Goal: Task Accomplishment & Management: Manage account settings

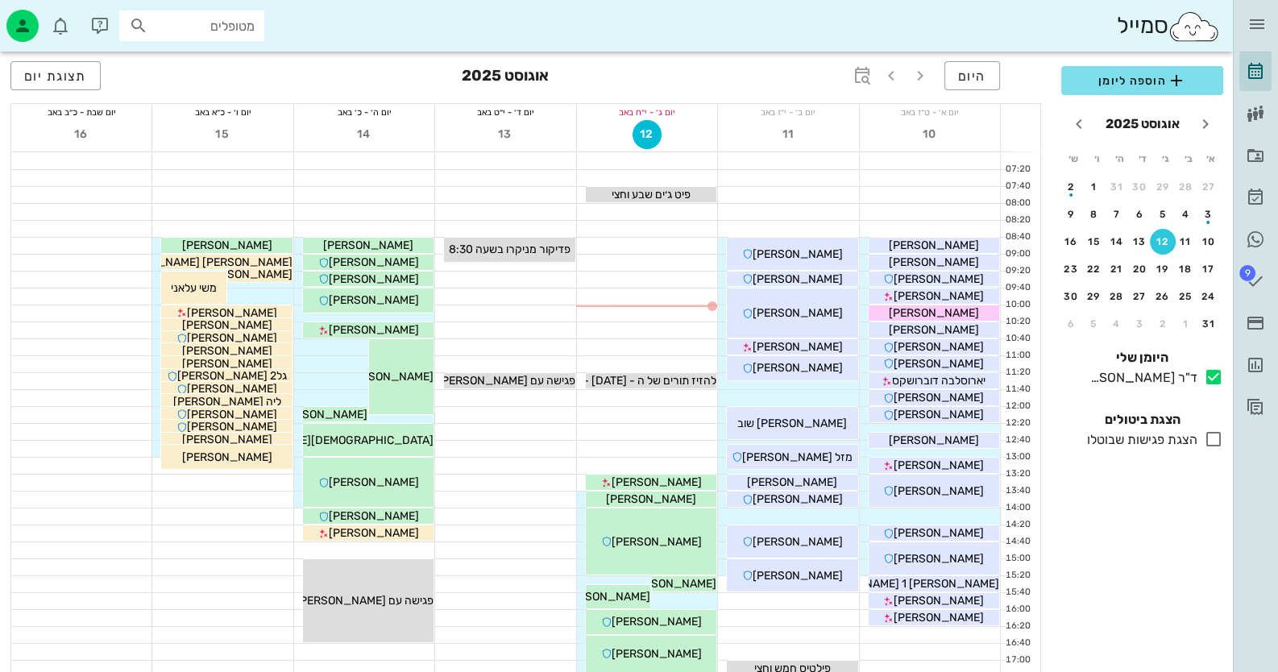
click at [226, 29] on input "מטופלים" at bounding box center [203, 25] width 103 height 21
paste input "0528322190"
type input "0528322190"
click at [1078, 128] on icon "חודש הבא" at bounding box center [1079, 123] width 19 height 19
click at [1108, 213] on div "11" at bounding box center [1117, 214] width 26 height 11
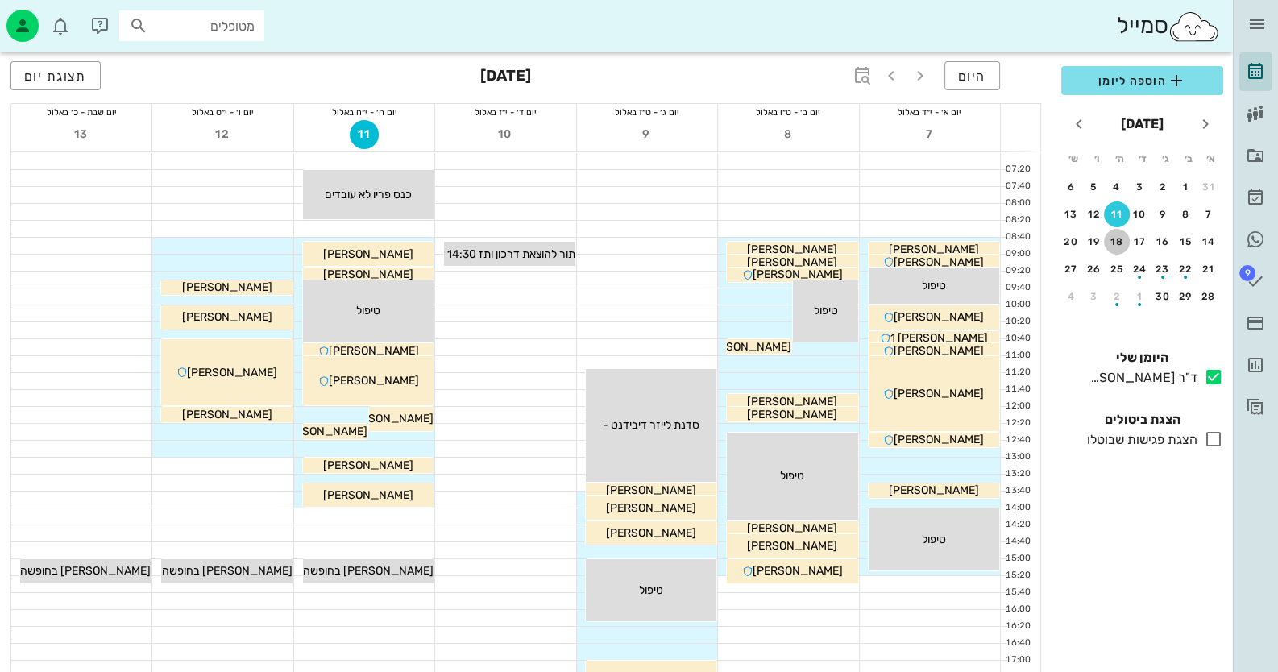
click at [1122, 239] on div "18" at bounding box center [1117, 241] width 26 height 11
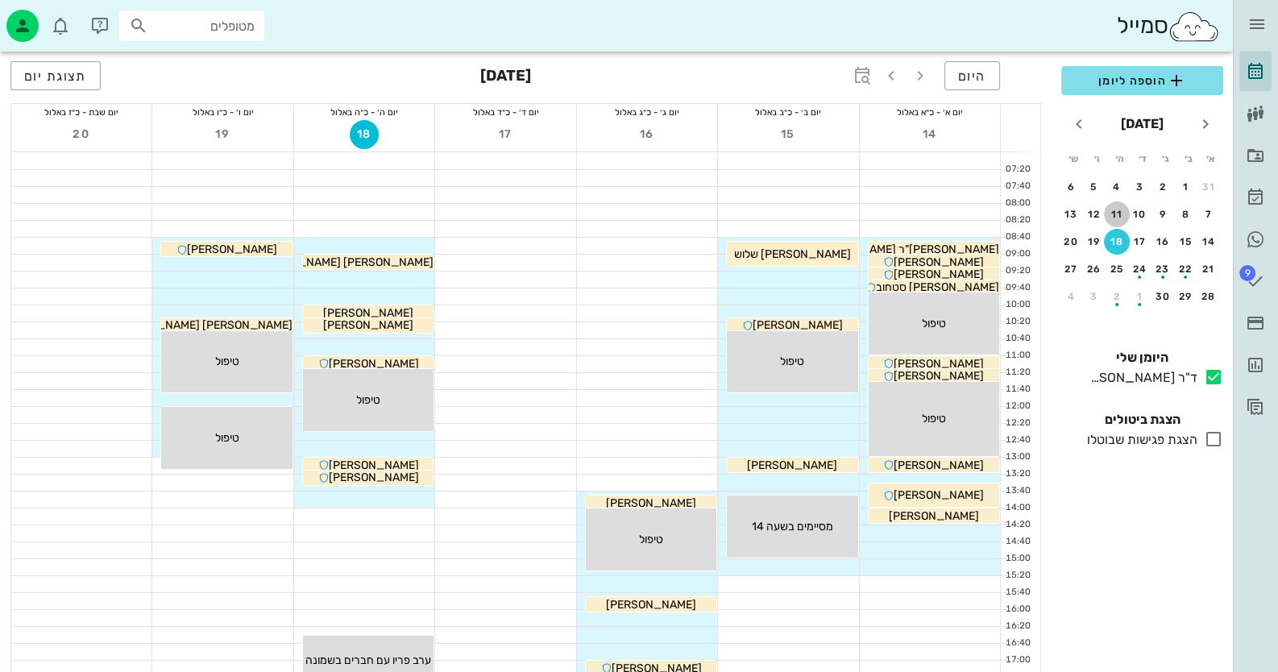
click at [1118, 213] on div "11" at bounding box center [1117, 214] width 26 height 11
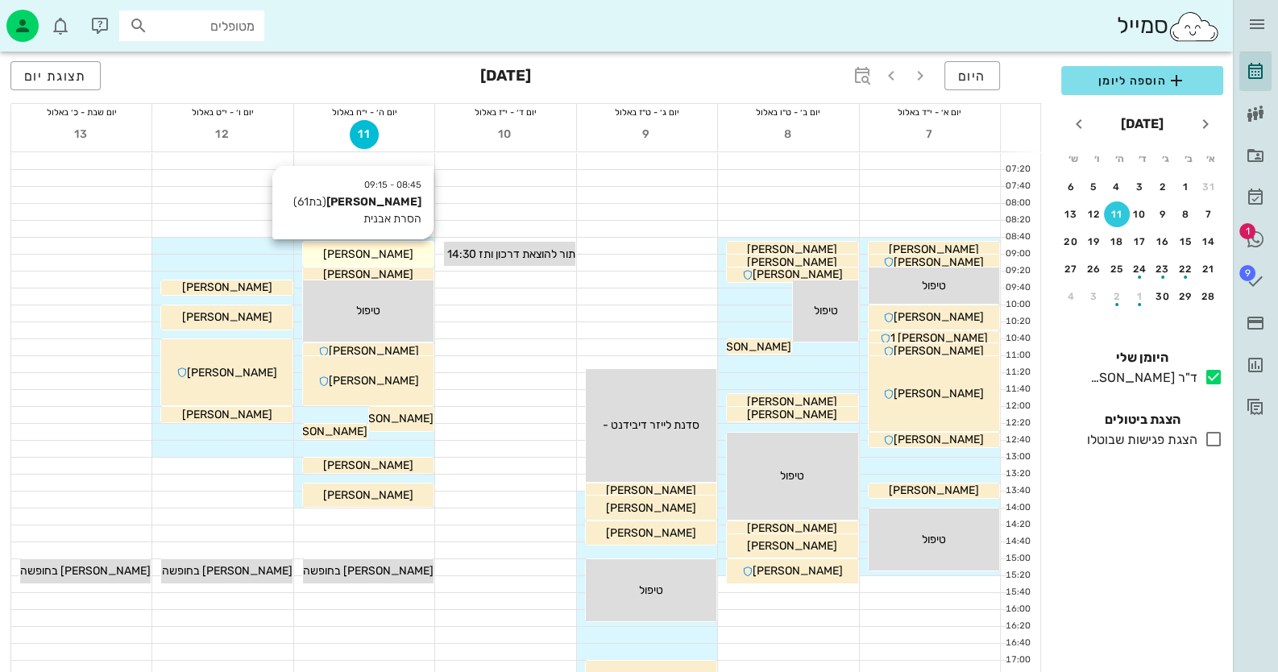
click at [406, 249] on div "שפרה פנטנוביץ" at bounding box center [368, 254] width 131 height 17
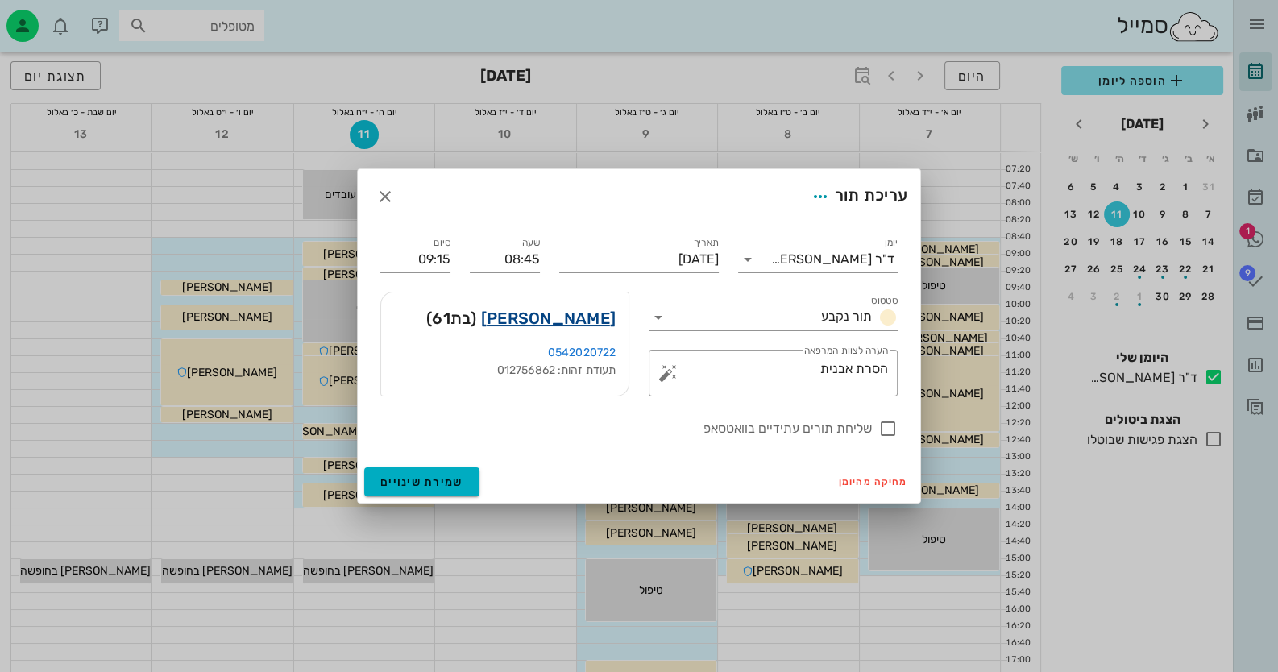
click at [583, 321] on link "שפרה פנטנוביץ" at bounding box center [548, 318] width 135 height 26
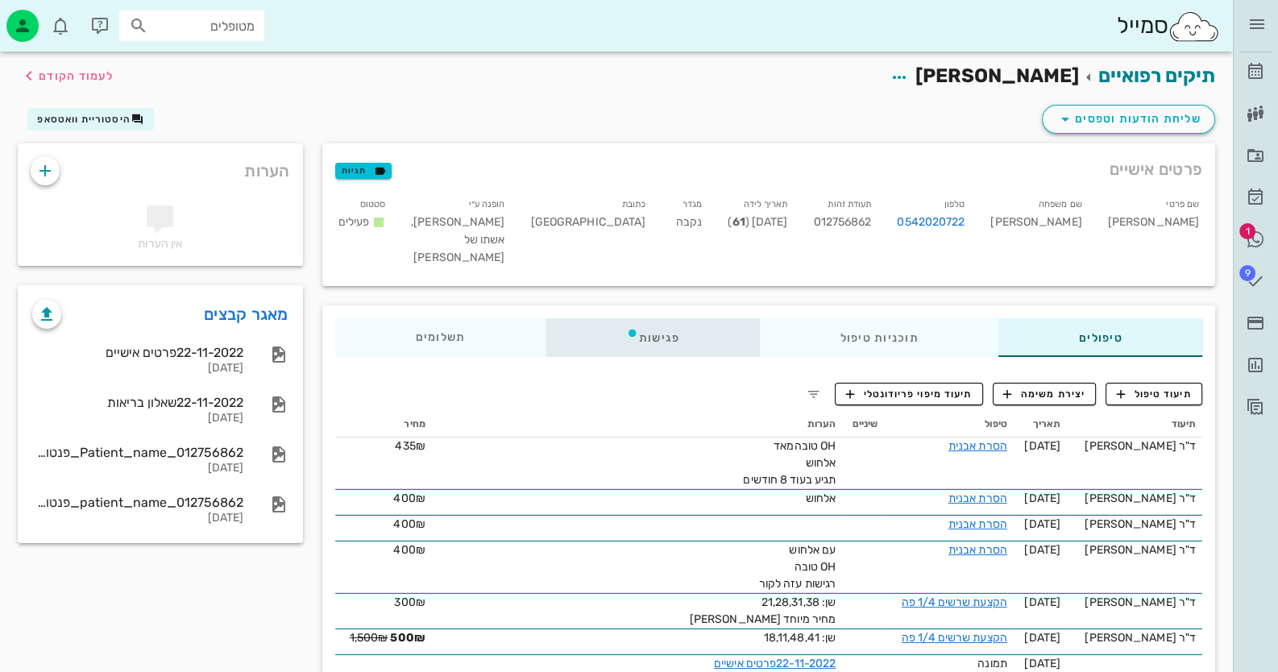
click at [660, 336] on div "פגישות" at bounding box center [653, 337] width 214 height 39
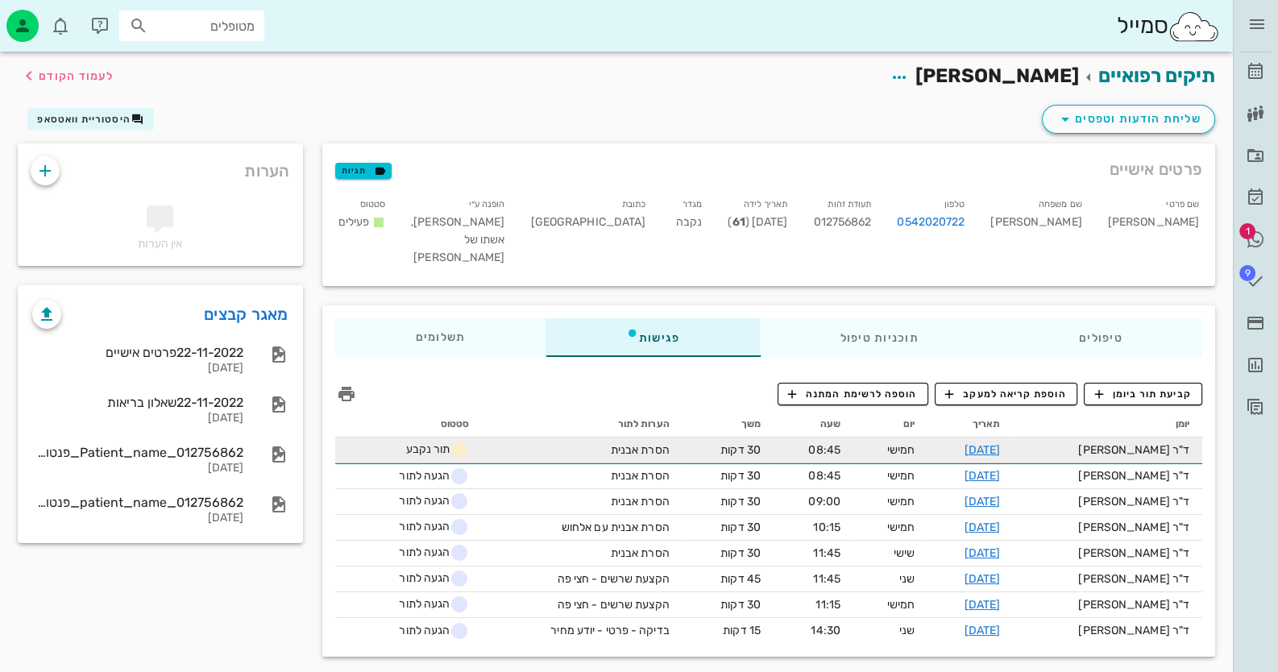
click at [993, 451] on td "11-09-2025" at bounding box center [970, 451] width 85 height 26
click at [1000, 449] on link "11-09-2025" at bounding box center [982, 450] width 36 height 14
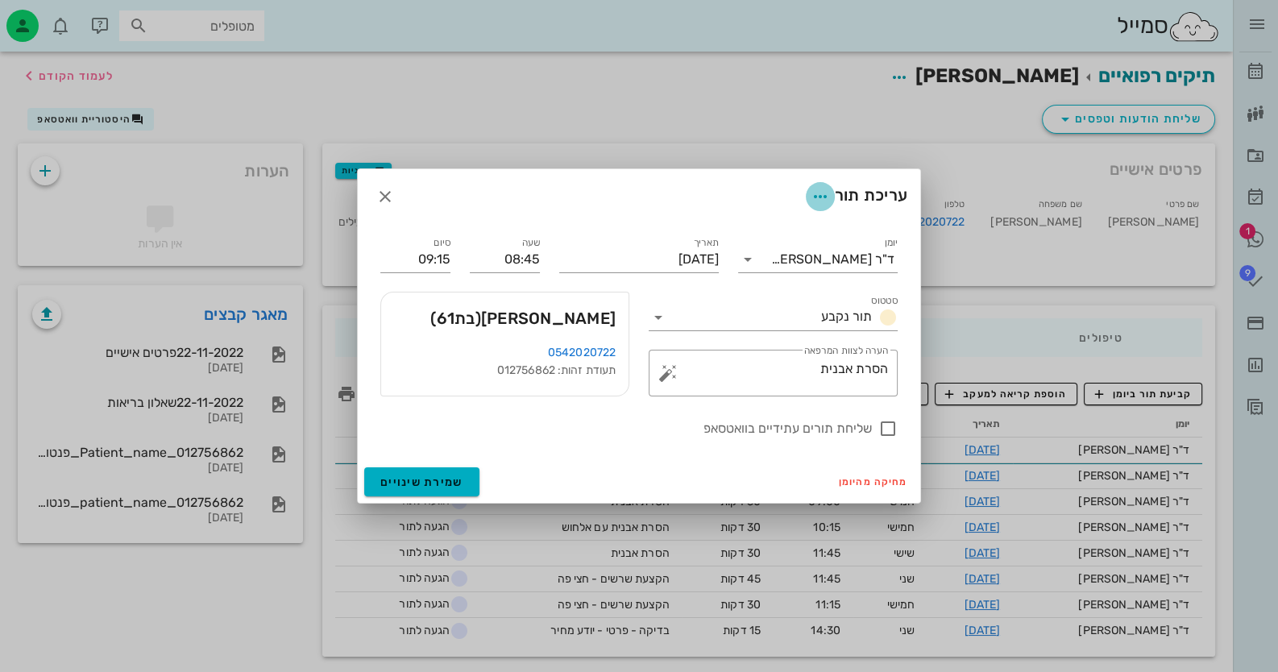
click at [823, 199] on icon "button" at bounding box center [820, 196] width 19 height 19
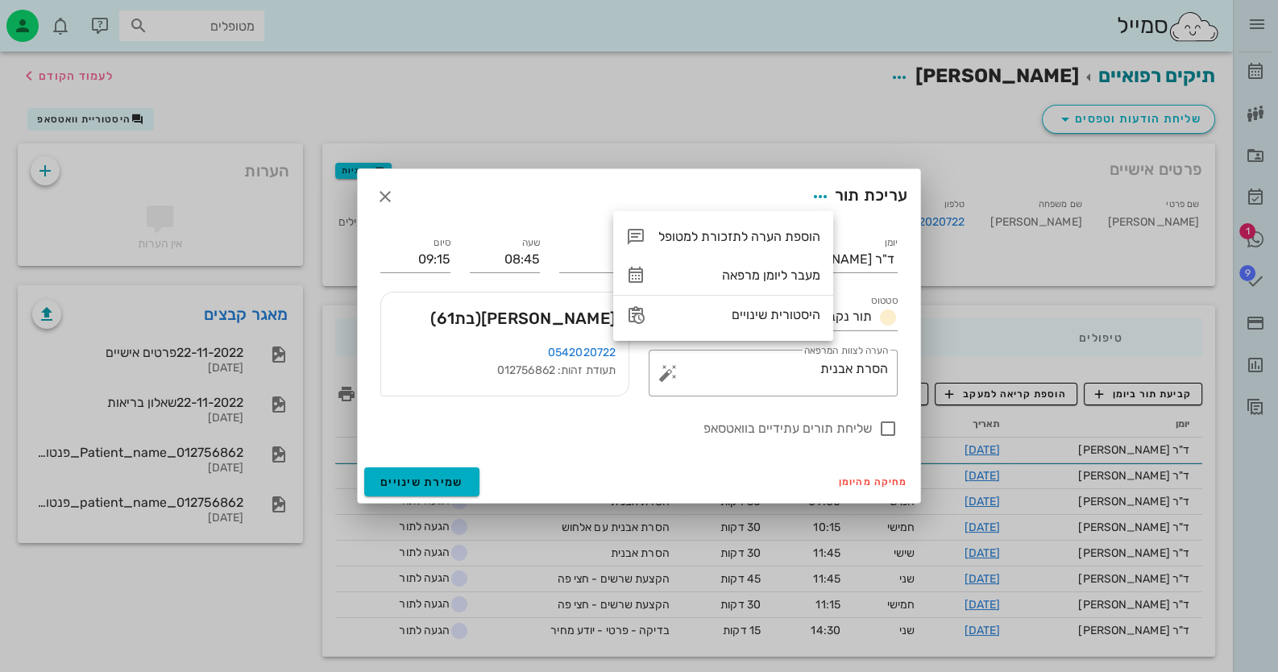
click at [816, 124] on div at bounding box center [639, 336] width 1278 height 672
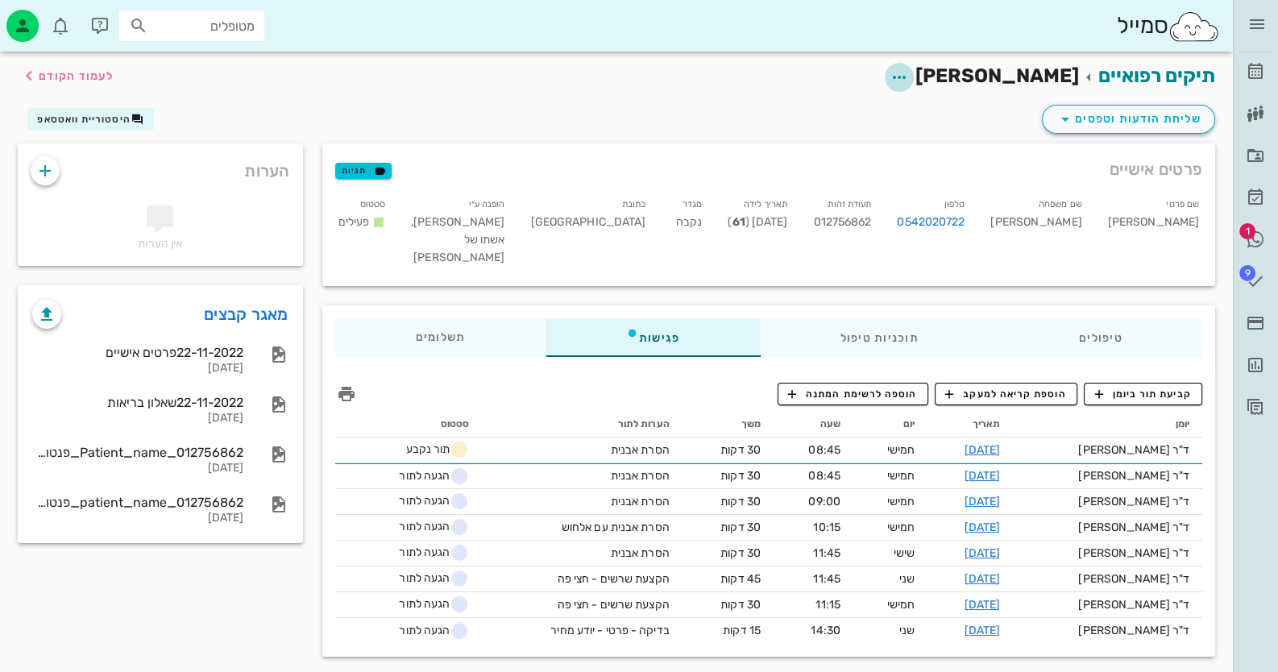
click at [909, 77] on icon "button" at bounding box center [899, 77] width 19 height 19
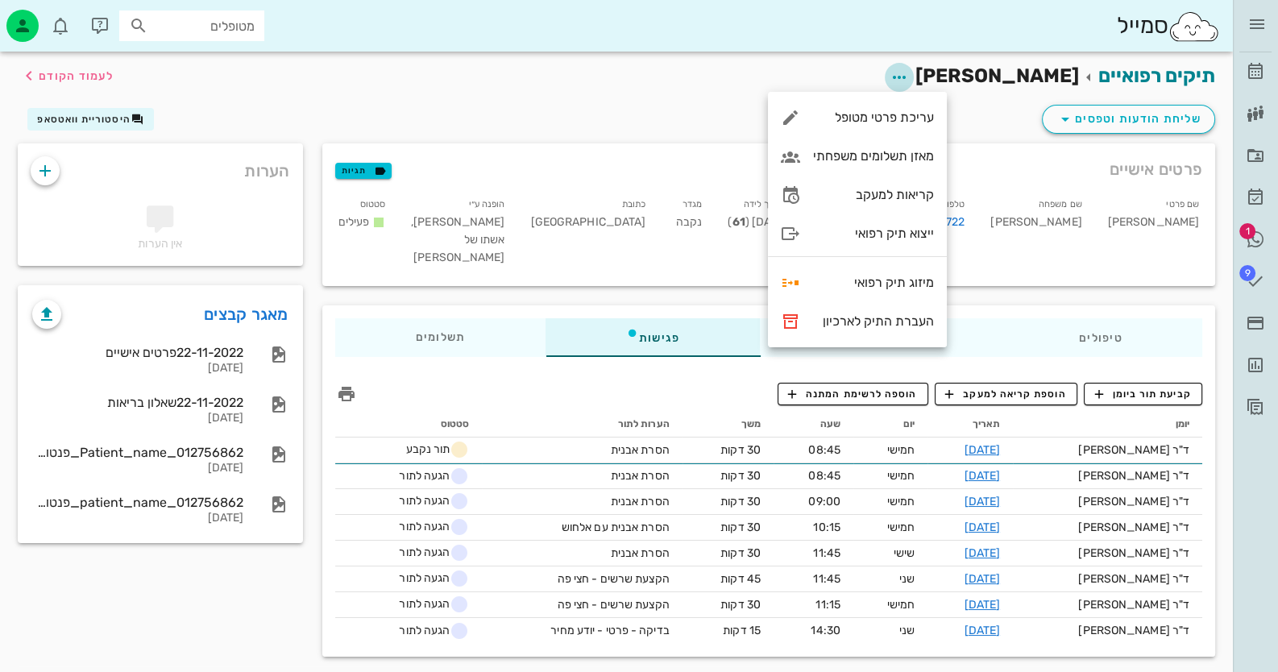
click at [909, 77] on icon "button" at bounding box center [899, 77] width 19 height 19
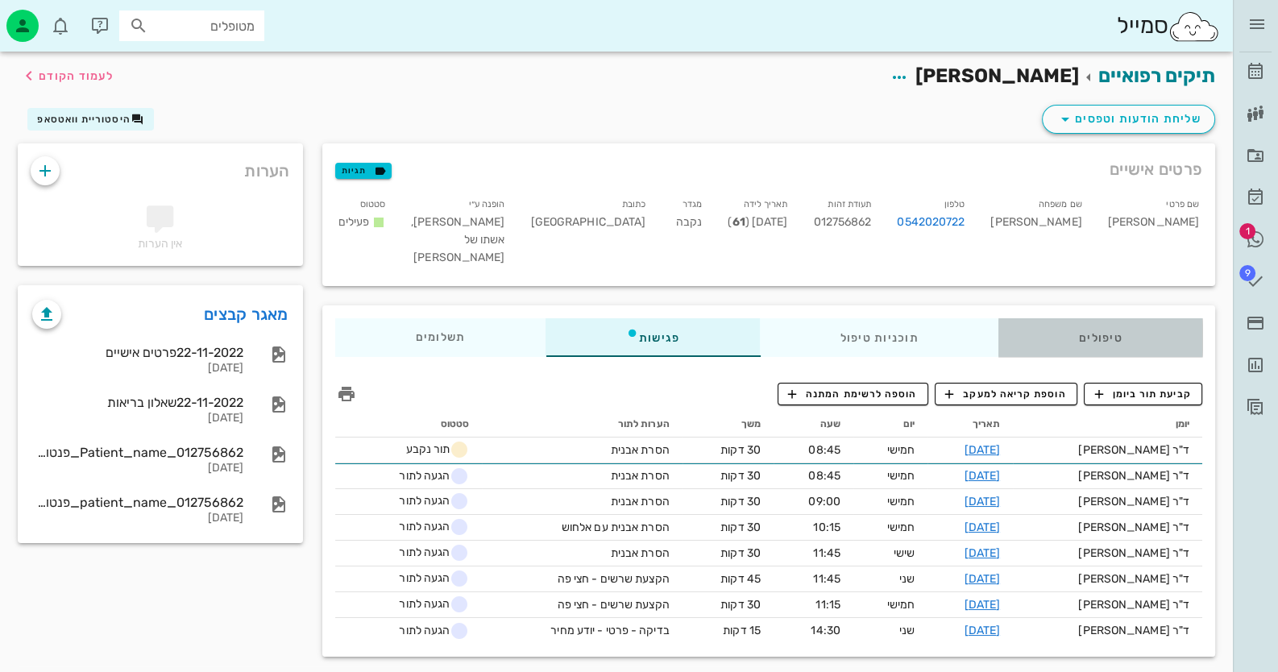
click at [1092, 344] on div "טיפולים" at bounding box center [1101, 337] width 204 height 39
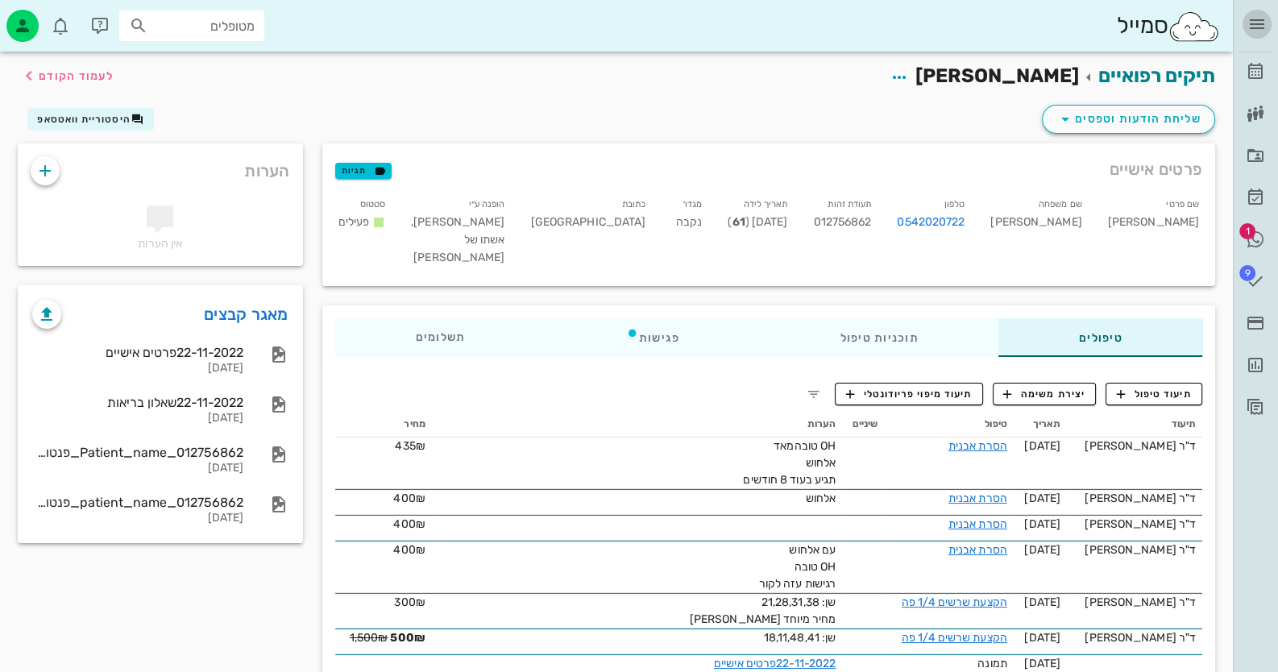
click at [1267, 21] on span "button" at bounding box center [1257, 24] width 29 height 19
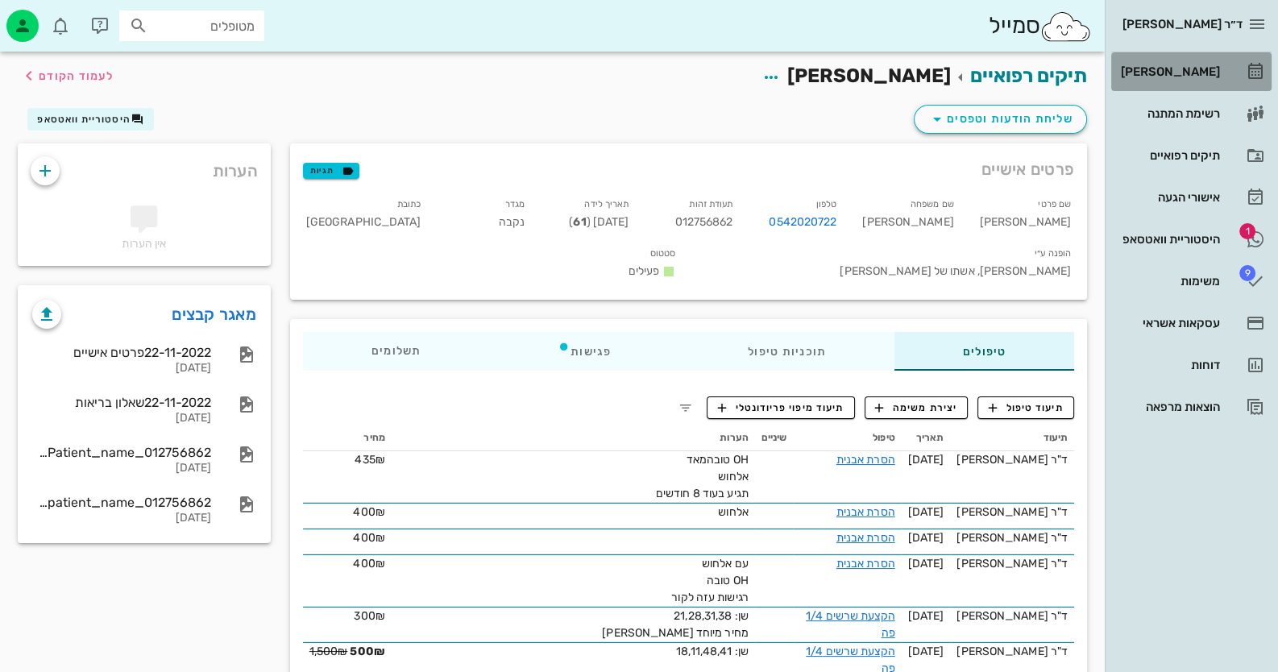
click at [1215, 69] on div "[PERSON_NAME]" at bounding box center [1169, 71] width 102 height 13
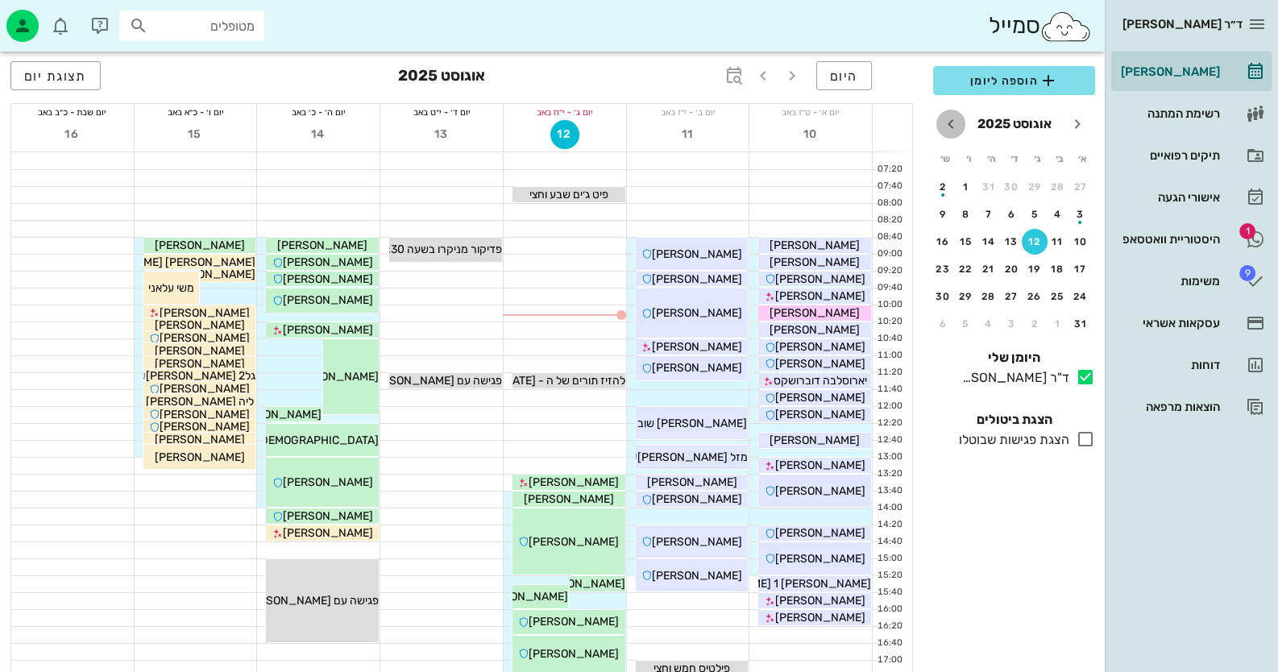
click at [951, 128] on icon "חודש הבא" at bounding box center [950, 123] width 19 height 19
click at [986, 212] on div "11" at bounding box center [989, 214] width 26 height 11
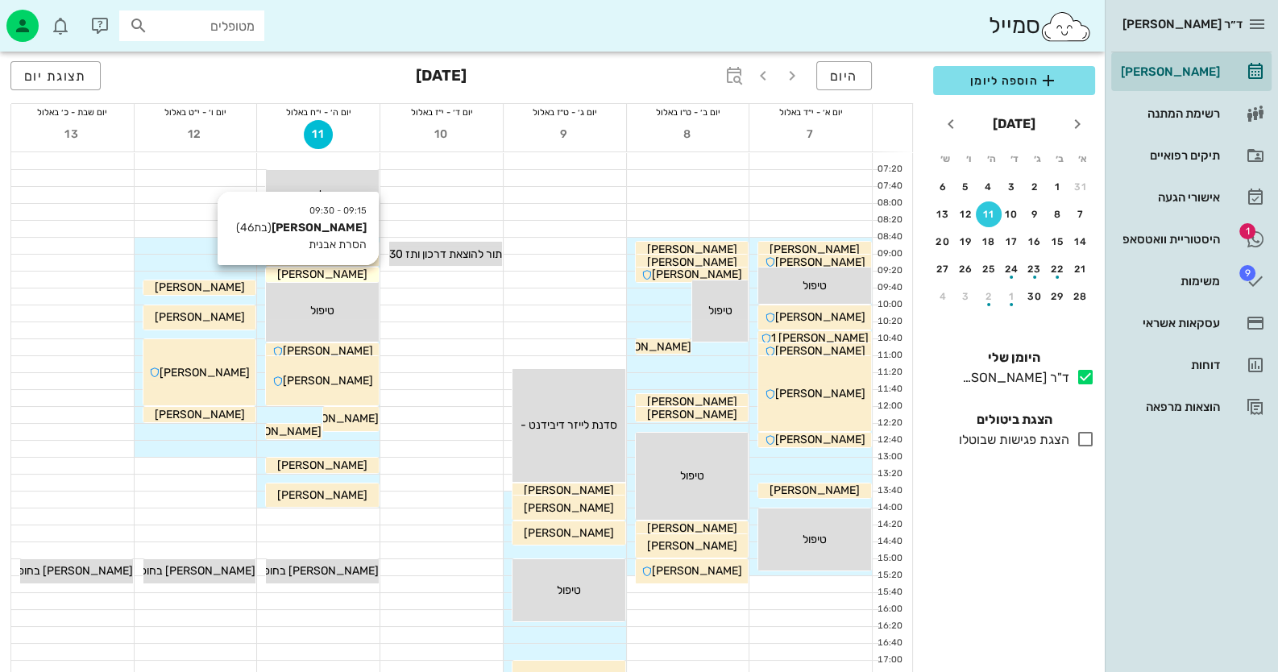
click at [321, 273] on span "יעל פינטו" at bounding box center [322, 275] width 90 height 14
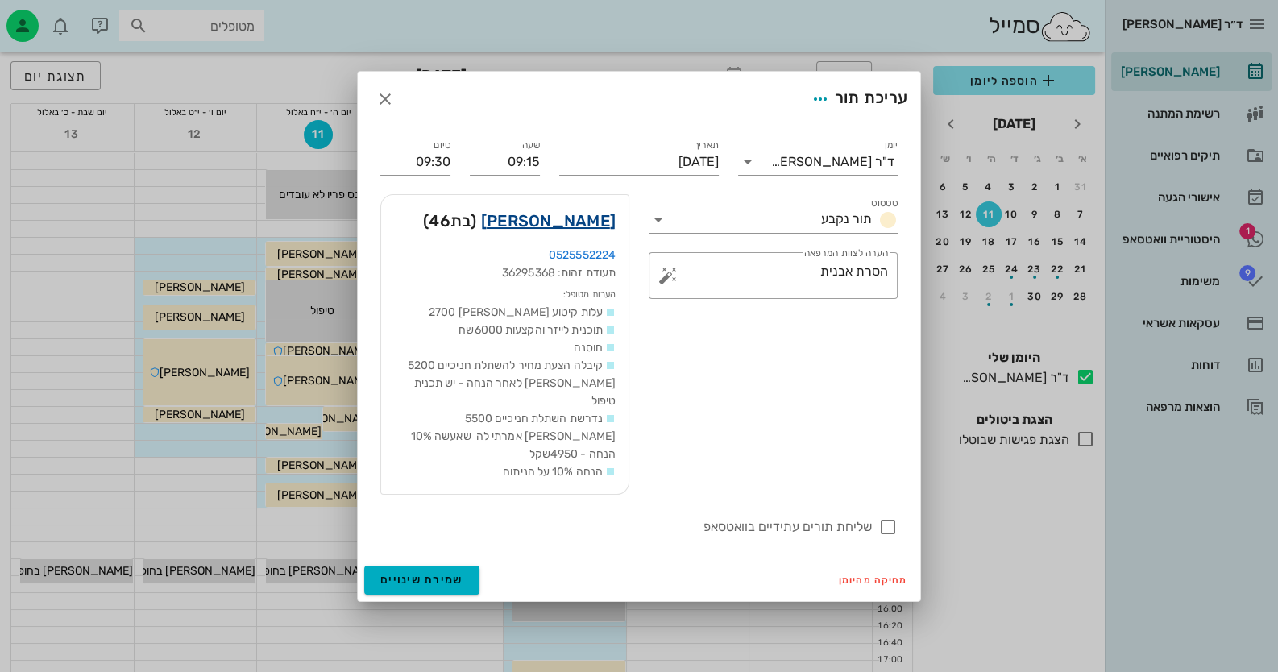
click at [588, 231] on link "יעל פינטו" at bounding box center [548, 221] width 135 height 26
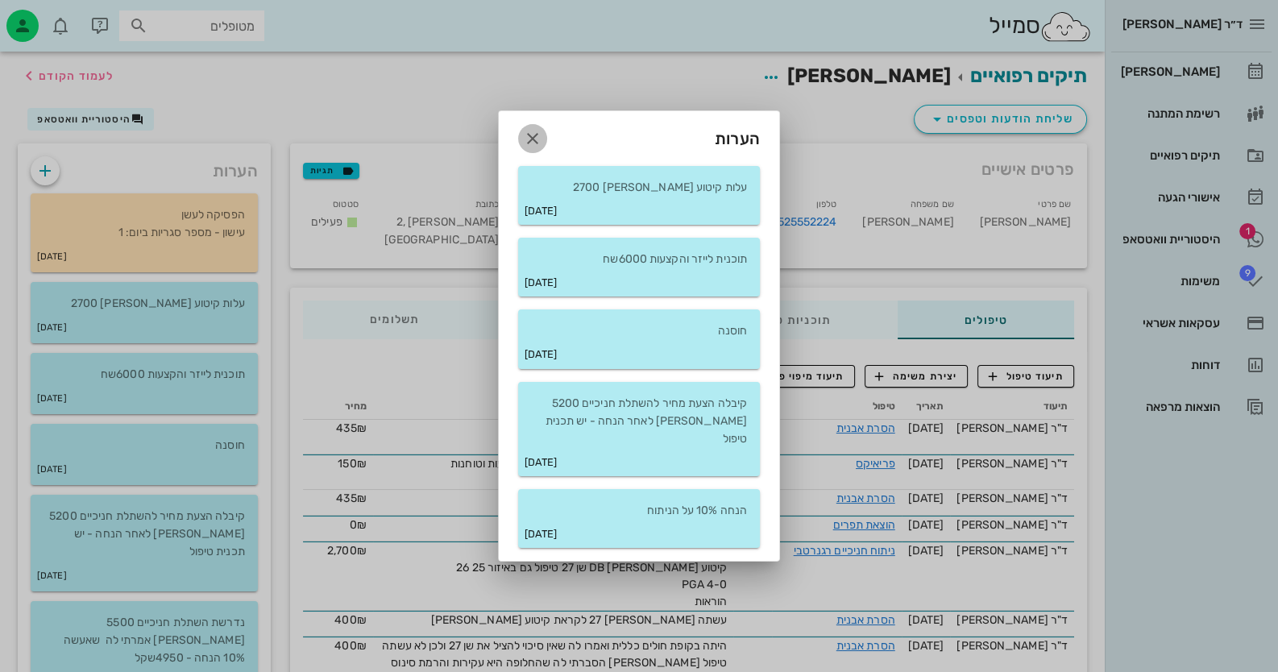
click at [529, 143] on icon "button" at bounding box center [532, 138] width 19 height 19
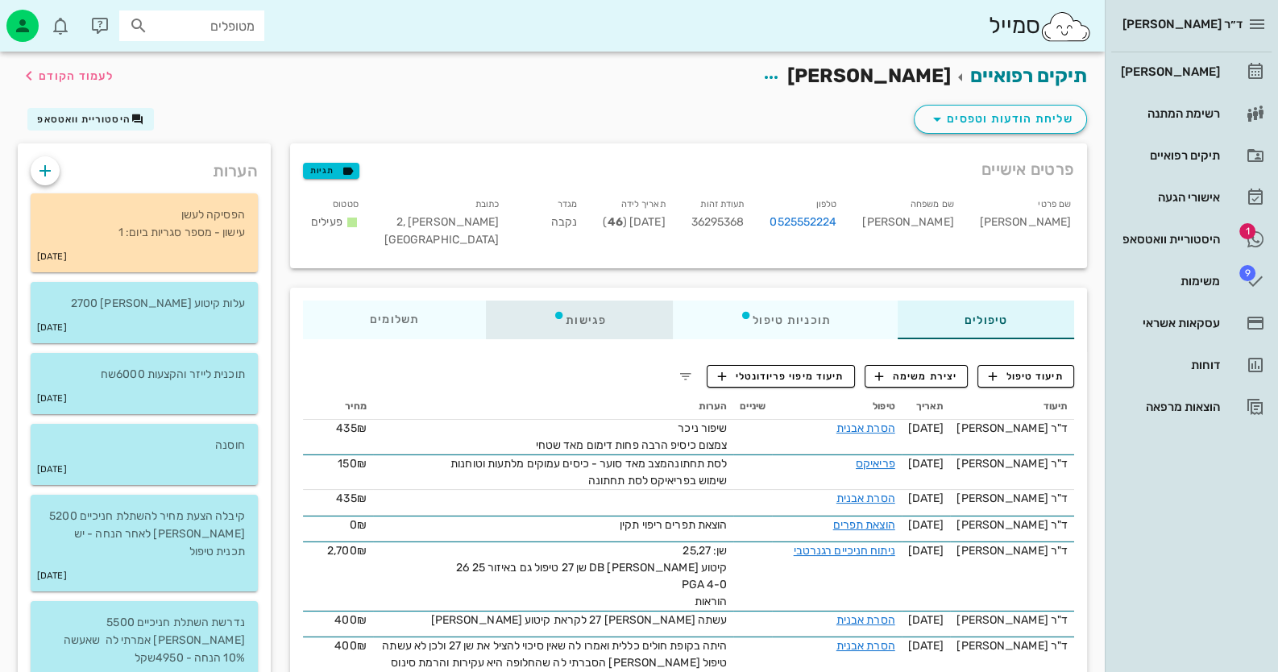
click at [615, 330] on div "פגישות" at bounding box center [579, 320] width 187 height 39
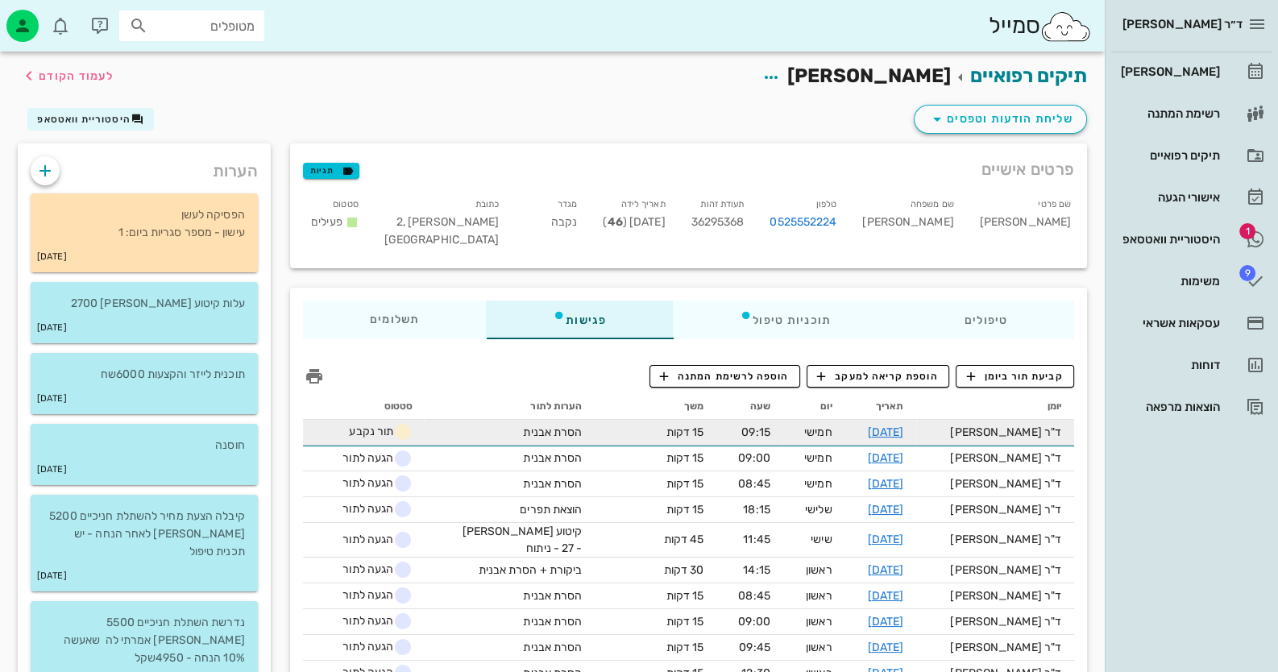
click at [582, 425] on div "הסרת אבנית" at bounding box center [521, 432] width 121 height 17
click at [899, 428] on link "11-09-2025" at bounding box center [885, 433] width 36 height 14
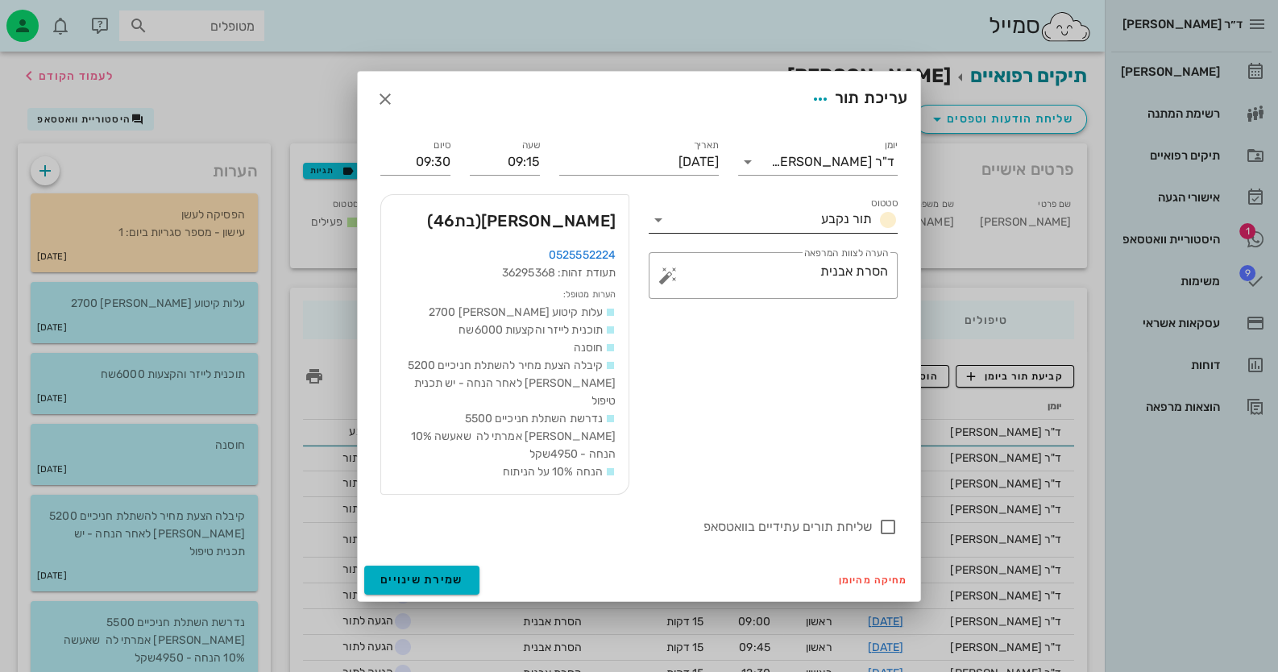
click at [657, 230] on icon at bounding box center [658, 219] width 19 height 19
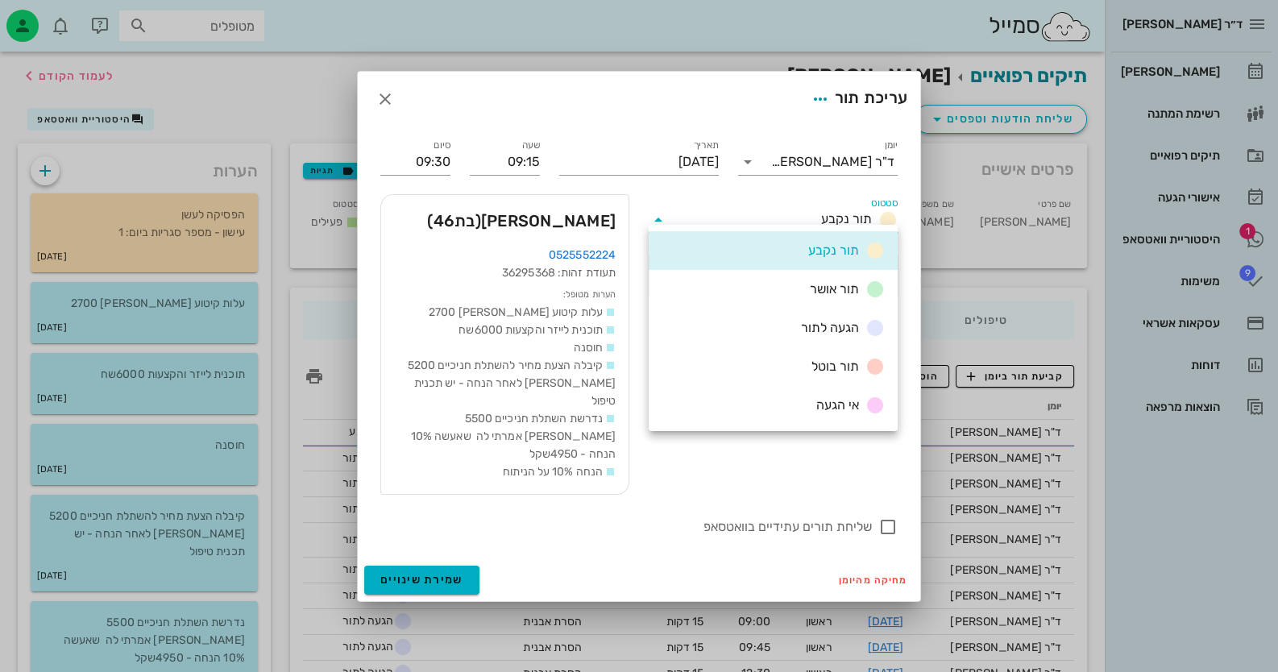
click at [657, 236] on div "תור נקבע" at bounding box center [773, 250] width 249 height 39
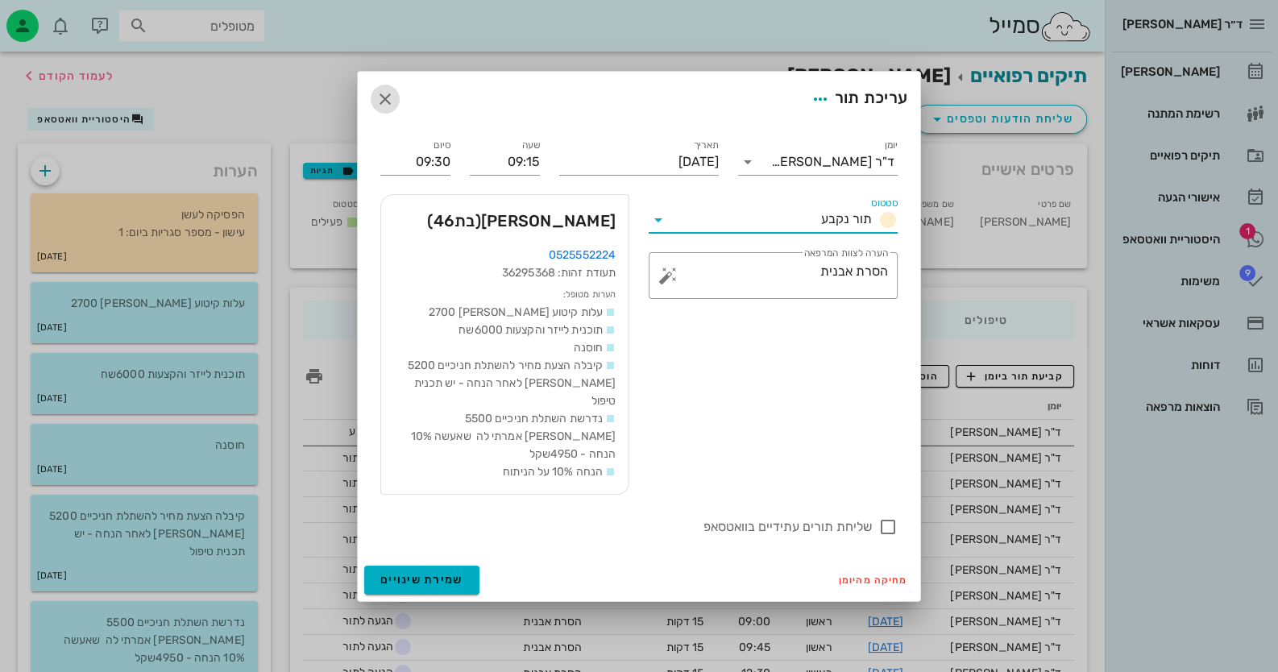
click at [384, 109] on icon "button" at bounding box center [385, 98] width 19 height 19
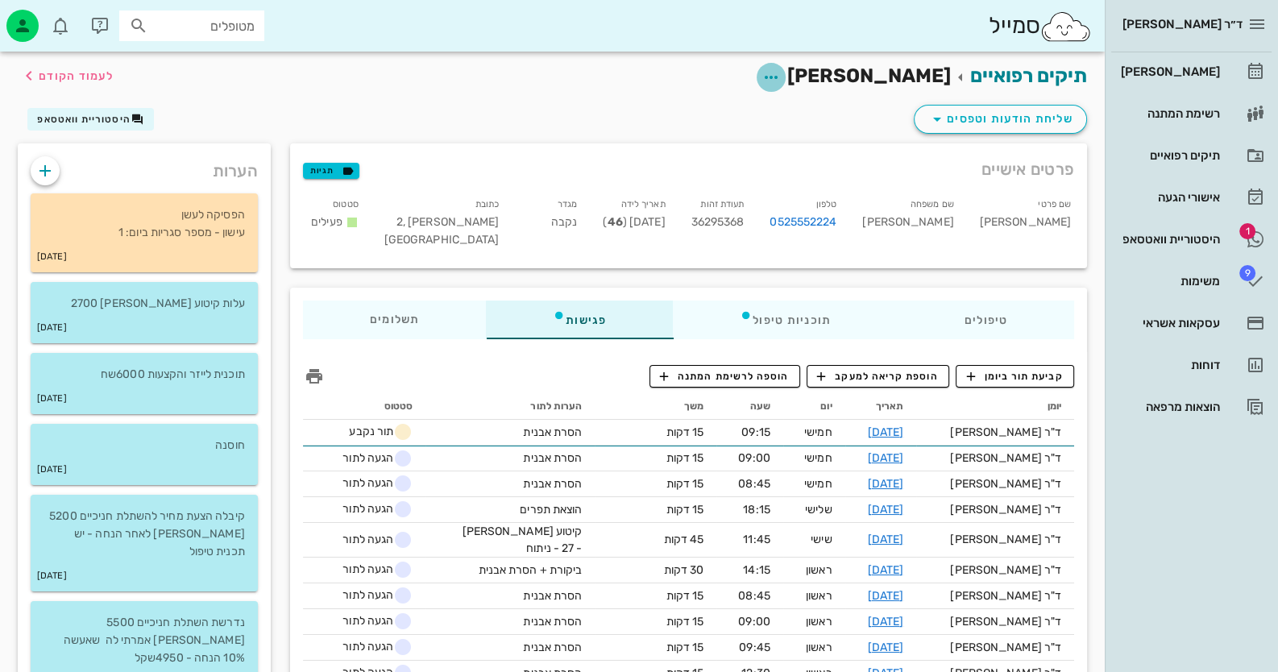
click at [781, 73] on icon "button" at bounding box center [771, 77] width 19 height 19
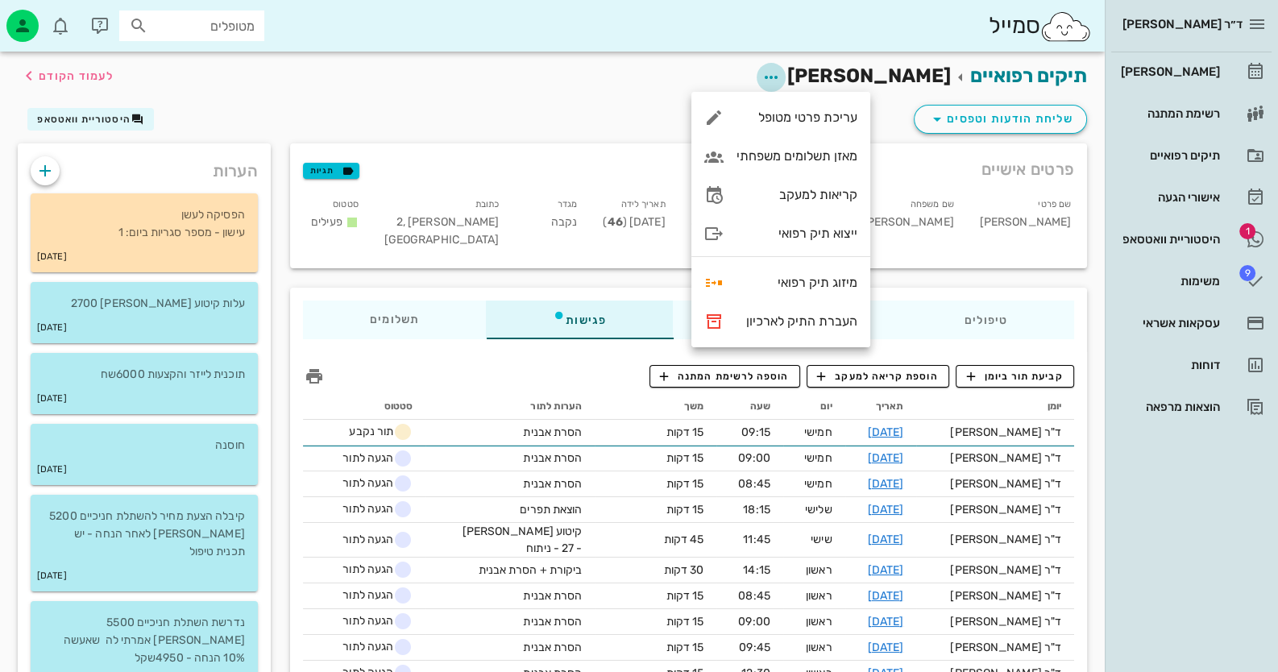
click at [781, 73] on icon "button" at bounding box center [771, 77] width 19 height 19
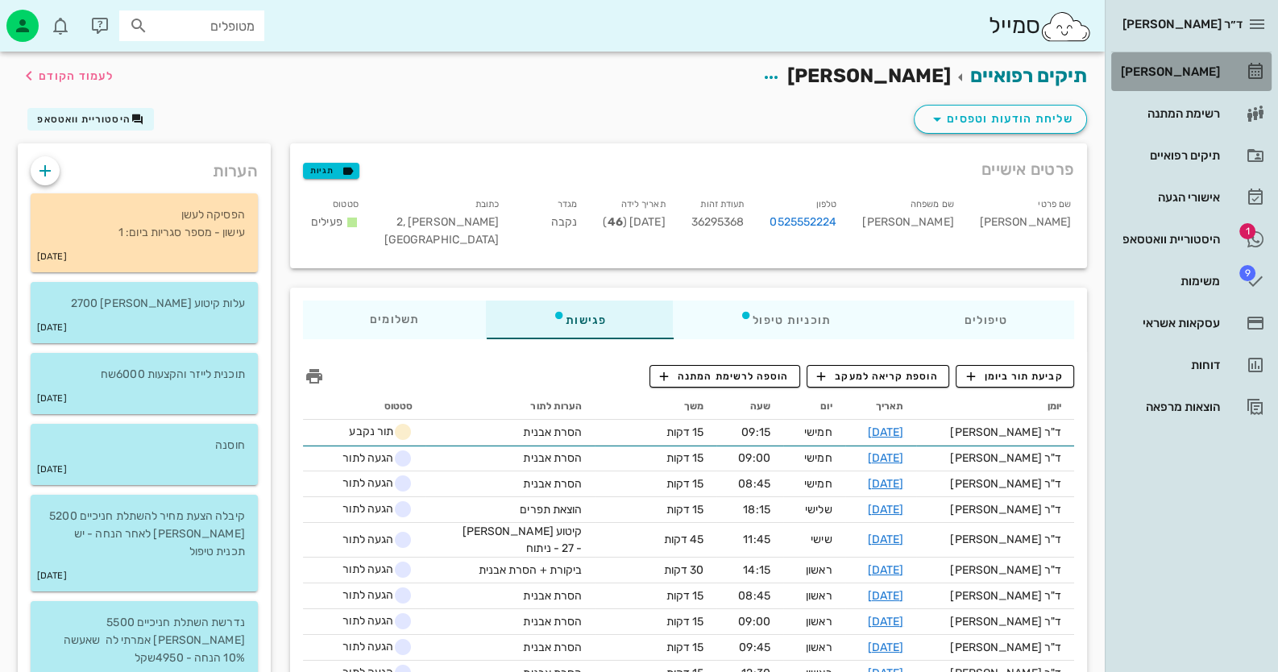
click at [1196, 77] on div "[PERSON_NAME]" at bounding box center [1169, 71] width 102 height 13
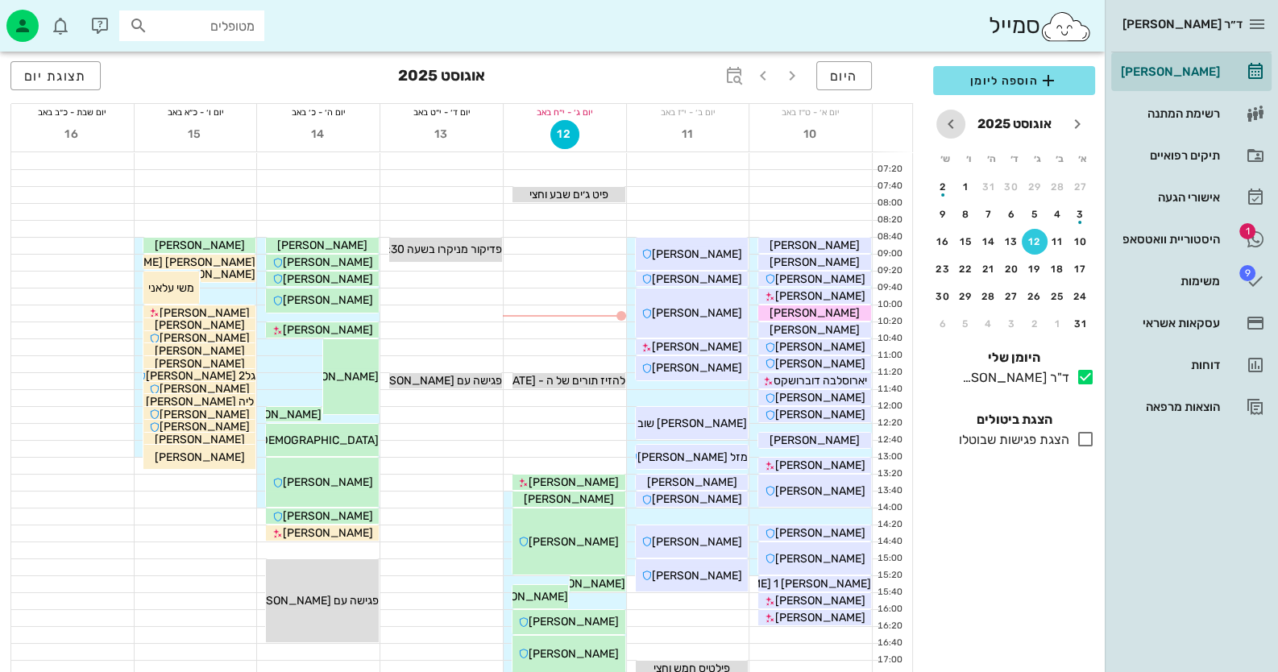
click at [949, 121] on icon "חודש הבא" at bounding box center [950, 123] width 19 height 19
click at [987, 215] on div "11" at bounding box center [989, 214] width 26 height 11
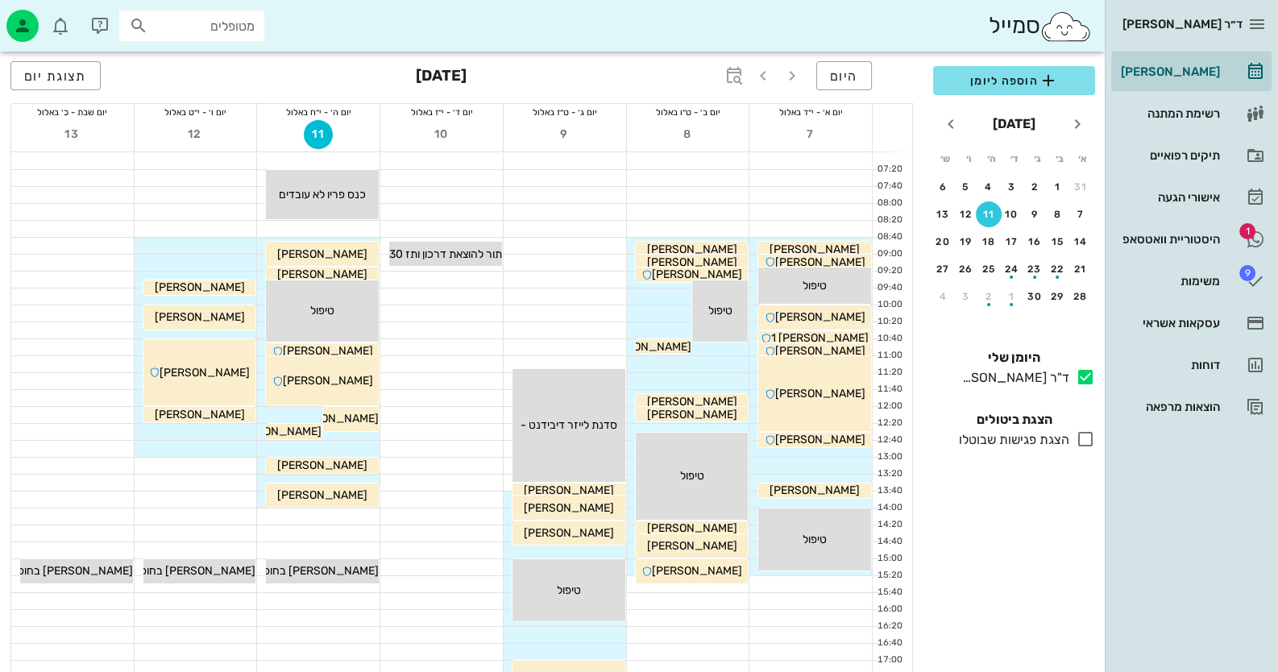
drag, startPoint x: 360, startPoint y: 272, endPoint x: 446, endPoint y: 309, distance: 93.1
click at [446, 309] on div at bounding box center [441, 313] width 123 height 16
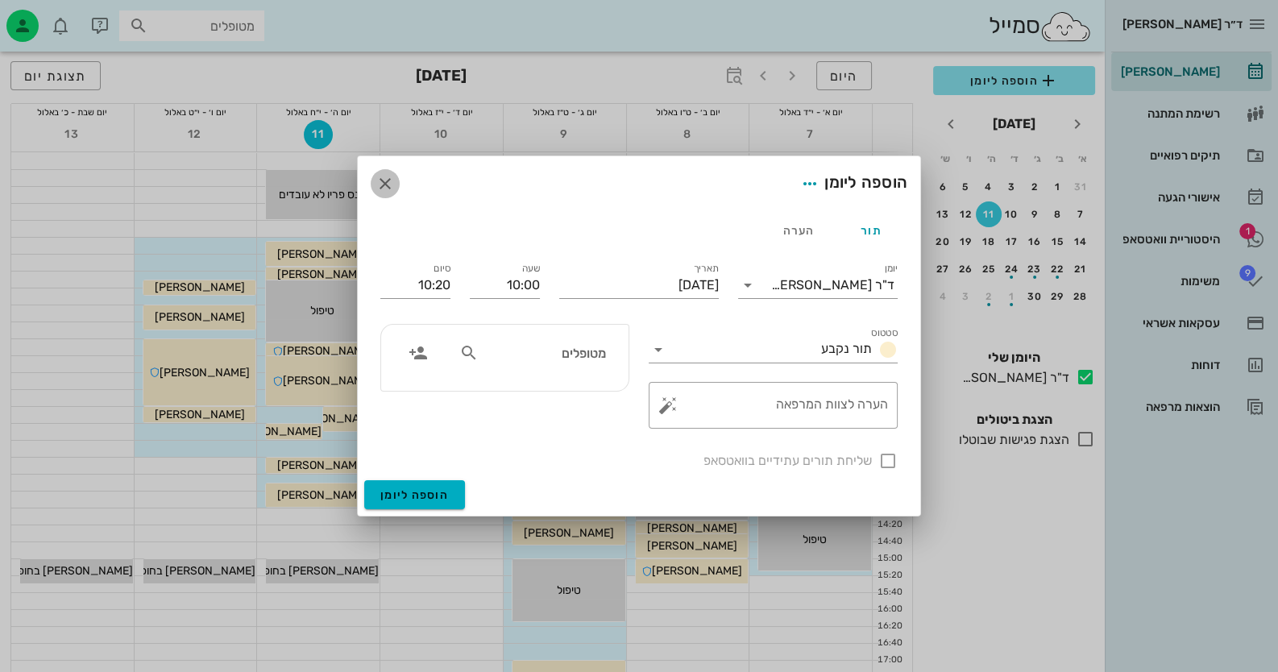
click at [388, 178] on icon "button" at bounding box center [385, 183] width 19 height 19
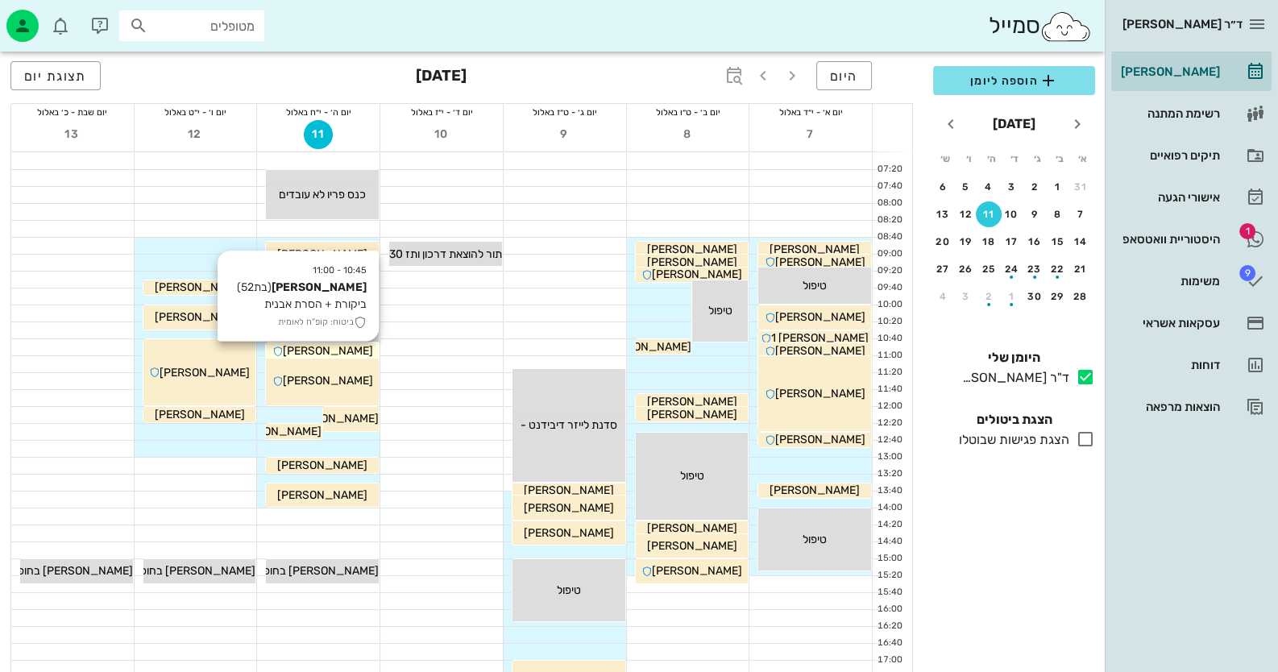
click at [367, 351] on div "איריס פוקס" at bounding box center [322, 351] width 113 height 17
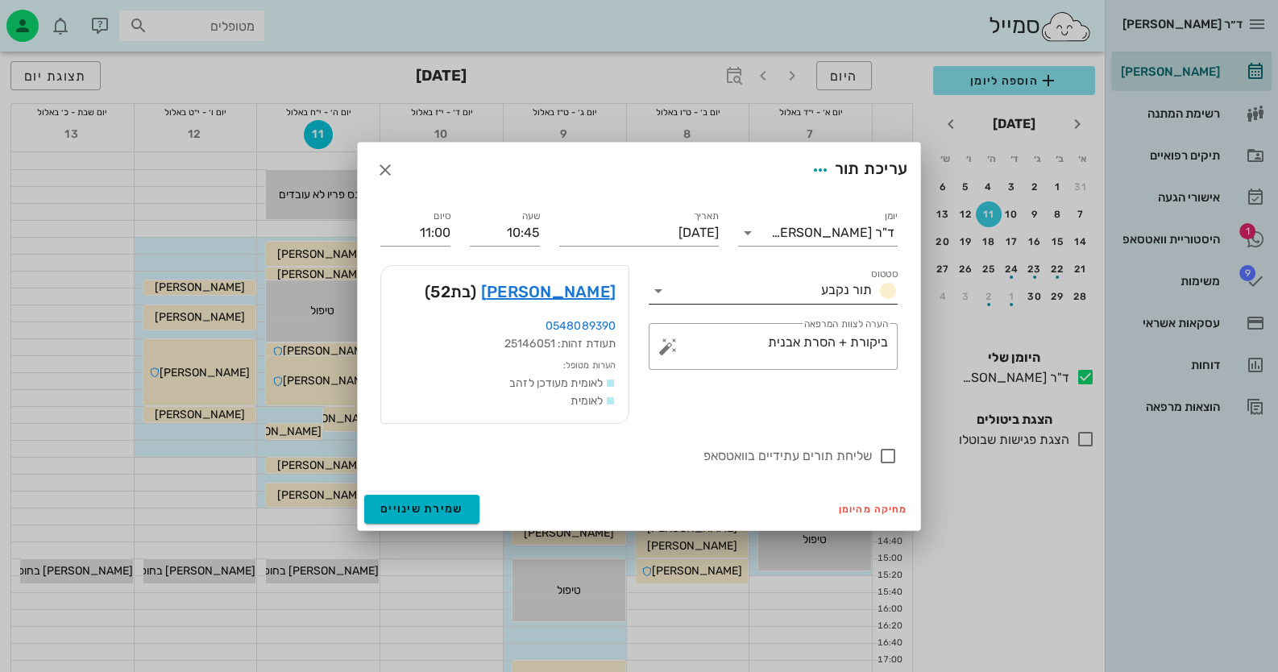
click at [659, 288] on icon at bounding box center [658, 290] width 19 height 19
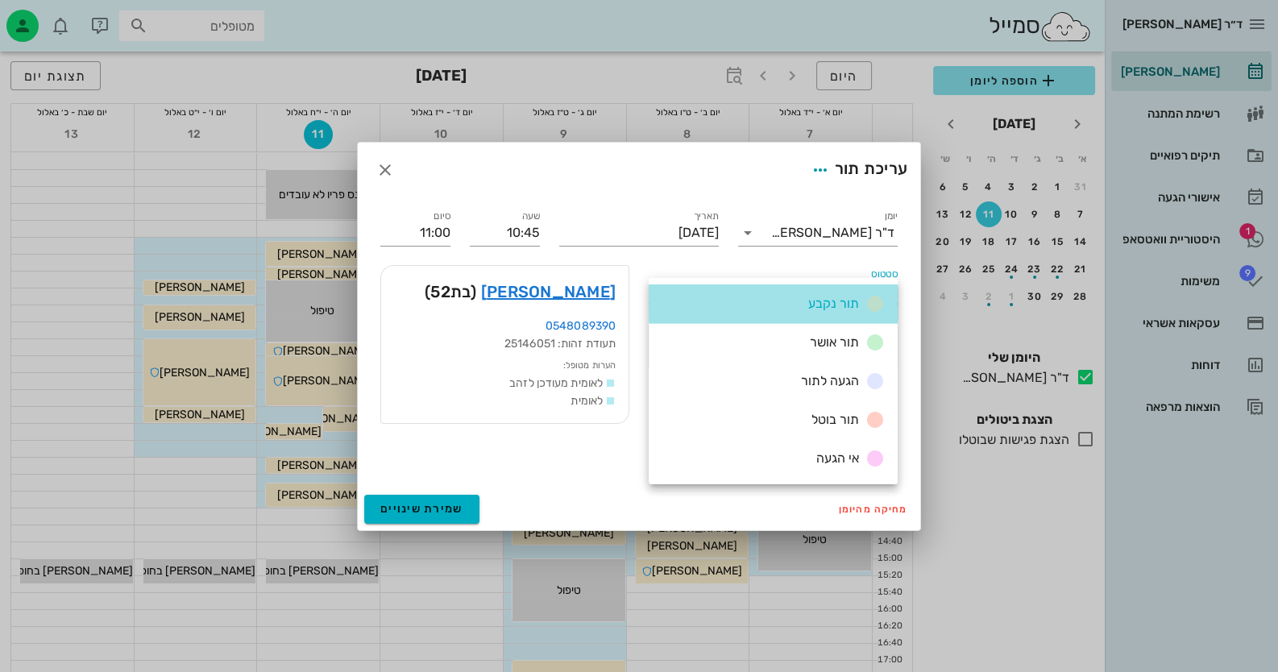
click at [661, 289] on div "תור נקבע" at bounding box center [773, 304] width 249 height 39
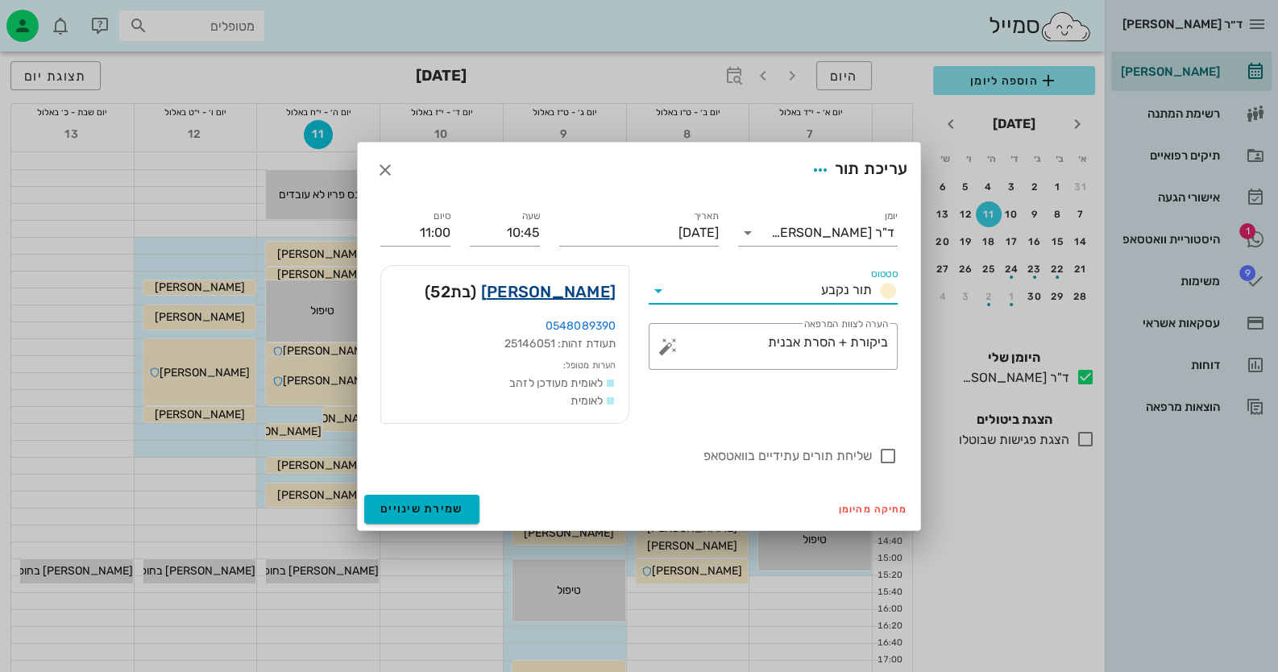
click at [568, 294] on link "איריס פוקס" at bounding box center [548, 292] width 135 height 26
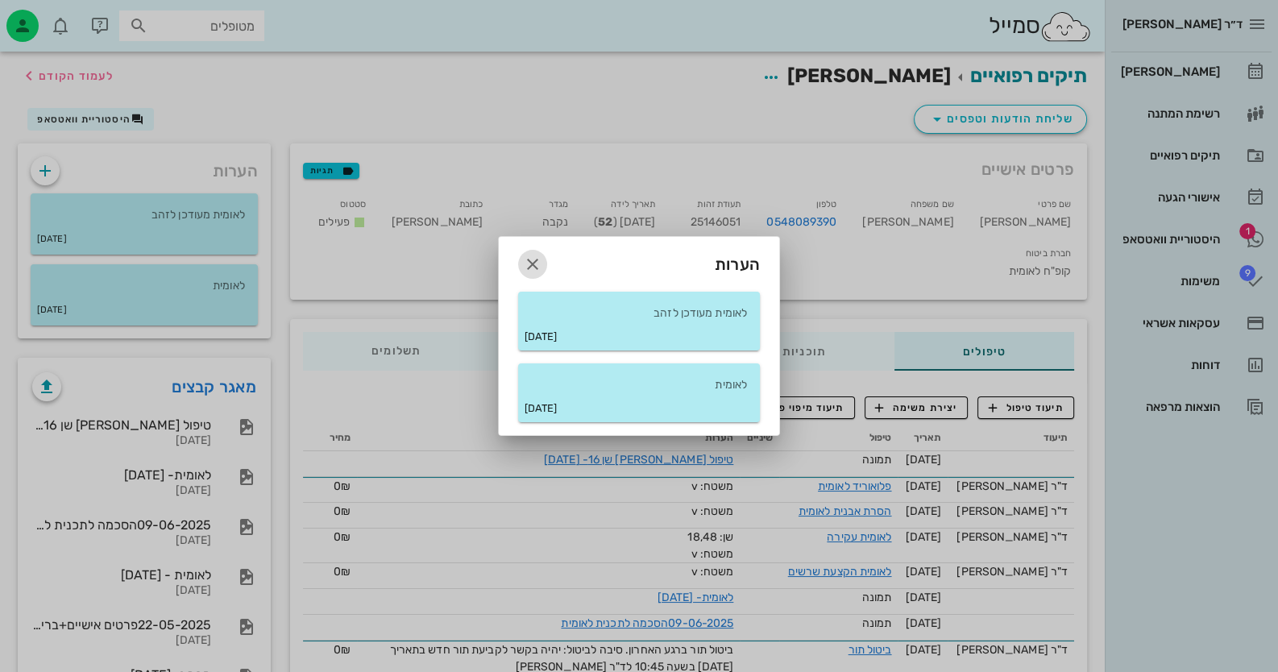
click at [532, 264] on icon "button" at bounding box center [532, 264] width 19 height 19
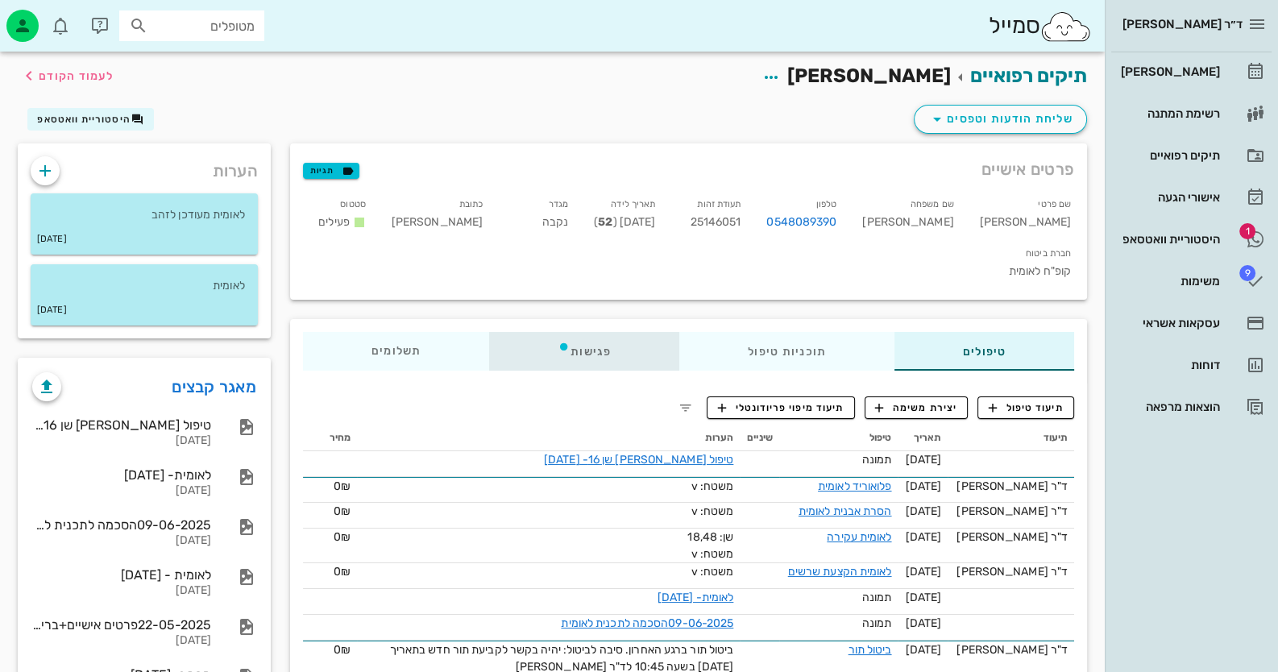
click at [588, 332] on div "פגישות" at bounding box center [584, 351] width 190 height 39
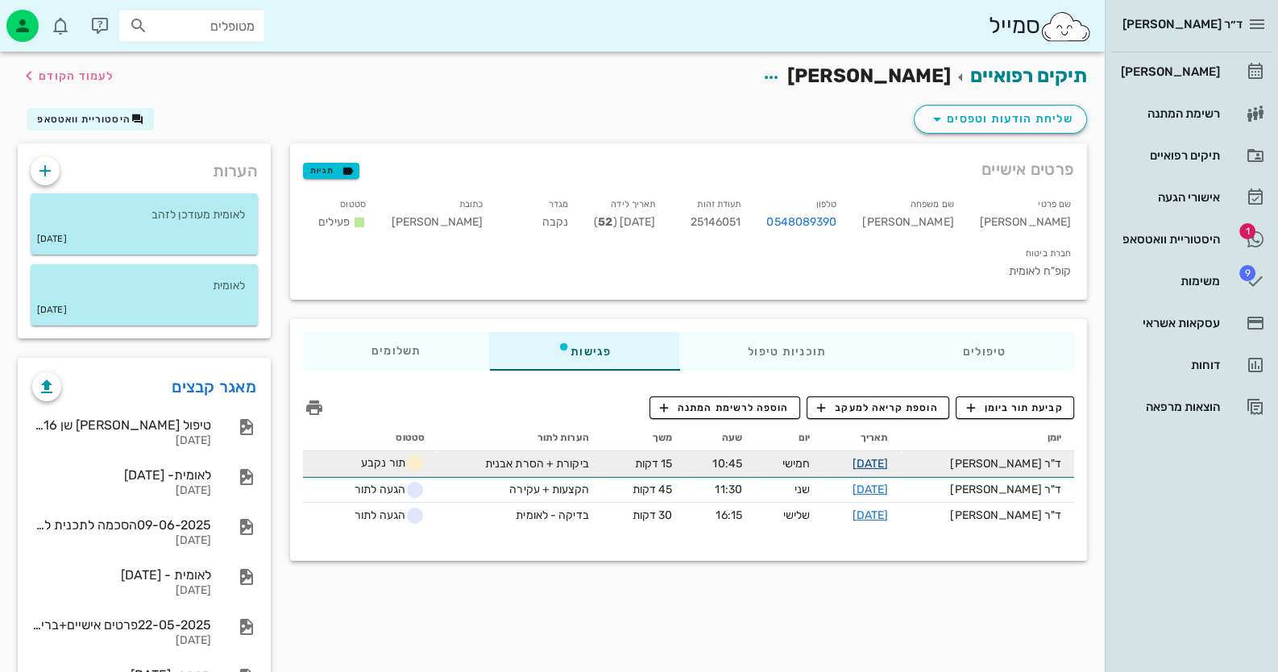
click at [888, 457] on link "11-09-2025" at bounding box center [870, 464] width 36 height 14
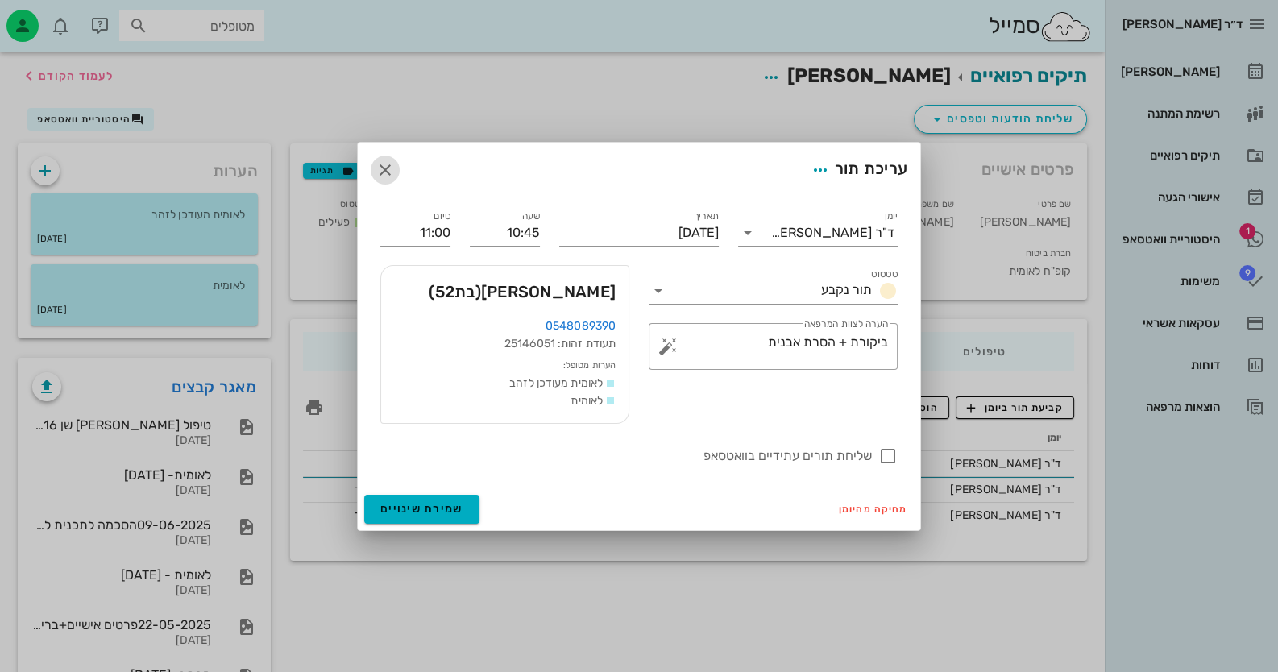
click at [383, 170] on icon "button" at bounding box center [385, 169] width 19 height 19
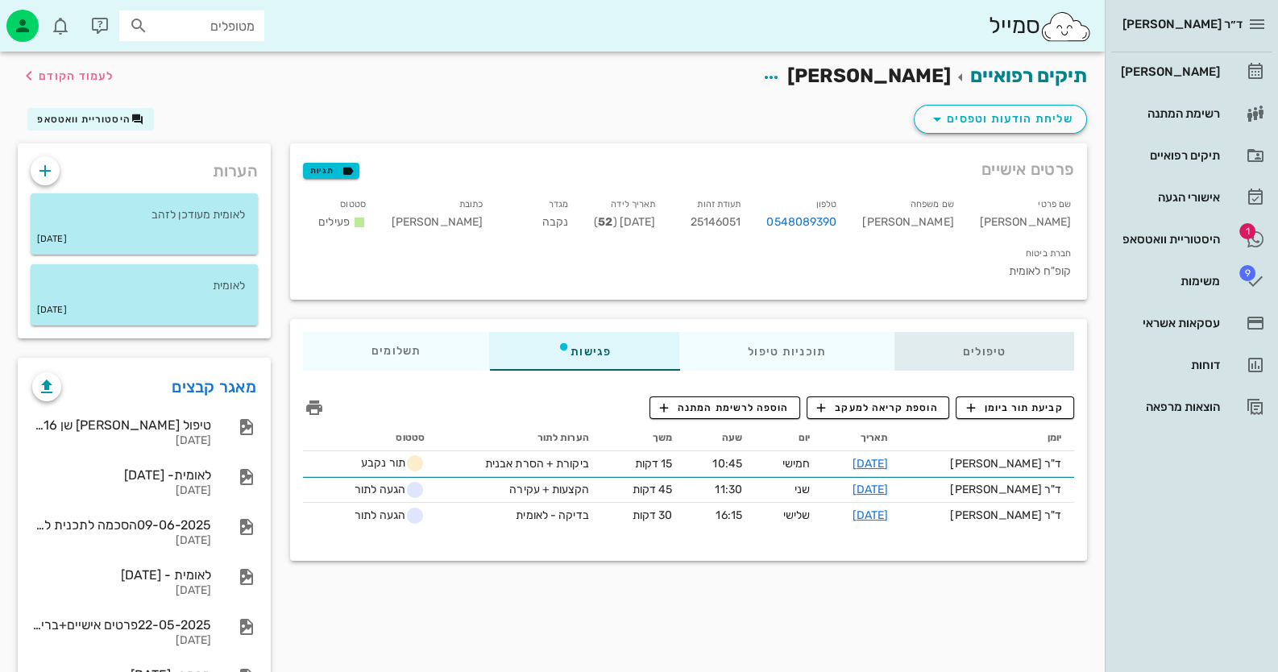
click at [978, 332] on div "טיפולים" at bounding box center [985, 351] width 180 height 39
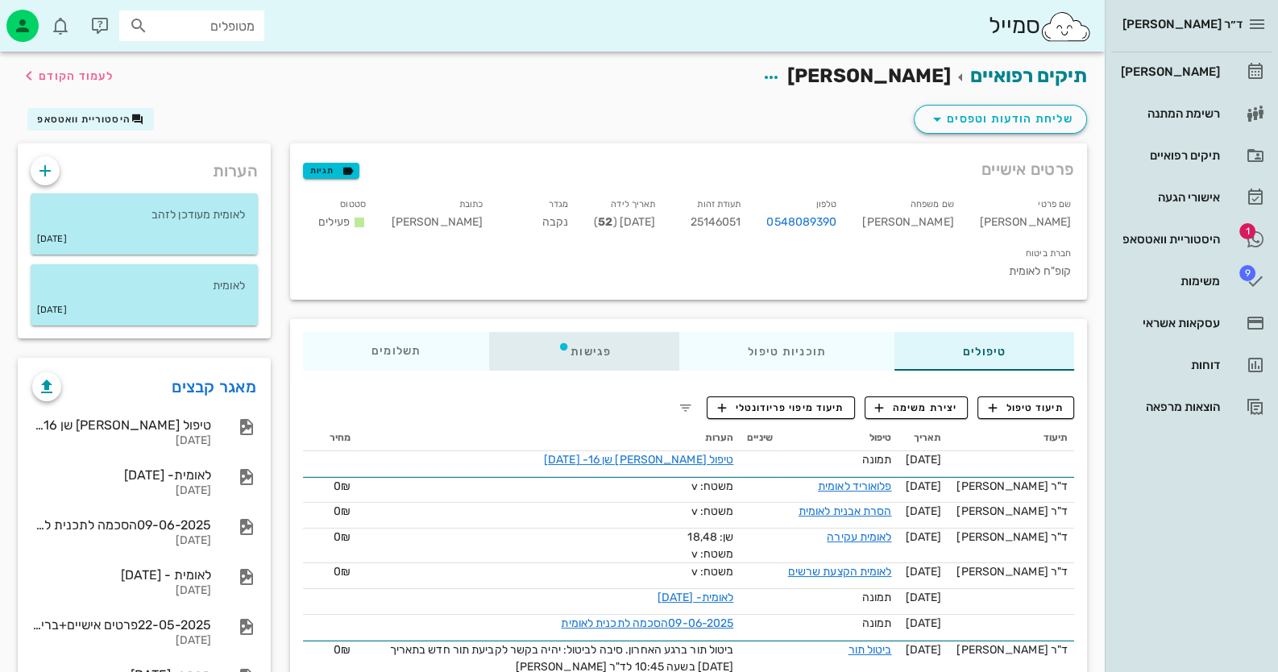
click at [593, 332] on div "פגישות" at bounding box center [584, 351] width 190 height 39
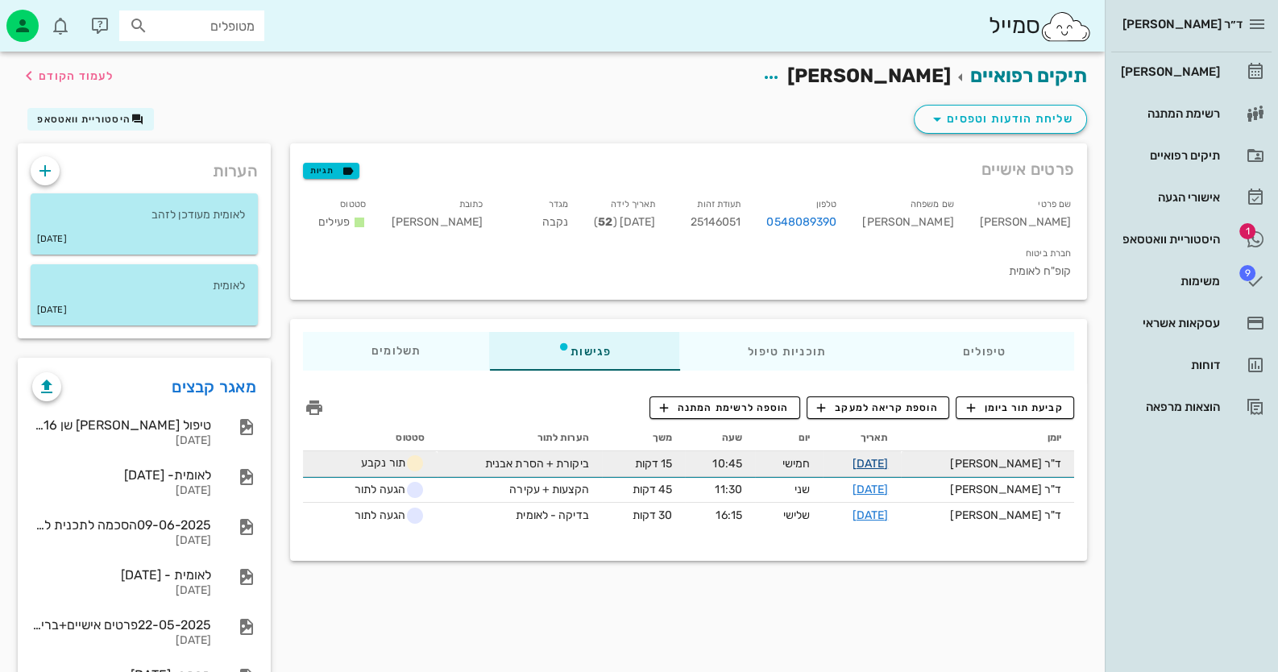
click at [888, 457] on link "11-09-2025" at bounding box center [870, 464] width 36 height 14
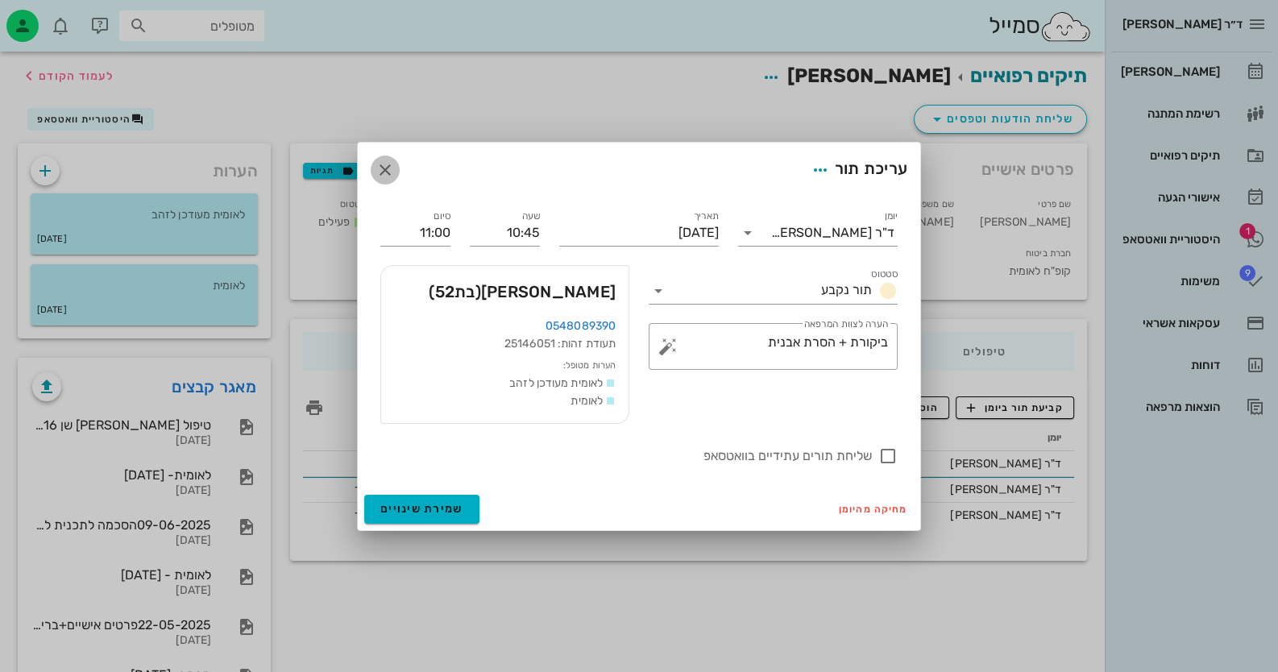
click at [385, 168] on icon "button" at bounding box center [385, 169] width 19 height 19
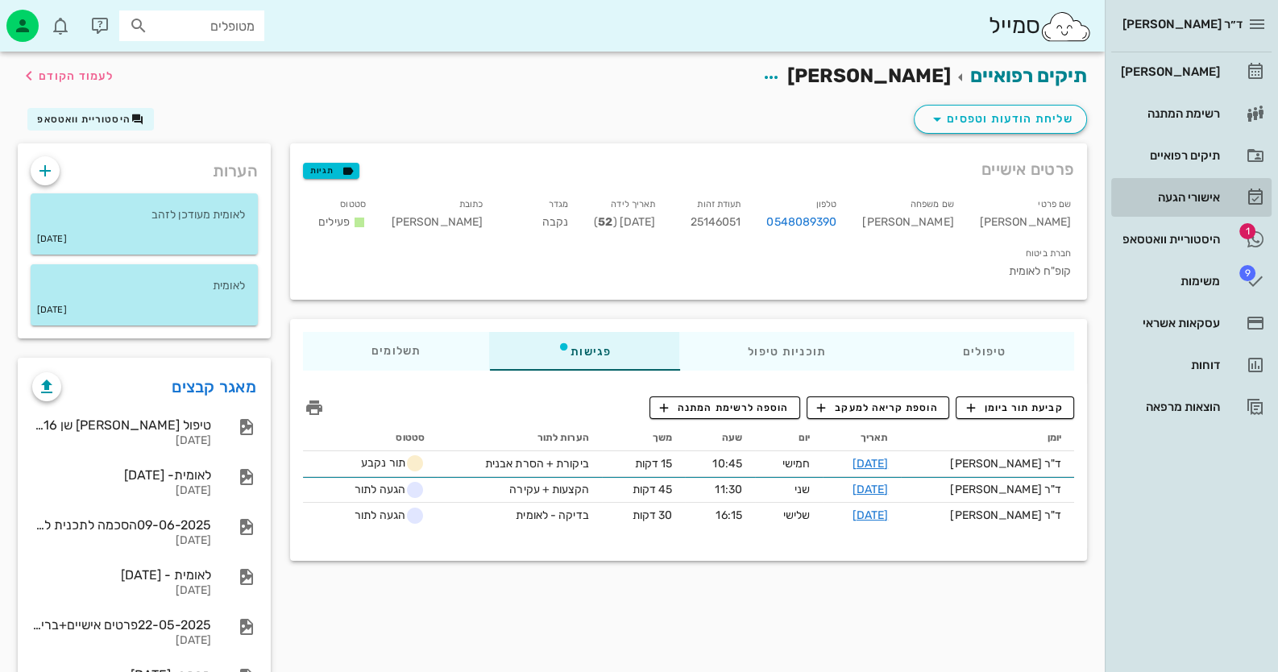
click at [1197, 194] on div "אישורי הגעה" at bounding box center [1169, 197] width 102 height 13
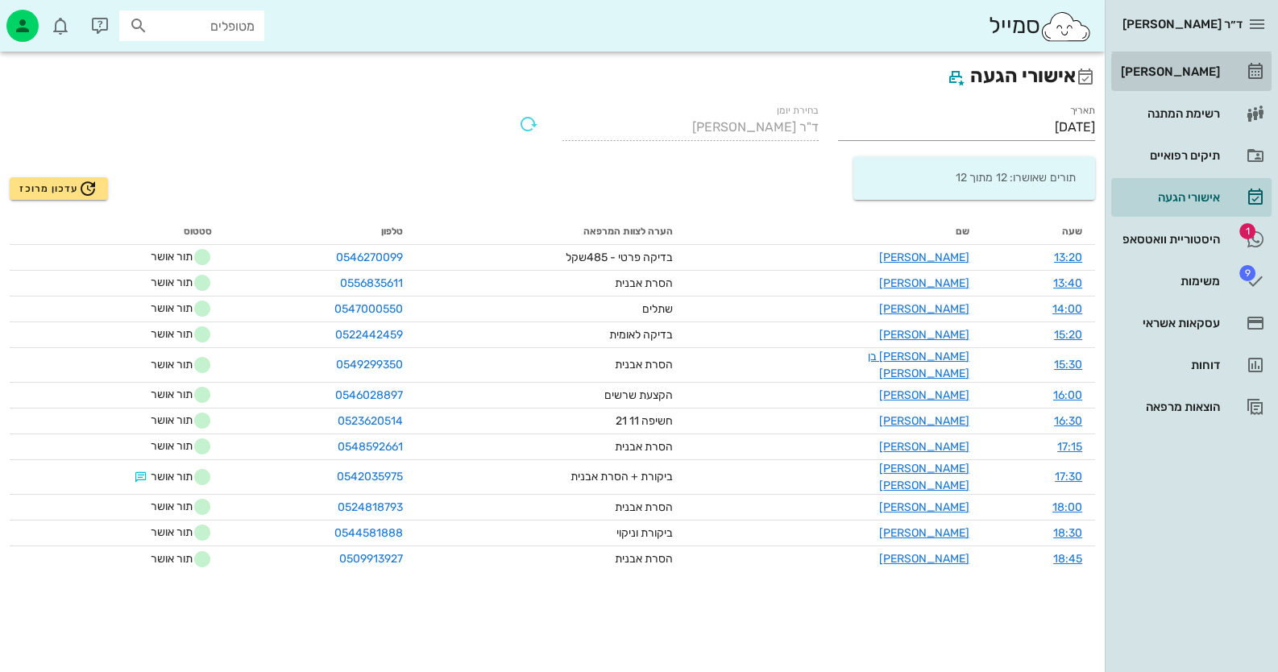
click at [1203, 69] on div "[PERSON_NAME]" at bounding box center [1169, 71] width 102 height 13
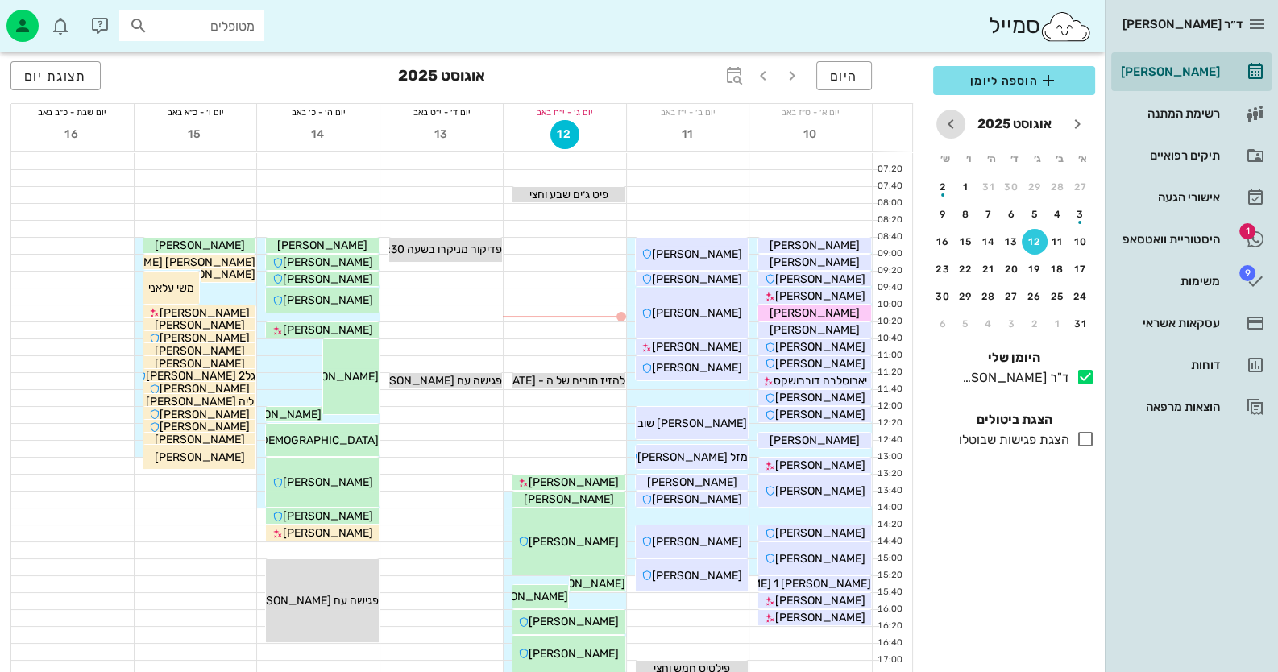
click at [957, 126] on icon "חודש הבא" at bounding box center [950, 123] width 19 height 19
click at [991, 214] on div "11" at bounding box center [989, 214] width 26 height 11
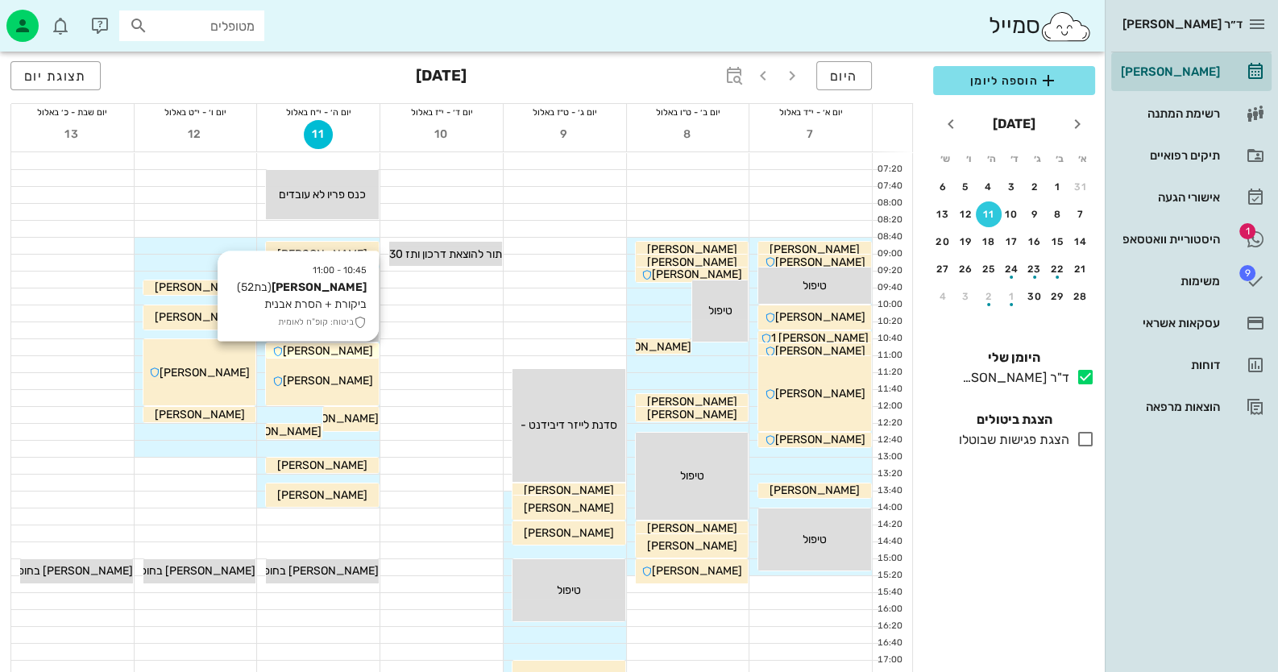
click at [355, 346] on div "איריס פוקס" at bounding box center [322, 351] width 113 height 17
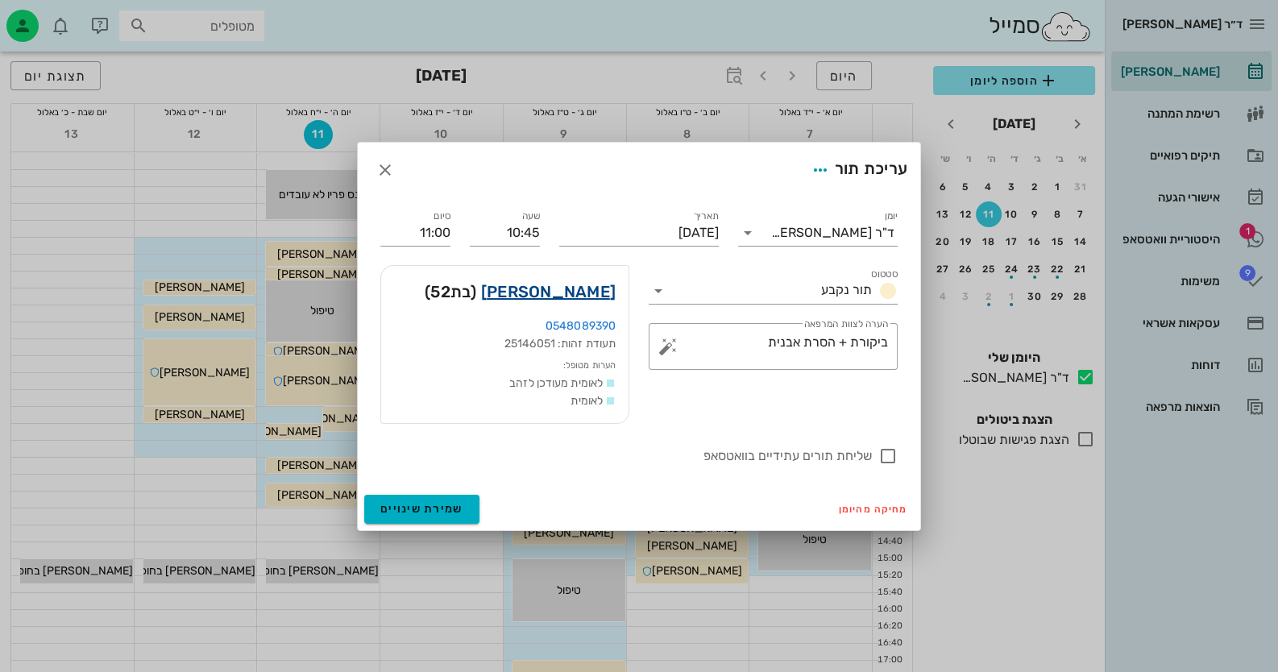
click at [566, 295] on link "איריס פוקס" at bounding box center [548, 292] width 135 height 26
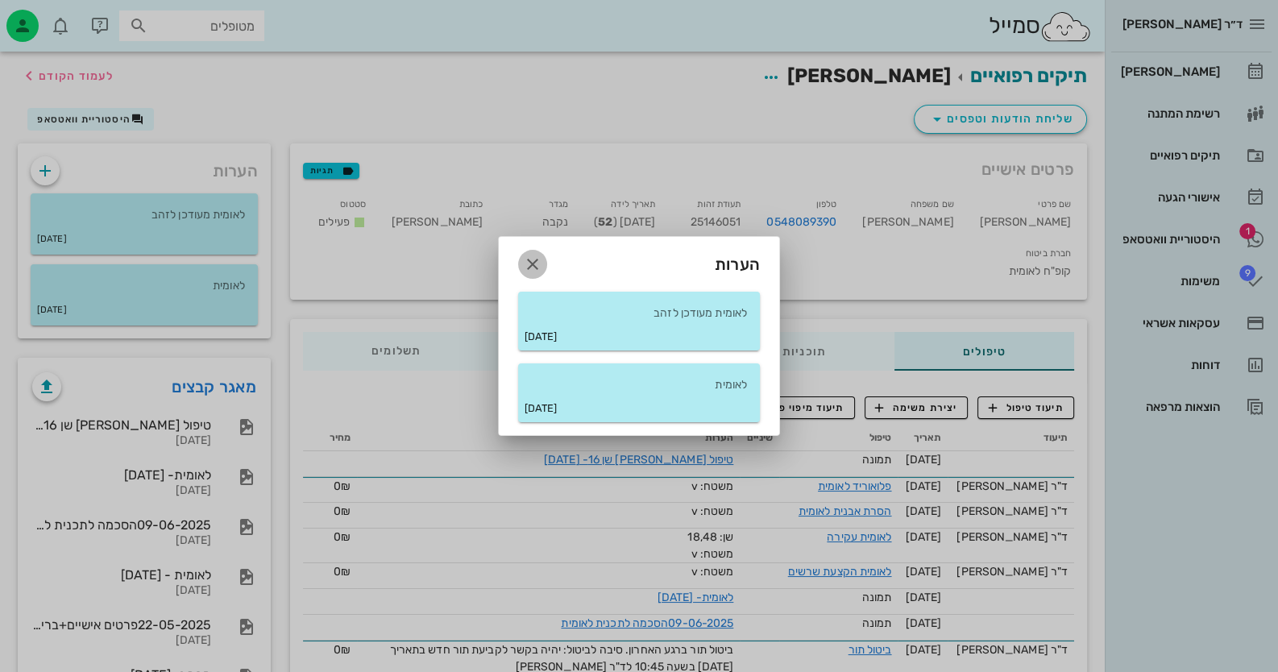
click at [538, 268] on icon "button" at bounding box center [532, 264] width 19 height 19
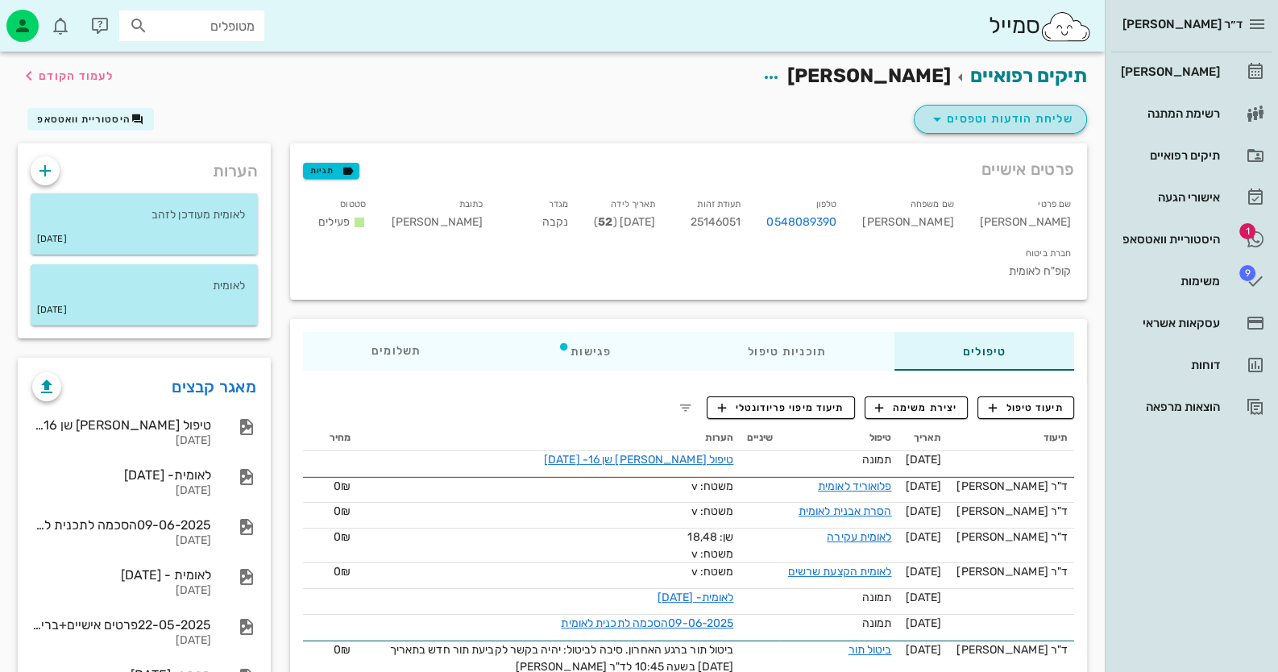
click at [941, 124] on icon "button" at bounding box center [937, 119] width 19 height 19
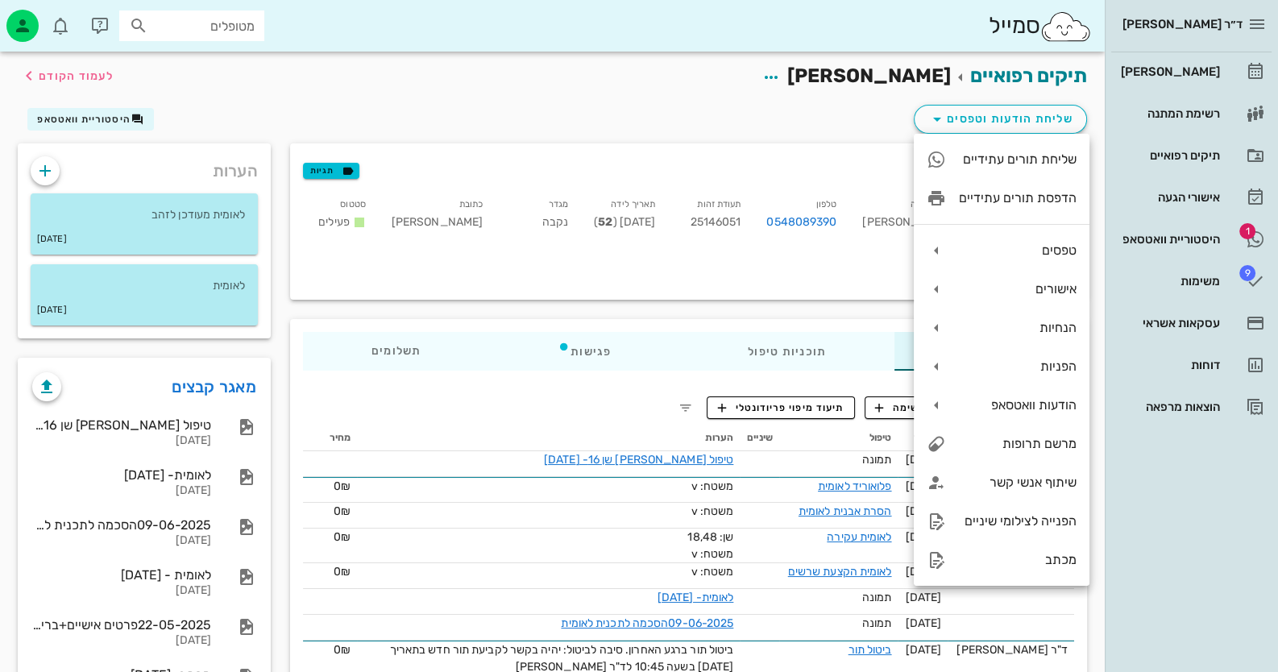
click at [883, 117] on div "שליחת הודעות וטפסים היסטוריית וואטסאפ" at bounding box center [552, 123] width 1089 height 42
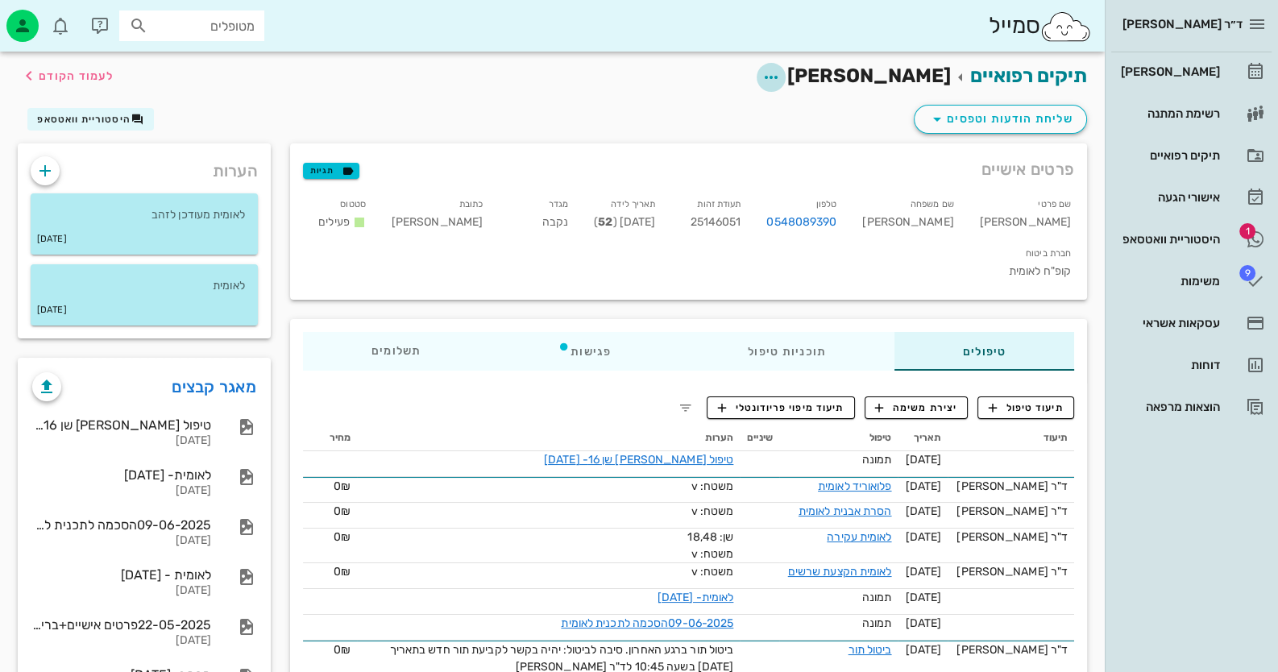
click at [786, 75] on span "button" at bounding box center [771, 77] width 29 height 19
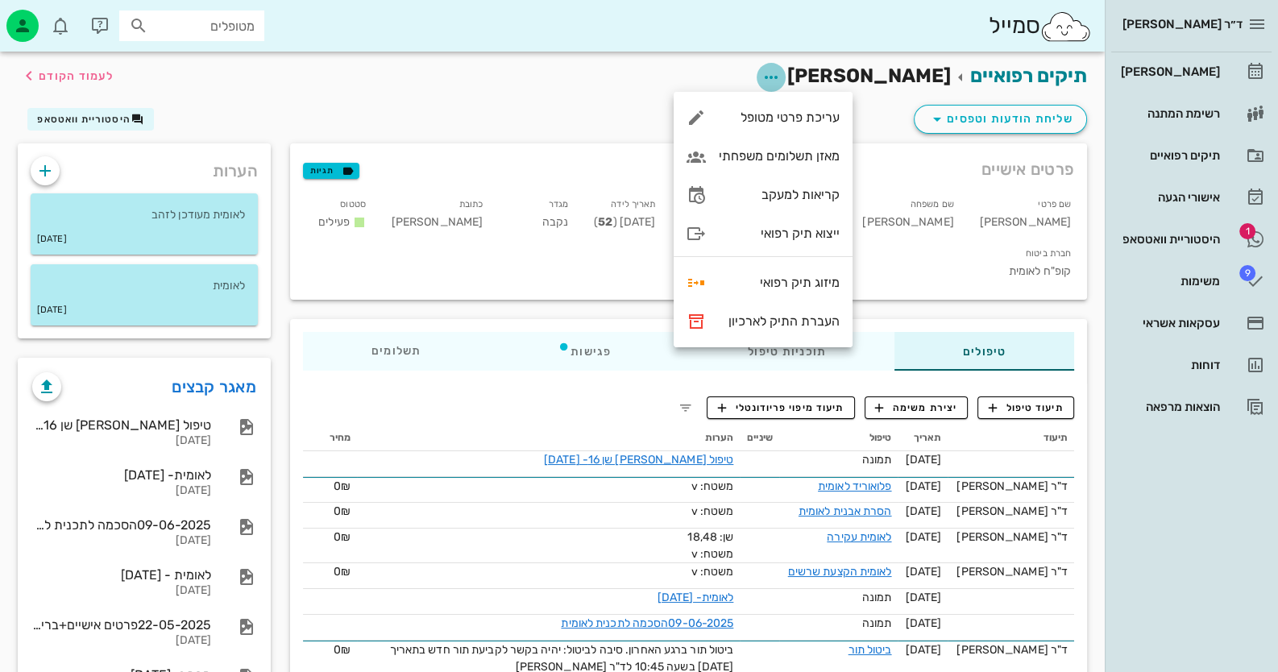
click at [781, 75] on icon "button" at bounding box center [771, 77] width 19 height 19
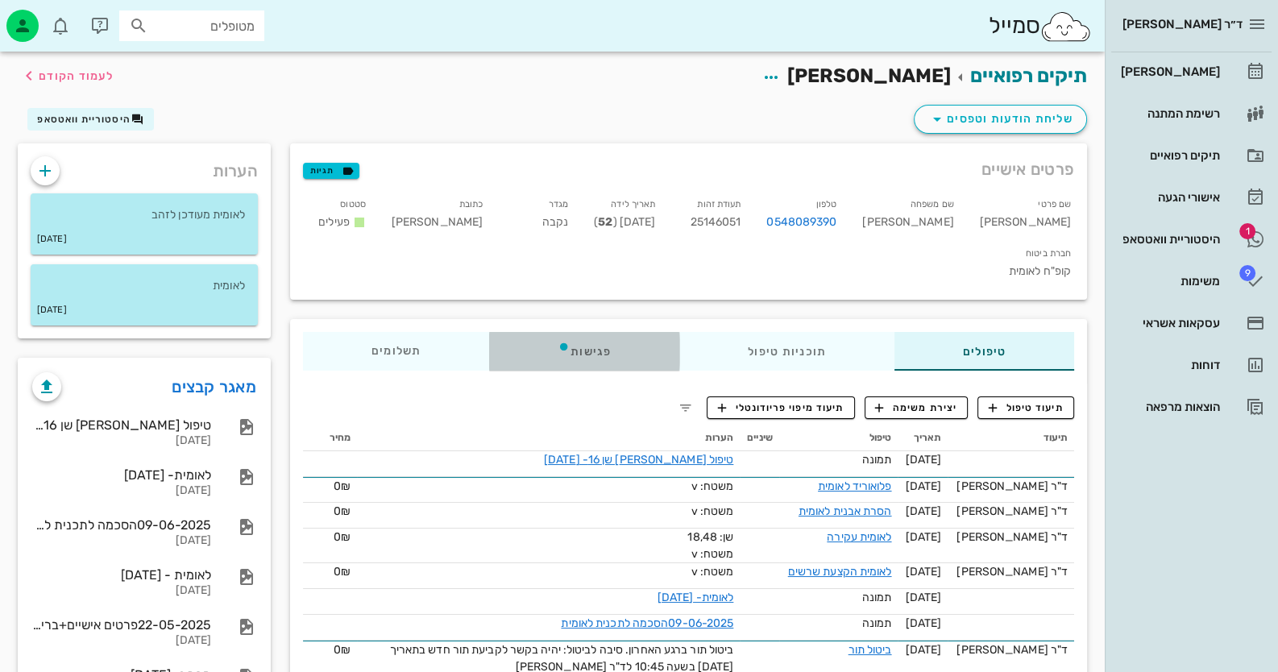
click at [583, 332] on div "פגישות" at bounding box center [584, 351] width 190 height 39
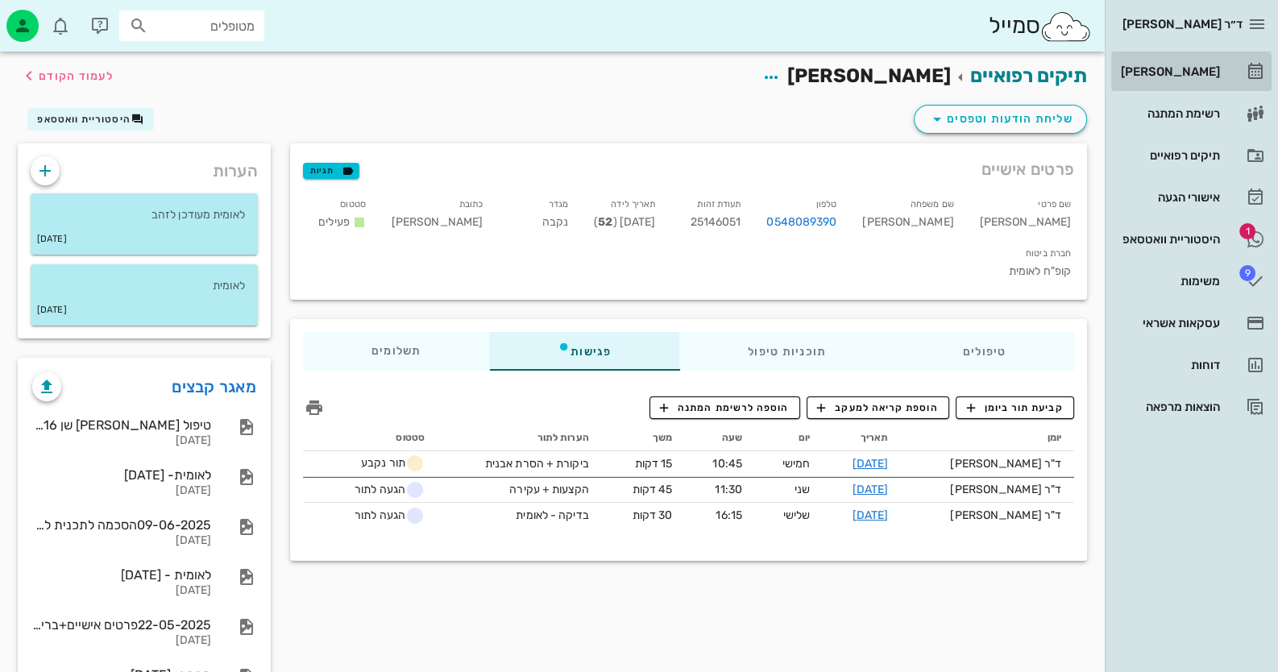
click at [1186, 71] on div "[PERSON_NAME]" at bounding box center [1169, 71] width 102 height 13
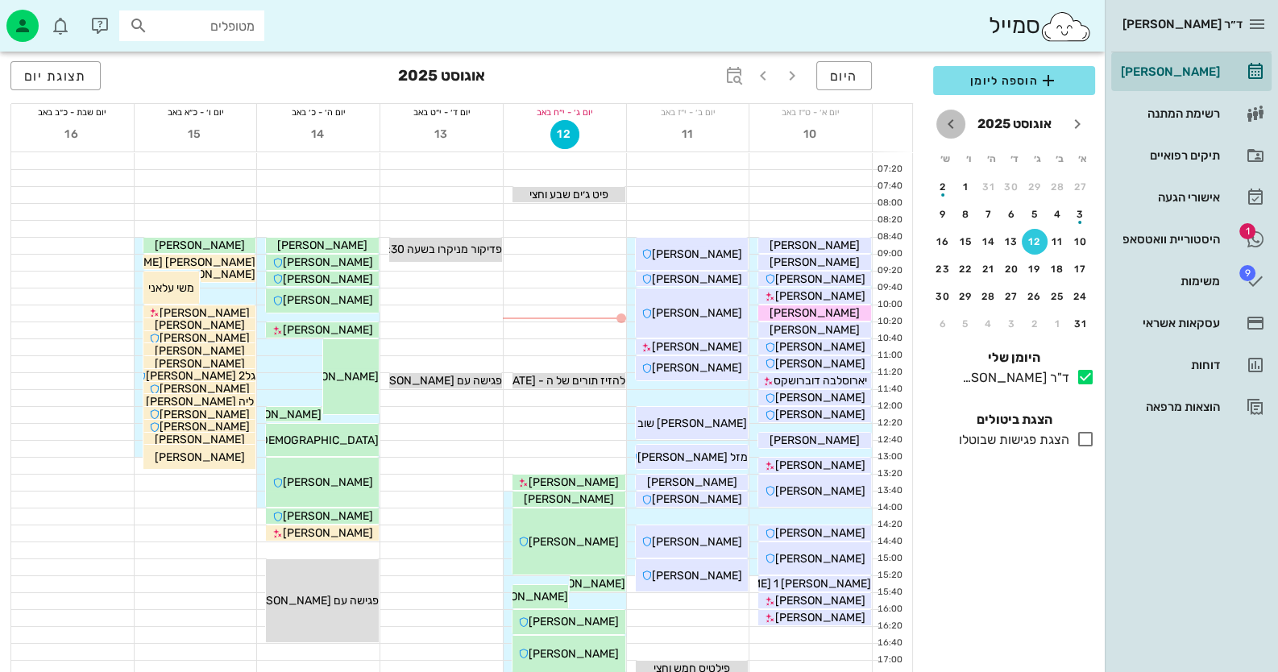
click at [951, 127] on icon "חודש הבא" at bounding box center [950, 123] width 19 height 19
click at [983, 211] on div "11" at bounding box center [989, 214] width 26 height 11
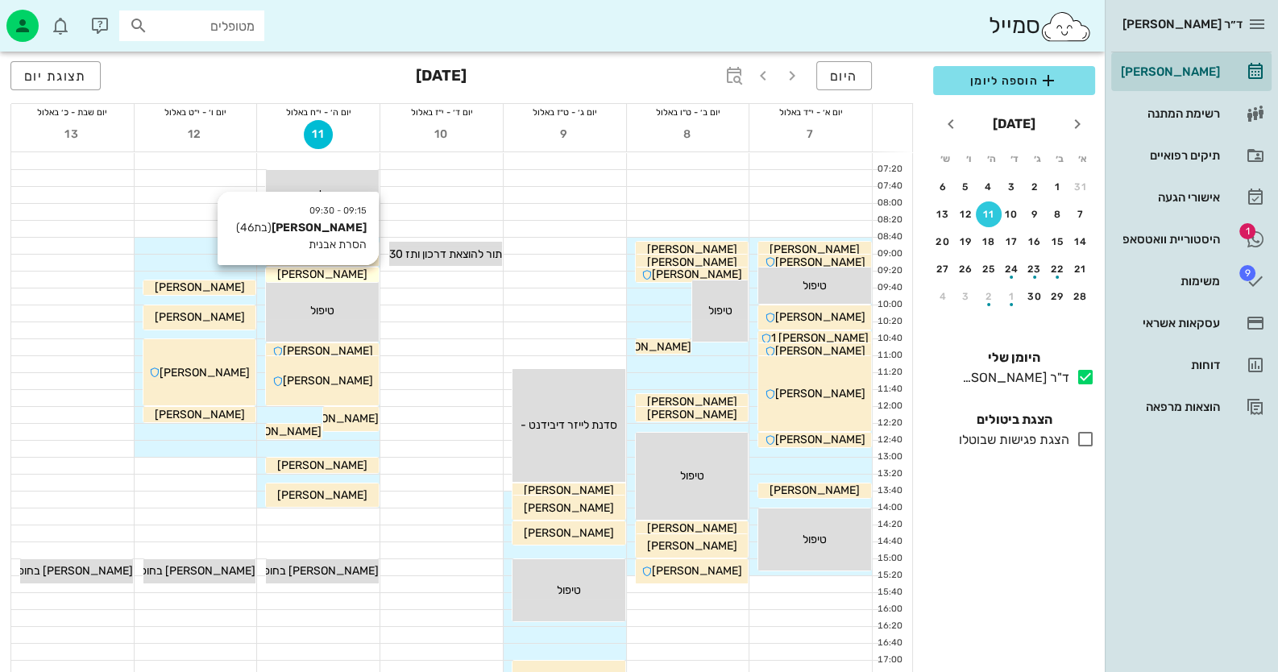
click at [360, 274] on div "יעל פינטו" at bounding box center [322, 274] width 113 height 17
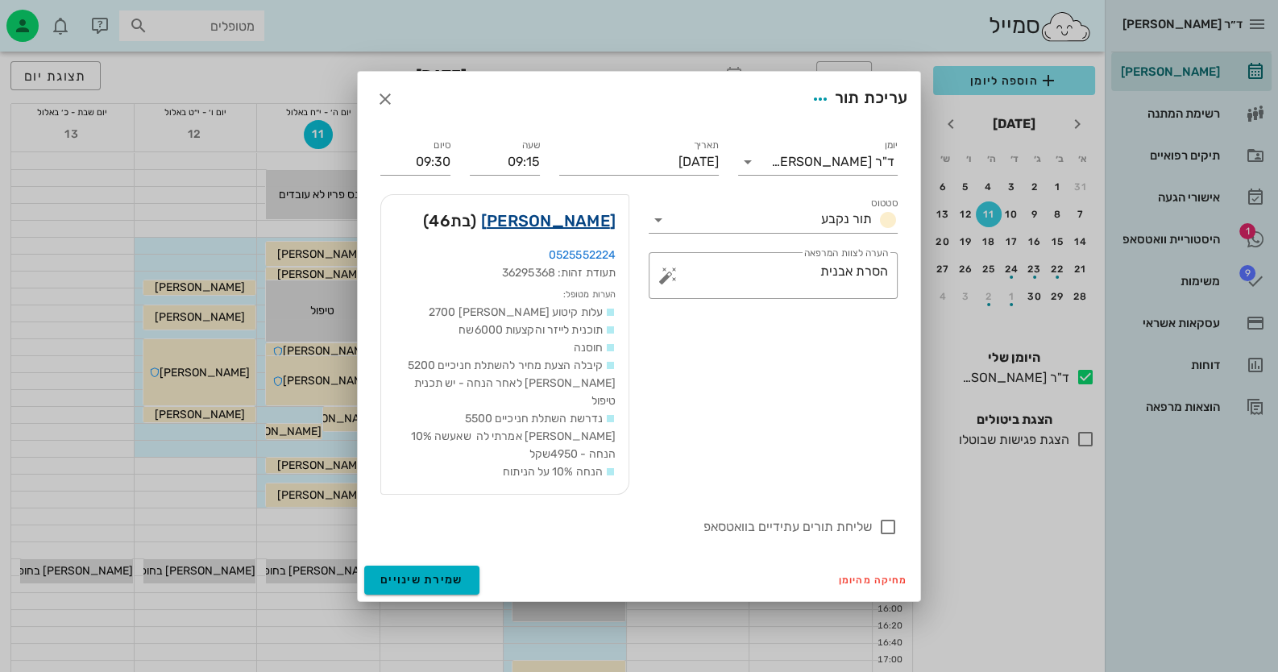
click at [581, 234] on link "יעל פינטו" at bounding box center [548, 221] width 135 height 26
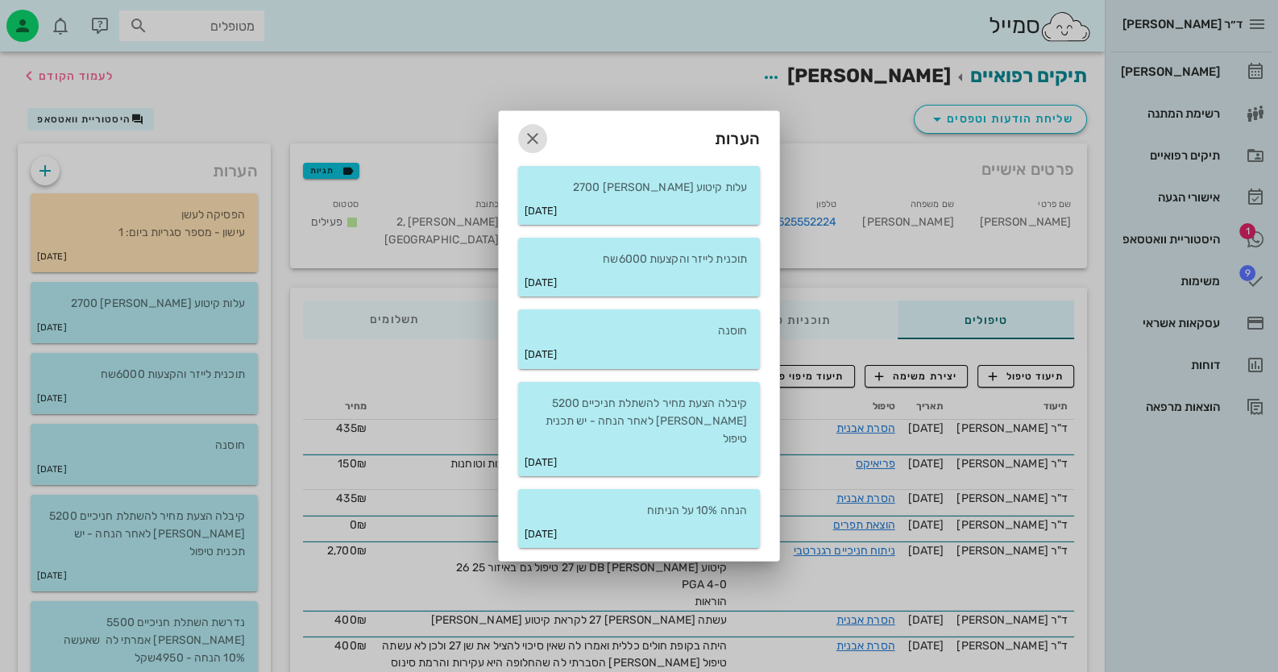
click at [532, 145] on icon "button" at bounding box center [532, 138] width 19 height 19
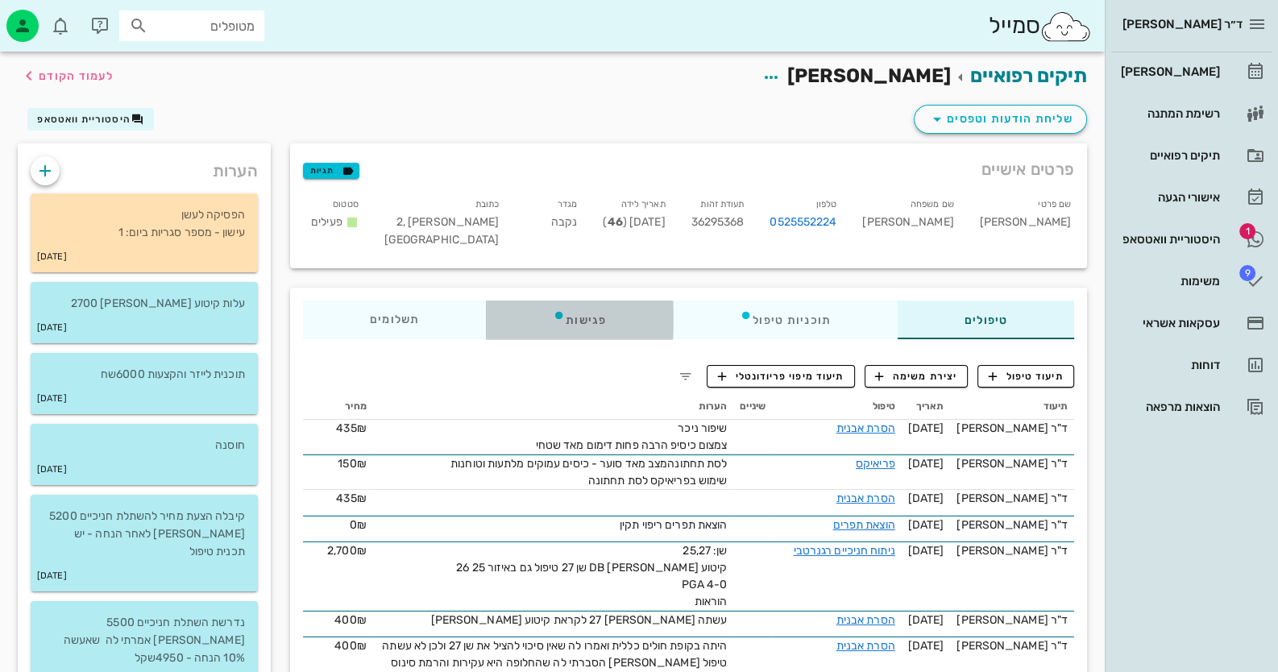
click at [613, 314] on div "פגישות" at bounding box center [579, 320] width 187 height 39
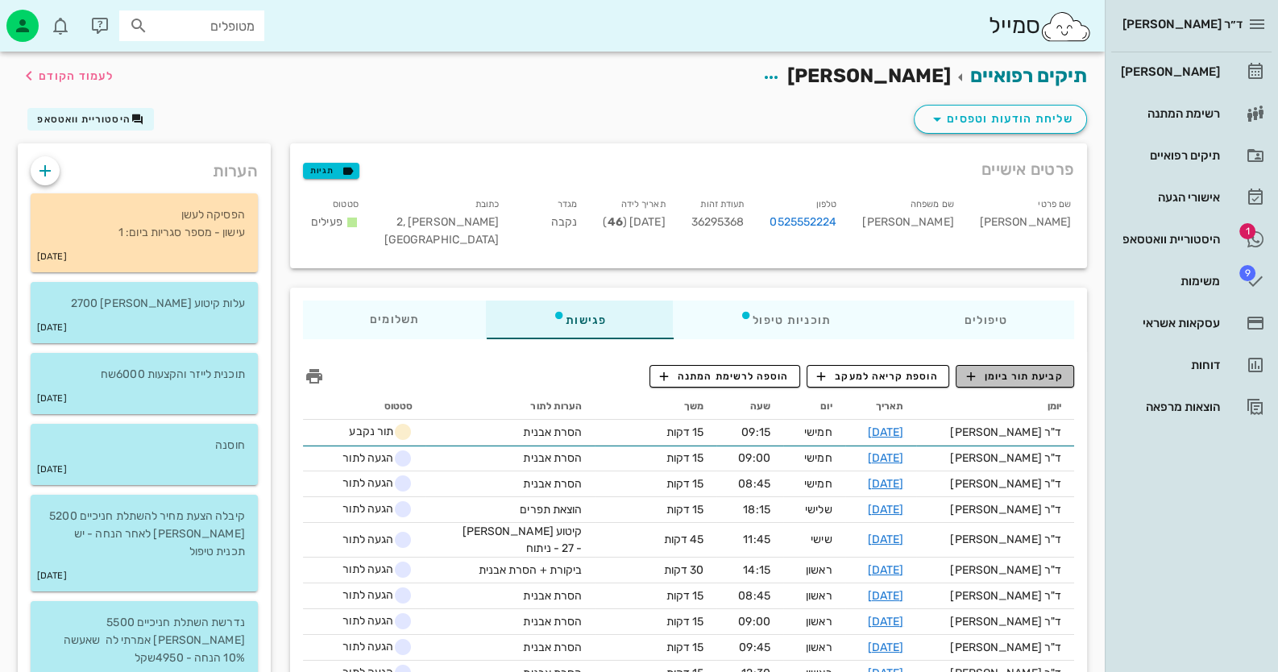
click at [969, 372] on icon "button" at bounding box center [970, 376] width 15 height 15
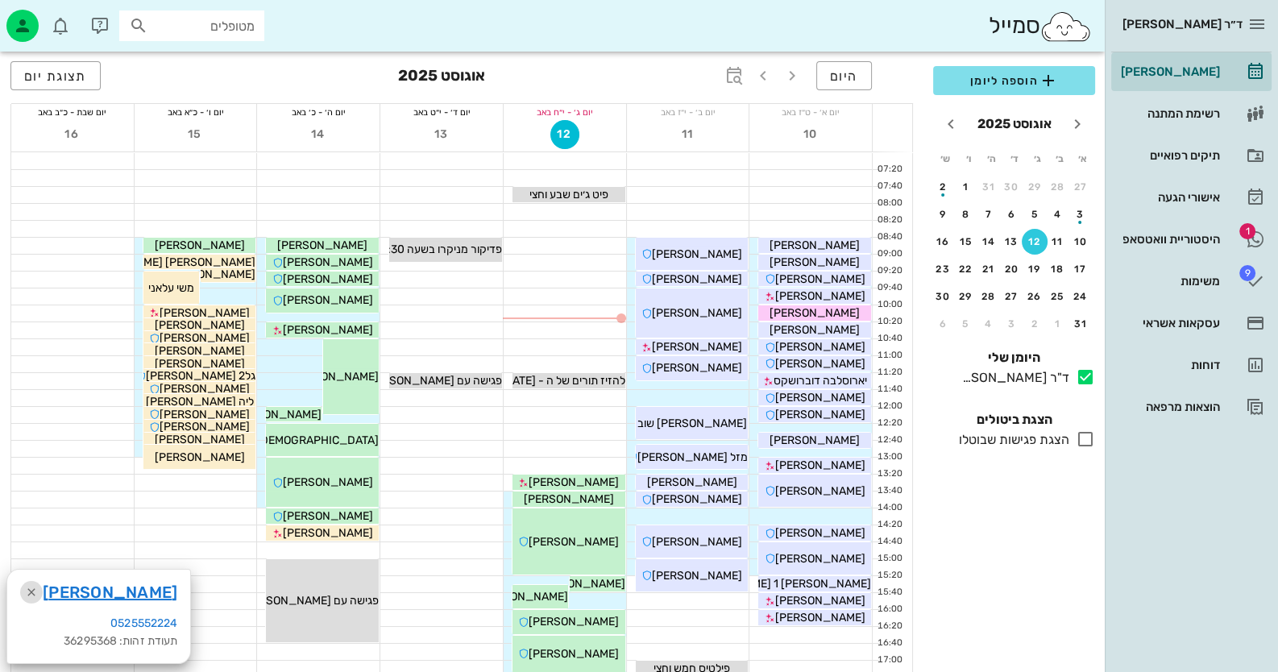
click at [29, 593] on icon "button" at bounding box center [31, 592] width 19 height 19
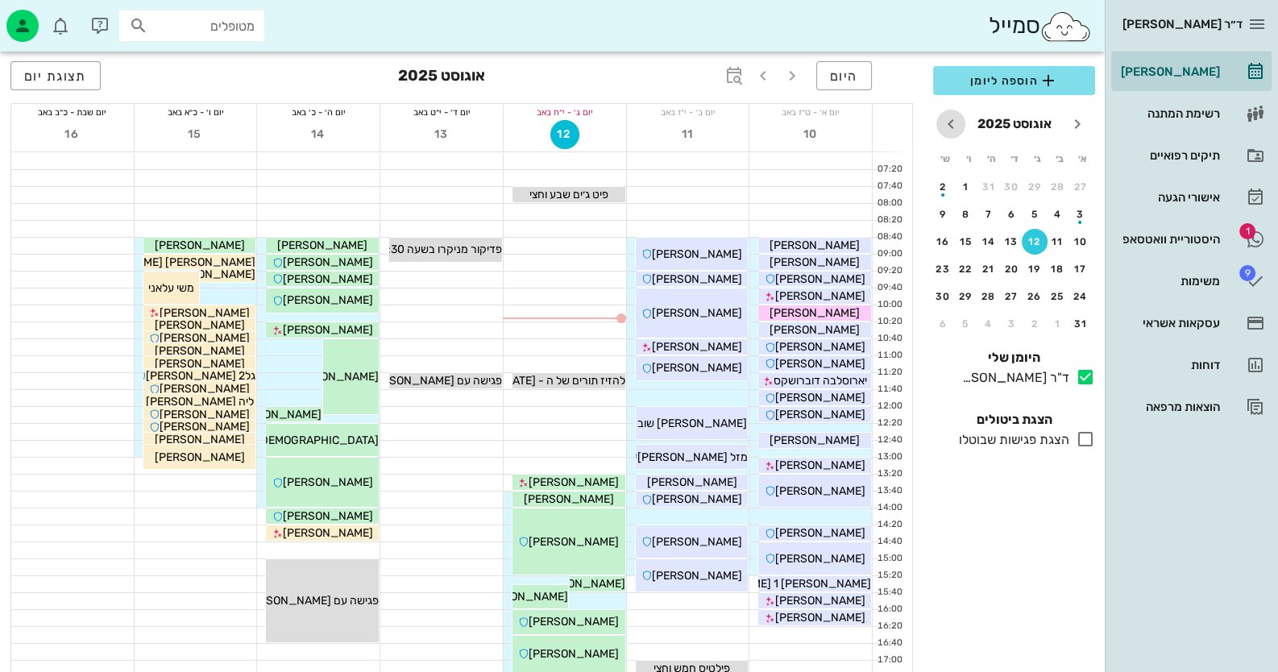
click at [947, 116] on icon "חודש הבא" at bounding box center [950, 123] width 19 height 19
click at [986, 215] on div "11" at bounding box center [989, 214] width 26 height 11
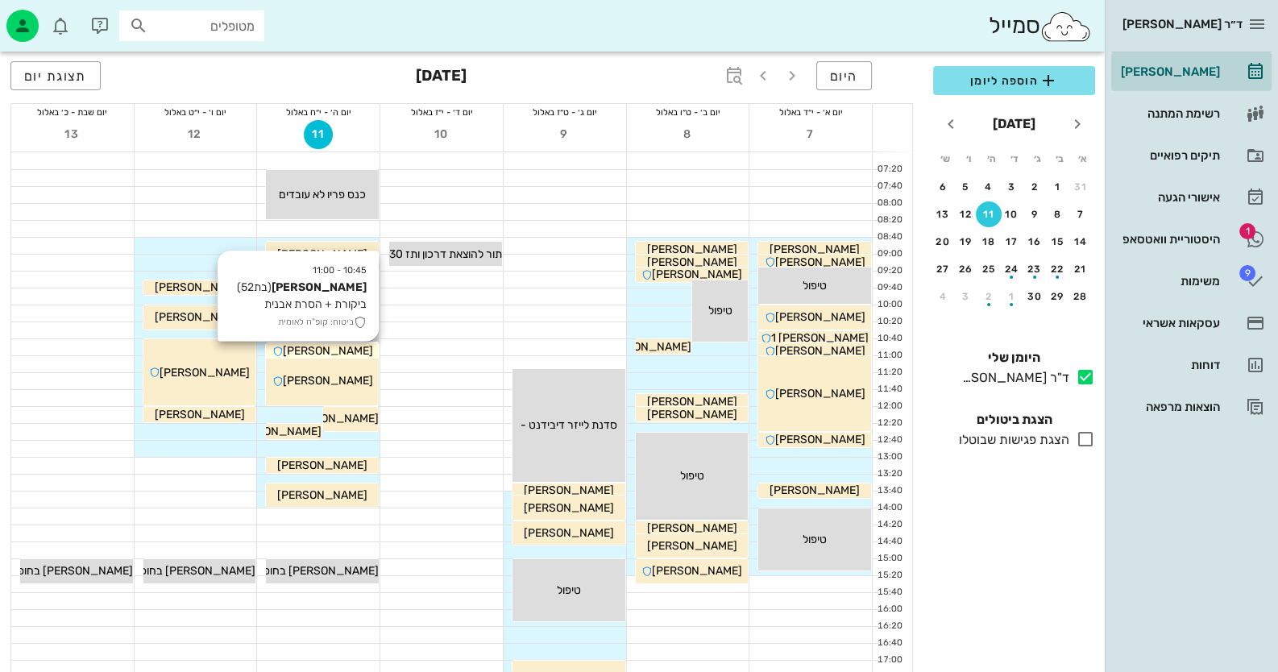
click at [363, 351] on div "איריס פוקס" at bounding box center [322, 351] width 113 height 17
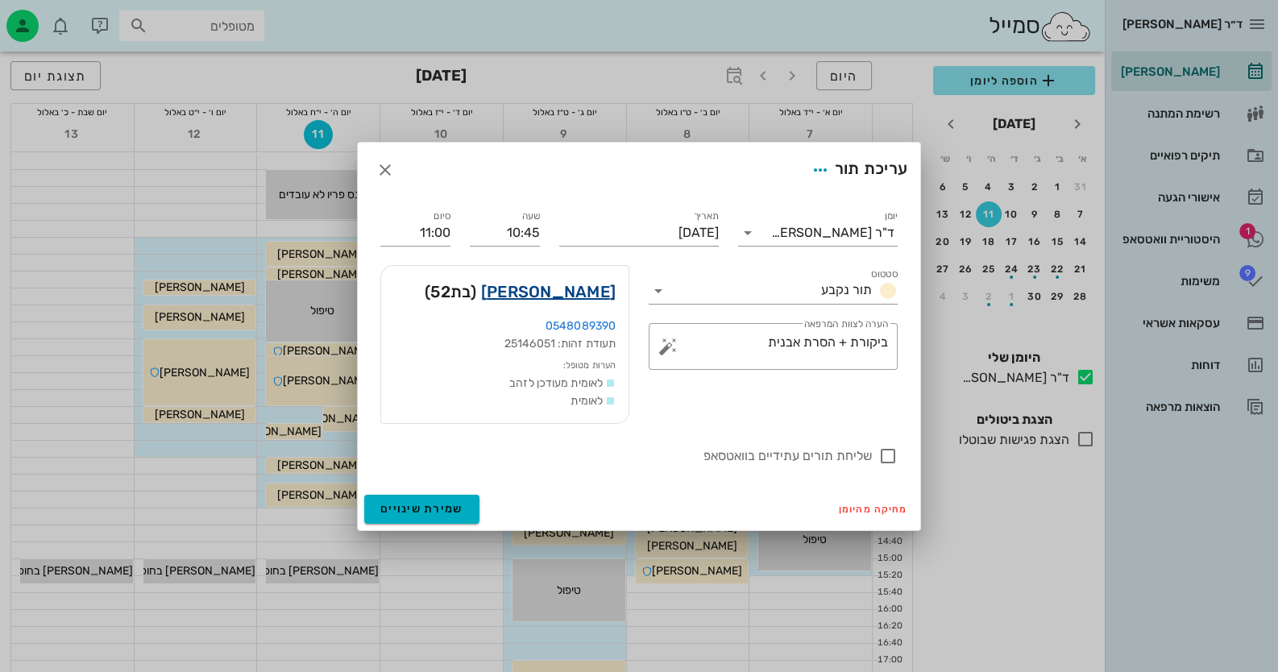
click at [571, 289] on link "איריס פוקס" at bounding box center [548, 292] width 135 height 26
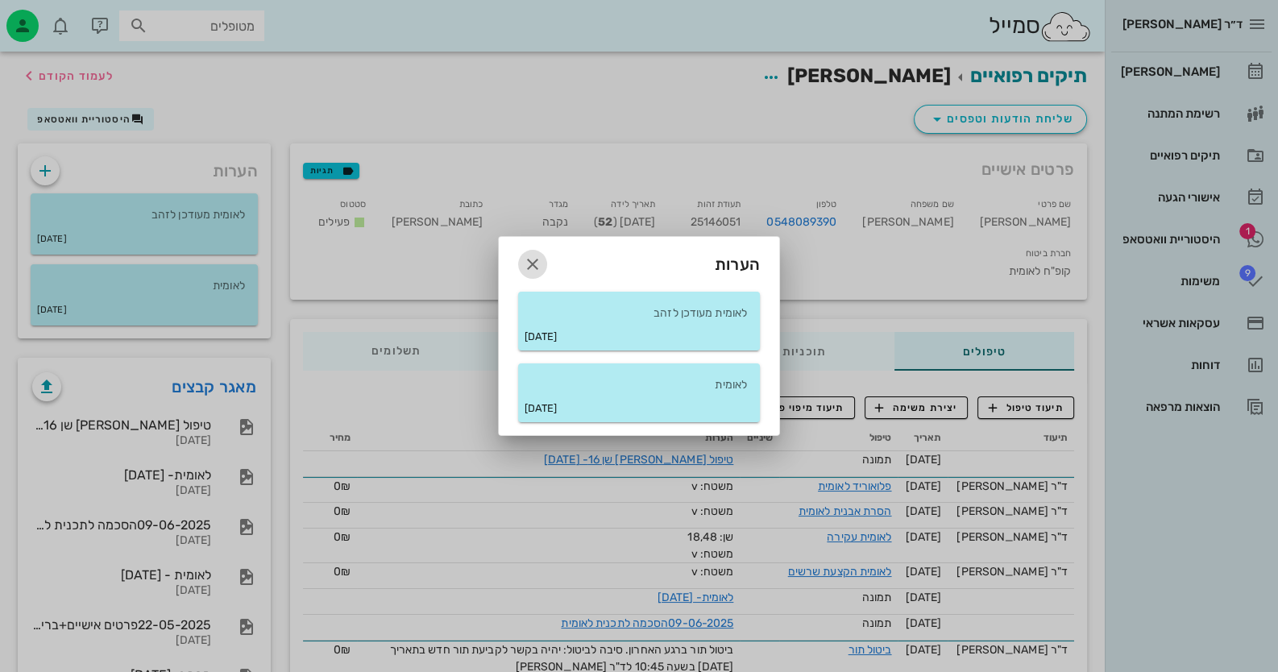
click at [537, 265] on icon "button" at bounding box center [532, 264] width 19 height 19
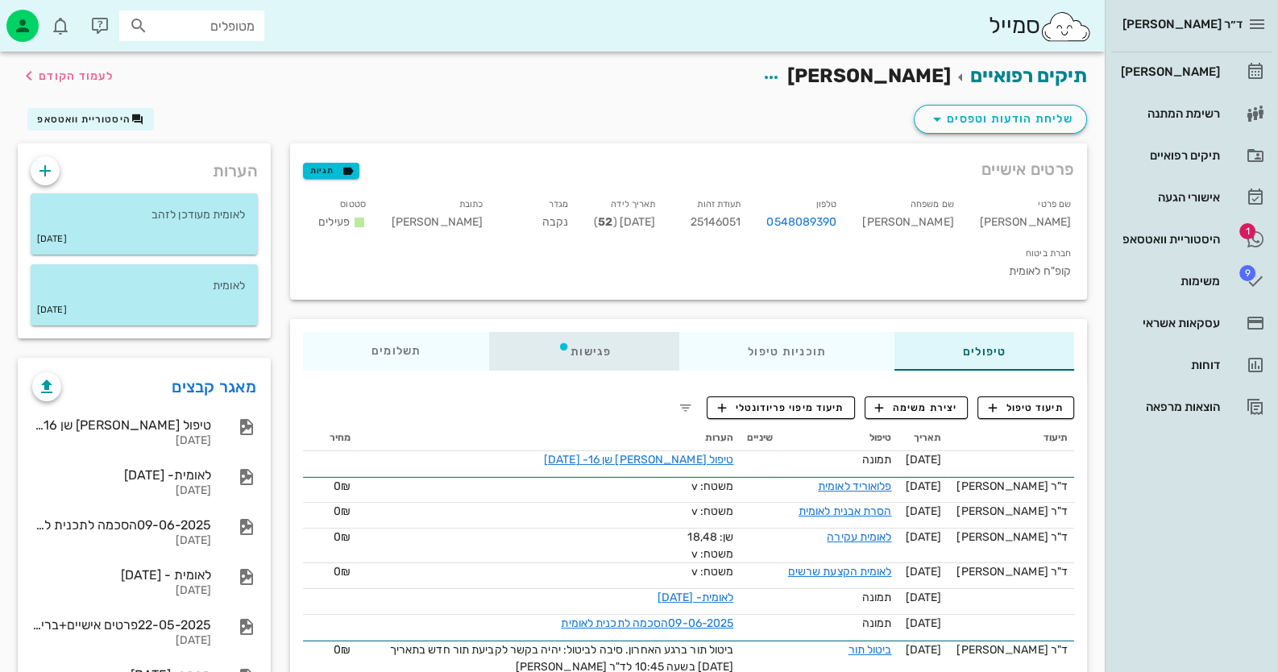
click at [577, 332] on div "פגישות" at bounding box center [584, 351] width 190 height 39
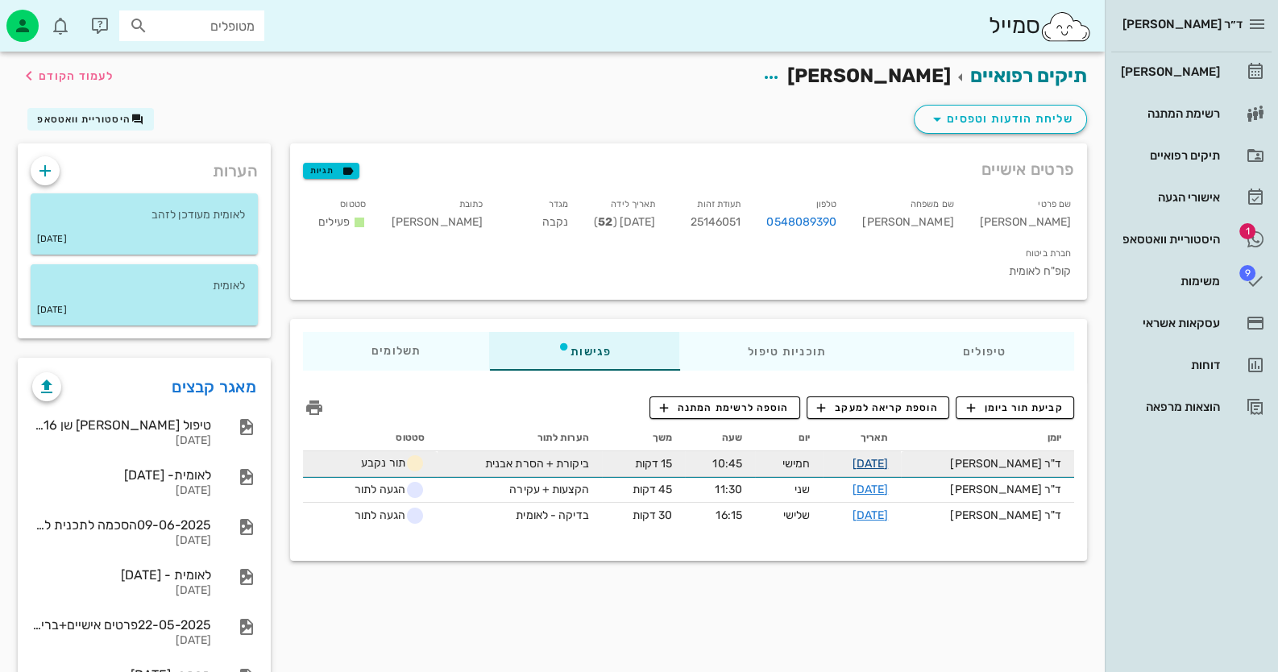
click at [888, 457] on link "11-09-2025" at bounding box center [870, 464] width 36 height 14
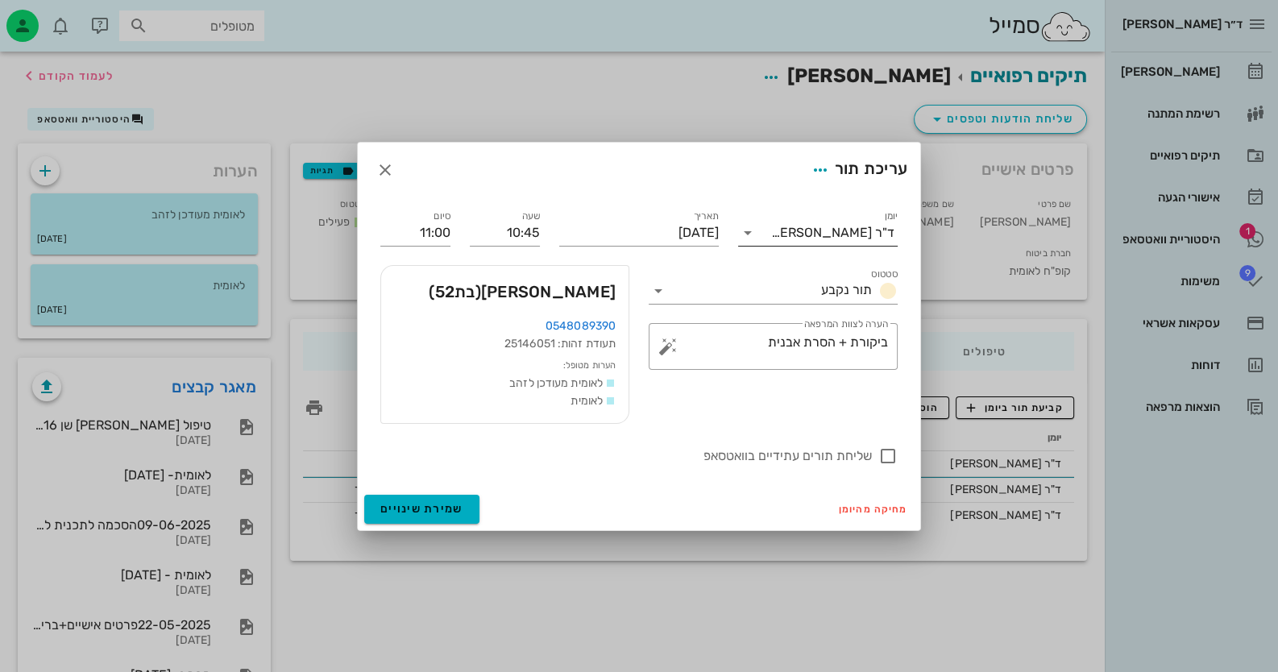
click at [745, 232] on icon at bounding box center [747, 232] width 19 height 19
click at [745, 232] on div "ד"ר [PERSON_NAME]" at bounding box center [818, 245] width 160 height 39
click at [659, 288] on icon at bounding box center [658, 290] width 19 height 19
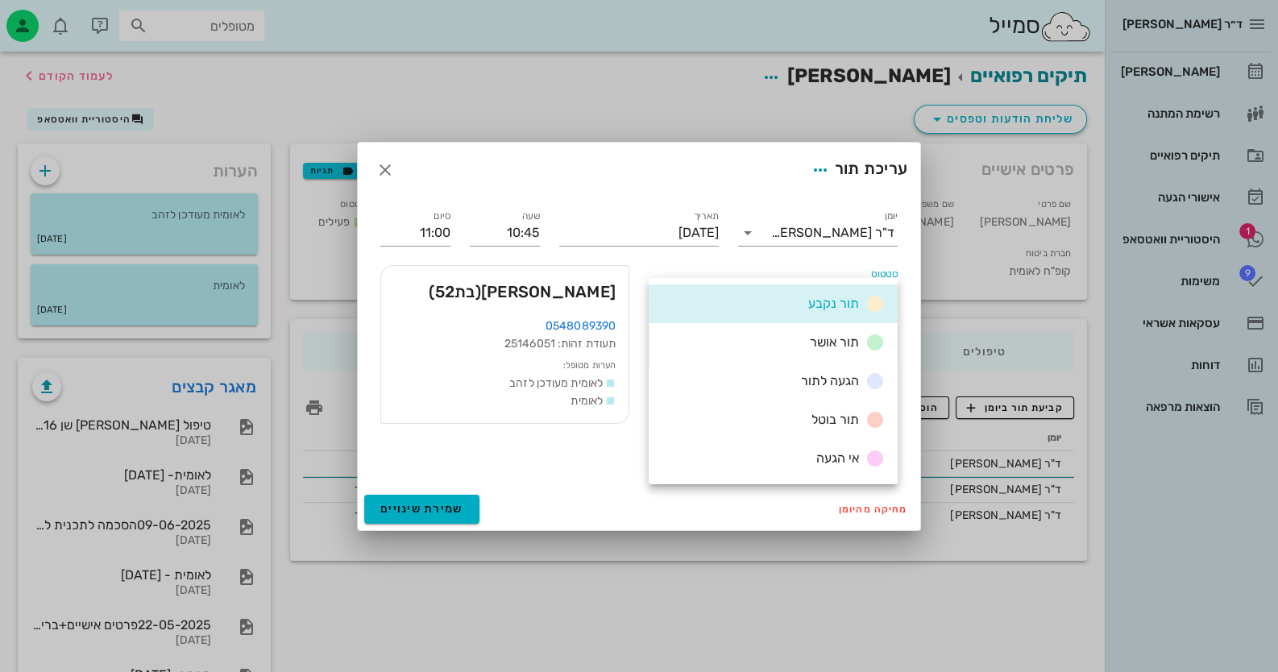
click at [659, 288] on div "תור נקבע" at bounding box center [773, 304] width 249 height 39
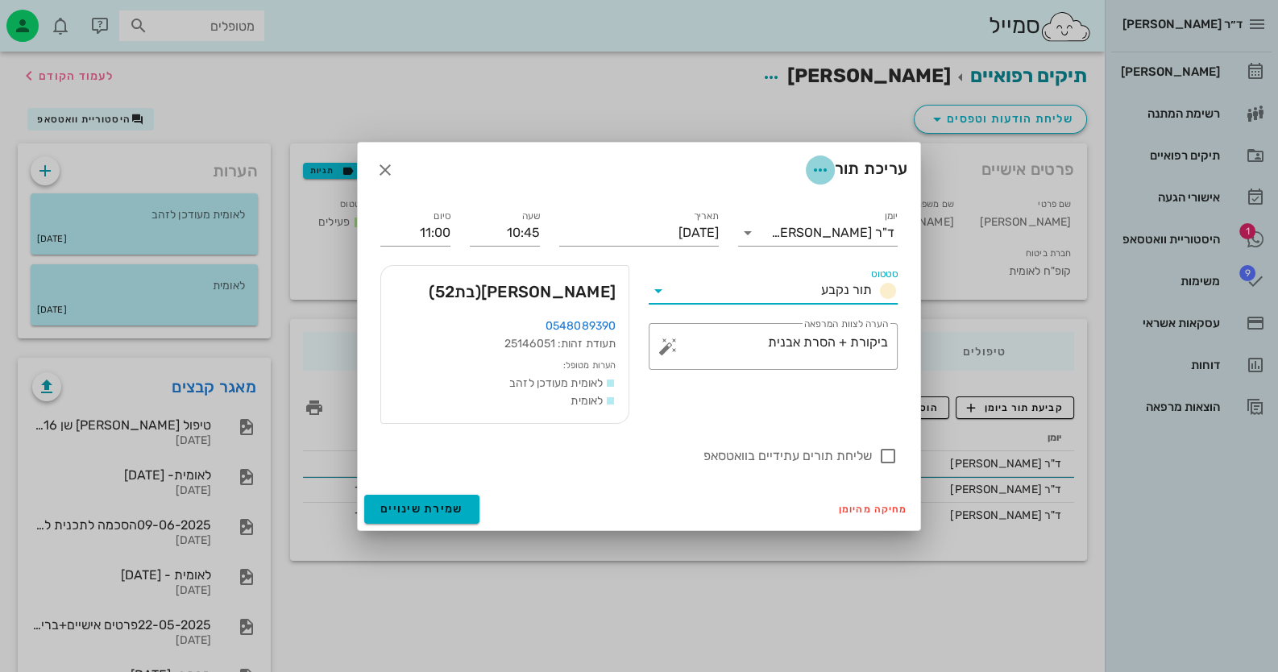
click at [823, 177] on icon "button" at bounding box center [820, 169] width 19 height 19
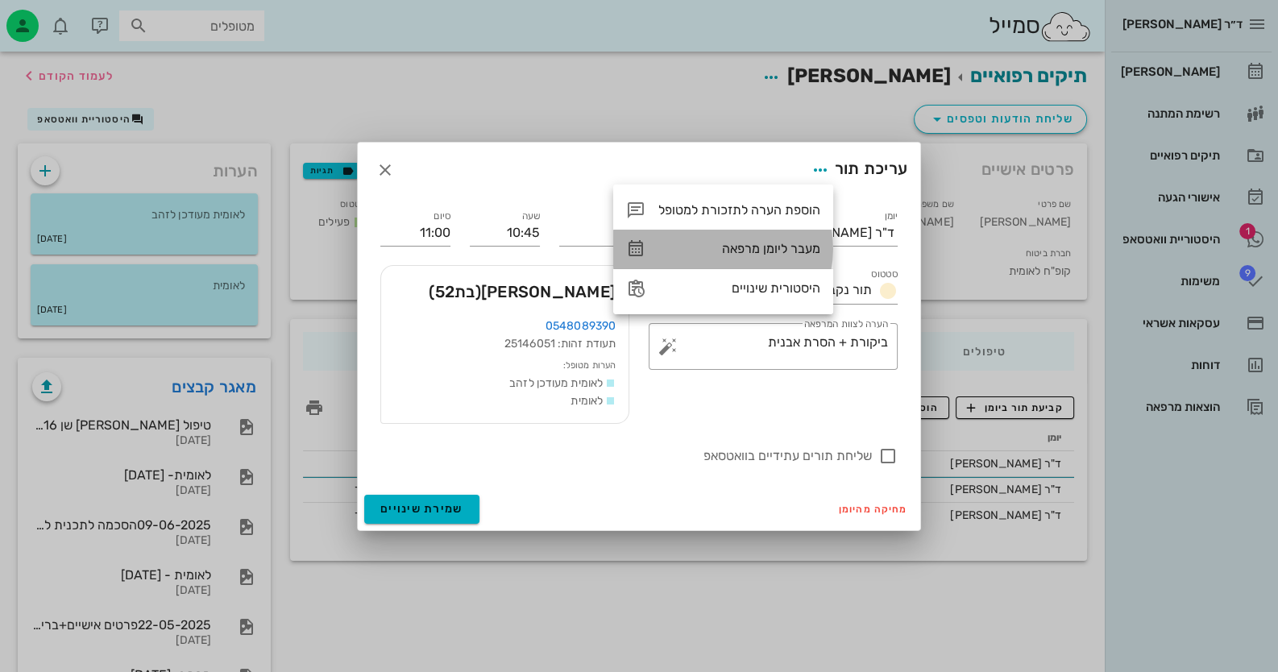
click at [779, 247] on div "מעבר ליומן מרפאה" at bounding box center [739, 248] width 162 height 15
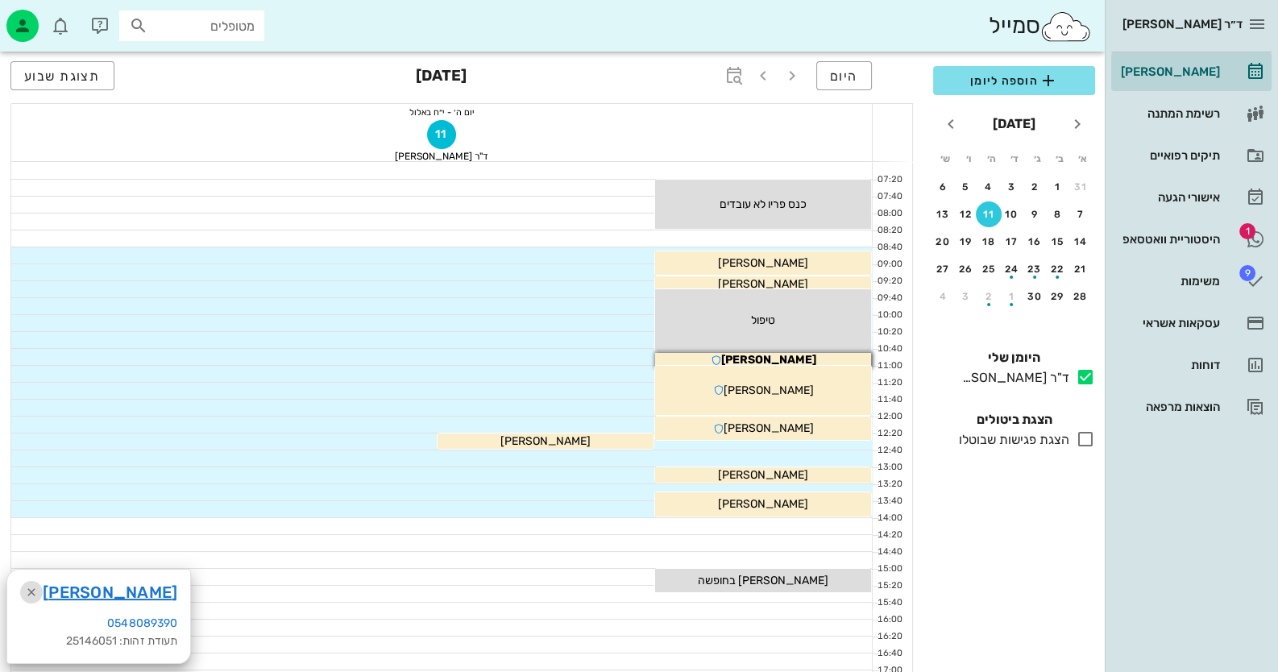
click at [34, 592] on icon "button" at bounding box center [31, 592] width 19 height 19
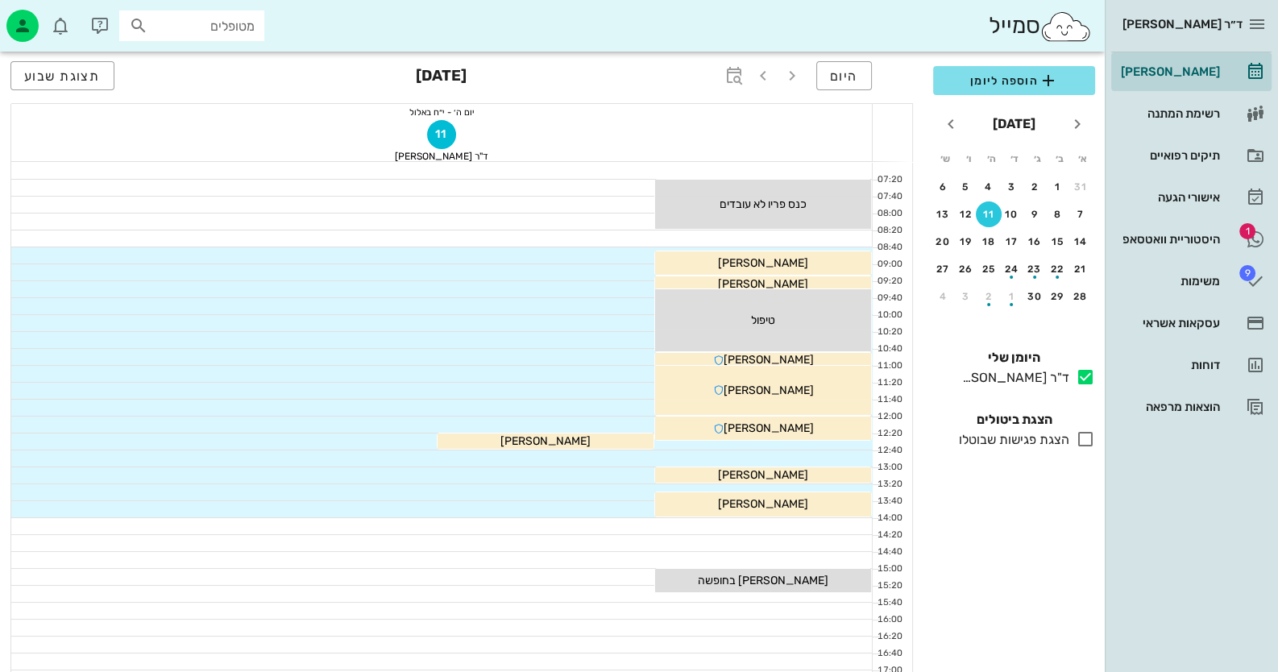
click at [991, 210] on div "11" at bounding box center [989, 214] width 26 height 11
click at [1193, 75] on div "[PERSON_NAME]" at bounding box center [1169, 71] width 102 height 13
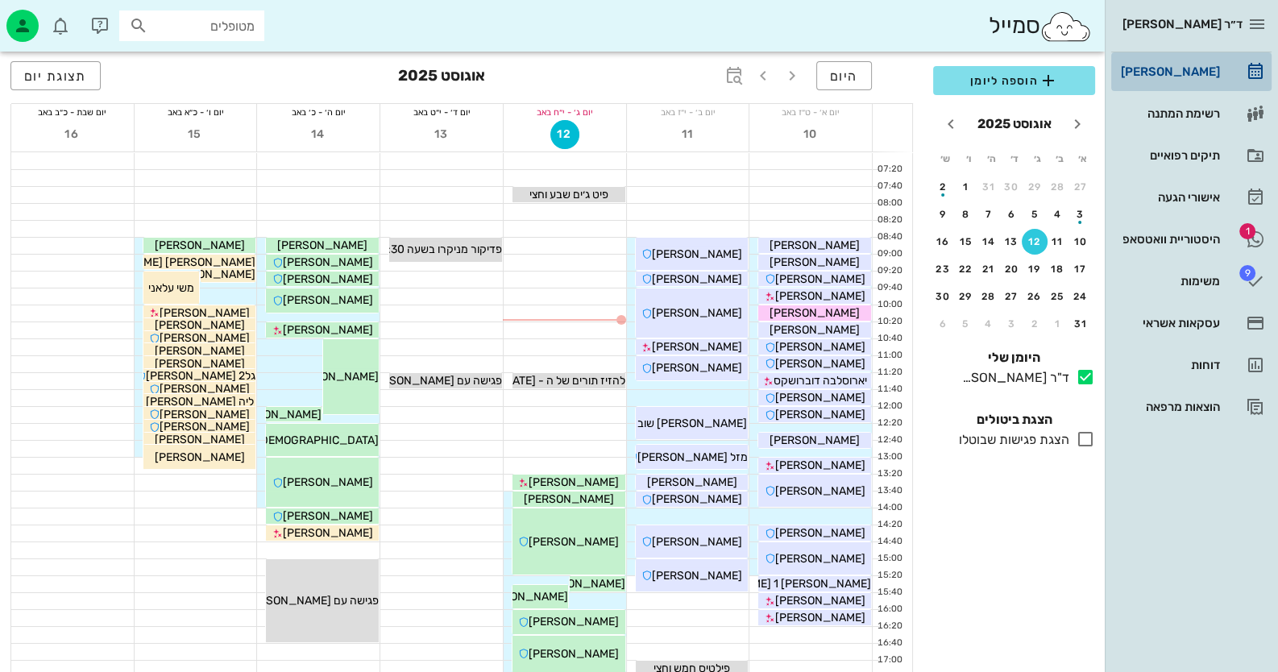
click at [1202, 75] on div "[PERSON_NAME]" at bounding box center [1169, 71] width 102 height 13
click at [946, 124] on icon "חודש הבא" at bounding box center [950, 123] width 19 height 19
click at [993, 213] on div "11" at bounding box center [989, 214] width 26 height 11
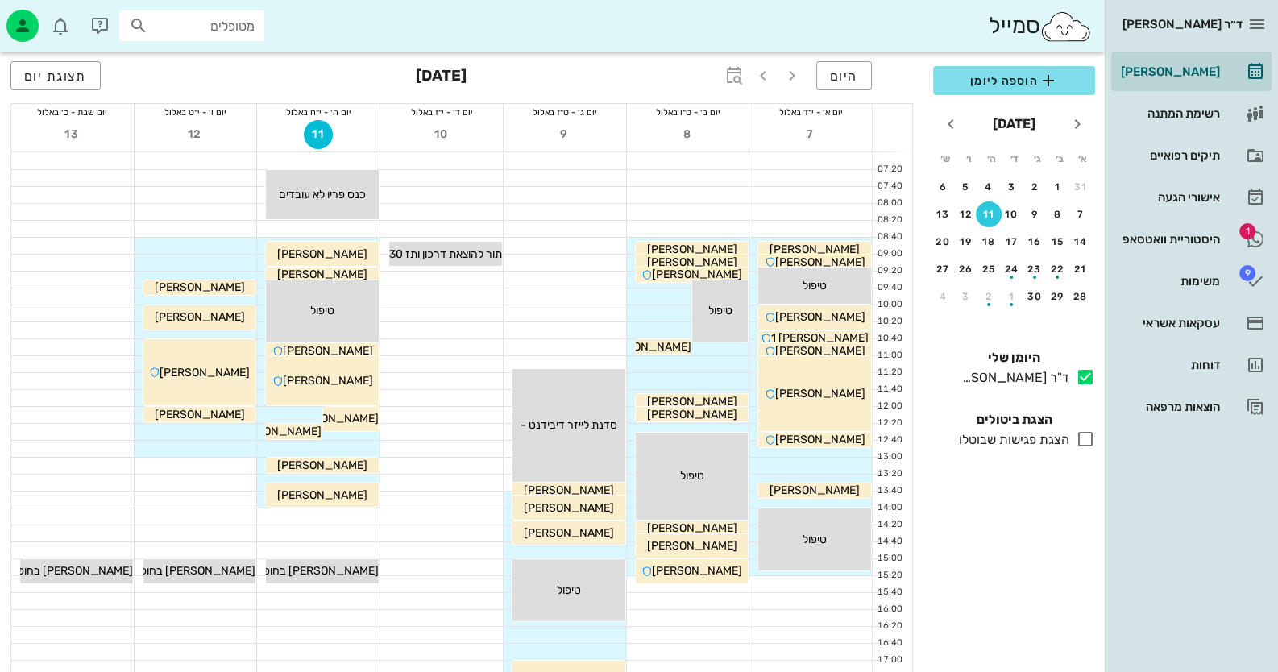
drag, startPoint x: 346, startPoint y: 354, endPoint x: 470, endPoint y: 378, distance: 126.4
click at [469, 378] on div at bounding box center [441, 381] width 123 height 16
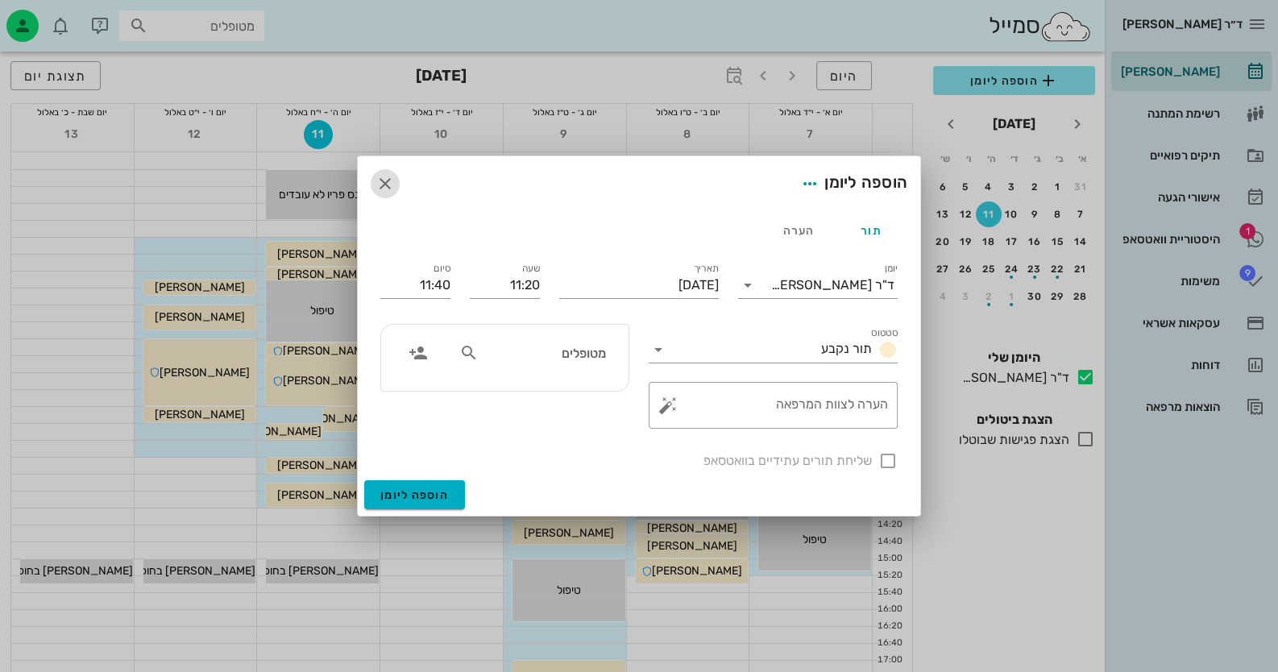
click at [388, 186] on icon "button" at bounding box center [385, 183] width 19 height 19
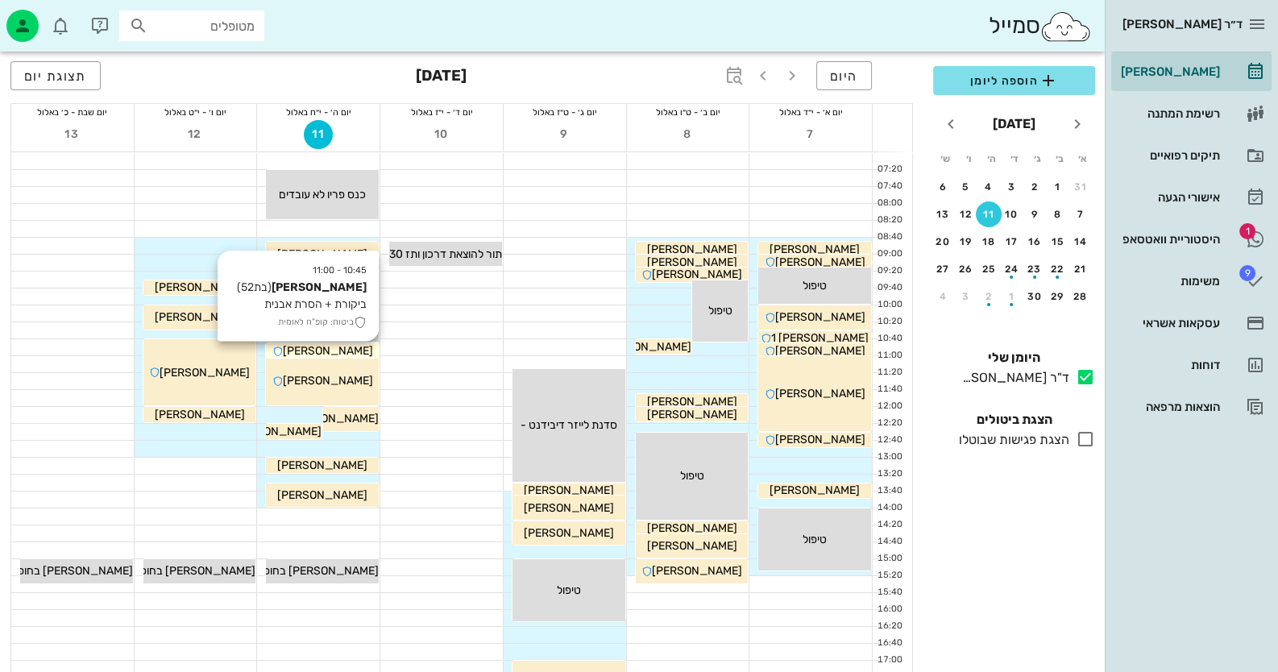
click at [368, 350] on div "איריס פוקס" at bounding box center [322, 351] width 113 height 17
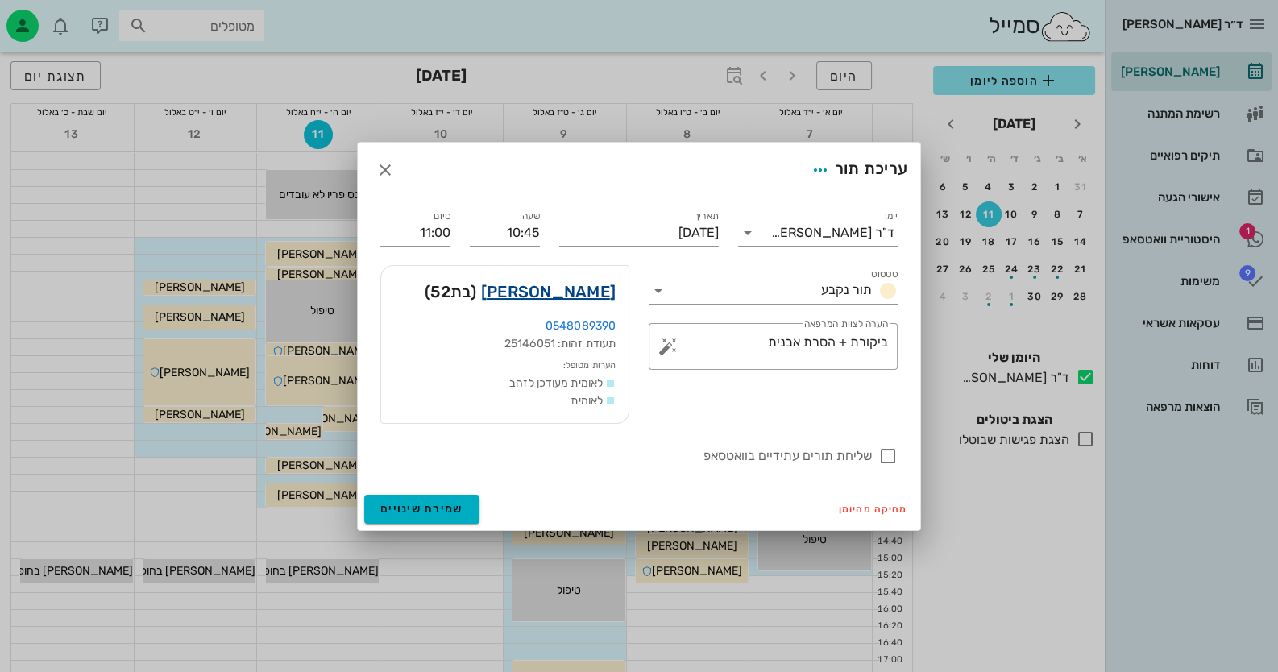
click at [575, 293] on link "איריס פוקס" at bounding box center [548, 292] width 135 height 26
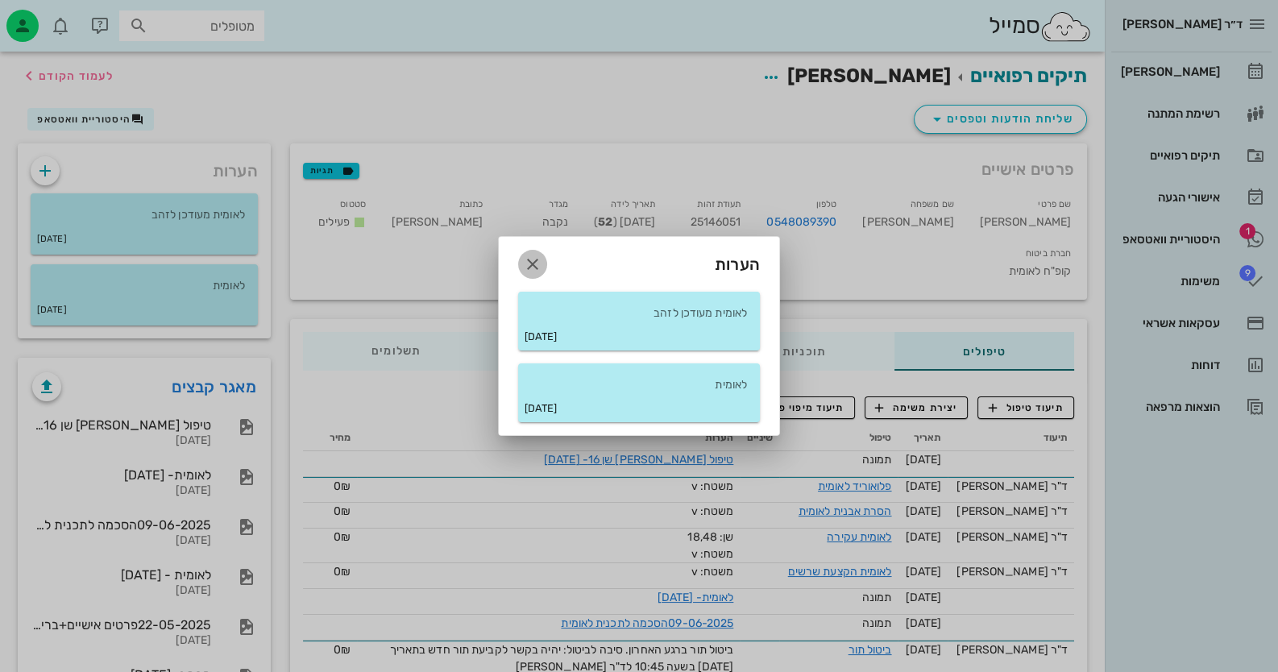
click at [536, 264] on icon "button" at bounding box center [532, 264] width 19 height 19
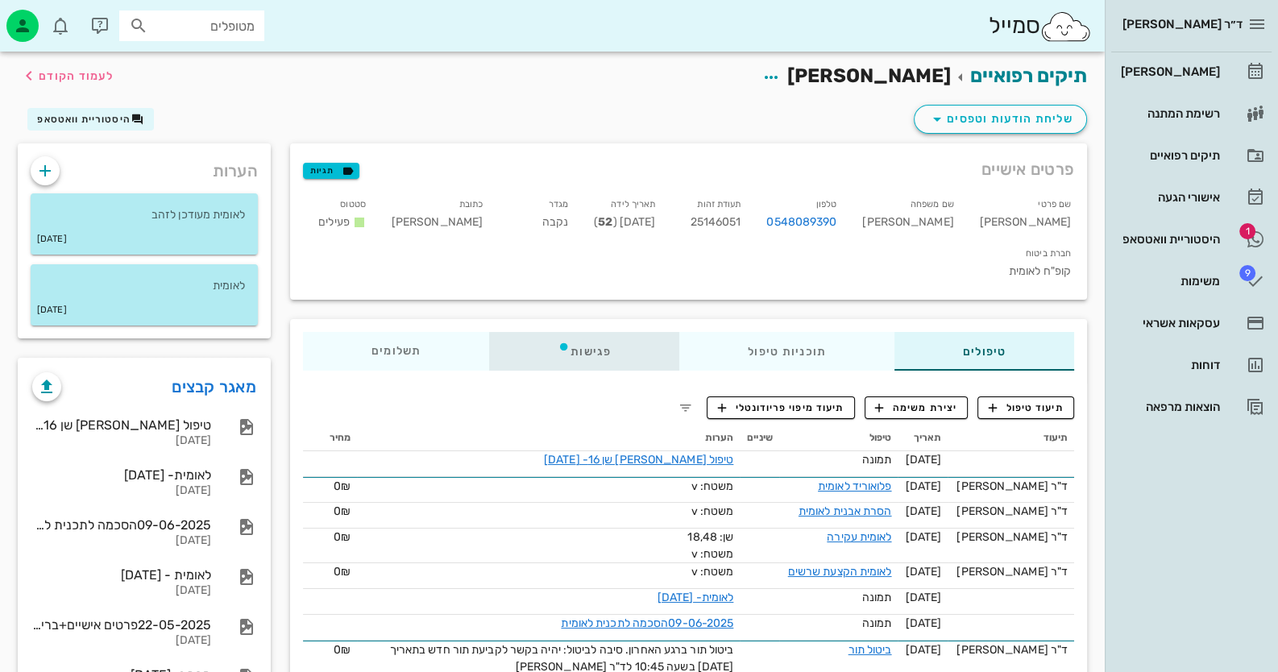
click at [596, 332] on div "פגישות" at bounding box center [584, 351] width 190 height 39
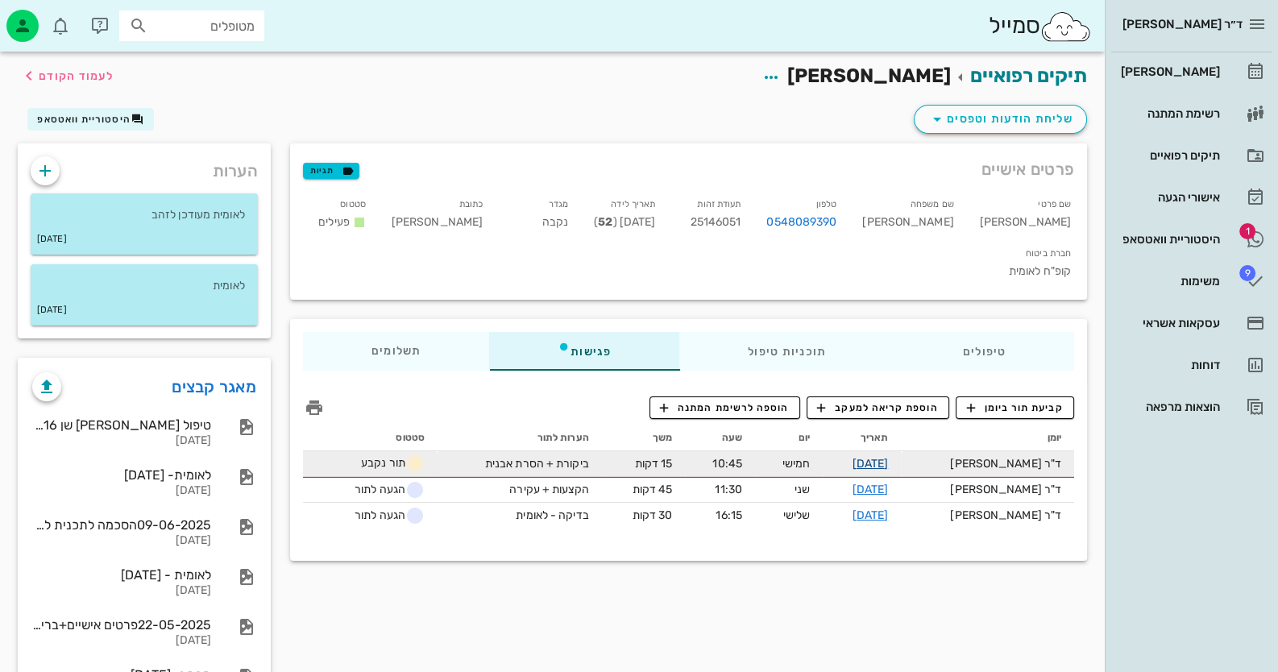
click at [888, 457] on link "11-09-2025" at bounding box center [870, 464] width 36 height 14
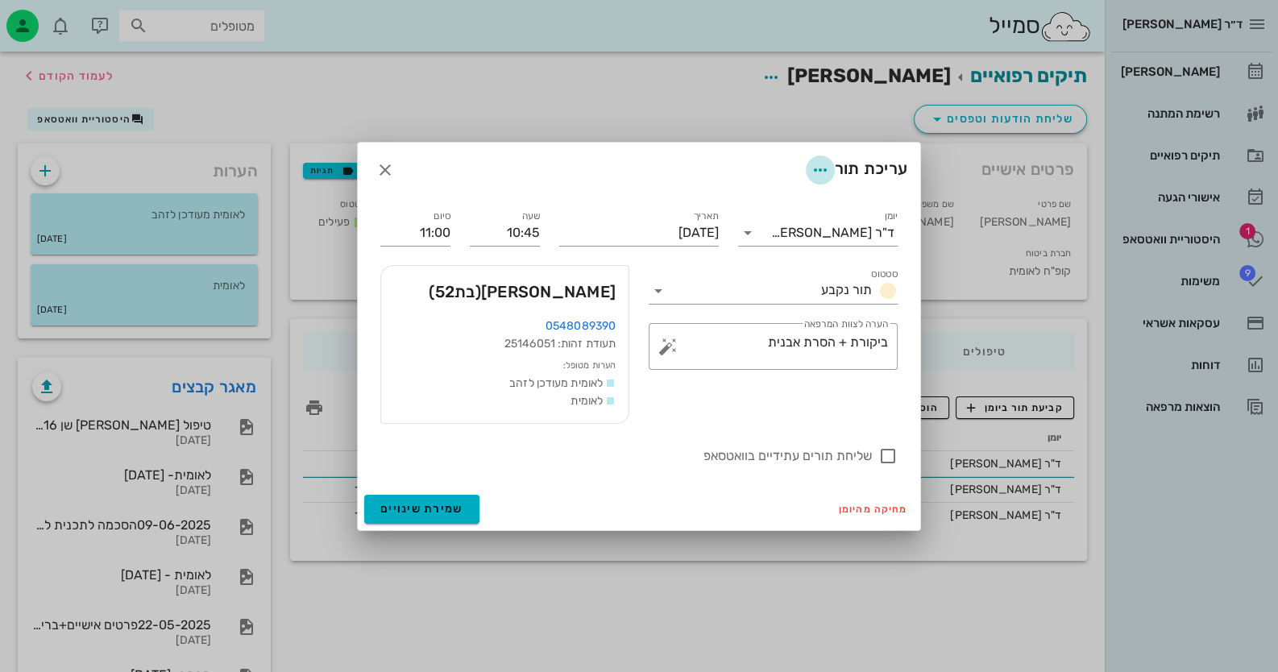
click at [820, 170] on icon "button" at bounding box center [820, 169] width 19 height 19
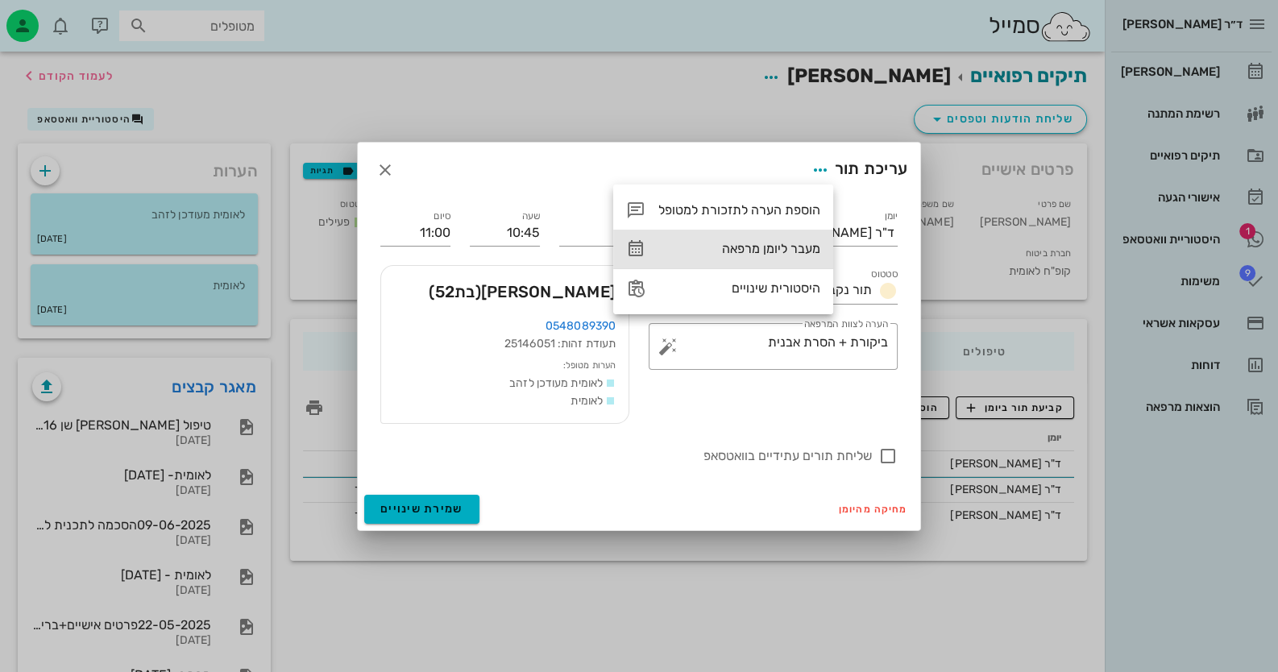
click at [799, 247] on div "מעבר ליומן מרפאה" at bounding box center [739, 248] width 162 height 15
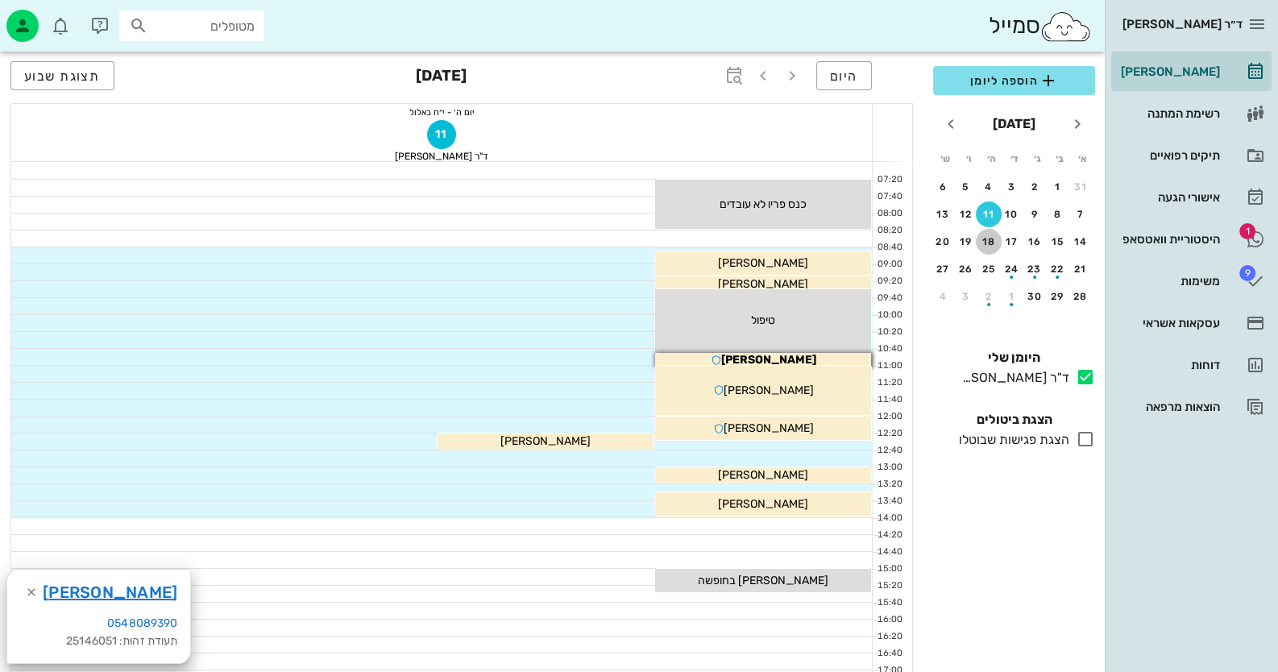
click at [987, 239] on div "18" at bounding box center [989, 241] width 26 height 11
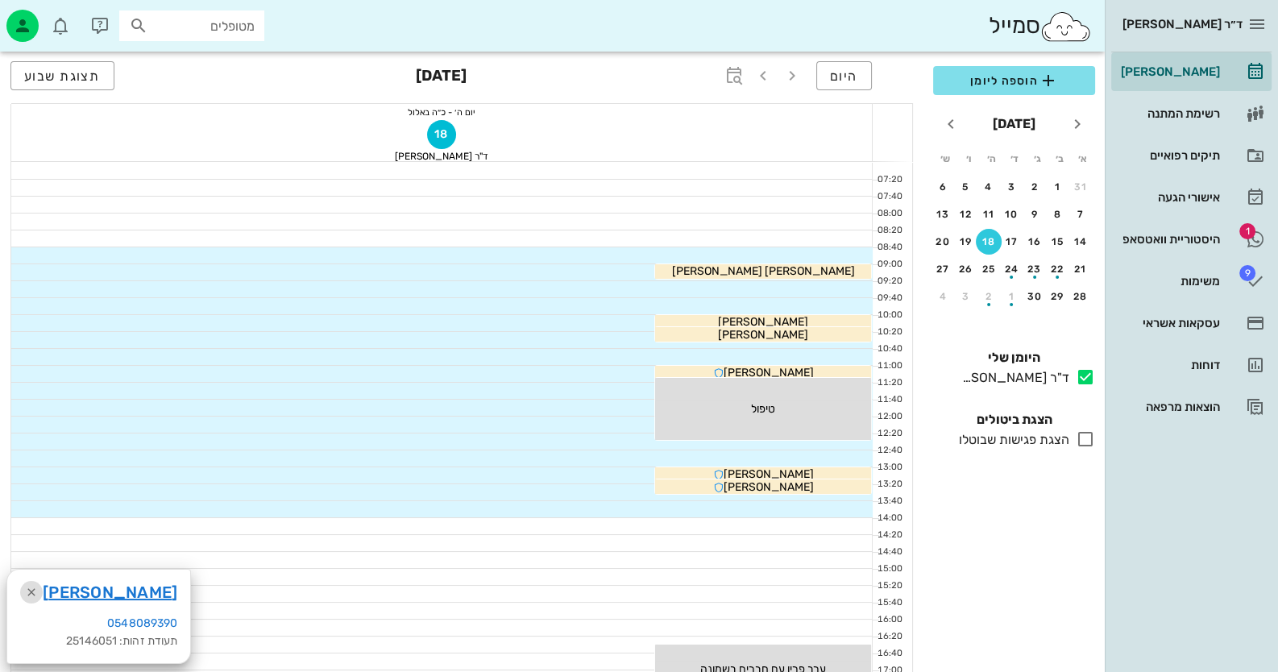
click at [35, 591] on icon "button" at bounding box center [31, 592] width 19 height 19
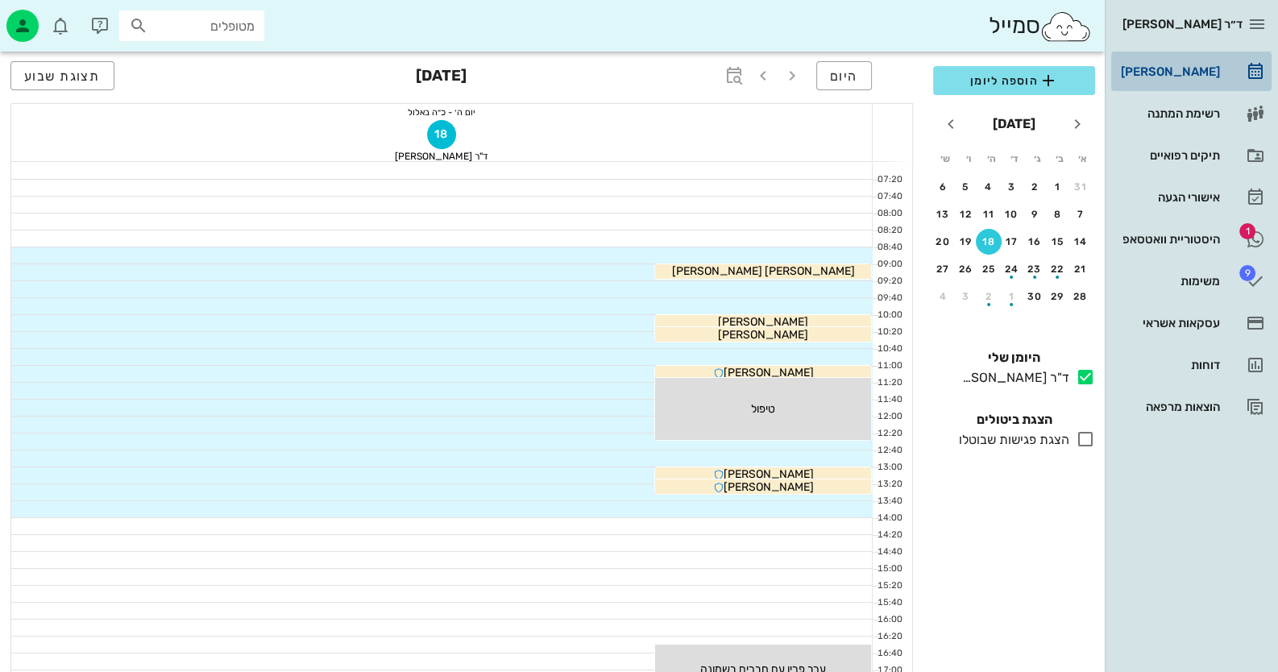
click at [1207, 67] on div "[PERSON_NAME]" at bounding box center [1169, 71] width 102 height 13
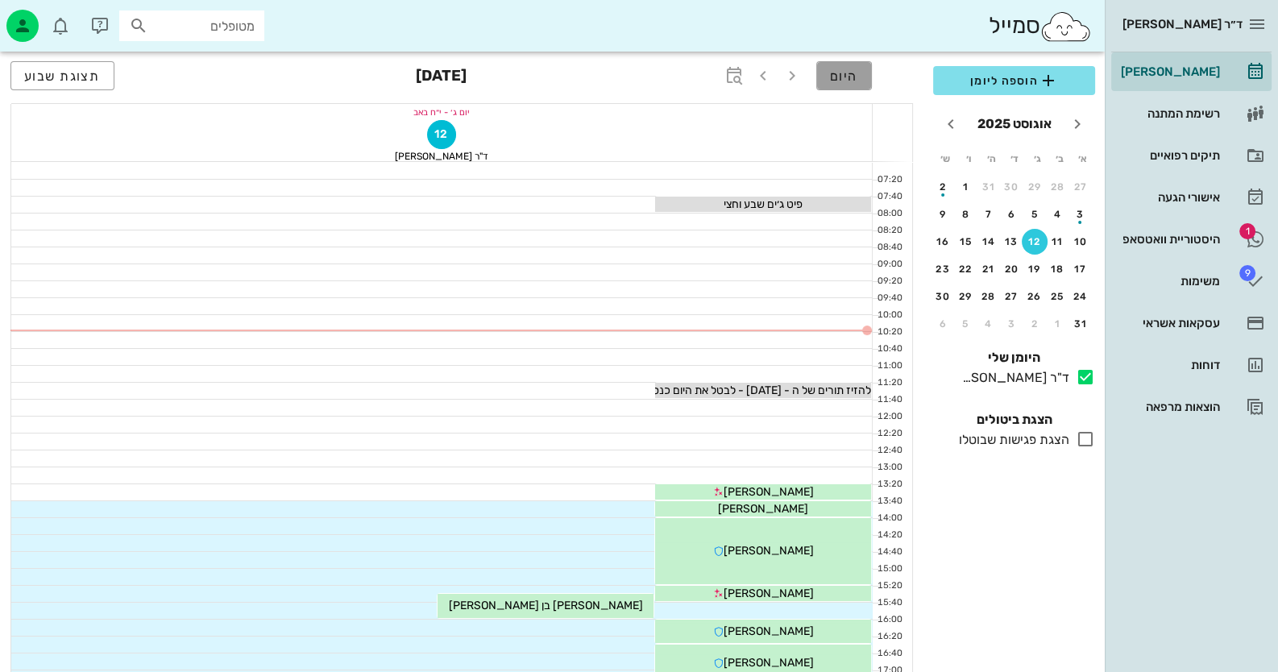
click at [831, 72] on span "היום" at bounding box center [844, 76] width 28 height 15
click at [740, 73] on icon "button" at bounding box center [734, 75] width 19 height 19
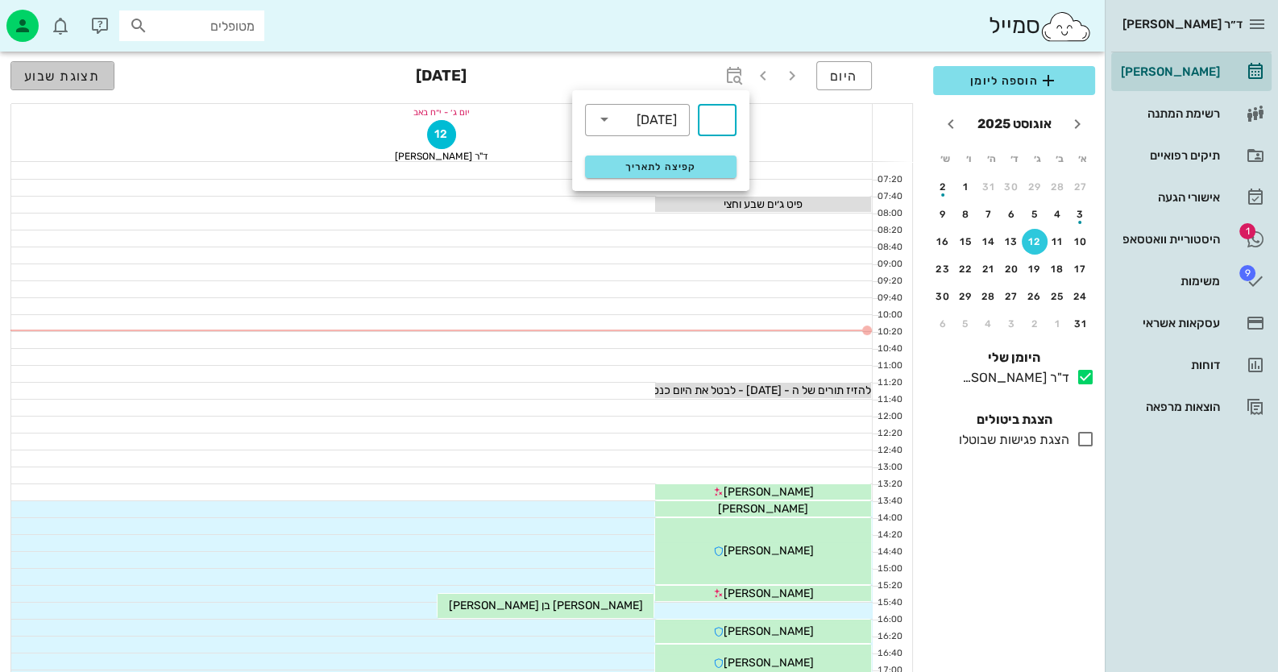
click at [65, 69] on span "תצוגת שבוע" at bounding box center [62, 76] width 77 height 15
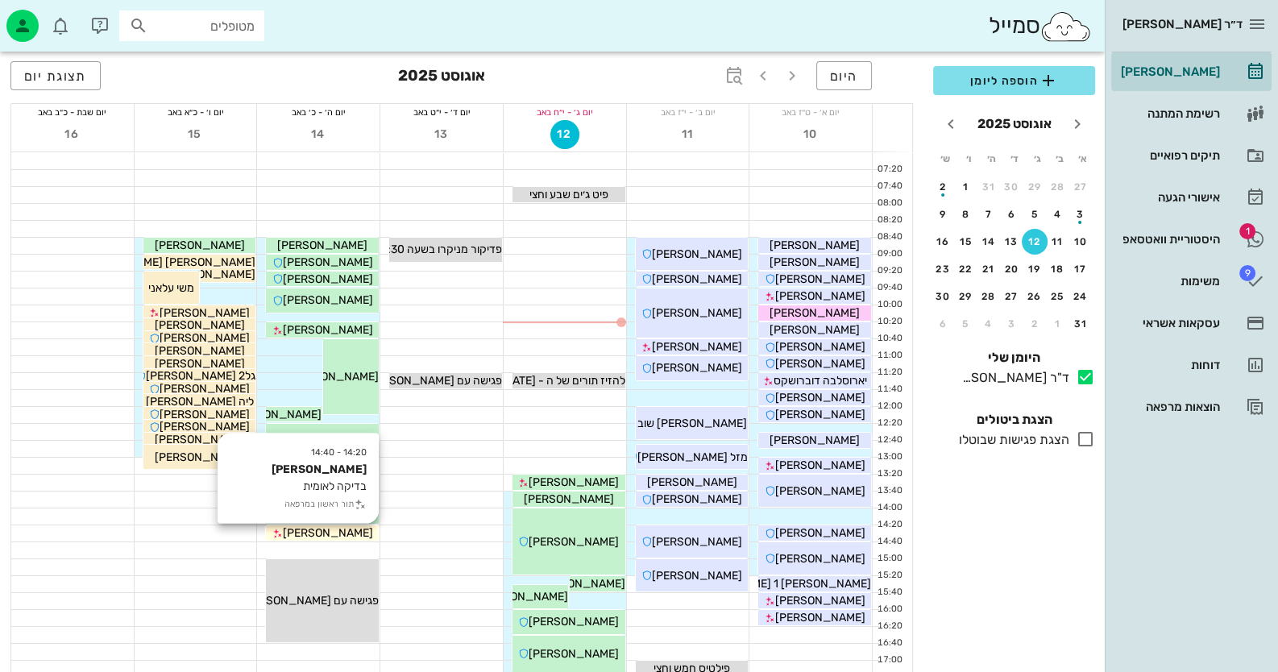
click at [344, 531] on span "[PERSON_NAME]" at bounding box center [328, 533] width 90 height 14
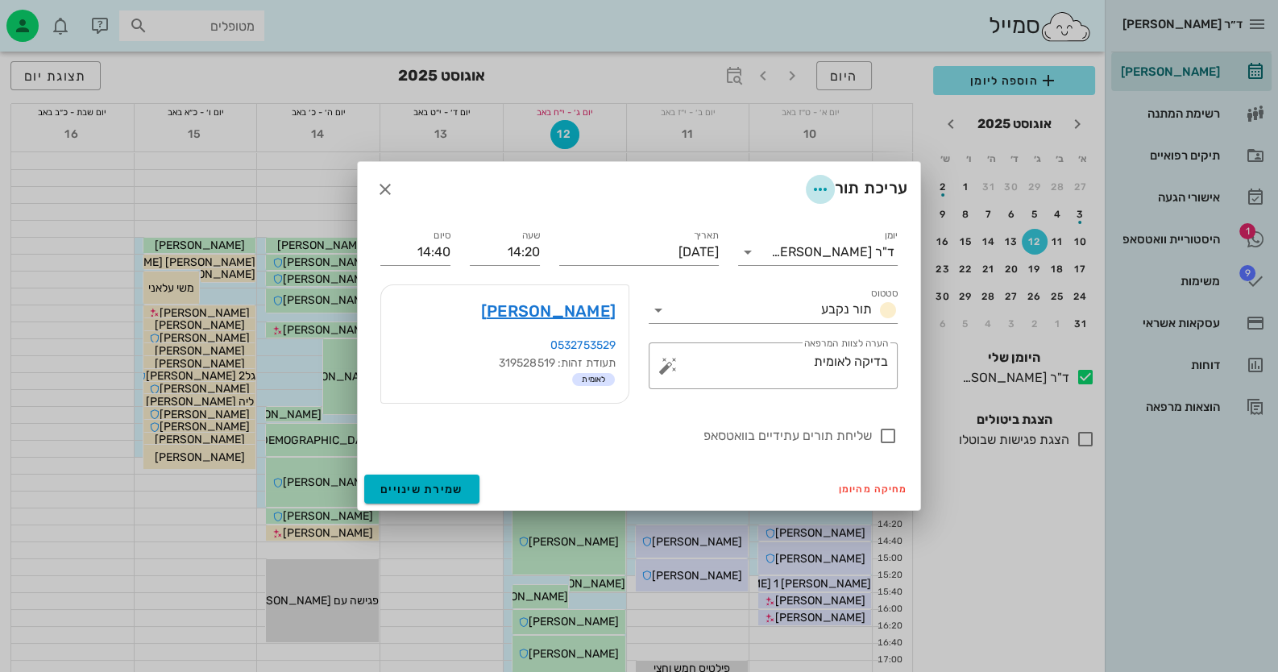
click at [823, 189] on icon "button" at bounding box center [820, 189] width 19 height 19
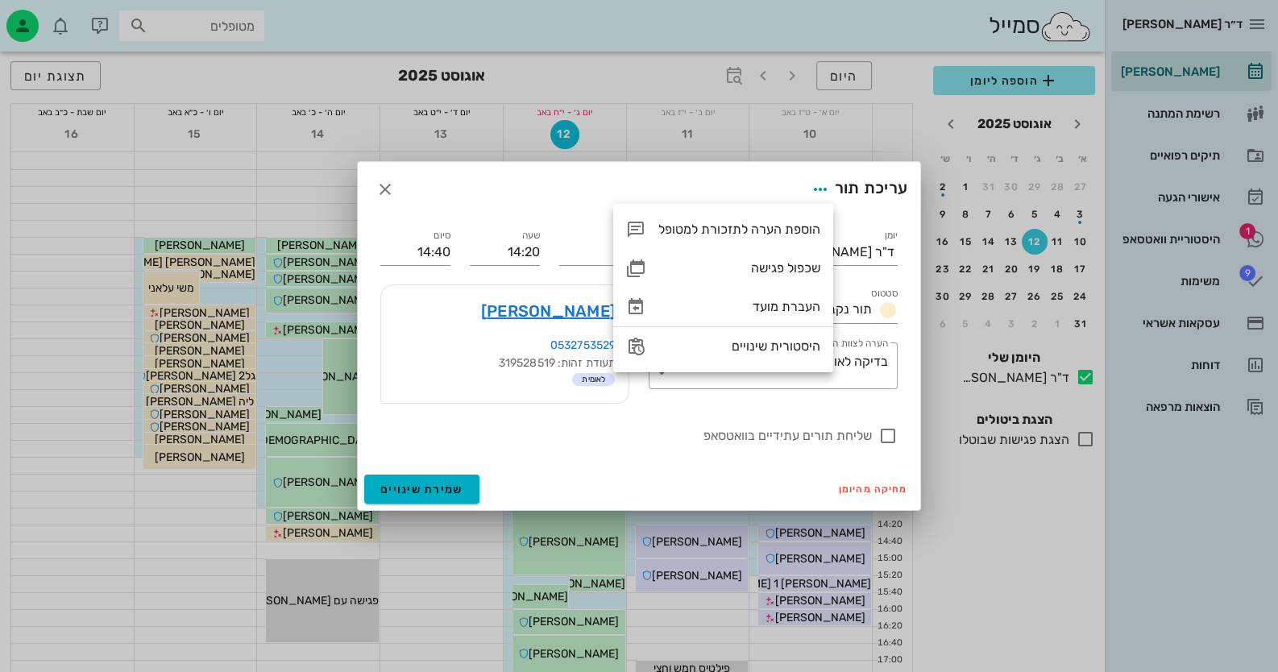
click at [858, 92] on div at bounding box center [639, 336] width 1278 height 672
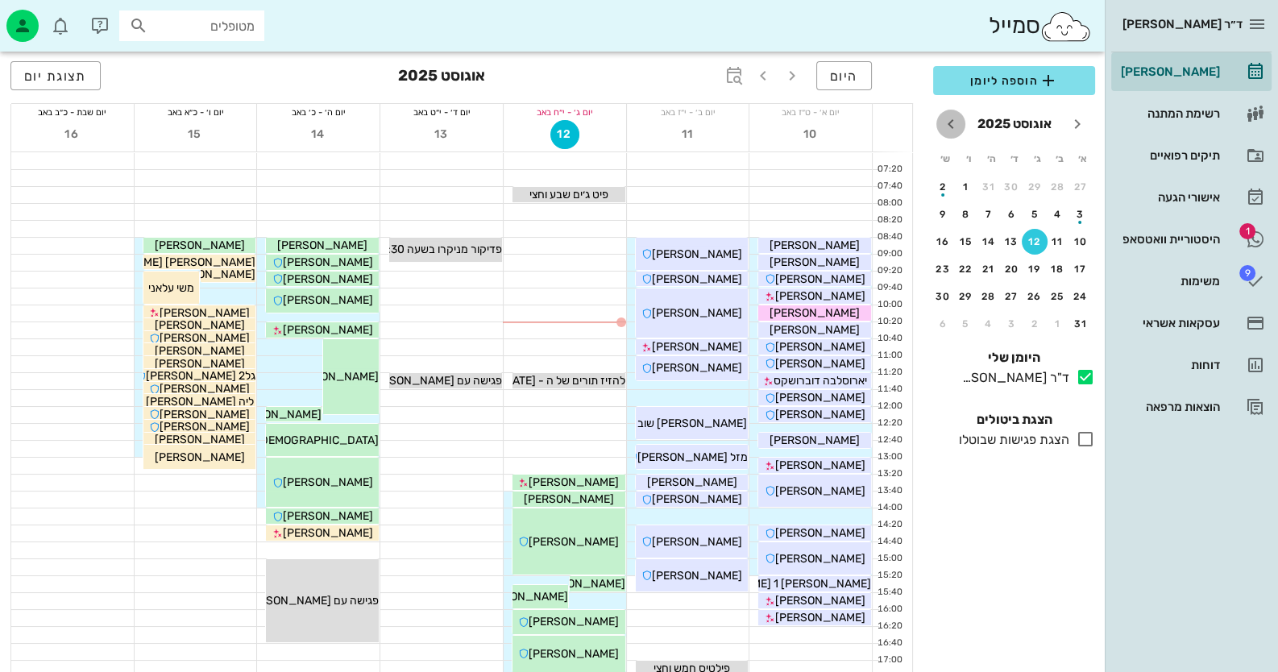
click at [948, 127] on icon "חודש הבא" at bounding box center [950, 123] width 19 height 19
click at [985, 206] on button "11" at bounding box center [989, 214] width 26 height 26
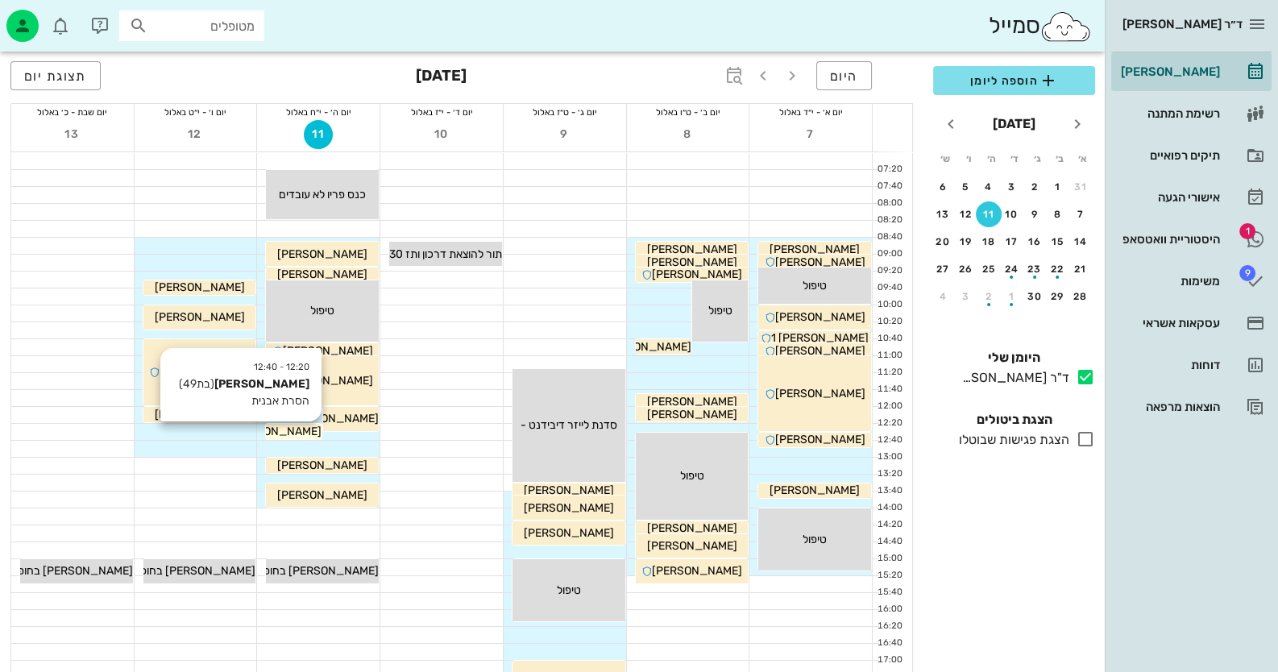
click at [296, 433] on span "ענת אבני" at bounding box center [276, 432] width 90 height 14
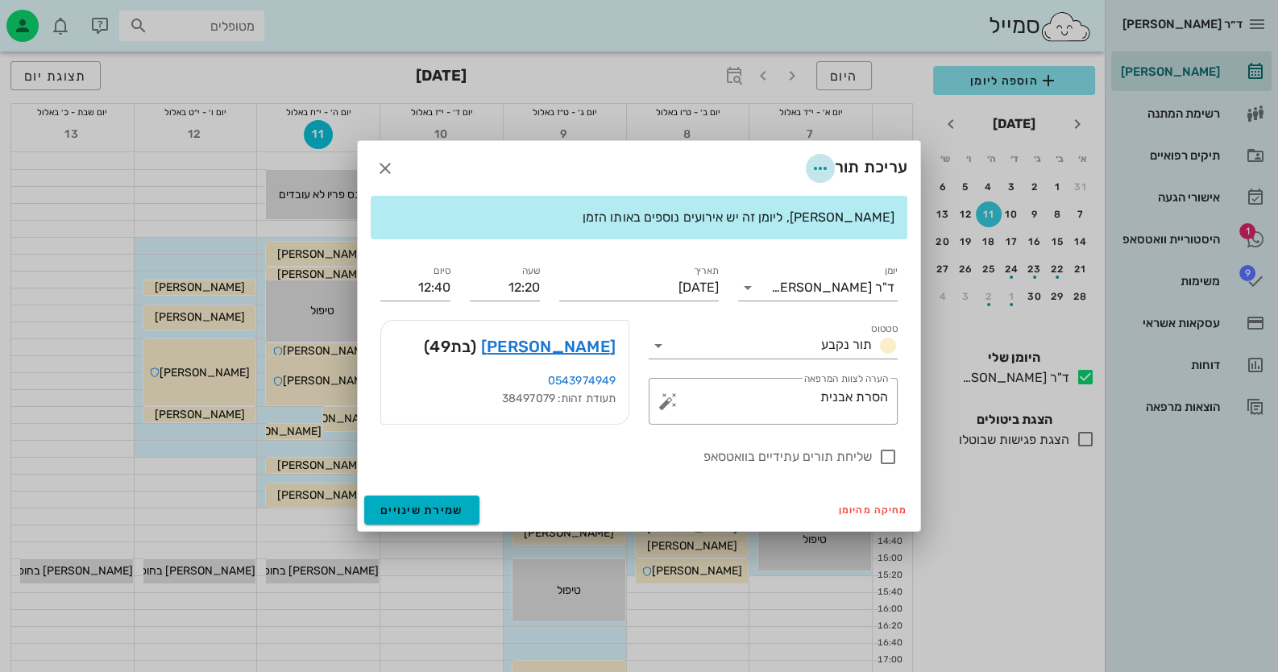
click at [811, 165] on icon "button" at bounding box center [820, 168] width 19 height 19
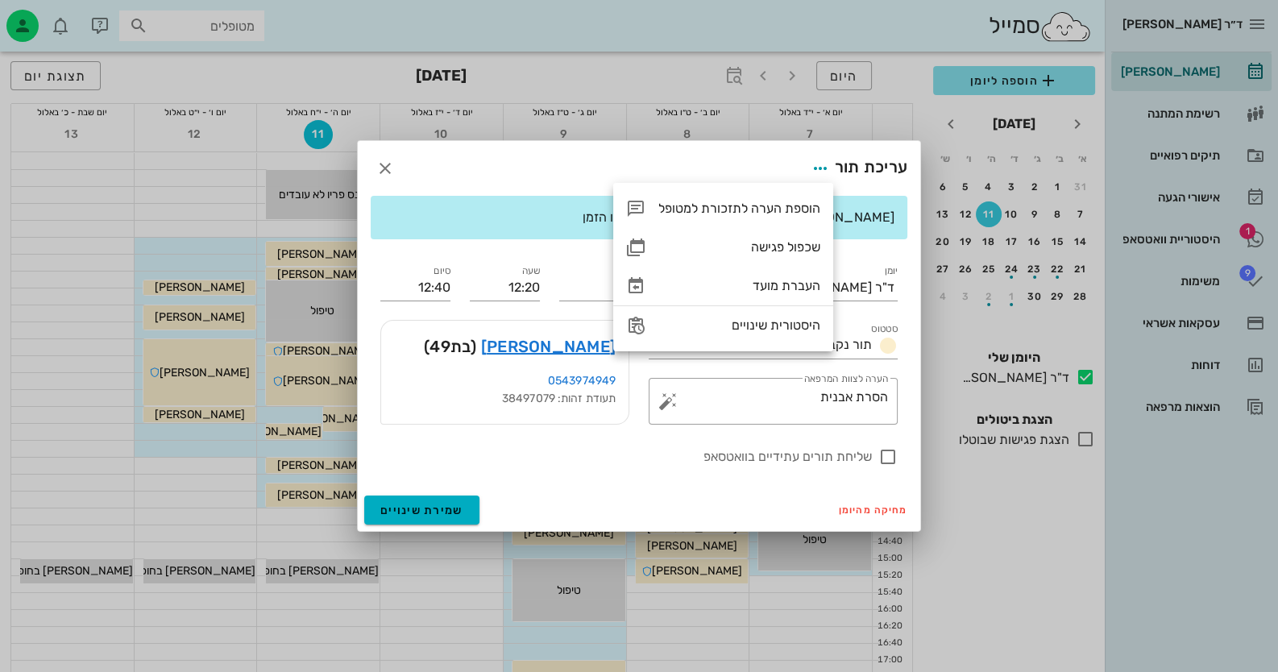
click at [746, 130] on div at bounding box center [639, 336] width 1278 height 672
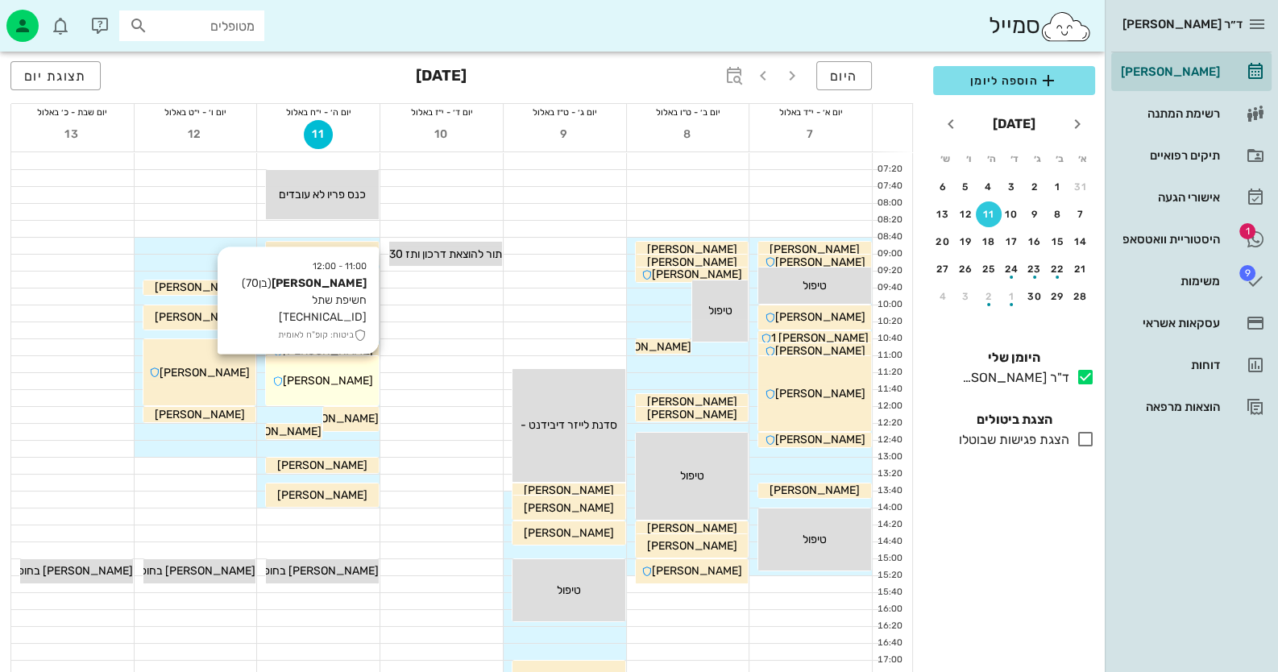
click at [343, 383] on span "בנימין ברם" at bounding box center [328, 381] width 90 height 14
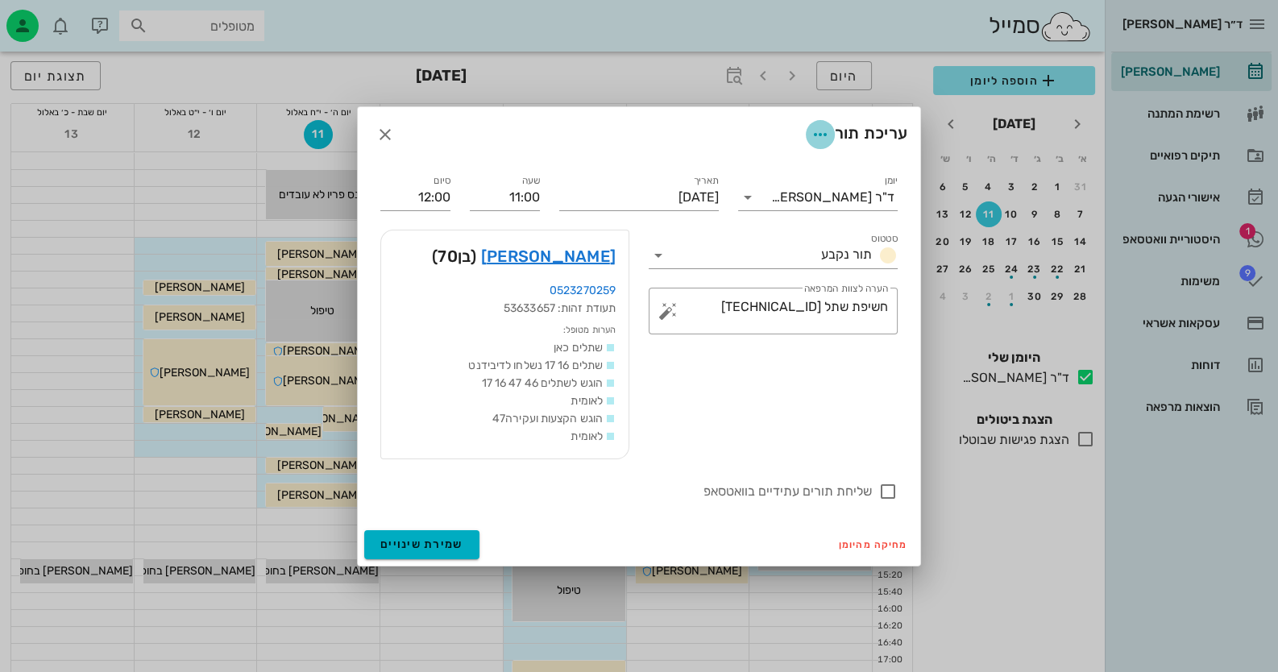
click at [818, 132] on icon "button" at bounding box center [820, 134] width 19 height 19
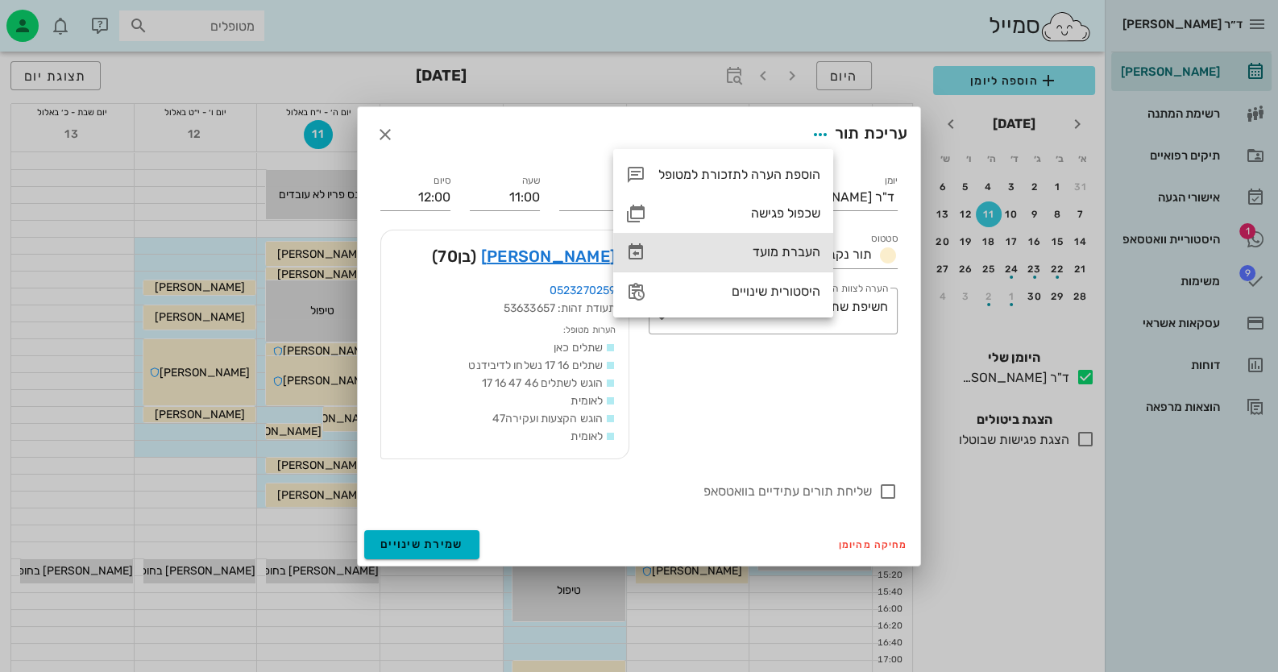
click at [792, 251] on div "העברת מועד" at bounding box center [739, 251] width 162 height 15
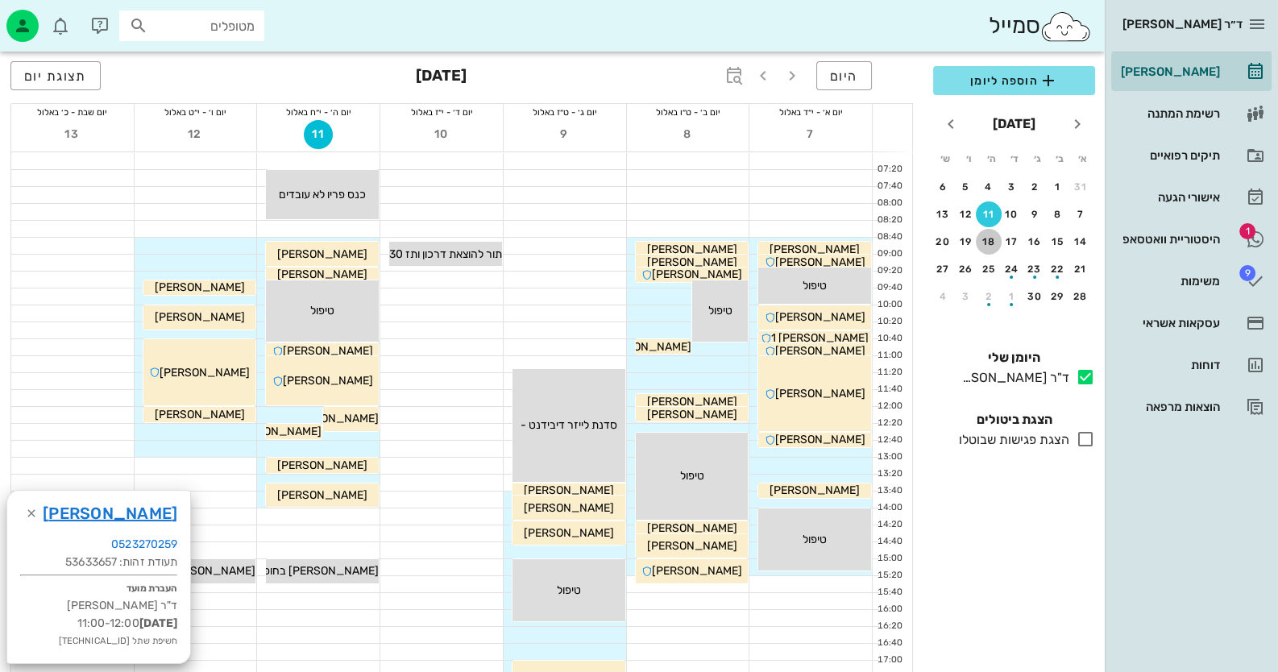
click at [991, 240] on div "18" at bounding box center [989, 241] width 26 height 11
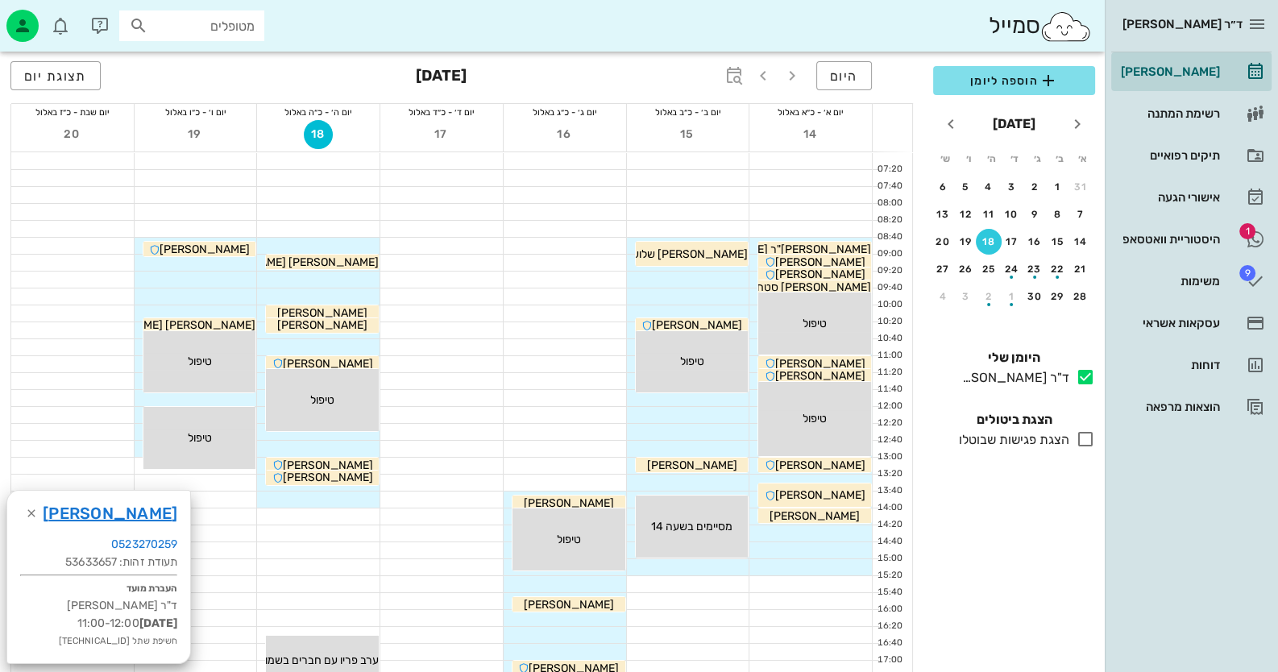
drag, startPoint x: 330, startPoint y: 422, endPoint x: 455, endPoint y: 343, distance: 146.7
click at [455, 343] on div at bounding box center [441, 347] width 123 height 16
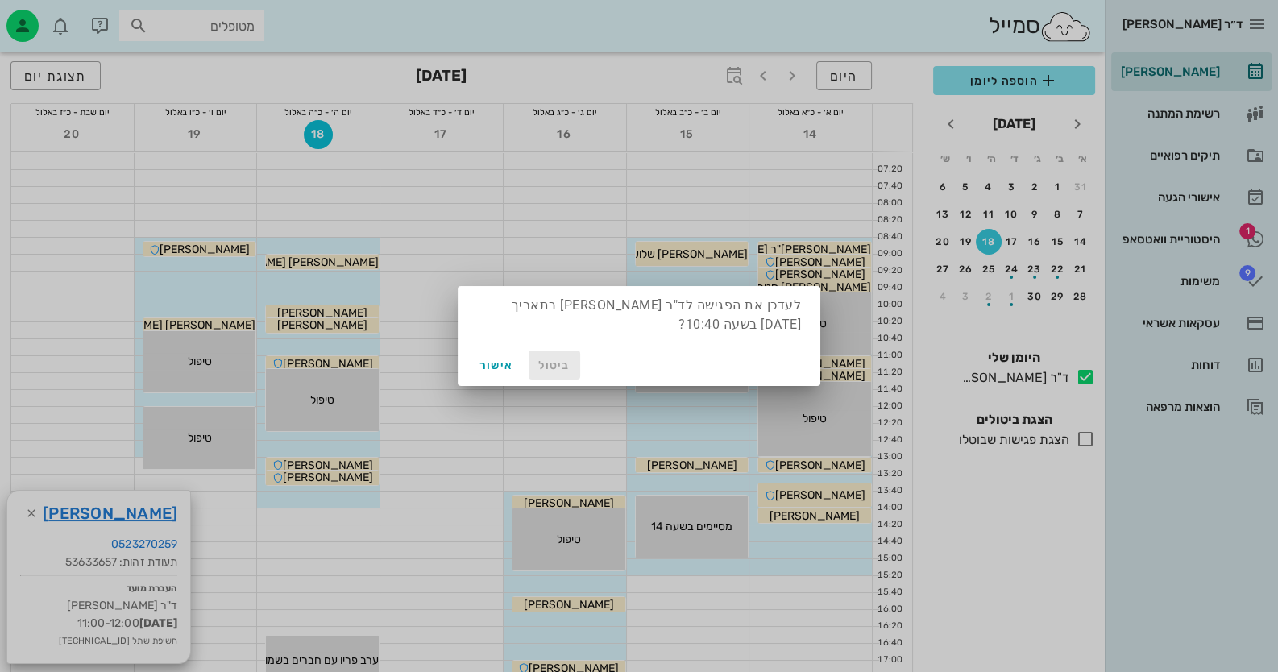
click at [559, 366] on span "ביטול" at bounding box center [554, 366] width 39 height 14
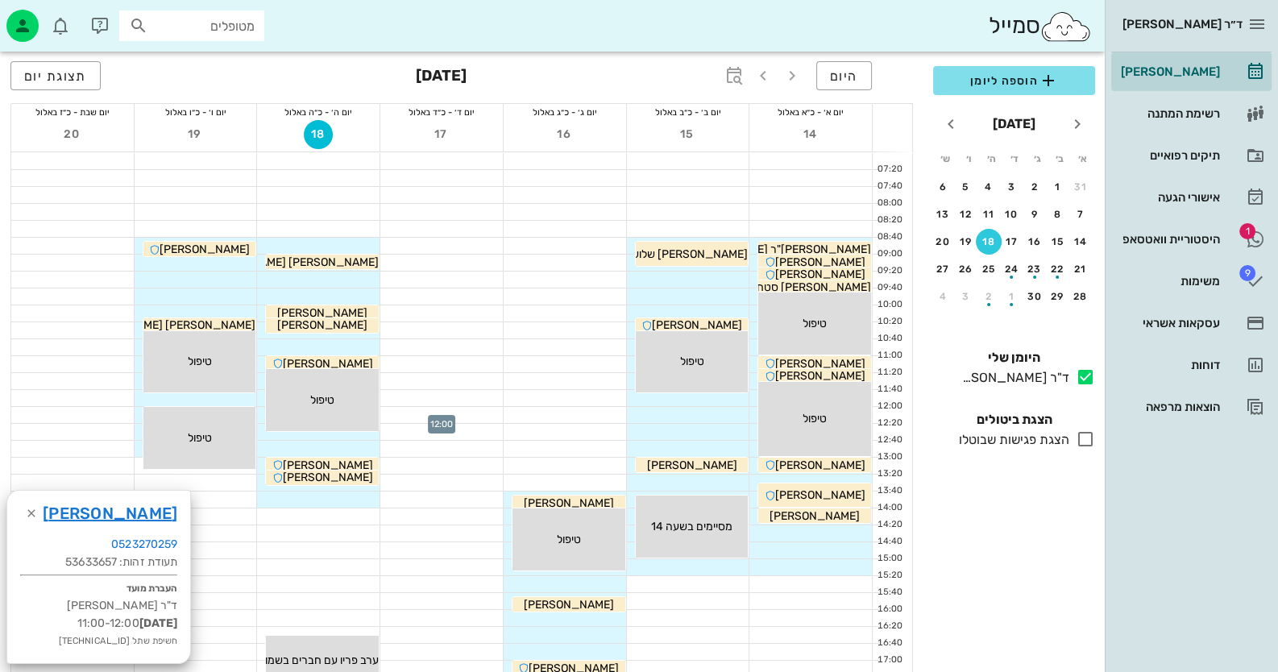
drag, startPoint x: 358, startPoint y: 420, endPoint x: 411, endPoint y: 419, distance: 53.2
click at [411, 419] on div "07:20 07:40 08:00 08:20 08:40 09:00 09:20 09:40 10:00 10:20 10:40 11:00 11:20 1…" at bounding box center [462, 507] width 902 height 711
drag, startPoint x: 314, startPoint y: 425, endPoint x: 496, endPoint y: 413, distance: 181.7
click at [496, 413] on div at bounding box center [441, 415] width 123 height 16
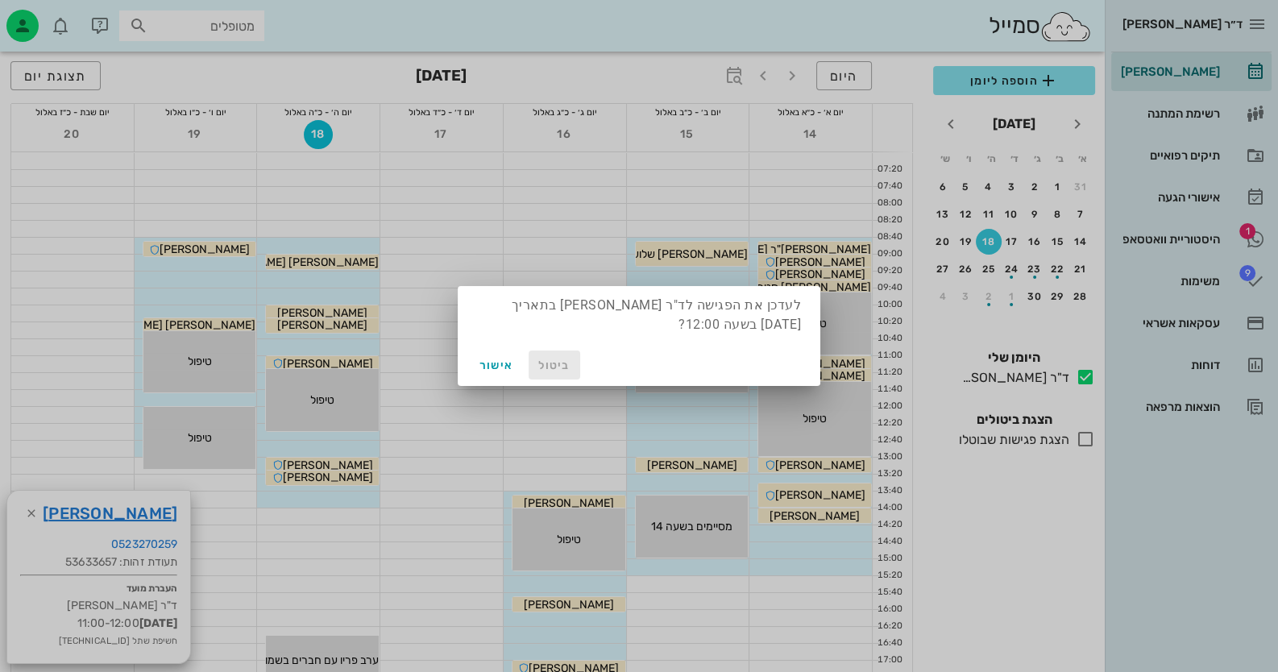
click at [571, 367] on span "ביטול" at bounding box center [554, 366] width 39 height 14
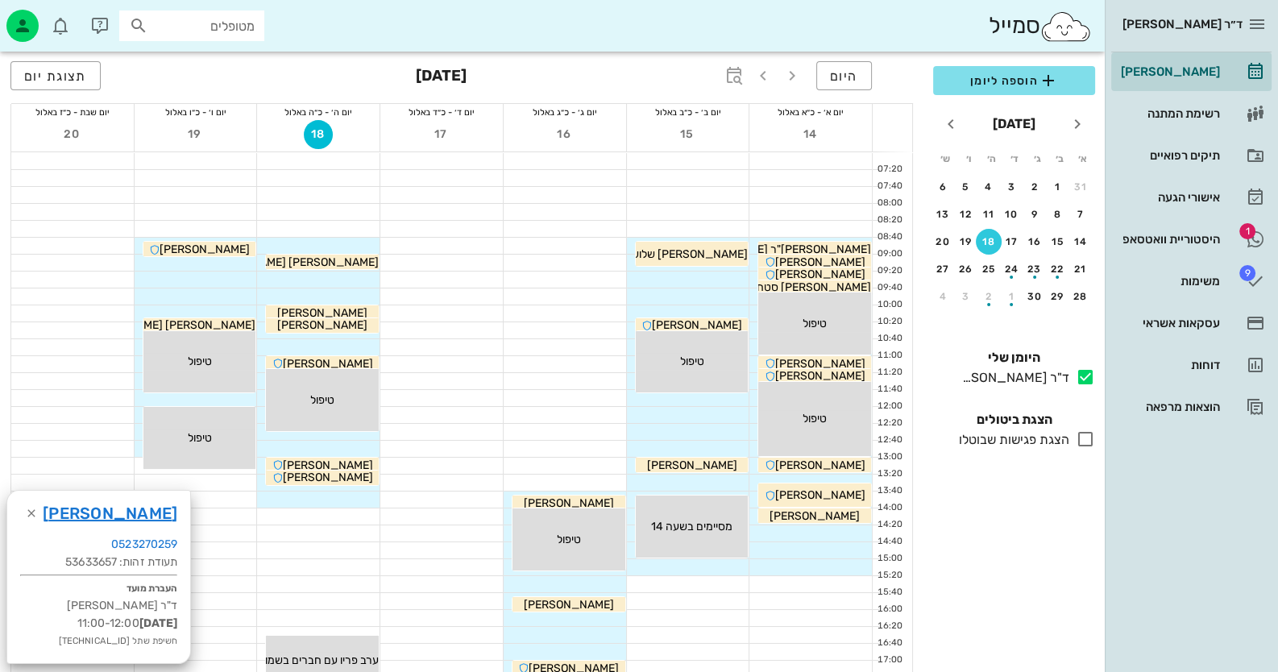
drag, startPoint x: 368, startPoint y: 372, endPoint x: 409, endPoint y: 418, distance: 62.2
click at [409, 418] on div at bounding box center [441, 415] width 123 height 16
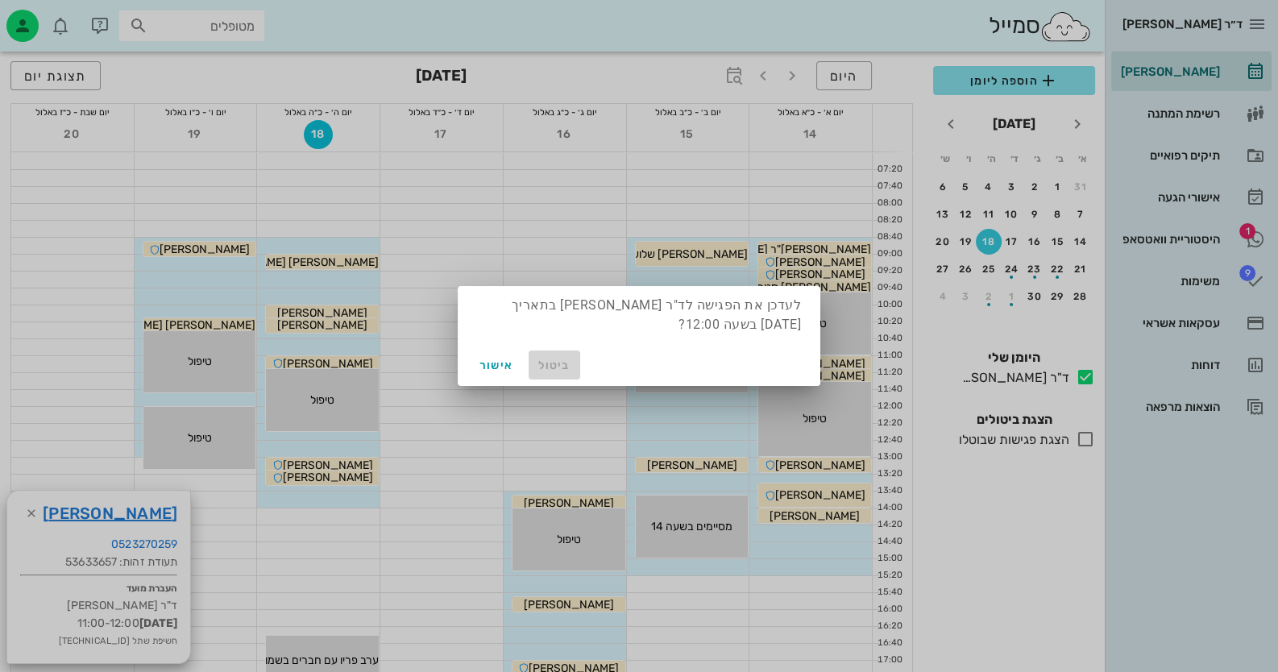
click at [544, 363] on span "ביטול" at bounding box center [554, 366] width 39 height 14
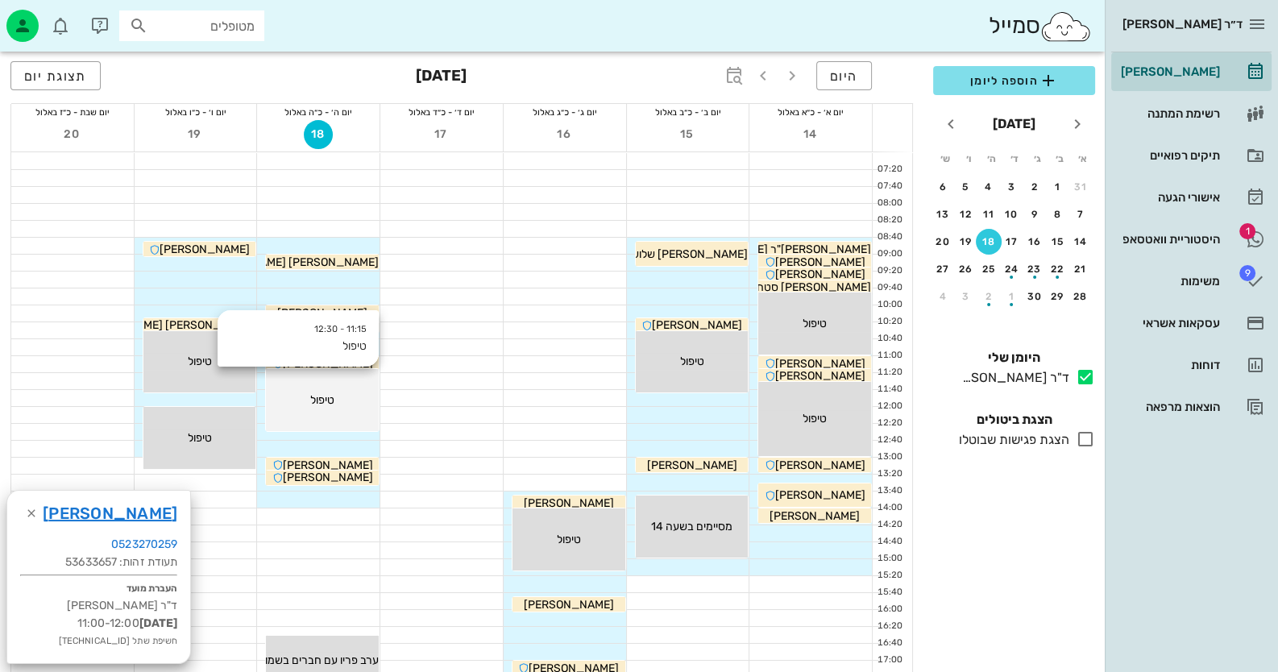
click at [371, 372] on div "11:15 - 12:30 טיפול טיפול" at bounding box center [322, 400] width 113 height 62
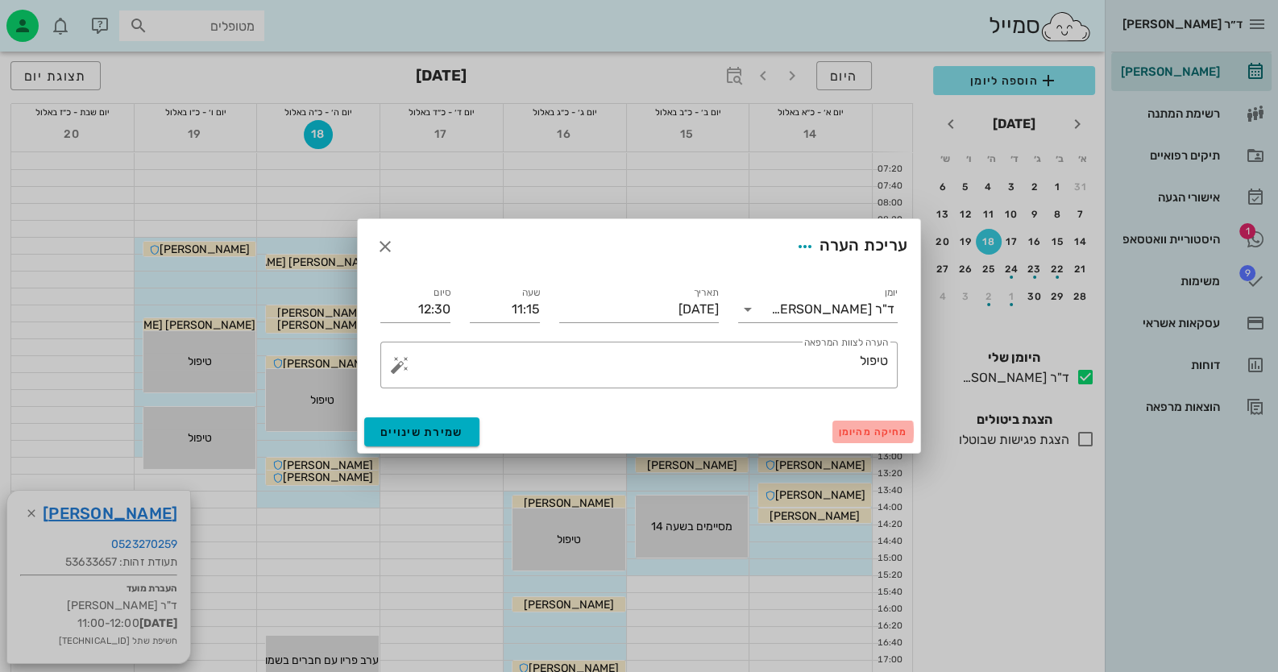
click at [873, 431] on span "מחיקה מהיומן" at bounding box center [873, 431] width 69 height 11
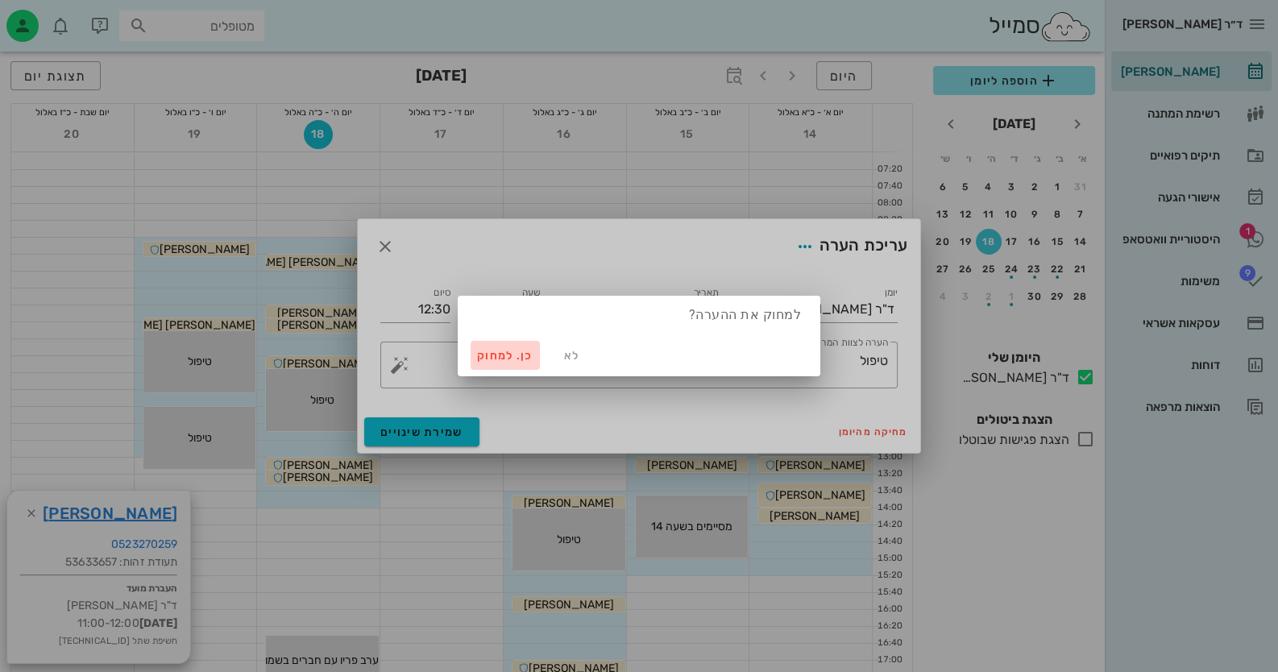
click at [503, 352] on span "כן. למחוק" at bounding box center [505, 356] width 56 height 14
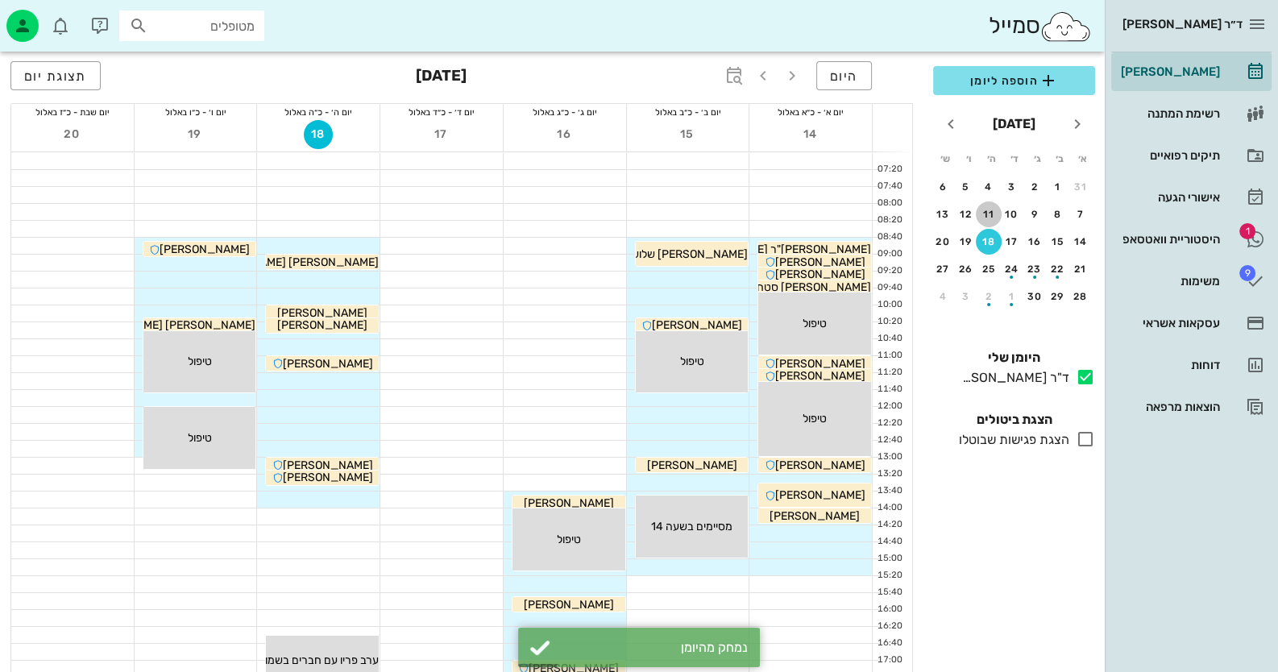
click at [993, 214] on div "11" at bounding box center [989, 214] width 26 height 11
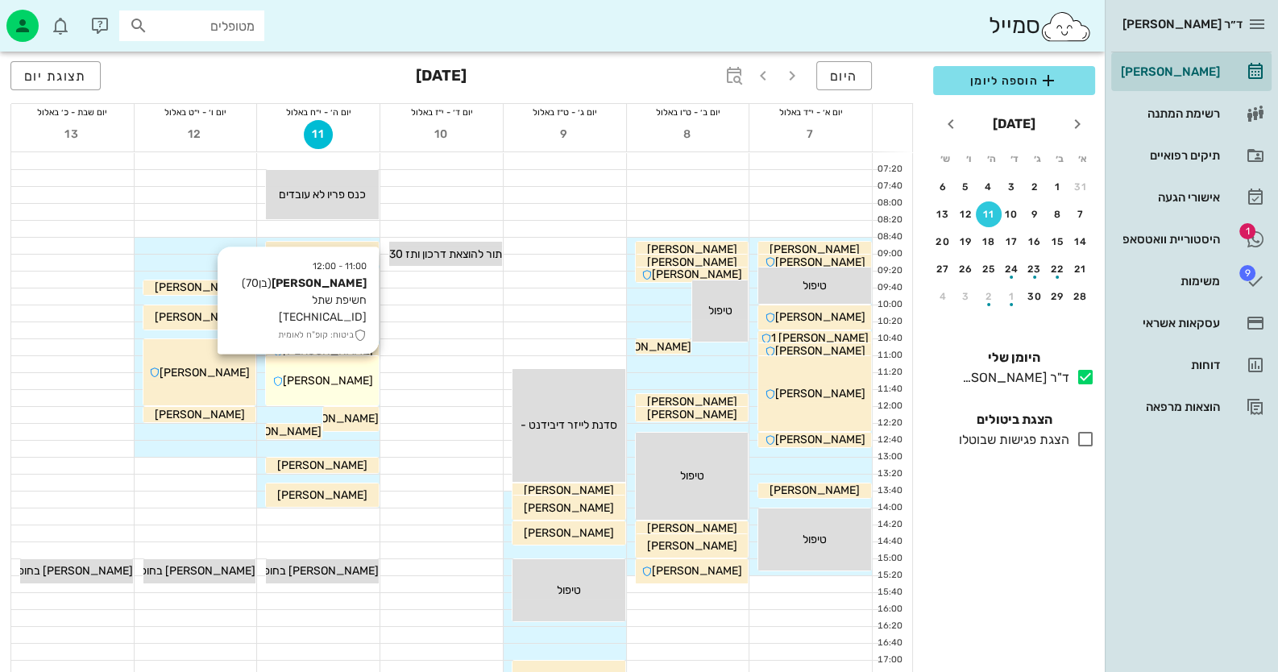
click at [334, 366] on div "11:00 - 12:00 בנימין ברם (בן 70 ) חשיפת שתל 16.17.46.47 ביטוח: קופ"ח לאומית בני…" at bounding box center [322, 380] width 113 height 49
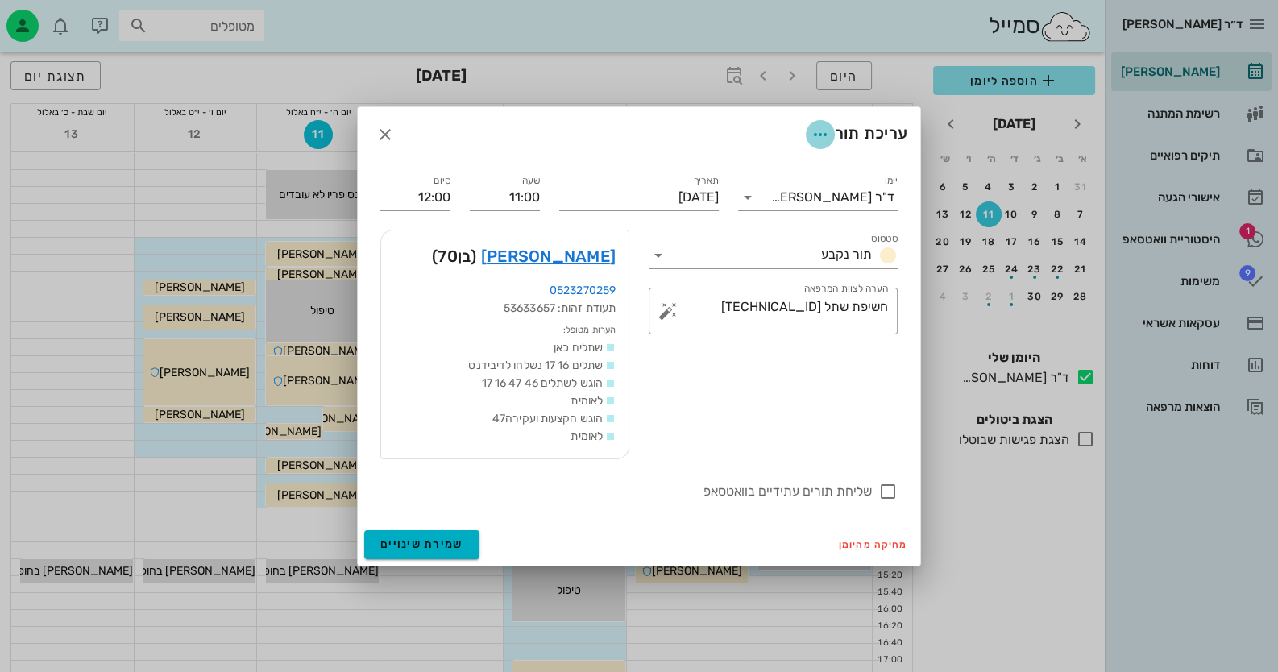
click at [819, 135] on icon "button" at bounding box center [820, 134] width 19 height 19
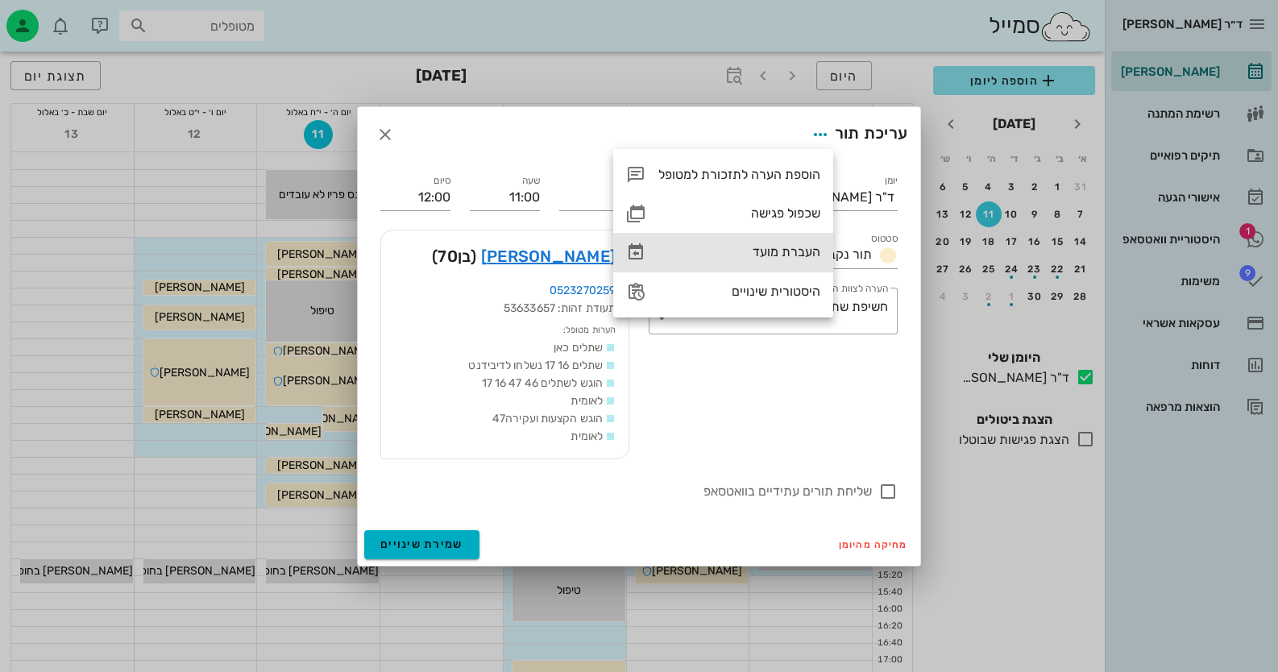
click at [804, 251] on div "העברת מועד" at bounding box center [739, 251] width 162 height 15
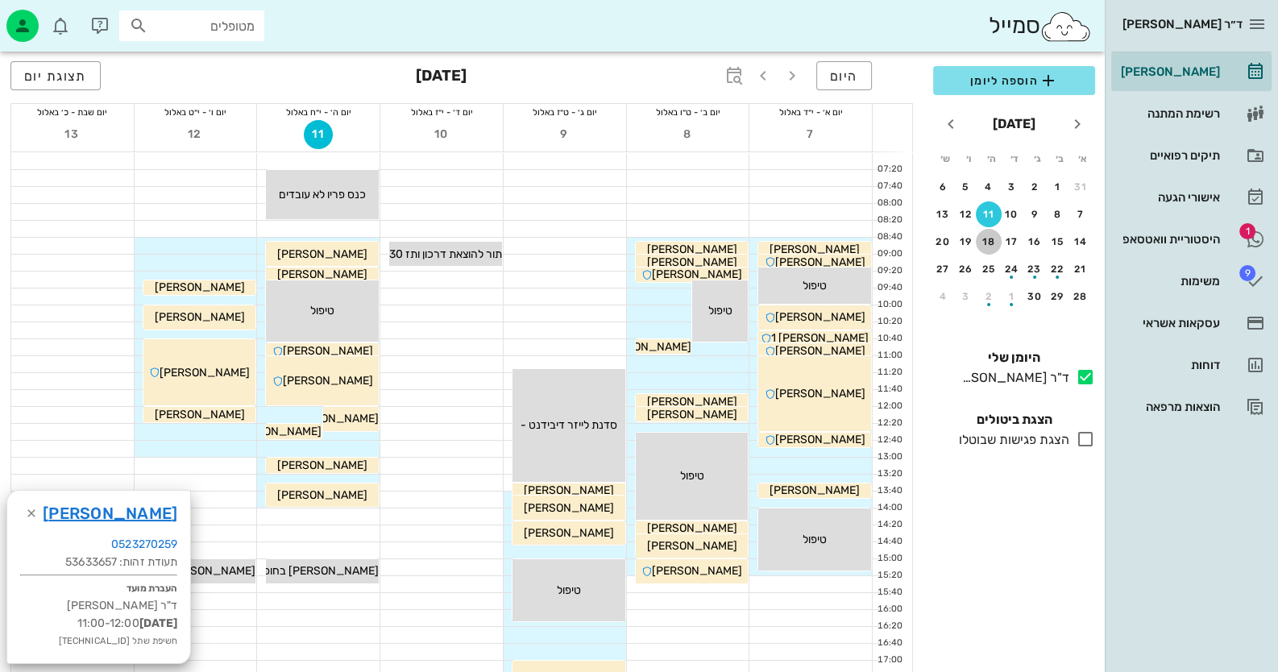
click at [985, 237] on div "18" at bounding box center [989, 241] width 26 height 11
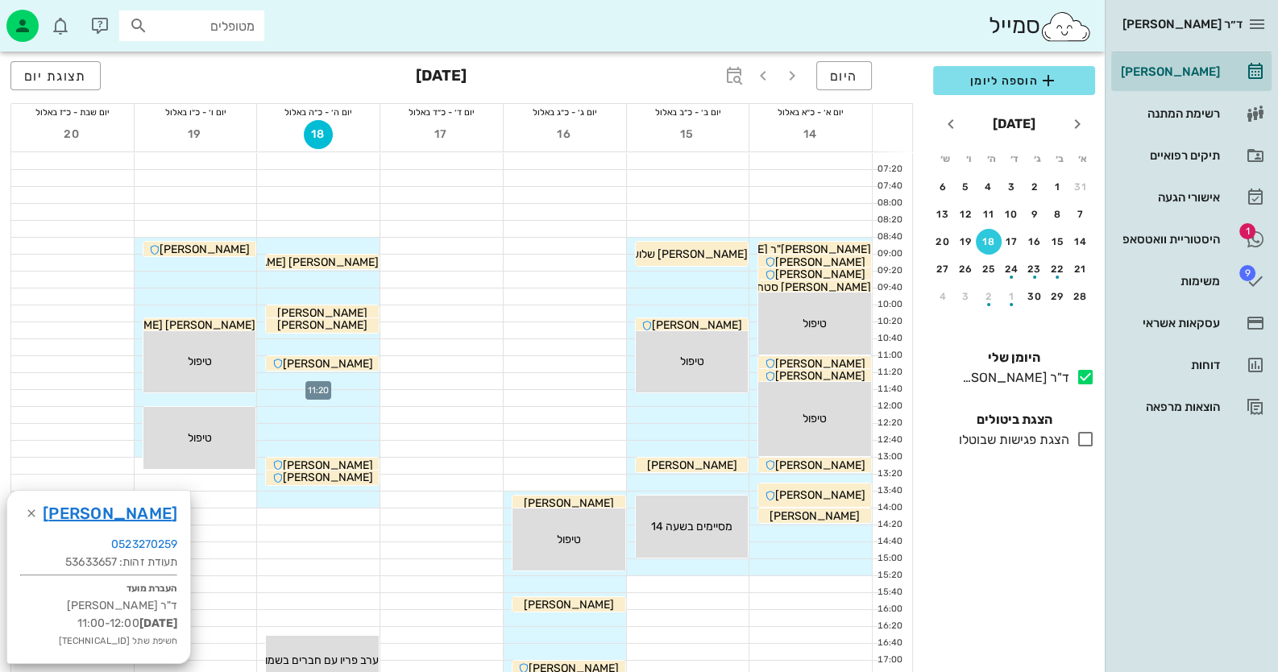
click at [362, 377] on div at bounding box center [318, 381] width 123 height 16
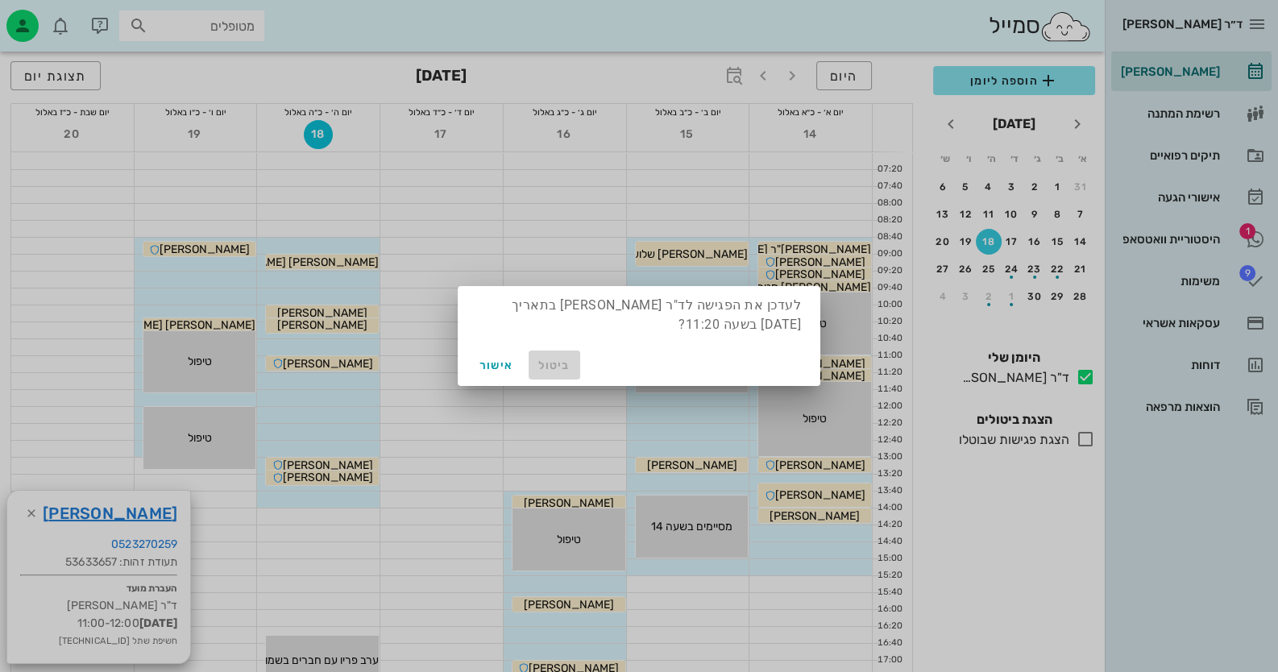
click at [547, 364] on span "ביטול" at bounding box center [554, 366] width 39 height 14
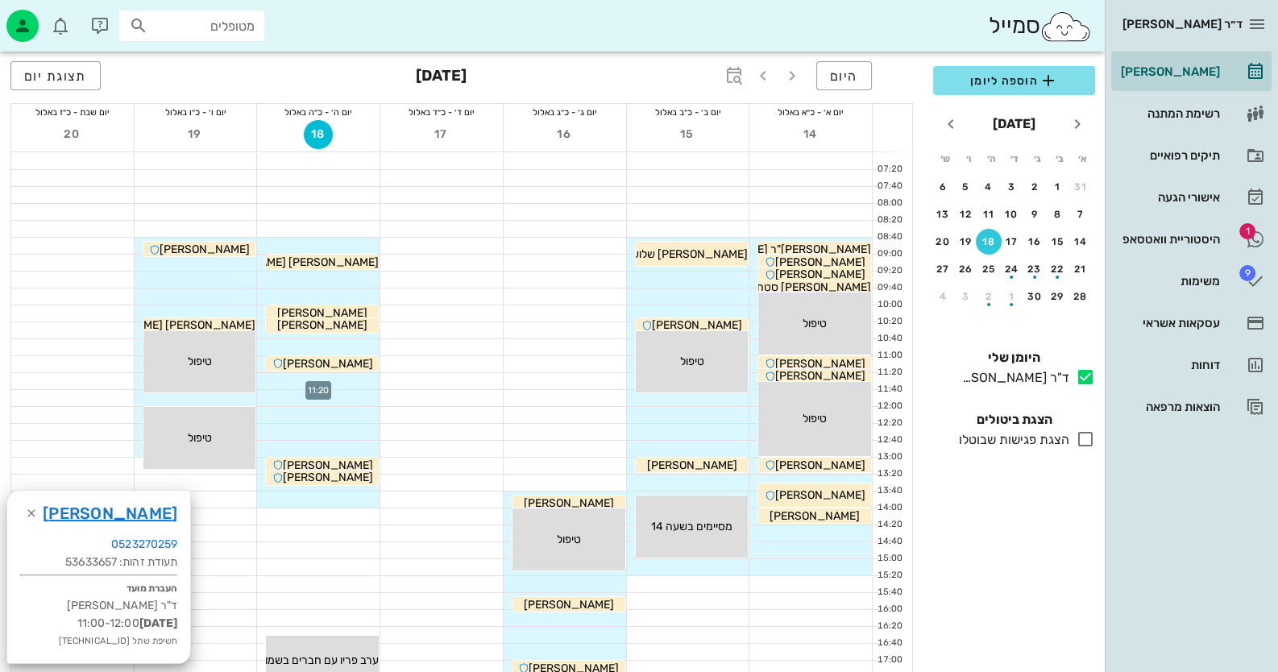
click at [374, 374] on div at bounding box center [318, 381] width 123 height 16
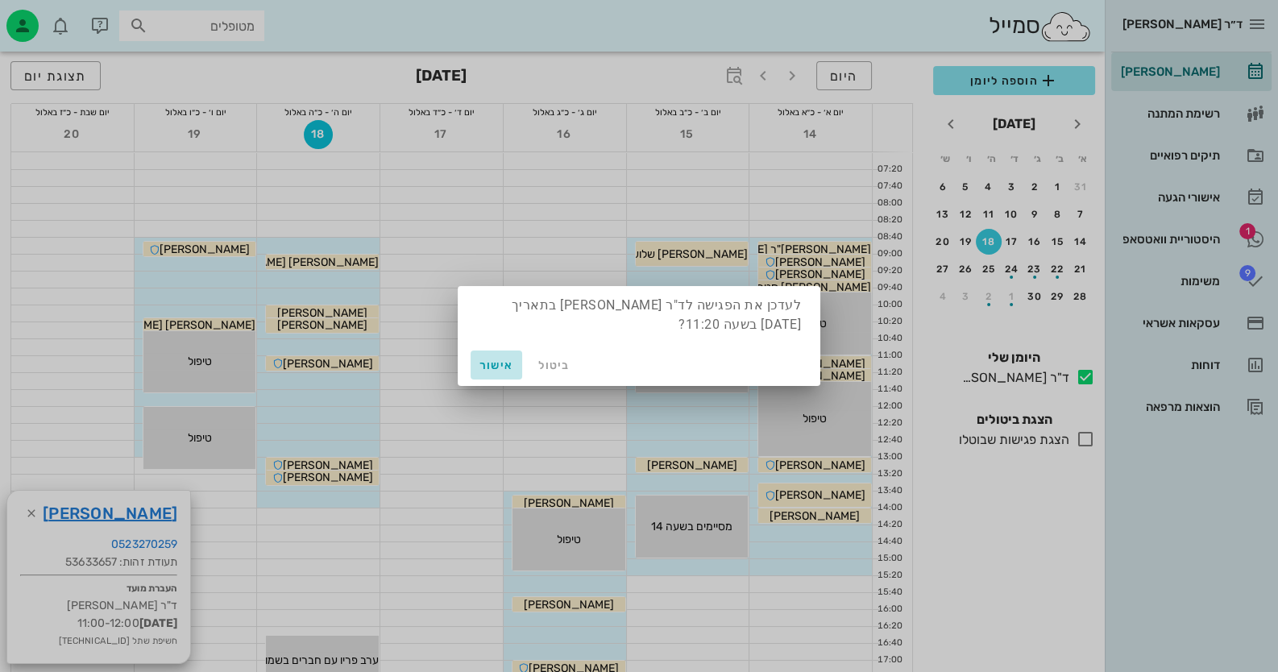
click at [473, 364] on button "אישור" at bounding box center [497, 365] width 52 height 29
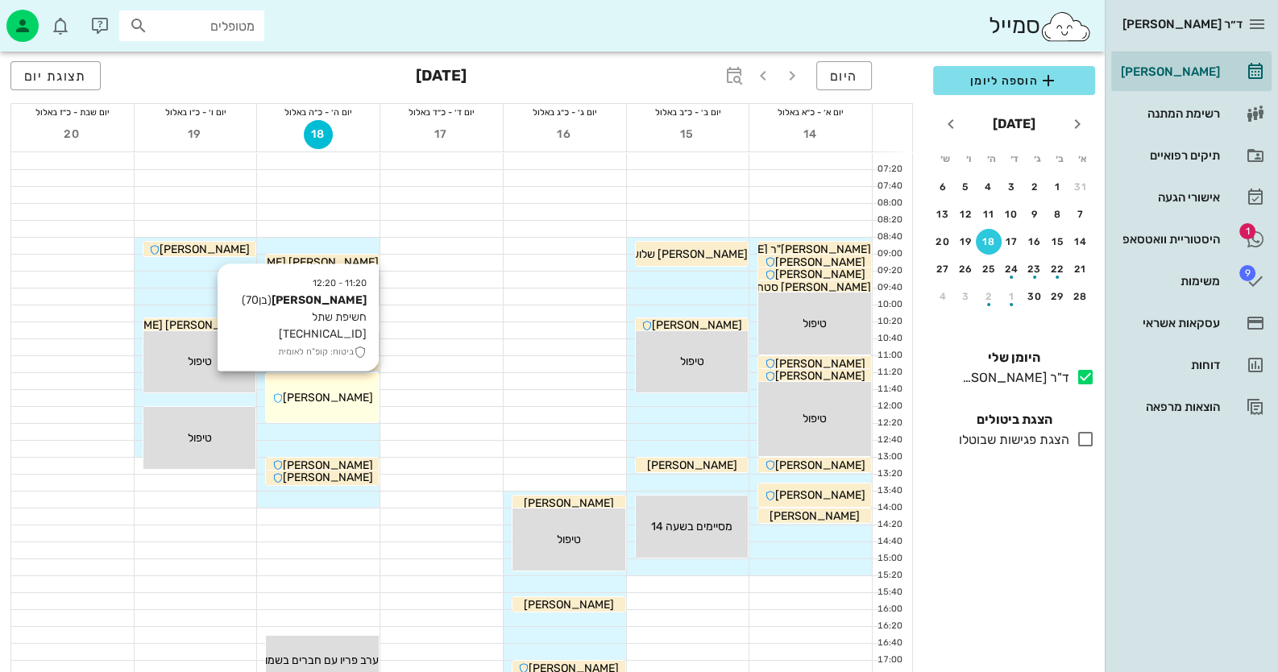
click at [372, 380] on div "11:20 - 12:20 בנימין ברם (בן 70 ) חשיפת שתל 16.17.46.47 ביטוח: קופ"ח לאומית בני…" at bounding box center [322, 397] width 113 height 49
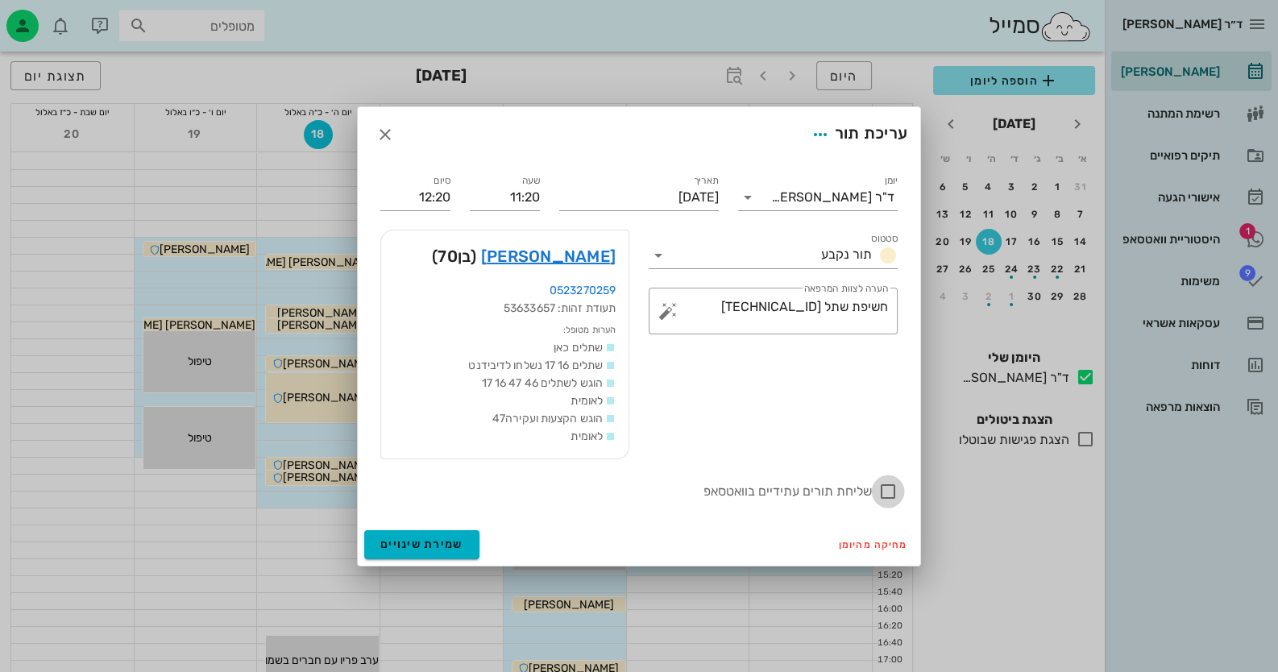
click at [886, 489] on div at bounding box center [887, 491] width 27 height 27
checkbox input "true"
click at [461, 542] on button "שמירת שינויים" at bounding box center [421, 544] width 115 height 29
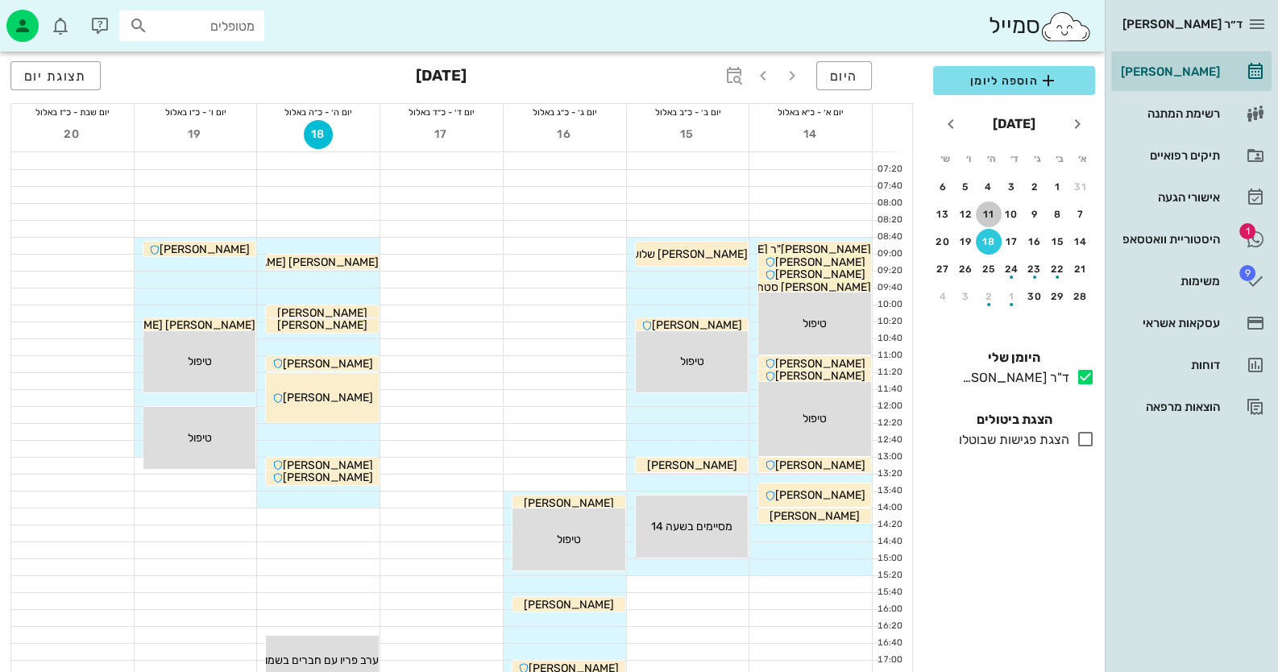
click at [986, 213] on div "11" at bounding box center [989, 214] width 26 height 11
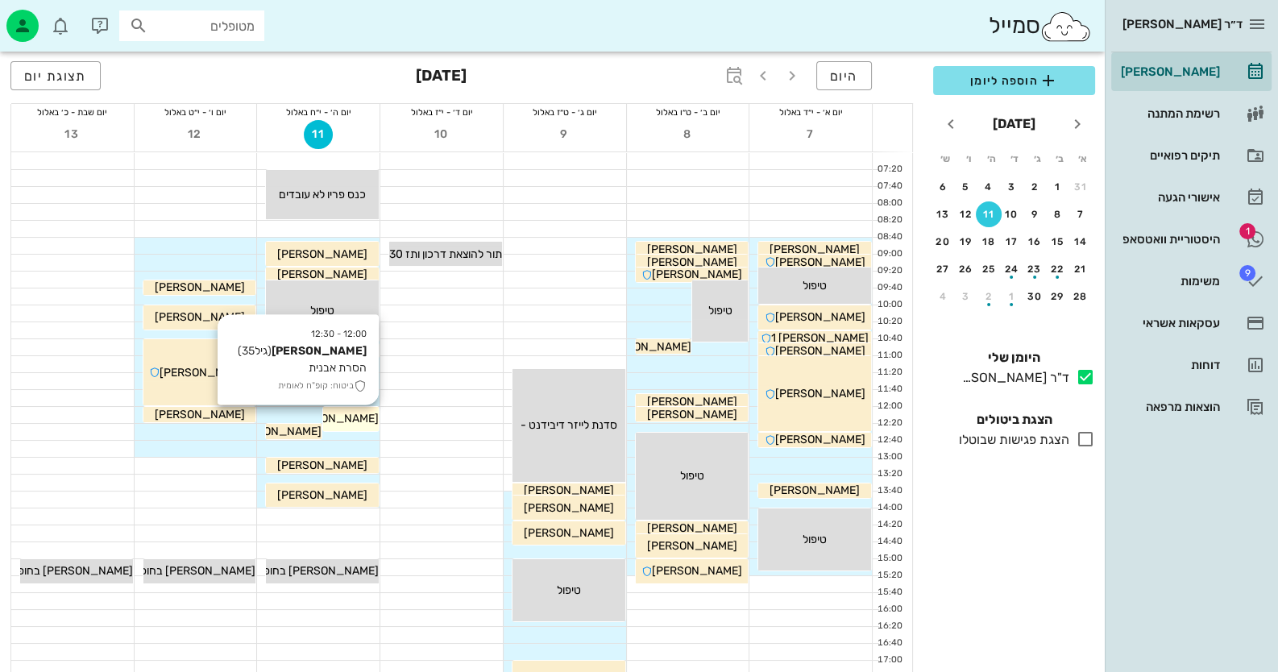
click at [349, 414] on span "שלומית הלר" at bounding box center [334, 419] width 90 height 14
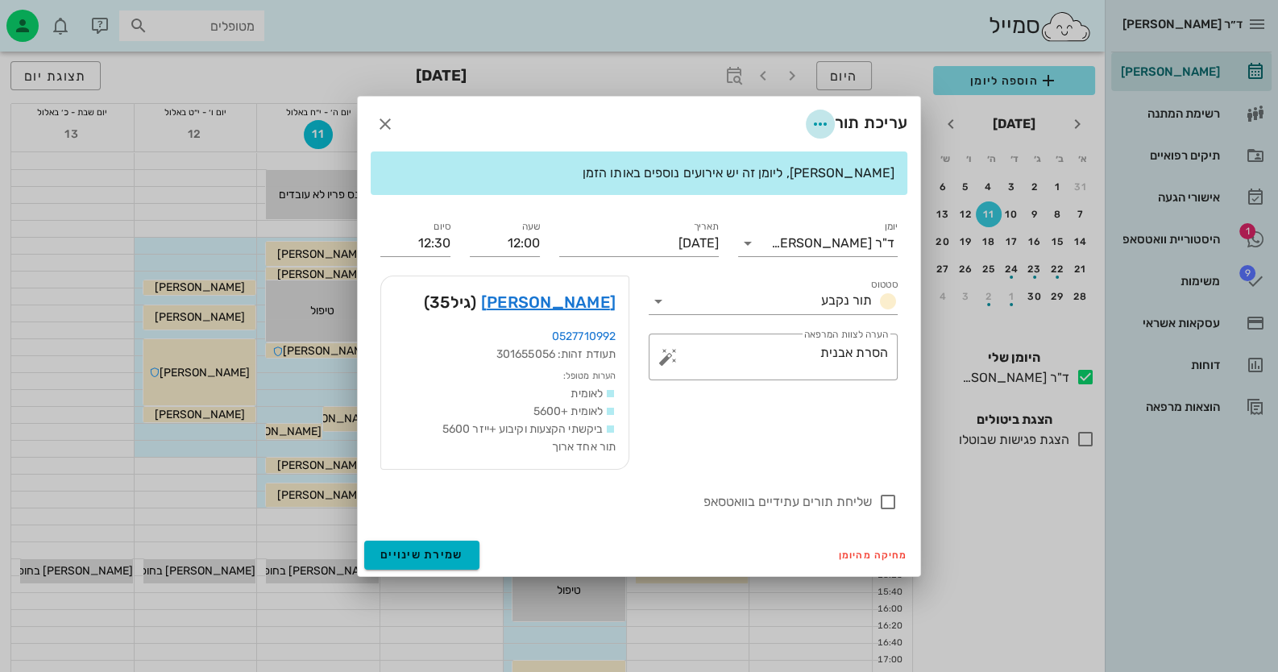
click at [822, 120] on icon "button" at bounding box center [820, 123] width 19 height 19
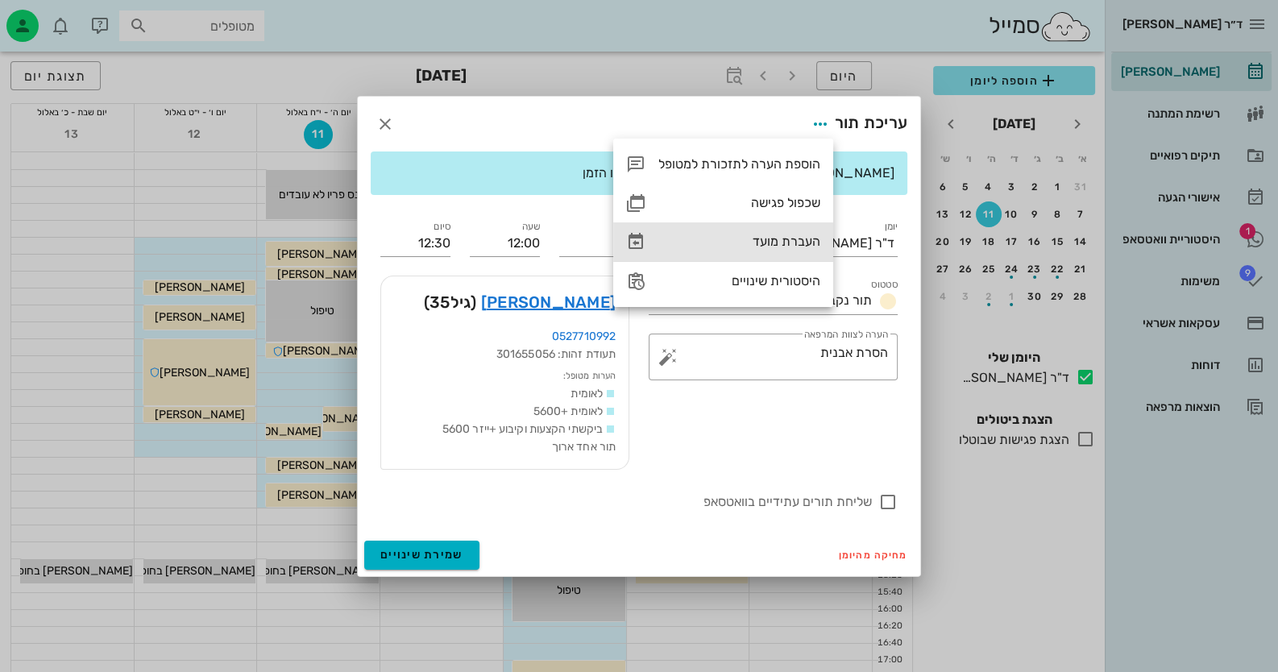
click at [771, 240] on div "העברת מועד" at bounding box center [739, 241] width 162 height 15
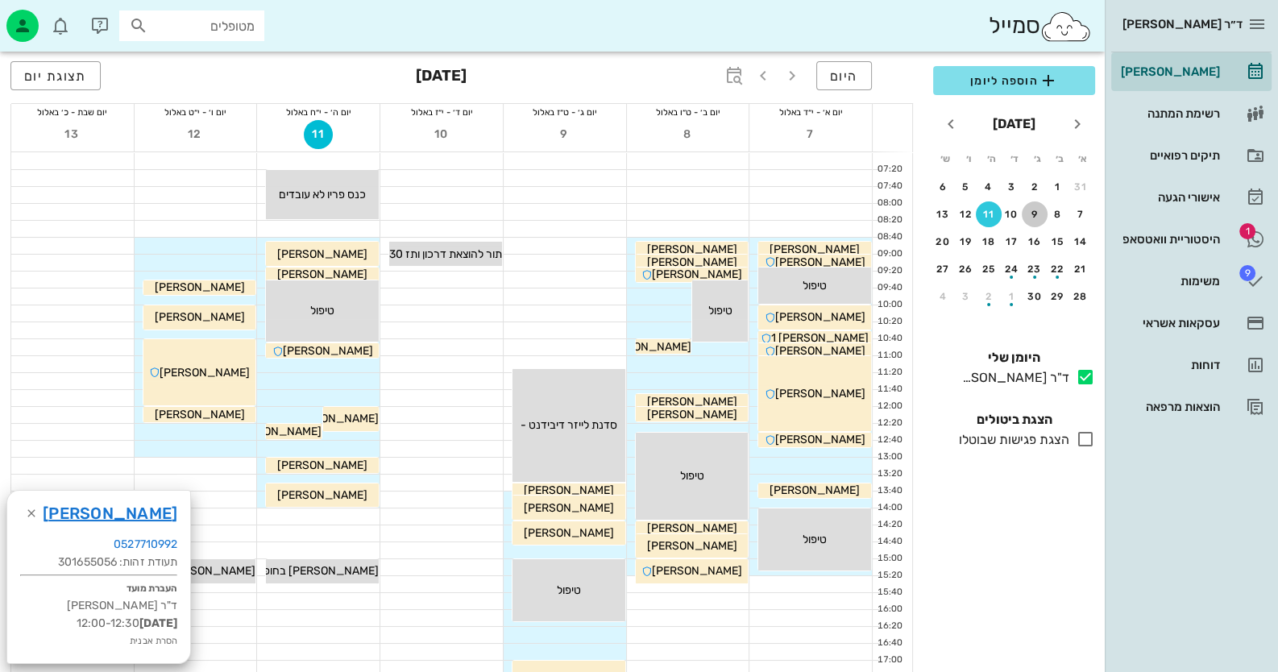
click at [1037, 215] on div "9" at bounding box center [1035, 214] width 26 height 11
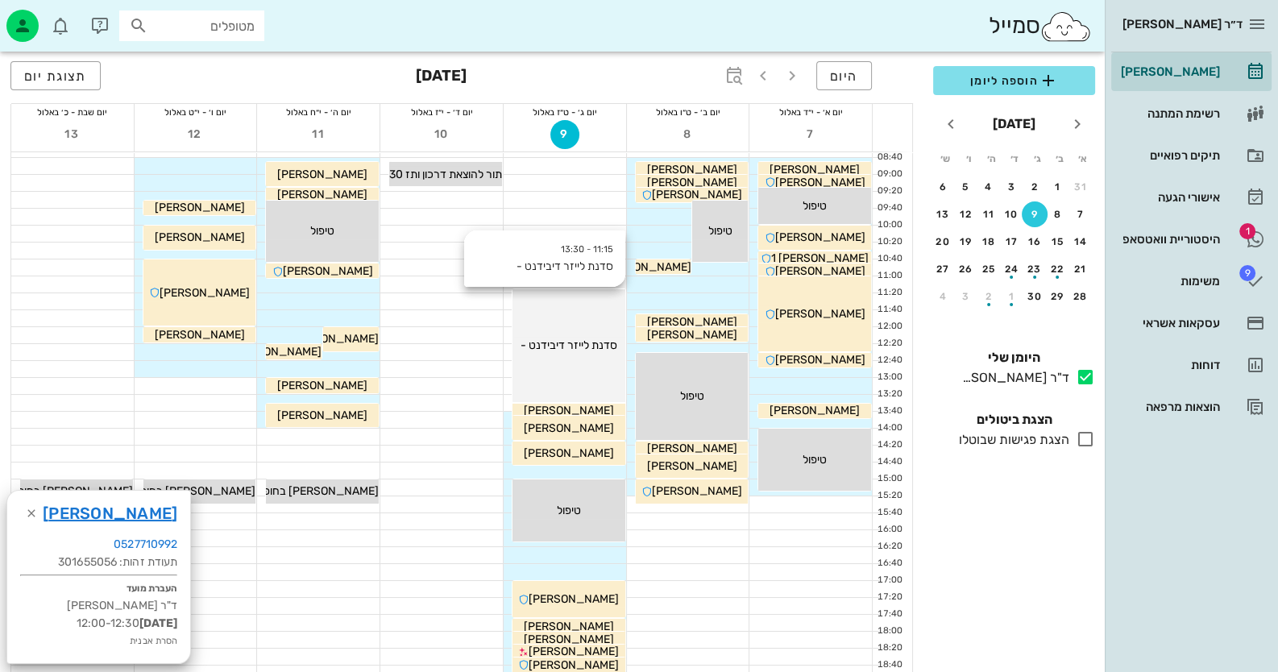
scroll to position [160, 0]
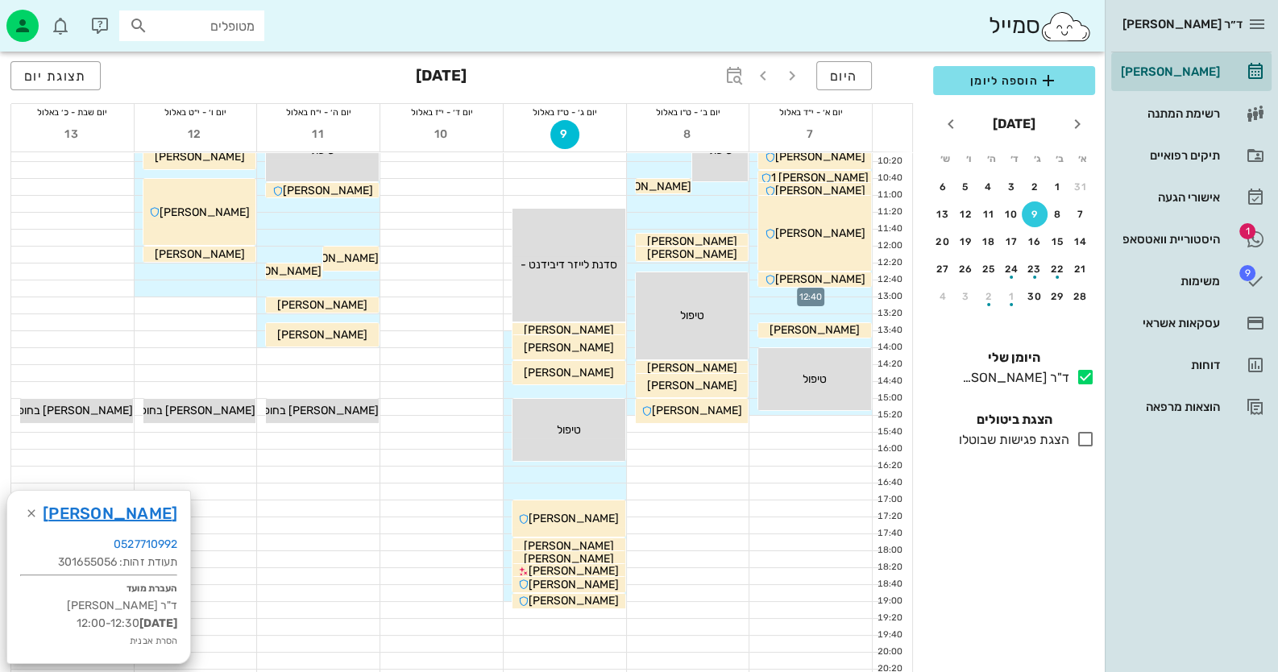
click at [858, 293] on div at bounding box center [811, 288] width 123 height 16
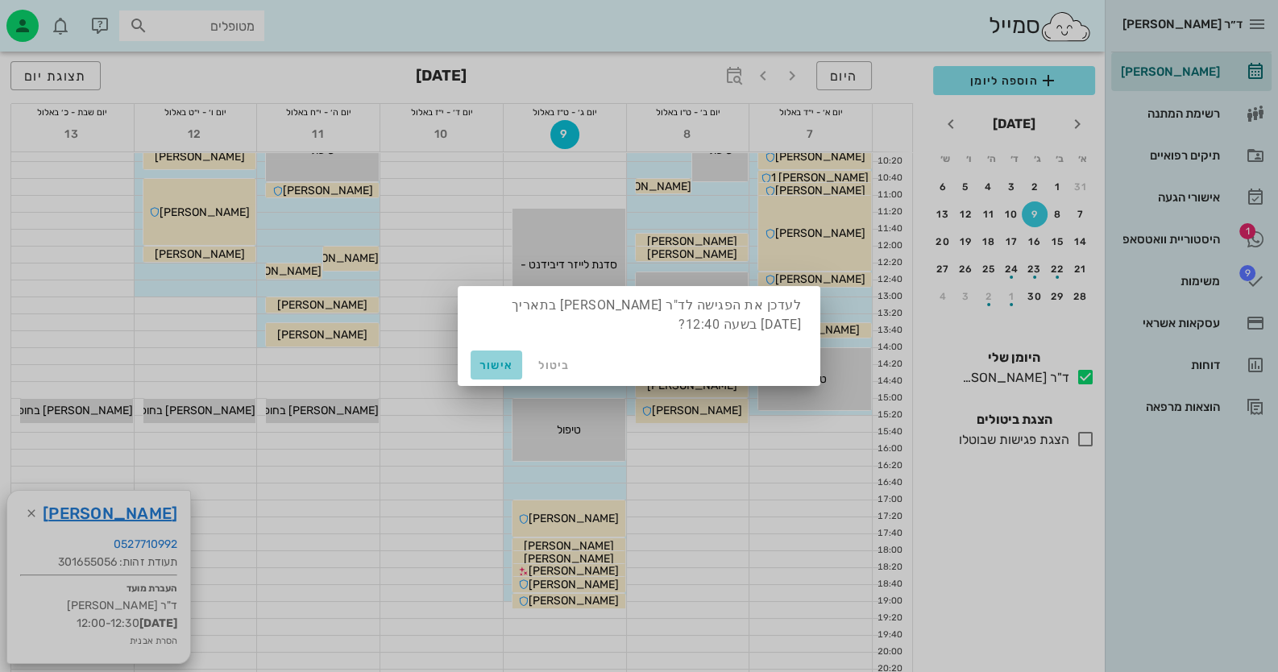
click at [502, 365] on span "אישור" at bounding box center [496, 366] width 39 height 14
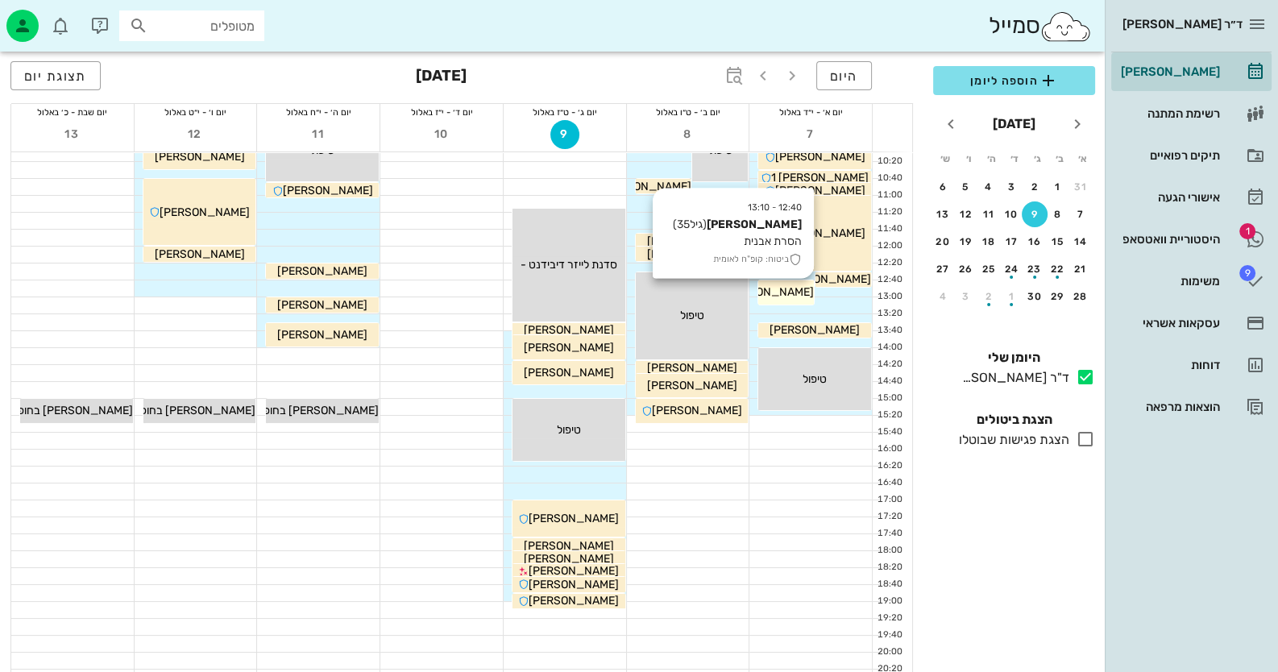
click at [794, 289] on span "שלומית הלר" at bounding box center [769, 292] width 90 height 14
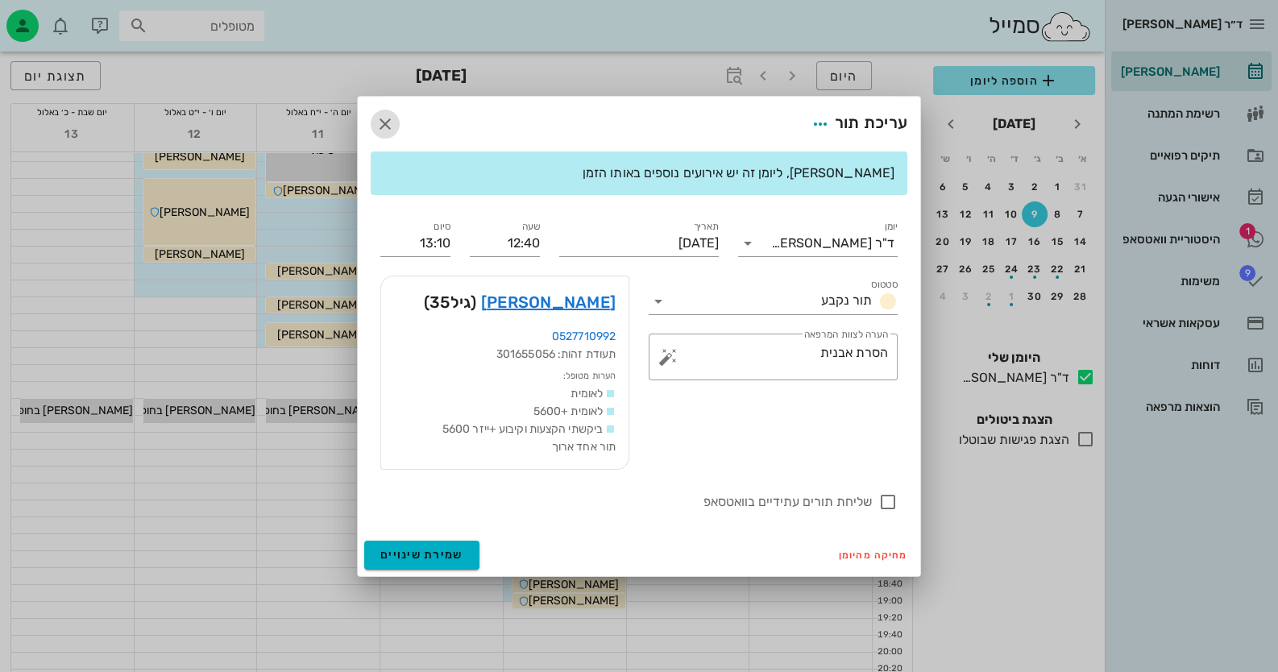
click at [389, 120] on icon "button" at bounding box center [385, 123] width 19 height 19
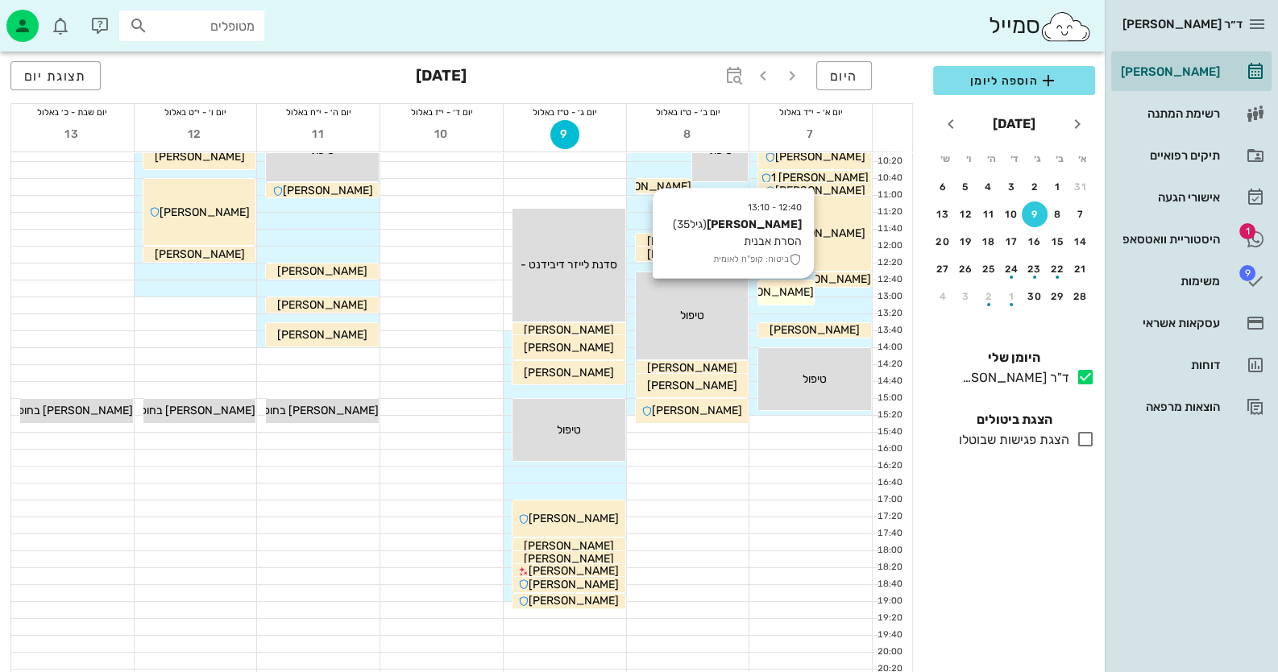
click at [792, 287] on span "שלומית הלר" at bounding box center [769, 292] width 90 height 14
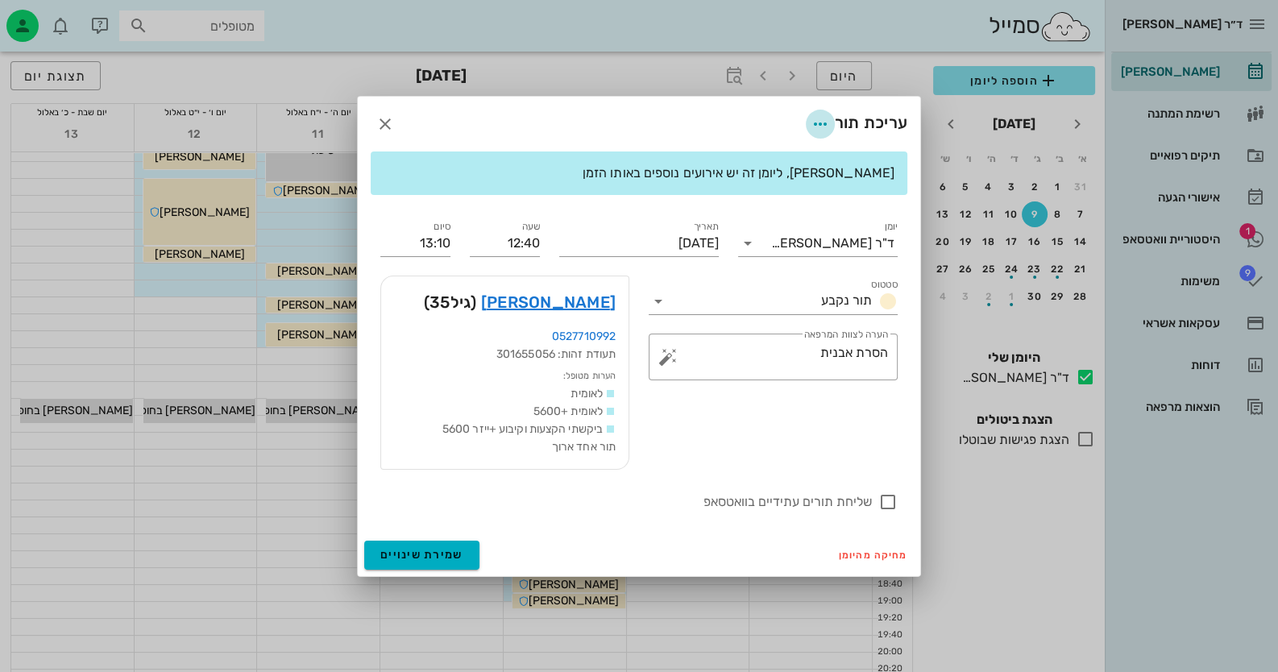
click at [819, 124] on icon "button" at bounding box center [820, 123] width 19 height 19
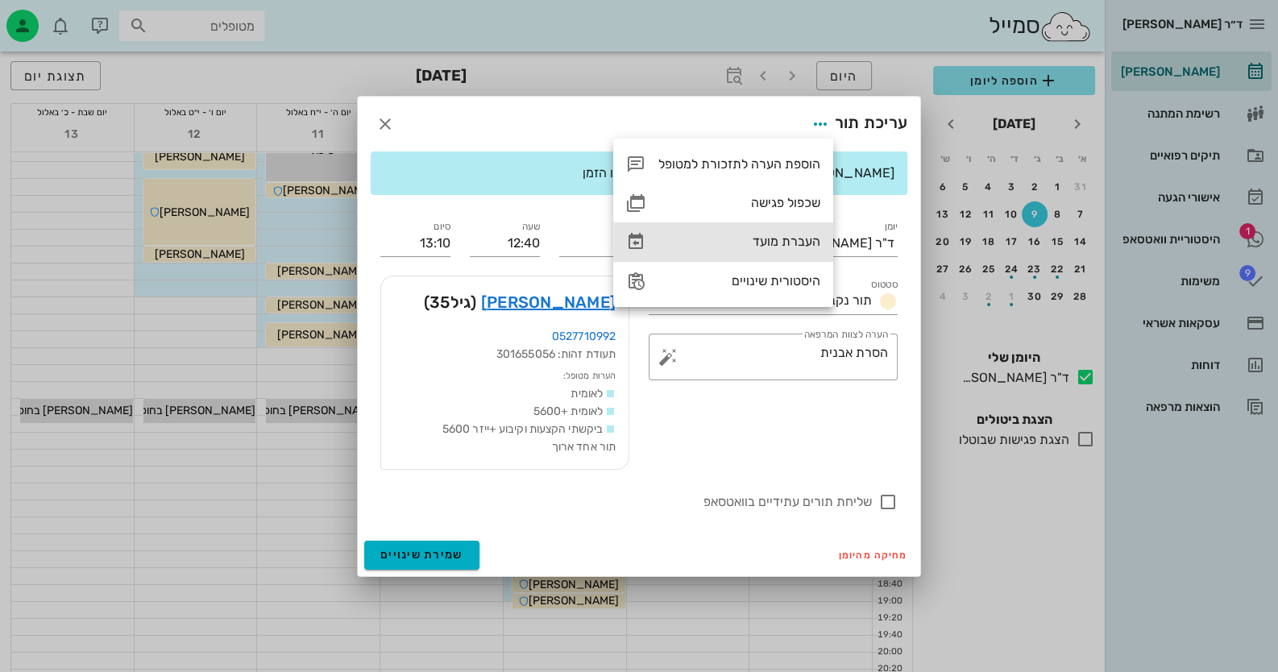
click at [790, 237] on div "העברת מועד" at bounding box center [739, 241] width 162 height 15
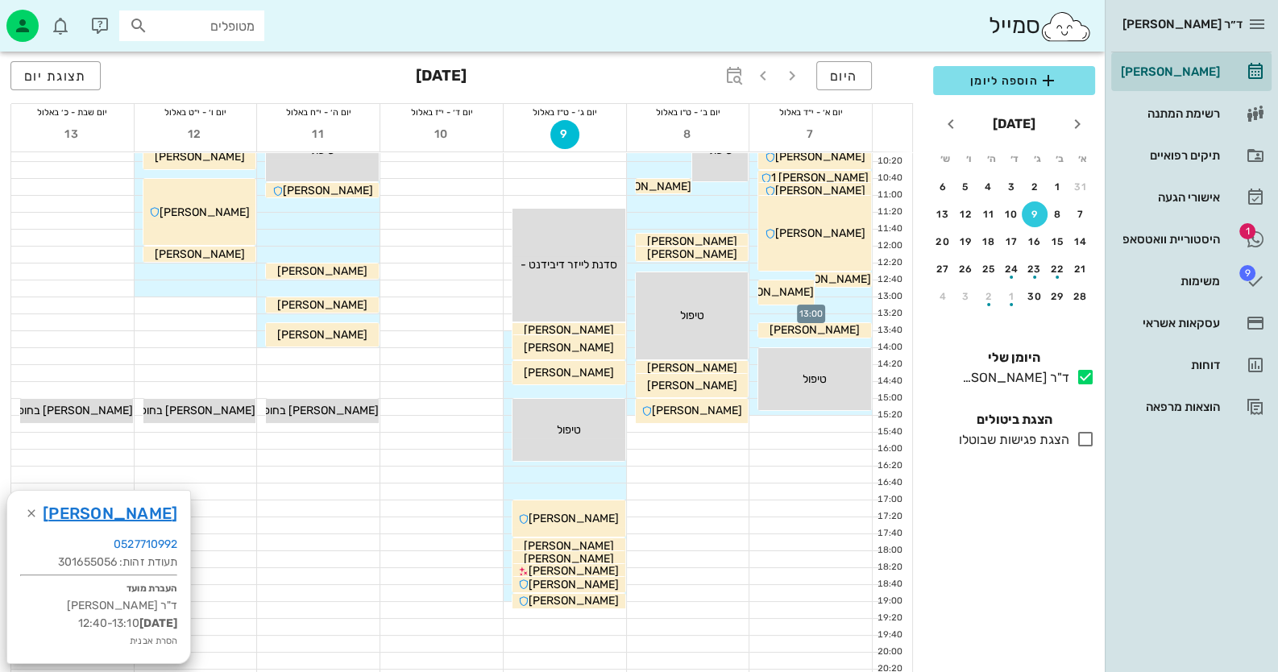
click at [845, 301] on div at bounding box center [811, 305] width 123 height 16
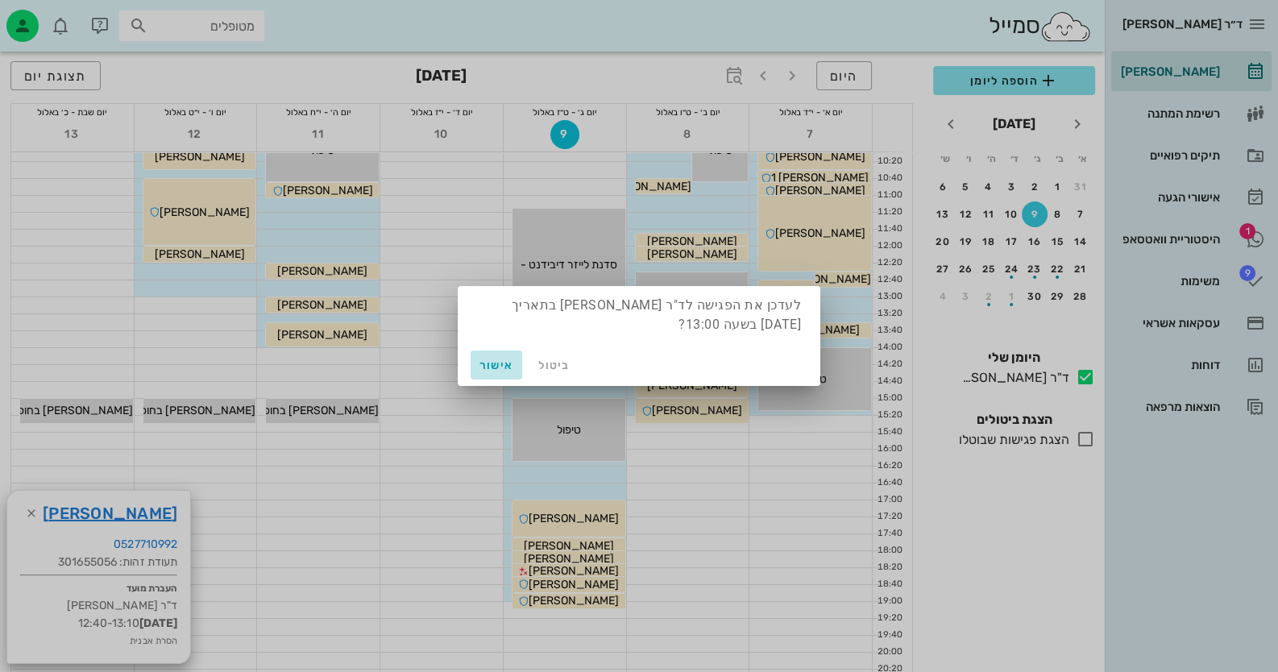
click at [499, 360] on span "אישור" at bounding box center [496, 366] width 39 height 14
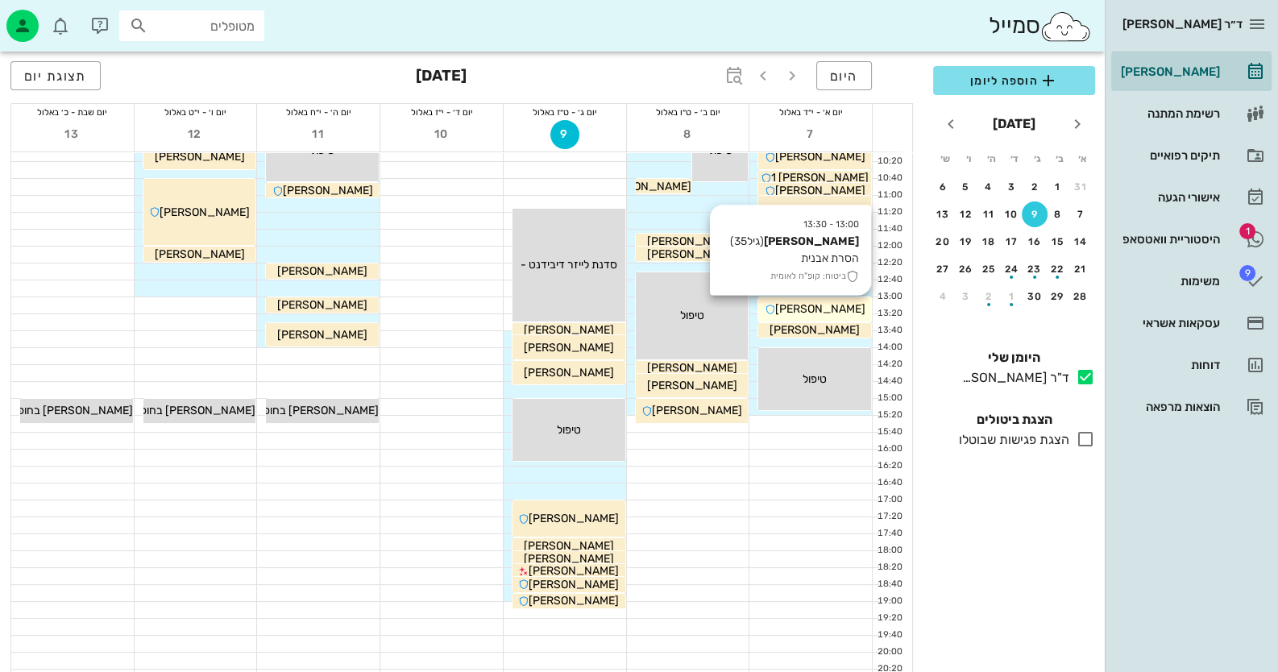
click at [838, 309] on span "שלומית הלר" at bounding box center [820, 309] width 90 height 14
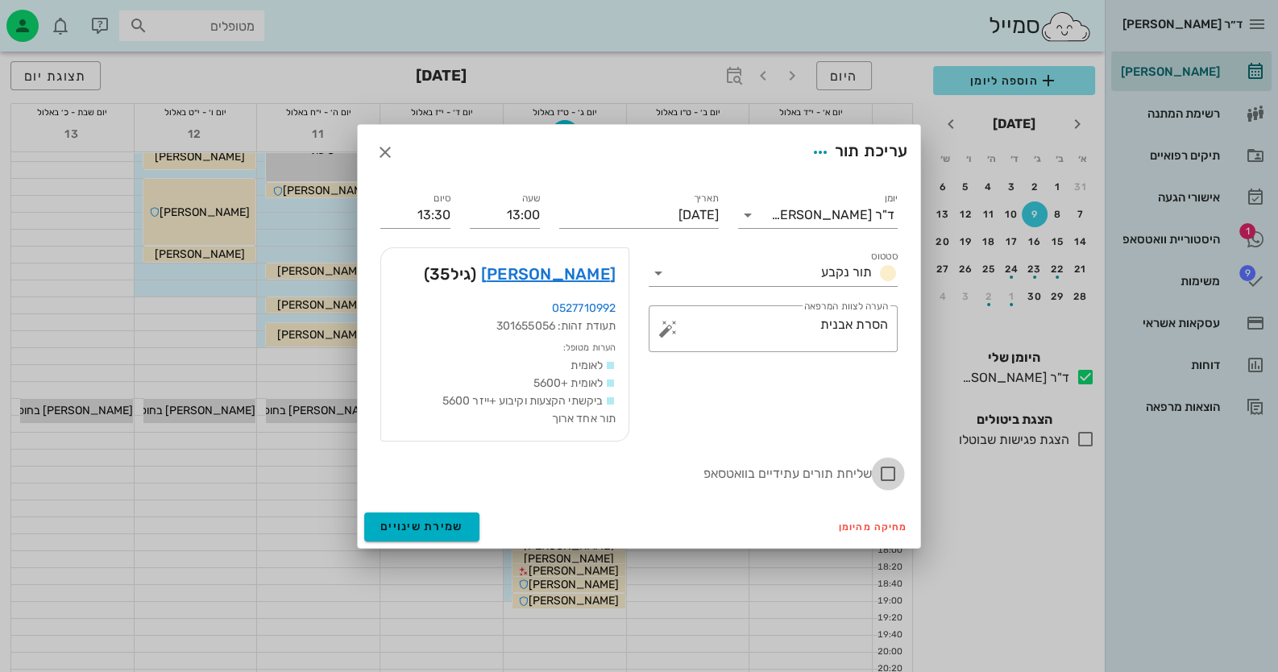
click at [883, 470] on div at bounding box center [887, 473] width 27 height 27
checkbox input "true"
click at [442, 529] on span "שמירת שינויים" at bounding box center [421, 527] width 83 height 14
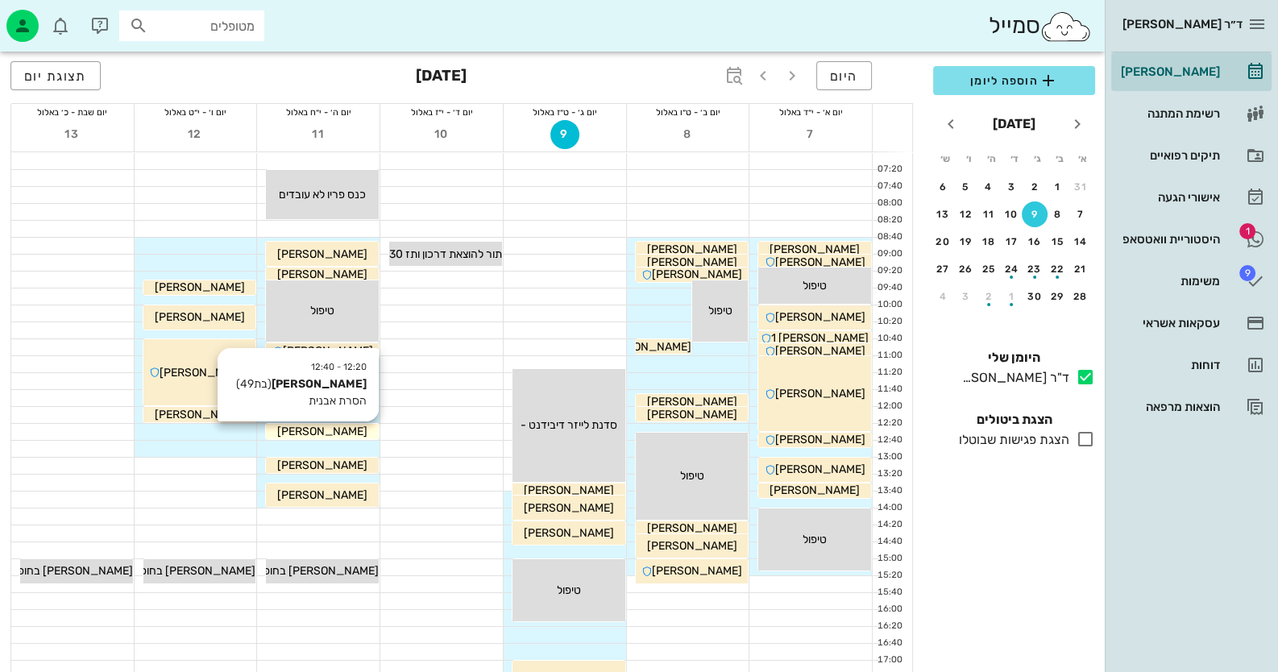
click at [323, 430] on span "ענת אבני" at bounding box center [322, 432] width 90 height 14
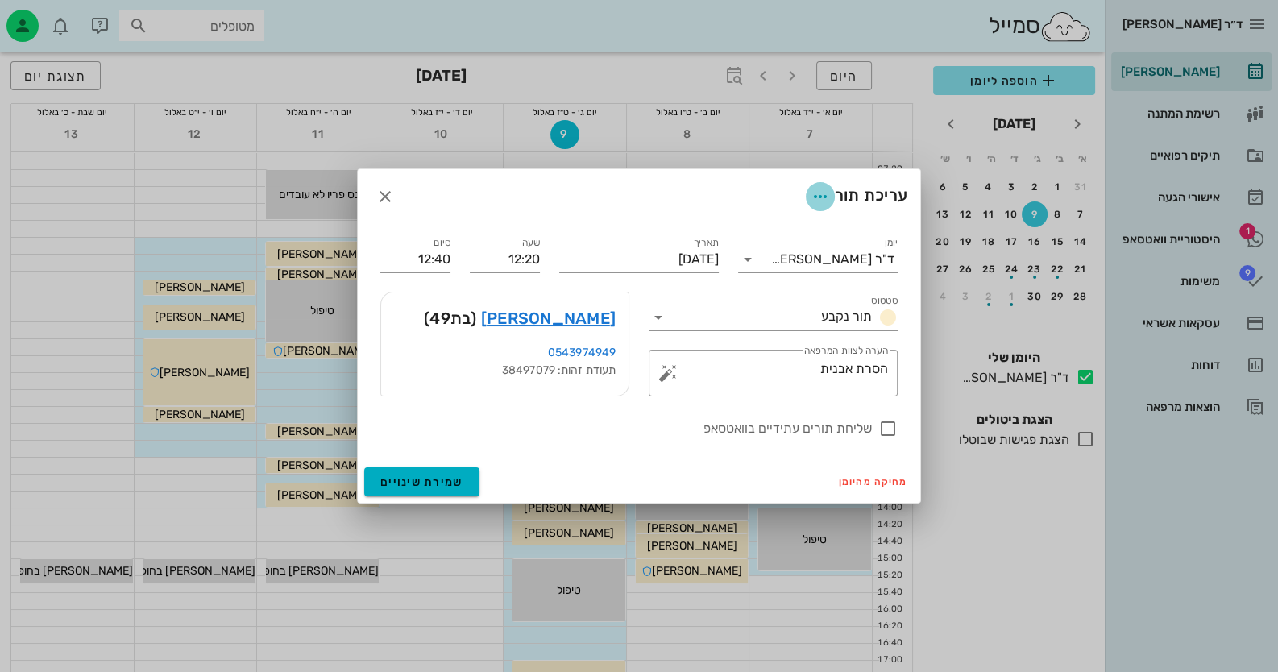
click at [819, 194] on icon "button" at bounding box center [820, 196] width 19 height 19
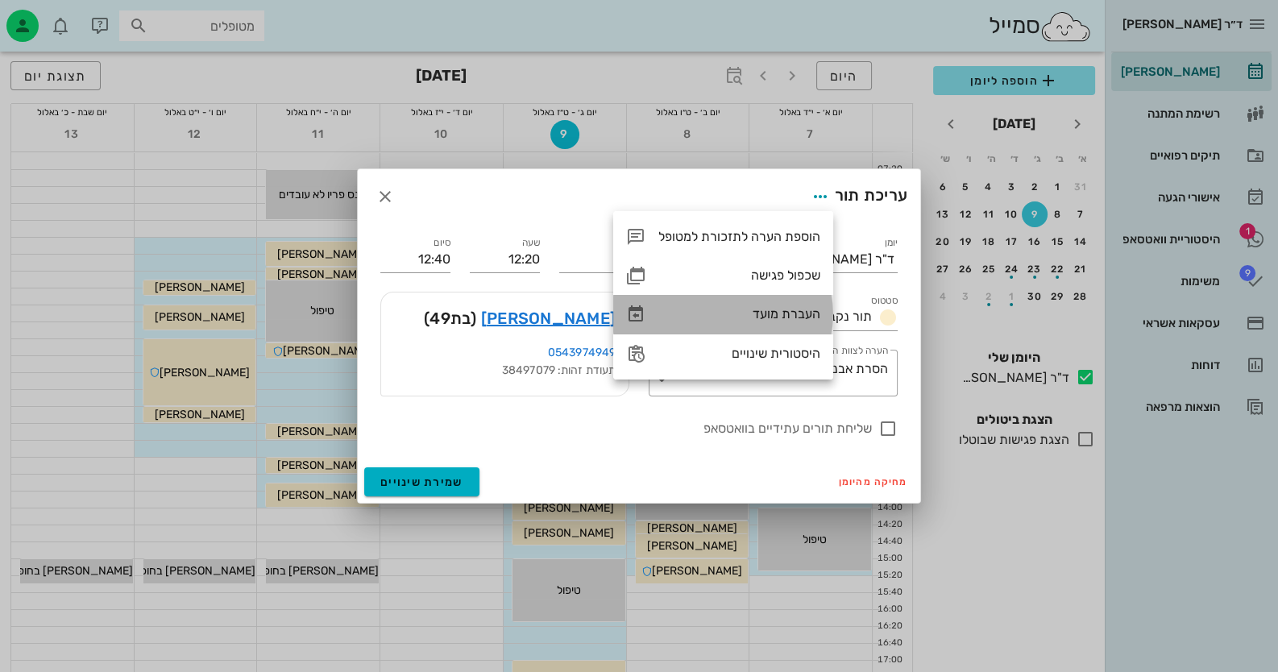
click at [804, 312] on div "העברת מועד" at bounding box center [739, 313] width 162 height 15
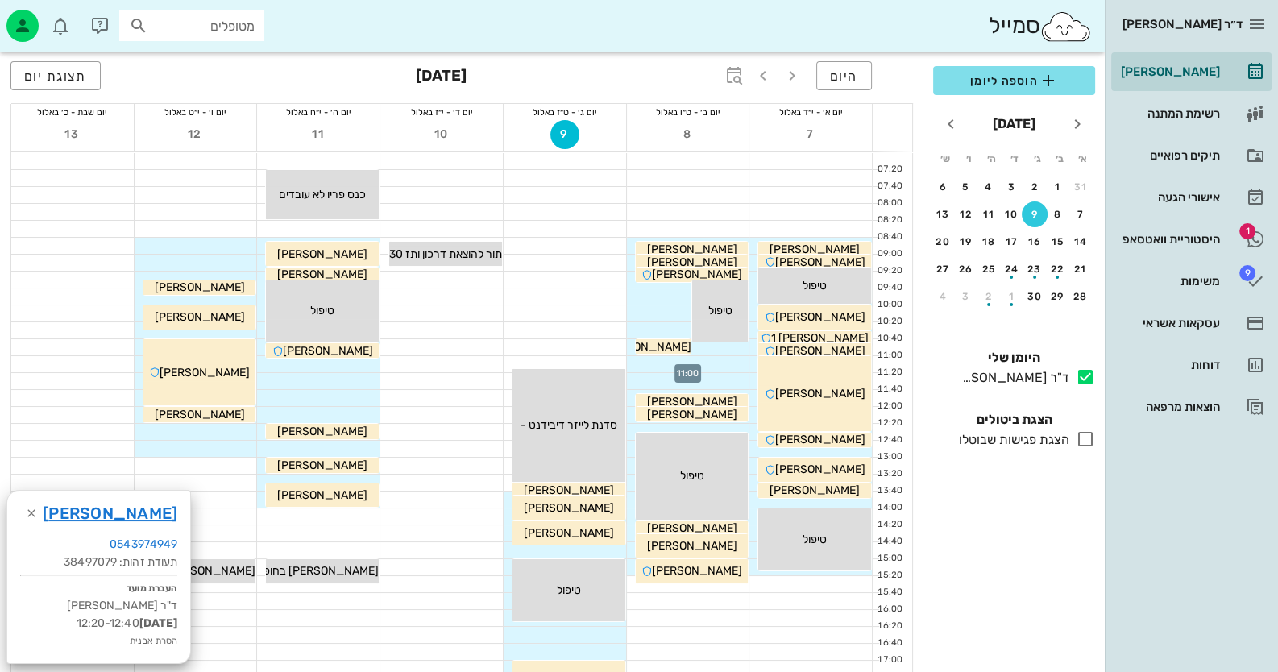
click at [729, 362] on div at bounding box center [688, 364] width 123 height 16
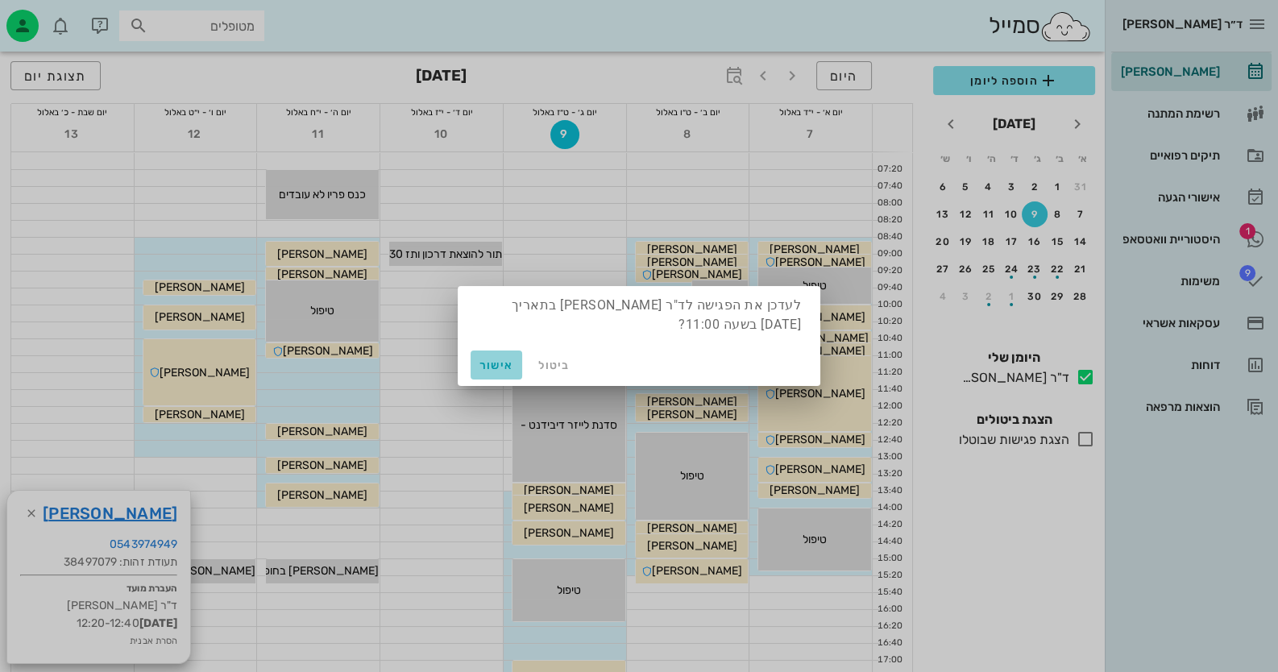
click at [499, 362] on span "אישור" at bounding box center [496, 366] width 39 height 14
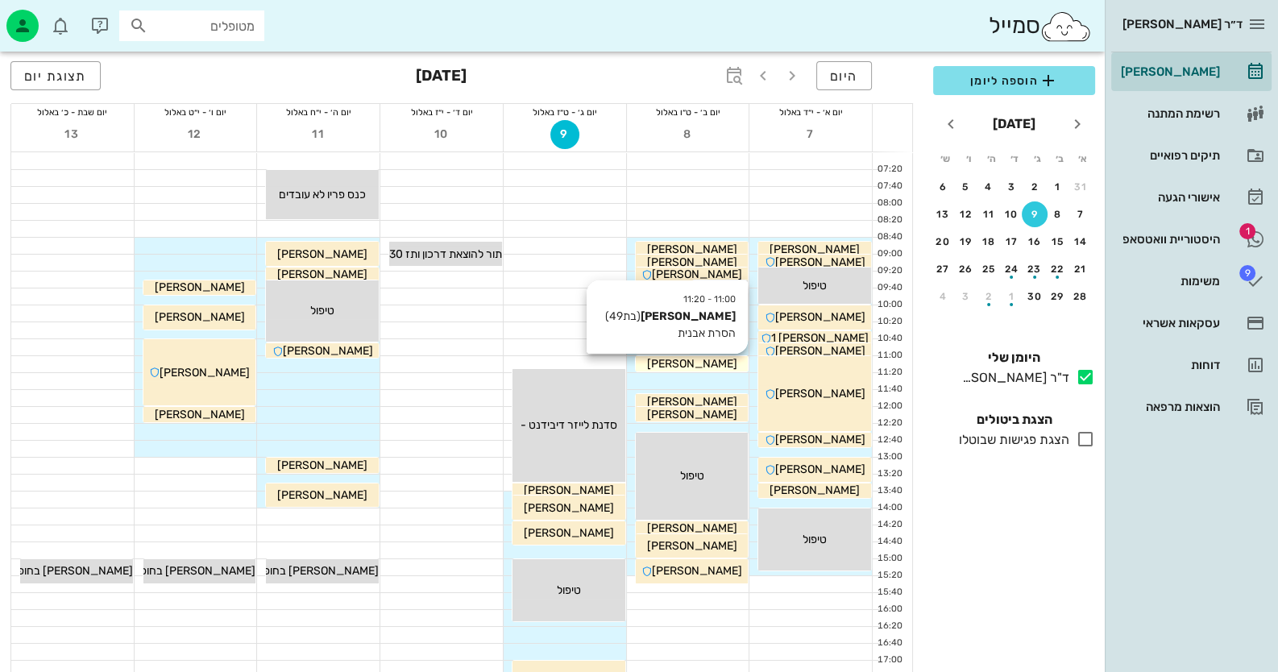
click at [717, 365] on div "ענת אבני" at bounding box center [692, 363] width 113 height 17
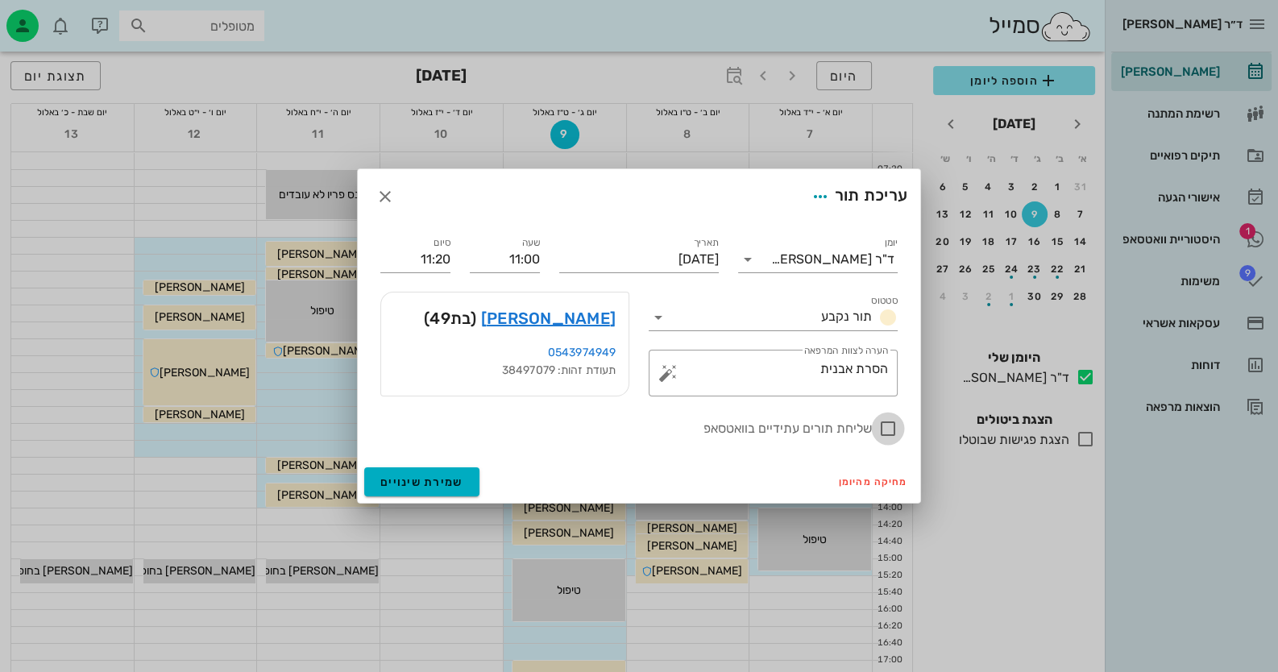
click at [886, 425] on div at bounding box center [887, 428] width 27 height 27
checkbox input "true"
click at [451, 480] on span "שמירת שינויים" at bounding box center [421, 483] width 83 height 14
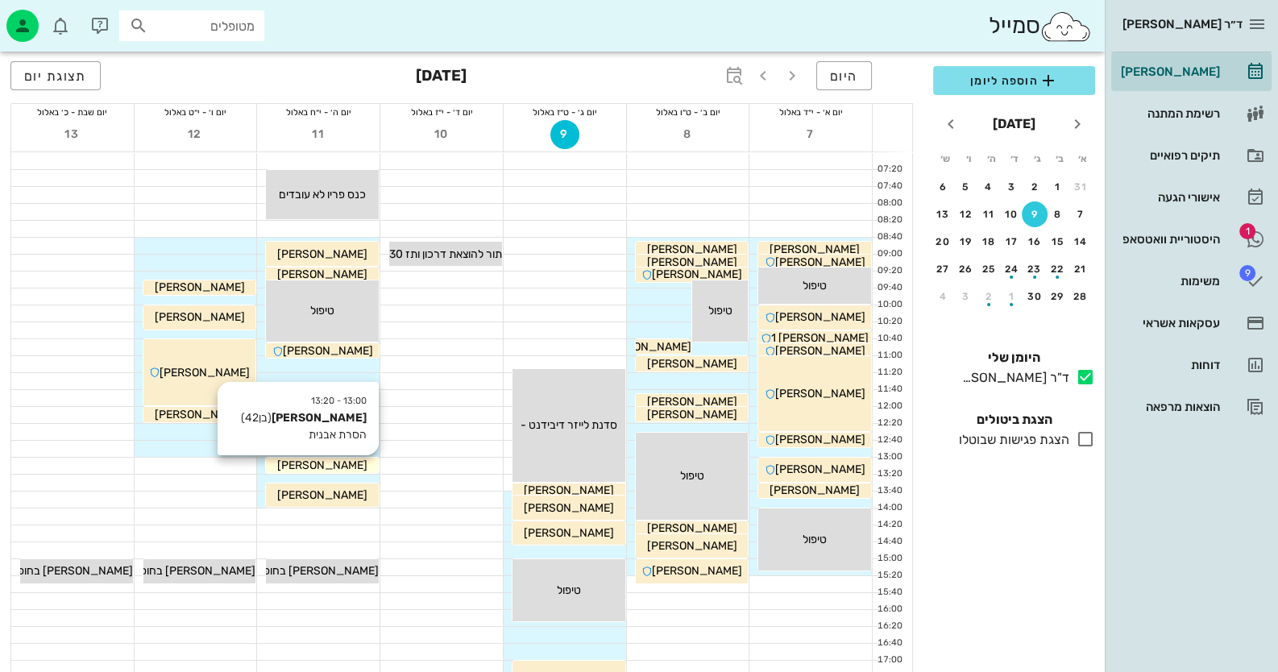
click at [368, 463] on div "ניקולאי ברקוביץ" at bounding box center [322, 465] width 113 height 17
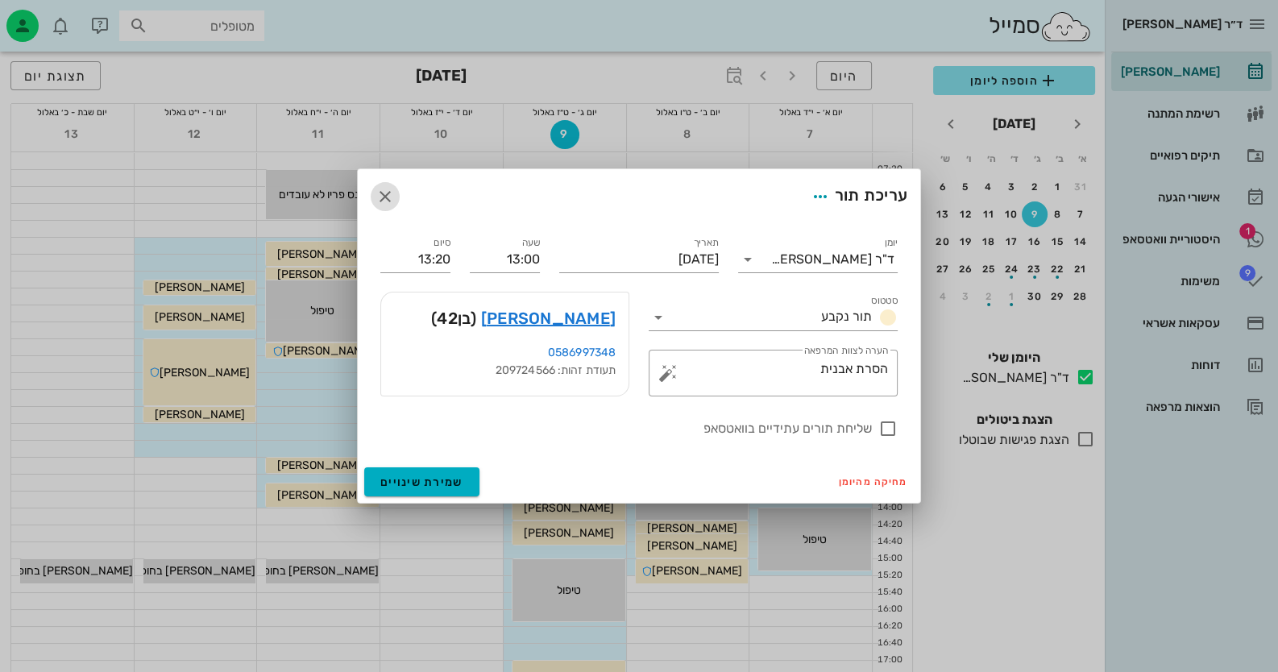
click at [383, 196] on icon "button" at bounding box center [385, 196] width 19 height 19
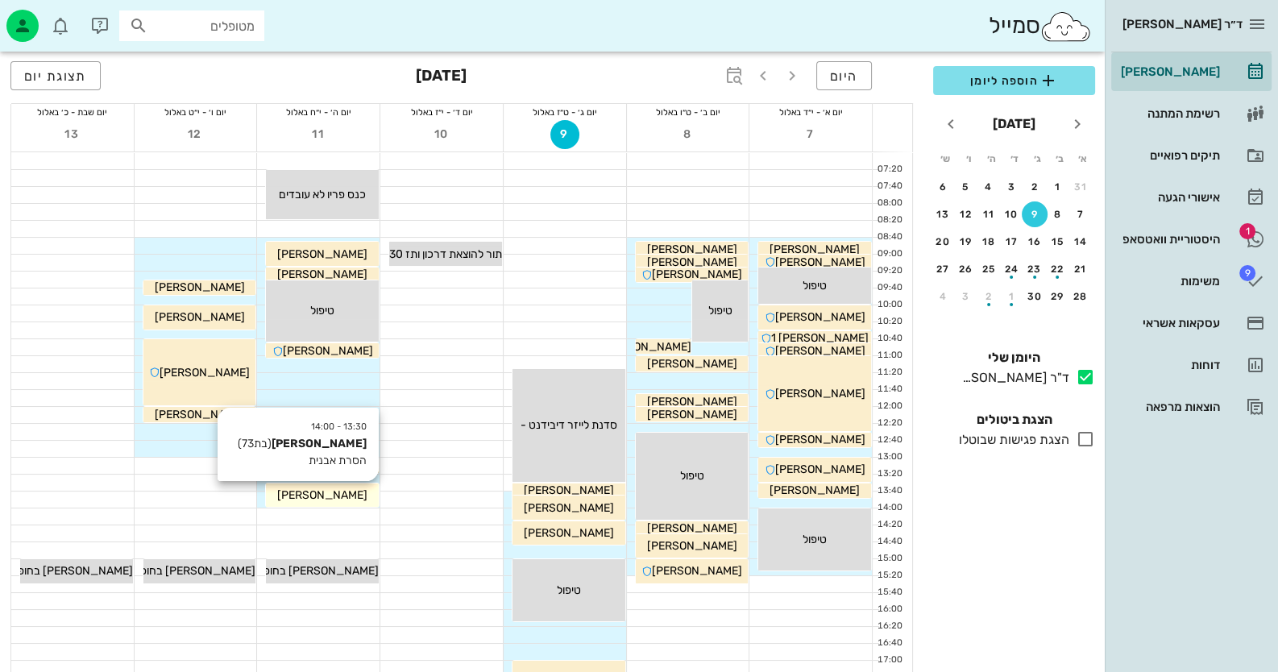
click at [347, 495] on span "עופרה דלמן" at bounding box center [322, 495] width 90 height 14
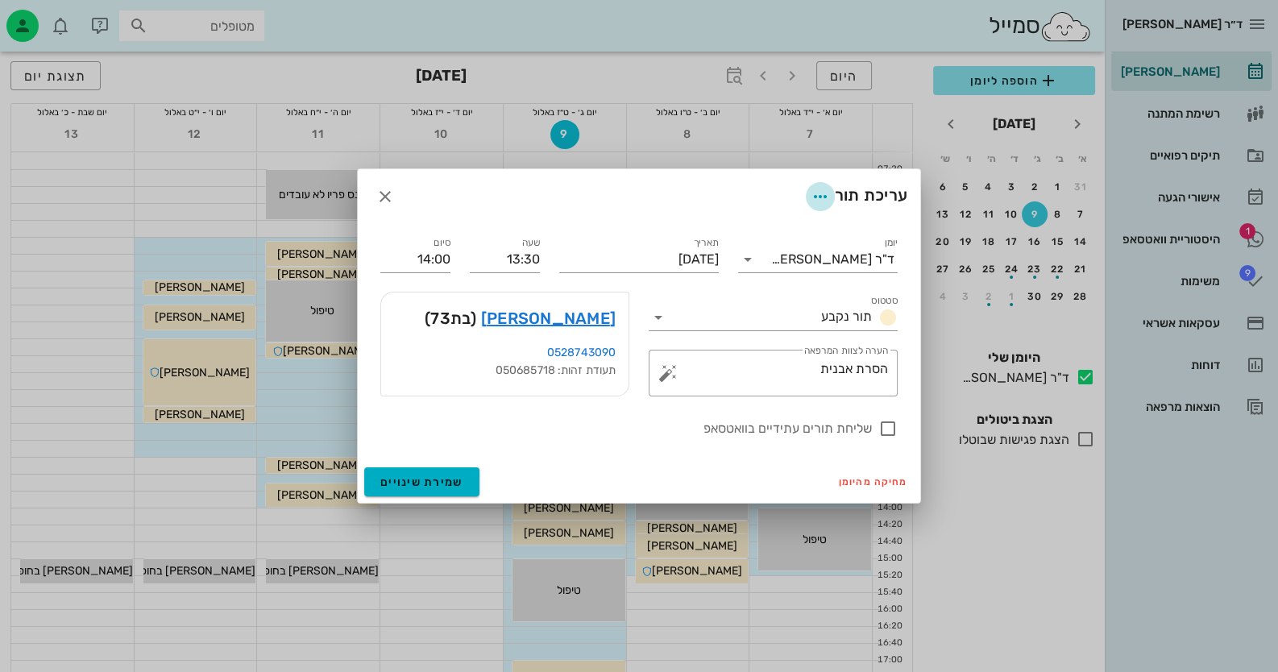
click at [816, 193] on icon "button" at bounding box center [820, 196] width 19 height 19
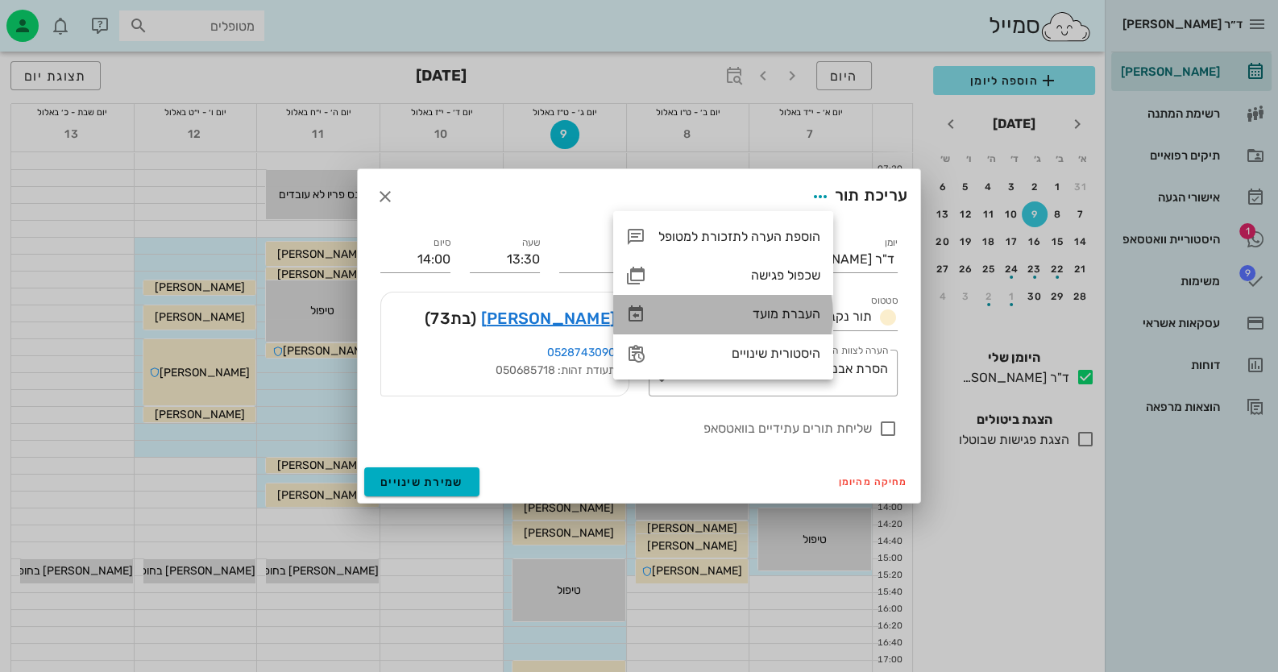
click at [793, 312] on div "העברת מועד" at bounding box center [739, 313] width 162 height 15
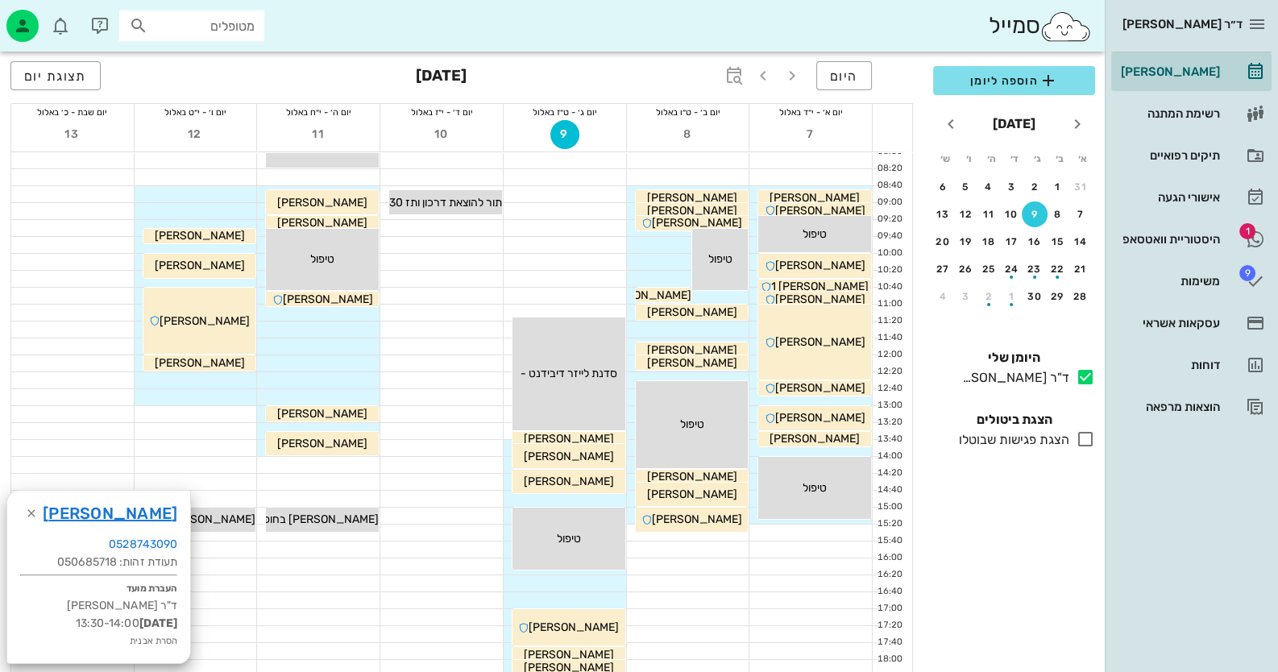
scroll to position [80, 0]
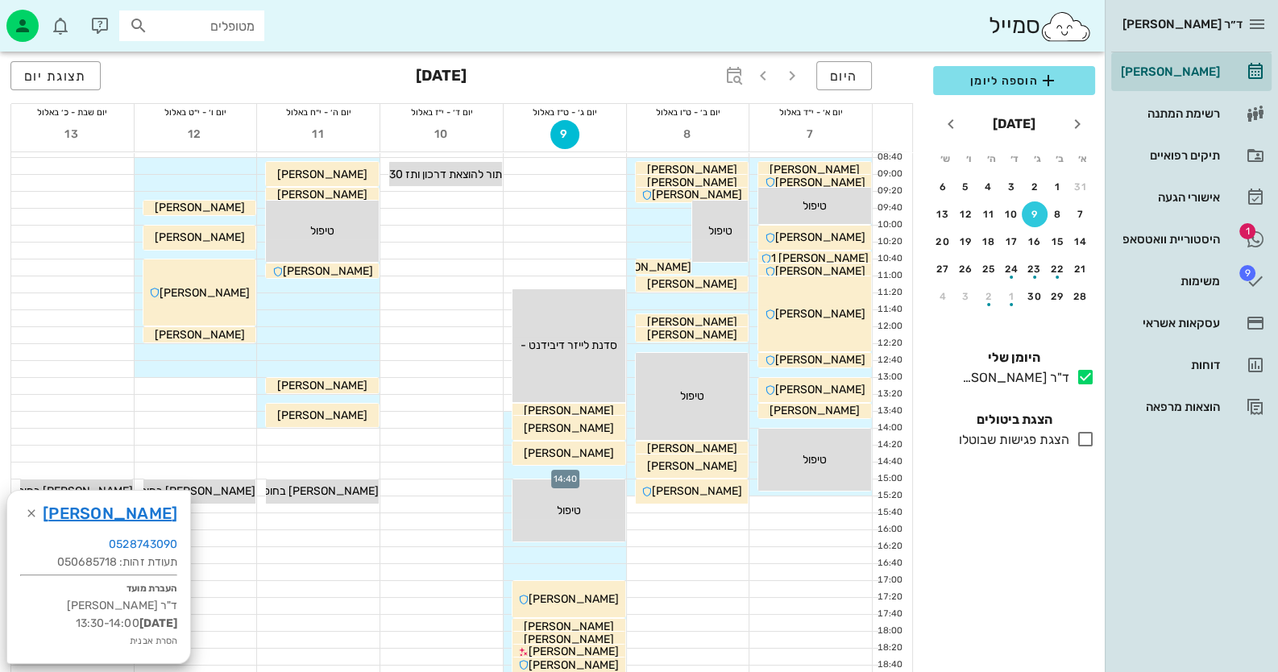
click at [596, 471] on div at bounding box center [565, 471] width 123 height 16
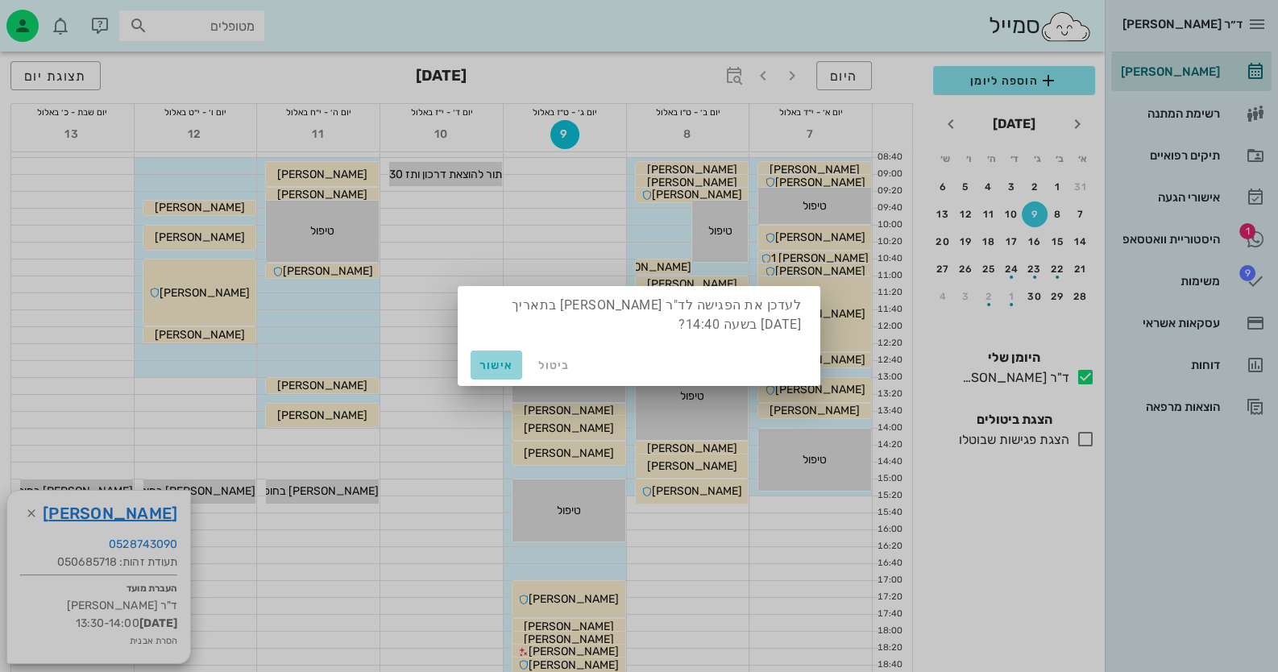
click at [499, 366] on span "אישור" at bounding box center [496, 366] width 39 height 14
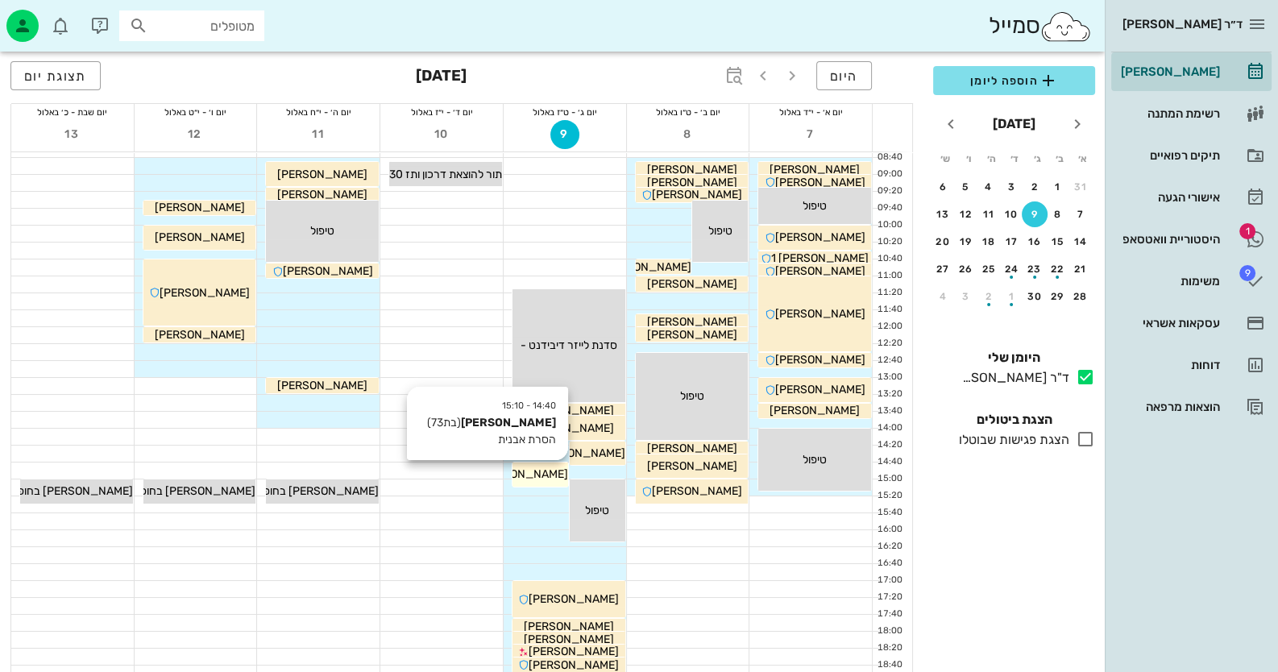
click at [534, 472] on span "עופרה דלמן" at bounding box center [523, 474] width 90 height 14
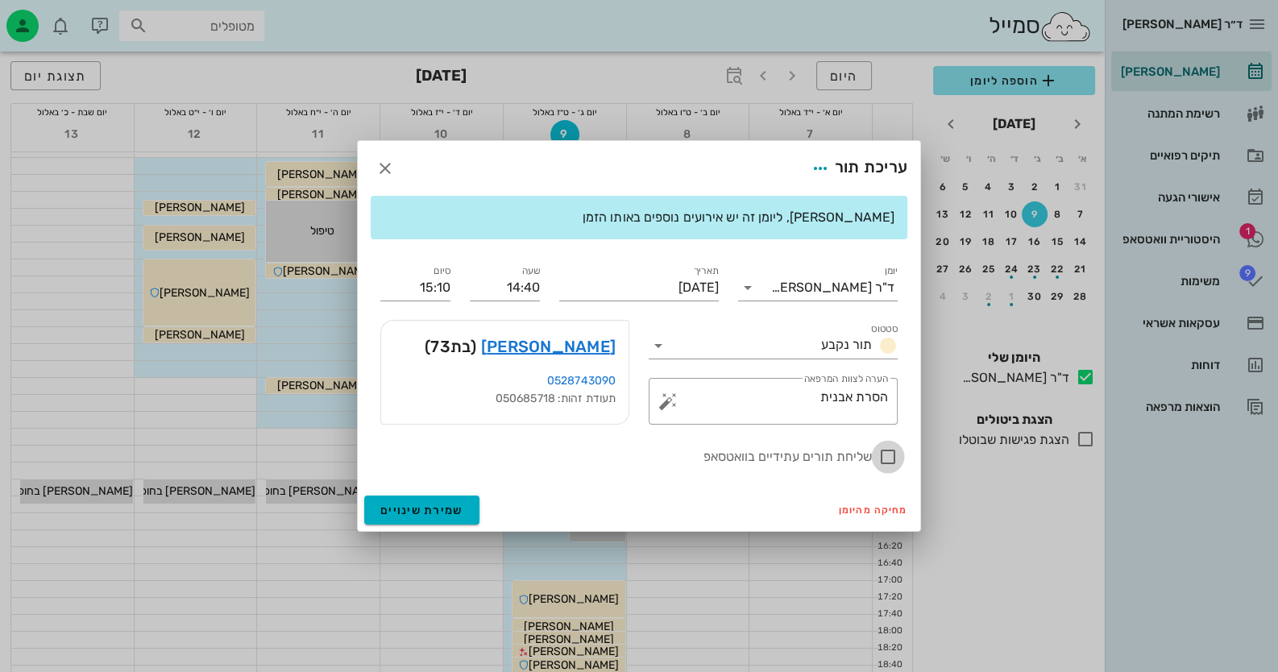
click at [891, 455] on div at bounding box center [887, 456] width 27 height 27
checkbox input "true"
click at [463, 511] on button "שמירת שינויים" at bounding box center [421, 510] width 115 height 29
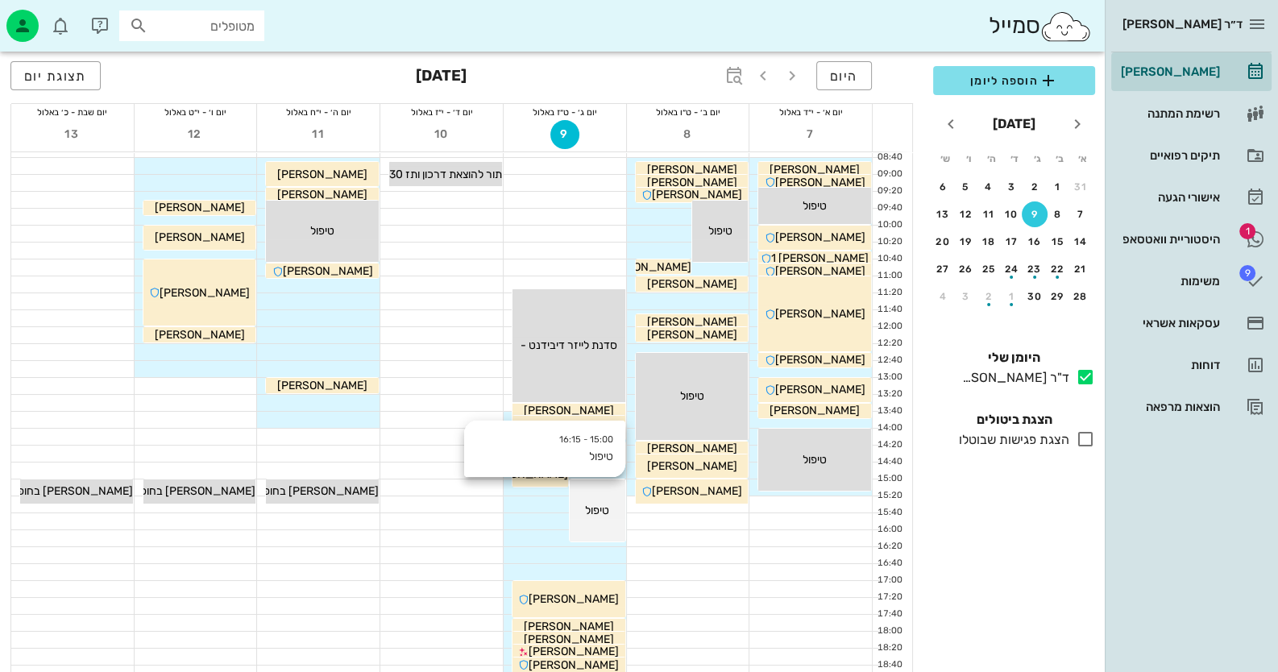
click at [617, 487] on div "15:00 - 16:15 טיפול טיפול" at bounding box center [598, 511] width 56 height 62
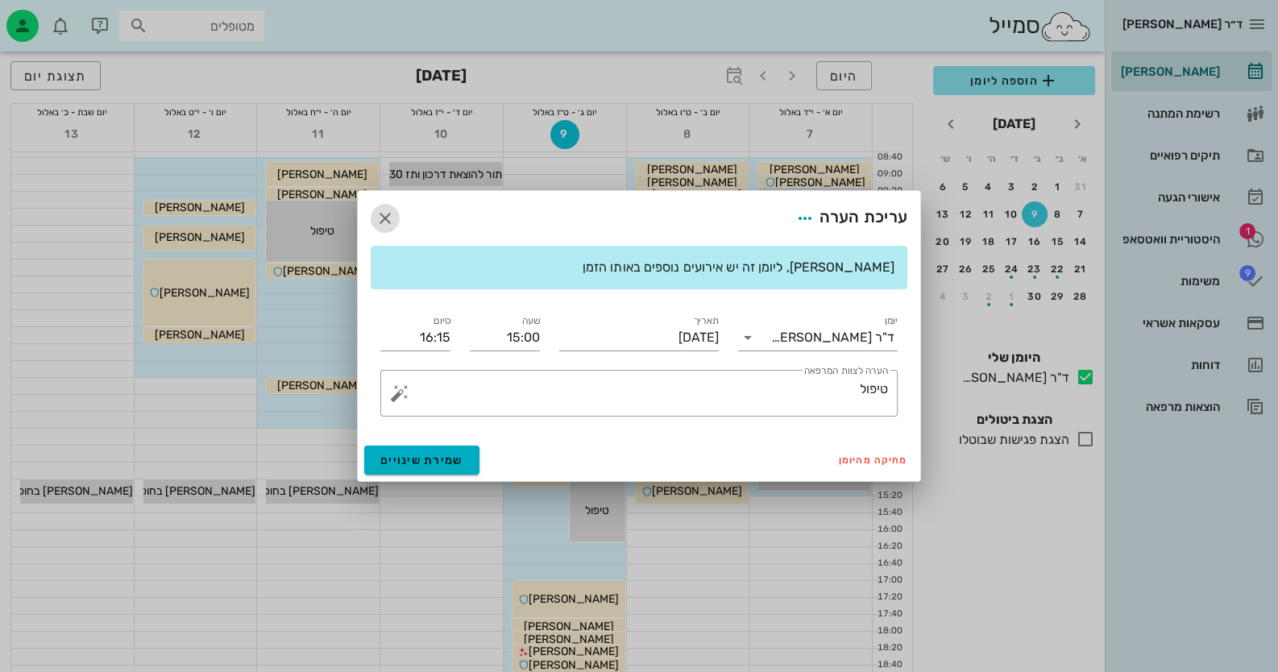
click at [391, 213] on icon "button" at bounding box center [385, 218] width 19 height 19
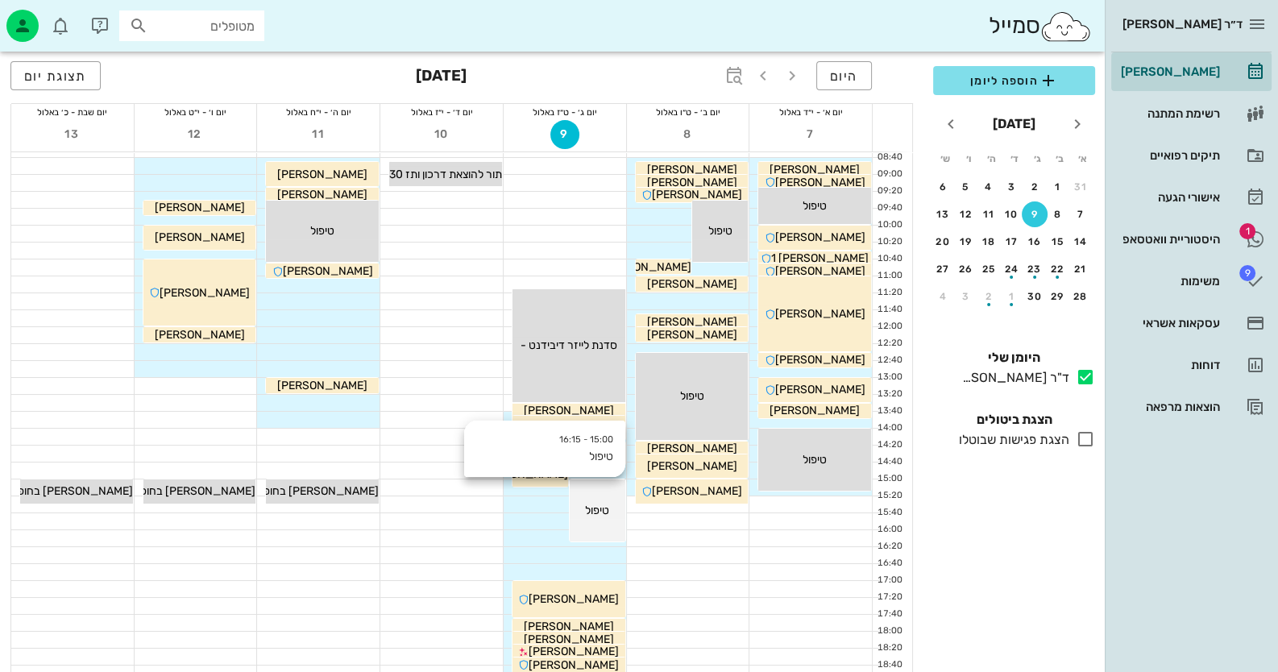
click at [614, 484] on div "15:00 - 16:15 טיפול טיפול" at bounding box center [598, 511] width 56 height 62
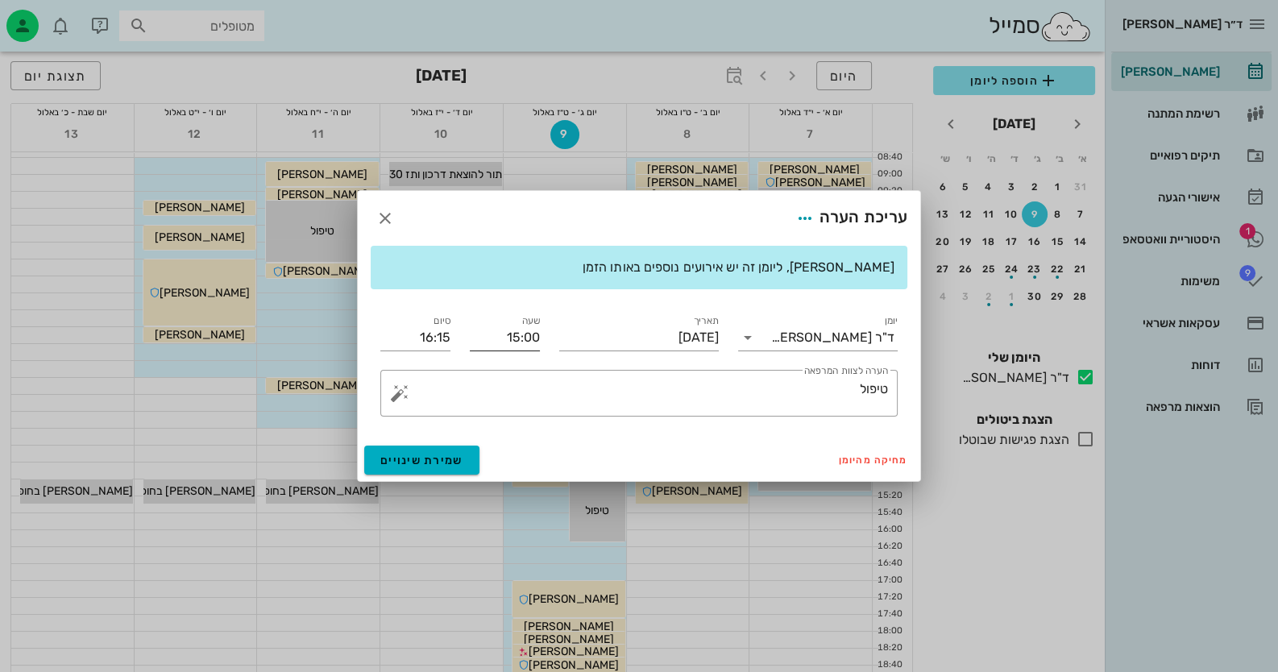
click at [524, 336] on input "15:00" at bounding box center [505, 338] width 70 height 26
click at [517, 454] on div "15:20" at bounding box center [505, 458] width 44 height 13
type input "15:20"
type input "16:35"
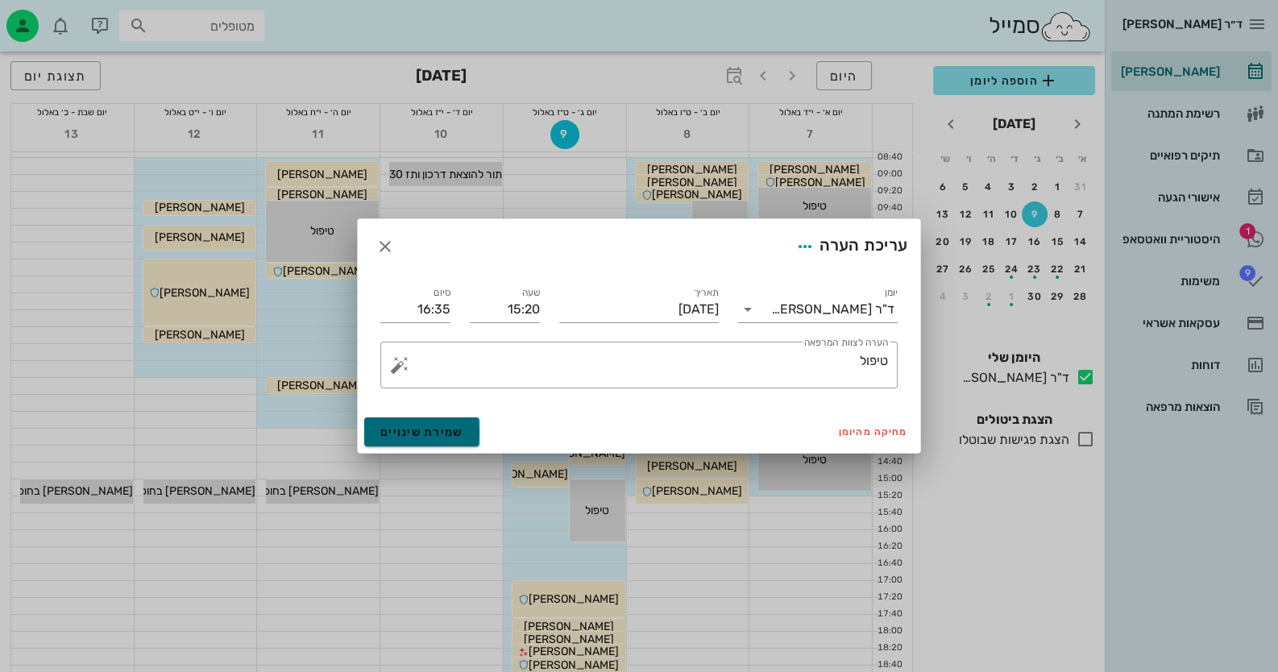
click at [442, 432] on span "שמירת שינויים" at bounding box center [421, 433] width 83 height 14
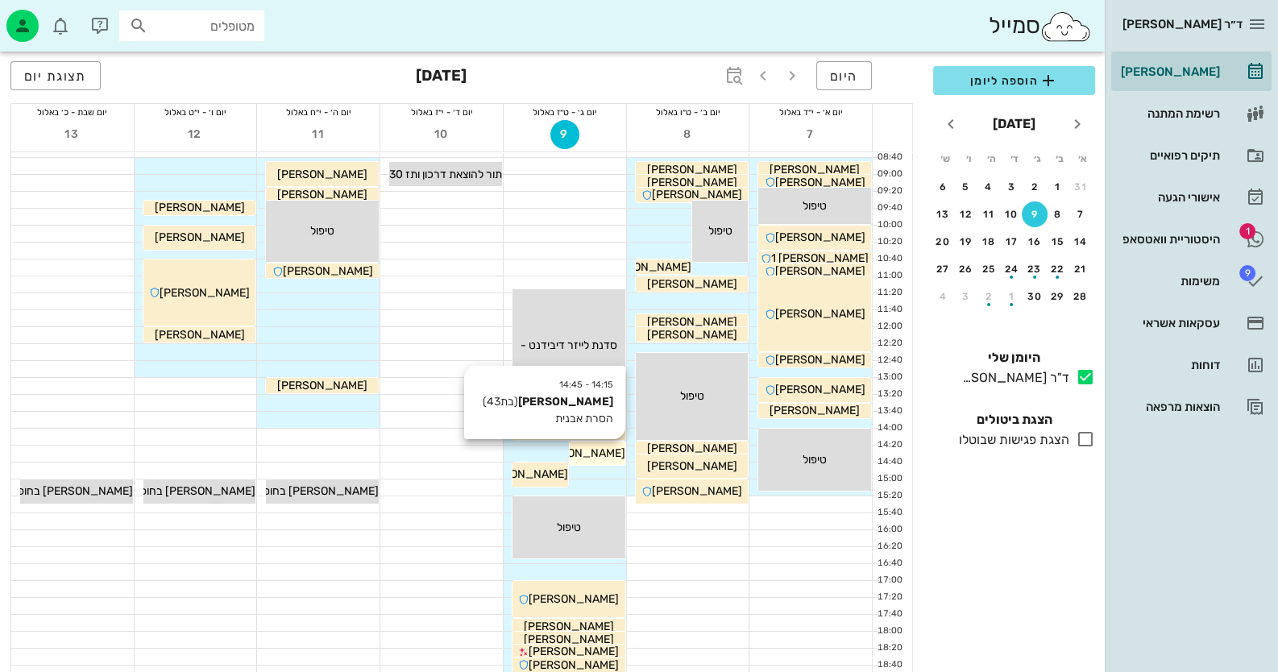
click at [596, 450] on span "מיכל בלום" at bounding box center [580, 453] width 90 height 14
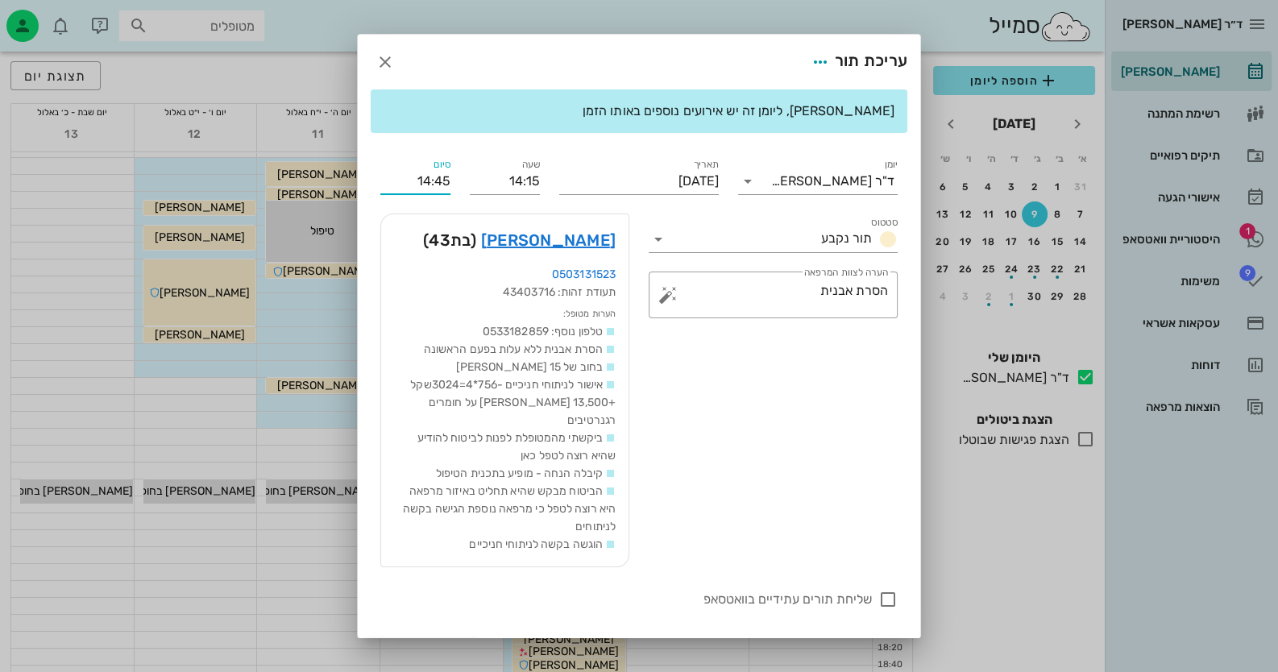
click at [433, 180] on input "14:45" at bounding box center [415, 181] width 70 height 26
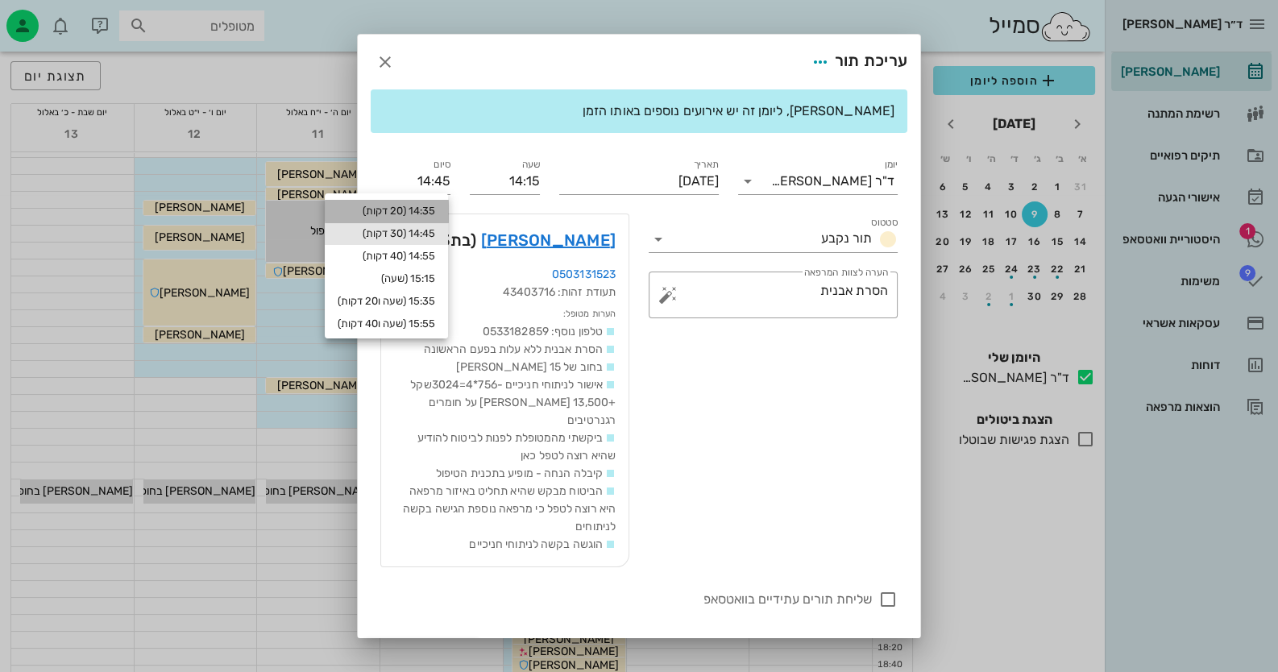
click at [431, 208] on div "14:35 (20 דקות)" at bounding box center [387, 211] width 98 height 13
type input "14:35"
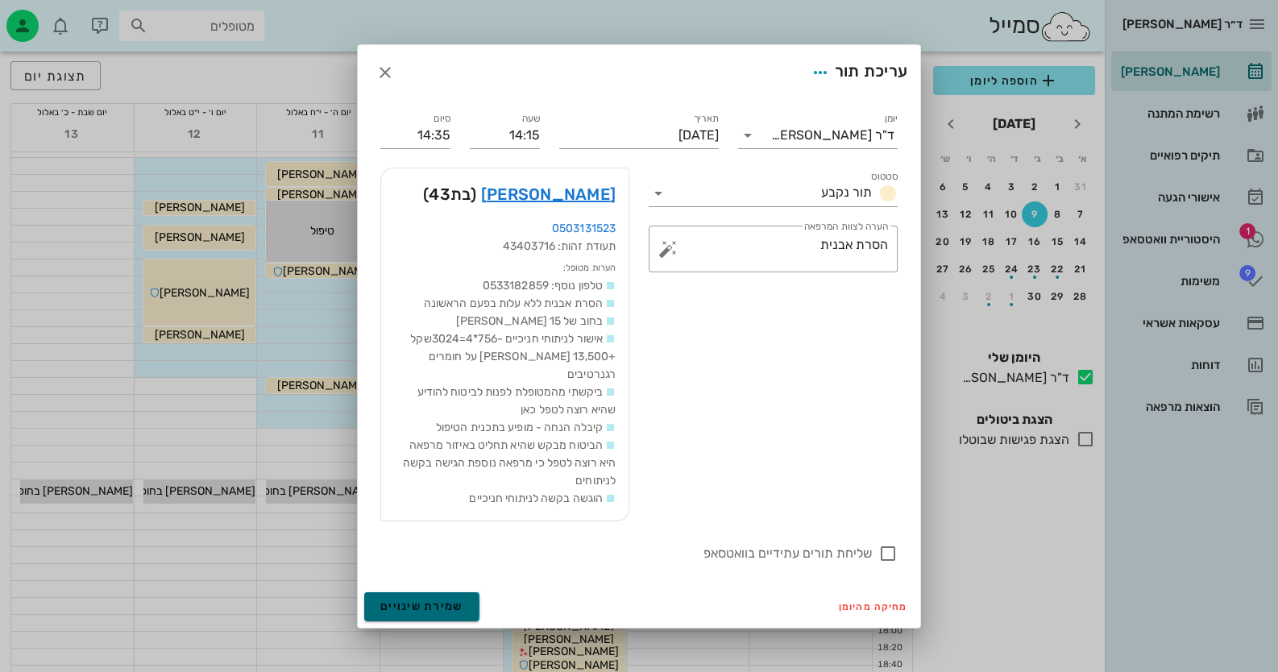
click at [426, 600] on span "שמירת שינויים" at bounding box center [421, 607] width 83 height 14
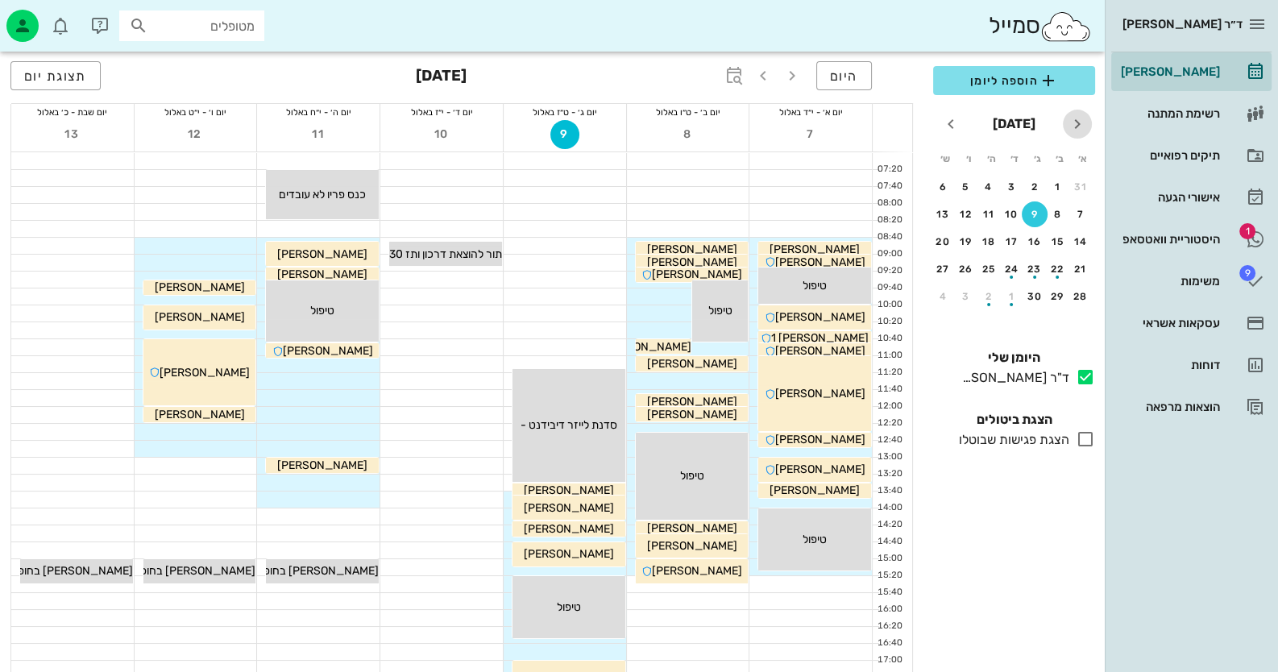
click at [1076, 120] on icon "חודש שעבר" at bounding box center [1077, 123] width 19 height 19
click at [1035, 237] on div "12" at bounding box center [1035, 241] width 24 height 11
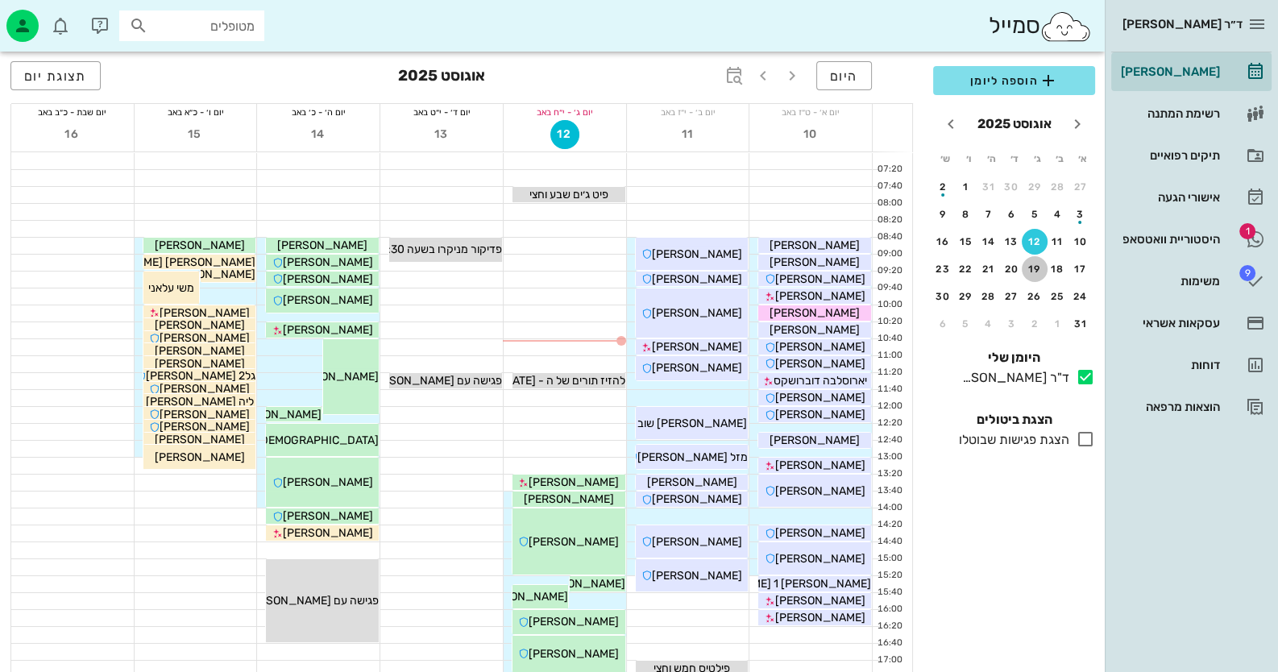
click at [1035, 267] on div "19" at bounding box center [1035, 269] width 26 height 11
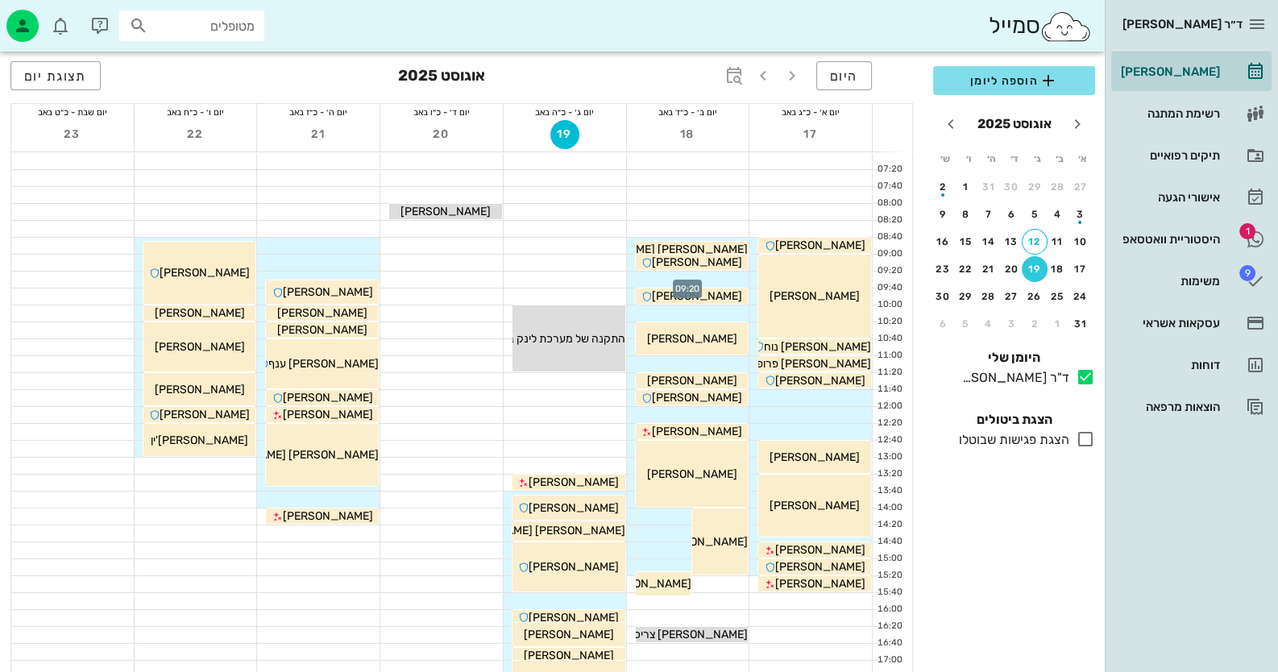
click at [732, 275] on div at bounding box center [688, 280] width 123 height 16
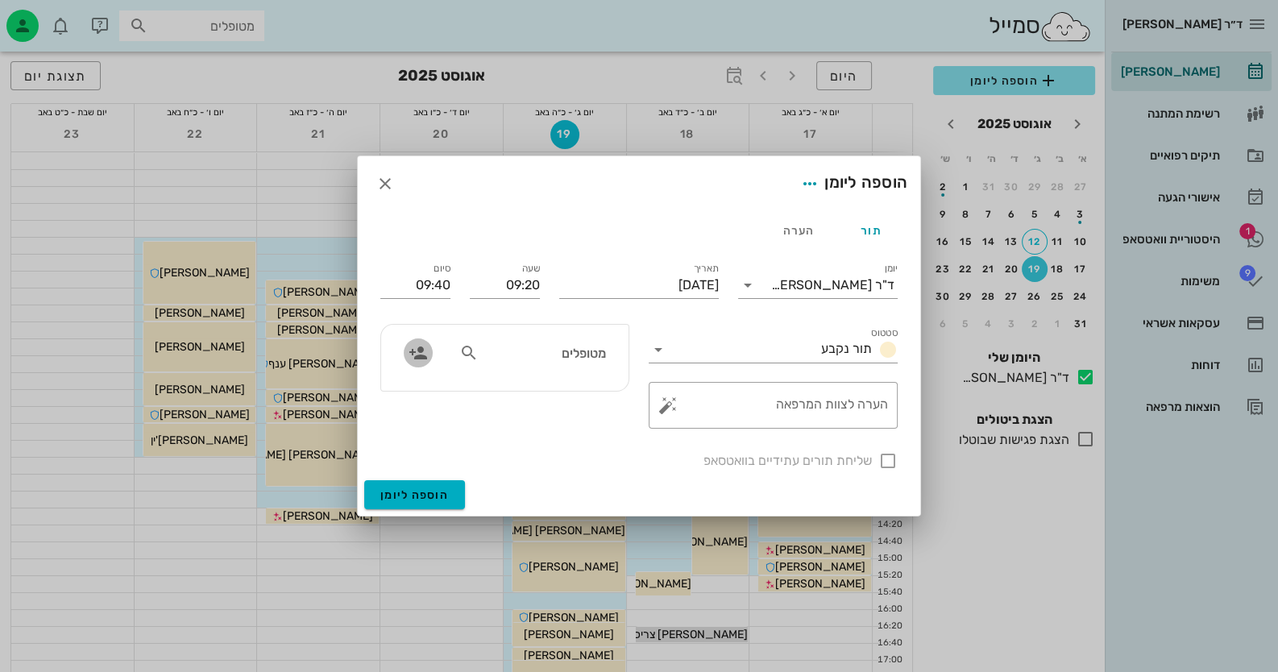
click at [415, 355] on icon "button" at bounding box center [418, 352] width 19 height 19
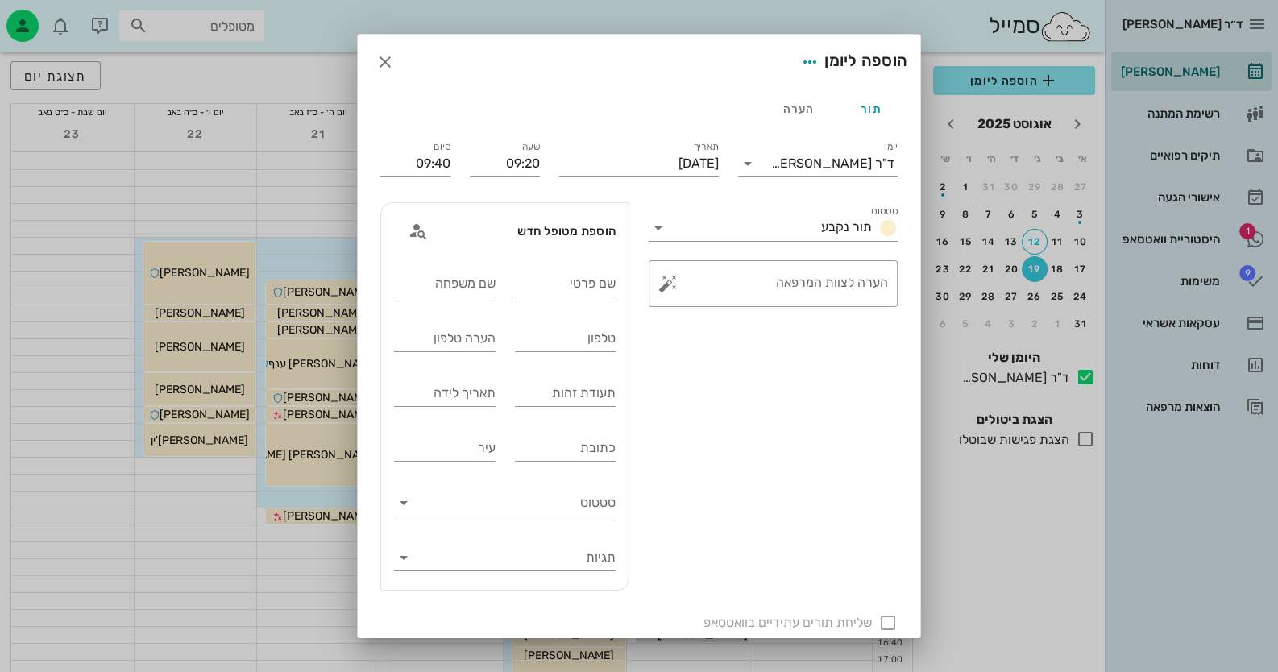
click at [592, 285] on input "שם פרטי" at bounding box center [566, 284] width 102 height 26
type input "היבי"
click at [481, 285] on input "שם משפחה" at bounding box center [445, 284] width 102 height 26
type input "קושניר"
click at [528, 342] on input "טלפון" at bounding box center [566, 339] width 102 height 26
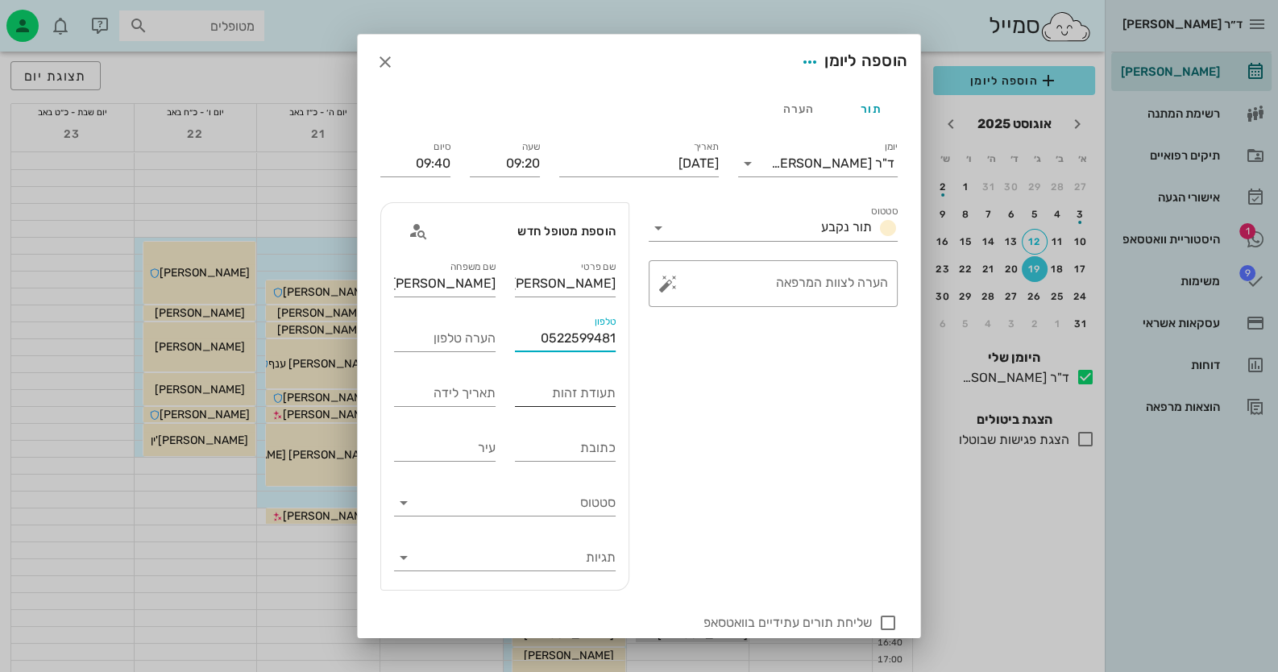
type input "0522599481"
click at [528, 394] on input "תעודת זהות" at bounding box center [566, 393] width 102 height 26
type input "305741837"
click at [891, 621] on div at bounding box center [887, 622] width 27 height 27
checkbox input "true"
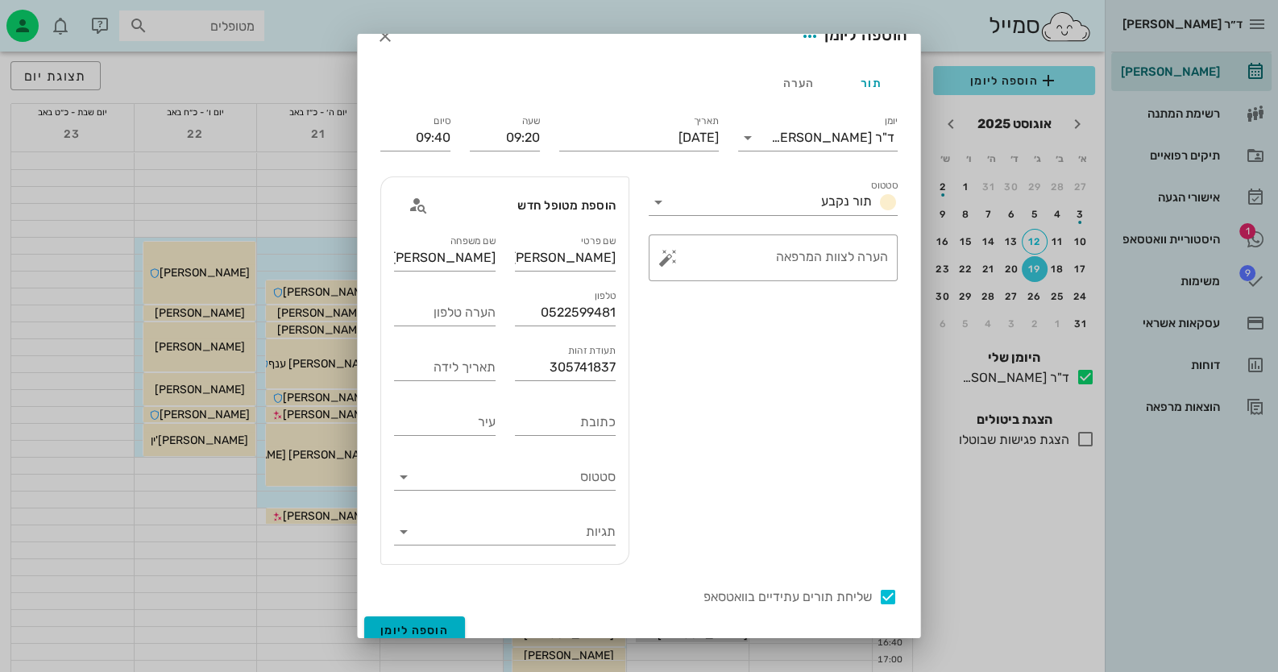
scroll to position [39, 0]
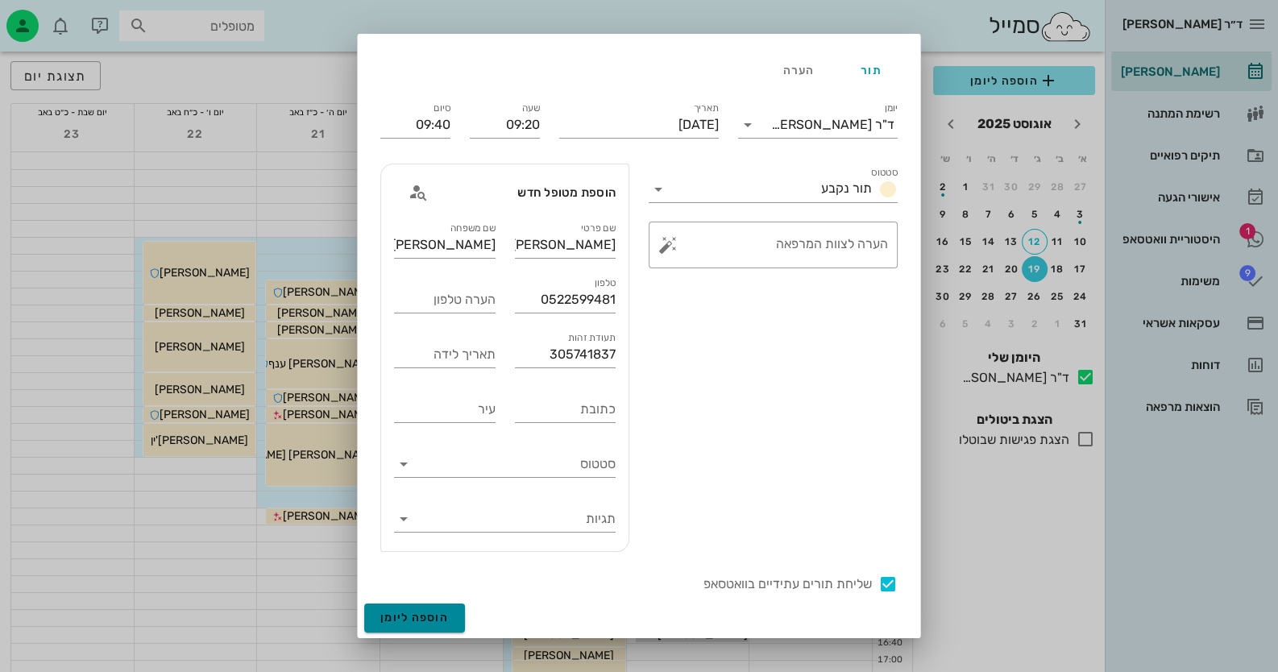
click at [449, 617] on span "הוספה ליומן" at bounding box center [414, 618] width 69 height 14
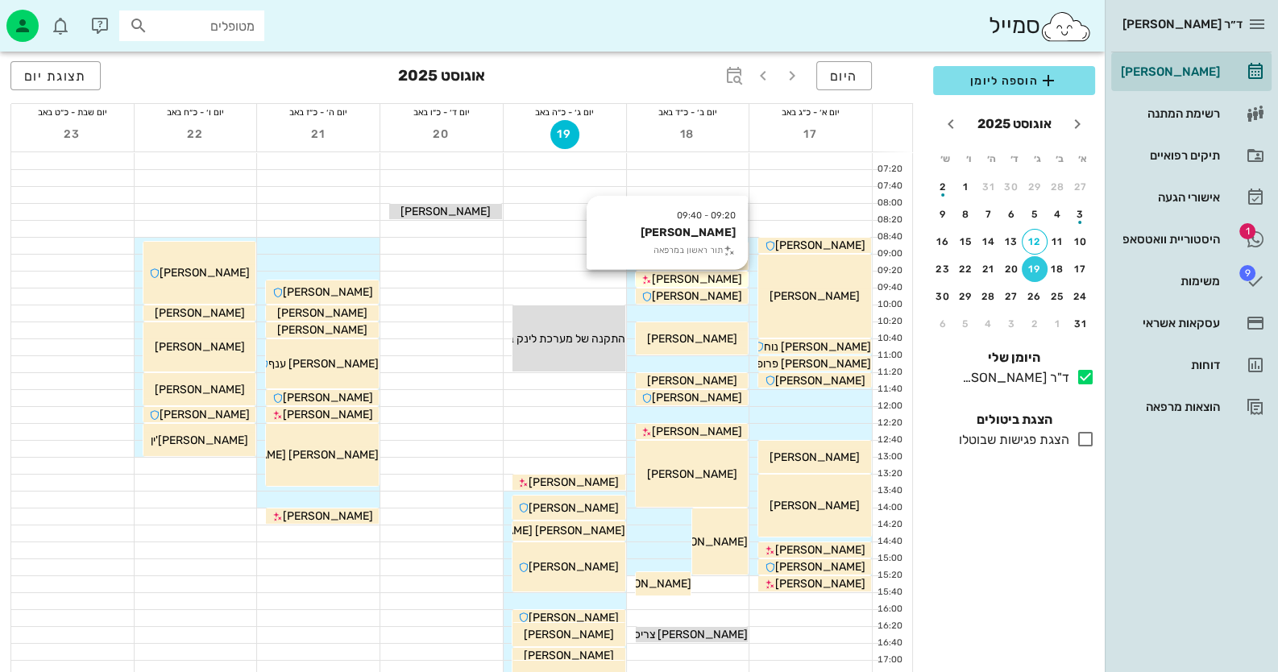
click at [717, 277] on span "[PERSON_NAME]" at bounding box center [697, 279] width 90 height 14
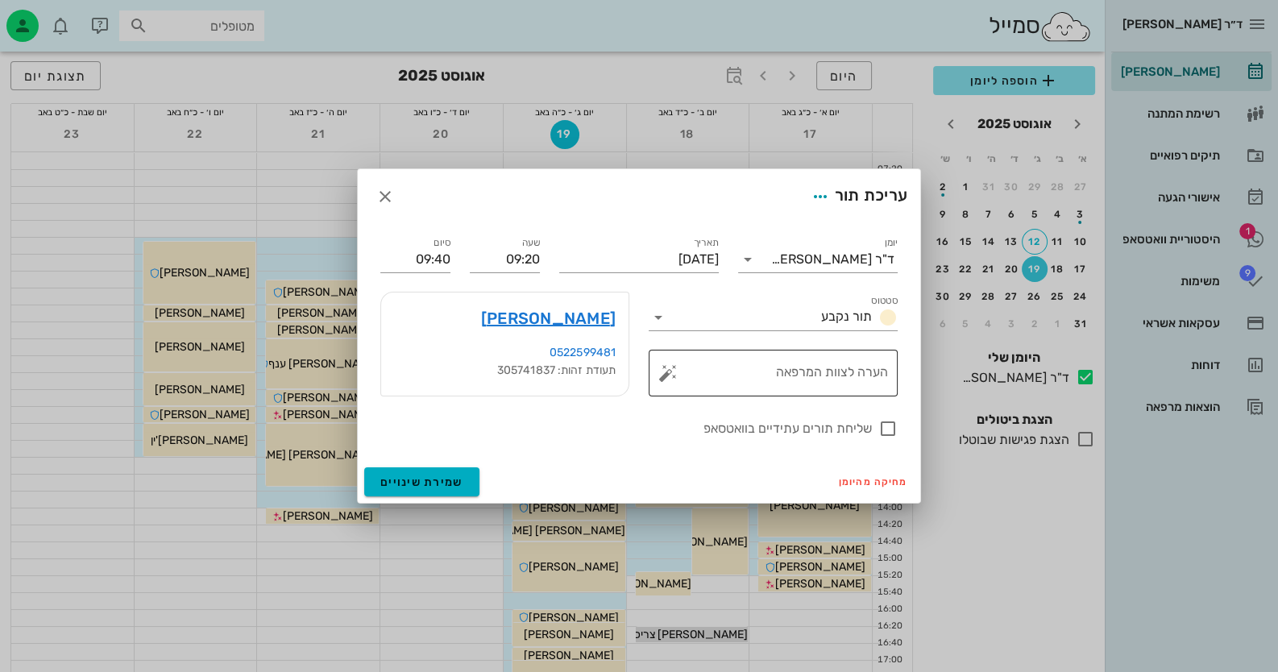
click at [849, 382] on textarea "הערה לצוות המרפאה" at bounding box center [779, 377] width 217 height 39
click at [665, 372] on button "button" at bounding box center [667, 372] width 19 height 19
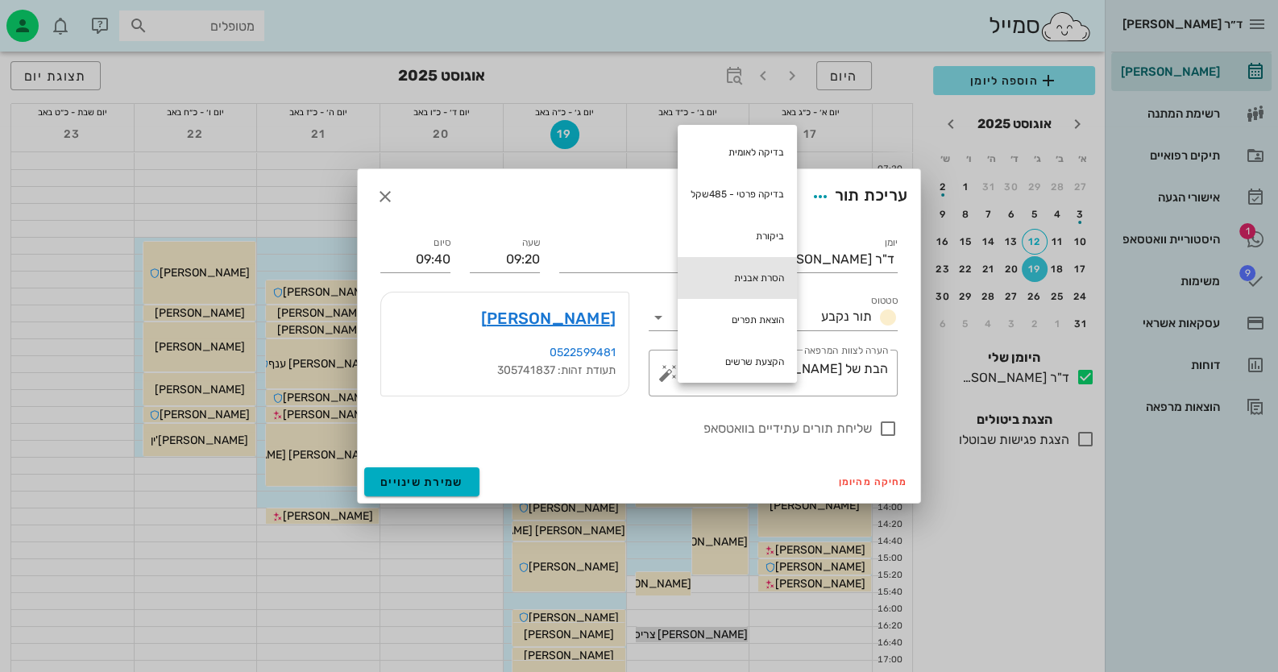
click at [761, 280] on div "הסרת אבנית" at bounding box center [737, 278] width 119 height 42
type textarea "הבת של [PERSON_NAME] הסרת אבנית"
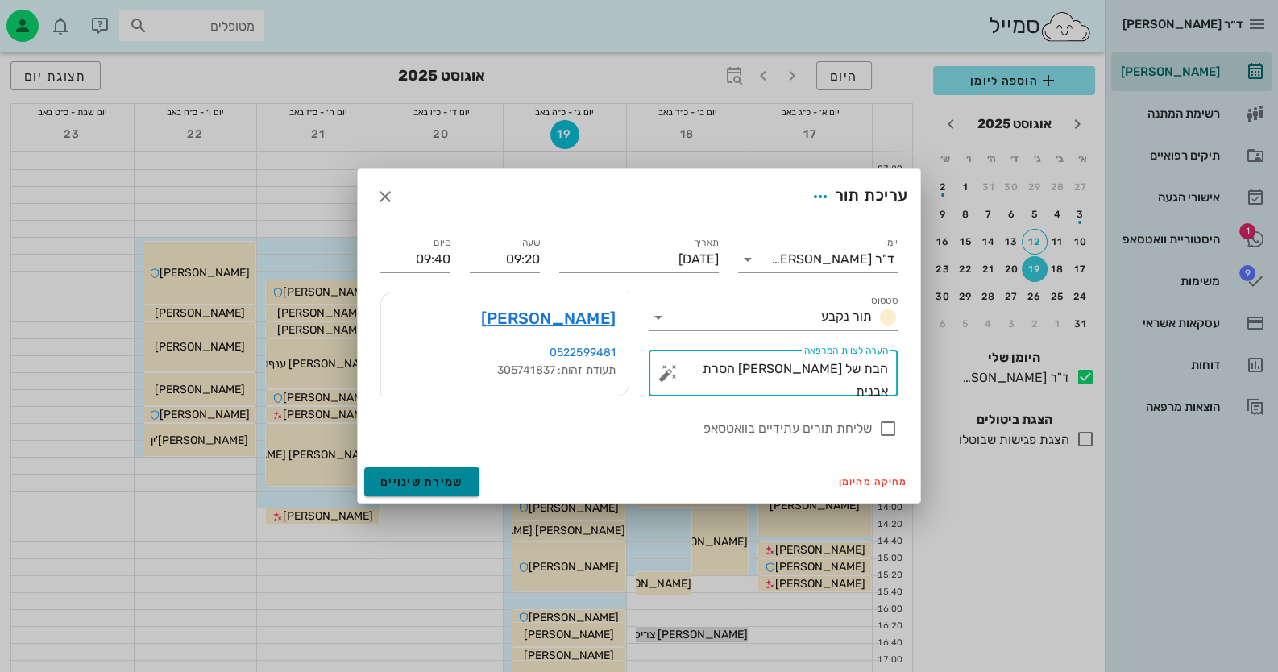
click at [447, 479] on span "שמירת שינויים" at bounding box center [421, 483] width 83 height 14
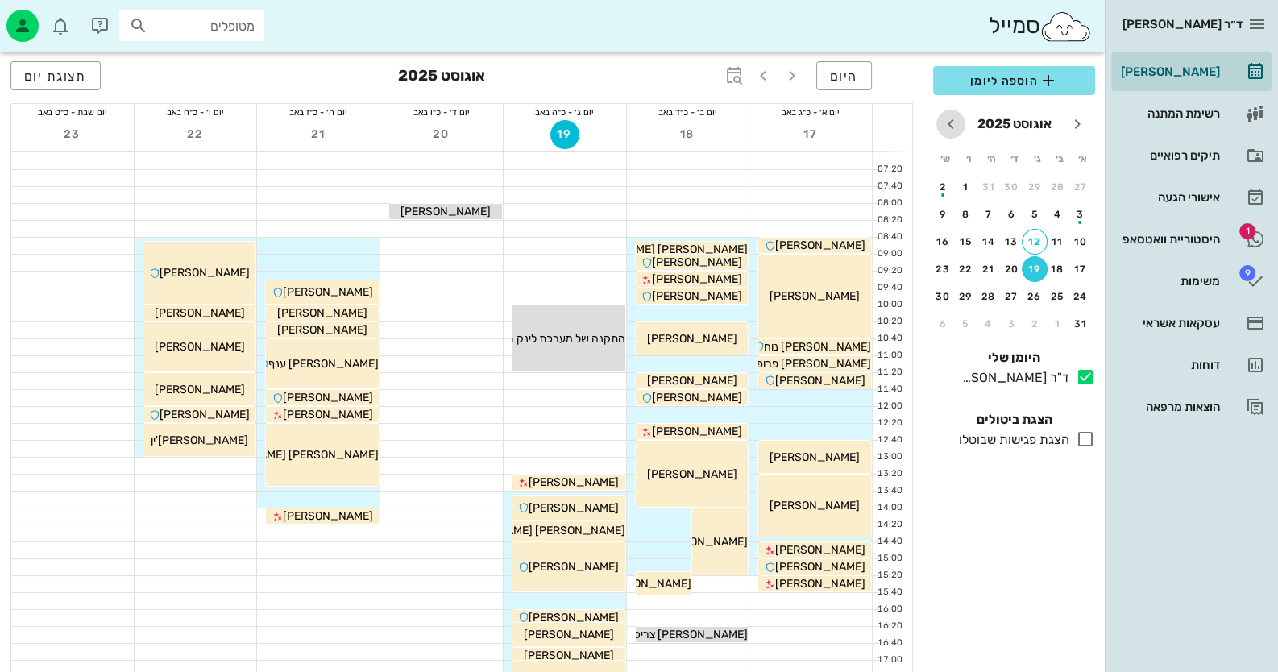
click at [953, 126] on icon "חודש הבא" at bounding box center [950, 123] width 19 height 19
click at [988, 213] on div "11" at bounding box center [989, 214] width 26 height 11
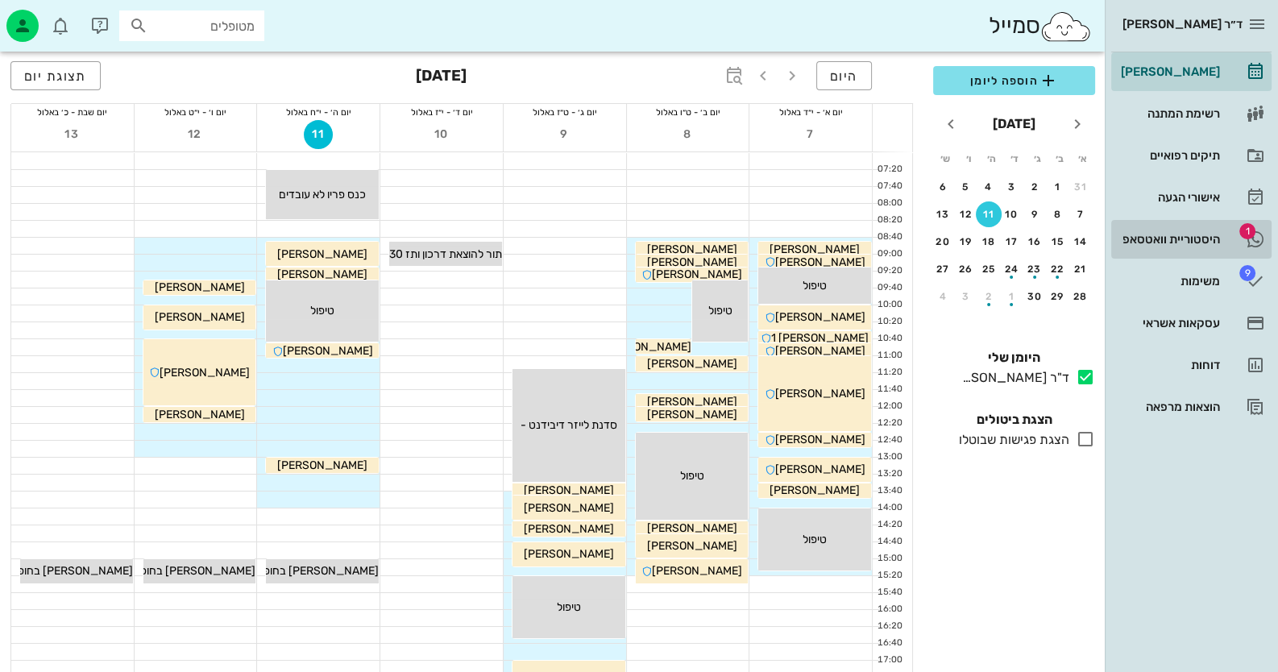
click at [1189, 245] on div "היסטוריית וואטסאפ" at bounding box center [1169, 239] width 102 height 13
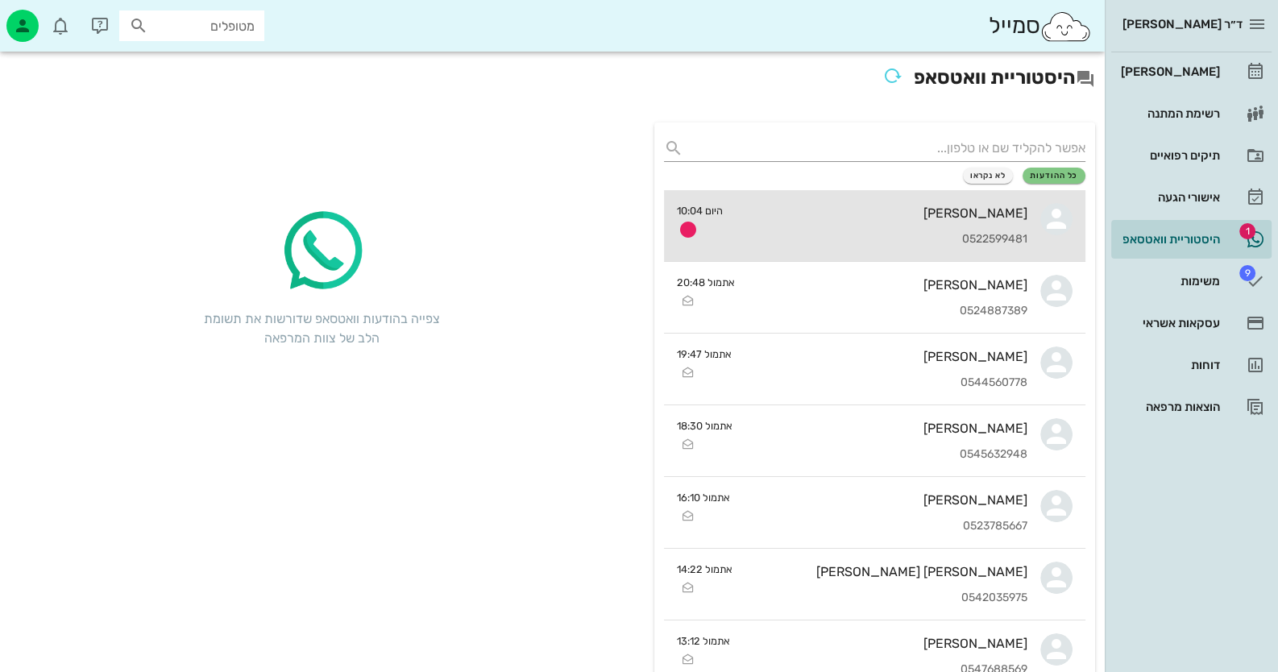
click at [972, 211] on div "[PERSON_NAME]" at bounding box center [882, 213] width 292 height 15
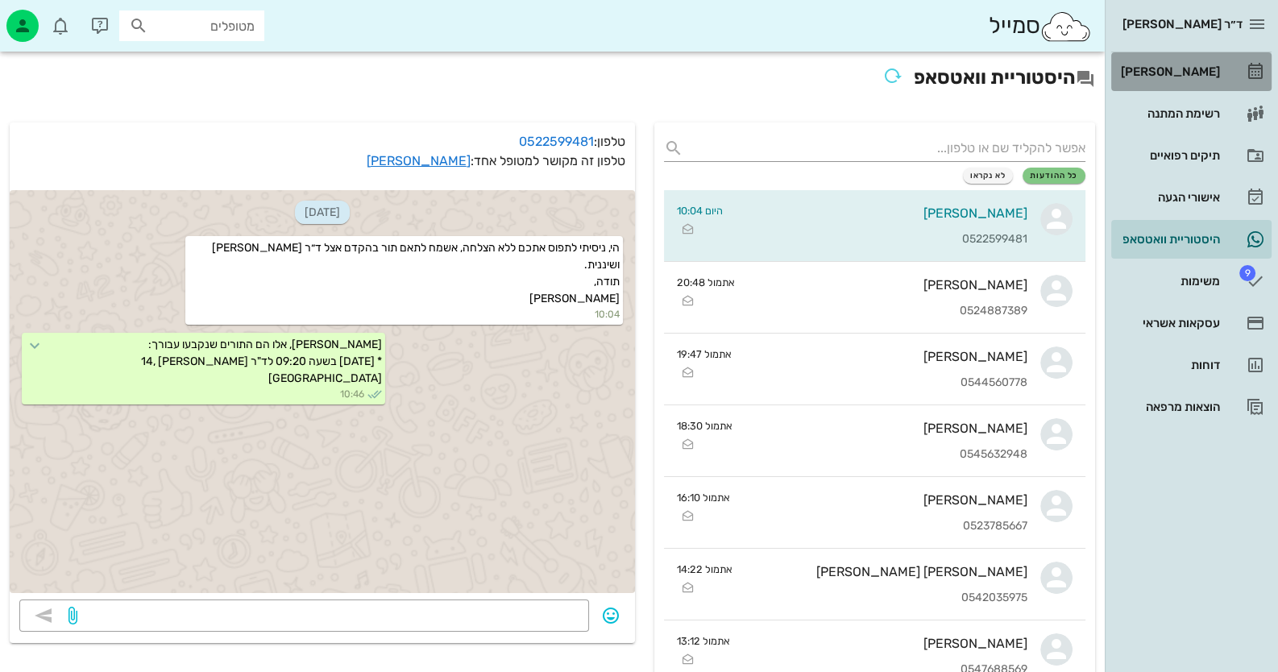
click at [1204, 65] on div "[PERSON_NAME]" at bounding box center [1169, 71] width 102 height 13
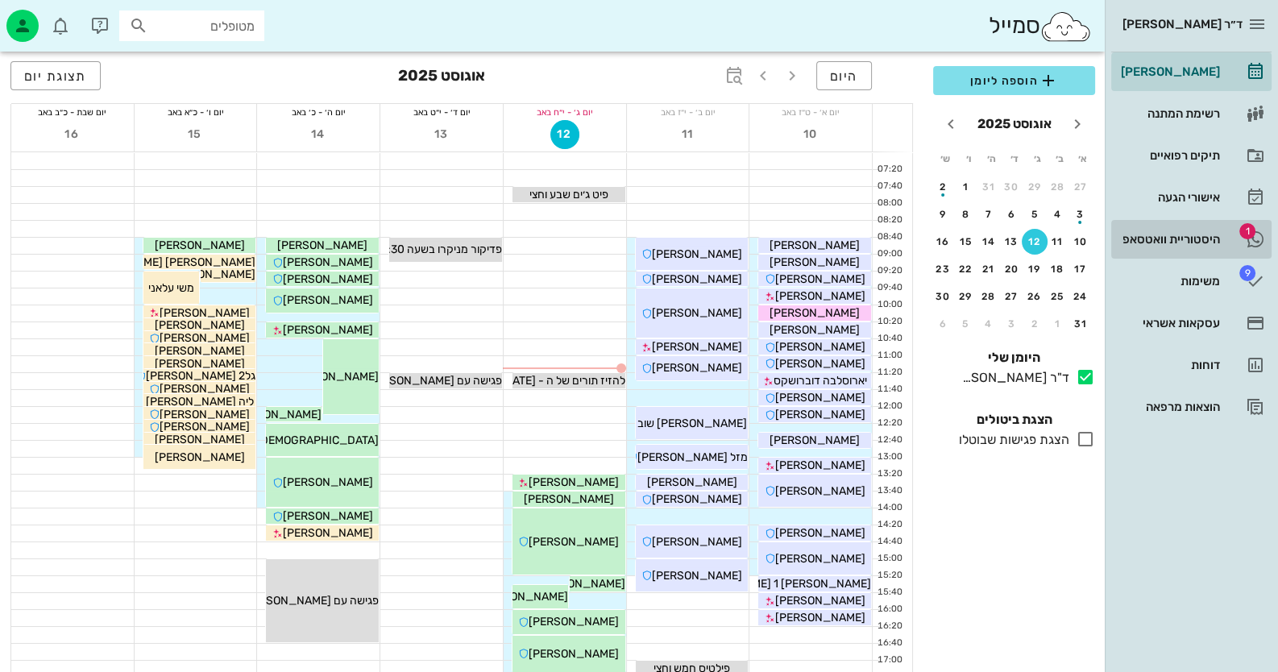
click at [1183, 237] on div "היסטוריית וואטסאפ" at bounding box center [1169, 239] width 102 height 13
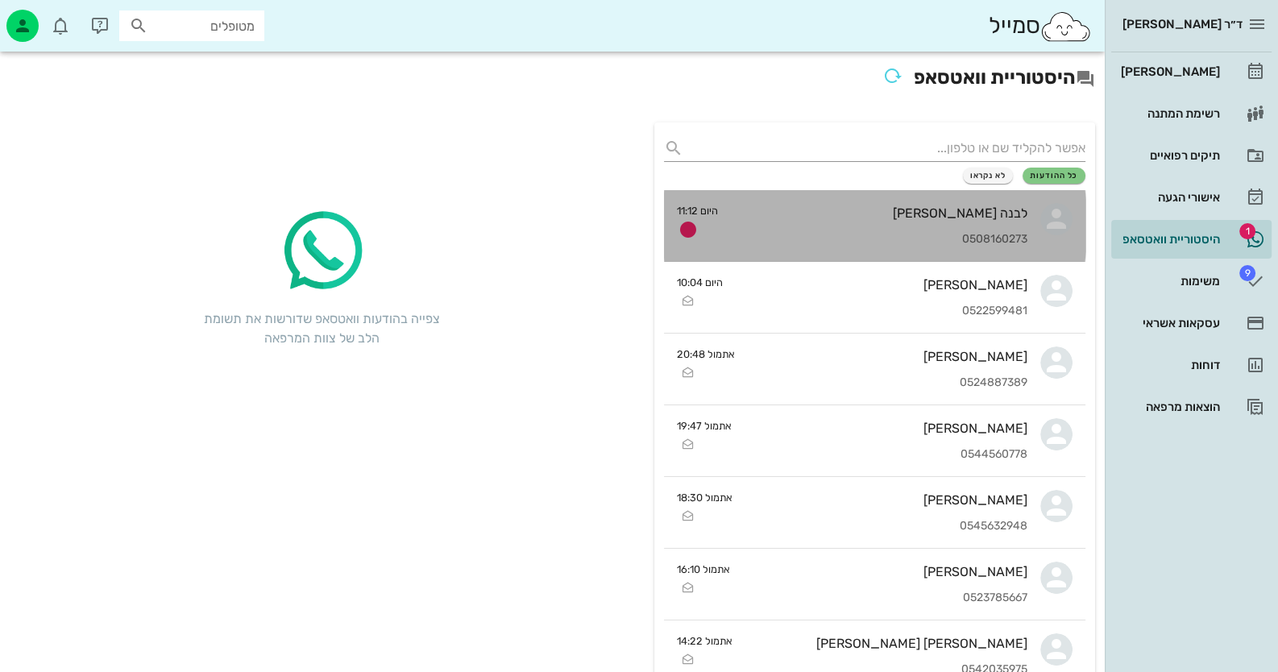
click at [963, 218] on div "לבנה [PERSON_NAME]" at bounding box center [879, 213] width 297 height 15
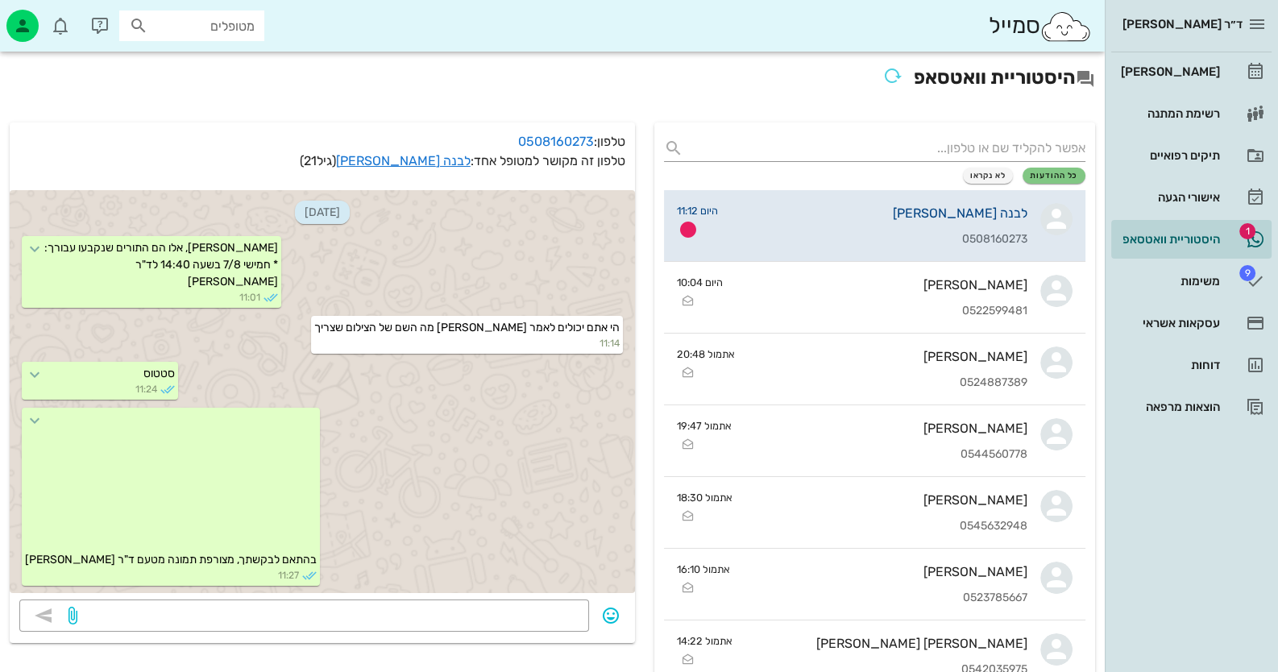
scroll to position [1042, 0]
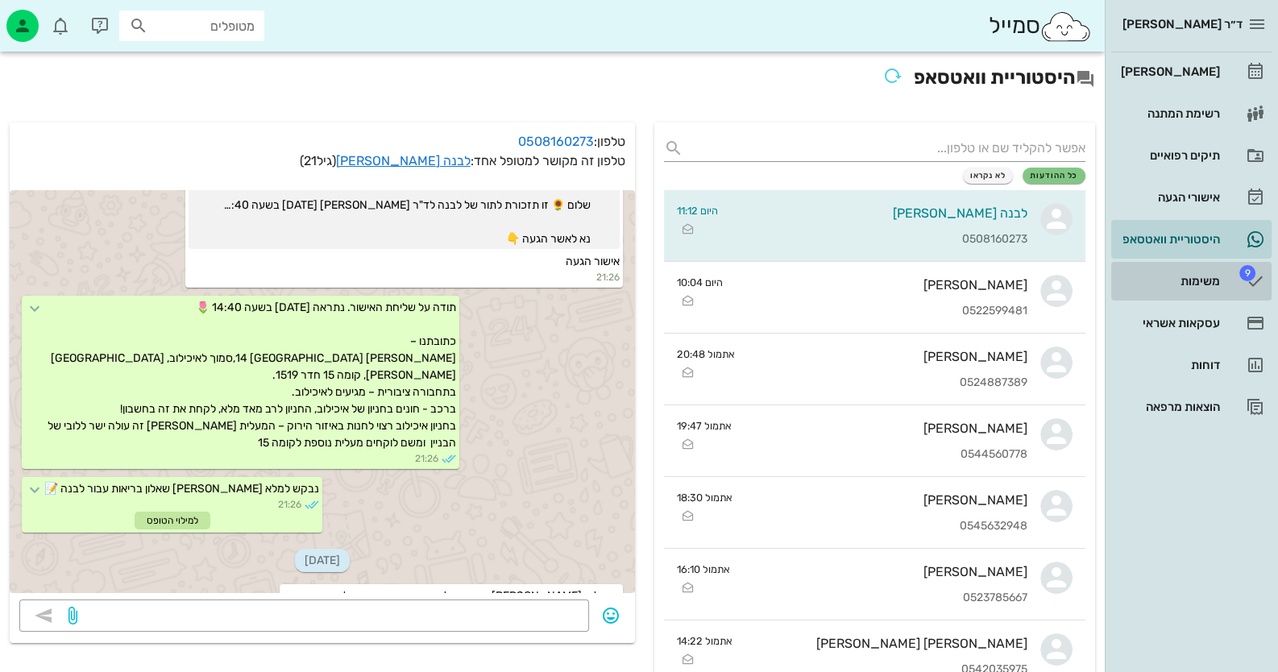
click at [1209, 277] on div "משימות" at bounding box center [1169, 281] width 102 height 13
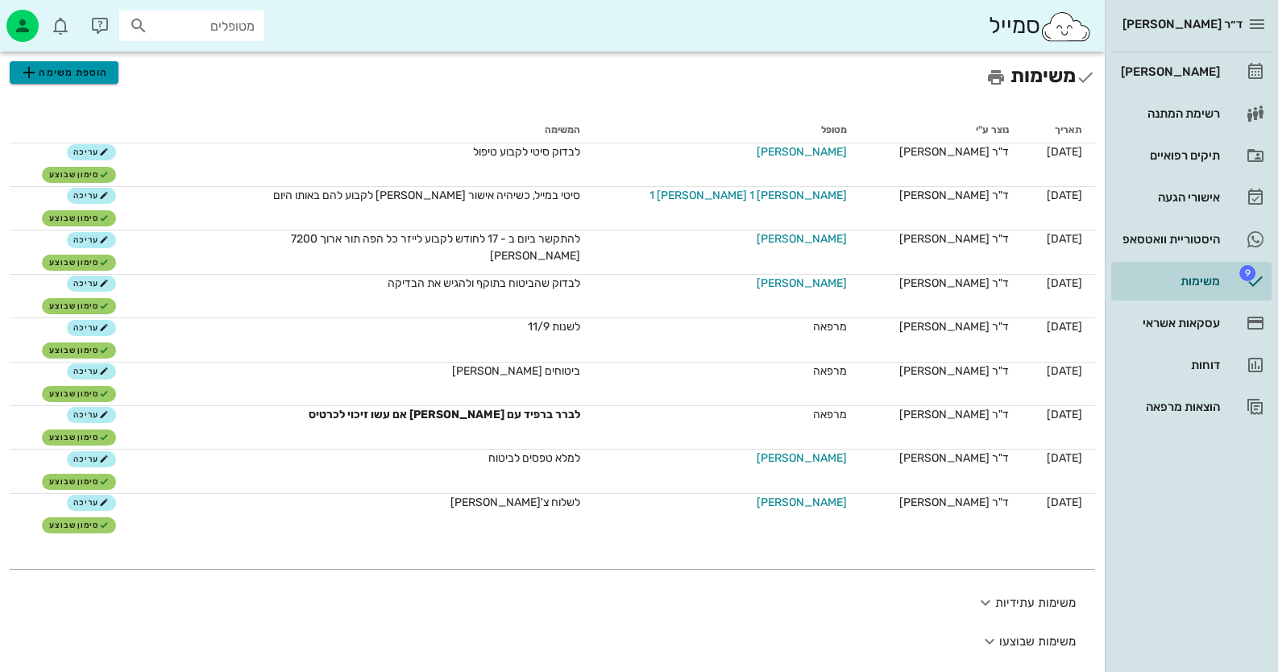
click at [87, 73] on span "הוספת משימה" at bounding box center [63, 72] width 89 height 19
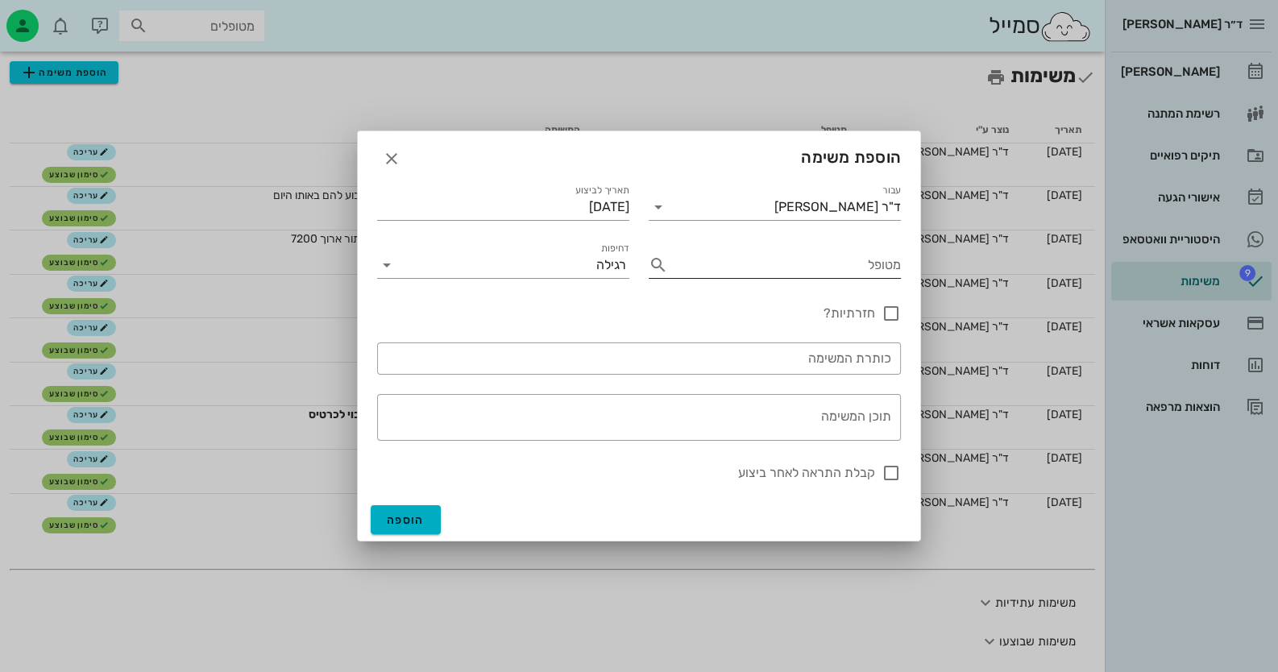
click at [890, 269] on input "מטופל" at bounding box center [788, 265] width 226 height 26
click at [658, 264] on icon at bounding box center [658, 264] width 19 height 19
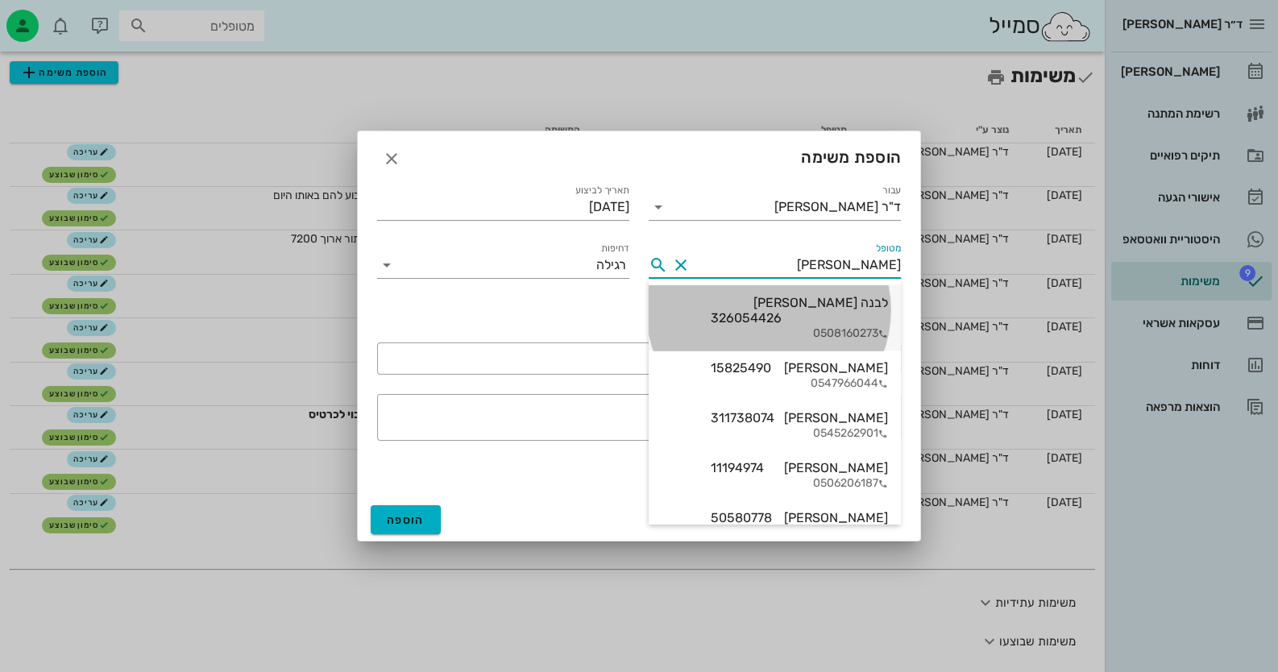
click at [833, 327] on div "0508160273" at bounding box center [799, 334] width 177 height 14
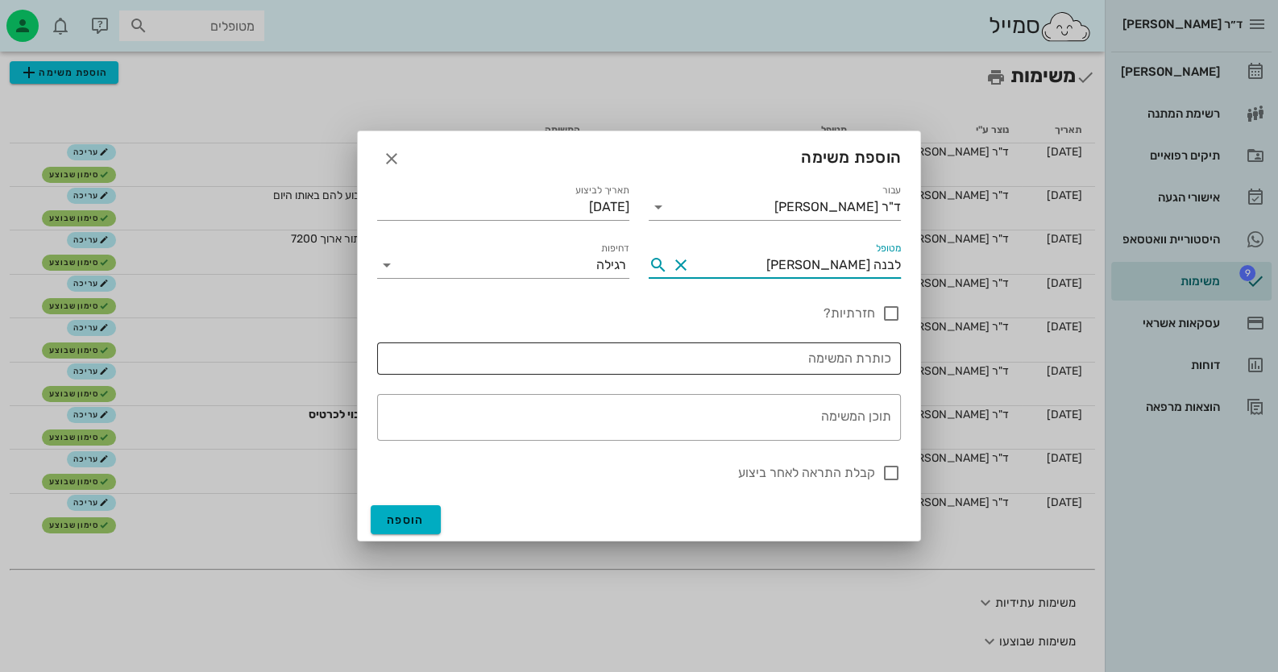
type input "לבנה [PERSON_NAME]"
click at [830, 362] on input "כותרת המשימה" at bounding box center [639, 359] width 505 height 26
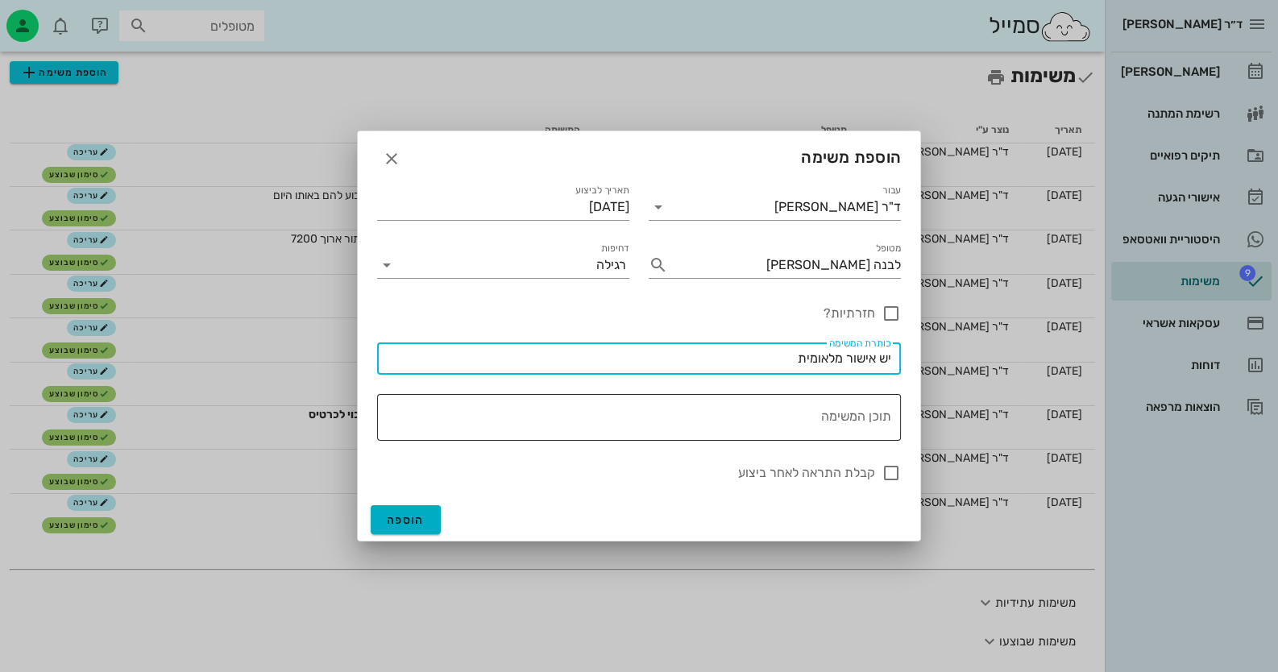
type input "יש אישור מלאומית"
click at [830, 412] on textarea "תוכן המשימה" at bounding box center [635, 421] width 511 height 39
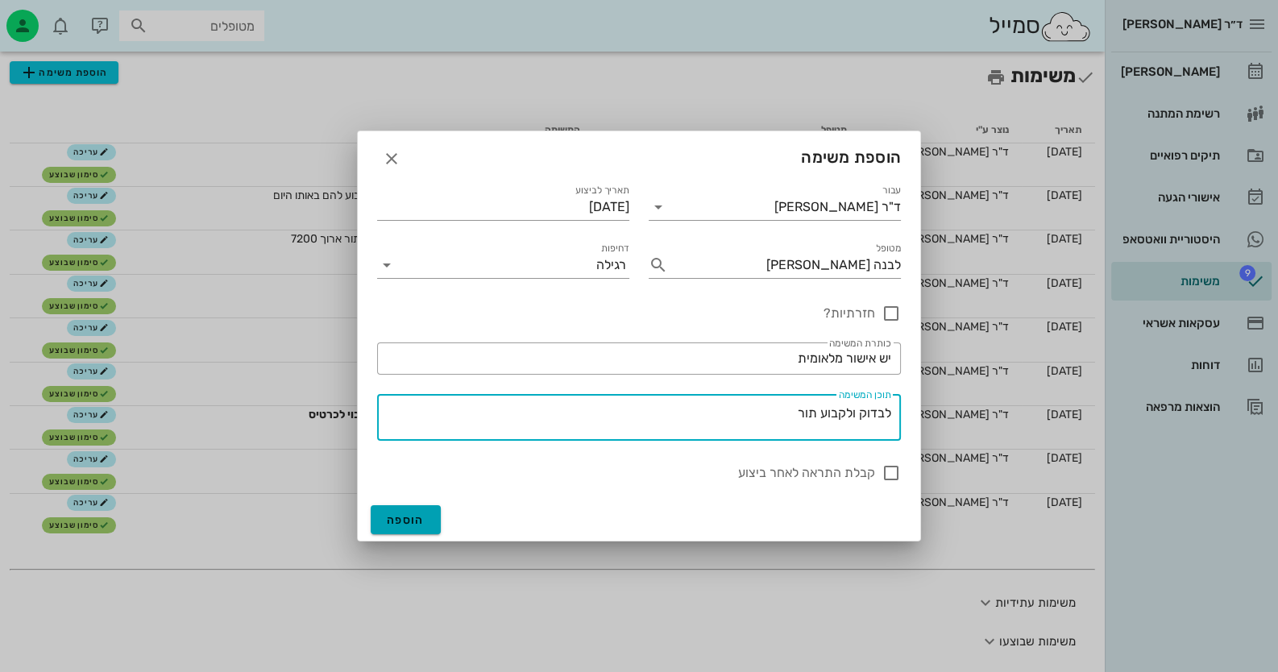
type textarea "לבדוק ולקבוע תור"
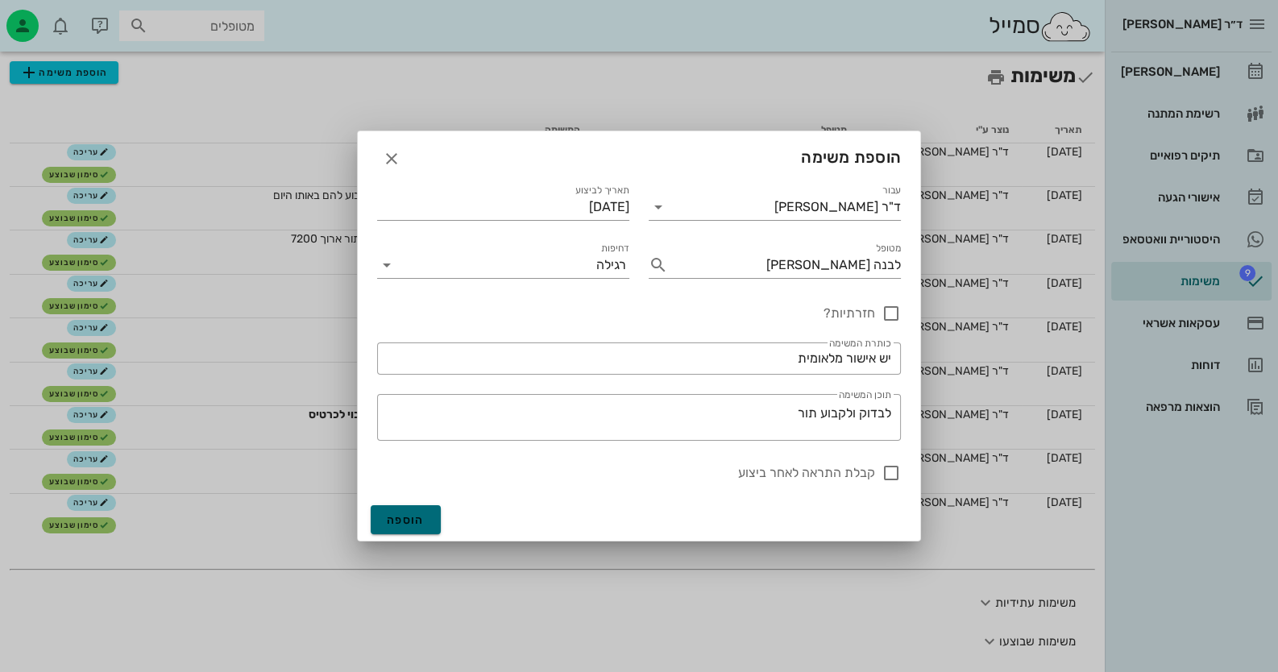
click at [419, 521] on span "הוספה" at bounding box center [406, 520] width 38 height 14
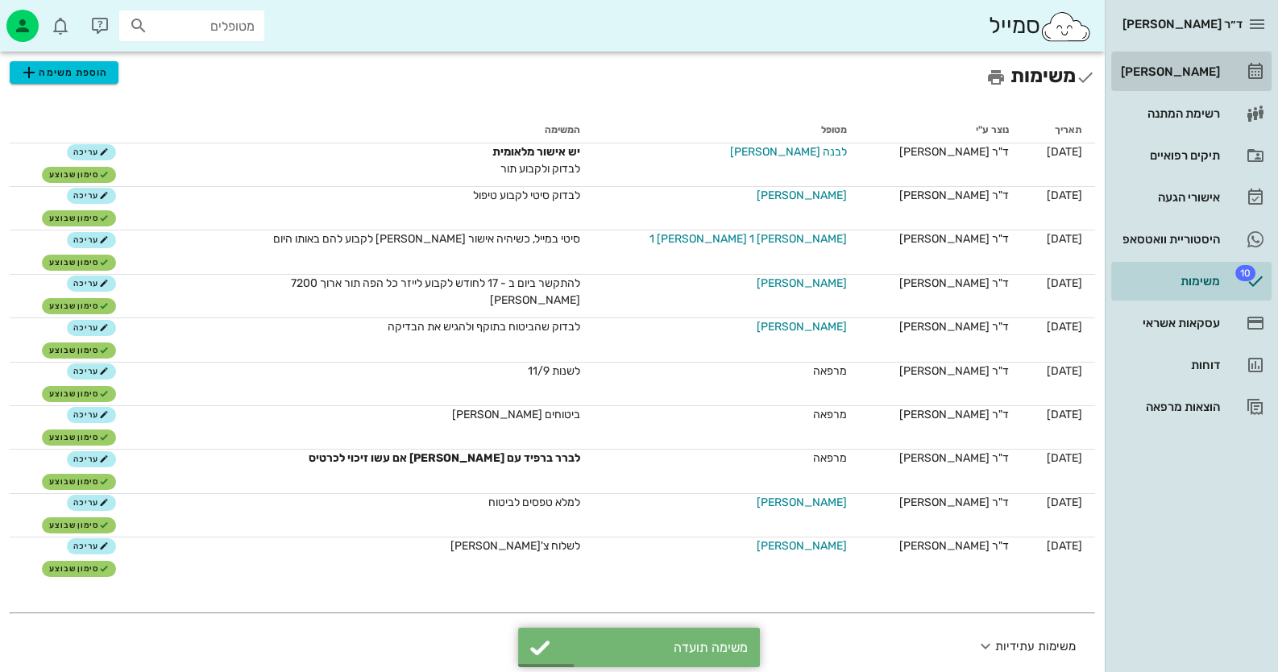
click at [1191, 69] on div "[PERSON_NAME]" at bounding box center [1169, 71] width 102 height 13
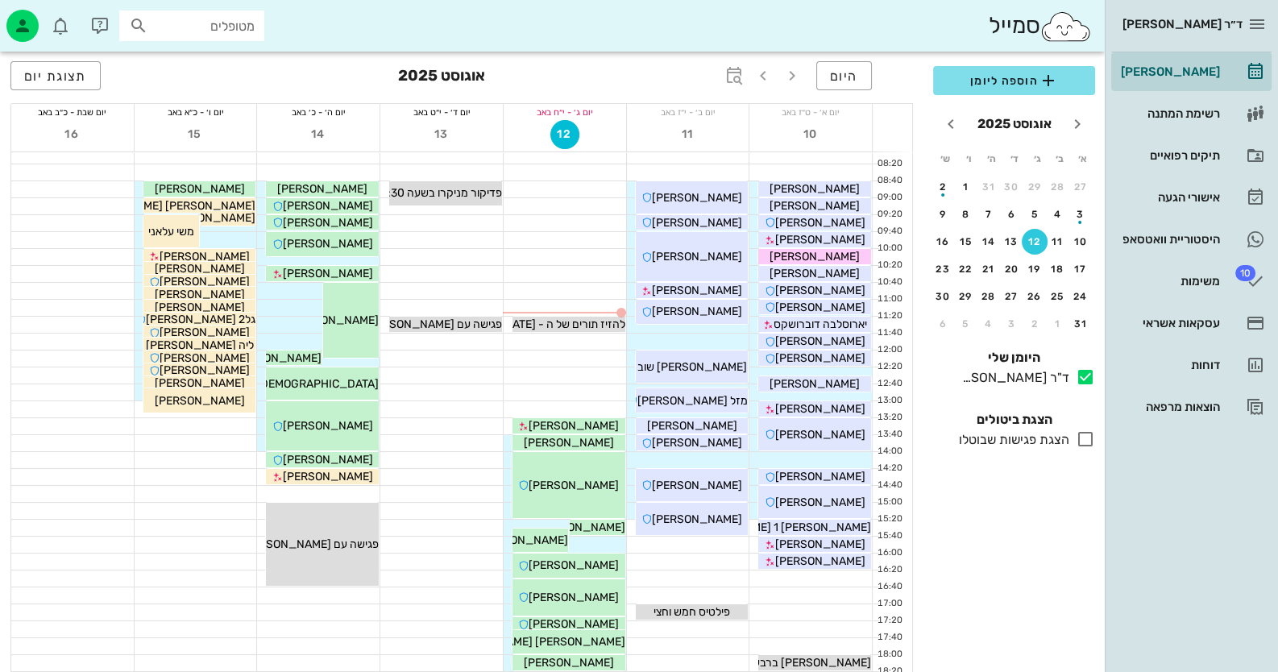
scroll to position [80, 0]
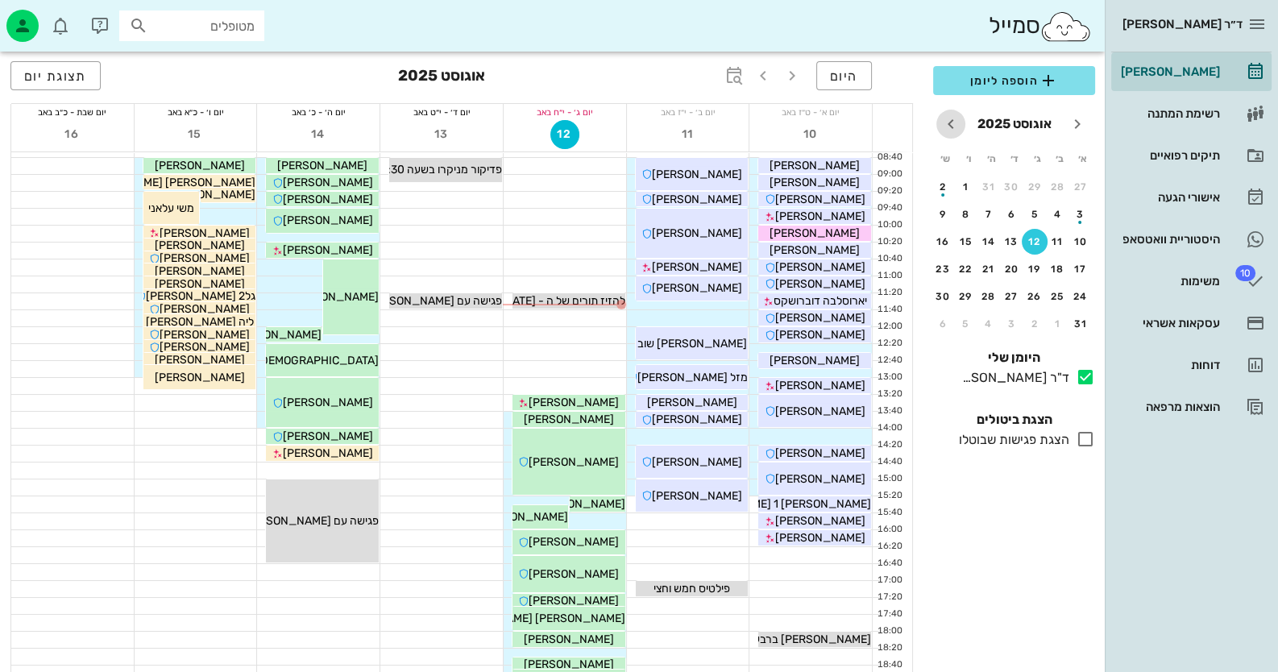
click at [959, 123] on icon "חודש הבא" at bounding box center [950, 123] width 19 height 19
click at [1032, 214] on div "9" at bounding box center [1035, 214] width 26 height 11
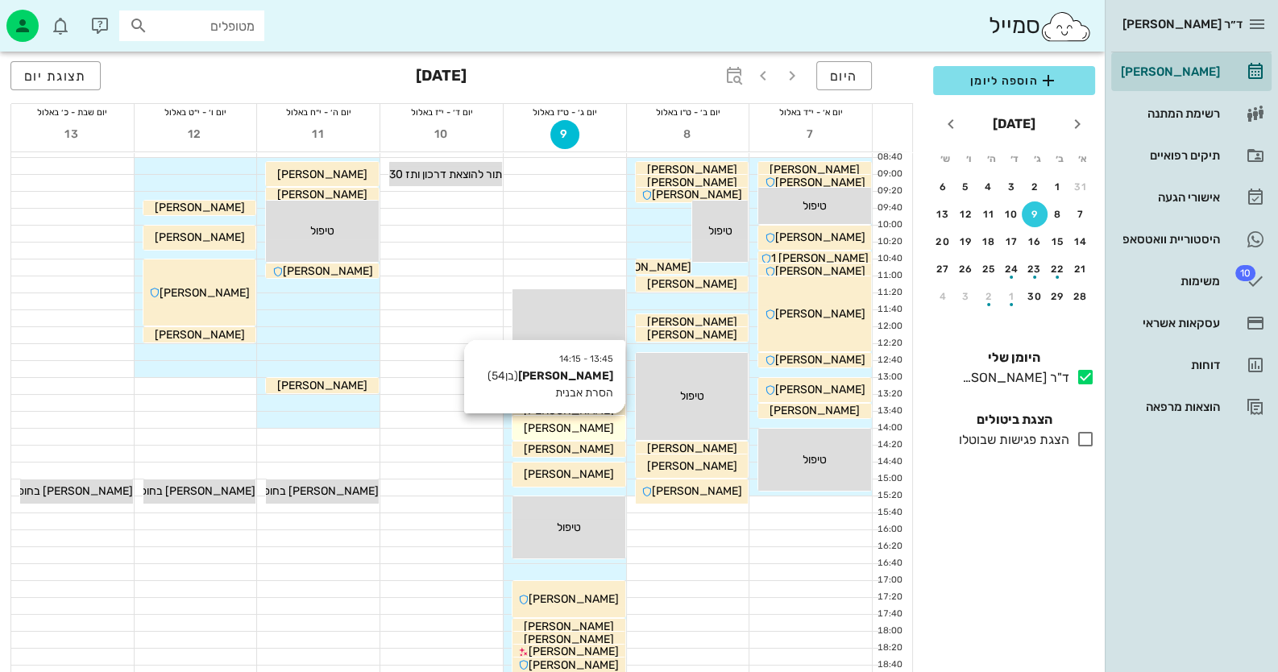
click at [548, 422] on span "דוד גורפינקל" at bounding box center [569, 429] width 90 height 14
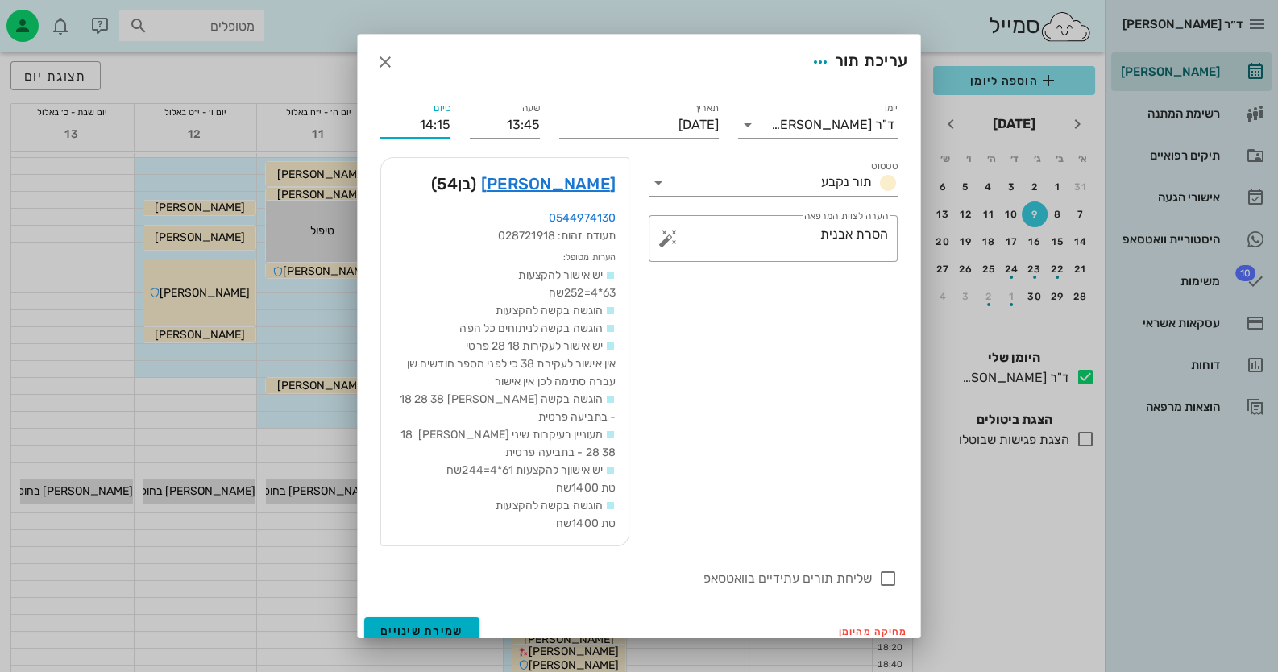
drag, startPoint x: 455, startPoint y: 119, endPoint x: 462, endPoint y: 112, distance: 10.3
click at [460, 110] on div "סיום 14:15" at bounding box center [415, 118] width 89 height 58
drag, startPoint x: 463, startPoint y: 123, endPoint x: 415, endPoint y: 124, distance: 47.6
click at [415, 124] on div "סיום 14:15" at bounding box center [415, 118] width 89 height 58
click at [419, 124] on input "14:15" at bounding box center [415, 125] width 70 height 26
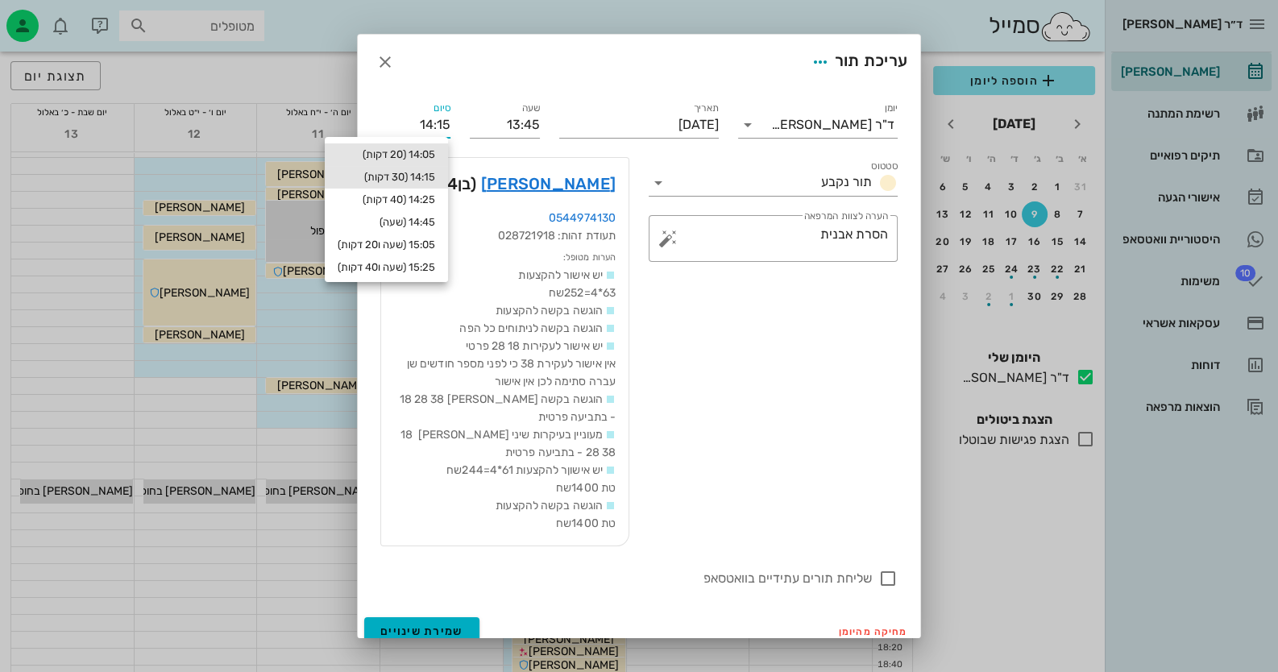
click at [435, 152] on div "14:05 (20 דקות)" at bounding box center [387, 154] width 98 height 13
type input "14:05"
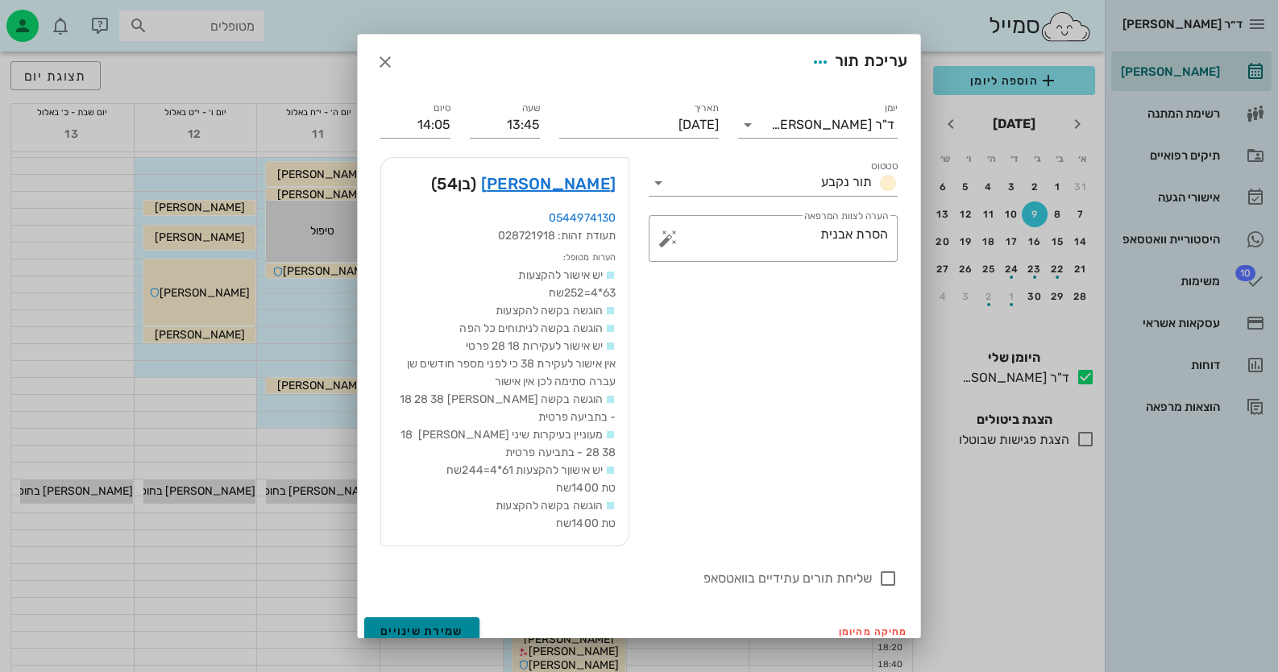
click at [458, 630] on span "שמירת שינויים" at bounding box center [421, 632] width 83 height 14
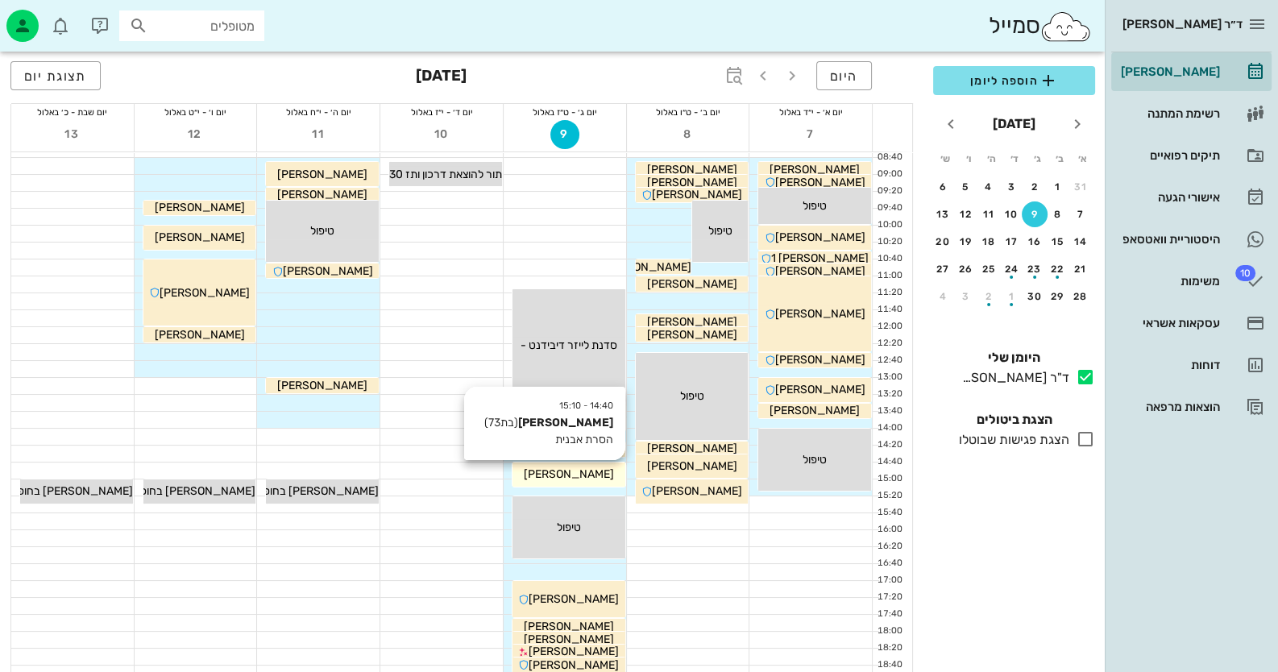
click at [588, 473] on span "עופרה דלמן" at bounding box center [569, 474] width 90 height 14
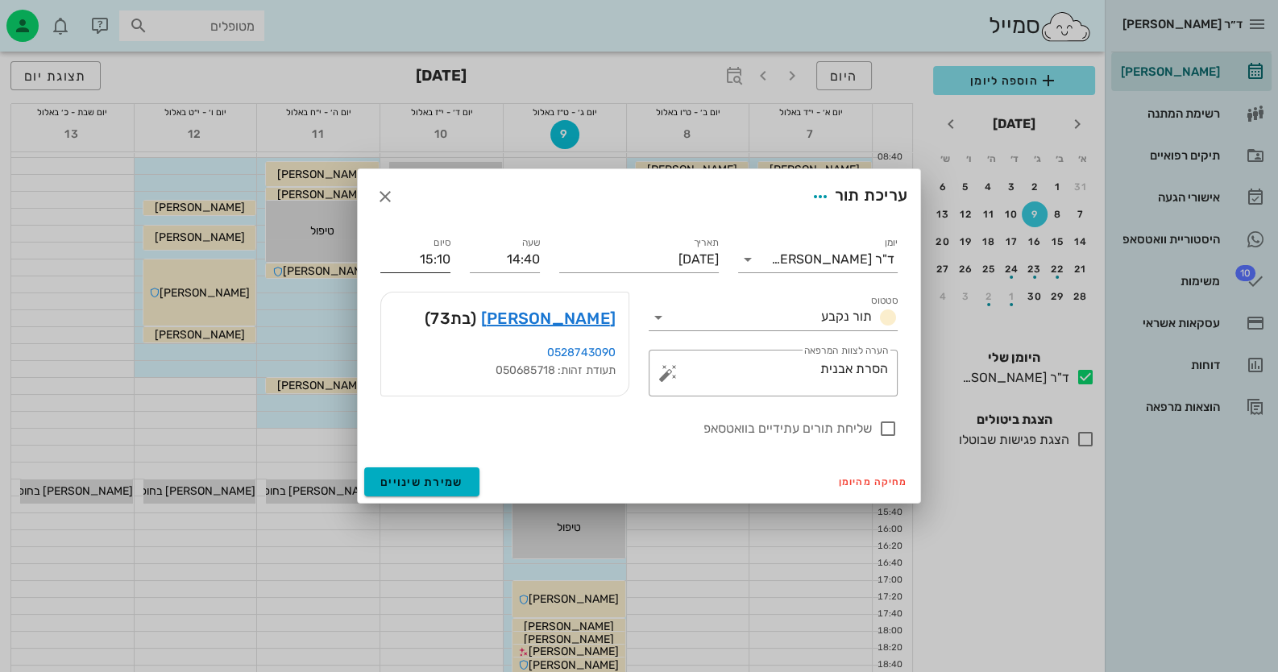
click at [399, 263] on input "15:10" at bounding box center [415, 260] width 70 height 26
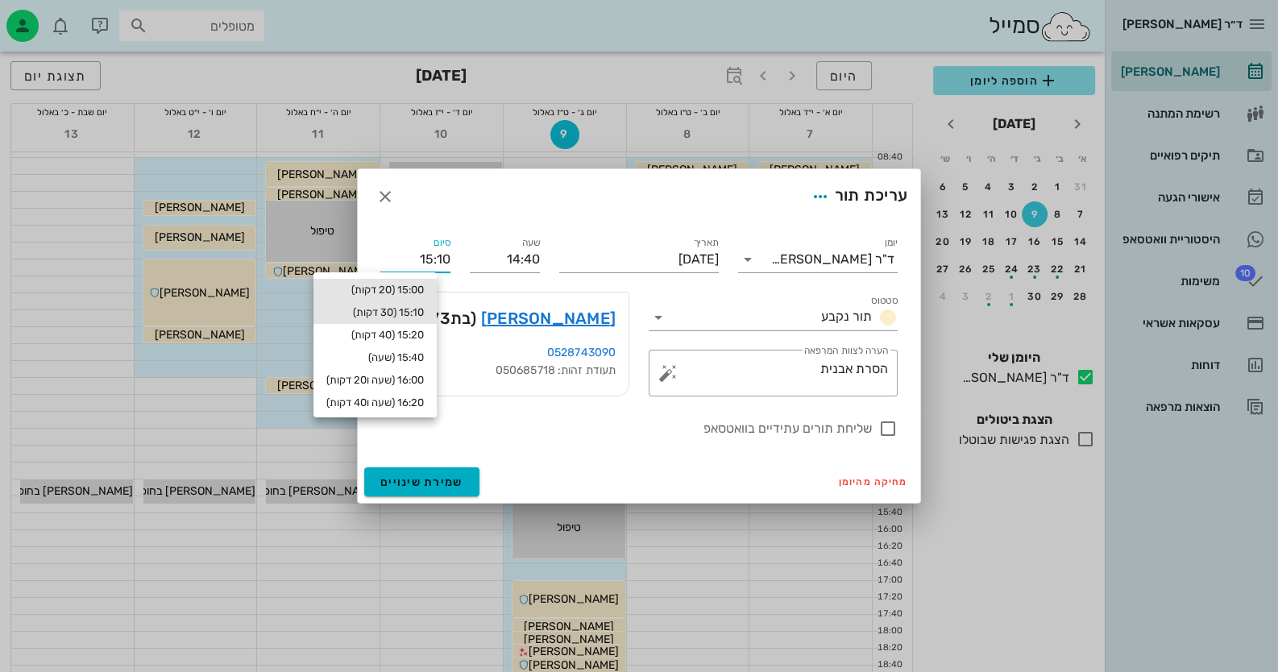
click at [424, 285] on div "15:00 (20 דקות)" at bounding box center [375, 290] width 98 height 13
type input "15:00"
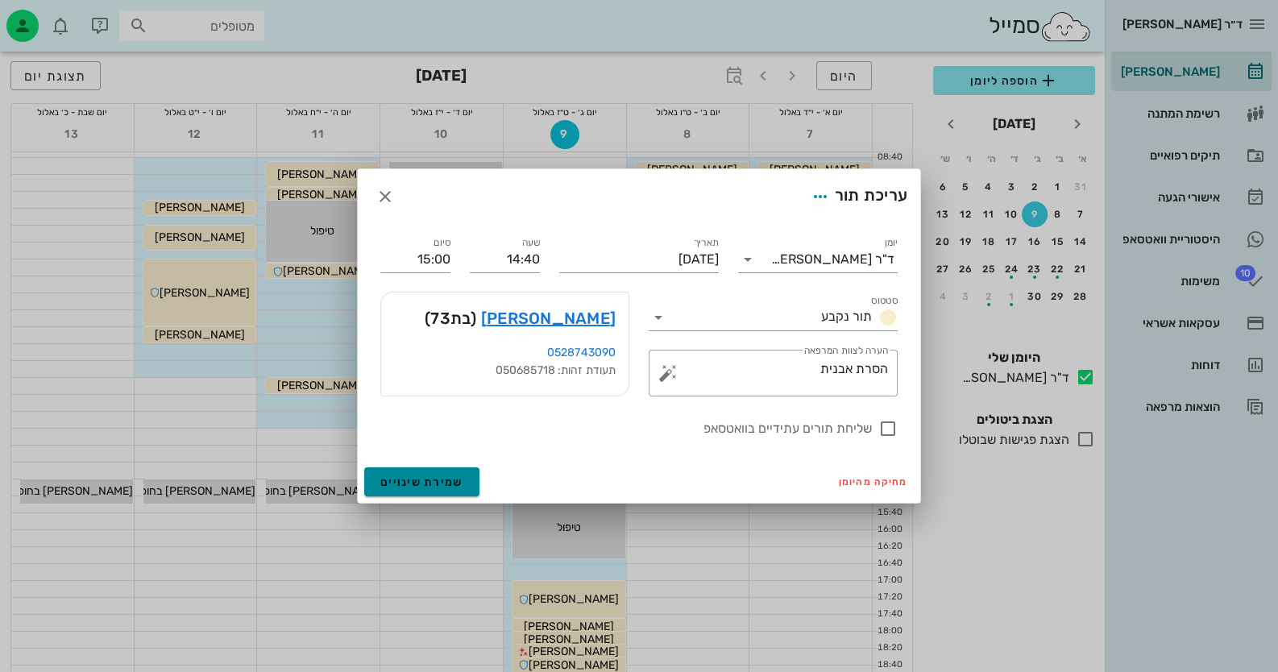
click at [438, 473] on button "שמירת שינויים" at bounding box center [421, 481] width 115 height 29
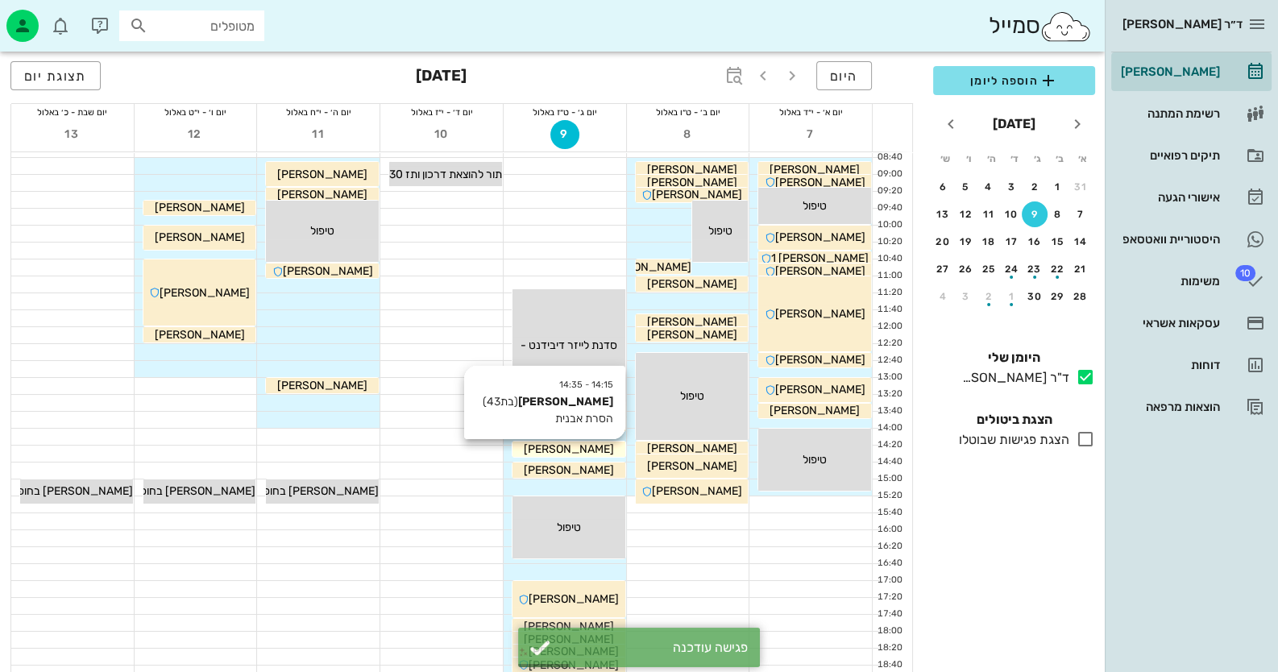
click at [592, 442] on div "מיכל בלום" at bounding box center [569, 449] width 113 height 17
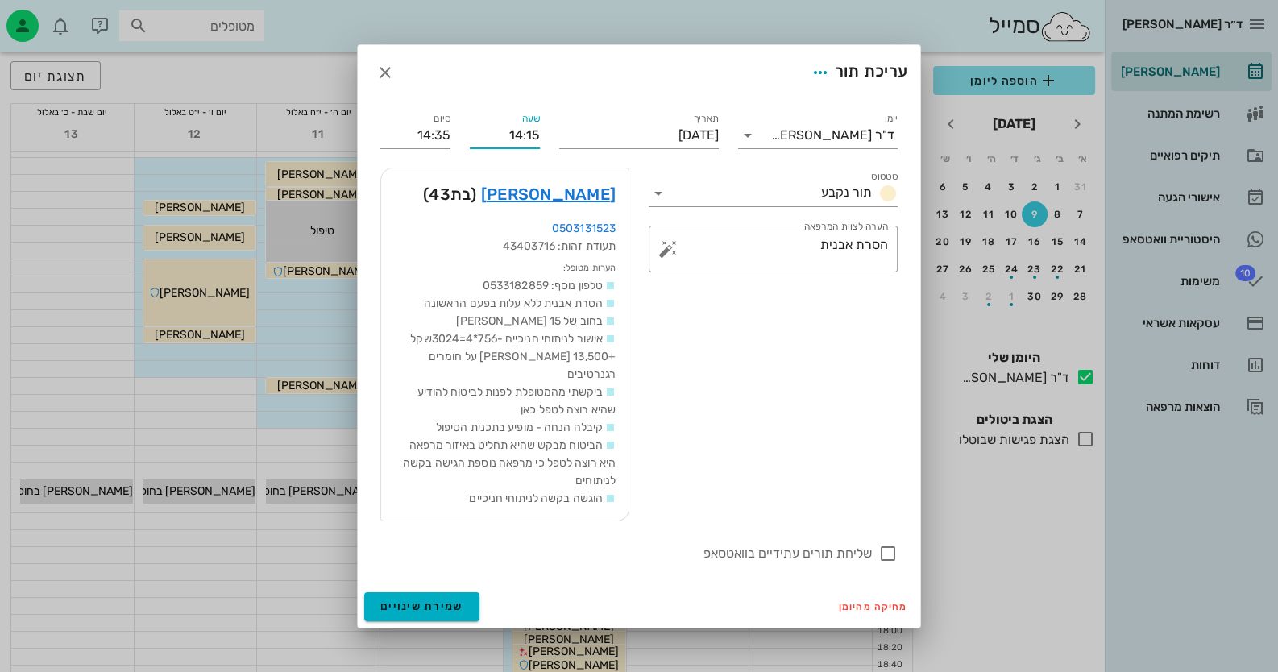
drag, startPoint x: 539, startPoint y: 143, endPoint x: 526, endPoint y: 143, distance: 12.9
click at [526, 143] on input "14:15" at bounding box center [505, 136] width 70 height 26
click at [520, 138] on input "14:20" at bounding box center [505, 136] width 70 height 26
type input "14:20"
type input "14:40"
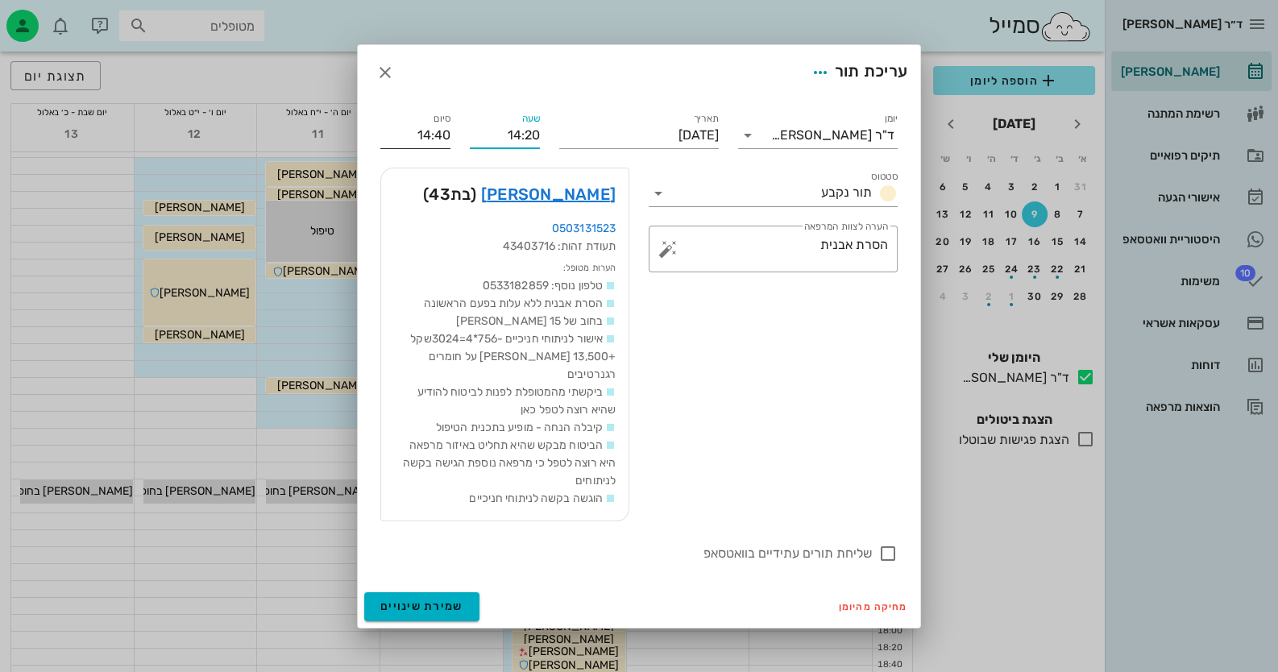
click at [406, 148] on input "14:40" at bounding box center [415, 136] width 70 height 26
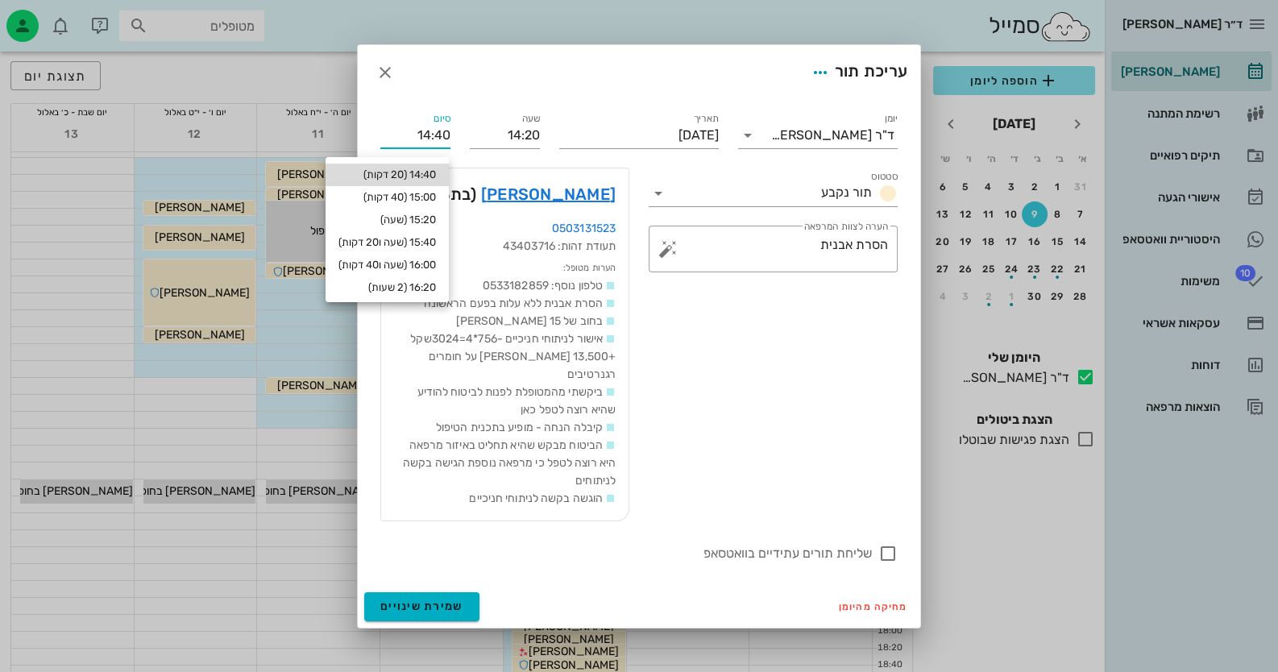
click at [443, 171] on div "14:40 (20 דקות)" at bounding box center [387, 175] width 123 height 23
type input "14:40"
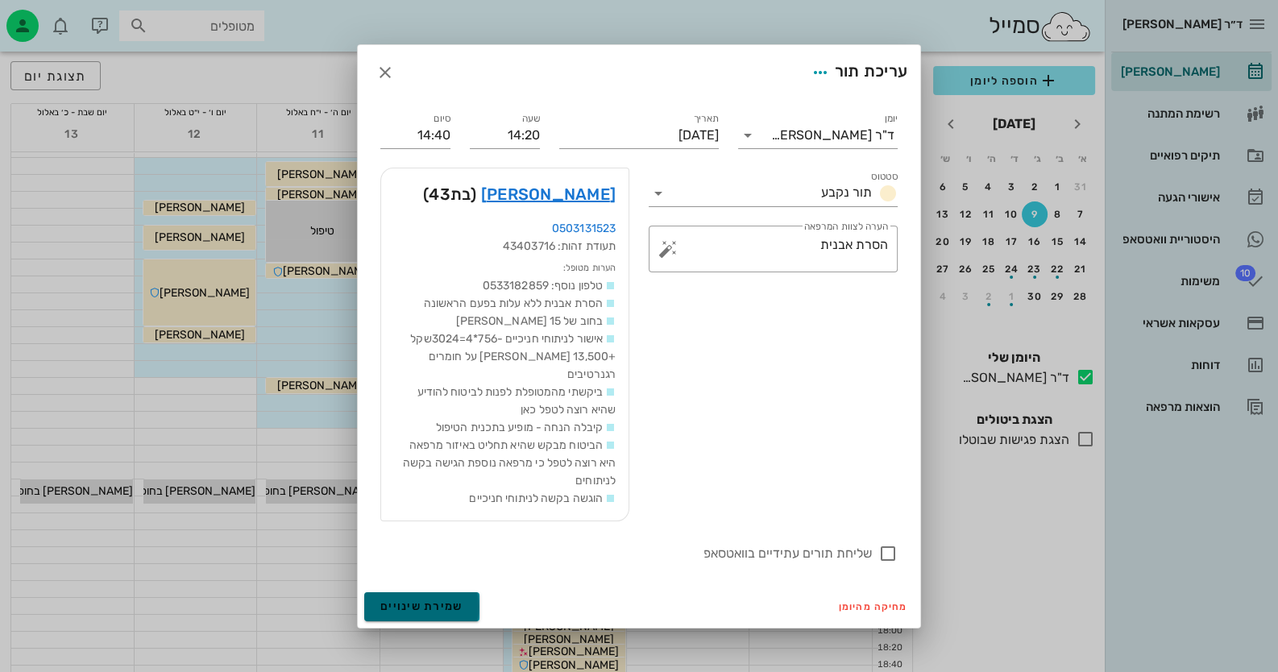
click at [455, 600] on span "שמירת שינויים" at bounding box center [421, 607] width 83 height 14
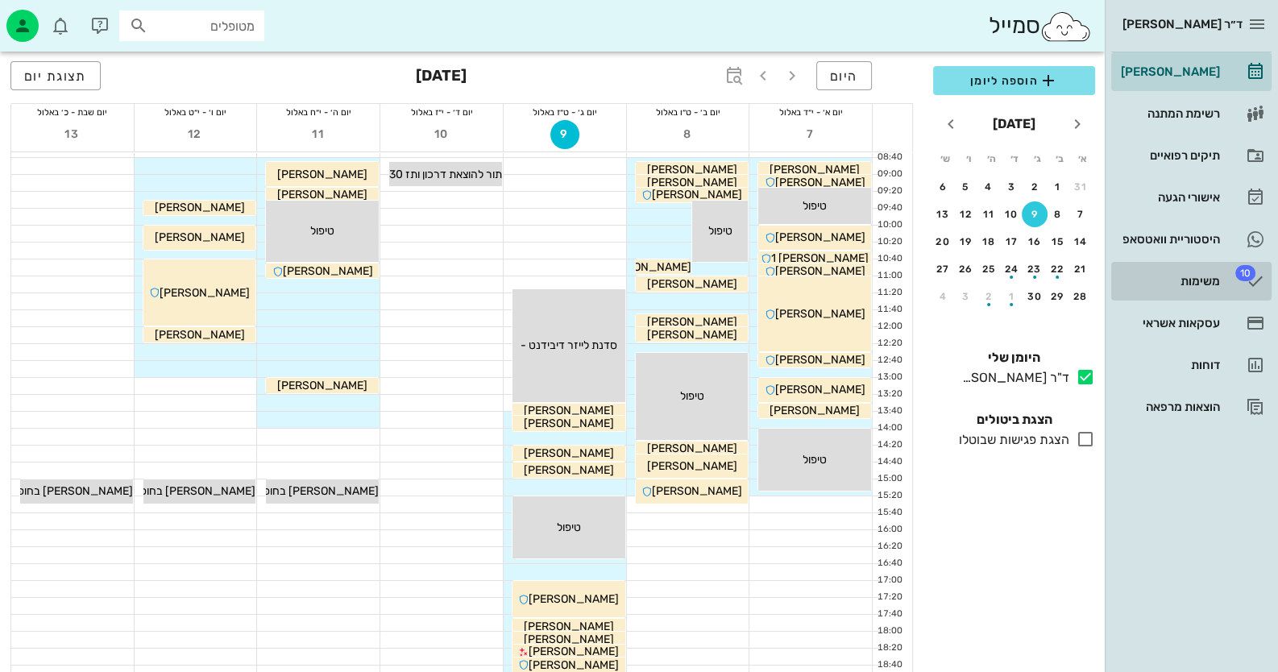
click at [1194, 287] on div "משימות" at bounding box center [1169, 281] width 102 height 13
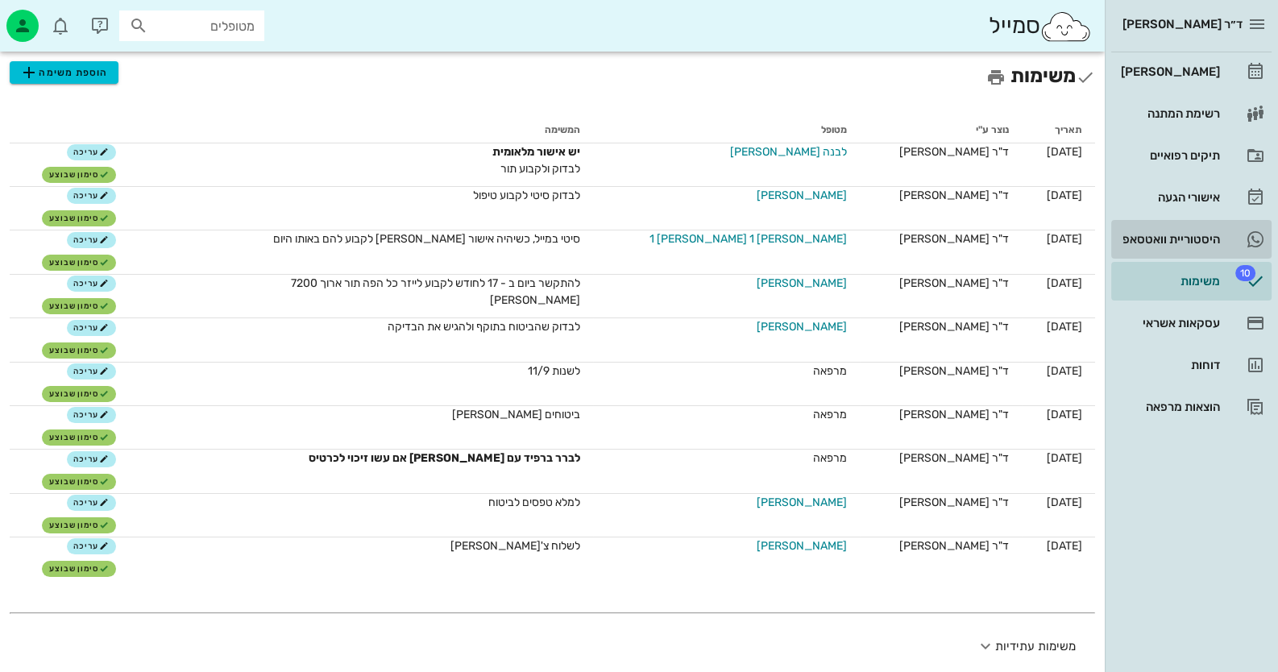
click at [1211, 227] on div "היסטוריית וואטסאפ" at bounding box center [1169, 239] width 102 height 26
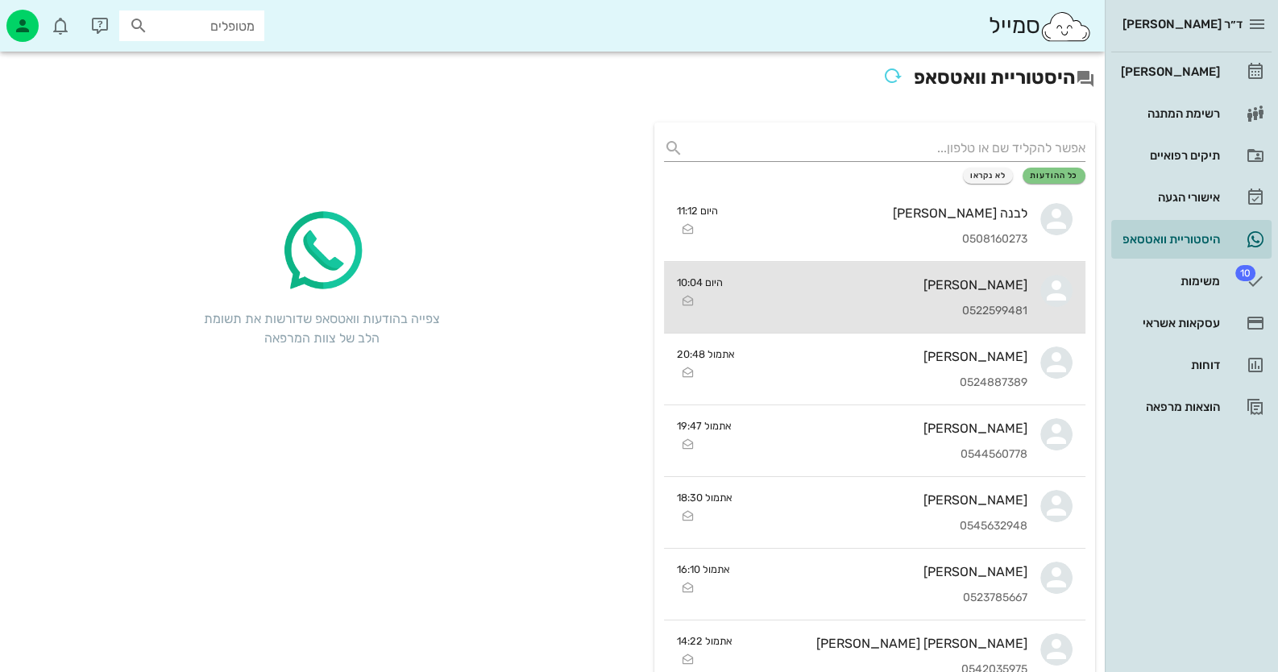
click at [1011, 285] on div "[PERSON_NAME]" at bounding box center [882, 284] width 292 height 15
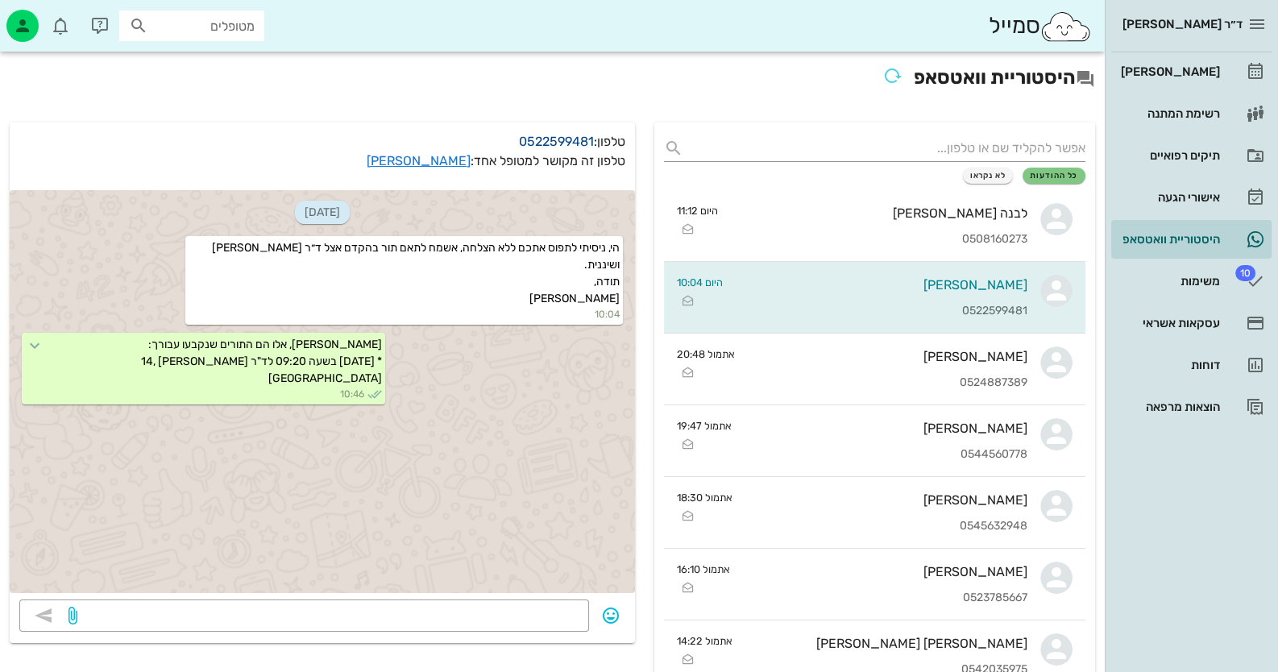
click at [558, 134] on link "0522599481" at bounding box center [556, 141] width 75 height 15
click at [419, 160] on link "היבי קושניר" at bounding box center [419, 160] width 104 height 15
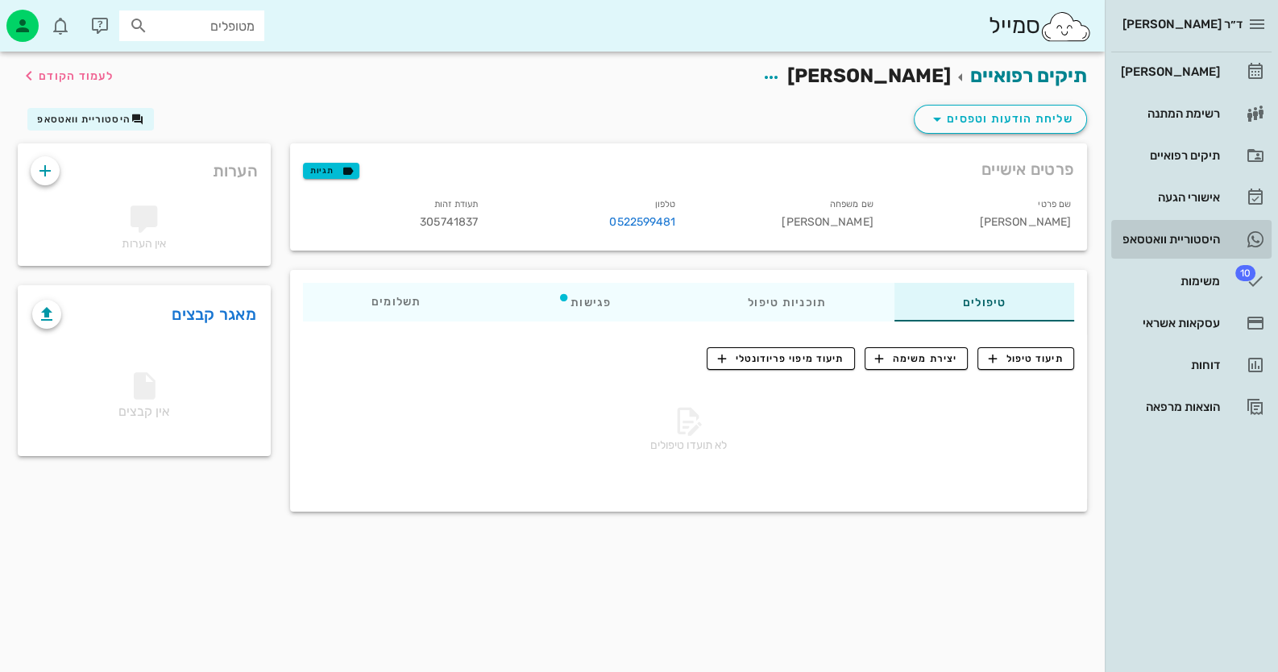
click at [1193, 235] on div "היסטוריית וואטסאפ" at bounding box center [1169, 239] width 102 height 13
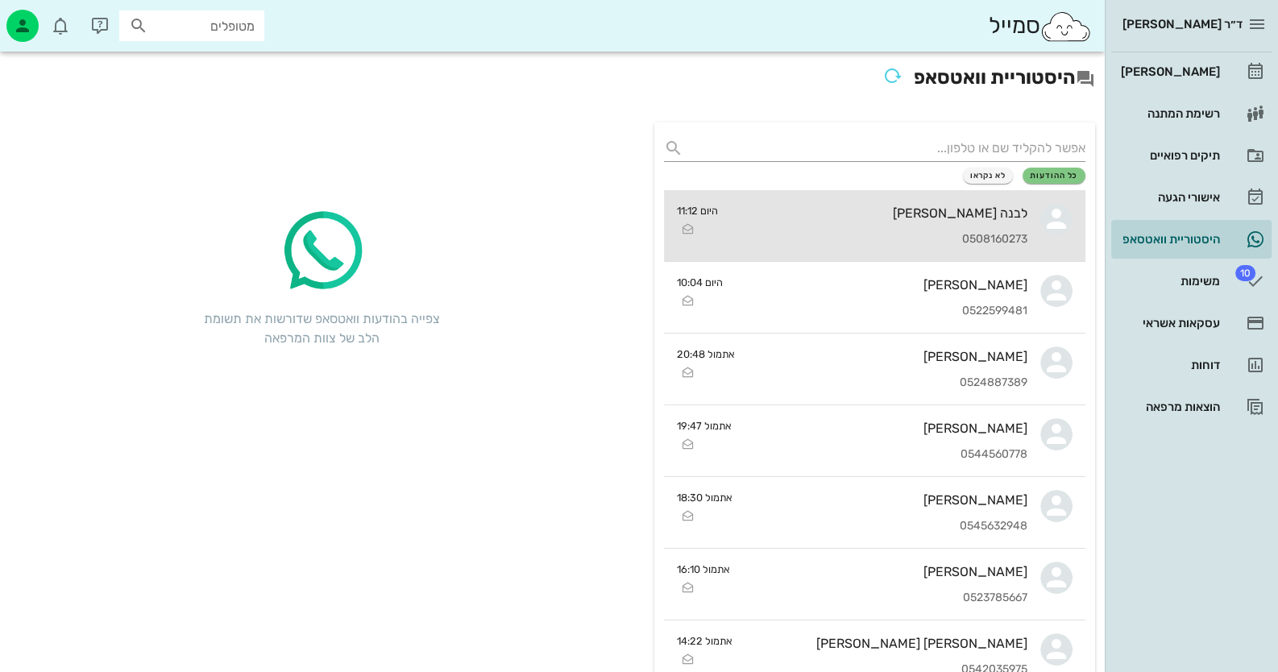
click at [995, 213] on div "לבנה [PERSON_NAME]" at bounding box center [879, 213] width 297 height 15
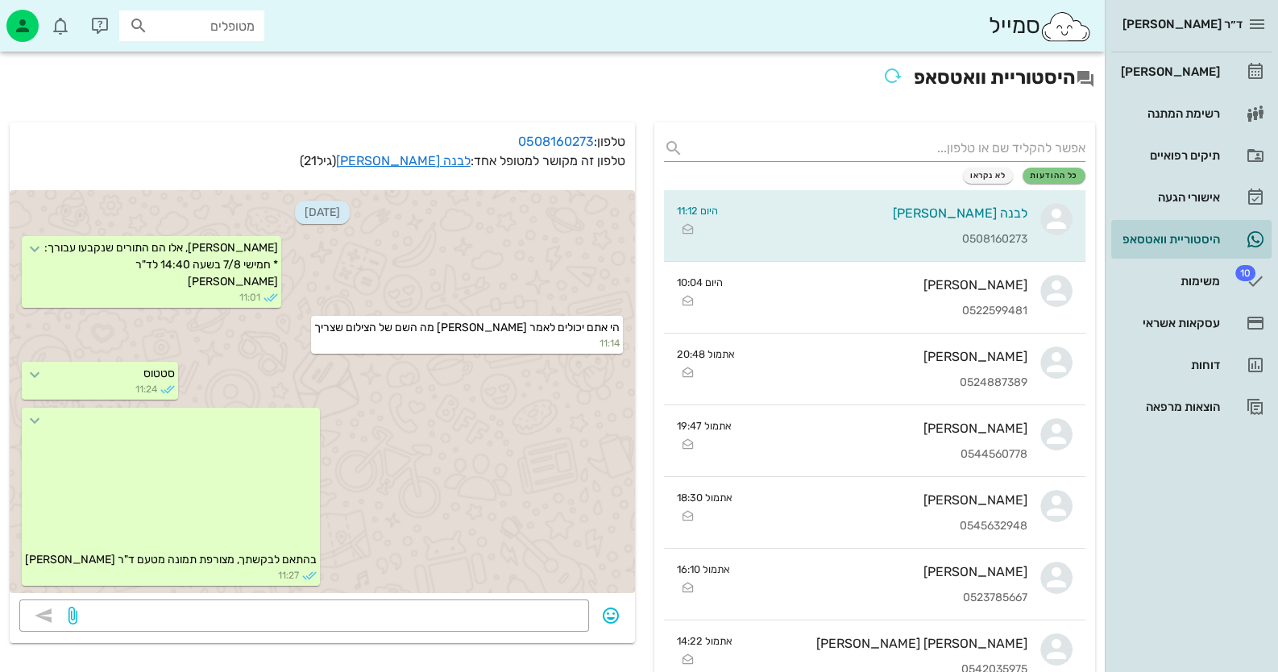
scroll to position [1042, 0]
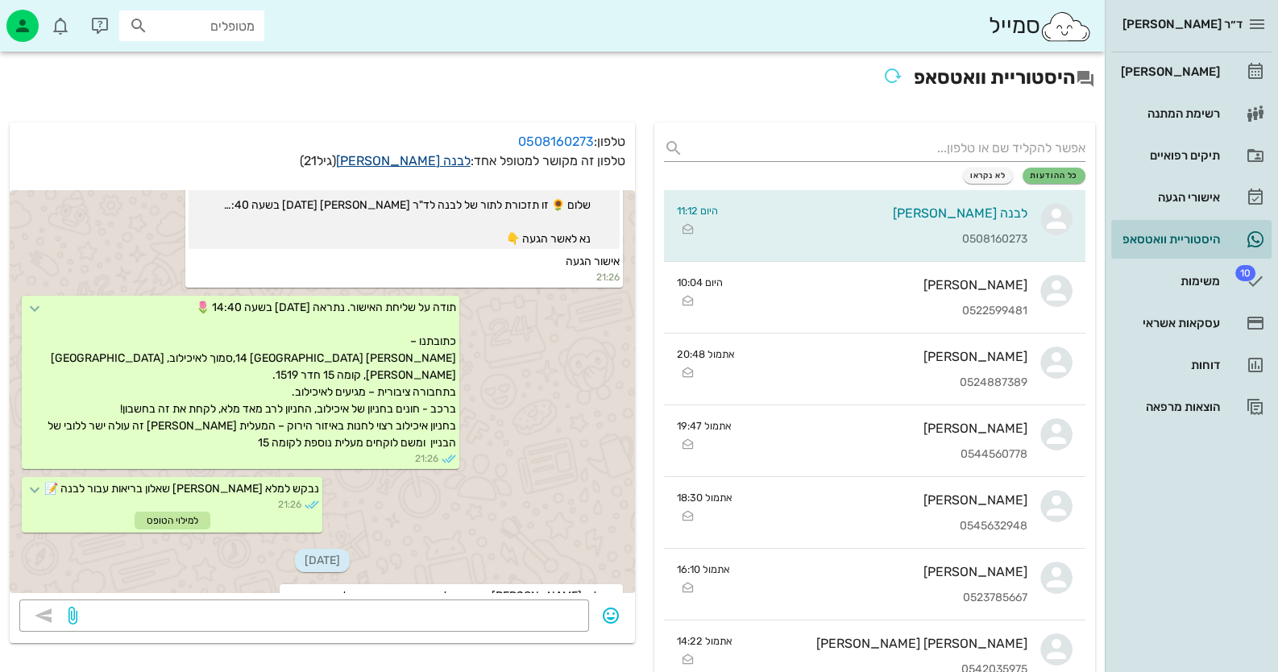
click at [434, 160] on link "לבנה סלמה" at bounding box center [403, 160] width 135 height 15
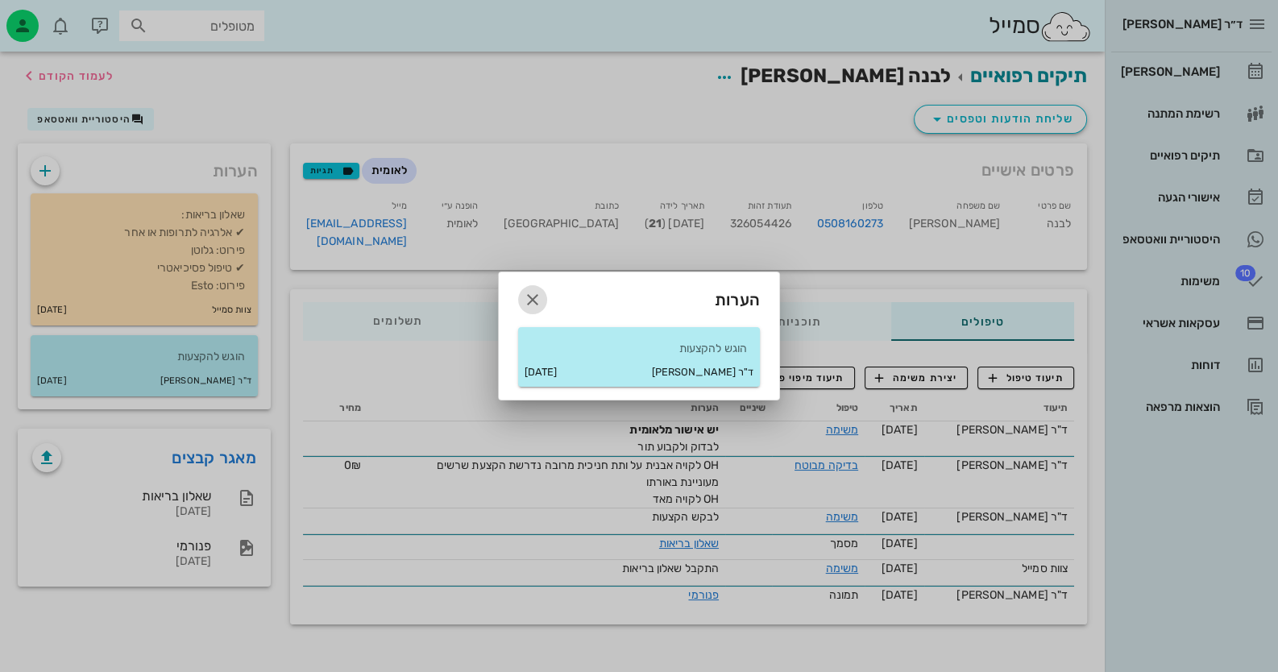
click at [540, 293] on icon "button" at bounding box center [532, 299] width 19 height 19
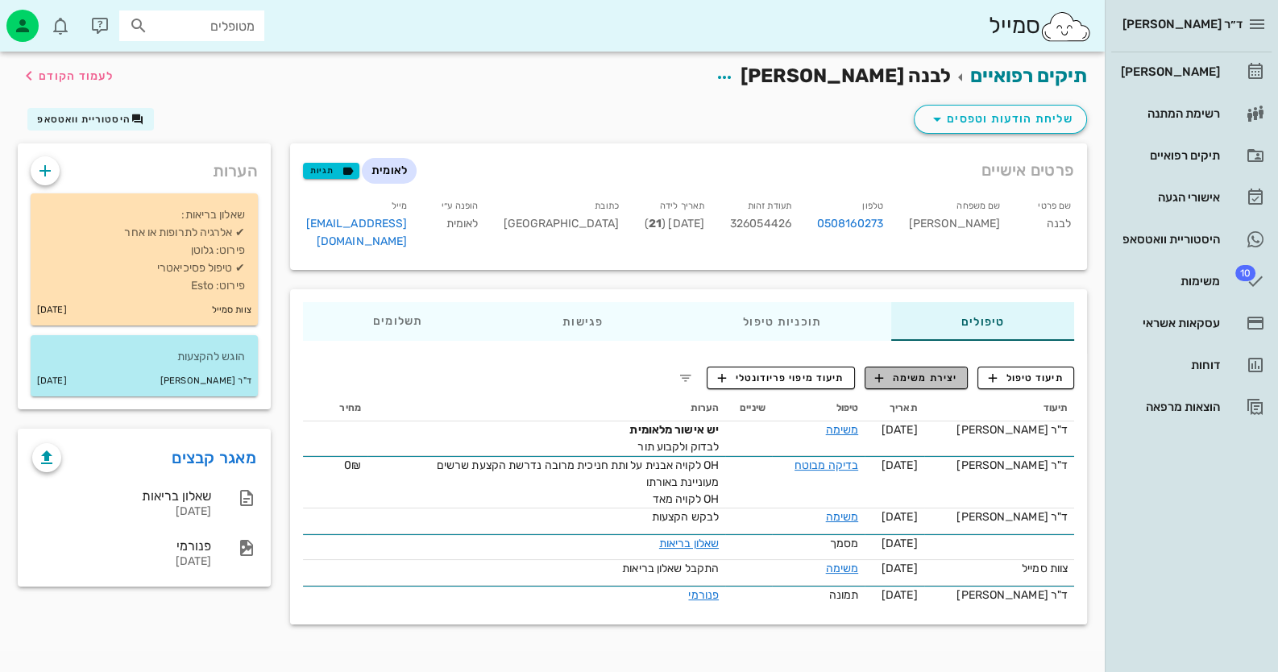
click at [925, 371] on span "יצירת משימה" at bounding box center [916, 378] width 82 height 15
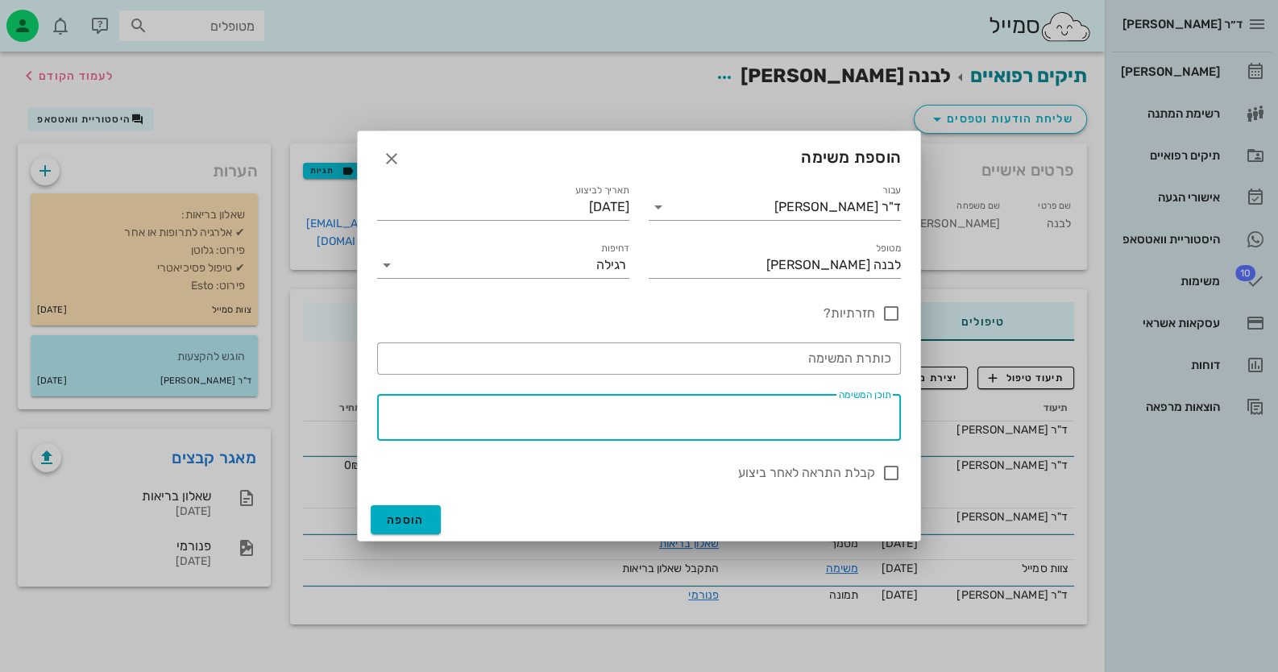
click at [754, 420] on textarea "תוכן המשימה" at bounding box center [635, 421] width 511 height 39
type textarea "כץחעידחריעכישקחל"
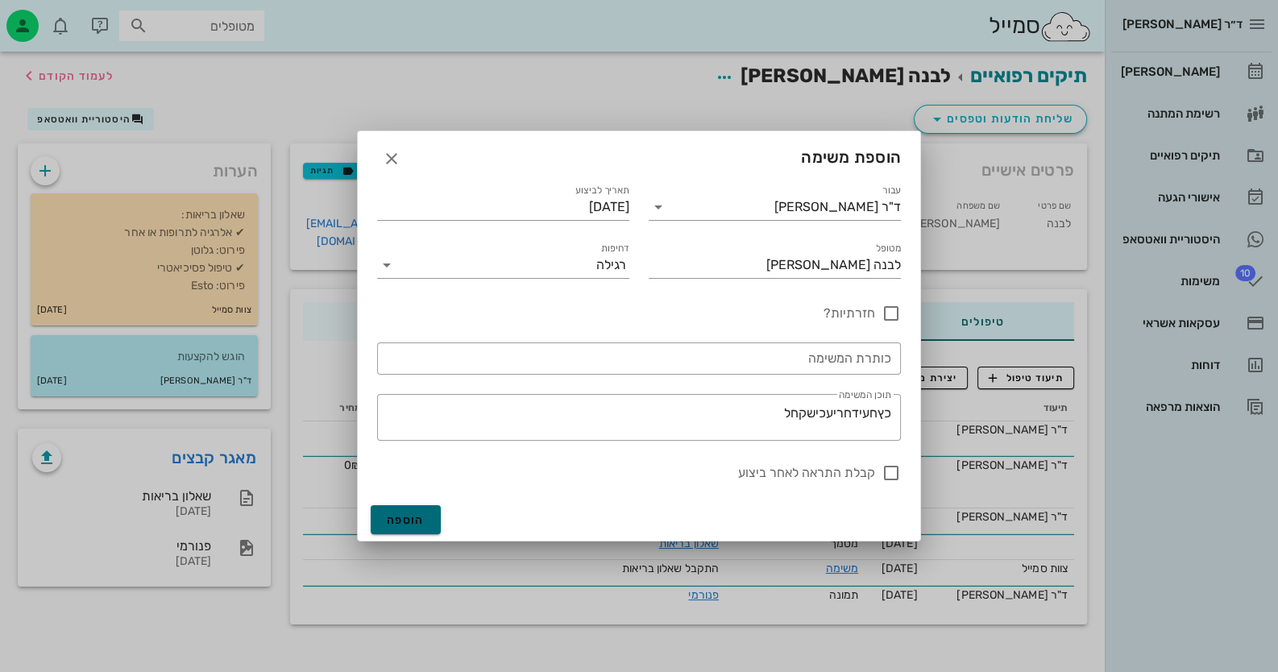
click at [413, 518] on span "הוספה" at bounding box center [406, 520] width 38 height 14
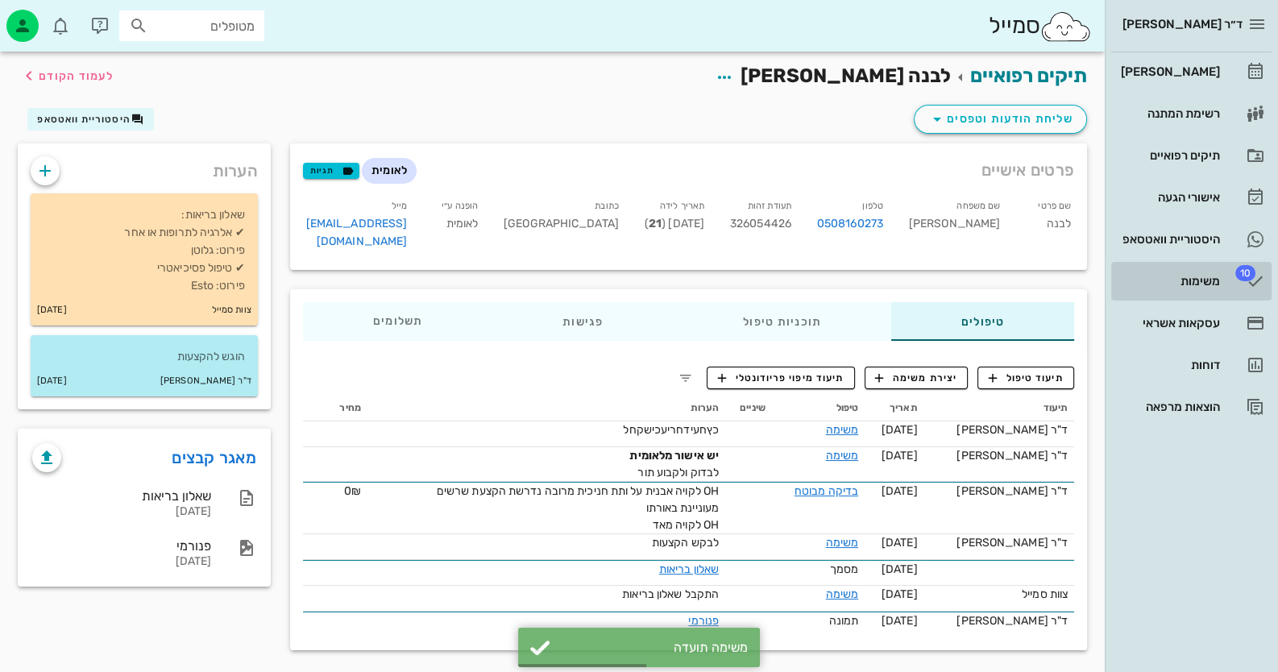
click at [1220, 283] on link "10 משימות" at bounding box center [1191, 281] width 160 height 39
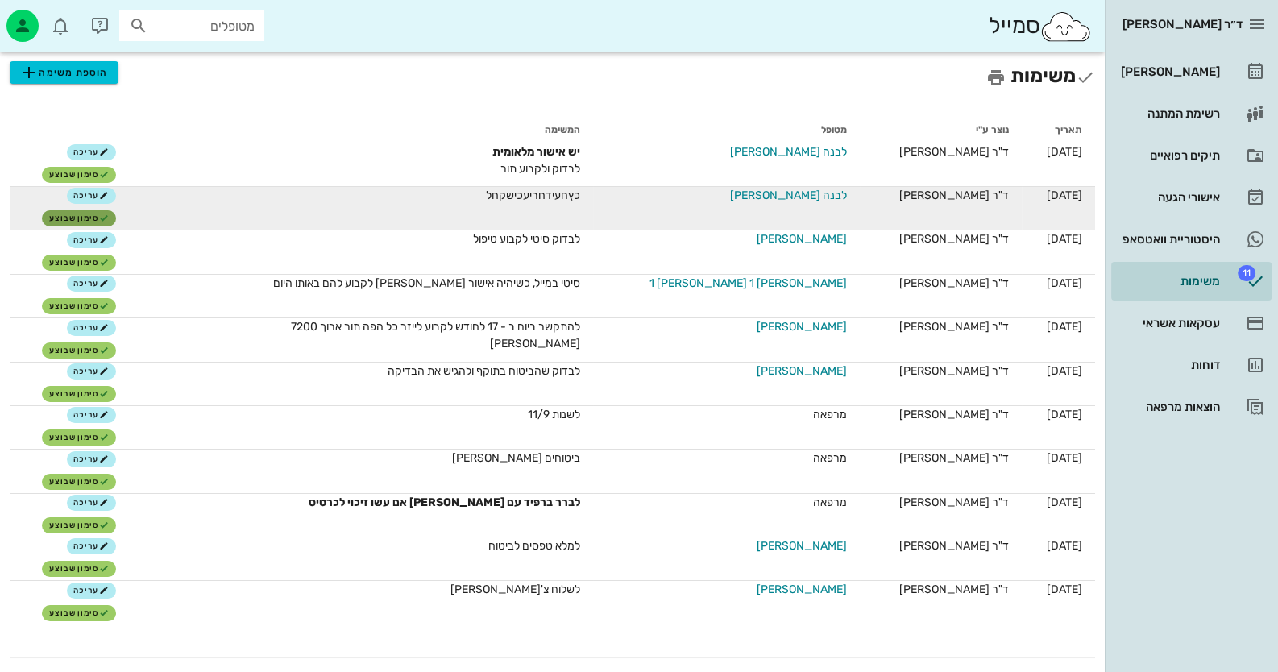
click at [102, 222] on span "סימון שבוצע" at bounding box center [79, 219] width 60 height 10
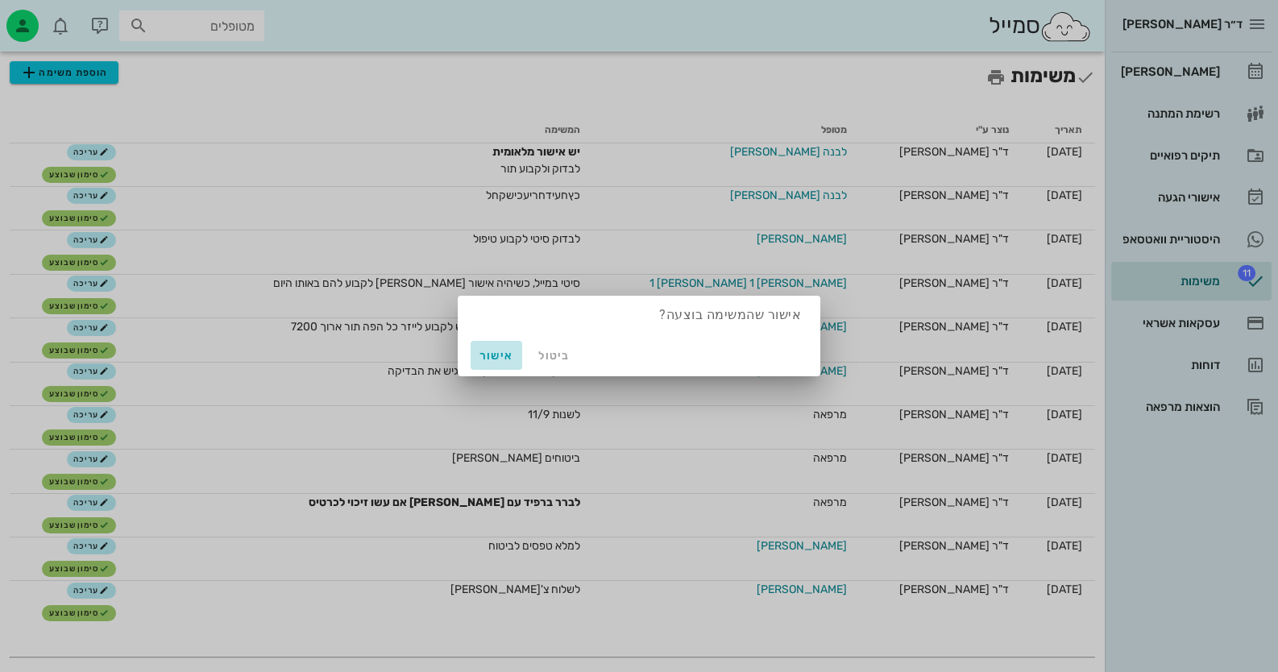
click at [496, 354] on span "אישור" at bounding box center [496, 356] width 39 height 14
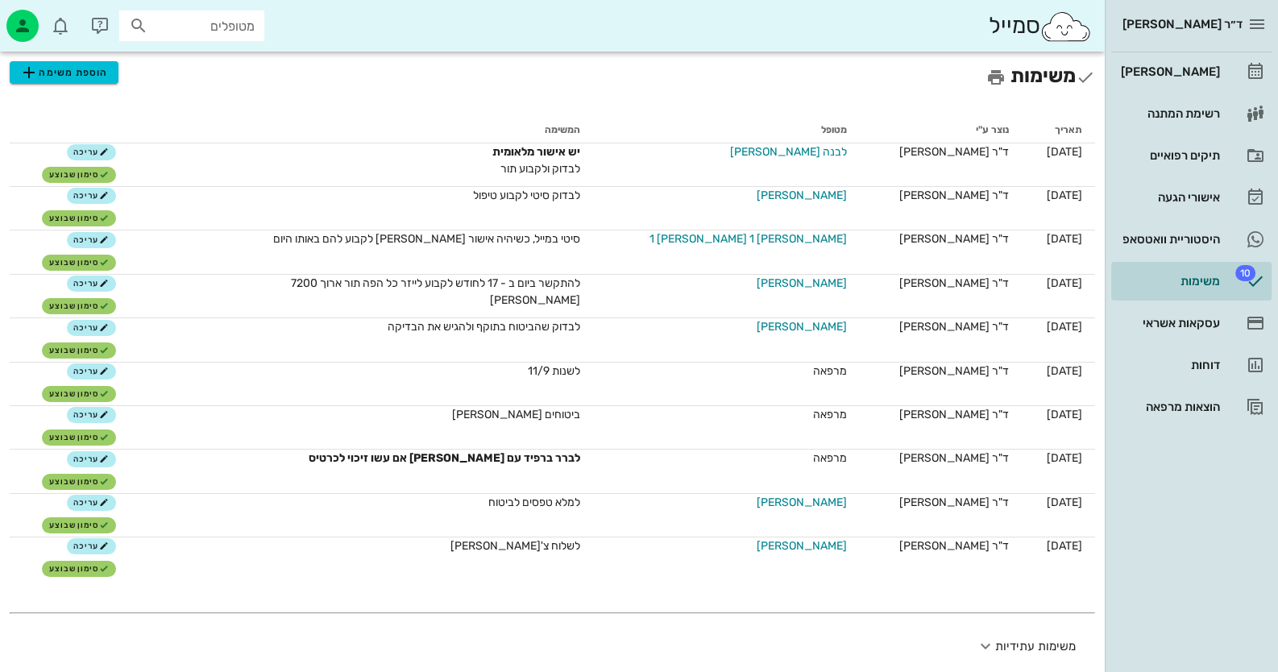
click at [213, 27] on input "מטופלים" at bounding box center [203, 25] width 103 height 21
paste input "52-580-1632"
click at [225, 25] on input "52-580-1632" at bounding box center [203, 25] width 103 height 21
click at [202, 26] on input "52-5801632" at bounding box center [203, 25] width 103 height 21
type input "525801632"
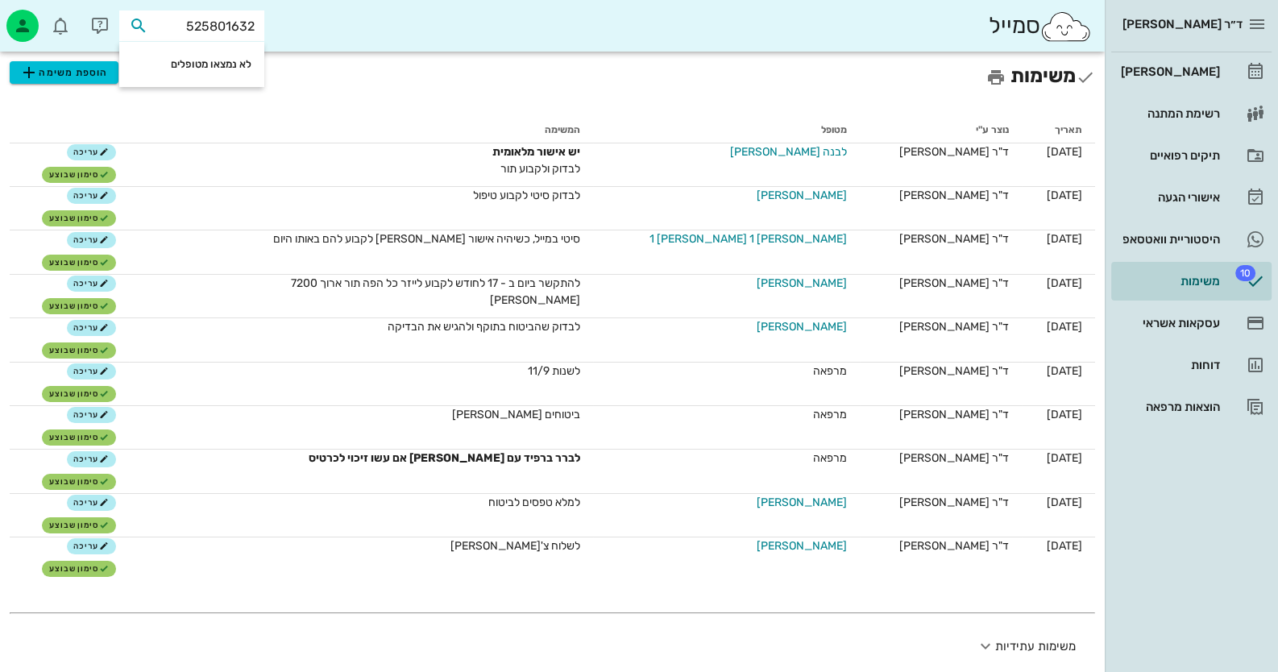
click at [193, 23] on input "525801632" at bounding box center [203, 25] width 103 height 21
drag, startPoint x: 185, startPoint y: 23, endPoint x: 324, endPoint y: 23, distance: 138.6
click at [324, 23] on div "סמייל 525801632" at bounding box center [552, 26] width 1105 height 52
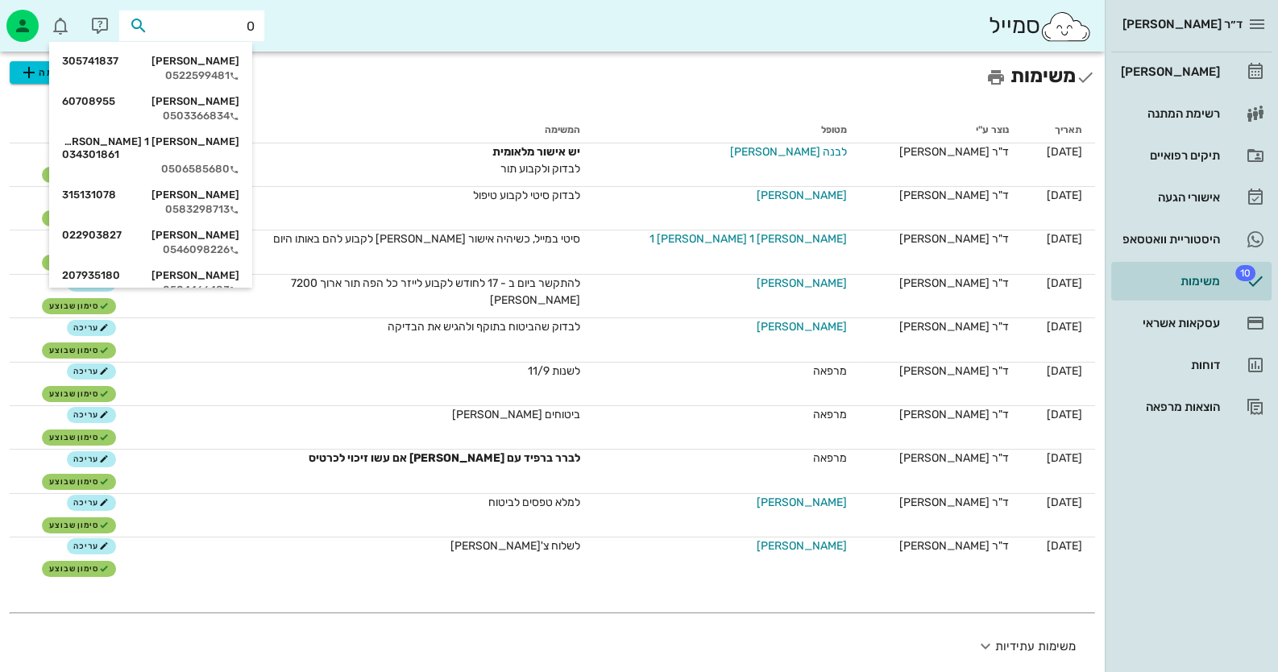
paste input "525801632"
type input "0525801632"
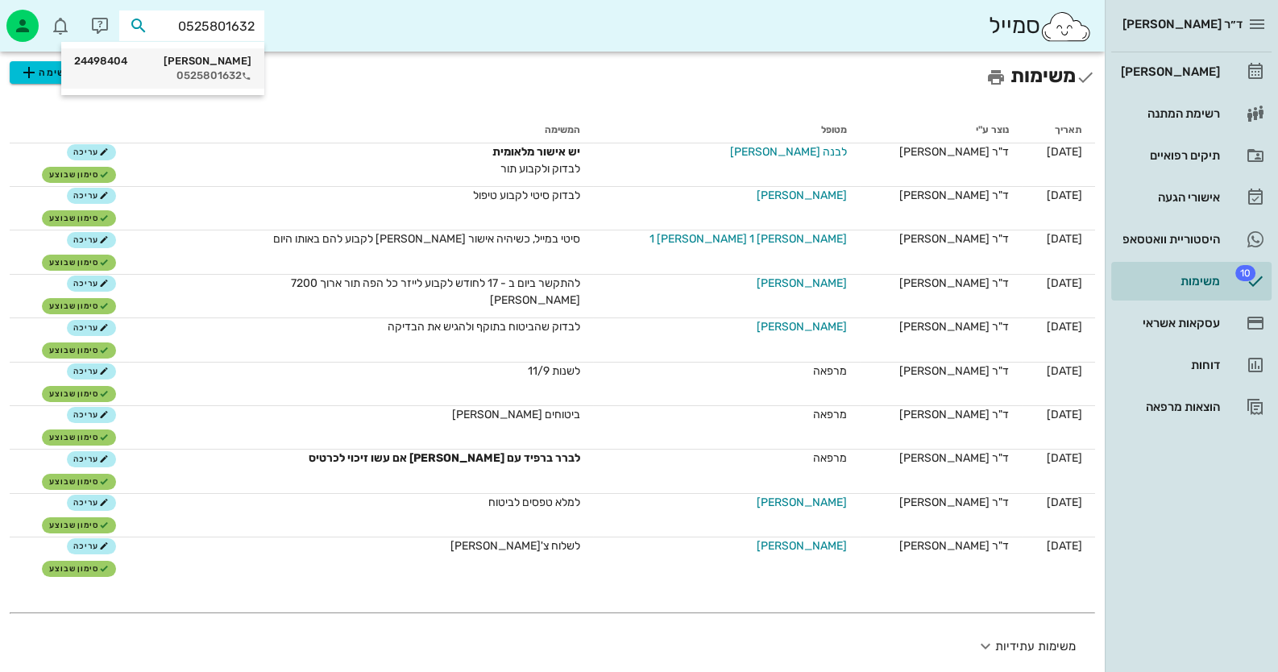
click at [201, 72] on div "0525801632" at bounding box center [162, 75] width 177 height 13
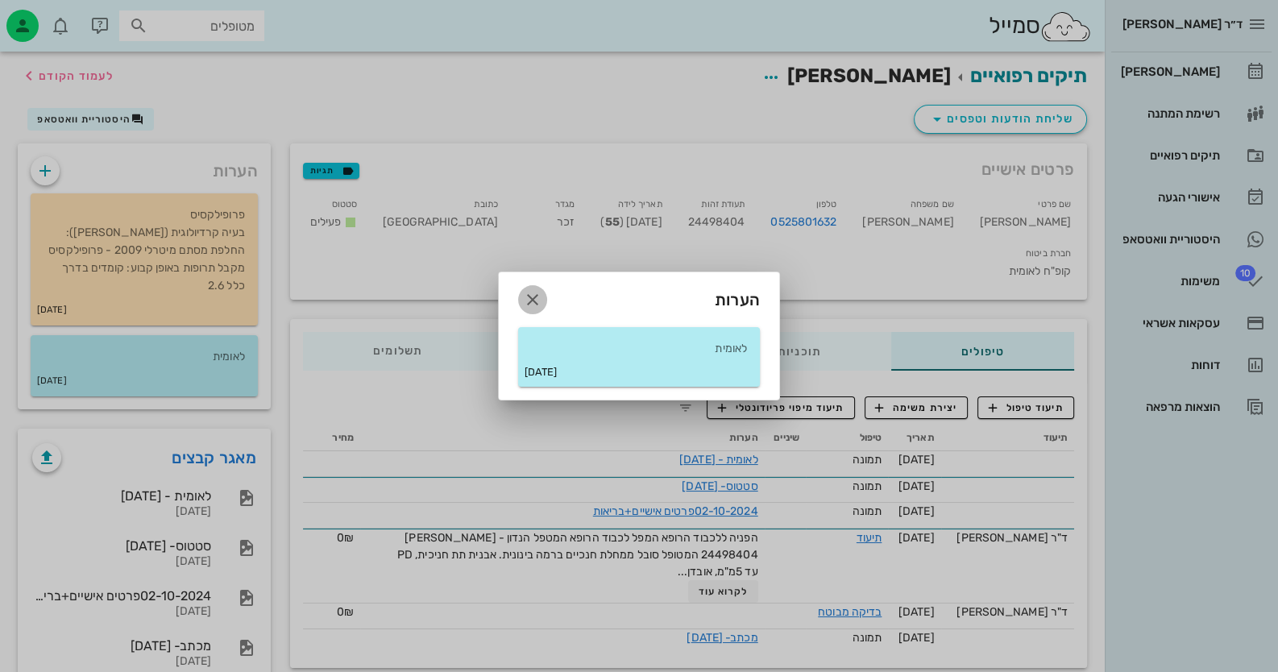
click at [538, 297] on icon "button" at bounding box center [532, 299] width 19 height 19
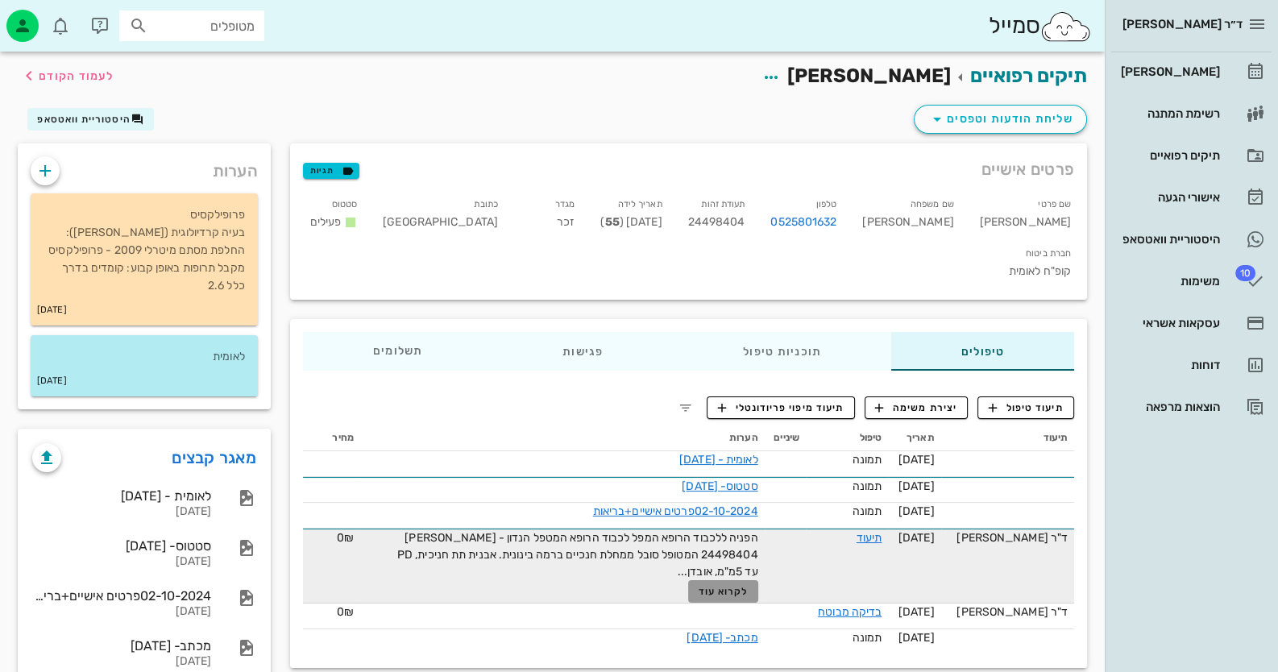
click at [730, 586] on span "לקרוא עוד" at bounding box center [723, 591] width 50 height 11
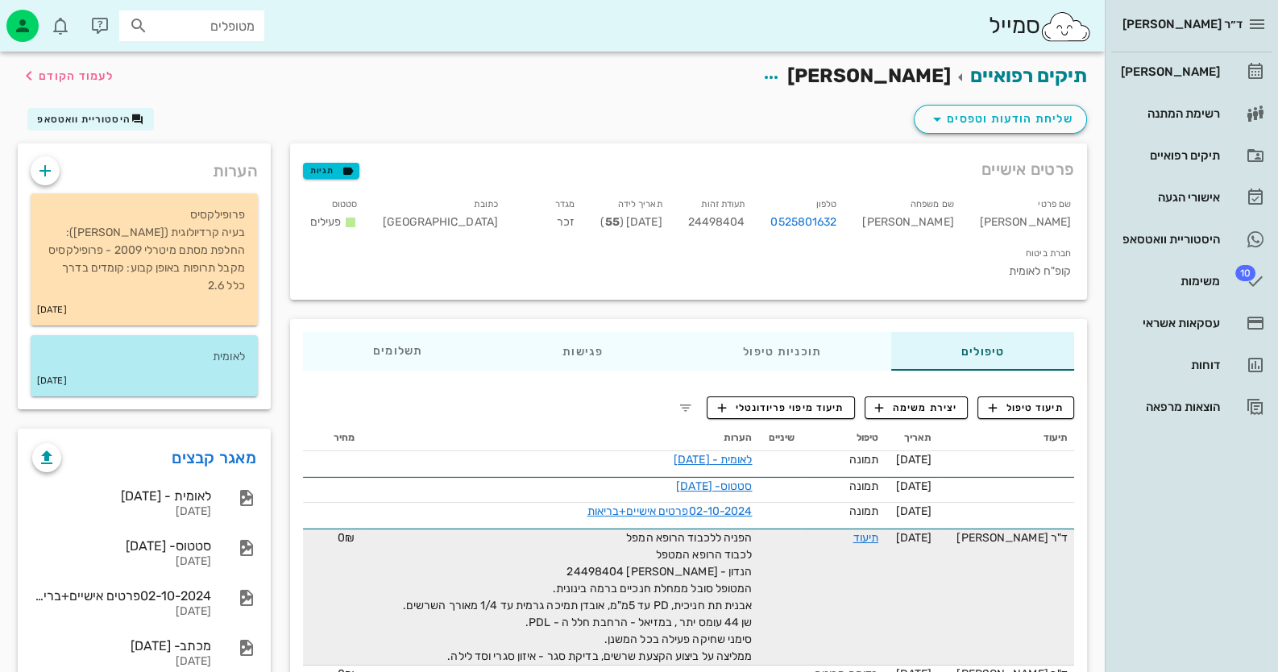
scroll to position [39, 0]
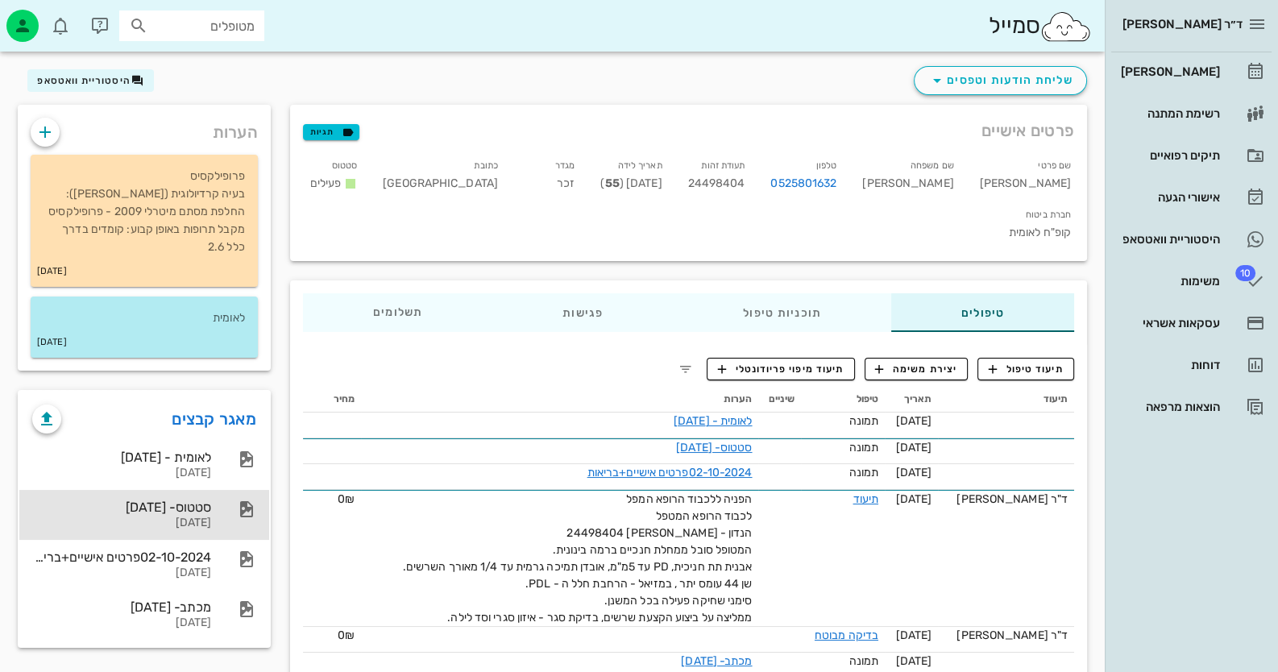
click at [225, 519] on div "סטטוס- 02-10-2024 02-10-2024" at bounding box center [144, 515] width 250 height 50
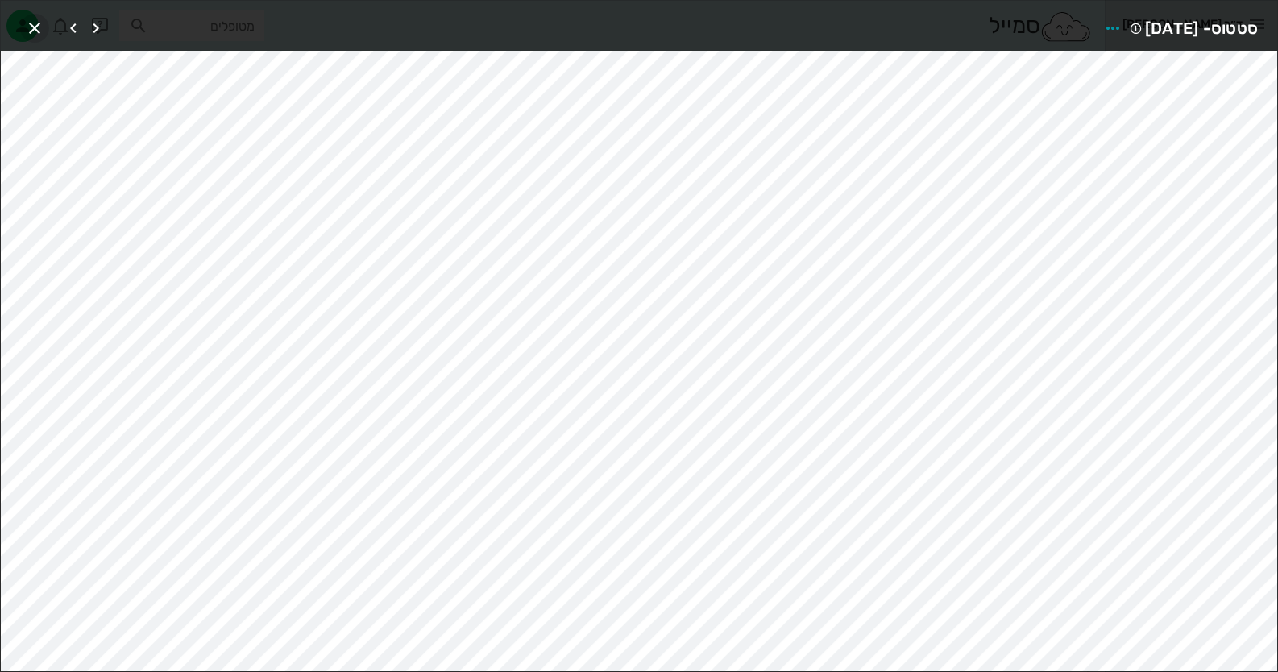
click at [25, 20] on icon "button" at bounding box center [34, 28] width 19 height 19
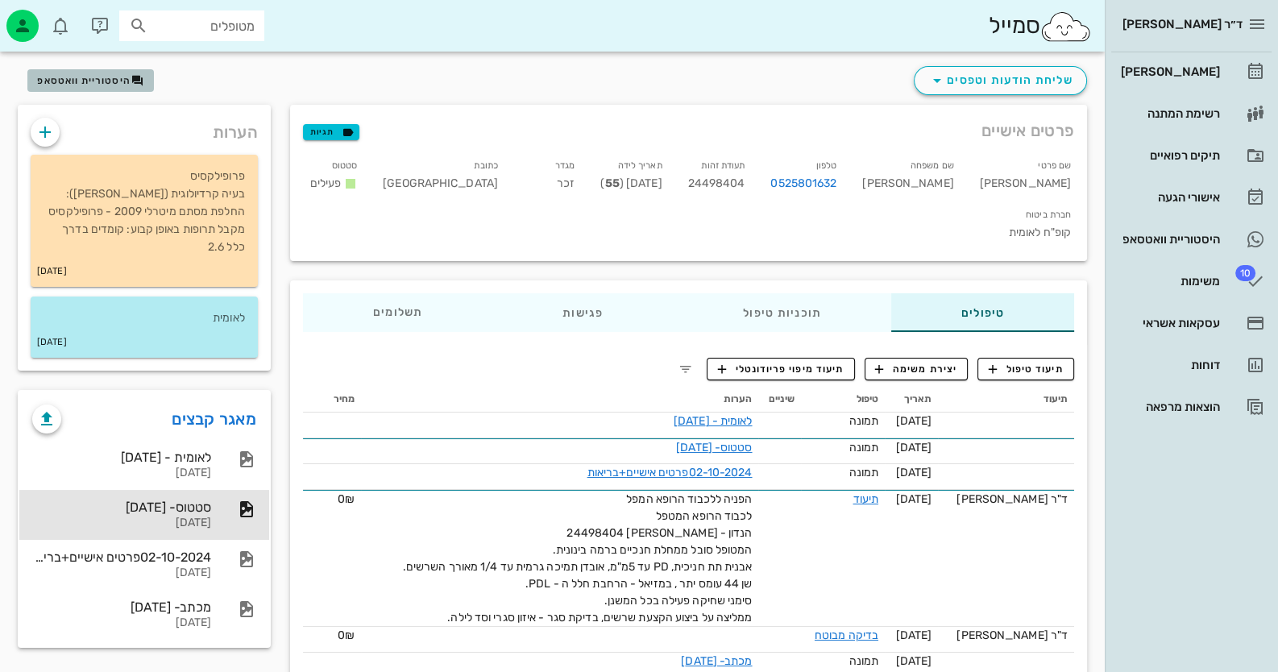
click at [123, 82] on span "היסטוריית וואטסאפ" at bounding box center [83, 80] width 93 height 11
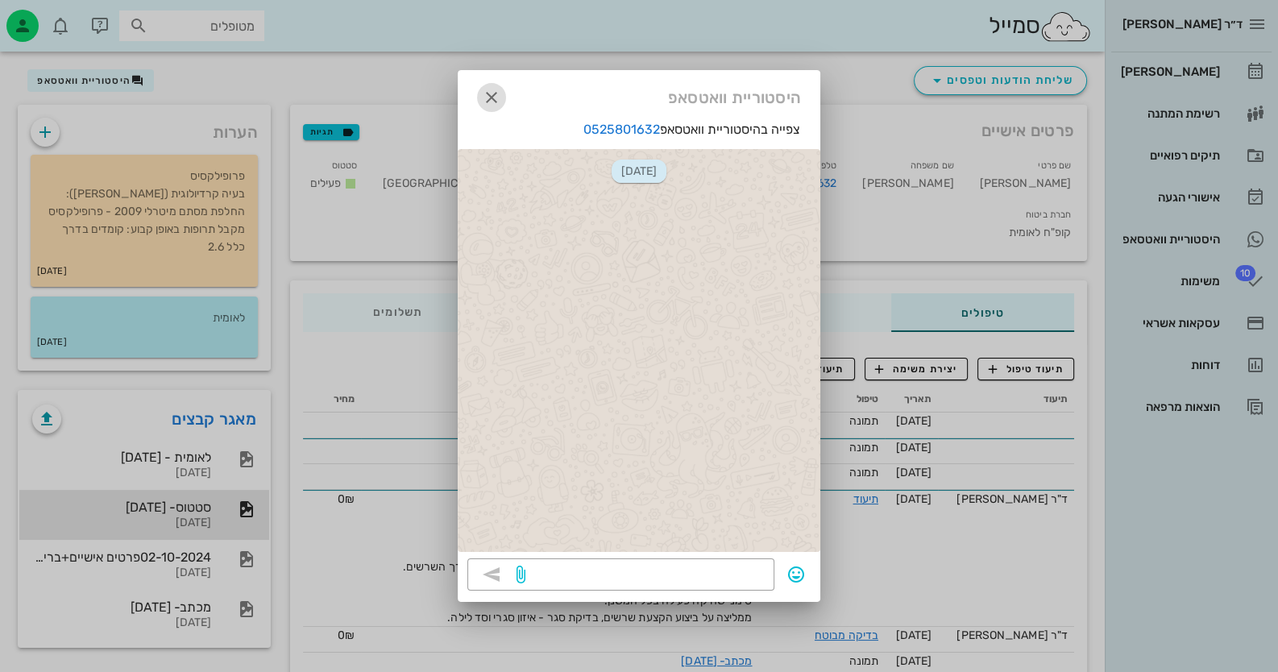
click at [488, 99] on icon "button" at bounding box center [491, 97] width 19 height 19
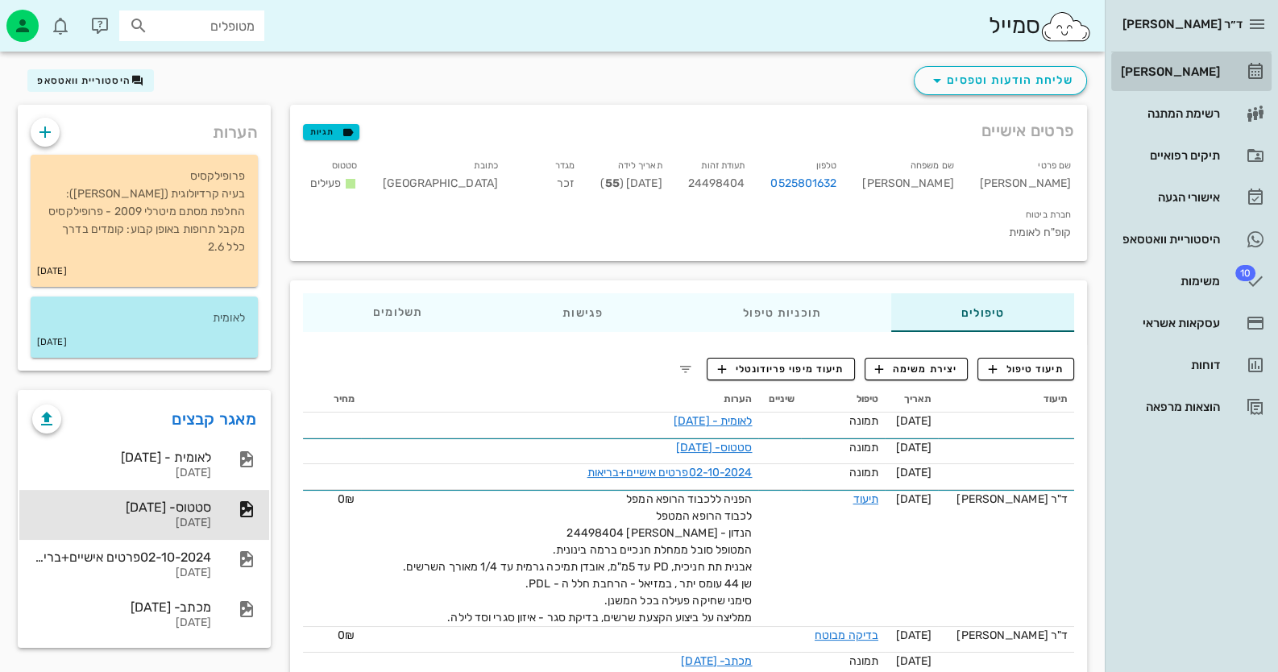
click at [1178, 68] on div "[PERSON_NAME]" at bounding box center [1169, 71] width 102 height 13
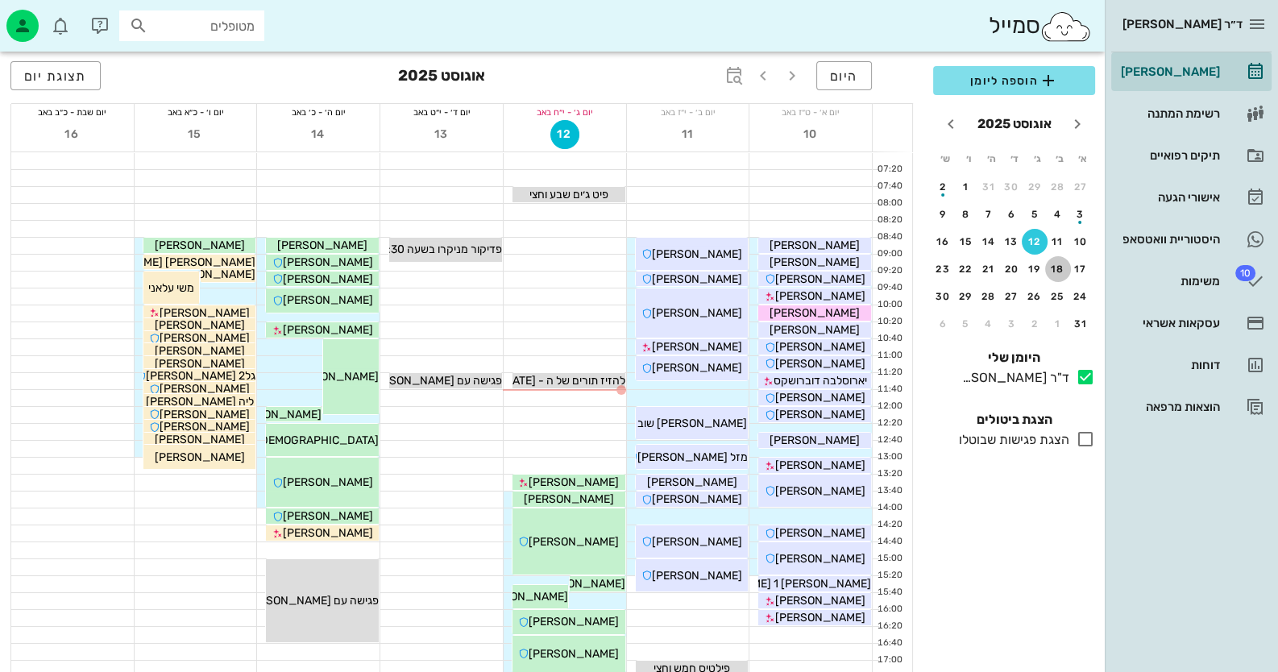
click at [1065, 264] on div "18" at bounding box center [1058, 269] width 26 height 11
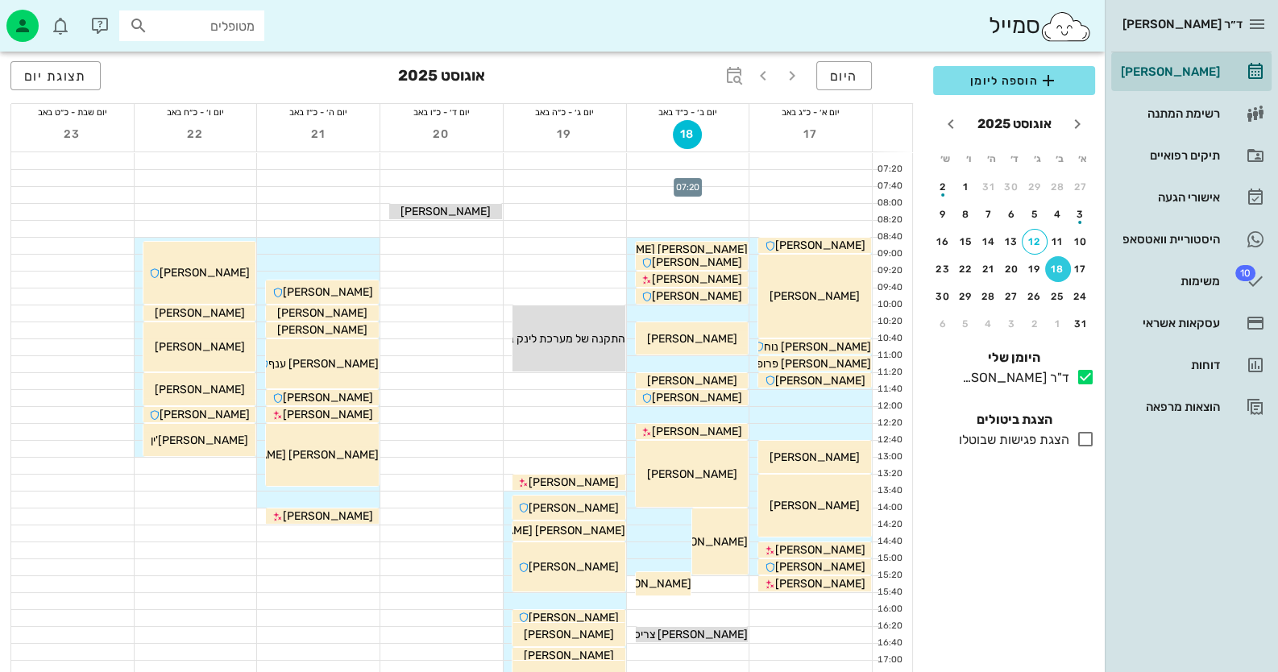
click at [727, 172] on div at bounding box center [688, 178] width 123 height 16
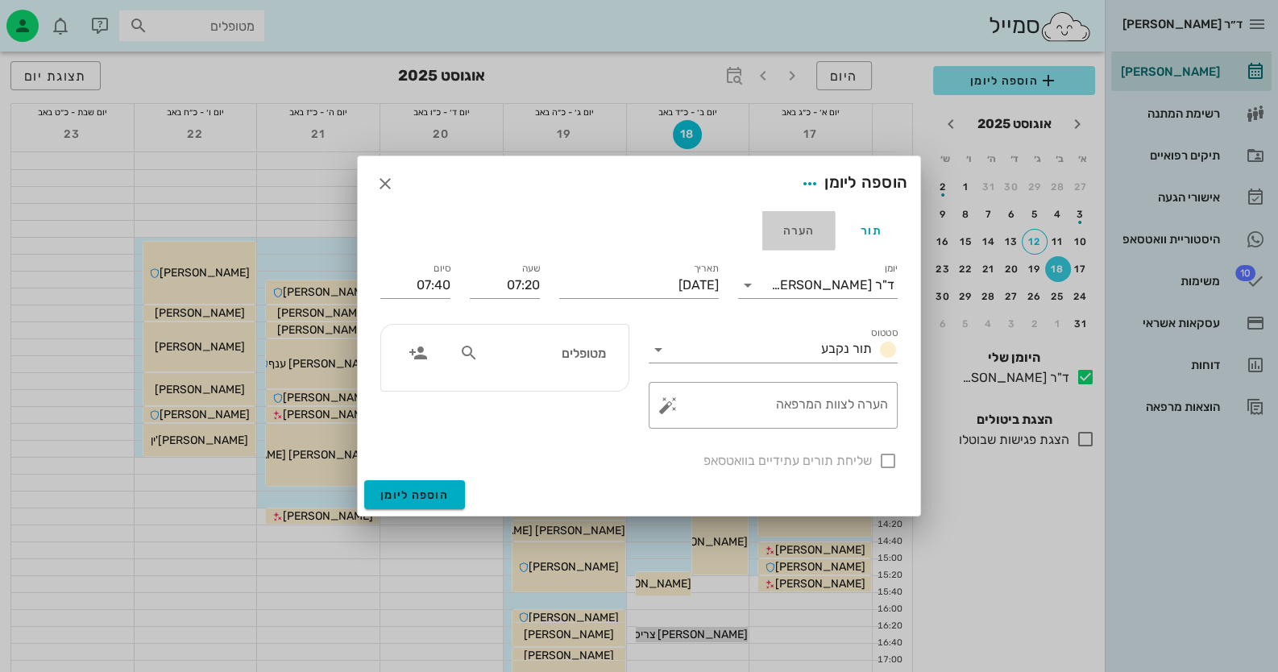
click at [794, 231] on div "הערה" at bounding box center [798, 230] width 73 height 39
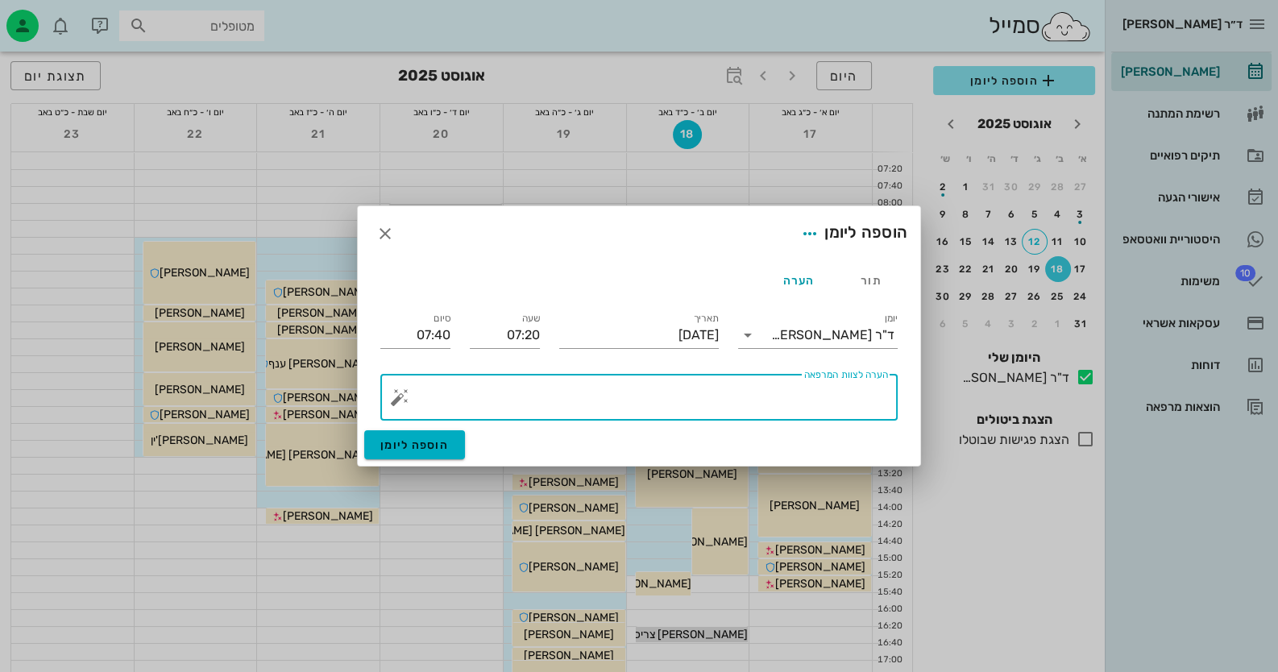
click at [860, 404] on textarea "הערה לצוות המרפאה" at bounding box center [645, 401] width 485 height 39
type textarea "חשוב לא לפתוח לזרים לבדוק במצלמה"
click at [411, 452] on button "הוספה ליומן" at bounding box center [414, 444] width 101 height 29
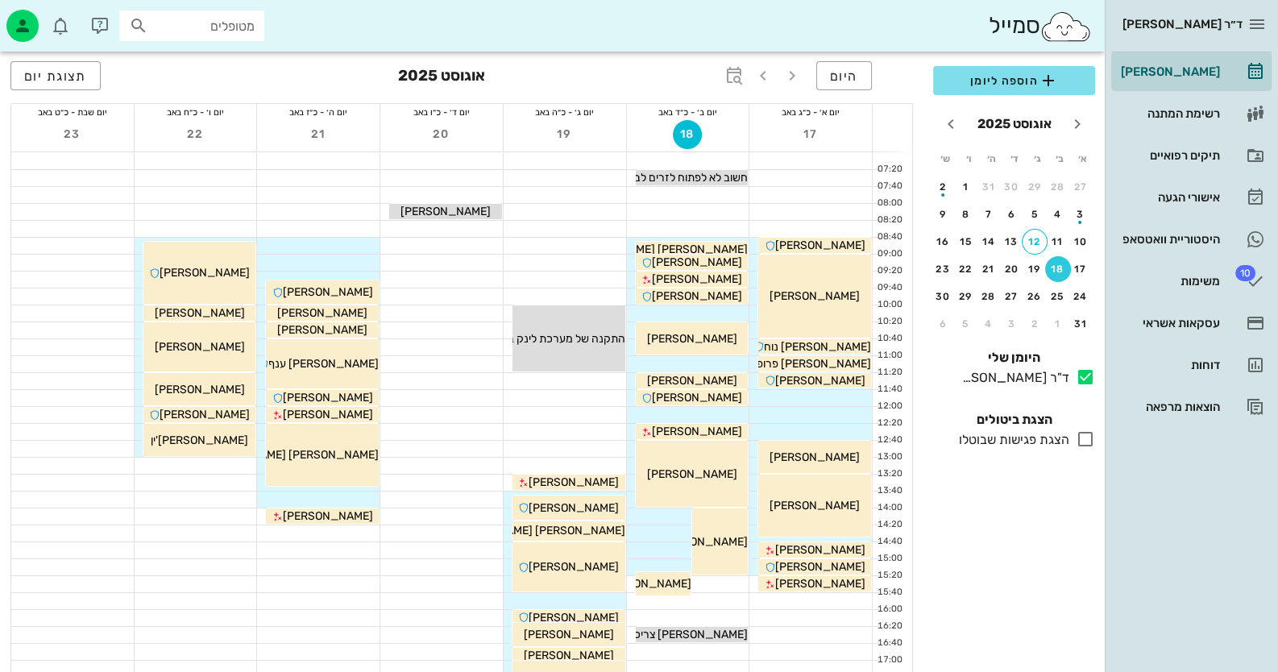
click at [212, 27] on input "מטופלים" at bounding box center [203, 25] width 103 height 21
click at [212, 27] on input "text" at bounding box center [203, 25] width 103 height 21
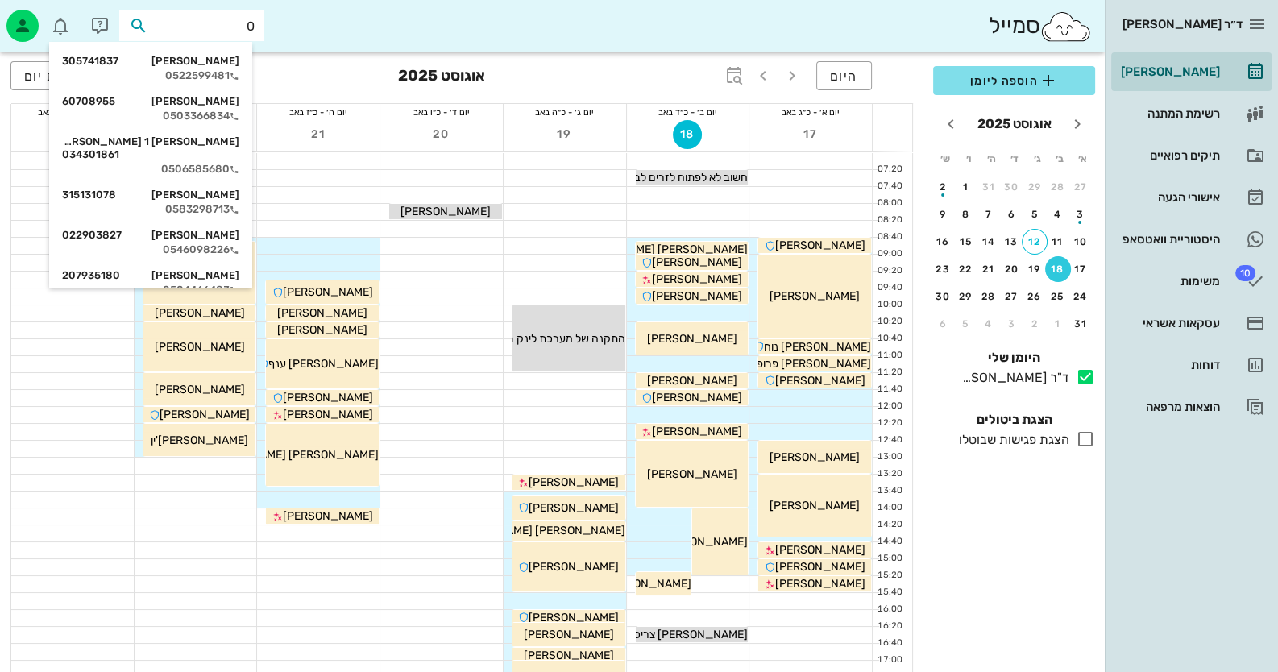
paste input "525801632"
type input "0525801632"
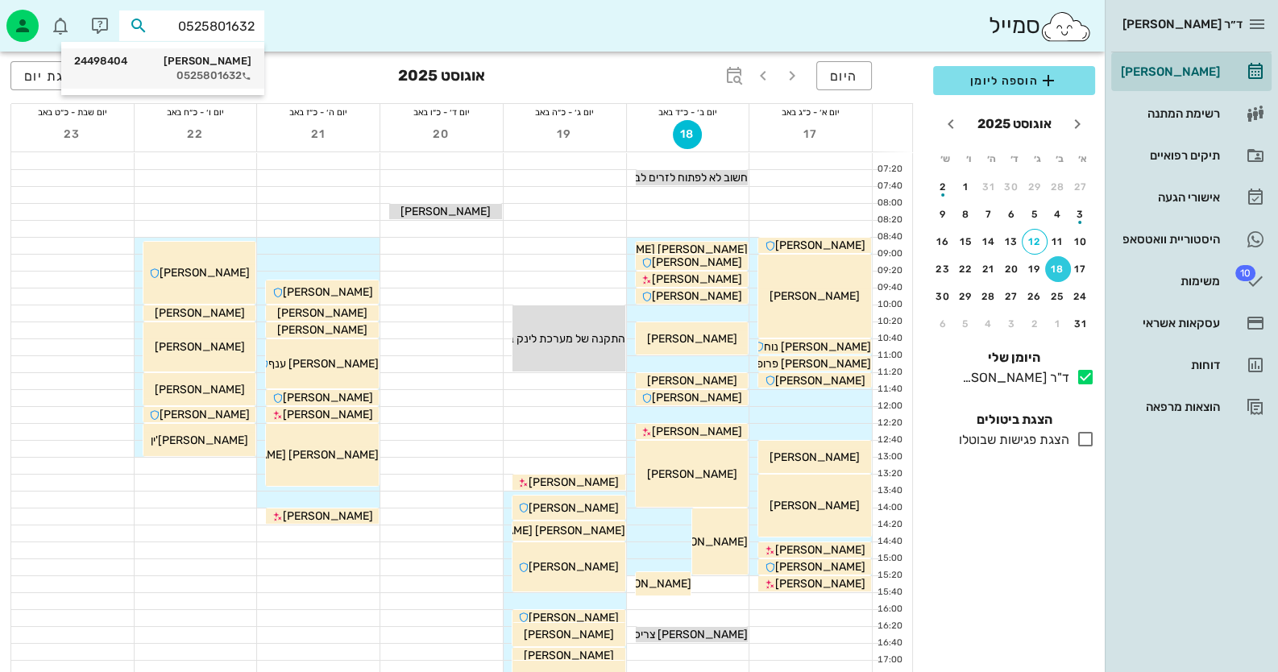
click at [210, 60] on div "אוריאל קרמר 24498404" at bounding box center [162, 61] width 177 height 13
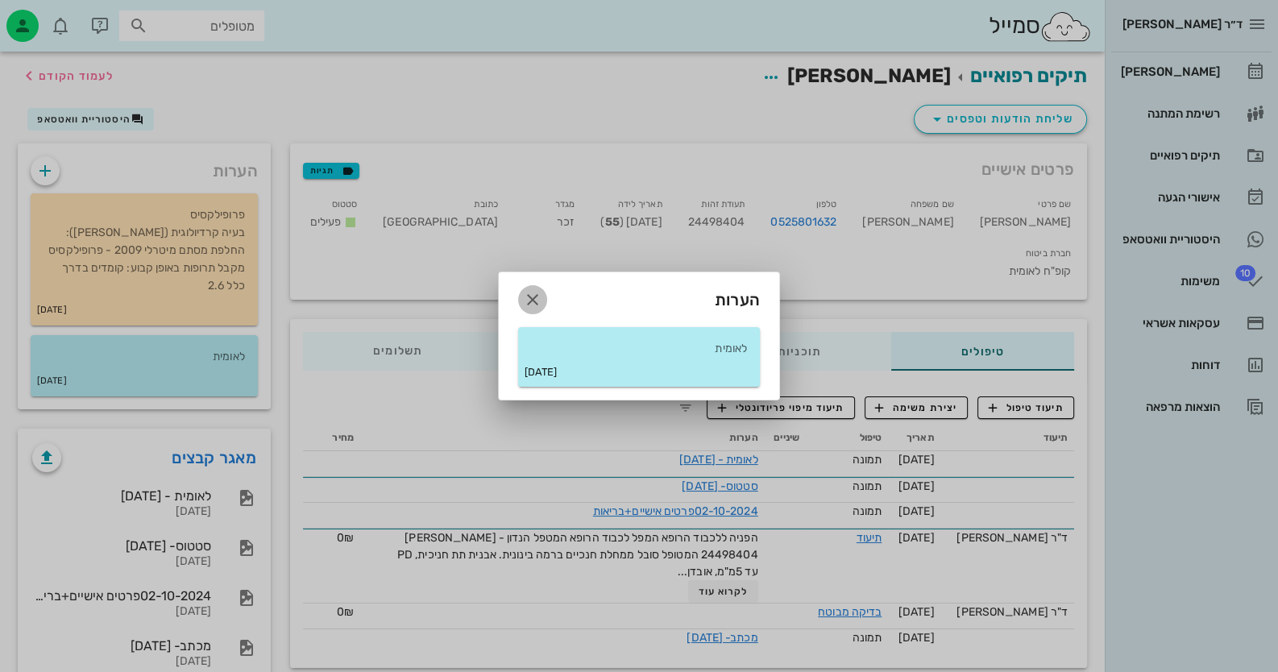
click at [539, 289] on button "button" at bounding box center [532, 299] width 29 height 29
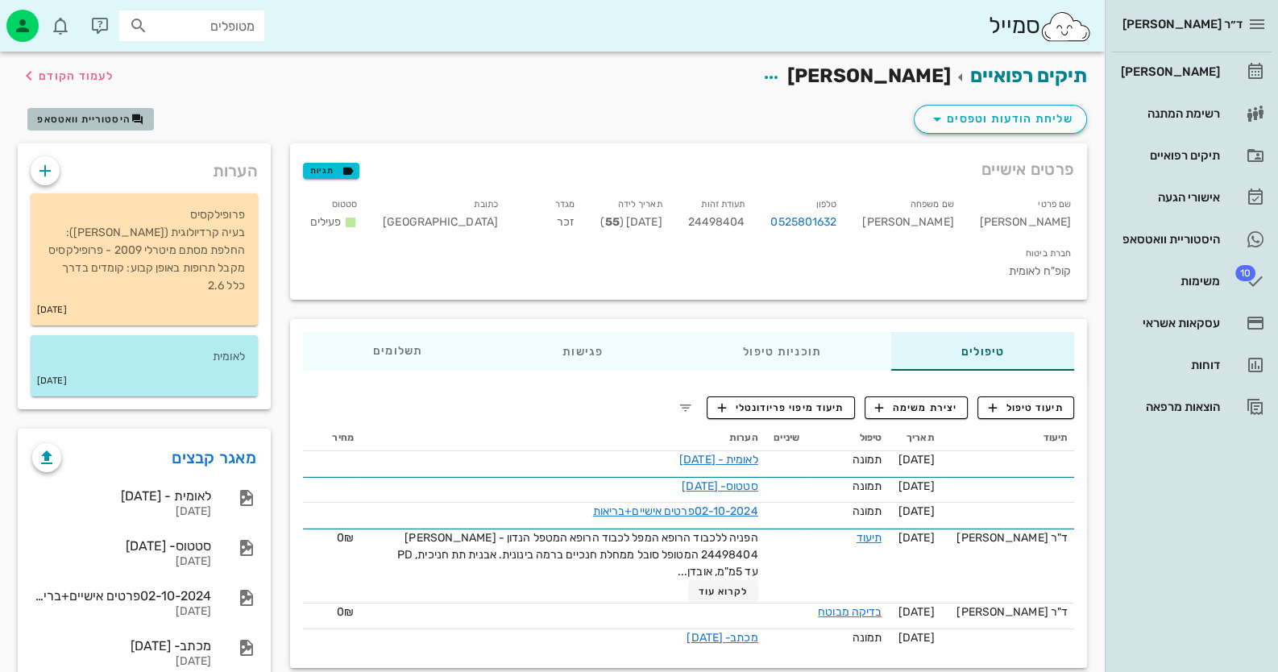
click at [112, 114] on span "היסטוריית וואטסאפ" at bounding box center [83, 119] width 93 height 11
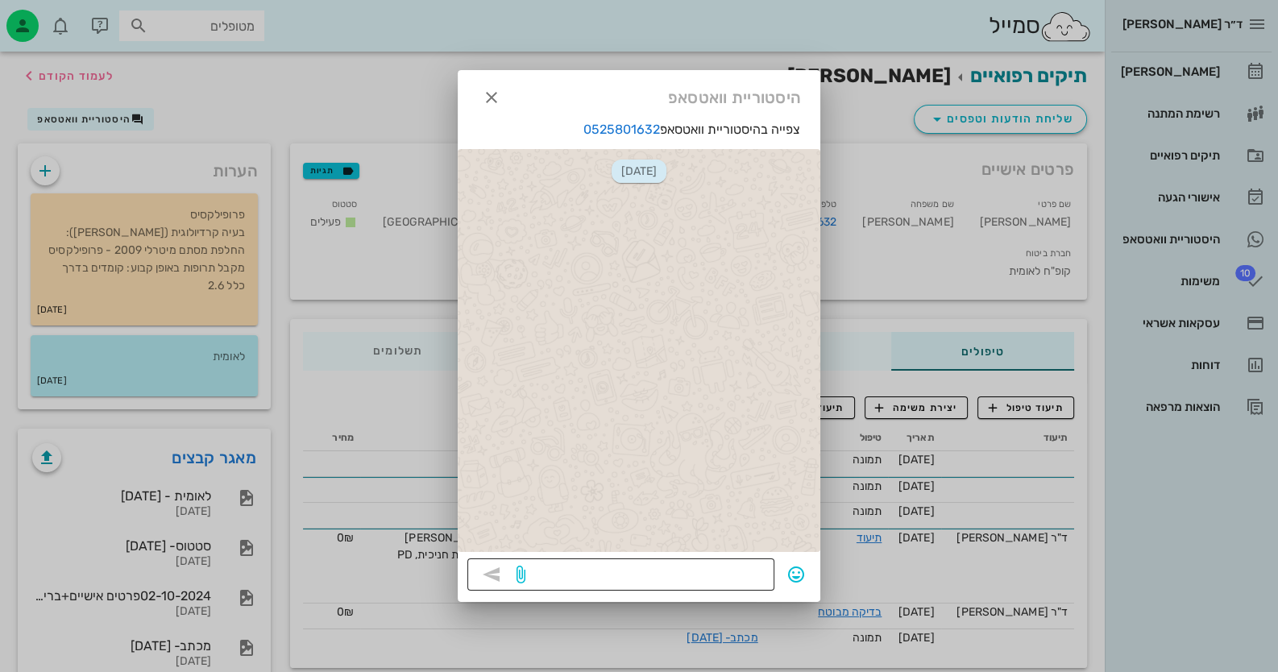
click at [759, 584] on textarea at bounding box center [647, 576] width 236 height 26
type textarea "תוכל לתקשר עם המרפאה בווטסאפ הזה"
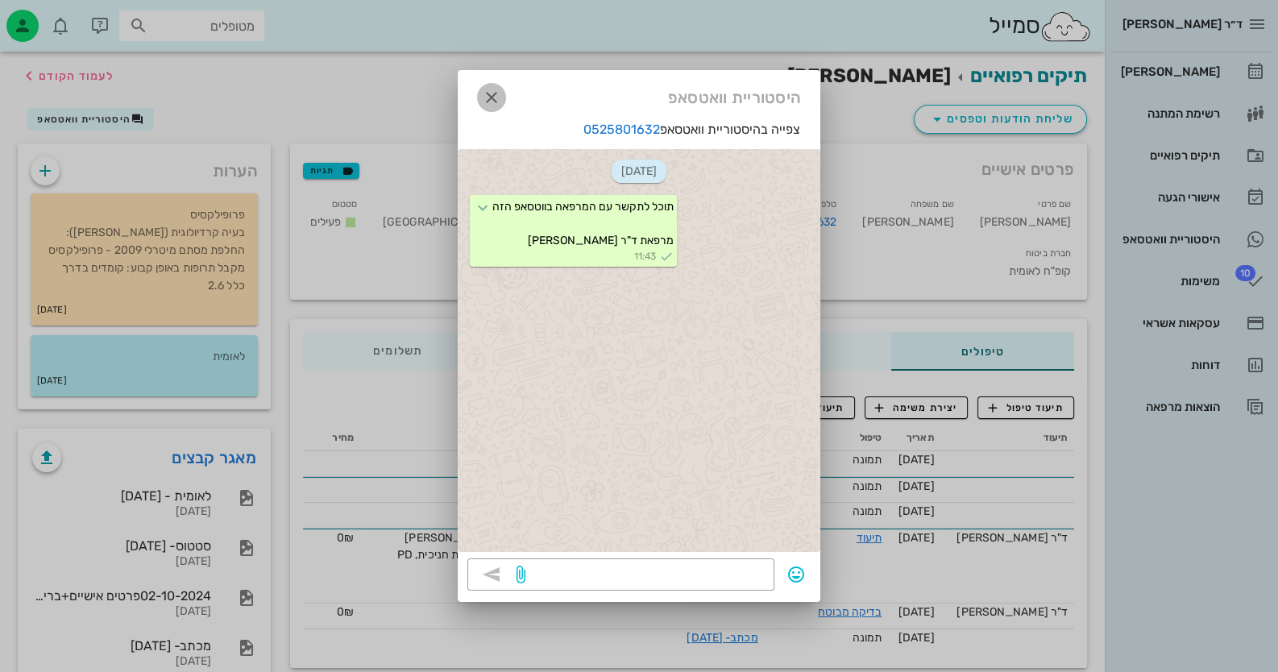
click at [484, 91] on icon "button" at bounding box center [491, 97] width 19 height 19
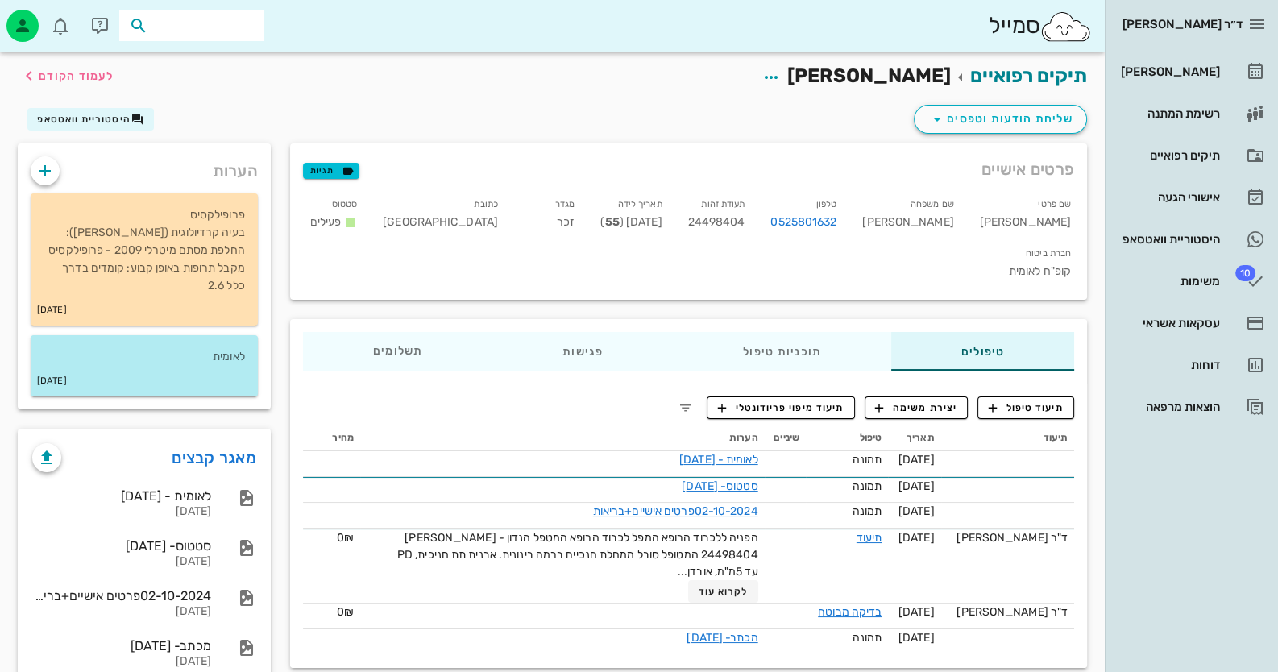
click at [183, 20] on input "text" at bounding box center [203, 25] width 103 height 21
paste input "0506990455"
click at [189, 23] on input "0506990455" at bounding box center [203, 25] width 103 height 21
paste input "33921546"
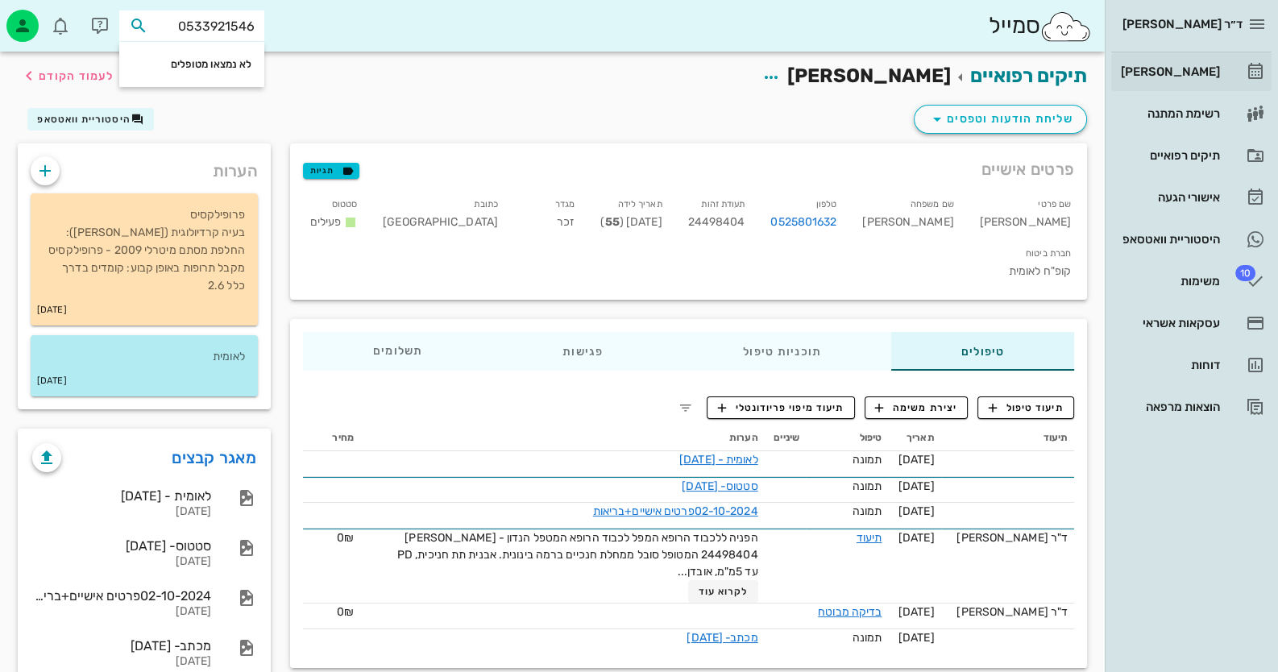
type input "0533921546"
click at [1219, 75] on div "[PERSON_NAME]" at bounding box center [1169, 71] width 102 height 13
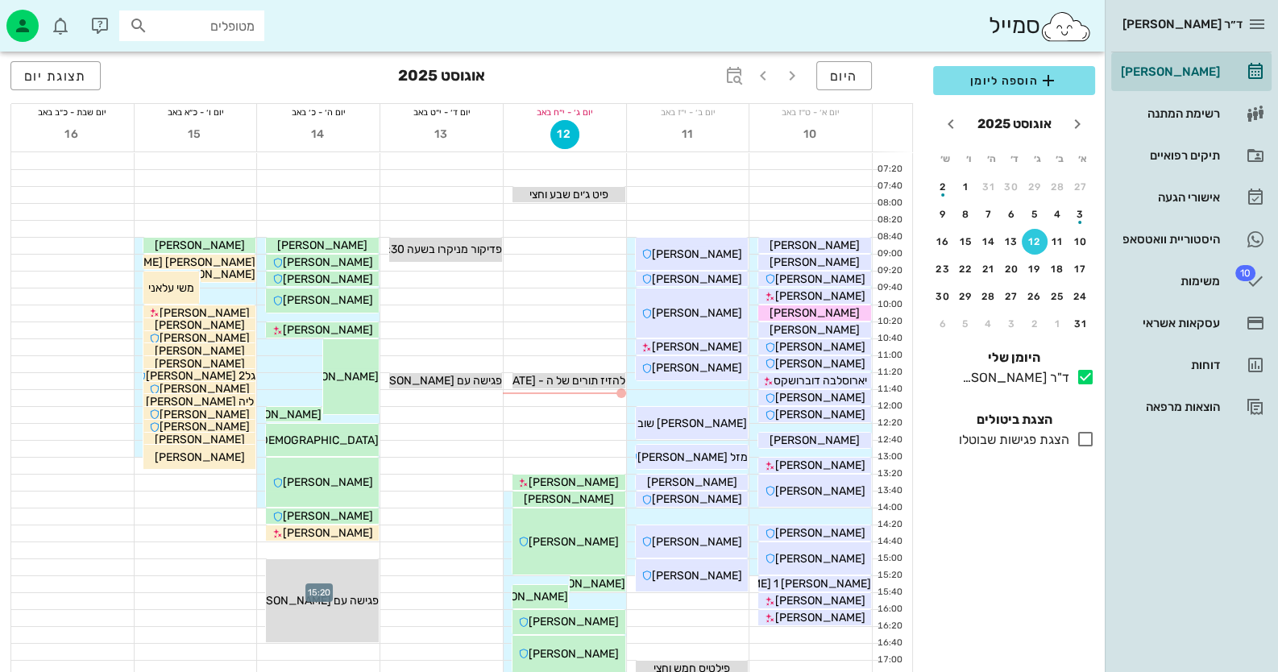
click at [260, 588] on div at bounding box center [318, 584] width 123 height 16
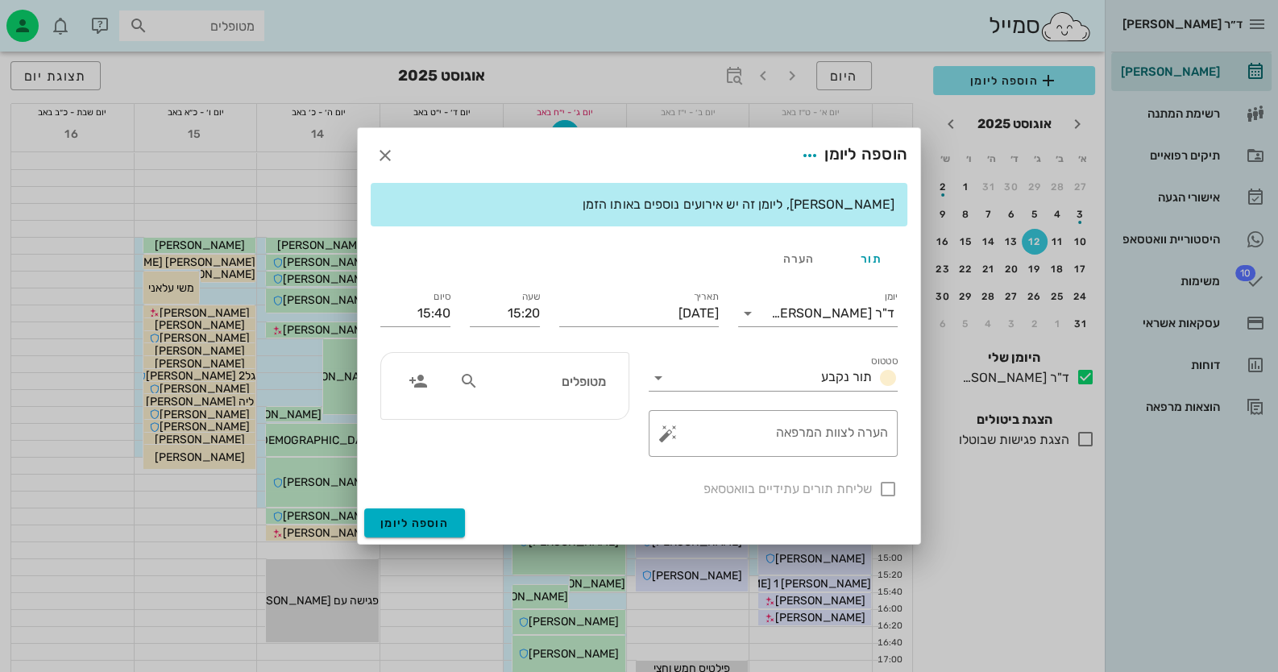
click at [493, 382] on input "מטופלים" at bounding box center [544, 381] width 124 height 21
click at [391, 150] on icon "button" at bounding box center [385, 155] width 19 height 19
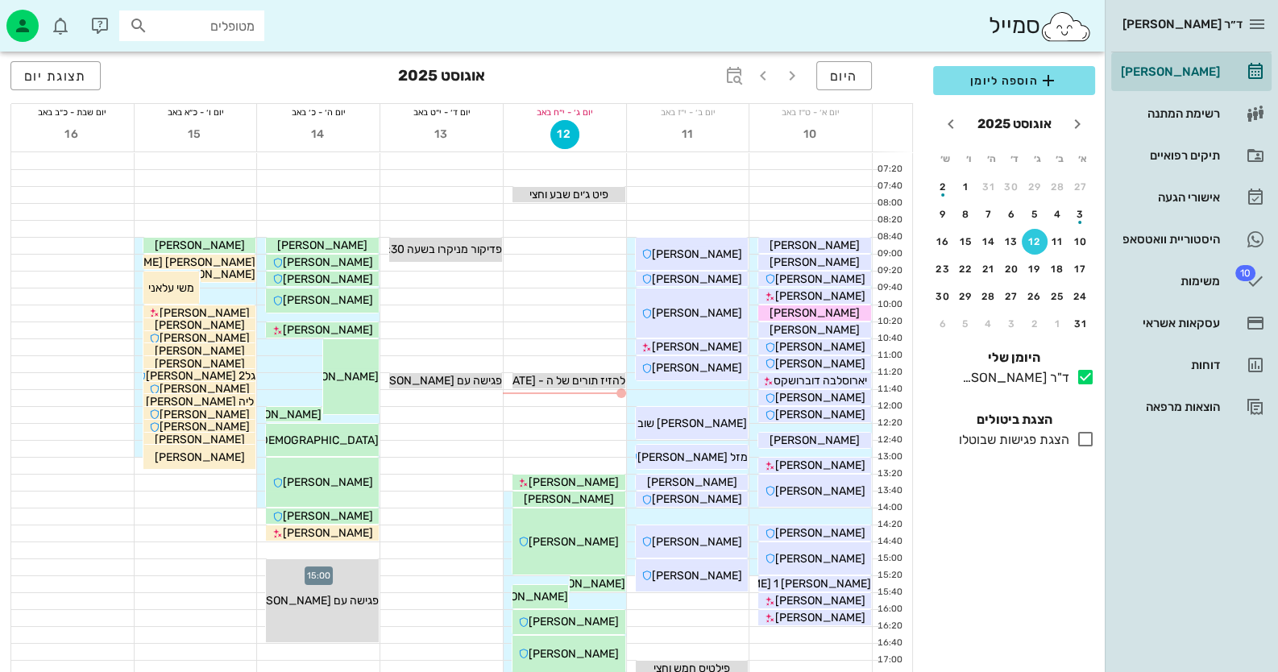
click at [262, 565] on div at bounding box center [318, 567] width 123 height 16
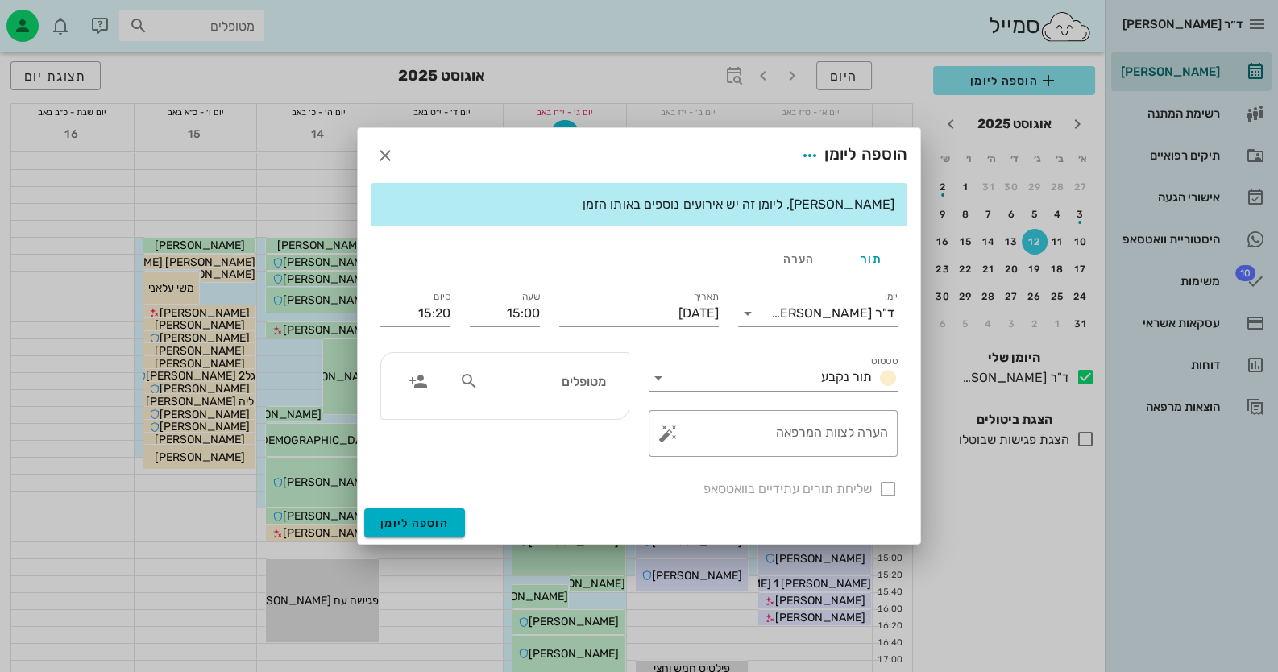
click at [587, 371] on input "מטופלים" at bounding box center [544, 381] width 124 height 21
type input "חיה מא"
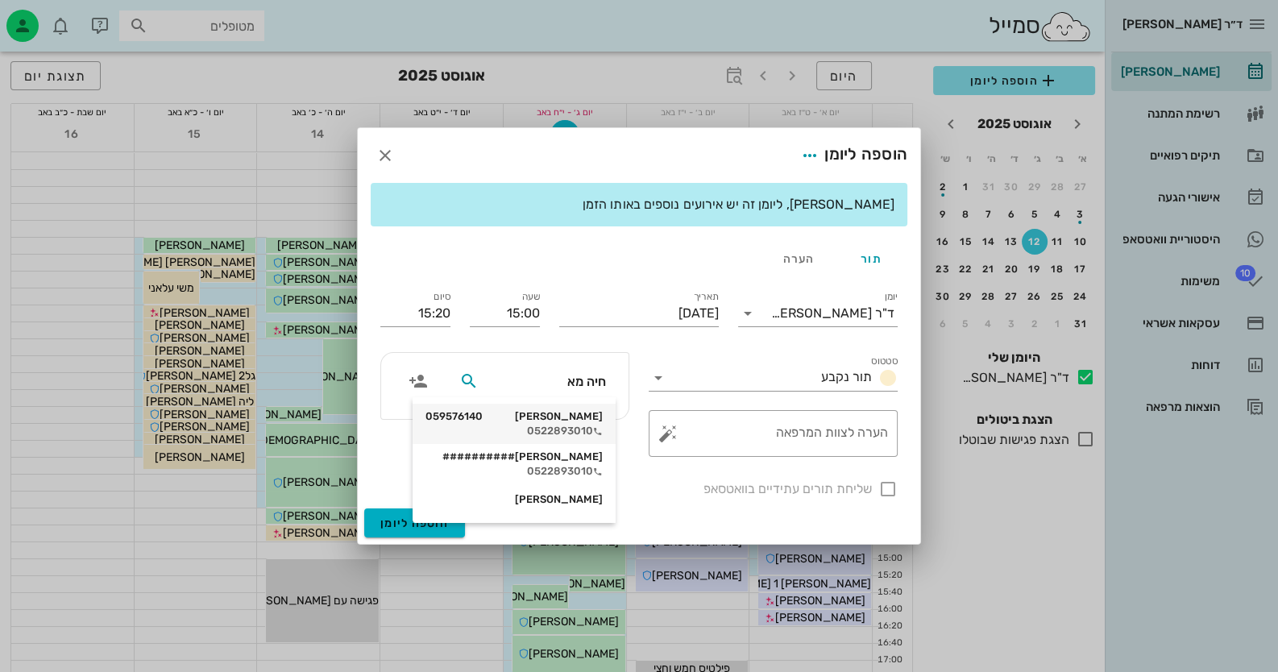
click at [570, 427] on div "0522893010" at bounding box center [514, 431] width 177 height 13
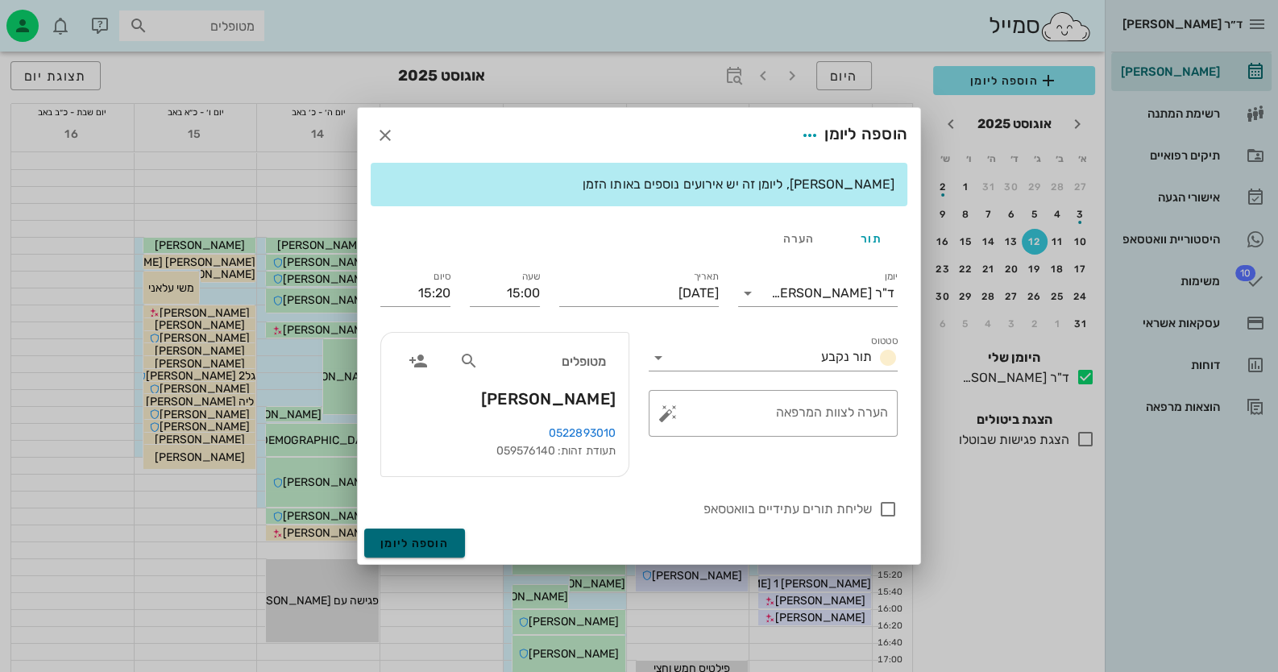
click at [422, 538] on span "הוספה ליומן" at bounding box center [414, 544] width 69 height 14
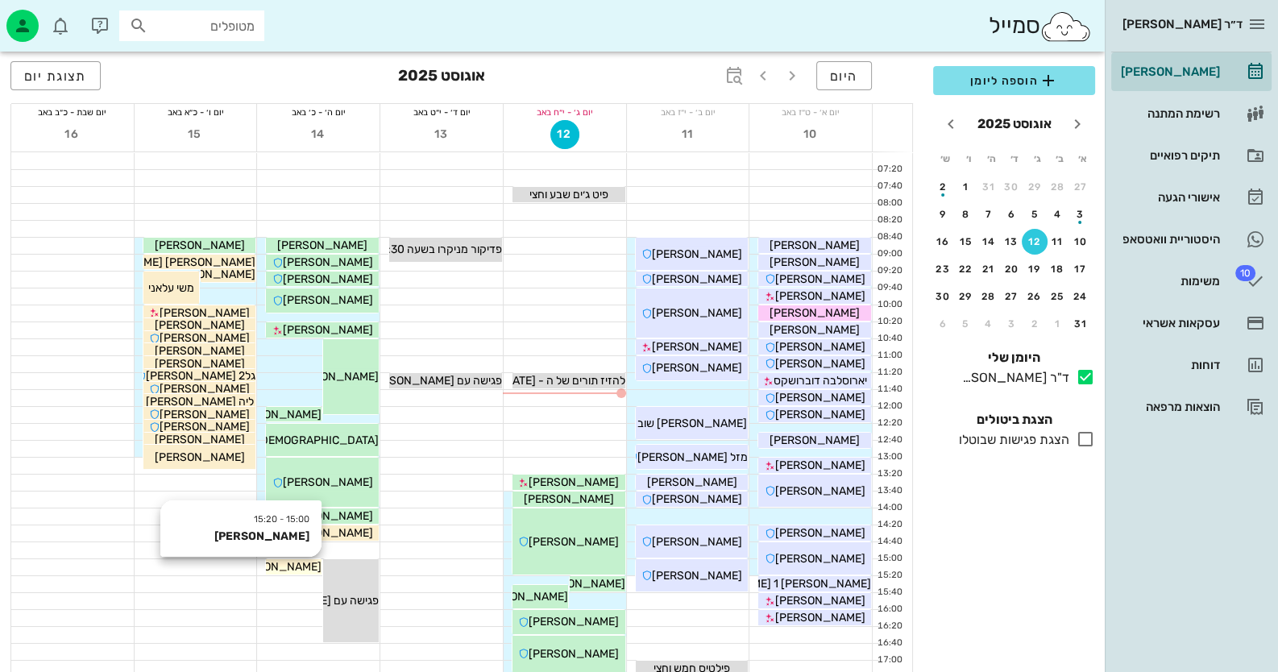
click at [315, 563] on div "[PERSON_NAME]" at bounding box center [294, 567] width 56 height 17
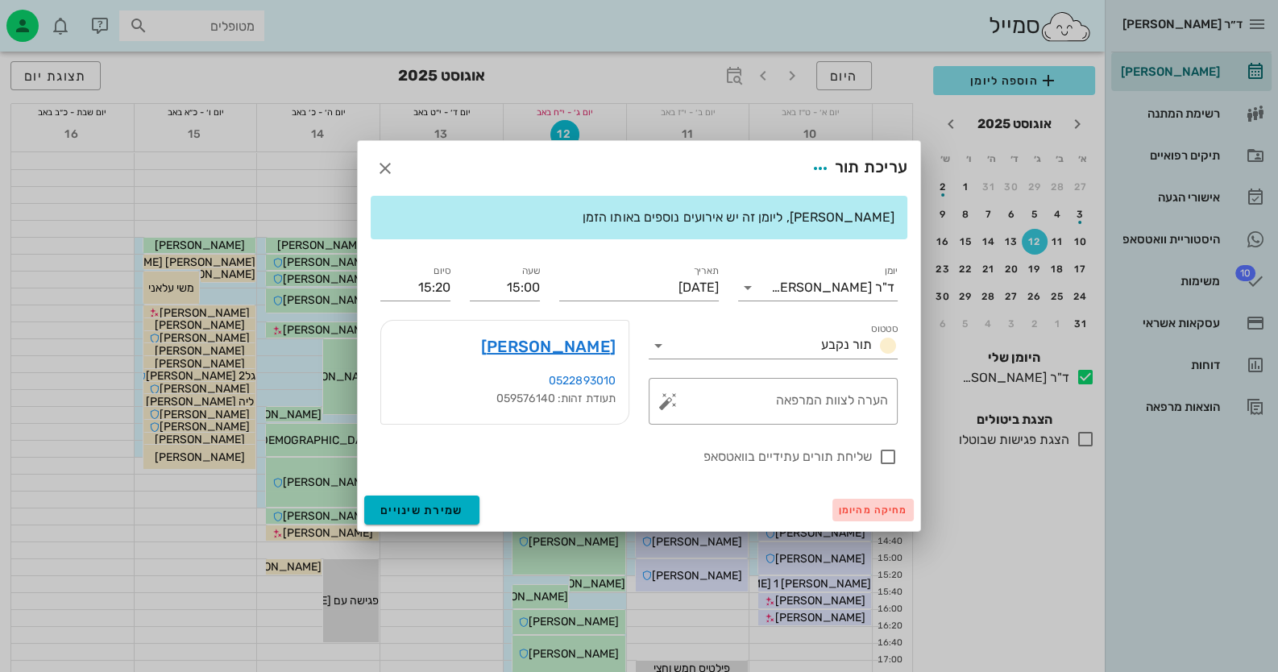
click at [892, 511] on span "מחיקה מהיומן" at bounding box center [873, 510] width 69 height 11
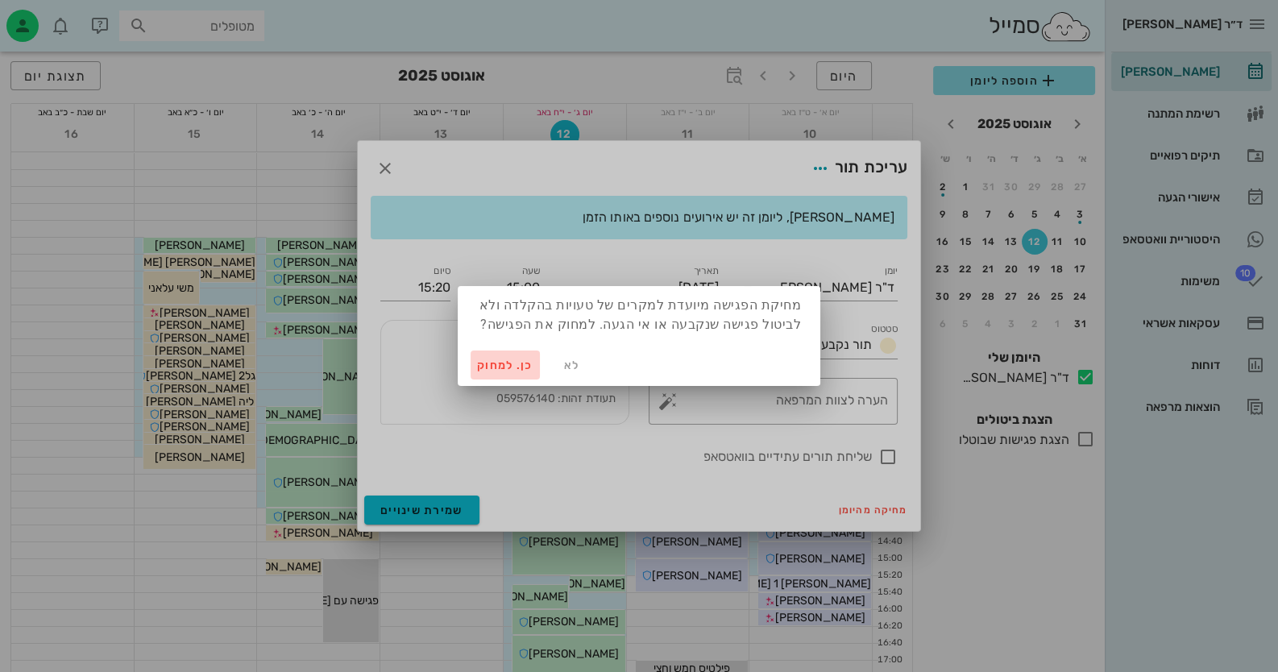
click at [504, 366] on span "כן. למחוק" at bounding box center [505, 366] width 56 height 14
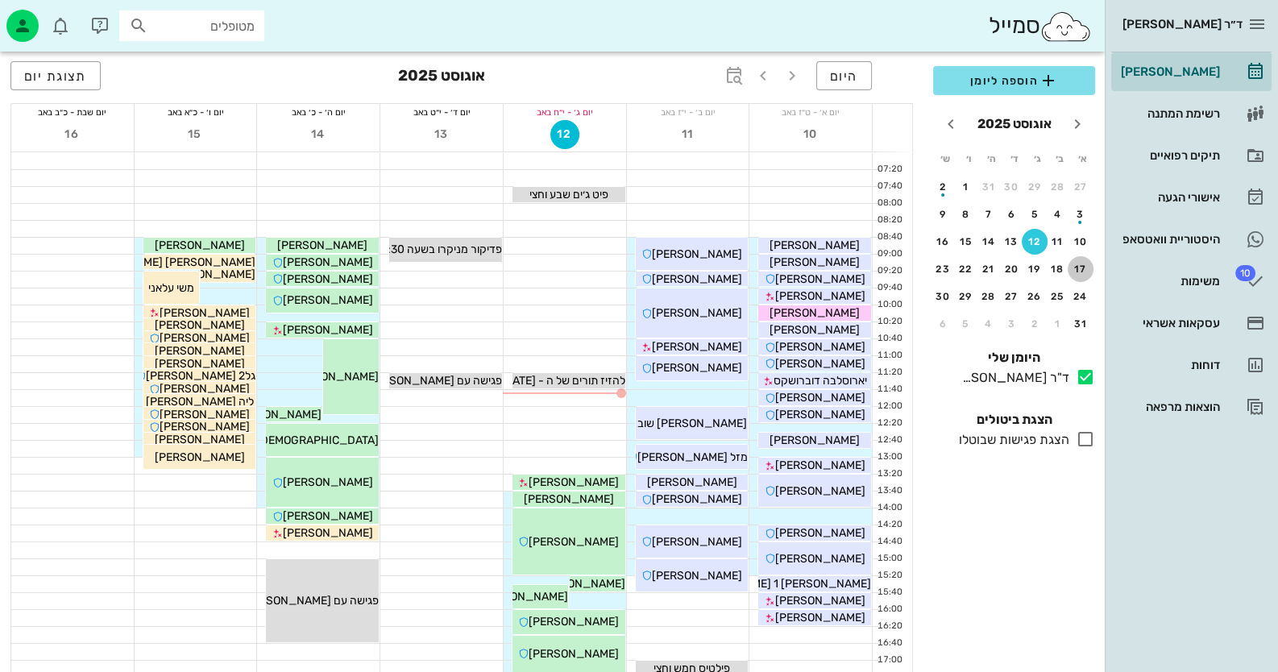
click at [1088, 264] on div "17" at bounding box center [1081, 269] width 26 height 11
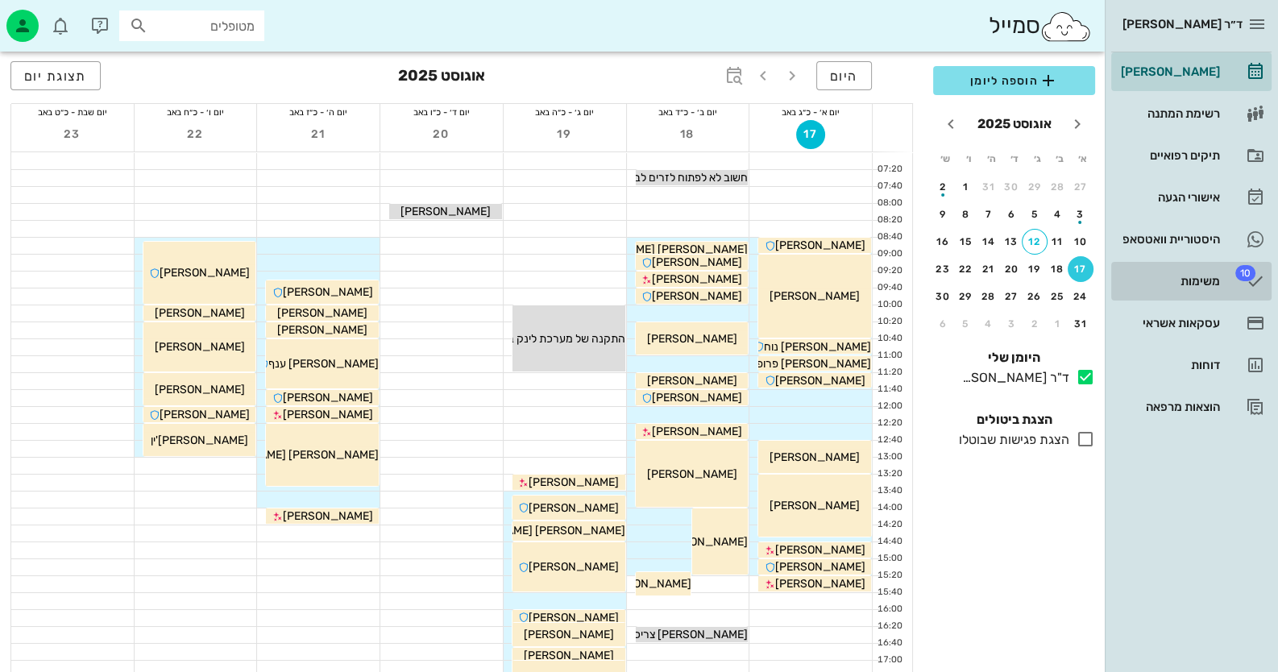
click at [1233, 290] on link "10 משימות" at bounding box center [1191, 281] width 160 height 39
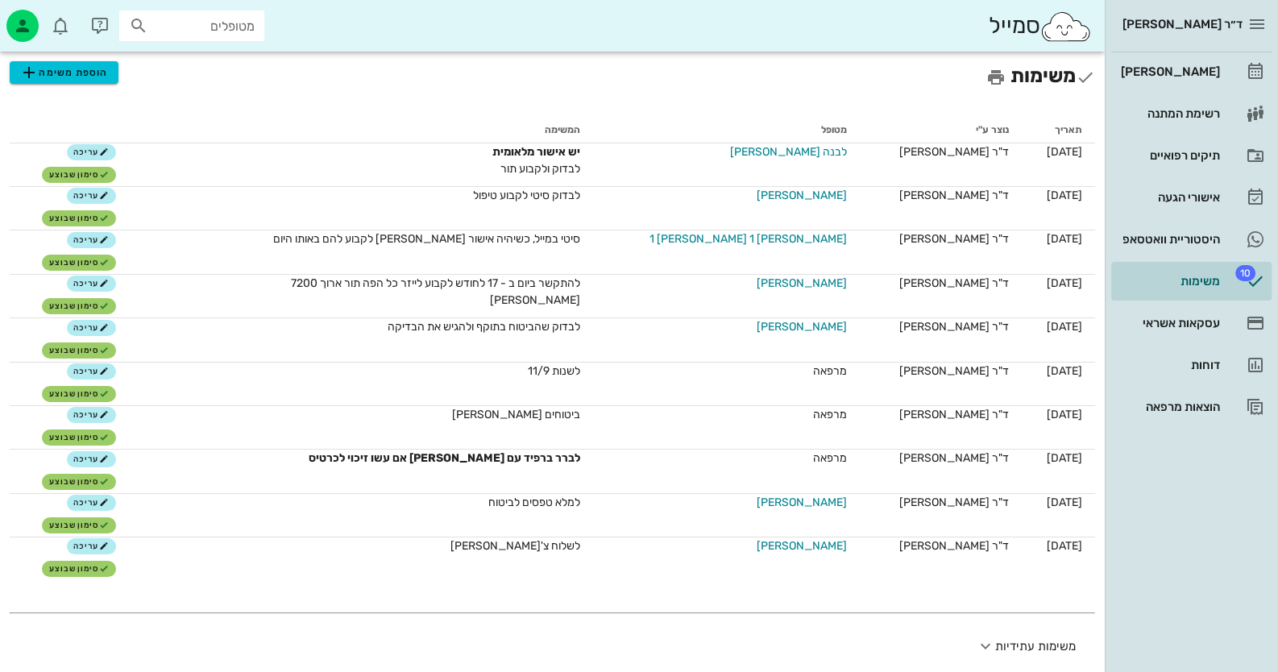
click at [1186, 545] on div "ד״ר חיה מאיר יומן מרפאה רשימת המתנה תיקים רפואיים אישורי הגעה היסטוריית וואטסאפ…" at bounding box center [1191, 336] width 173 height 672
click at [205, 32] on input "text" at bounding box center [203, 25] width 103 height 21
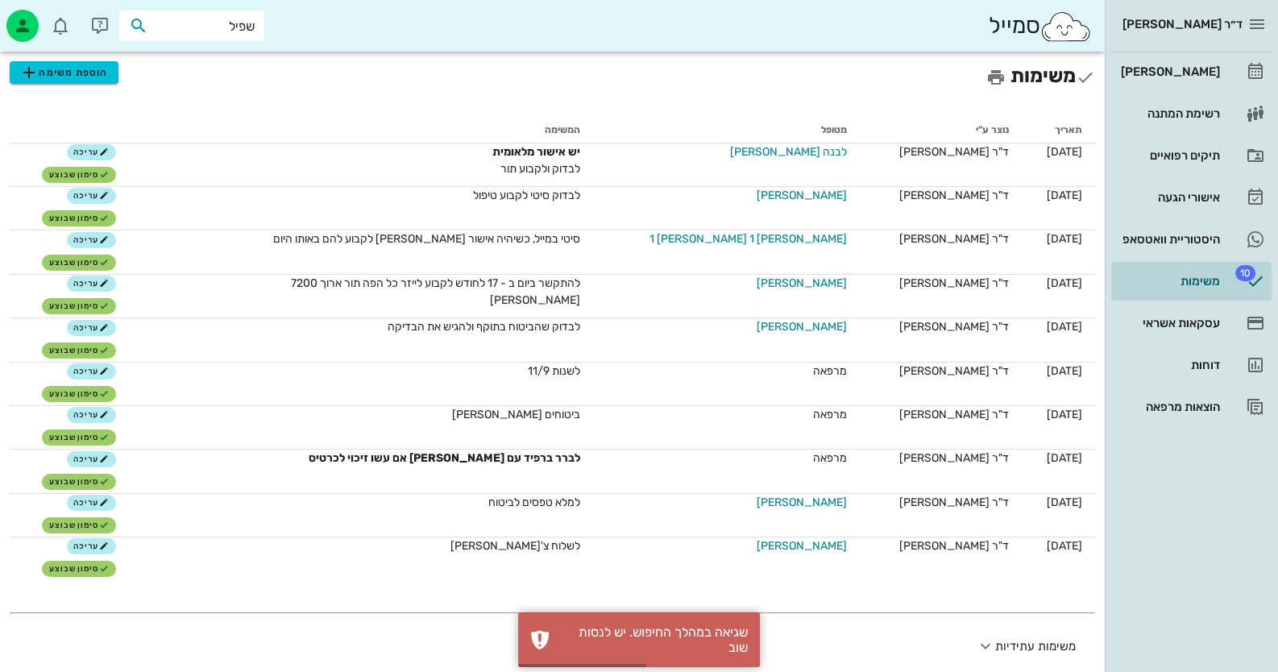
type input "שפילמ"
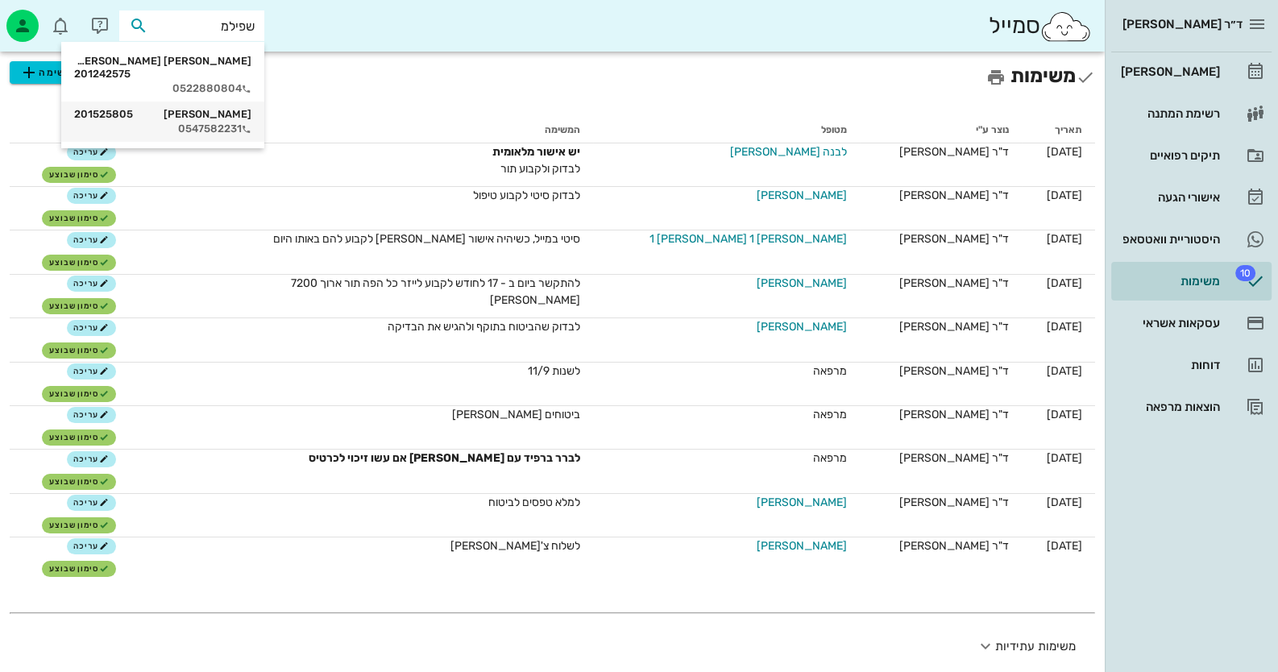
click at [214, 108] on div "עמית שפילמן 201525805" at bounding box center [162, 114] width 177 height 13
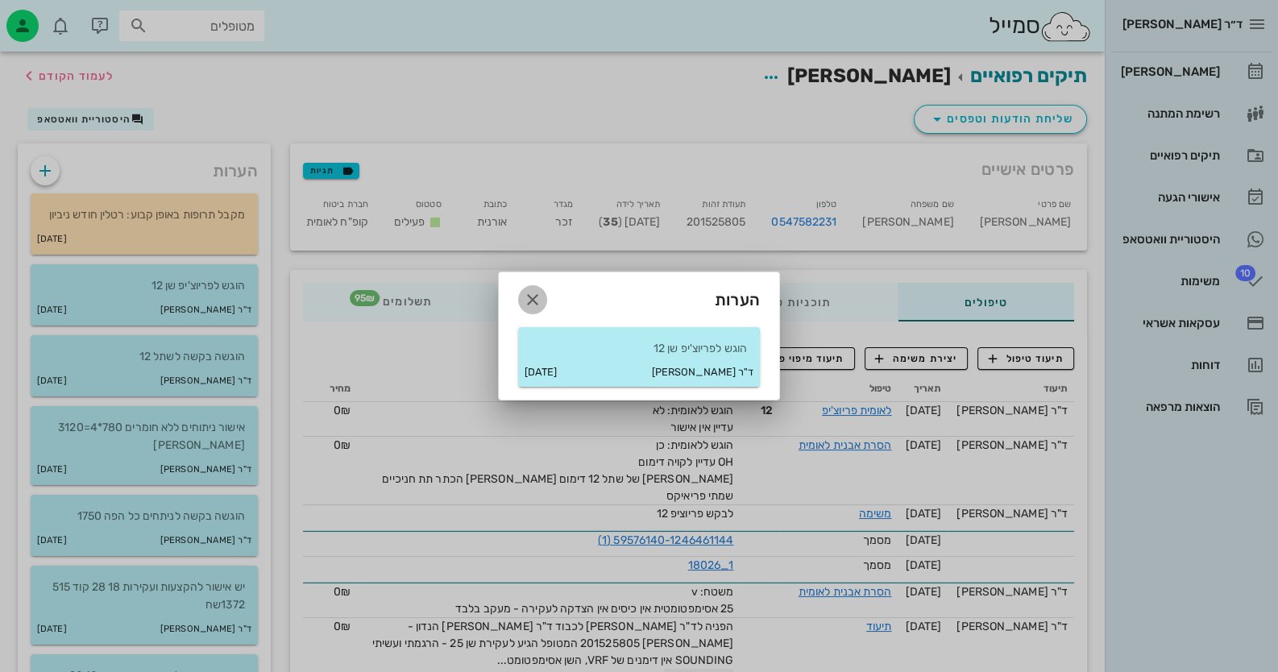
click at [541, 292] on icon "button" at bounding box center [532, 299] width 19 height 19
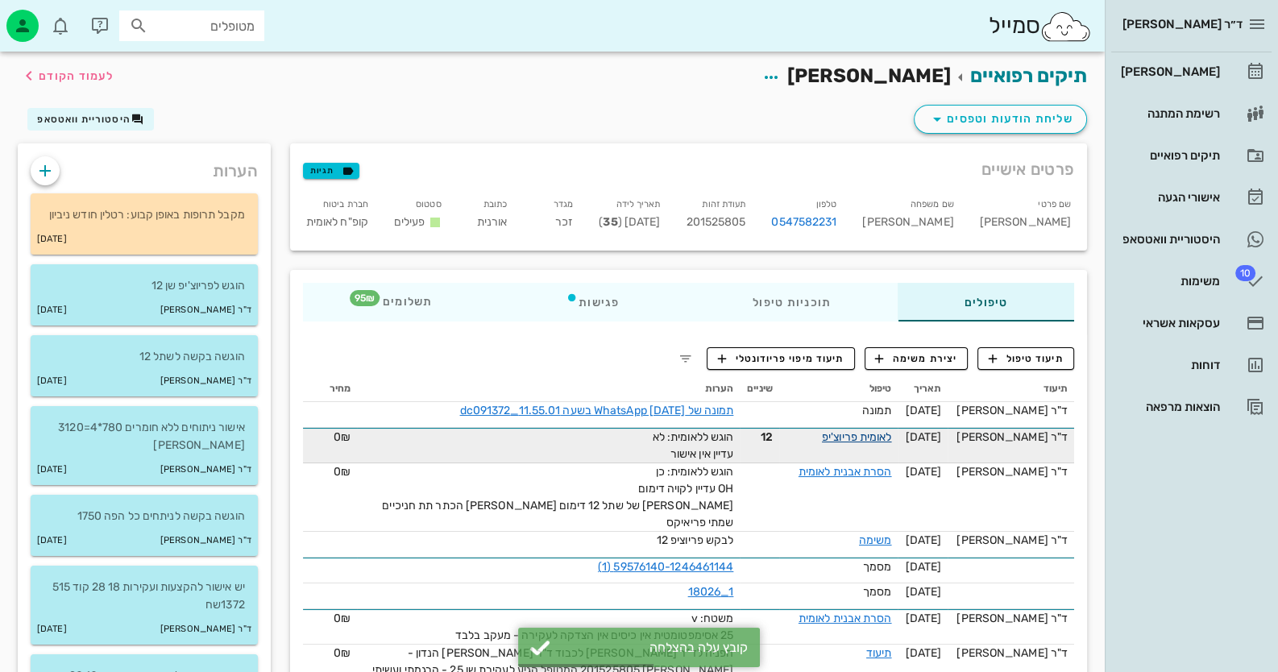
click at [892, 440] on link "לאומית פריוצ'יפ" at bounding box center [857, 437] width 70 height 14
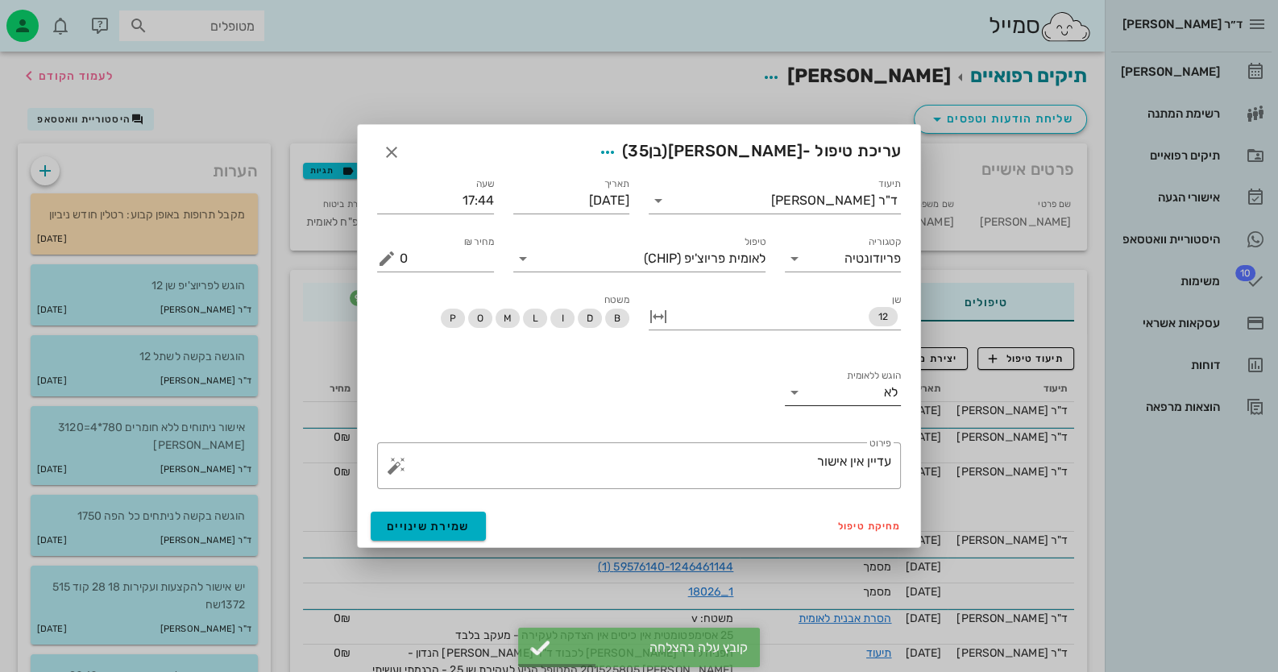
click at [891, 388] on div "לא" at bounding box center [891, 392] width 14 height 15
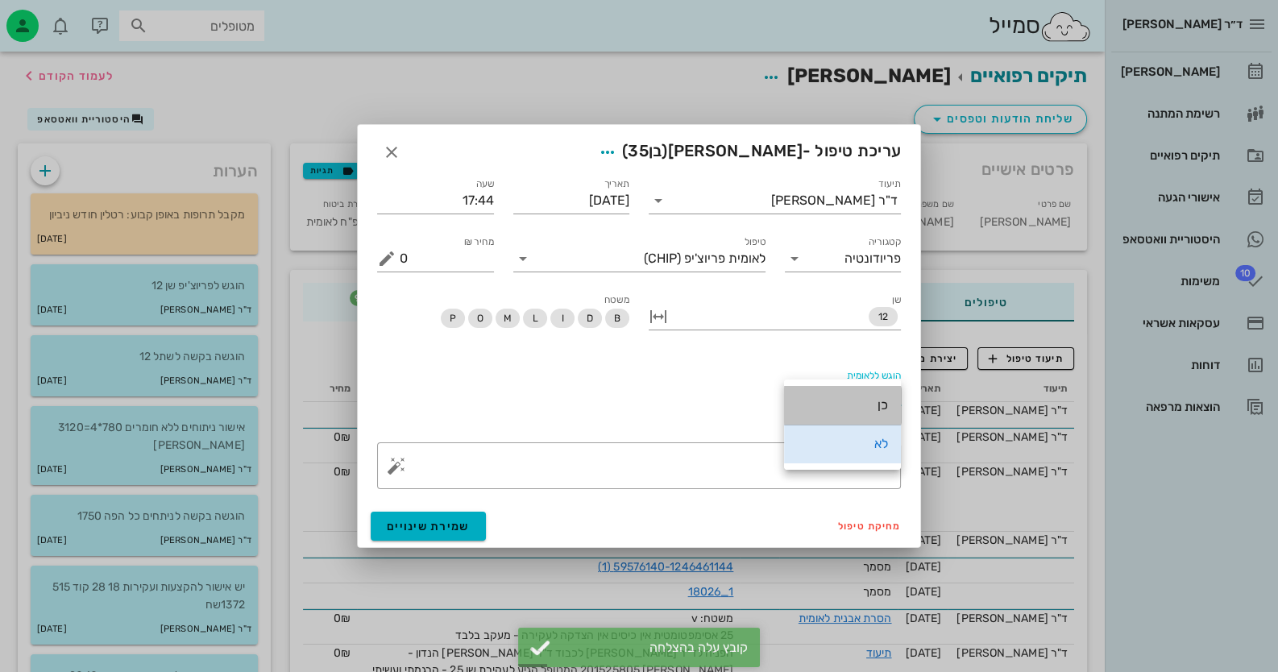
click at [887, 398] on div "כן" at bounding box center [842, 404] width 91 height 15
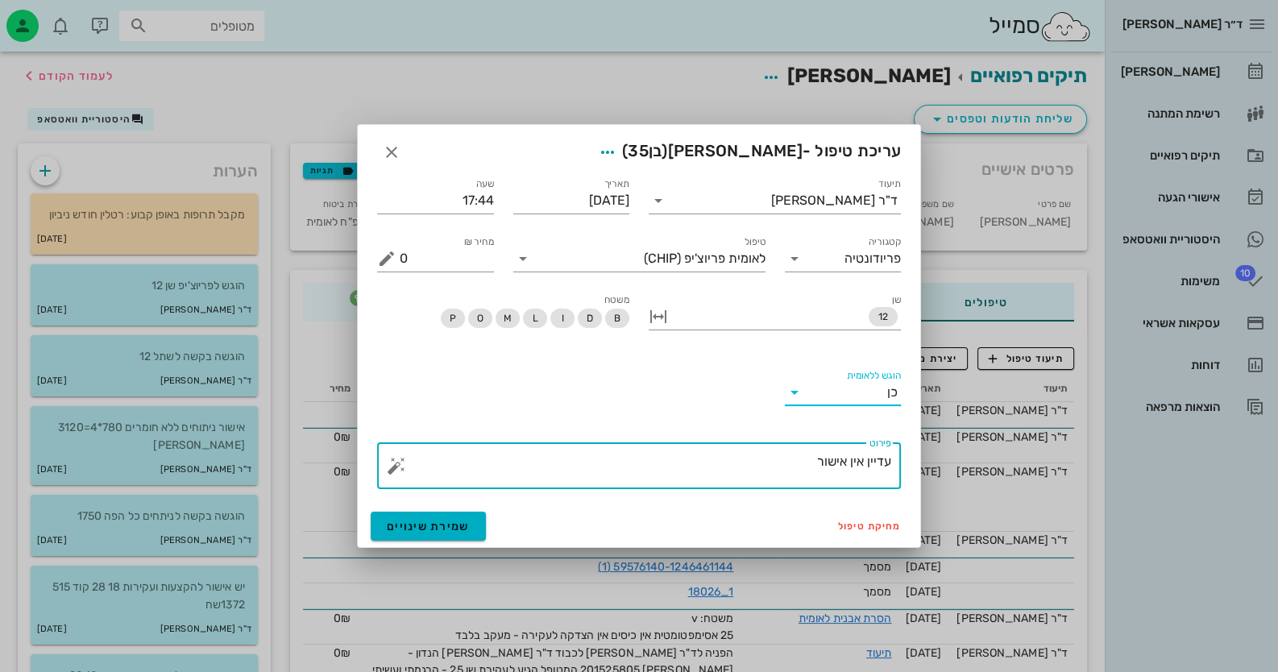
click at [787, 467] on textarea "עדיין אין אישור" at bounding box center [646, 470] width 492 height 39
drag, startPoint x: 787, startPoint y: 467, endPoint x: 937, endPoint y: 454, distance: 150.5
click at [818, 463] on textarea "עדיין אין אישור" at bounding box center [646, 470] width 492 height 39
type textarea "עדיין אין אישור - אושר"
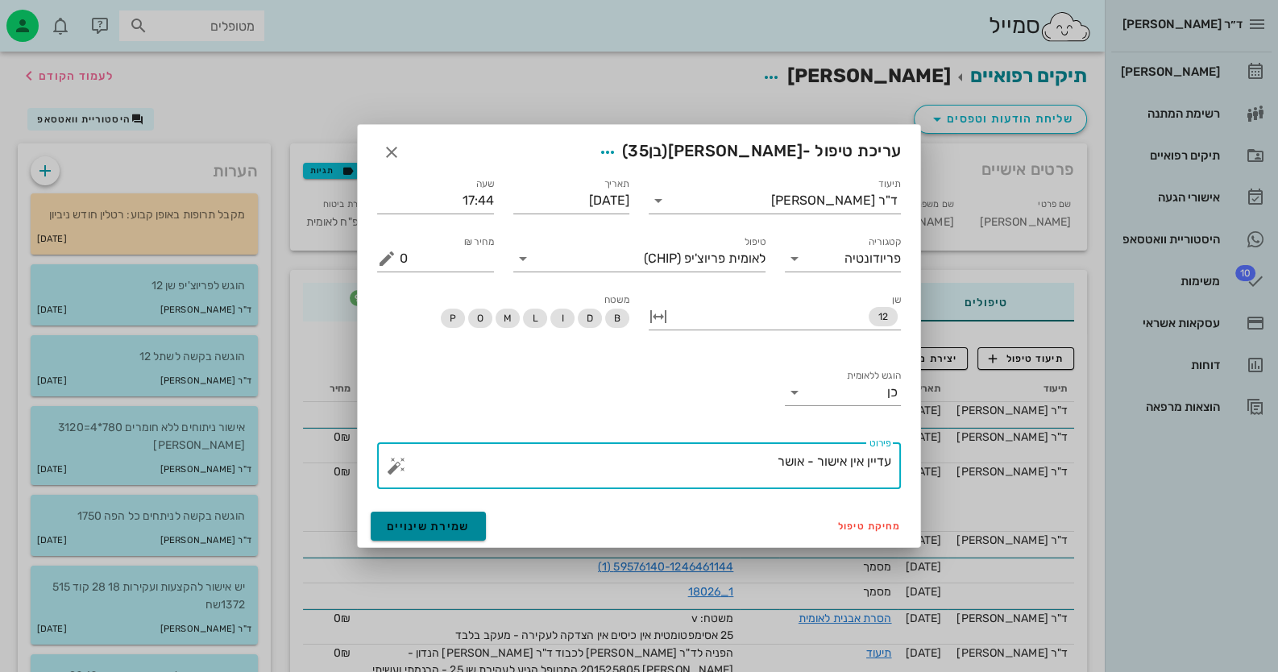
click at [410, 531] on span "שמירת שינויים" at bounding box center [428, 527] width 83 height 14
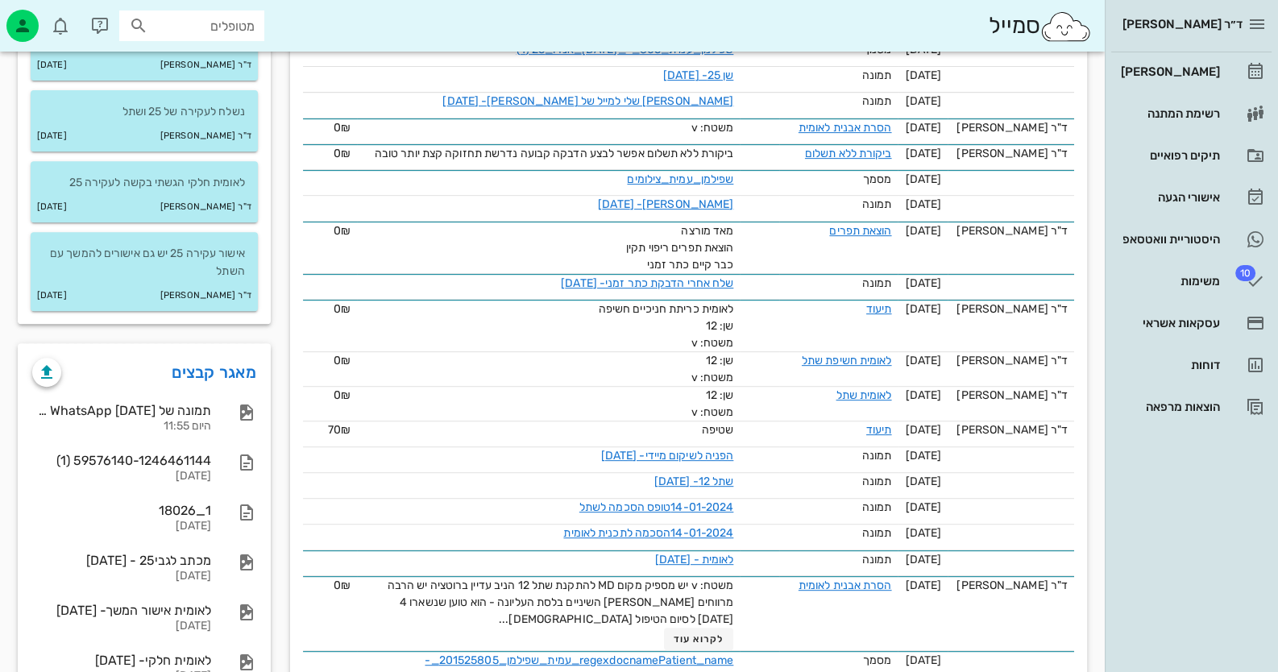
scroll to position [805, 0]
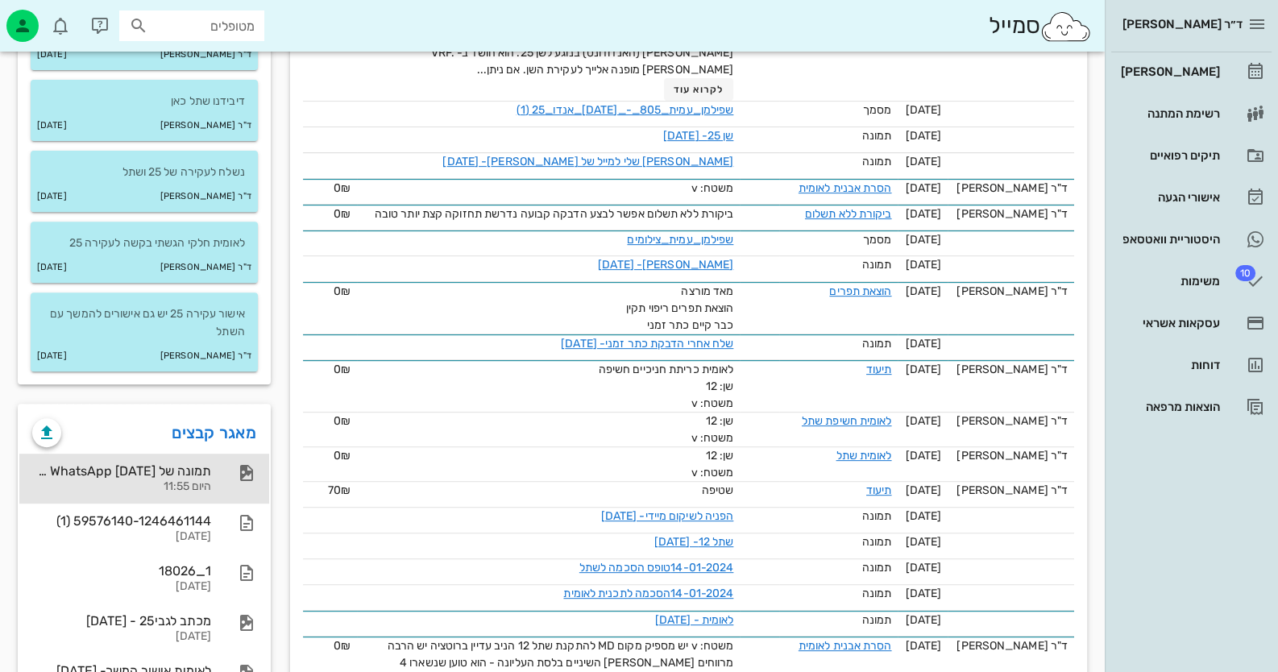
click at [217, 464] on div "תמונה של WhatsApp 2025-08-12 בשעה 11.55.01_dc091372 היום 11:55" at bounding box center [144, 479] width 250 height 50
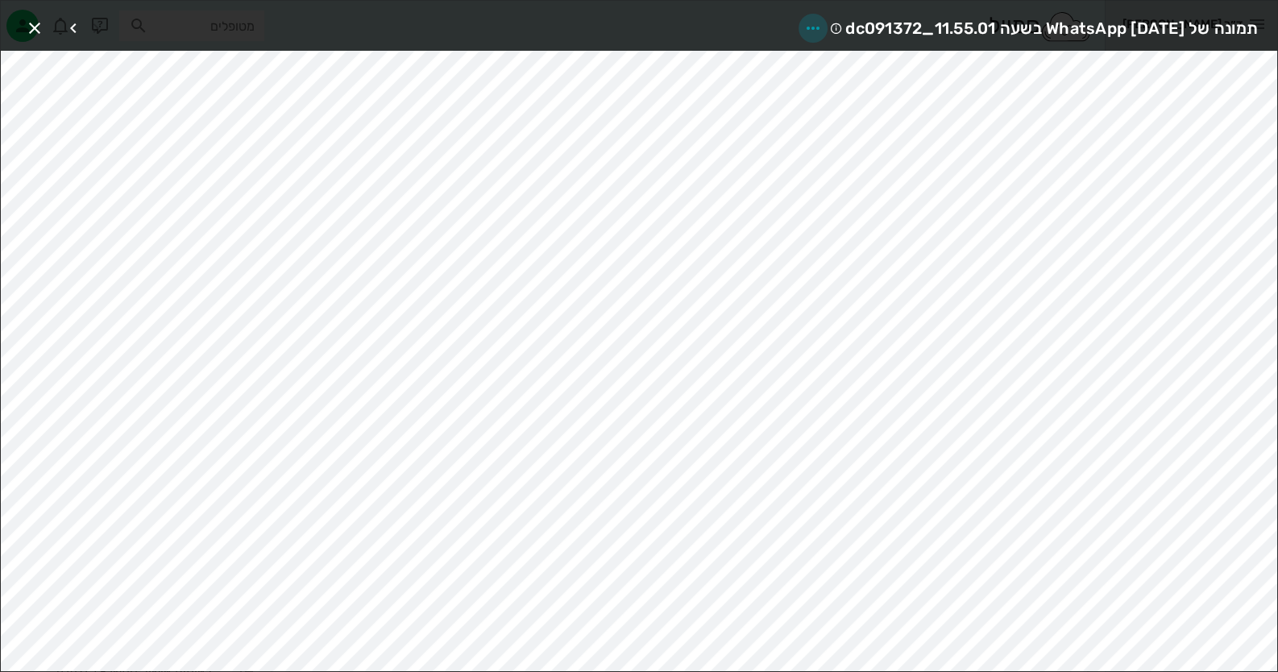
click at [804, 23] on icon "button" at bounding box center [813, 28] width 19 height 19
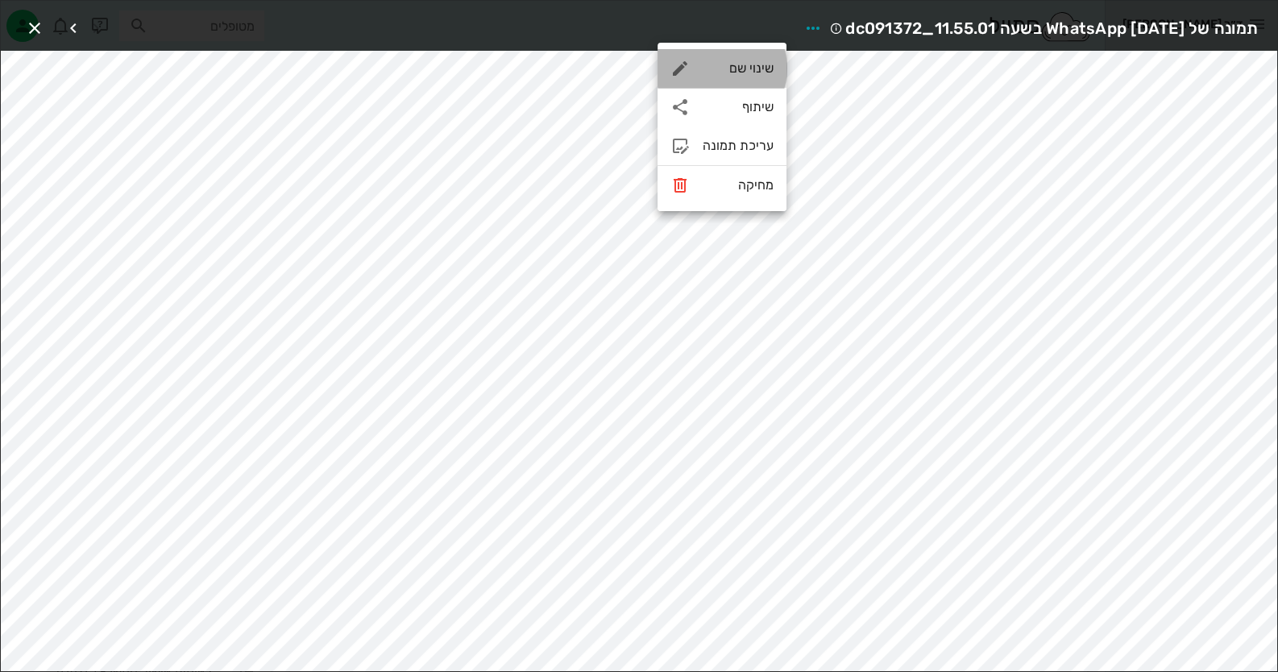
click at [771, 60] on div "שינוי שם" at bounding box center [738, 67] width 71 height 15
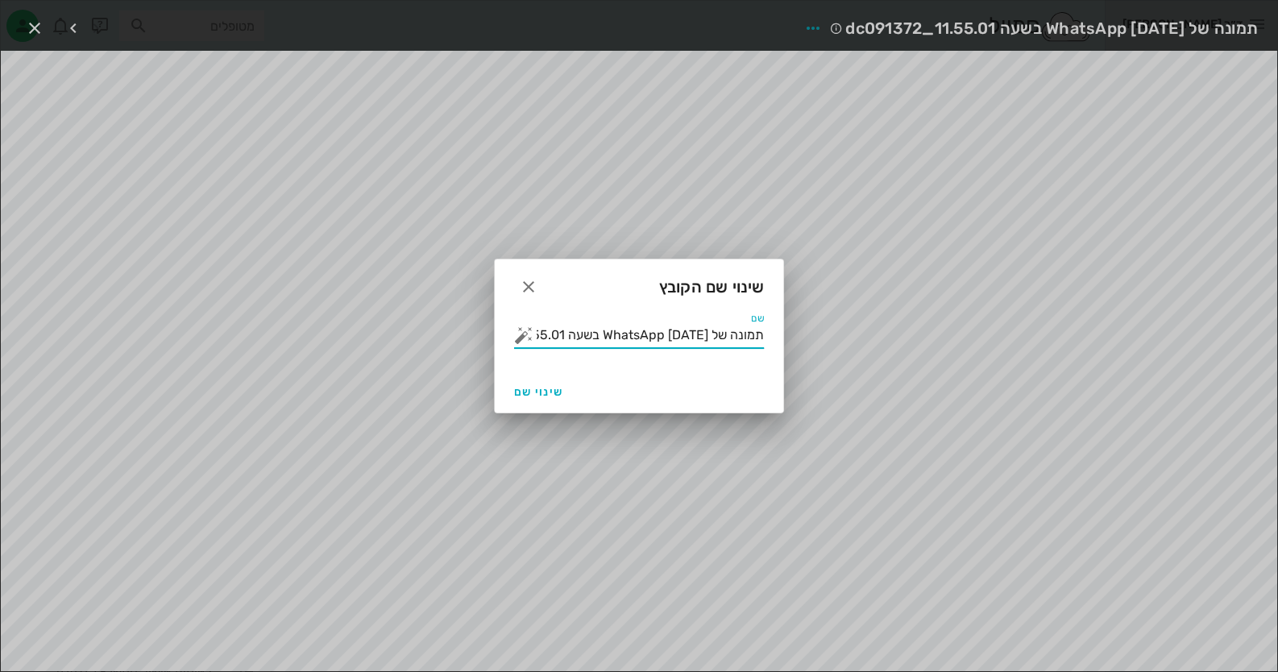
click at [652, 335] on input "תמונה של WhatsApp 2025-08-12 בשעה 11.55.01_dc091372" at bounding box center [650, 335] width 227 height 26
click at [524, 334] on button "button" at bounding box center [523, 335] width 19 height 19
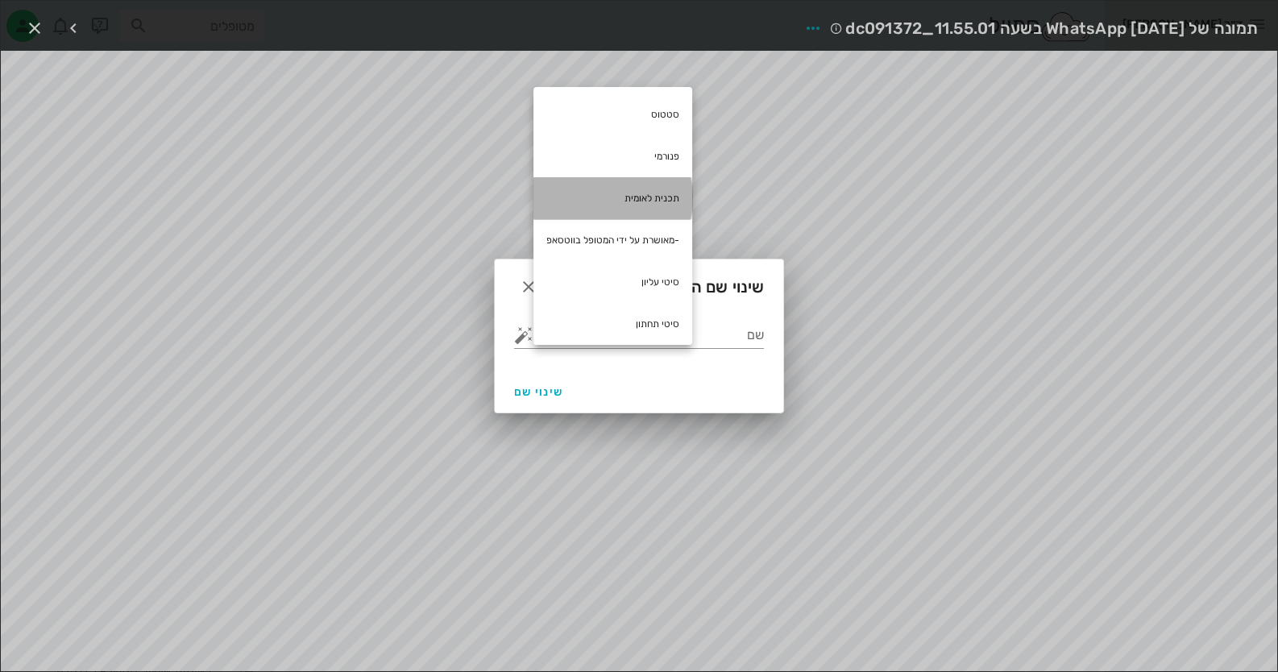
click at [658, 197] on div "תכנית לאומית" at bounding box center [613, 198] width 159 height 42
type input "תכנית לאומית"
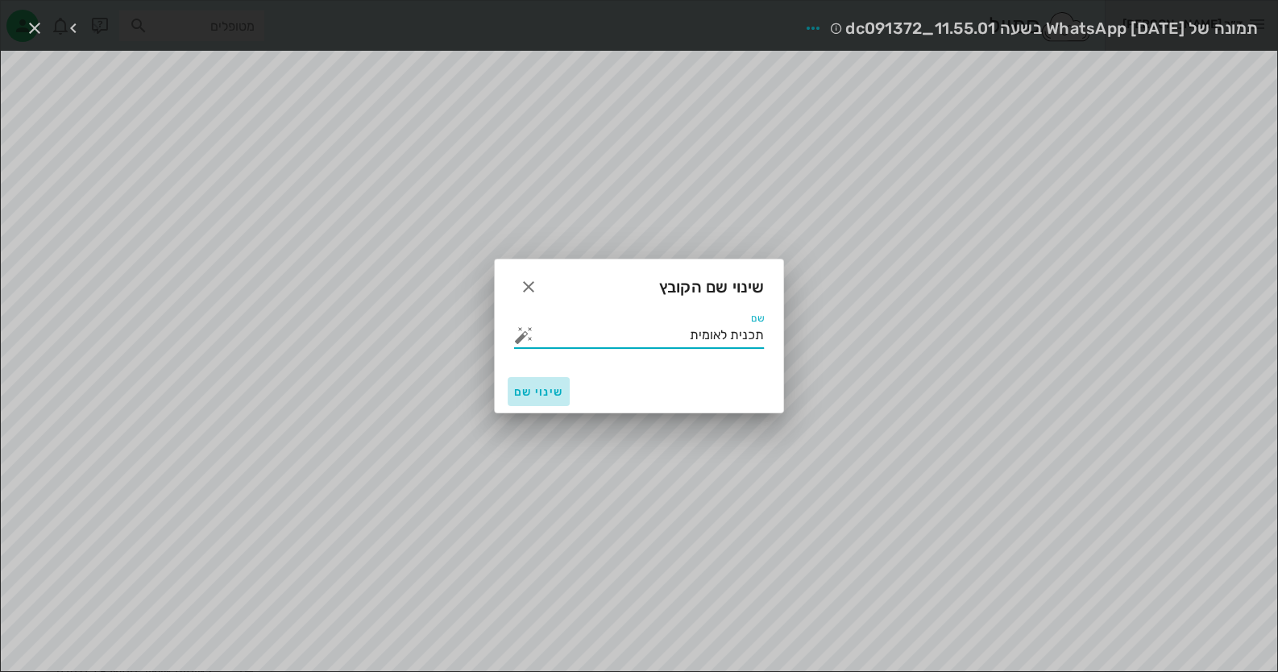
click at [558, 390] on span "שינוי שם" at bounding box center [538, 392] width 49 height 14
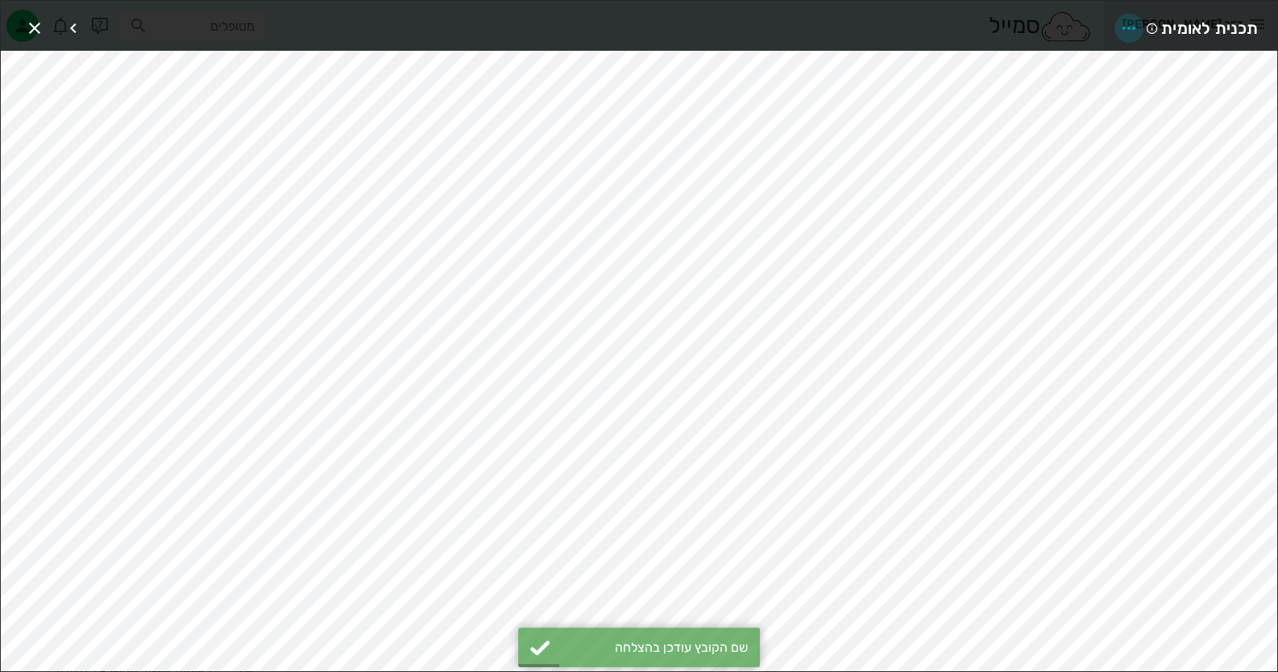
click at [1121, 27] on icon "button" at bounding box center [1128, 28] width 19 height 19
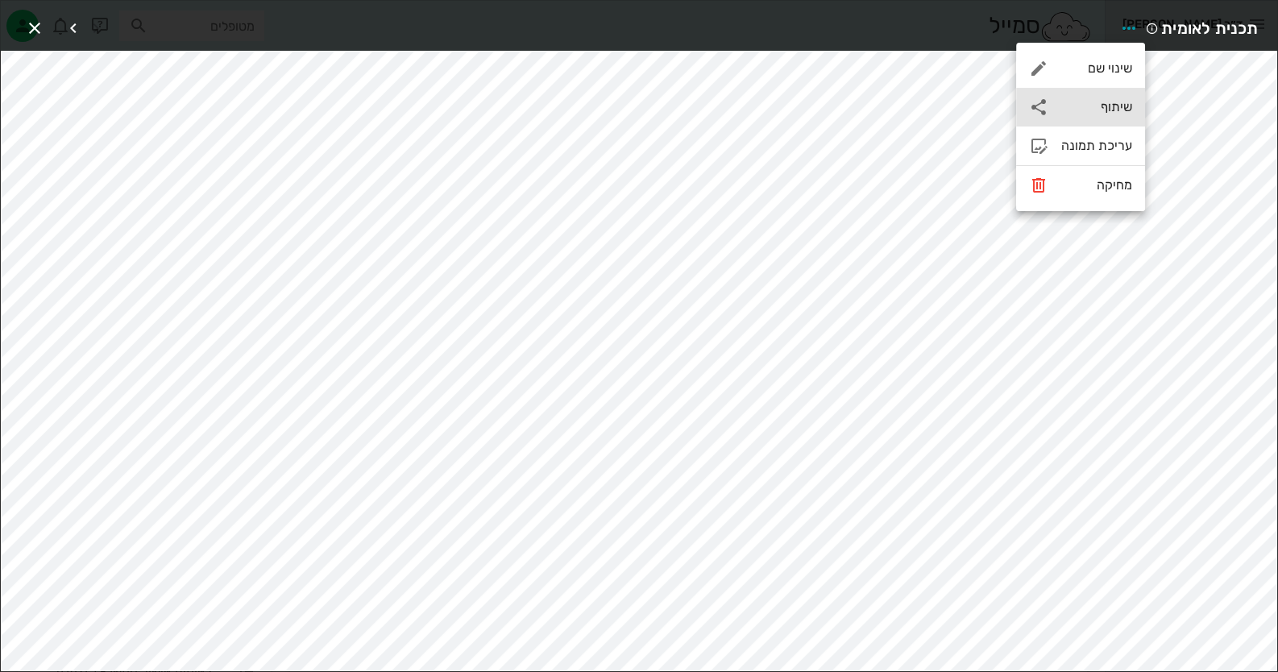
click at [1112, 116] on div "שיתוף" at bounding box center [1080, 107] width 129 height 39
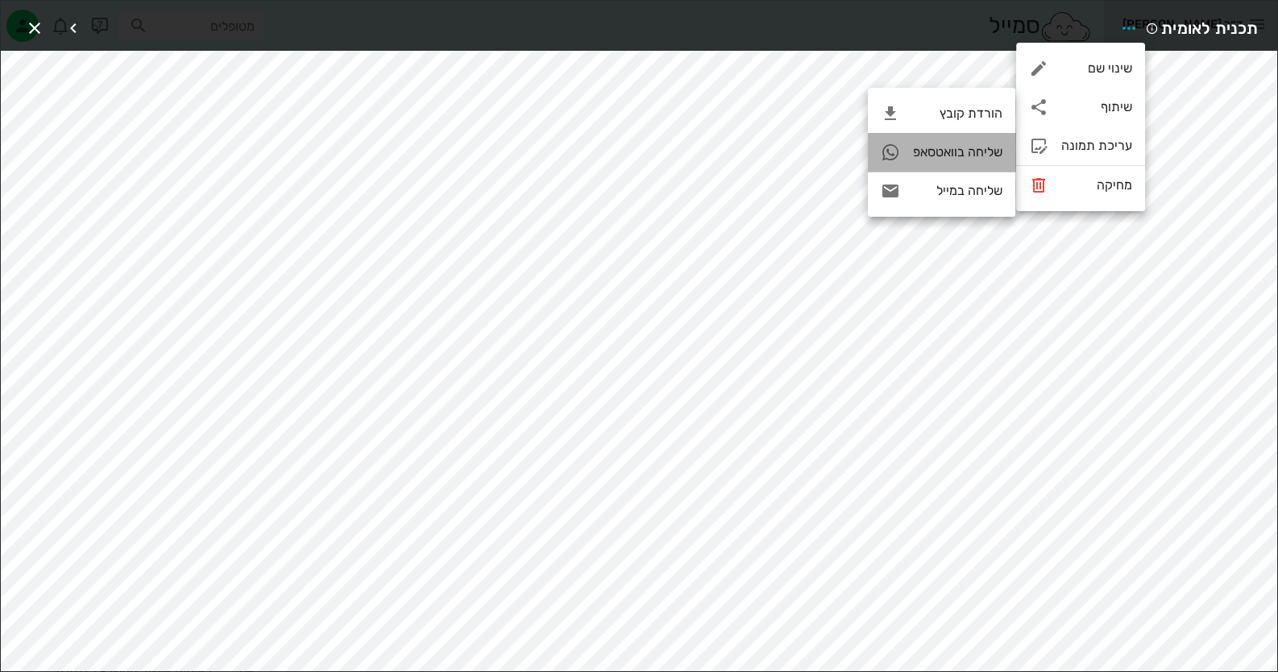
click at [986, 154] on div "שליחה בוואטסאפ" at bounding box center [957, 151] width 89 height 15
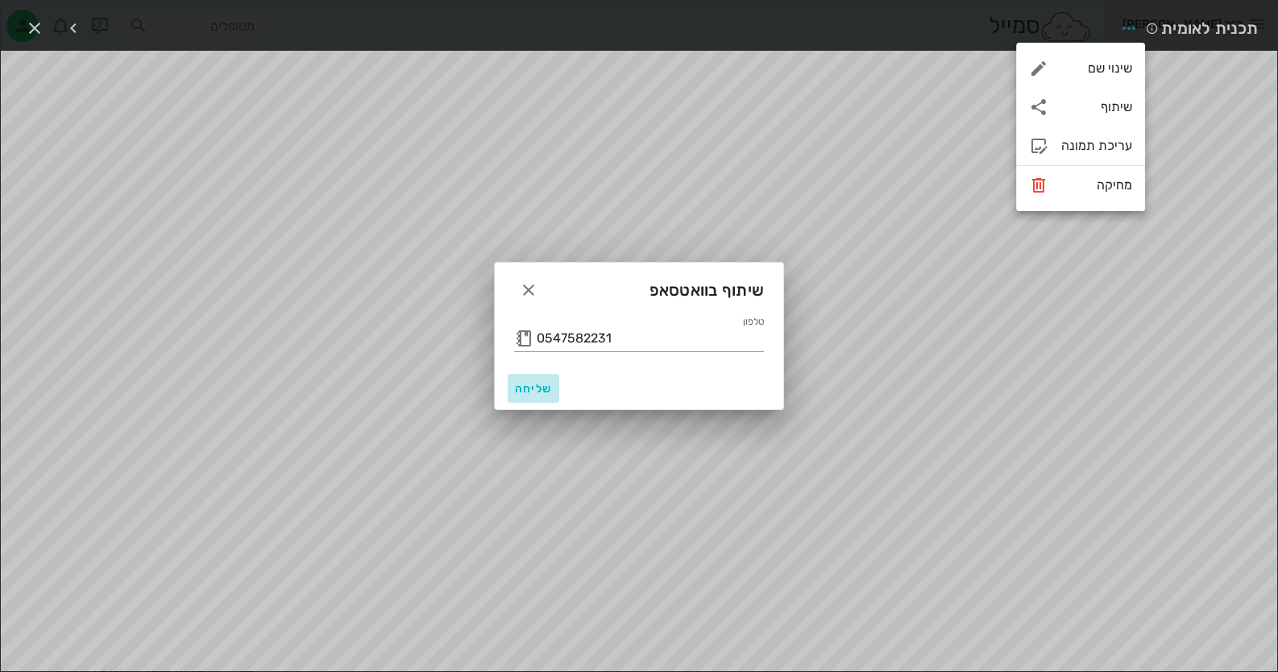
click at [519, 386] on span "שליחה" at bounding box center [533, 389] width 39 height 14
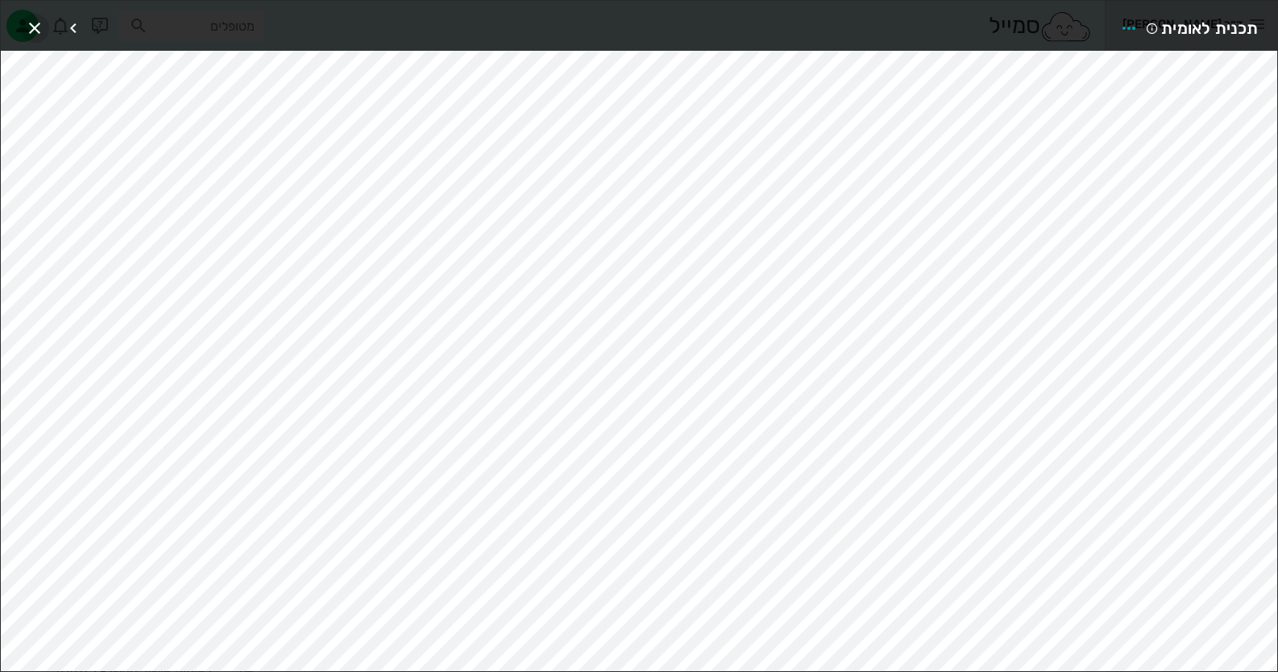
click at [33, 21] on icon "button" at bounding box center [34, 28] width 19 height 19
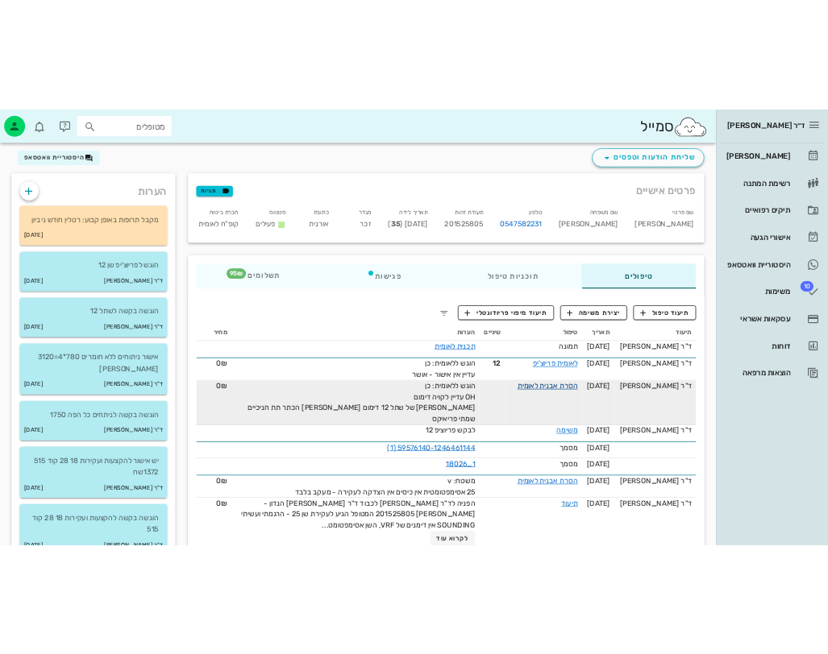
scroll to position [0, 0]
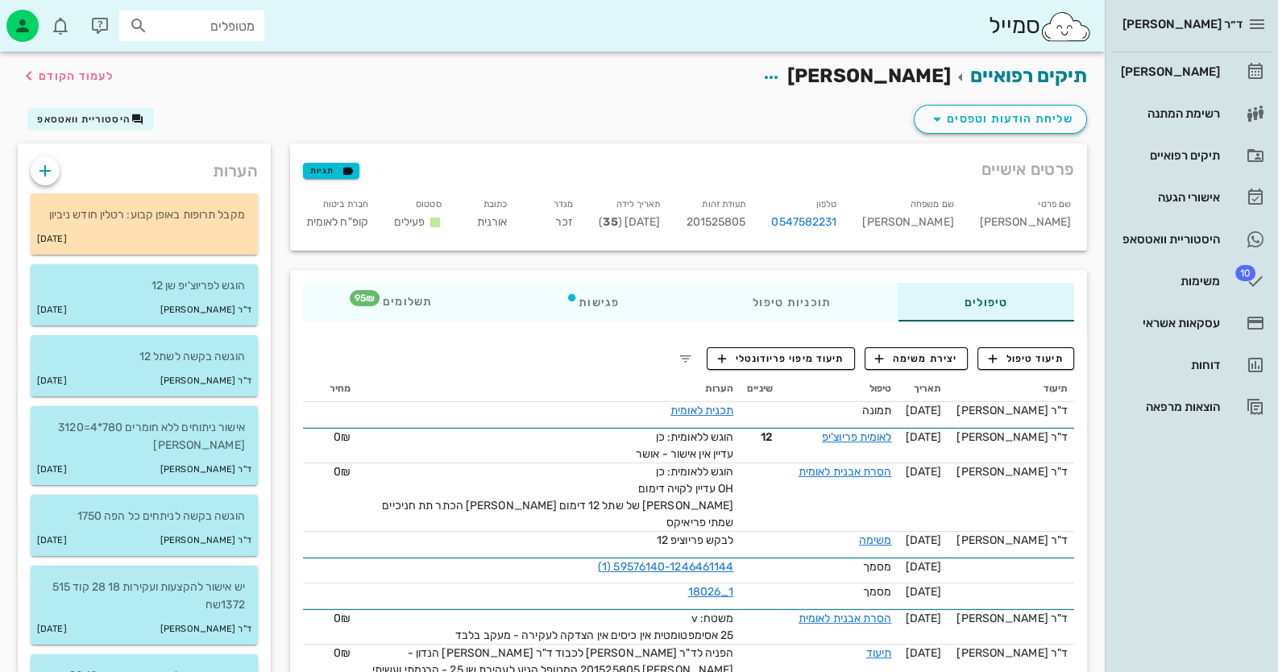
click at [746, 220] on span "201525805" at bounding box center [716, 222] width 60 height 14
copy span "201525805"
click at [230, 37] on div "מטופלים" at bounding box center [191, 25] width 145 height 31
type input "קשתי"
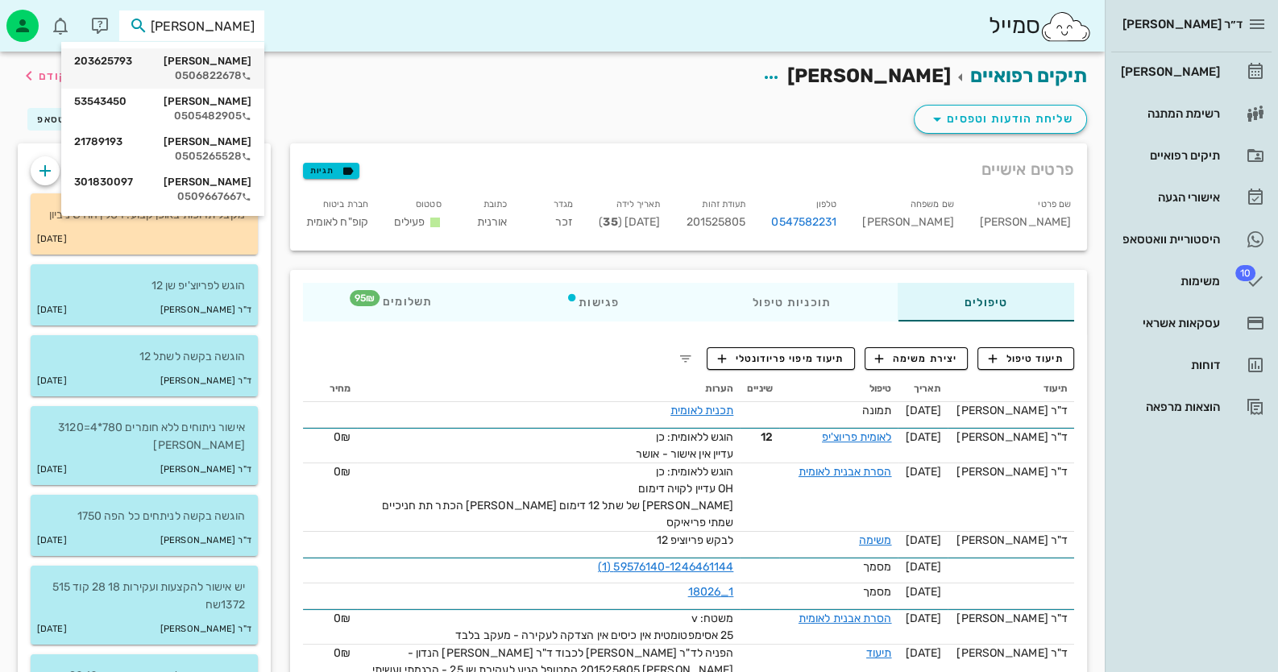
click at [230, 69] on div "0506822678" at bounding box center [162, 75] width 177 height 13
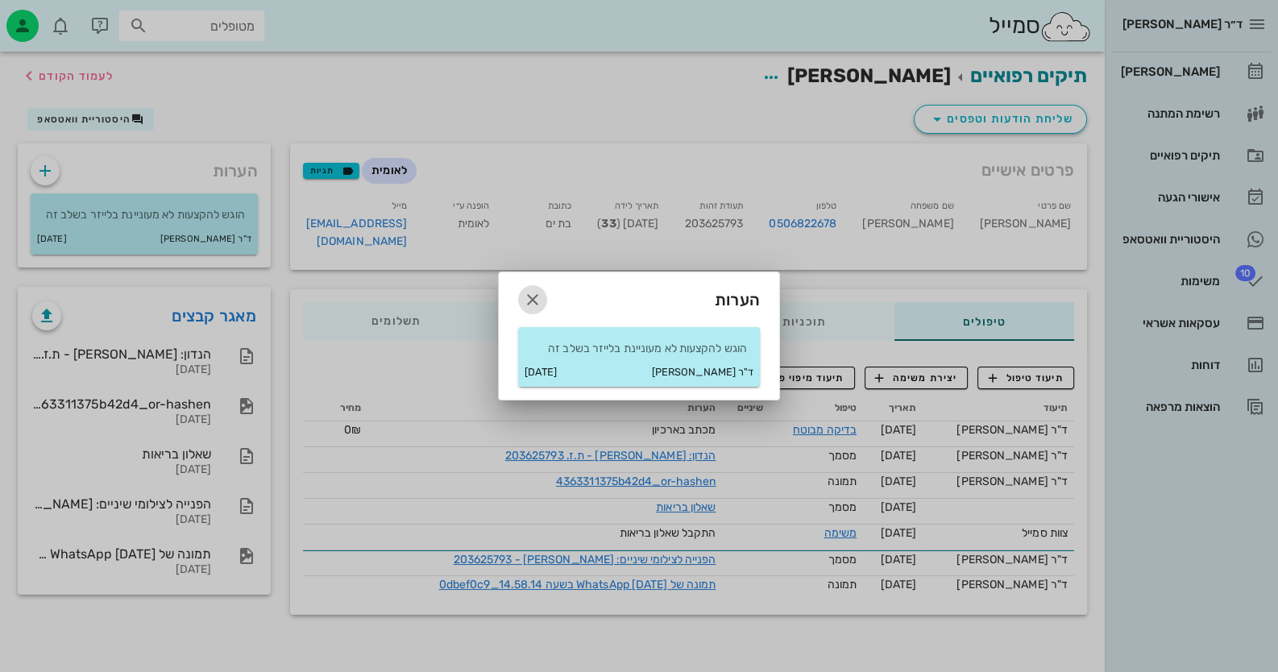
click at [534, 293] on icon "button" at bounding box center [532, 299] width 19 height 19
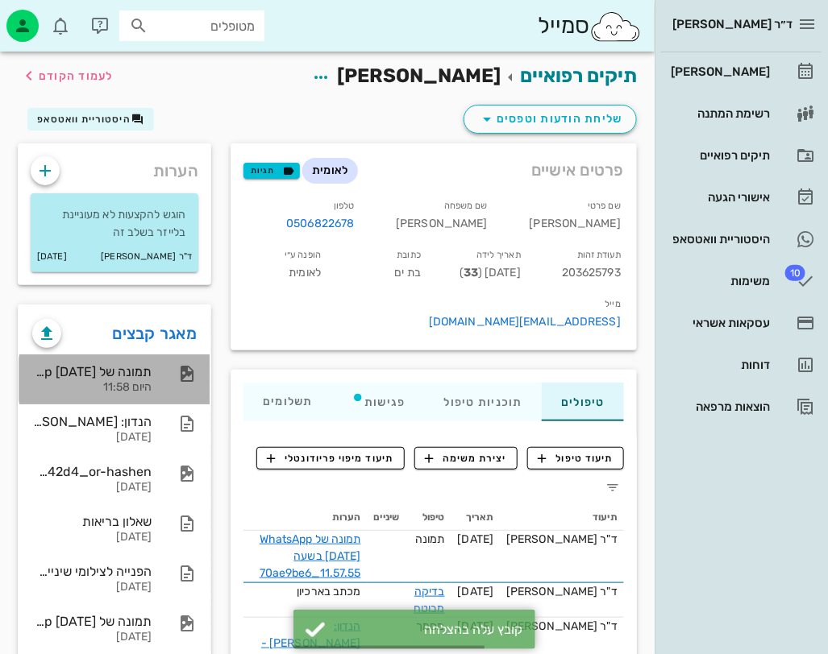
click at [160, 381] on div "תמונה של WhatsApp 2025-08-12 בשעה 11.57.55_70ae9be6 היום 11:58" at bounding box center [114, 380] width 190 height 50
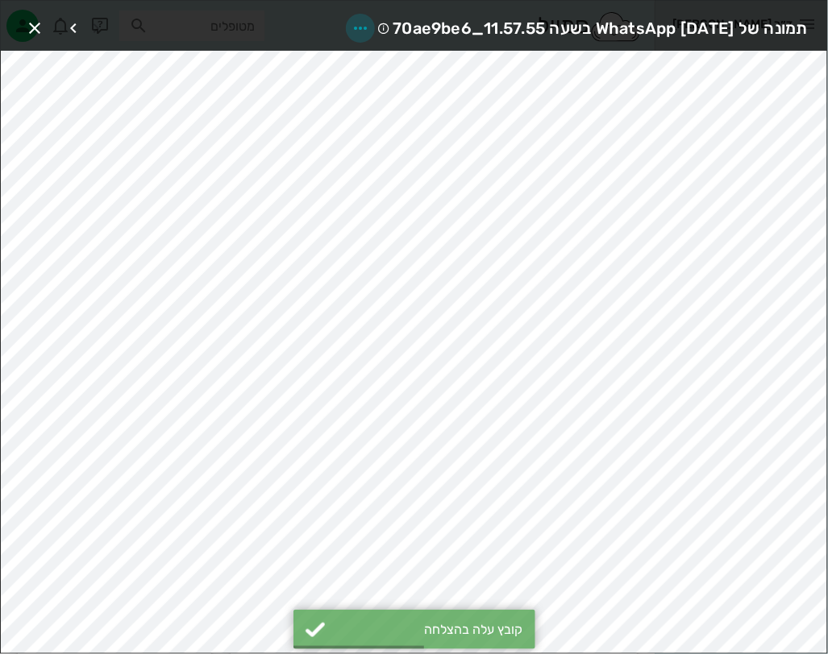
click at [351, 27] on icon "button" at bounding box center [360, 28] width 19 height 19
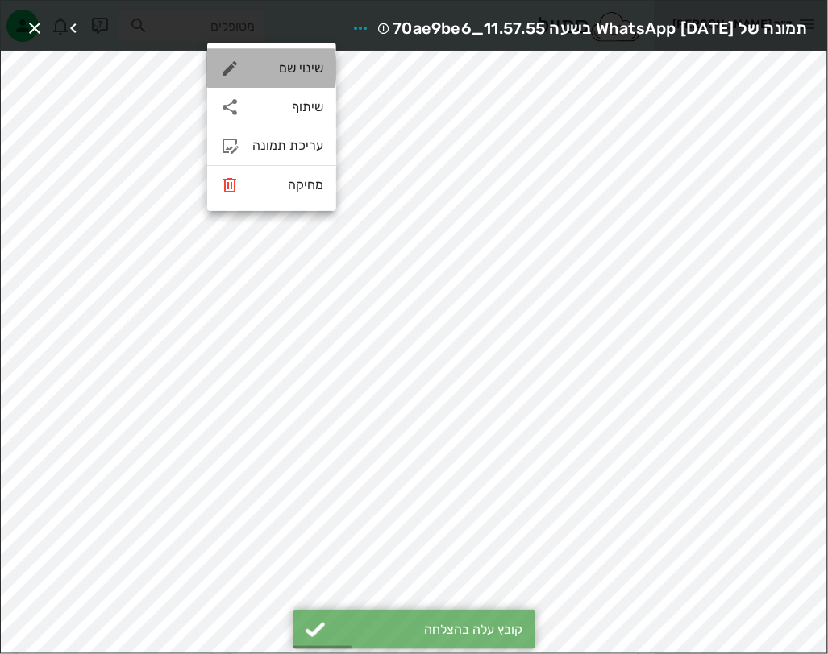
click at [318, 74] on div "שינוי שם" at bounding box center [287, 67] width 71 height 15
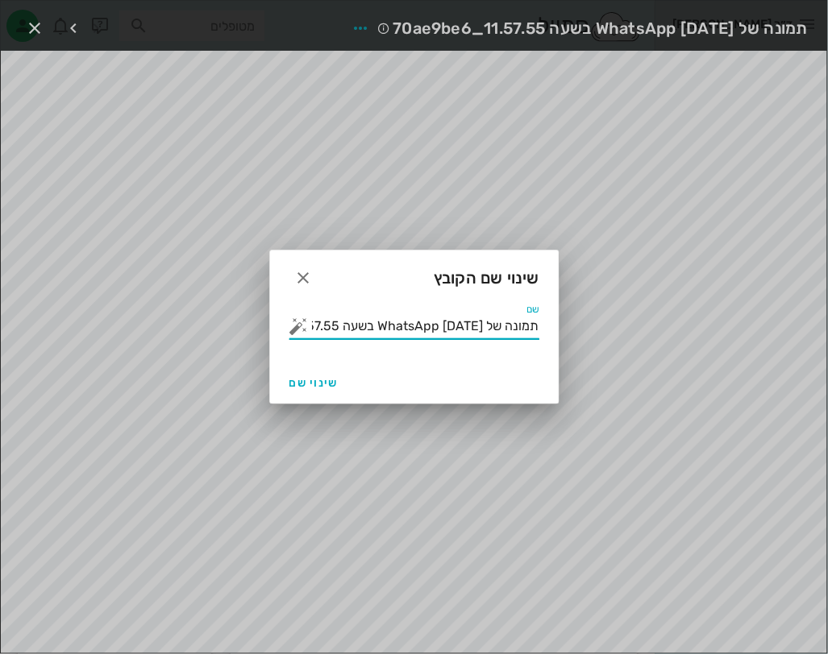
click at [502, 318] on input "תמונה של WhatsApp 2025-08-12 בשעה 11.57.55_70ae9be6" at bounding box center [425, 327] width 227 height 26
click at [503, 316] on input "תמונה של WhatsApp 2025-08-12 בשעה 11.57.55_70ae9be6" at bounding box center [425, 327] width 227 height 26
click at [503, 314] on input "תמונה של WhatsApp 2025-08-12 בשעה 11.57.55_70ae9be6" at bounding box center [425, 327] width 227 height 26
click at [504, 315] on input "תמונה של WhatsApp 2025-08-12 בשעה 11.57.55_70ae9be6" at bounding box center [425, 327] width 227 height 26
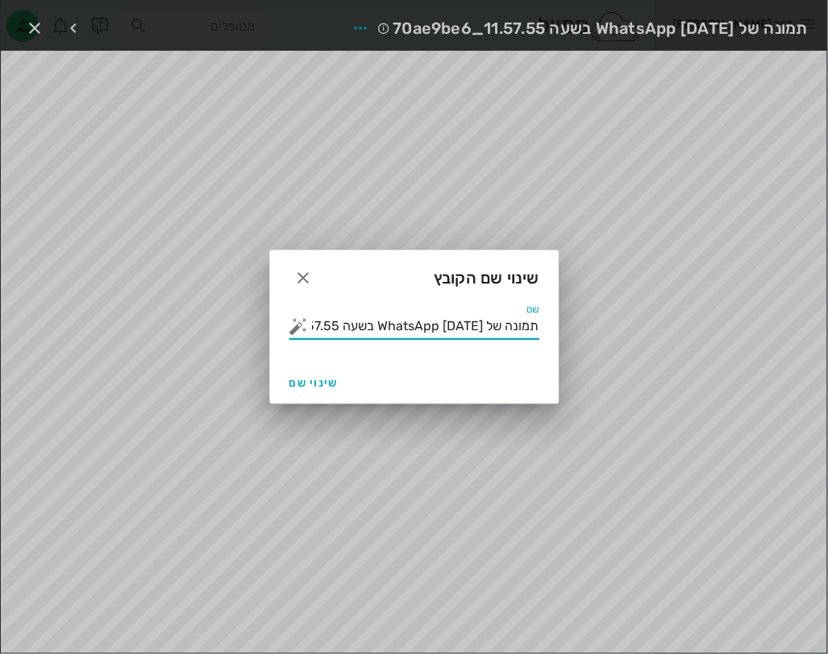
click at [498, 331] on input "תמונה של WhatsApp 2025-08-12 בשעה 11.57.55_70ae9be6" at bounding box center [425, 327] width 227 height 26
click at [302, 322] on button "button" at bounding box center [298, 326] width 19 height 19
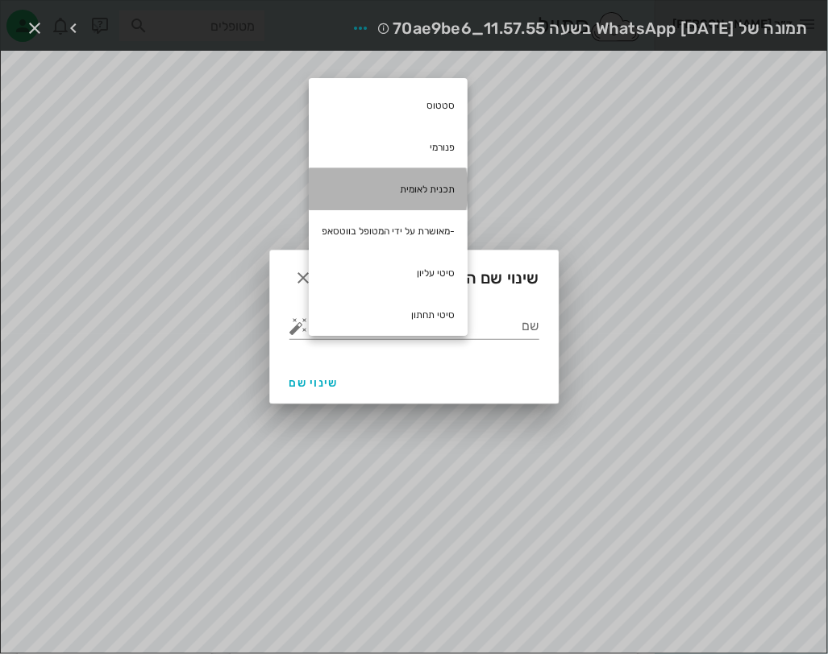
click at [429, 187] on div "תכנית לאומית" at bounding box center [388, 189] width 159 height 42
type input "תכנית לאומית"
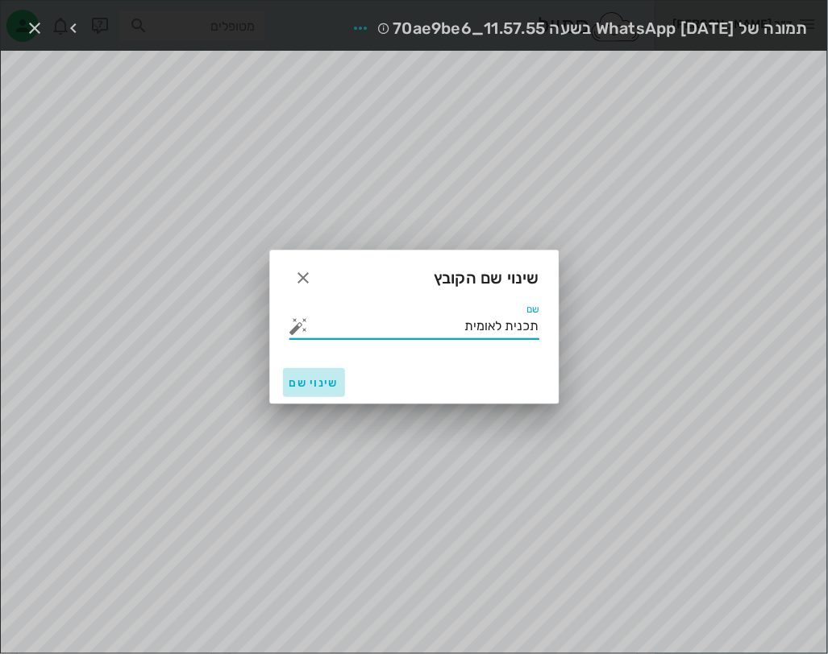
click at [305, 381] on span "שינוי שם" at bounding box center [313, 383] width 49 height 14
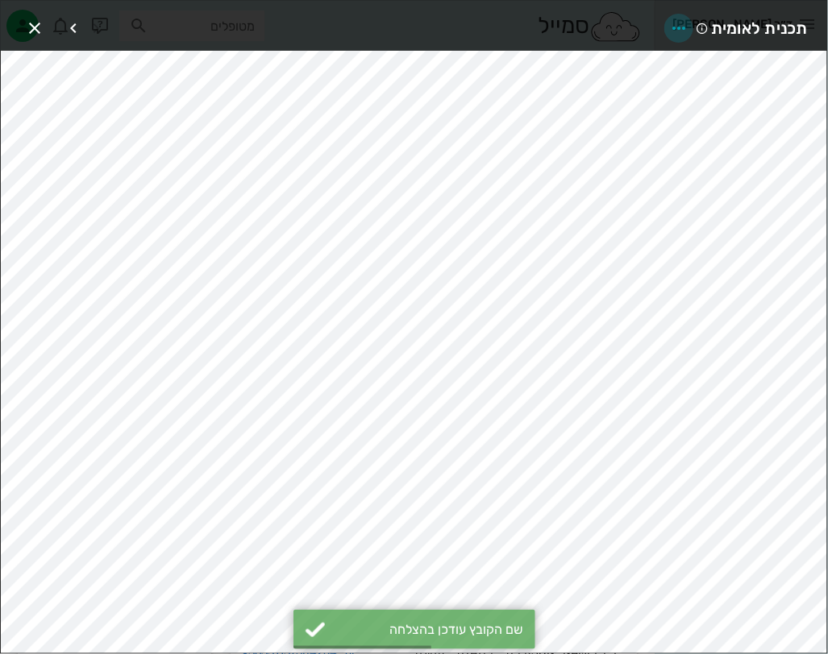
click at [688, 22] on icon "button" at bounding box center [678, 28] width 19 height 19
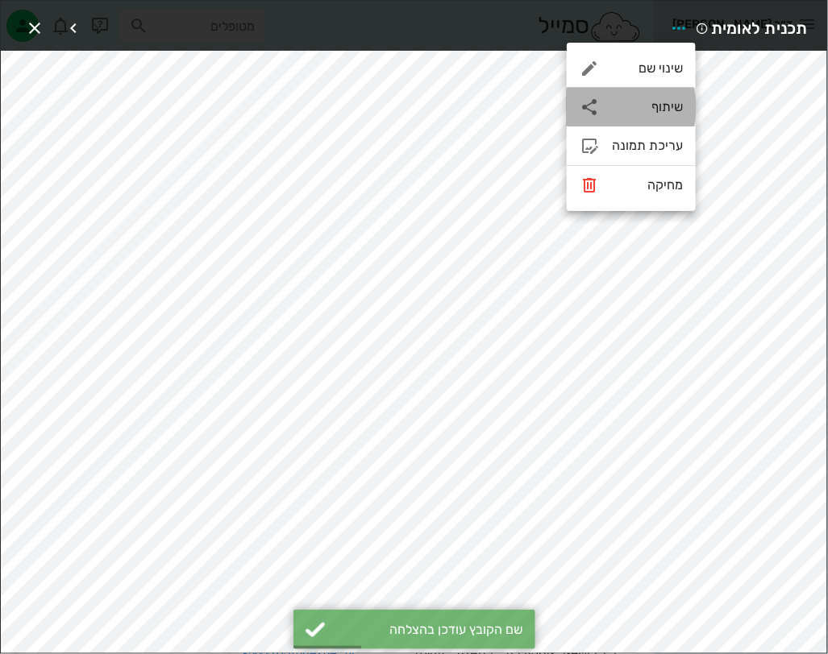
click at [669, 118] on div "שיתוף" at bounding box center [631, 107] width 129 height 39
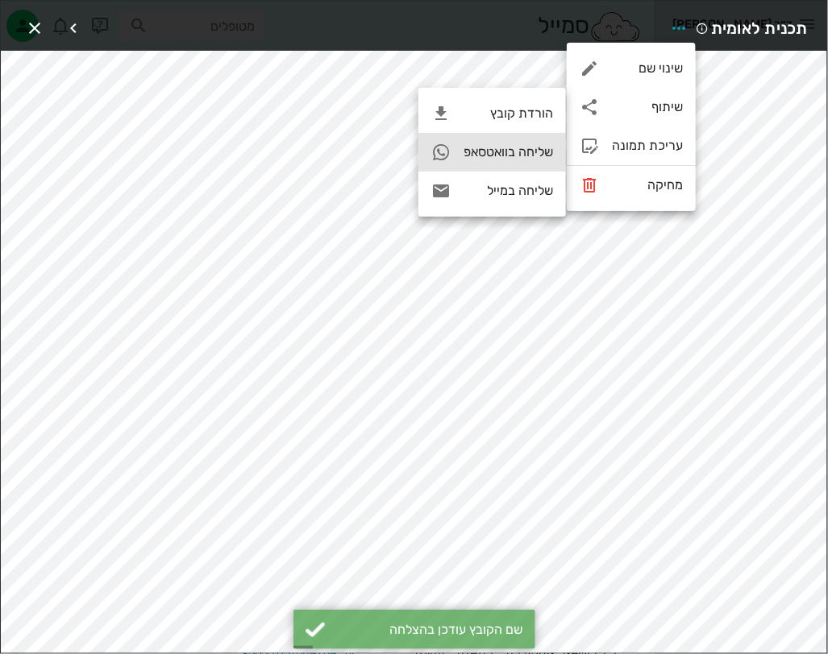
click at [521, 159] on div "שליחה בוואטסאפ" at bounding box center [507, 151] width 89 height 15
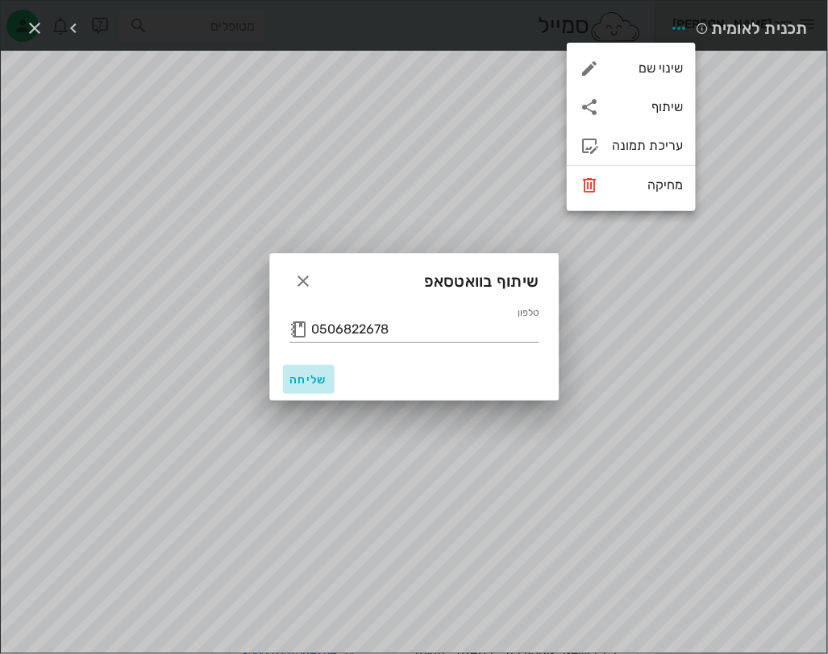
click at [309, 380] on span "שליחה" at bounding box center [308, 380] width 39 height 14
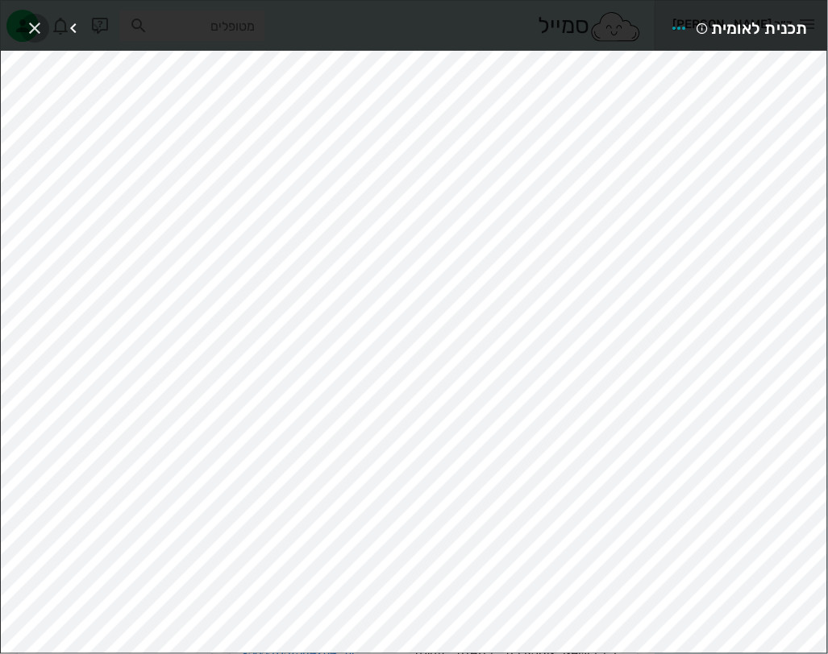
click at [31, 24] on icon "button" at bounding box center [34, 28] width 19 height 19
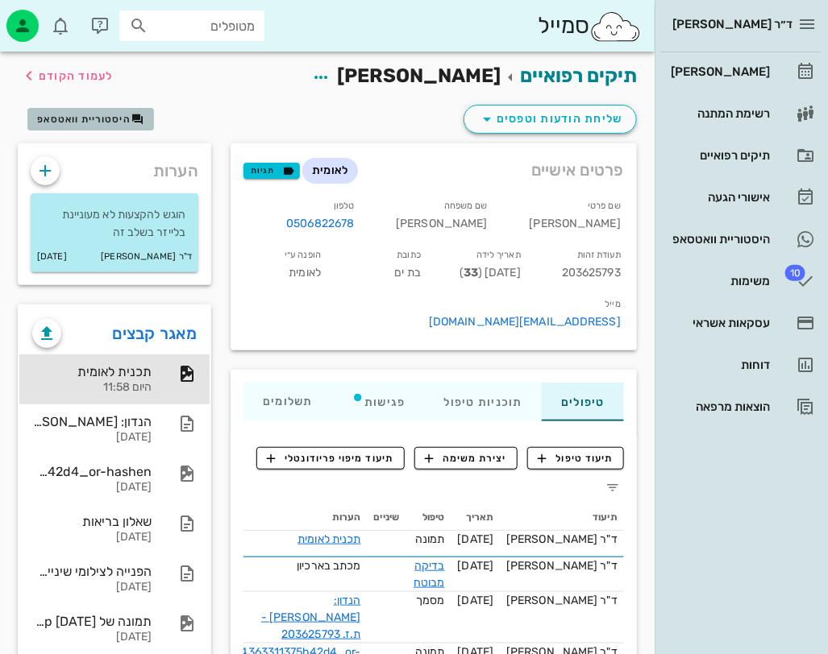
click at [111, 125] on span "היסטוריית וואטסאפ" at bounding box center [90, 119] width 106 height 13
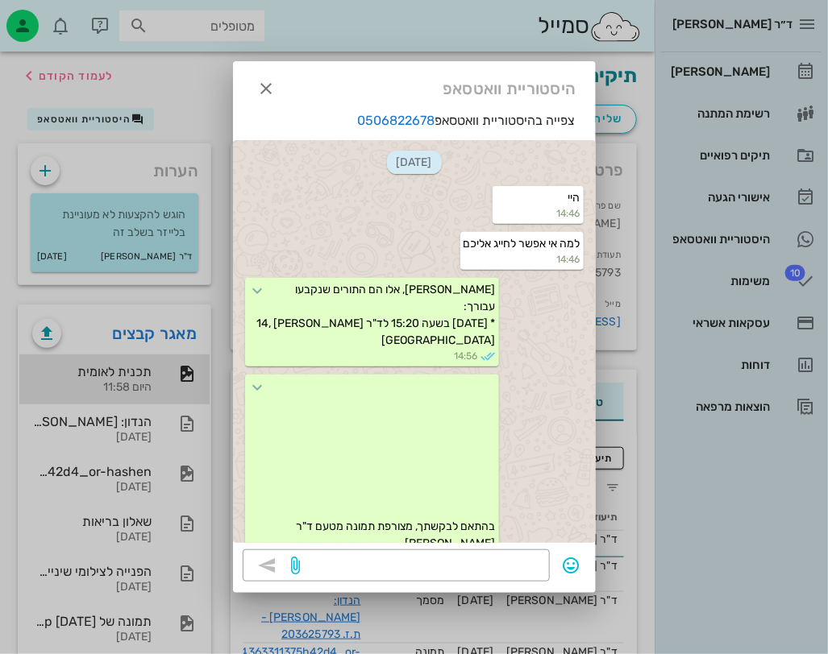
scroll to position [1389, 0]
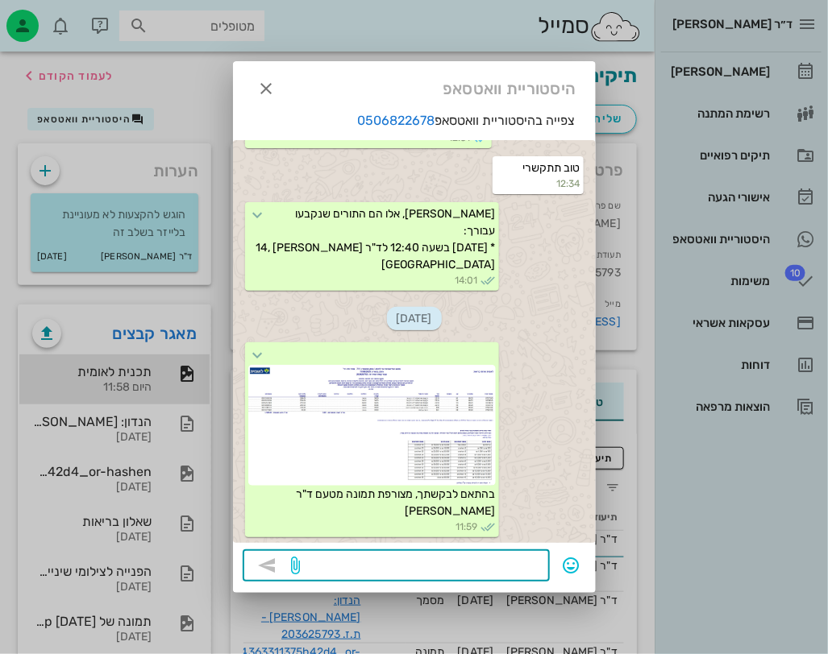
paste textarea "מצורפת תכנית טיפול מאושרת על ידי קופת חולים לאומית – קופת חולים גובה את התשלום …"
type textarea "מצורפת תכנית טיפול מאושרת על ידי קופת חולים לאומית – קופת חולים גובה את התשלום …"
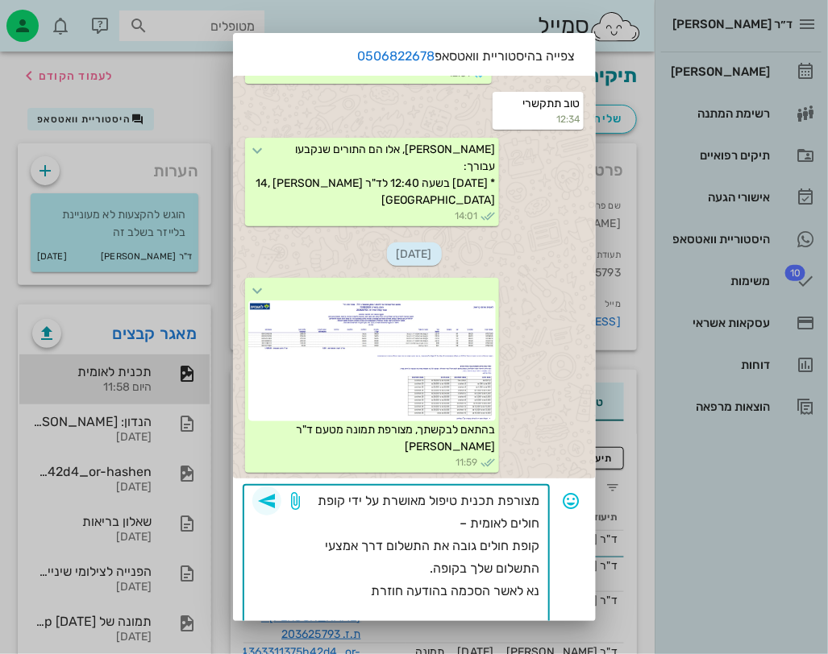
click at [281, 493] on span "button" at bounding box center [266, 501] width 29 height 19
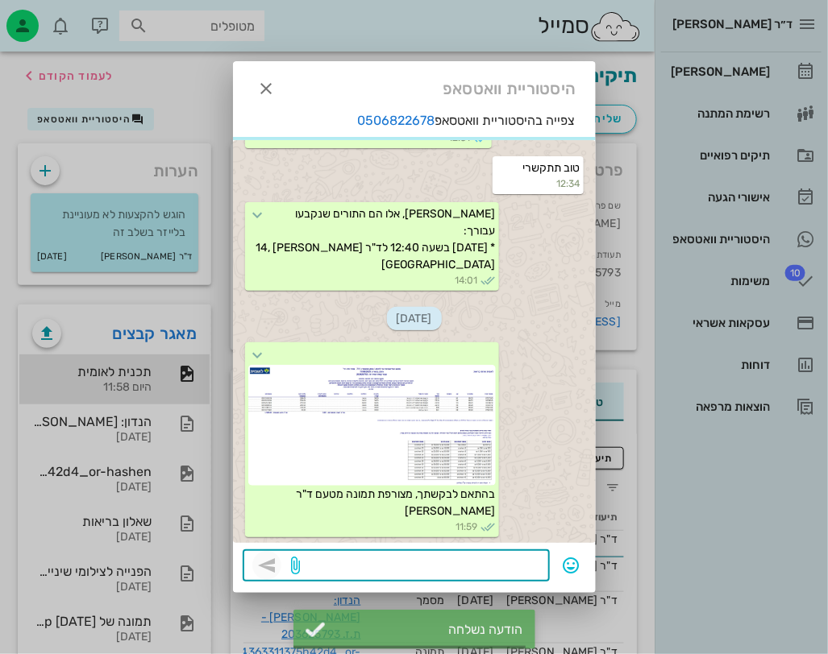
scroll to position [1518, 0]
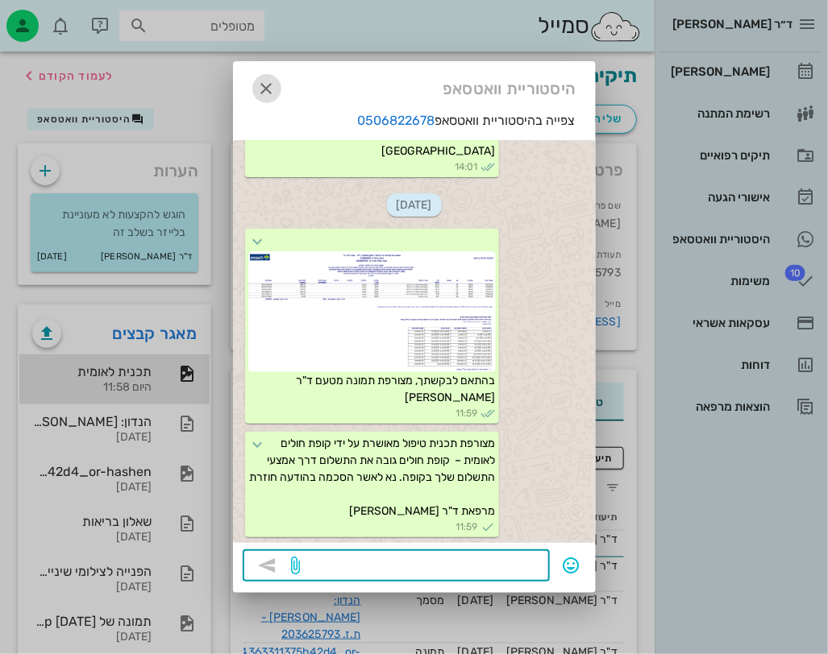
click at [260, 84] on icon "button" at bounding box center [266, 88] width 19 height 19
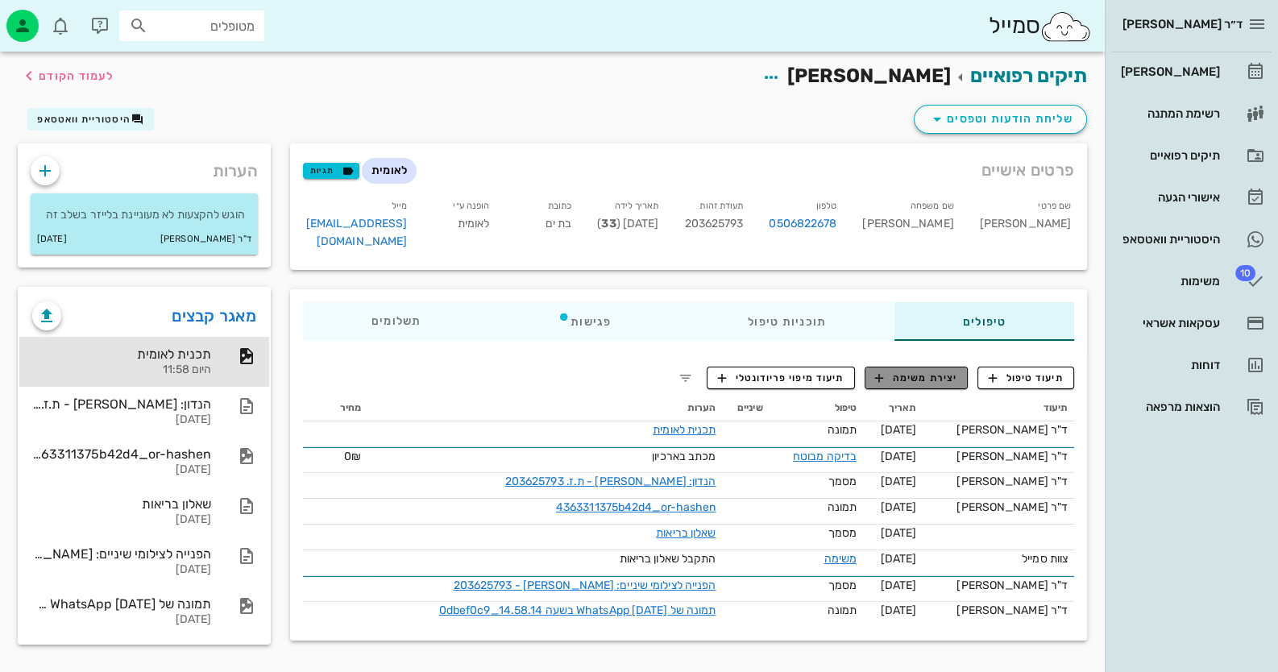
click at [915, 371] on span "יצירת משימה" at bounding box center [916, 378] width 82 height 15
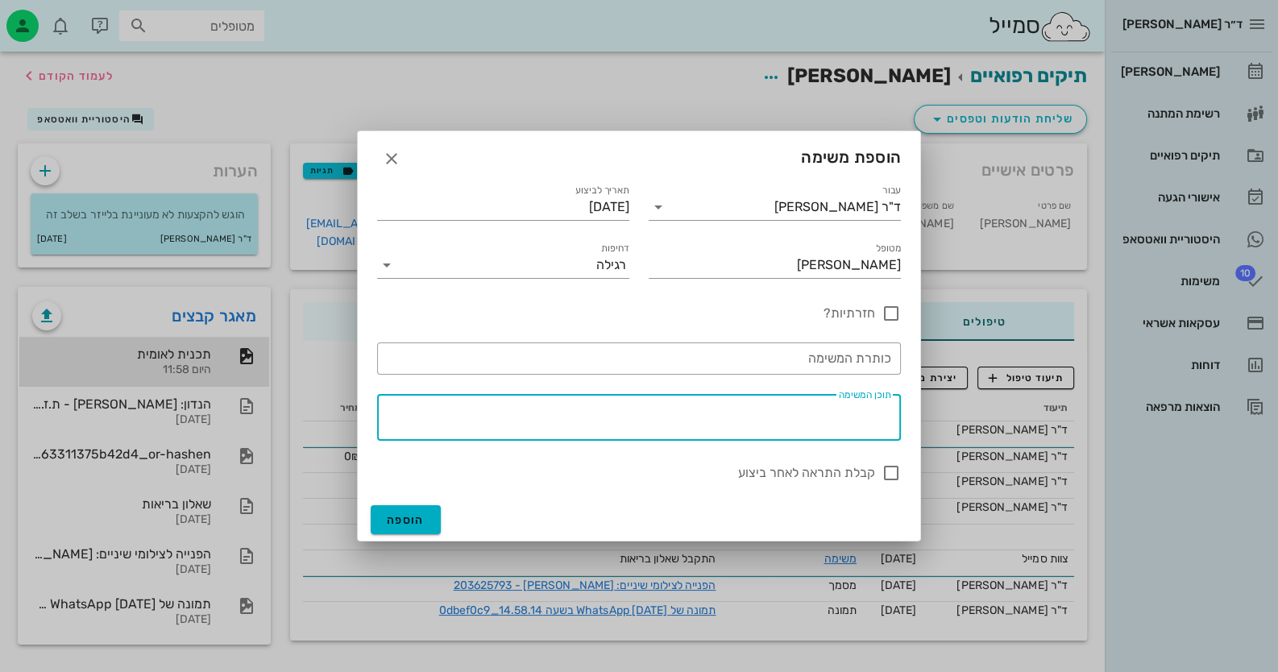
click at [816, 424] on textarea "תוכן המשימה" at bounding box center [635, 421] width 511 height 39
type textarea "תור להקצעות"
click at [391, 517] on span "הוספה" at bounding box center [406, 520] width 38 height 14
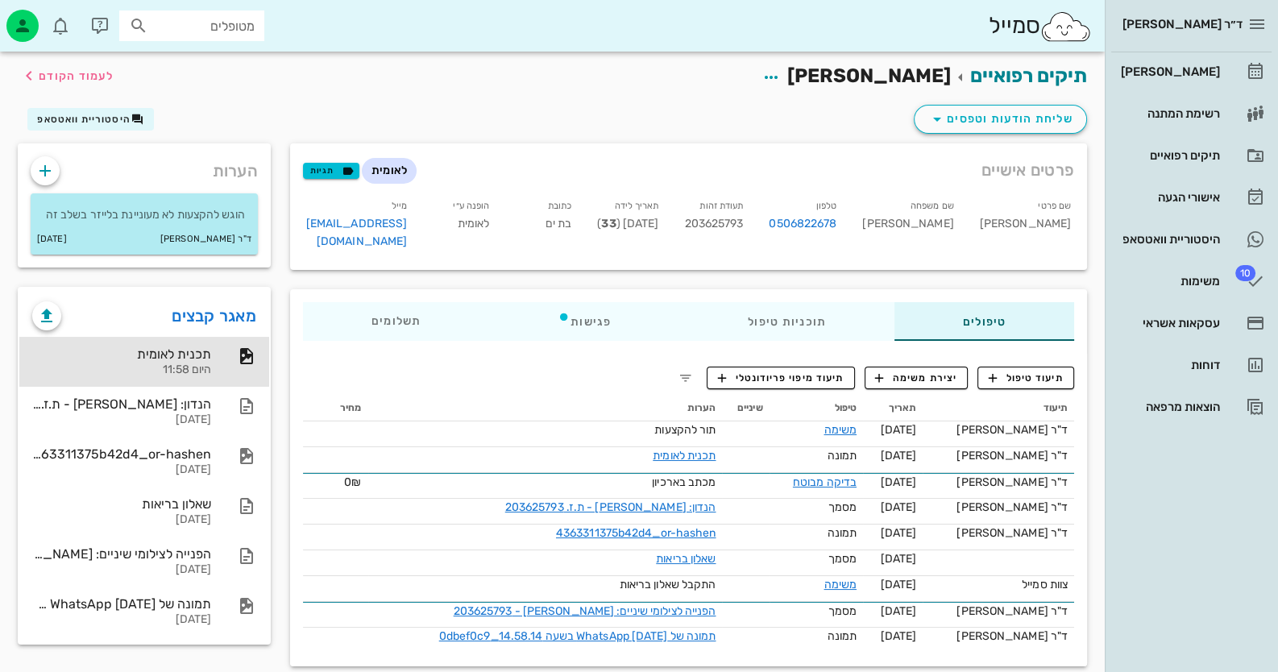
click at [234, 27] on input "מטופלים" at bounding box center [203, 25] width 103 height 21
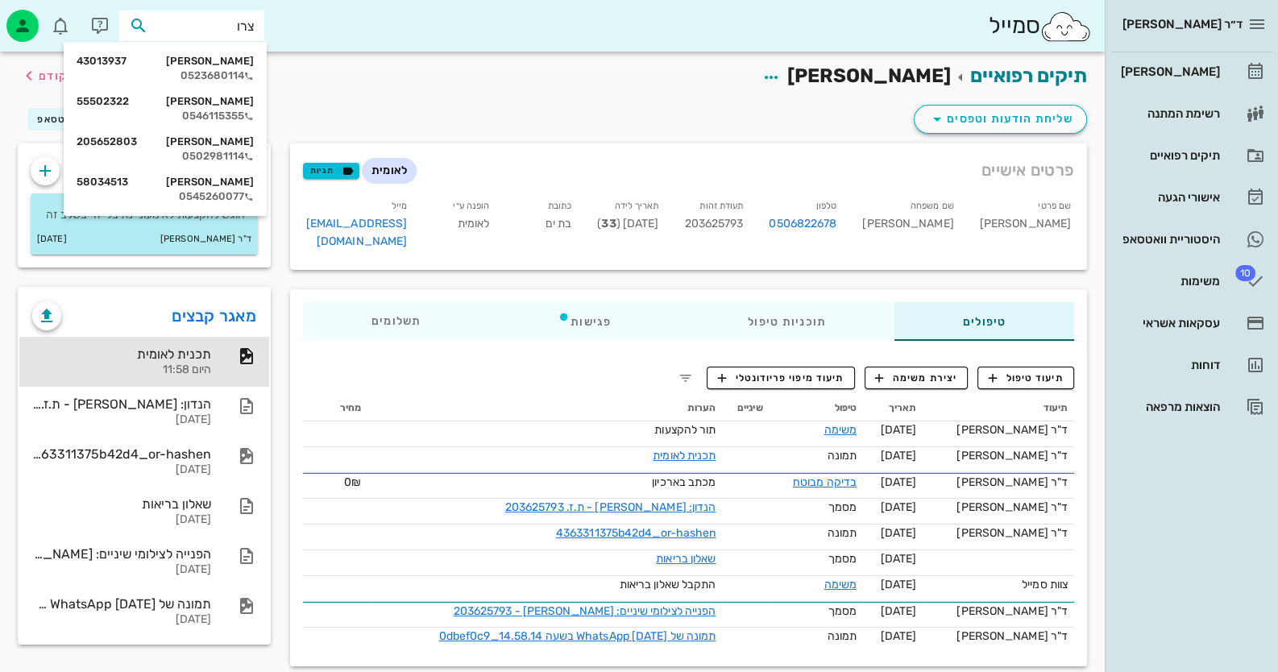
type input "צרור"
click at [225, 76] on div "0523680114" at bounding box center [165, 75] width 177 height 13
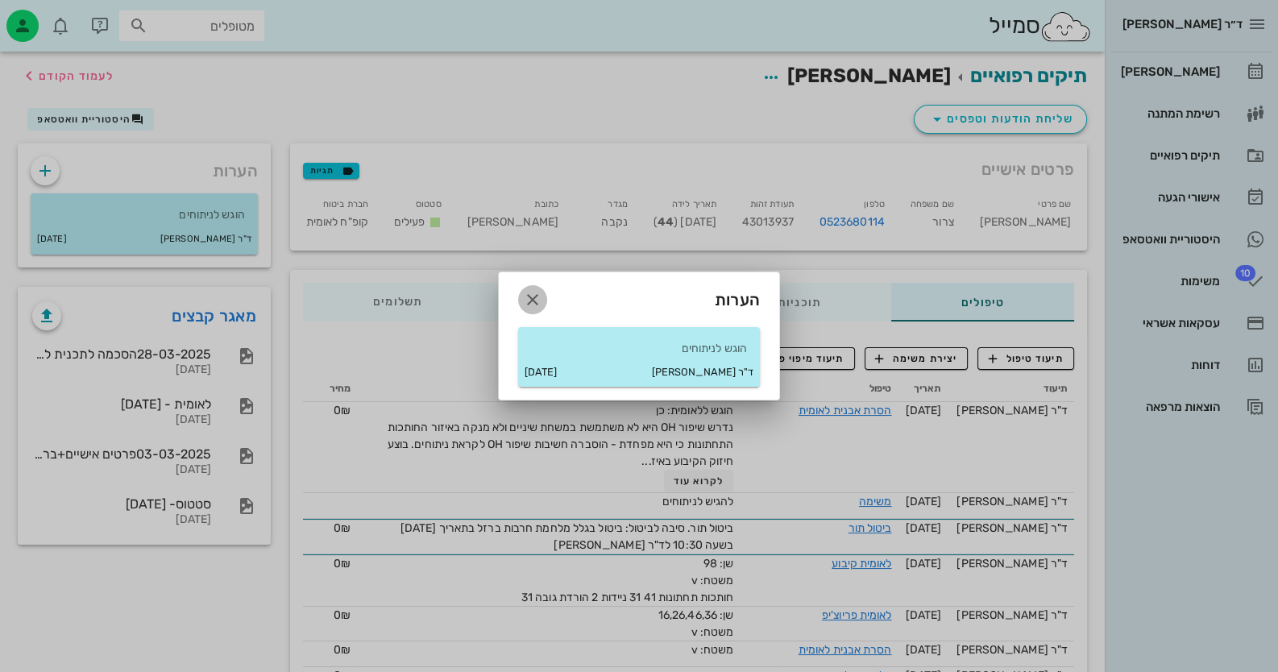
click at [528, 293] on icon "button" at bounding box center [532, 299] width 19 height 19
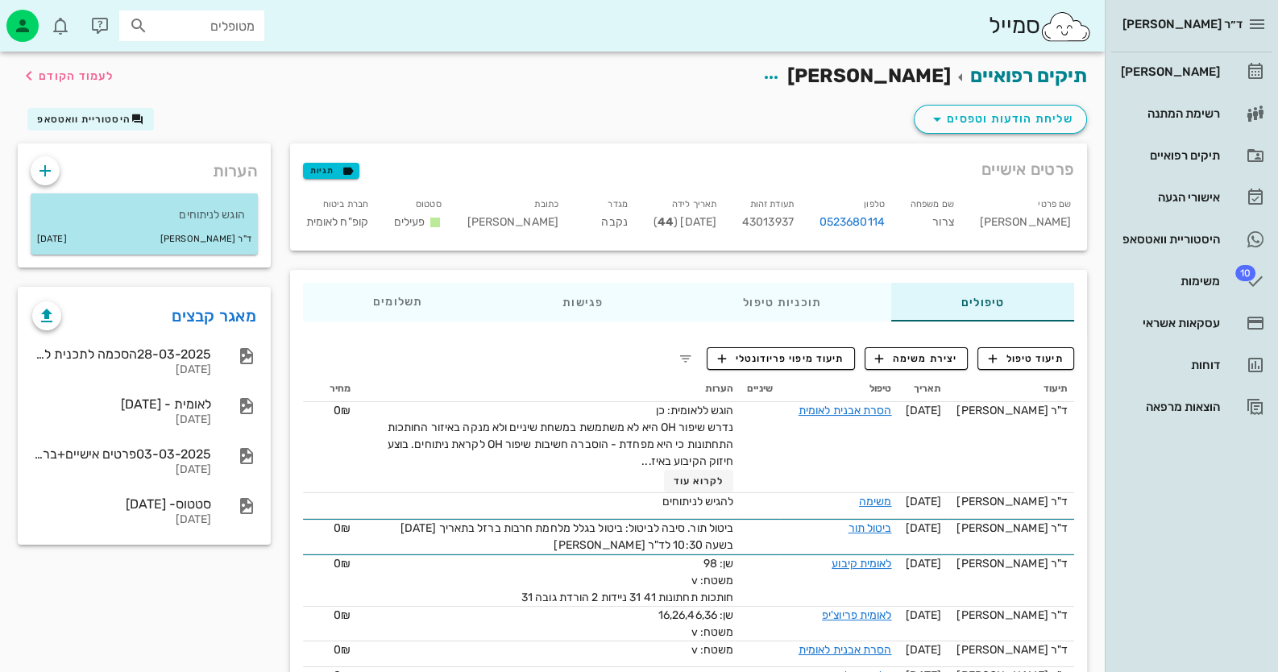
click at [243, 225] on div "ד"ר חיה מאיר 08-08-2025" at bounding box center [144, 239] width 227 height 31
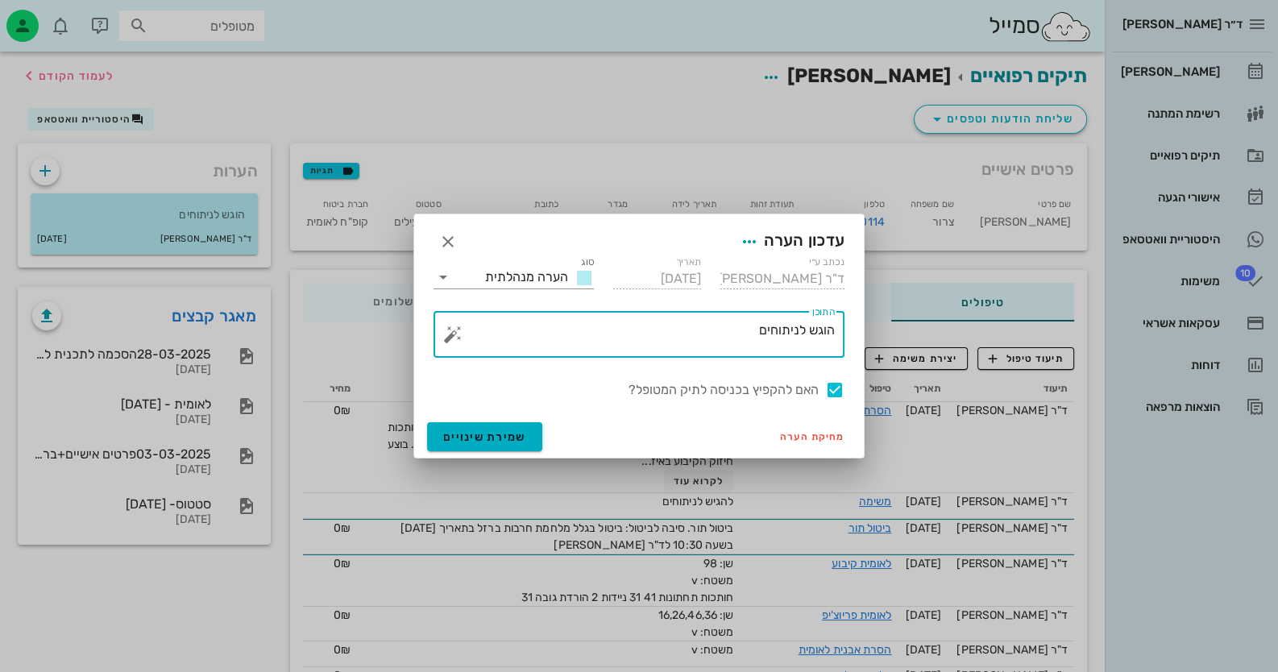
drag, startPoint x: 805, startPoint y: 330, endPoint x: 866, endPoint y: 330, distance: 61.3
click at [866, 330] on div "ד״ר חיה מאיר יומן מרפאה רשימת המתנה תיקים רפואיים אישורי הגעה היסטוריית וואטסאפ…" at bounding box center [639, 519] width 1278 height 1039
type textarea "אישור לניתוחים"
click at [834, 388] on div at bounding box center [834, 389] width 27 height 27
checkbox input "false"
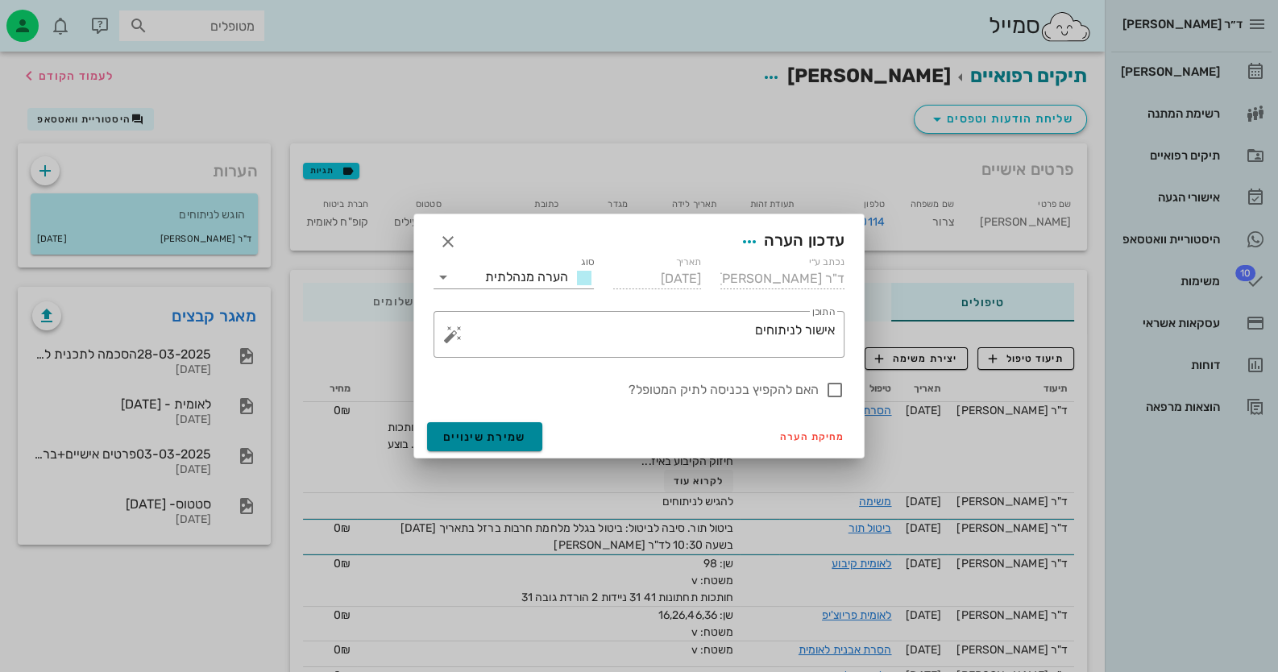
click at [498, 432] on span "שמירת שינויים" at bounding box center [484, 437] width 83 height 14
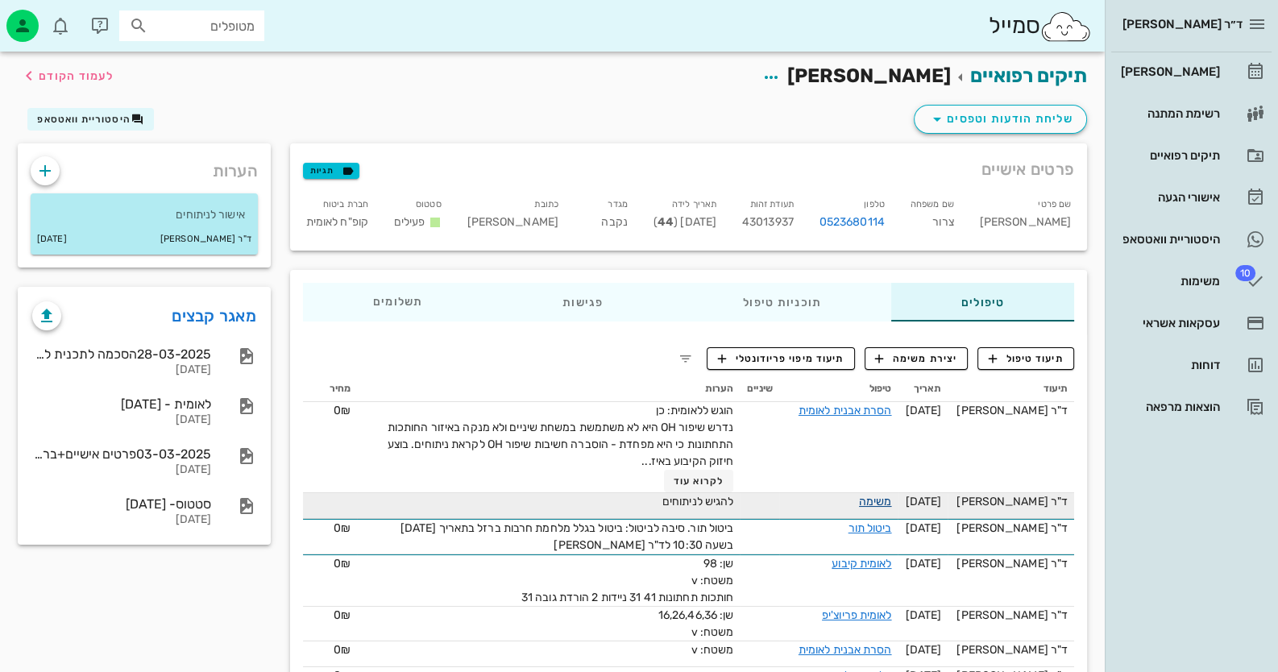
click at [885, 500] on link "משימה" at bounding box center [875, 502] width 33 height 14
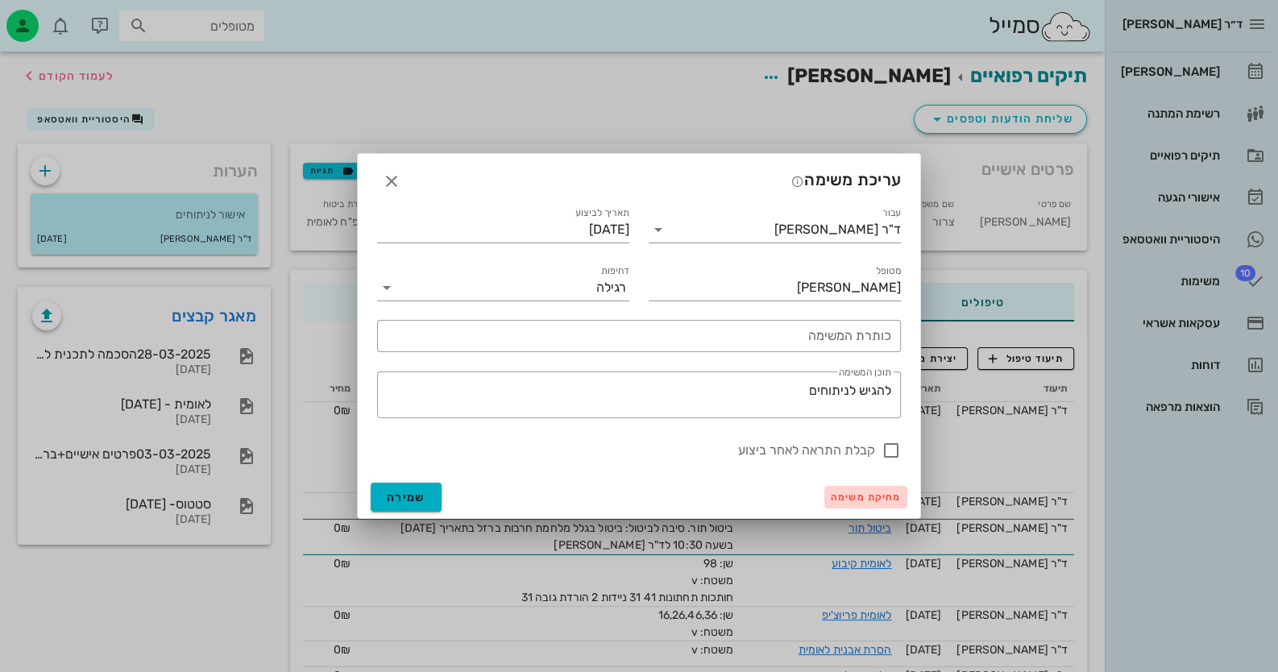
click at [884, 499] on span "מחיקת משימה" at bounding box center [866, 497] width 70 height 11
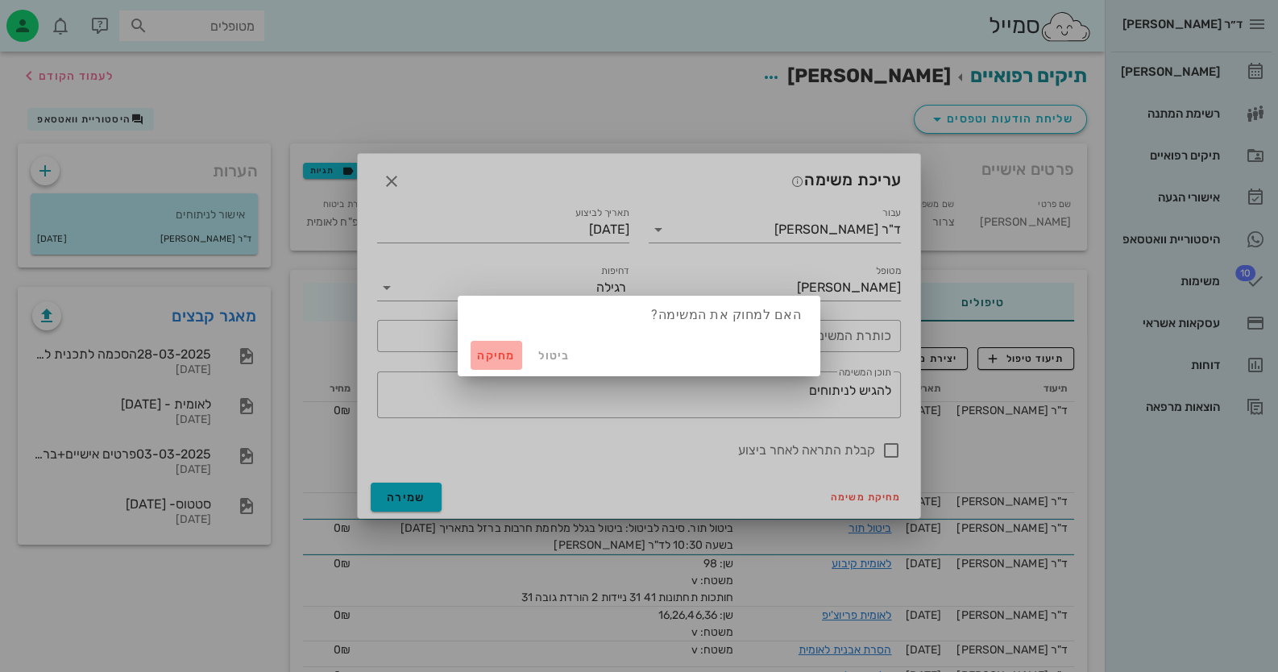
click at [480, 347] on button "מחיקה" at bounding box center [497, 355] width 52 height 29
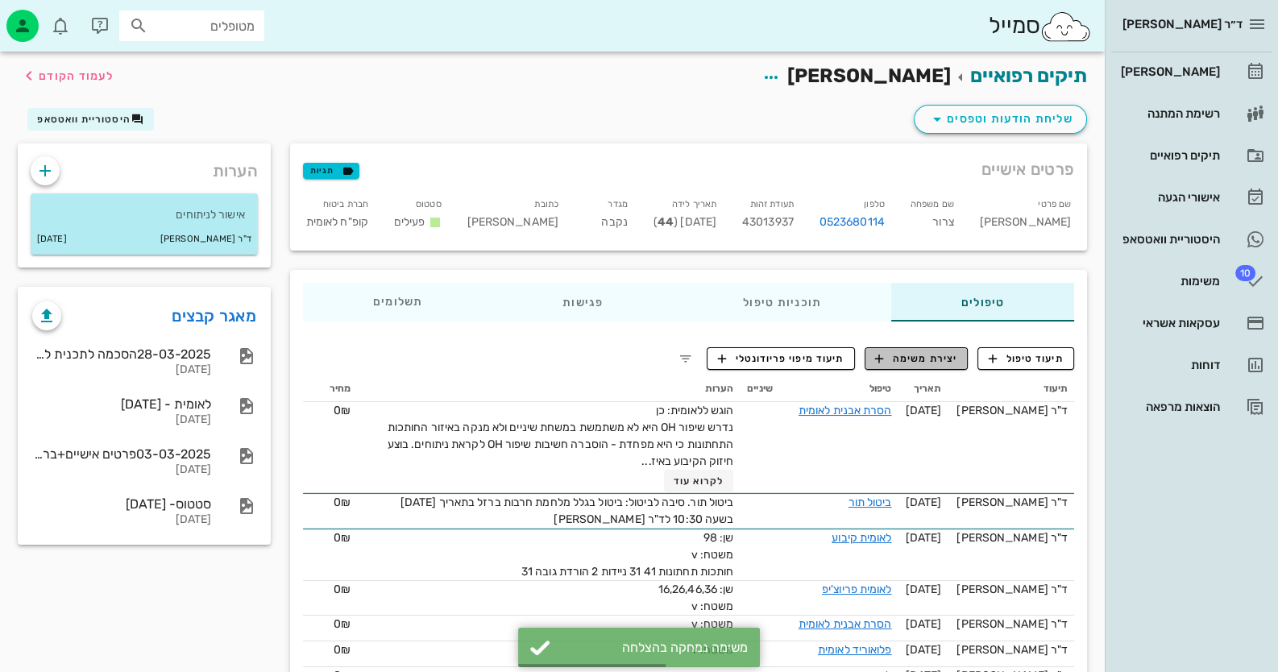
click at [922, 352] on span "יצירת משימה" at bounding box center [916, 358] width 82 height 15
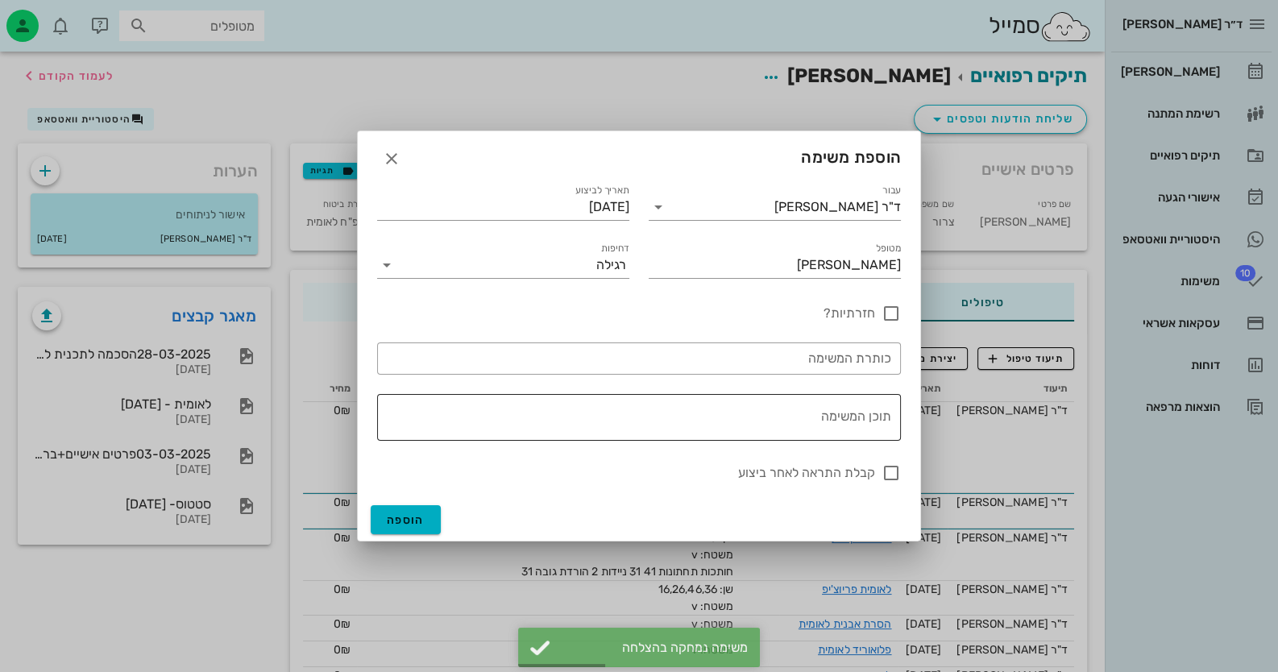
click at [817, 417] on textarea "תוכן המשימה" at bounding box center [635, 421] width 511 height 39
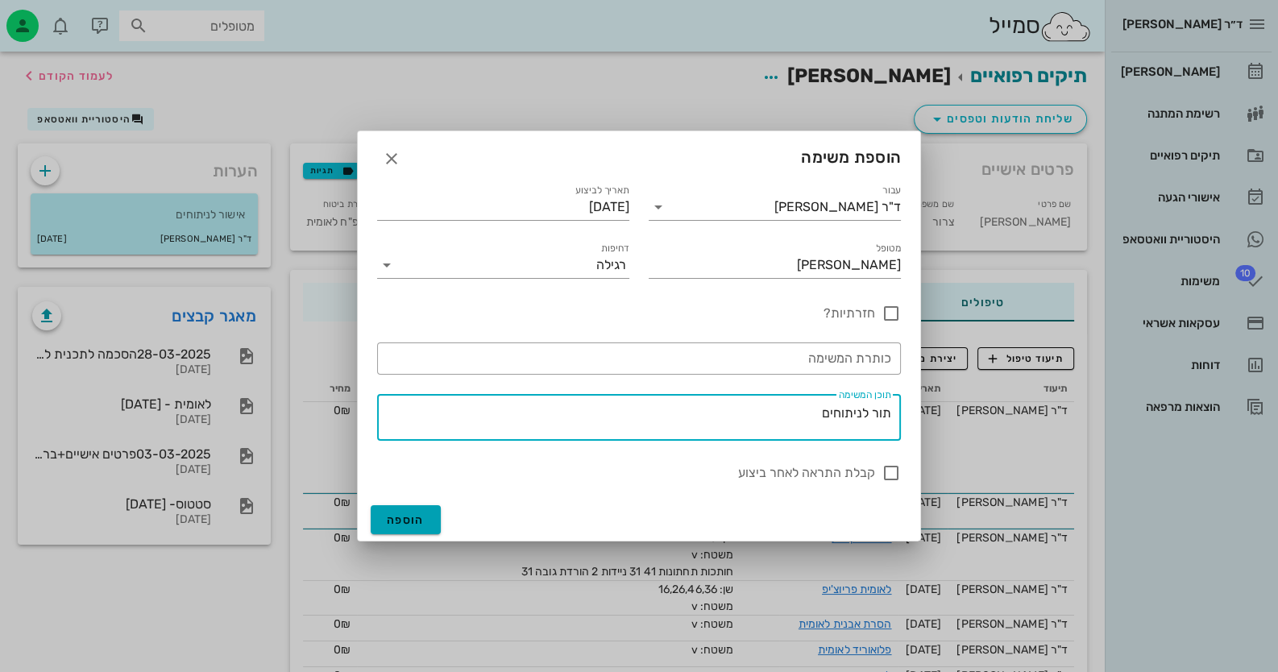
type textarea "תור לניתוחים"
click at [416, 517] on span "הוספה" at bounding box center [406, 520] width 38 height 14
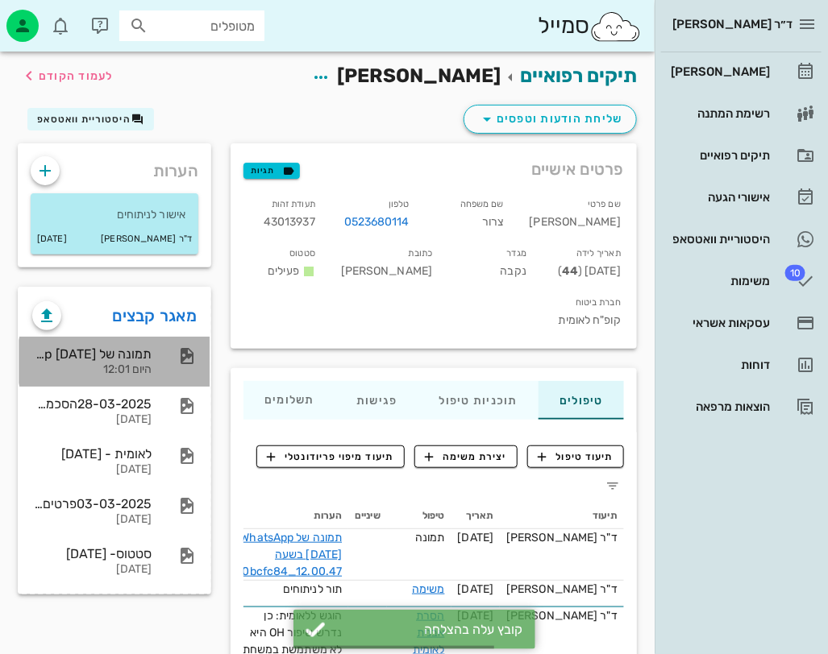
click at [173, 350] on div at bounding box center [178, 356] width 35 height 19
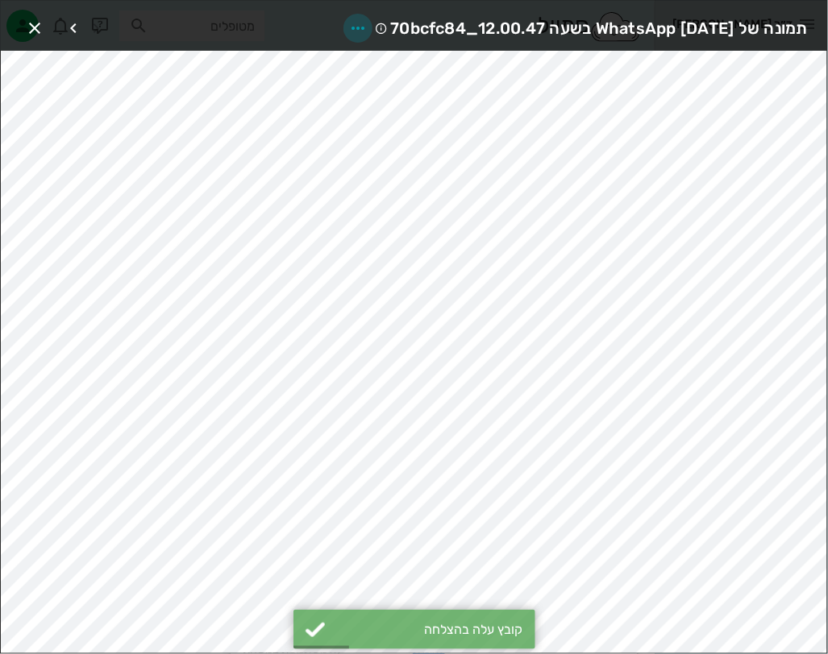
click at [348, 22] on icon "button" at bounding box center [357, 28] width 19 height 19
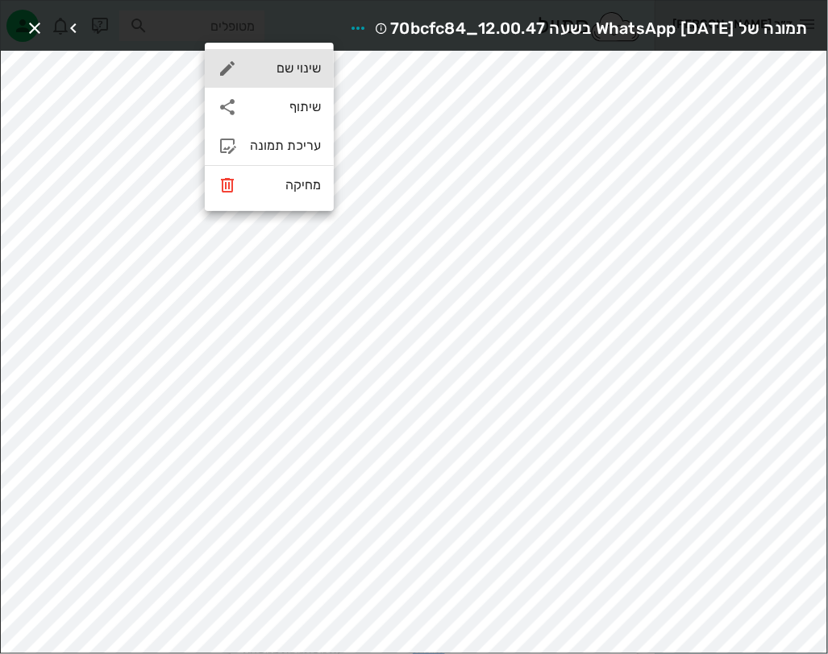
click at [280, 69] on div "שינוי שם" at bounding box center [285, 67] width 71 height 15
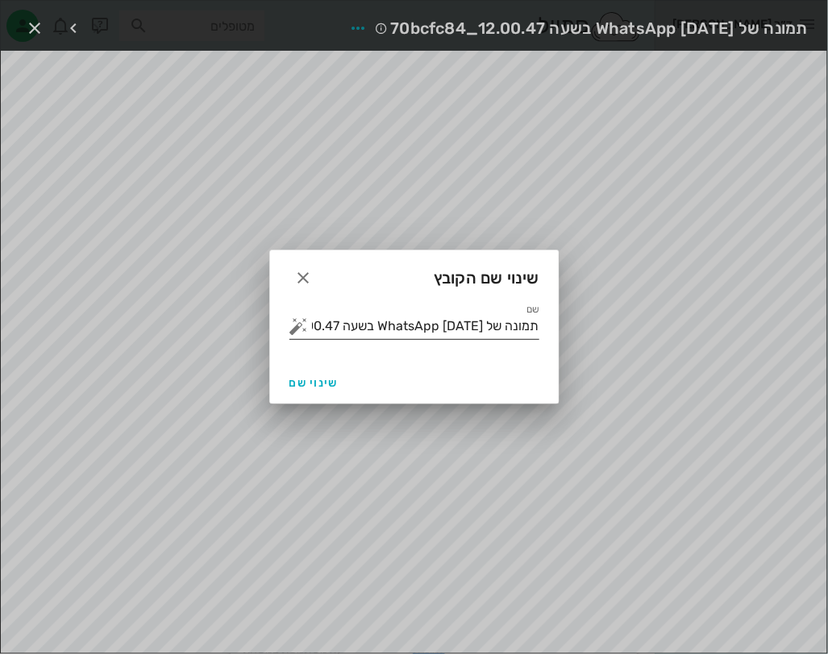
click at [462, 326] on input "תמונה של WhatsApp 2025-08-12 בשעה 12.00.47_70bcfc84" at bounding box center [425, 327] width 227 height 26
click at [301, 323] on button "button" at bounding box center [298, 326] width 19 height 19
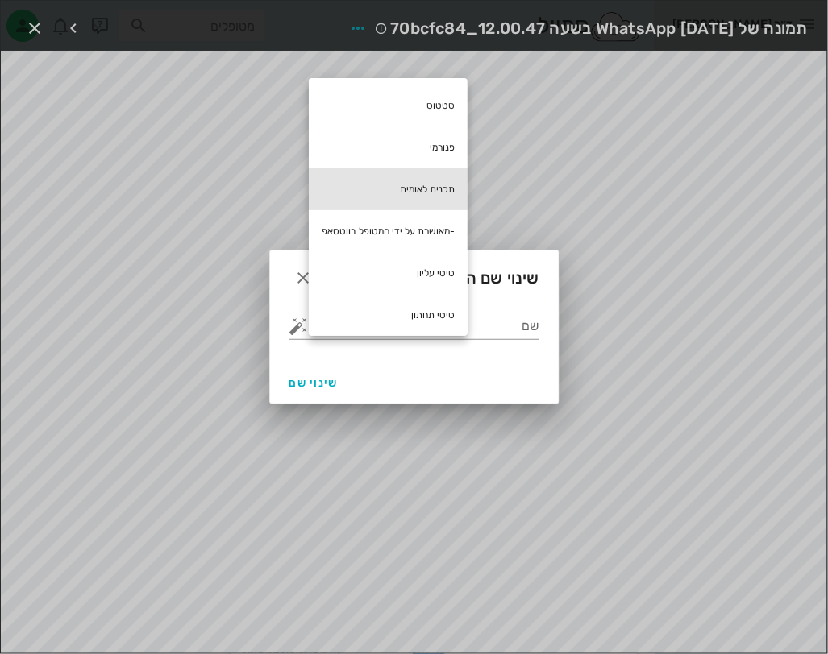
click at [446, 183] on div "תכנית לאומית" at bounding box center [388, 189] width 159 height 42
type input "תכנית לאומית"
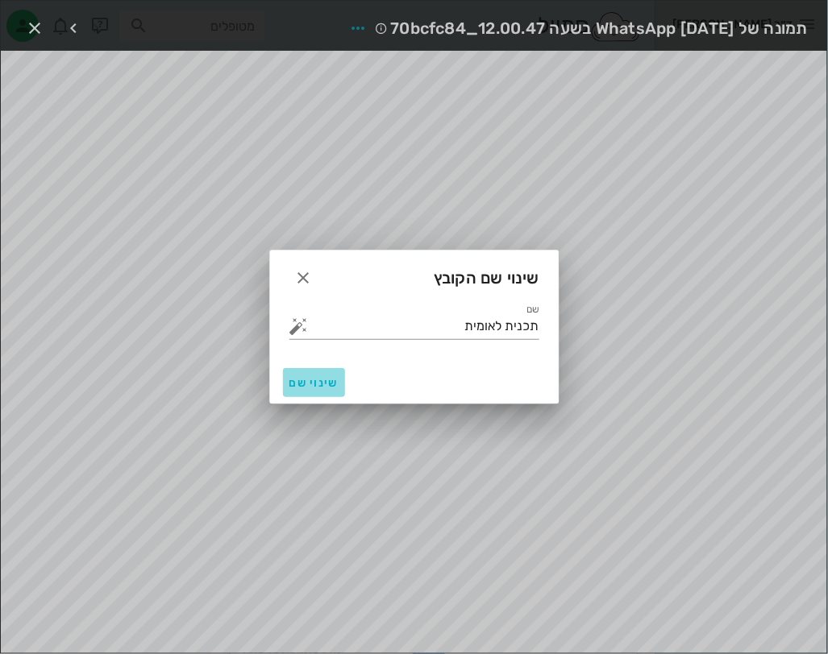
click at [297, 384] on span "שינוי שם" at bounding box center [313, 383] width 49 height 14
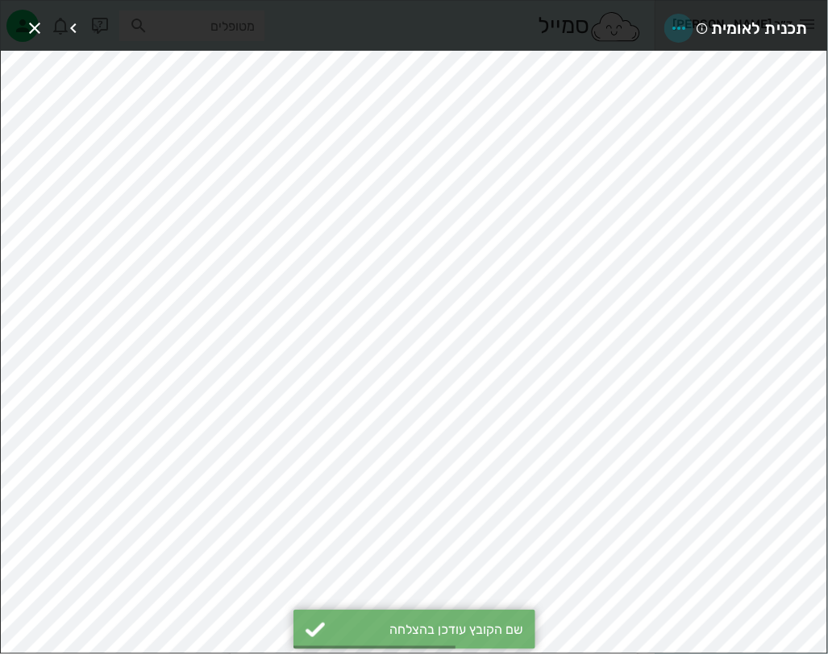
click at [678, 23] on icon "button" at bounding box center [678, 28] width 19 height 19
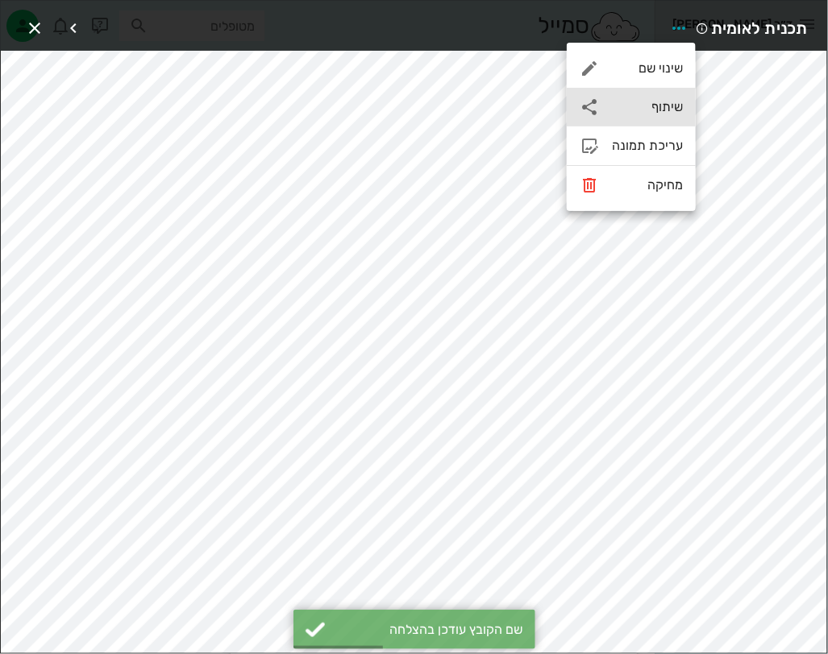
click at [638, 103] on div "שיתוף" at bounding box center [647, 106] width 71 height 15
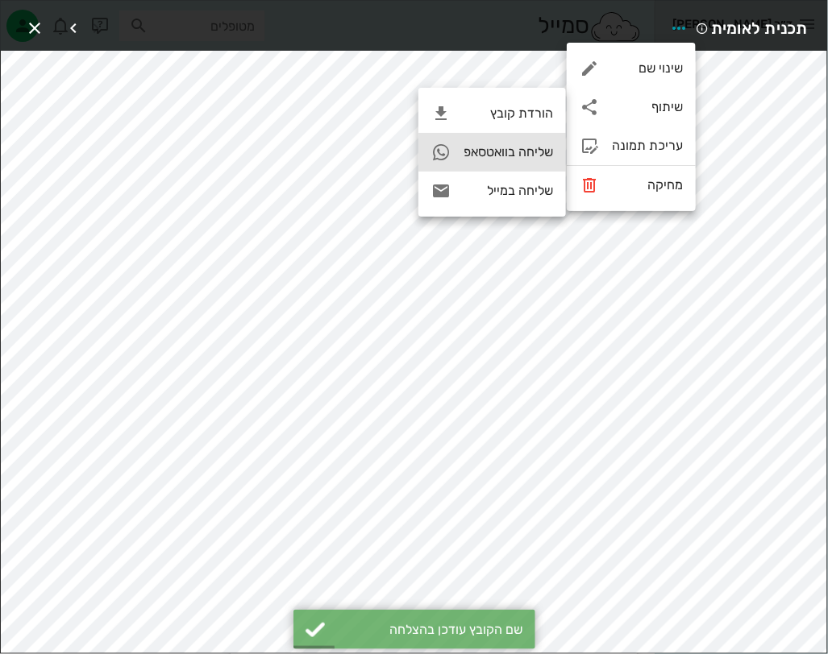
click at [482, 149] on div "שליחה בוואטסאפ" at bounding box center [507, 151] width 89 height 15
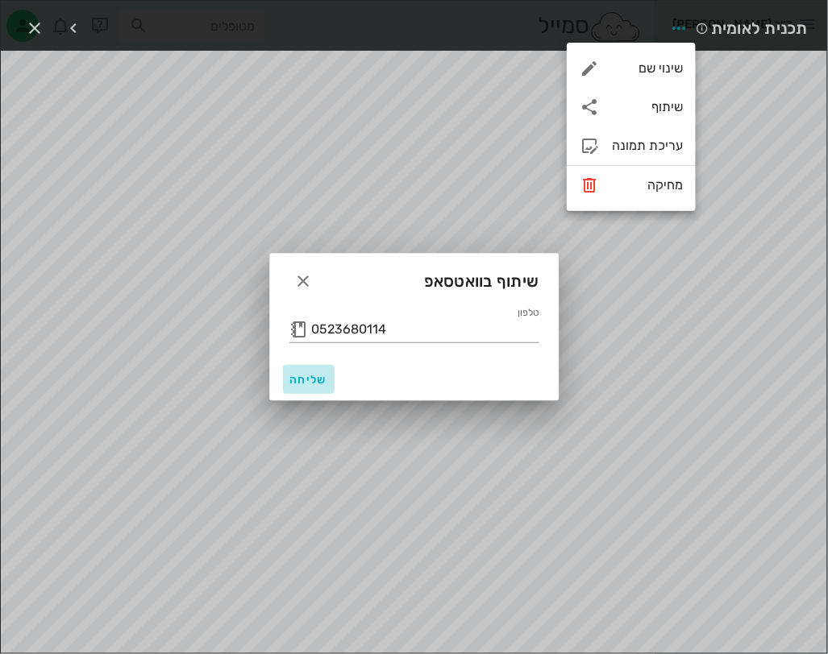
click at [307, 375] on span "שליחה" at bounding box center [308, 380] width 39 height 14
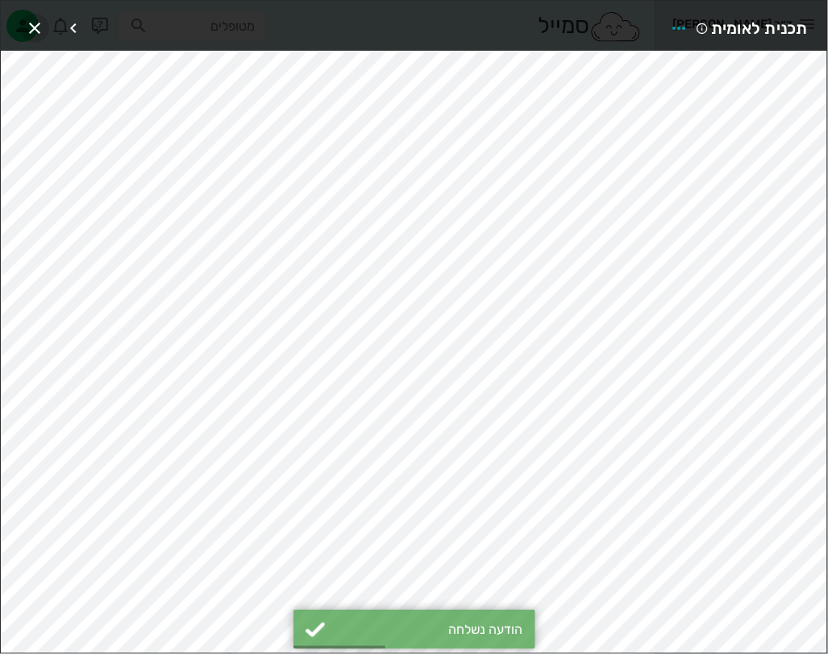
click at [43, 21] on icon "button" at bounding box center [34, 28] width 19 height 19
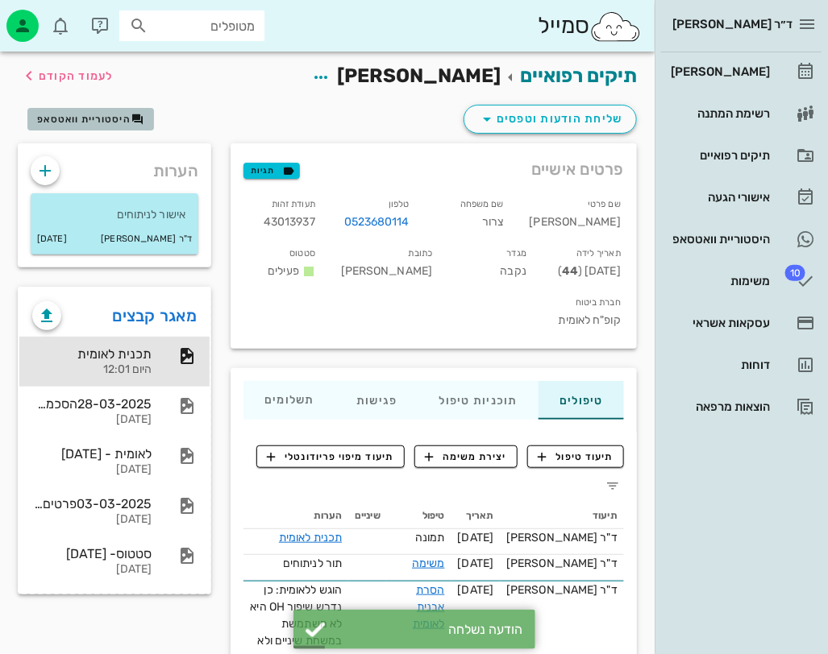
click at [90, 119] on span "היסטוריית וואטסאפ" at bounding box center [83, 119] width 93 height 11
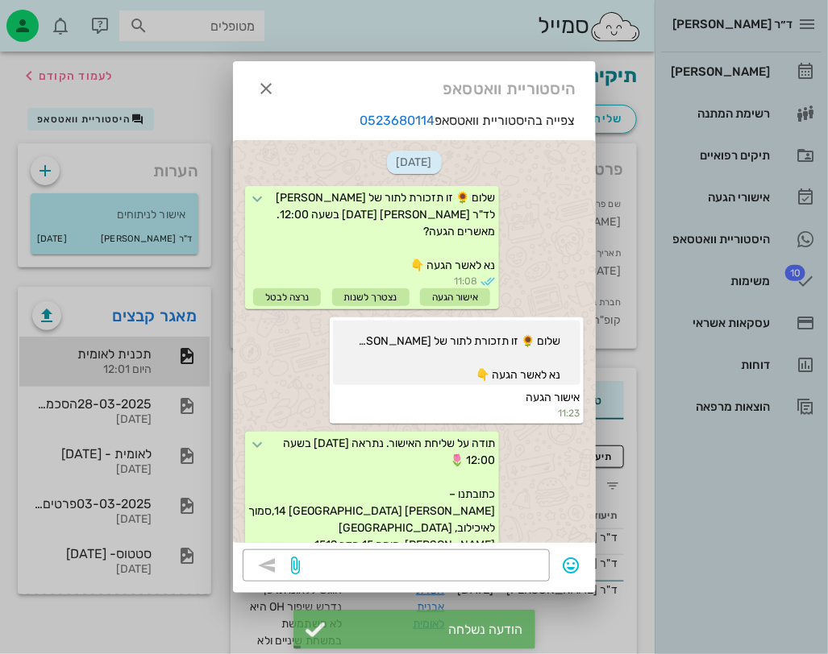
scroll to position [364, 0]
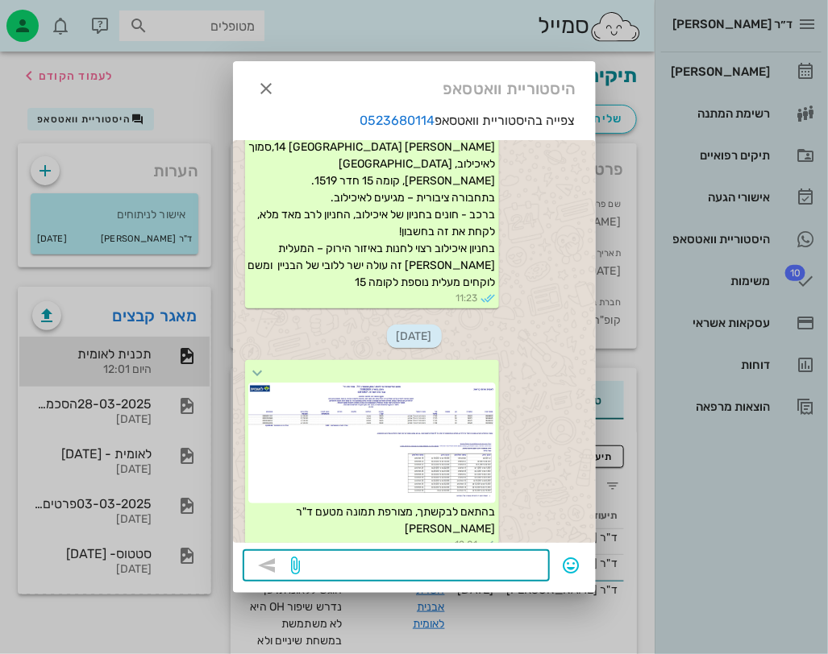
paste textarea "מצורפת תכנית טיפול מאושרת על ידי קופת חולים לאומית – קופת חולים גובה את התשלום …"
type textarea "מצורפת תכנית טיפול מאושרת על ידי קופת חולים לאומית – קופת חולים גובה את התשלום …"
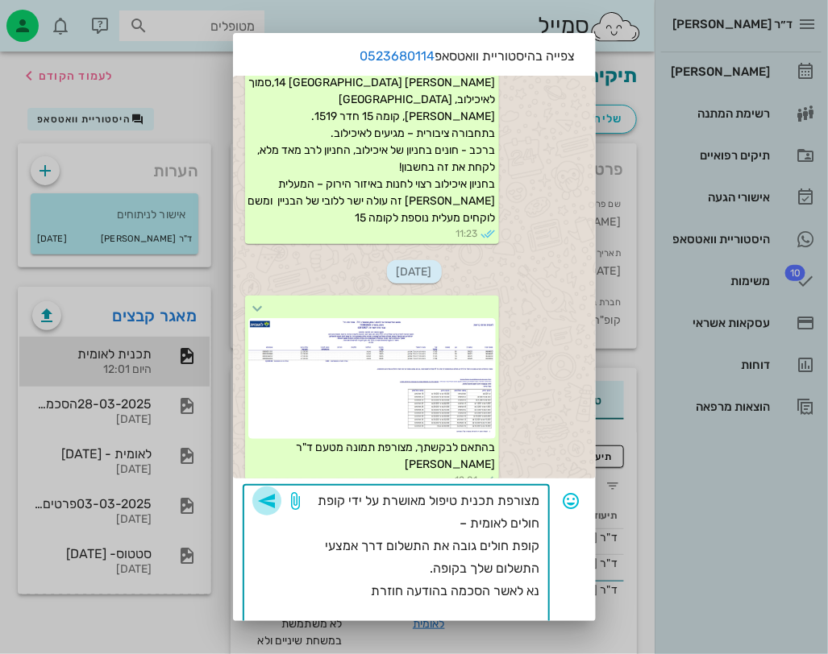
click at [276, 498] on icon "button" at bounding box center [266, 501] width 19 height 19
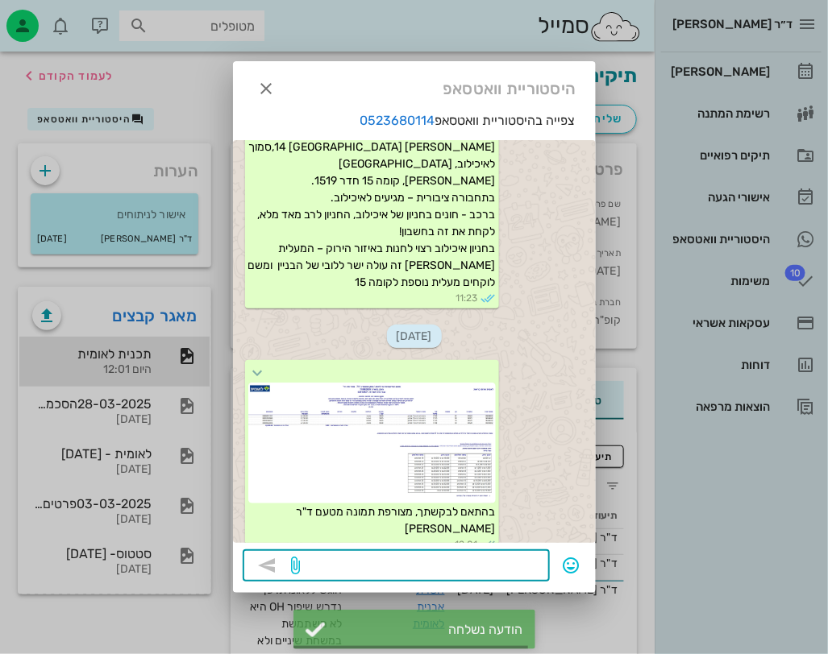
scroll to position [496, 0]
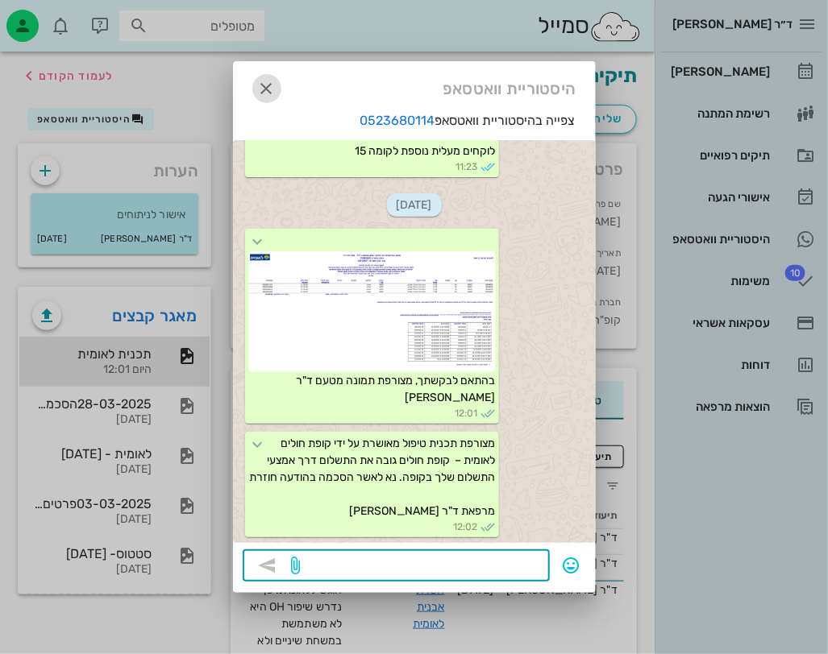
click at [269, 89] on icon "button" at bounding box center [266, 88] width 19 height 19
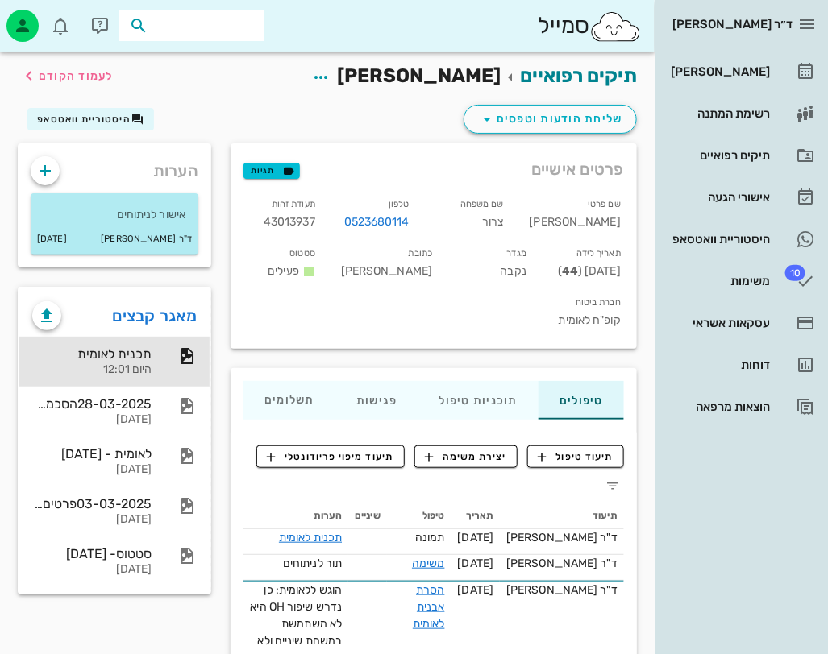
click at [201, 29] on input "text" at bounding box center [203, 25] width 103 height 21
type input "סלמה"
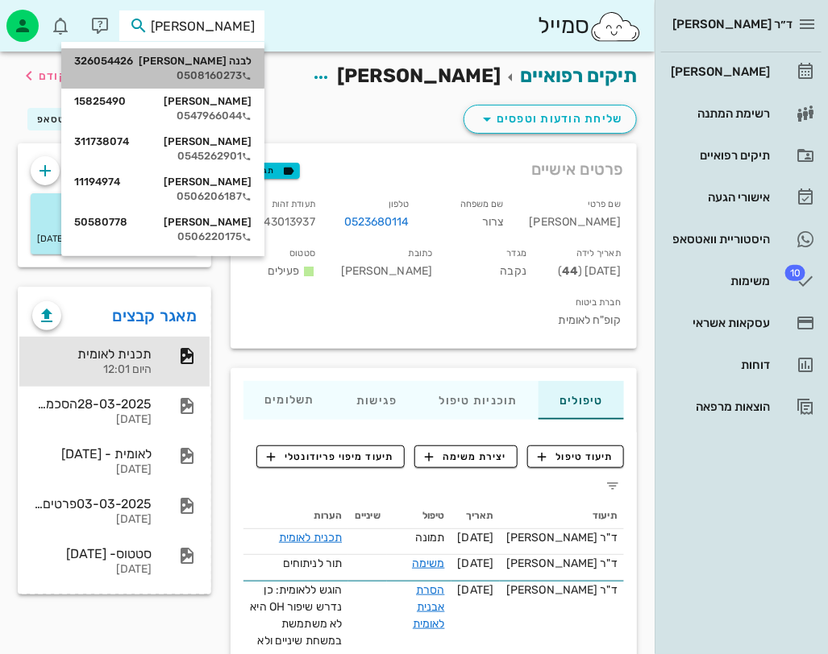
click at [208, 68] on div "לבנה סלמה 326054426 0508160273" at bounding box center [162, 68] width 177 height 40
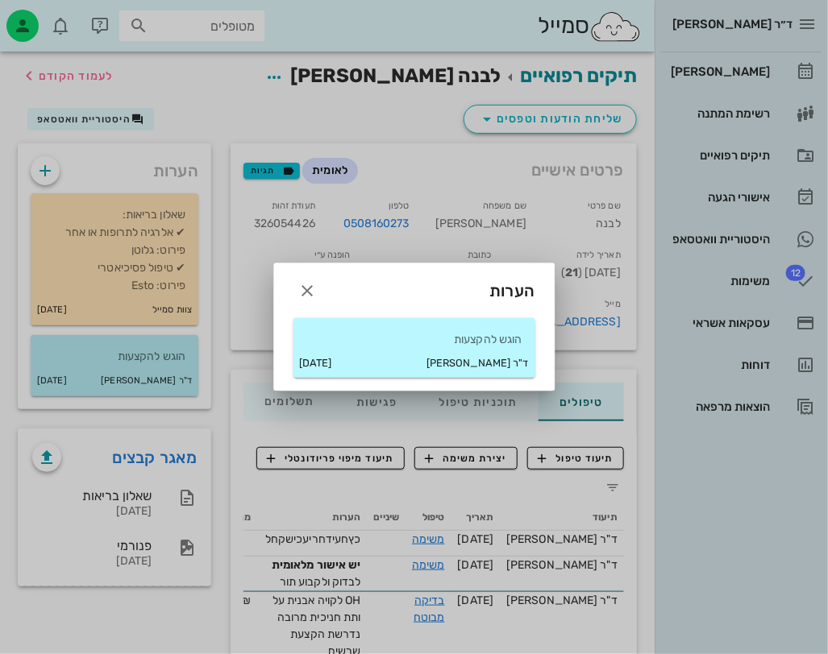
click at [412, 331] on p "הוגש להקצעות" at bounding box center [414, 340] width 216 height 18
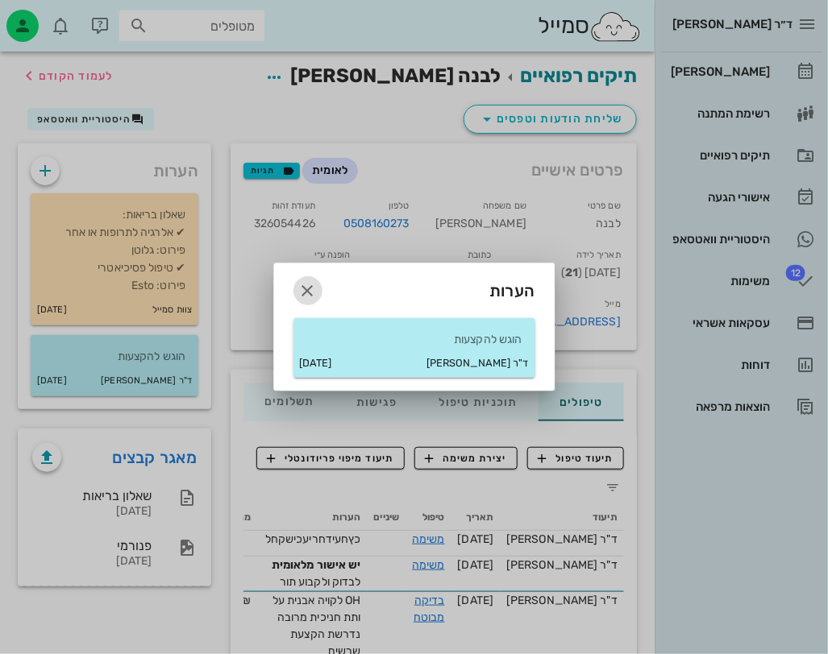
click at [305, 289] on icon "button" at bounding box center [307, 290] width 19 height 19
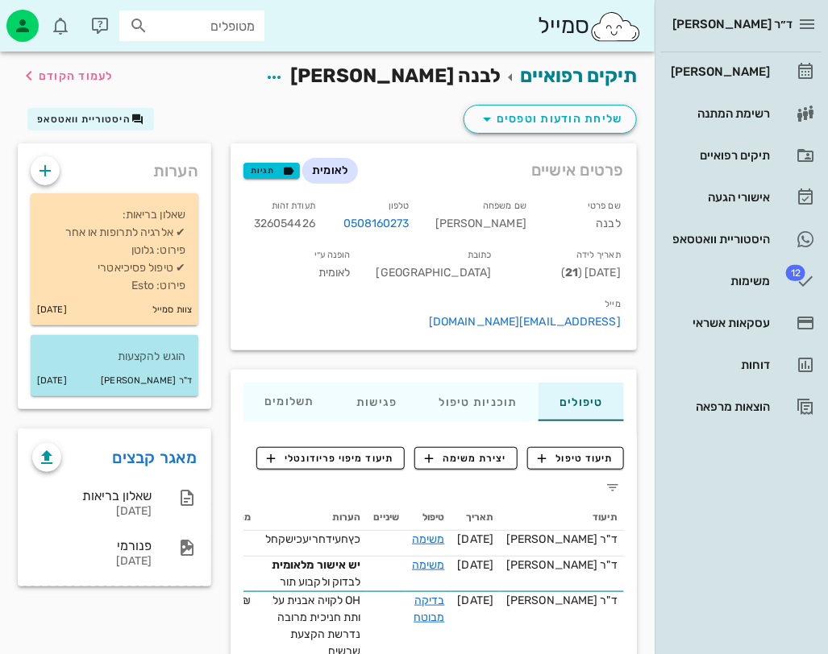
click at [141, 390] on div "ד"ר חיה מאיר 07-08-2025" at bounding box center [115, 381] width 168 height 31
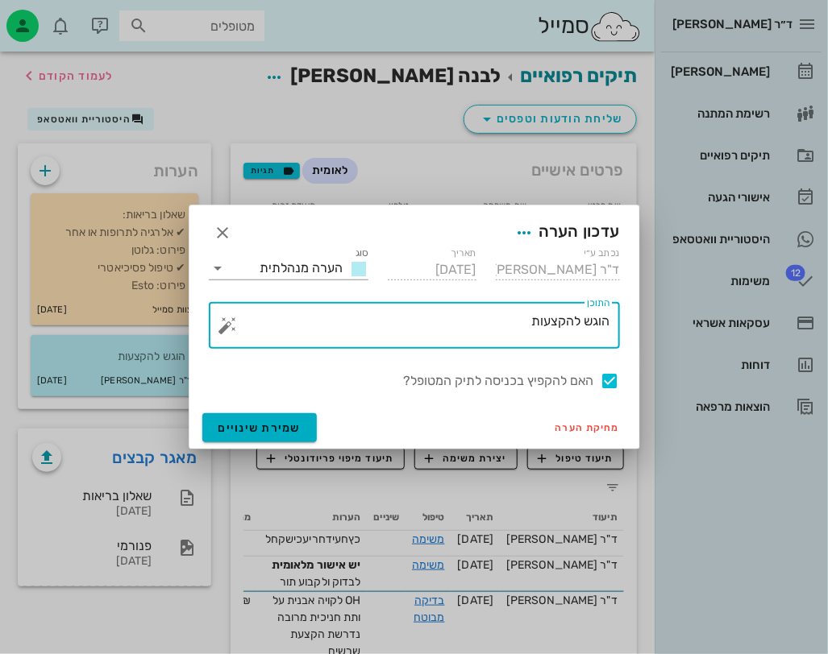
click at [588, 325] on textarea "הוגש להקצעות" at bounding box center [420, 329] width 379 height 39
click at [590, 322] on textarea "הוגש להקצעות" at bounding box center [420, 329] width 379 height 39
type textarea "אישור להקצעות"
click at [604, 387] on div at bounding box center [609, 381] width 27 height 27
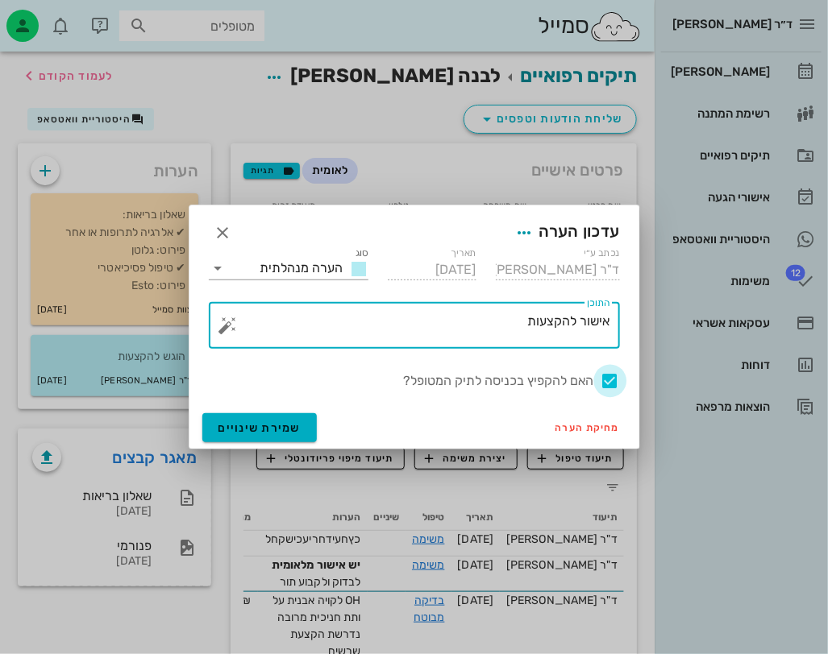
checkbox input "false"
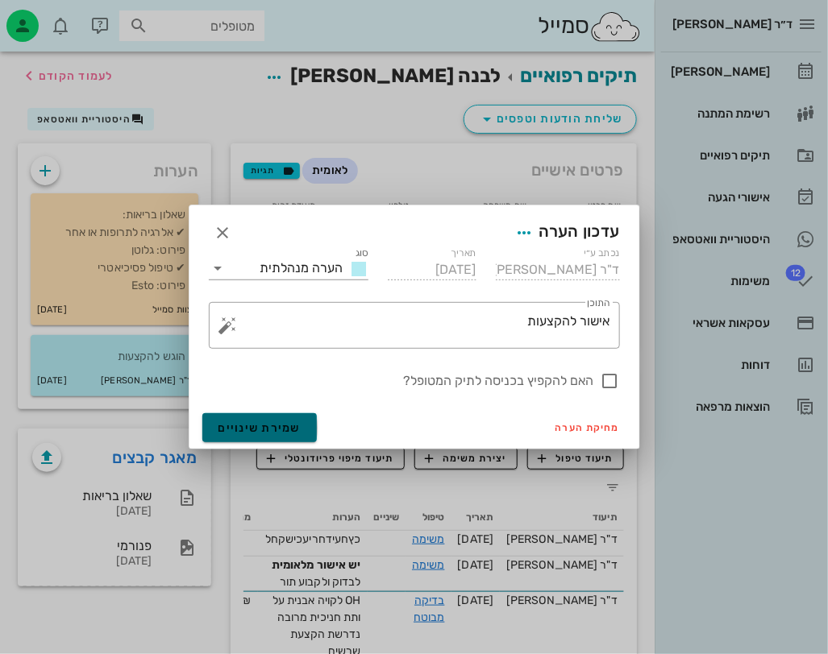
click at [266, 435] on button "שמירת שינויים" at bounding box center [259, 427] width 115 height 29
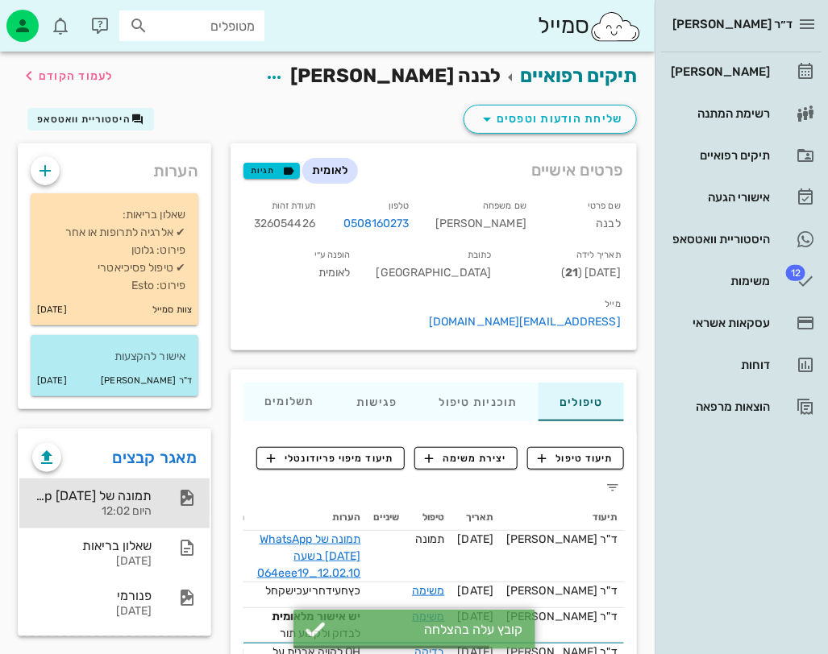
click at [99, 502] on div "תמונה של WhatsApp 2025-08-12 בשעה 12.02.10_064eee19" at bounding box center [91, 495] width 119 height 15
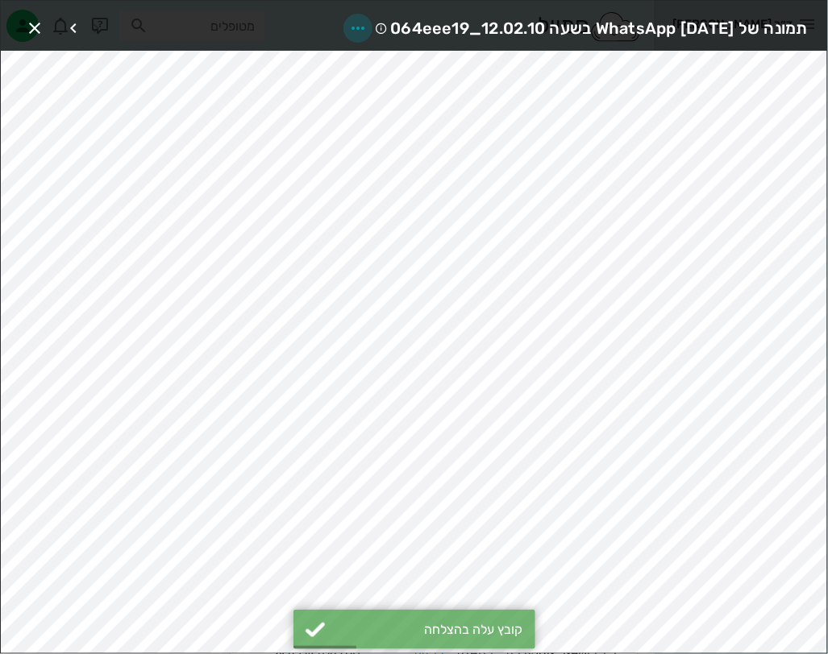
click at [348, 25] on icon "button" at bounding box center [357, 28] width 19 height 19
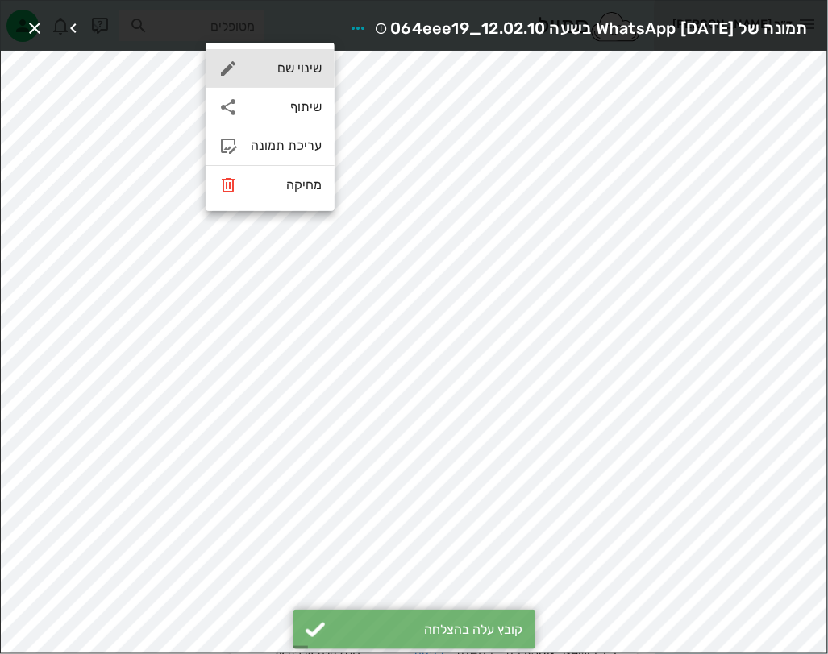
click at [298, 73] on div "שינוי שם" at bounding box center [286, 67] width 71 height 15
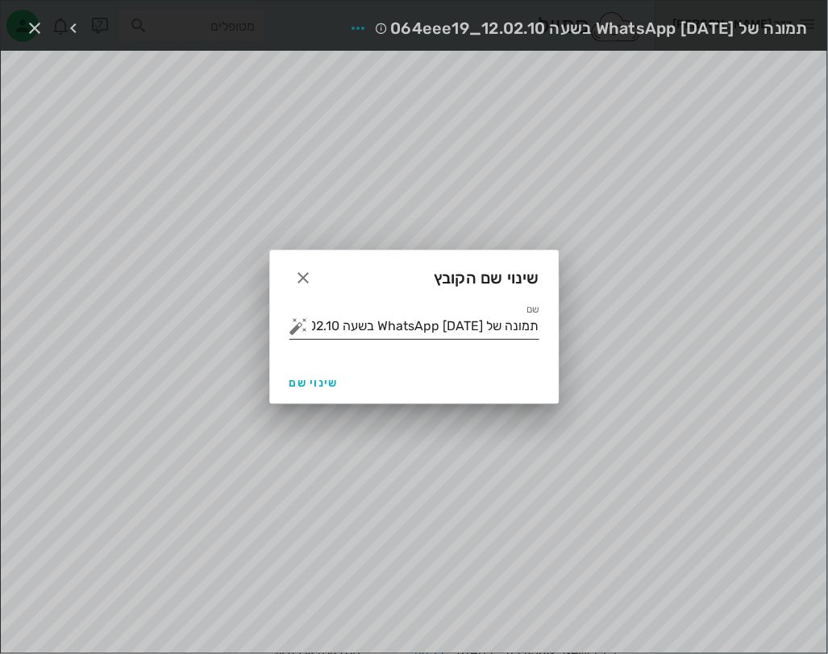
click at [427, 326] on input "תמונה של WhatsApp 2025-08-12 בשעה 12.02.10_064eee19" at bounding box center [425, 327] width 227 height 26
click at [299, 329] on button "button" at bounding box center [298, 326] width 19 height 19
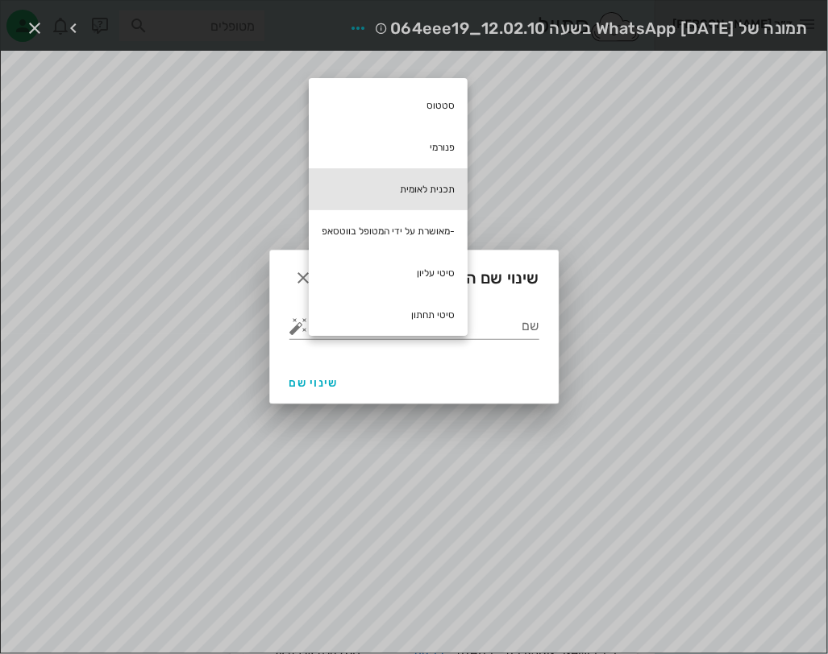
click at [422, 186] on div "תכנית לאומית" at bounding box center [388, 189] width 159 height 42
type input "תכנית לאומית"
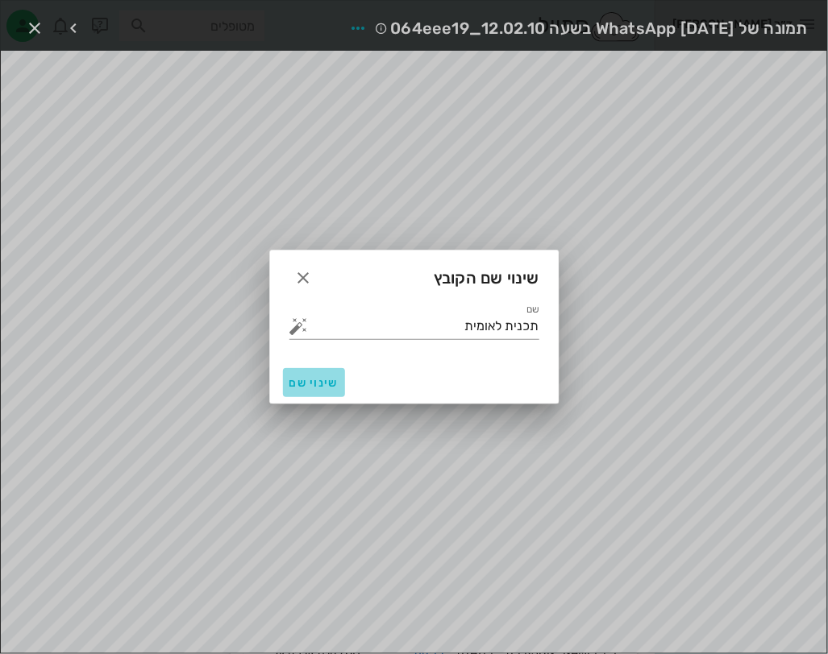
click at [321, 375] on button "שינוי שם" at bounding box center [314, 382] width 62 height 29
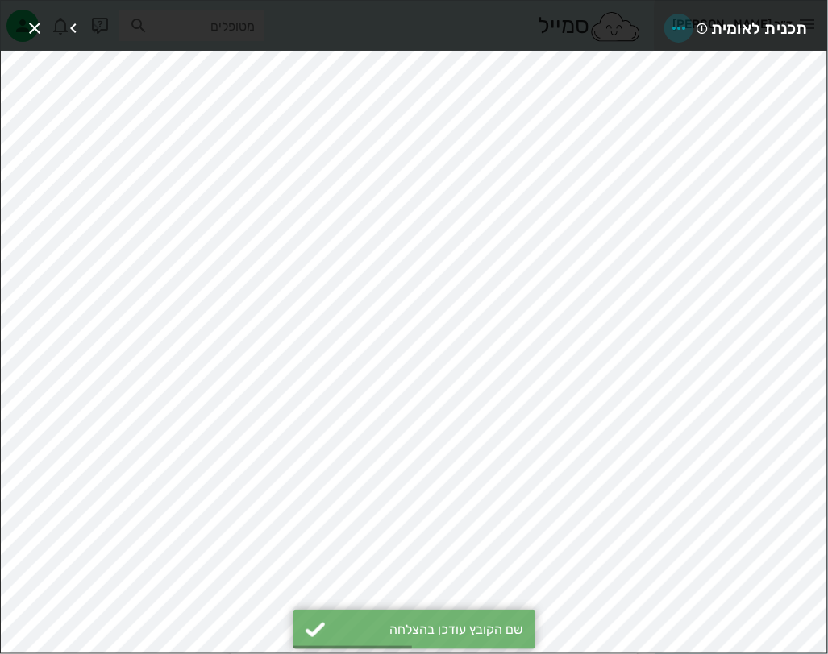
click at [685, 22] on icon "button" at bounding box center [678, 28] width 19 height 19
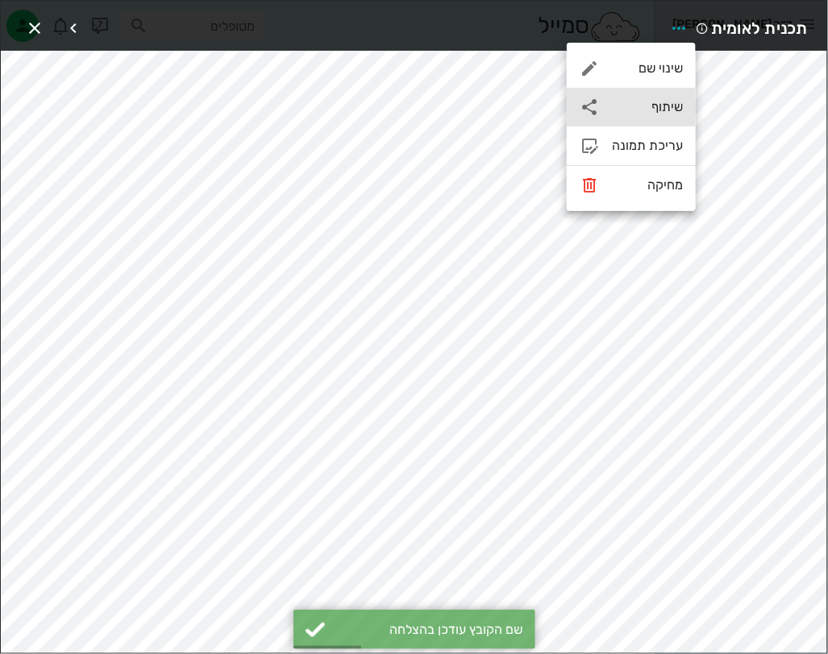
click at [653, 93] on div "שיתוף" at bounding box center [631, 107] width 129 height 39
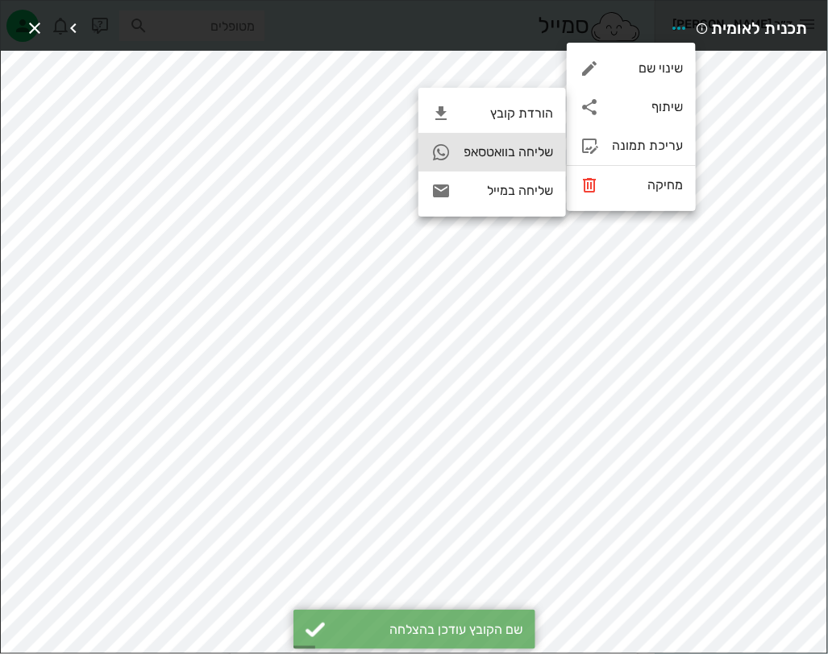
click at [544, 147] on div "שליחה בוואטסאפ" at bounding box center [507, 151] width 89 height 15
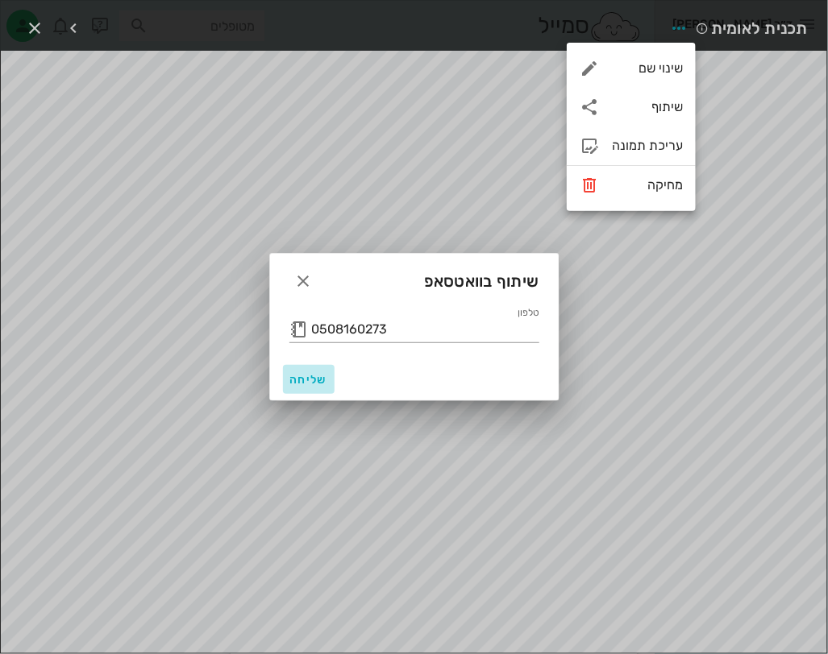
click at [305, 385] on span "שליחה" at bounding box center [308, 380] width 39 height 14
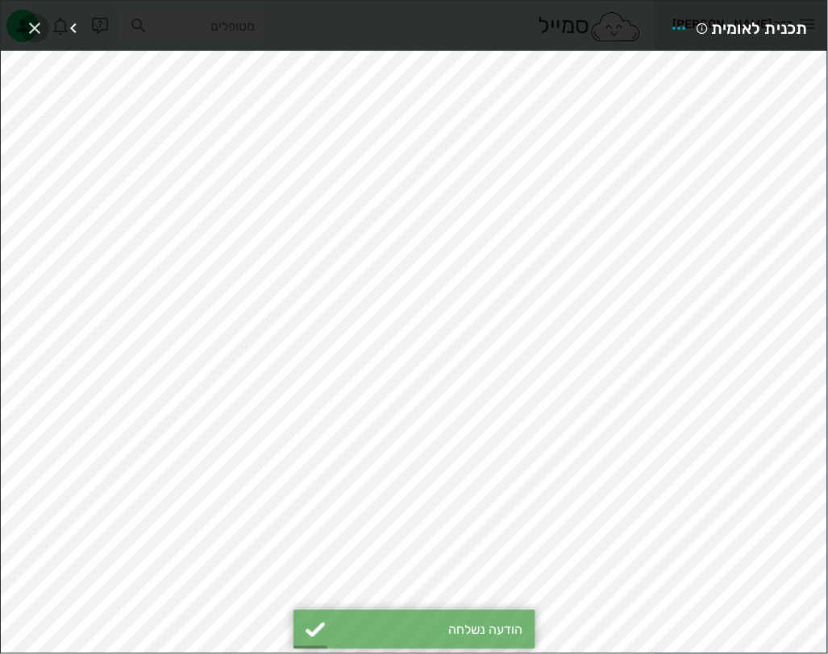
click at [38, 20] on icon "button" at bounding box center [34, 28] width 19 height 19
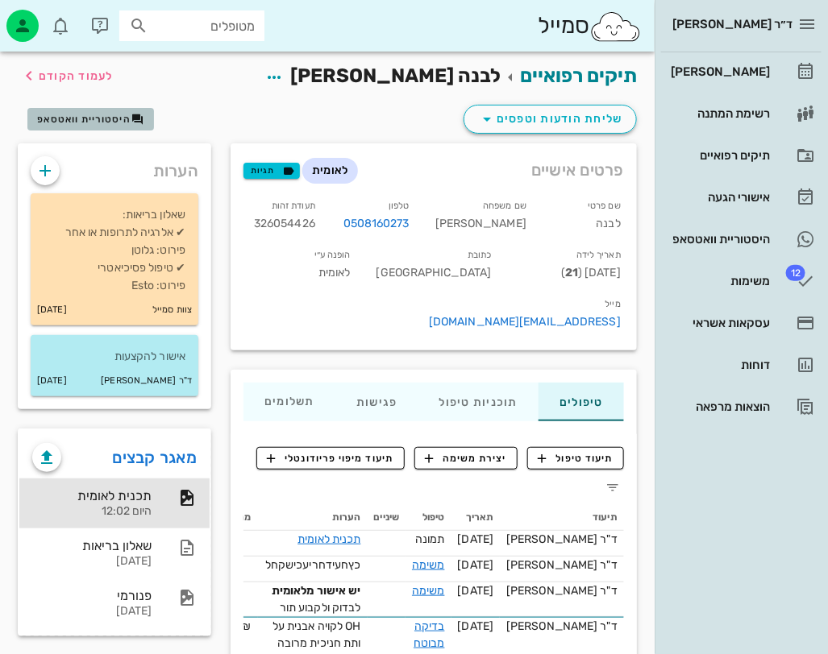
click at [122, 115] on span "היסטוריית וואטסאפ" at bounding box center [83, 119] width 93 height 11
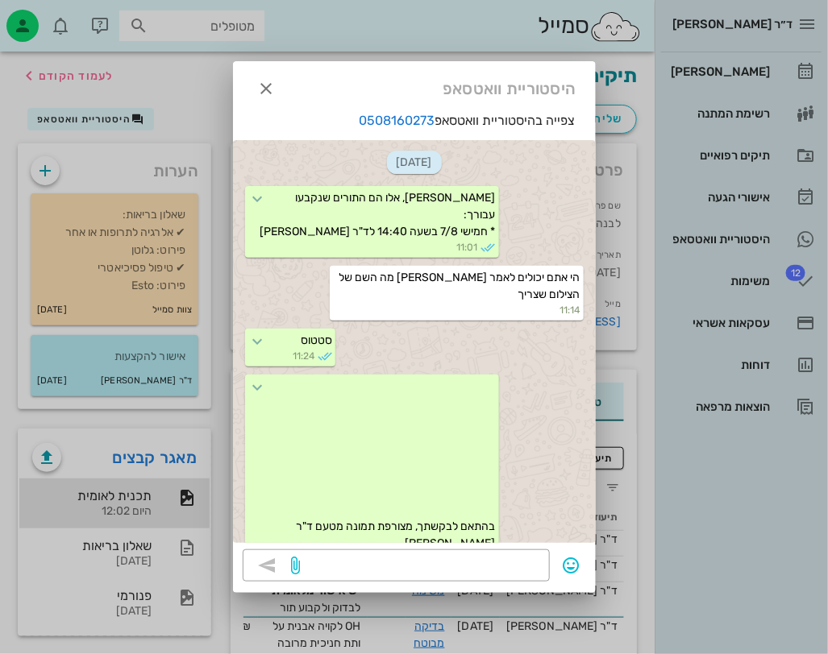
scroll to position [1414, 0]
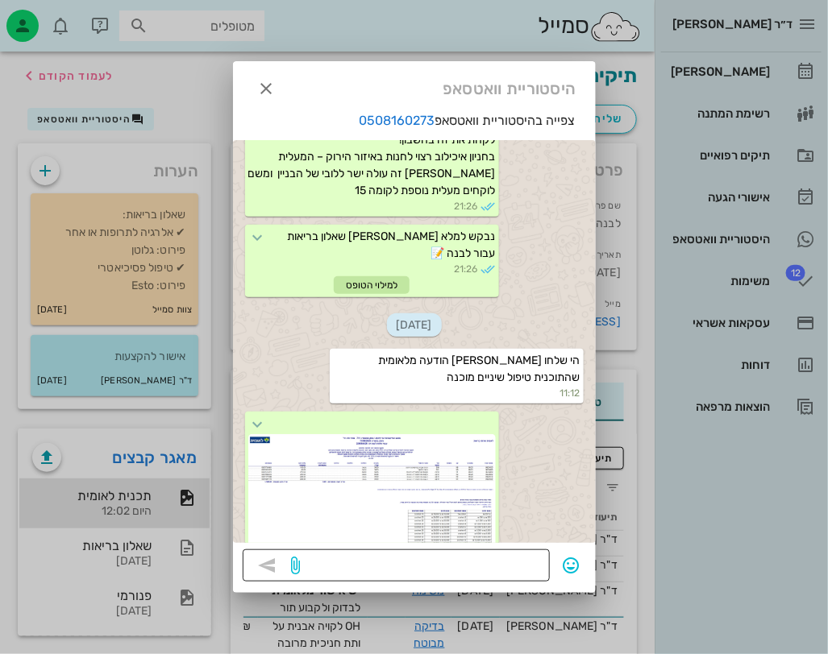
click at [439, 555] on textarea at bounding box center [422, 567] width 236 height 26
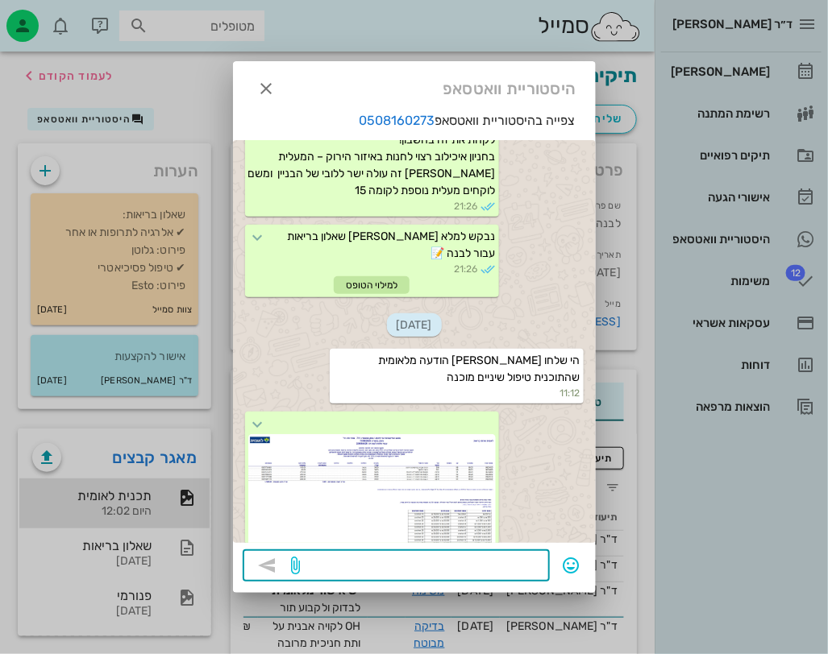
paste textarea "מצורפת תכנית טיפול מאושרת על ידי קופת חולים לאומית – קופת חולים גובה את התשלום …"
type textarea "מצורפת תכנית טיפול מאושרת על ידי קופת חולים לאומית – קופת חולים גובה את התשלום …"
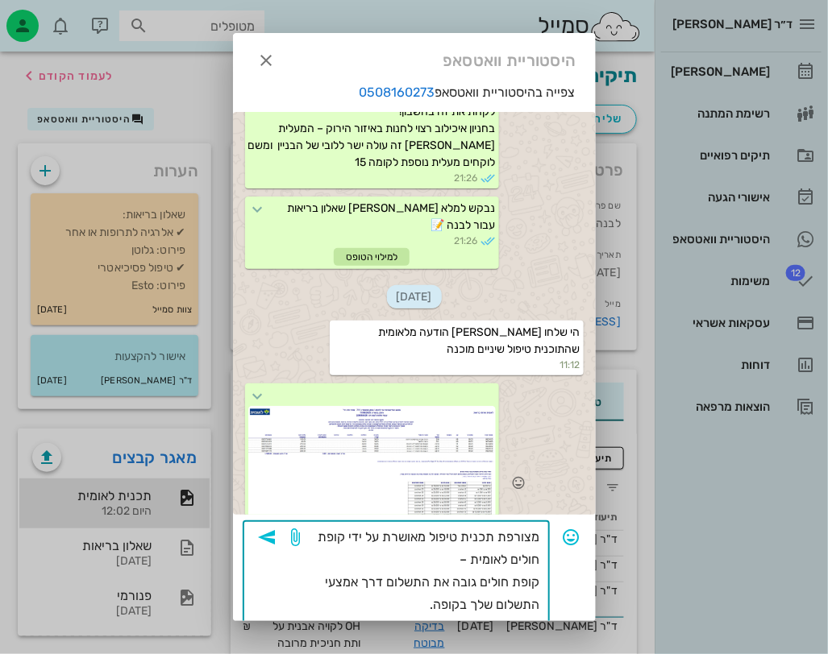
scroll to position [36, 0]
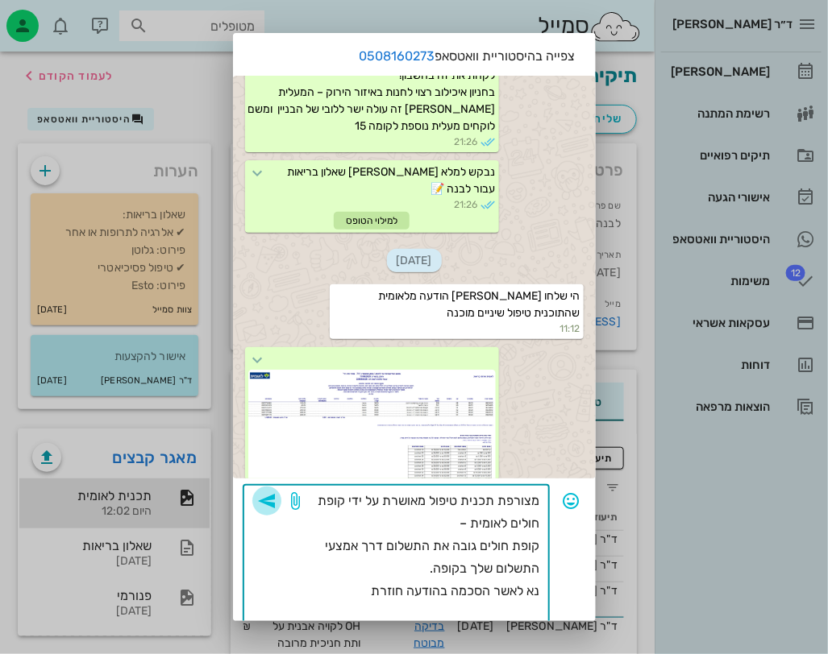
click at [276, 493] on icon "button" at bounding box center [266, 501] width 19 height 19
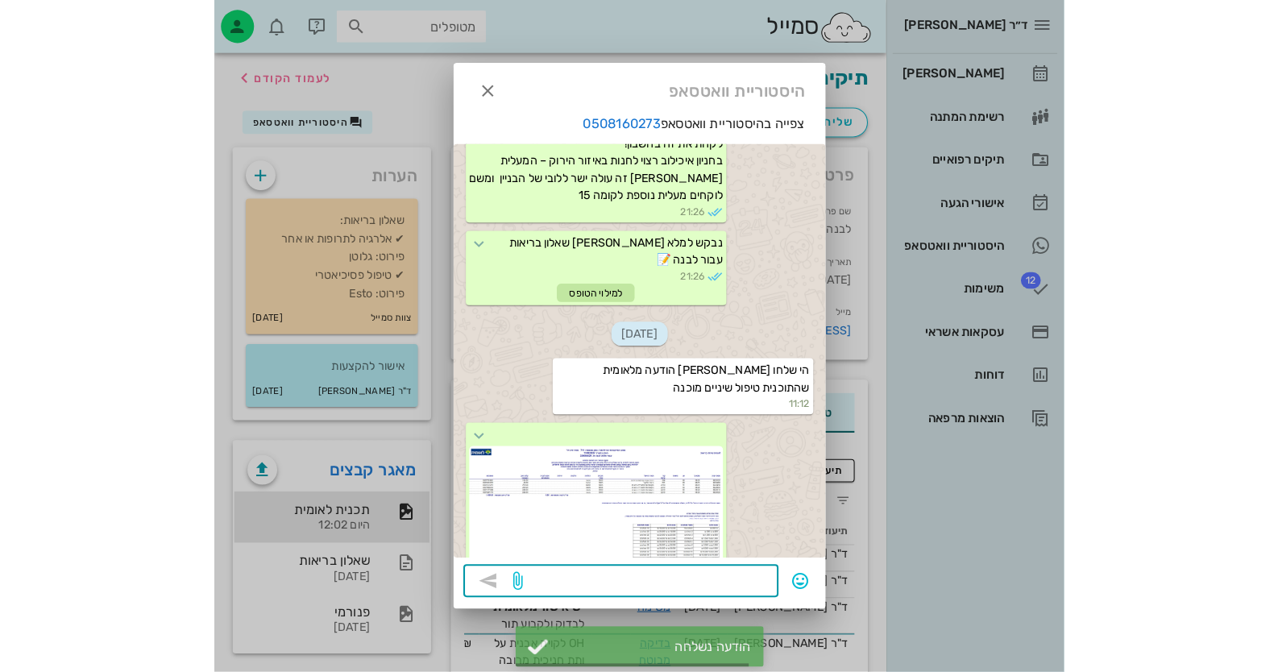
scroll to position [1528, 0]
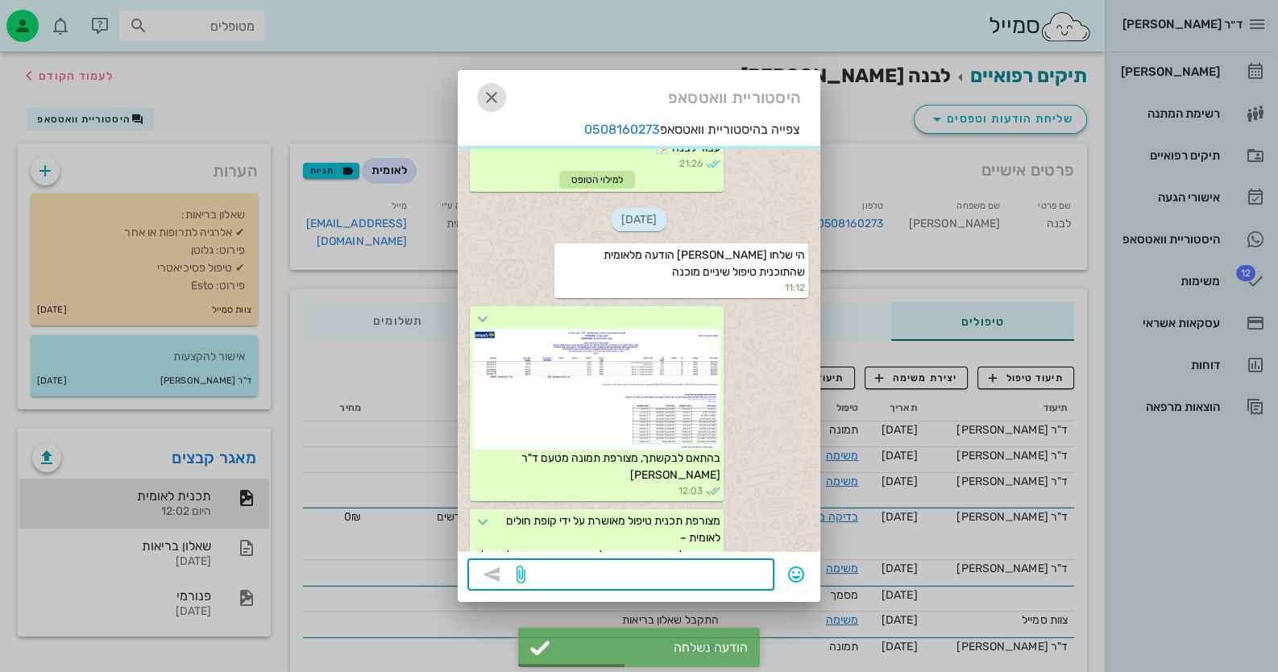
click at [498, 95] on icon "button" at bounding box center [491, 97] width 19 height 19
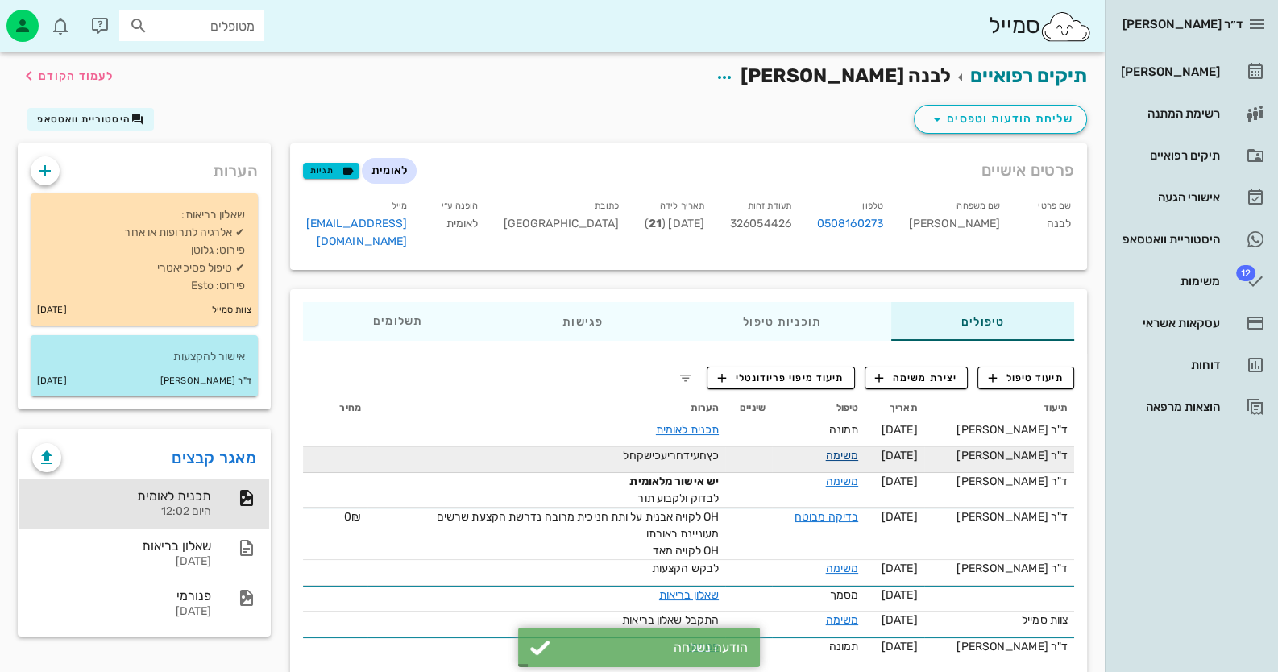
click at [859, 449] on link "משימה" at bounding box center [842, 456] width 33 height 14
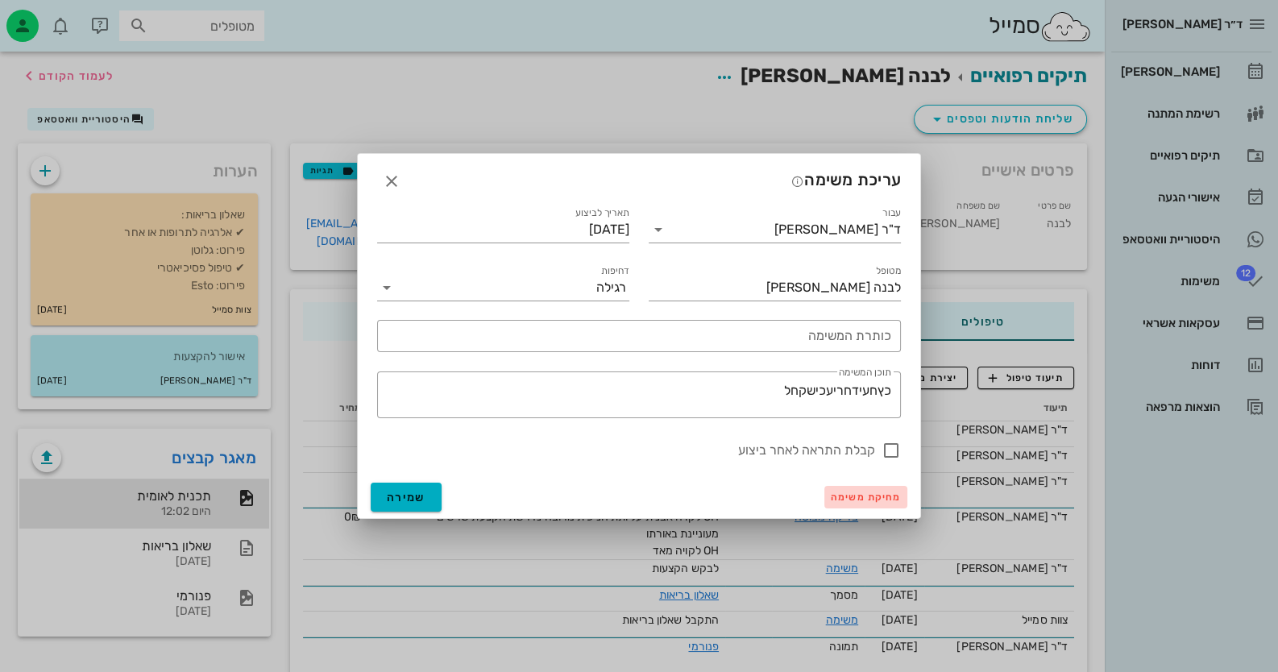
click at [868, 492] on span "מחיקת משימה" at bounding box center [866, 497] width 70 height 11
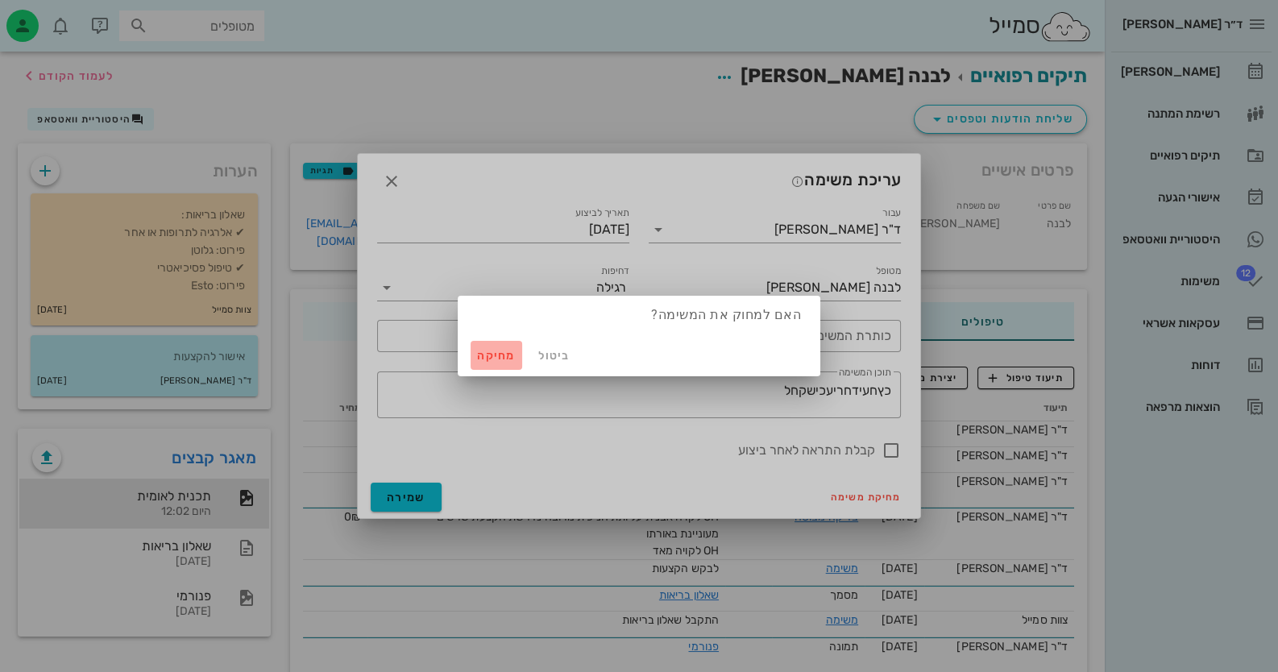
click at [493, 358] on span "מחיקה" at bounding box center [496, 356] width 39 height 14
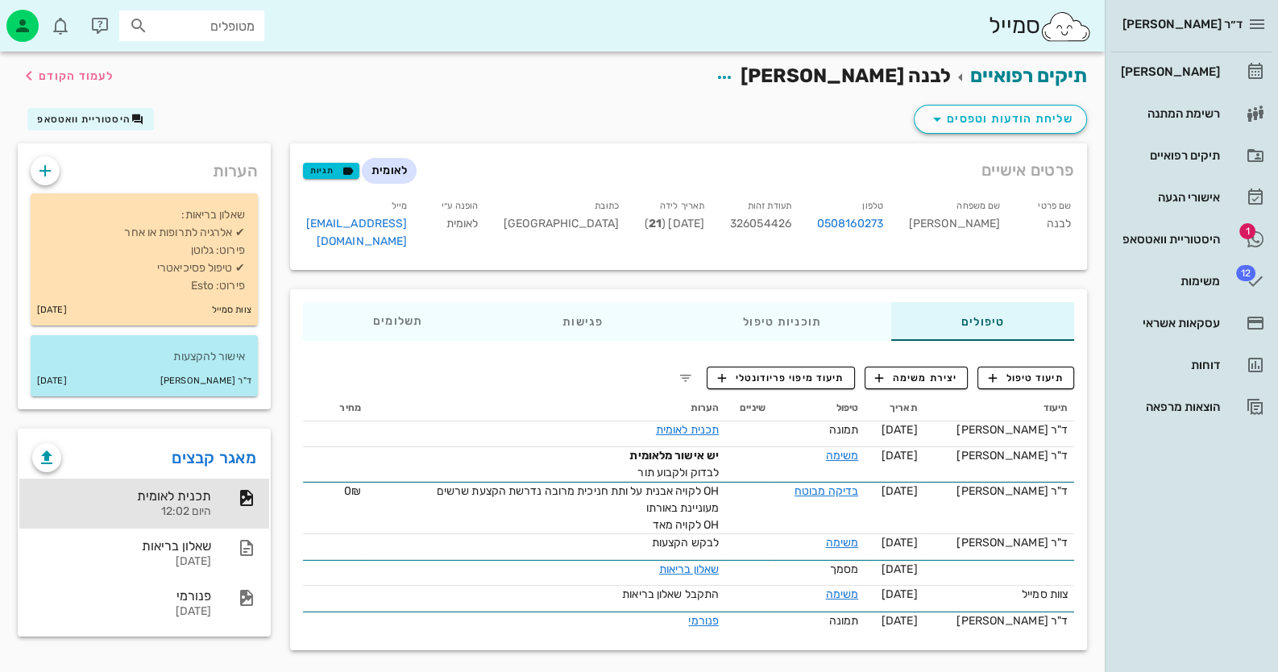
click at [180, 37] on div "מטופלים" at bounding box center [191, 25] width 145 height 31
type input "אסנת ב"
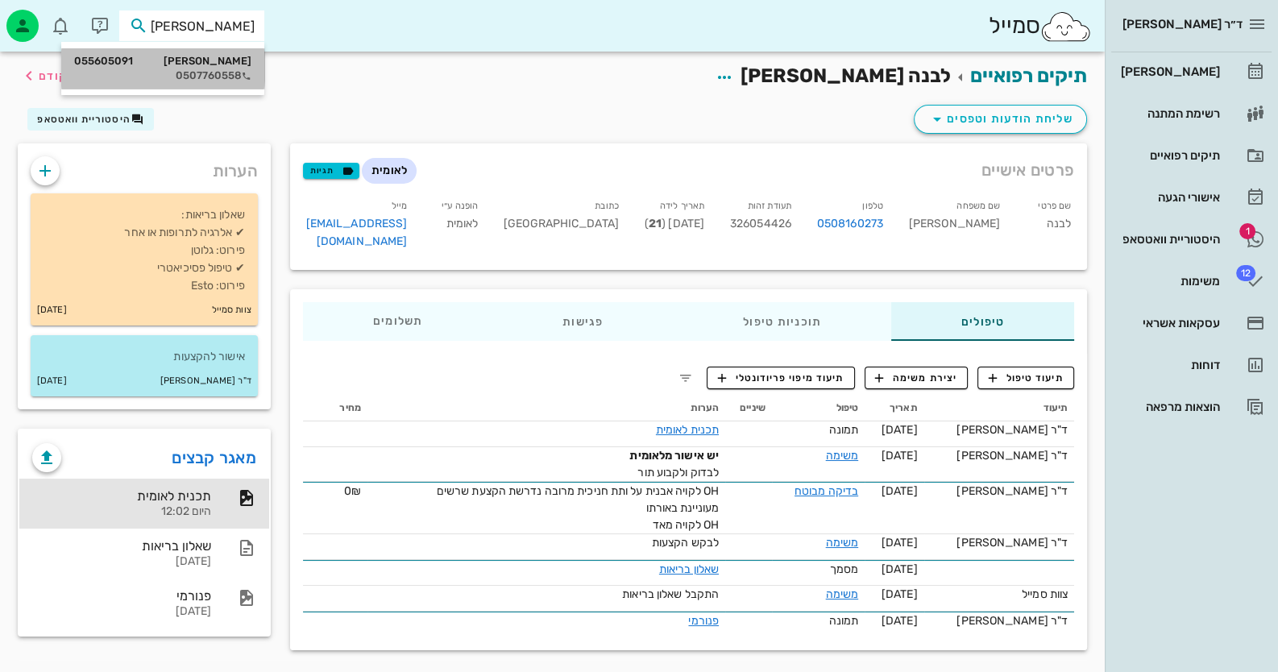
click at [206, 69] on div "0507760558" at bounding box center [162, 75] width 177 height 13
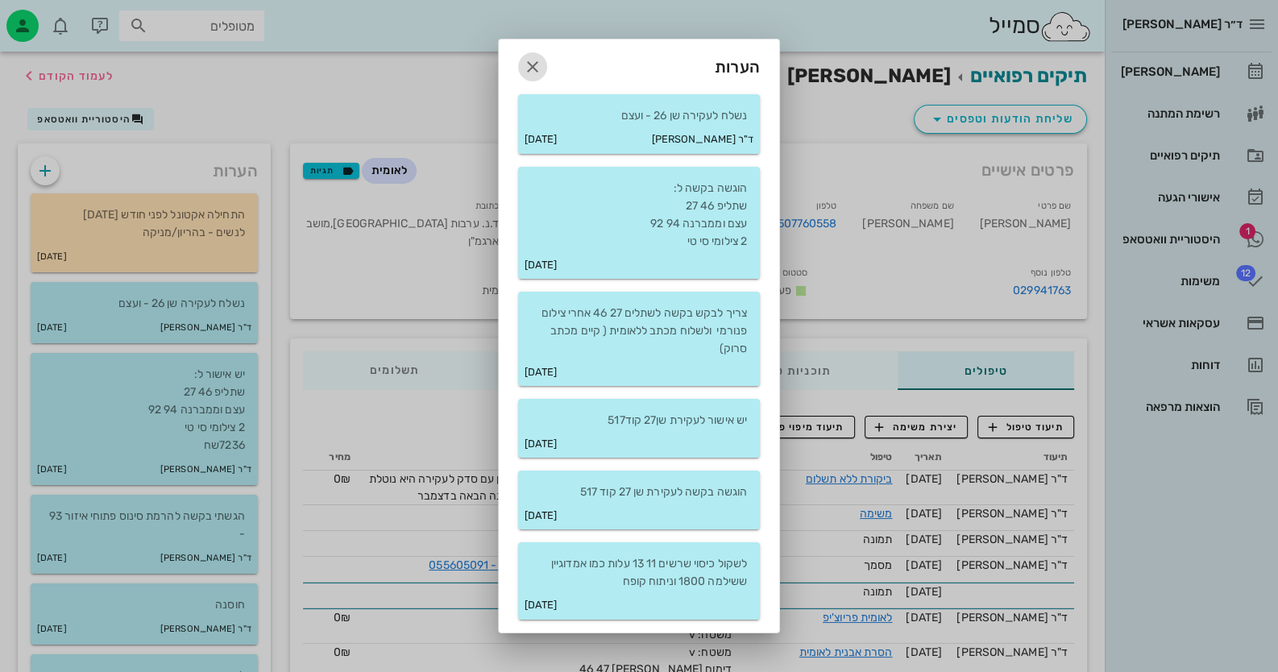
click at [534, 63] on icon "button" at bounding box center [532, 66] width 19 height 19
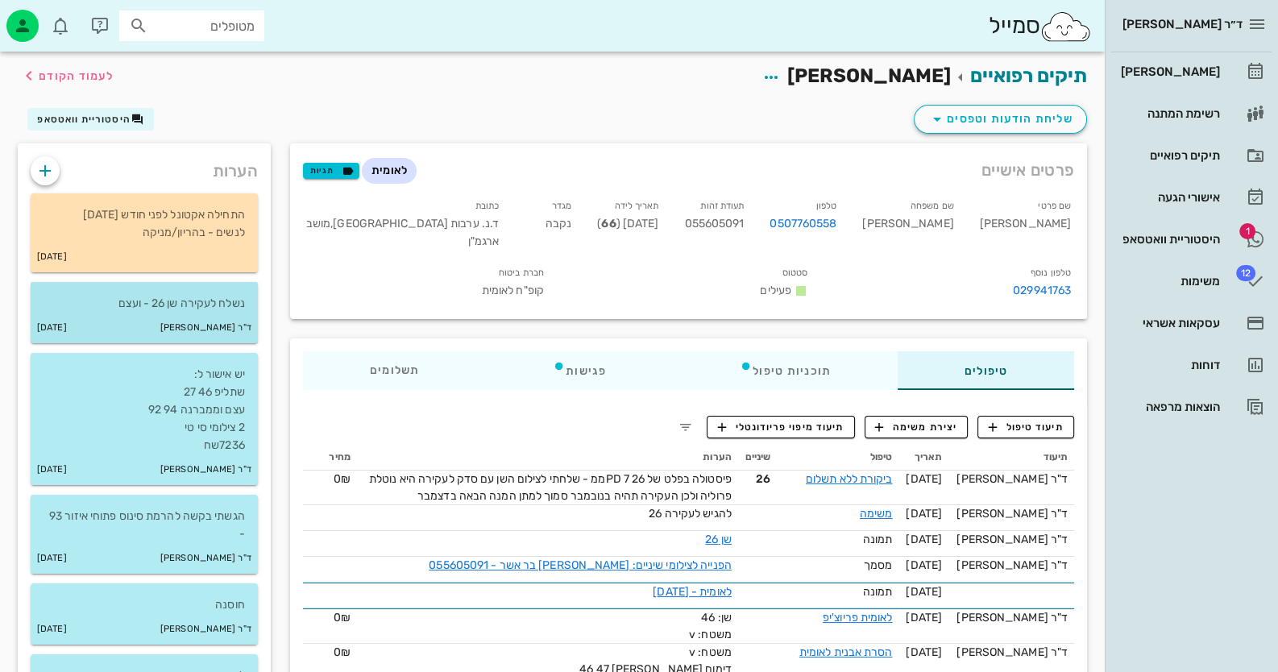
click at [169, 314] on div "ד"ר חיה מאיר 07-08-2025" at bounding box center [144, 328] width 227 height 31
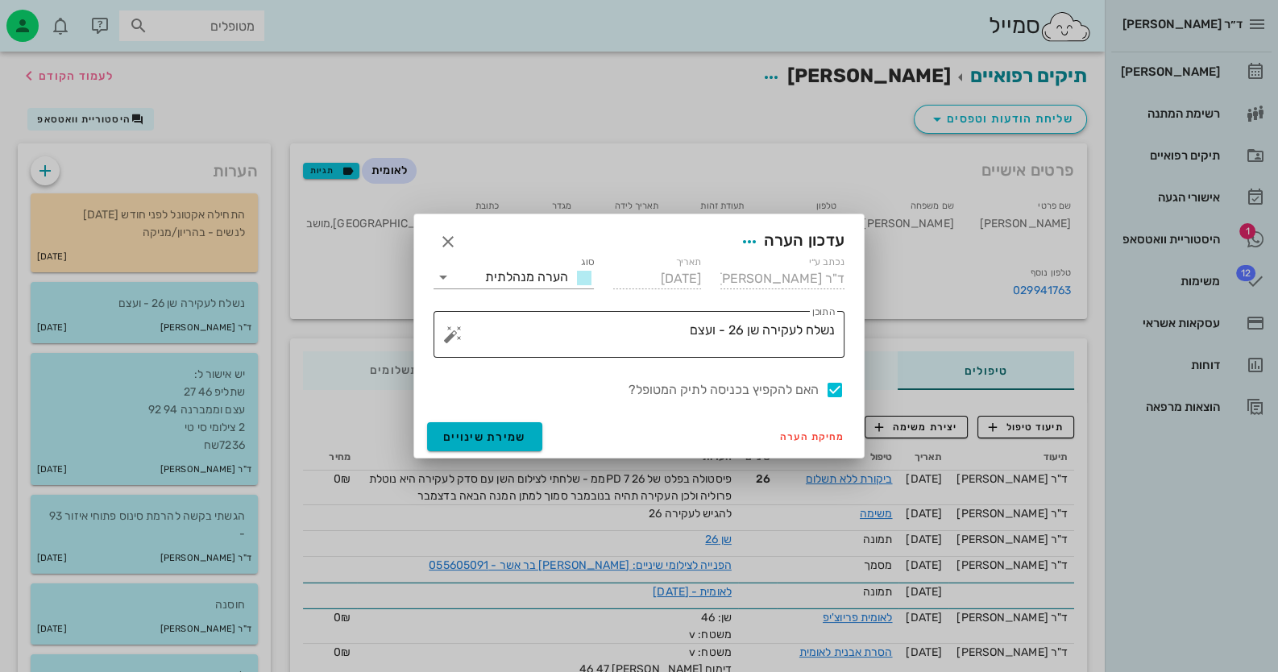
click at [822, 335] on textarea "נשלח לעקירה שן 26 - ועצם" at bounding box center [645, 338] width 379 height 39
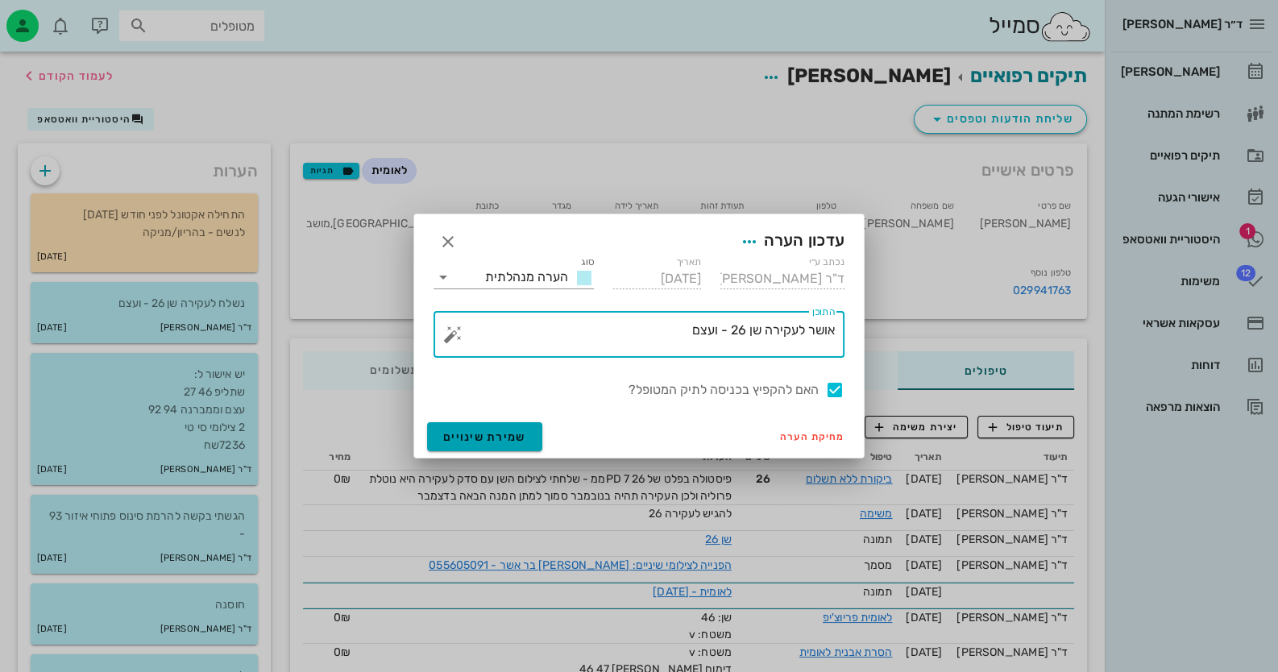
type textarea "אושר לעקירה שן 26 - ועצם"
click at [522, 426] on button "שמירת שינויים" at bounding box center [484, 436] width 115 height 29
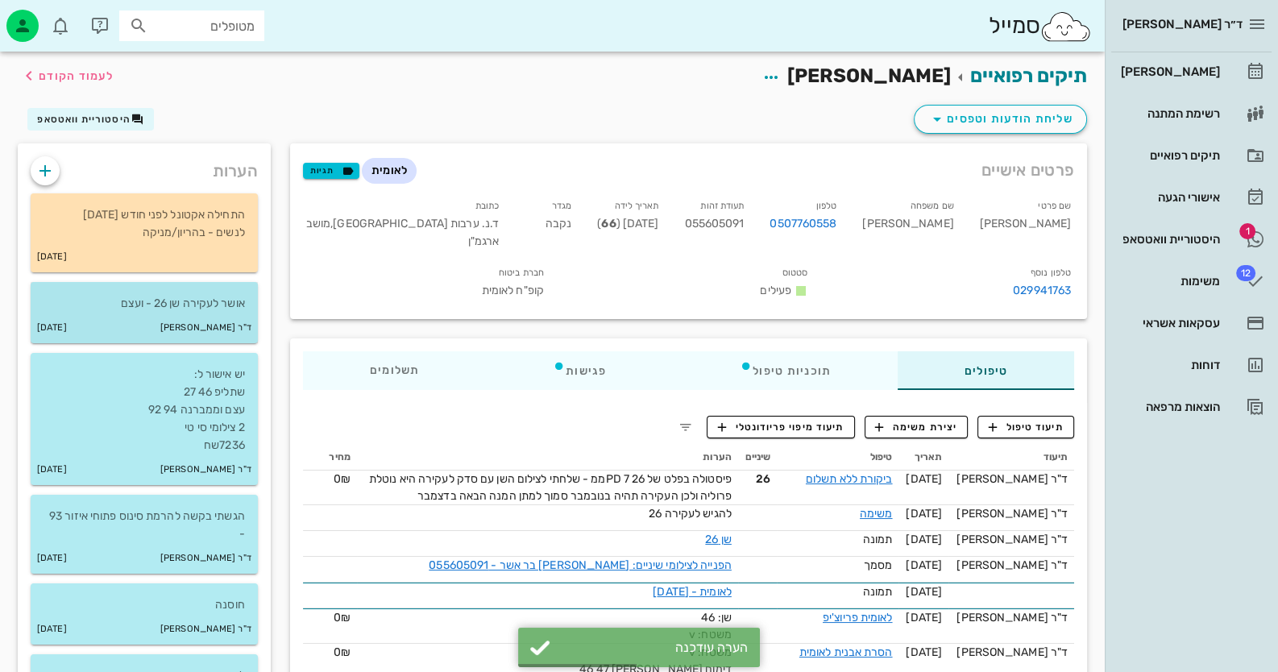
click at [201, 322] on small "ד"ר [PERSON_NAME]" at bounding box center [205, 328] width 91 height 18
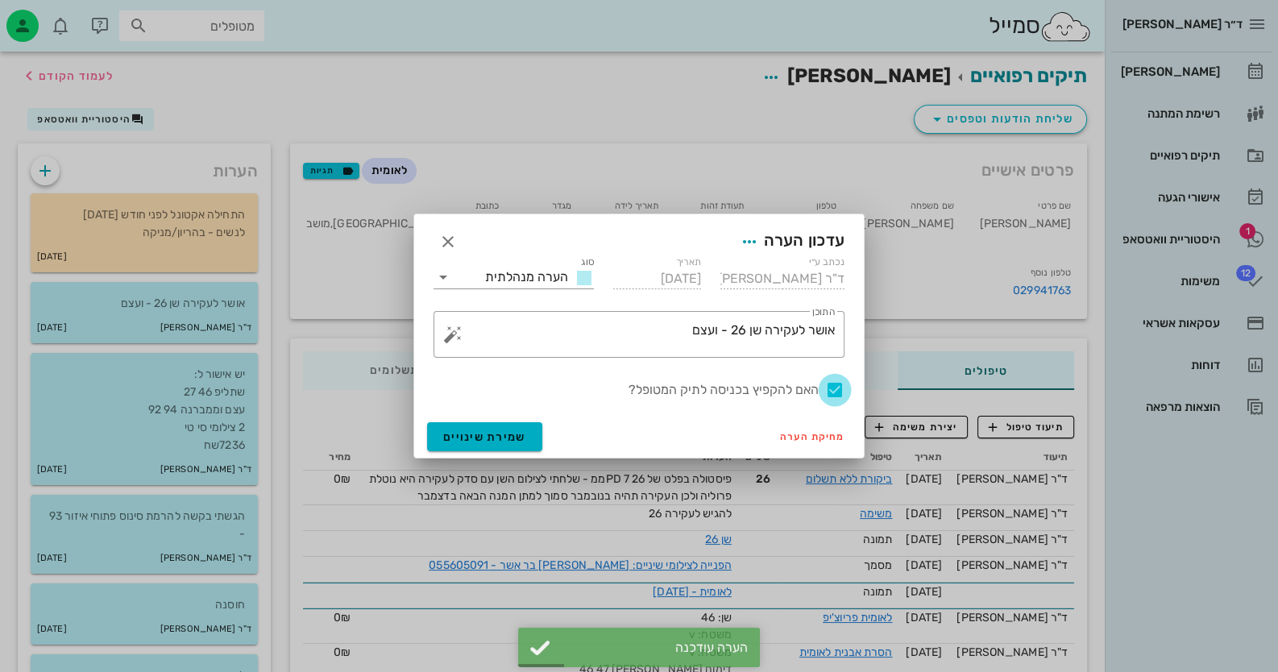
click at [838, 380] on div at bounding box center [834, 389] width 27 height 27
checkbox input "false"
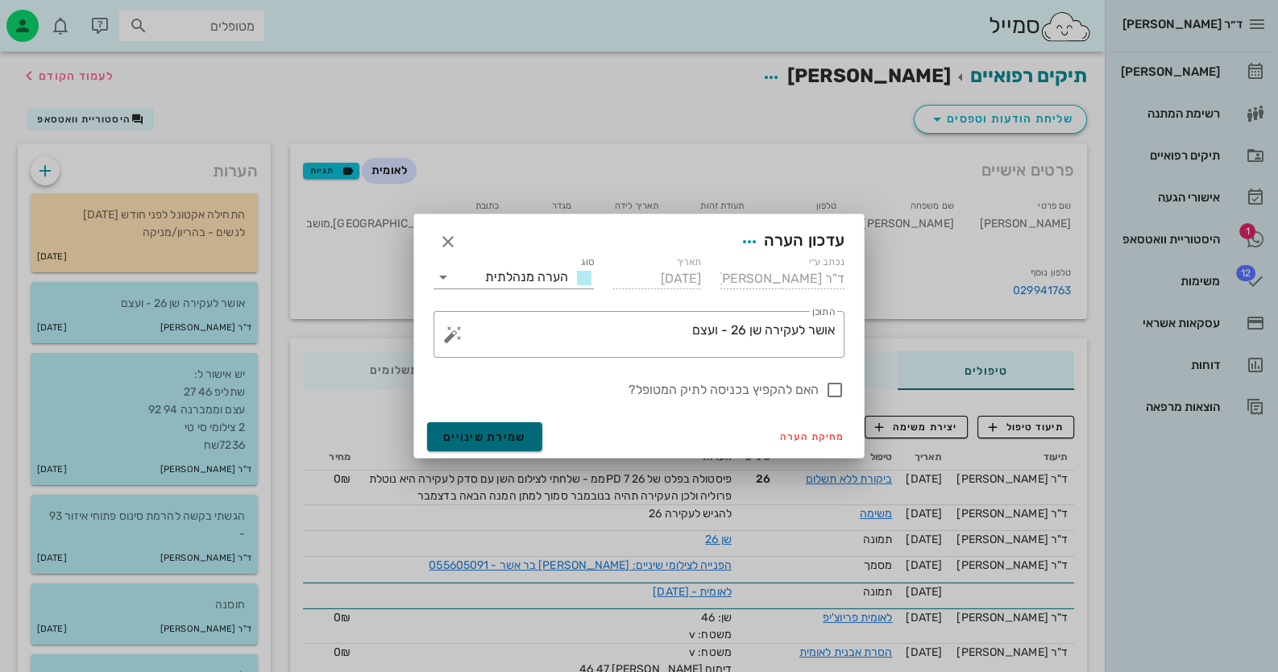
click at [536, 429] on button "שמירת שינויים" at bounding box center [484, 436] width 115 height 29
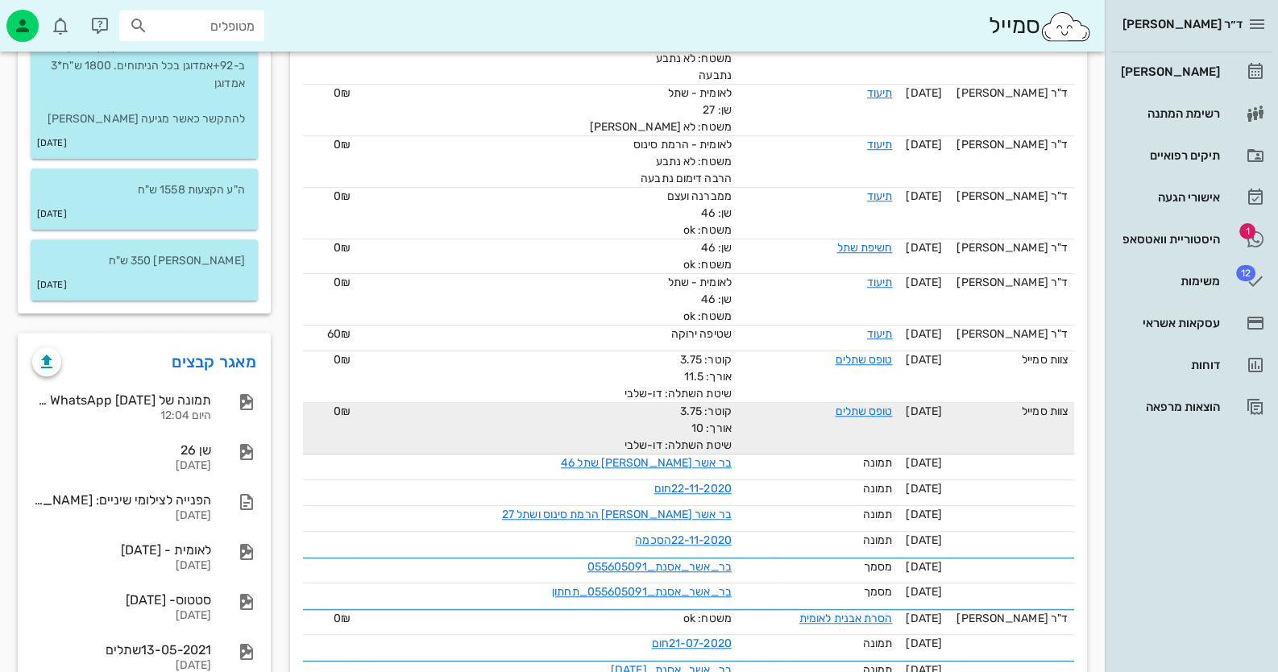
scroll to position [1611, 0]
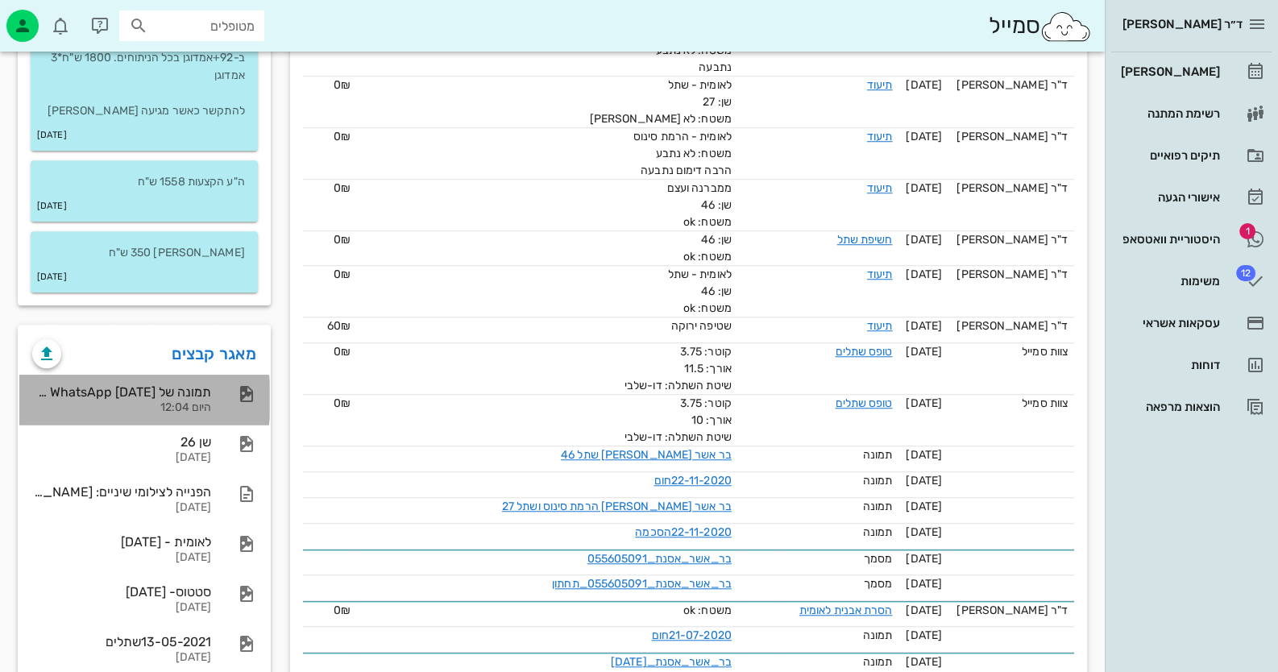
click at [143, 375] on div "תמונה של WhatsApp 2025-08-12 בשעה 12.03.57_5062124c היום 12:04" at bounding box center [121, 400] width 179 height 50
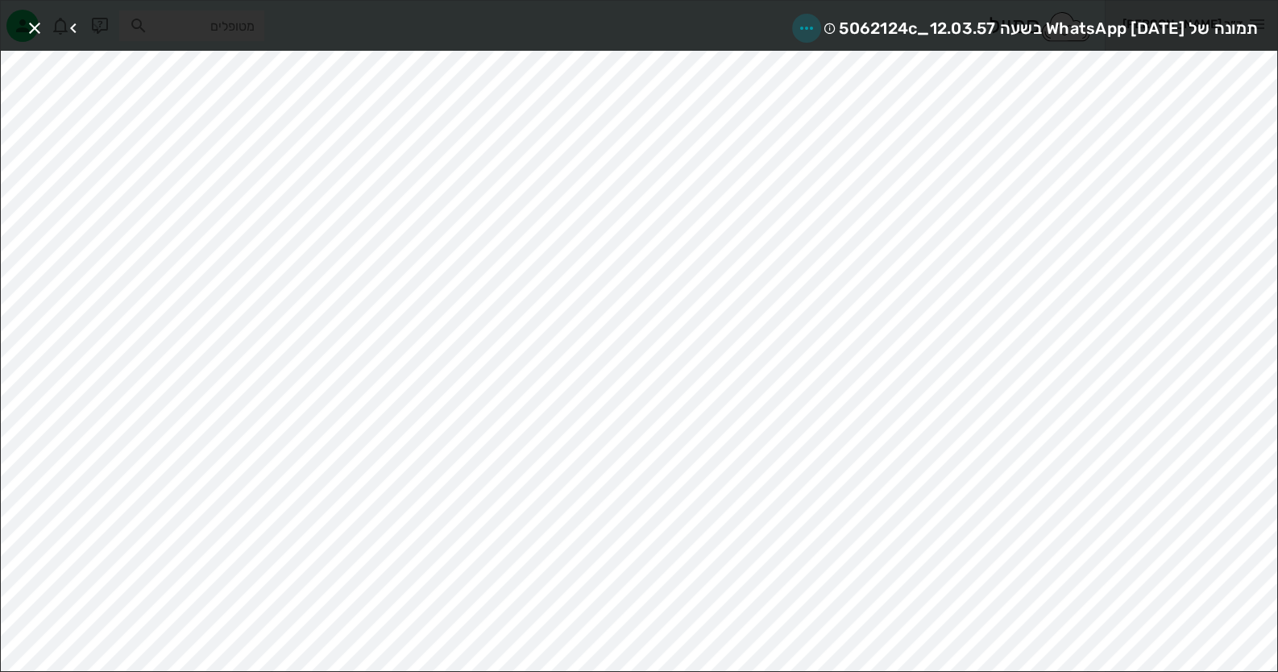
click at [797, 23] on icon "button" at bounding box center [806, 28] width 19 height 19
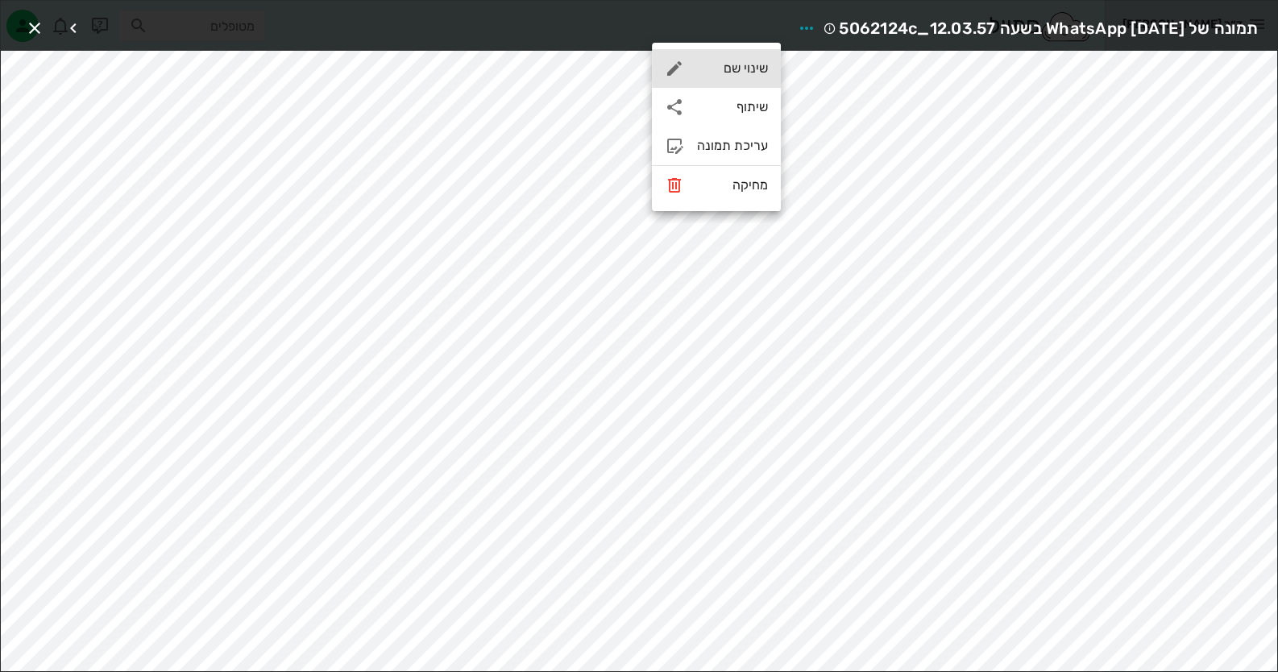
click at [746, 71] on div "שינוי שם" at bounding box center [732, 67] width 71 height 15
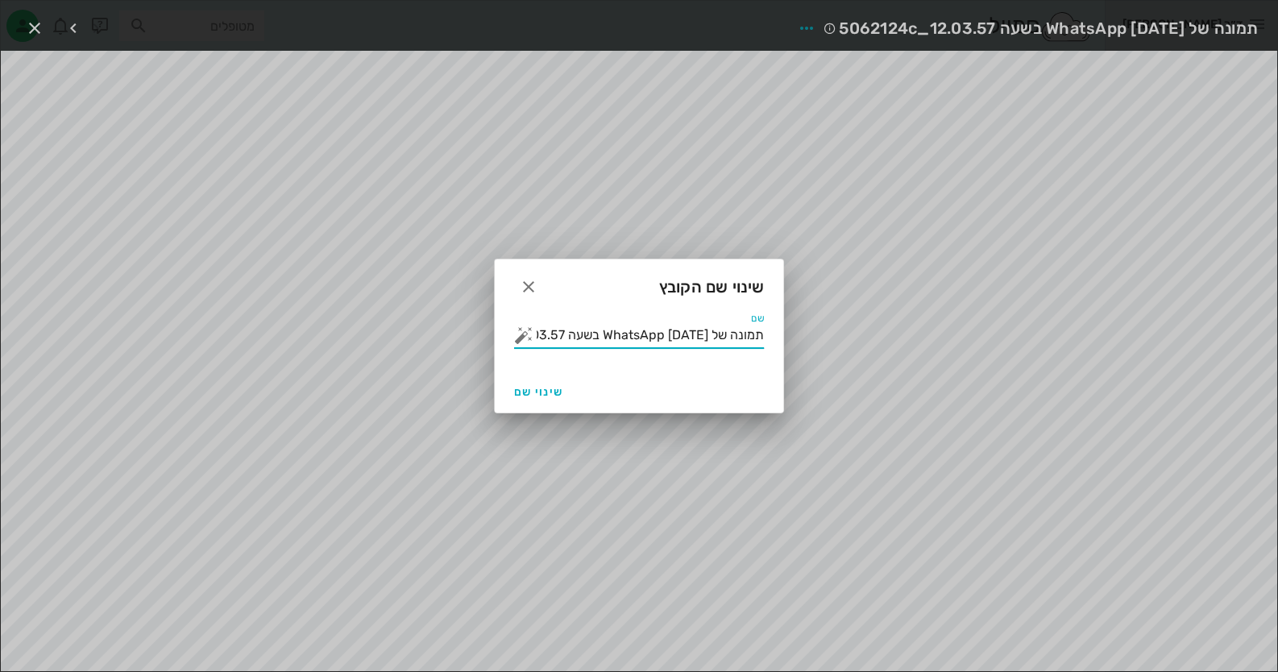
click at [676, 338] on input "תמונה של WhatsApp 2025-08-12 בשעה 12.03.57_5062124c" at bounding box center [650, 335] width 227 height 26
click at [525, 335] on button "button" at bounding box center [523, 335] width 19 height 19
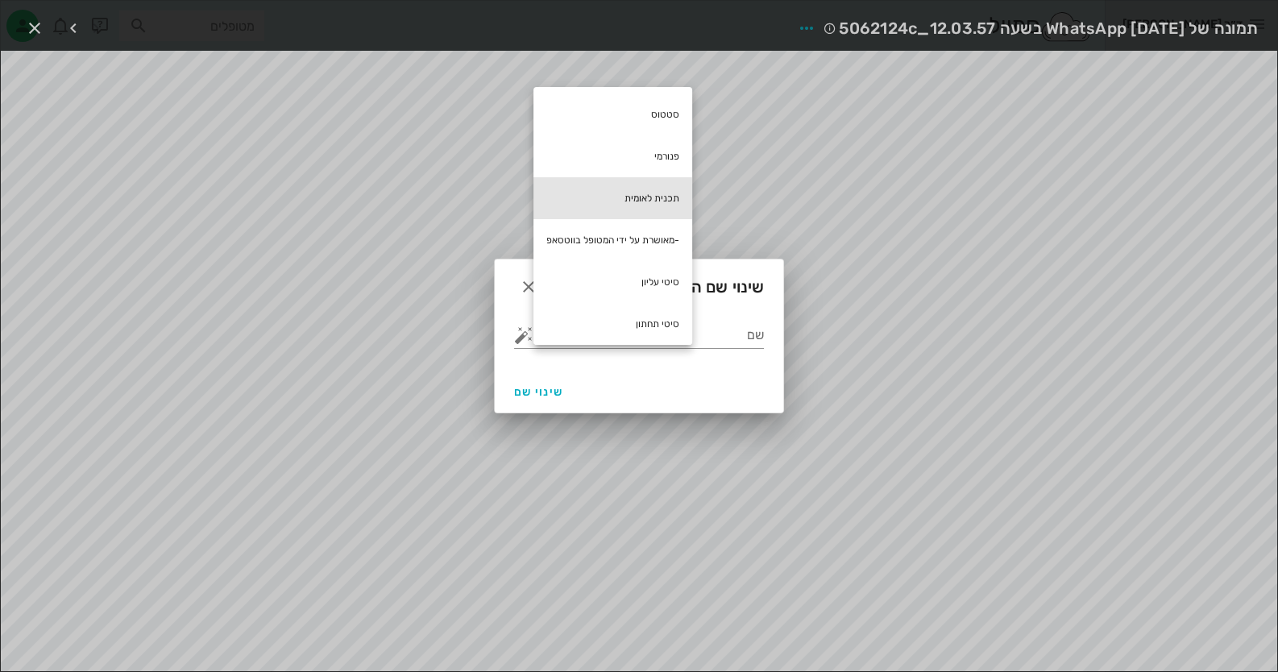
click at [676, 210] on div "תכנית לאומית" at bounding box center [613, 198] width 159 height 42
type input "תכנית לאומית"
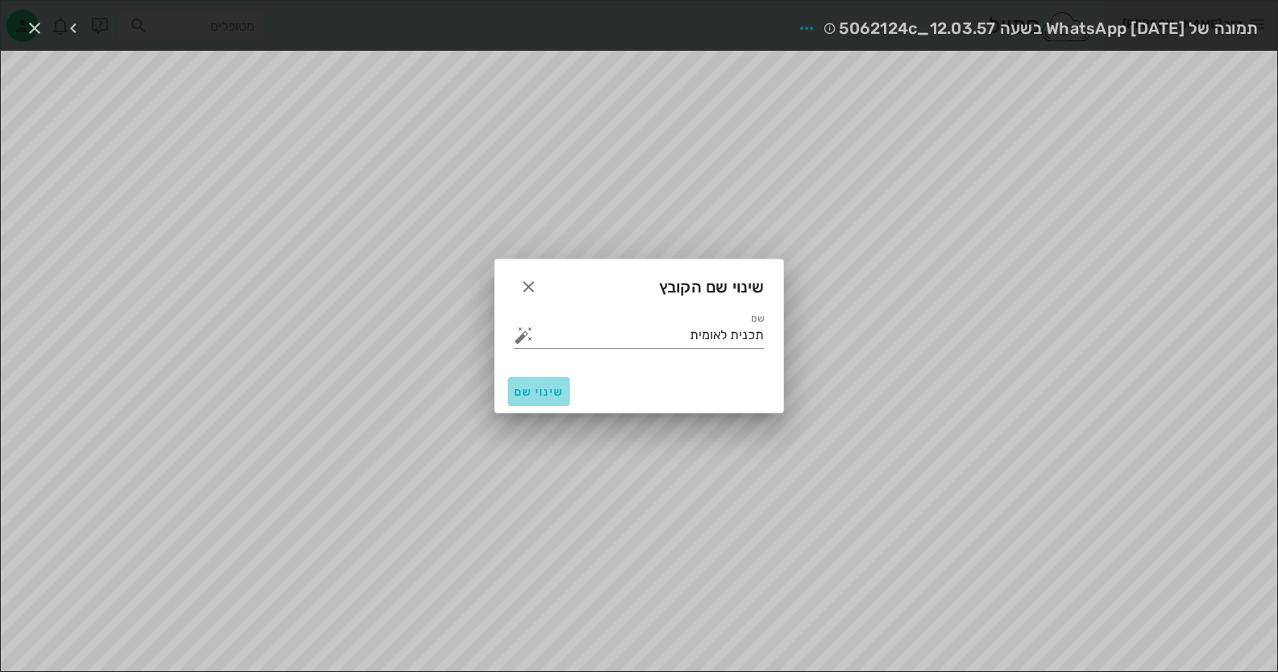
click at [561, 387] on span "שינוי שם" at bounding box center [538, 392] width 49 height 14
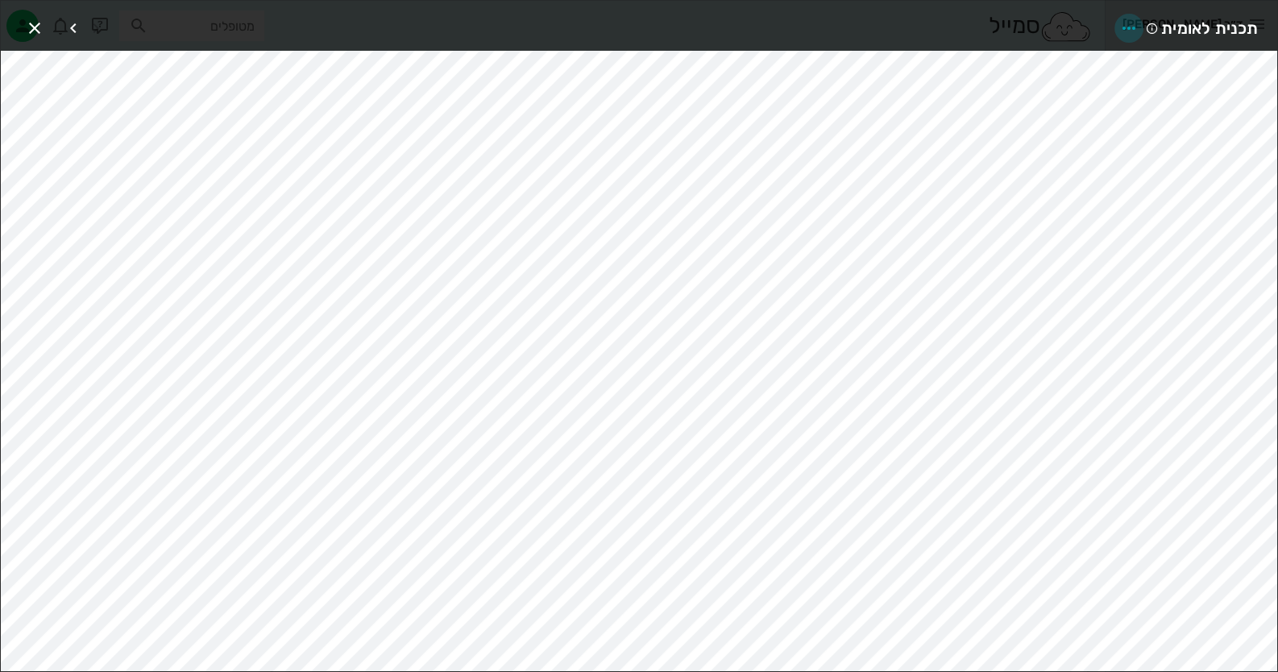
click at [1132, 28] on icon "button" at bounding box center [1128, 28] width 19 height 19
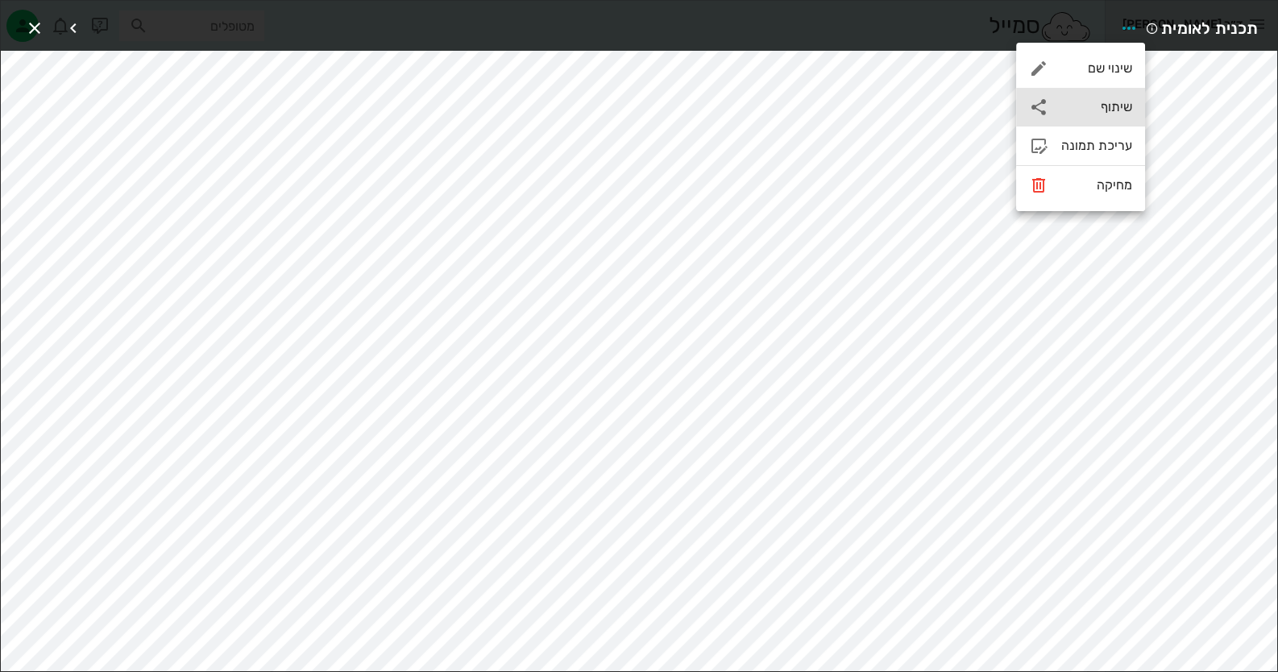
click at [1107, 98] on div "שיתוף" at bounding box center [1080, 107] width 129 height 39
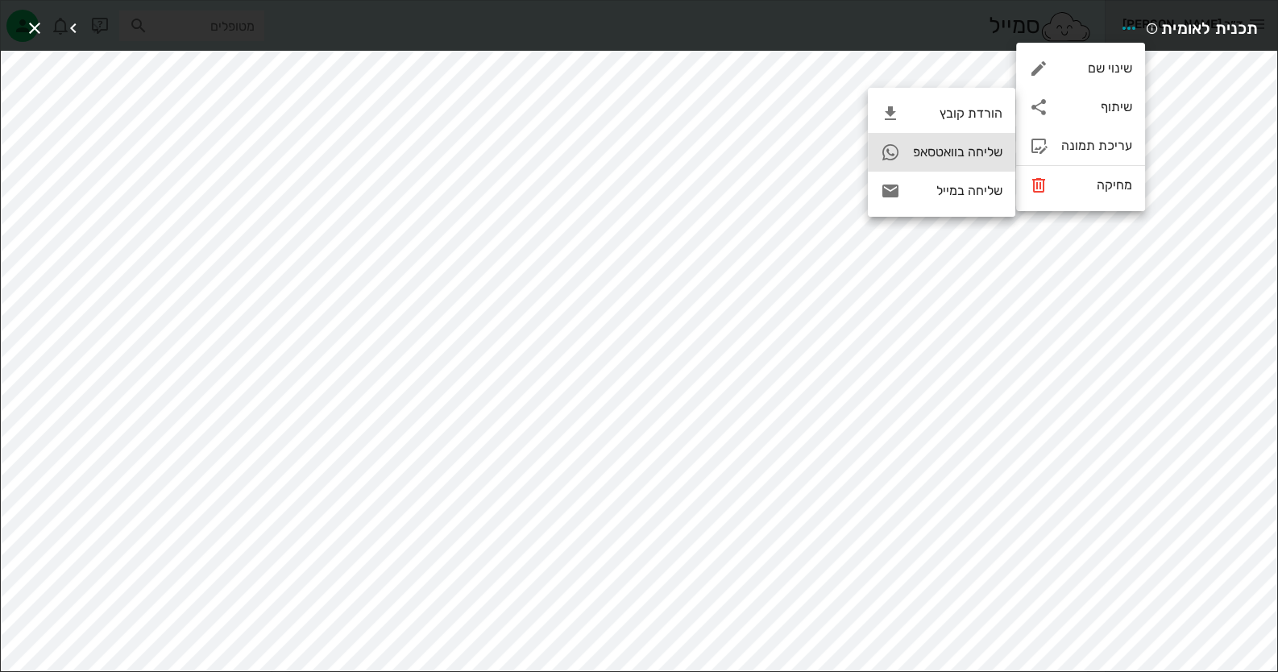
click at [999, 153] on div "שליחה בוואטסאפ" at bounding box center [957, 151] width 89 height 15
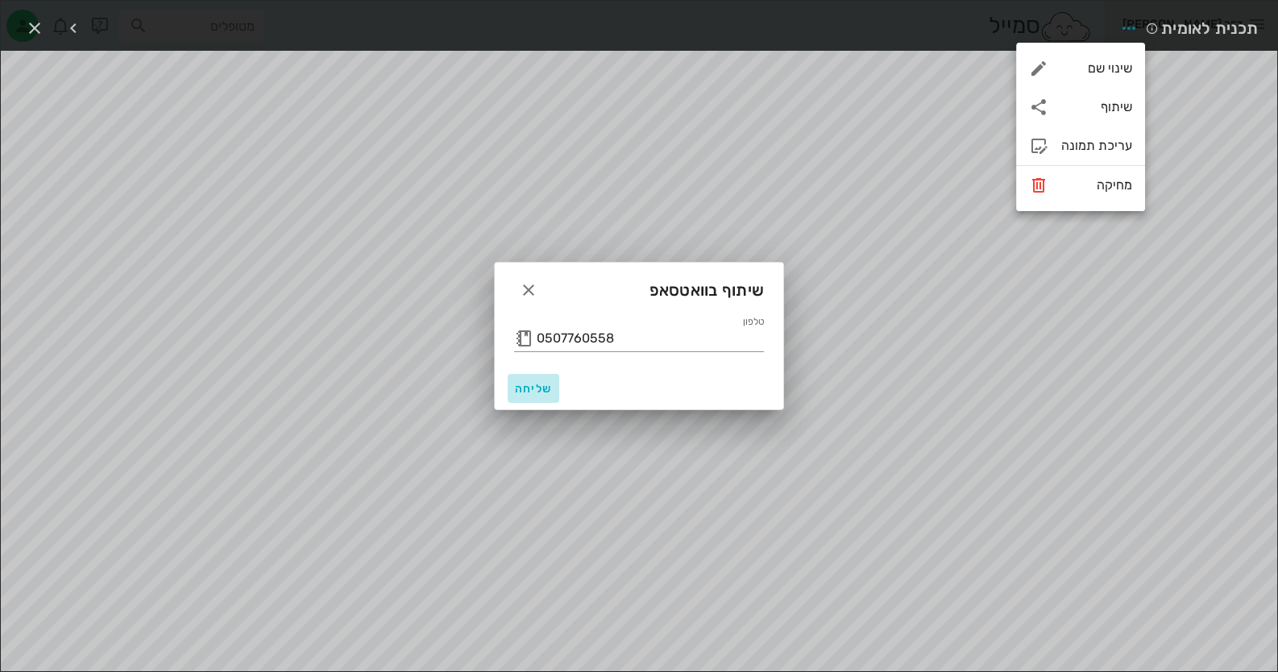
click at [518, 384] on span "שליחה" at bounding box center [533, 389] width 39 height 14
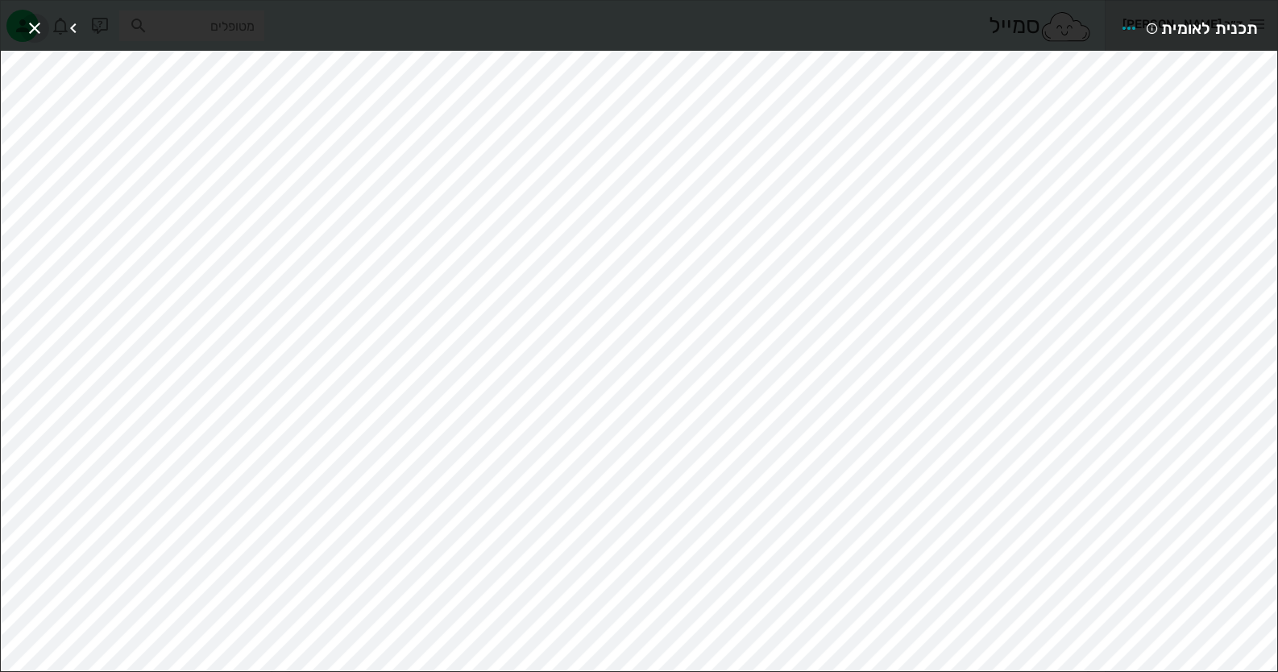
click at [37, 15] on button "button" at bounding box center [34, 28] width 29 height 29
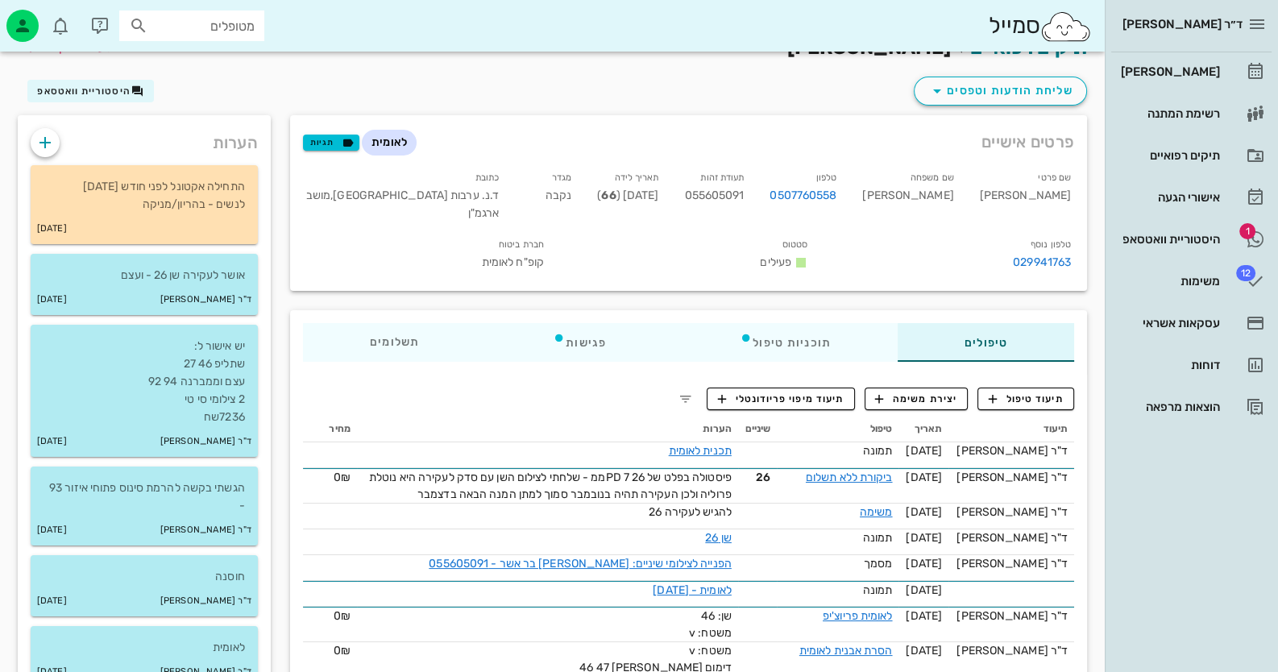
scroll to position [0, 0]
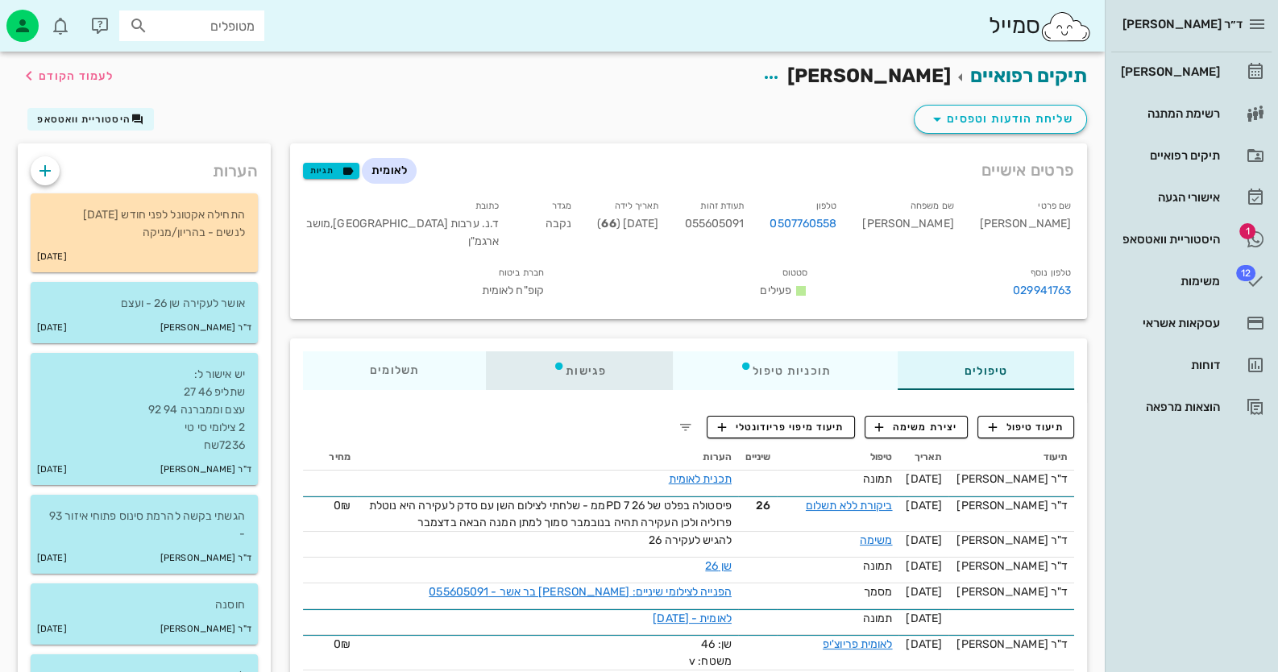
click at [566, 377] on div "פגישות" at bounding box center [579, 370] width 187 height 39
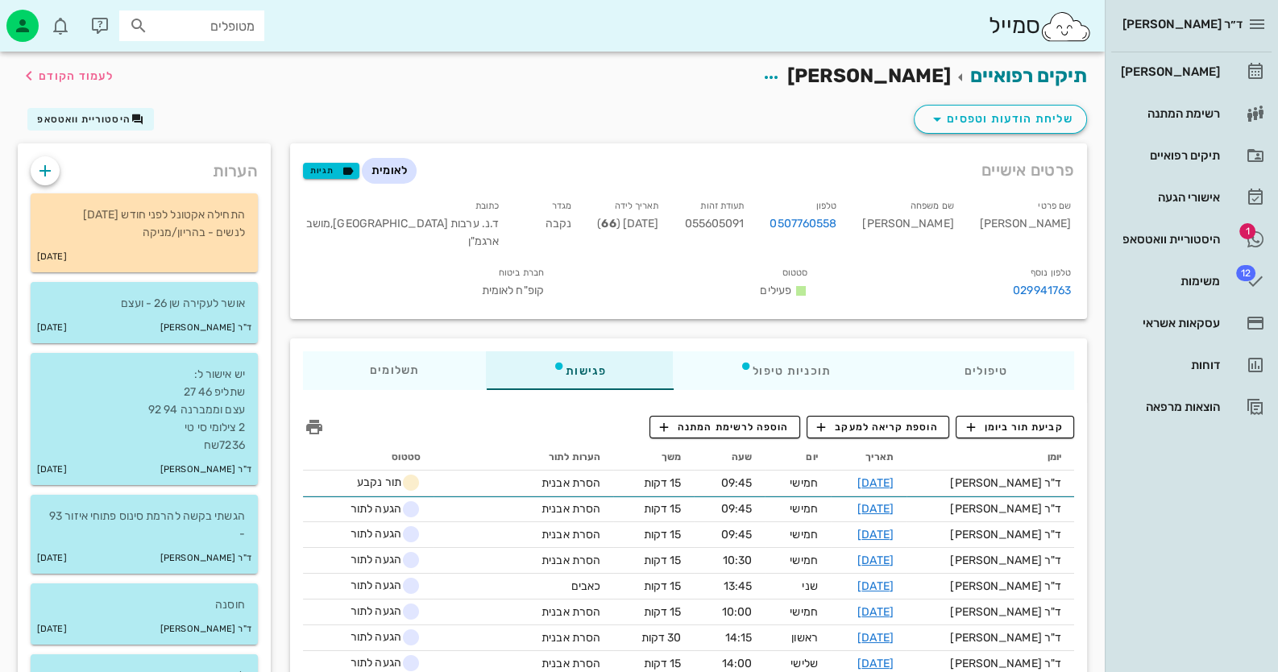
click at [135, 117] on icon "button" at bounding box center [137, 119] width 13 height 13
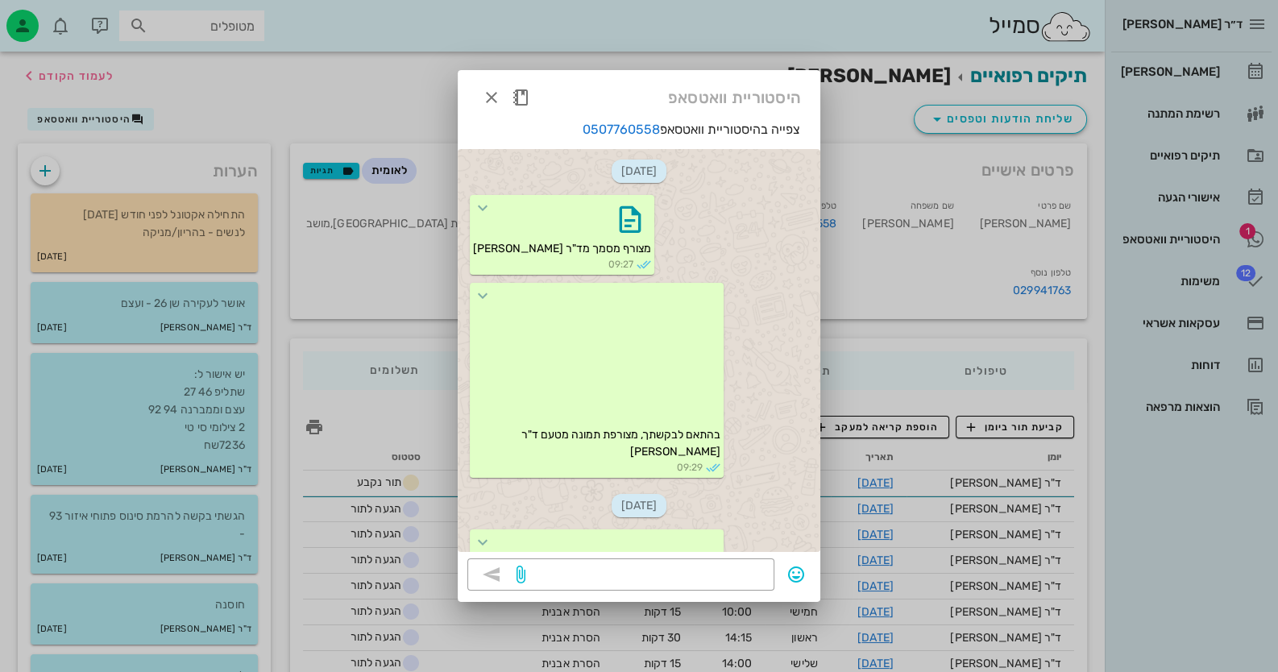
scroll to position [177, 0]
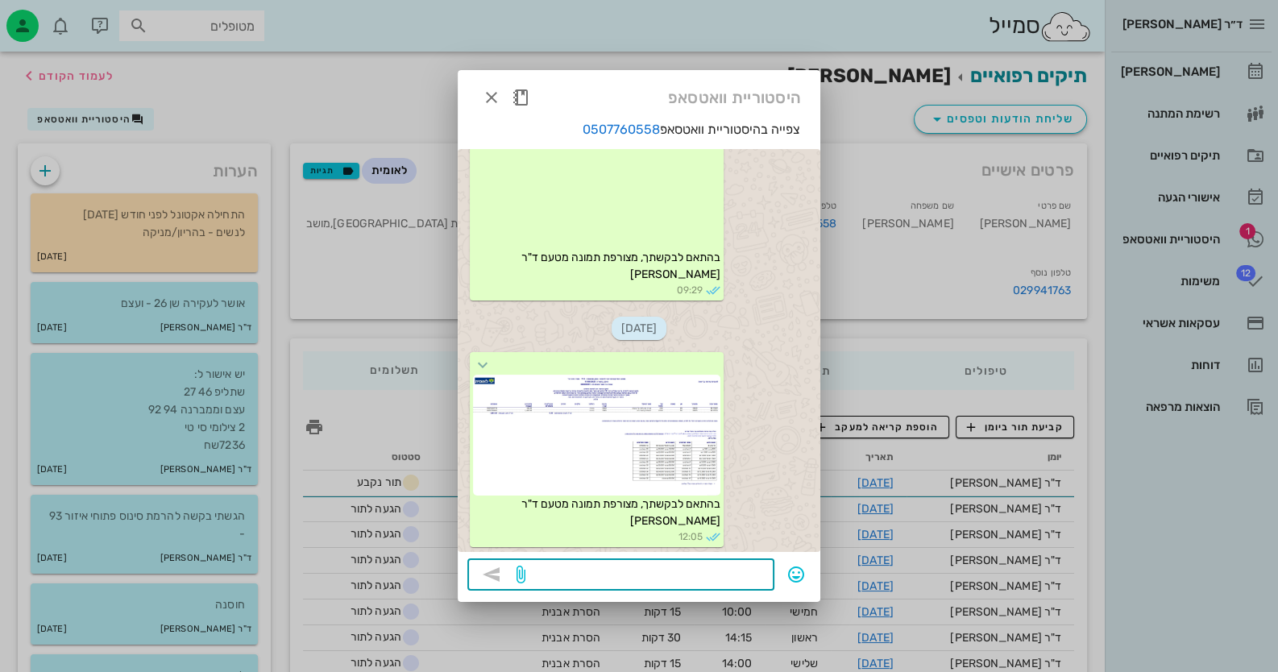
click at [665, 571] on textarea at bounding box center [647, 576] width 236 height 26
paste textarea "מצורפת תכנית טיפול מאושרת על ידי קופת חולים לאומית – קופת חולים גובה את התשלום …"
type textarea "מצורפת תכנית טיפול מאושרת על ידי קופת חולים לאומית – קופת חולים גובה את התשלום …"
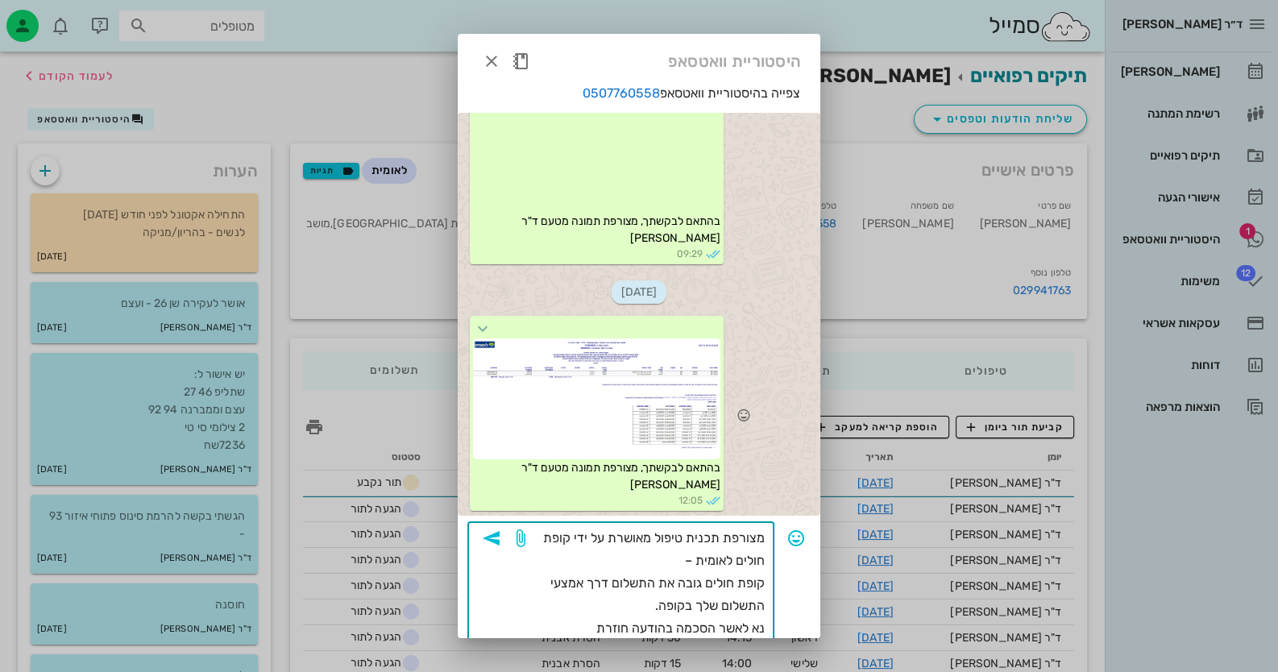
scroll to position [19, 0]
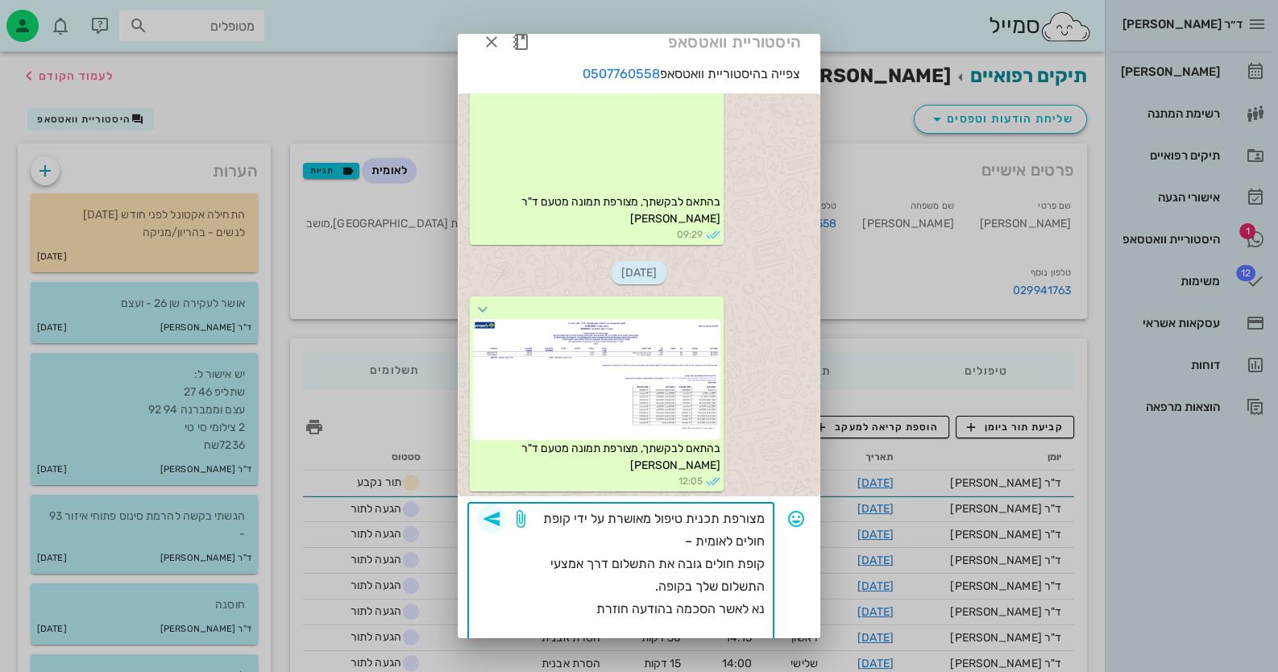
click at [506, 519] on span "button" at bounding box center [491, 518] width 29 height 19
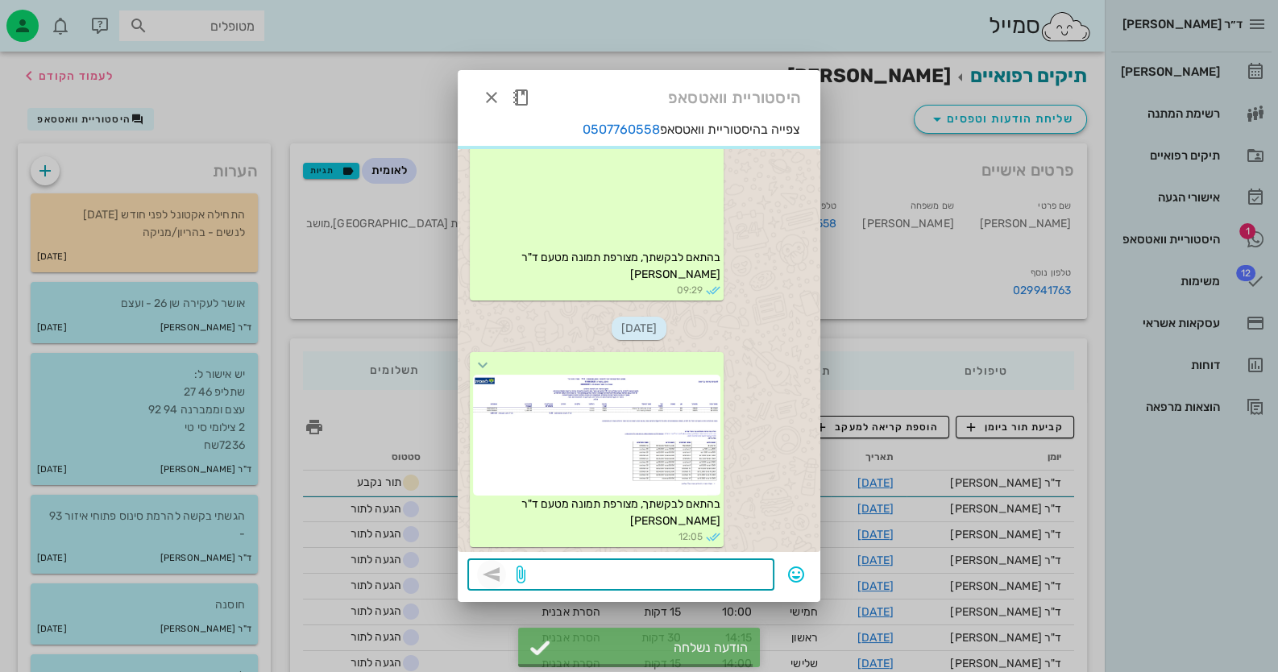
scroll to position [308, 0]
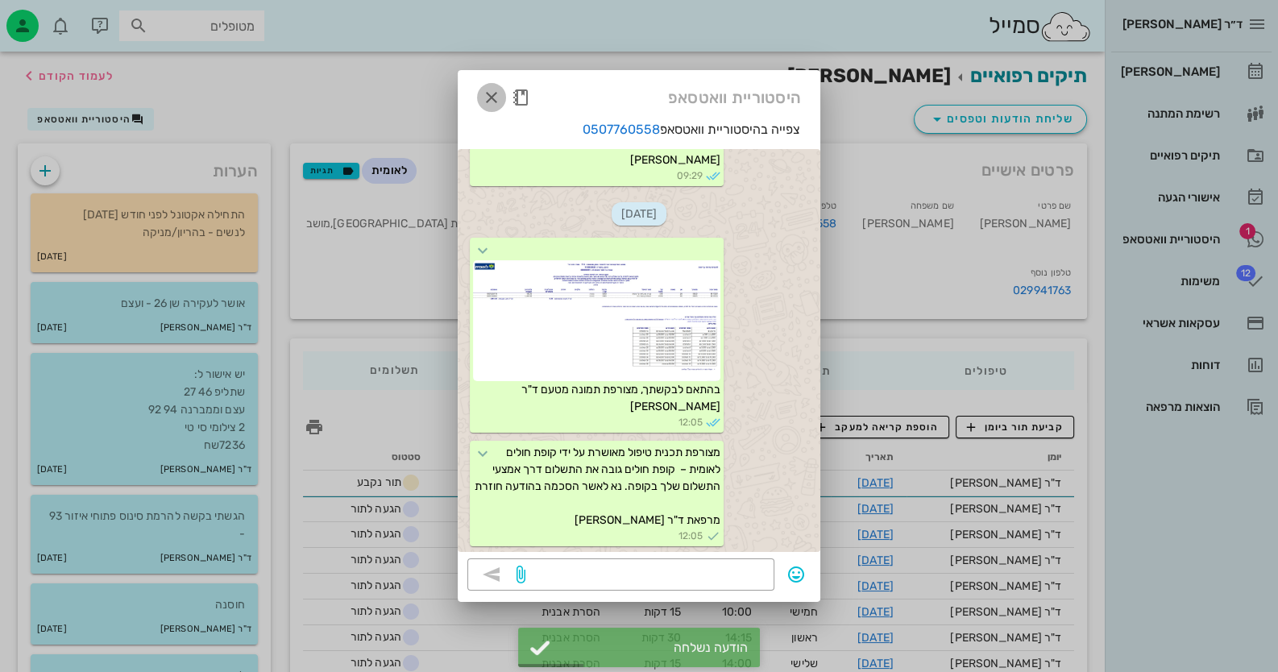
click at [495, 104] on icon "button" at bounding box center [491, 97] width 19 height 19
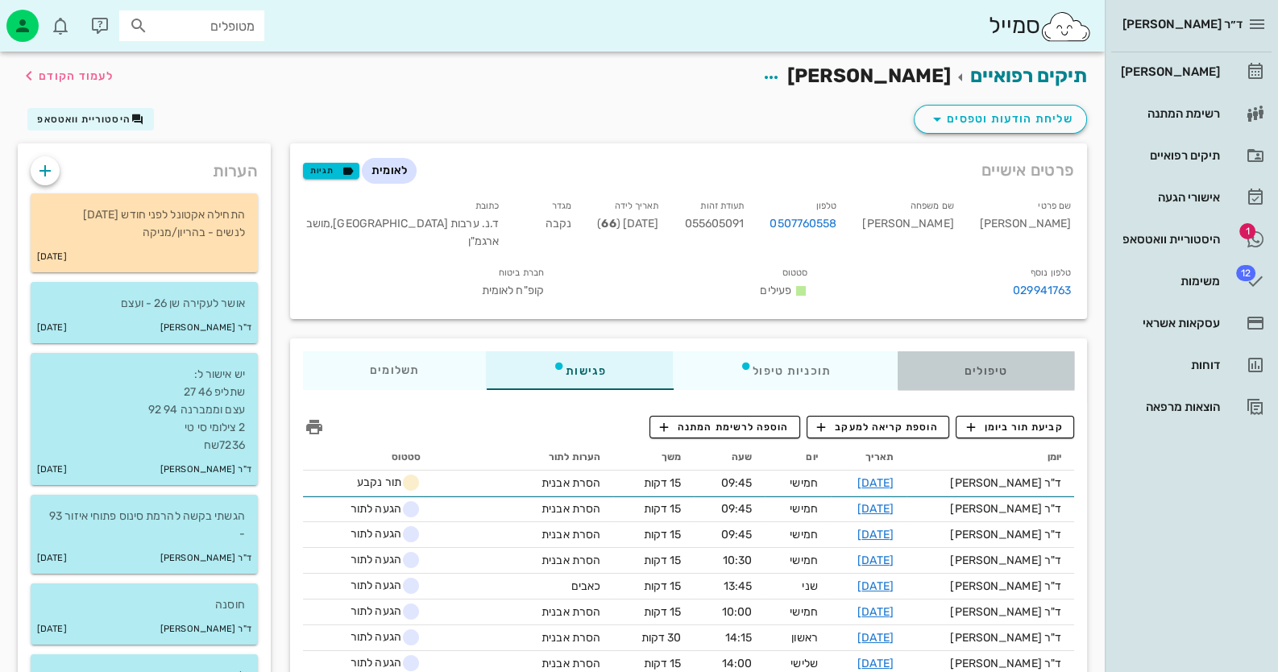
click at [967, 377] on div "טיפולים" at bounding box center [986, 370] width 177 height 39
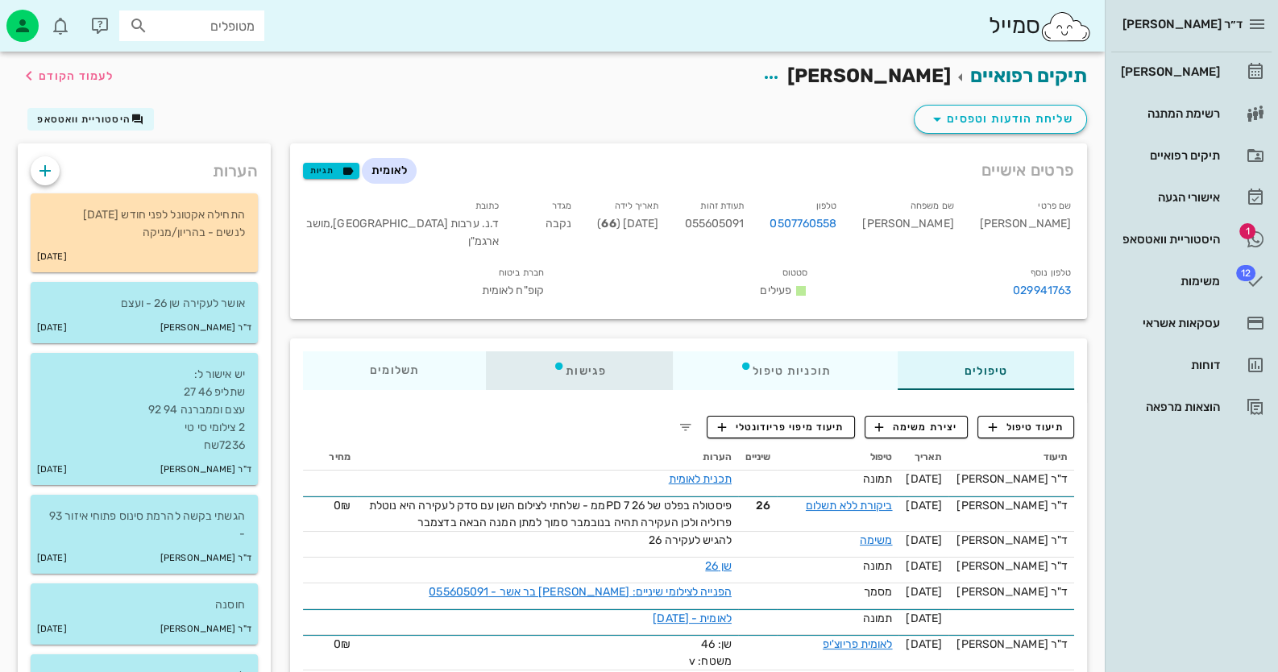
click at [584, 370] on div "פגישות" at bounding box center [579, 370] width 187 height 39
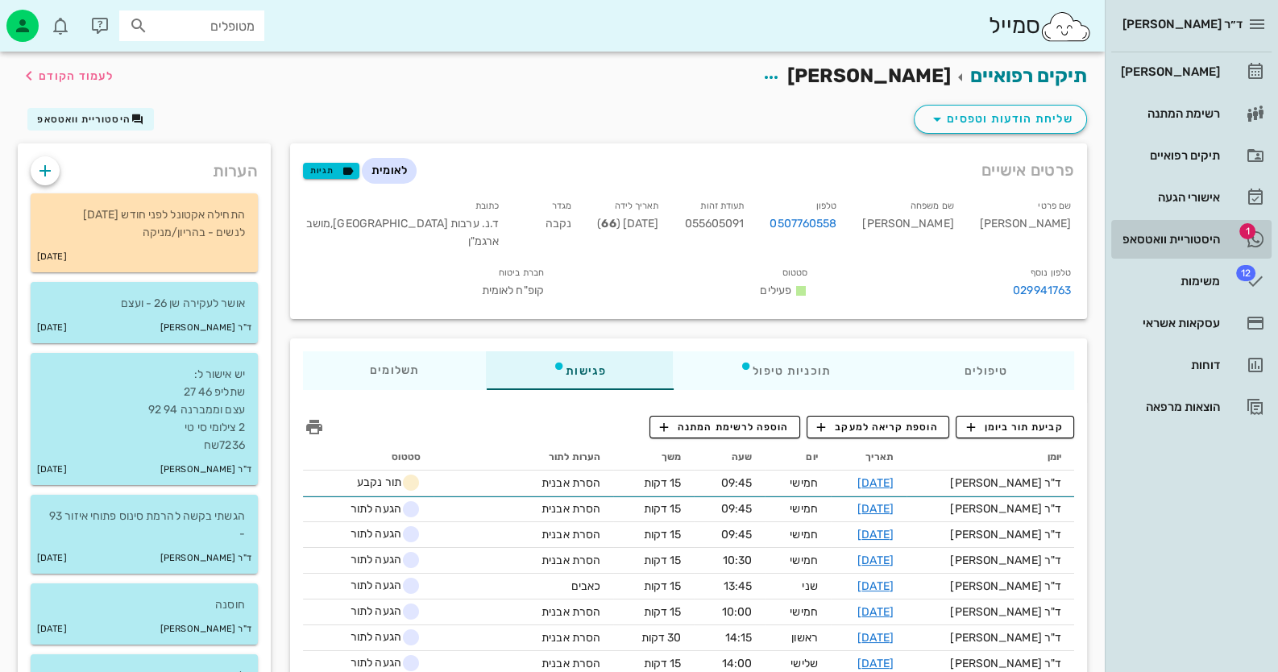
click at [1218, 244] on div "היסטוריית וואטסאפ" at bounding box center [1169, 239] width 102 height 13
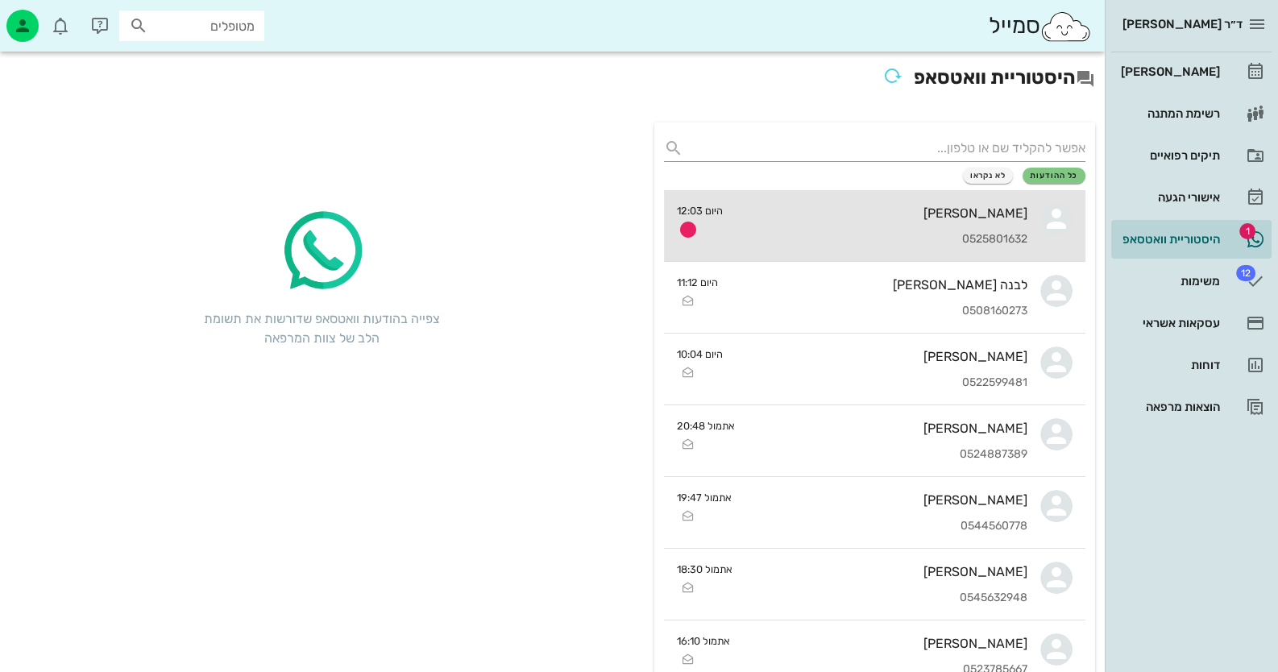
click at [879, 219] on div "[PERSON_NAME]" at bounding box center [882, 213] width 292 height 15
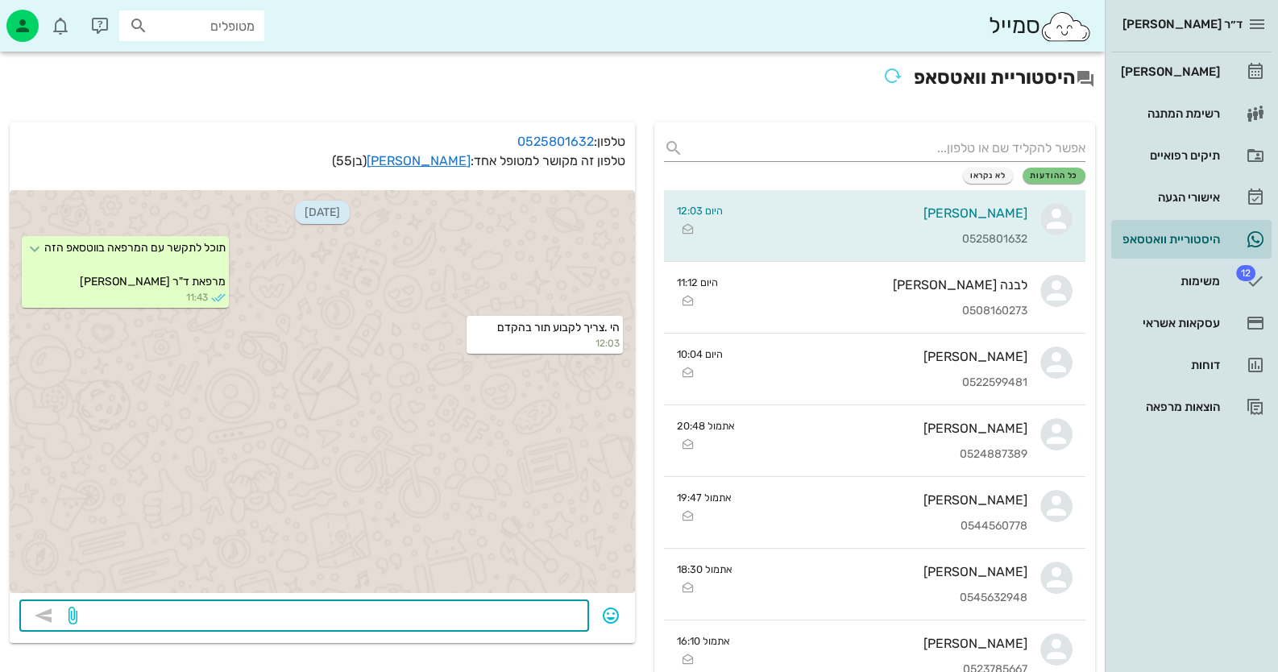
click at [455, 617] on textarea at bounding box center [330, 617] width 499 height 26
type textarea "ניסיתי ליצור קשר טלפוני"
click at [262, 25] on div "מטופלים" at bounding box center [191, 25] width 145 height 31
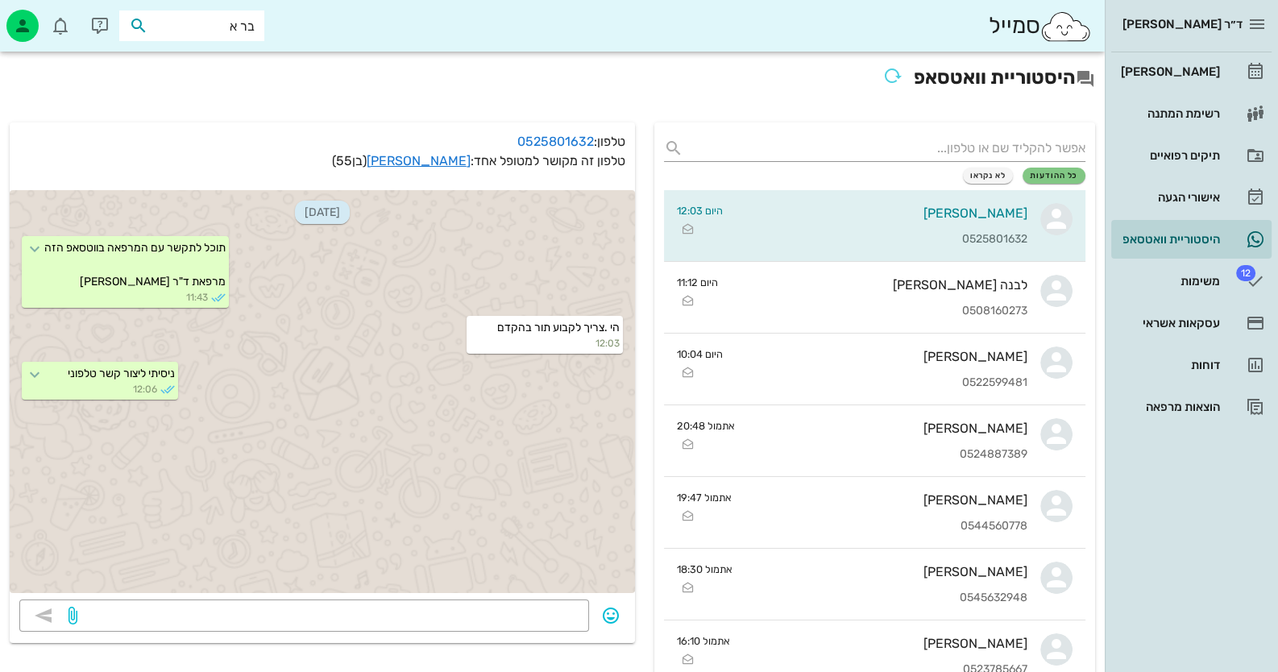
type input "בר אש"
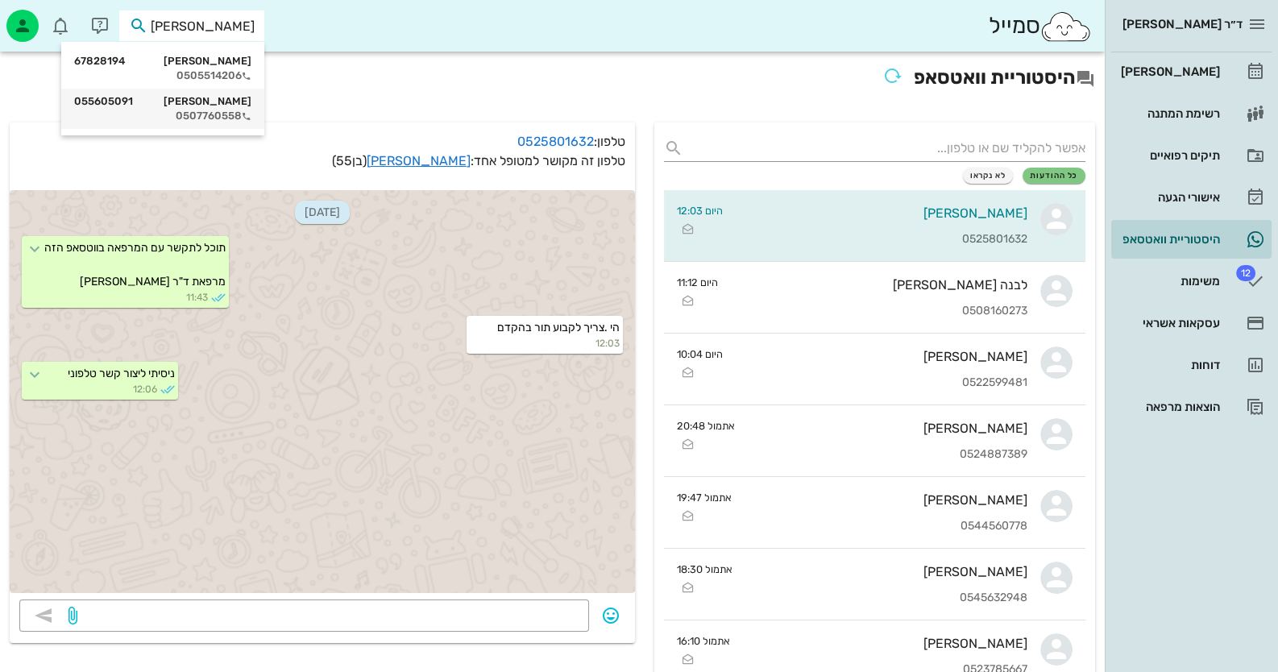
click at [179, 96] on div "אסנת בר אשר 055605091" at bounding box center [162, 101] width 177 height 13
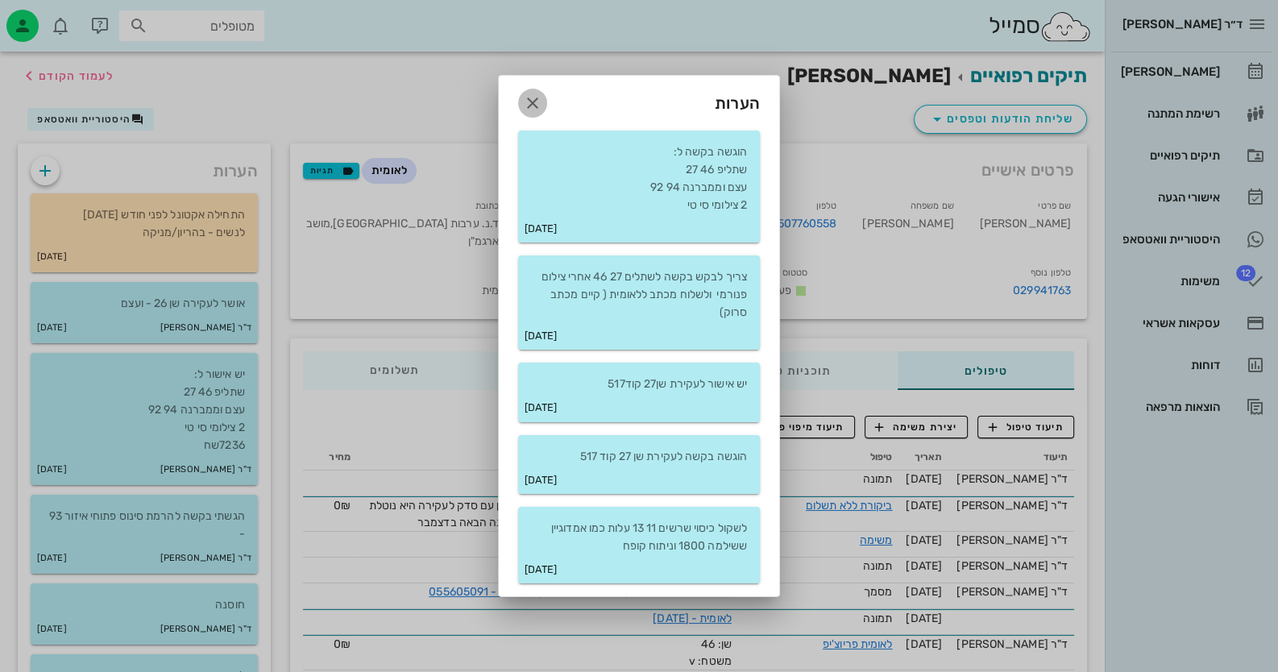
click at [531, 96] on icon "button" at bounding box center [532, 102] width 19 height 19
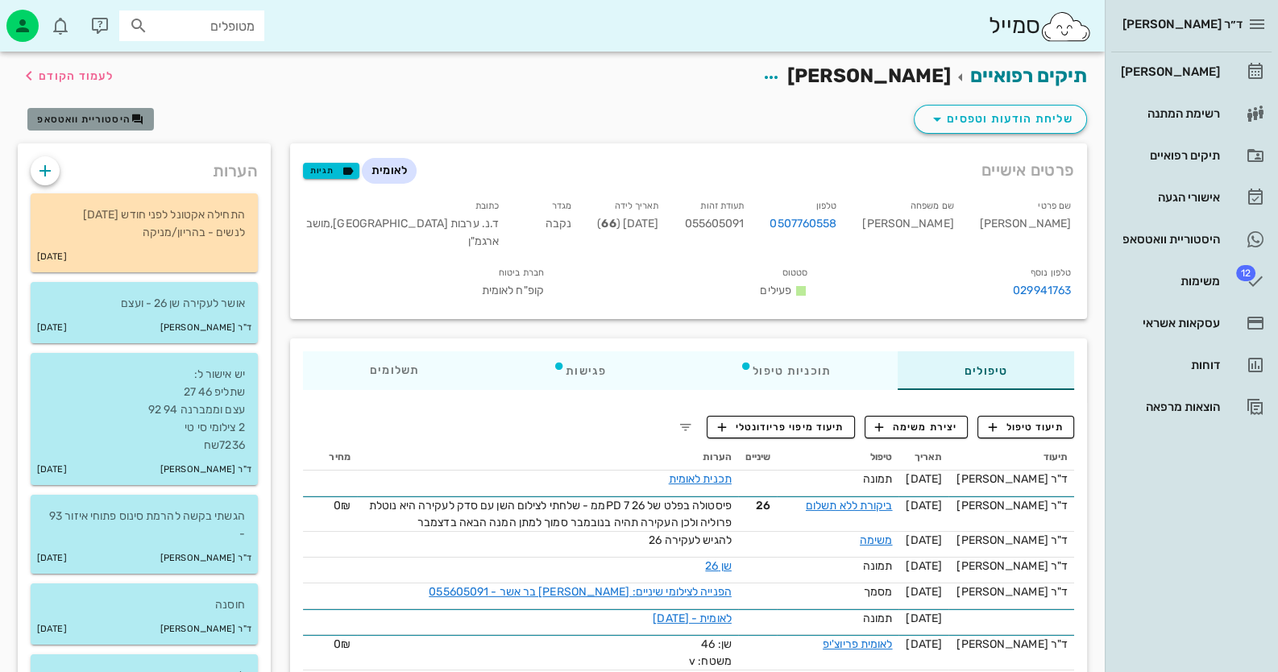
click at [108, 127] on button "היסטוריית וואטסאפ" at bounding box center [90, 119] width 127 height 23
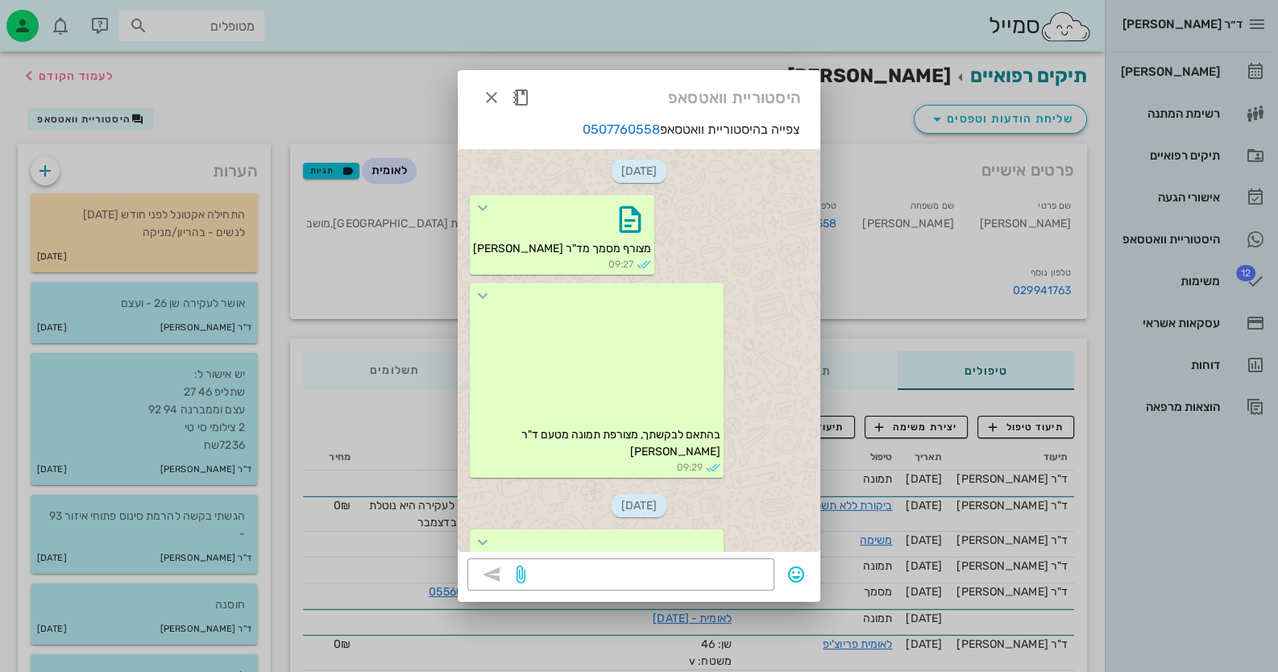
scroll to position [308, 0]
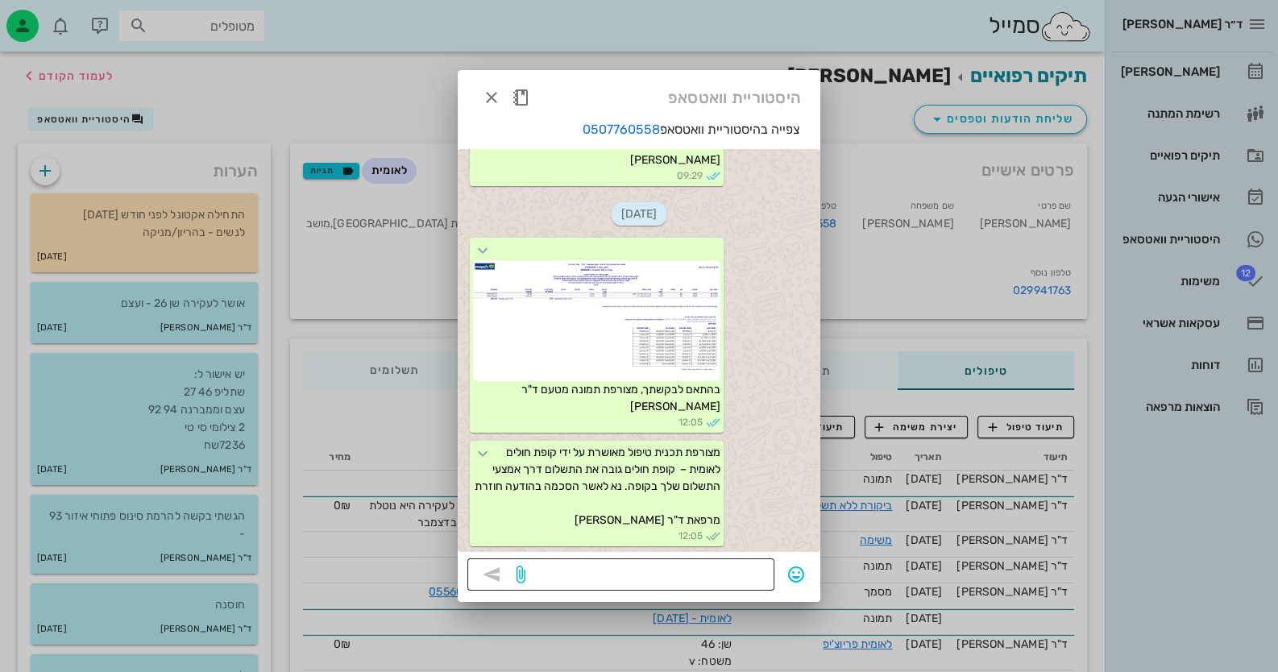
click at [683, 581] on textarea at bounding box center [647, 576] width 236 height 26
type textarea "י"
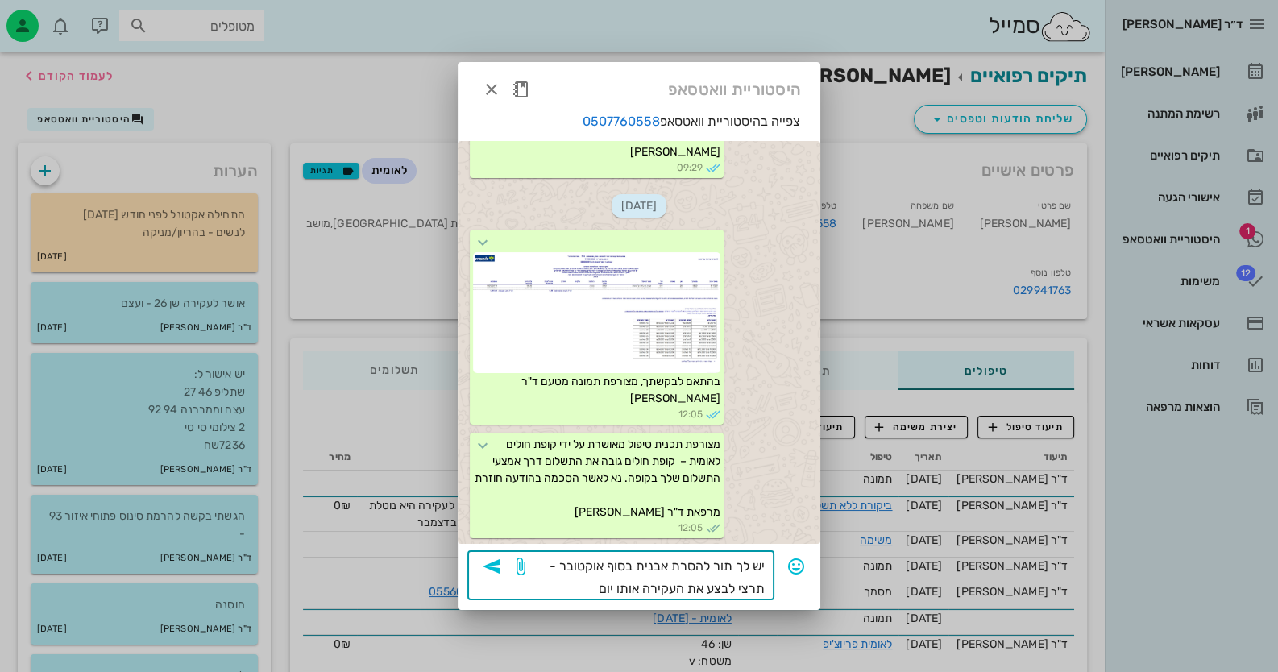
type textarea "יש לך תור להסרת אבנית בסוף אוקטובר - תרצי לבצע את העקירה אותו יום?"
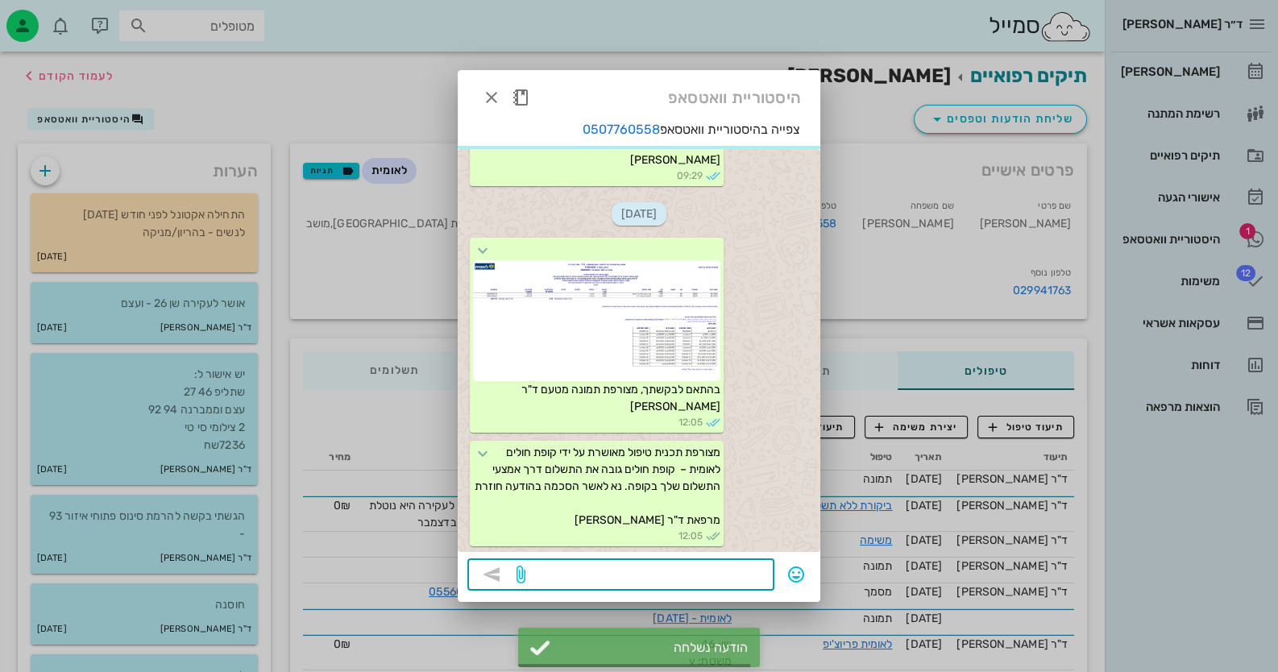
scroll to position [405, 0]
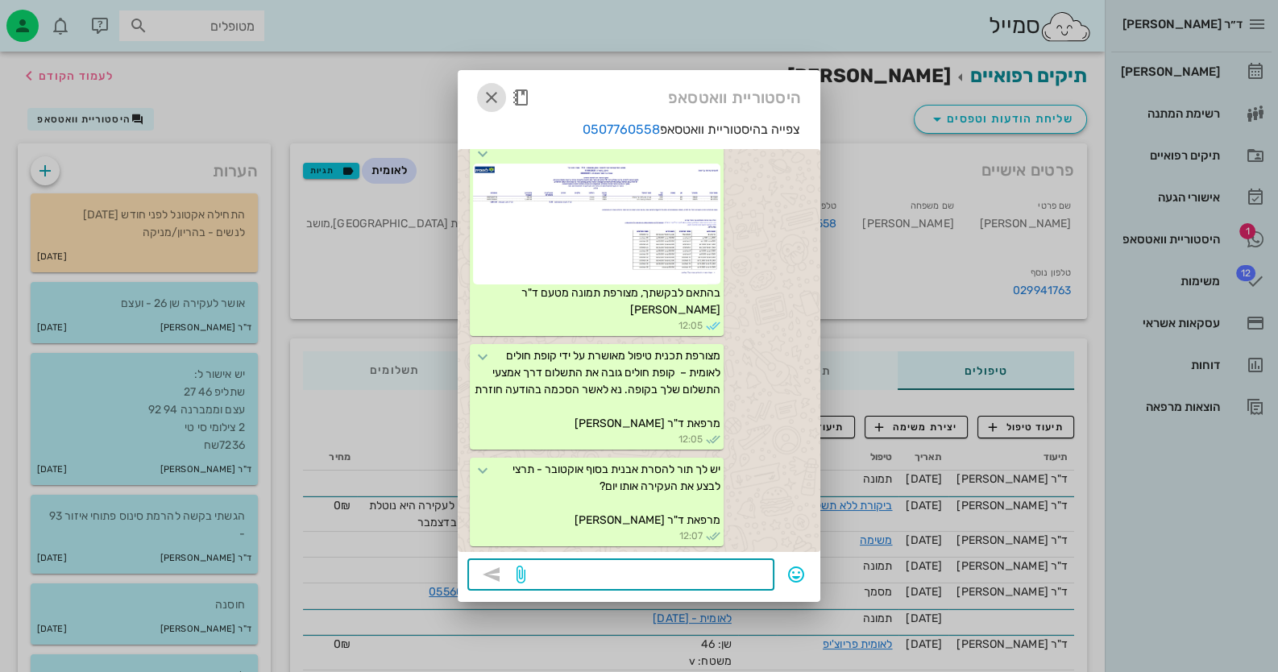
click at [496, 88] on icon "button" at bounding box center [491, 97] width 19 height 19
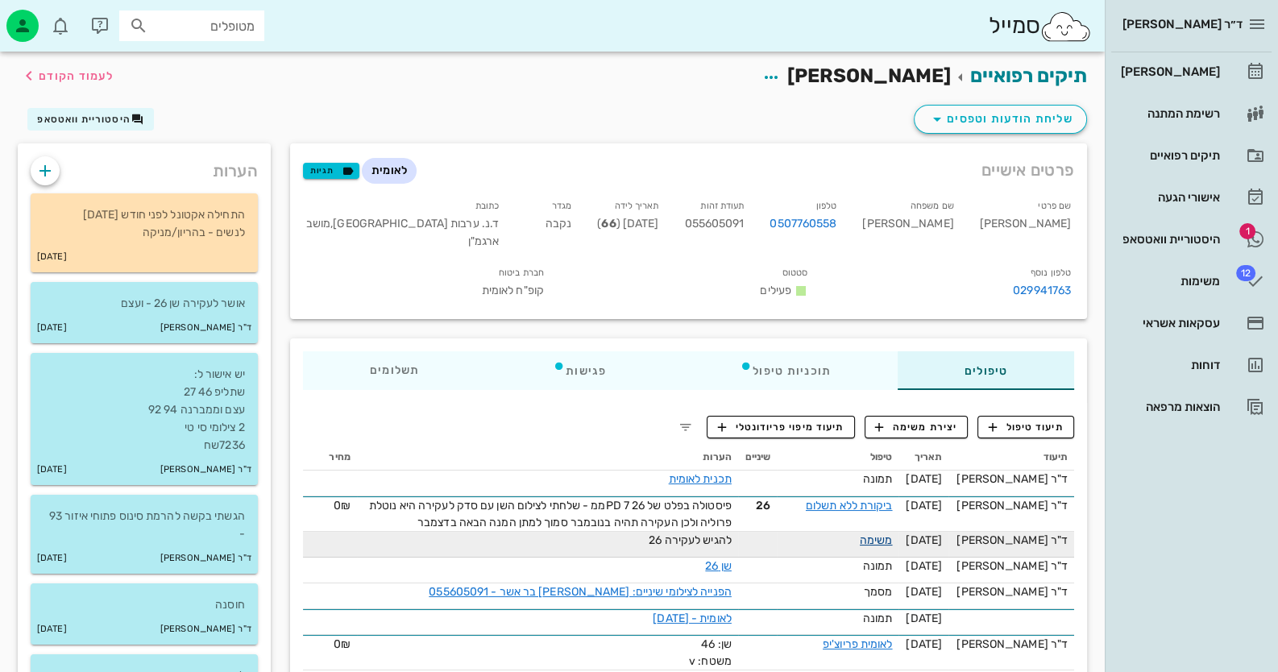
click at [890, 534] on link "משימה" at bounding box center [876, 541] width 33 height 14
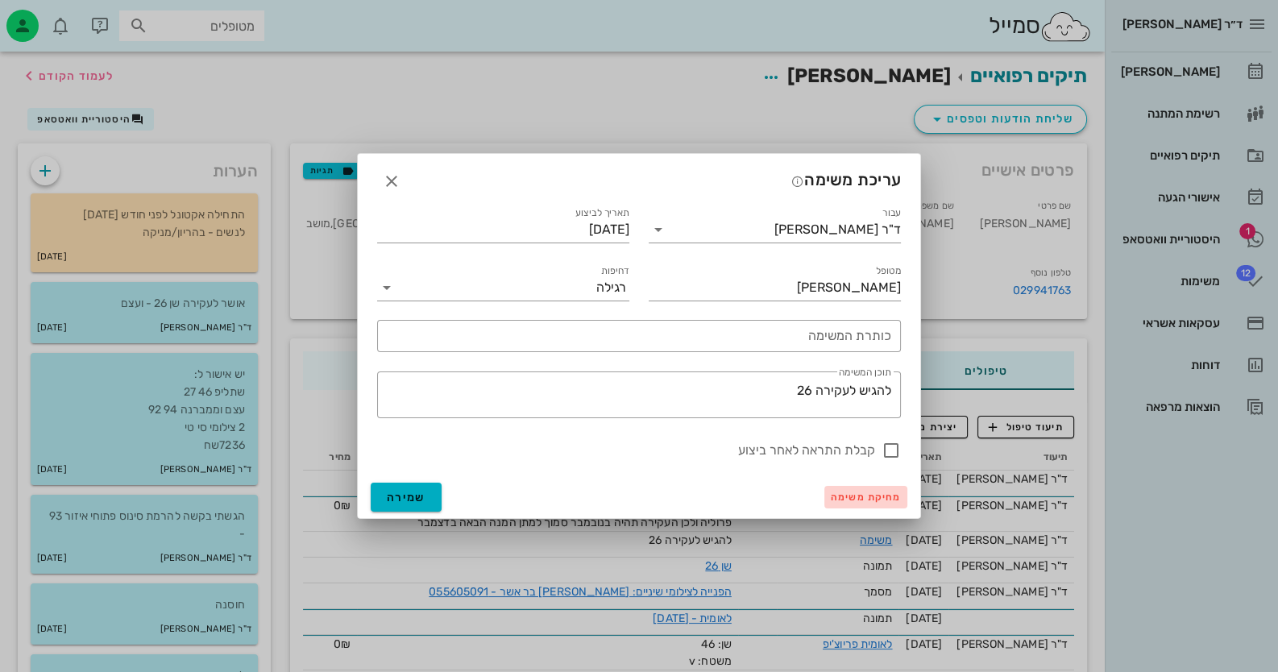
click at [867, 494] on span "מחיקת משימה" at bounding box center [866, 497] width 70 height 11
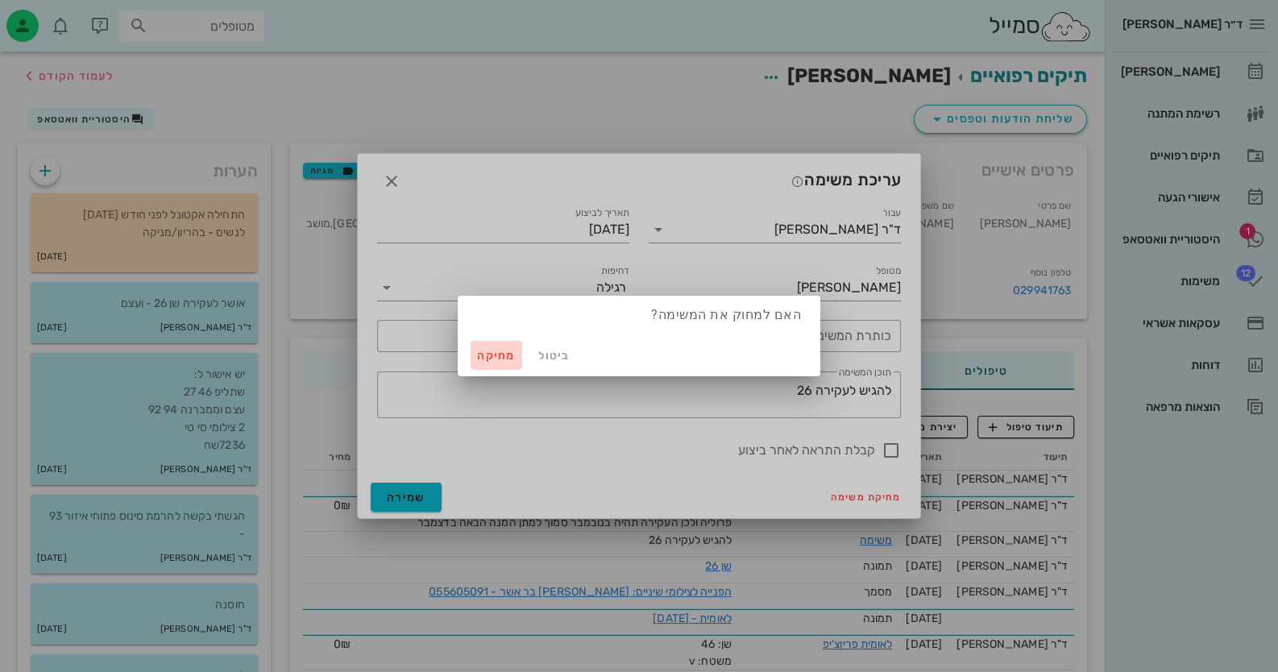
click at [482, 347] on button "מחיקה" at bounding box center [497, 355] width 52 height 29
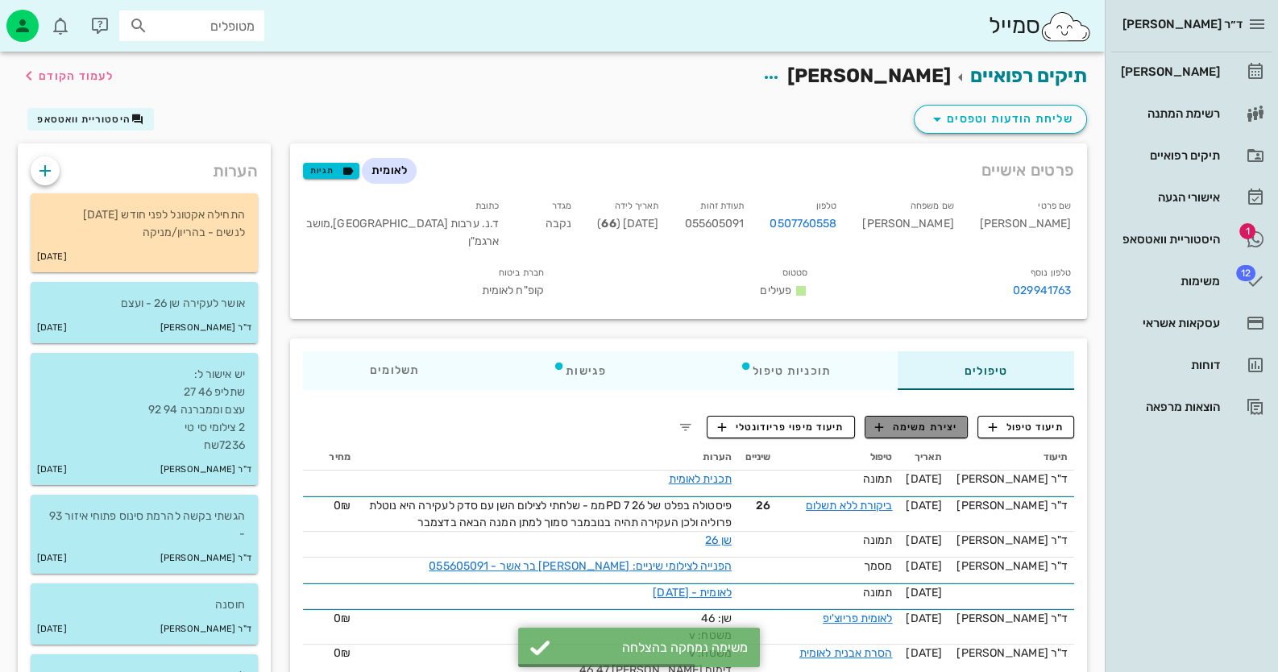
click at [953, 428] on span "יצירת משימה" at bounding box center [916, 427] width 82 height 15
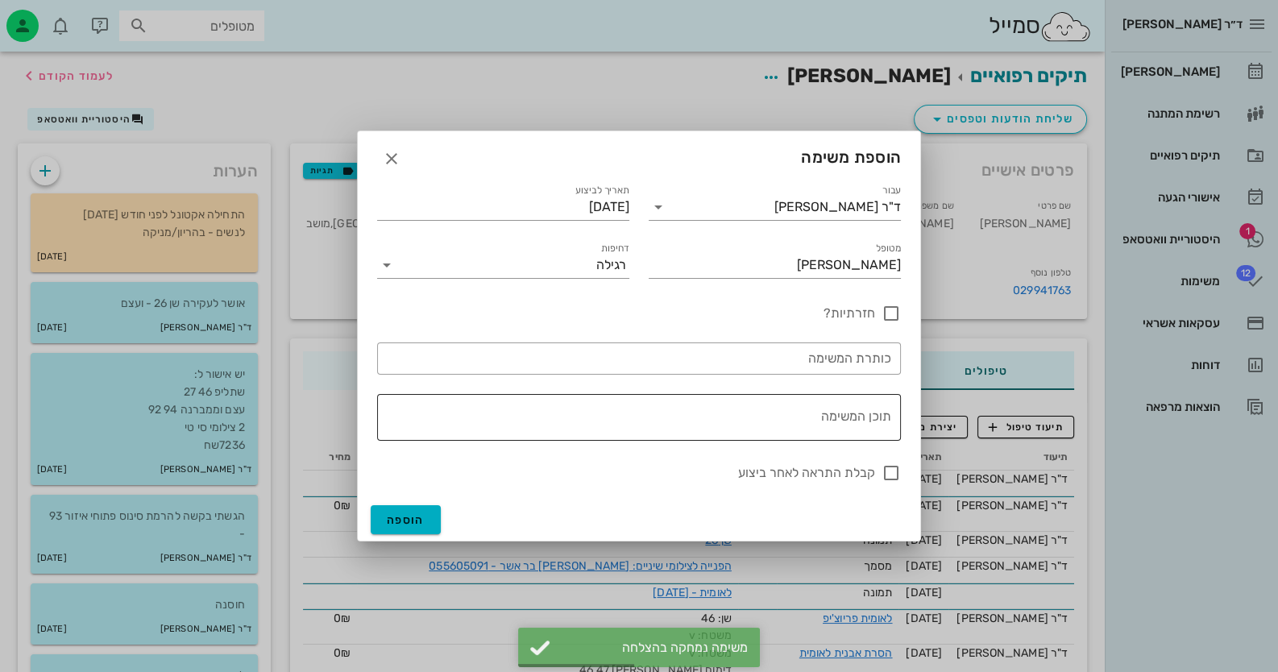
click at [839, 417] on textarea "תוכן המשימה" at bounding box center [635, 421] width 511 height 39
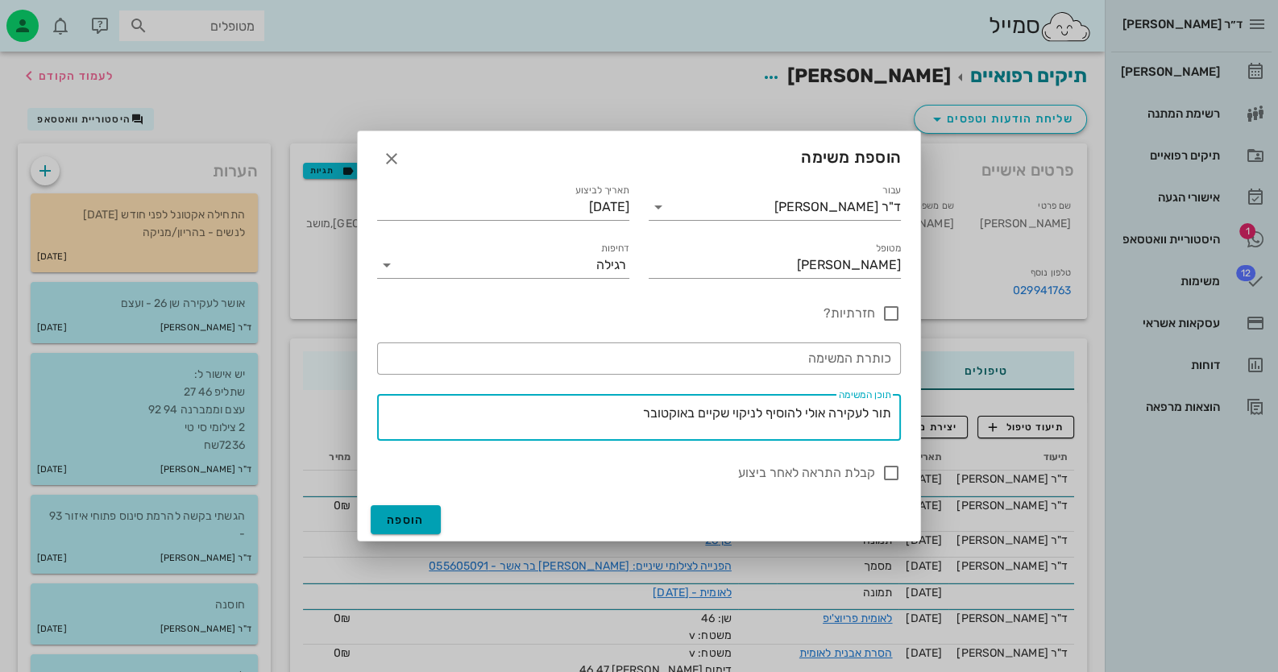
type textarea "תור לעקירה אולי להוסיף לניקוי שקיים באוקטובר"
click at [432, 527] on button "הוספה" at bounding box center [406, 519] width 70 height 29
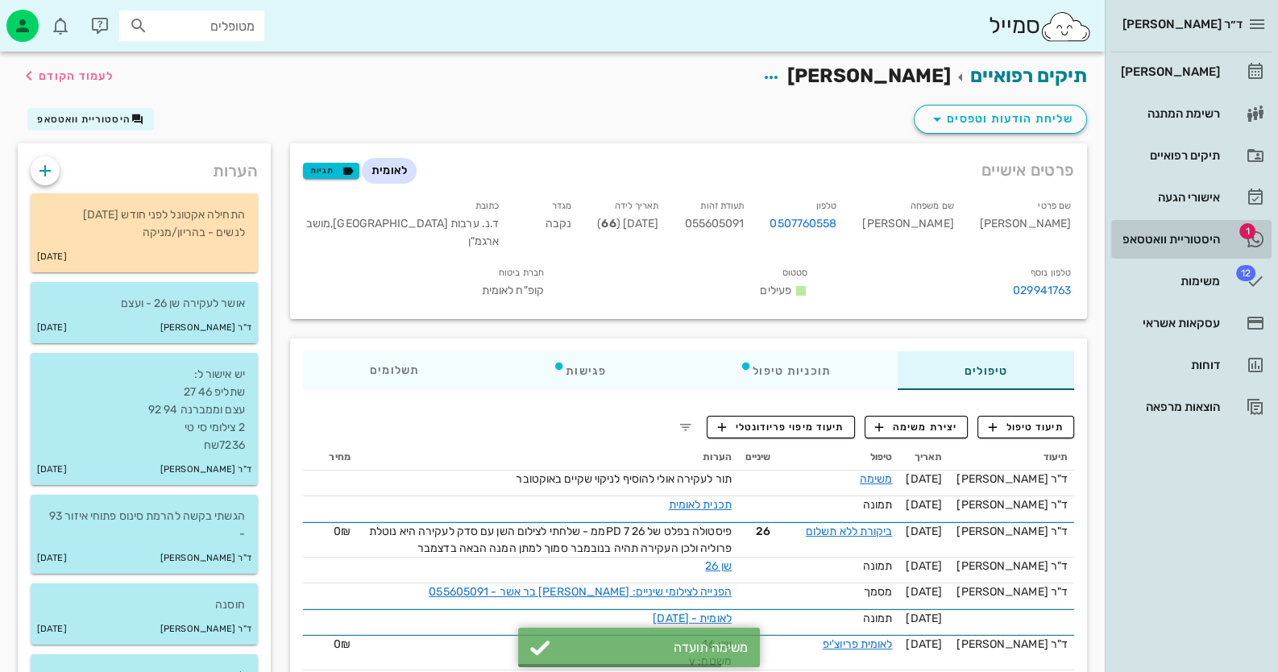
click at [1173, 233] on div "היסטוריית וואטסאפ" at bounding box center [1169, 239] width 102 height 13
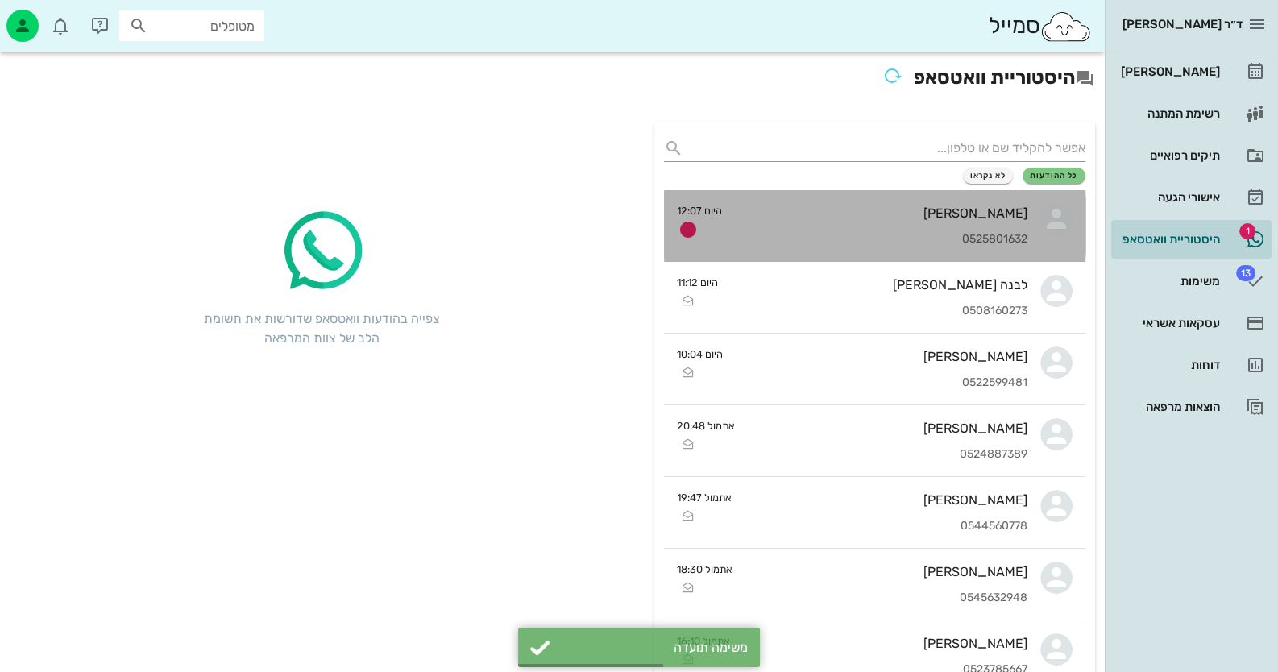
click at [869, 219] on div "[PERSON_NAME]" at bounding box center [881, 213] width 293 height 15
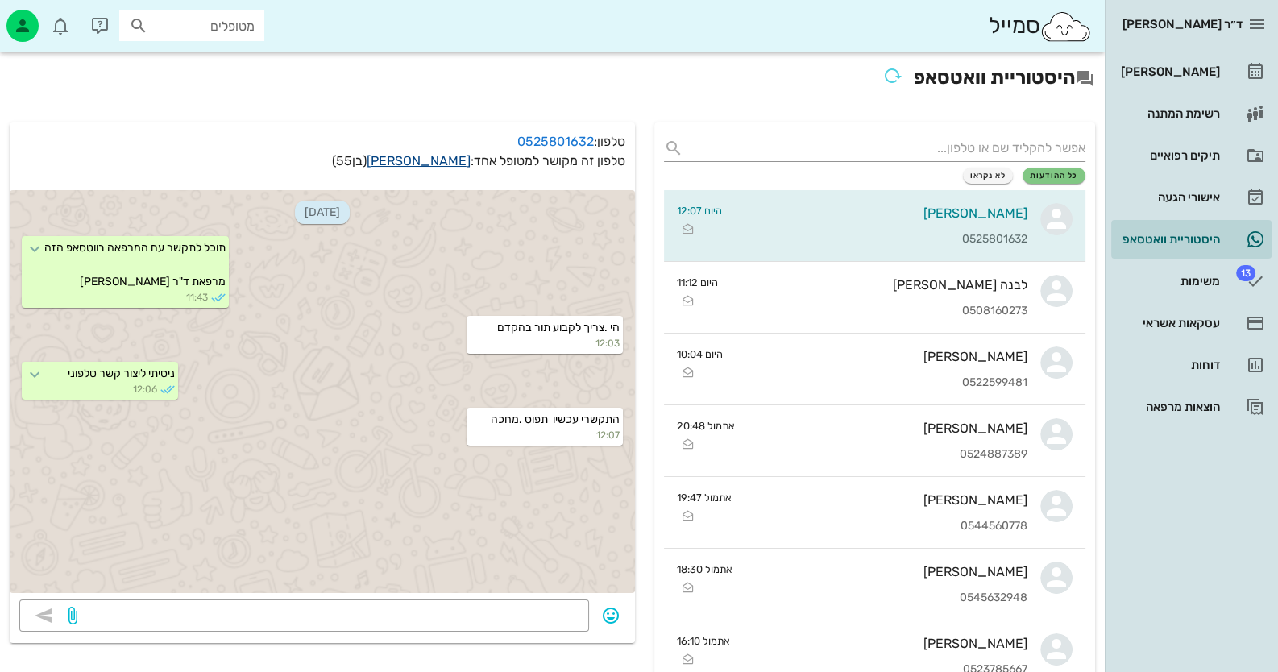
click at [417, 162] on link "אוריאל קרמר" at bounding box center [419, 160] width 104 height 15
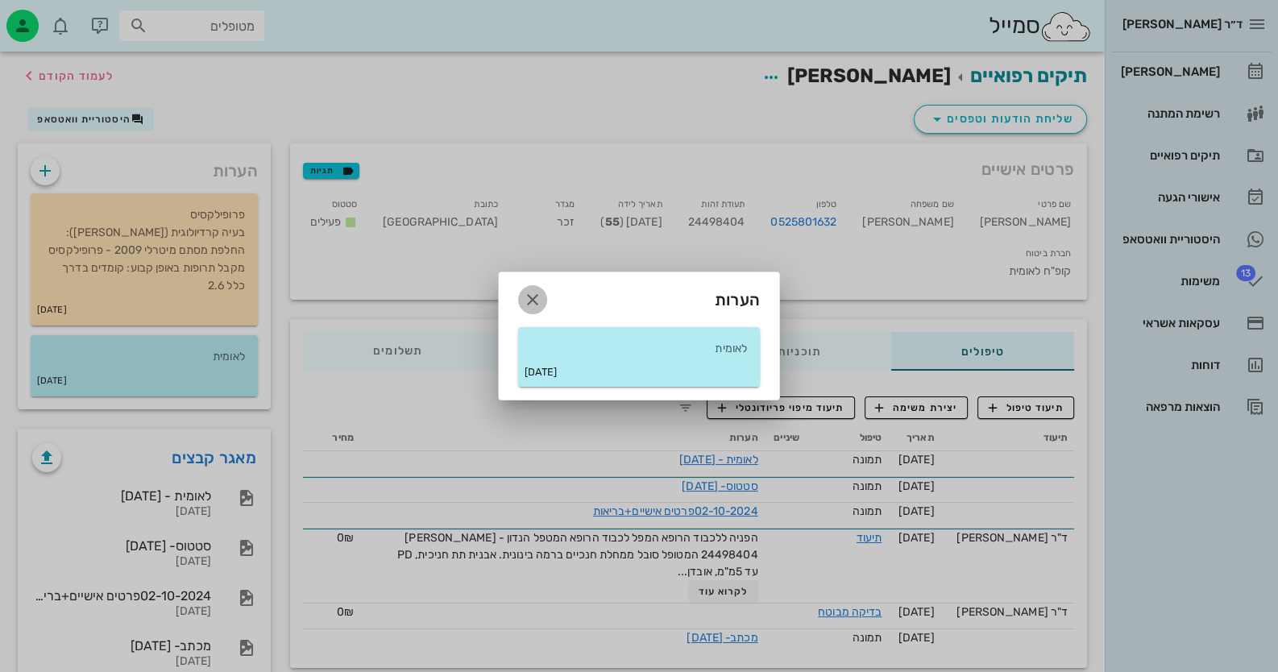
click at [534, 292] on icon "button" at bounding box center [532, 299] width 19 height 19
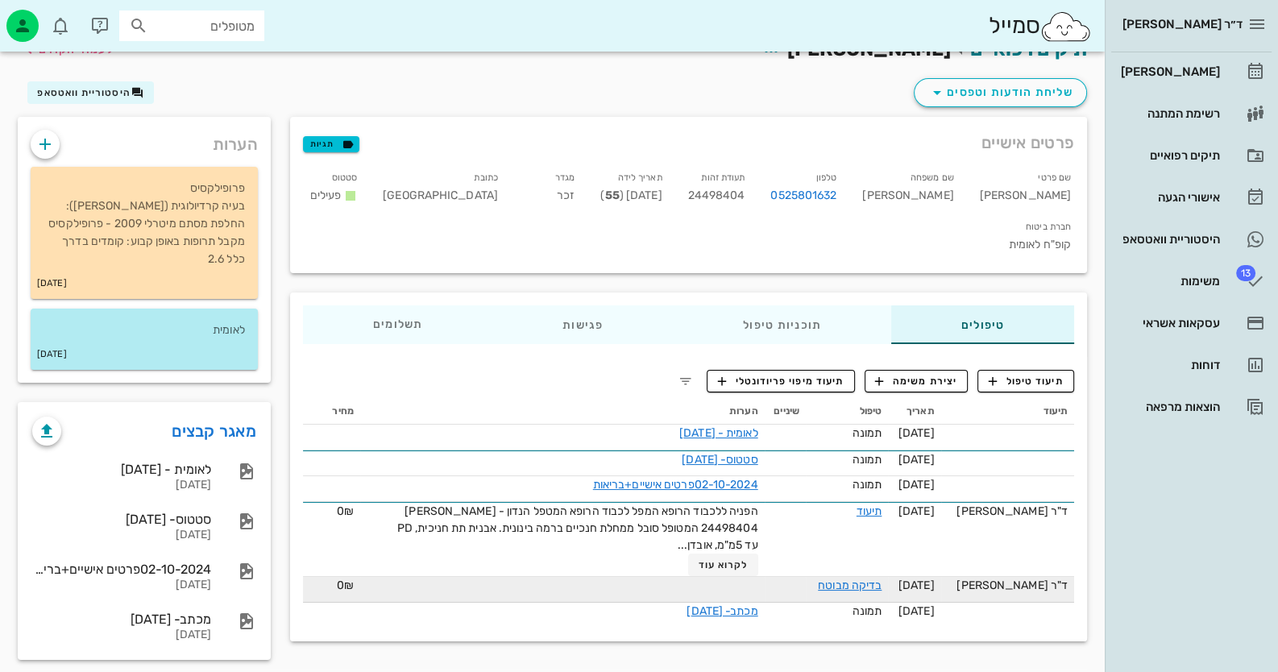
scroll to position [39, 0]
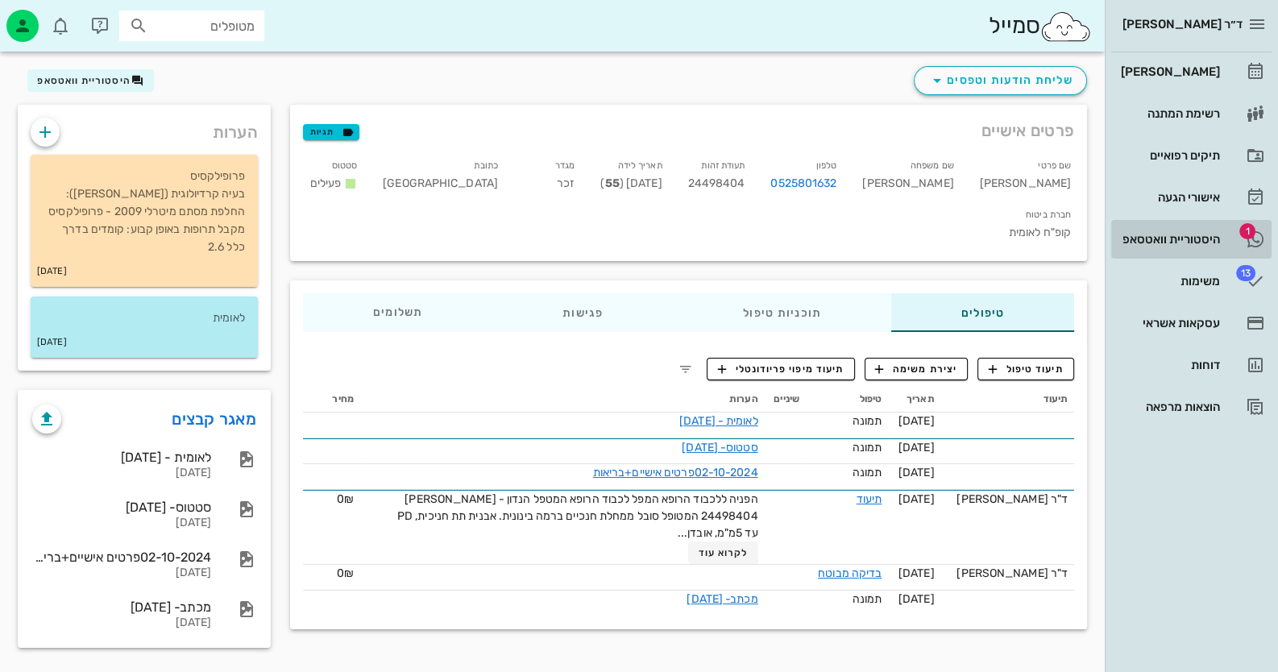
click at [1218, 239] on div "היסטוריית וואטסאפ" at bounding box center [1169, 239] width 102 height 13
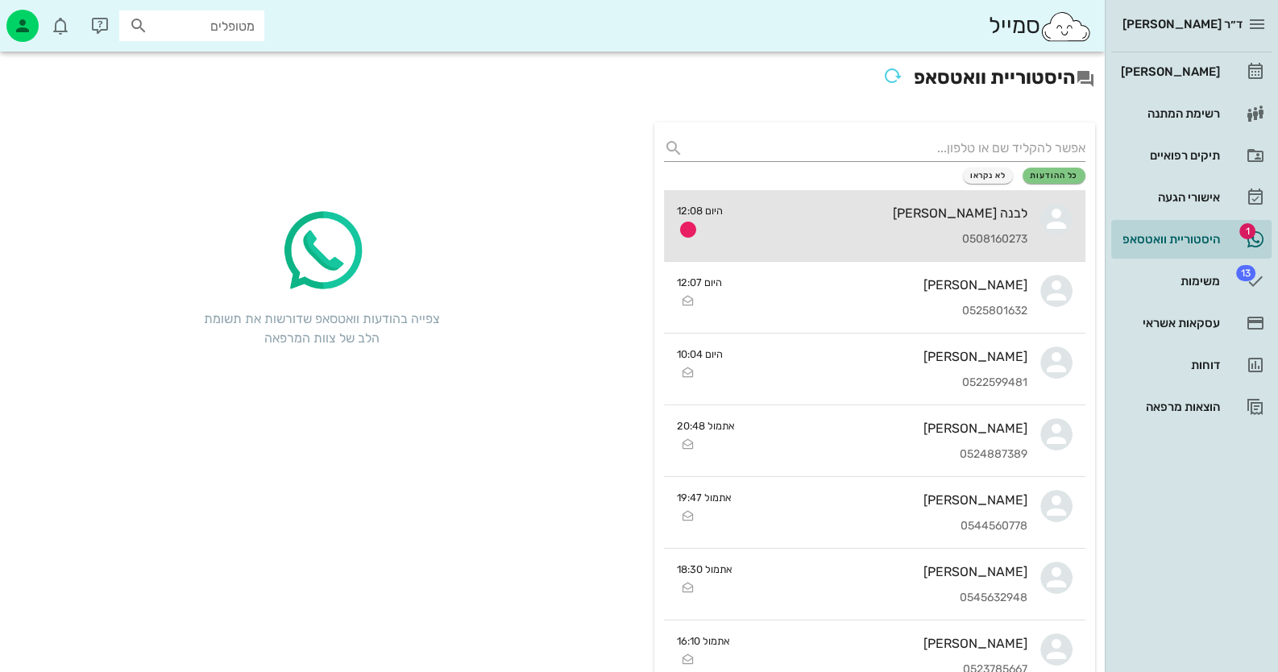
click at [971, 224] on div "לבנה סלמה 0508160273" at bounding box center [882, 225] width 292 height 71
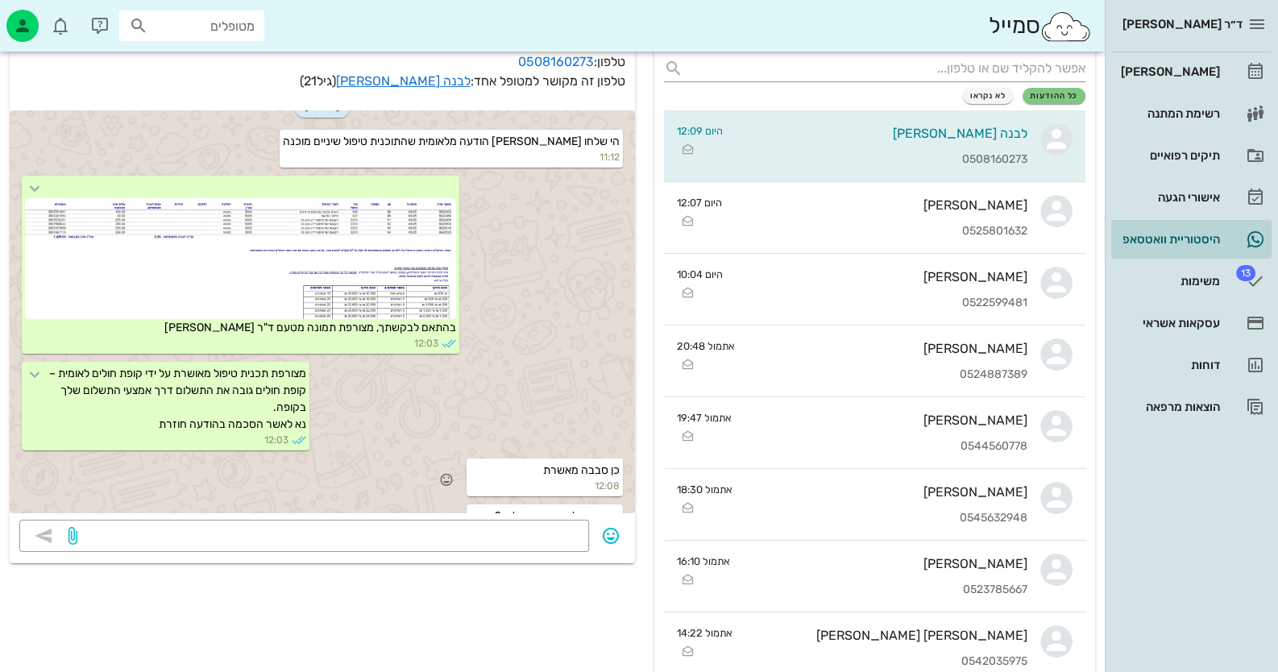
scroll to position [1462, 0]
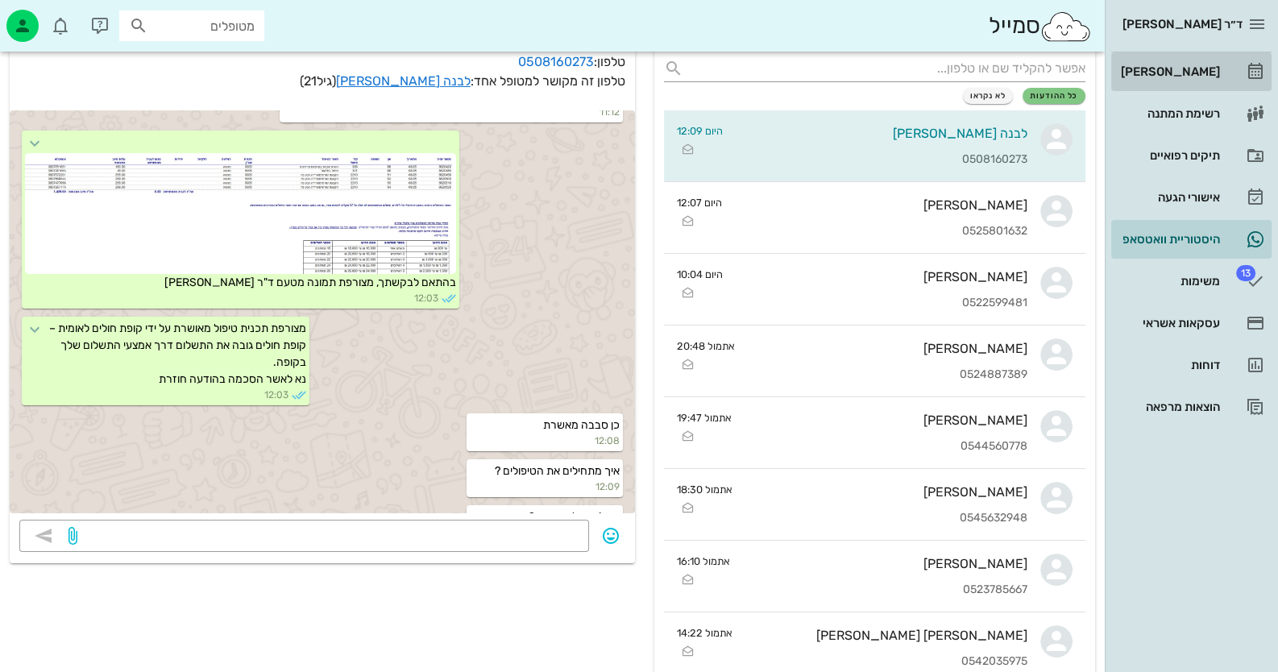
click at [1223, 60] on link "[PERSON_NAME]" at bounding box center [1191, 71] width 160 height 39
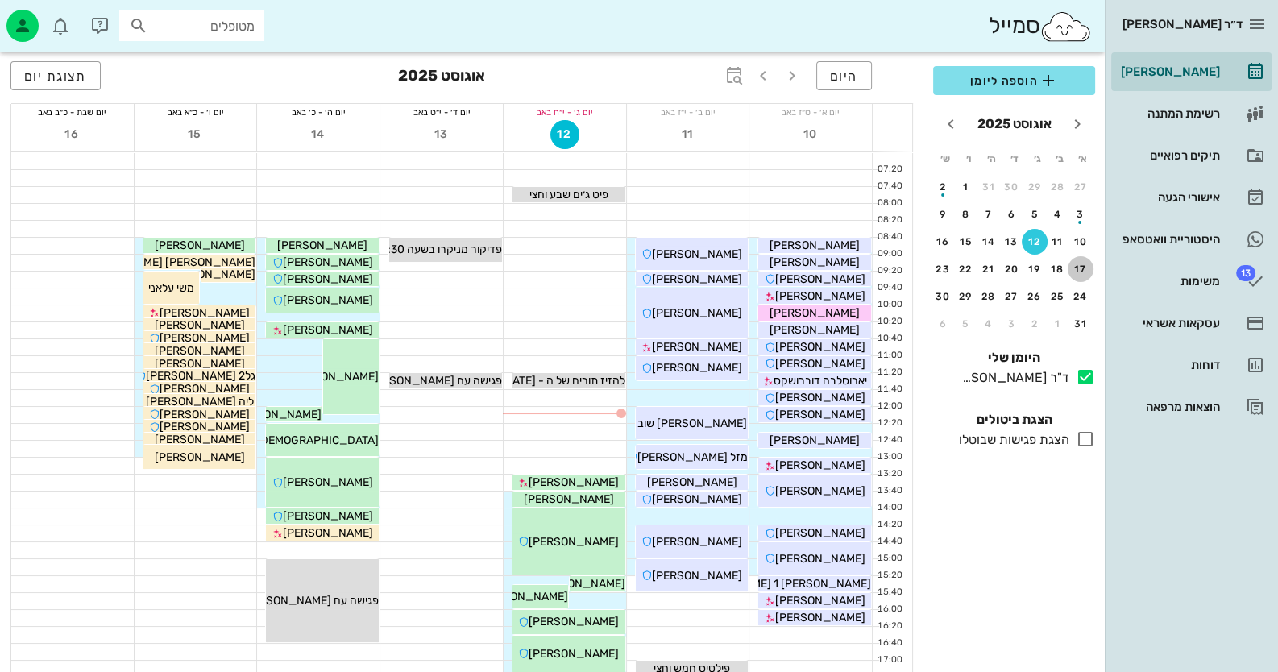
click at [1086, 264] on div "17" at bounding box center [1081, 269] width 26 height 11
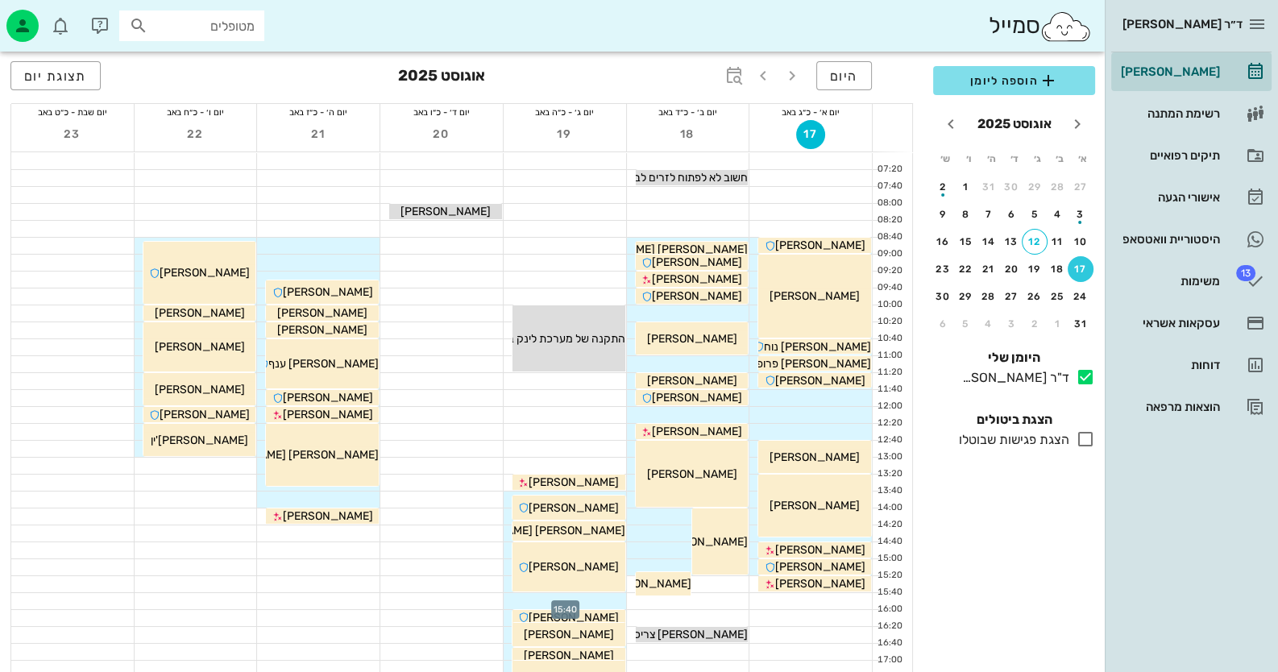
click at [604, 600] on div at bounding box center [565, 601] width 123 height 16
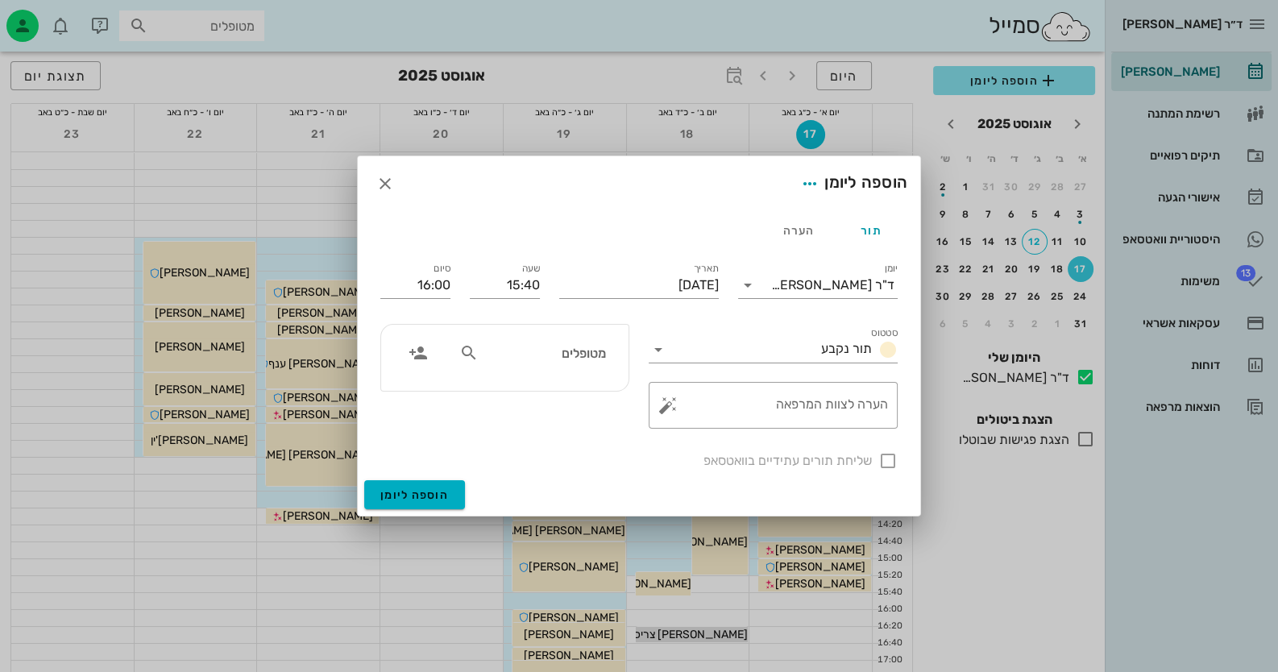
click at [588, 365] on div "מטופלים" at bounding box center [533, 353] width 166 height 31
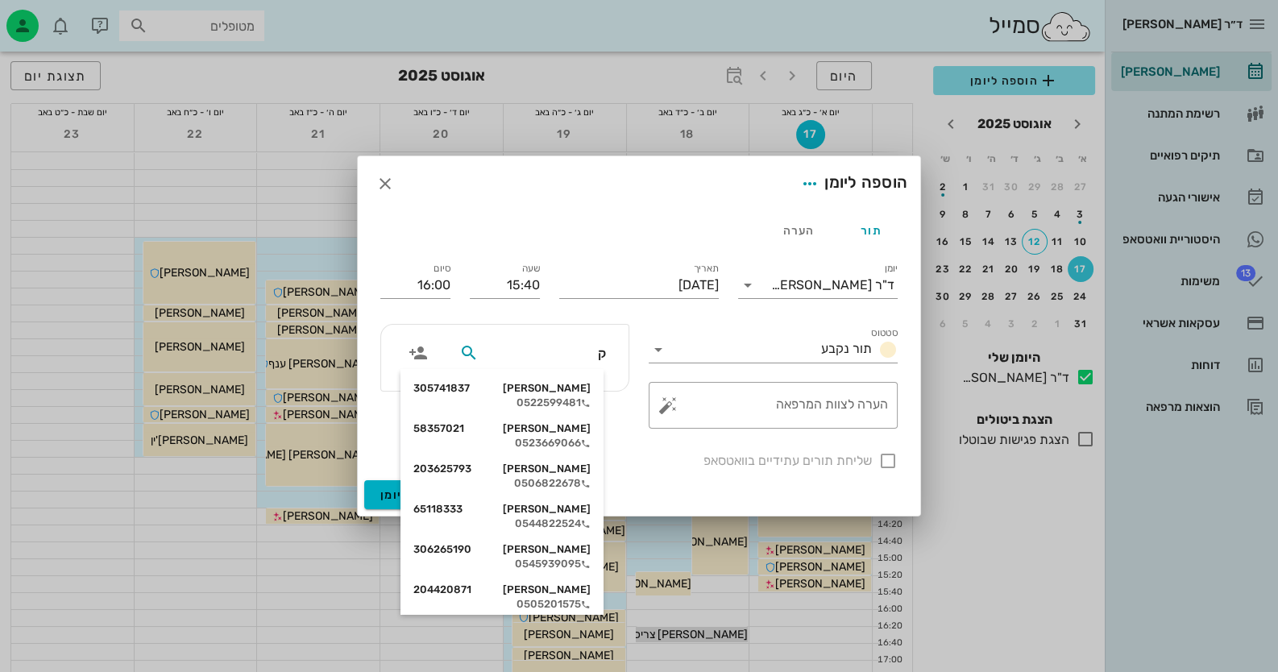
type input "קר"
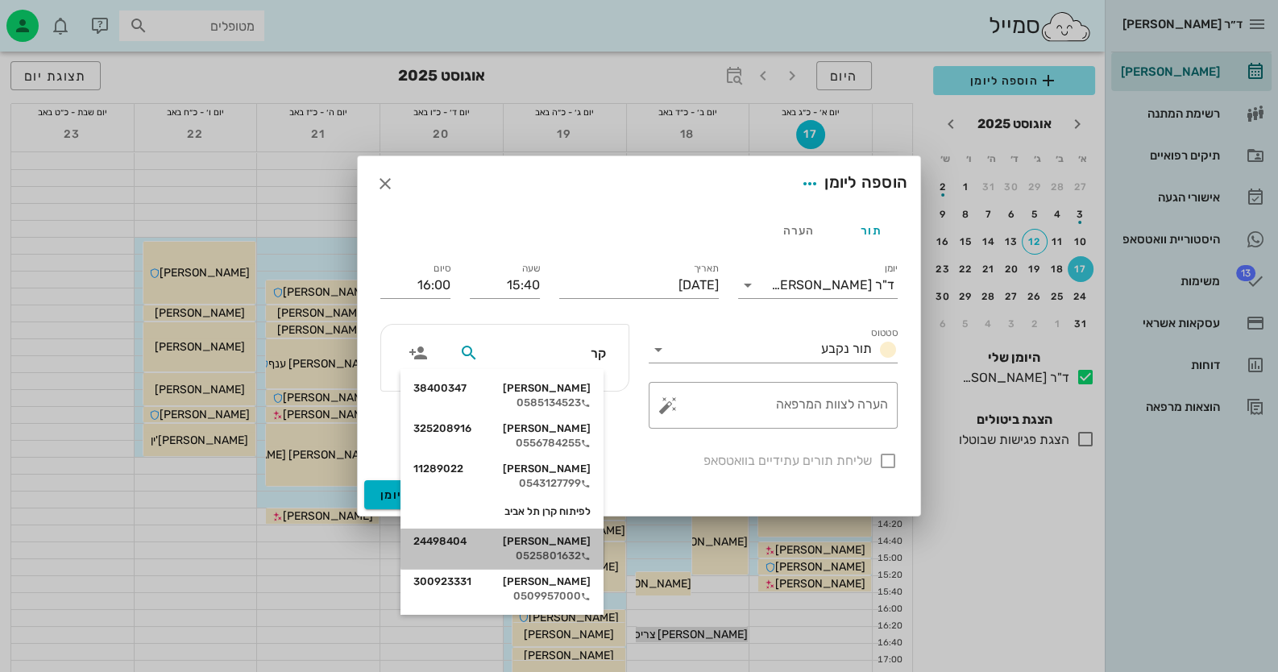
click at [551, 554] on div "0525801632" at bounding box center [501, 556] width 177 height 13
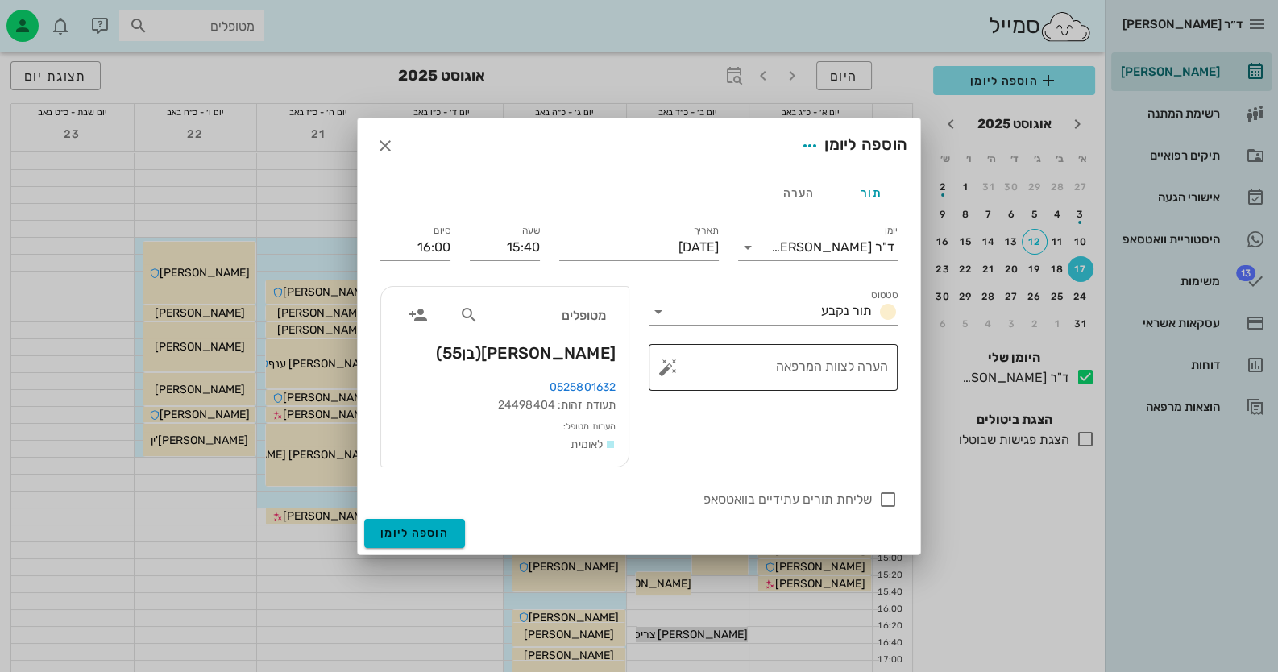
click at [664, 368] on button "button" at bounding box center [667, 367] width 19 height 19
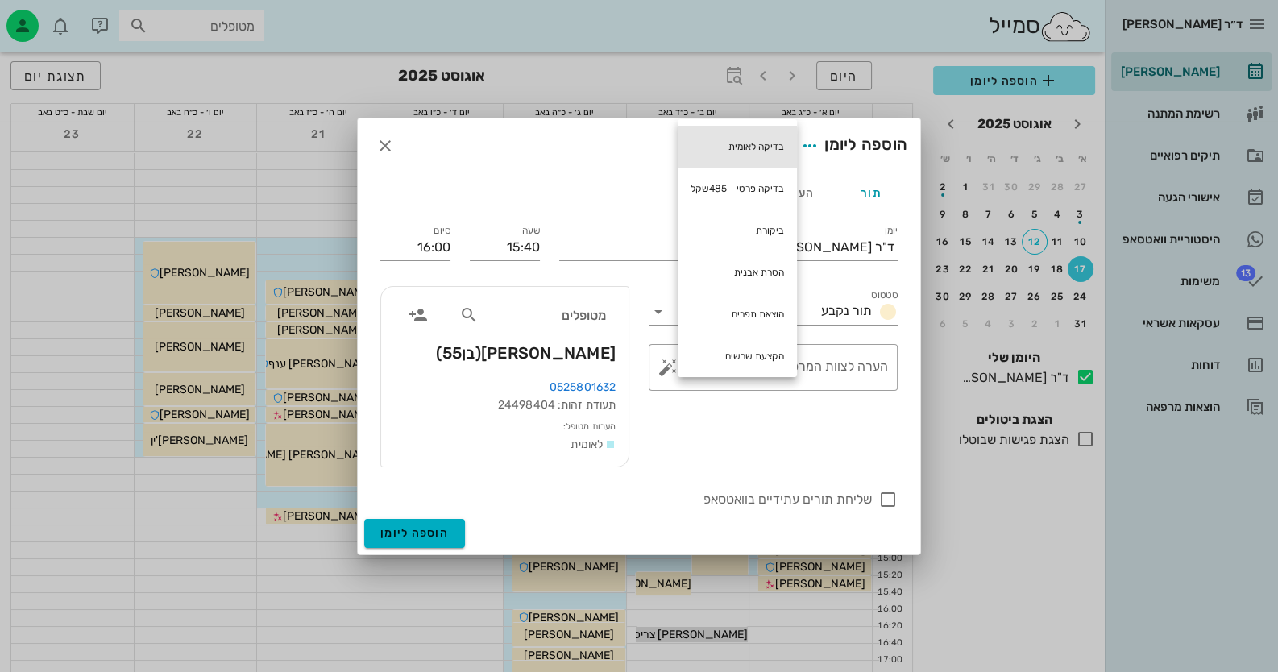
click at [776, 148] on div "בדיקה לאומית" at bounding box center [737, 147] width 119 height 42
type textarea "בדיקה לאומית"
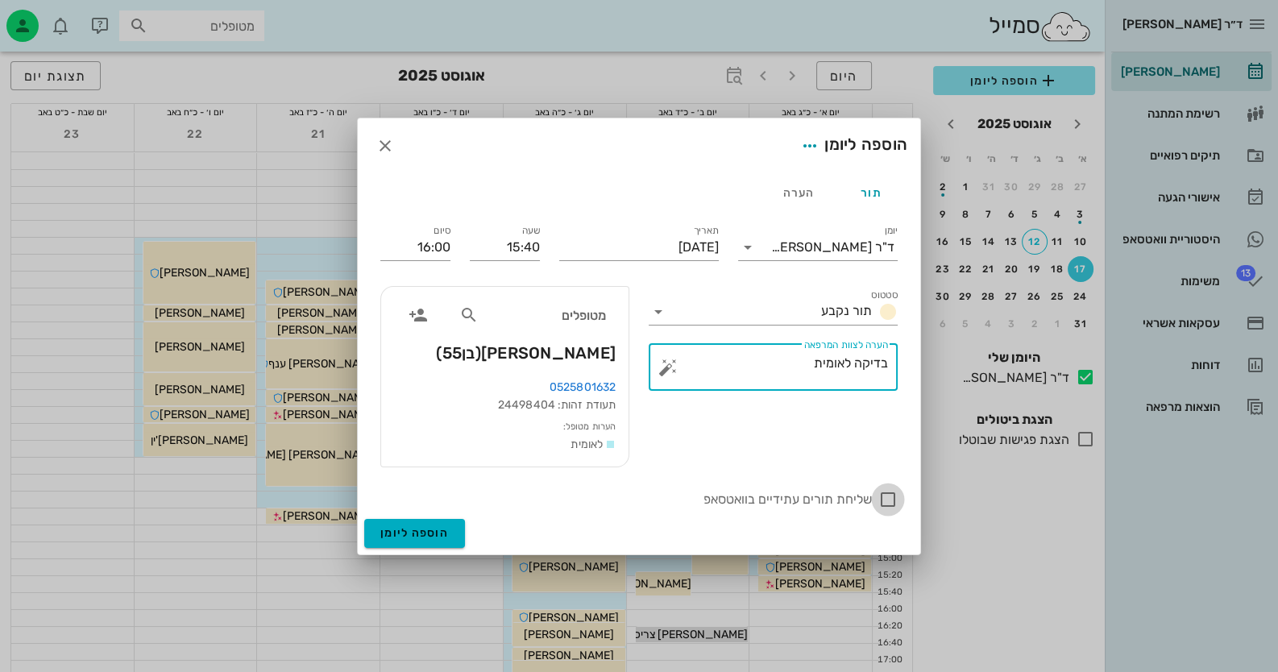
click at [890, 500] on div at bounding box center [887, 499] width 27 height 27
checkbox input "true"
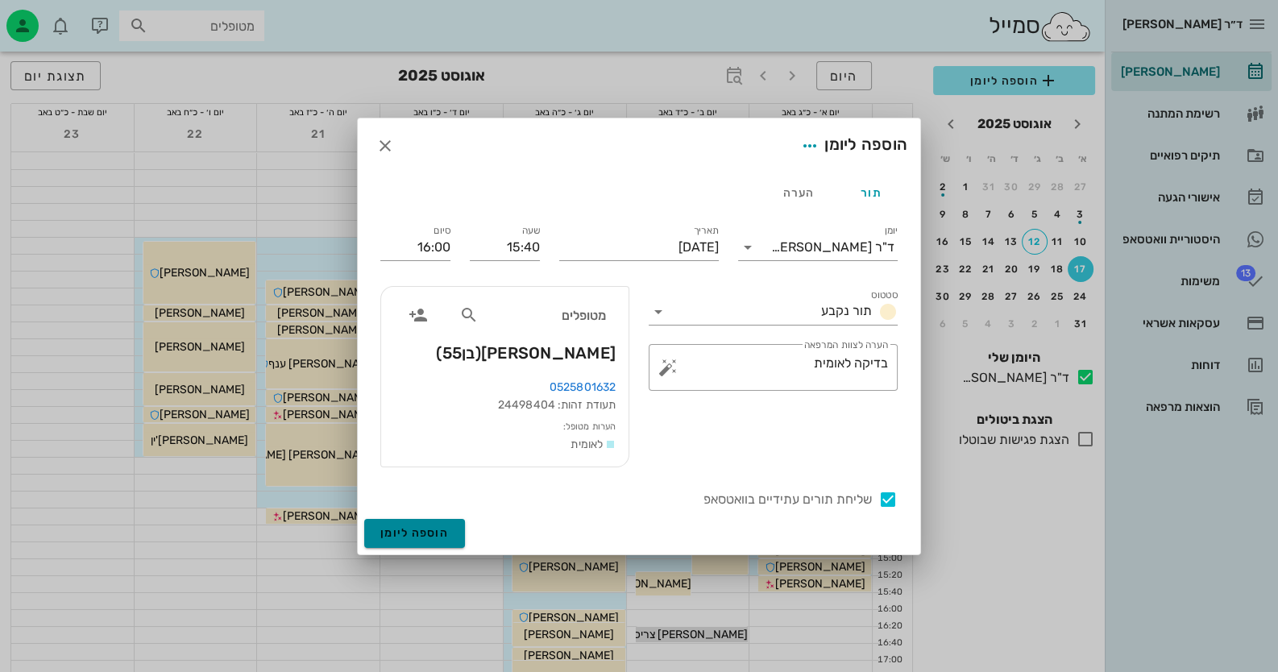
click at [435, 542] on button "הוספה ליומן" at bounding box center [414, 533] width 101 height 29
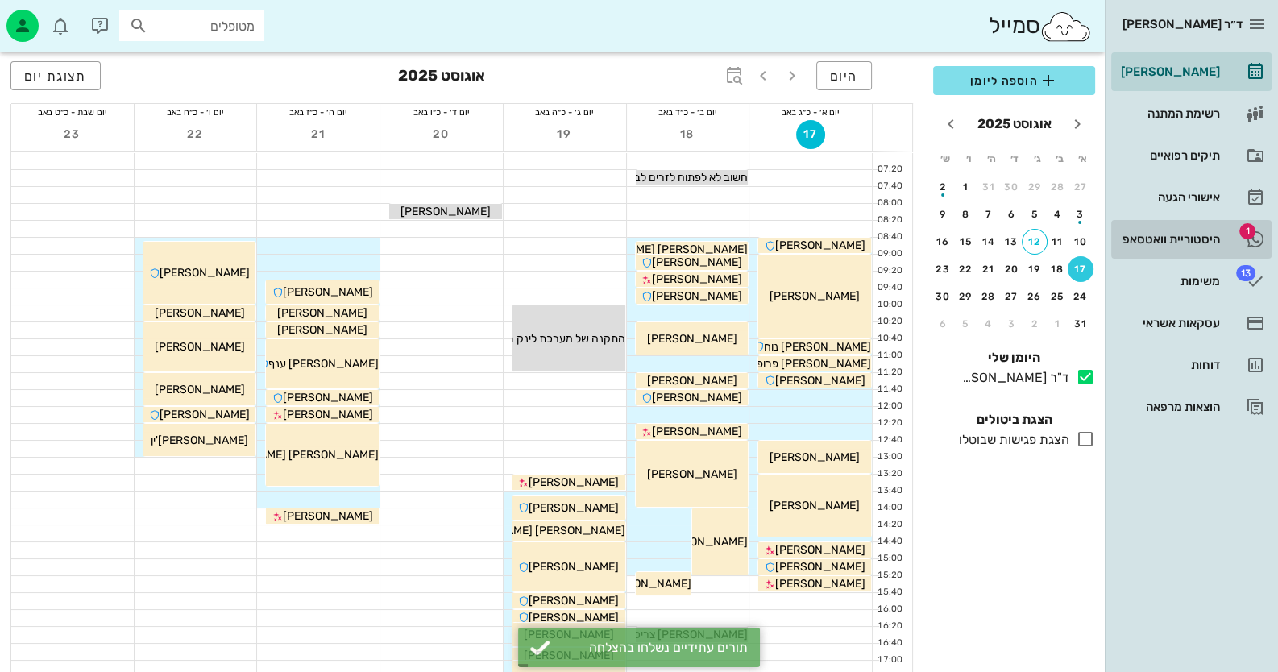
click at [1244, 245] on link "1 היסטוריית וואטסאפ" at bounding box center [1191, 239] width 160 height 39
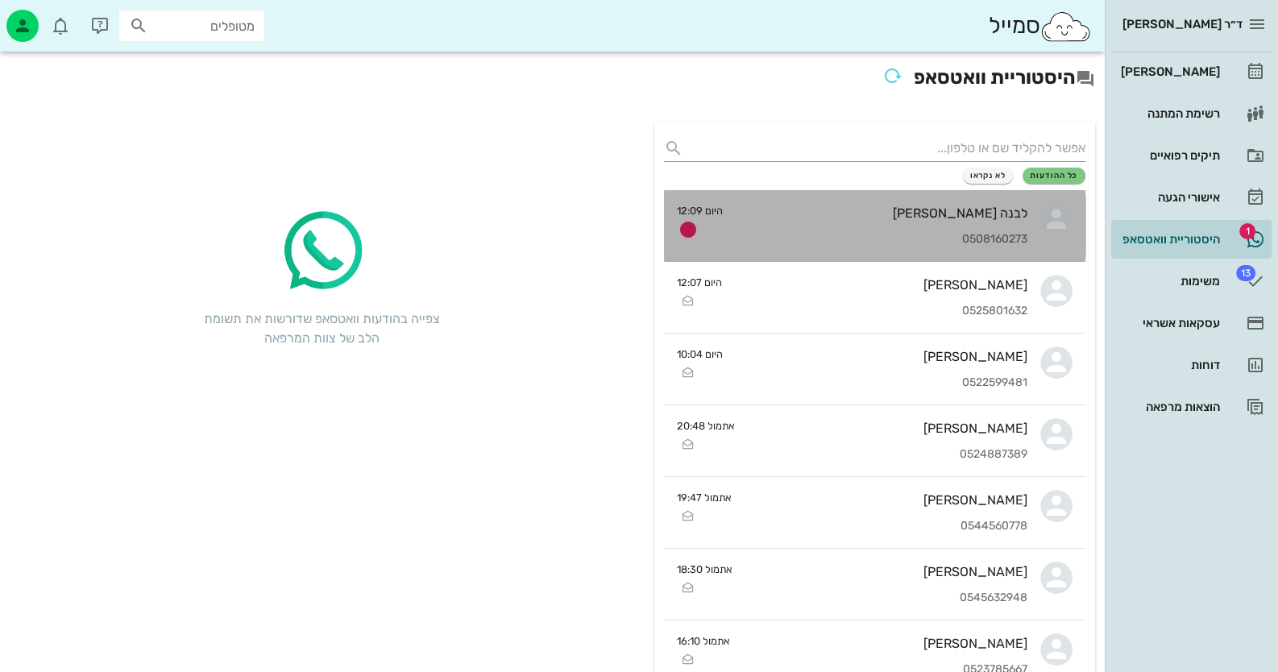
click at [953, 241] on div "0508160273" at bounding box center [882, 240] width 292 height 14
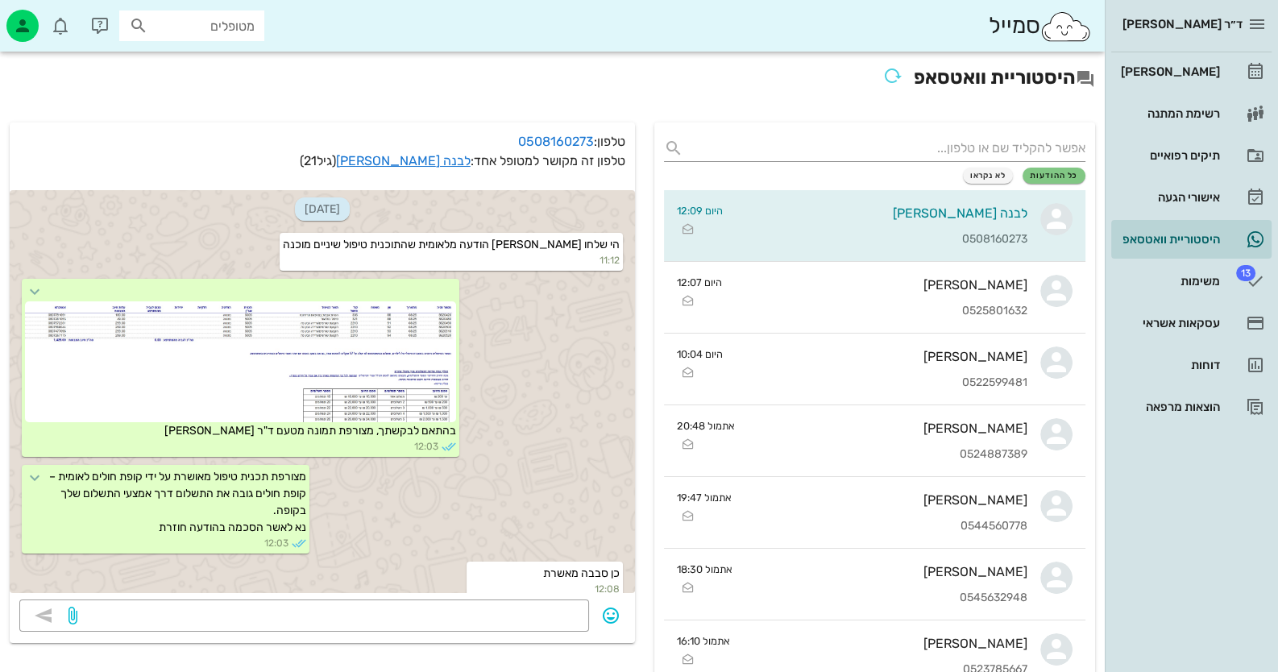
scroll to position [1301, 0]
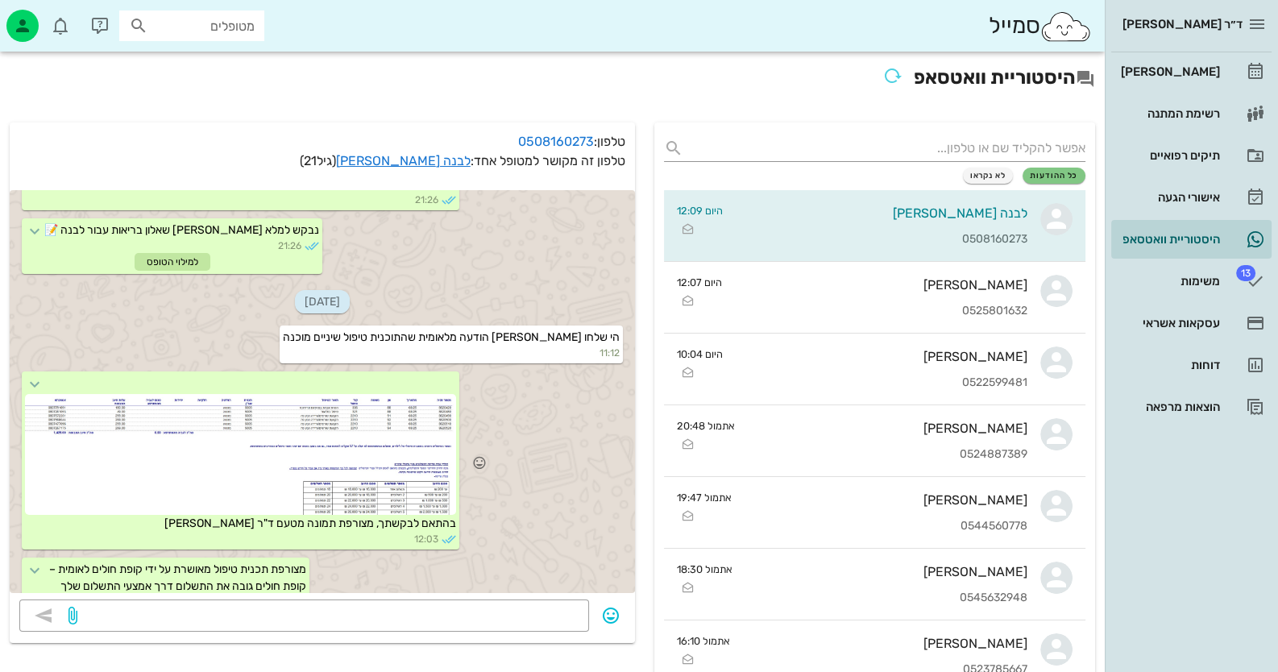
click at [347, 430] on div at bounding box center [240, 454] width 431 height 121
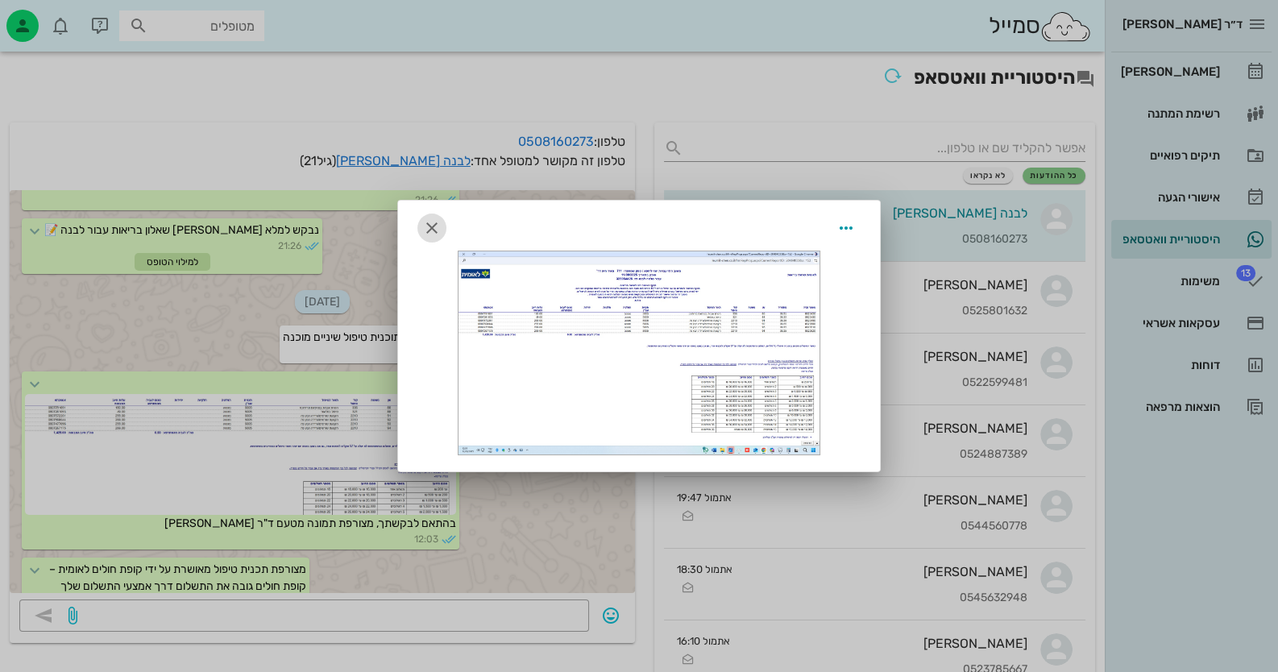
click at [438, 225] on icon "button" at bounding box center [431, 227] width 19 height 19
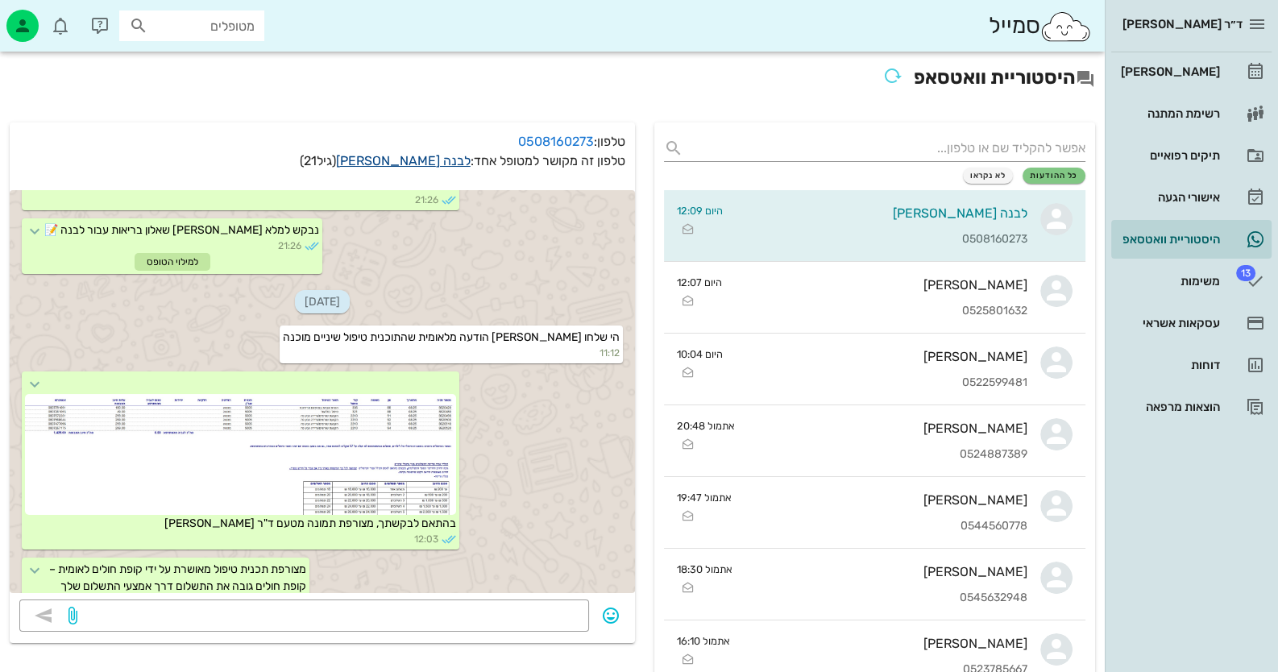
click at [451, 164] on link "לבנה סלמה" at bounding box center [403, 160] width 135 height 15
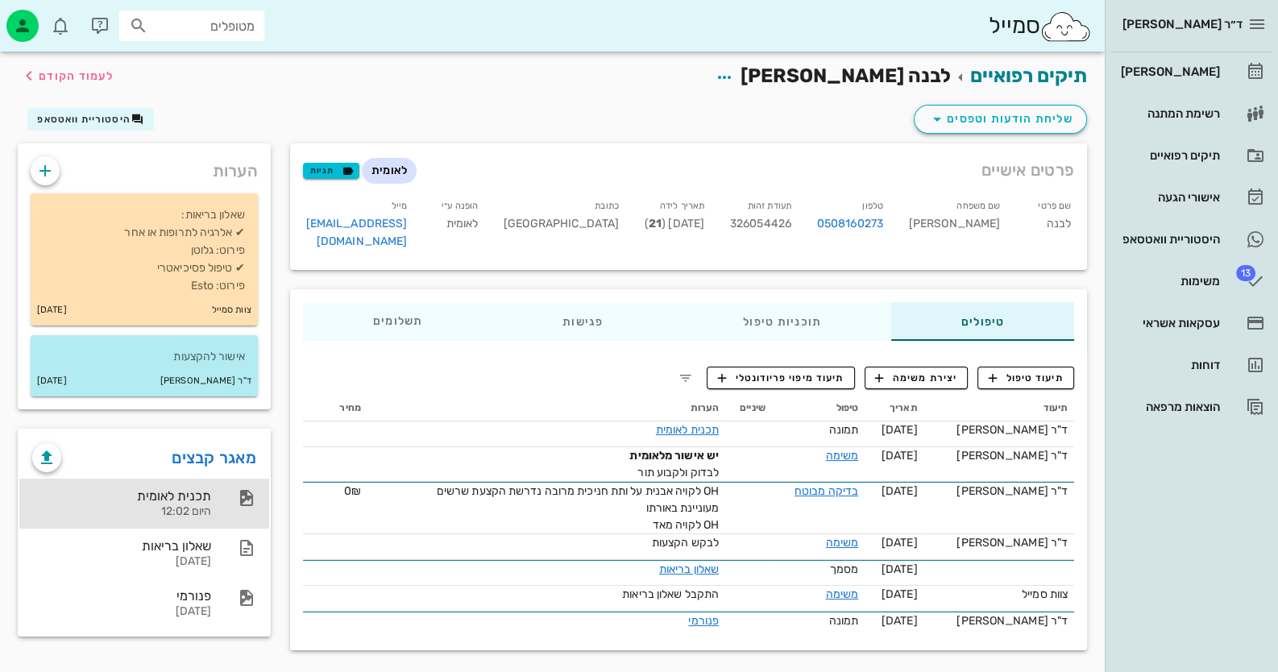
click at [186, 503] on div "תכנית לאומית היום 12:02" at bounding box center [121, 504] width 179 height 50
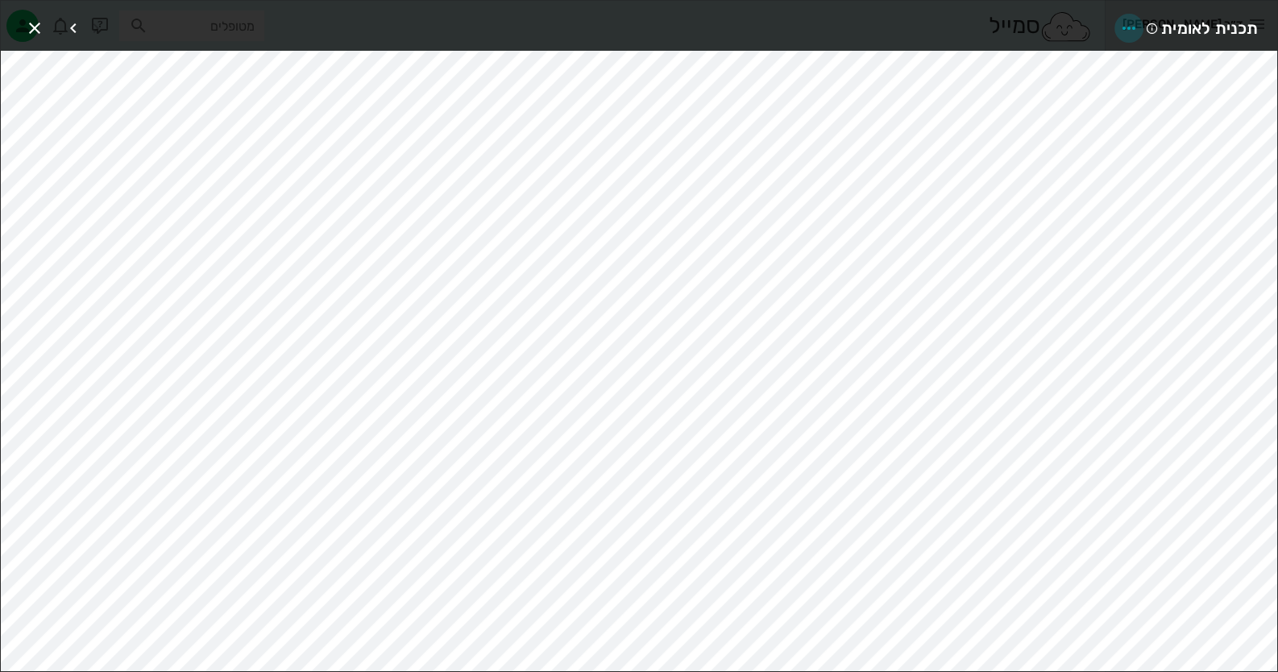
click at [1134, 23] on icon "button" at bounding box center [1128, 28] width 19 height 19
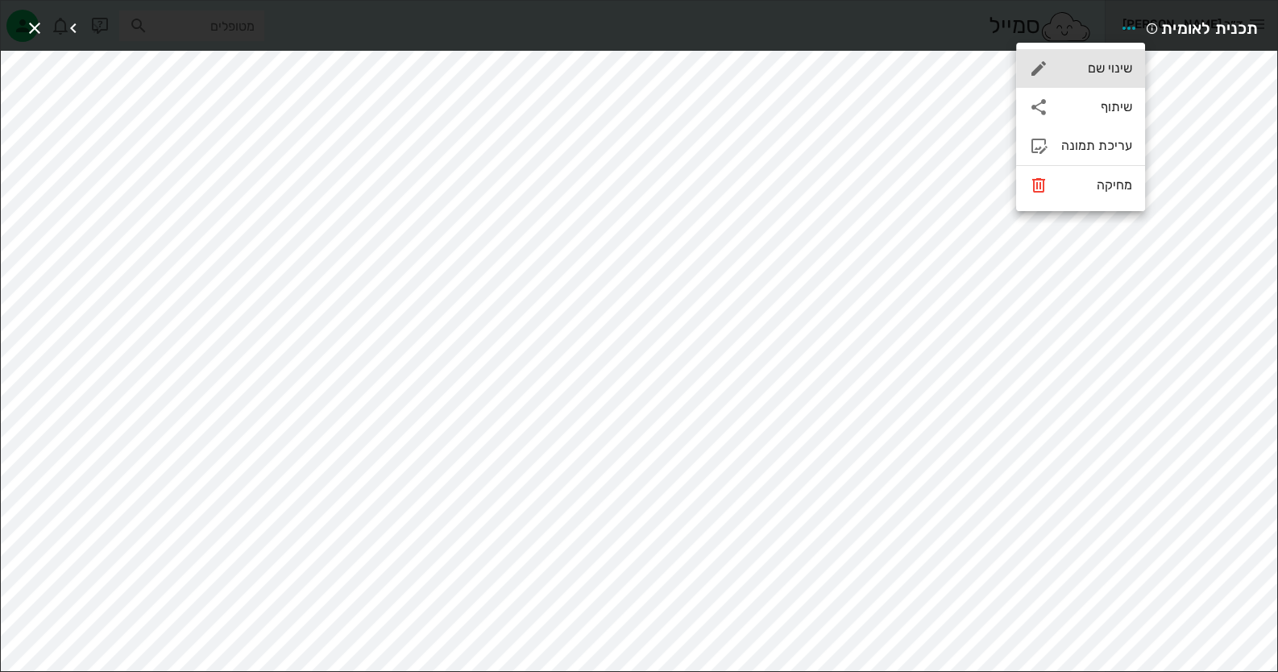
click at [1111, 62] on div "שינוי שם" at bounding box center [1096, 67] width 71 height 15
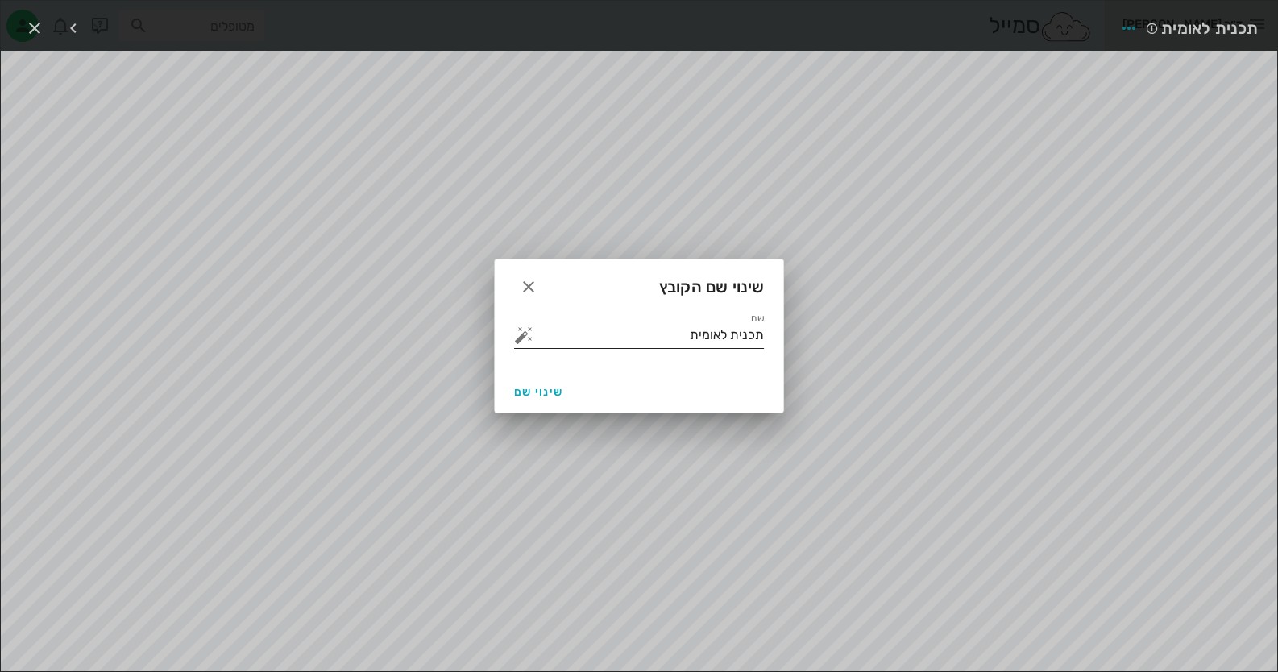
click at [625, 334] on input "תכנית לאומית" at bounding box center [650, 335] width 227 height 26
click at [520, 334] on button "button" at bounding box center [523, 335] width 19 height 19
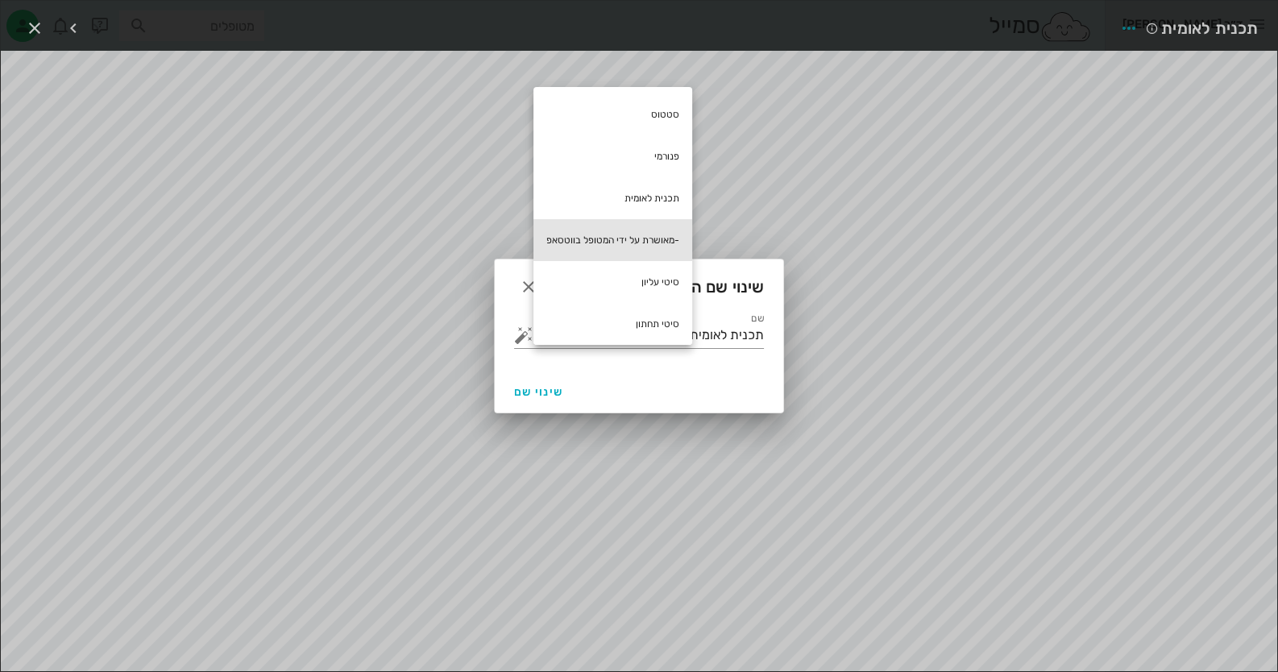
click at [636, 244] on div "-מאושרת על ידי המטופל בווטסאפ" at bounding box center [613, 240] width 159 height 42
type input "תכנית לאומית -מאושרת על ידי המטופל בווטסאפ"
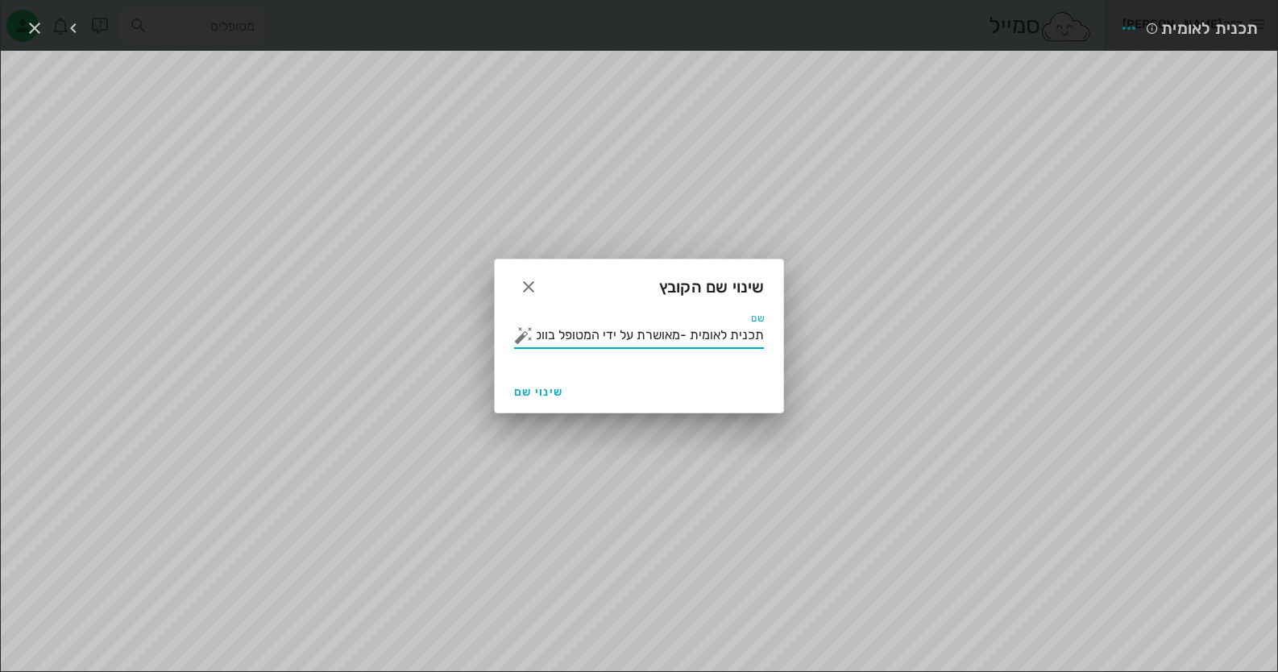
scroll to position [0, -23]
click at [544, 387] on span "שינוי שם" at bounding box center [538, 392] width 49 height 14
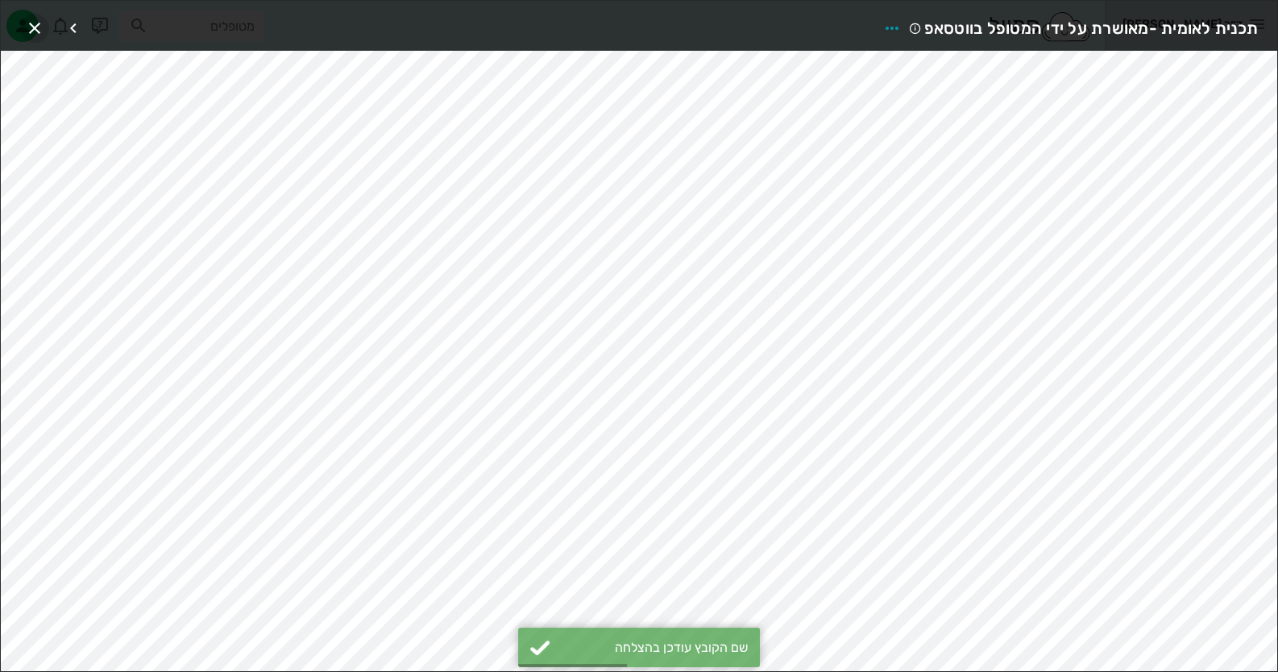
click at [40, 30] on icon "button" at bounding box center [34, 28] width 19 height 19
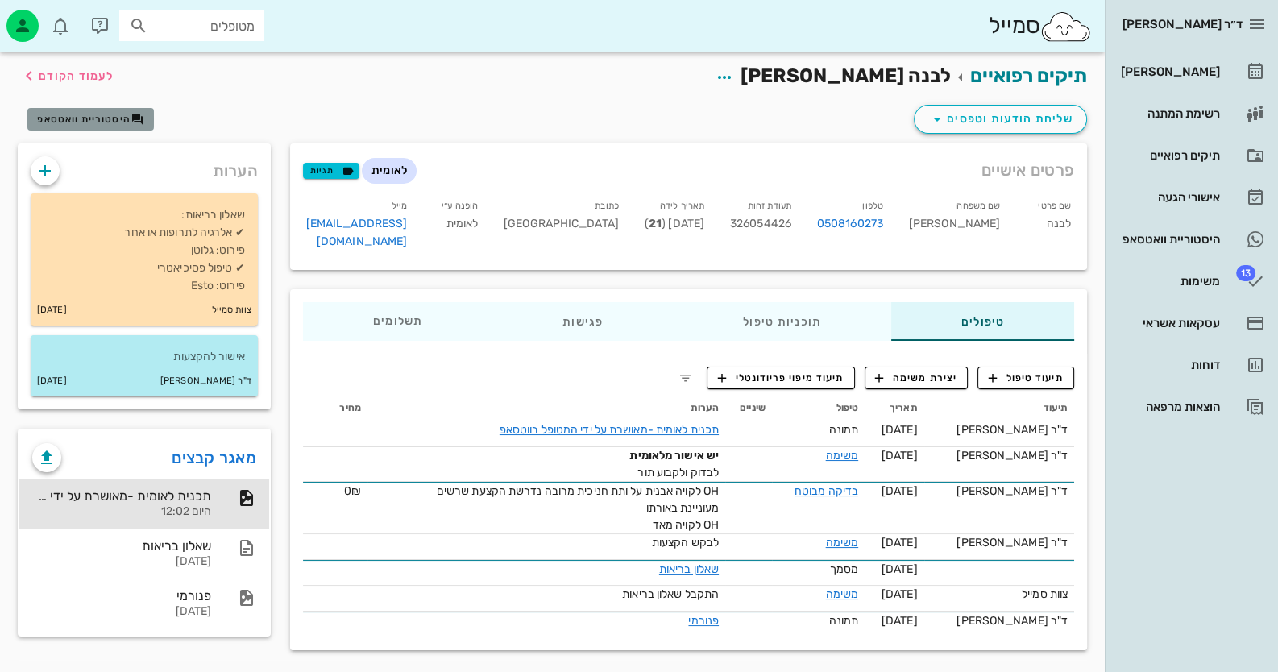
click at [97, 121] on span "היסטוריית וואטסאפ" at bounding box center [83, 119] width 93 height 11
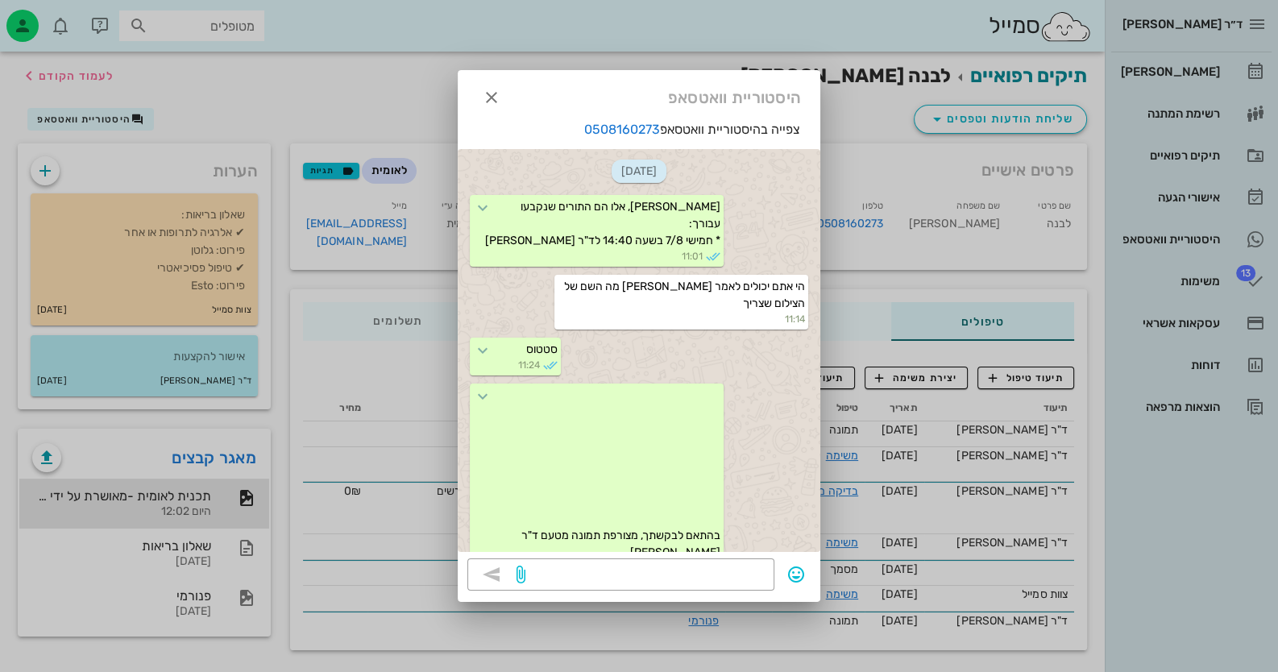
scroll to position [1666, 0]
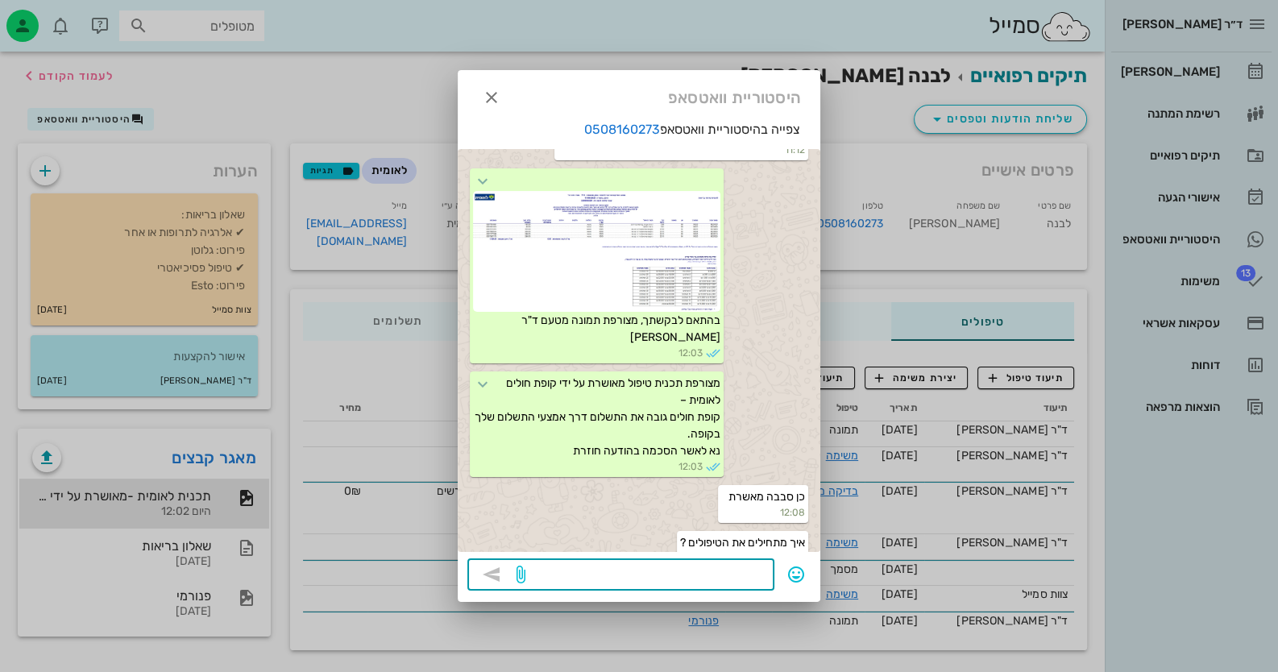
click at [746, 571] on textarea at bounding box center [647, 576] width 236 height 26
click at [520, 575] on icon "button" at bounding box center [520, 574] width 19 height 19
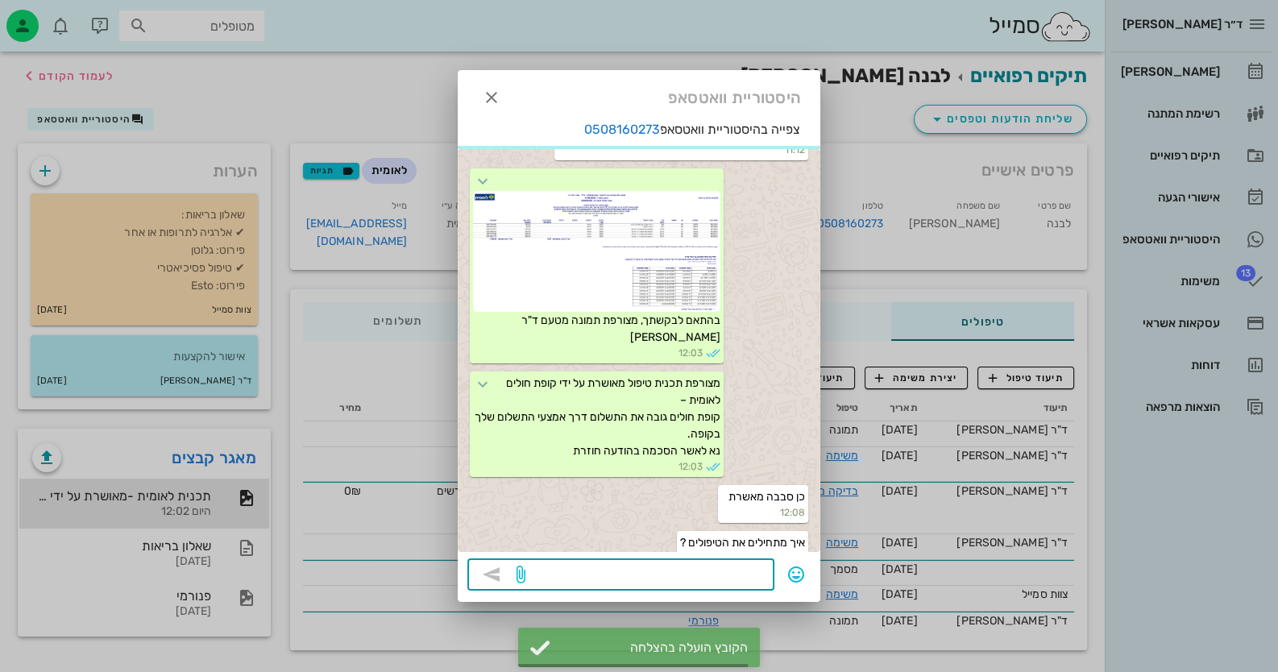
scroll to position [1753, 0]
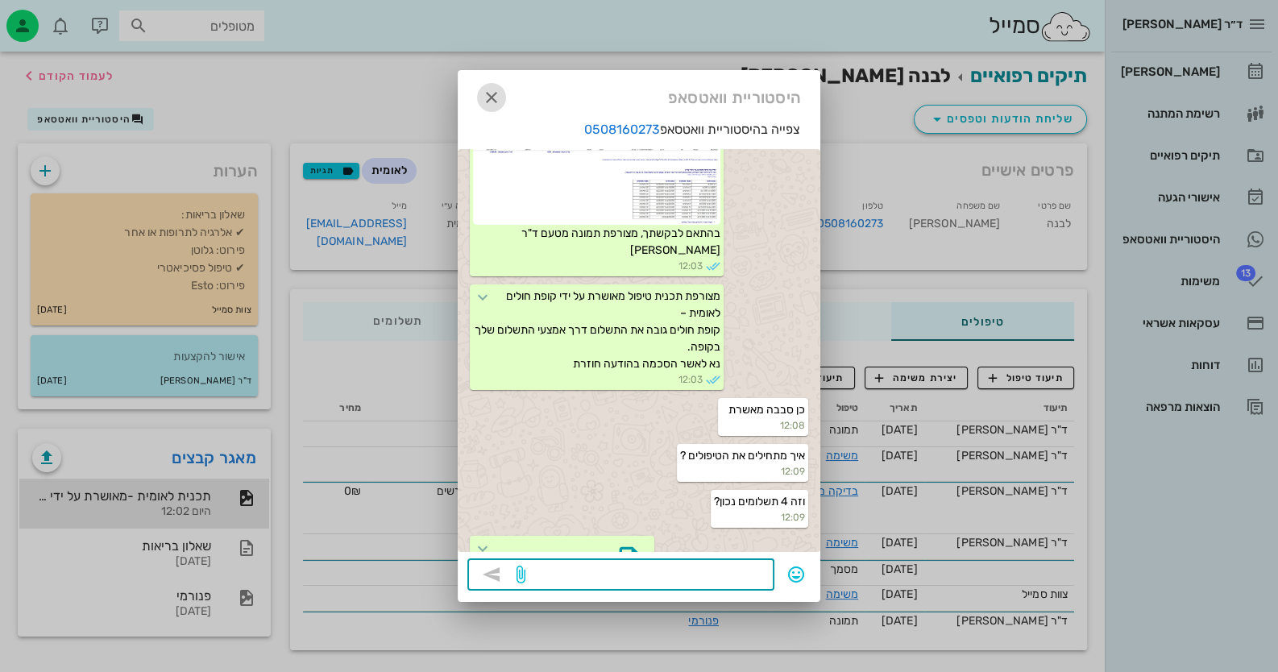
click at [494, 94] on icon "button" at bounding box center [491, 97] width 19 height 19
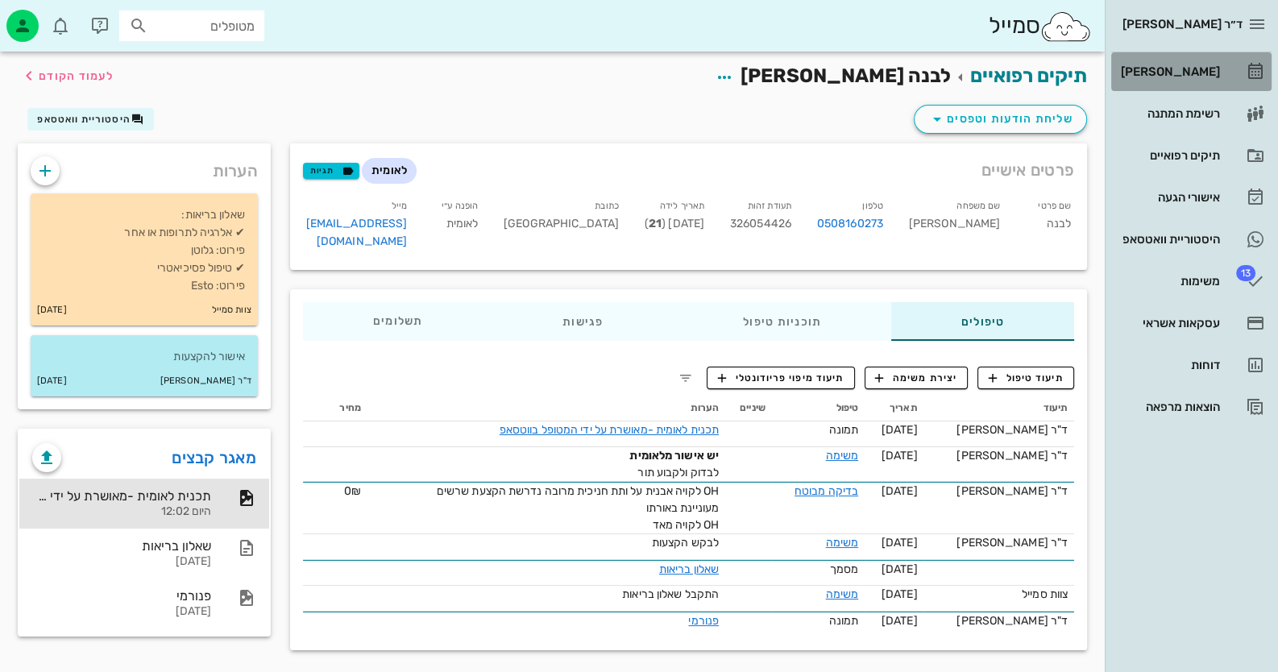
click at [1225, 68] on link "[PERSON_NAME]" at bounding box center [1191, 71] width 160 height 39
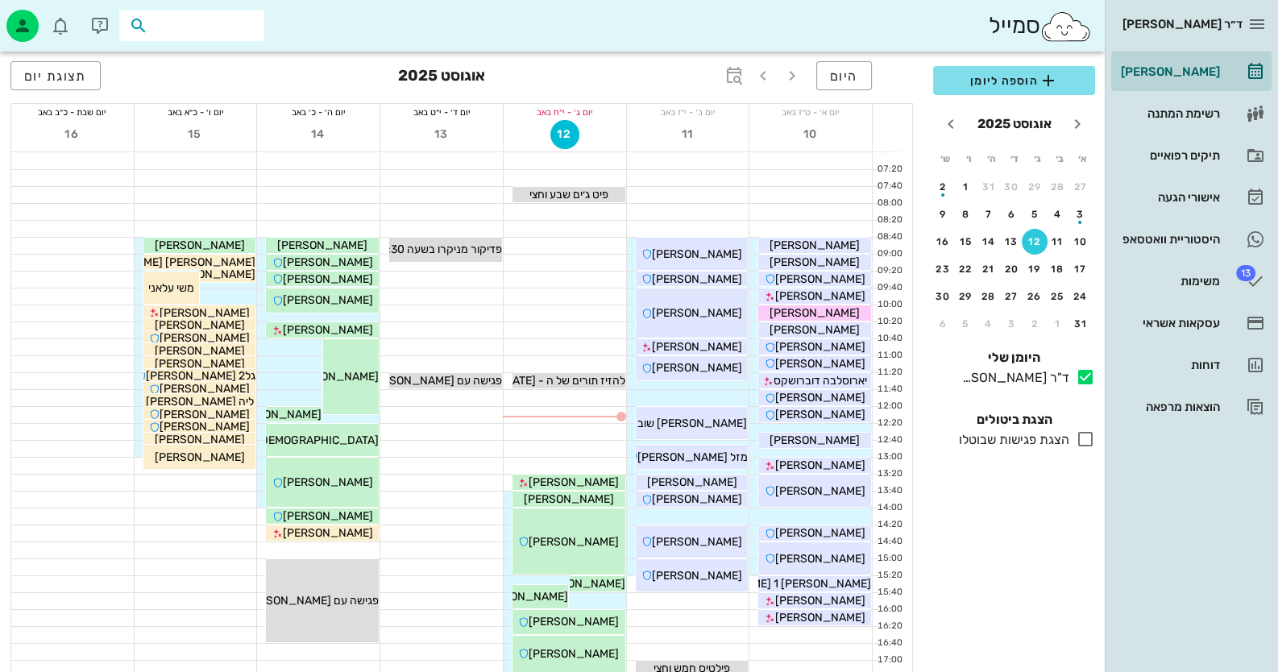
click at [239, 27] on input "text" at bounding box center [203, 25] width 103 height 21
type input "סלמה"
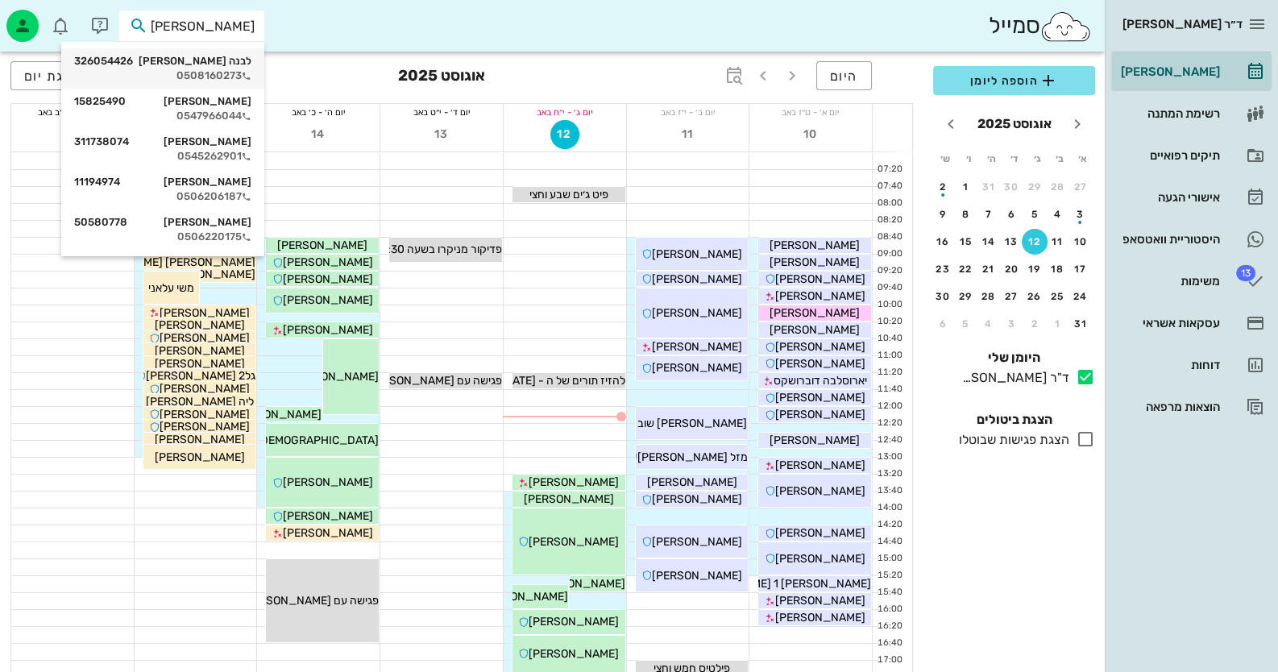
click at [224, 77] on div "0508160273" at bounding box center [162, 75] width 177 height 13
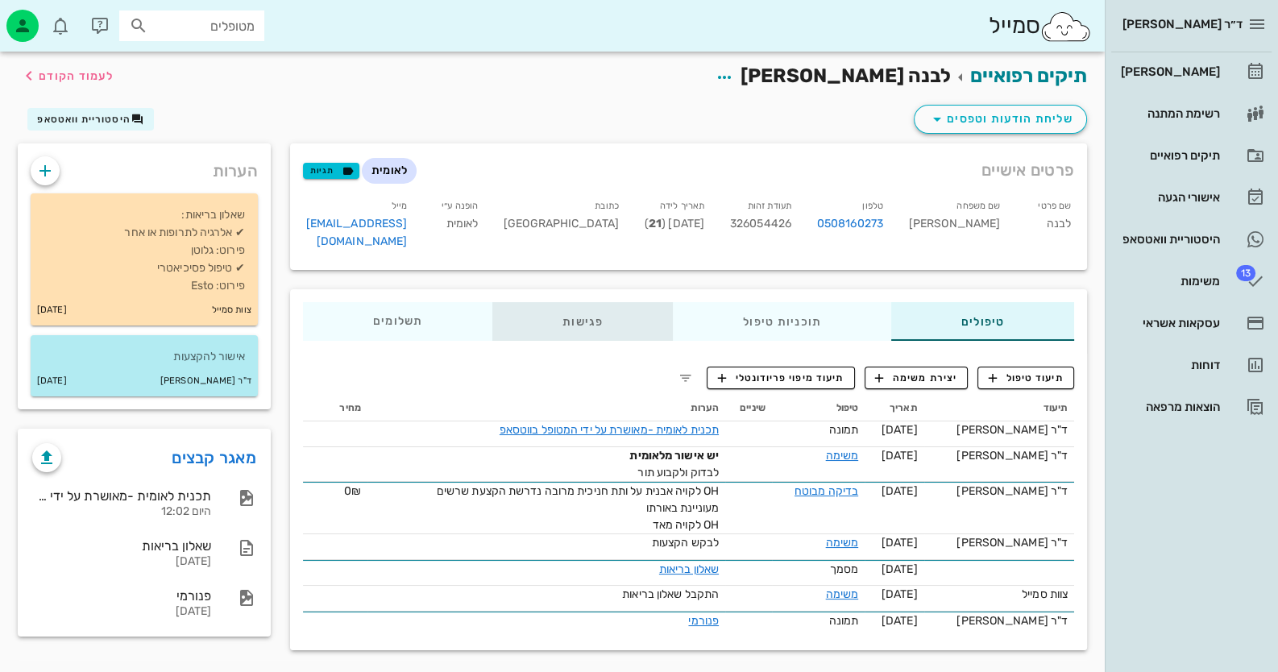
click at [572, 302] on div "פגישות" at bounding box center [582, 321] width 181 height 39
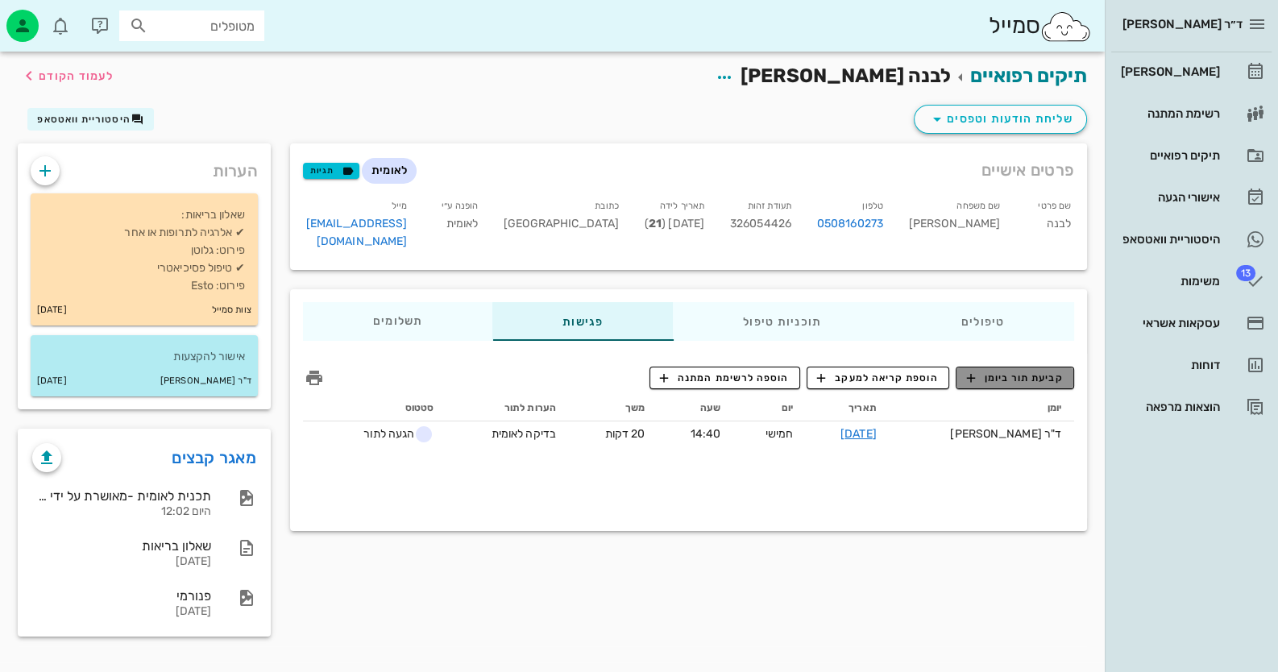
click at [1034, 371] on span "קביעת תור ביומן" at bounding box center [1014, 378] width 97 height 15
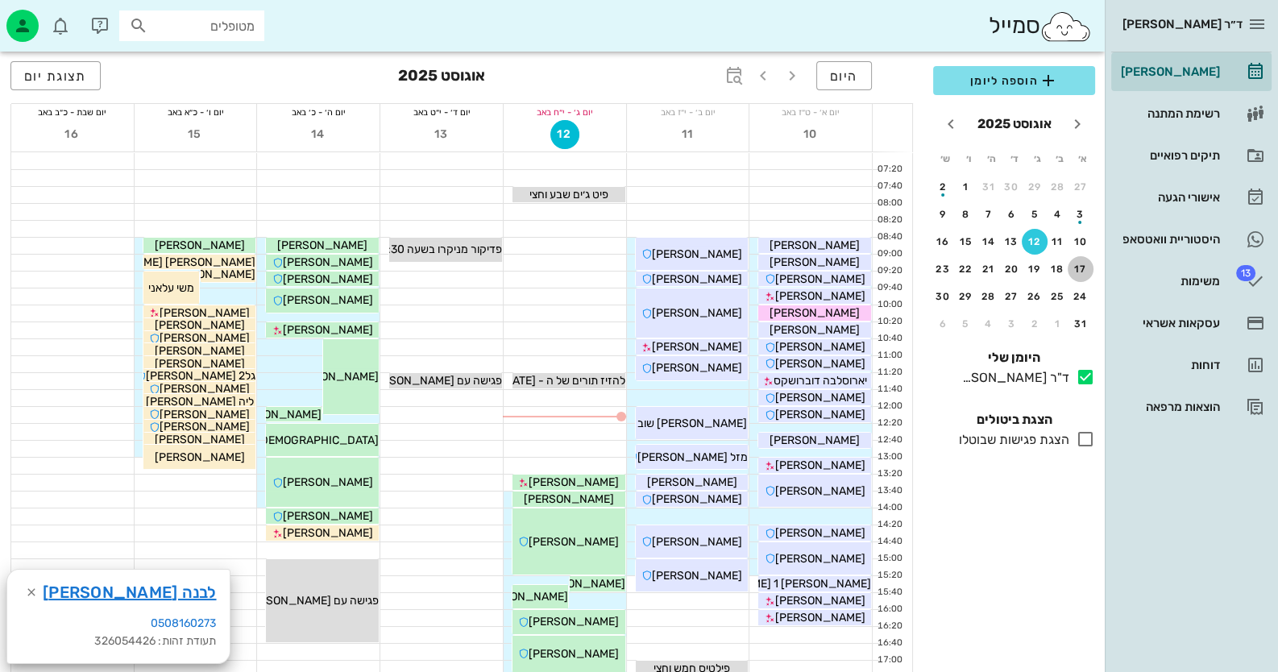
click at [1084, 265] on div "17" at bounding box center [1081, 269] width 26 height 11
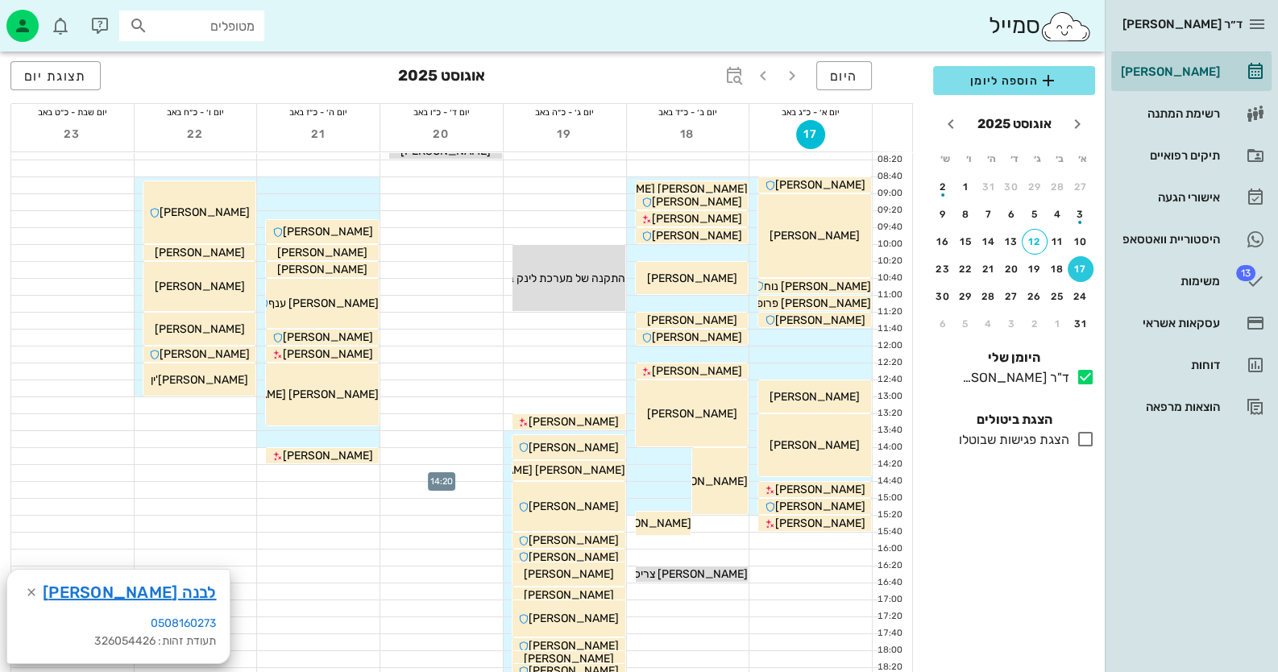
scroll to position [160, 0]
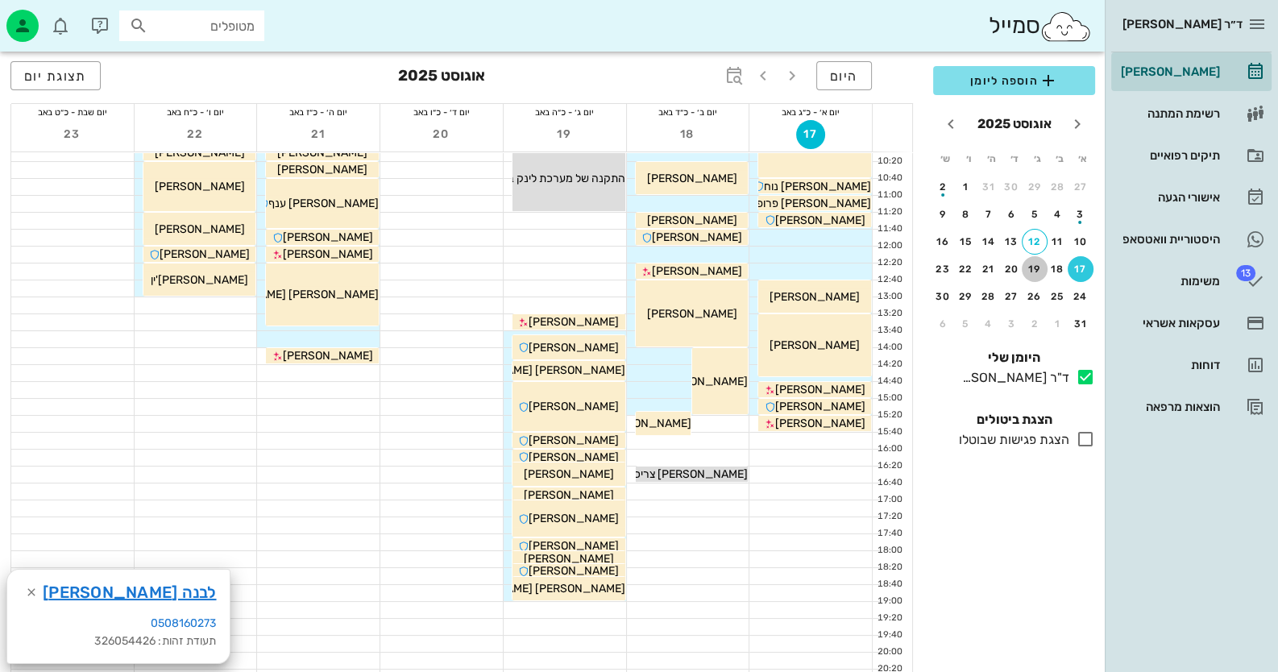
click at [1031, 264] on div "19" at bounding box center [1035, 269] width 26 height 11
click at [1033, 293] on div "26" at bounding box center [1035, 296] width 26 height 11
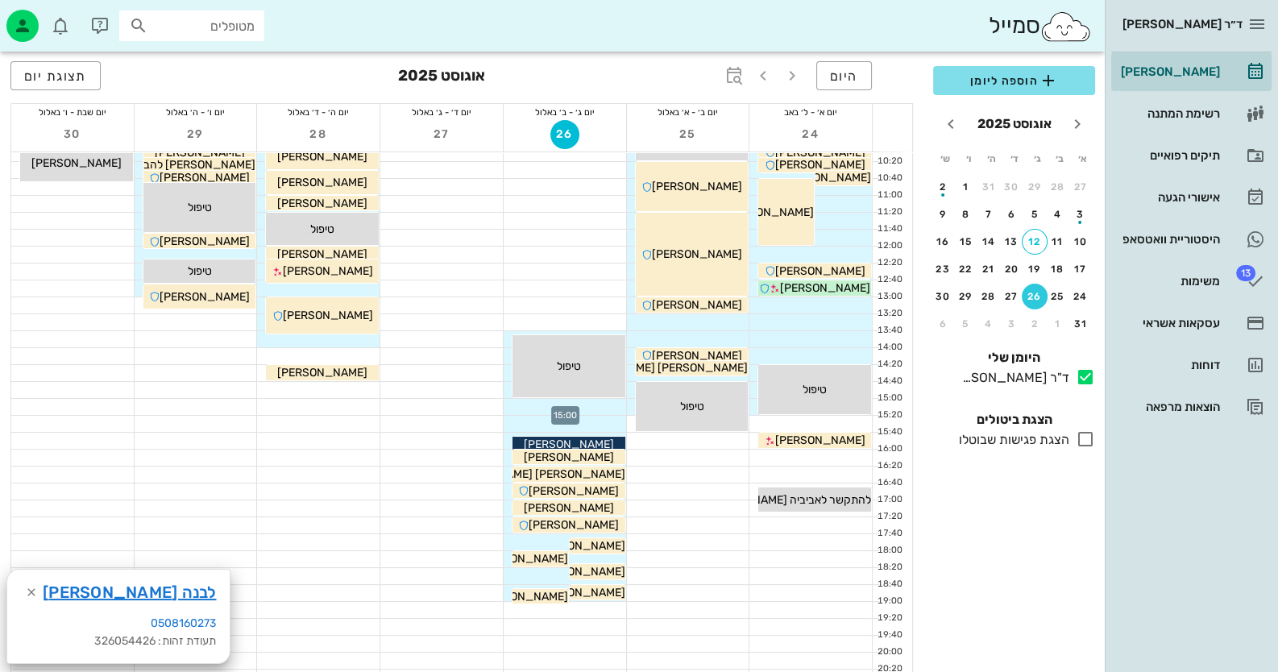
click at [592, 403] on div at bounding box center [565, 407] width 123 height 16
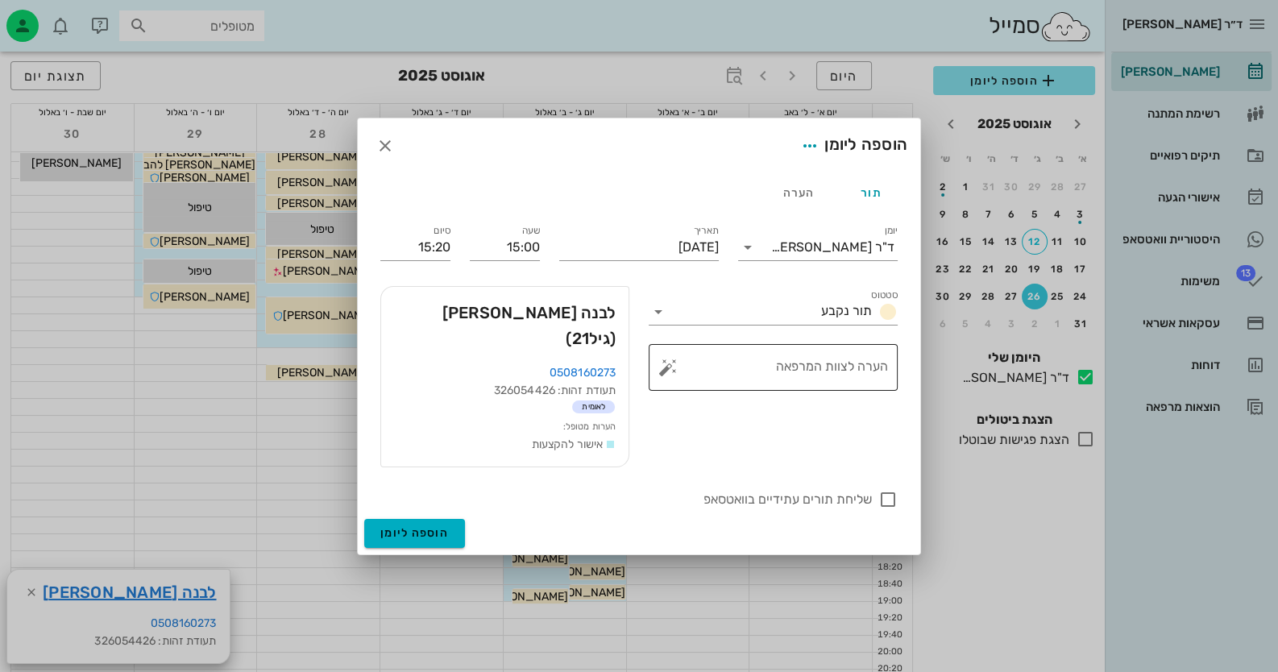
click at [665, 377] on button "button" at bounding box center [667, 367] width 19 height 19
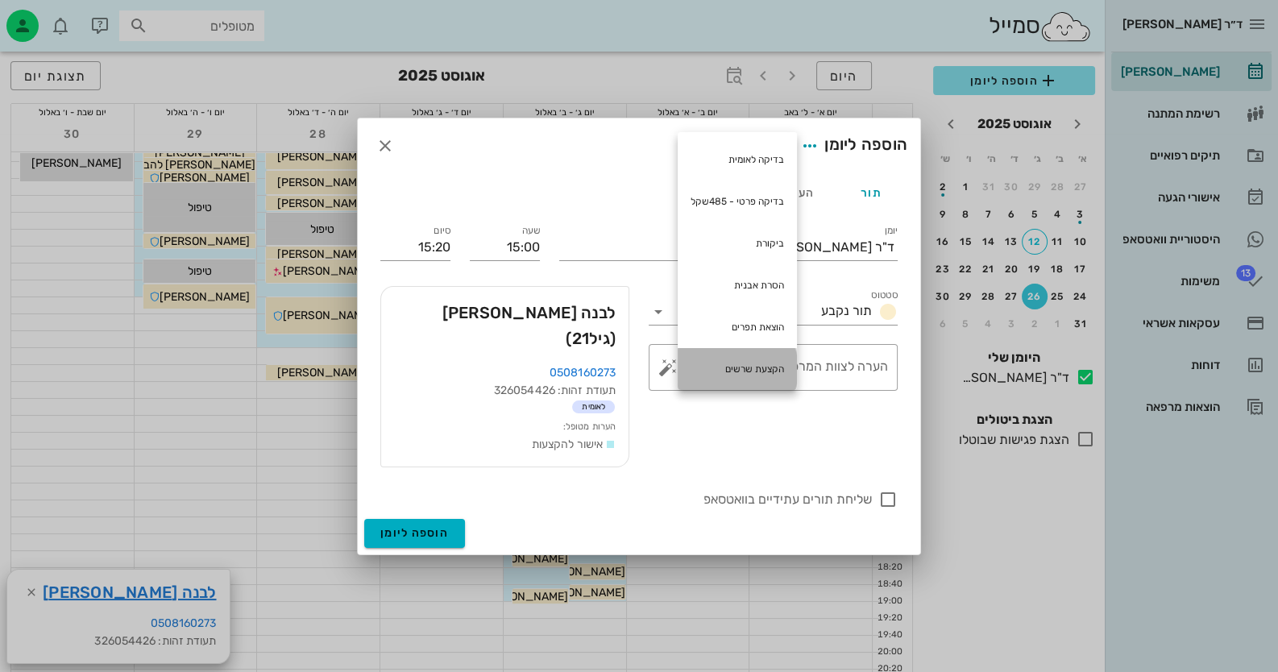
click at [766, 372] on div "הקצעת שרשים" at bounding box center [737, 369] width 119 height 42
type textarea "הקצעת שרשים"
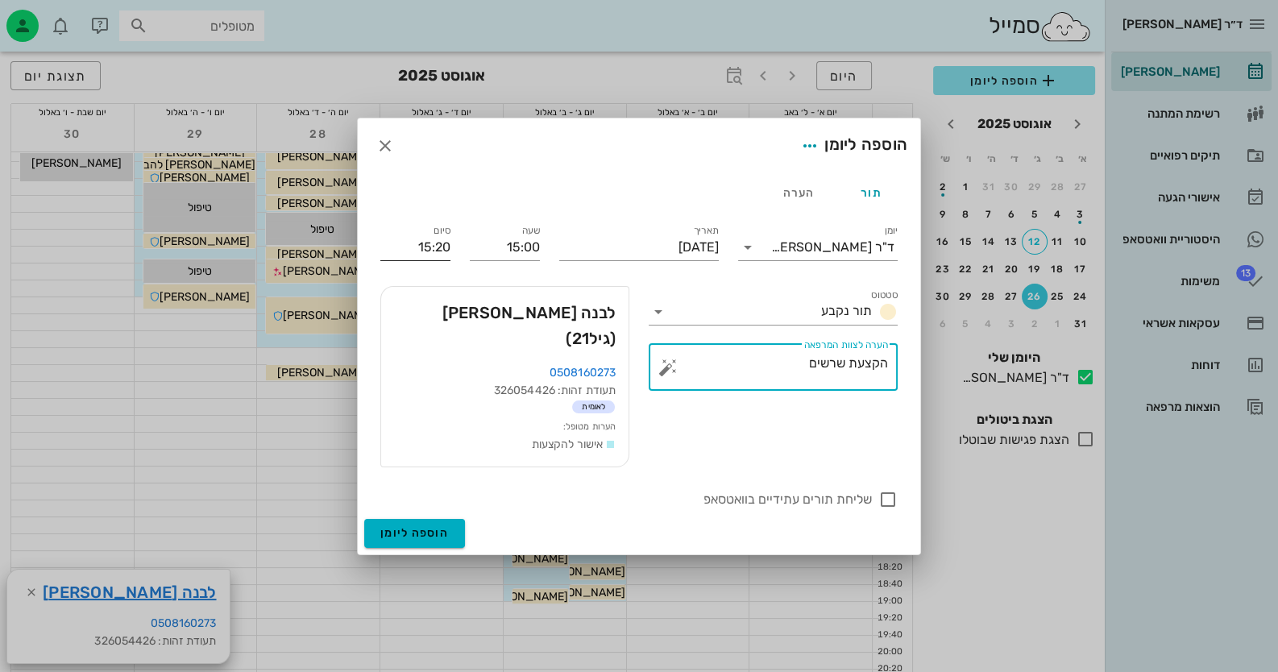
click at [430, 255] on input "15:20" at bounding box center [415, 248] width 70 height 26
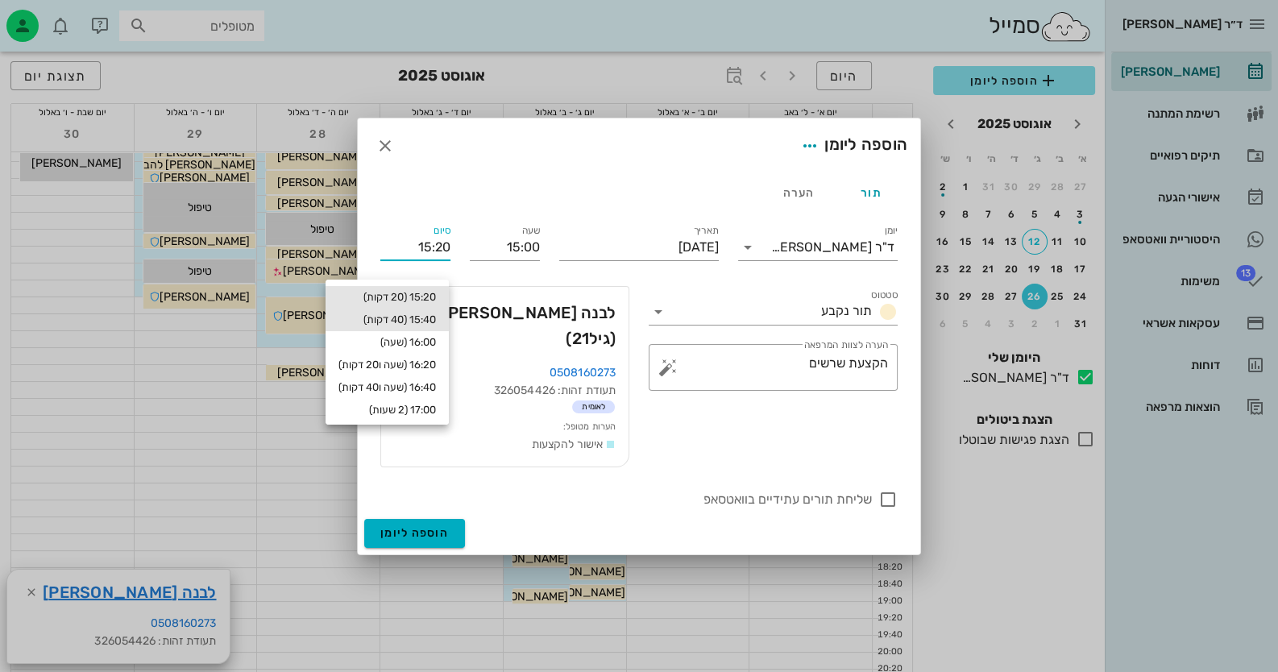
click at [430, 318] on div "15:40 (40 דקות)" at bounding box center [388, 320] width 98 height 13
type input "15:40"
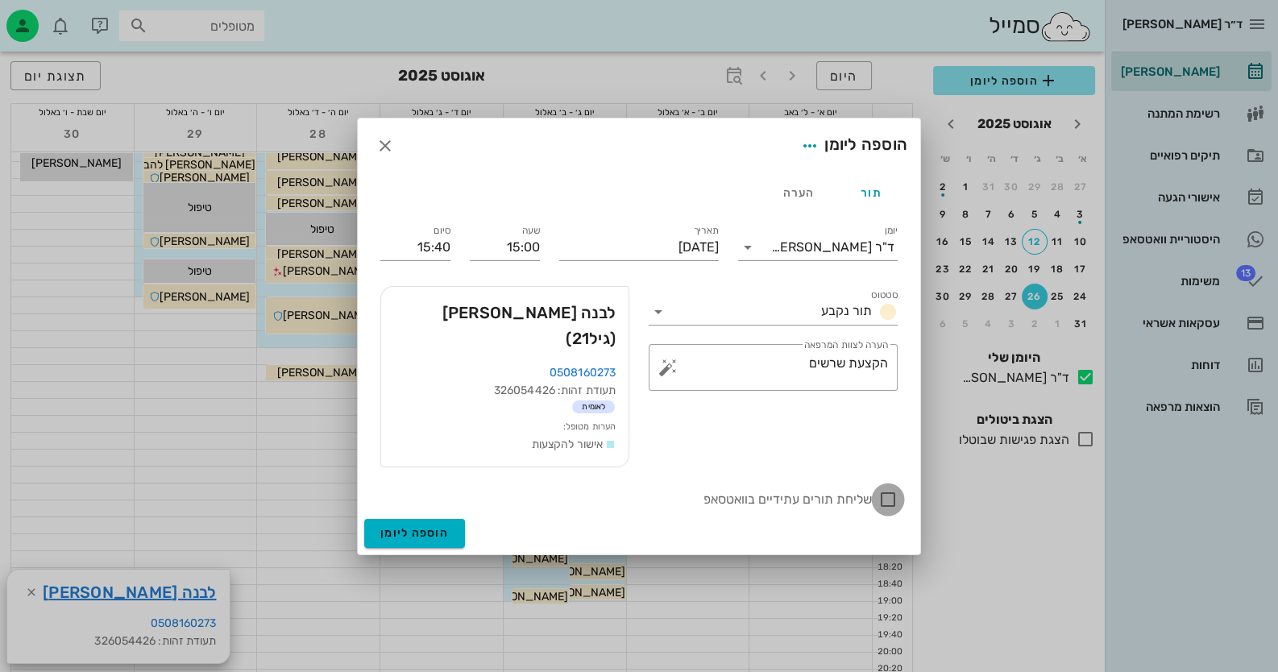
click at [892, 486] on div at bounding box center [887, 499] width 27 height 27
checkbox input "true"
click at [430, 526] on span "הוספה ליומן" at bounding box center [414, 533] width 69 height 14
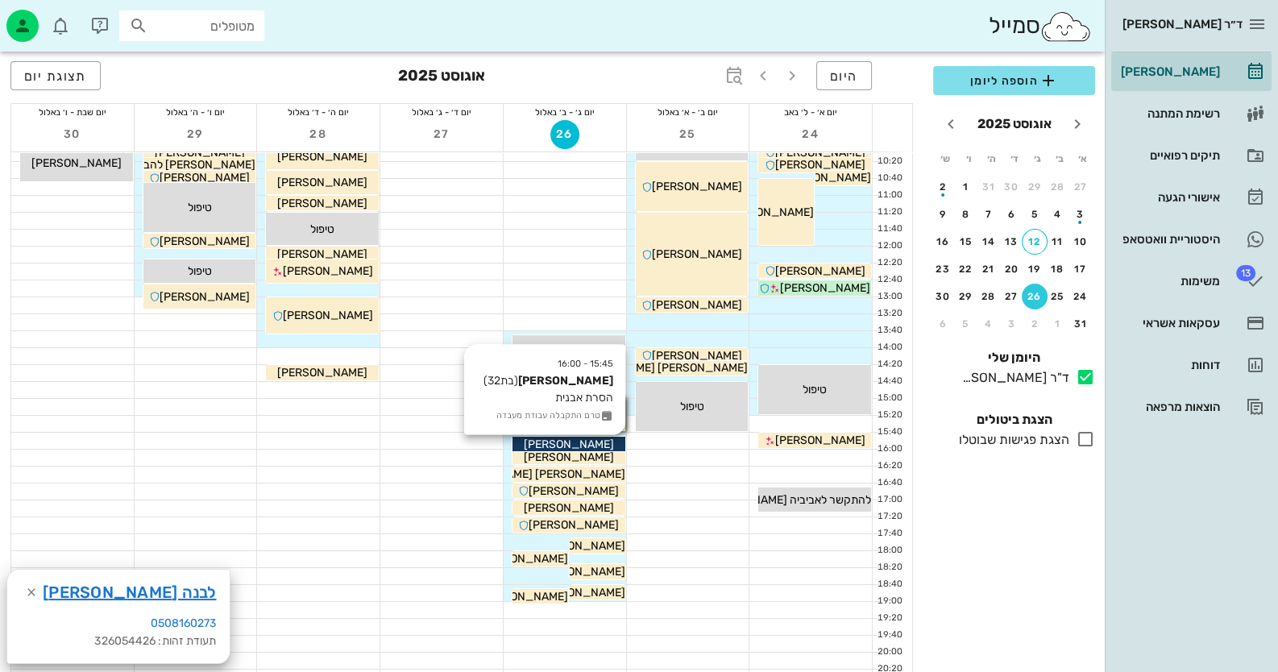
click at [770, 101] on span "סיגלית יעקב" at bounding box center [815, 94] width 90 height 14
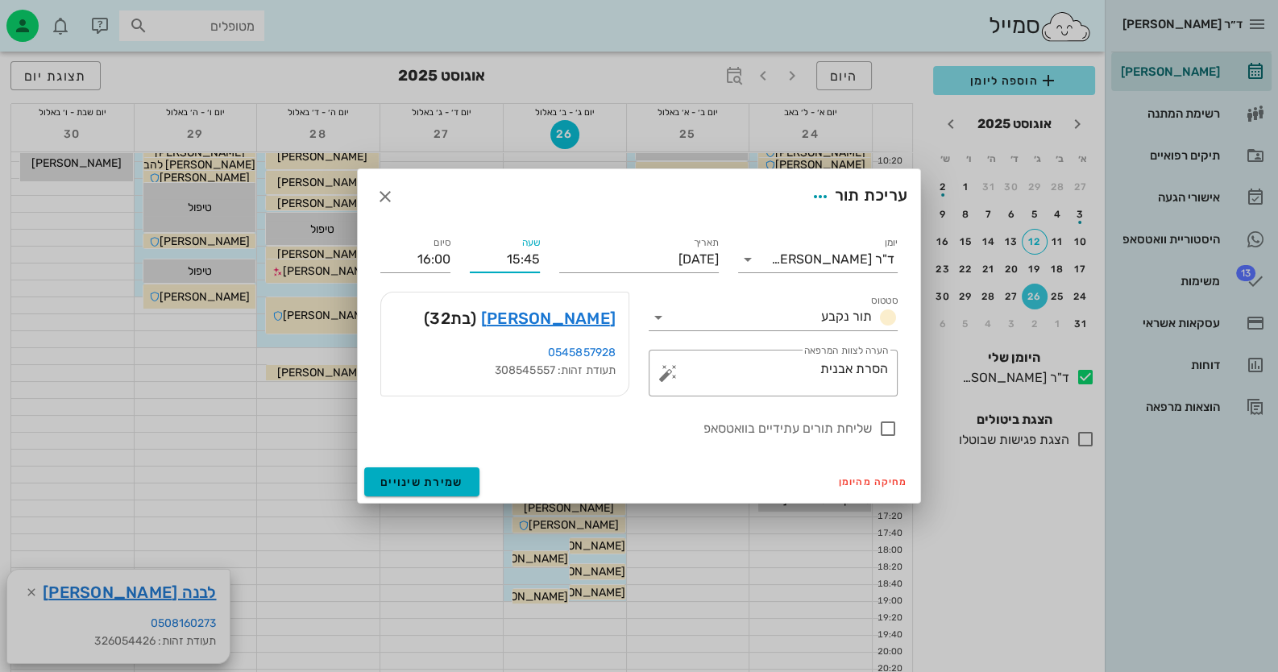
click at [532, 259] on input "15:45" at bounding box center [505, 260] width 70 height 26
click at [532, 260] on input "15:40" at bounding box center [505, 260] width 70 height 26
type input "15:40"
type input "15:55"
click at [442, 479] on span "שמירת שינויים" at bounding box center [421, 483] width 83 height 14
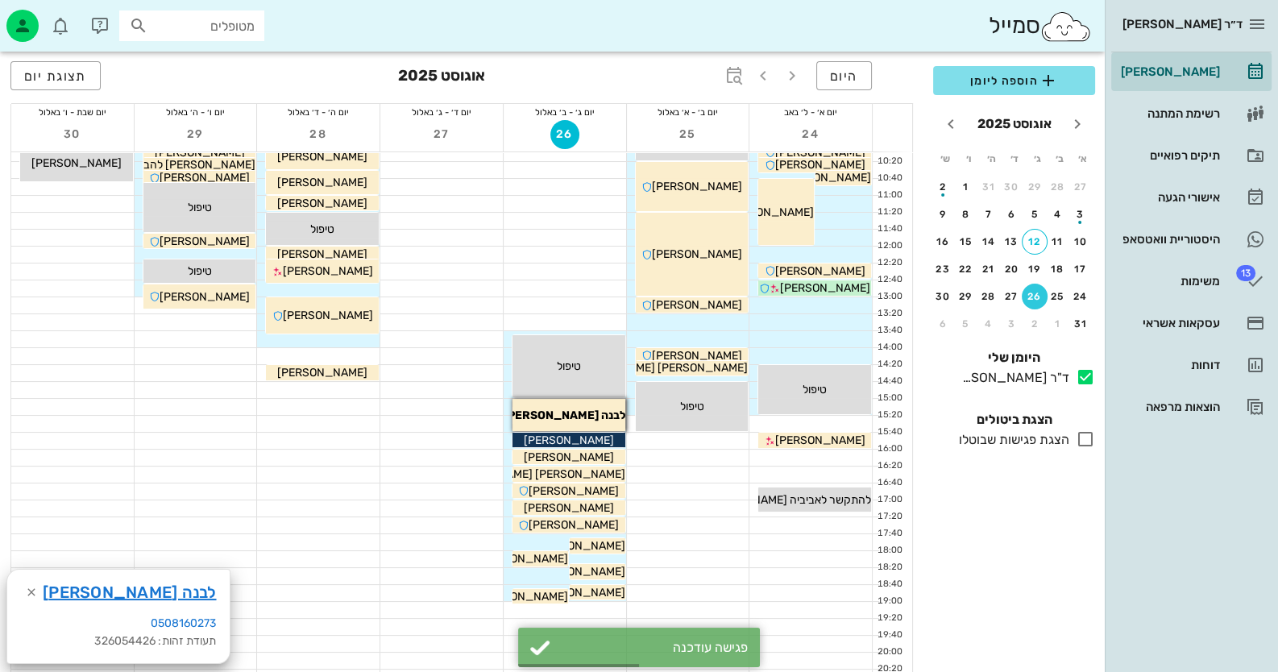
click at [438, 459] on div at bounding box center [441, 458] width 123 height 16
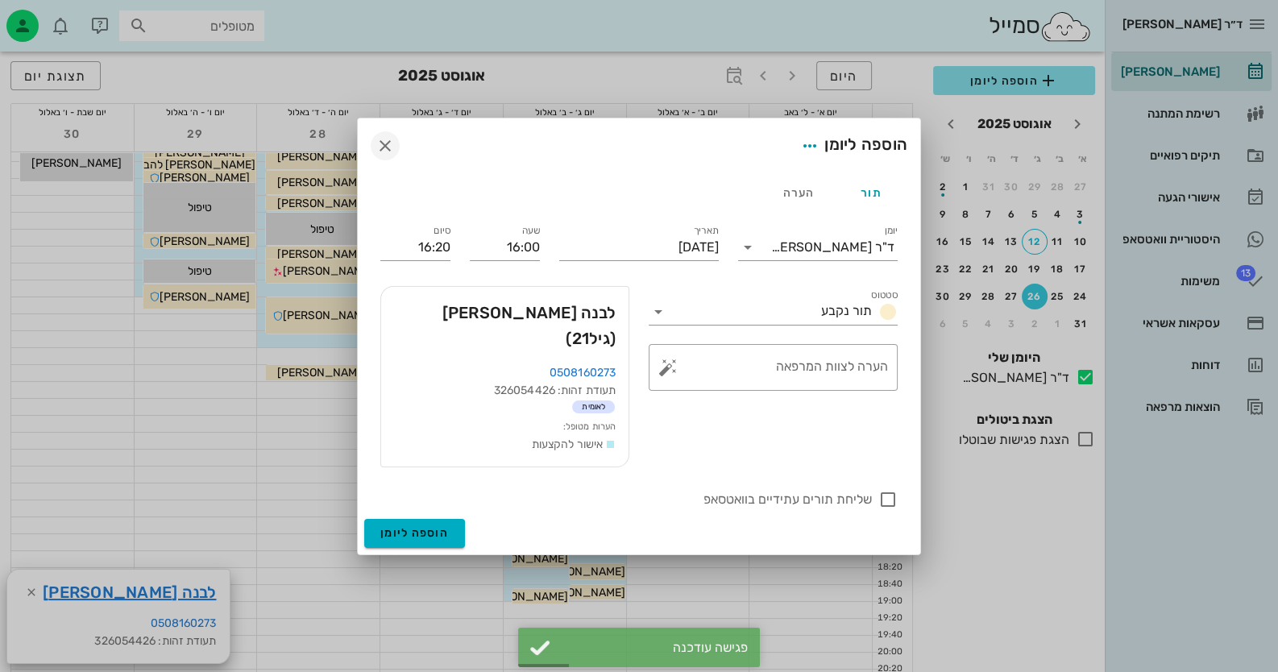
drag, startPoint x: 355, startPoint y: 161, endPoint x: 392, endPoint y: 166, distance: 37.4
click at [363, 164] on div "ד״ר חיה מאיר יומן מרפאה רשימת המתנה תיקים רפואיים אישורי הגעה היסטוריית וואטסאפ…" at bounding box center [639, 340] width 1278 height 1000
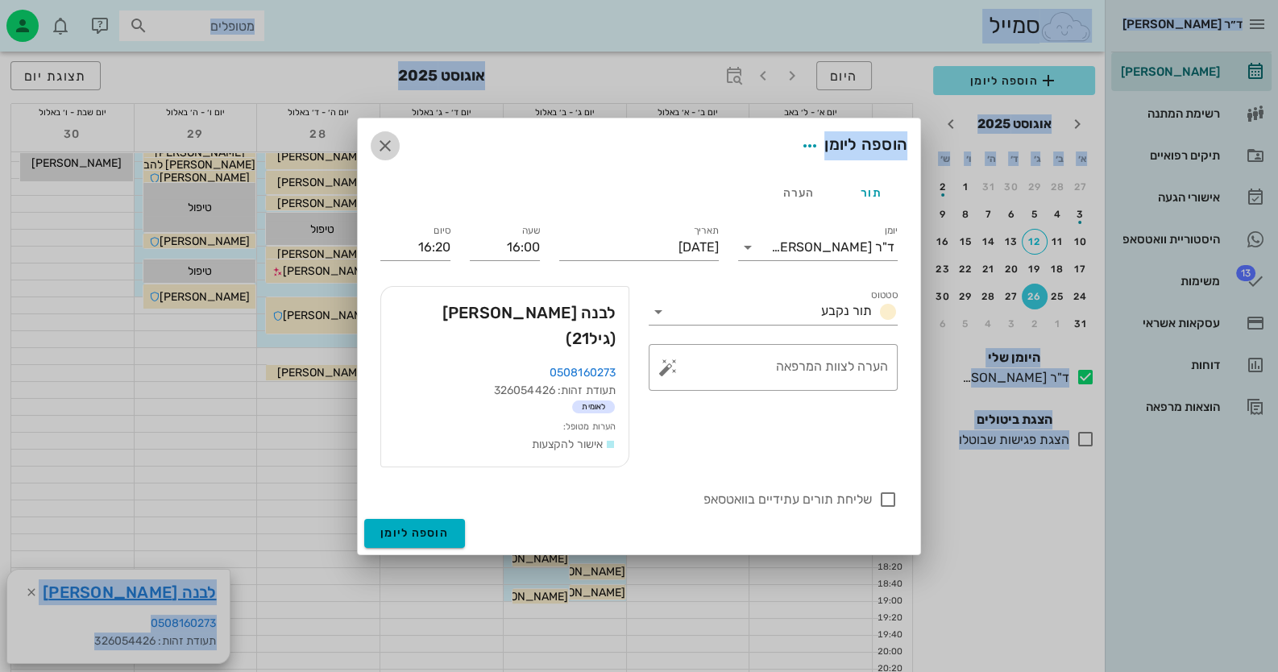
click at [376, 153] on icon "button" at bounding box center [385, 145] width 19 height 19
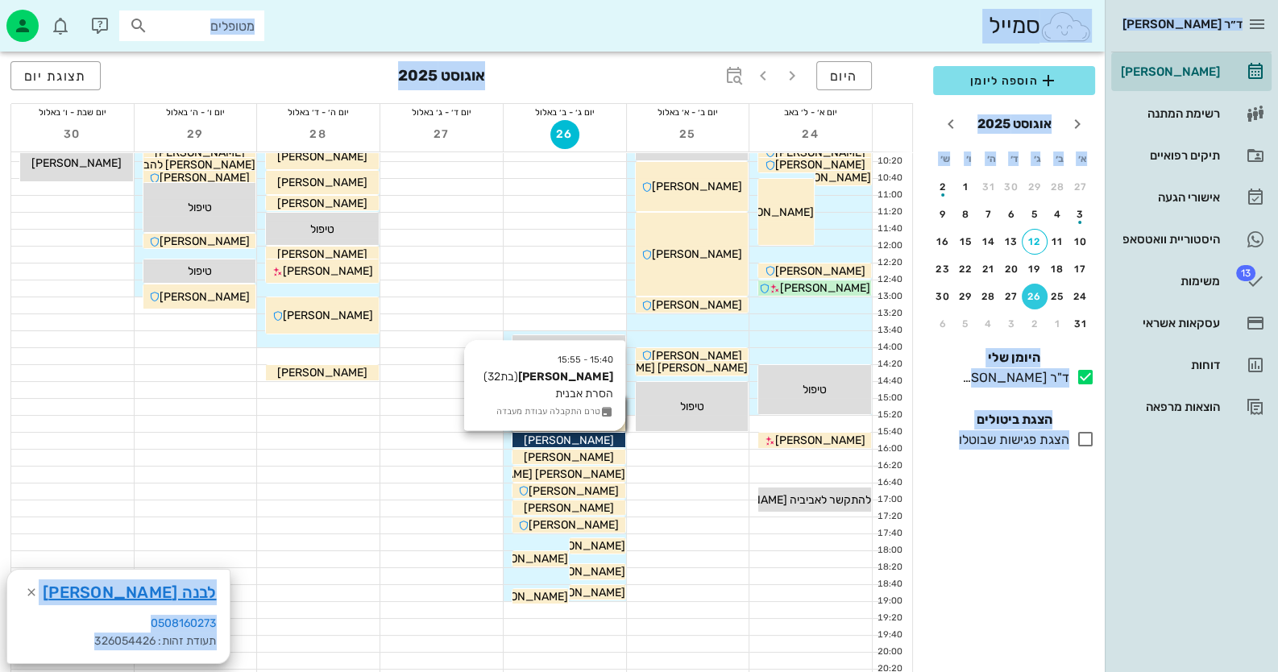
click at [758, 102] on div "סיגלית יעקב" at bounding box center [814, 93] width 113 height 17
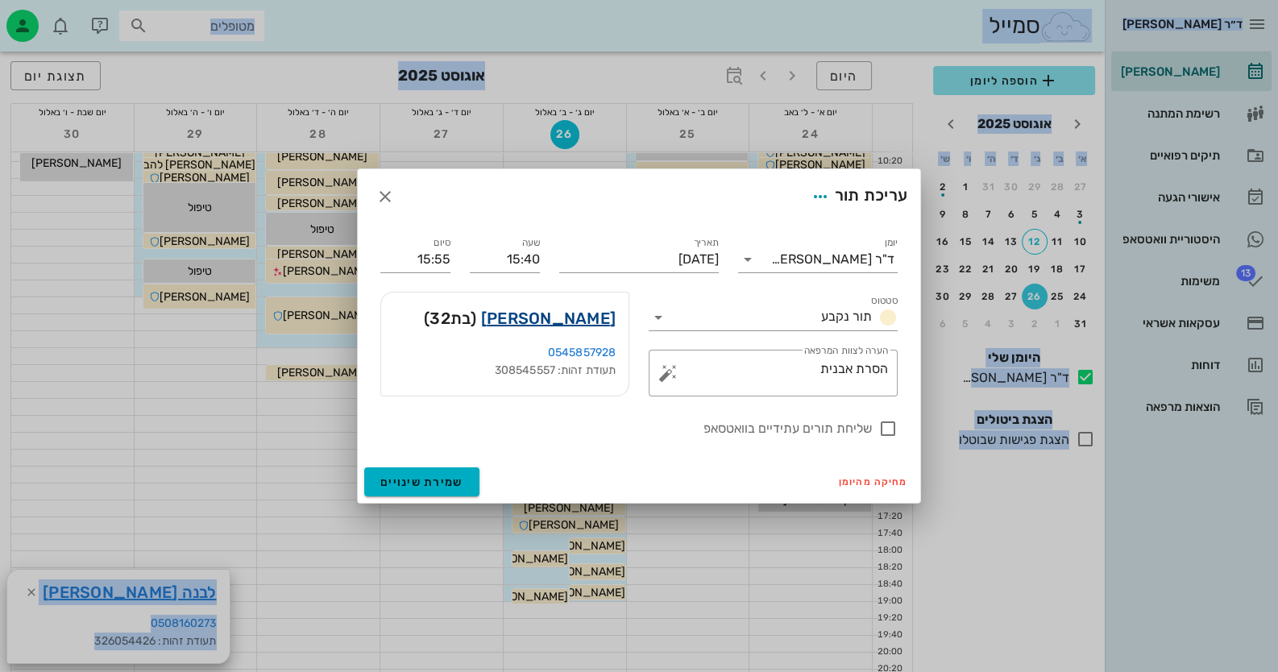
click at [590, 322] on link "סיגלית יעקב" at bounding box center [548, 318] width 135 height 26
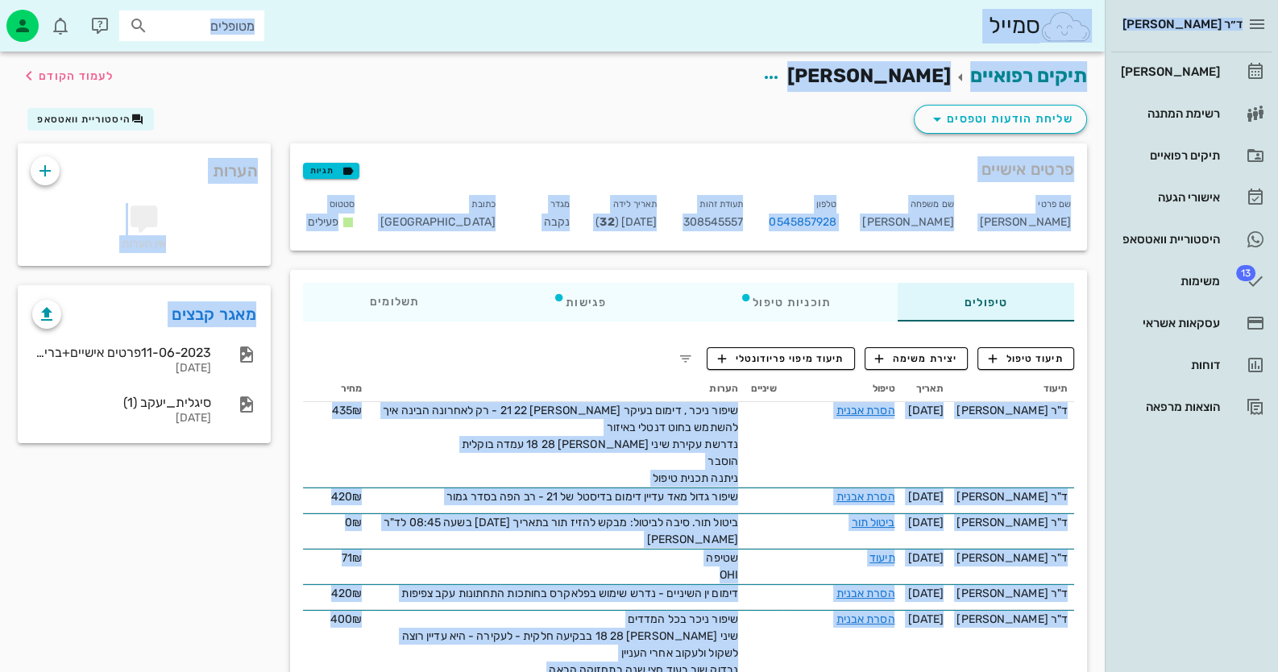
click at [593, 321] on div "טיפולים תוכניות טיפול פגישות תשלומים 0.16₪" at bounding box center [688, 302] width 771 height 39
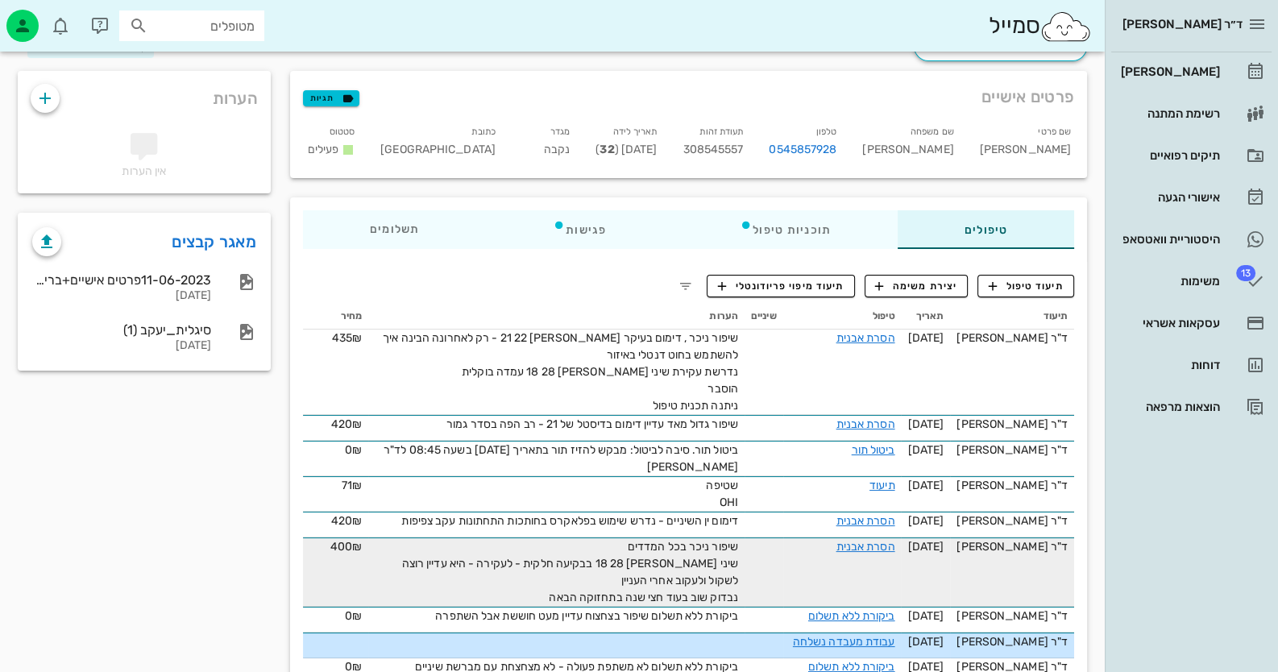
scroll to position [160, 0]
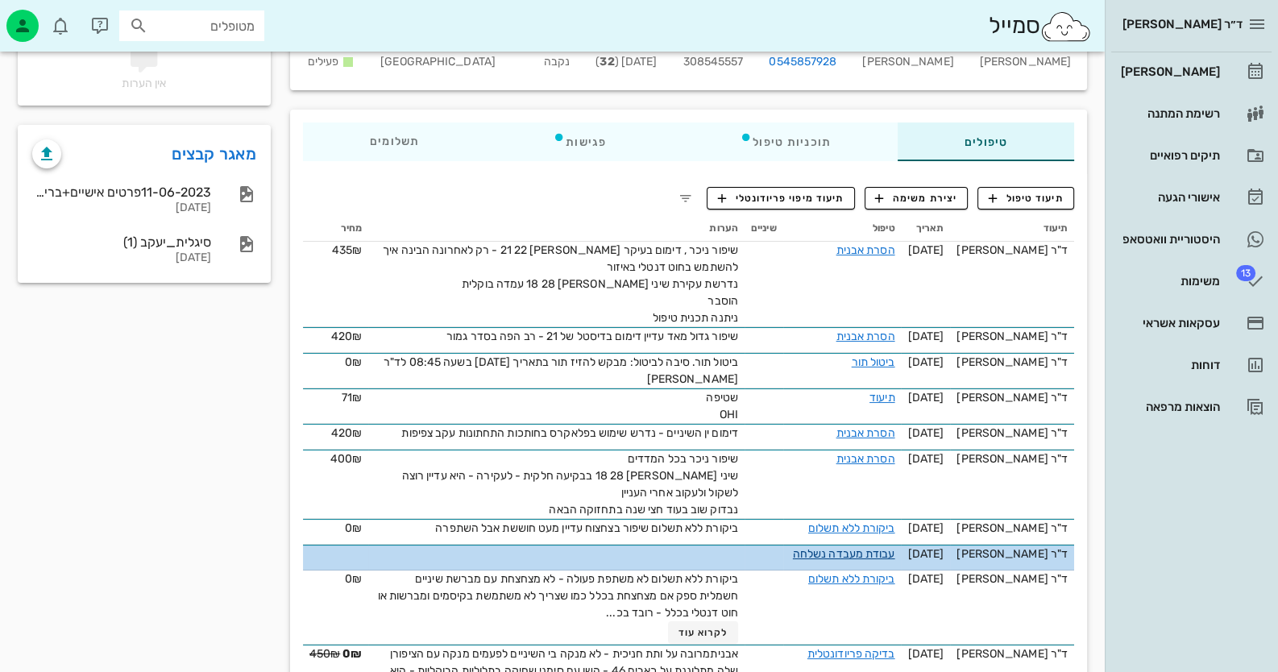
click at [880, 551] on link "עבודת מעבדה נשלחה" at bounding box center [844, 554] width 102 height 14
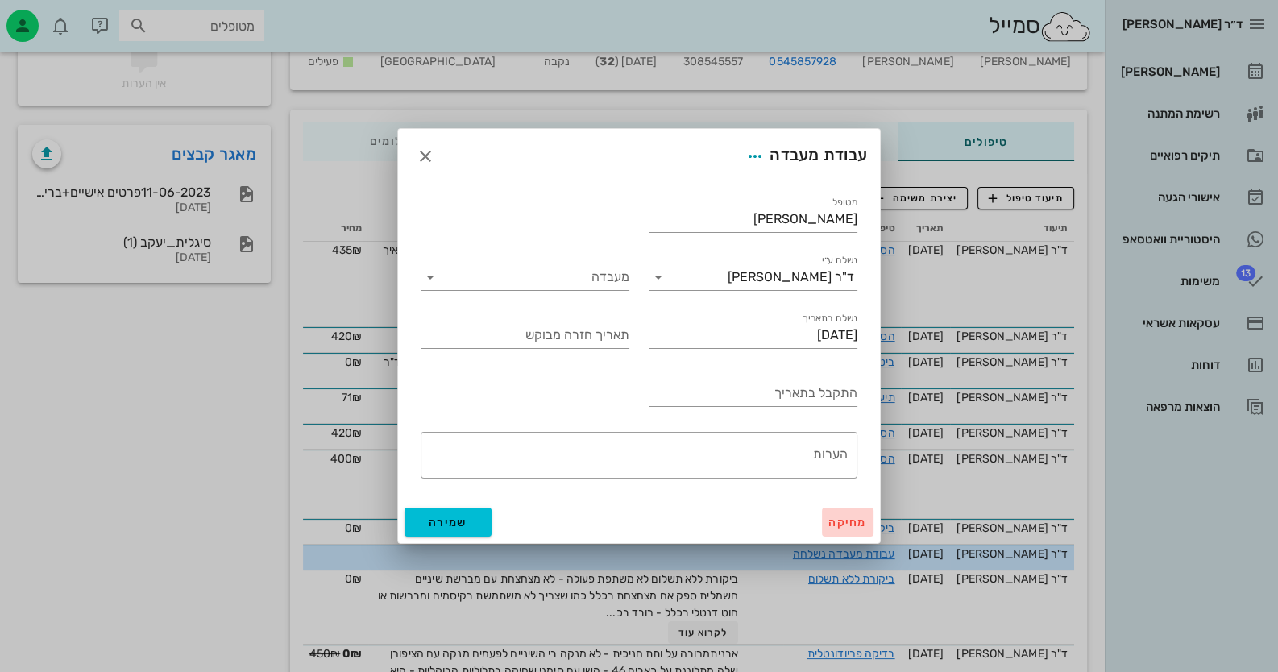
click at [853, 519] on span "מחיקה" at bounding box center [848, 523] width 39 height 14
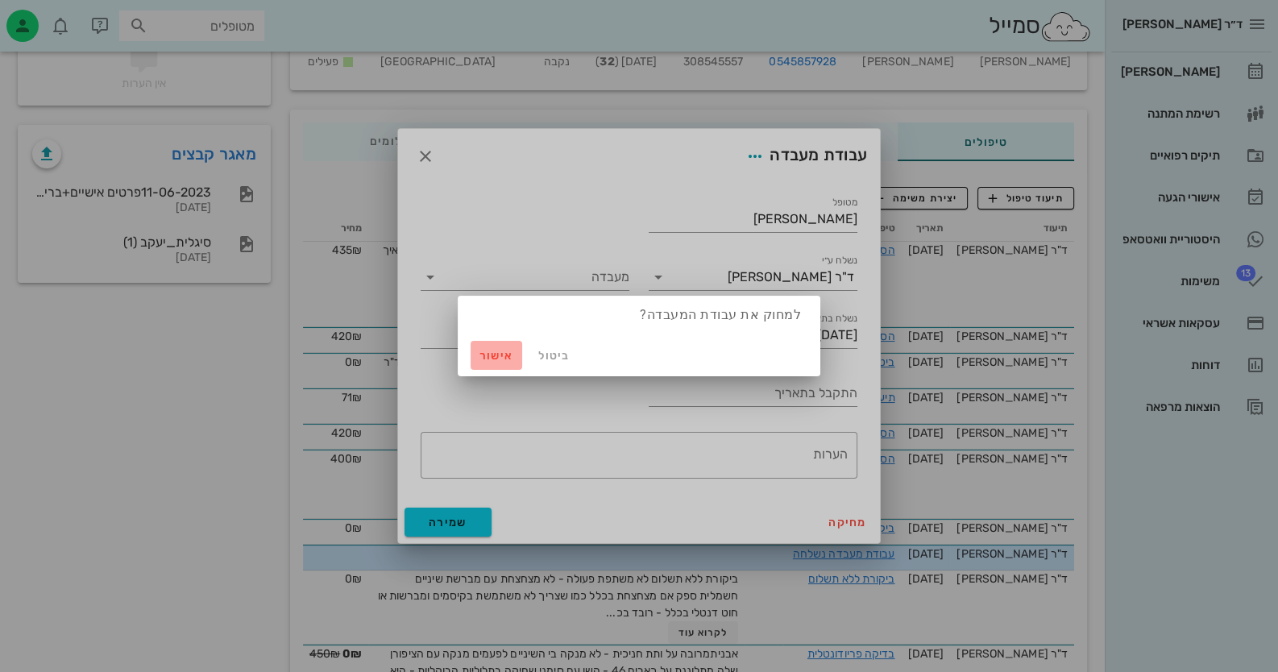
click at [488, 343] on button "אישור" at bounding box center [497, 355] width 52 height 29
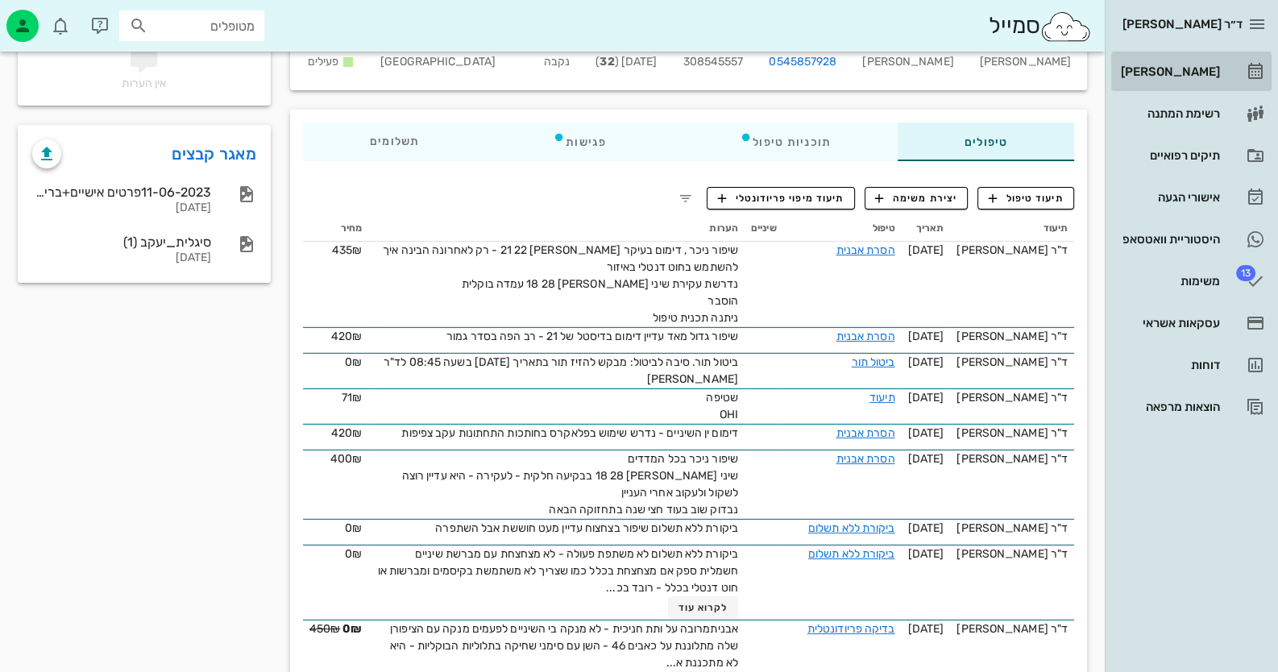
click at [1197, 73] on div "[PERSON_NAME]" at bounding box center [1169, 71] width 102 height 13
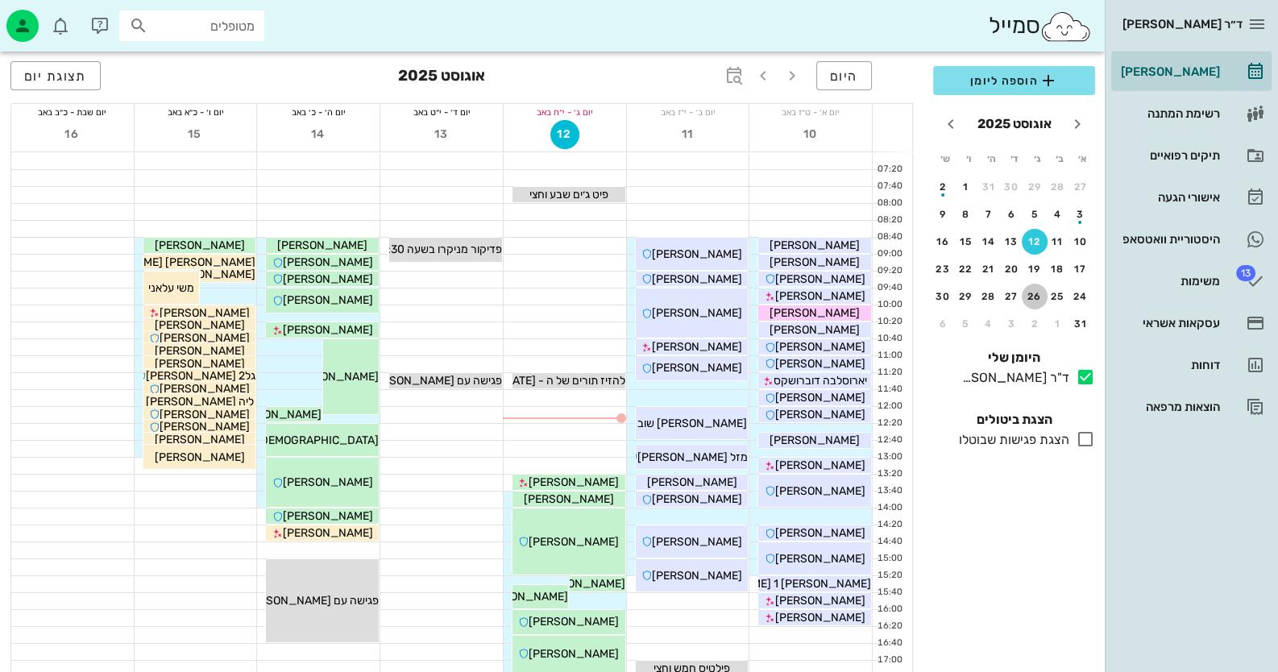
click at [1037, 285] on button "26" at bounding box center [1035, 297] width 26 height 26
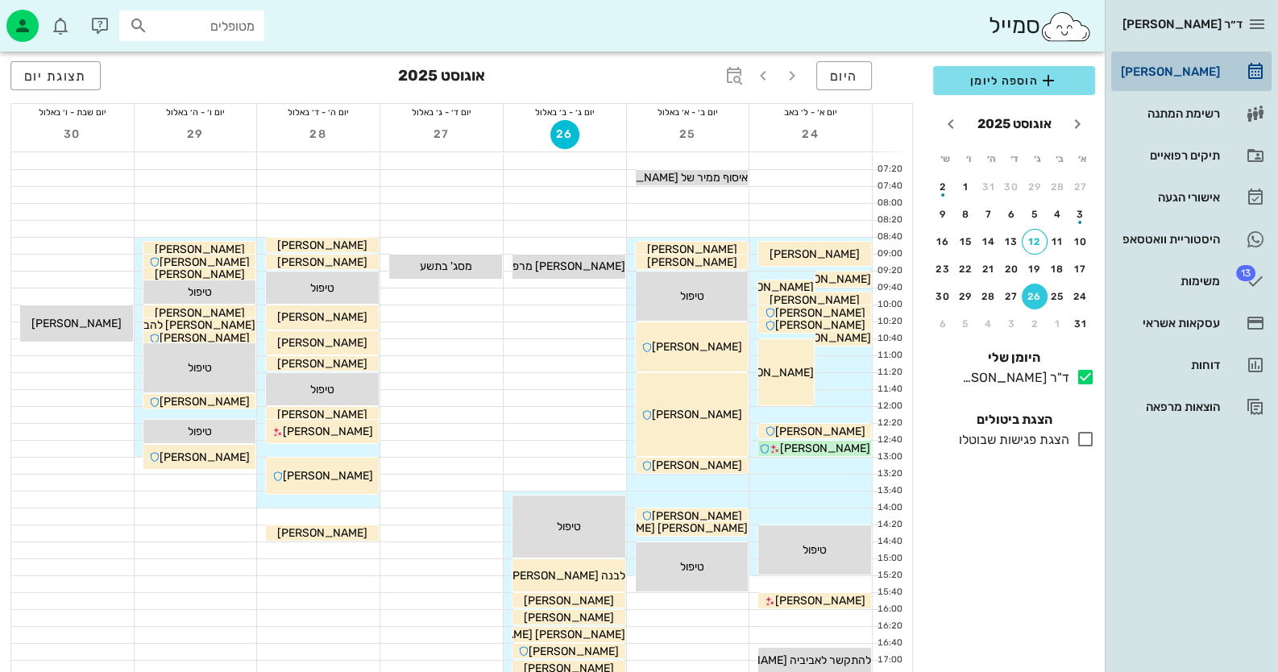
click at [1213, 75] on div "[PERSON_NAME]" at bounding box center [1169, 71] width 102 height 13
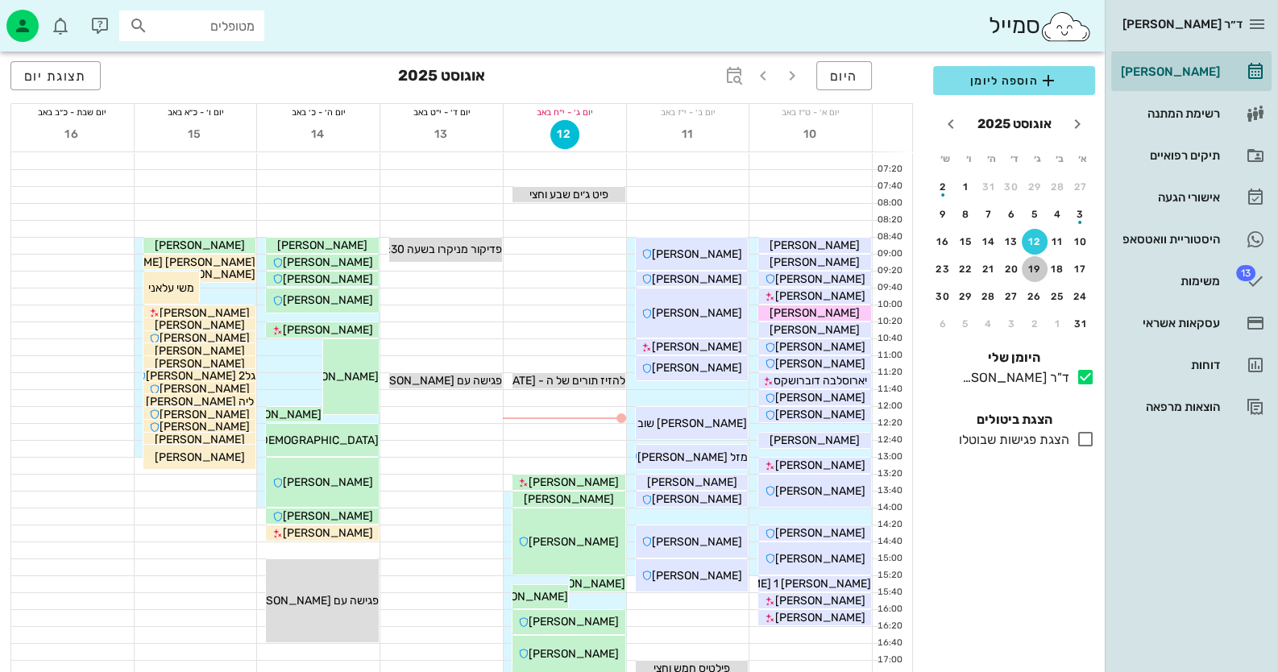
click at [1026, 267] on div "19" at bounding box center [1035, 269] width 26 height 11
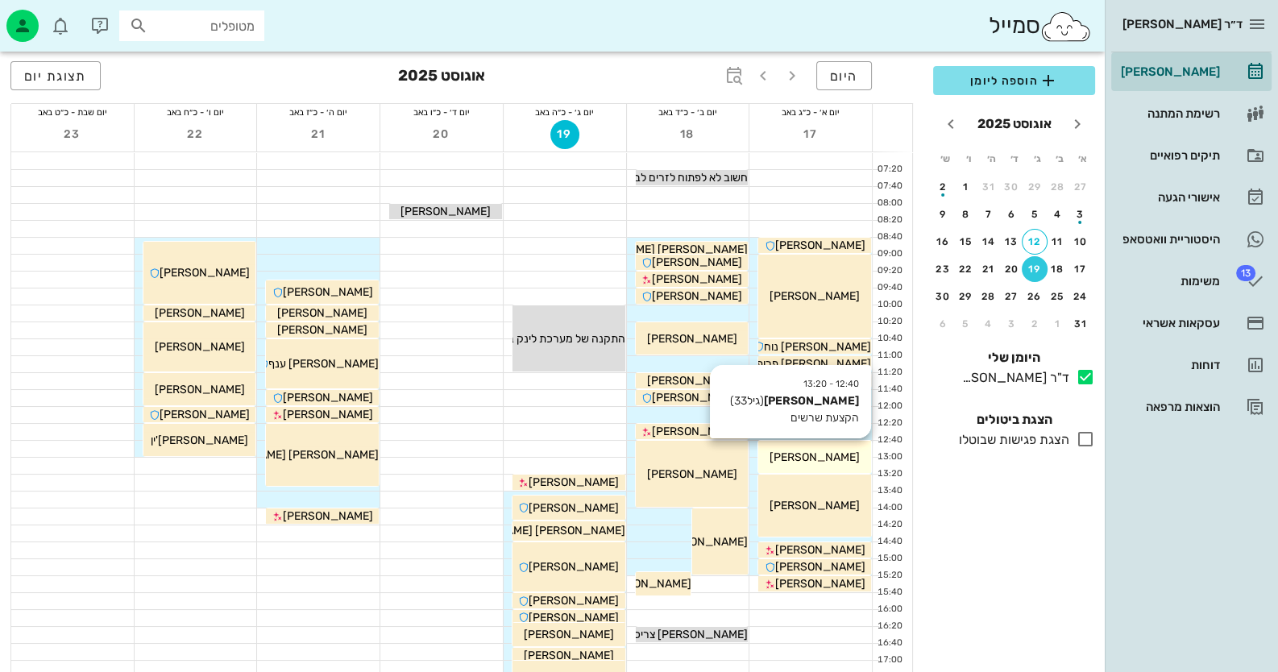
click at [805, 465] on div "12:40 - 13:20 קשתי ספיר (גיל 33 ) הקצעת שרשים קשתי ספיר" at bounding box center [814, 457] width 113 height 32
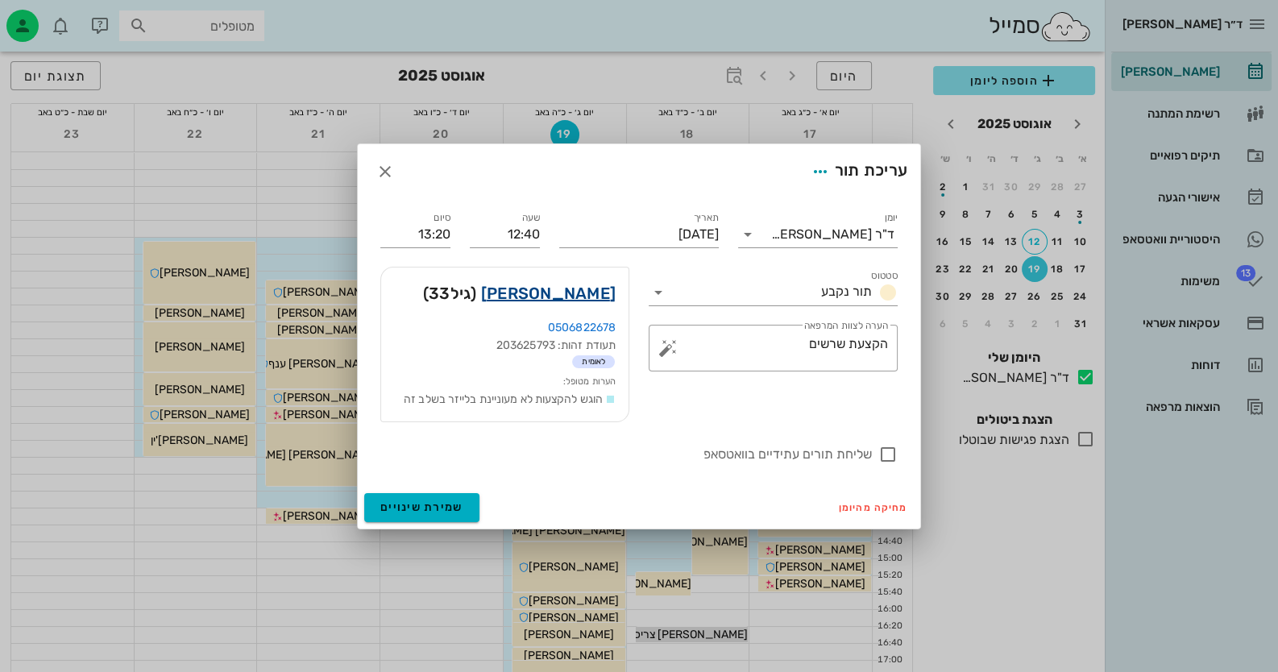
click at [582, 293] on link "קשתי ספיר" at bounding box center [548, 293] width 135 height 26
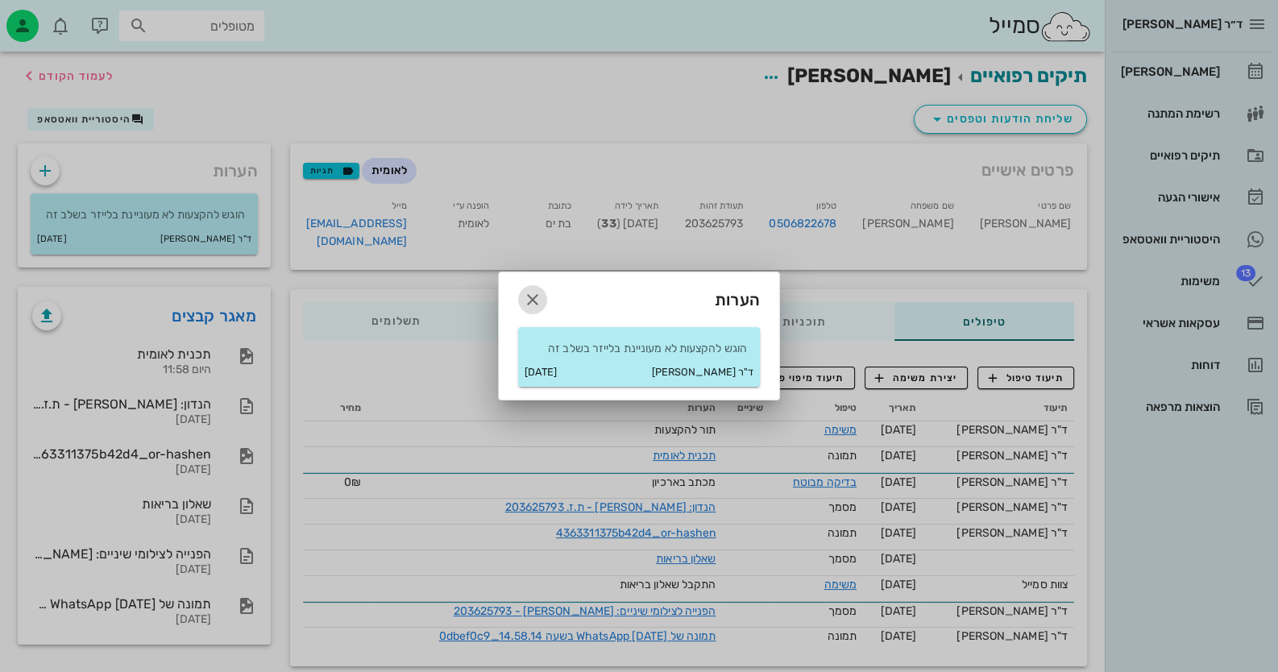
click at [533, 293] on icon "button" at bounding box center [532, 299] width 19 height 19
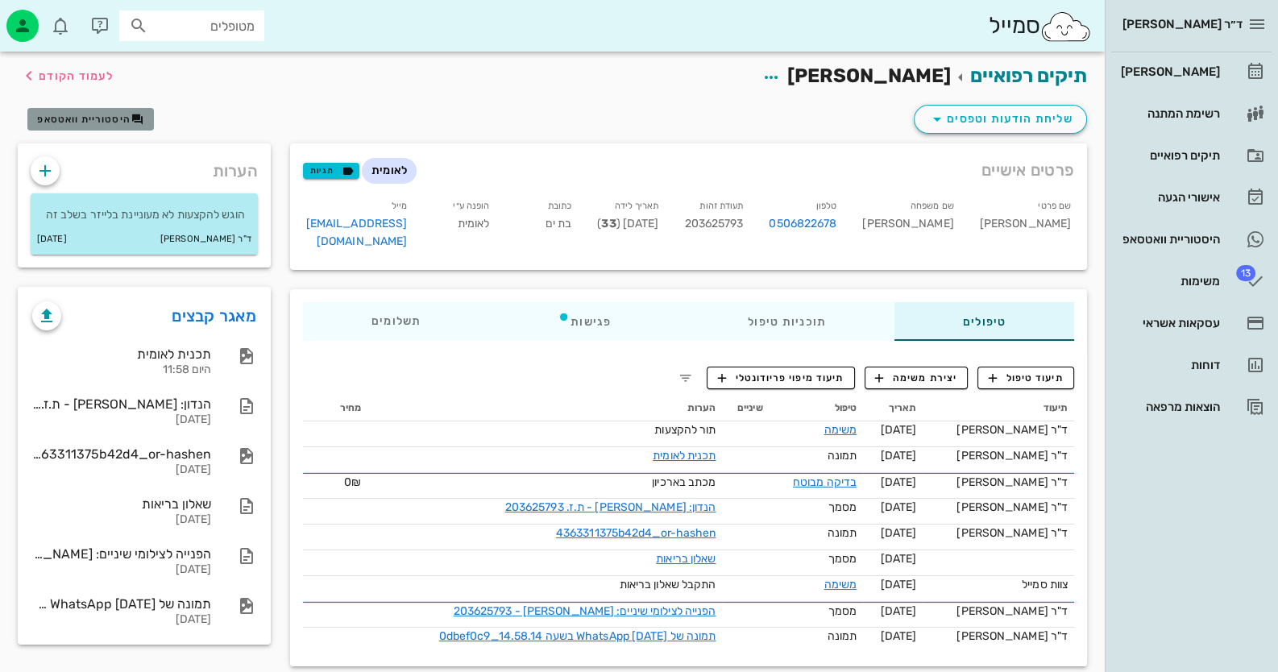
click at [40, 114] on span "היסטוריית וואטסאפ" at bounding box center [83, 119] width 93 height 11
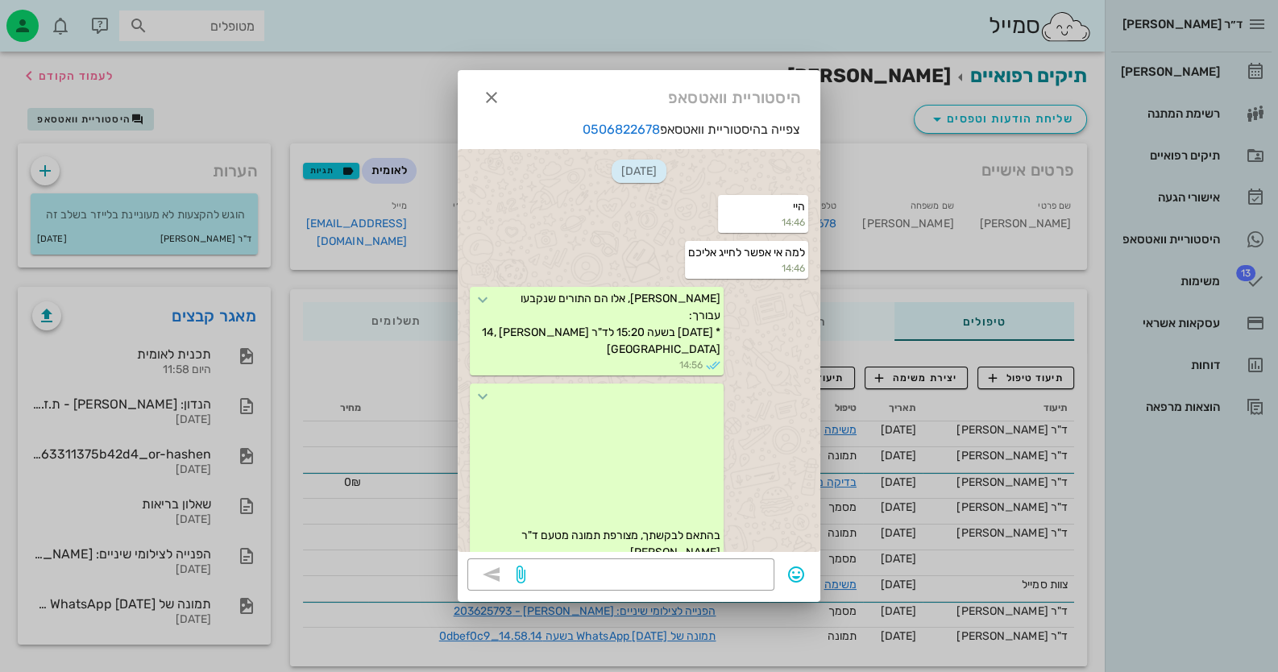
scroll to position [1518, 0]
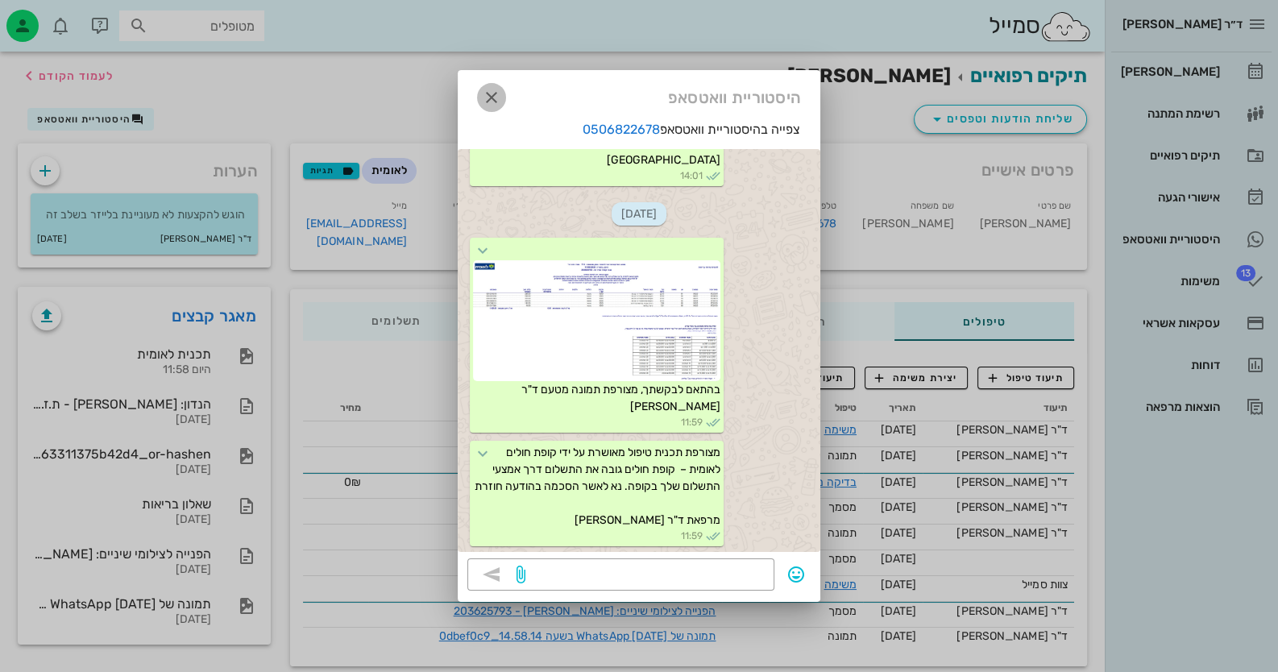
click at [496, 92] on icon "button" at bounding box center [491, 97] width 19 height 19
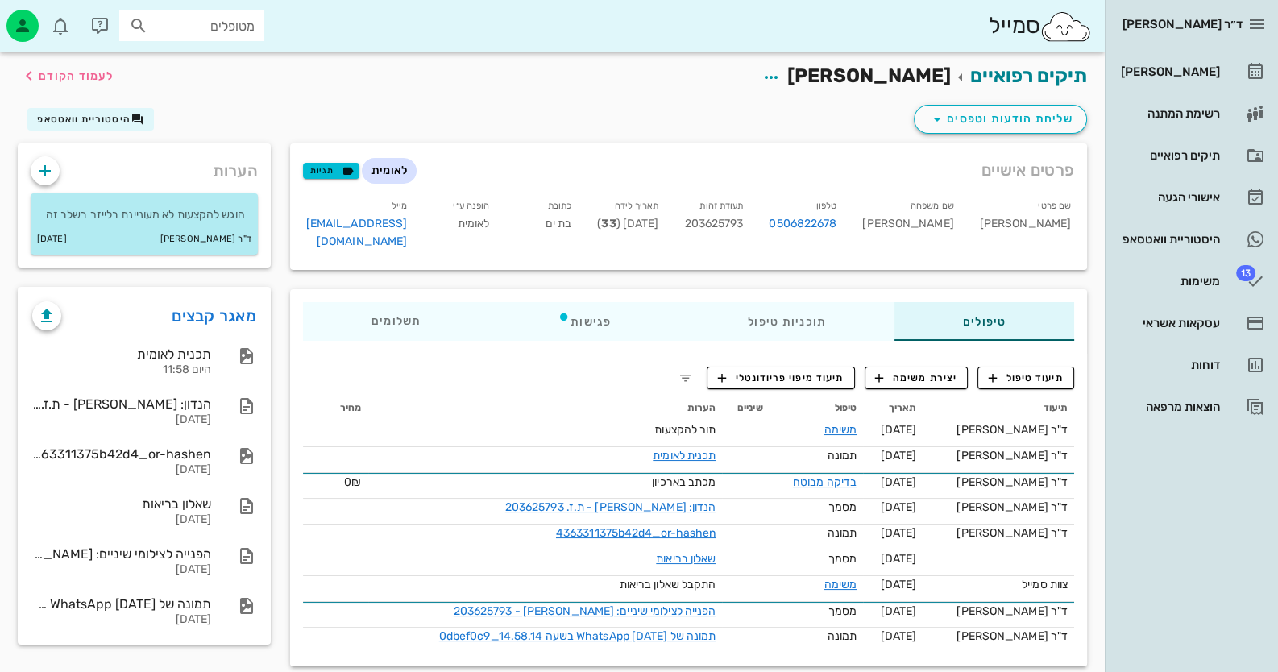
click at [235, 16] on input "מטופלים" at bounding box center [203, 25] width 103 height 21
type input "חיה מא"
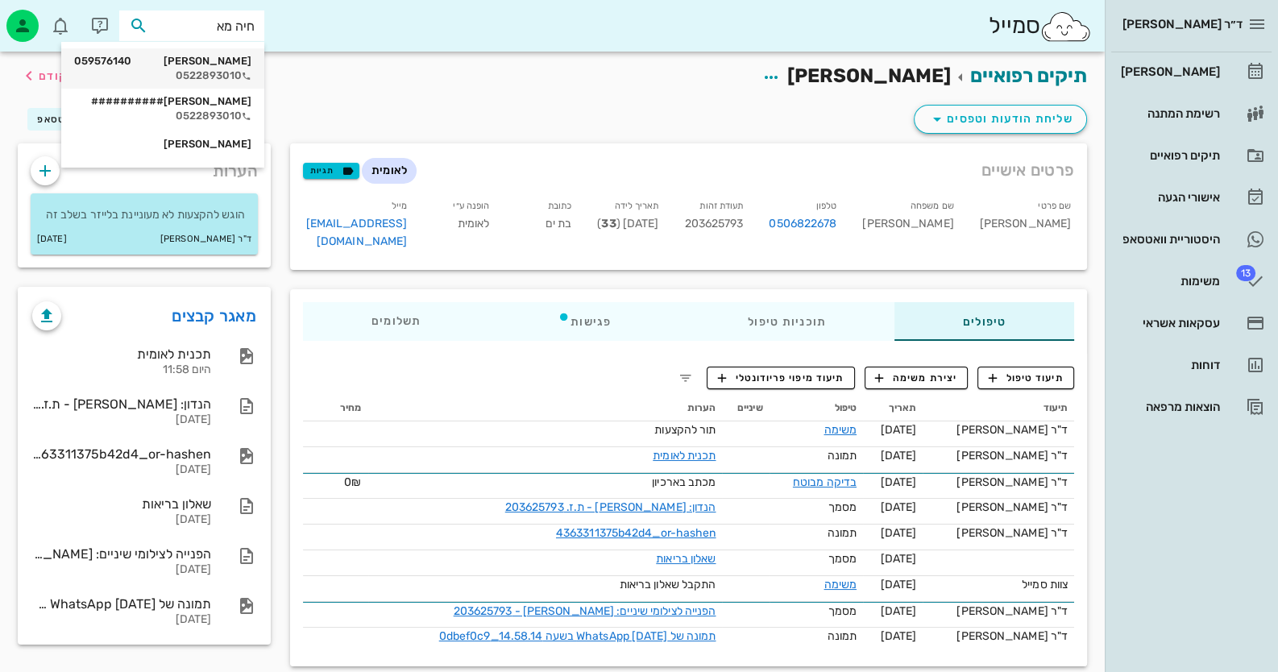
click at [228, 72] on div "0522893010" at bounding box center [162, 75] width 177 height 13
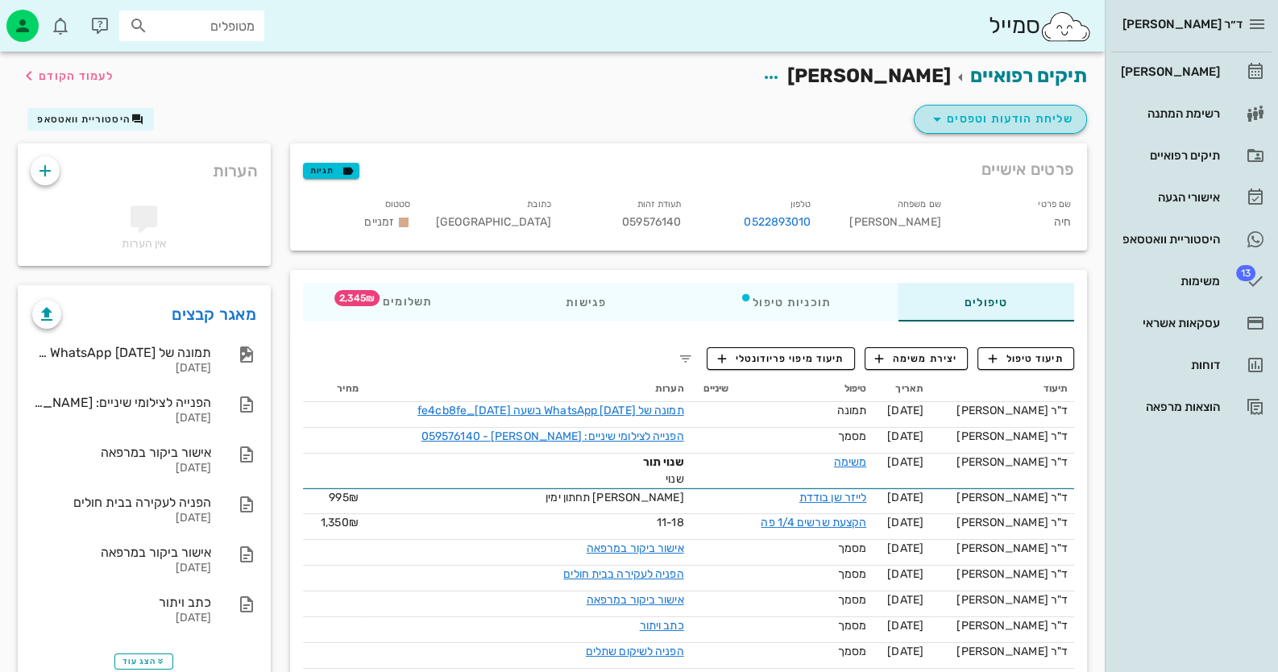
click at [1012, 114] on span "שליחת הודעות וטפסים" at bounding box center [1001, 119] width 146 height 19
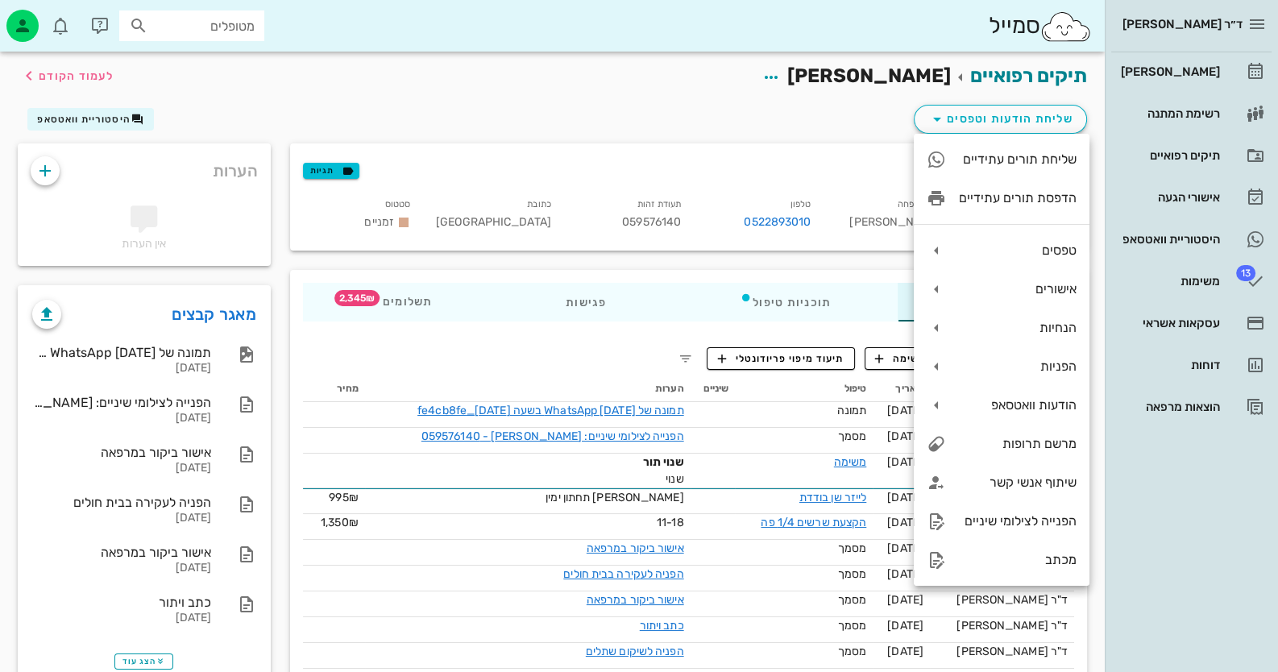
click at [802, 91] on h2 "תיקים רפואיים חיה מאיר לעמוד הקודם" at bounding box center [897, 76] width 379 height 31
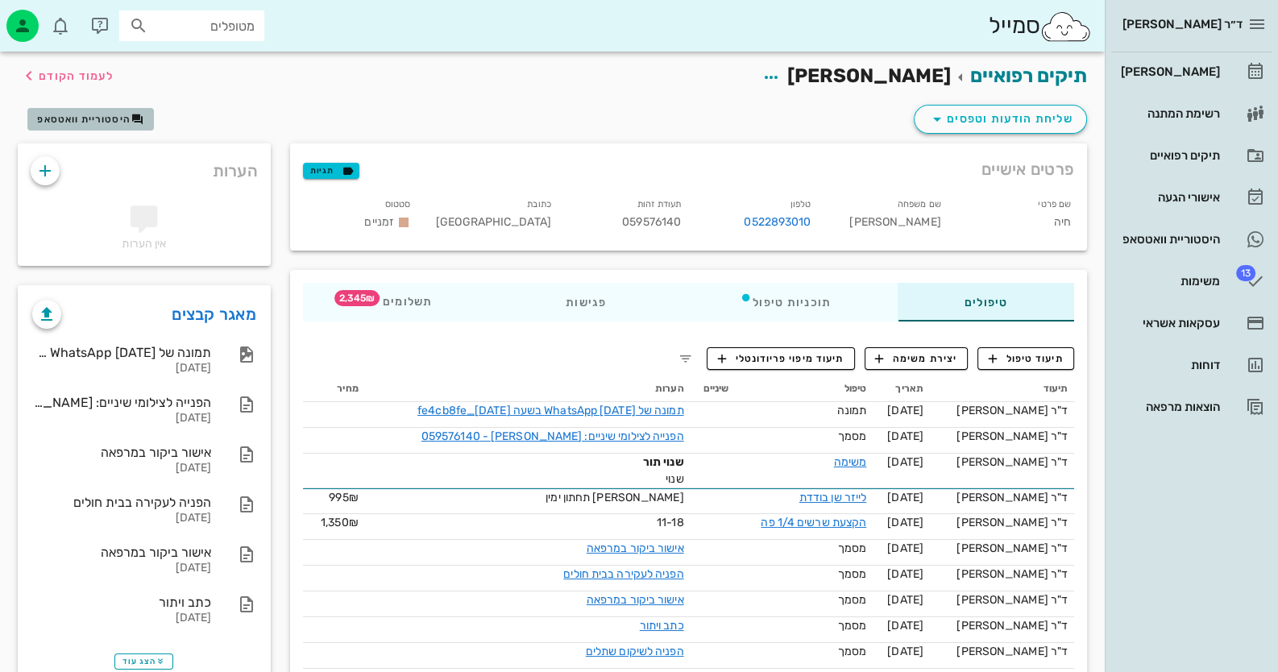
click at [78, 116] on span "היסטוריית וואטסאפ" at bounding box center [83, 119] width 93 height 11
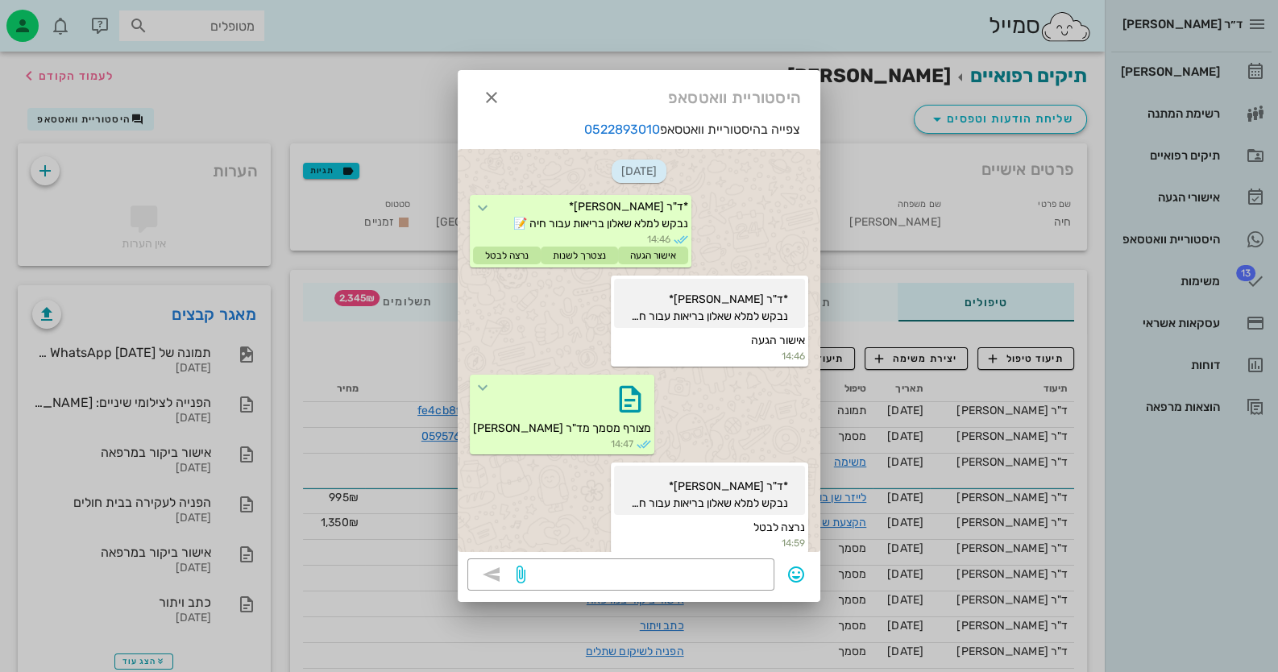
scroll to position [4096, 0]
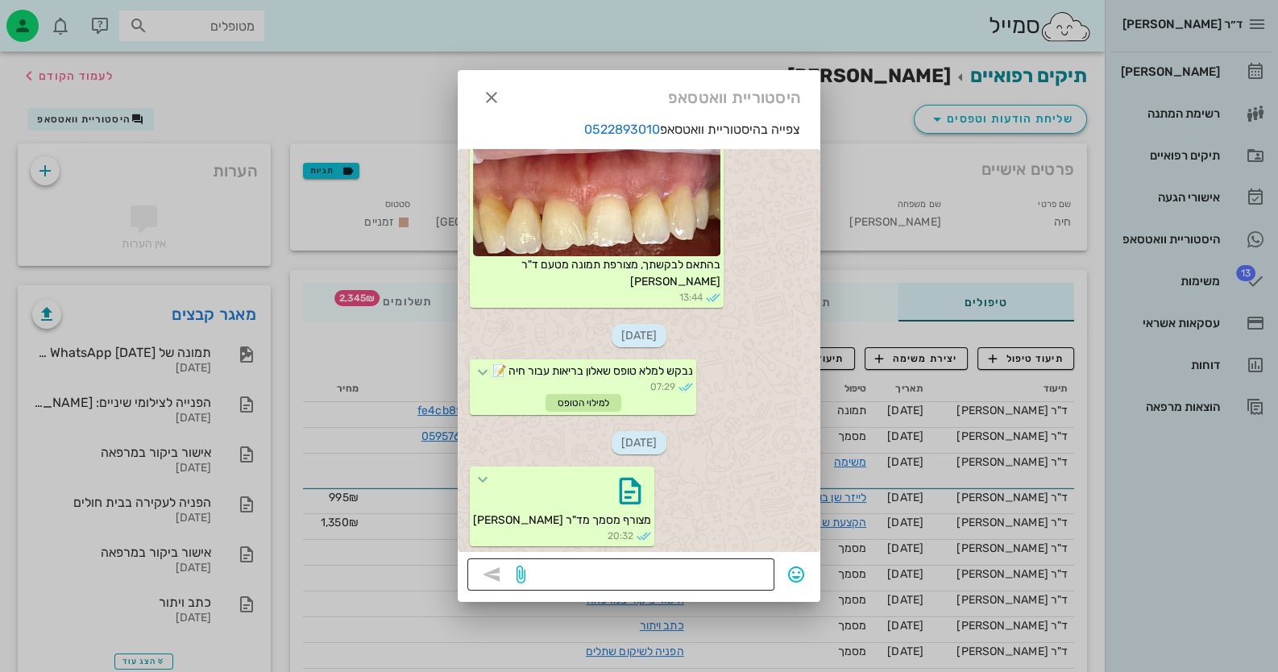
click at [754, 568] on textarea at bounding box center [647, 576] width 236 height 26
paste textarea "מצורפת תכנית טיפול מאושרת על ידי קופת חולים לאומית – קופת חולים גובה את התשלום …"
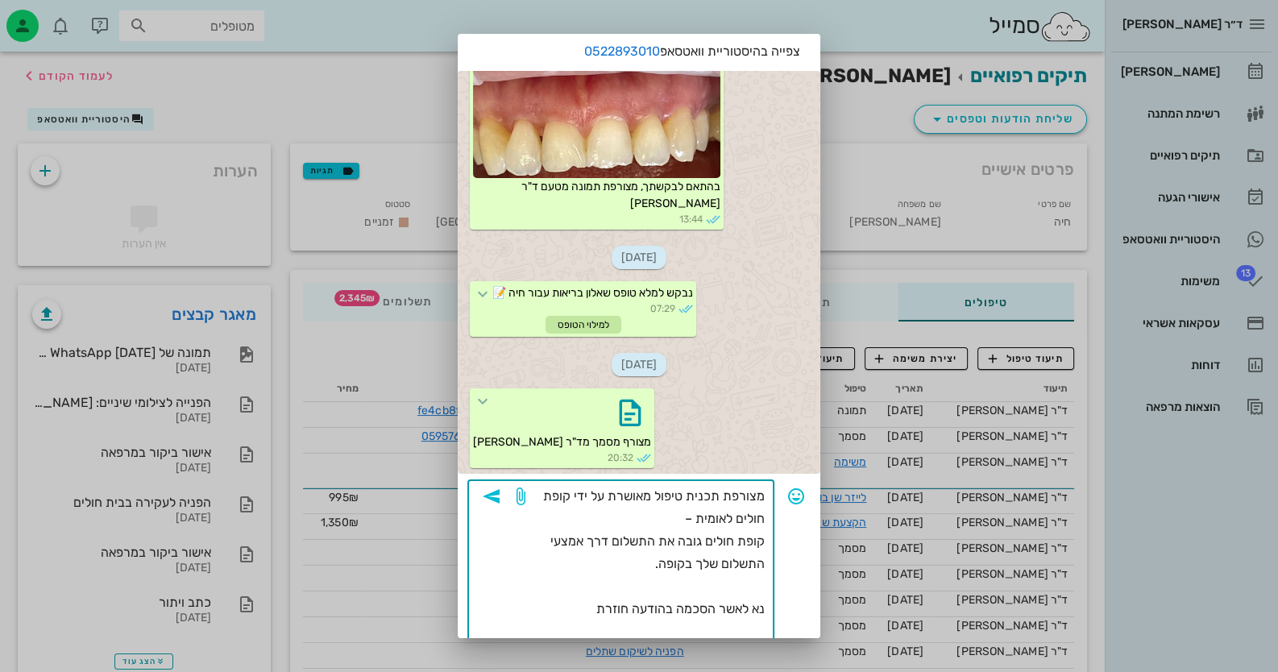
type textarea "מצורפת תכנית טיפול מאושרת על ידי קופת חולים לאומית – קופת חולים גובה את התשלום …"
click at [280, 73] on div at bounding box center [639, 336] width 1278 height 672
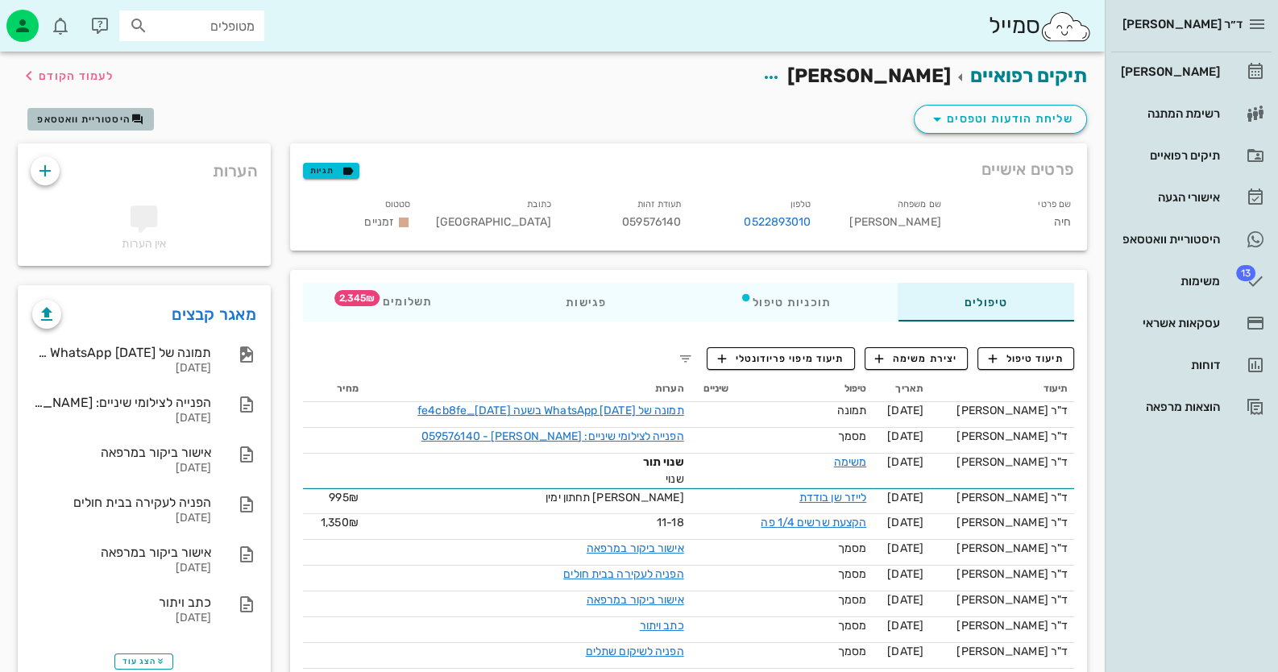
click at [91, 117] on span "היסטוריית וואטסאפ" at bounding box center [83, 119] width 93 height 11
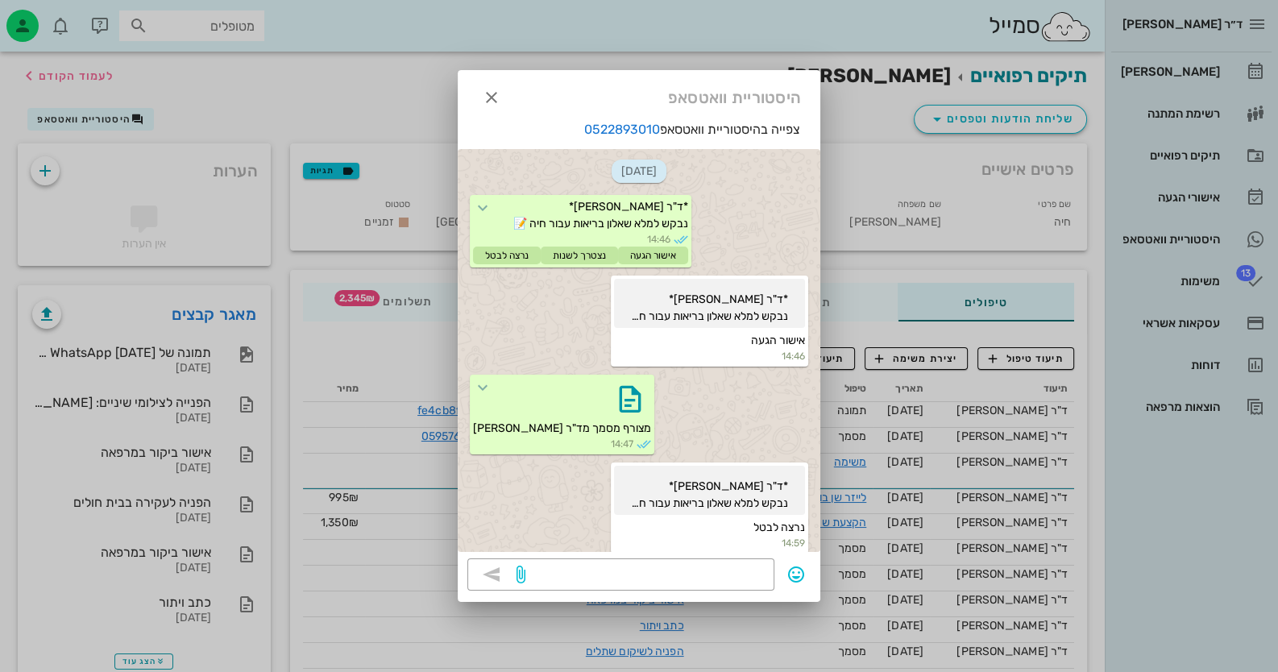
scroll to position [4096, 0]
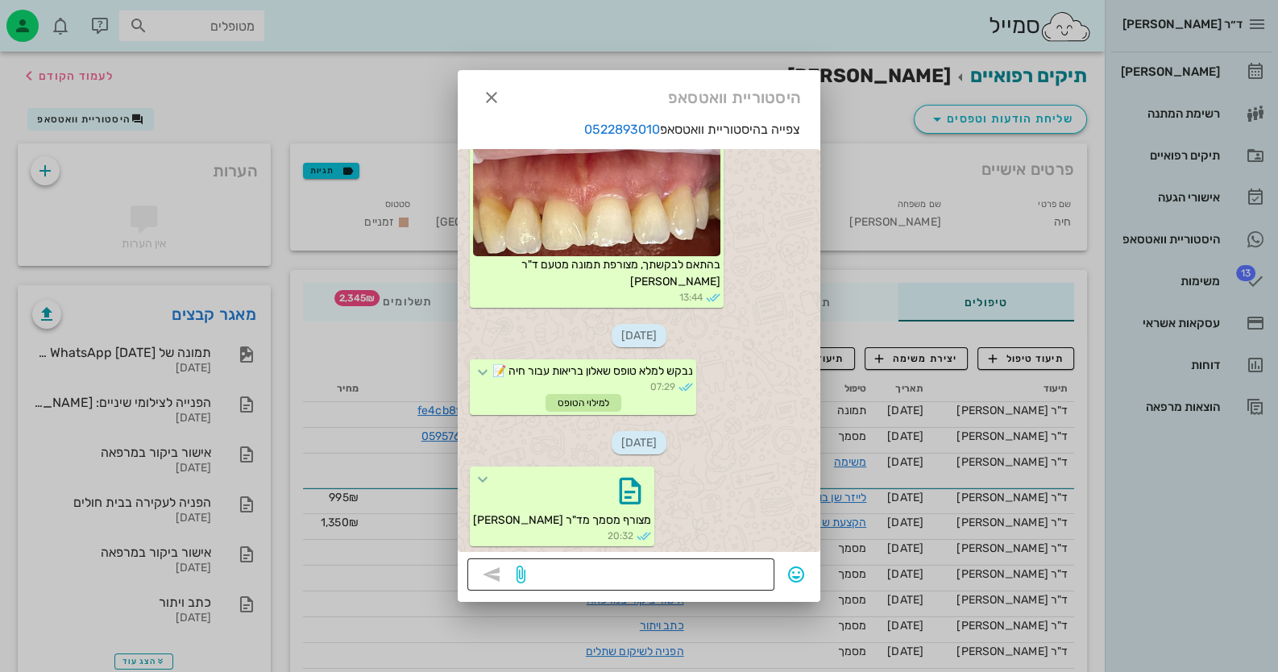
click at [758, 571] on textarea at bounding box center [647, 576] width 236 height 26
paste textarea "מצורפת תכנית טיפול מאושרת על ידי קופת חולים לאומית – קופת חולים גובה את התשלום …"
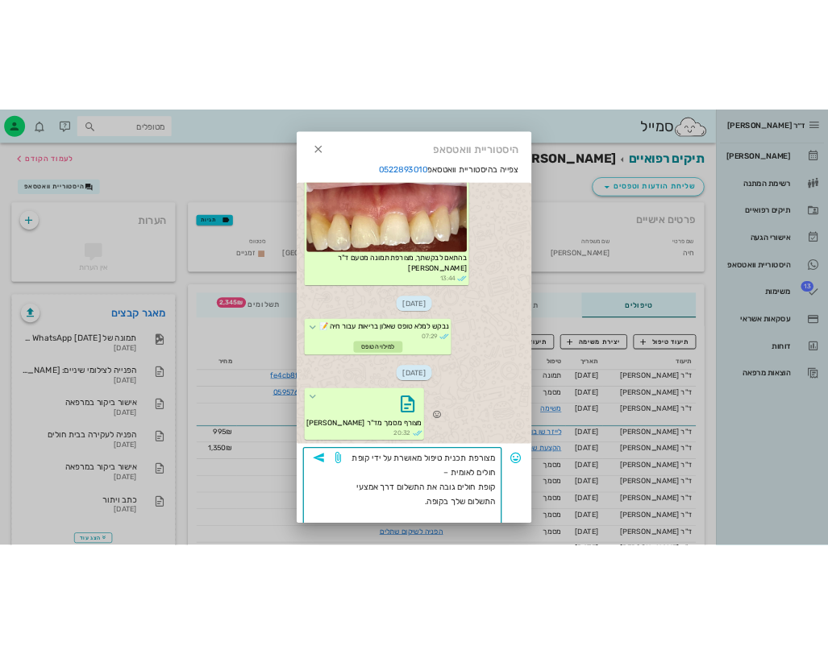
scroll to position [4113, 0]
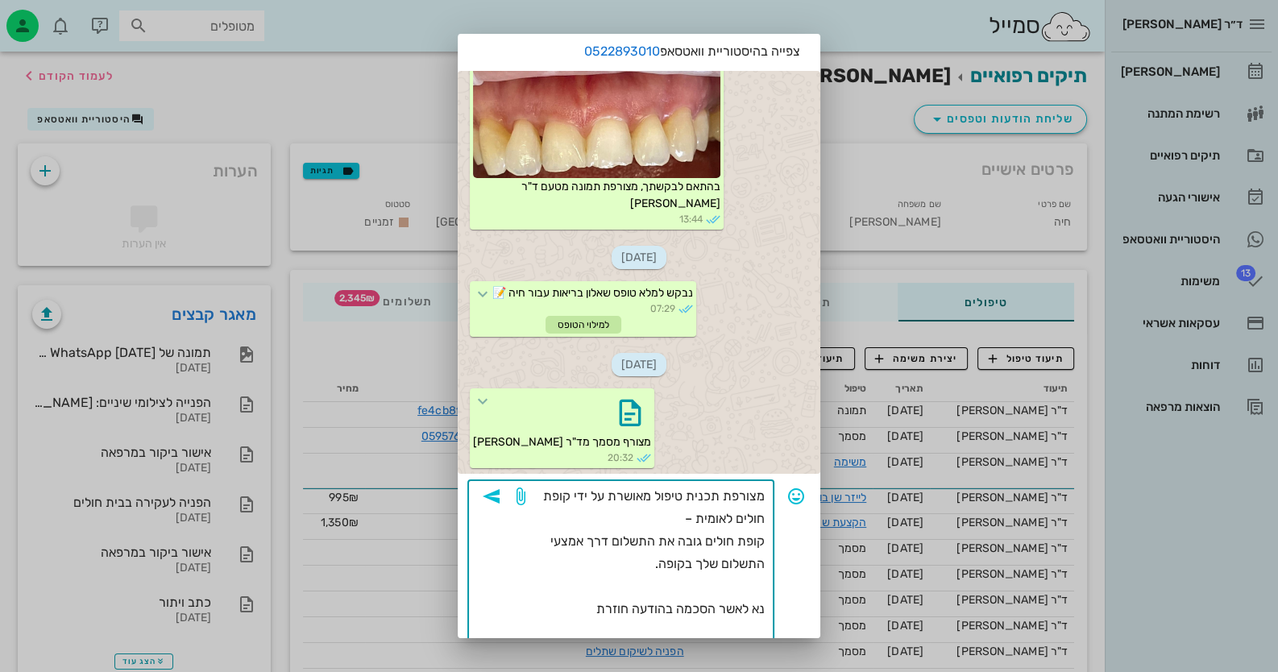
type textarea "מצורפת תכנית טיפול מאושרת על ידי קופת חולים לאומית – קופת חולים גובה את התשלום …"
click at [327, 93] on div at bounding box center [639, 336] width 1278 height 672
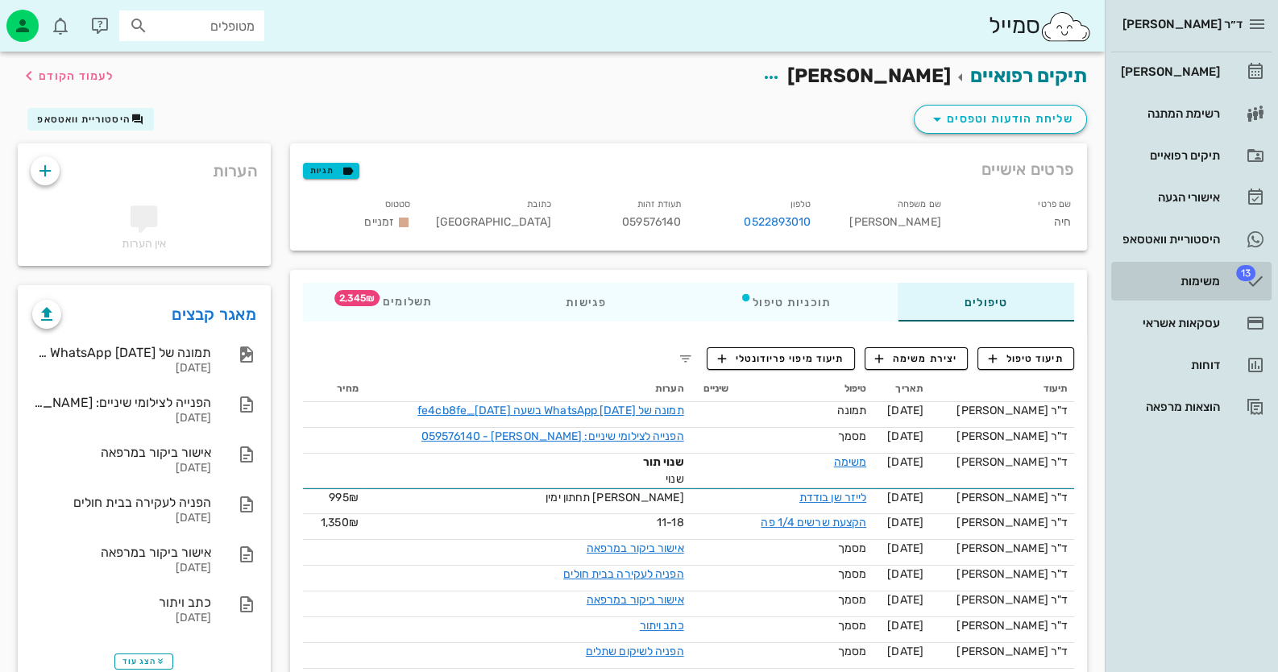
click at [1181, 268] on div "משימות" at bounding box center [1169, 281] width 102 height 26
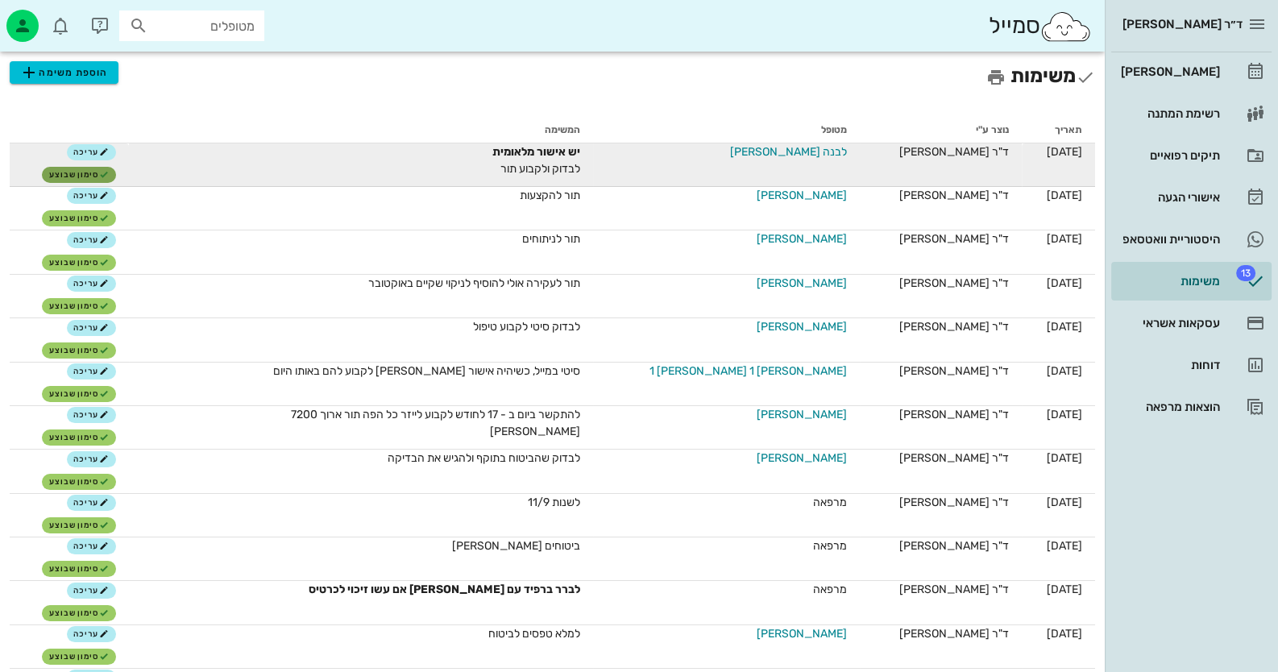
click at [115, 181] on button "סימון שבוצע" at bounding box center [78, 175] width 73 height 16
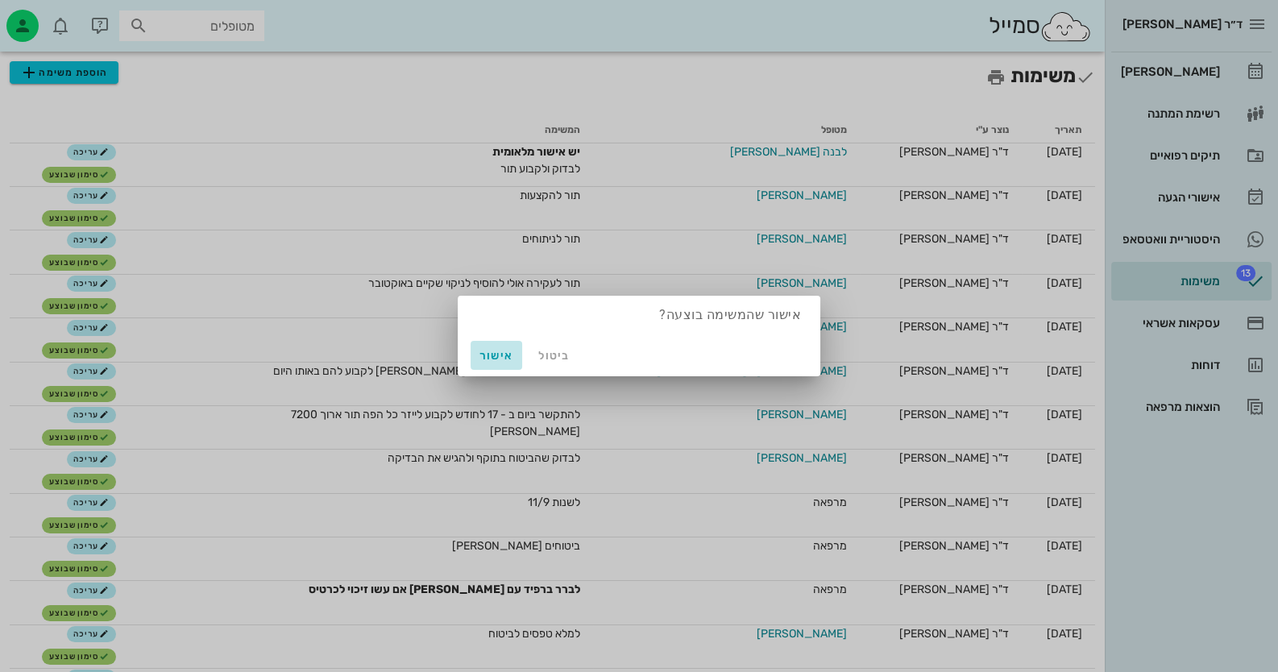
click at [500, 349] on span "אישור" at bounding box center [496, 356] width 39 height 14
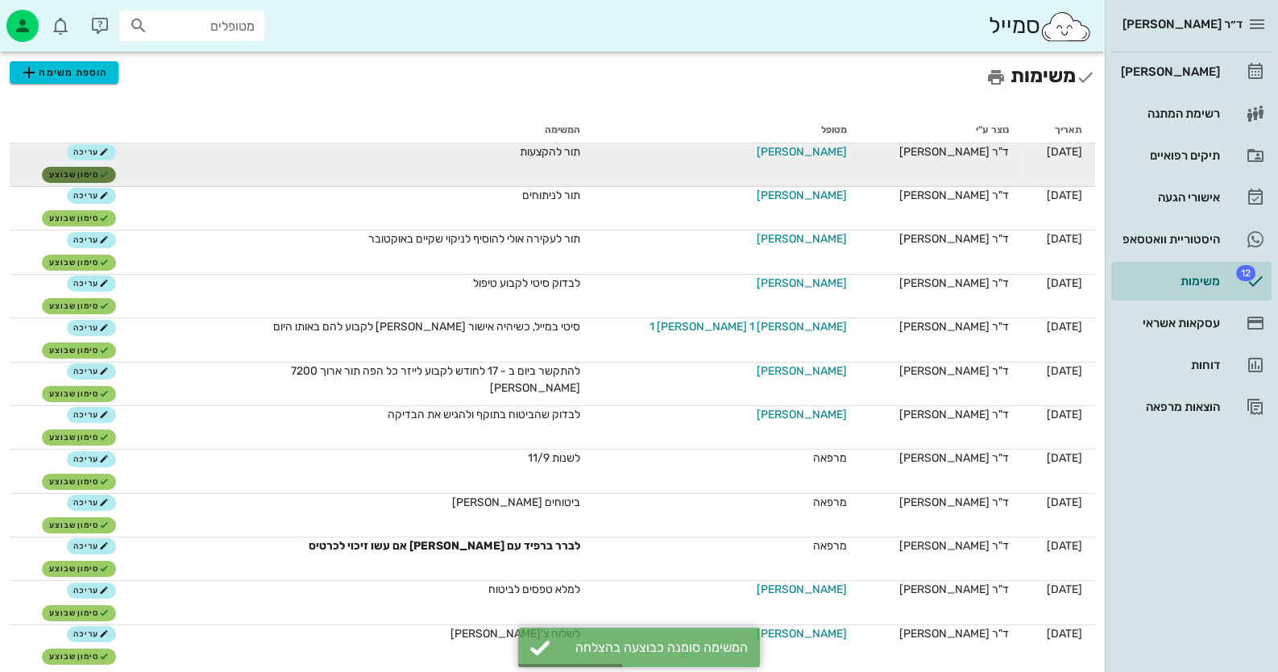
click at [85, 173] on span "סימון שבוצע" at bounding box center [79, 175] width 60 height 10
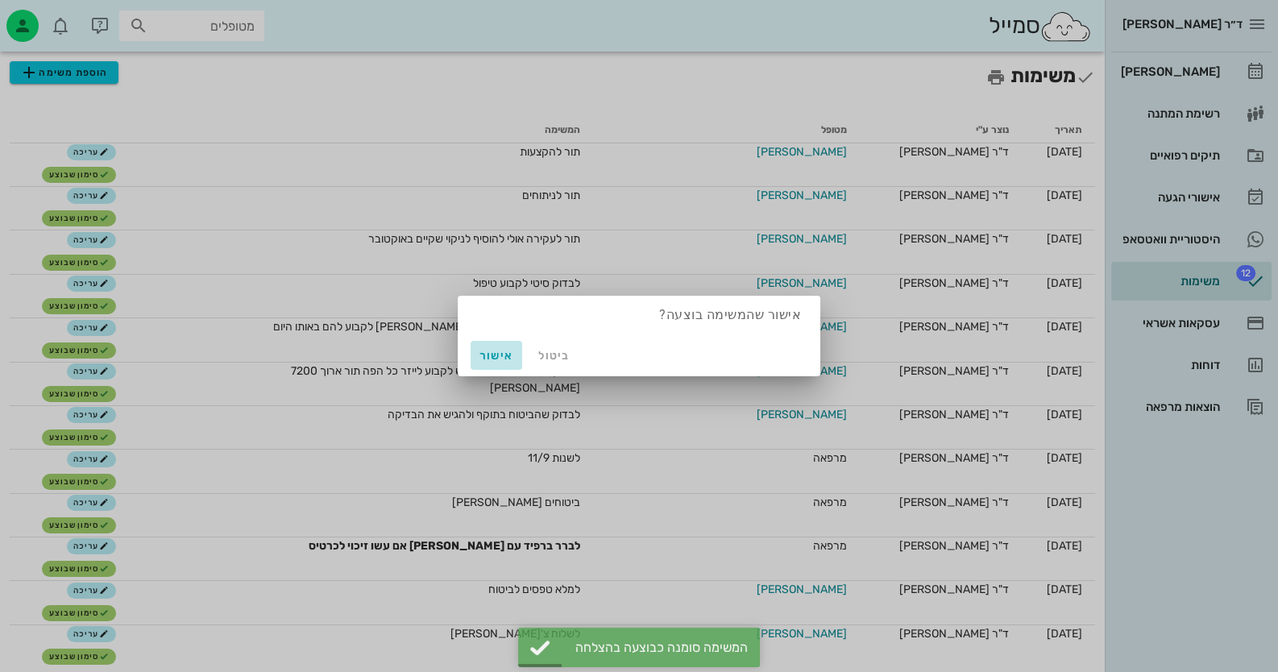
click at [498, 349] on span "אישור" at bounding box center [496, 356] width 39 height 14
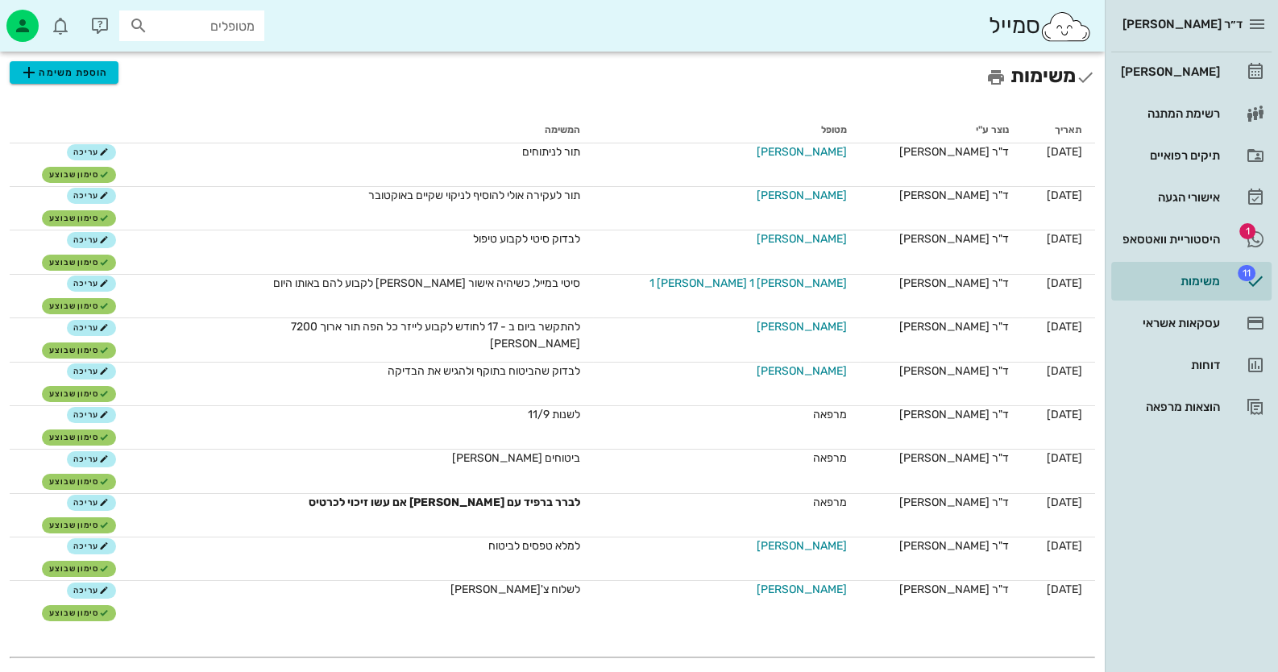
click at [243, 35] on input "מטופלים" at bounding box center [203, 25] width 103 height 21
type input "א"
type input "ספיר"
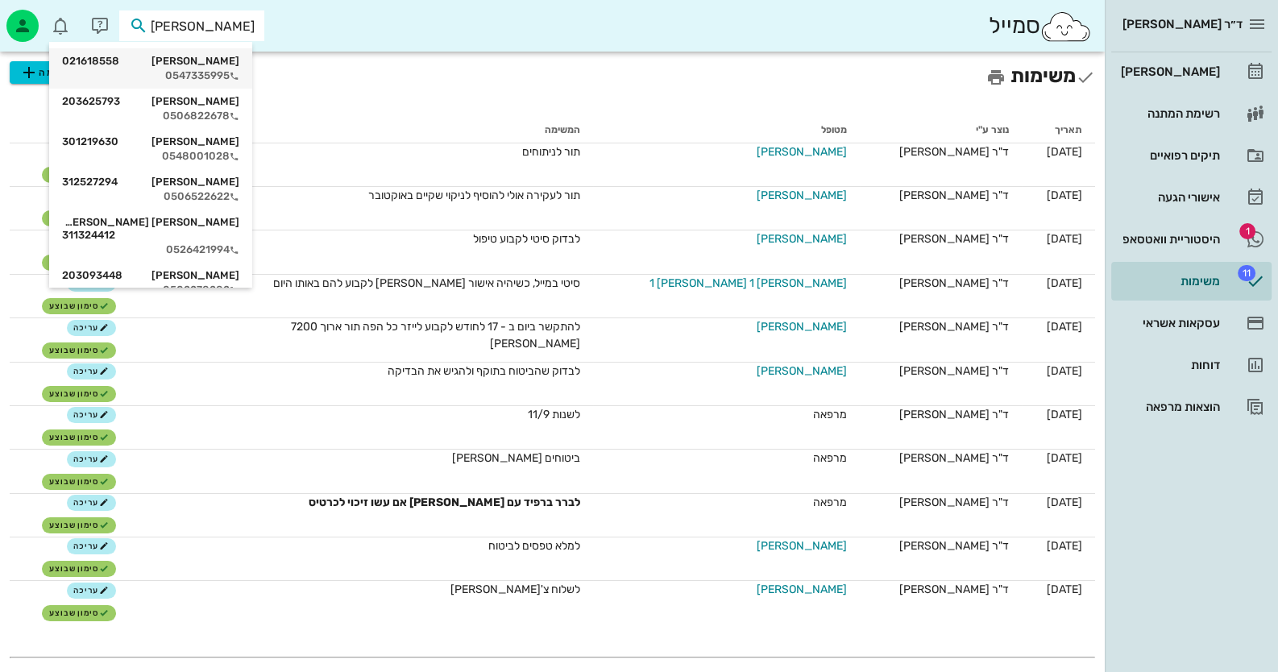
click at [226, 60] on div "ספיר טלמור 021618558" at bounding box center [150, 61] width 177 height 13
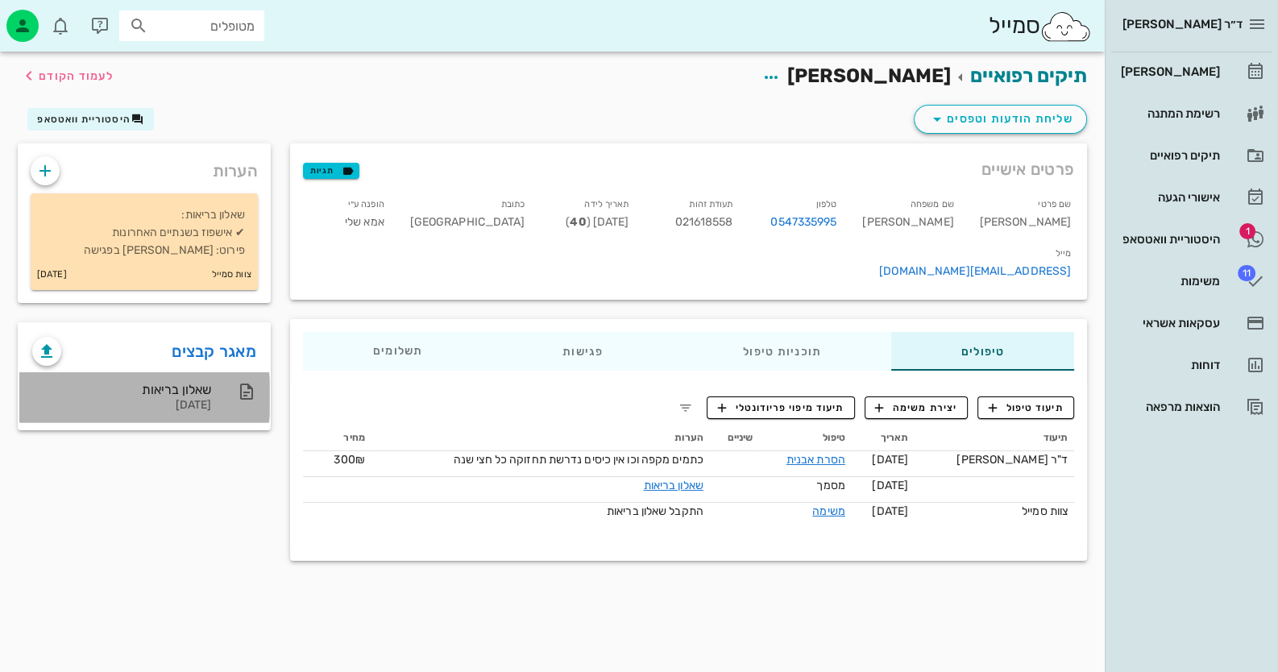
click at [214, 386] on div "שאלון בריאות 10-08-2025" at bounding box center [144, 397] width 250 height 50
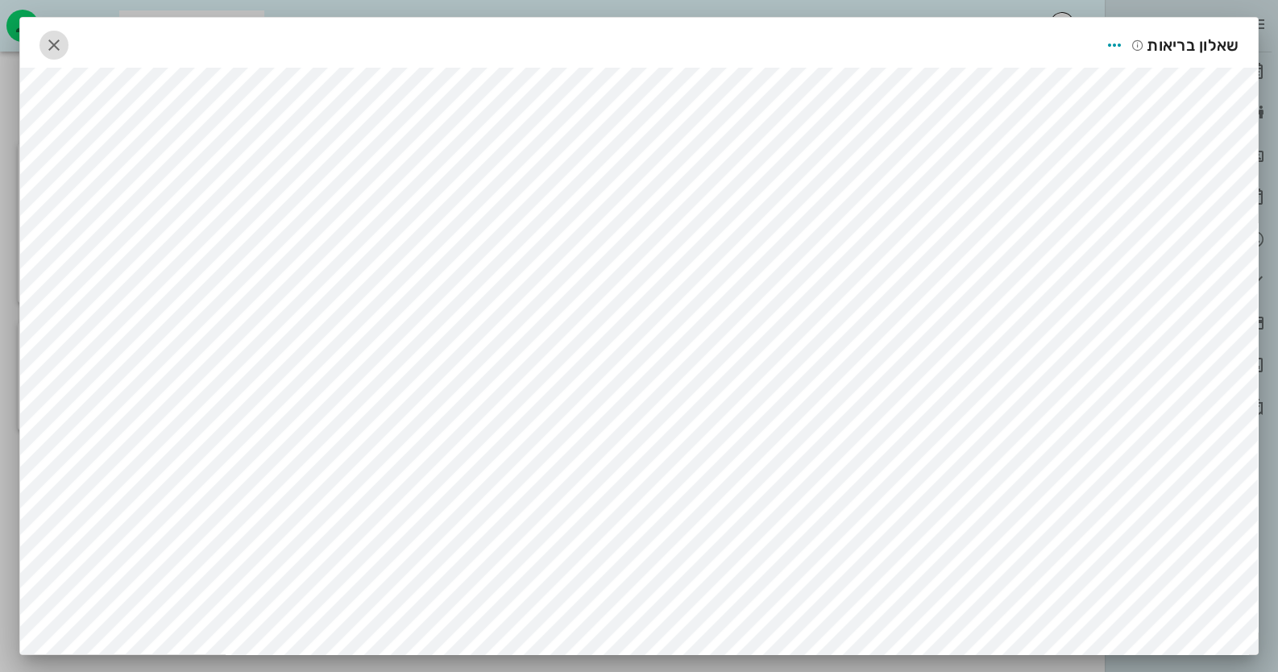
click at [57, 33] on button "button" at bounding box center [53, 45] width 29 height 29
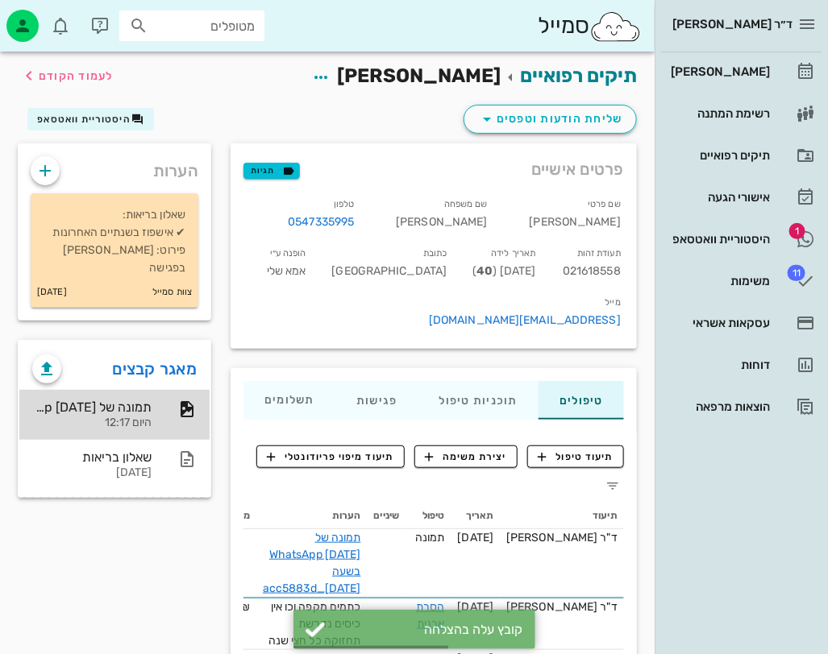
click at [156, 397] on div "תמונה של WhatsApp 2025-08-12 בשעה 12.17.04_acc5883d היום 12:17" at bounding box center [114, 415] width 190 height 50
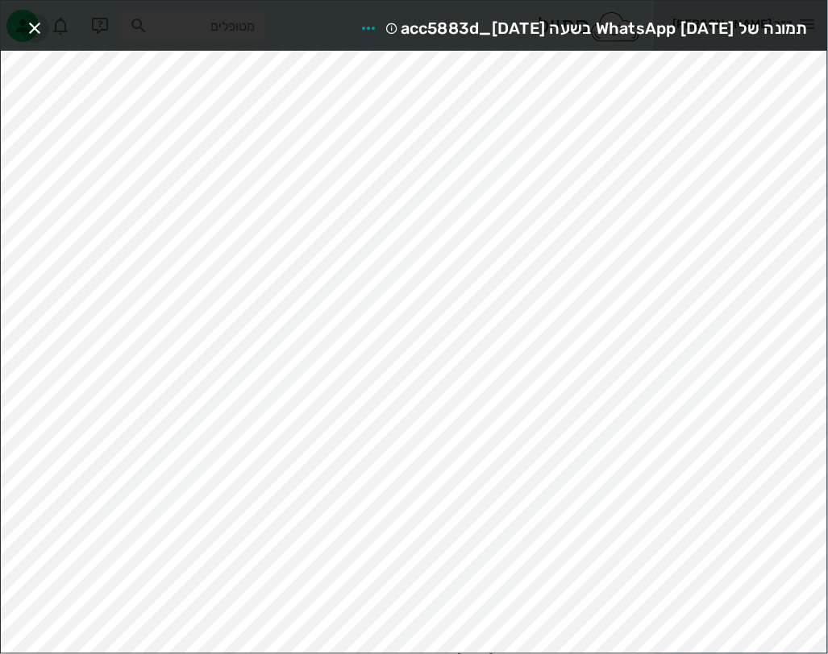
click at [35, 30] on icon "button" at bounding box center [34, 28] width 19 height 19
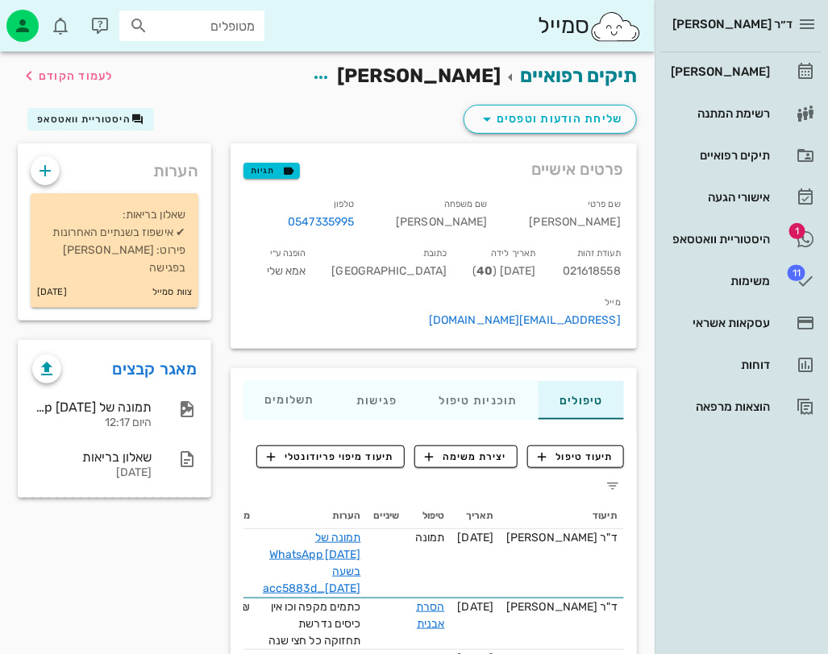
click at [250, 29] on input "מטופלים" at bounding box center [203, 25] width 103 height 21
type input "ארד א"
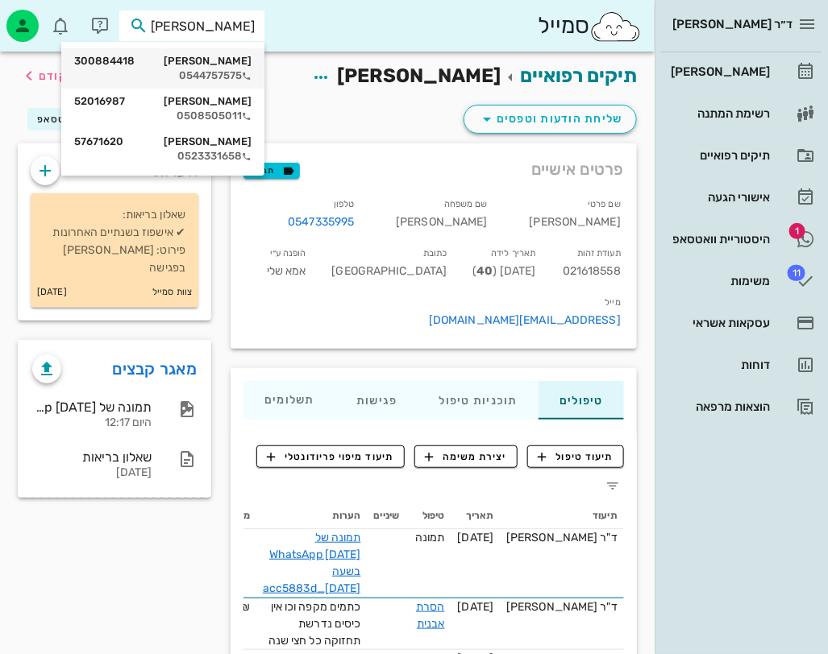
click at [250, 68] on div "אראל ארד 300884418 0544757575" at bounding box center [162, 68] width 177 height 40
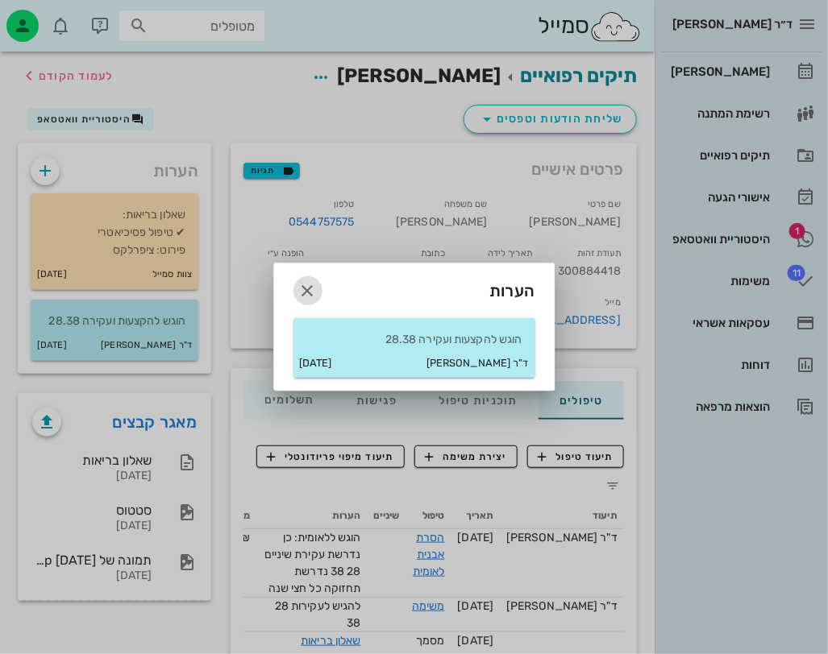
click at [302, 287] on icon "button" at bounding box center [307, 290] width 19 height 19
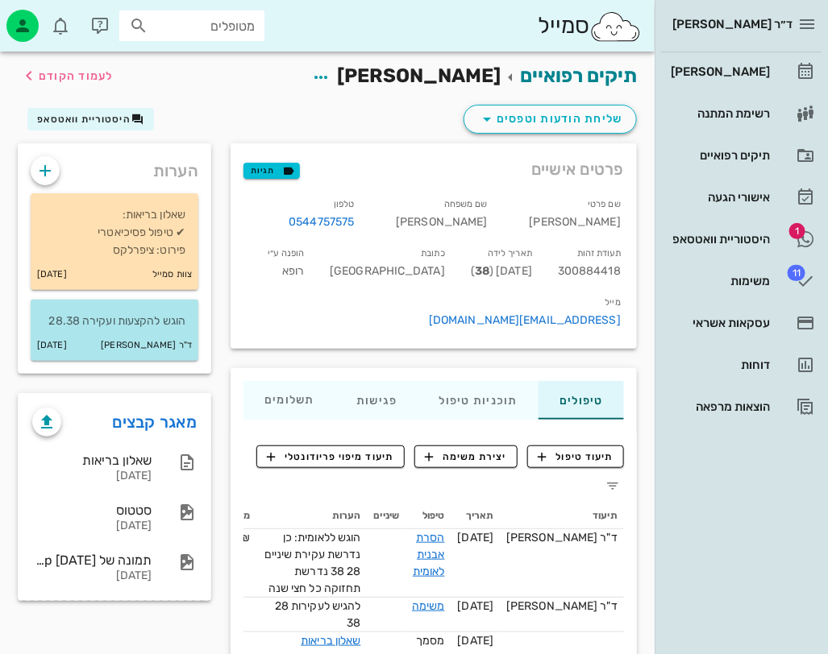
click at [164, 317] on p "הוגש להקצעות ועקירה 28.38" at bounding box center [115, 322] width 142 height 18
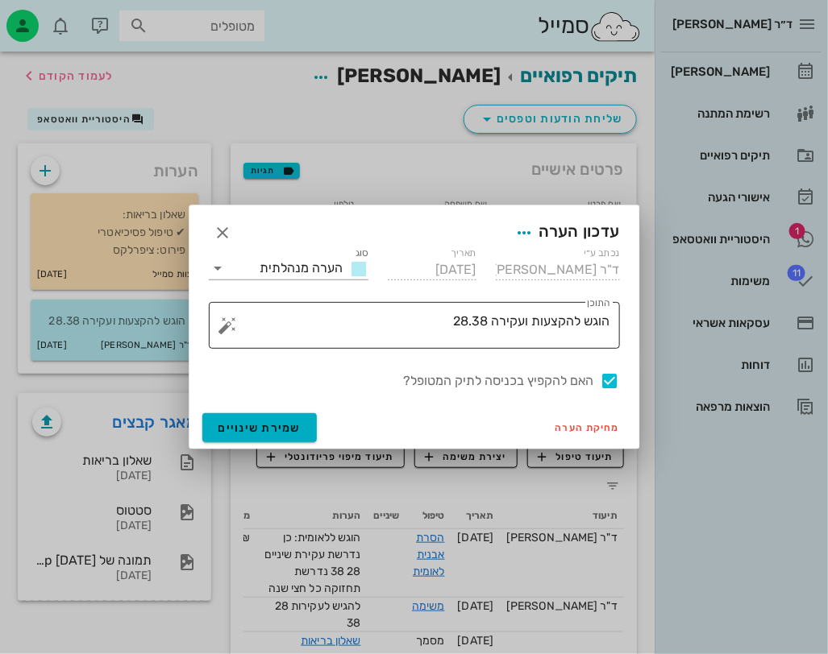
click at [597, 321] on textarea "הוגש להקצעות ועקירה 28.38" at bounding box center [420, 329] width 379 height 39
click at [598, 321] on textarea "הוגש להקצעות ועקירה 28.38" at bounding box center [420, 329] width 379 height 39
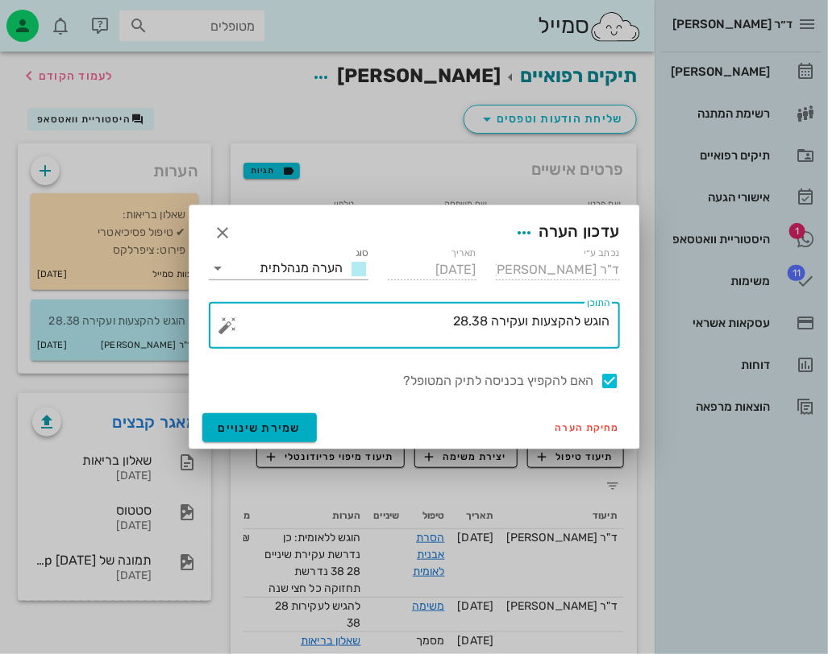
click at [587, 326] on textarea "הוגש להקצעות ועקירה 28.38" at bounding box center [420, 329] width 379 height 39
click at [591, 326] on textarea "הוגש להקצעות ועקירה 28.38" at bounding box center [420, 329] width 379 height 39
click at [554, 323] on textarea "אישור להקצעות ועקירה 28.38" at bounding box center [420, 329] width 379 height 39
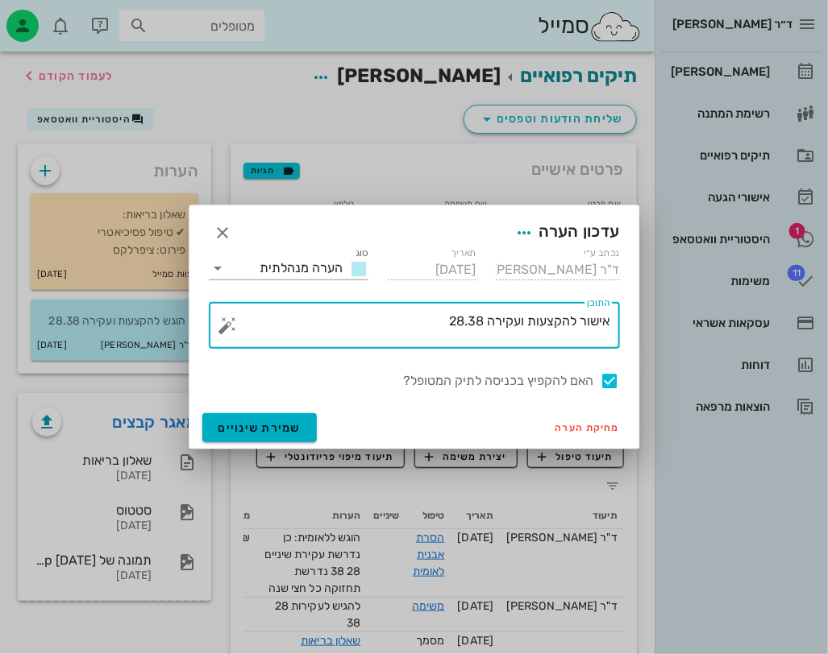
click at [554, 323] on textarea "אישור להקצעות ועקירה 28.38" at bounding box center [420, 329] width 379 height 39
type textarea "אישור ועקירה 28.38"
click at [267, 422] on span "שמירת שינויים" at bounding box center [259, 429] width 83 height 14
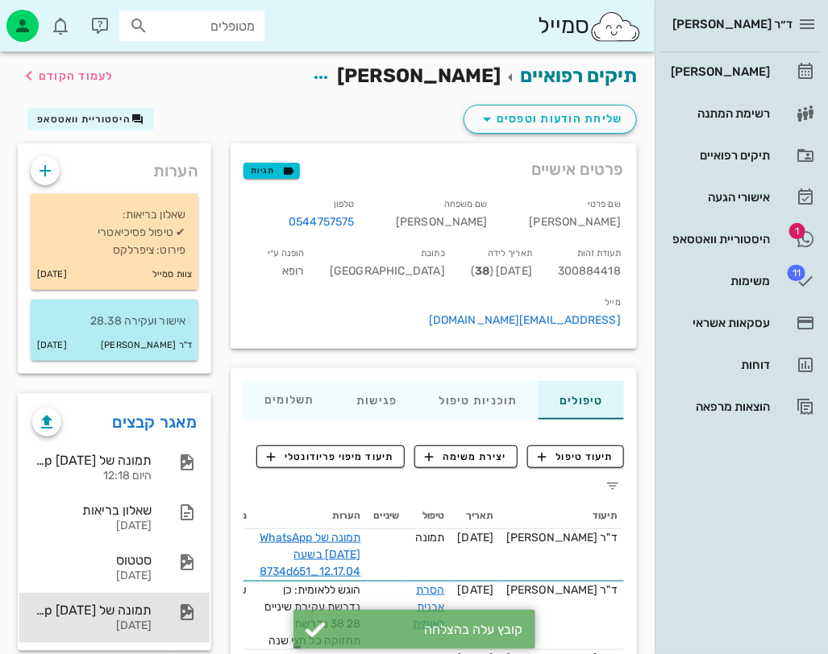
click at [145, 631] on div "28-07-2025" at bounding box center [91, 627] width 119 height 14
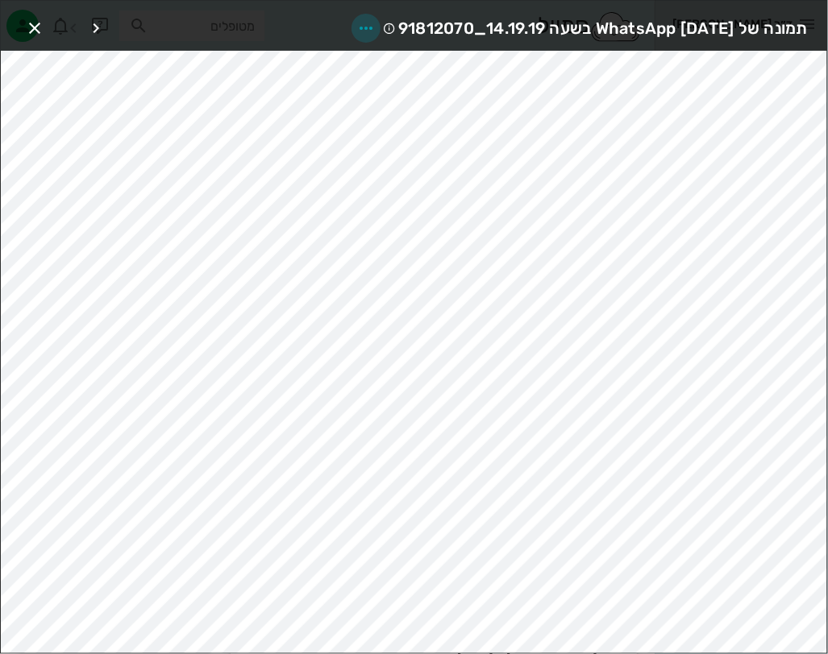
click at [356, 25] on icon "button" at bounding box center [365, 28] width 19 height 19
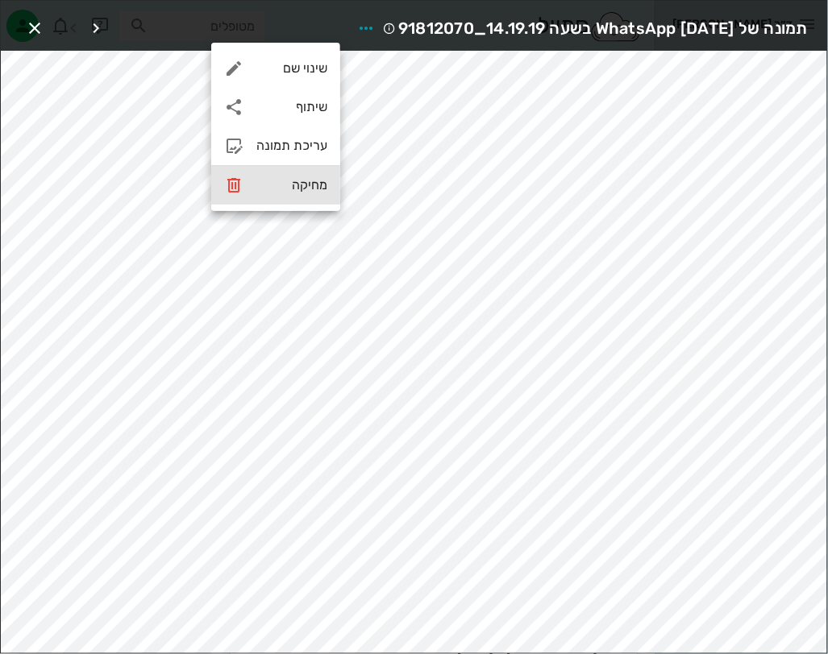
click at [312, 189] on div "מחיקה" at bounding box center [291, 184] width 71 height 15
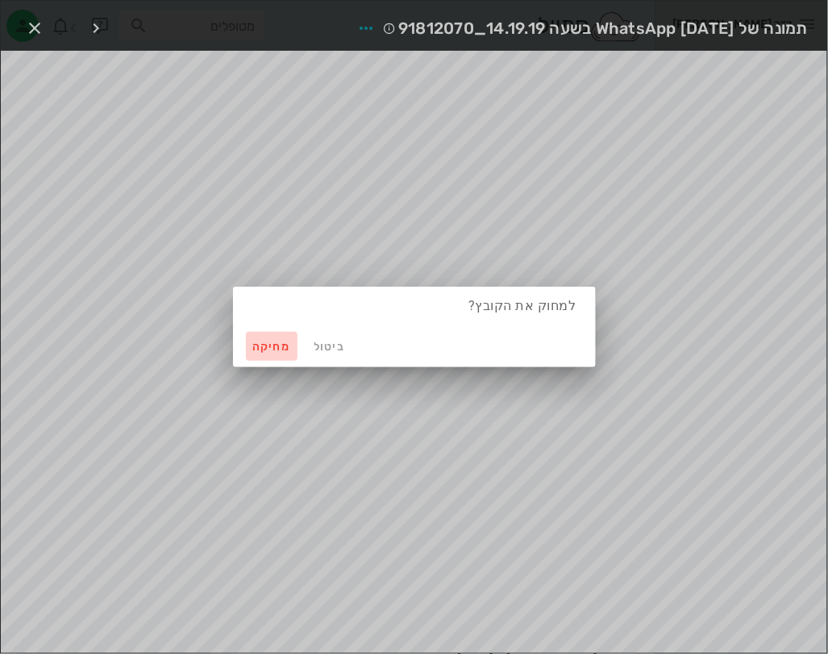
click at [277, 339] on button "מחיקה" at bounding box center [272, 346] width 52 height 29
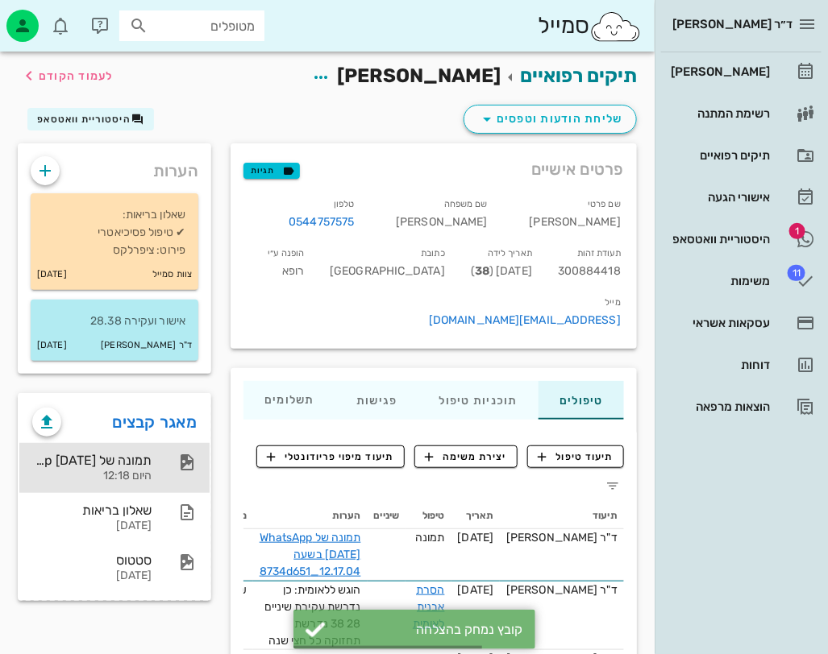
click at [140, 458] on div "תמונה של WhatsApp 2025-08-12 בשעה 12.17.04_8734d651" at bounding box center [91, 460] width 119 height 15
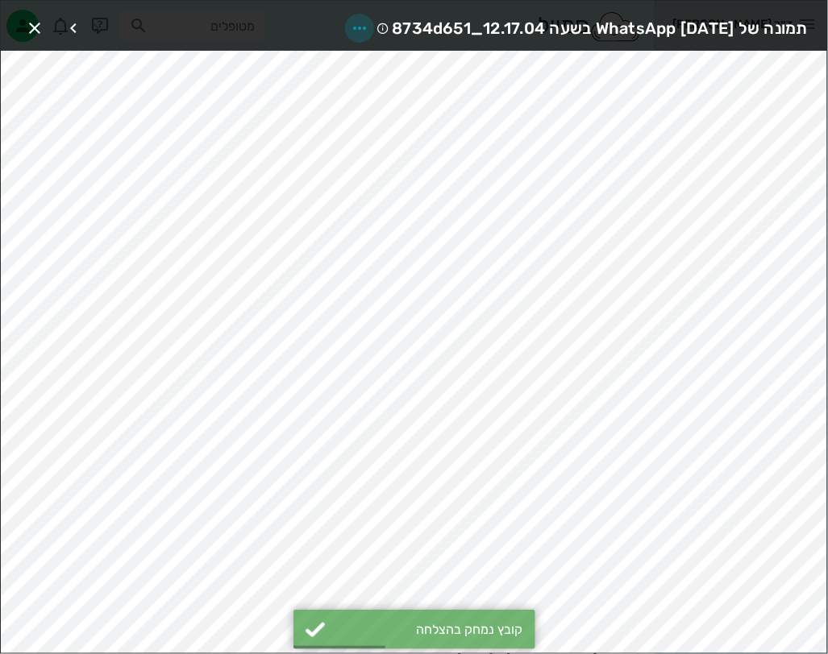
click at [350, 27] on icon "button" at bounding box center [359, 28] width 19 height 19
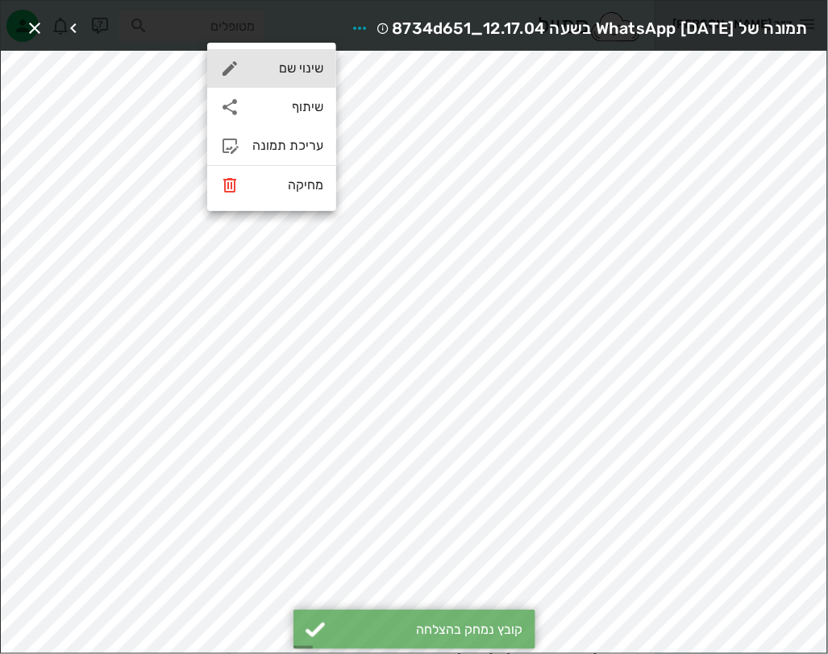
click at [290, 83] on div "שינוי שם" at bounding box center [271, 68] width 129 height 39
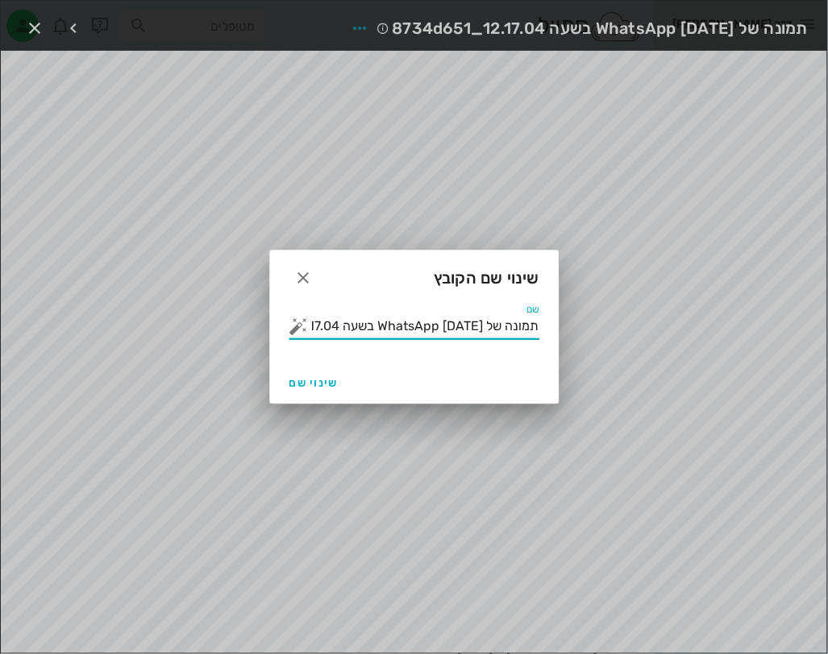
click at [419, 315] on input "תמונה של WhatsApp 2025-08-12 בשעה 12.17.04_8734d651" at bounding box center [425, 327] width 227 height 26
click at [420, 314] on input "תמונה של WhatsApp 2025-08-12 בשעה 12.17.04_8734d651" at bounding box center [425, 327] width 227 height 26
click at [294, 327] on button "button" at bounding box center [298, 326] width 19 height 19
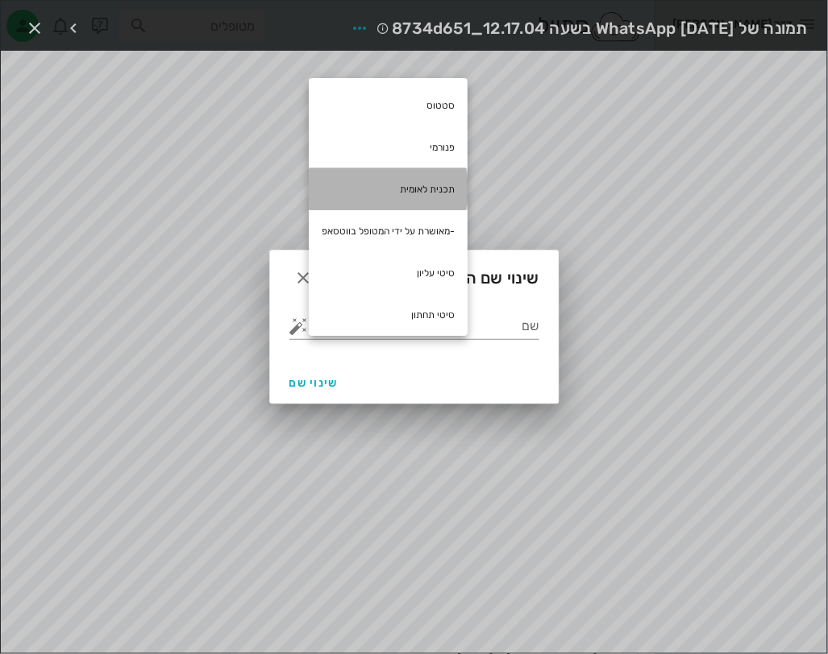
click at [440, 178] on div "תכנית לאומית" at bounding box center [388, 189] width 159 height 42
type input "תכנית לאומית"
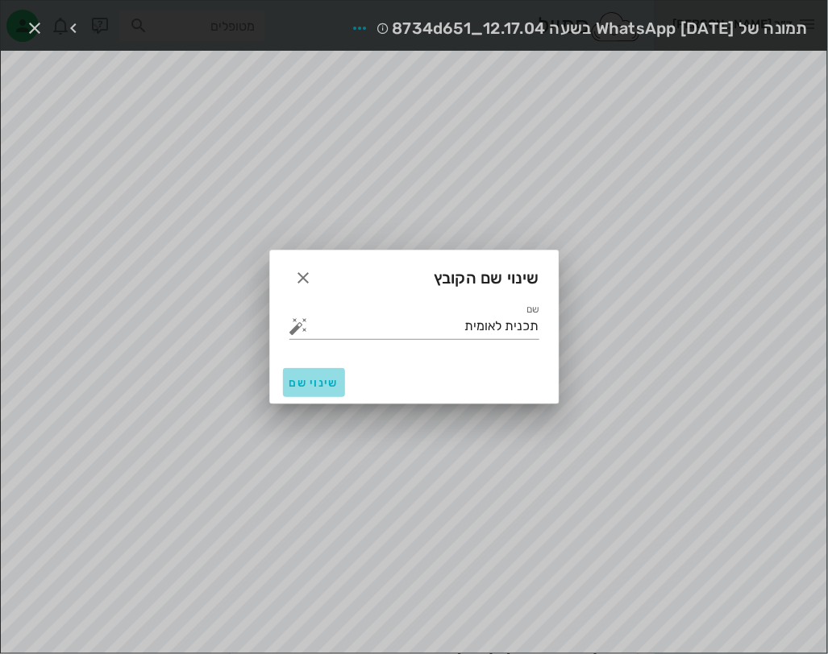
click at [310, 372] on button "שינוי שם" at bounding box center [314, 382] width 62 height 29
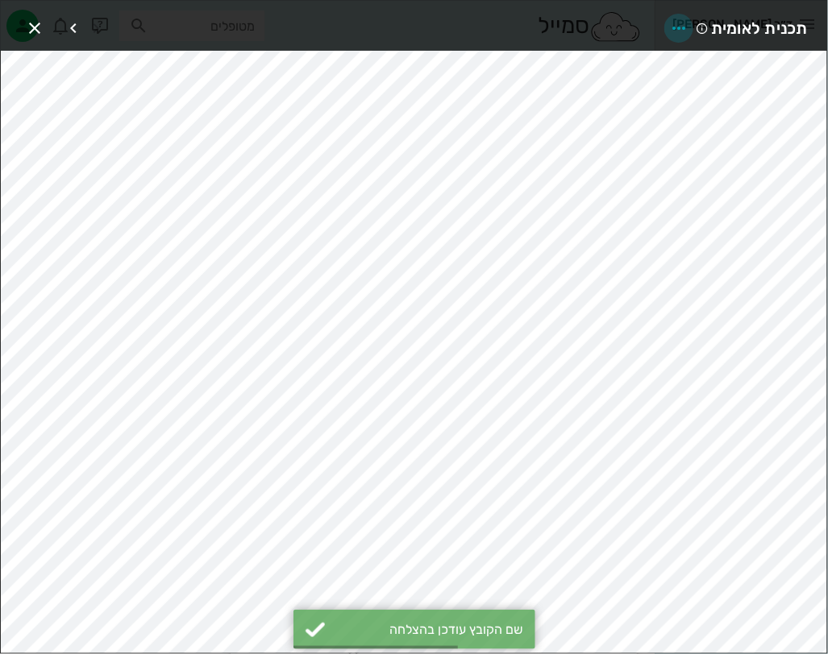
click at [690, 26] on span "button" at bounding box center [678, 28] width 29 height 19
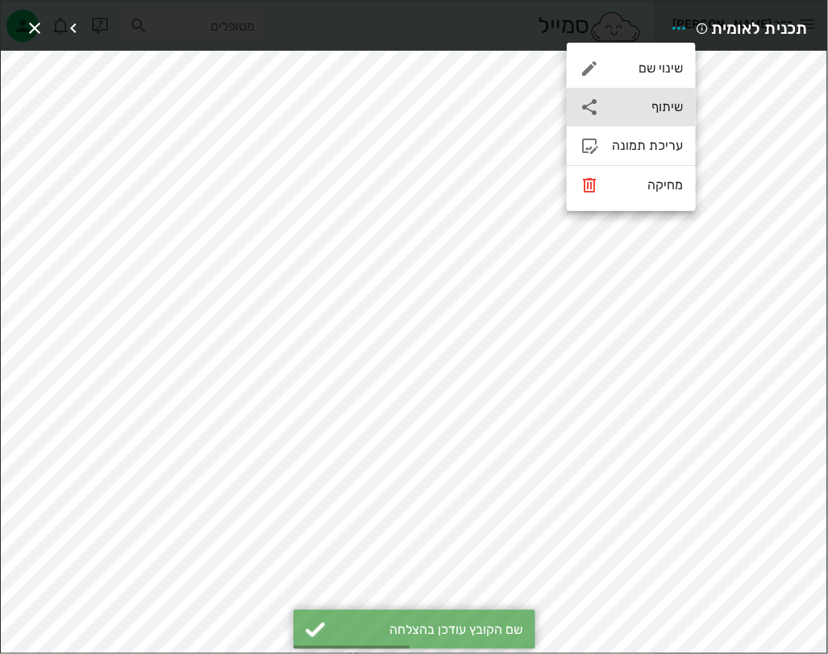
click at [661, 116] on div "שיתוף" at bounding box center [631, 107] width 129 height 39
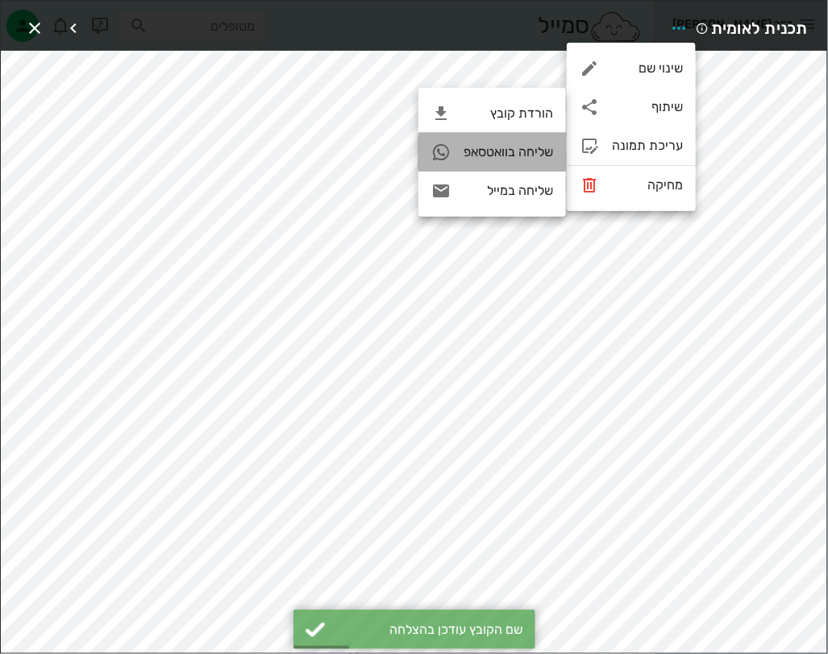
click at [512, 146] on div "שליחה בוואטסאפ" at bounding box center [507, 151] width 89 height 15
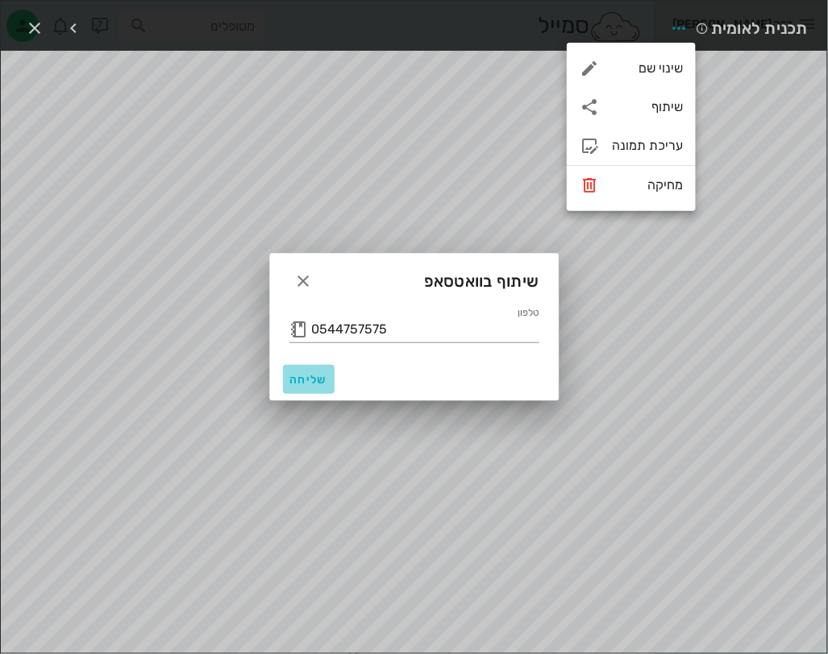
click at [311, 384] on span "שליחה" at bounding box center [308, 380] width 39 height 14
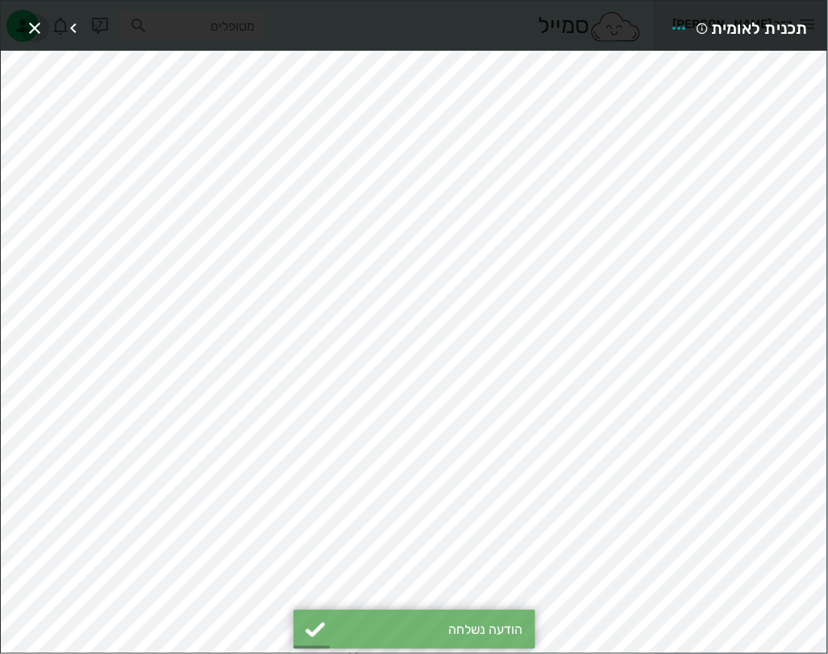
click at [28, 27] on icon "button" at bounding box center [34, 28] width 19 height 19
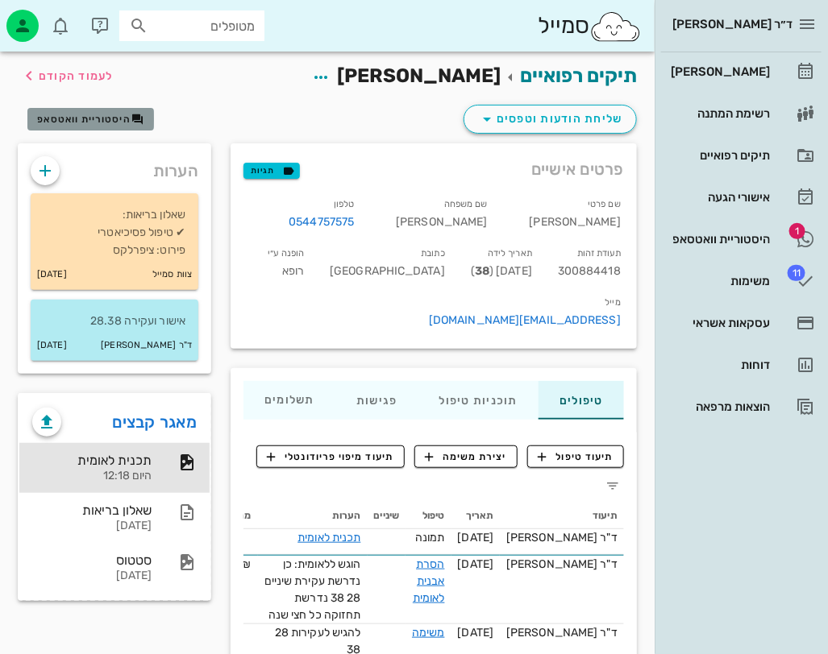
click at [60, 123] on span "היסטוריית וואטסאפ" at bounding box center [83, 119] width 93 height 11
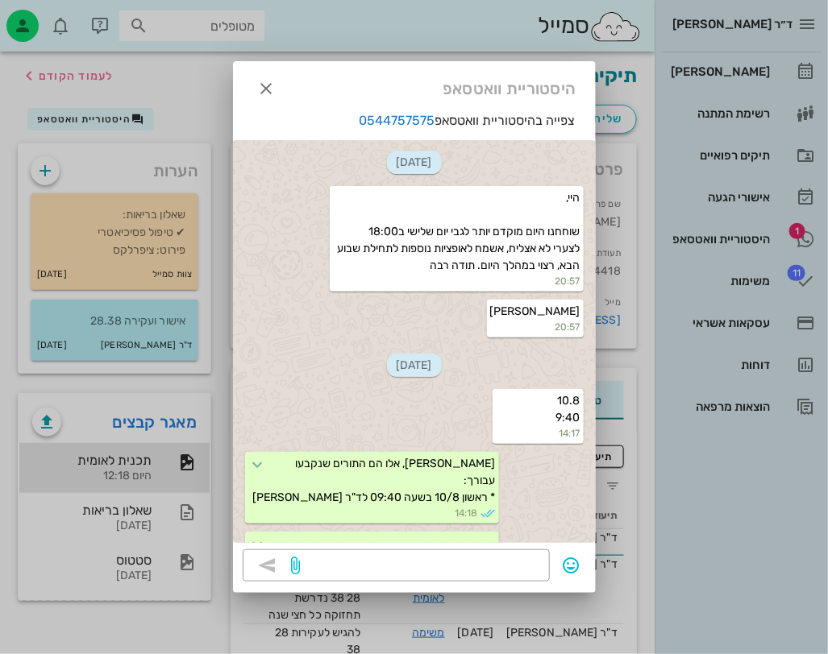
scroll to position [1190, 0]
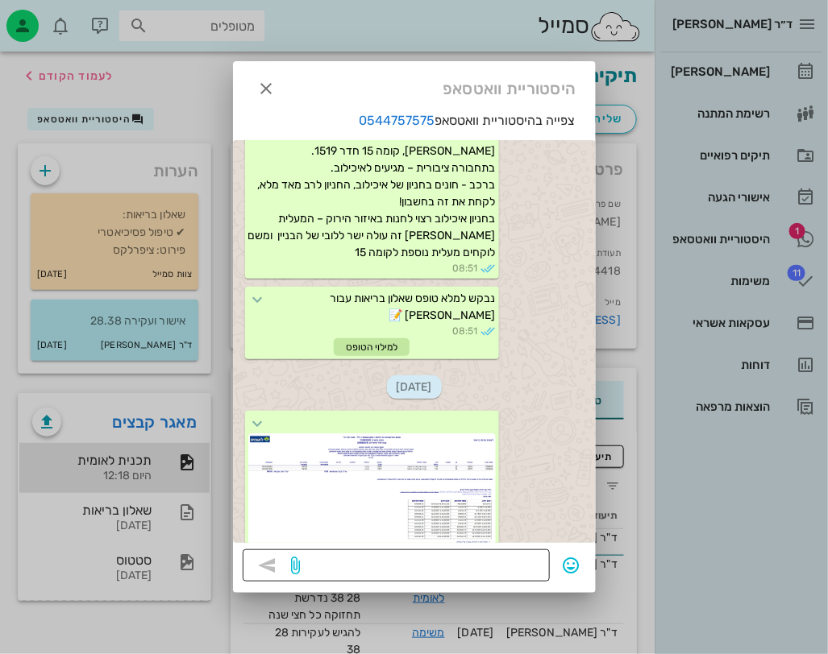
click at [463, 574] on textarea at bounding box center [422, 567] width 236 height 26
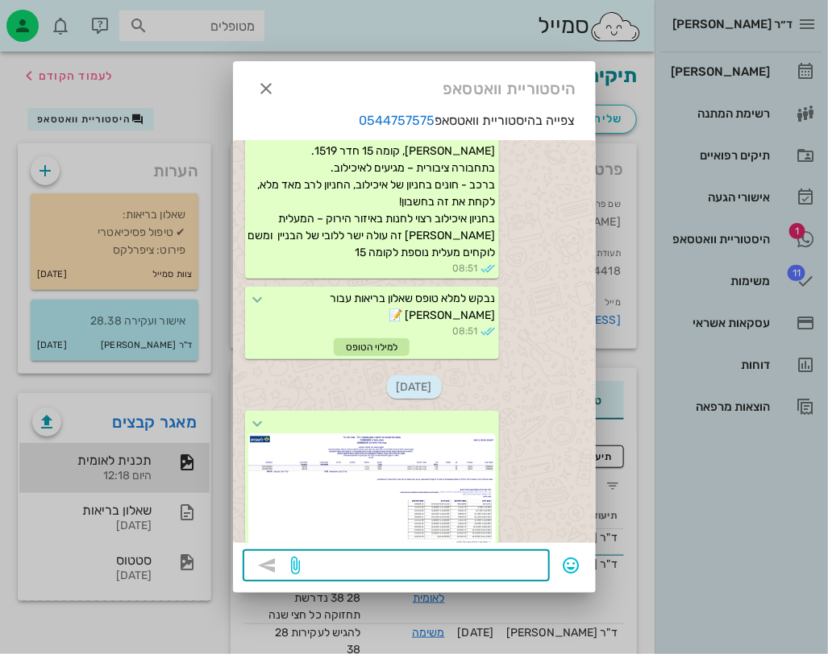
paste textarea "מצורפת תכנית טיפול מאושרת על ידי קופת חולים לאומית – קופת חולים גובה את התשלום …"
type textarea "מצורפת תכנית טיפול מאושרת על ידי קופת חולים לאומית – קופת חולים גובה את התשלום …"
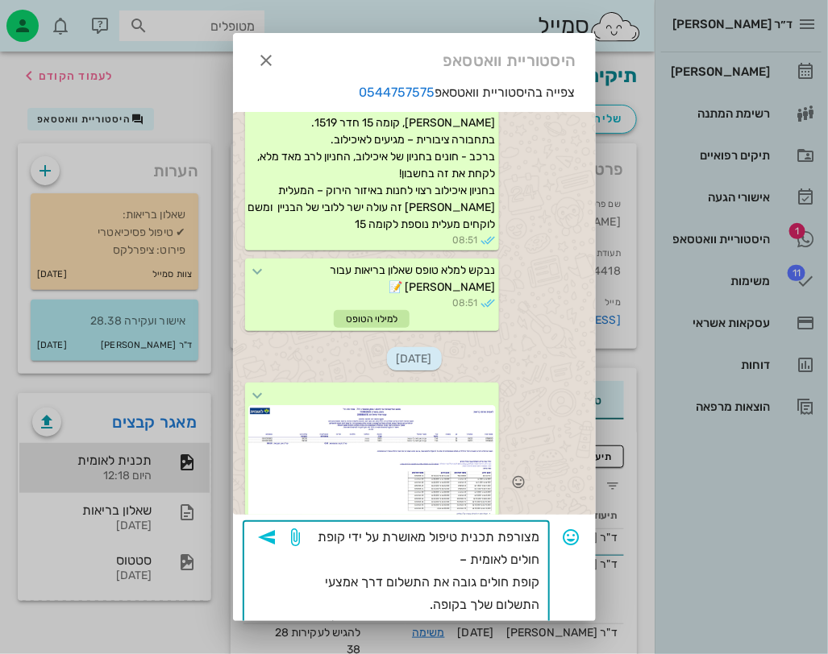
scroll to position [36, 0]
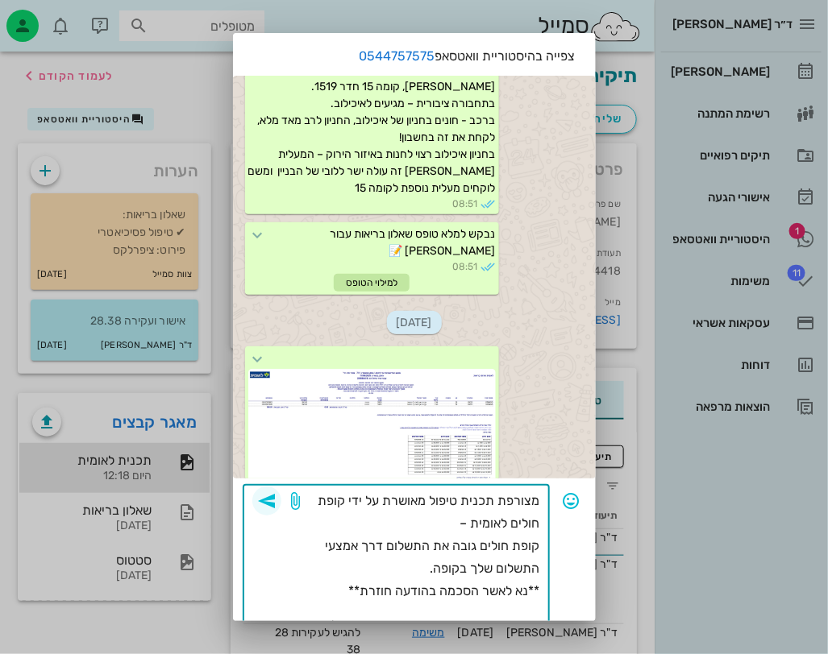
click at [276, 503] on icon "button" at bounding box center [266, 501] width 19 height 19
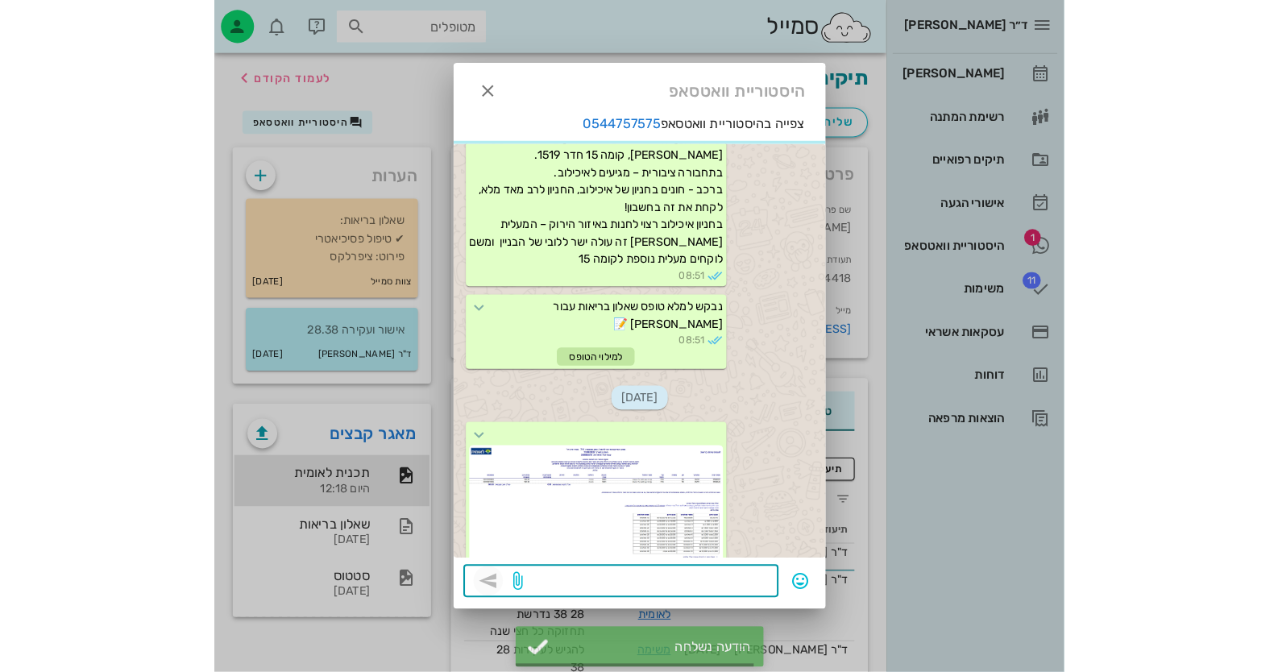
scroll to position [1320, 0]
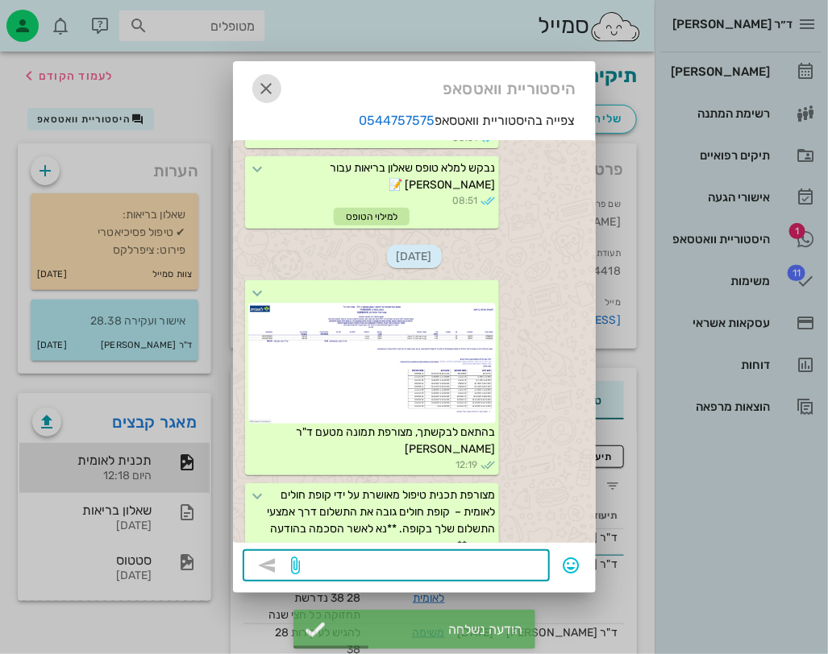
click at [266, 92] on icon "button" at bounding box center [266, 88] width 19 height 19
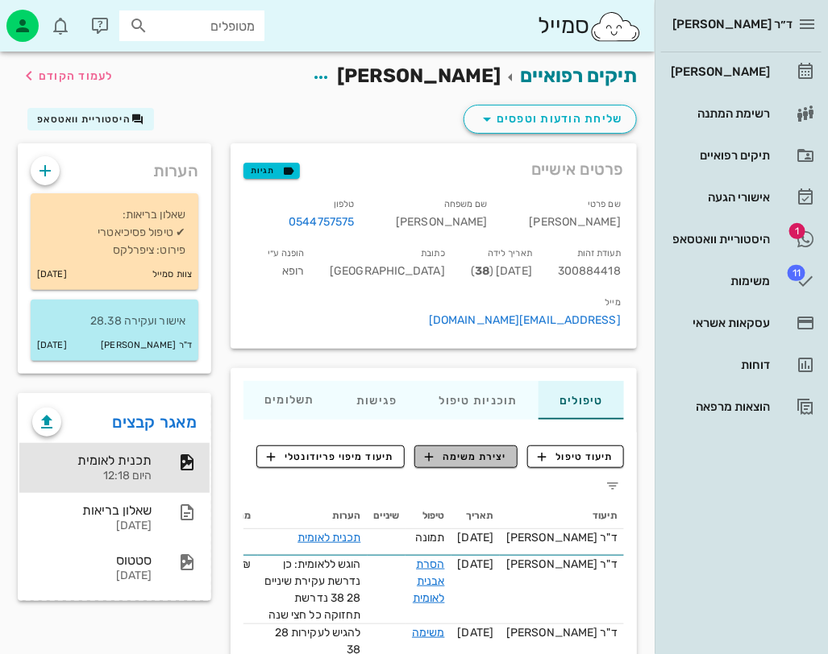
click at [496, 450] on span "יצירת משימה" at bounding box center [466, 457] width 82 height 15
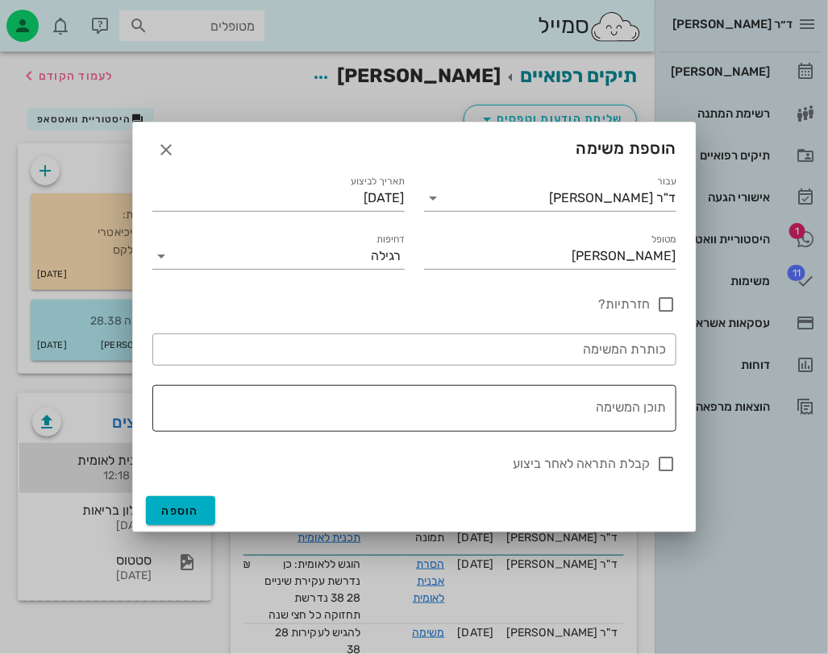
click at [571, 413] on textarea "תוכן המשימה" at bounding box center [411, 412] width 511 height 39
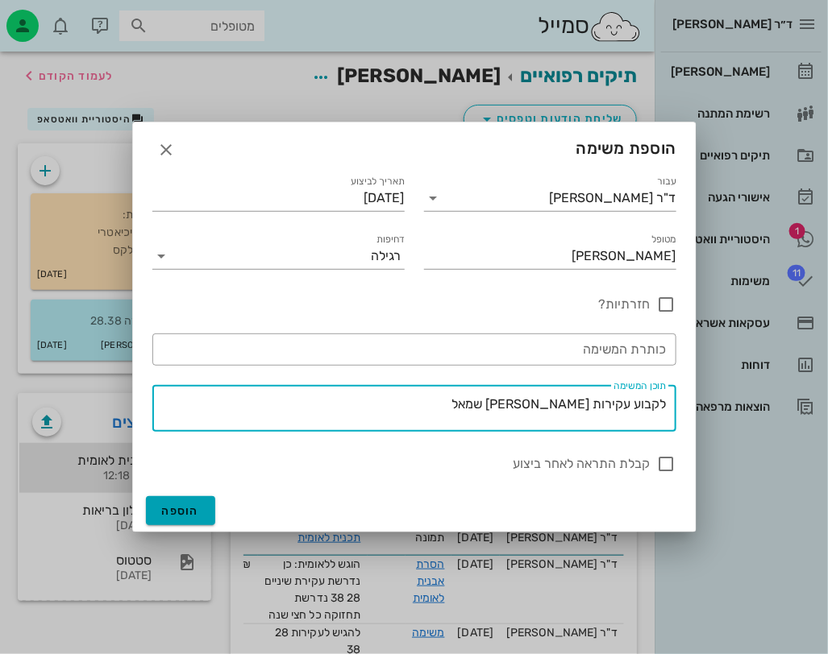
type textarea "לקבוע עקירות [PERSON_NAME] שמאל"
click at [210, 496] on button "הוספה" at bounding box center [181, 510] width 70 height 29
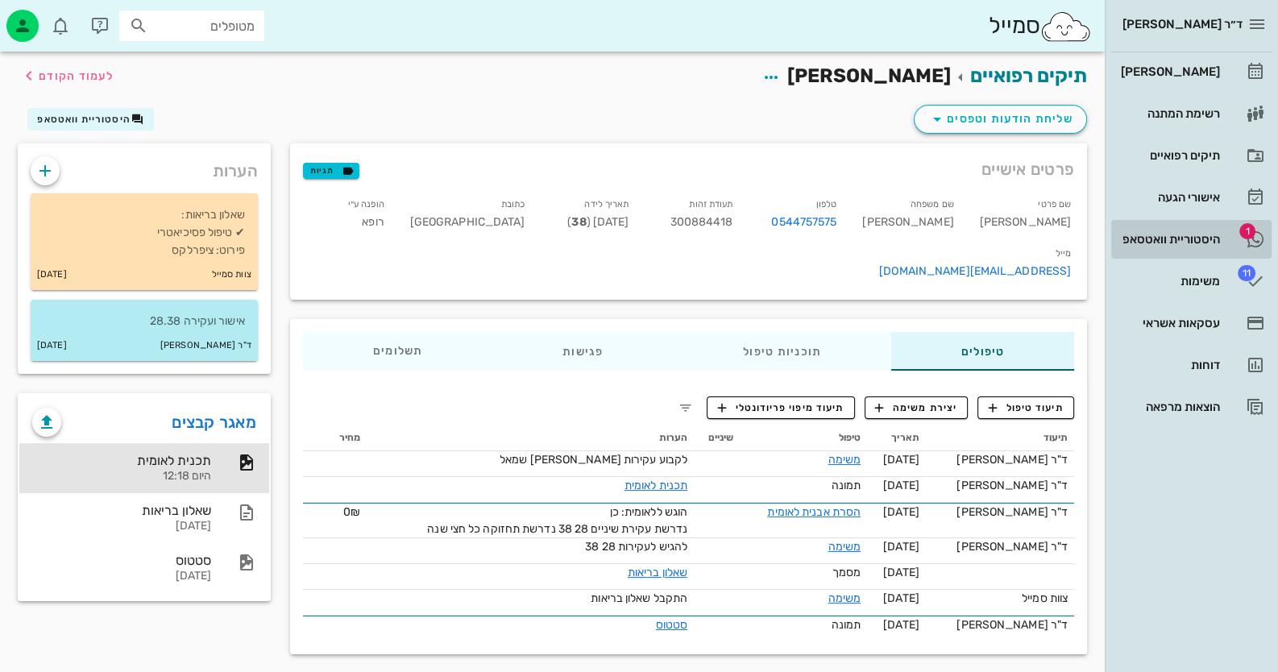
click at [1221, 243] on link "1 היסטוריית וואטסאפ" at bounding box center [1191, 239] width 160 height 39
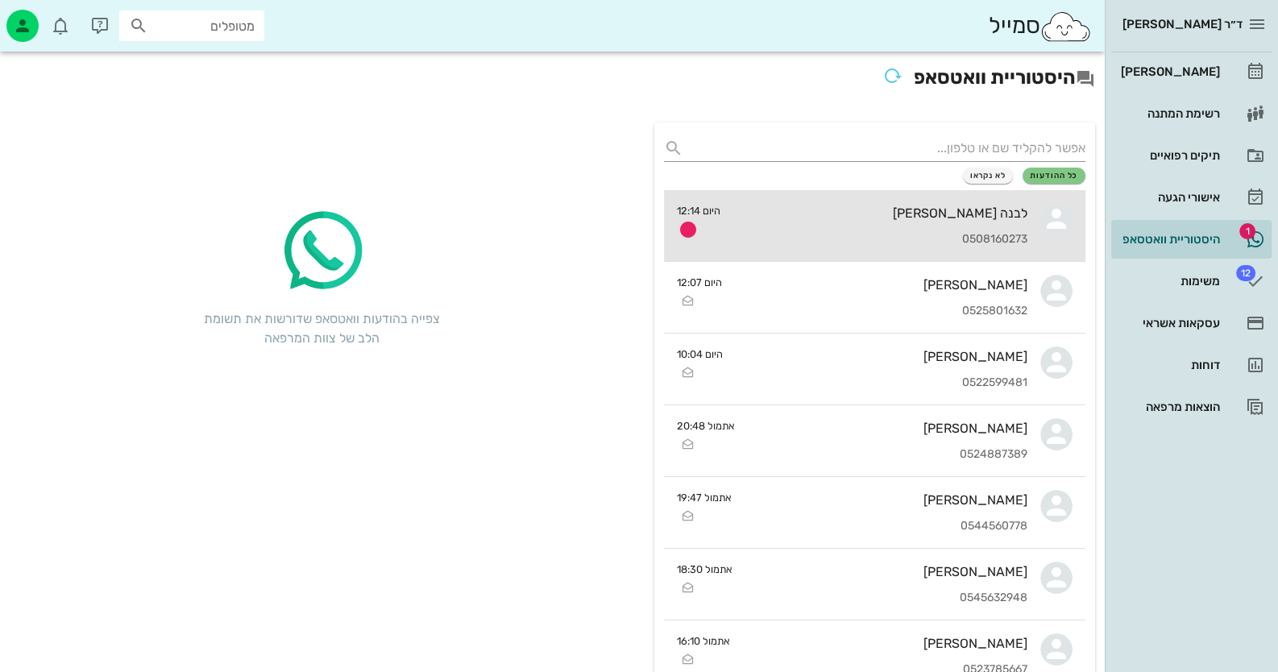
click at [887, 194] on div "לבנה סלמה 0508160273" at bounding box center [880, 225] width 294 height 71
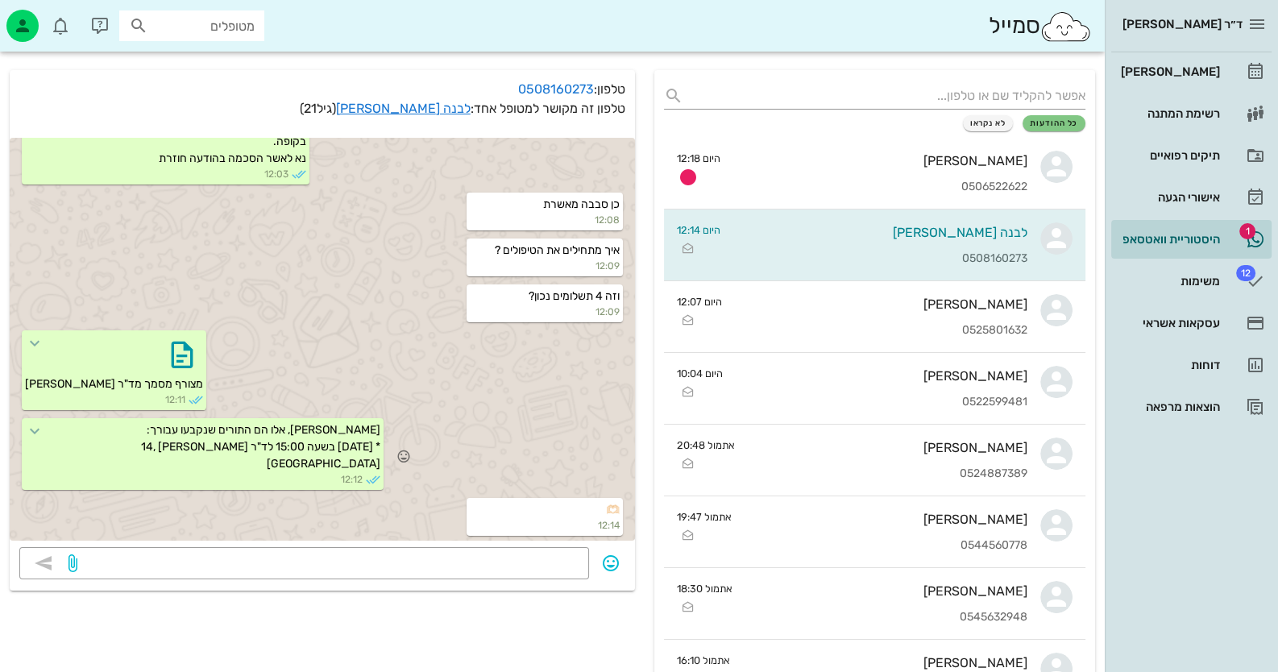
scroll to position [80, 0]
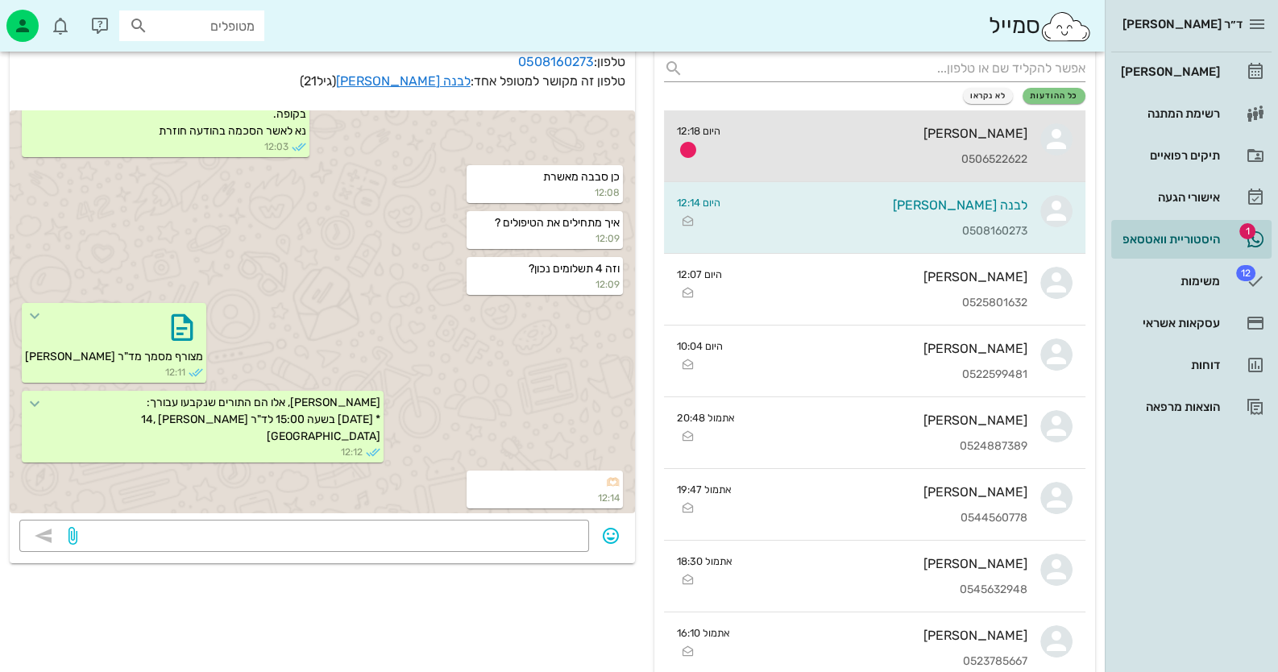
click at [963, 145] on div "[PERSON_NAME] 0506522622" at bounding box center [880, 145] width 294 height 71
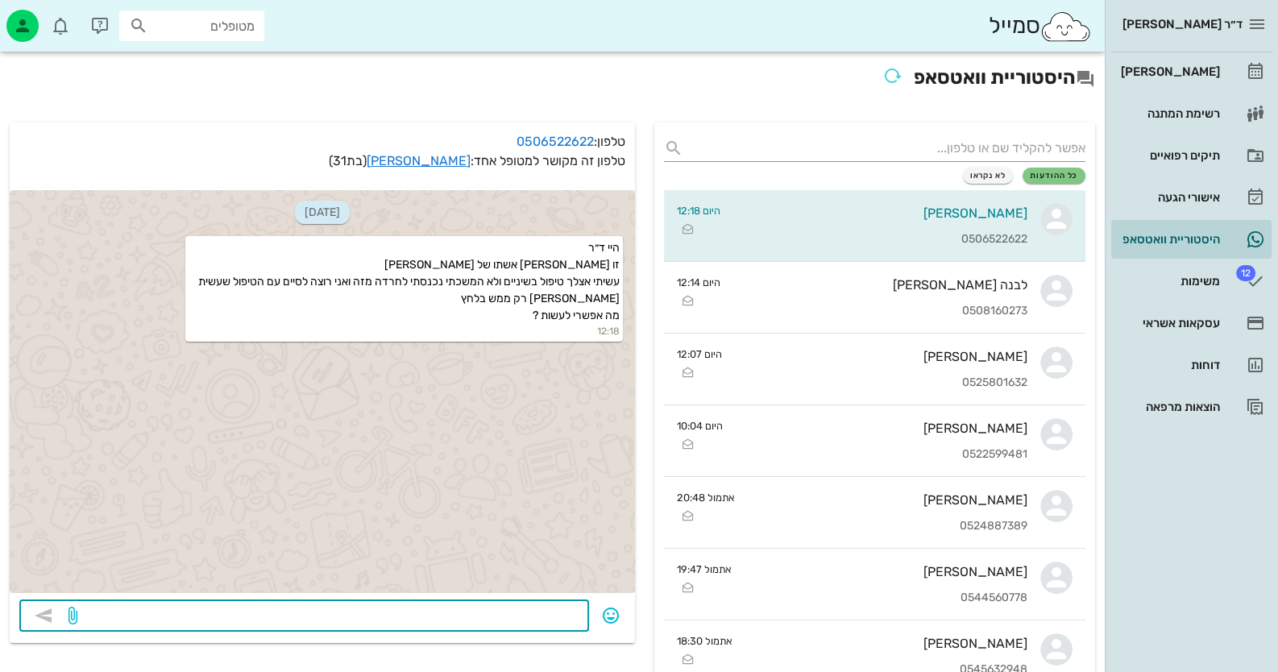
click at [516, 616] on textarea at bounding box center [330, 617] width 499 height 26
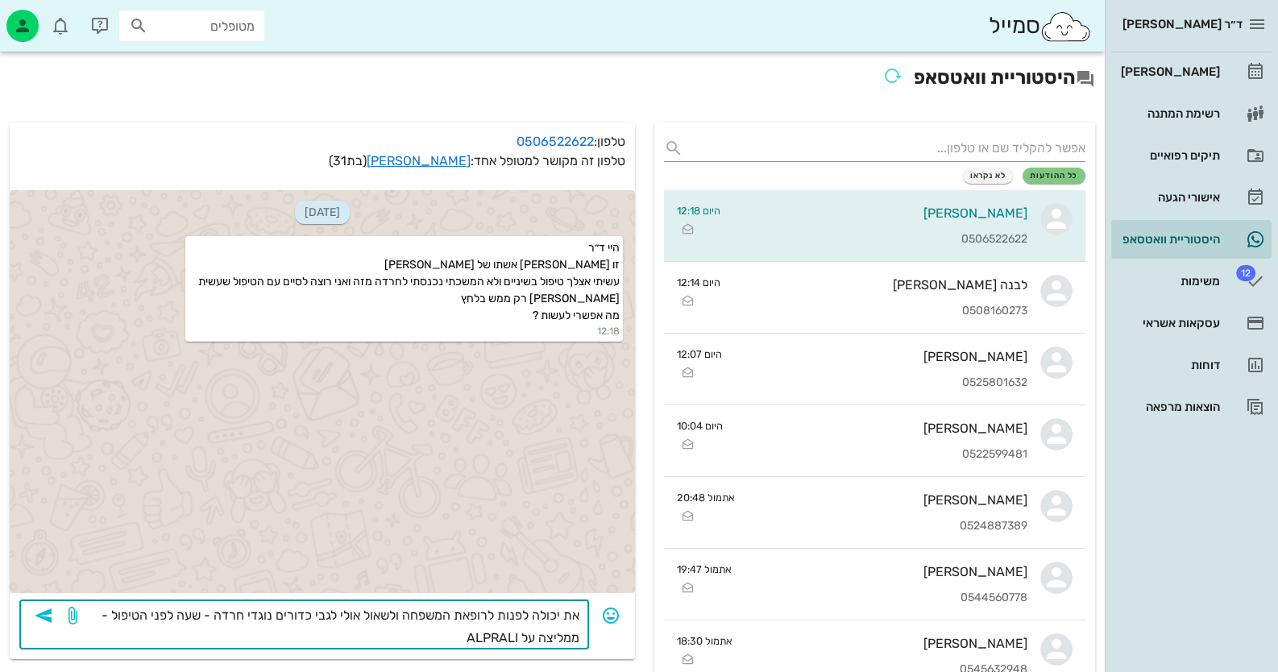
type textarea "את יכולה לפנות לרופאת המשפחה ולשאול אולי לגבי כדורים נוגדי חרדה - שעה לפני הטיפ…"
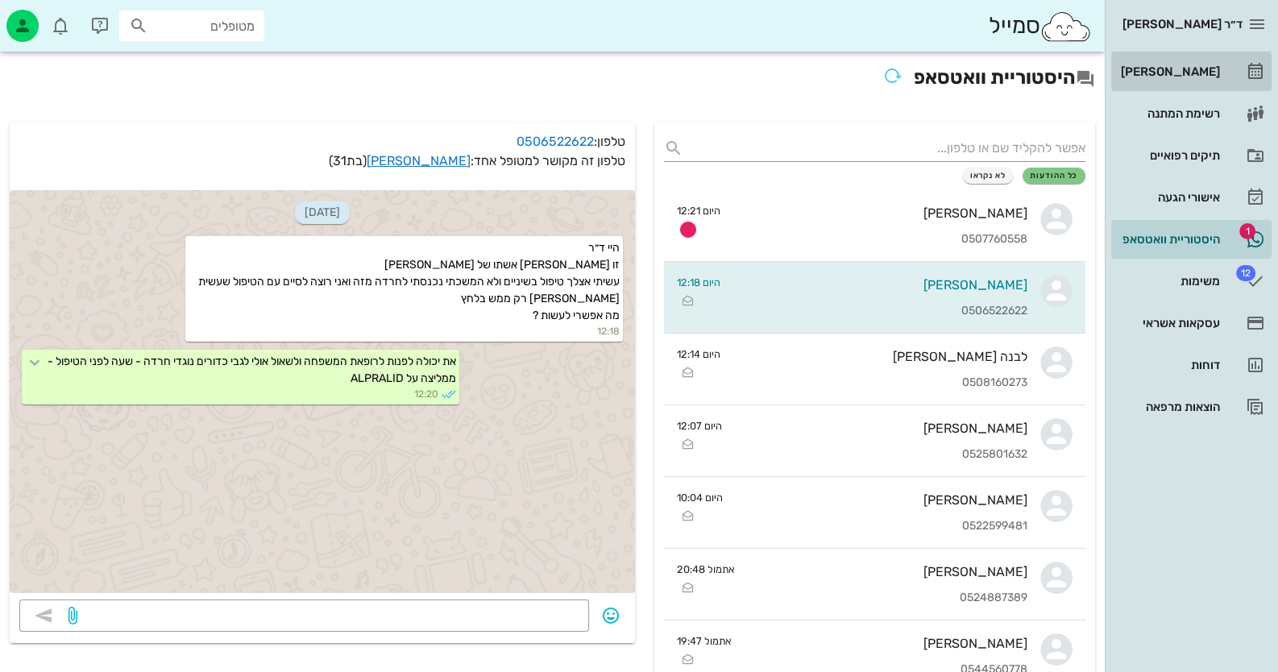
click at [1225, 76] on link "[PERSON_NAME]" at bounding box center [1191, 71] width 160 height 39
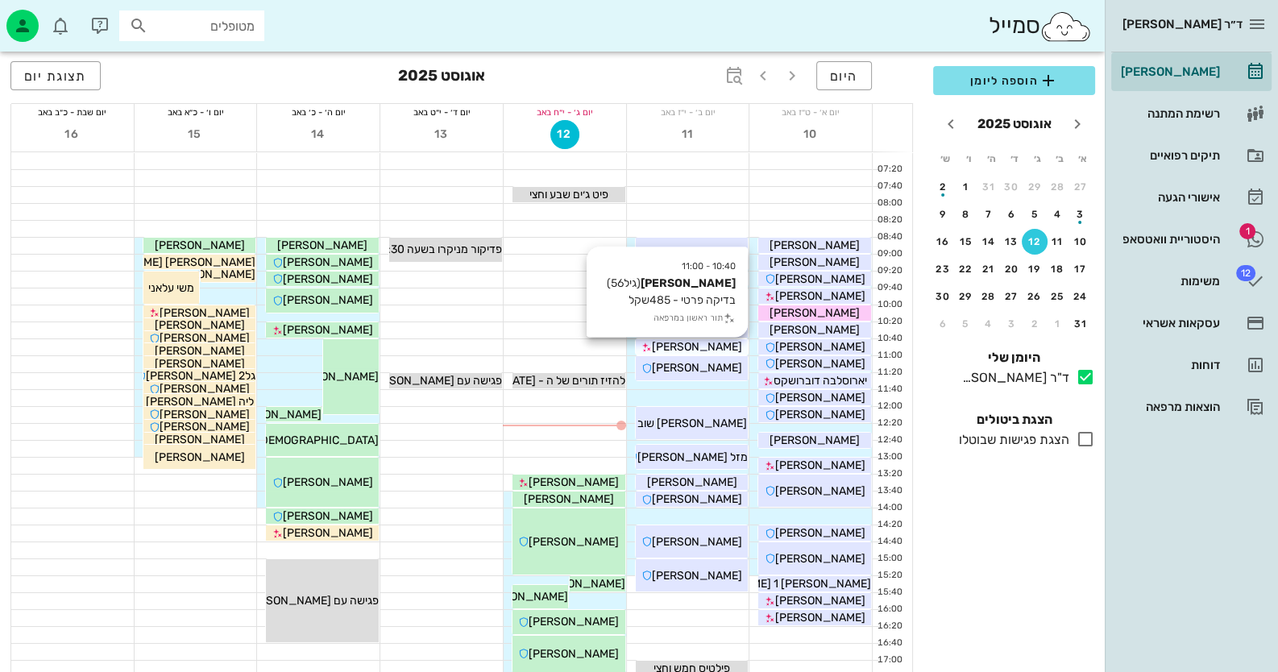
click at [705, 340] on span "[PERSON_NAME]" at bounding box center [697, 347] width 90 height 14
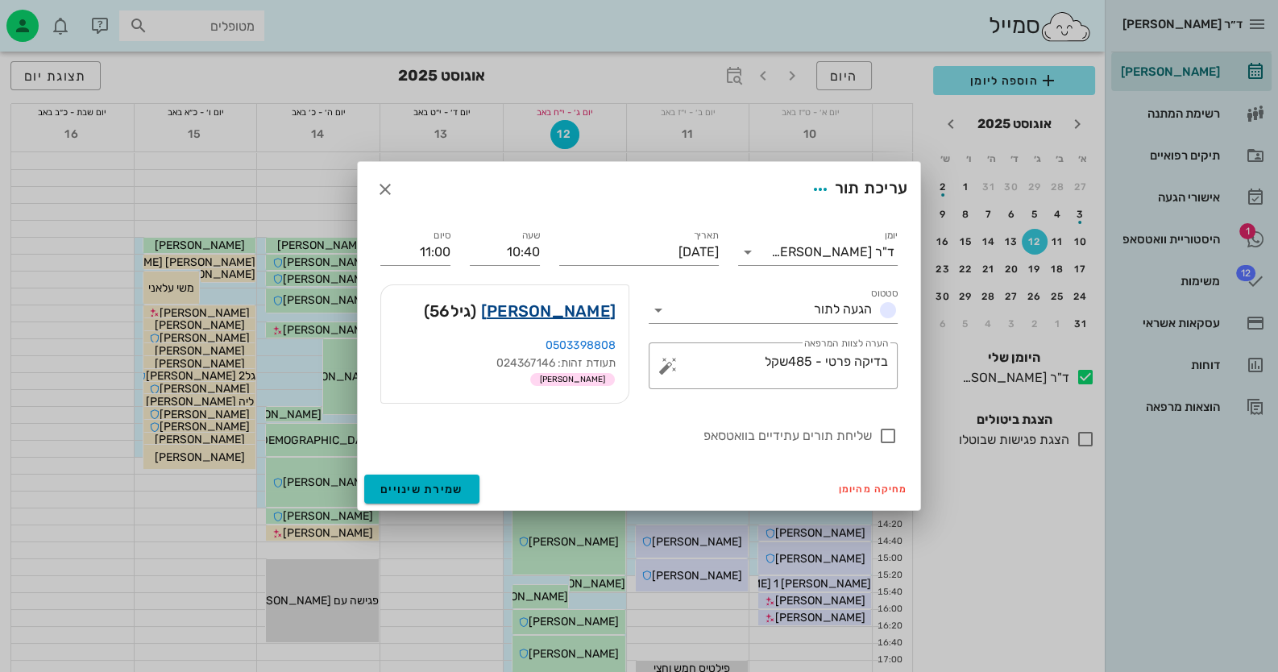
click at [564, 305] on link "לילי אבוחצירא" at bounding box center [548, 311] width 135 height 26
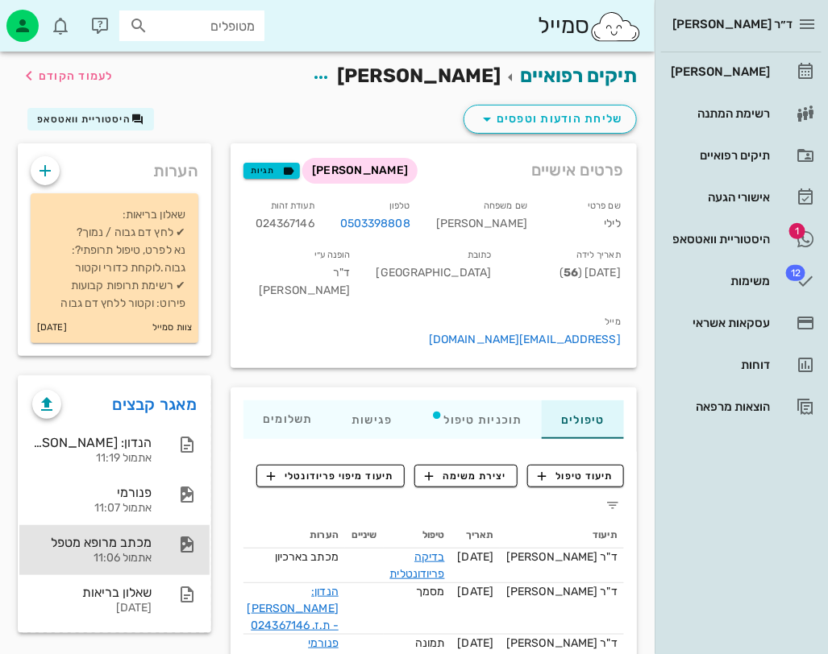
click at [73, 542] on div "מכתב מרופא מטפל" at bounding box center [91, 542] width 119 height 15
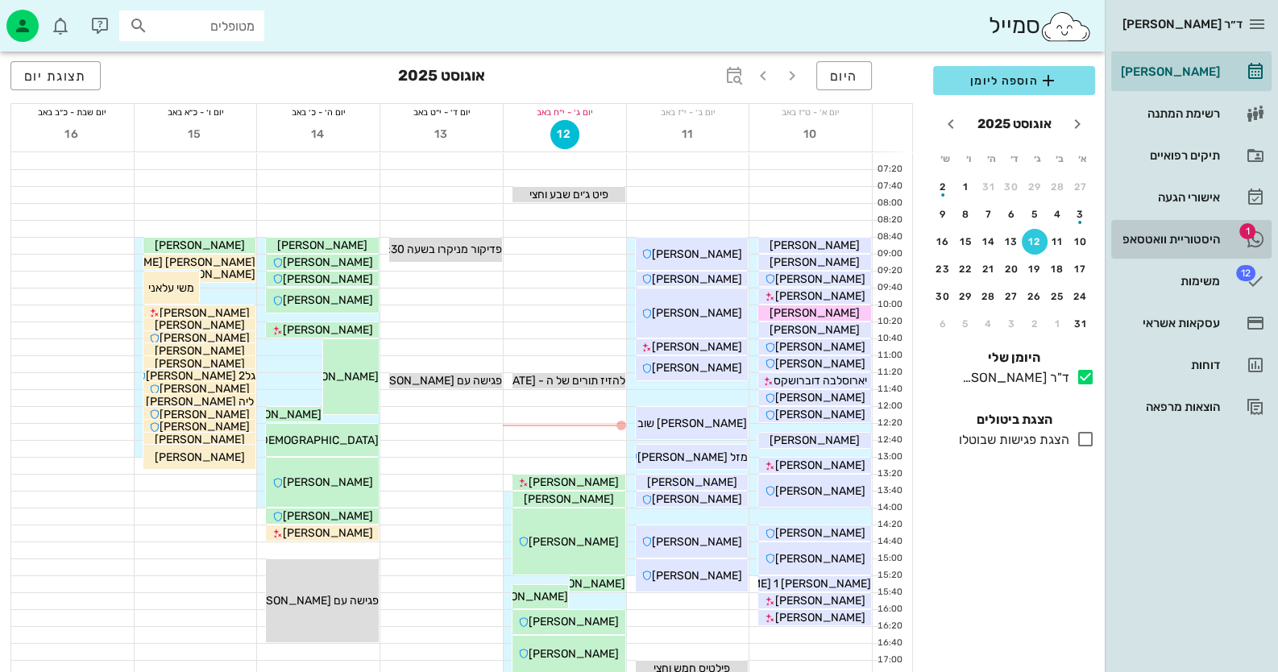
click at [827, 240] on link "1 היסטוריית וואטסאפ" at bounding box center [1191, 239] width 160 height 39
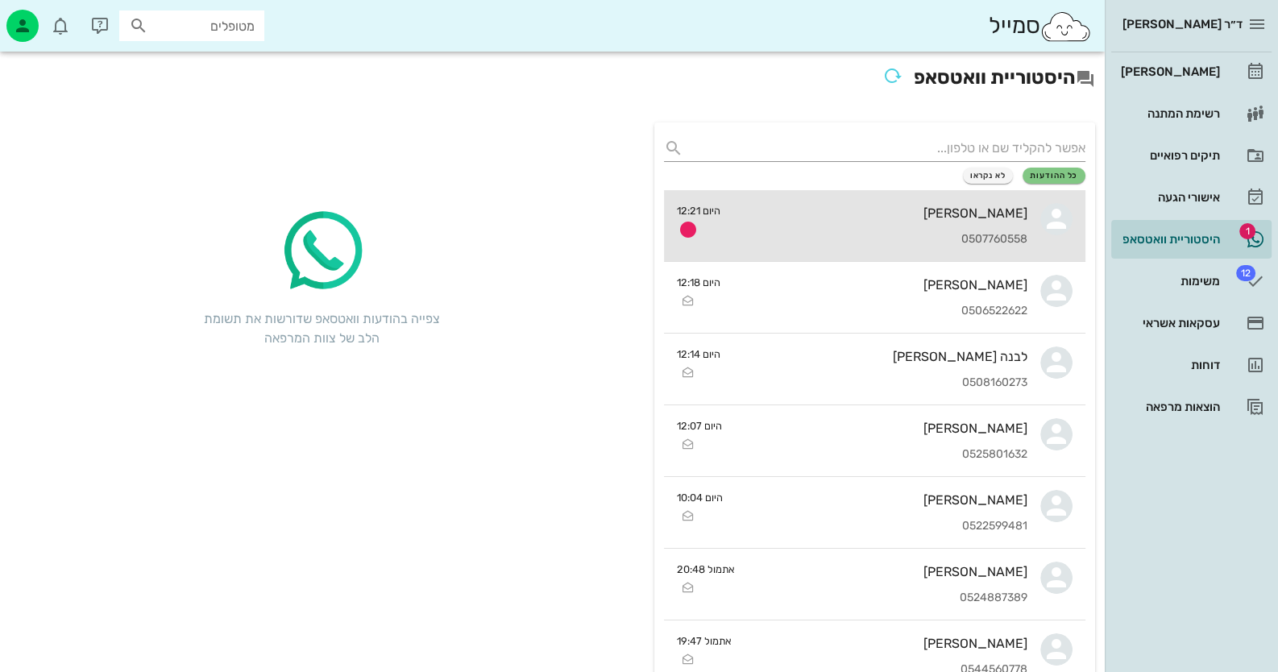
click at [827, 246] on link "אסנת בר אשר 0507760558 היום 12:21" at bounding box center [875, 226] width 422 height 72
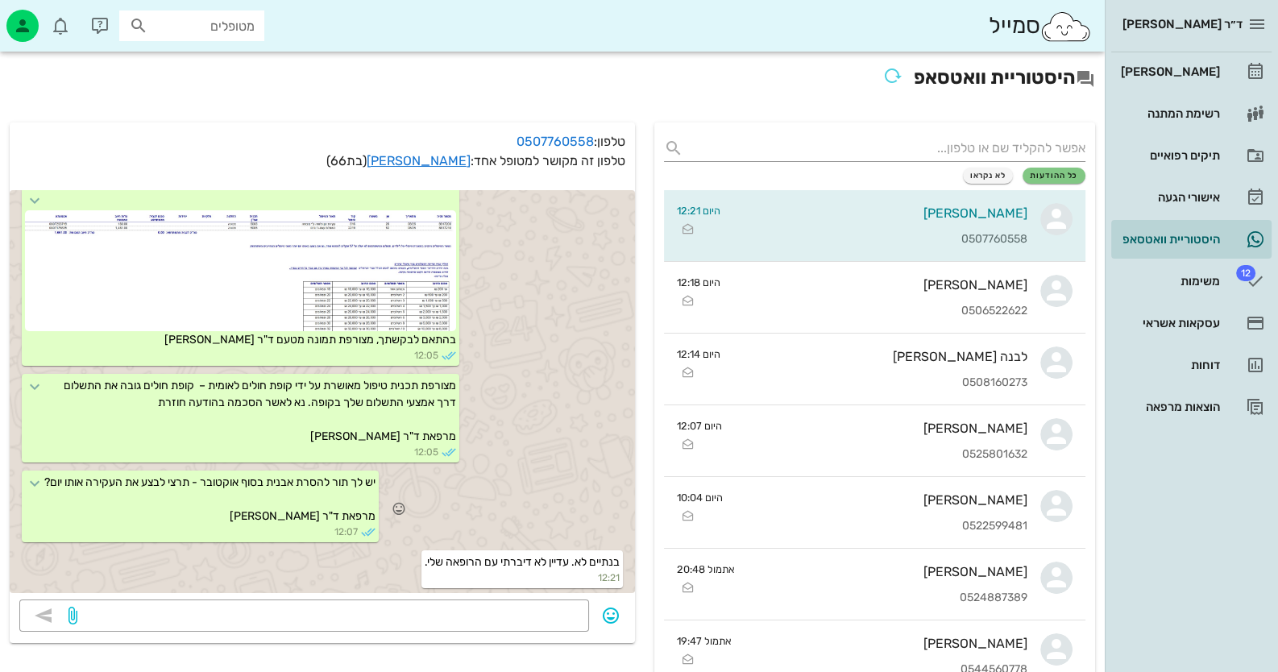
scroll to position [80, 0]
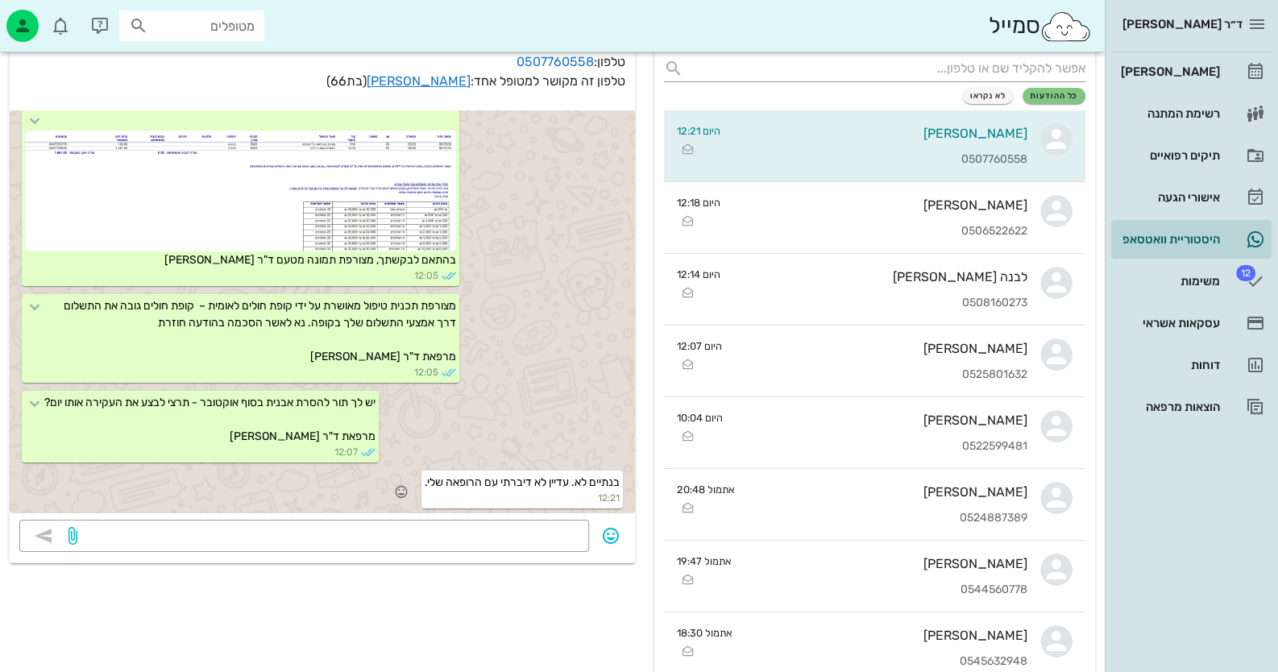
click at [415, 487] on div "בנתיים לא. עדיין לא דיברתי עם הרופאה שלי. 12:21" at bounding box center [322, 491] width 625 height 46
click at [402, 487] on icon "button" at bounding box center [401, 491] width 15 height 15
click at [391, 456] on div "👍" at bounding box center [382, 466] width 29 height 31
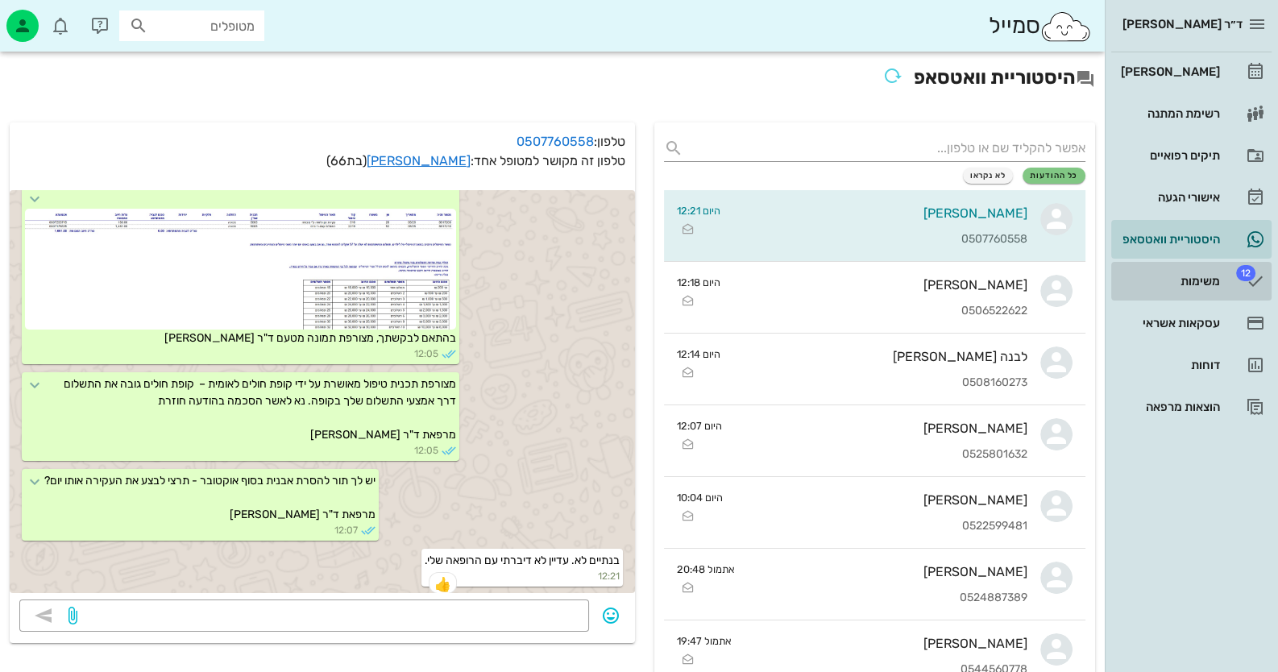
click at [827, 285] on div "משימות" at bounding box center [1169, 281] width 102 height 13
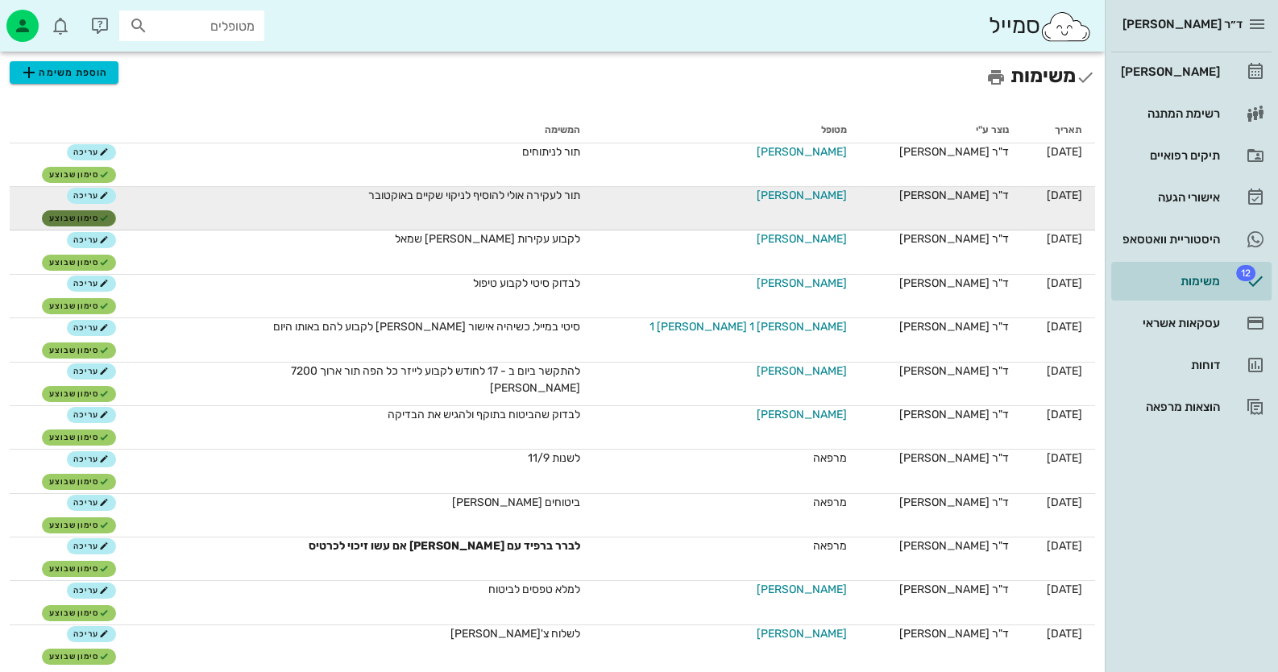
click at [103, 217] on span "סימון שבוצע" at bounding box center [79, 219] width 60 height 10
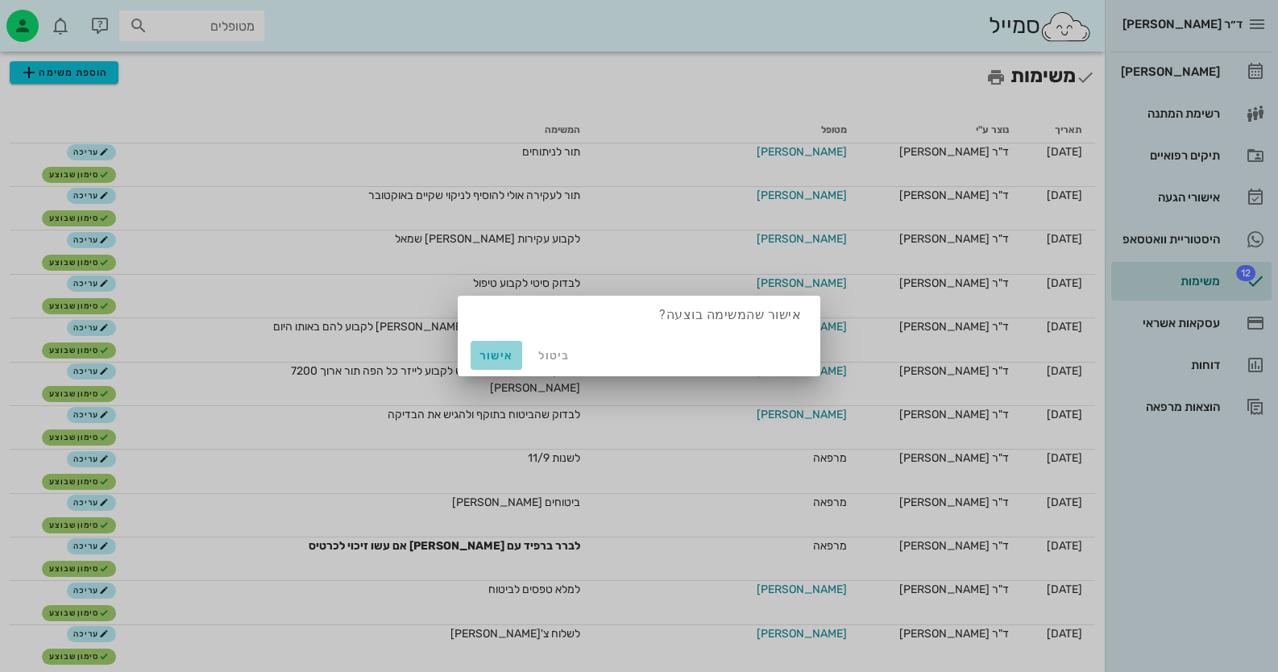
click at [488, 359] on span "אישור" at bounding box center [496, 356] width 39 height 14
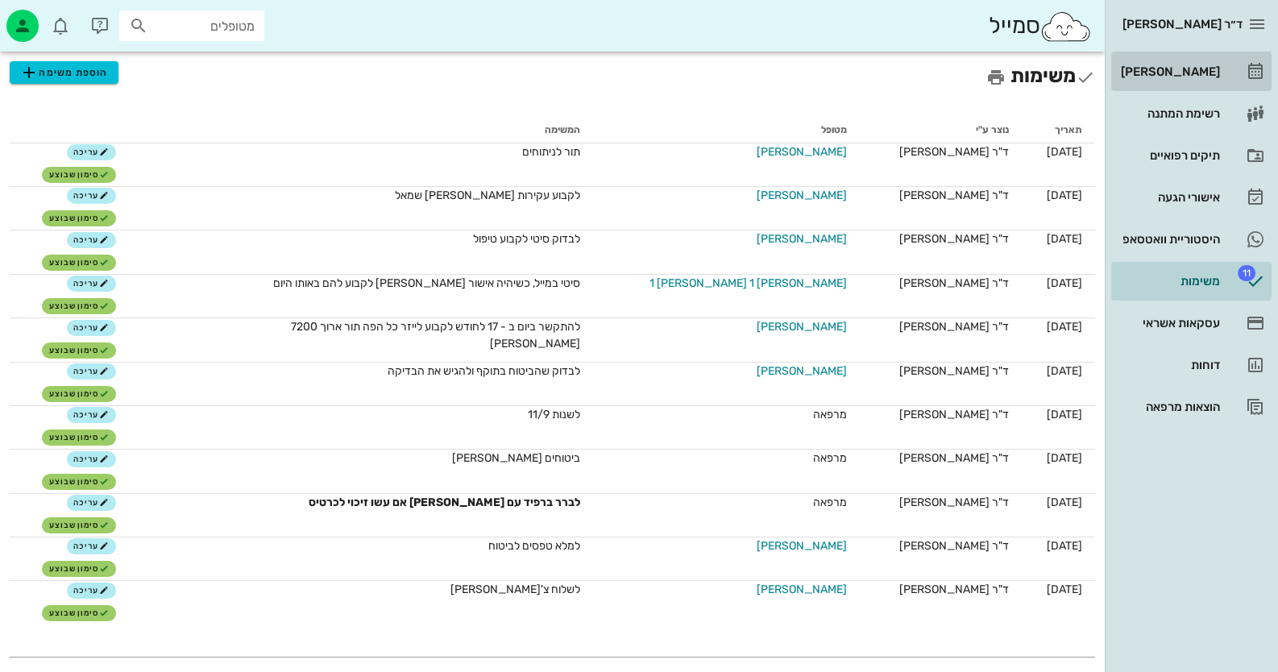
click at [827, 73] on link "[PERSON_NAME]" at bounding box center [1191, 71] width 160 height 39
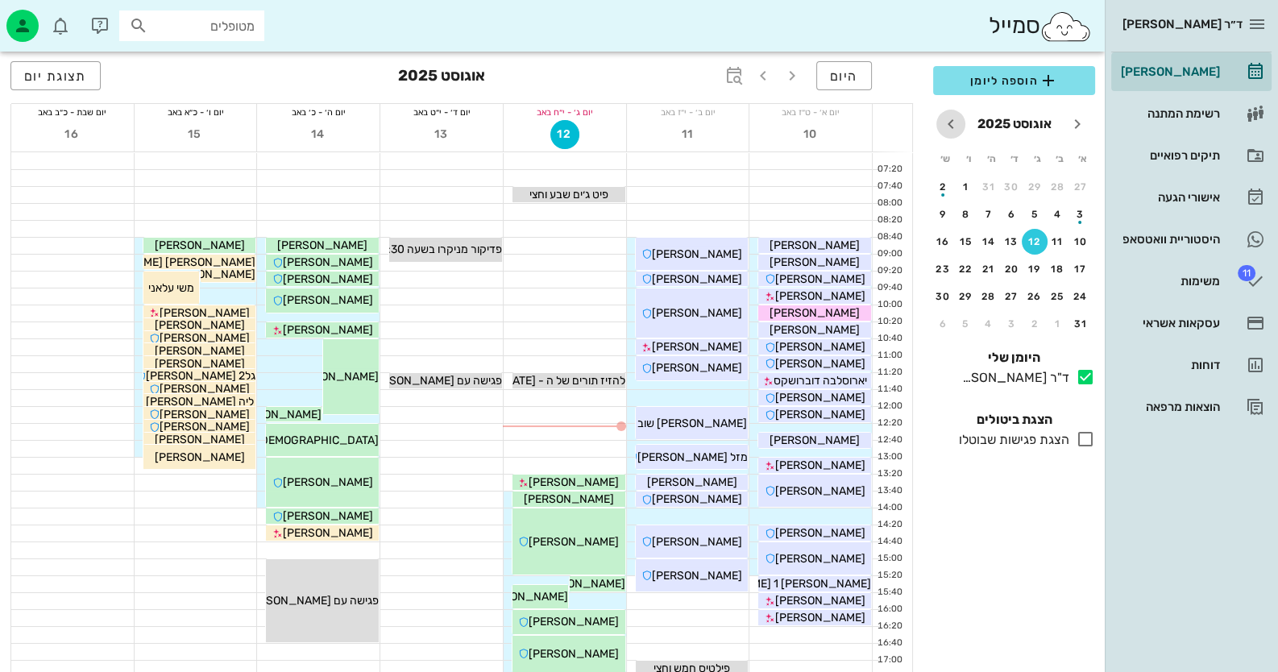
click at [827, 118] on icon "חודש הבא" at bounding box center [950, 123] width 19 height 19
click at [827, 214] on div "11" at bounding box center [989, 214] width 26 height 11
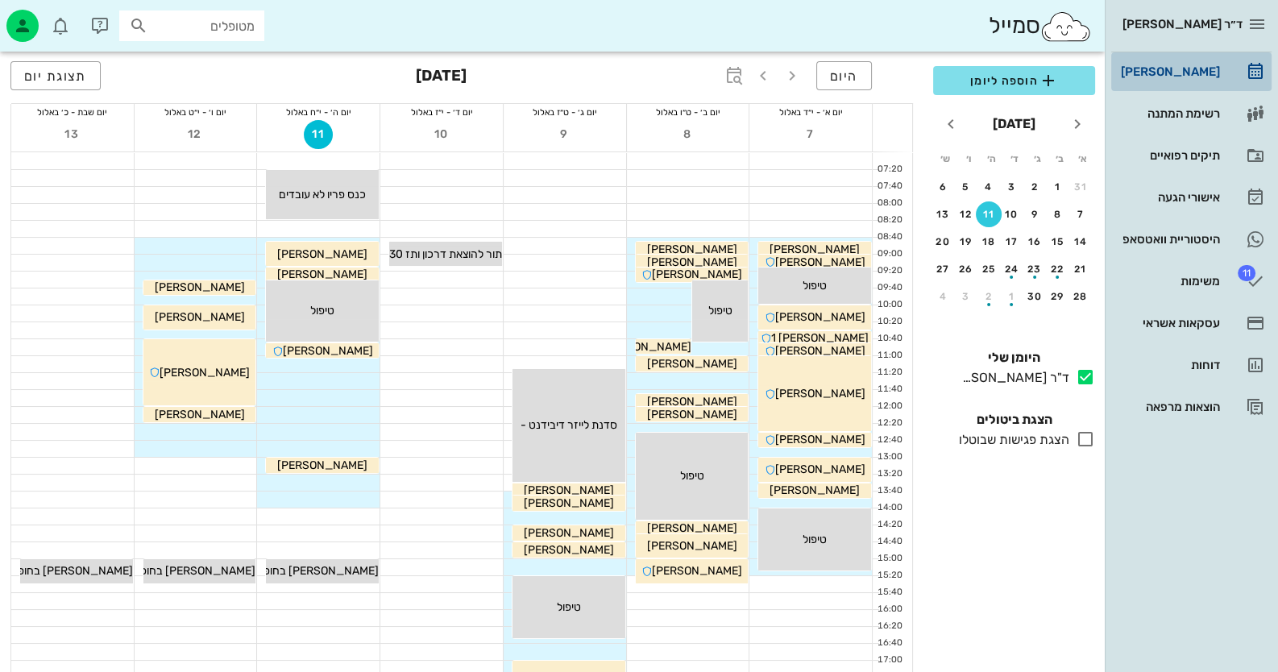
click at [827, 83] on div "[PERSON_NAME]" at bounding box center [1169, 72] width 102 height 26
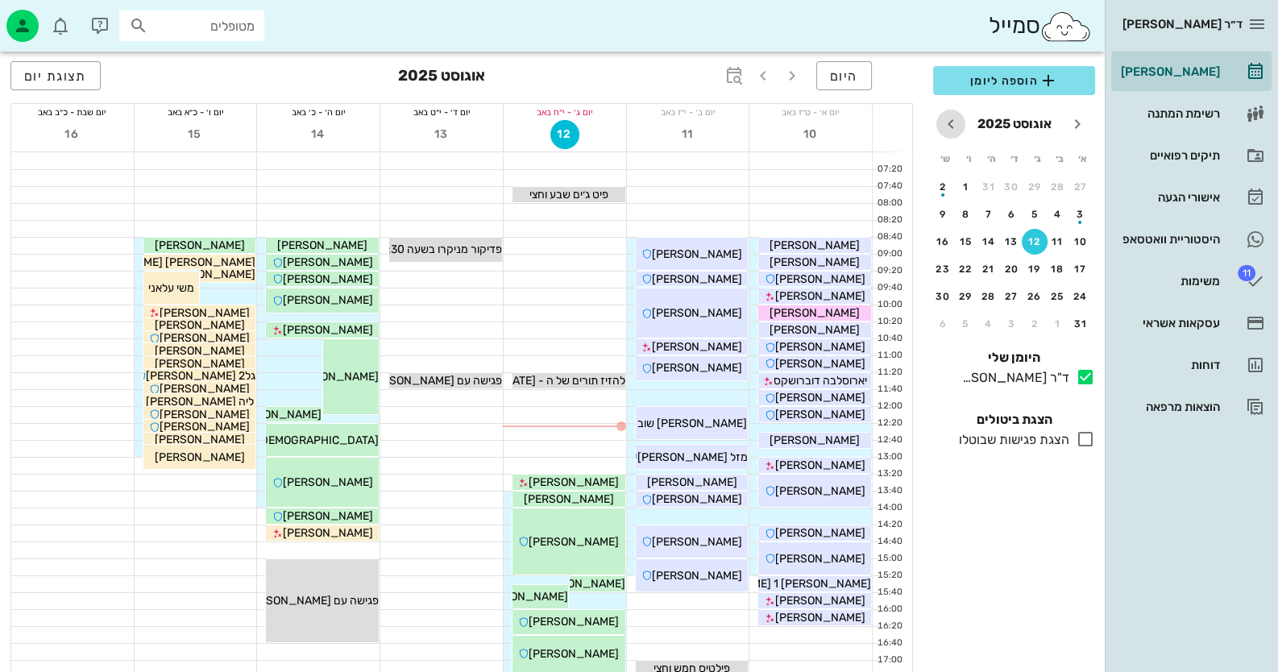
click at [827, 123] on icon "חודש הבא" at bounding box center [950, 123] width 19 height 19
click at [827, 239] on div "9" at bounding box center [1081, 241] width 26 height 11
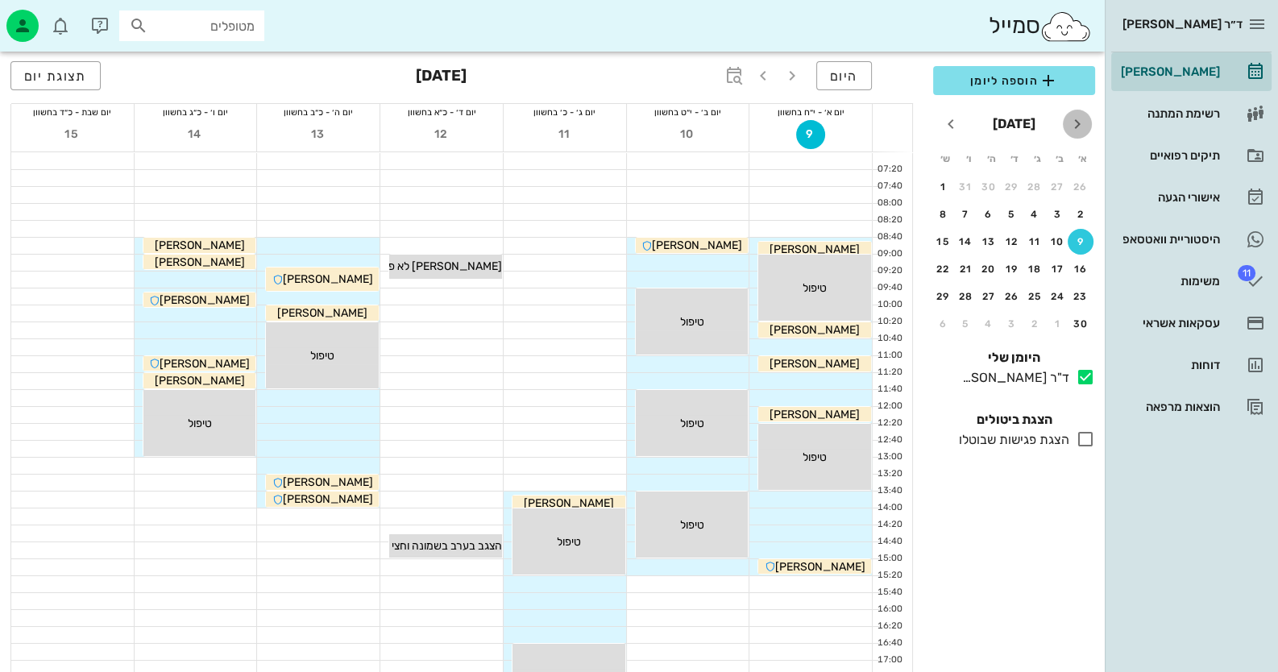
click at [827, 118] on icon "חודש שעבר" at bounding box center [1077, 123] width 19 height 19
click at [827, 214] on div "11" at bounding box center [989, 214] width 26 height 11
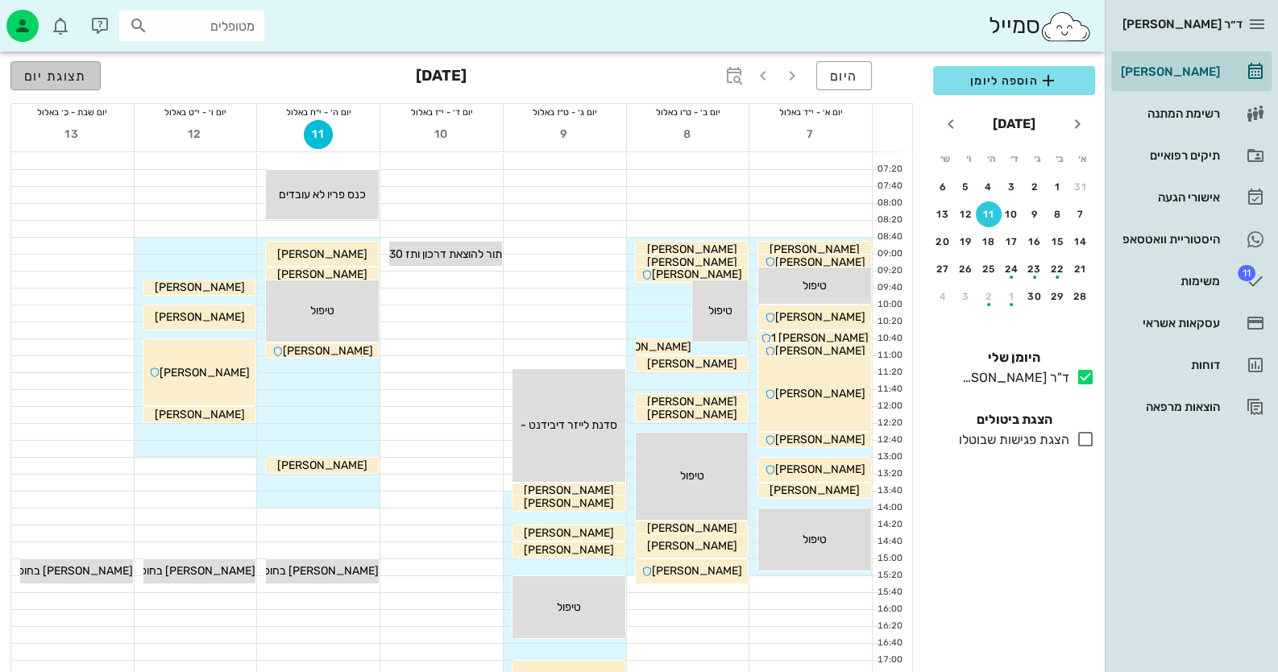
click at [89, 85] on button "תצוגת יום" at bounding box center [55, 75] width 90 height 29
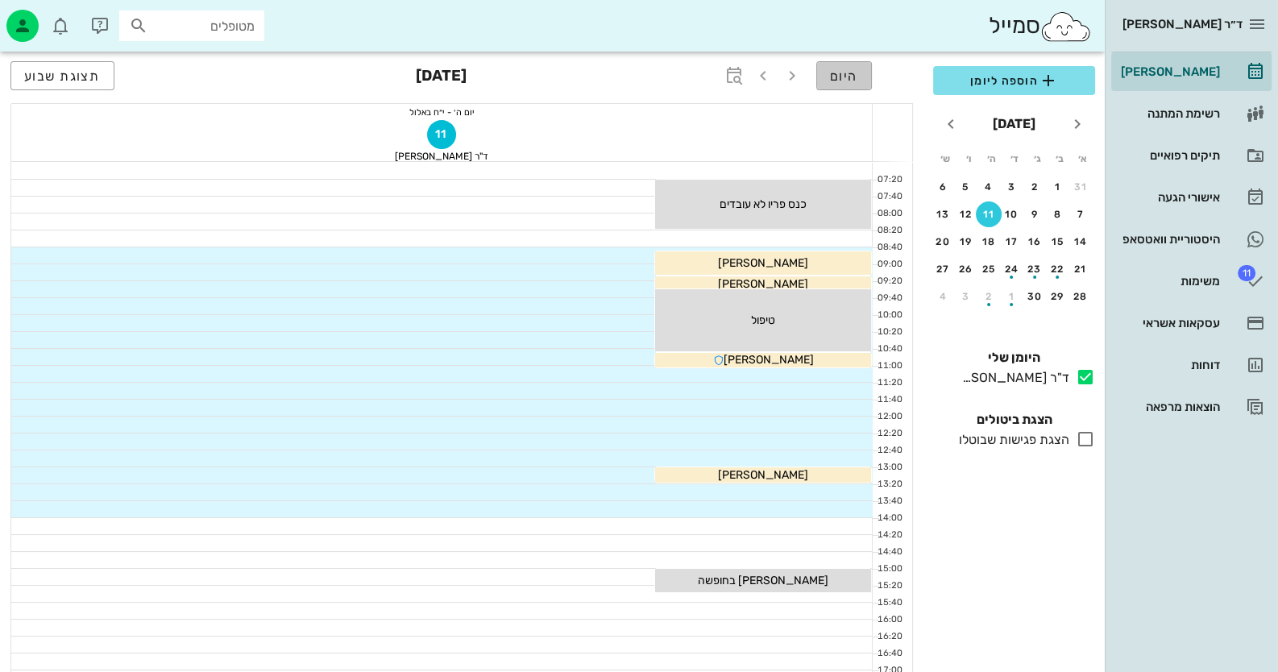
click at [827, 69] on span "היום" at bounding box center [844, 76] width 28 height 15
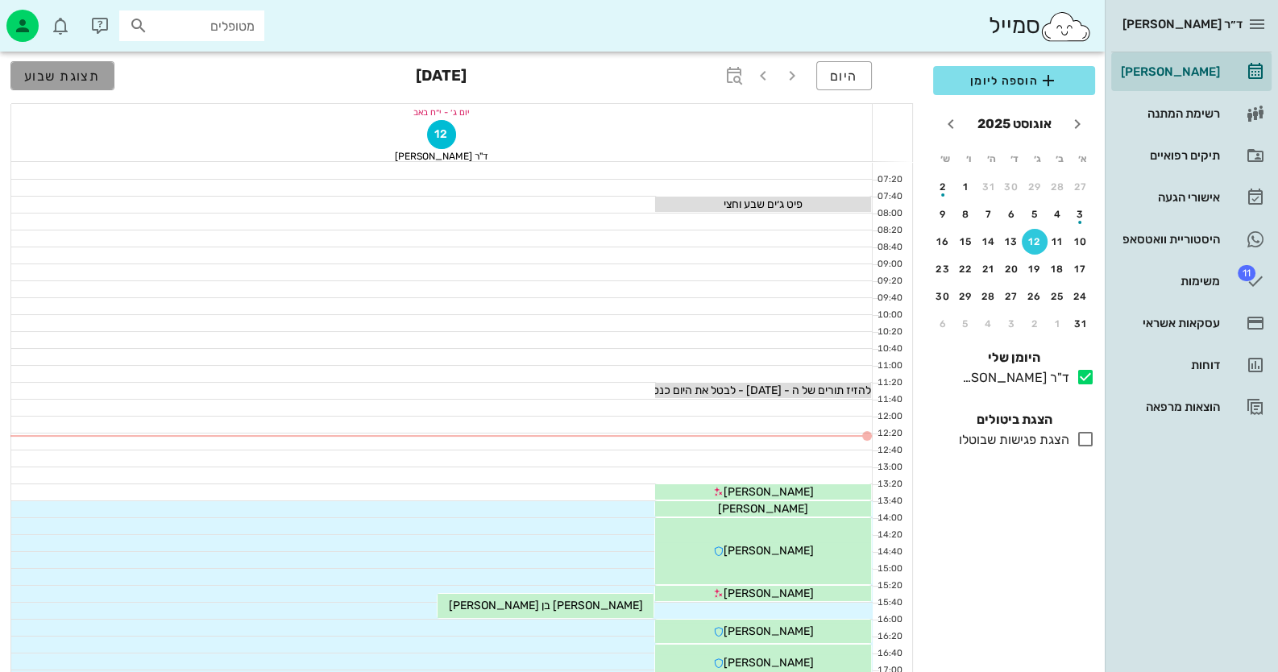
click at [75, 75] on span "תצוגת שבוע" at bounding box center [62, 76] width 77 height 15
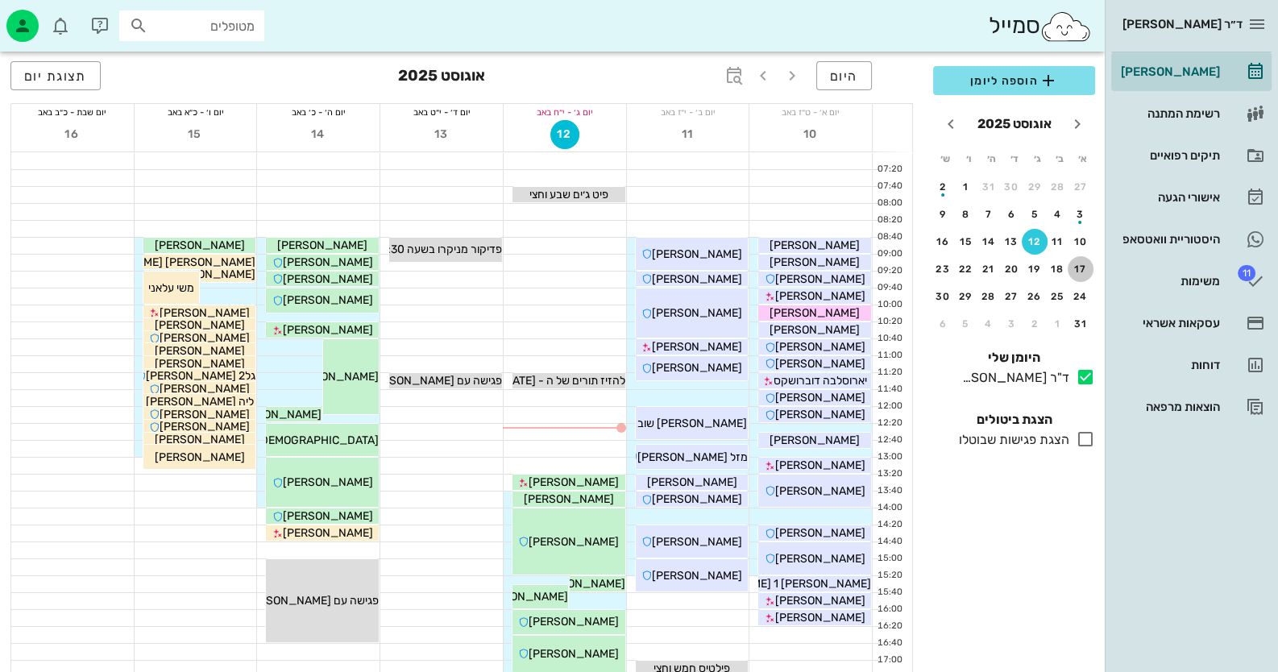
click at [827, 264] on div "17" at bounding box center [1081, 269] width 26 height 11
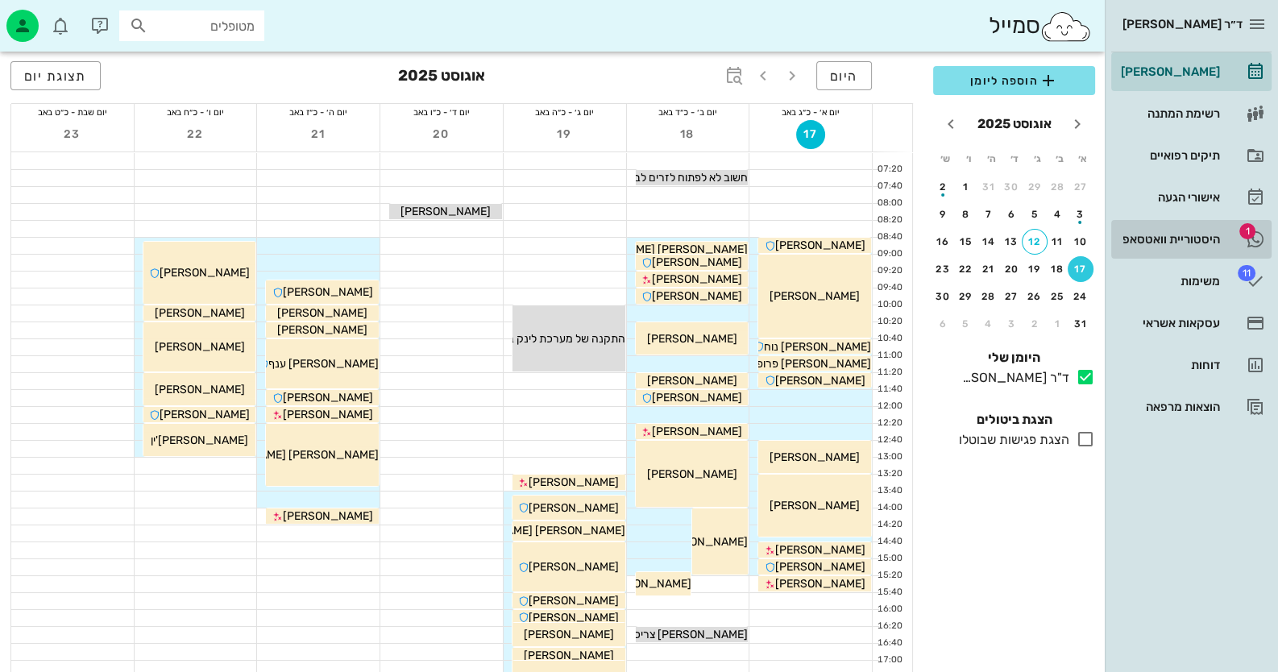
click at [827, 236] on div "היסטוריית וואטסאפ" at bounding box center [1169, 239] width 102 height 13
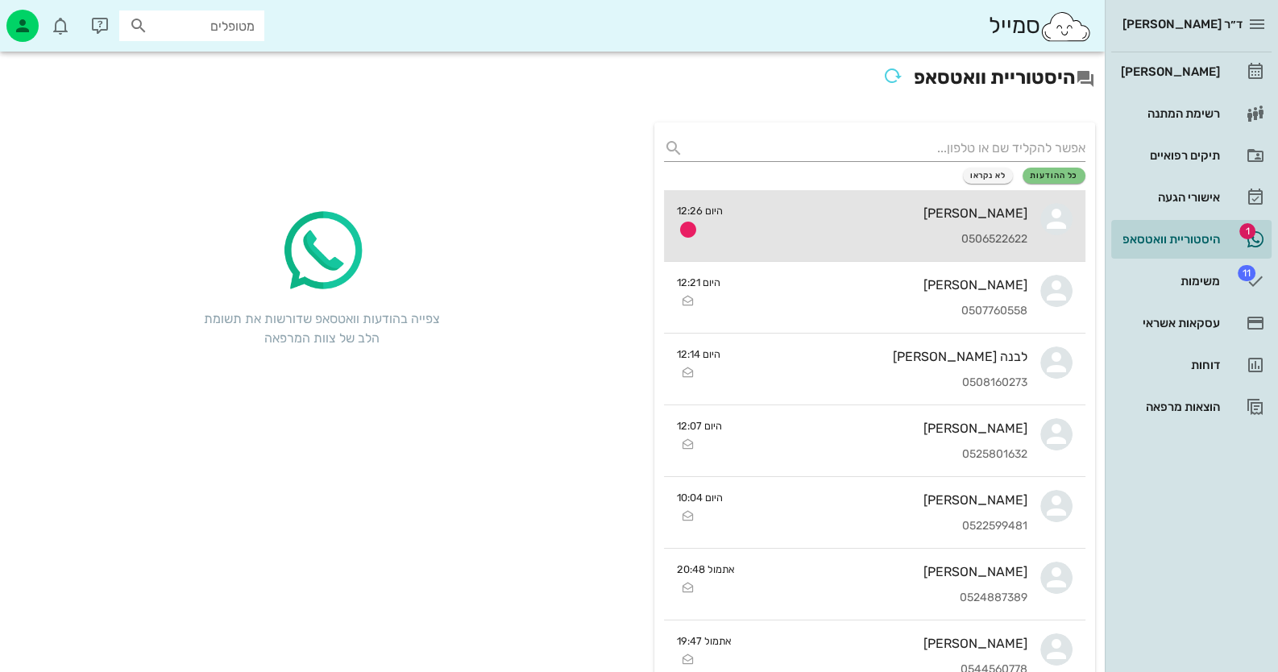
click at [827, 228] on div "[PERSON_NAME] 0506522622" at bounding box center [882, 225] width 292 height 71
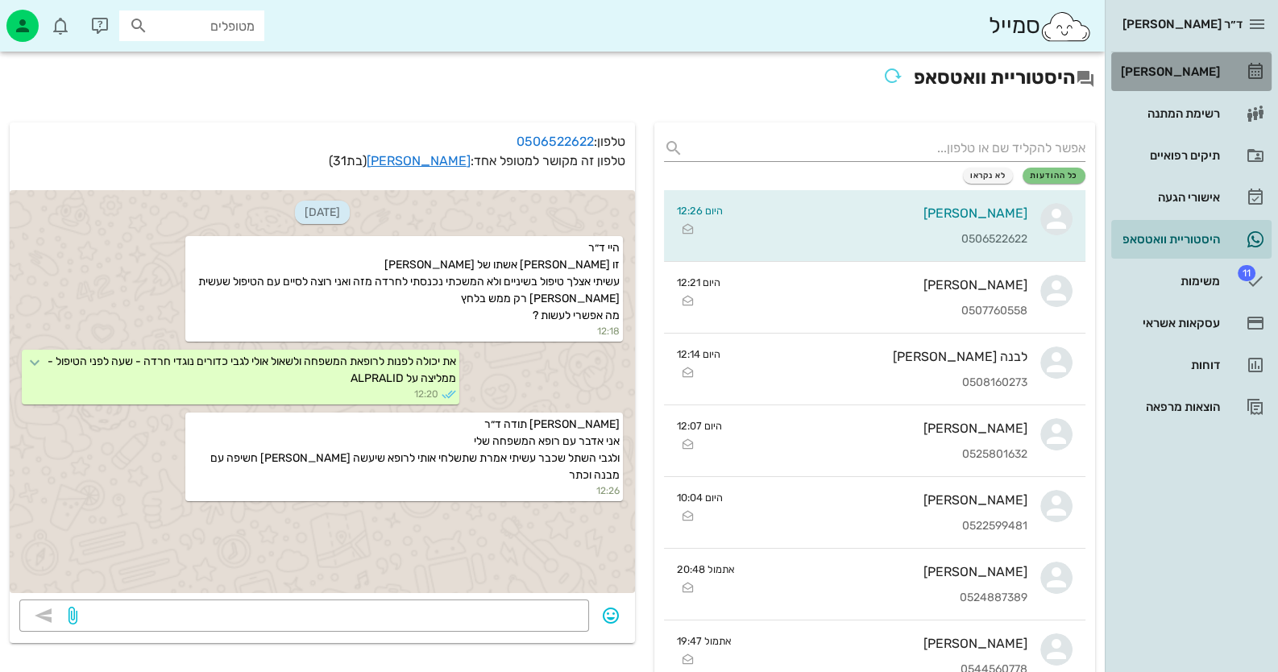
click at [827, 65] on icon at bounding box center [1255, 71] width 19 height 19
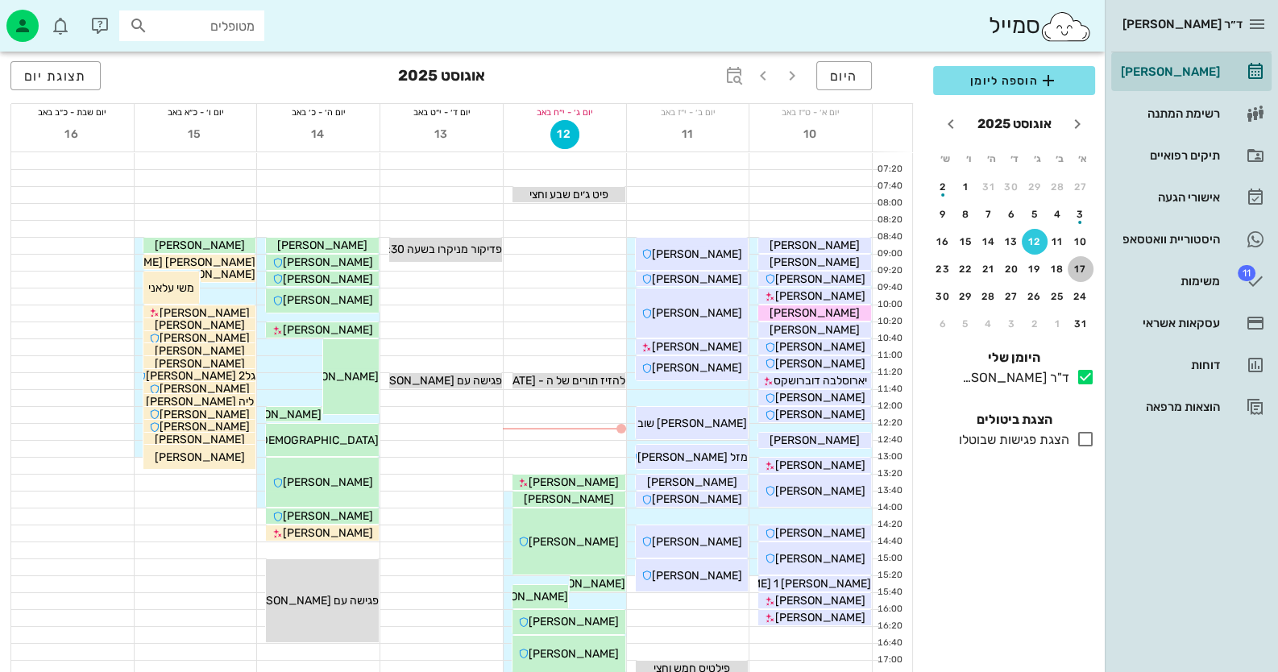
click at [827, 264] on div "17" at bounding box center [1081, 269] width 26 height 11
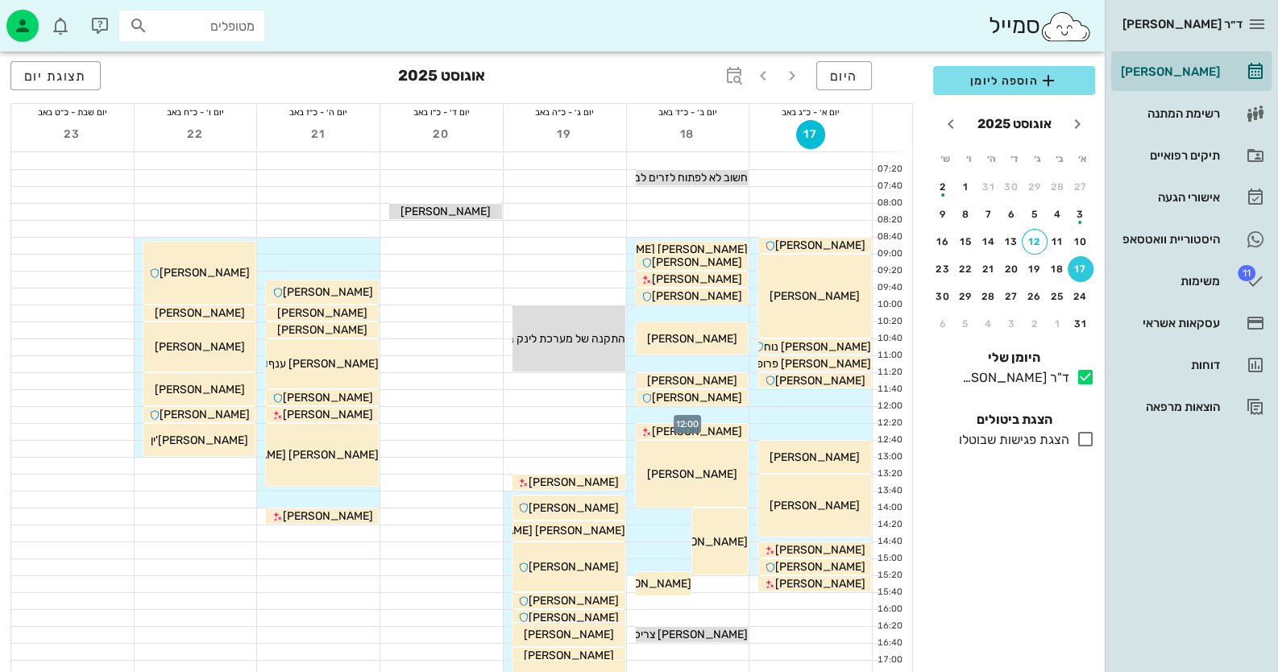
click at [711, 413] on div at bounding box center [688, 415] width 123 height 16
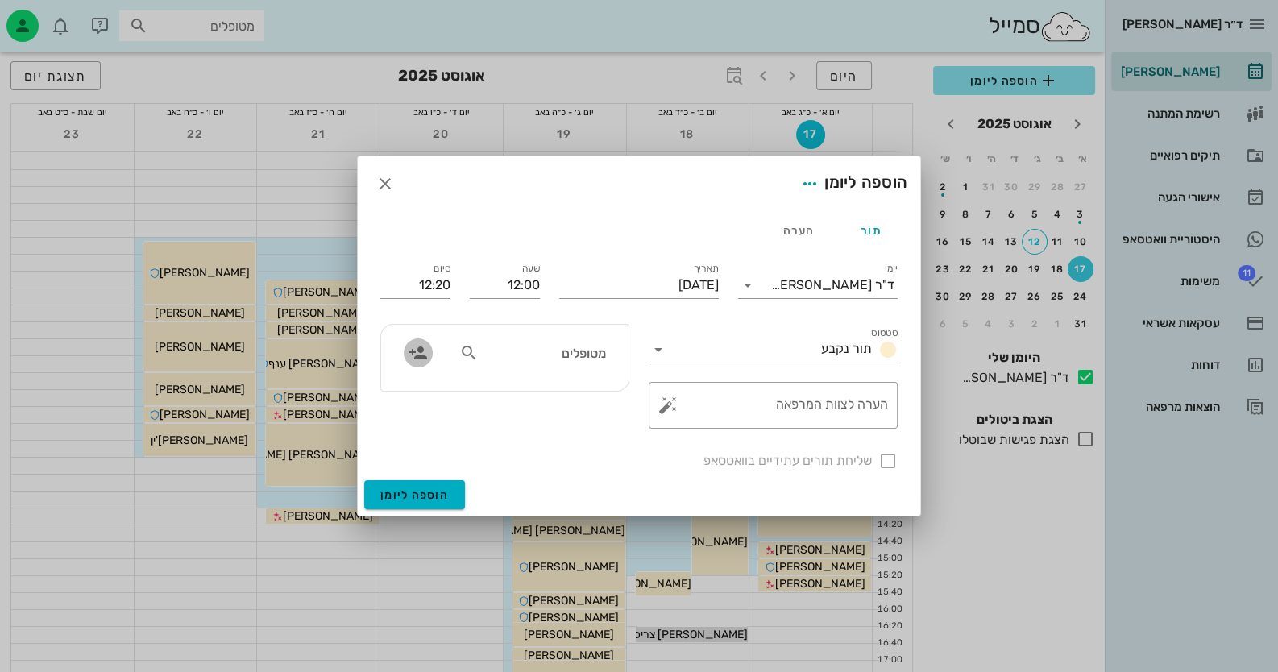
click at [409, 355] on icon "button" at bounding box center [418, 352] width 19 height 19
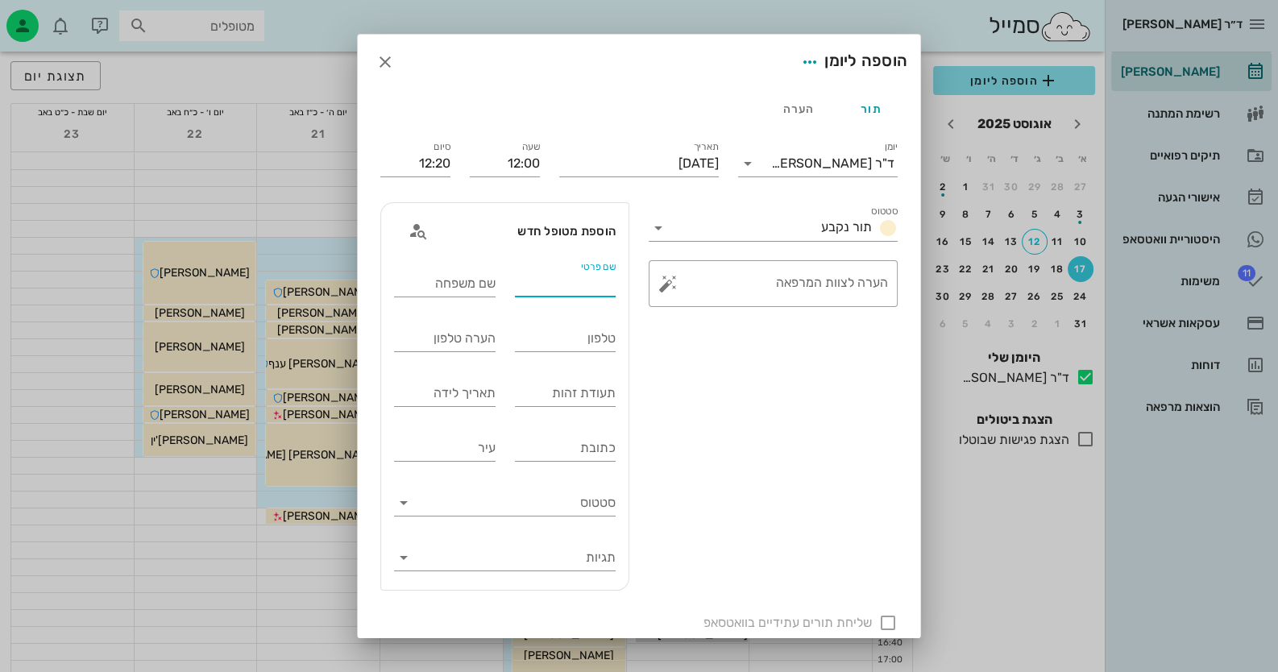
click at [603, 286] on input "שם פרטי" at bounding box center [566, 284] width 102 height 26
type input "סיגל"
type input "זכריה"
click at [592, 345] on input "טלפון" at bounding box center [566, 339] width 102 height 26
paste input "0533921546"
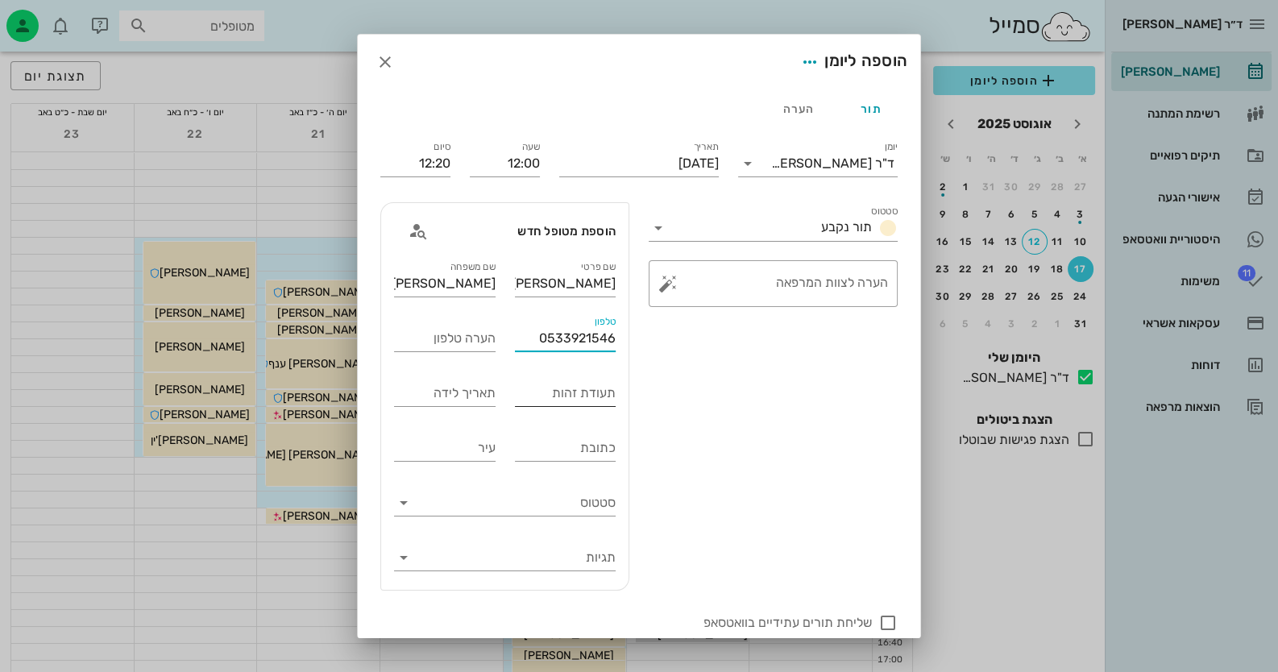
type input "0533921546"
click at [610, 394] on input "תעודת זהות" at bounding box center [566, 393] width 102 height 26
type input "023624463"
click at [669, 280] on button "button" at bounding box center [667, 283] width 19 height 19
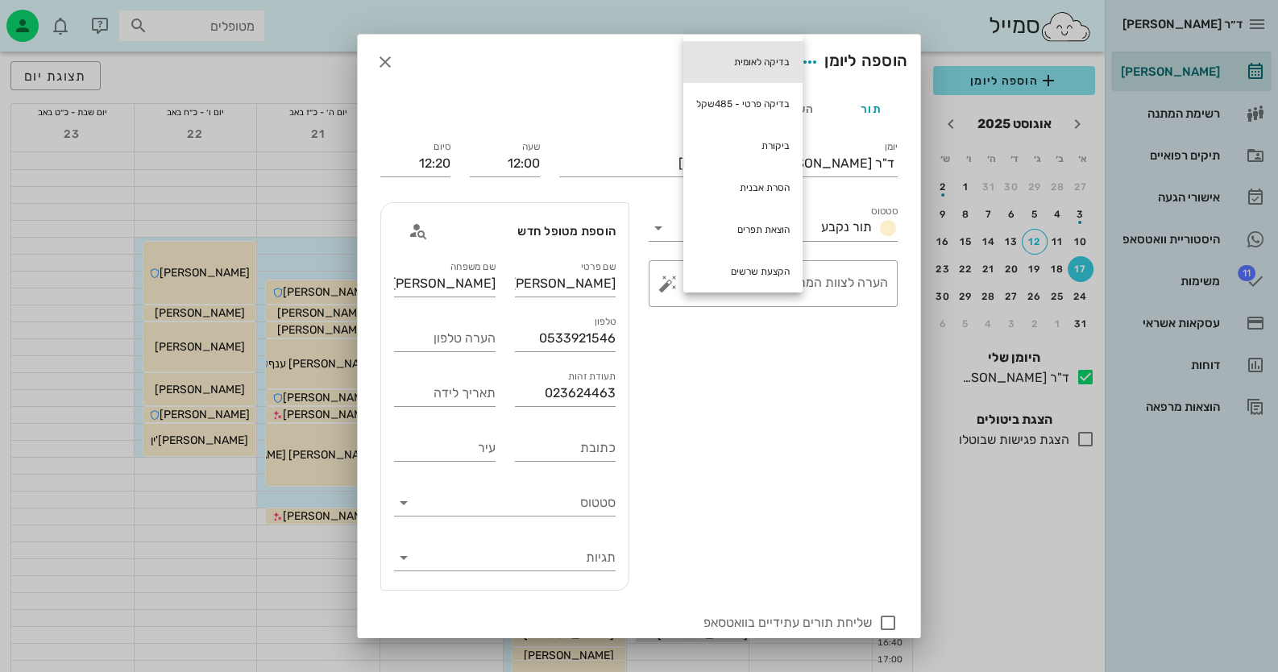
click at [778, 64] on div "בדיקה לאומית" at bounding box center [742, 62] width 119 height 42
type textarea "בדיקה לאומית"
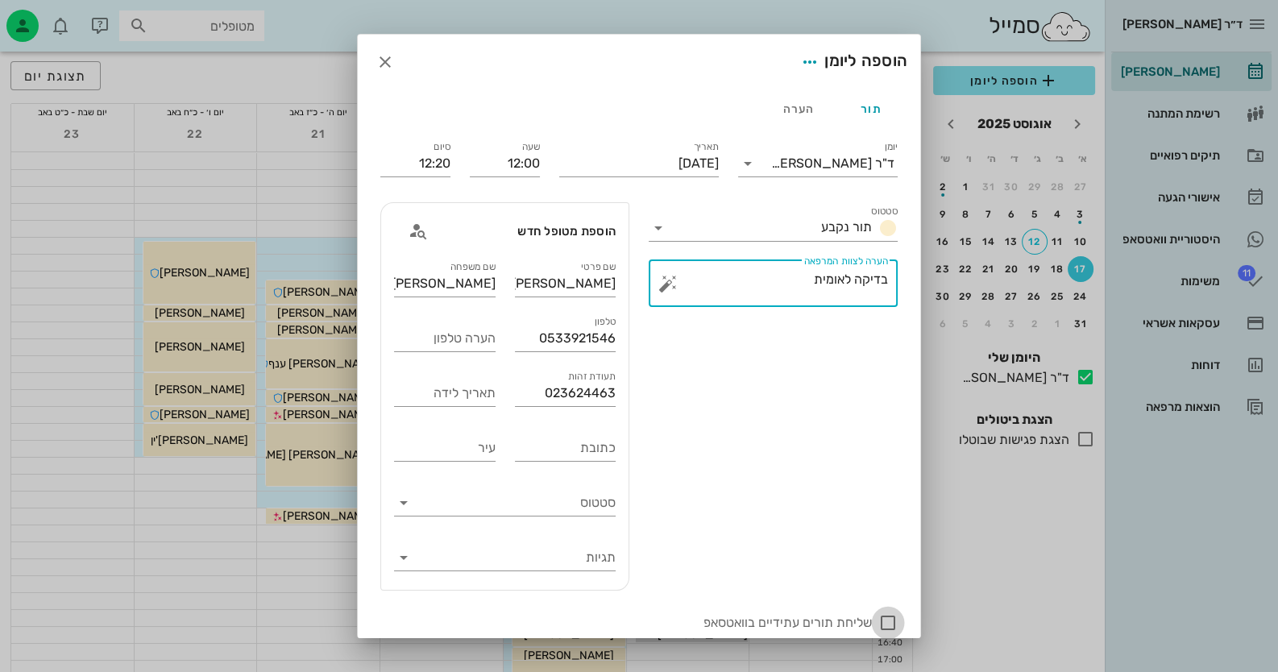
click at [827, 618] on div at bounding box center [887, 622] width 27 height 27
checkbox input "true"
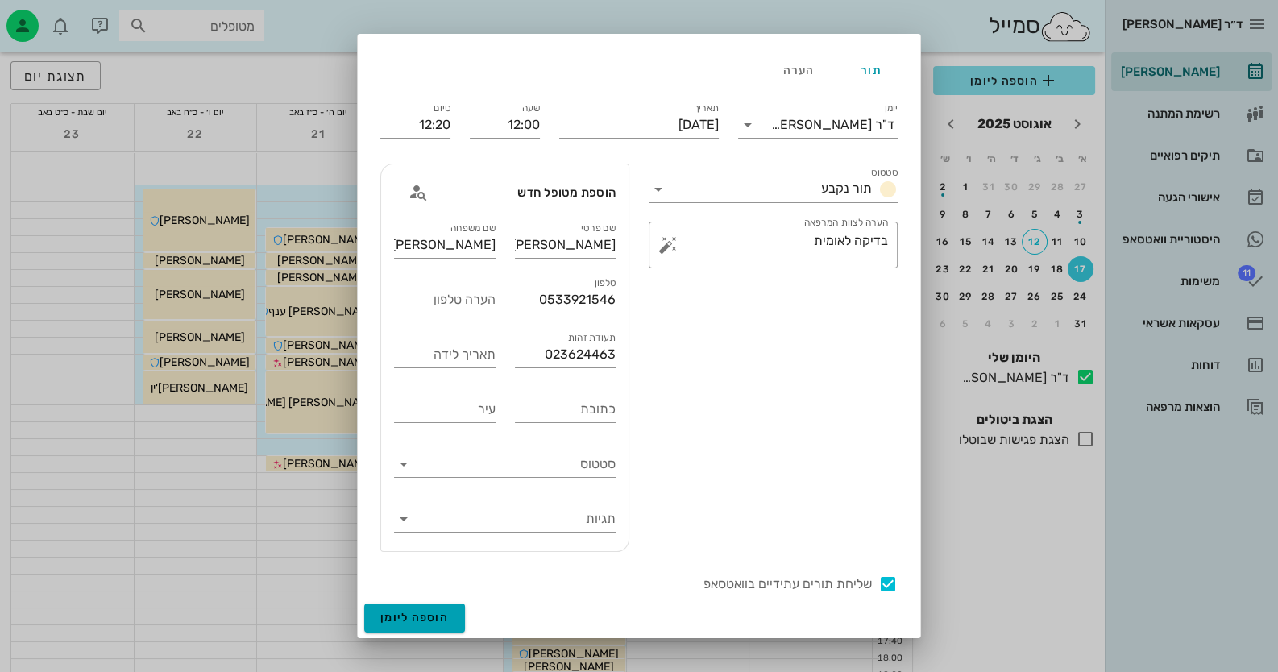
scroll to position [80, 0]
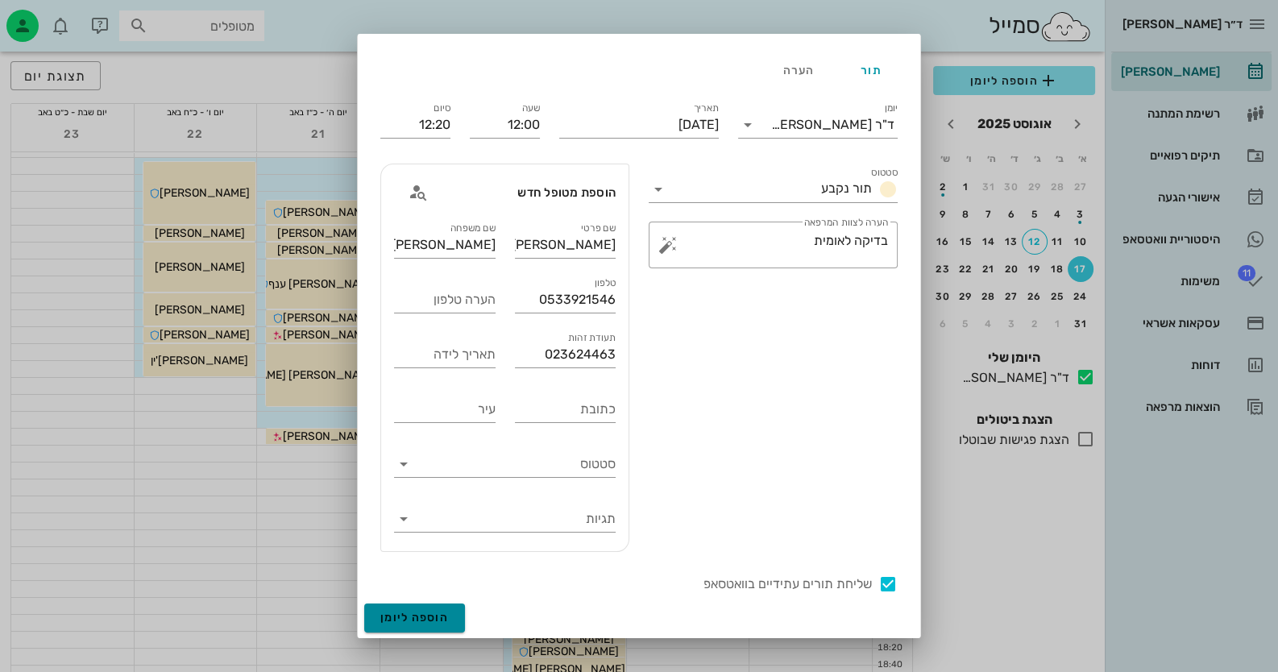
click at [443, 608] on button "הוספה ליומן" at bounding box center [414, 618] width 101 height 29
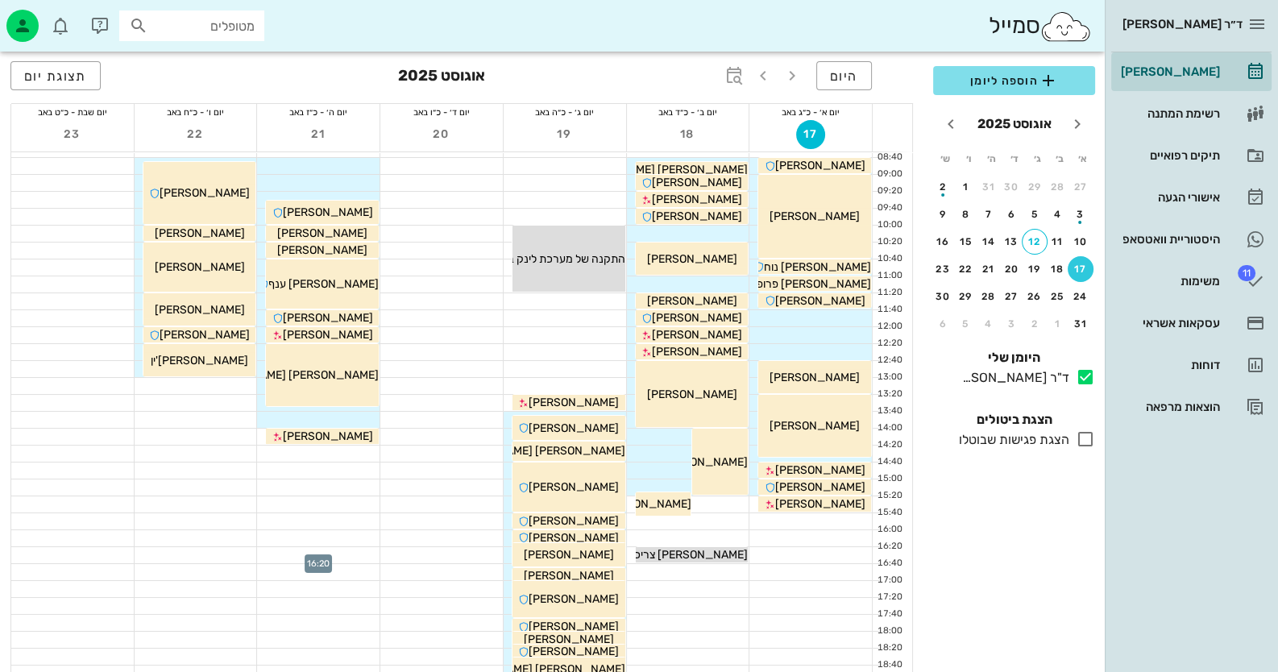
click at [307, 547] on div at bounding box center [318, 555] width 123 height 16
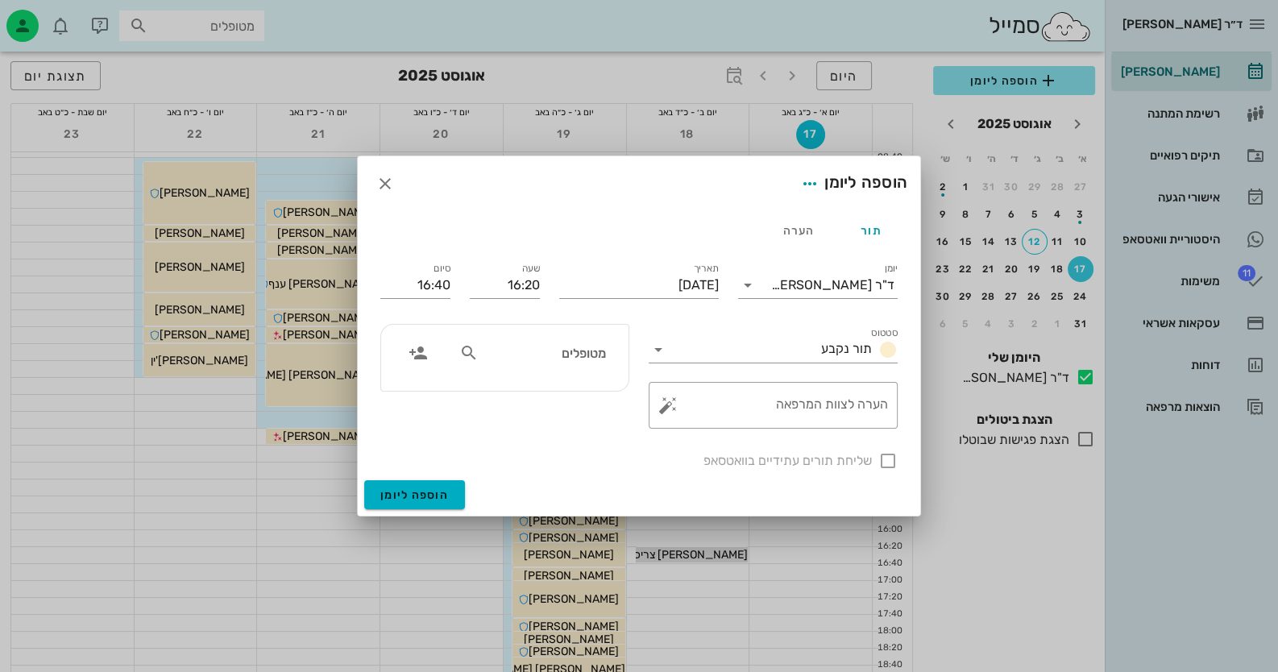
click at [586, 359] on input "מטופלים" at bounding box center [544, 353] width 124 height 21
type input "חיה מ"
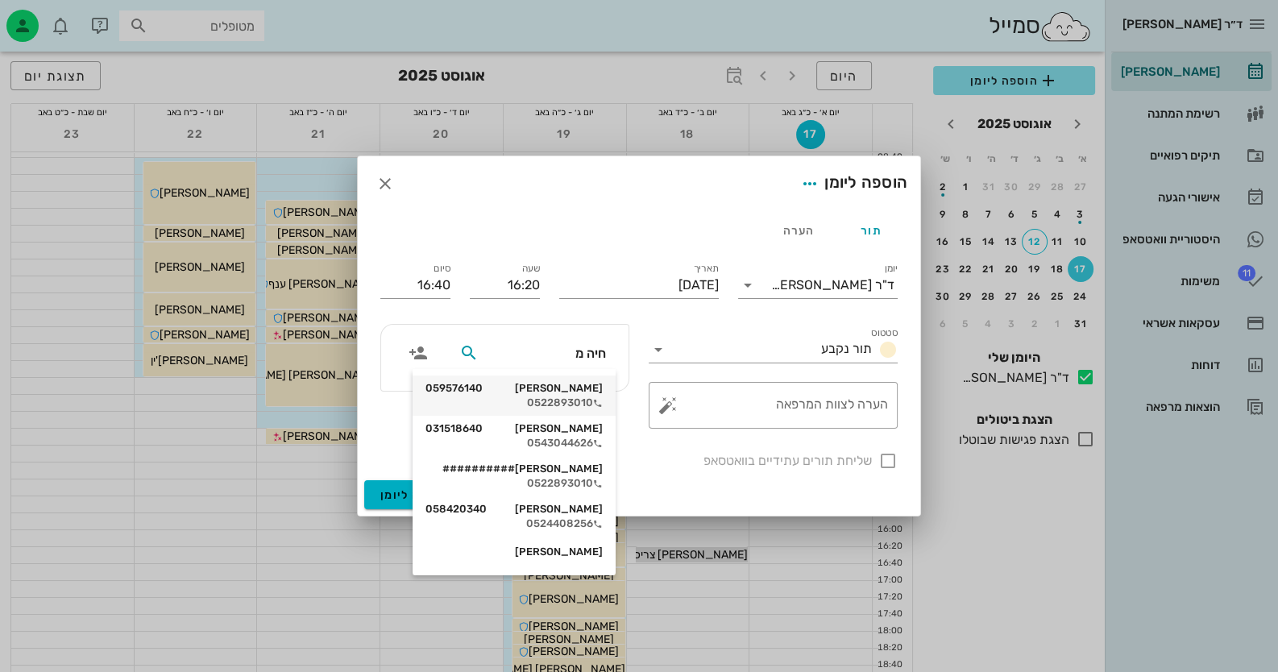
click at [598, 392] on div "חיה מאיר 059576140" at bounding box center [514, 388] width 177 height 13
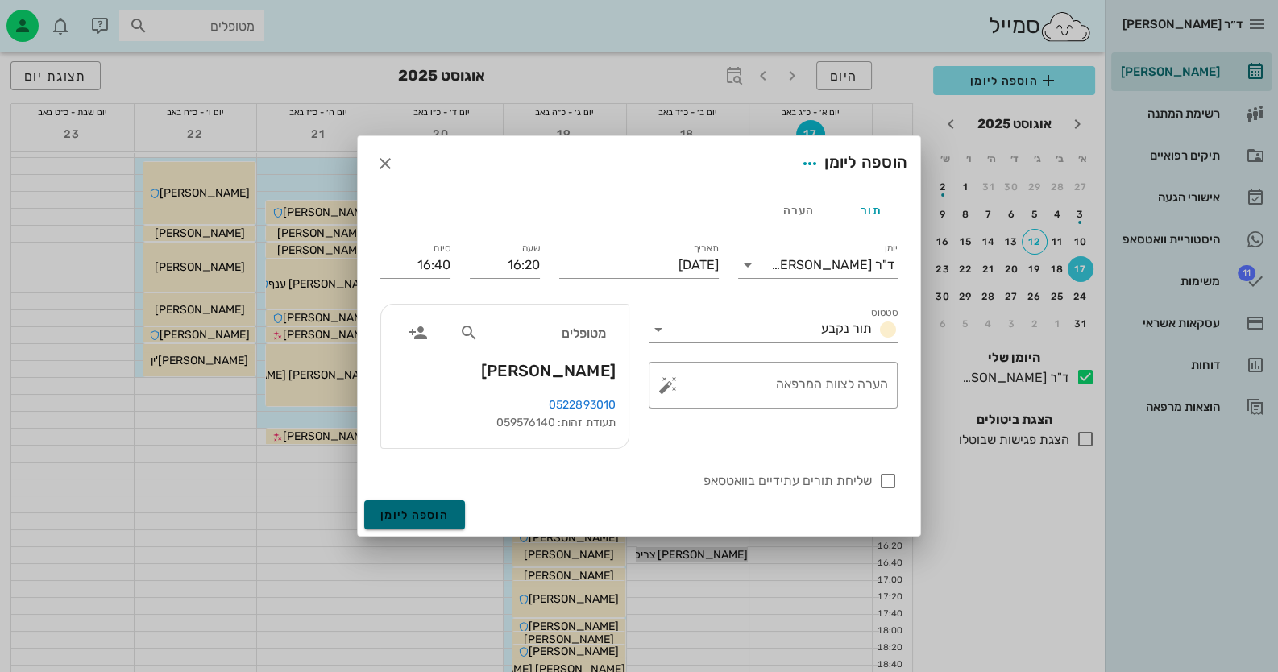
click at [436, 509] on span "הוספה ליומן" at bounding box center [414, 516] width 69 height 14
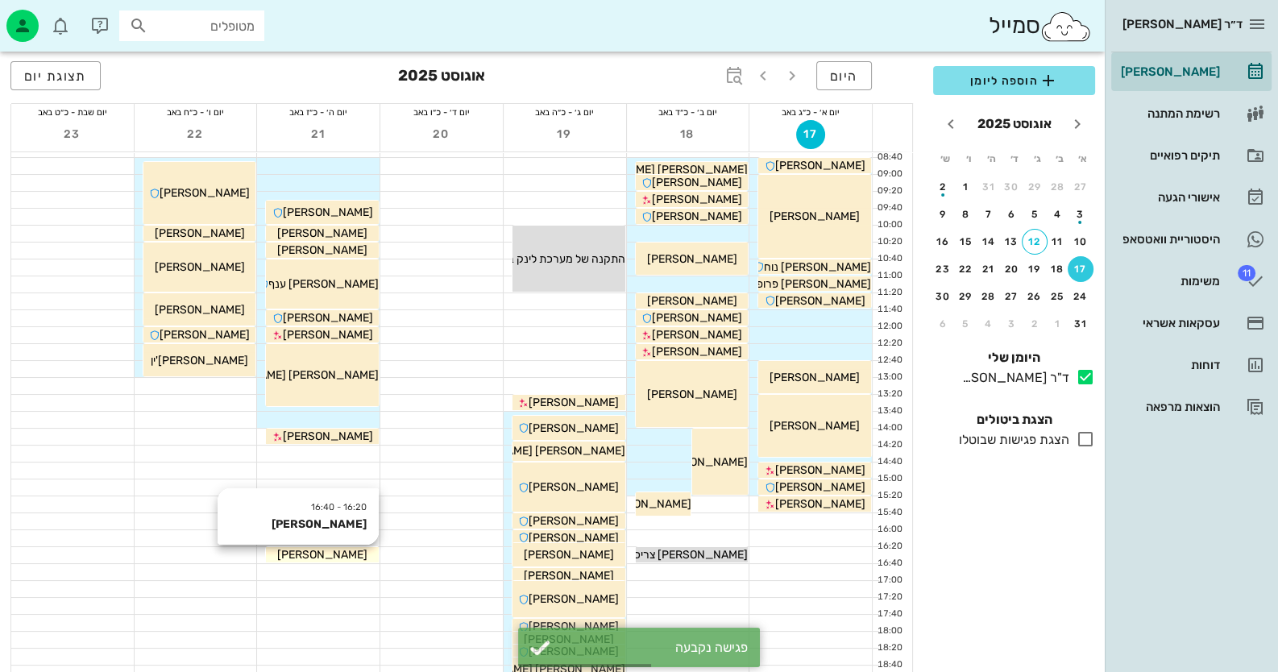
click at [347, 550] on div "[PERSON_NAME]" at bounding box center [322, 554] width 113 height 17
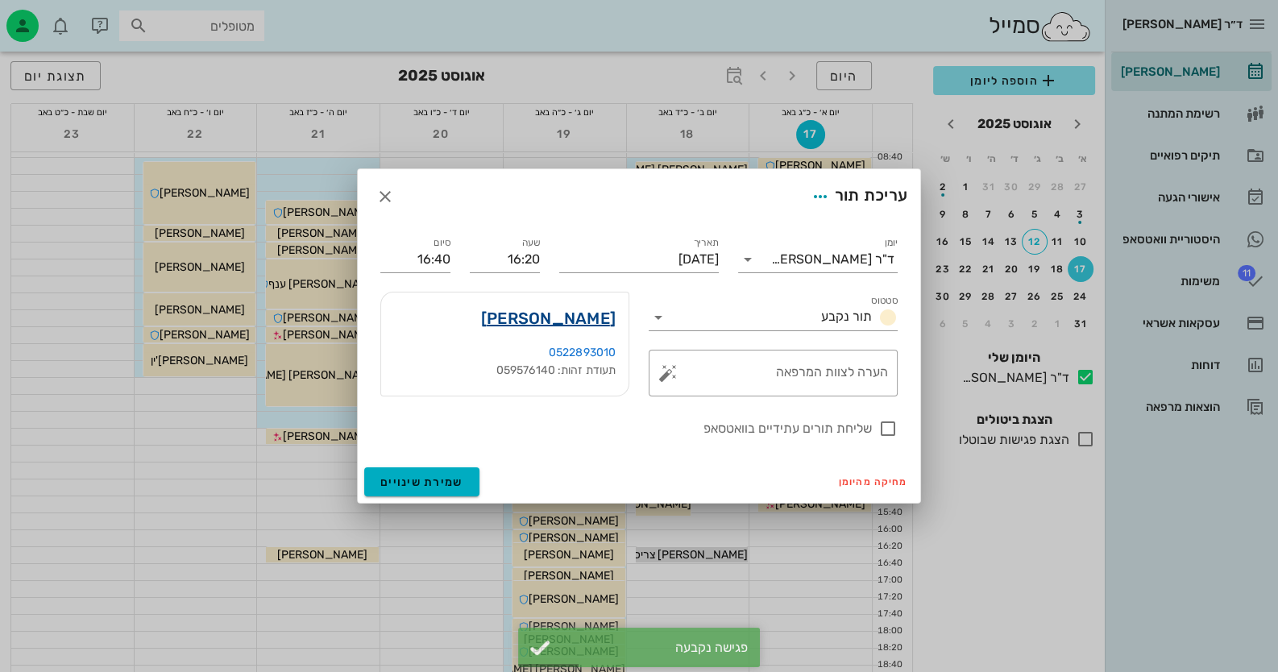
click at [585, 316] on link "חיה מאיר" at bounding box center [548, 318] width 135 height 26
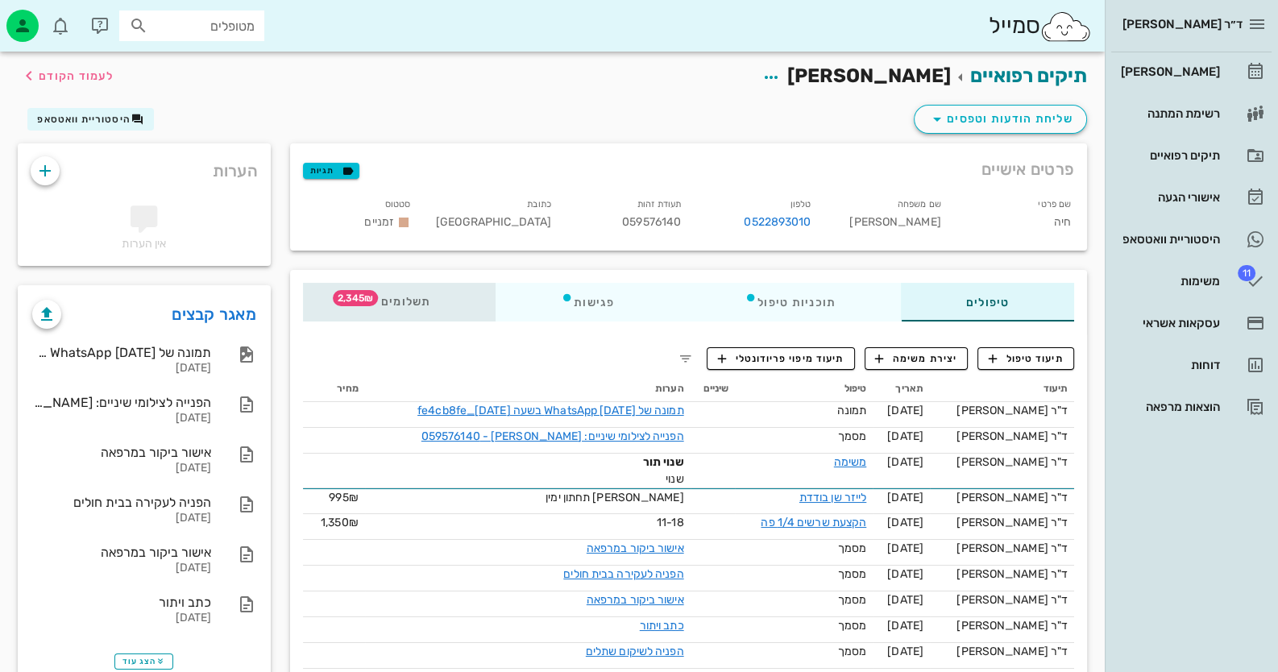
click at [420, 297] on span "תשלומים 2,345₪" at bounding box center [399, 302] width 63 height 11
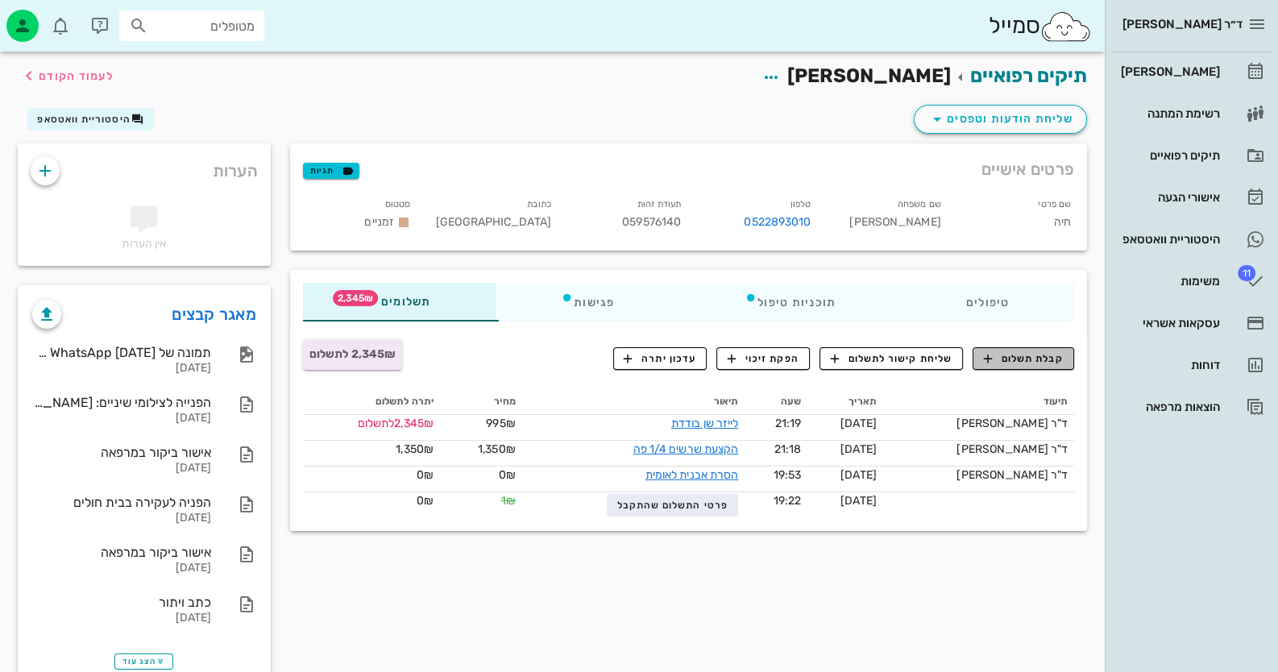
click at [827, 365] on span "קבלת תשלום" at bounding box center [1024, 358] width 80 height 15
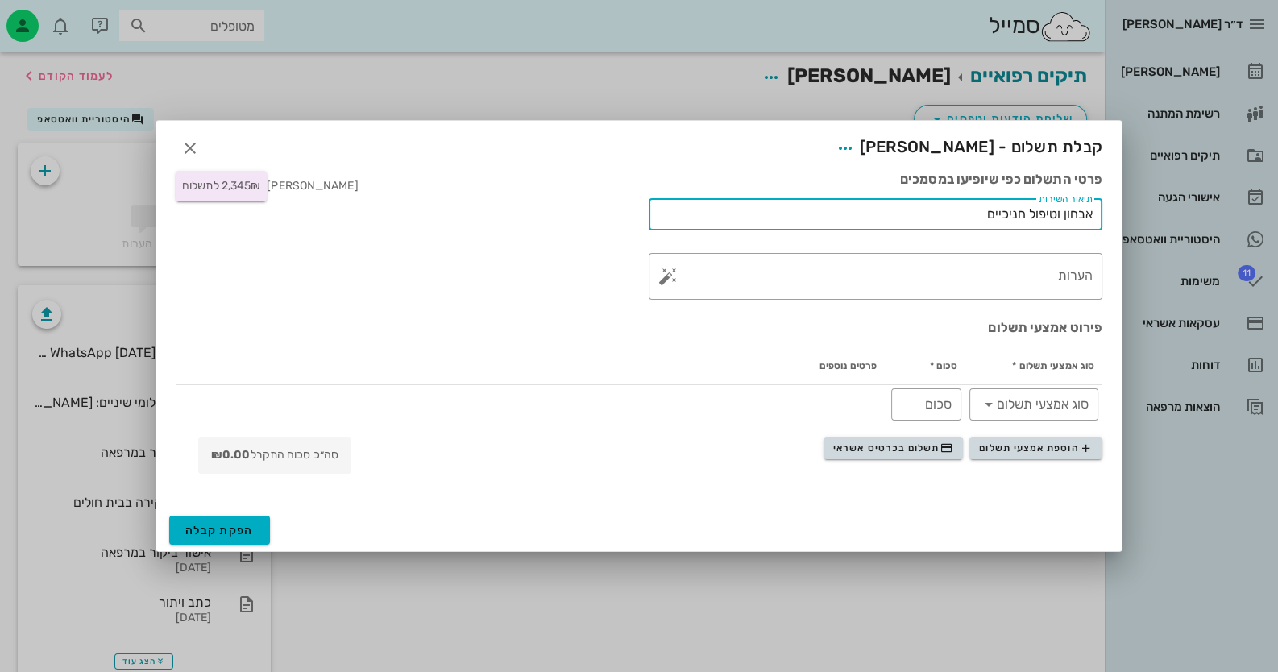
drag, startPoint x: 970, startPoint y: 226, endPoint x: 1136, endPoint y: 225, distance: 166.0
click at [827, 225] on div "ד״ר חיה מאיר יומן מרפאה רשימת המתנה תיקים רפואיים אישורי הגעה היסטוריית וואטסאפ…" at bounding box center [639, 354] width 1278 height 708
type input "עג"
click at [195, 136] on button "button" at bounding box center [190, 148] width 29 height 29
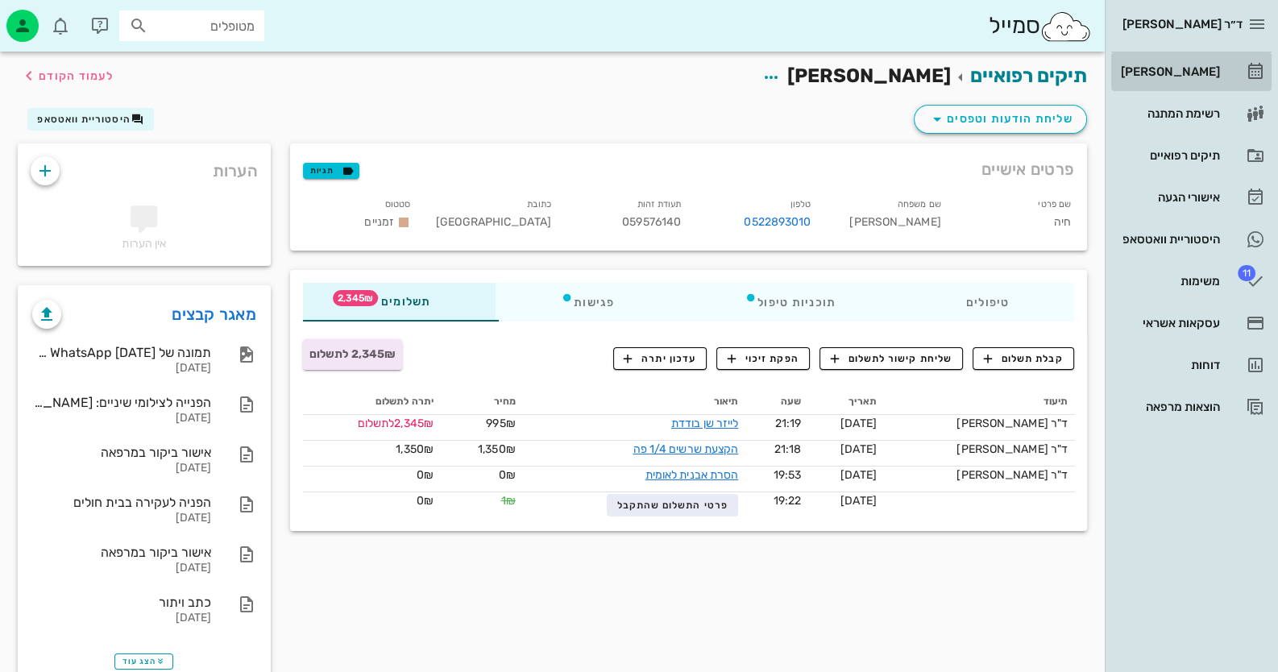
click at [827, 70] on div "[PERSON_NAME]" at bounding box center [1169, 71] width 102 height 13
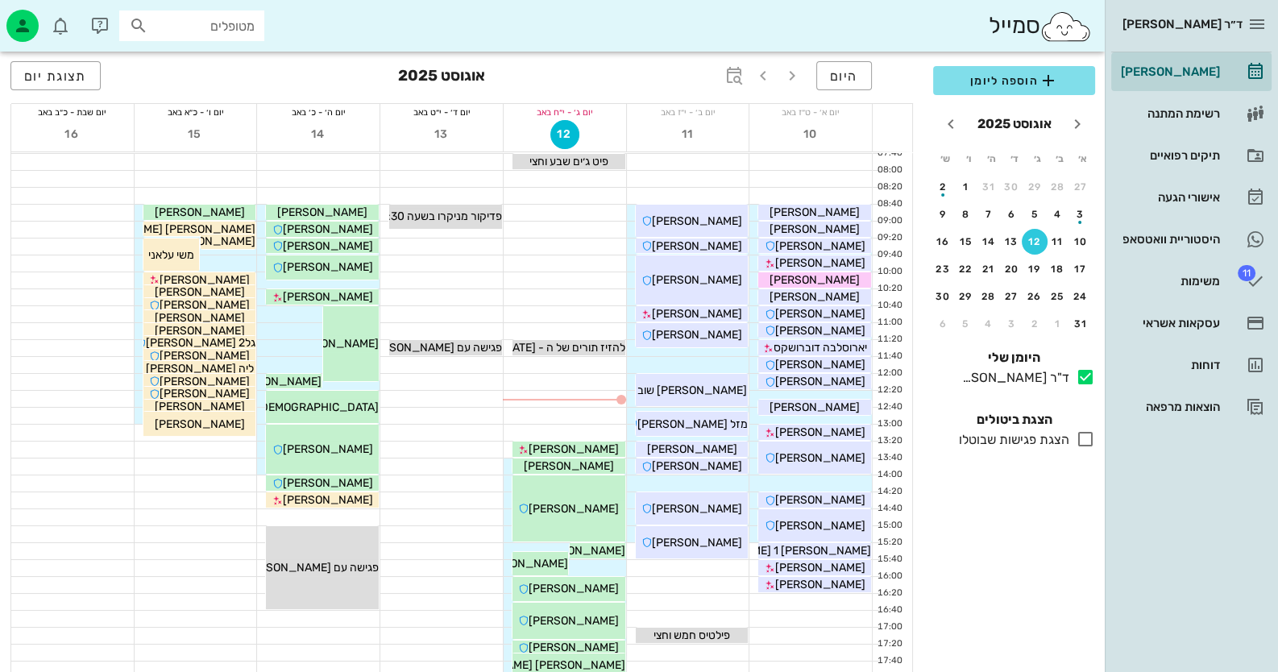
scroll to position [29, 0]
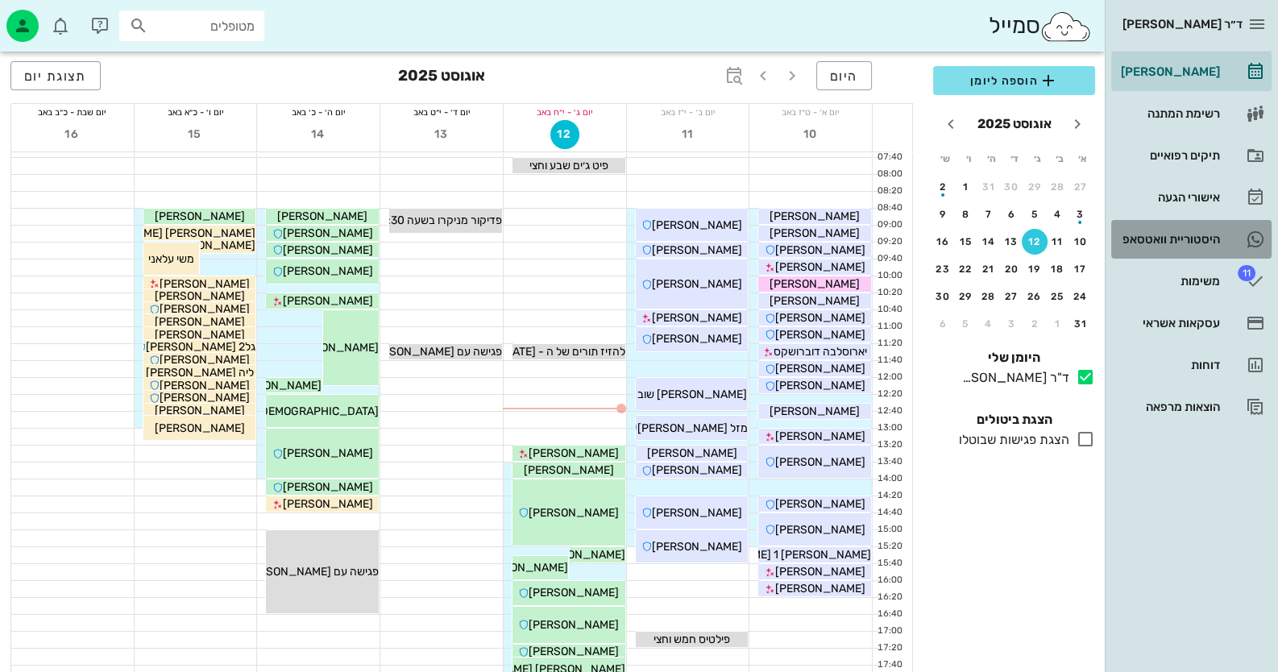
click at [827, 229] on div "היסטוריית וואטסאפ" at bounding box center [1169, 239] width 102 height 26
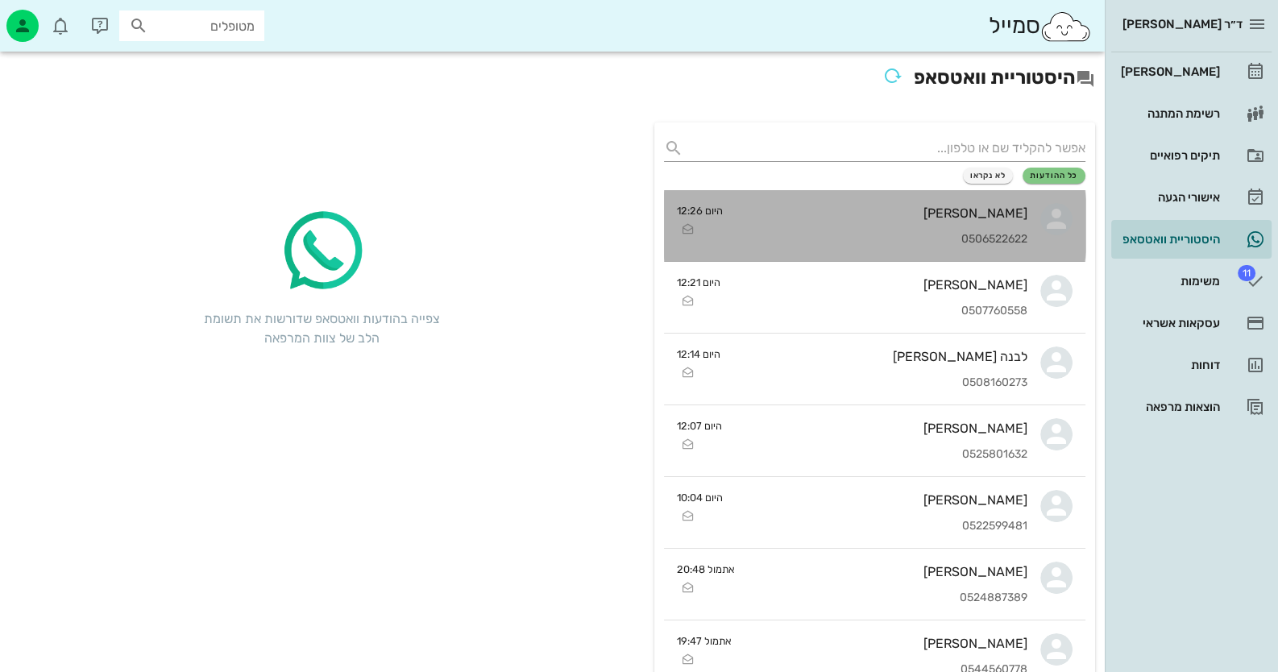
click at [779, 255] on div "[PERSON_NAME] 0506522622" at bounding box center [882, 225] width 292 height 71
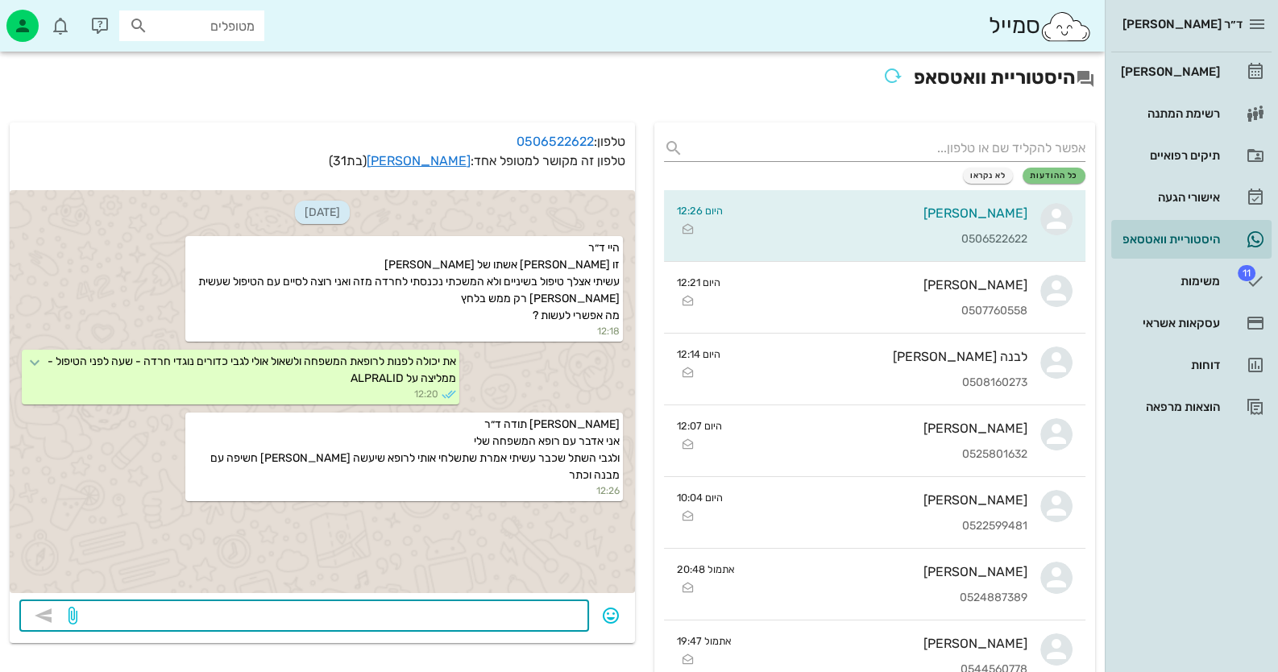
click at [518, 609] on textarea at bounding box center [330, 617] width 499 height 26
type textarea "א"
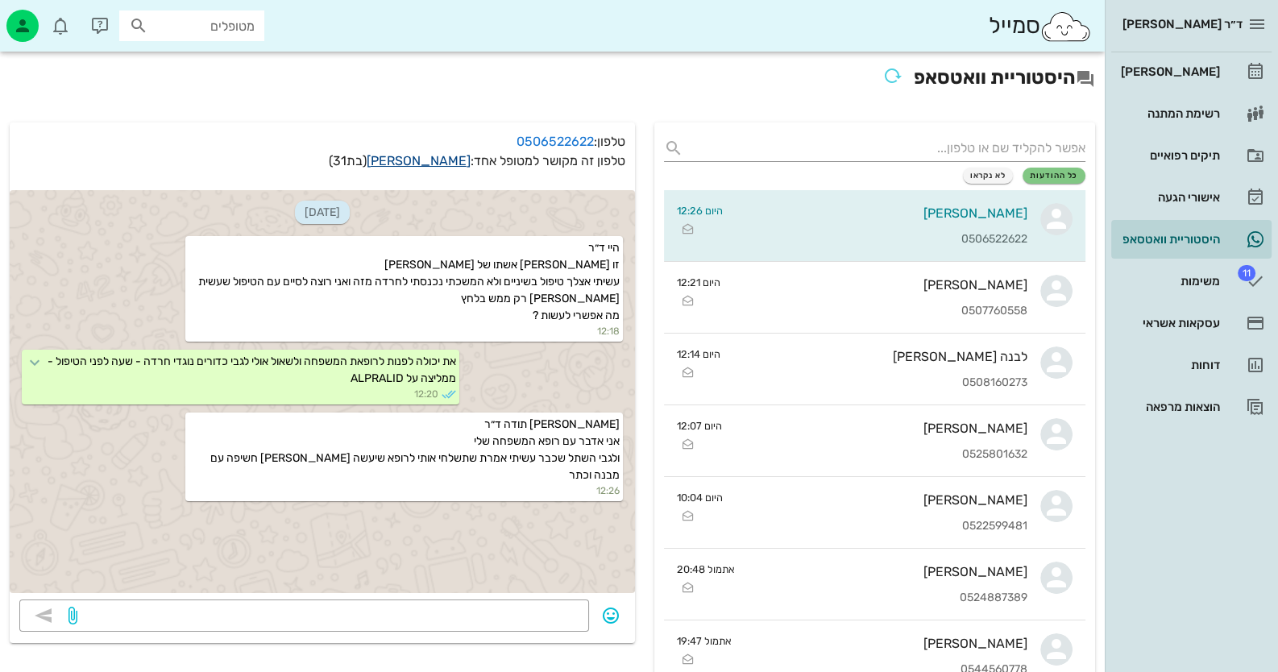
click at [465, 162] on link "[PERSON_NAME]" at bounding box center [419, 160] width 104 height 15
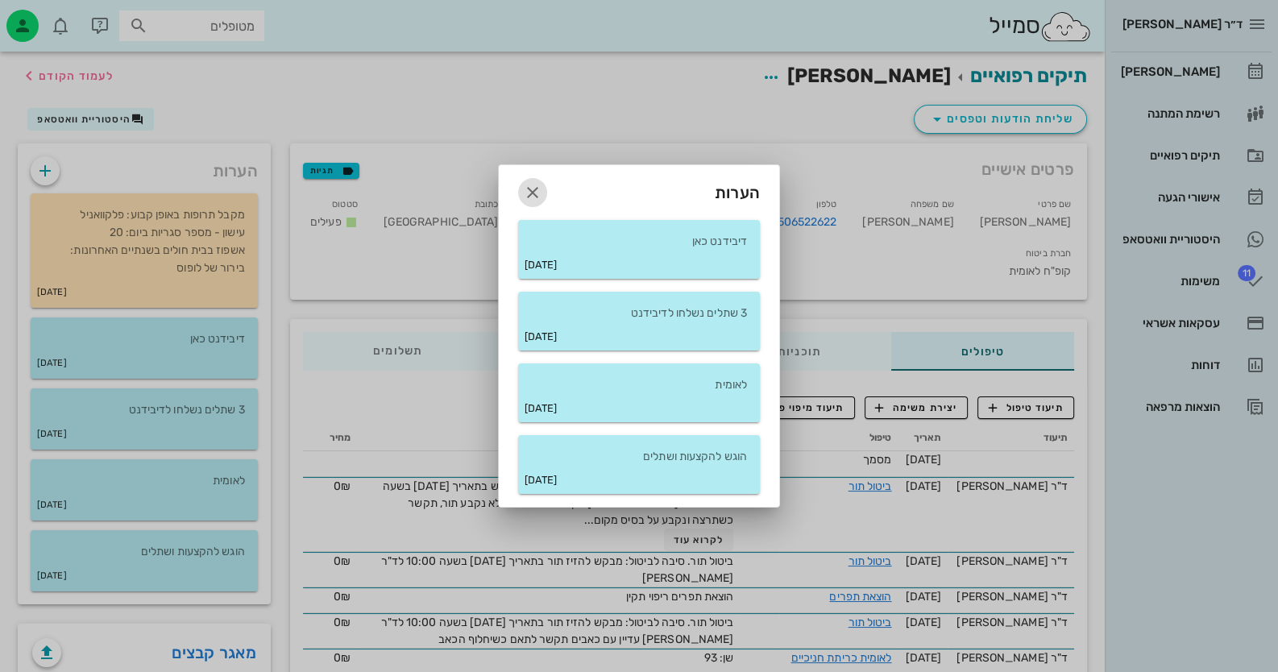
click at [540, 193] on icon "button" at bounding box center [532, 192] width 19 height 19
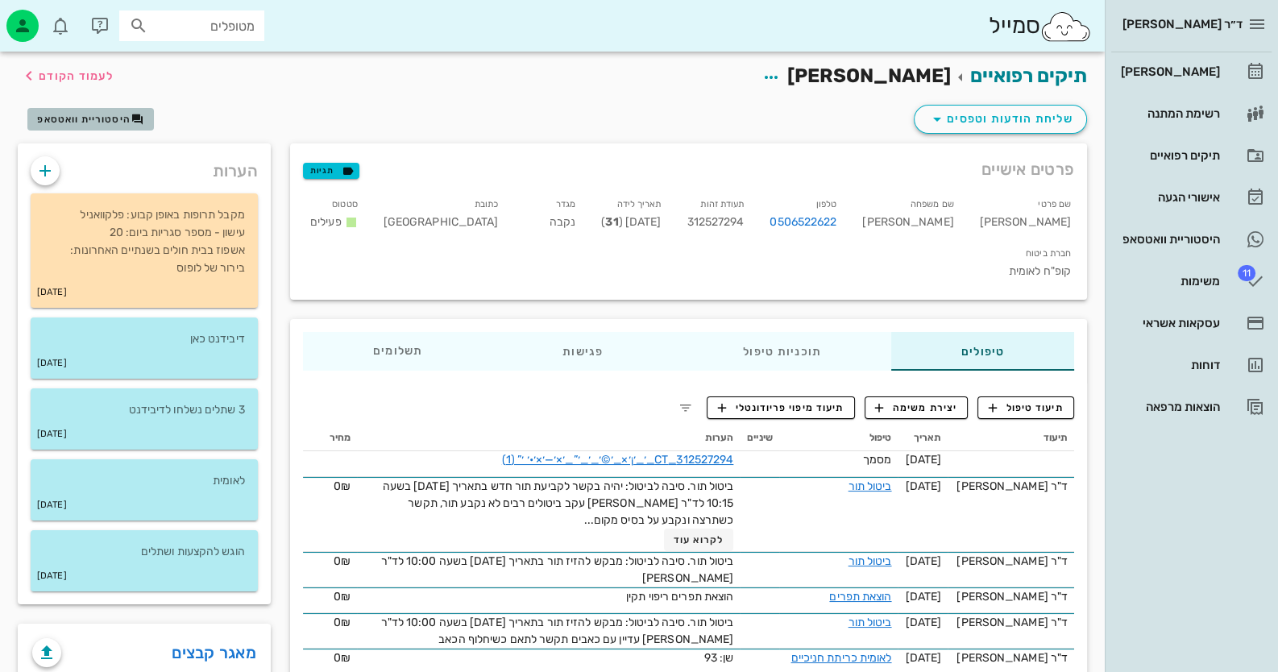
click at [115, 124] on span "היסטוריית וואטסאפ" at bounding box center [83, 119] width 93 height 11
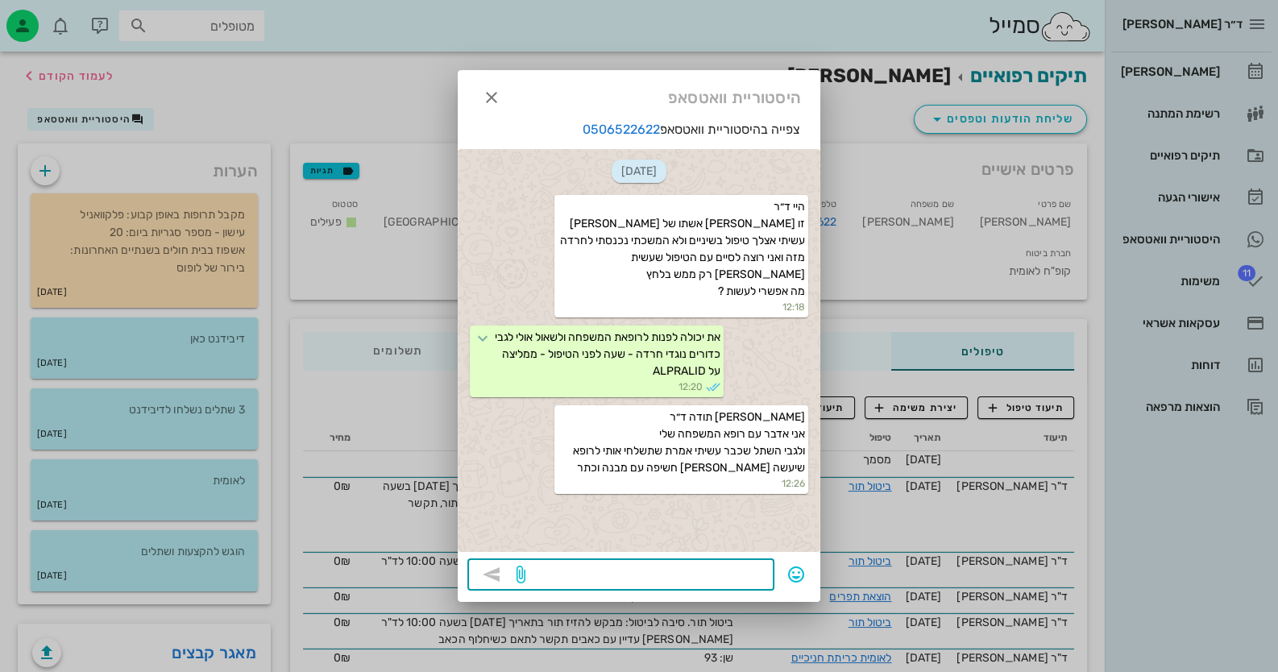
click at [754, 579] on textarea at bounding box center [647, 576] width 236 height 26
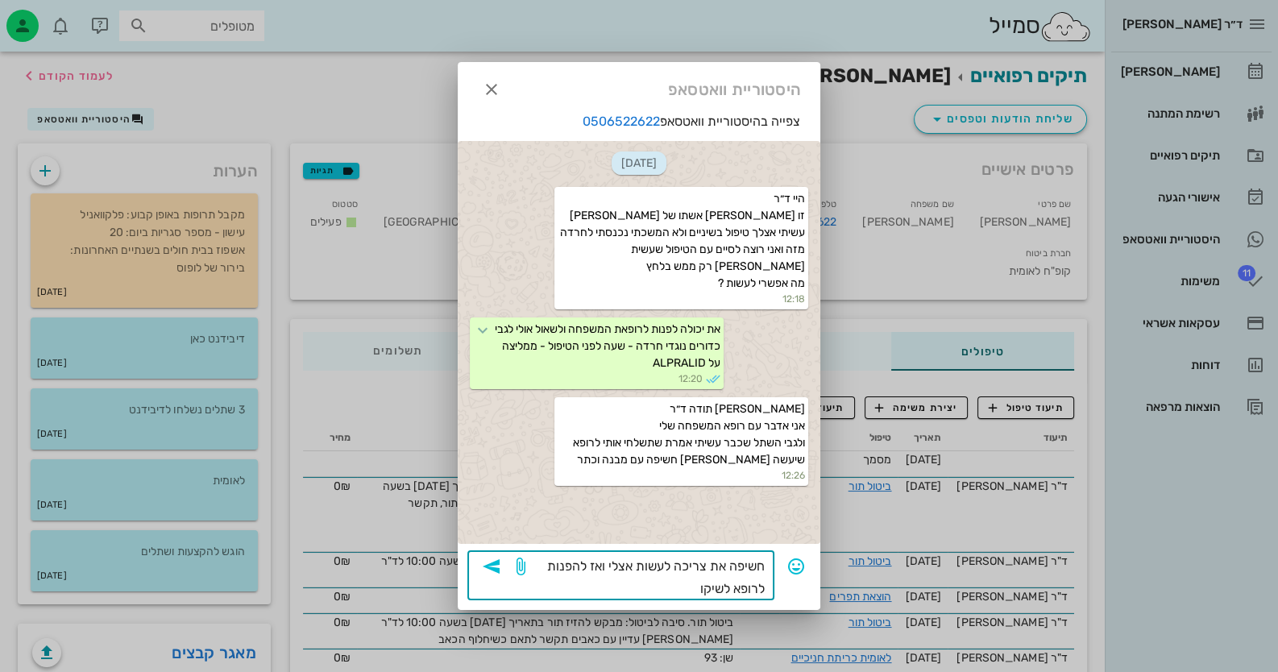
type textarea "חשיפה את צריכה לעשות אצלי ואז להפנות לרופא לשיקום"
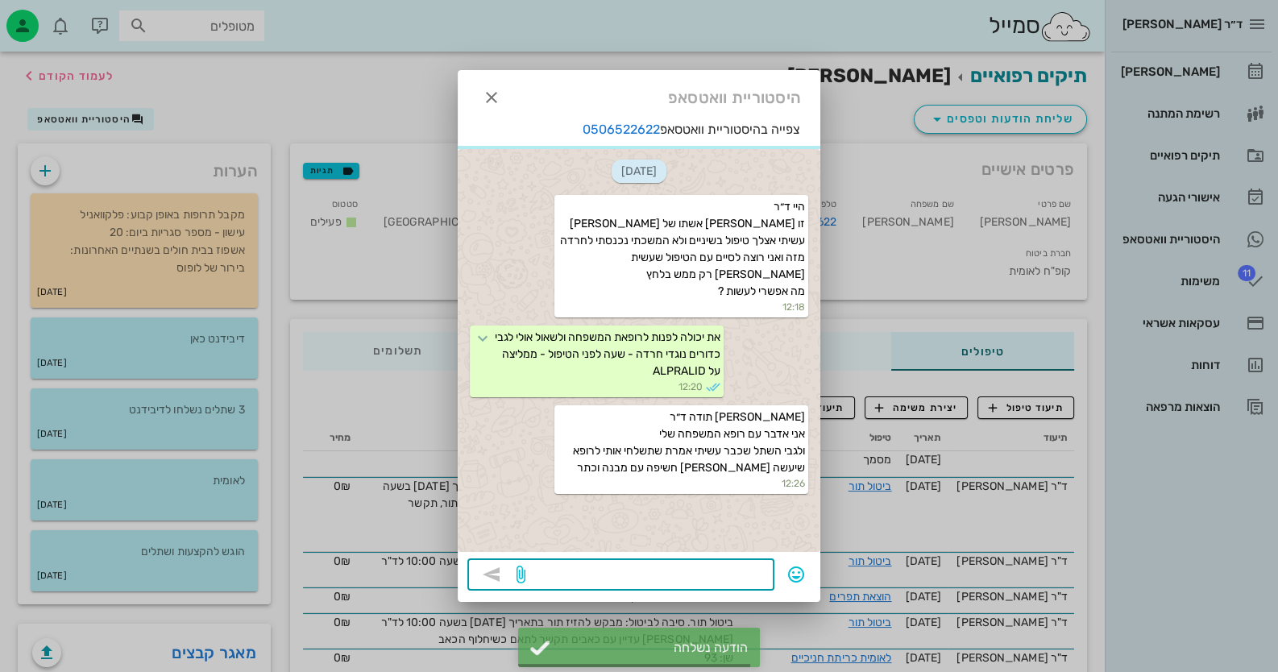
scroll to position [10, 0]
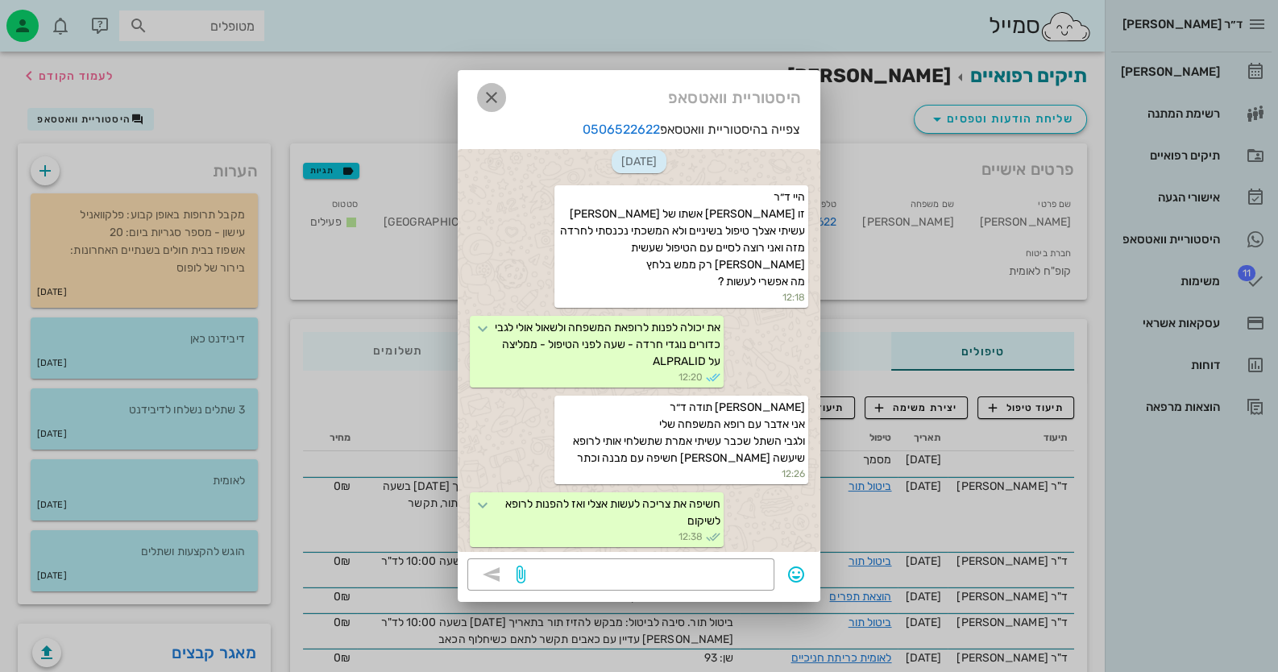
click at [496, 93] on icon "button" at bounding box center [491, 97] width 19 height 19
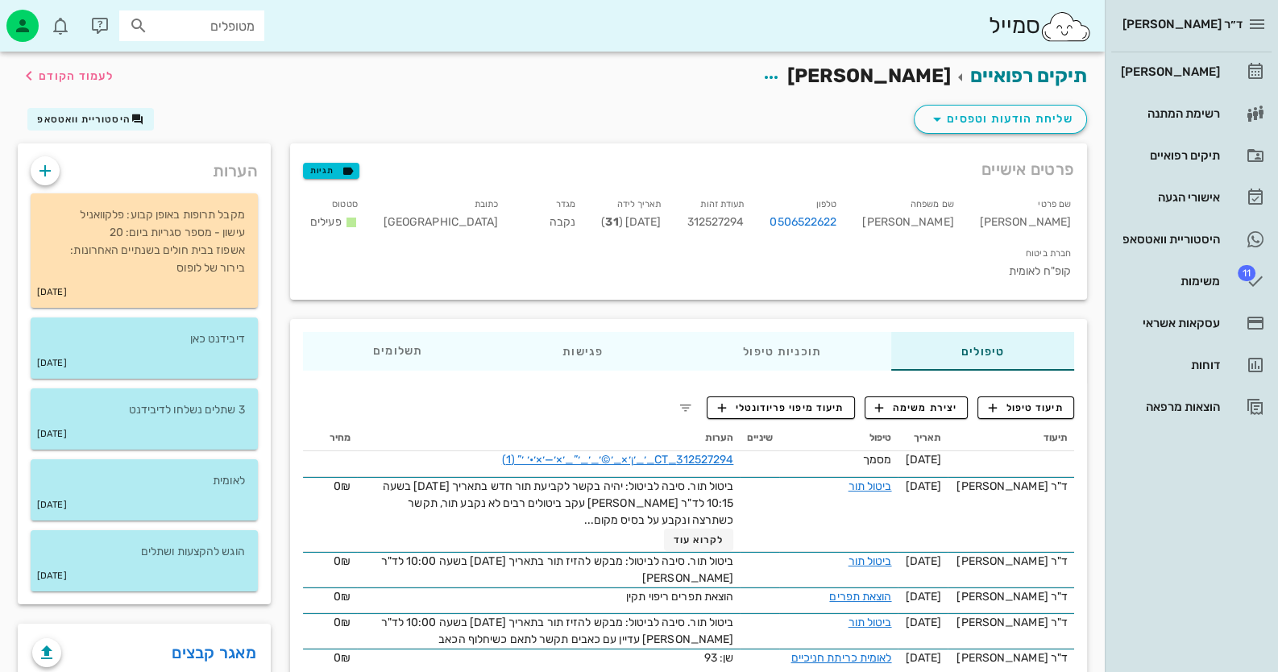
click at [183, 27] on input "מטופלים" at bounding box center [203, 25] width 103 height 21
paste input "0548089390"
type input "0548089390"
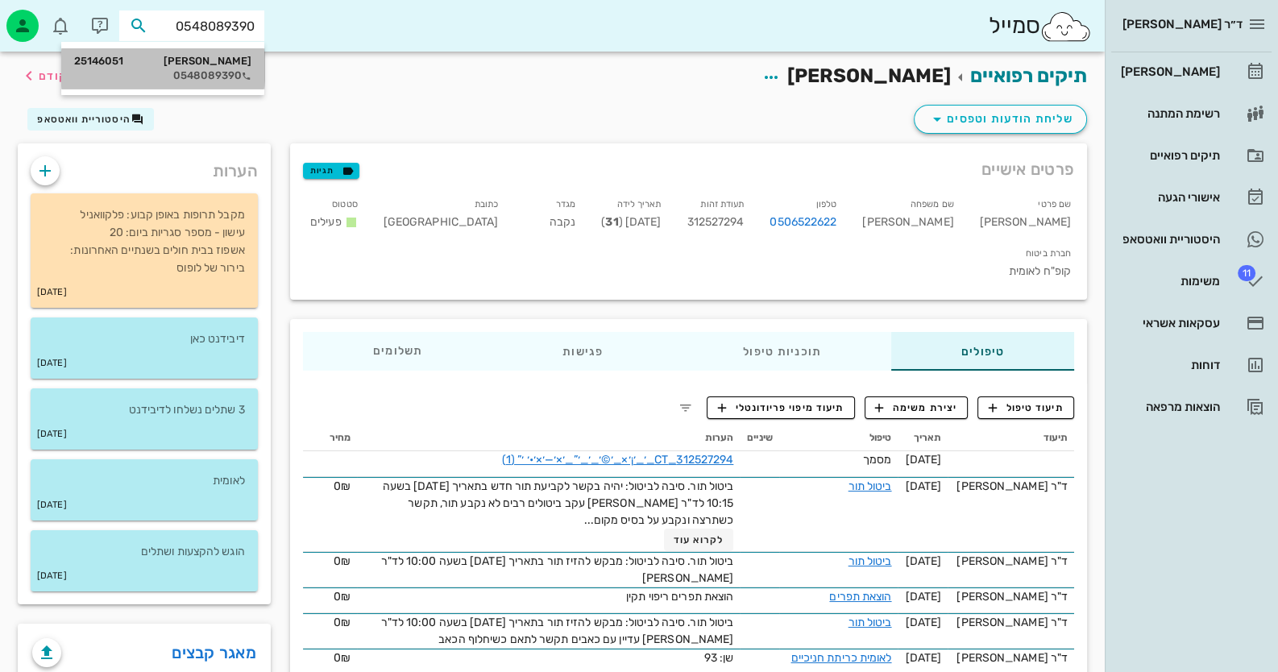
click at [211, 60] on div "איריס פוקס 25146051" at bounding box center [162, 61] width 177 height 13
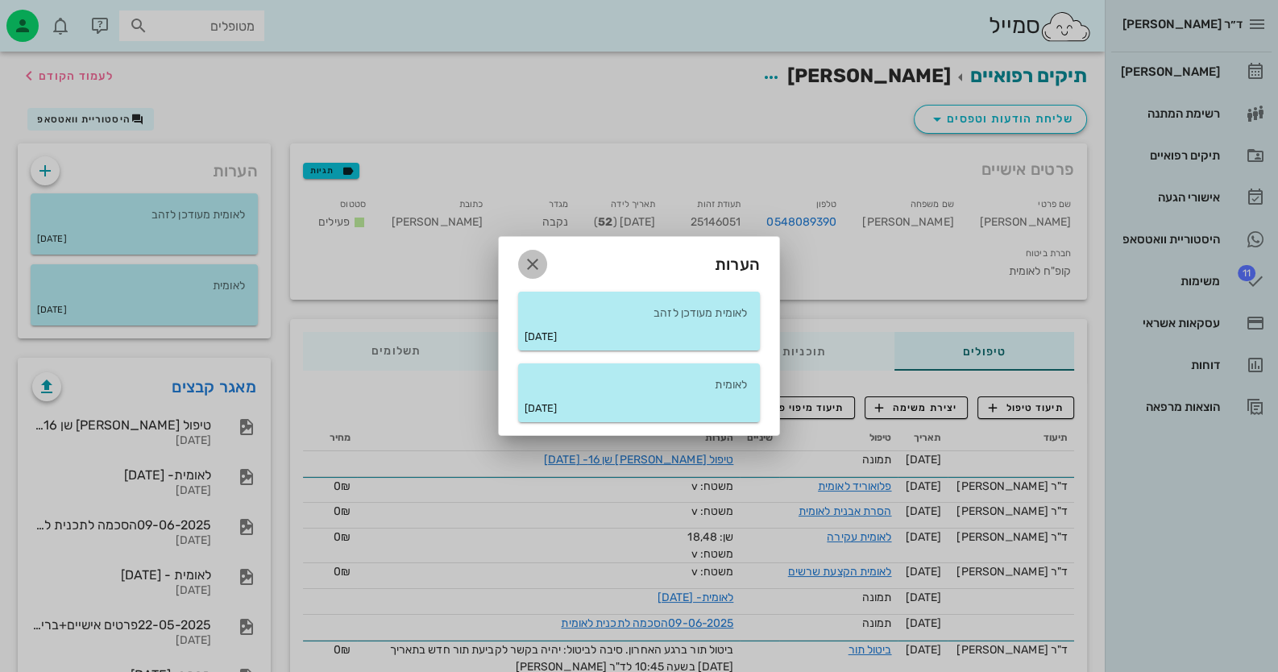
click at [541, 257] on icon "button" at bounding box center [532, 264] width 19 height 19
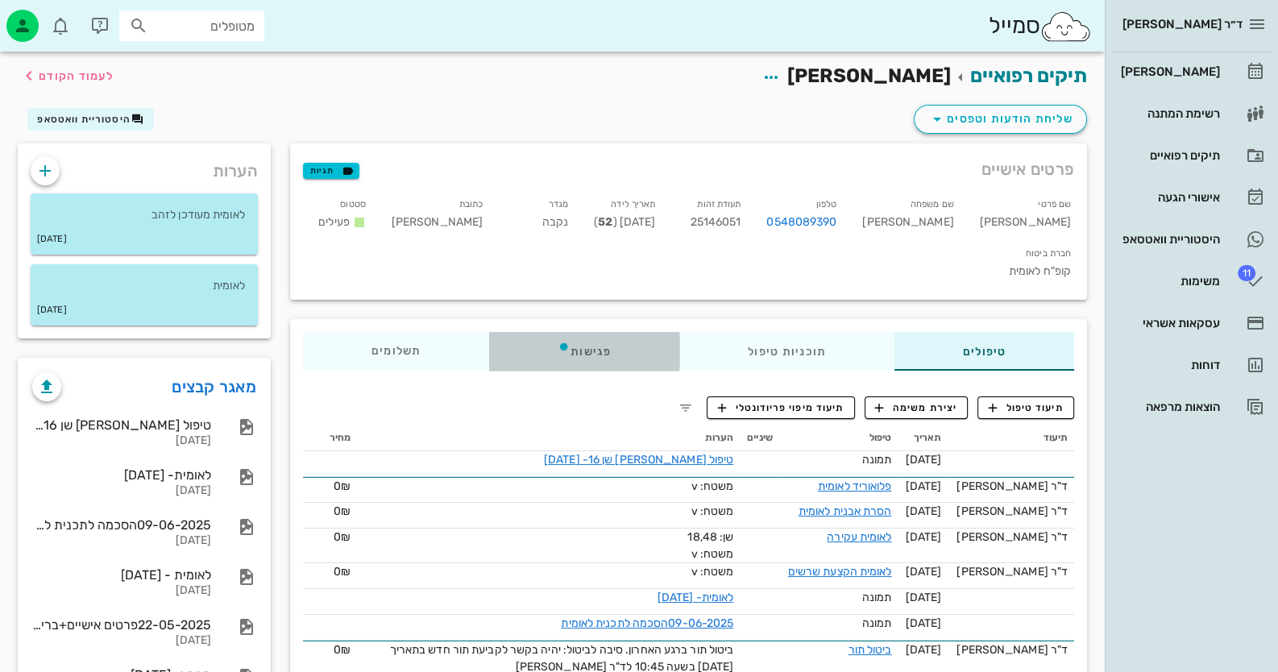
click at [572, 332] on div "פגישות" at bounding box center [584, 351] width 190 height 39
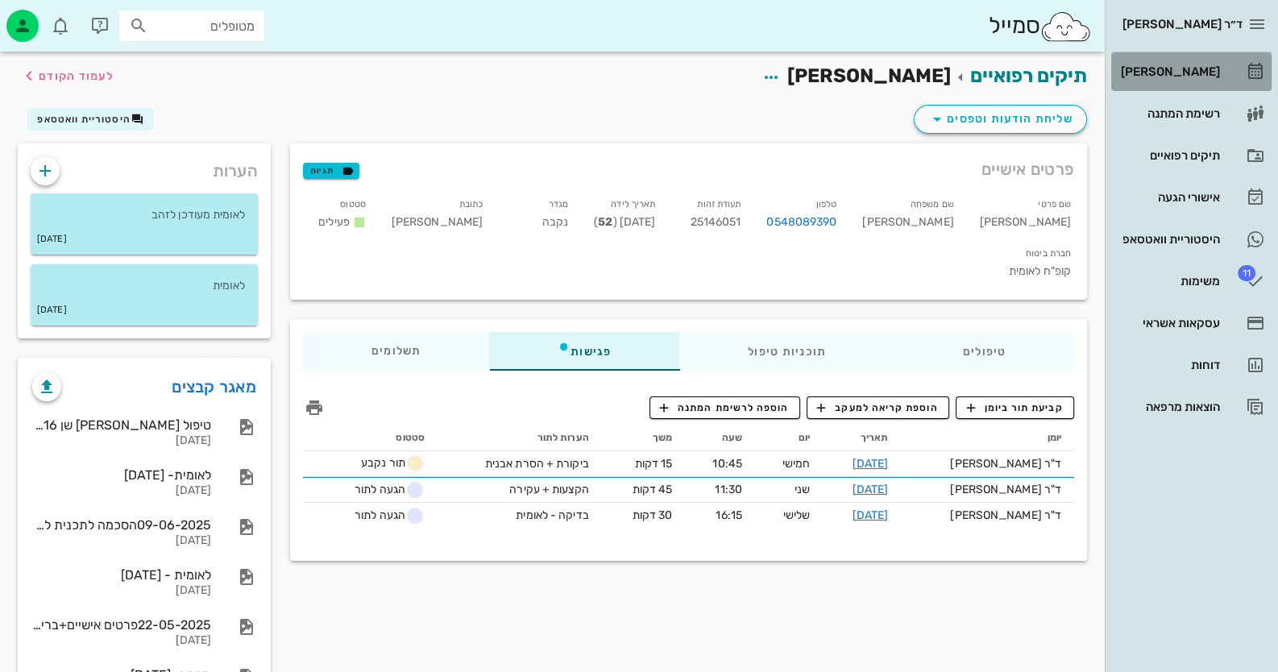
click at [827, 56] on link "[PERSON_NAME]" at bounding box center [1191, 71] width 160 height 39
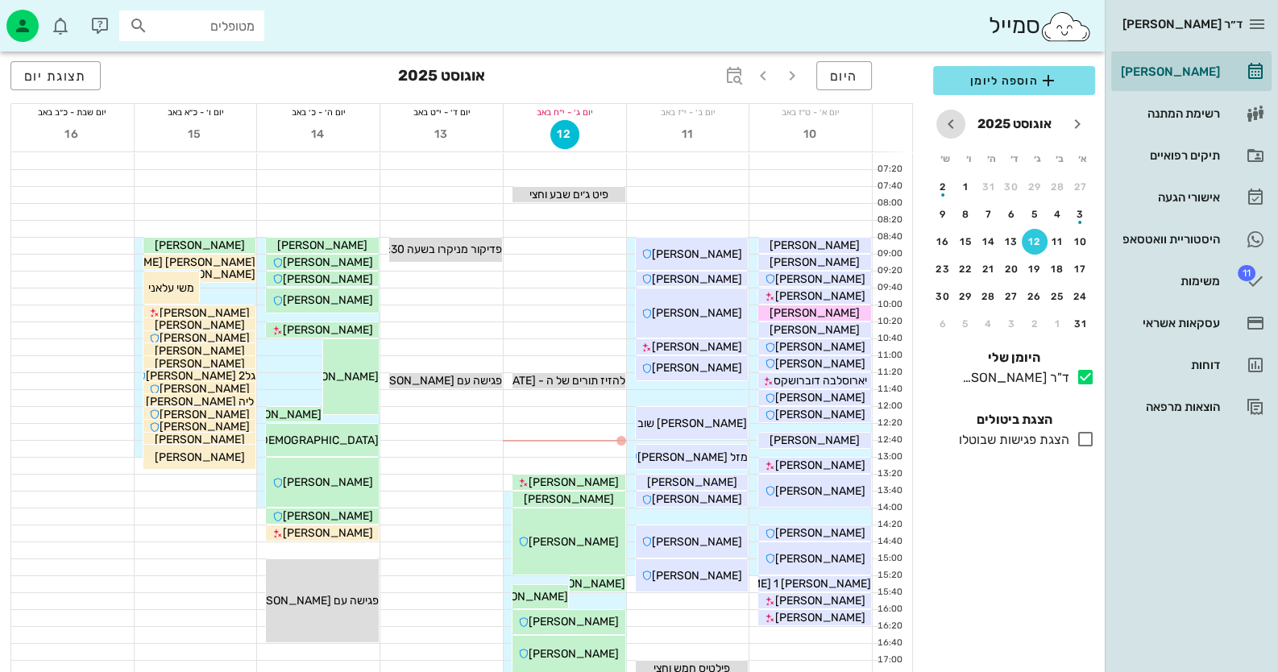
click at [827, 118] on icon "חודש הבא" at bounding box center [950, 123] width 19 height 19
click at [827, 209] on div "11" at bounding box center [989, 214] width 26 height 11
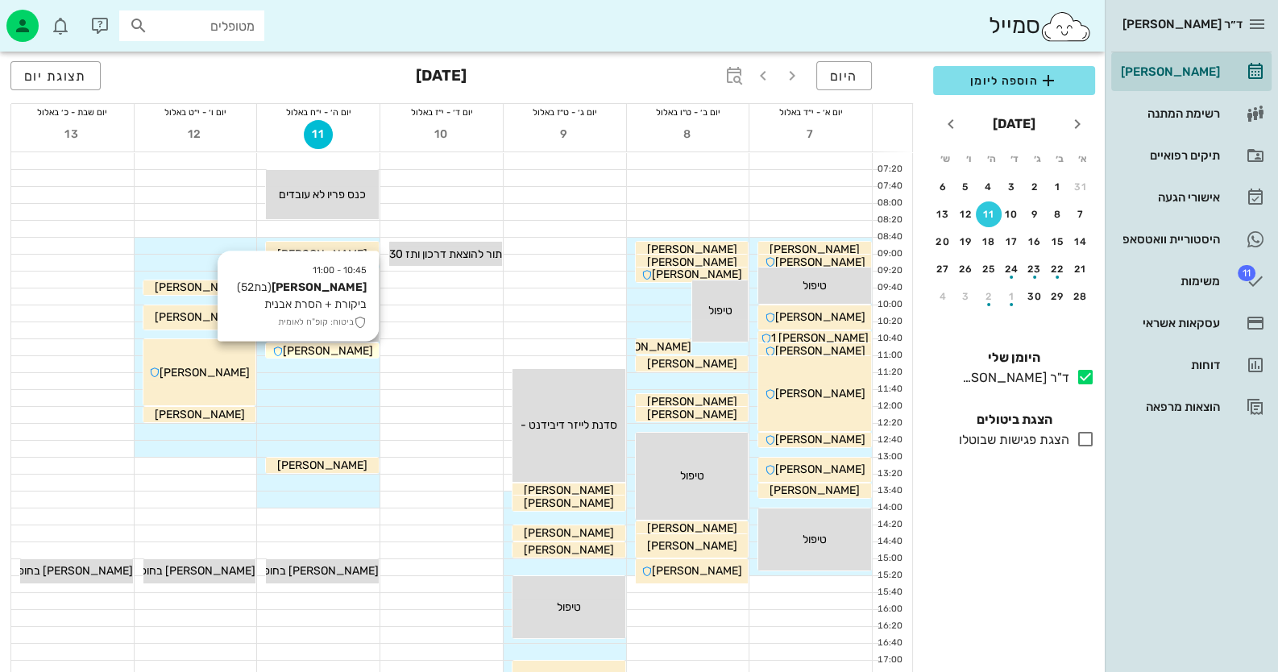
click at [352, 354] on span "איריס פוקס" at bounding box center [328, 351] width 90 height 14
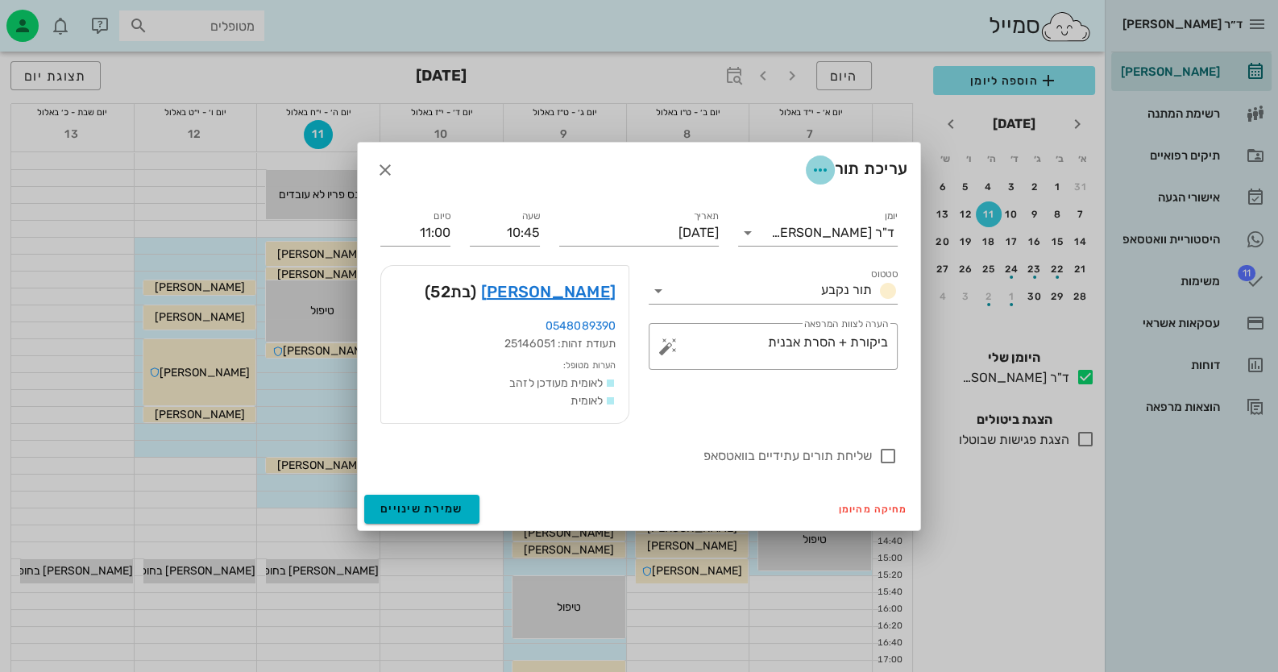
click at [806, 167] on span "button" at bounding box center [820, 169] width 29 height 19
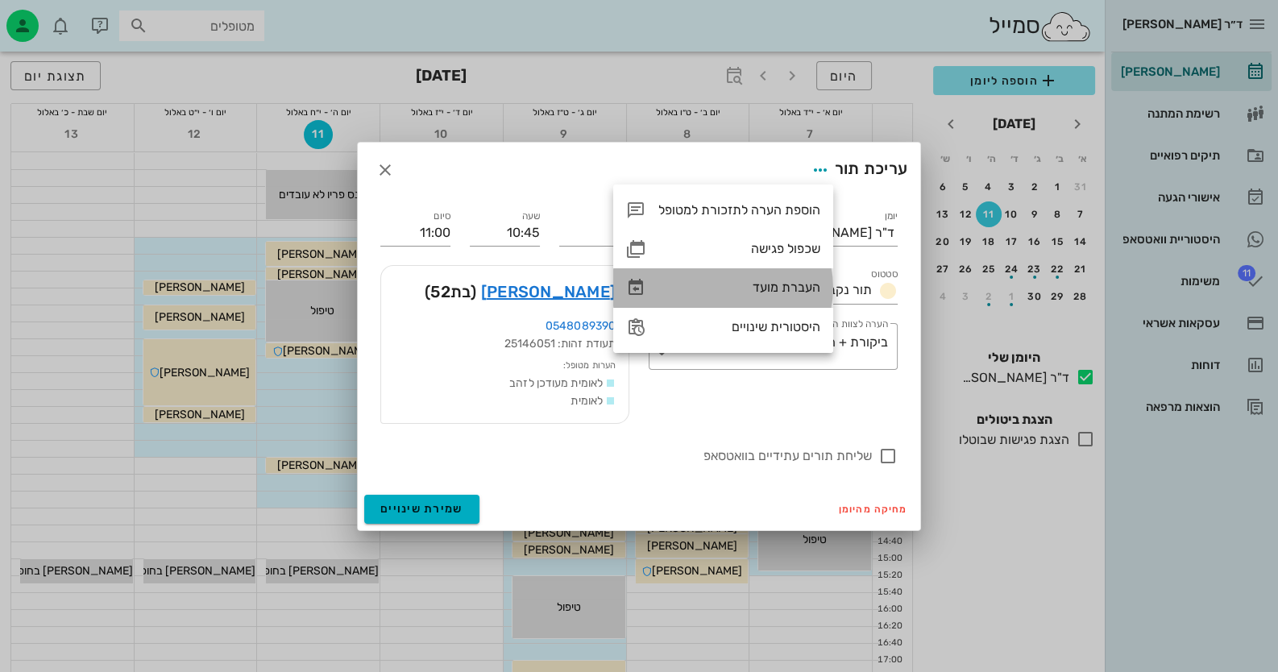
click at [774, 281] on div "העברת מועד" at bounding box center [739, 287] width 162 height 15
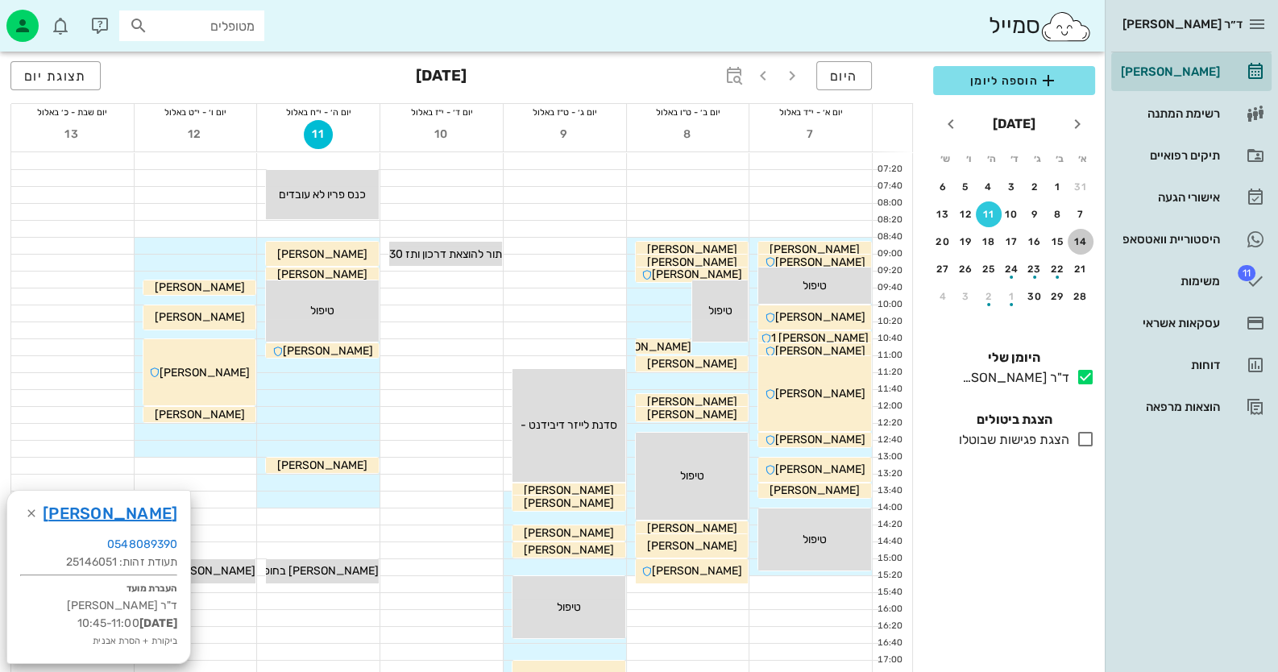
click at [827, 239] on div "14" at bounding box center [1081, 241] width 26 height 11
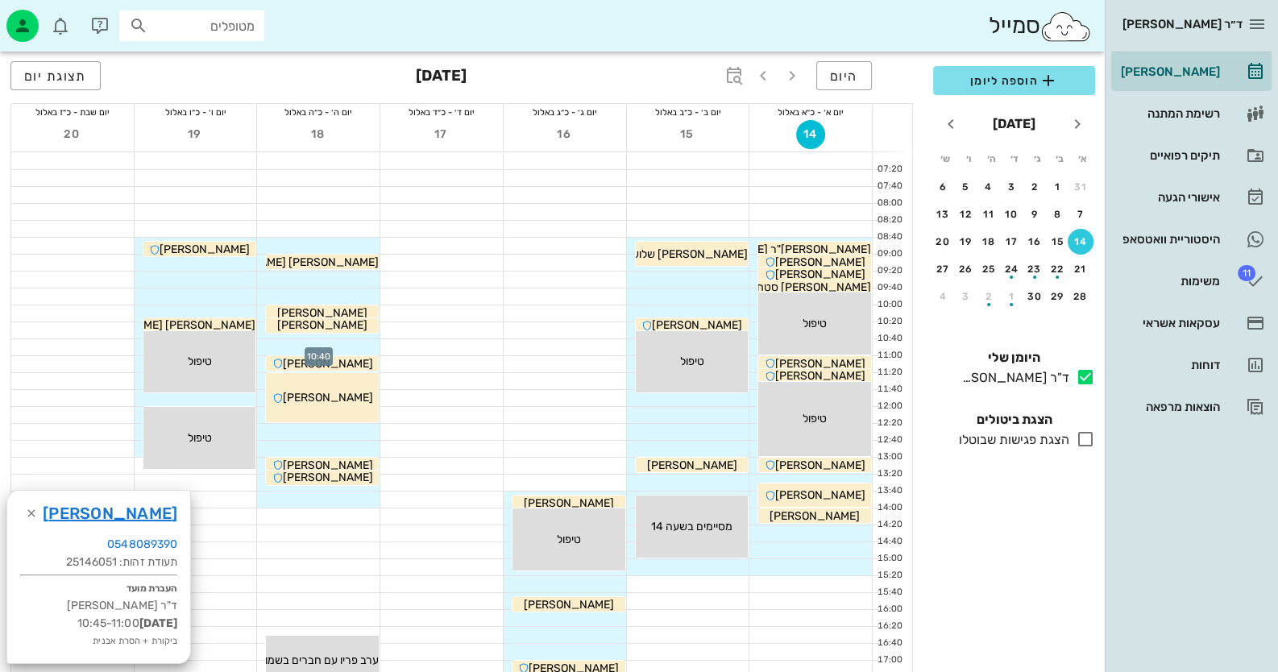
click at [355, 344] on div at bounding box center [318, 347] width 123 height 16
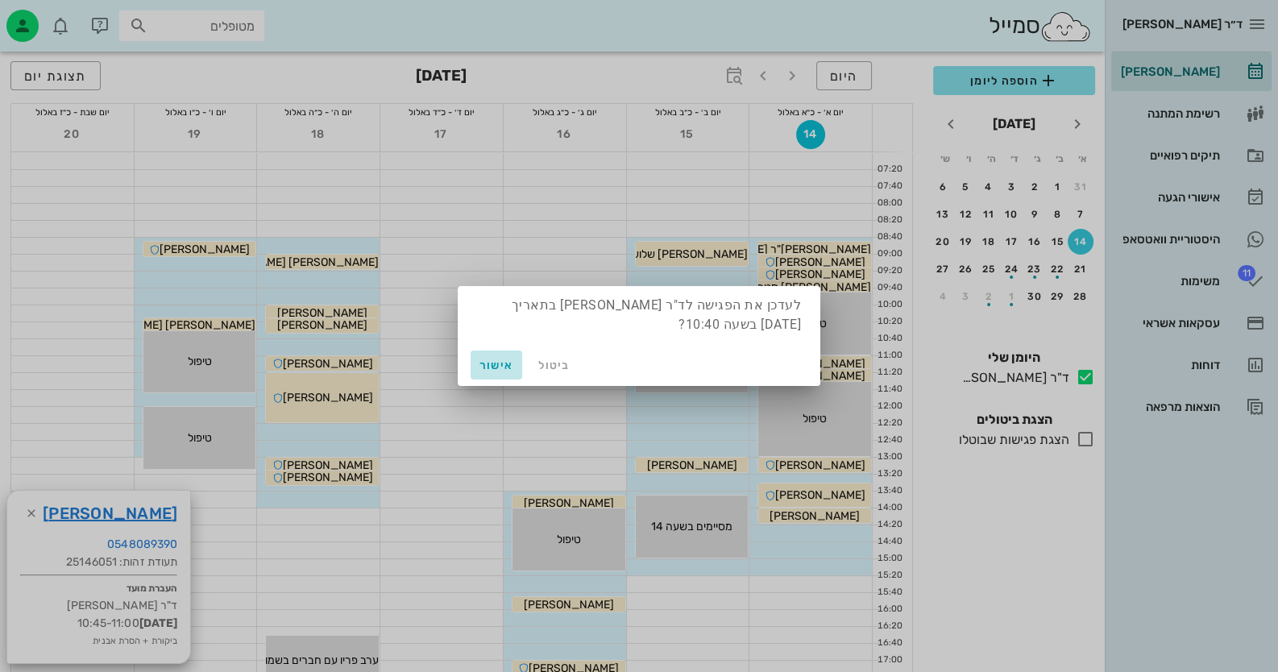
click at [503, 367] on span "אישור" at bounding box center [496, 366] width 39 height 14
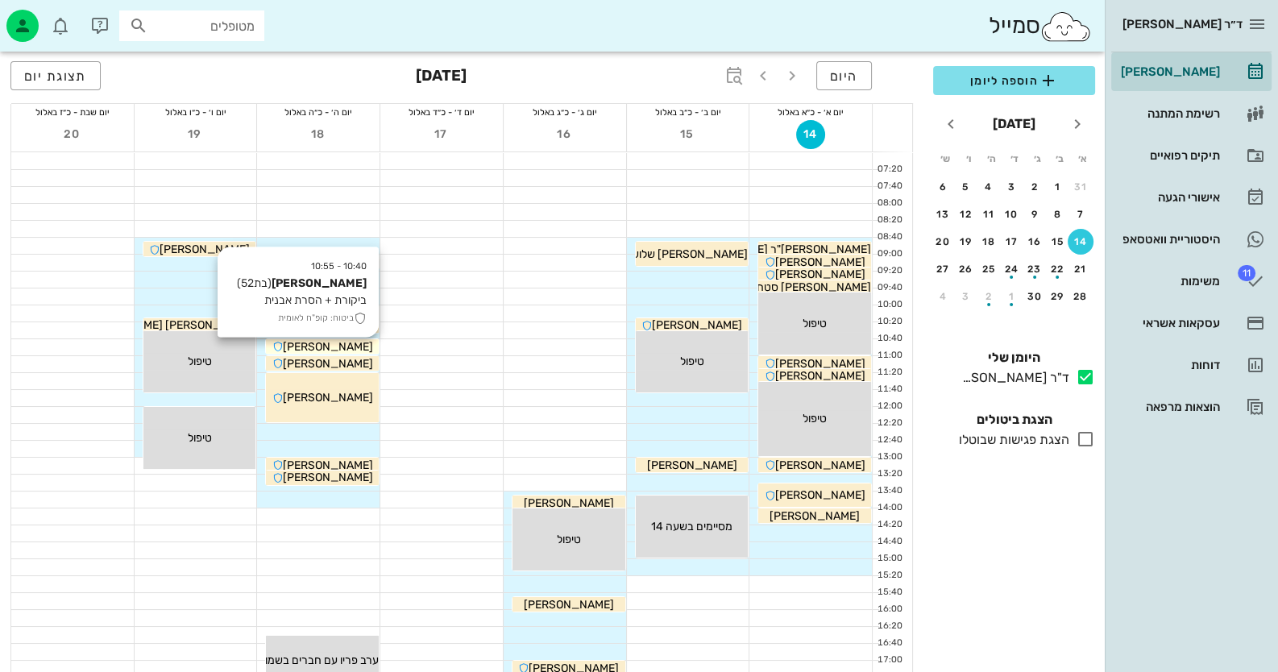
click at [339, 343] on span "איריס פוקס" at bounding box center [328, 347] width 90 height 14
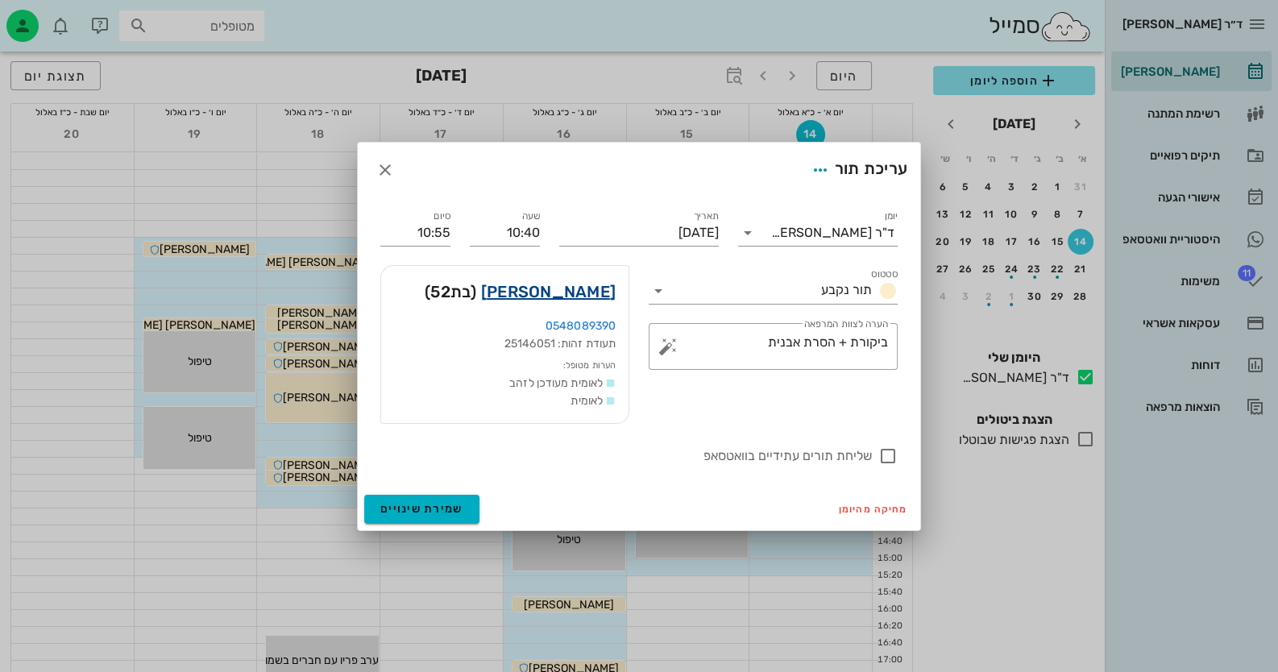
click at [595, 293] on link "איריס פוקס" at bounding box center [548, 292] width 135 height 26
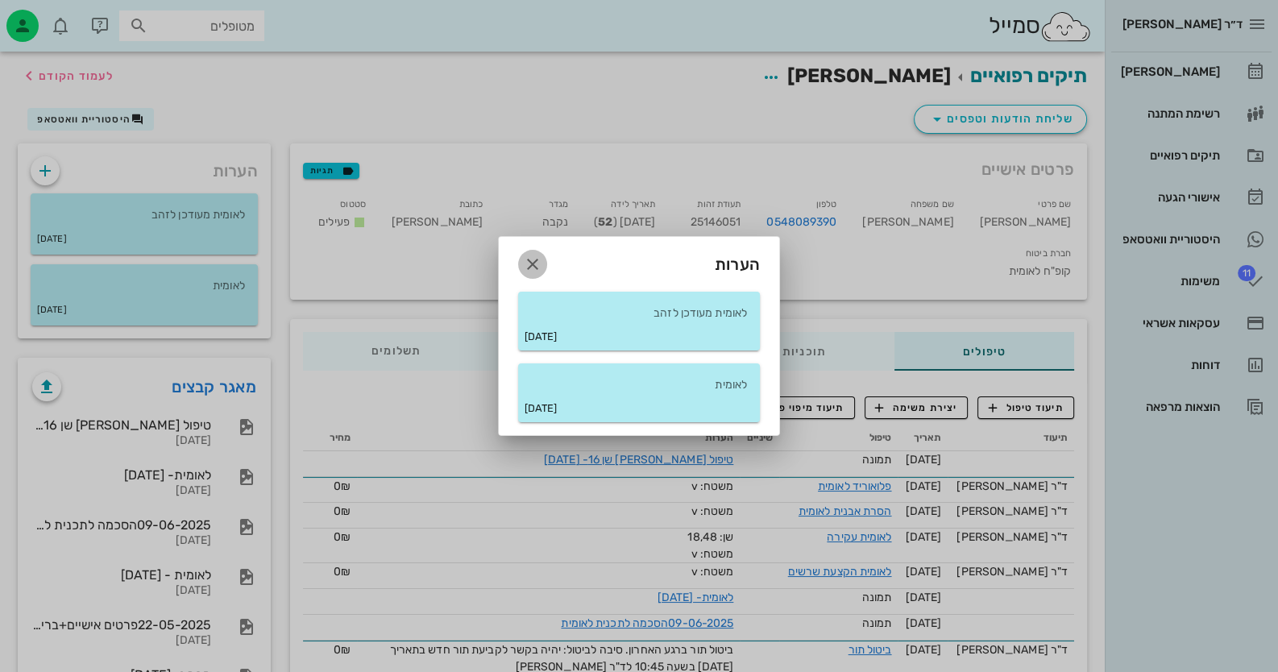
click at [534, 260] on icon "button" at bounding box center [532, 264] width 19 height 19
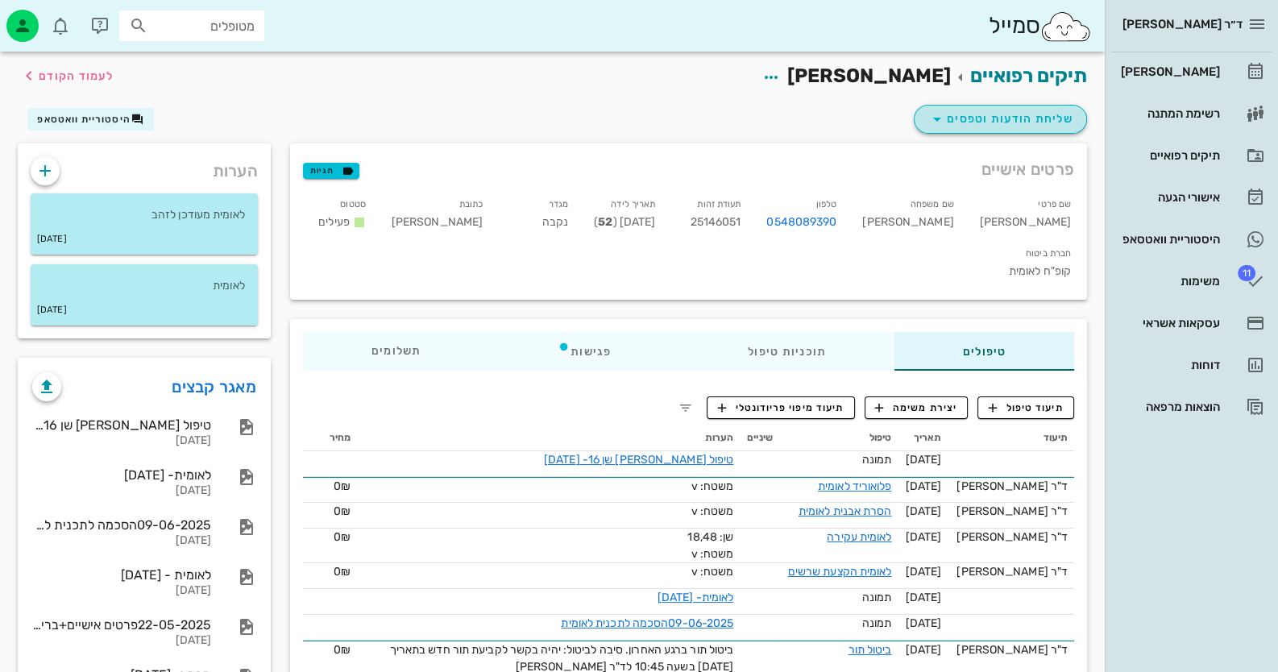
click at [827, 124] on span "שליחת הודעות וטפסים" at bounding box center [1001, 119] width 146 height 19
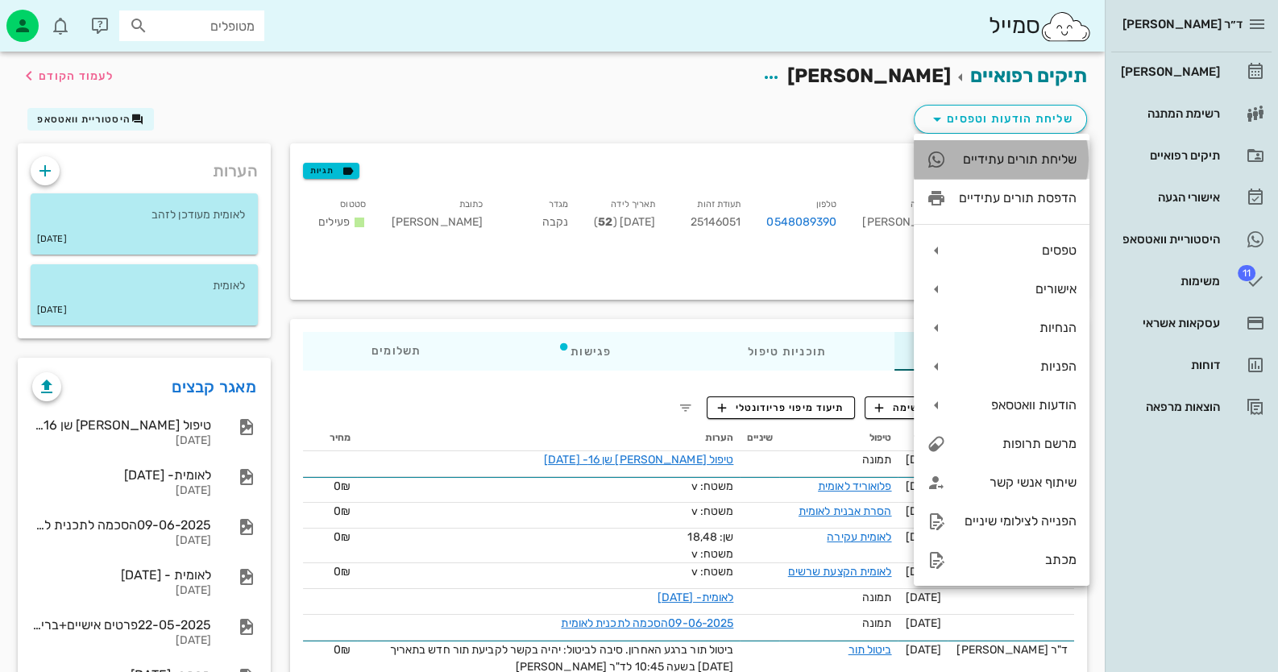
click at [827, 160] on div "שליחת תורים עתידיים" at bounding box center [1018, 159] width 118 height 15
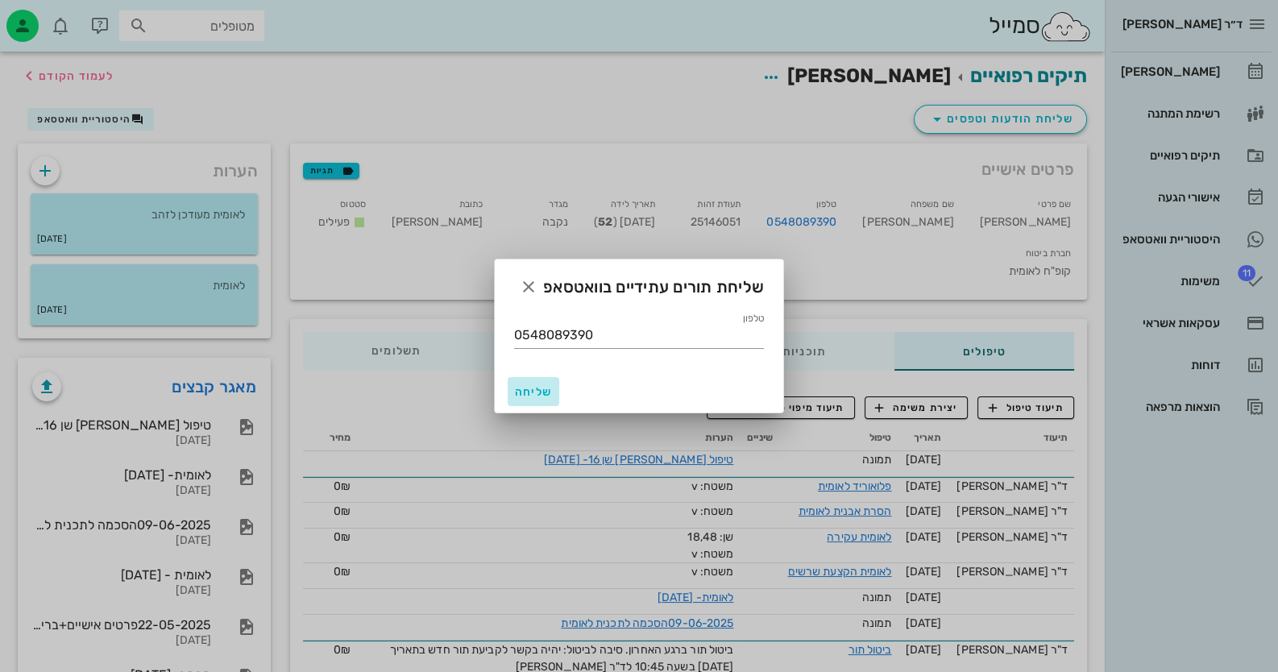
click at [523, 386] on span "שליחה" at bounding box center [533, 392] width 39 height 14
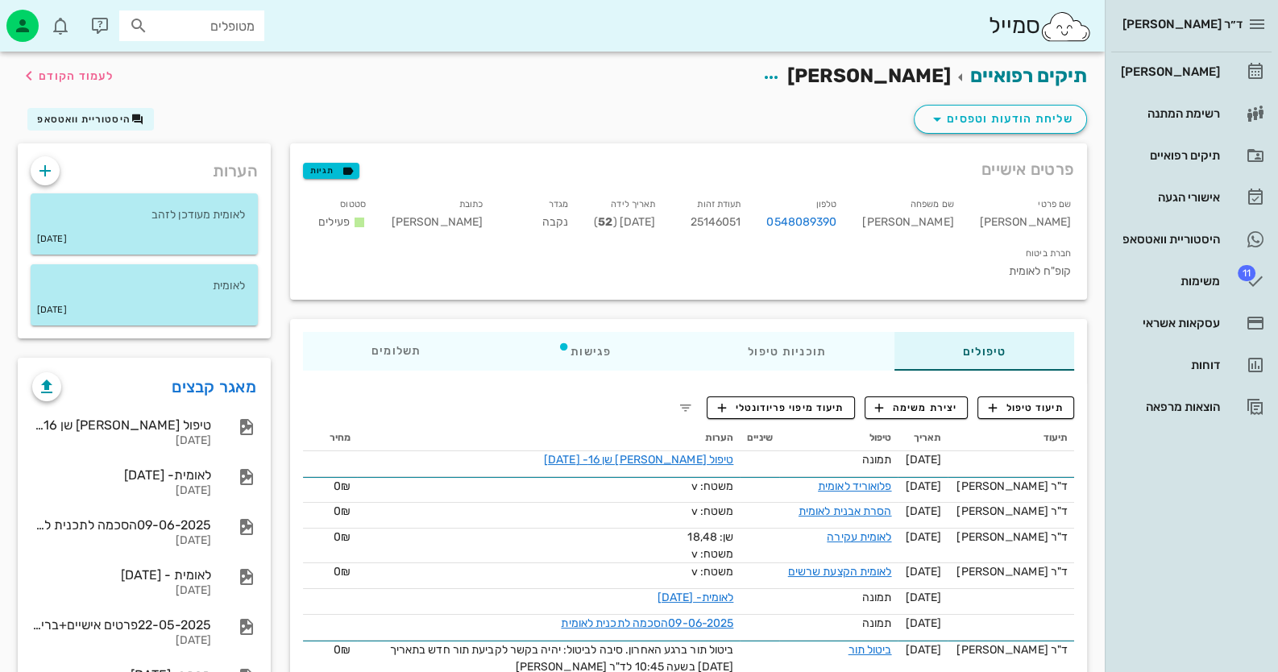
click at [176, 27] on input "מטופלים" at bounding box center [203, 25] width 103 height 21
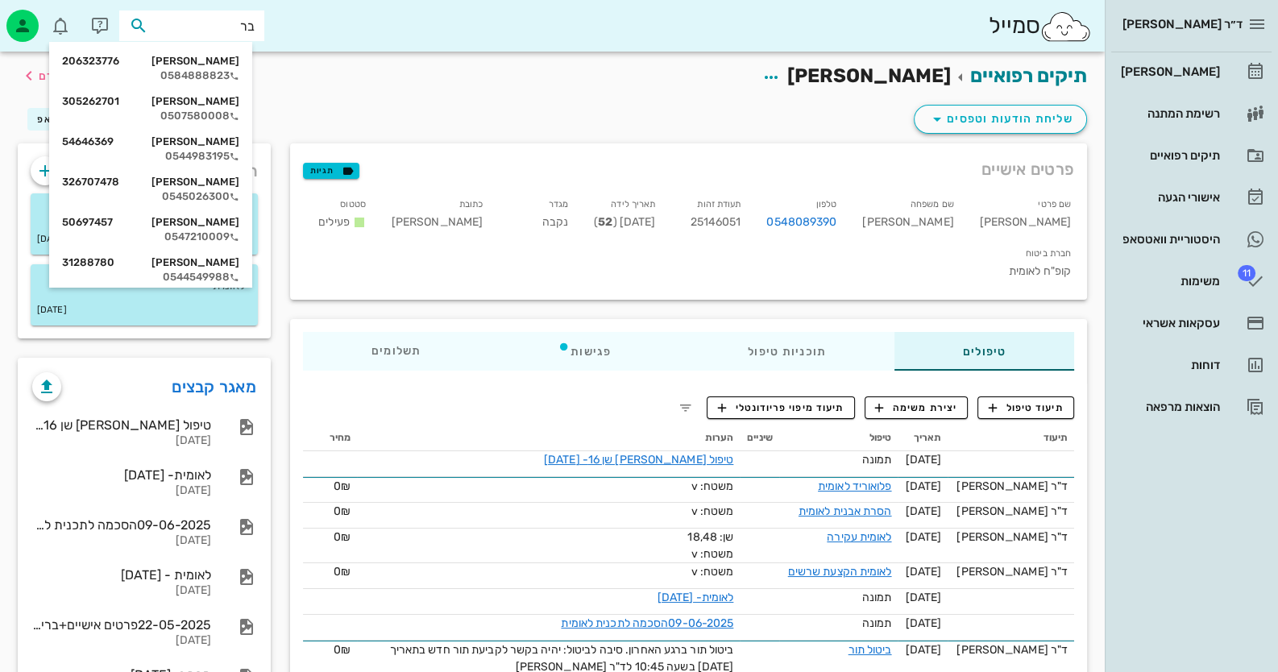
type input "ברם"
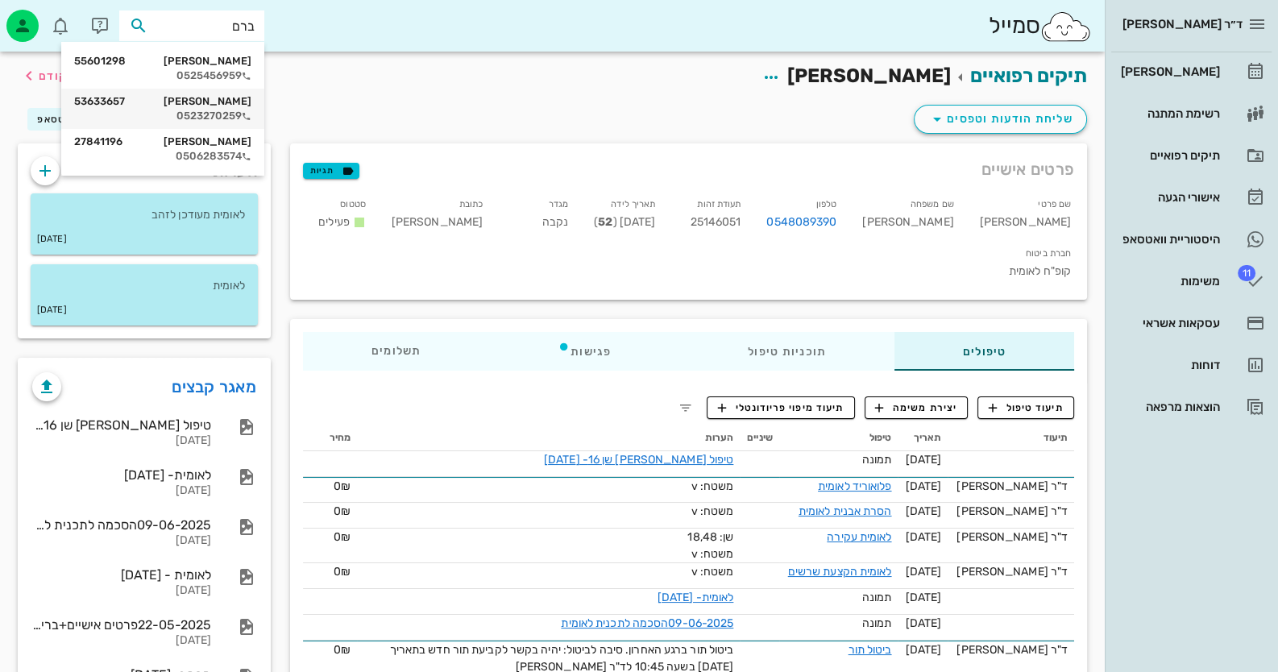
click at [172, 108] on div "בנימין ברם 53633657 0523270259" at bounding box center [162, 109] width 177 height 40
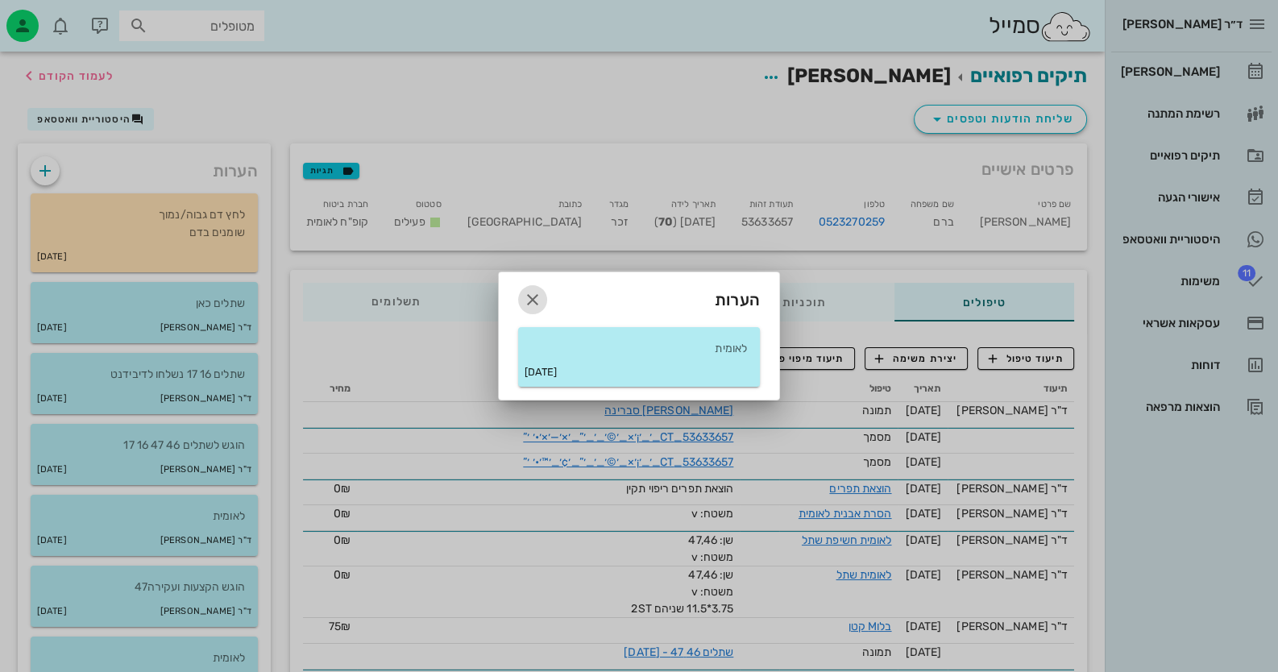
click at [527, 285] on button "button" at bounding box center [532, 299] width 29 height 29
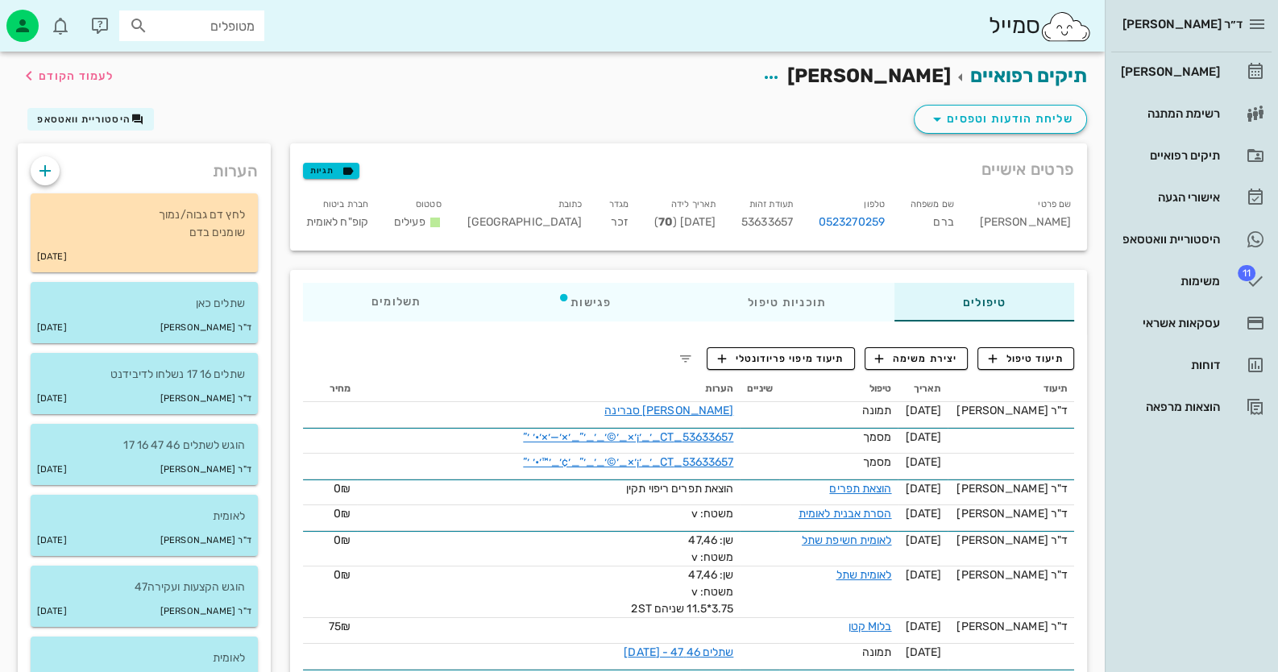
click at [26, 111] on div "היסטוריית וואטסאפ" at bounding box center [86, 119] width 136 height 23
click at [89, 120] on span "היסטוריית וואטסאפ" at bounding box center [83, 119] width 93 height 11
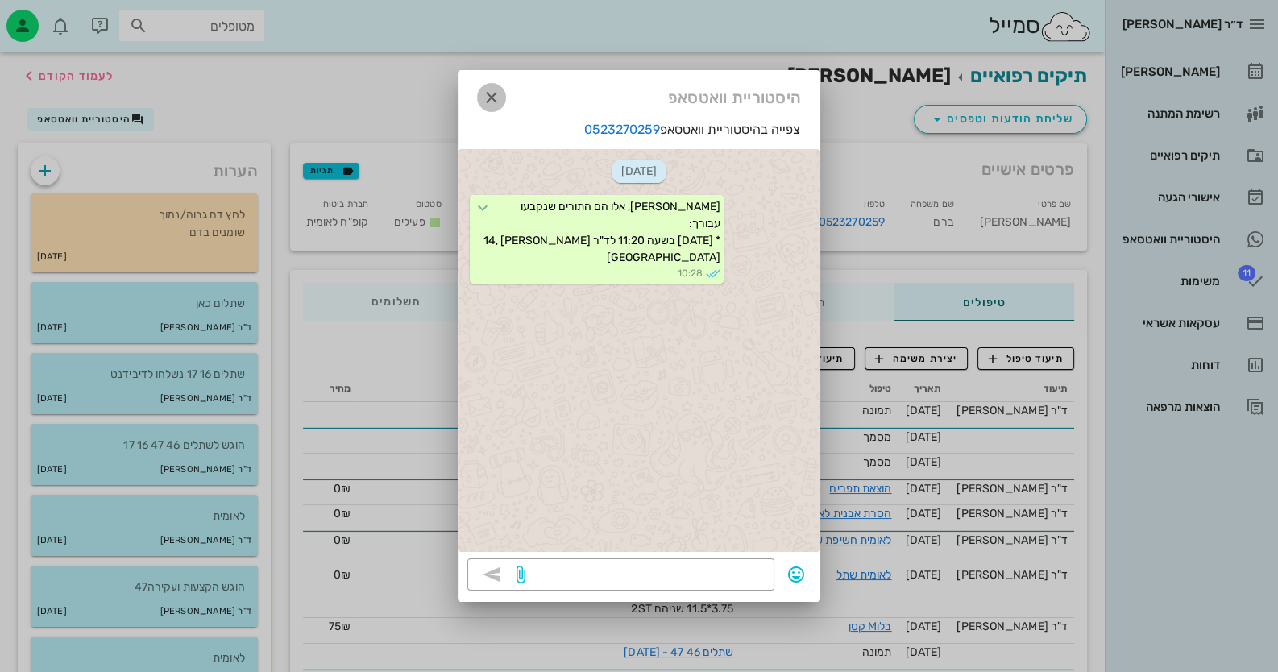
click at [479, 99] on span "button" at bounding box center [491, 97] width 29 height 19
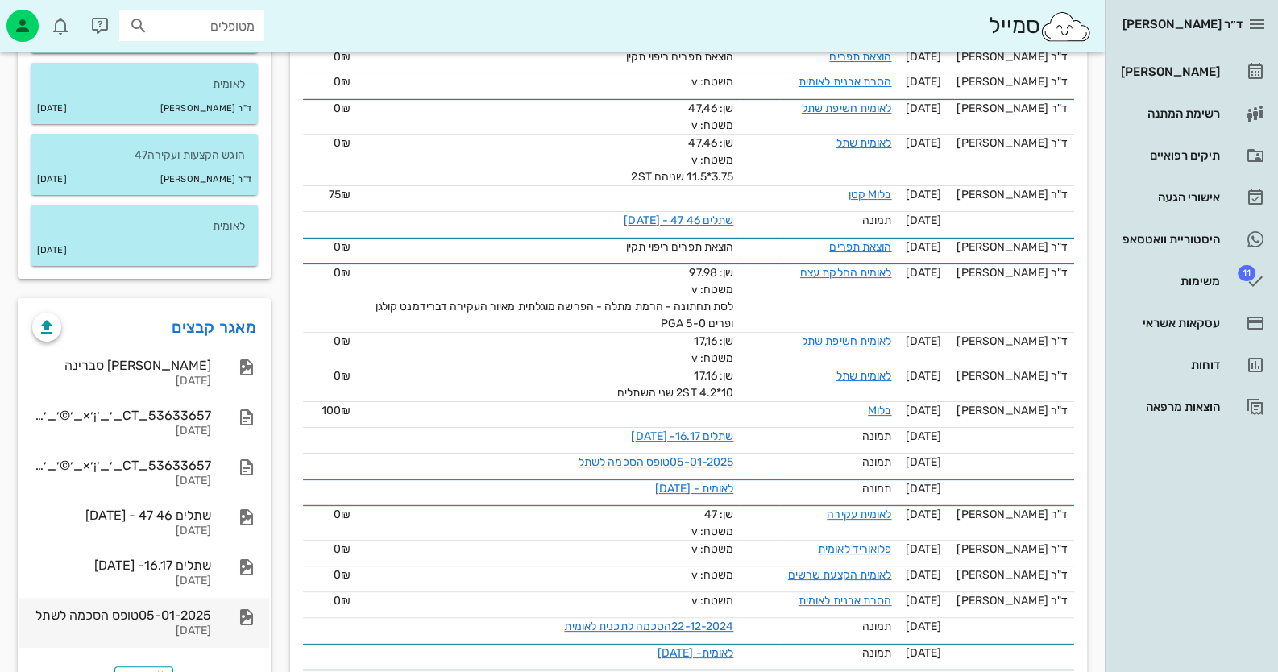
scroll to position [484, 0]
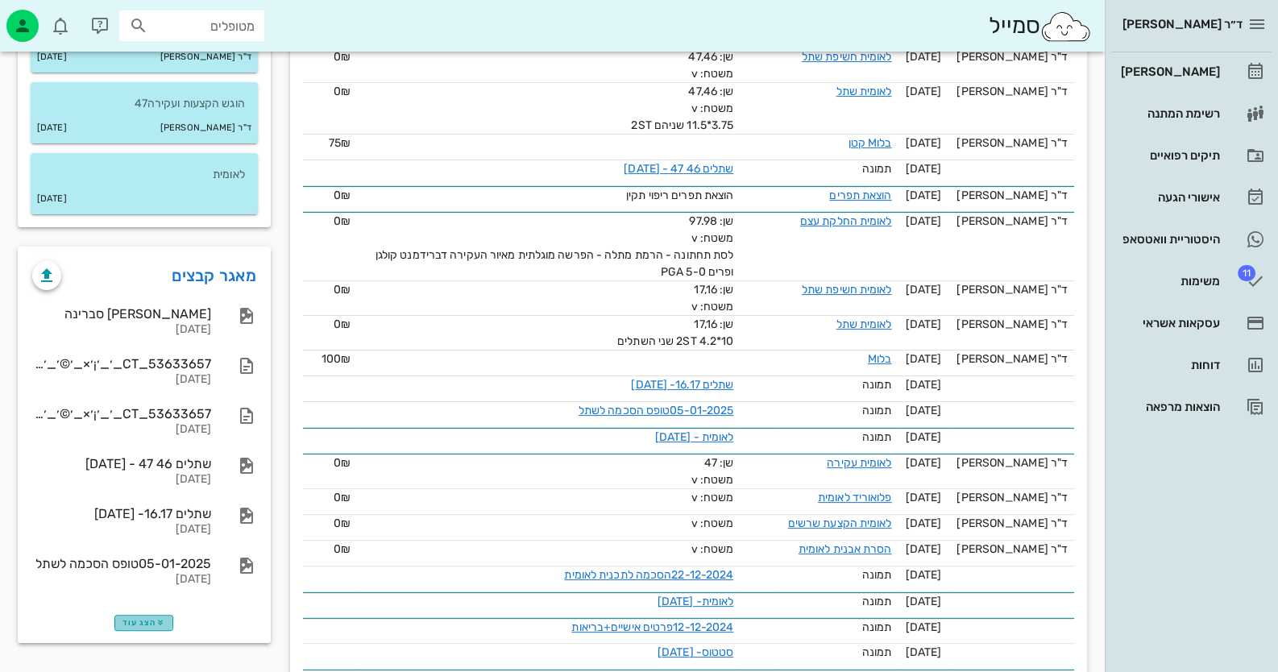
click at [152, 620] on span "הצג עוד" at bounding box center [144, 623] width 43 height 10
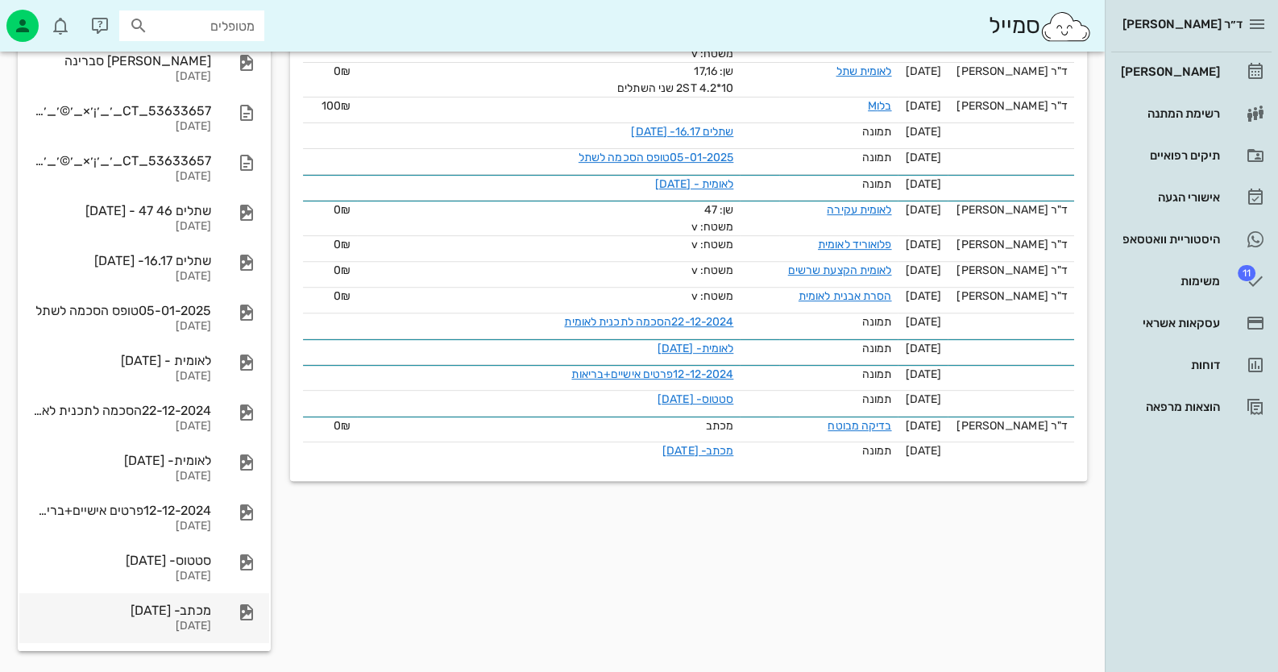
scroll to position [740, 0]
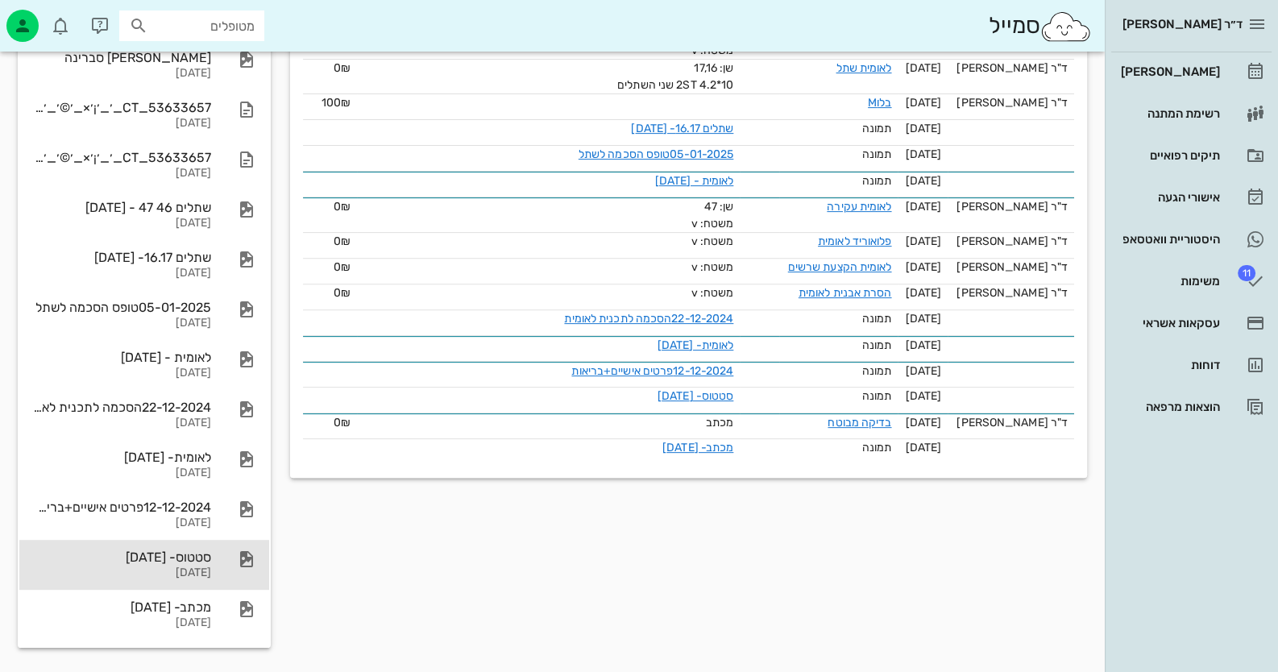
click at [213, 555] on div "סטטוס- 15-12-2024 15-12-2024" at bounding box center [144, 565] width 250 height 50
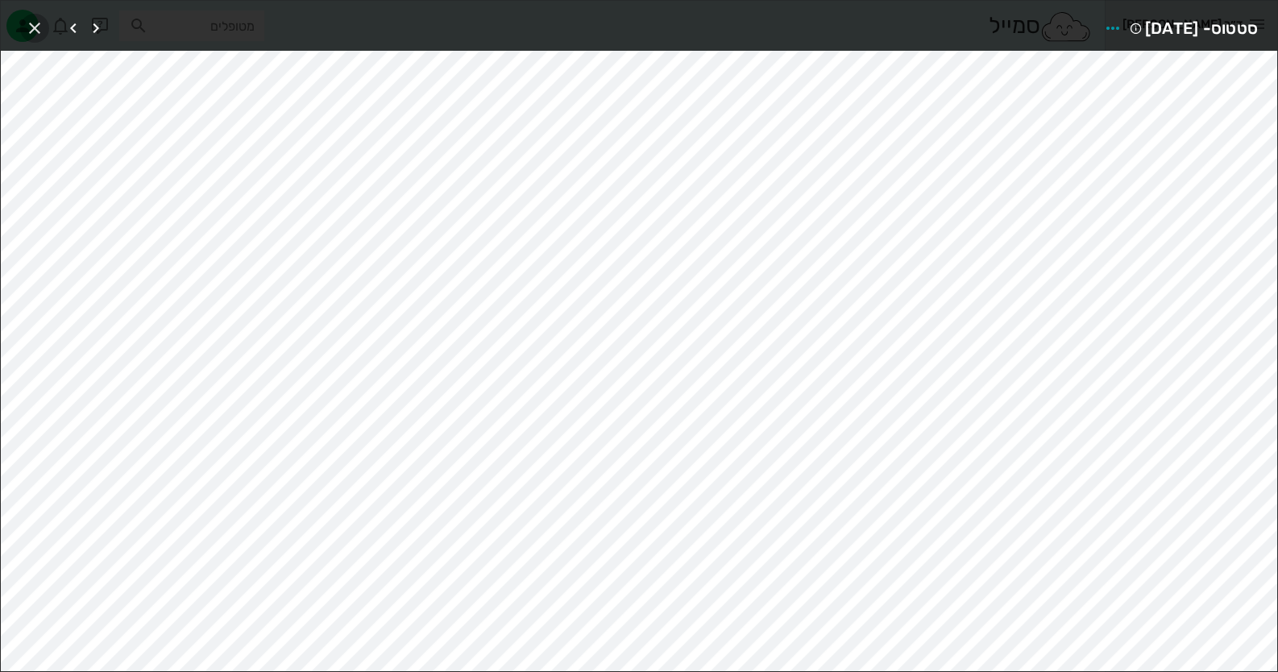
click at [21, 24] on span "button" at bounding box center [34, 28] width 29 height 19
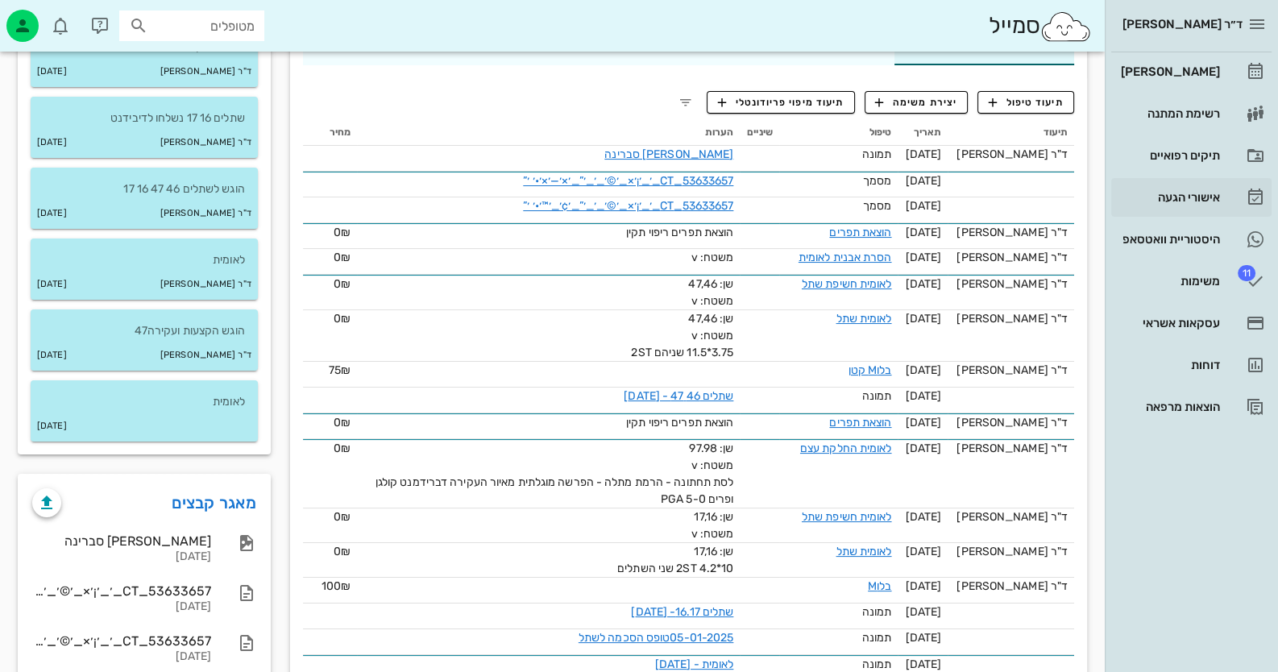
scroll to position [176, 0]
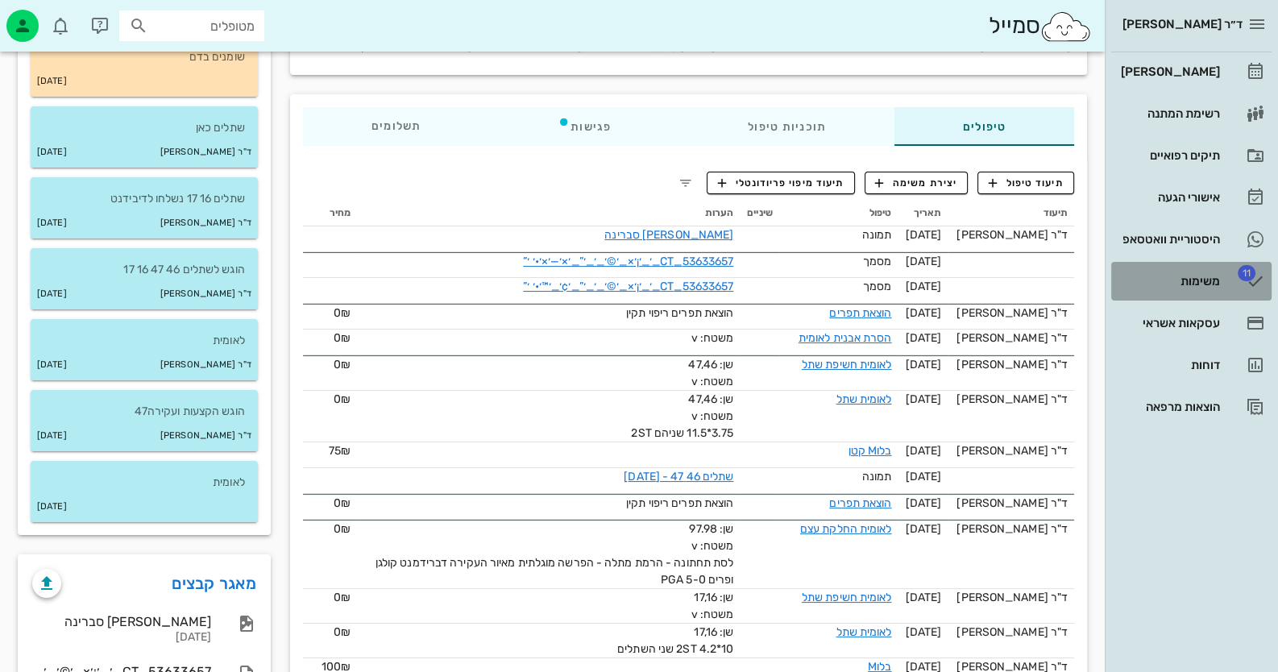
click at [827, 279] on link "11 משימות" at bounding box center [1191, 281] width 160 height 39
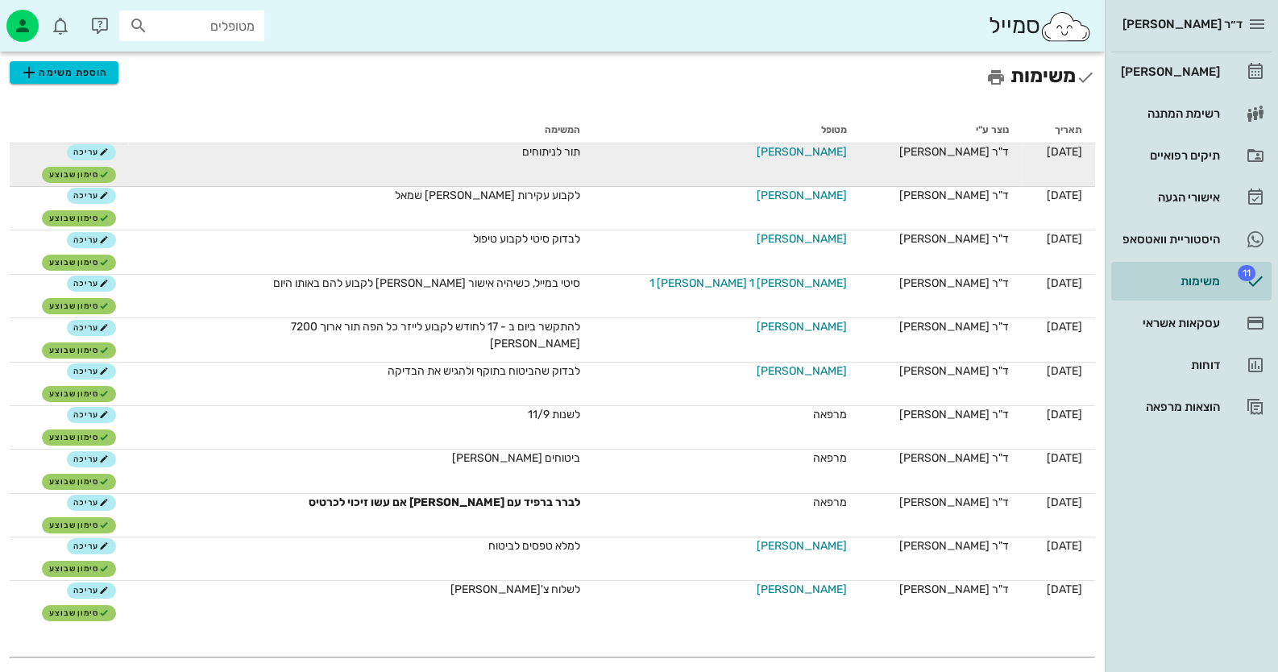
click at [790, 144] on span "[PERSON_NAME]" at bounding box center [802, 151] width 90 height 17
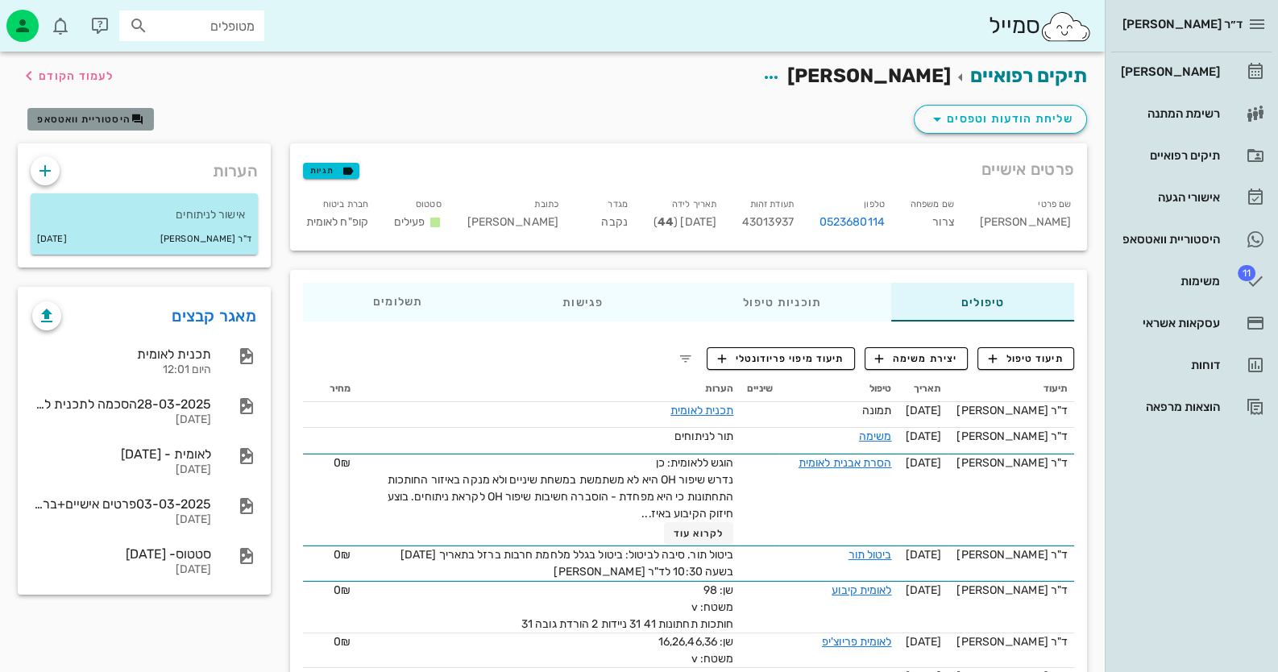
click at [131, 120] on icon "button" at bounding box center [137, 119] width 13 height 13
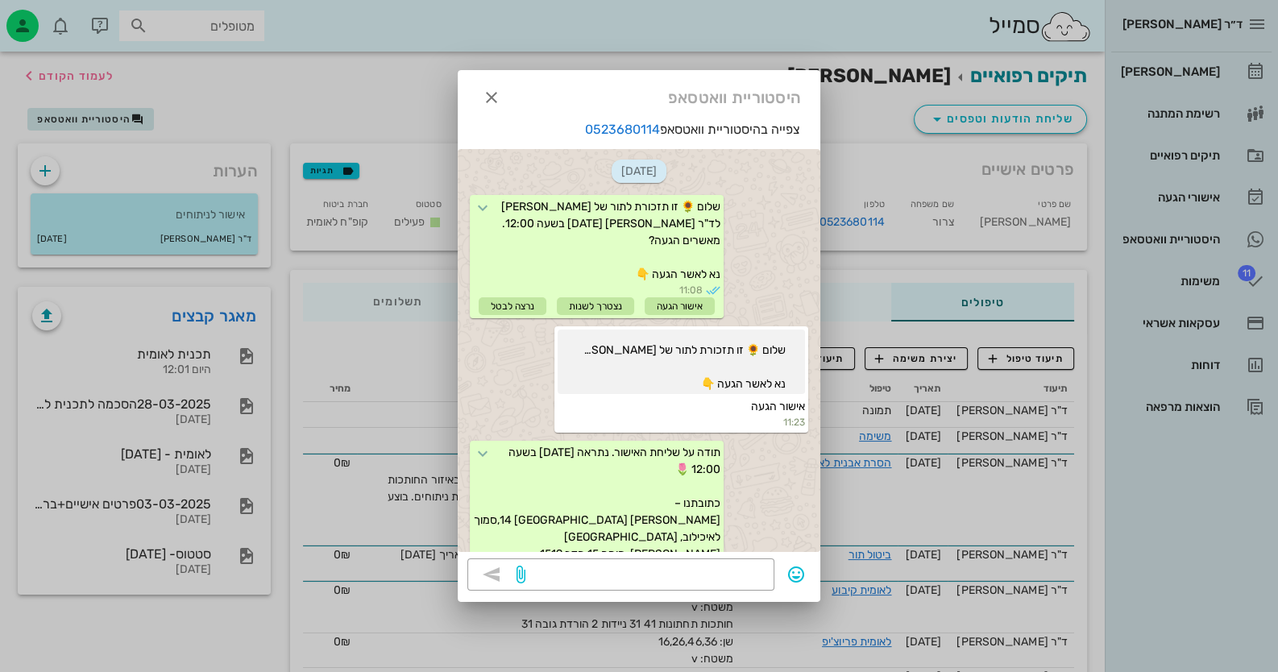
scroll to position [496, 0]
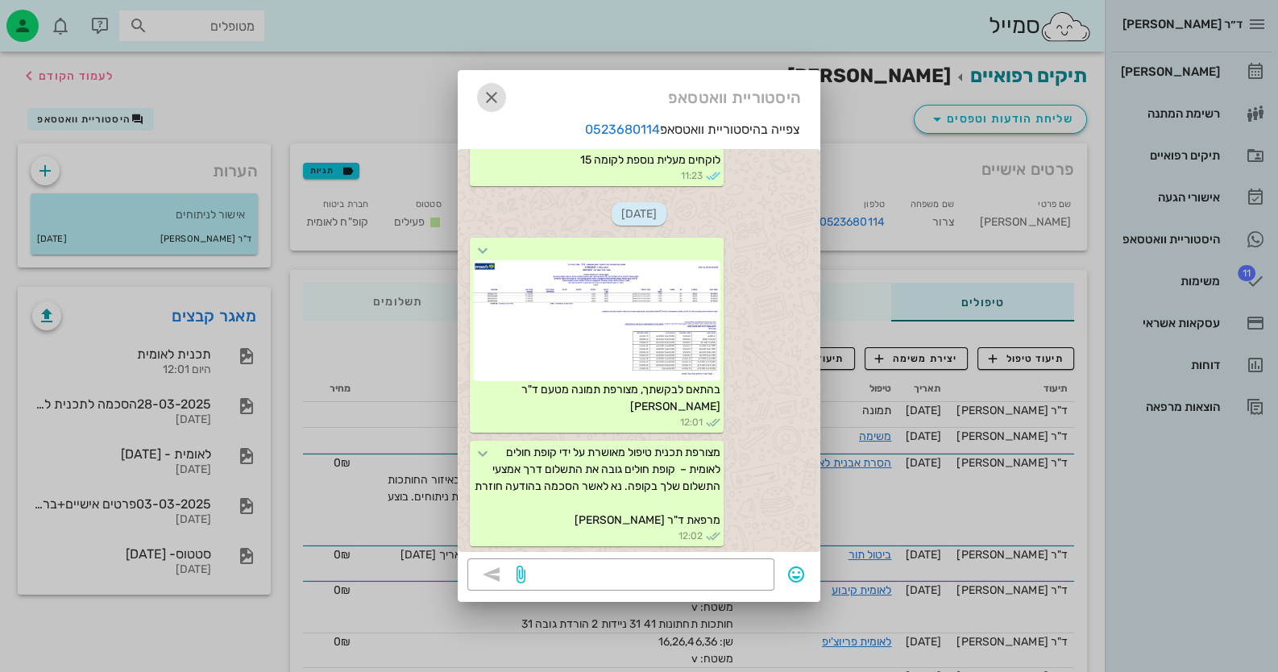
click at [496, 98] on icon "button" at bounding box center [491, 97] width 19 height 19
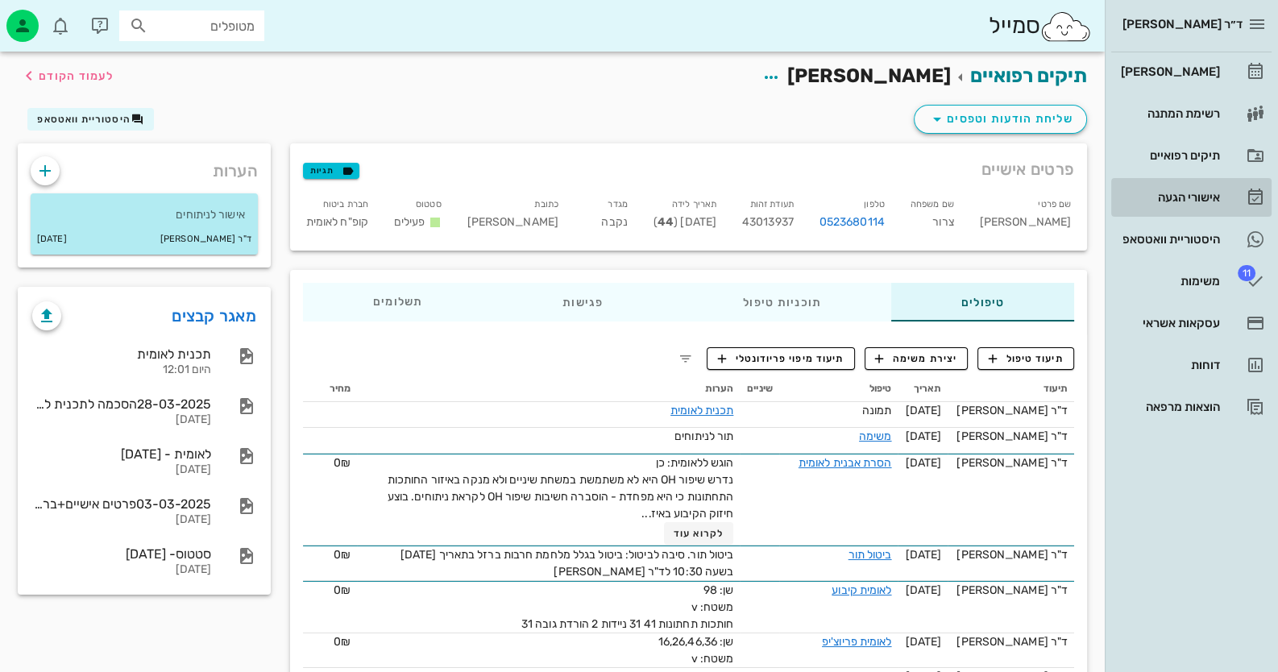
click at [827, 197] on div "אישורי הגעה" at bounding box center [1169, 197] width 102 height 13
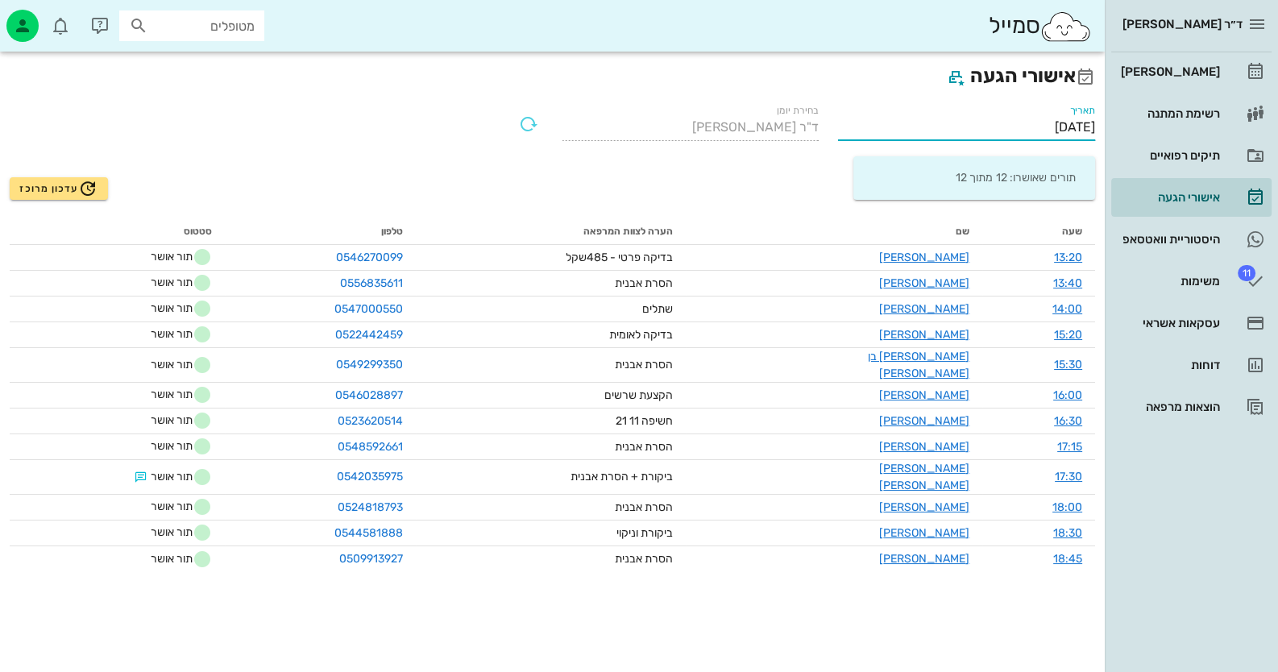
click at [827, 124] on input "12/08/2025" at bounding box center [966, 127] width 257 height 26
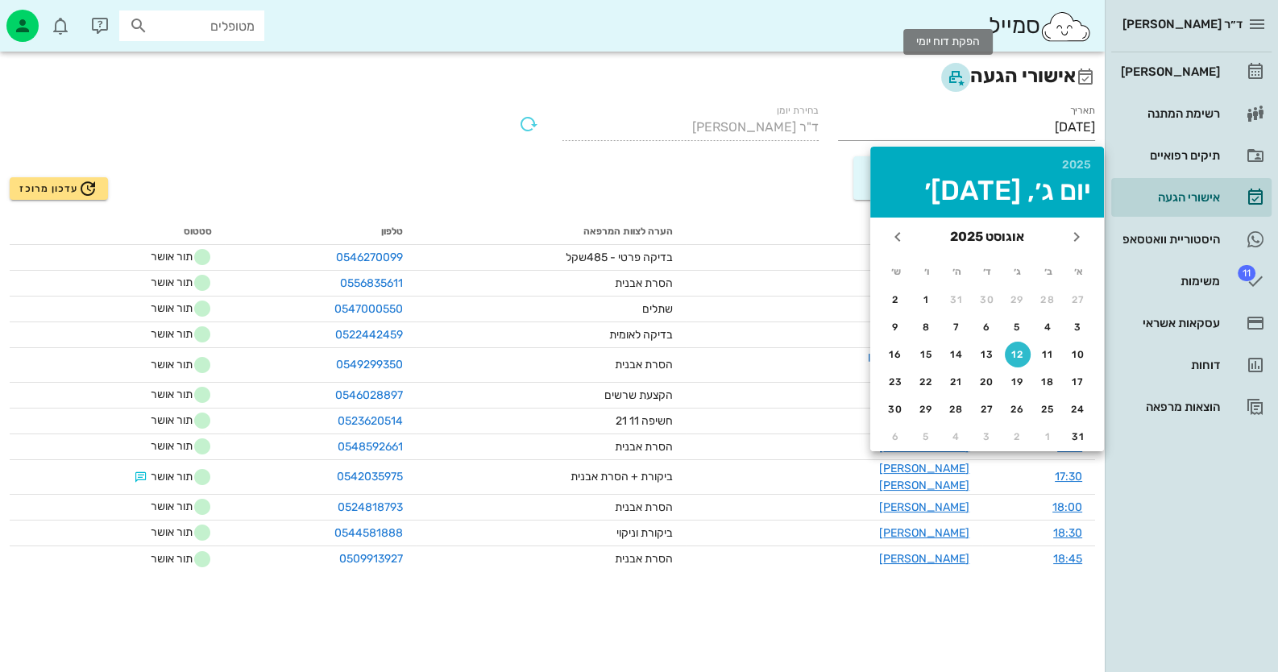
click at [827, 79] on icon "button" at bounding box center [955, 77] width 19 height 19
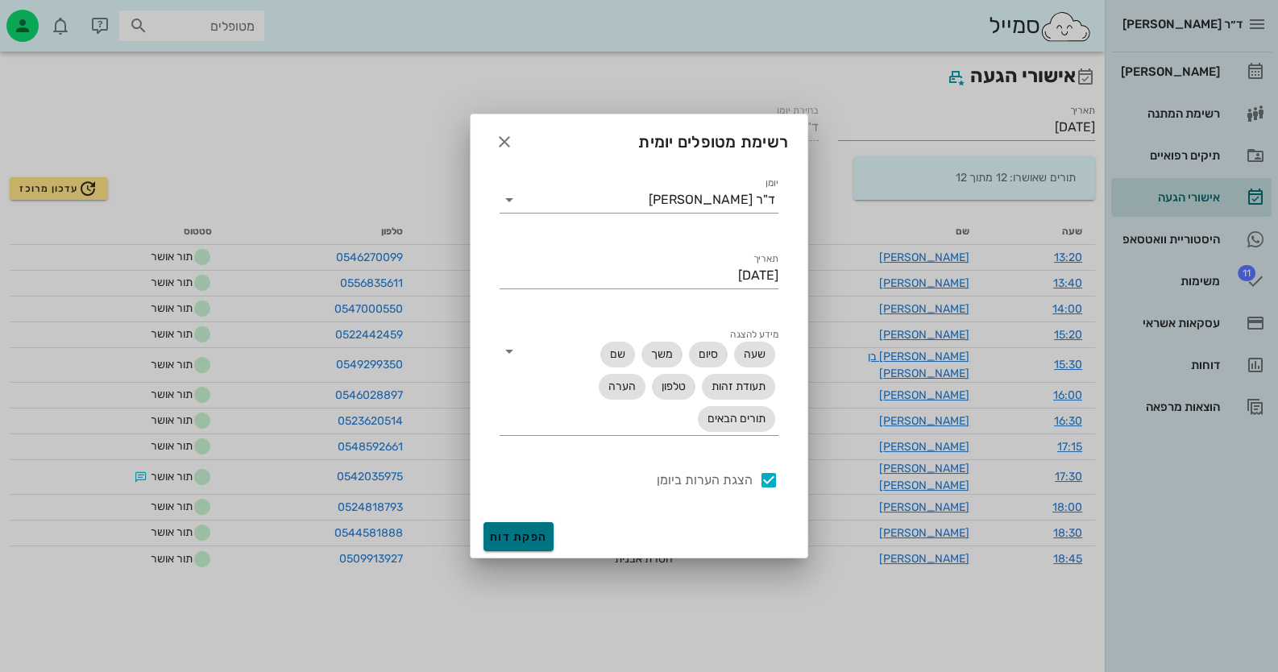
click at [523, 529] on button "הפקת דוח" at bounding box center [519, 536] width 70 height 29
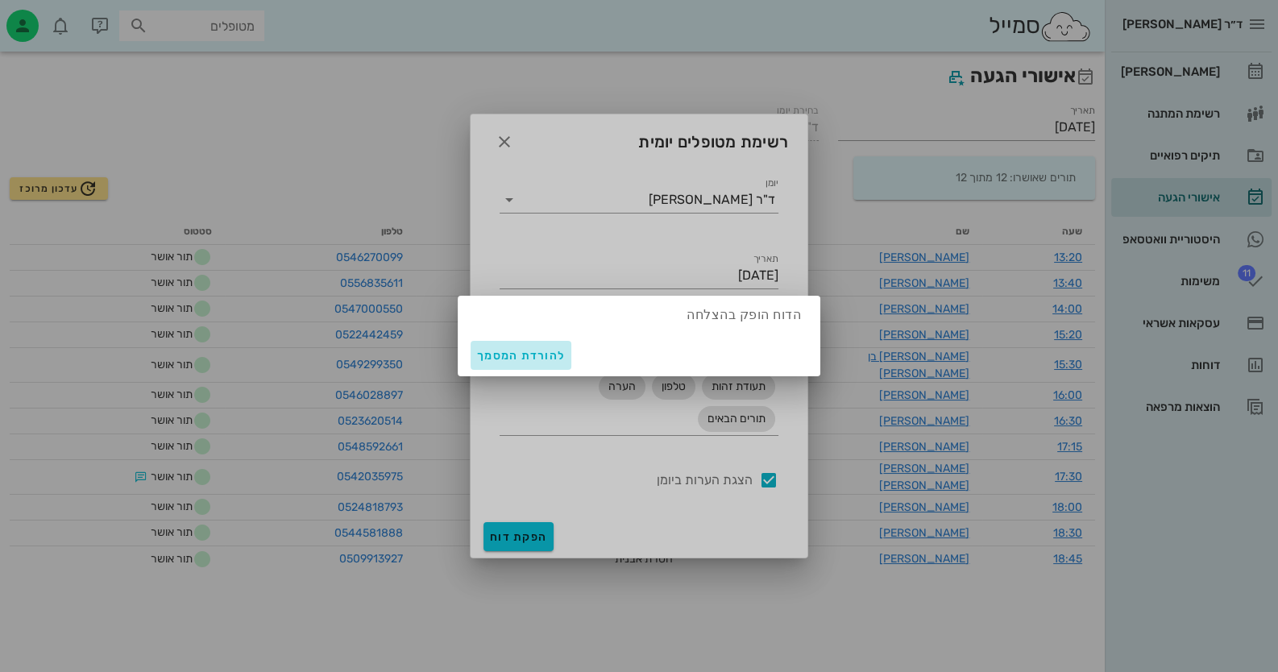
click at [551, 359] on span "להורדת המסמך" at bounding box center [521, 356] width 88 height 14
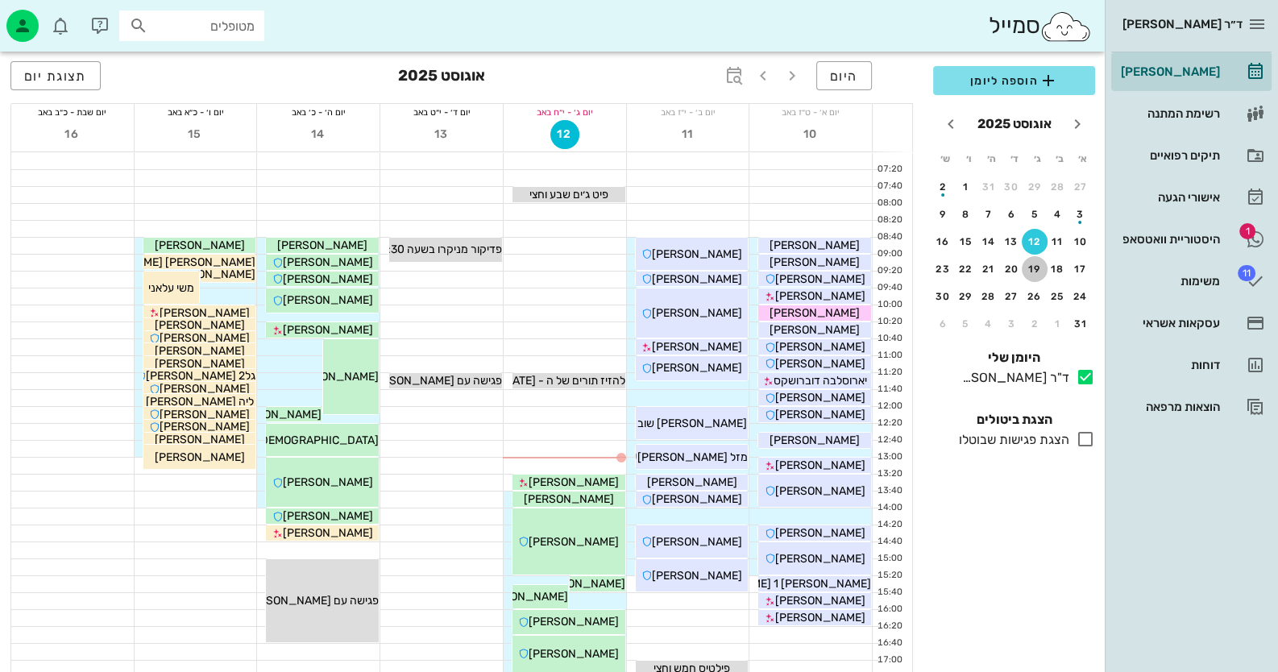
click at [1035, 271] on div "19" at bounding box center [1035, 269] width 26 height 11
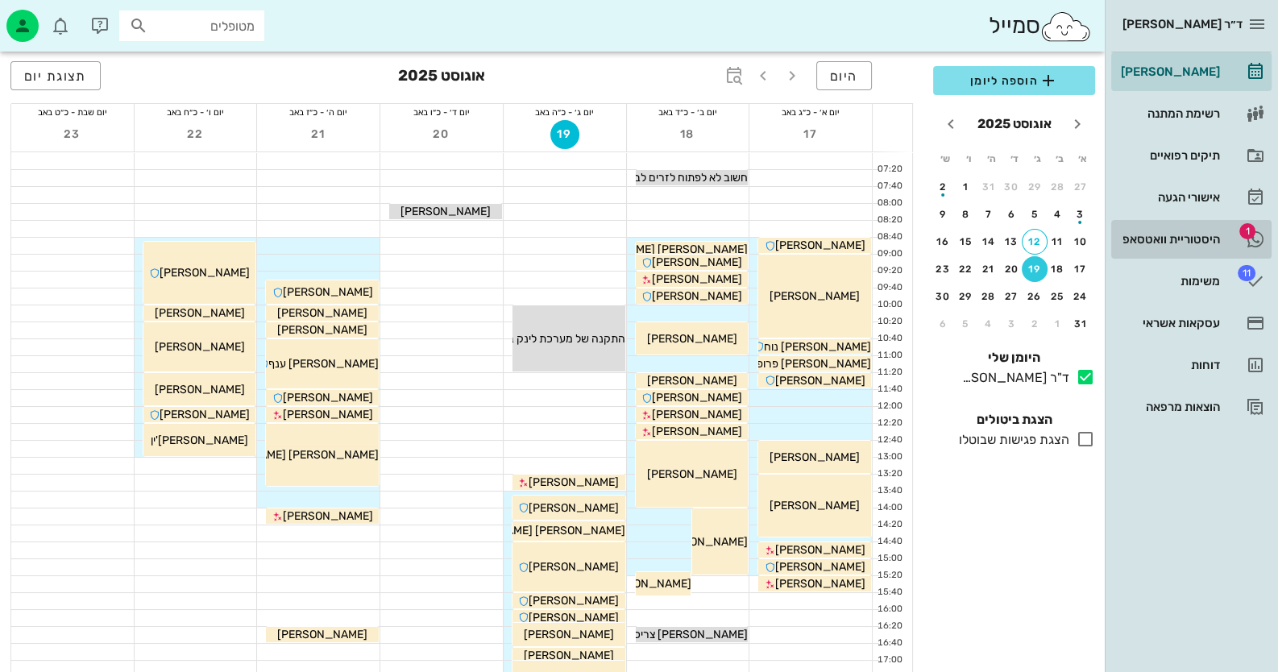
click at [1176, 220] on link "1 היסטוריית וואטסאפ" at bounding box center [1191, 239] width 160 height 39
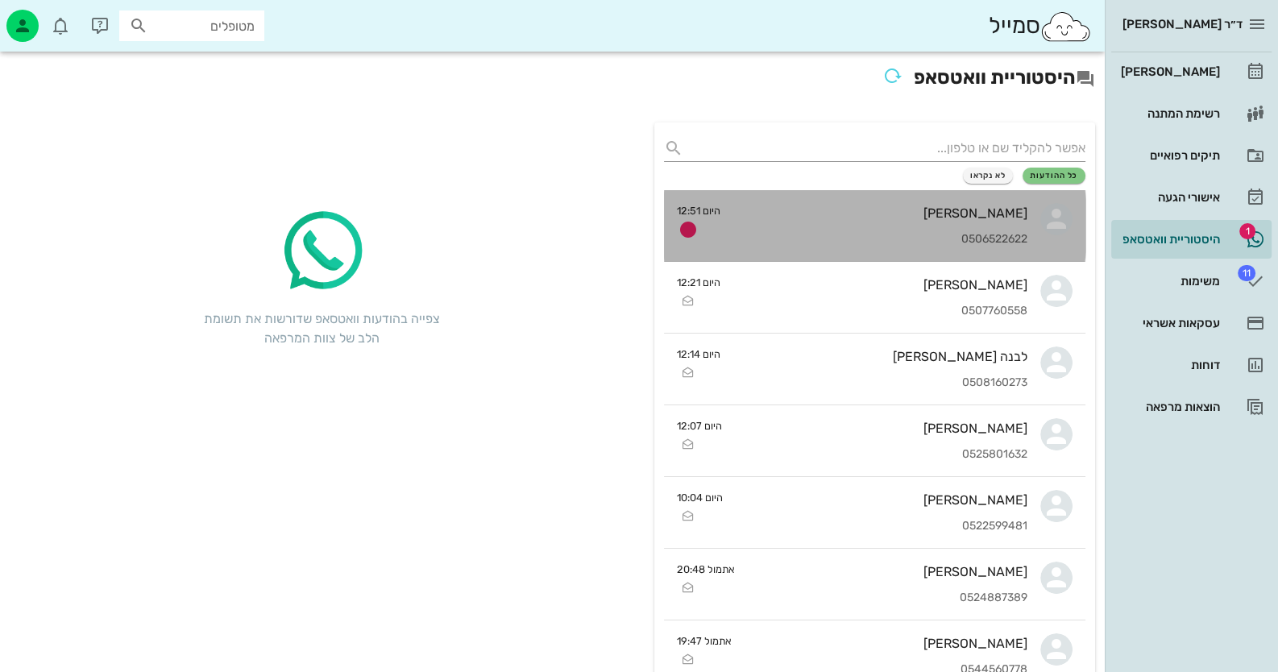
click at [926, 198] on div "[PERSON_NAME] 0506522622" at bounding box center [880, 225] width 294 height 71
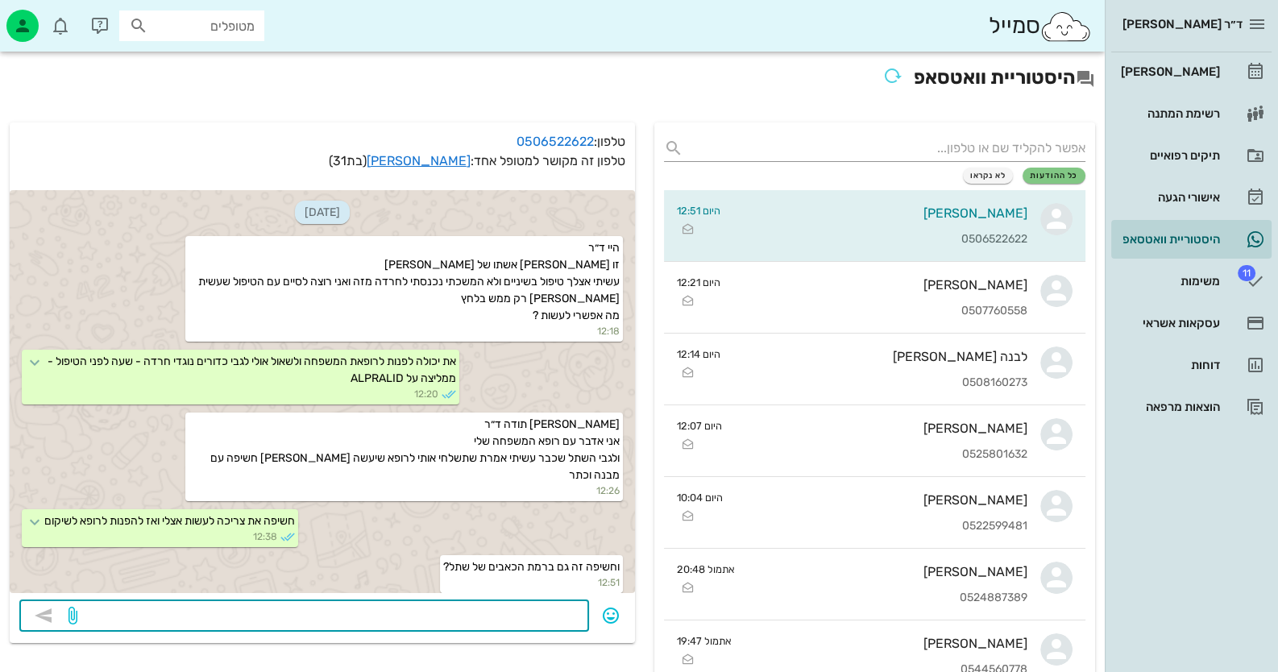
click at [568, 609] on textarea at bounding box center [330, 617] width 499 height 26
type textarea "לא"
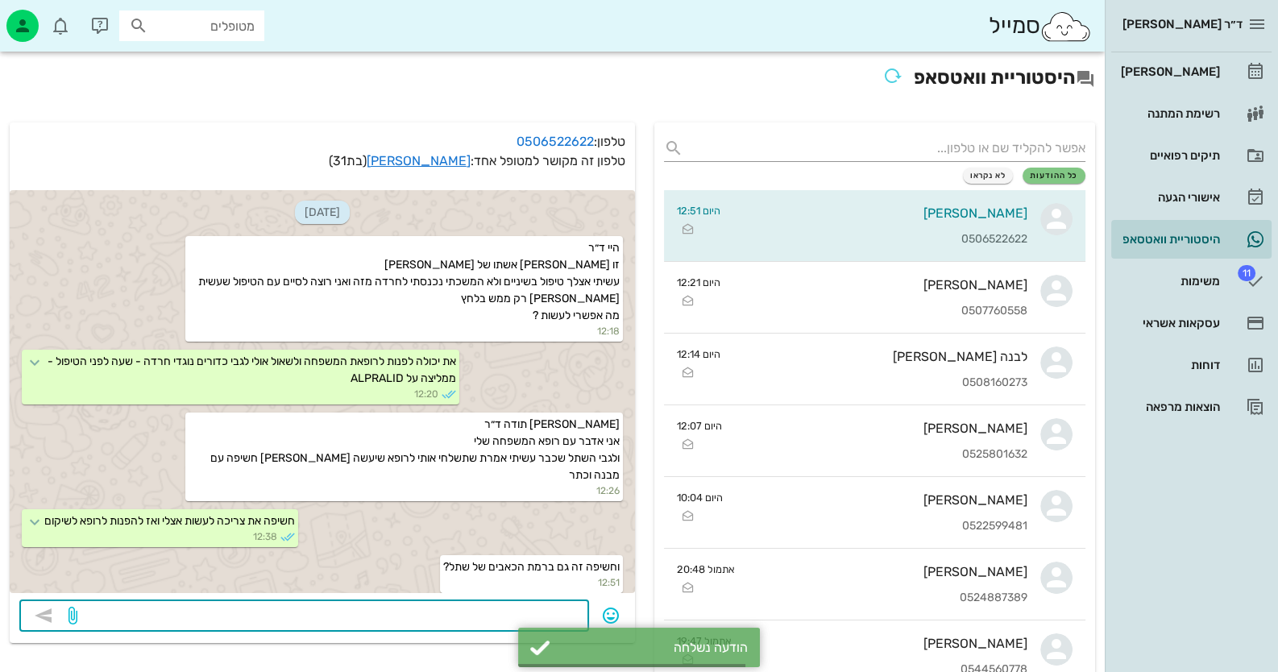
scroll to position [34, 0]
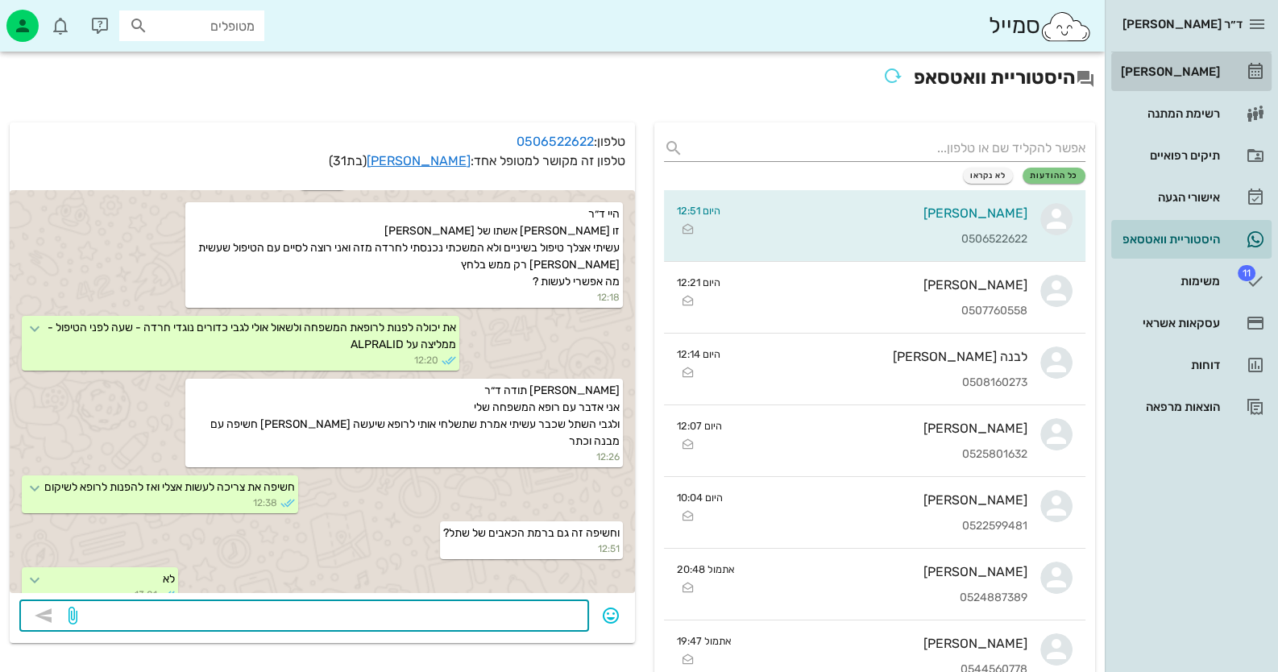
click at [1202, 69] on div "[PERSON_NAME]" at bounding box center [1169, 71] width 102 height 13
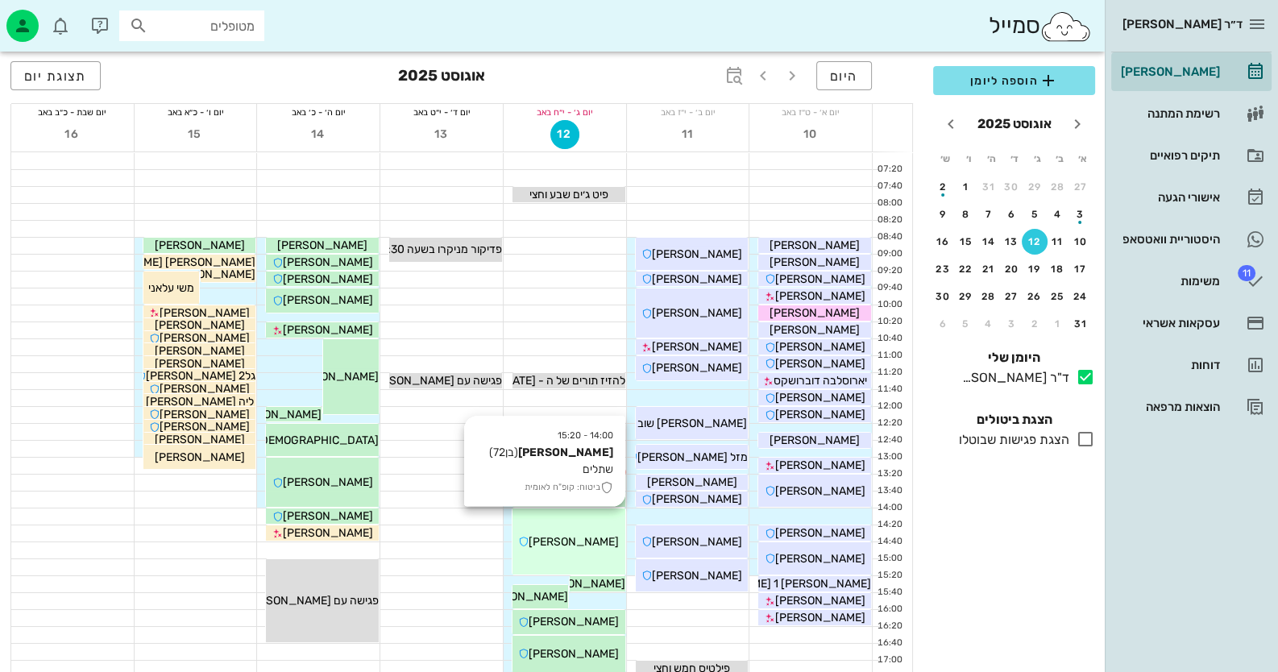
click at [569, 537] on span "[PERSON_NAME]" at bounding box center [574, 542] width 90 height 14
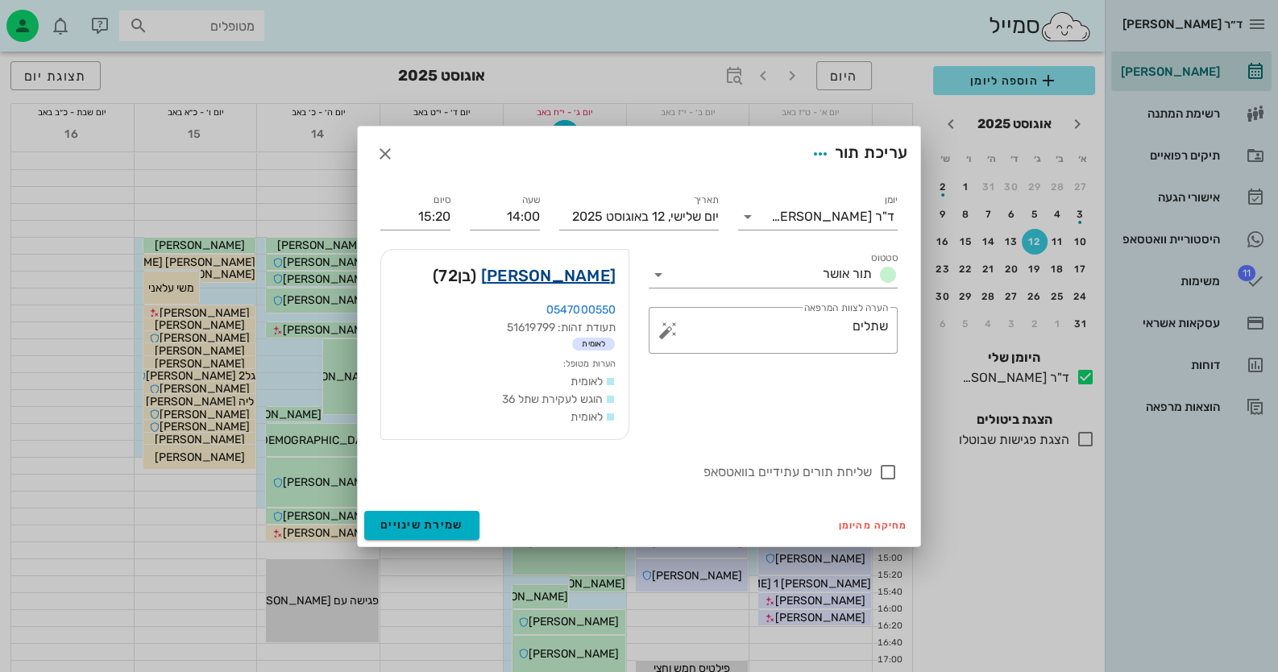
click at [611, 282] on link "[PERSON_NAME]" at bounding box center [548, 276] width 135 height 26
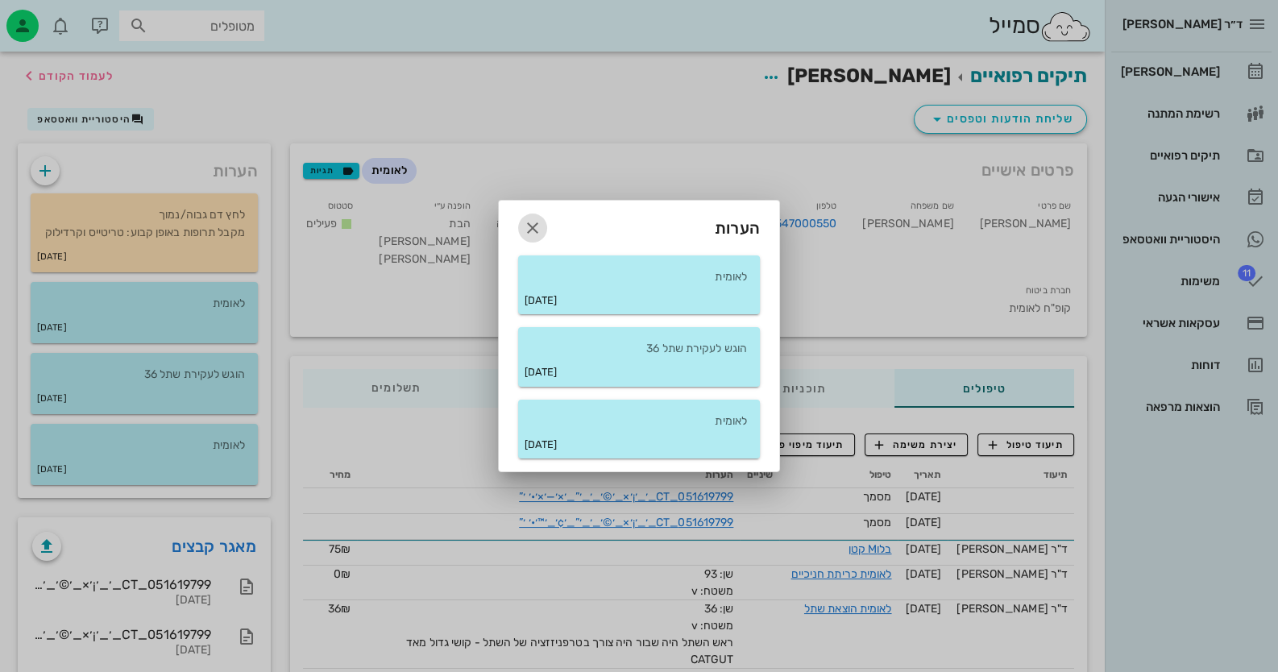
click at [527, 227] on icon "button" at bounding box center [532, 227] width 19 height 19
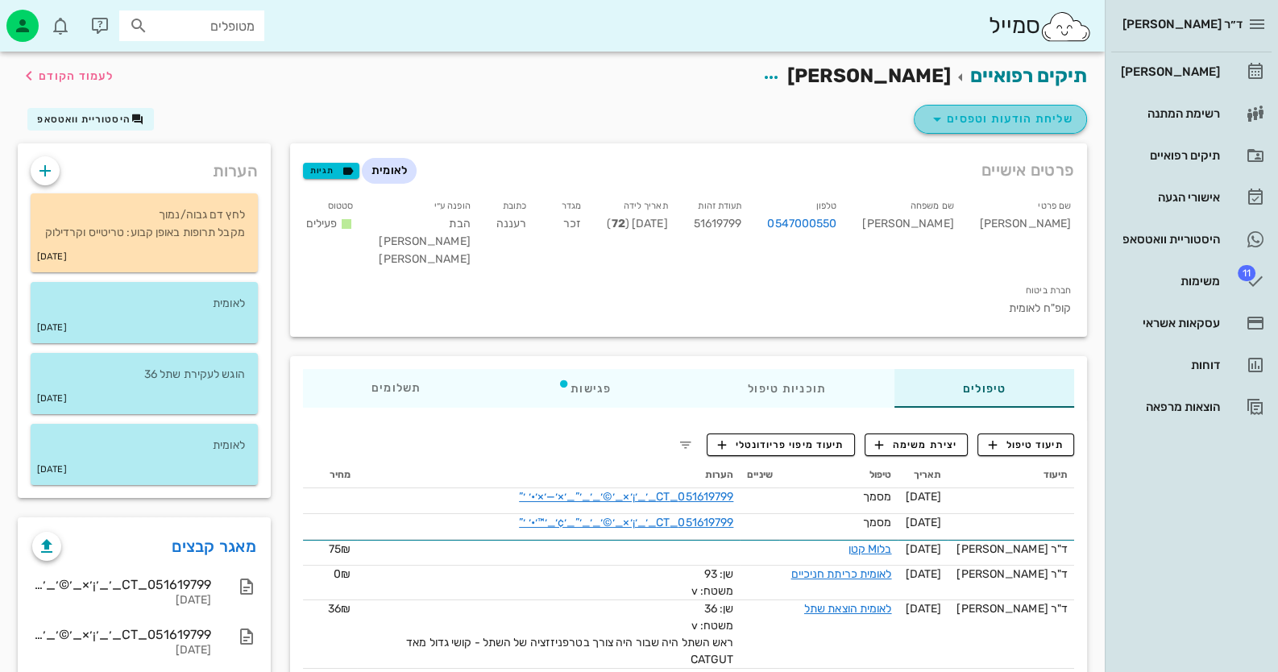
click at [1062, 123] on span "שליחת הודעות וטפסים" at bounding box center [1001, 119] width 146 height 19
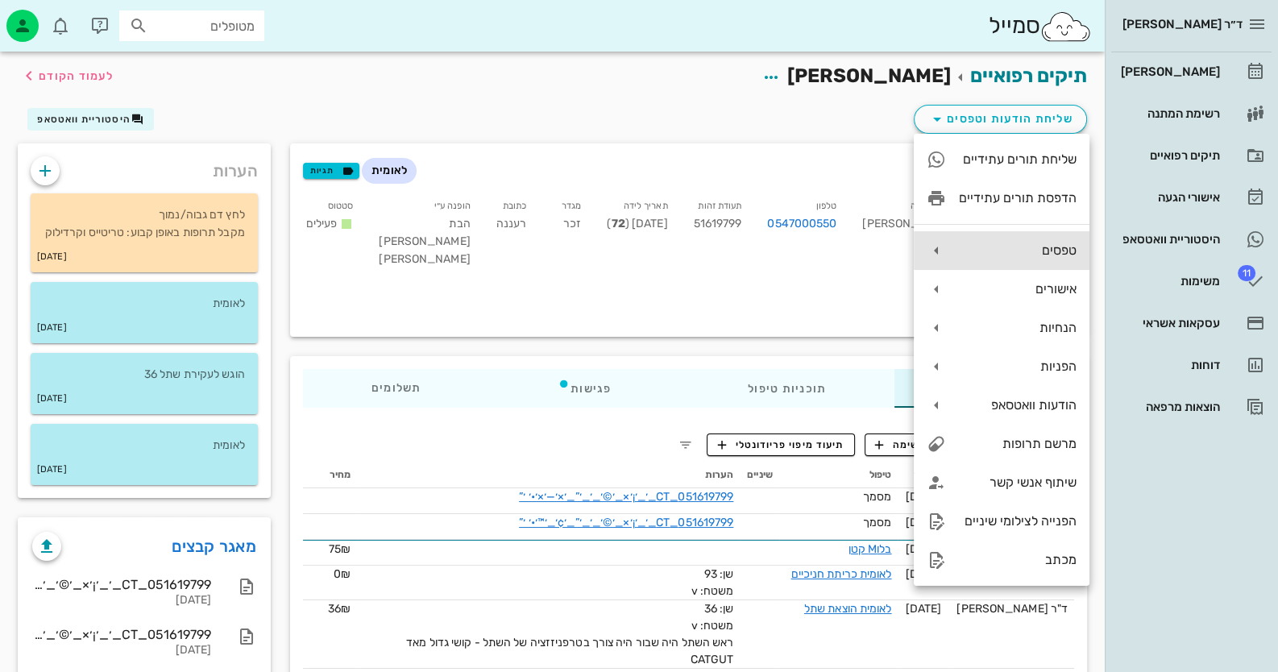
click at [1073, 251] on div "טפסים" at bounding box center [1018, 250] width 118 height 15
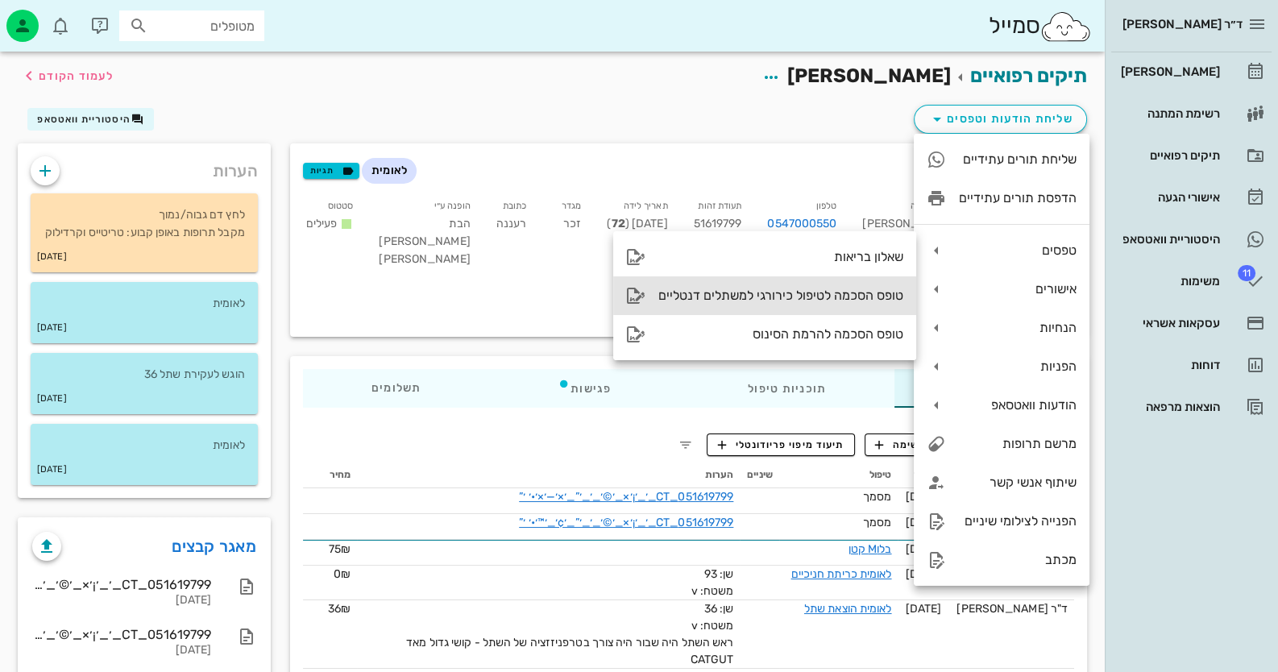
click at [879, 291] on div "טופס הסכמה לטיפול כירורגי למשתלים דנטליים" at bounding box center [780, 295] width 245 height 15
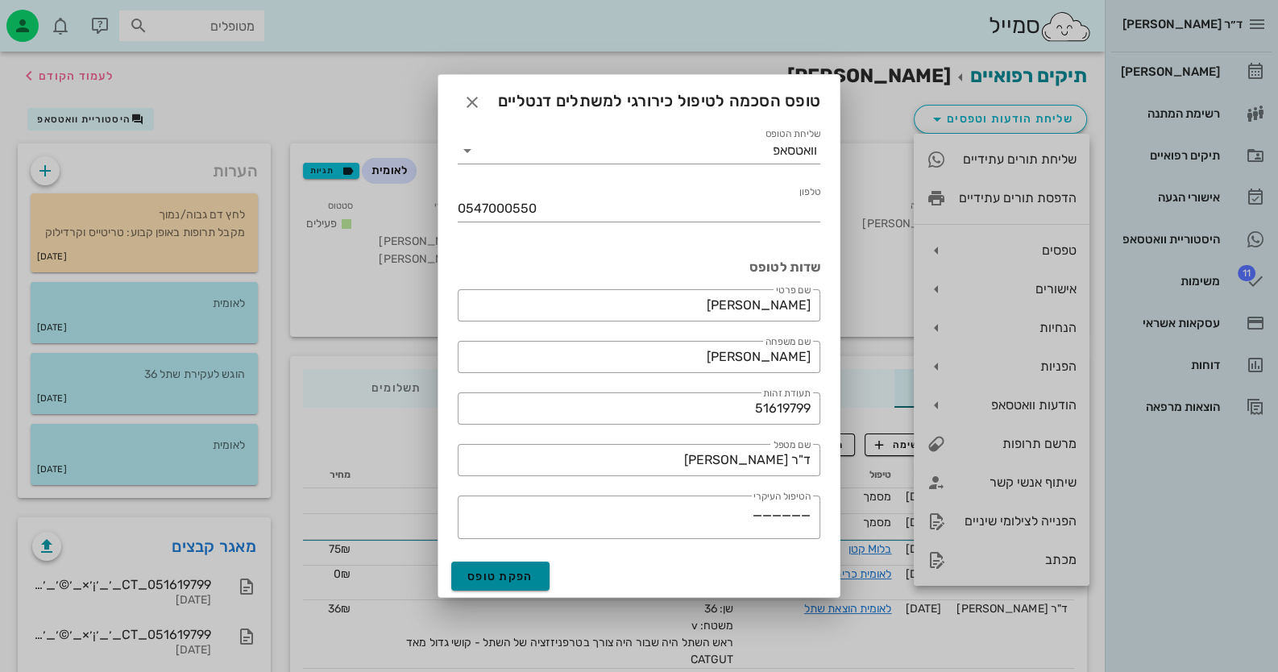
click at [509, 582] on span "הפקת טופס" at bounding box center [500, 577] width 66 height 14
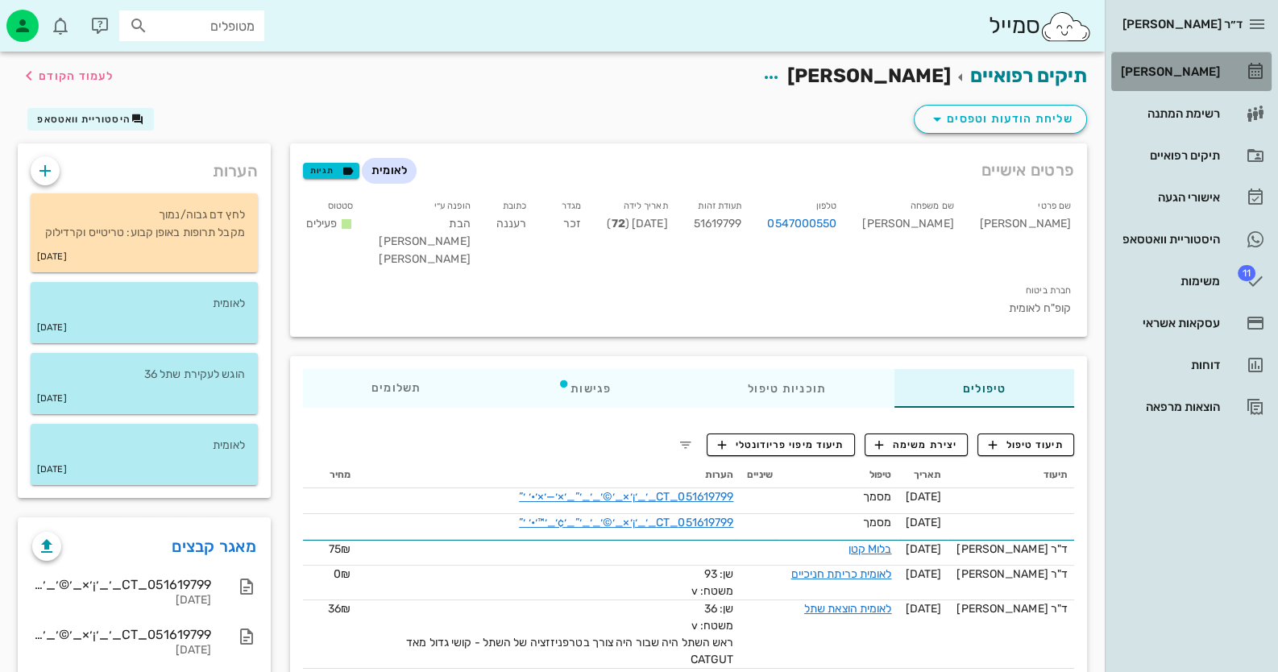
click at [1186, 72] on div "[PERSON_NAME]" at bounding box center [1169, 71] width 102 height 13
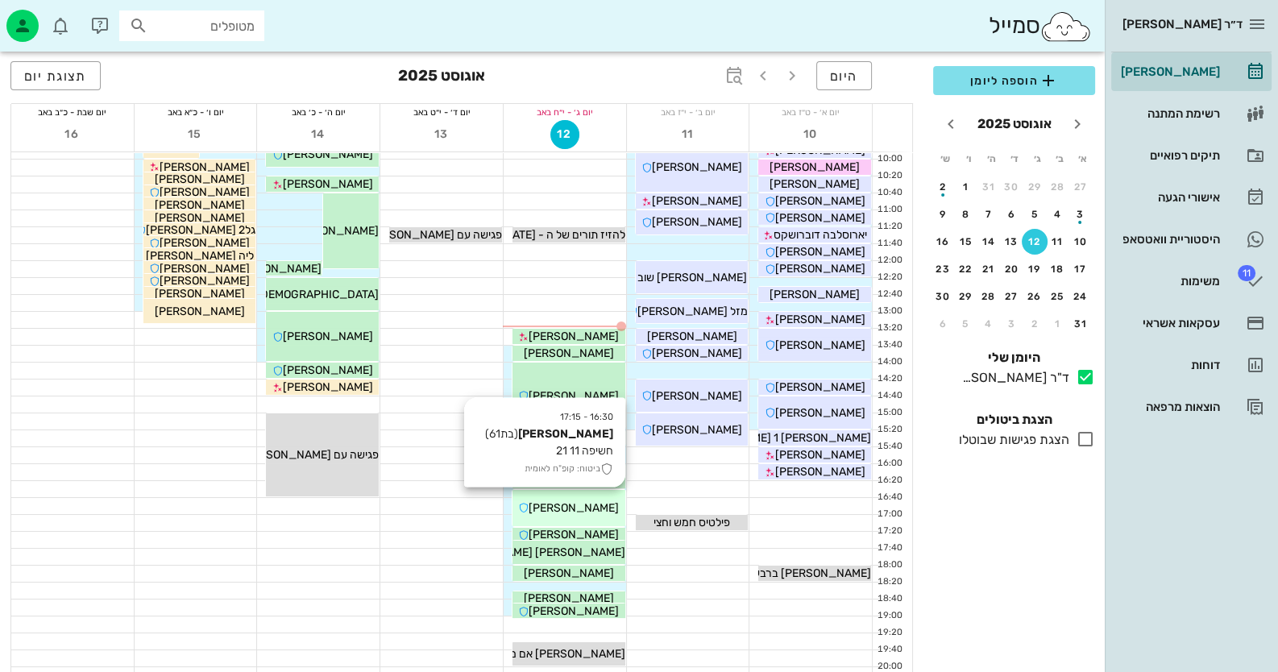
scroll to position [190, 0]
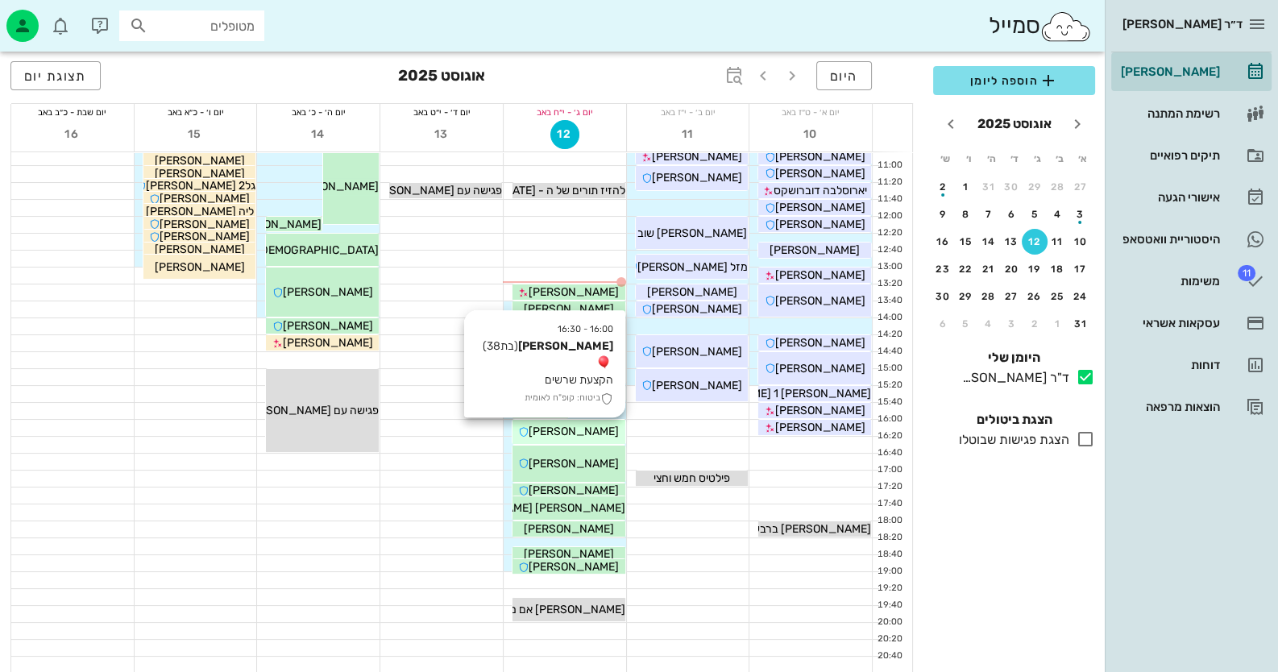
click at [604, 421] on div "16:00 - 16:30 [PERSON_NAME] (בת 38 ) הקצעת שרשים ביטוח: קופ"ח לאומית [PERSON_NA…" at bounding box center [569, 432] width 113 height 24
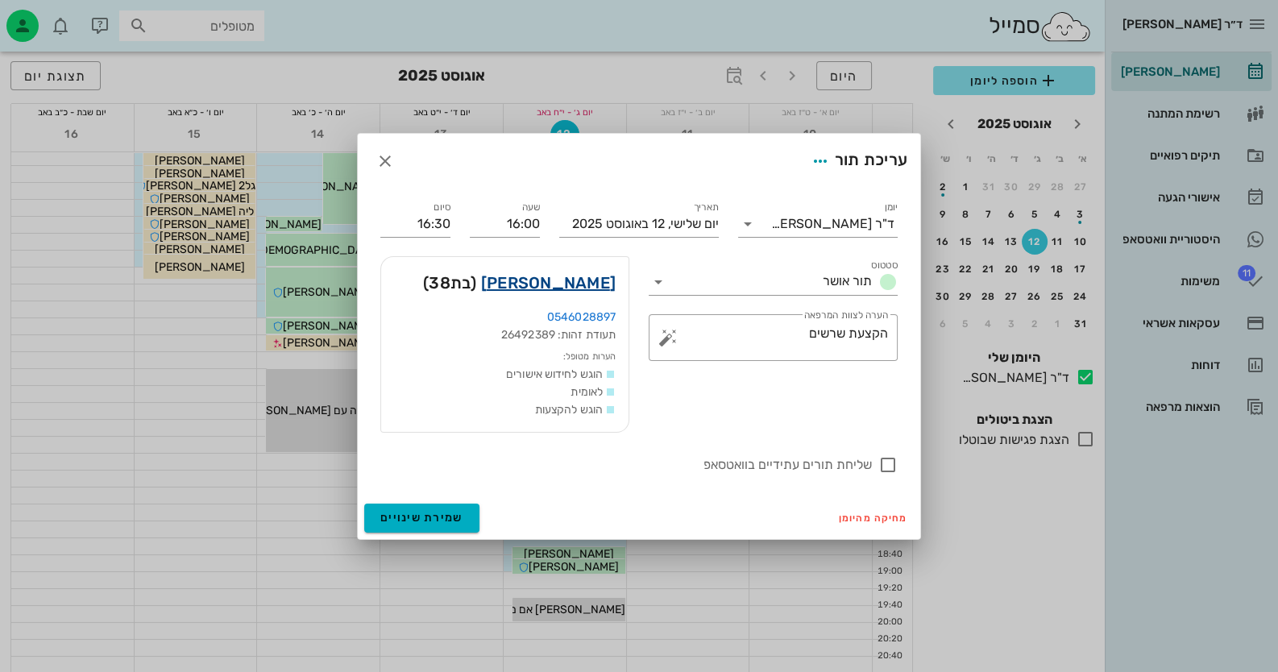
click at [578, 280] on link "[PERSON_NAME]" at bounding box center [548, 283] width 135 height 26
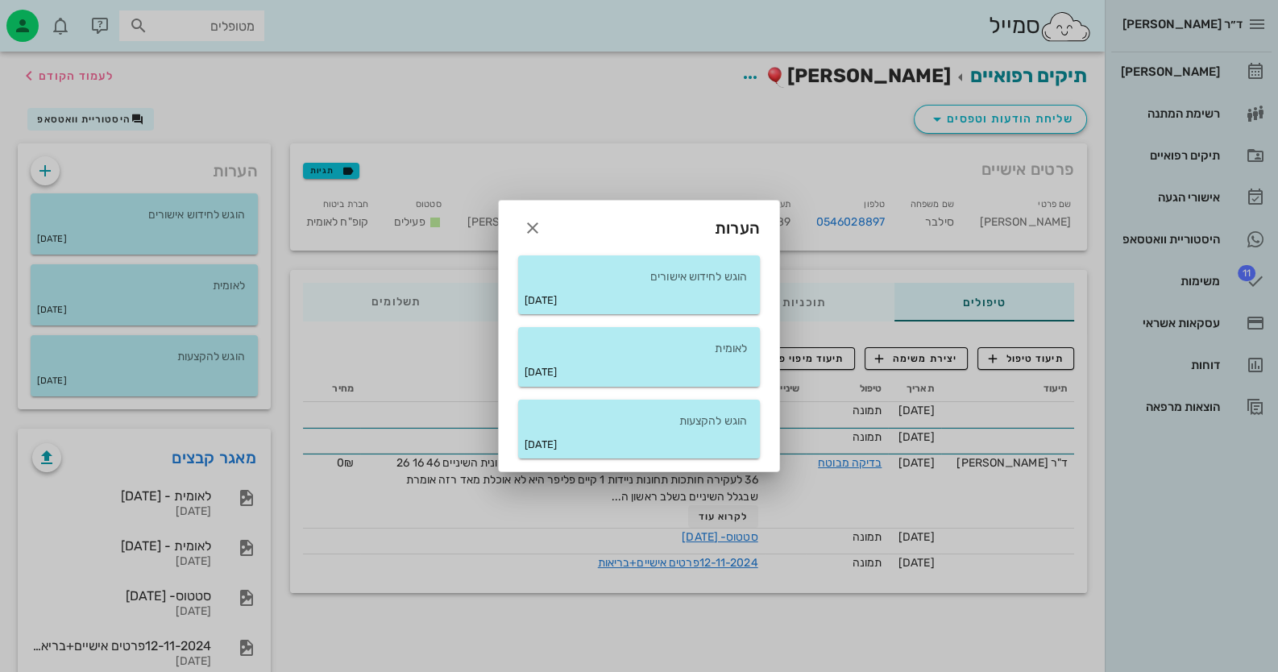
click at [553, 228] on div "הערות" at bounding box center [639, 222] width 280 height 42
click at [516, 225] on div "הערות" at bounding box center [639, 222] width 280 height 42
click at [532, 225] on icon "button" at bounding box center [532, 227] width 19 height 19
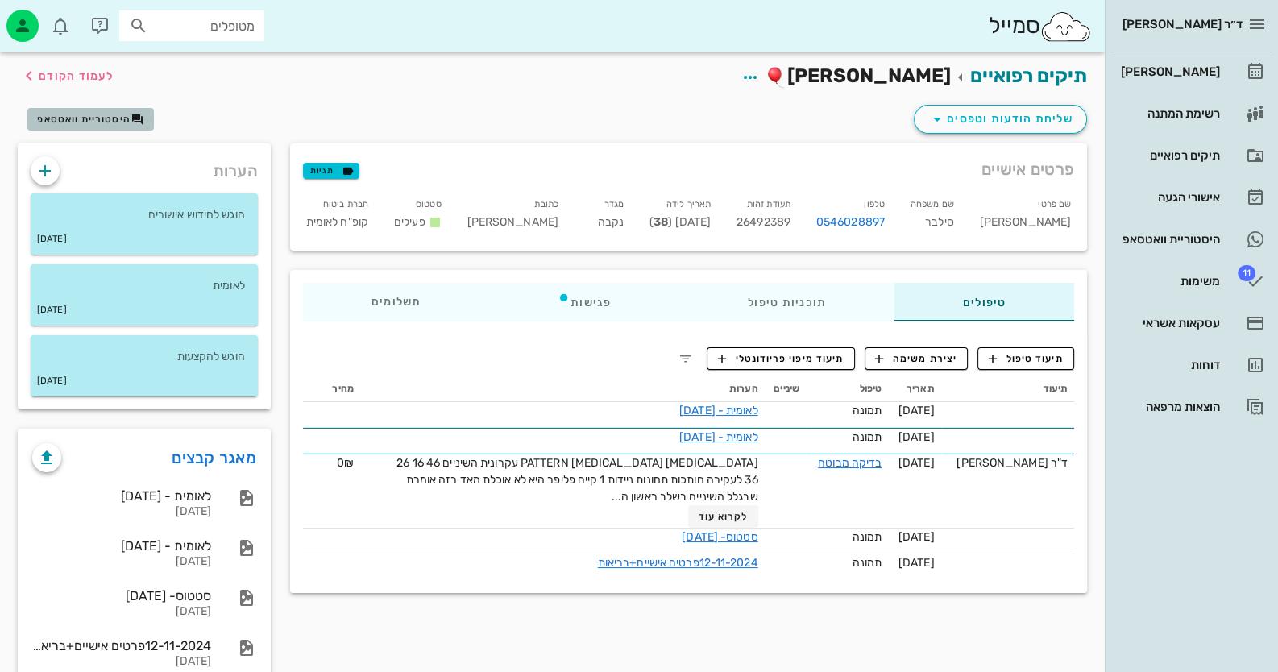
click at [119, 123] on span "היסטוריית וואטסאפ" at bounding box center [83, 119] width 93 height 11
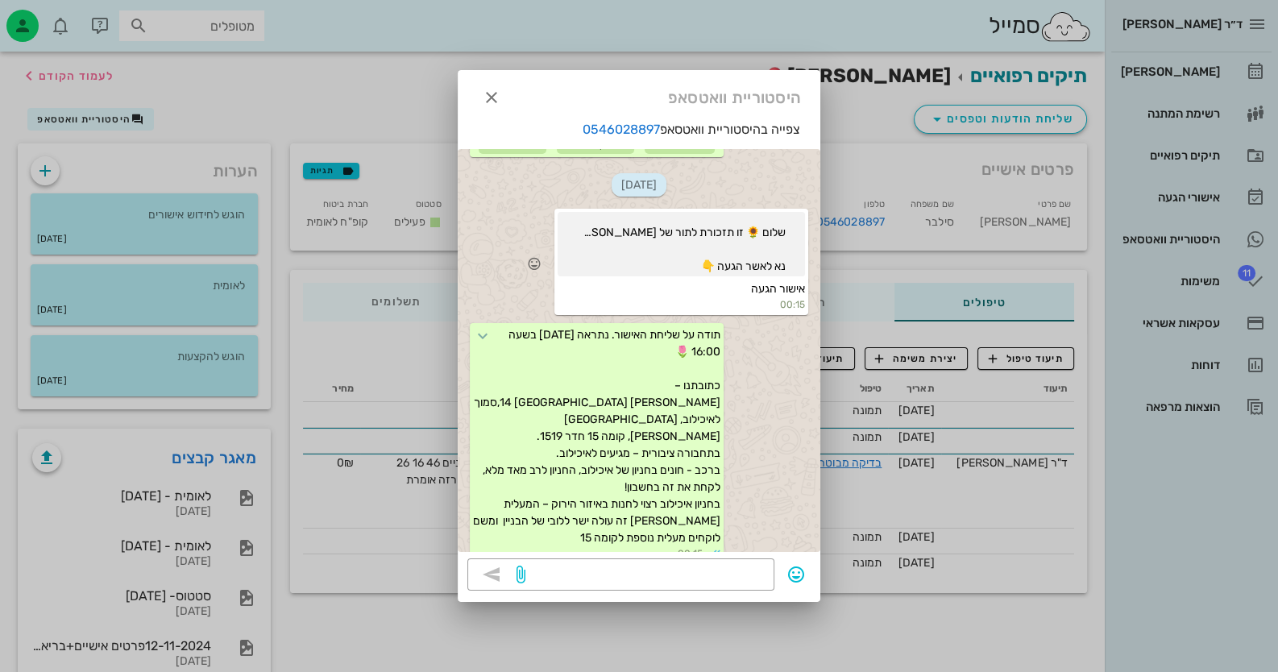
scroll to position [39, 0]
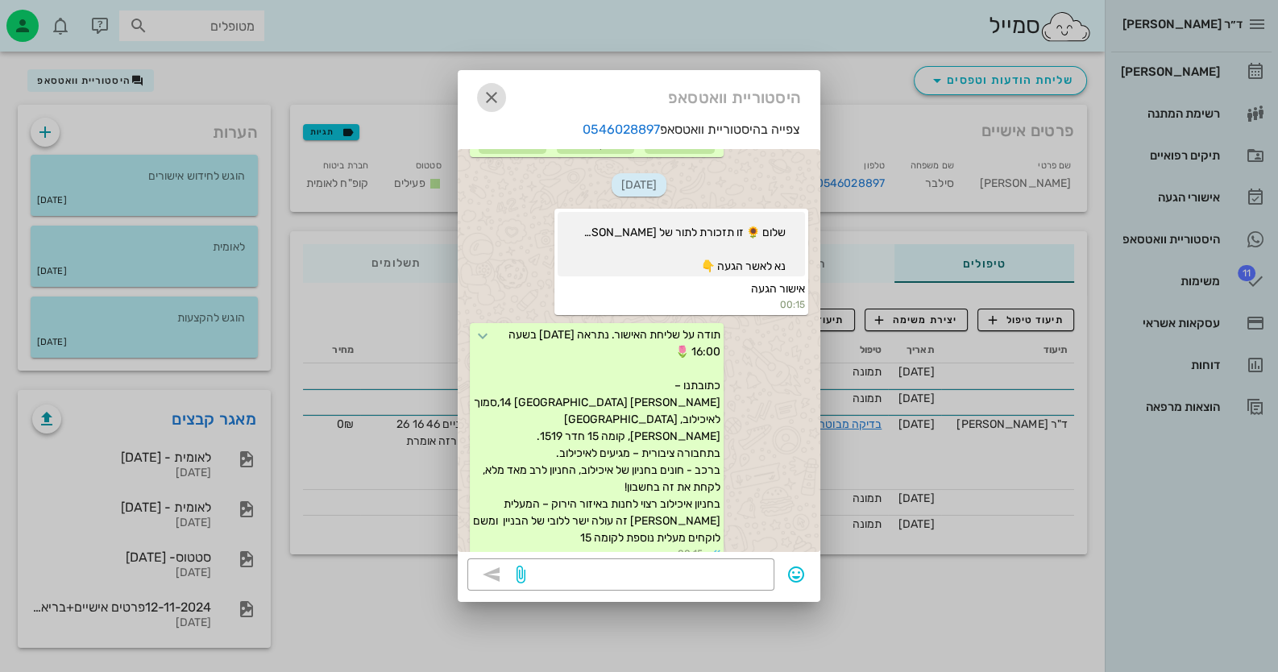
click at [483, 94] on icon "button" at bounding box center [491, 97] width 19 height 19
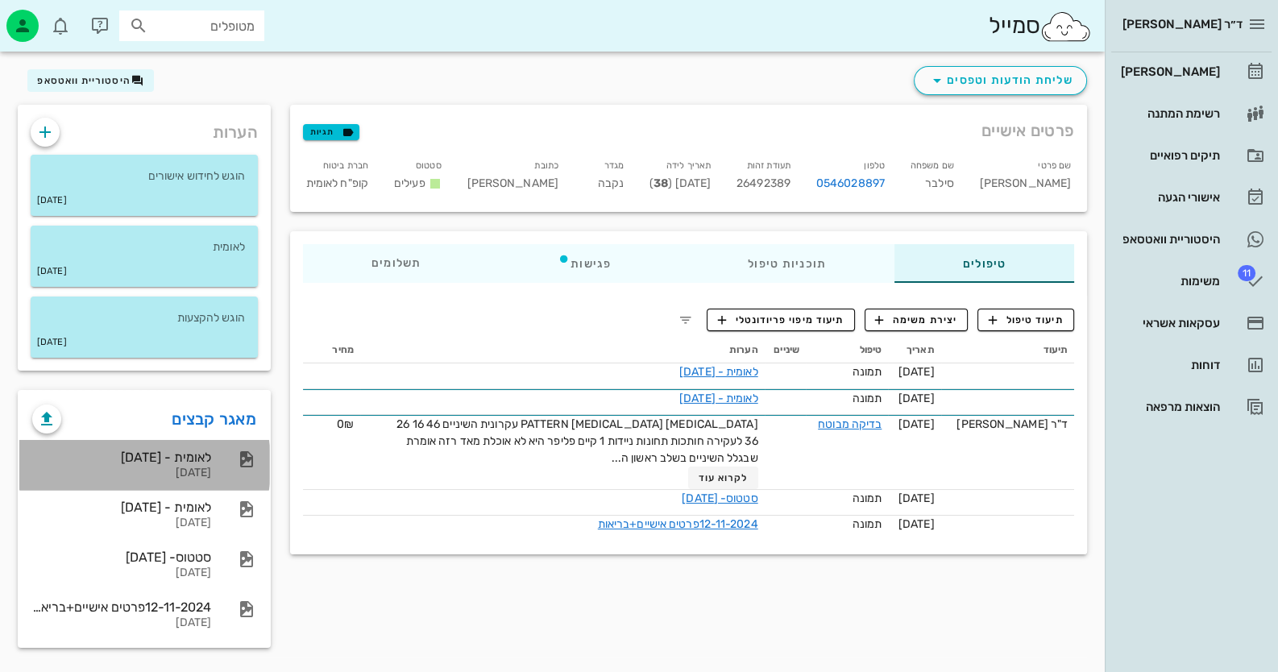
click at [164, 451] on div "לאומית - [DATE]" at bounding box center [121, 457] width 179 height 15
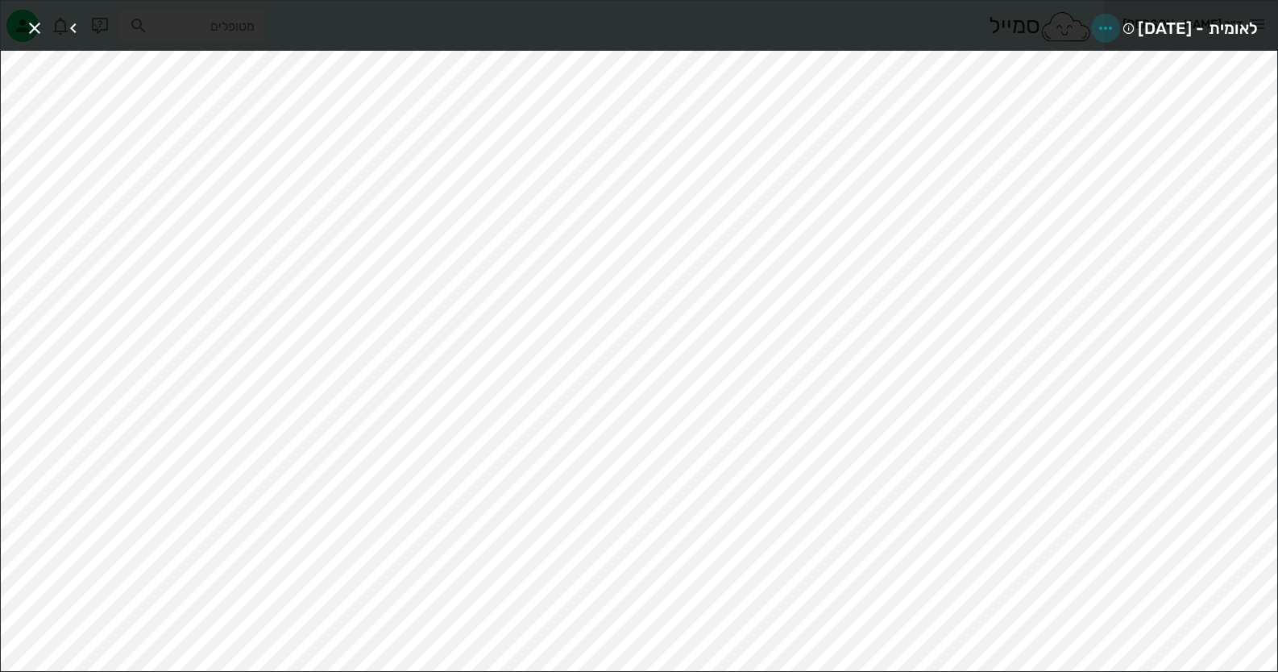
click at [1096, 27] on icon "button" at bounding box center [1105, 28] width 19 height 19
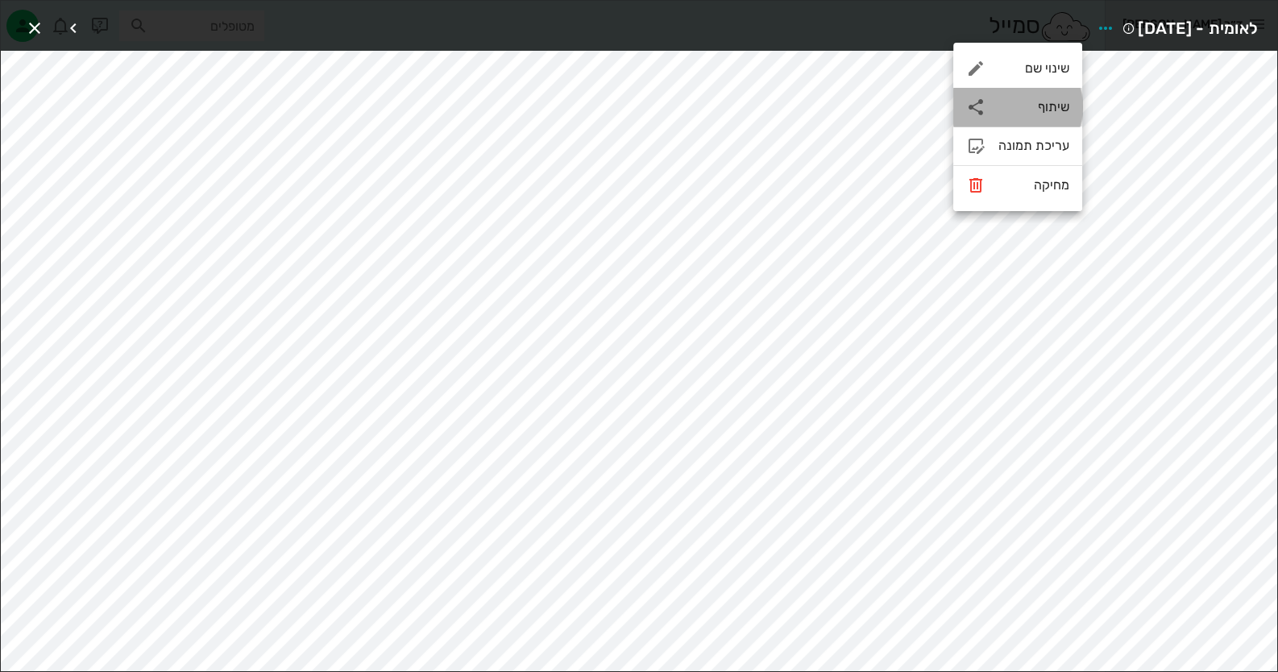
click at [1045, 115] on div "שיתוף" at bounding box center [1017, 107] width 129 height 39
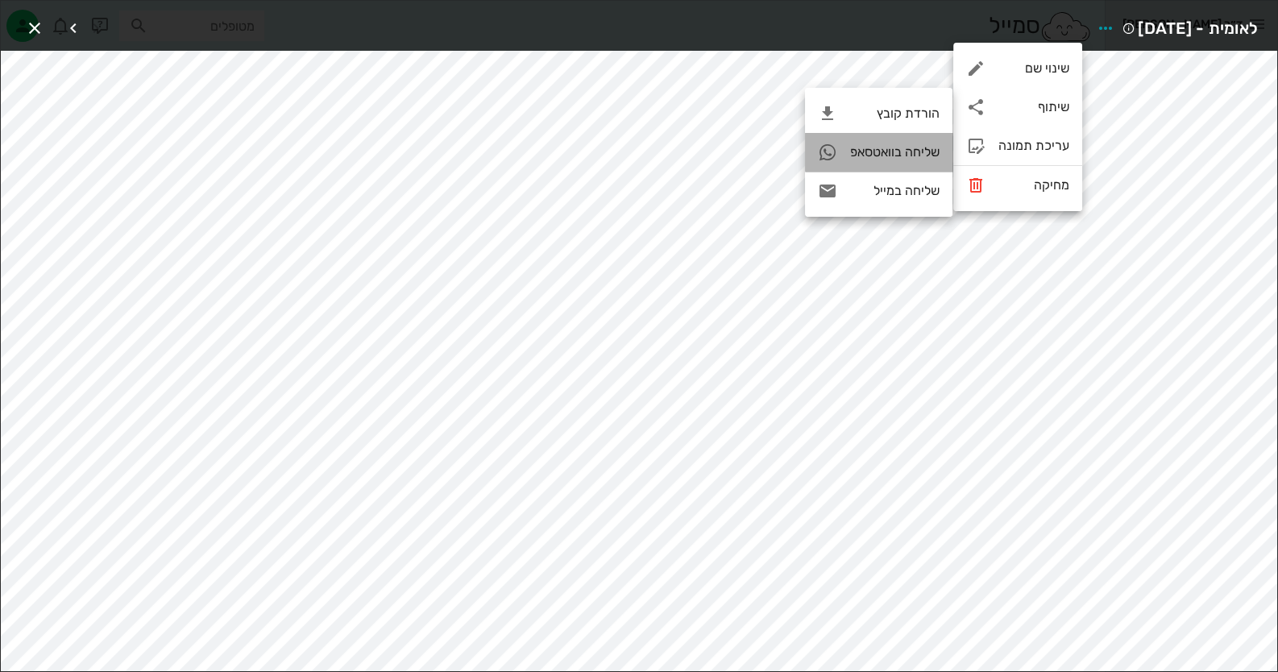
click at [904, 154] on div "שליחה בוואטסאפ" at bounding box center [894, 151] width 89 height 15
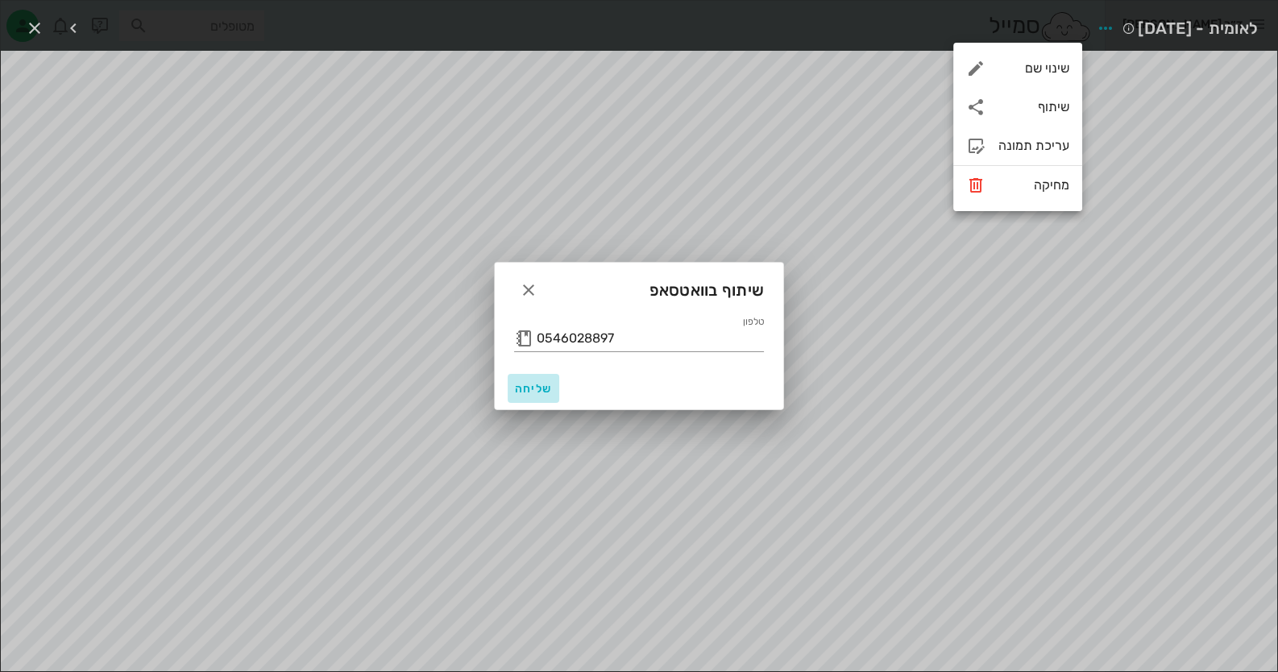
click at [530, 383] on span "שליחה" at bounding box center [533, 389] width 39 height 14
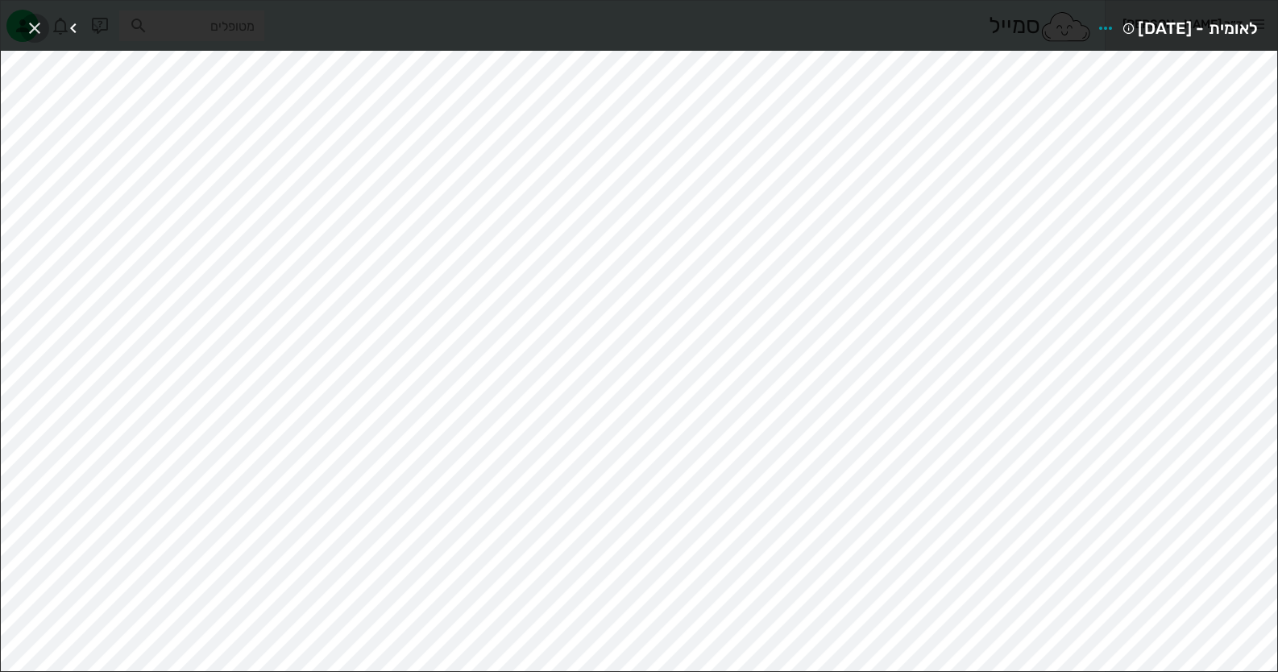
click at [32, 23] on icon "button" at bounding box center [34, 28] width 19 height 19
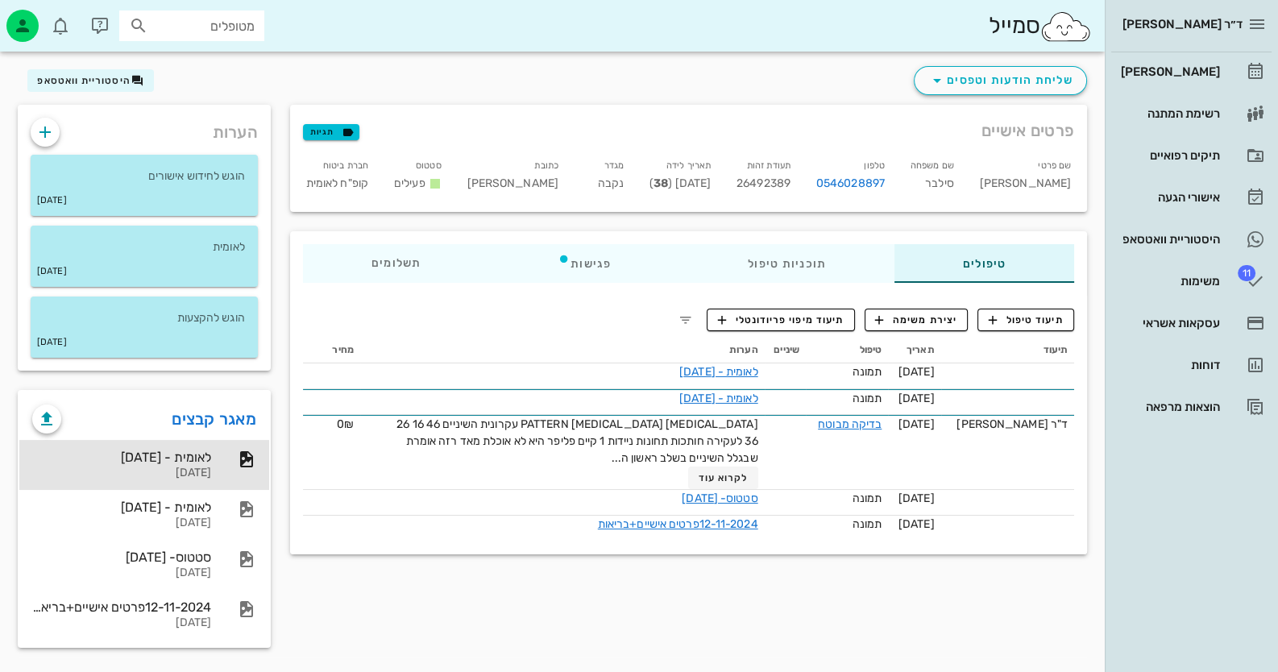
click at [105, 95] on div "הערות הוגש לחידוש אישורים [DATE] לאומית [DATE] הוגש להקצעות [DATE]" at bounding box center [144, 237] width 272 height 285
click at [106, 84] on span "היסטוריית וואטסאפ" at bounding box center [83, 80] width 93 height 11
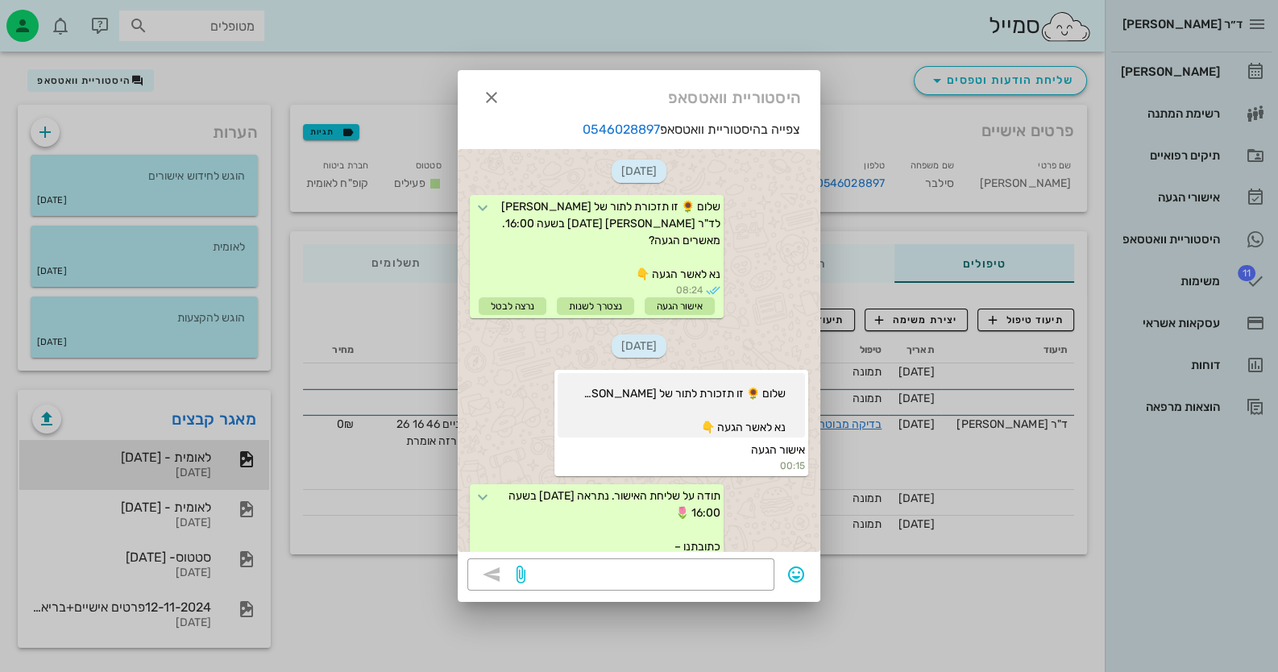
scroll to position [408, 0]
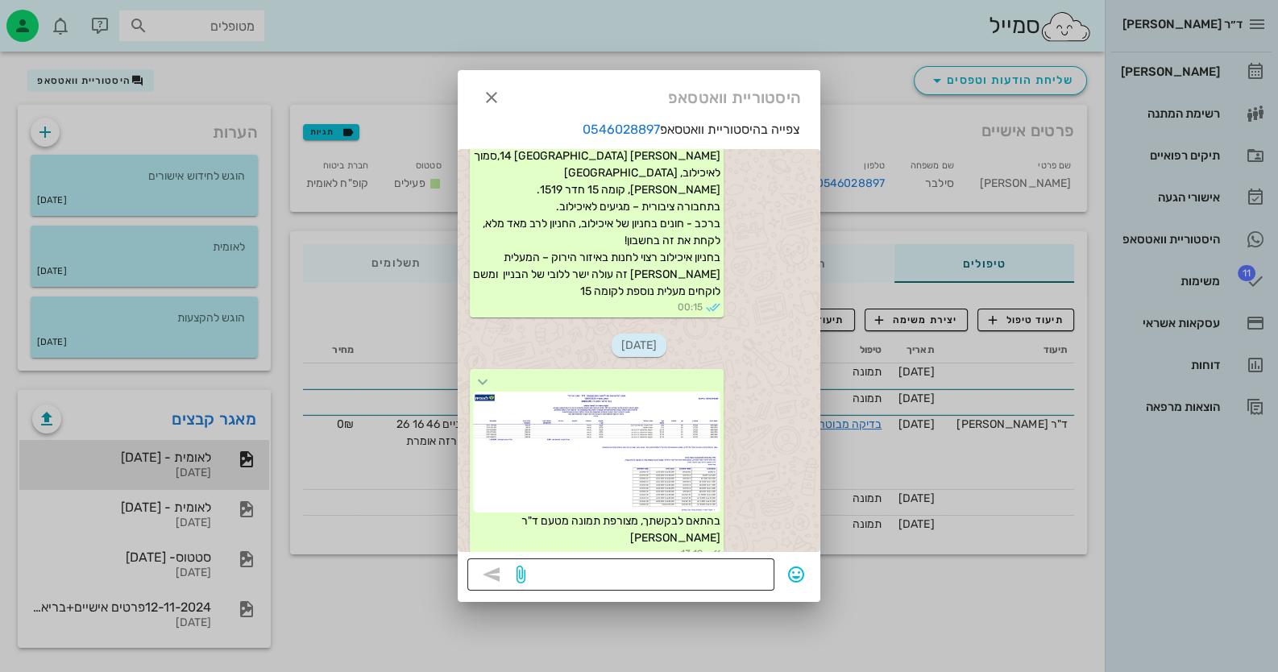
click at [721, 579] on textarea at bounding box center [647, 576] width 236 height 26
paste textarea "מצורפת תכנית טיפול מאושרת על ידי קופת חולים לאומית – קופת חולים גובה את התשלום …"
type textarea "מצורפת תכנית טיפול מאושרת על ידי קופת חולים לאומית – קופת חולים גובה את התשלום …"
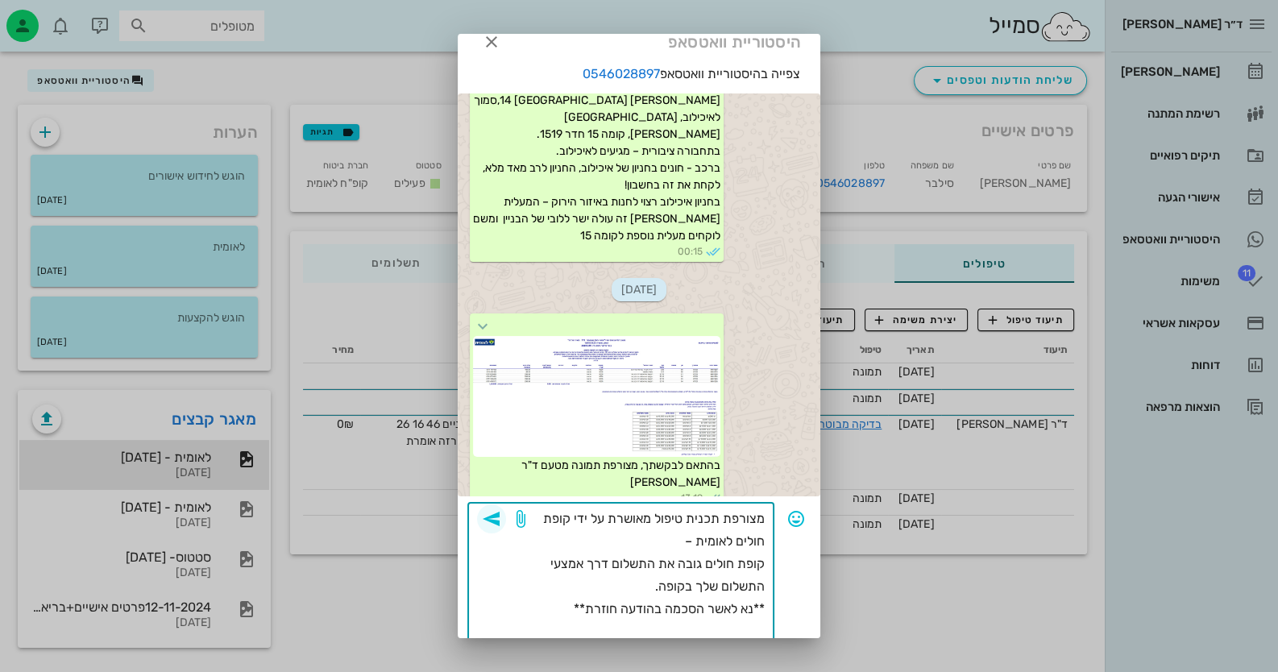
click at [501, 517] on icon "button" at bounding box center [491, 518] width 19 height 19
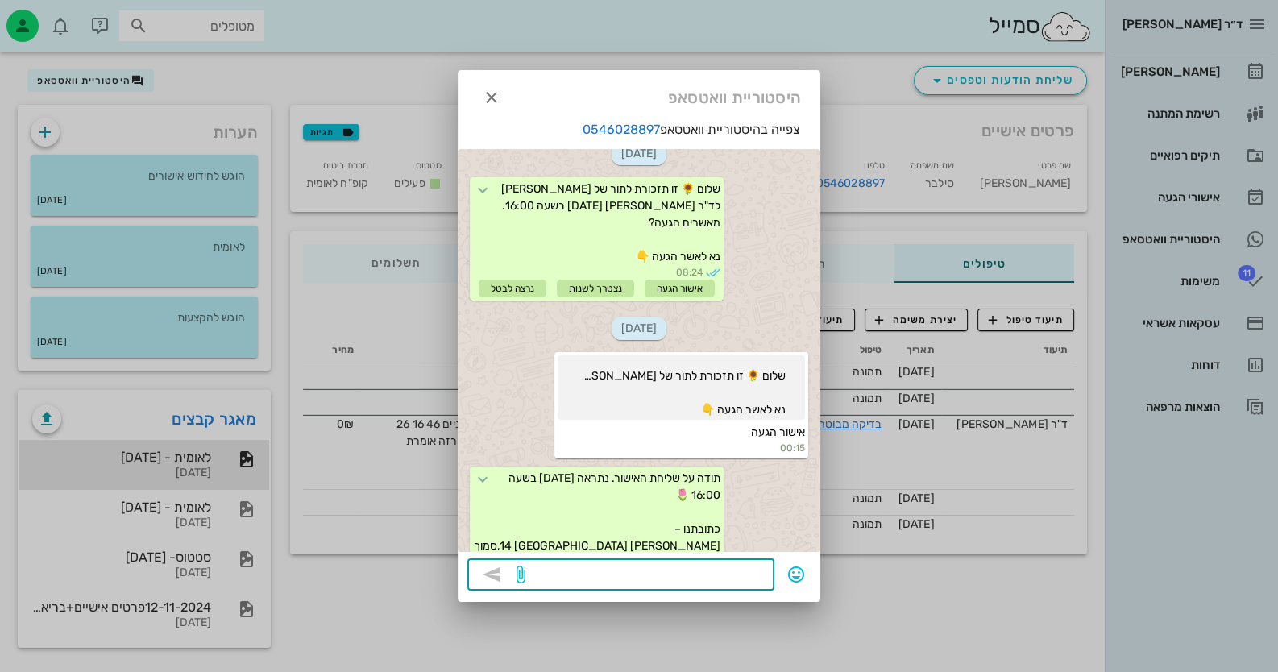
scroll to position [0, 0]
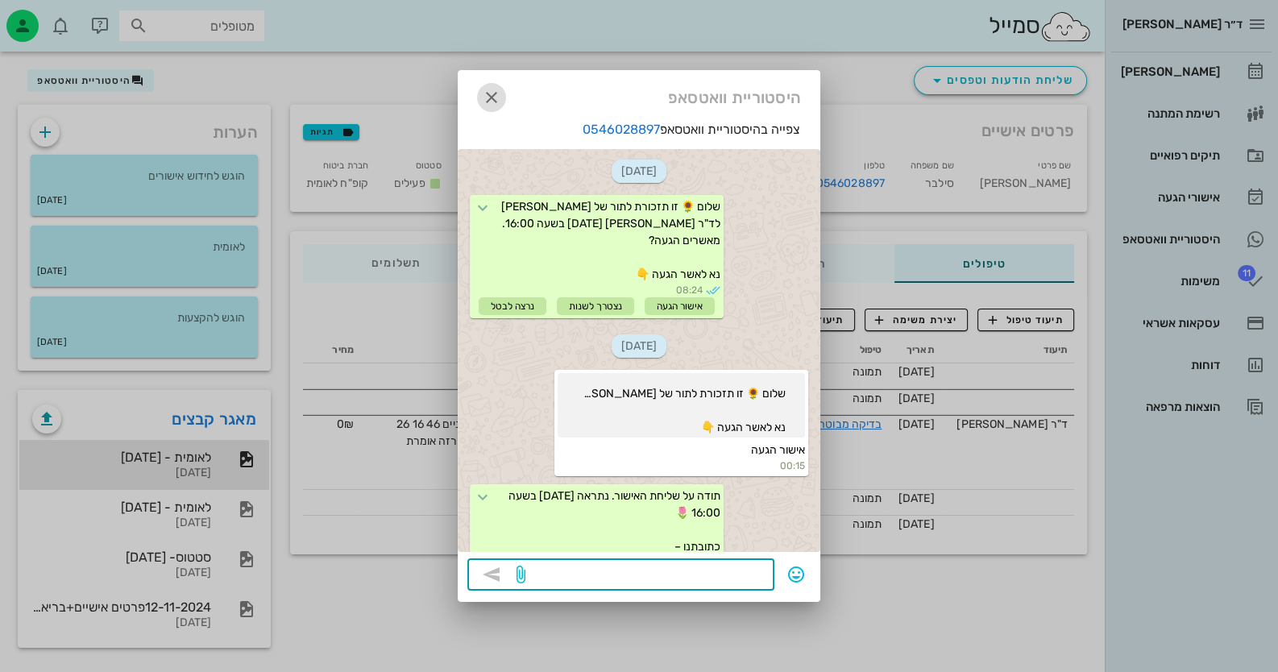
click at [490, 101] on icon "button" at bounding box center [491, 97] width 19 height 19
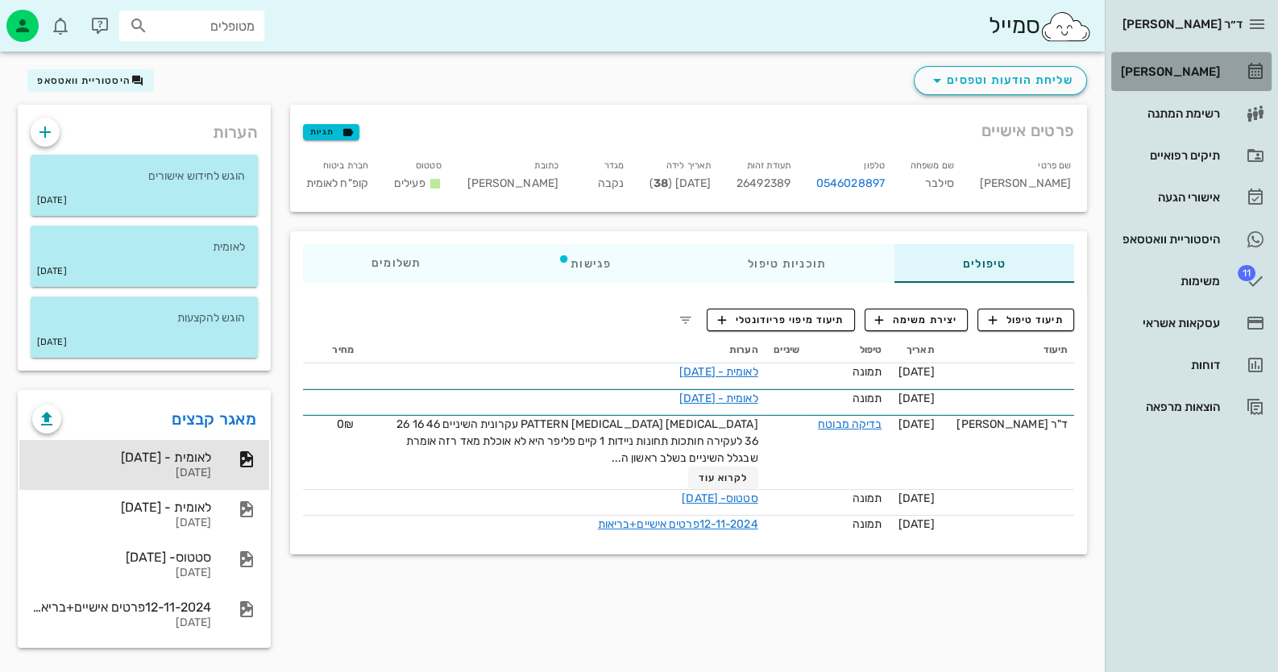
click at [1225, 60] on link "[PERSON_NAME]" at bounding box center [1191, 71] width 160 height 39
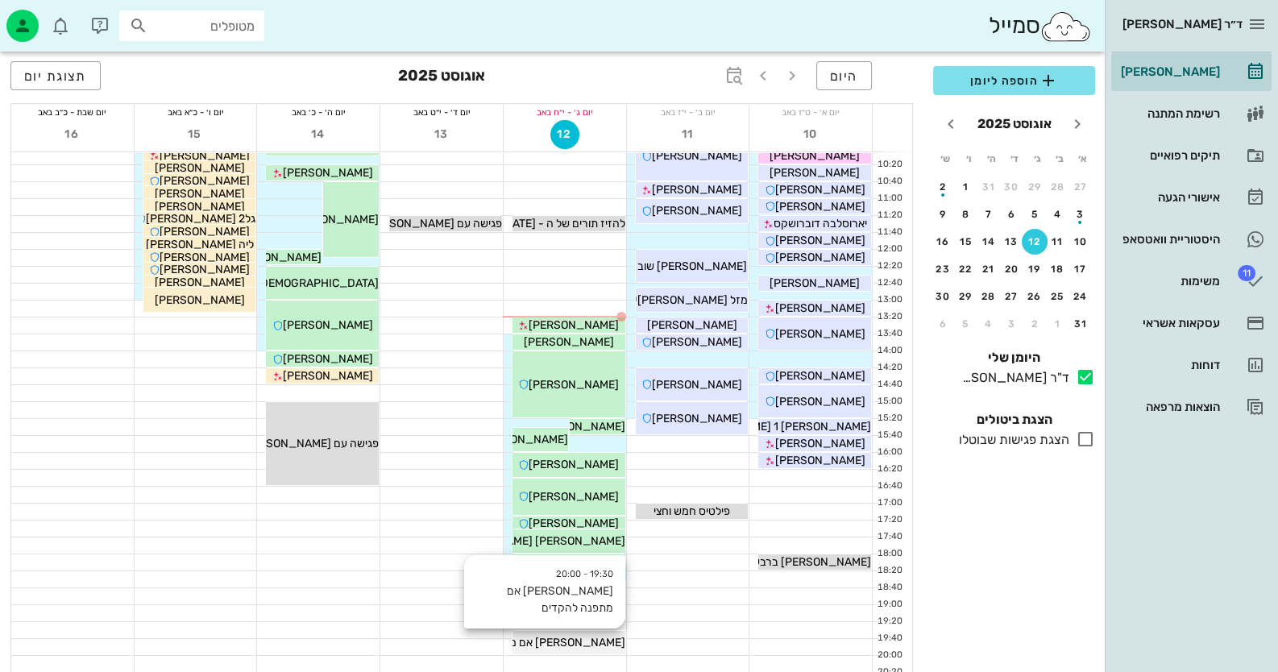
scroll to position [160, 0]
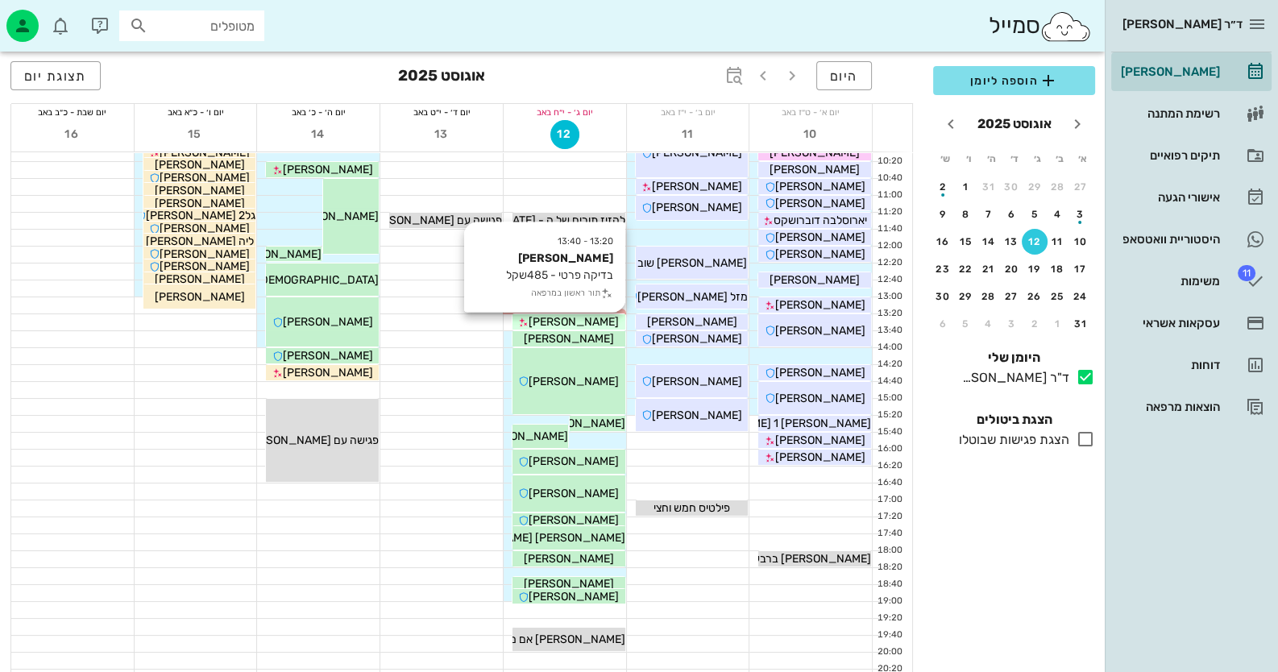
click at [608, 324] on div "[PERSON_NAME]" at bounding box center [569, 322] width 113 height 17
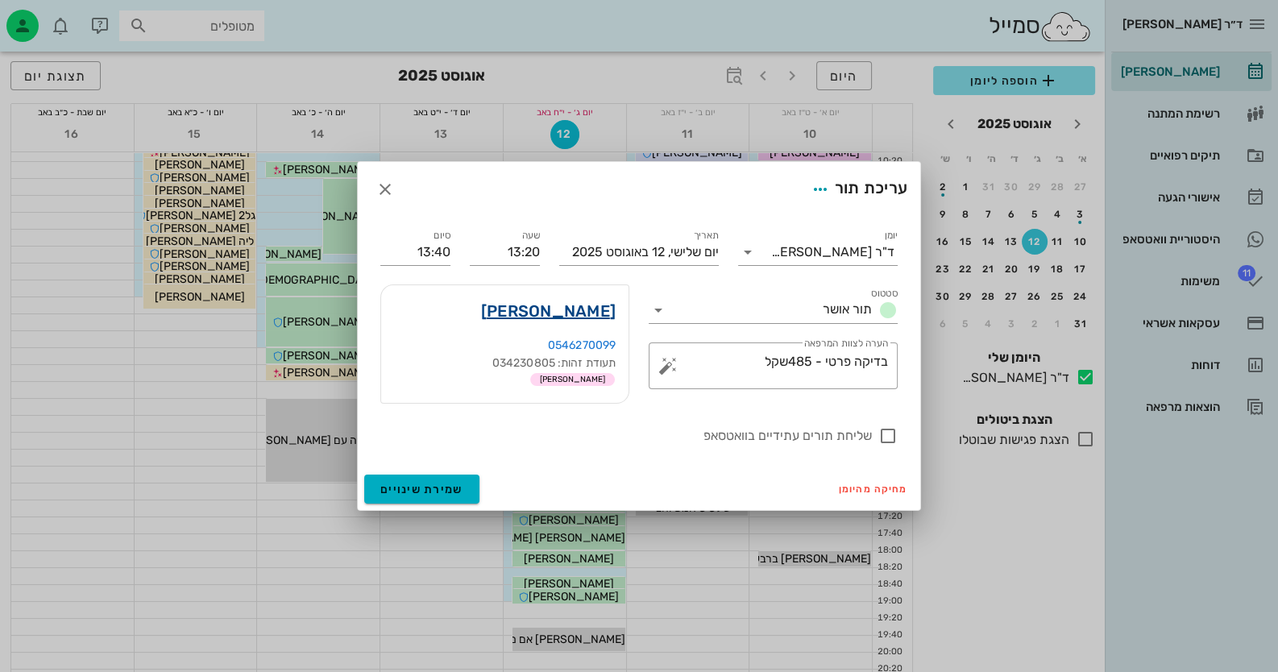
click at [588, 305] on link "[PERSON_NAME]" at bounding box center [548, 311] width 135 height 26
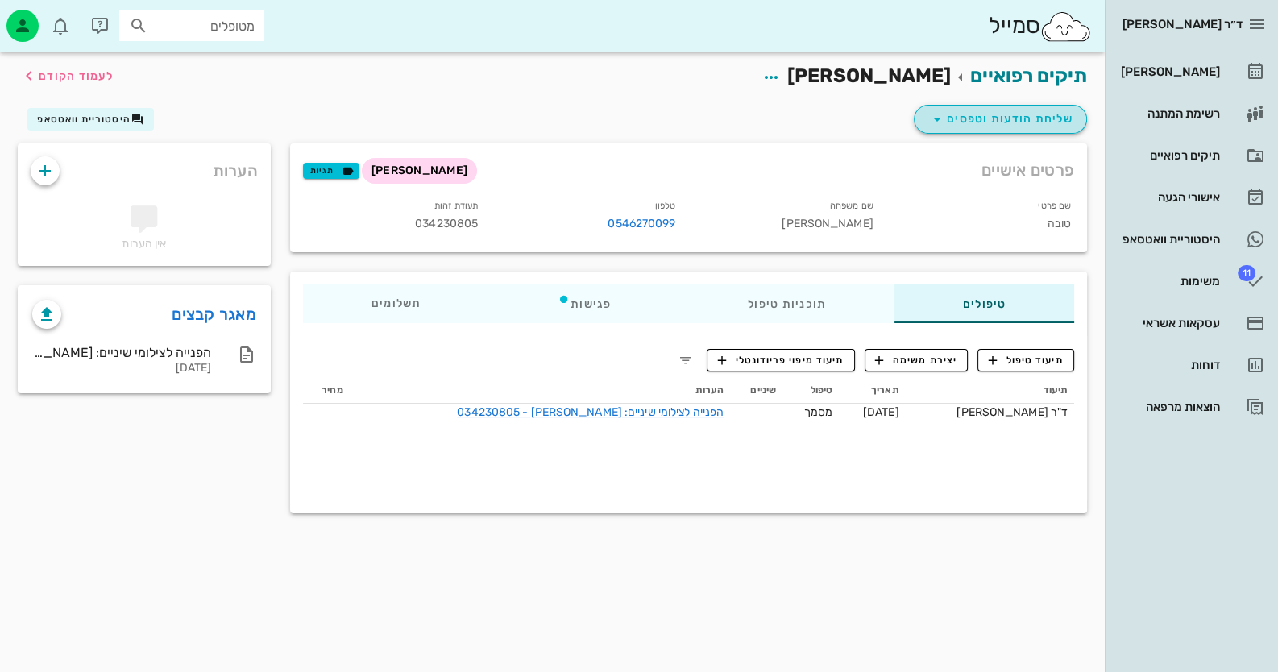
click at [1049, 112] on span "שליחת הודעות וטפסים" at bounding box center [1001, 119] width 146 height 19
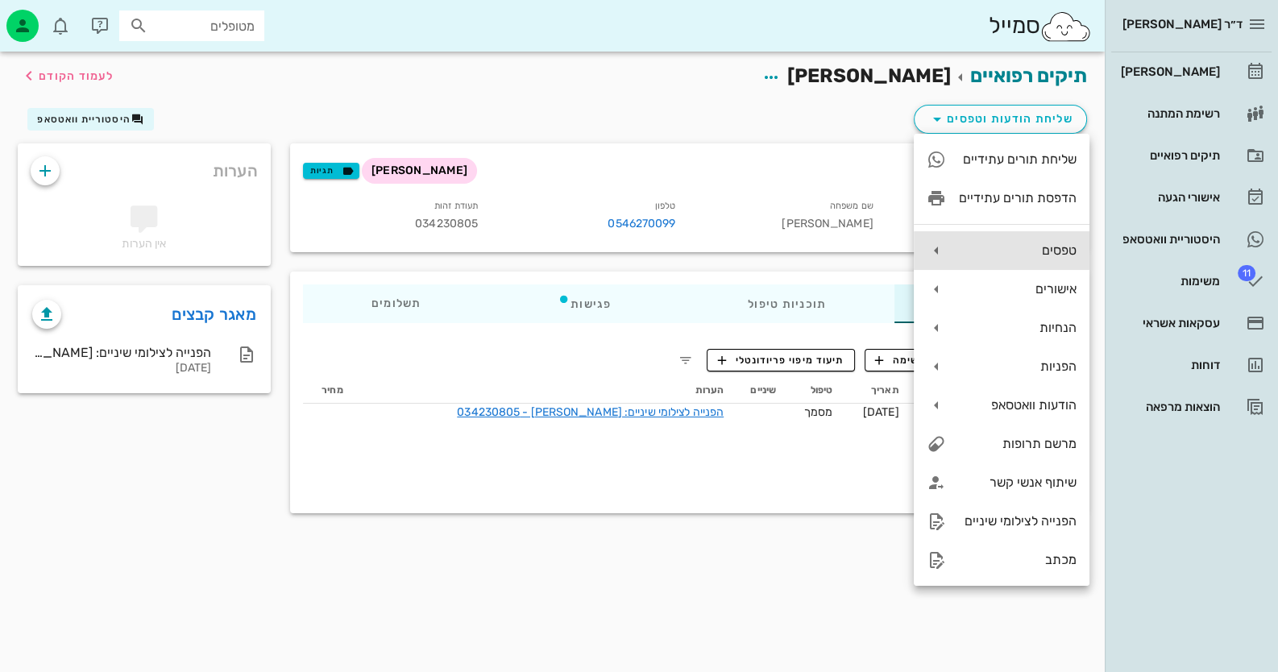
click at [1043, 247] on div "טפסים" at bounding box center [1018, 250] width 118 height 15
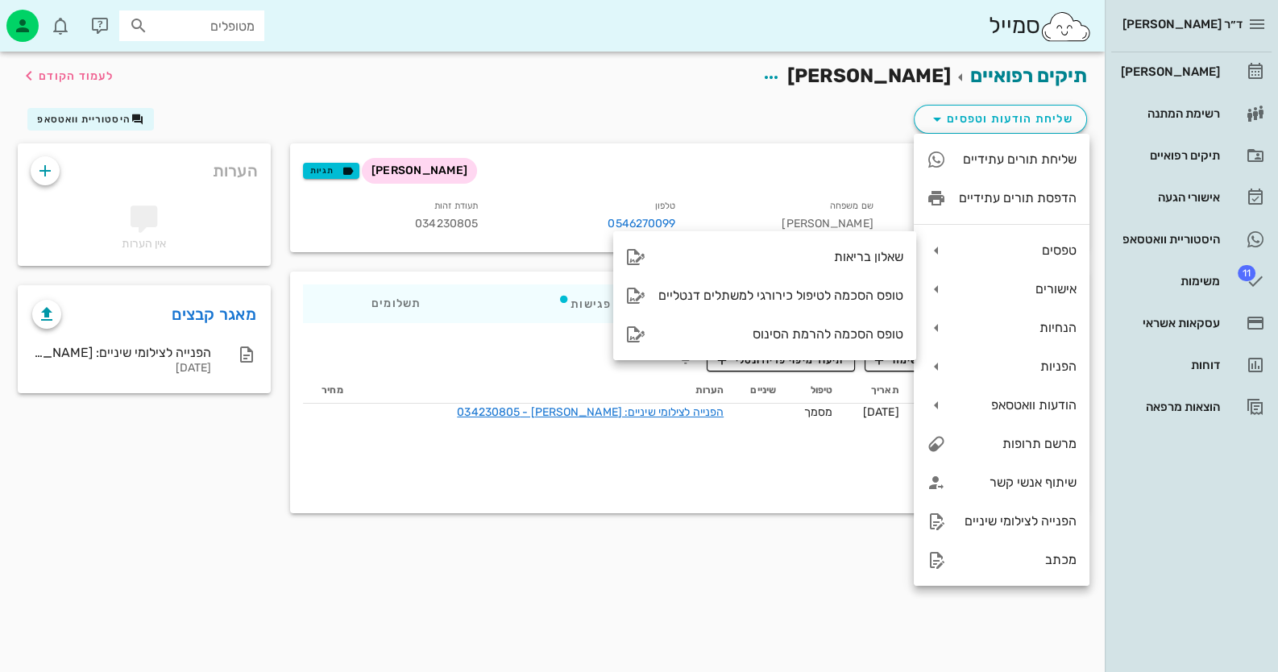
click at [348, 98] on div "תיקים רפואיים טובה [PERSON_NAME] לעמוד הקודם" at bounding box center [552, 77] width 1089 height 50
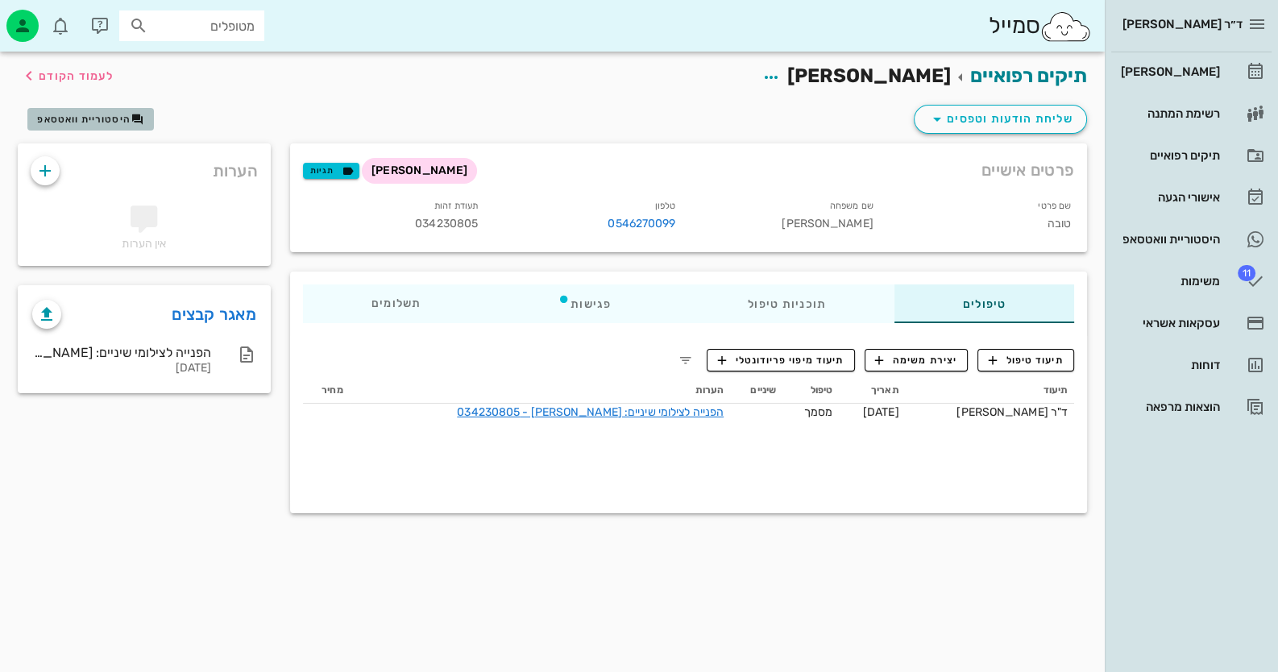
click at [56, 121] on span "היסטוריית וואטסאפ" at bounding box center [83, 119] width 93 height 11
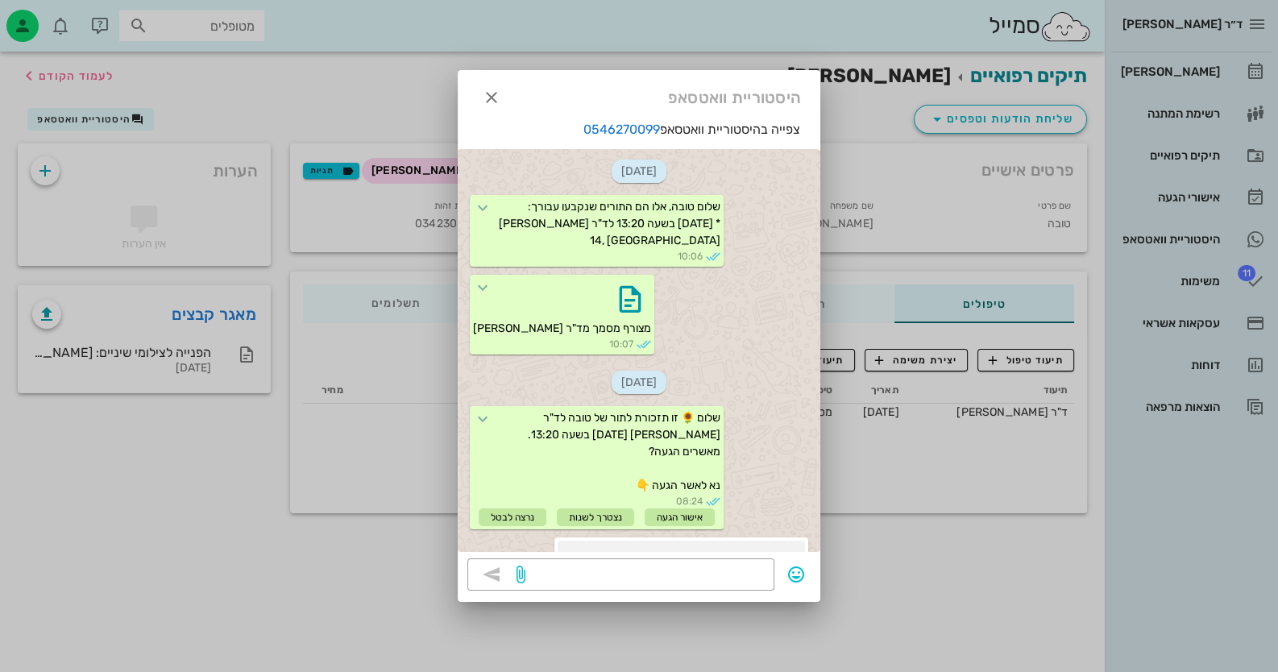
scroll to position [427, 0]
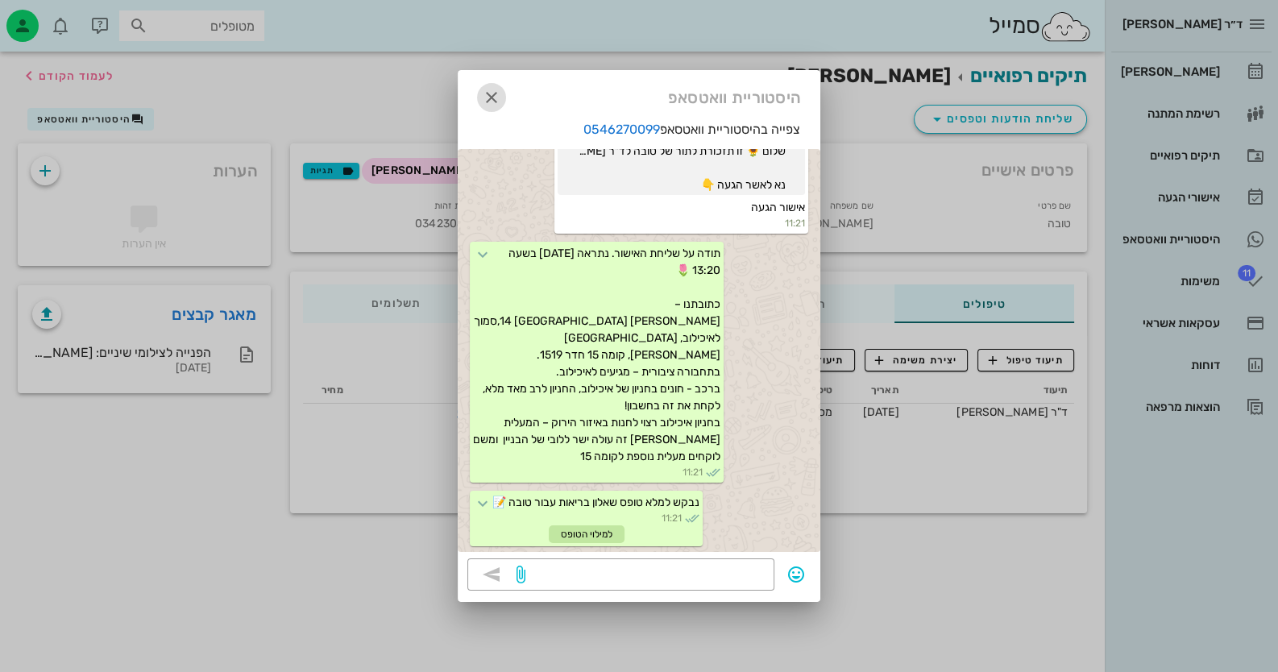
click at [492, 97] on icon "button" at bounding box center [491, 97] width 19 height 19
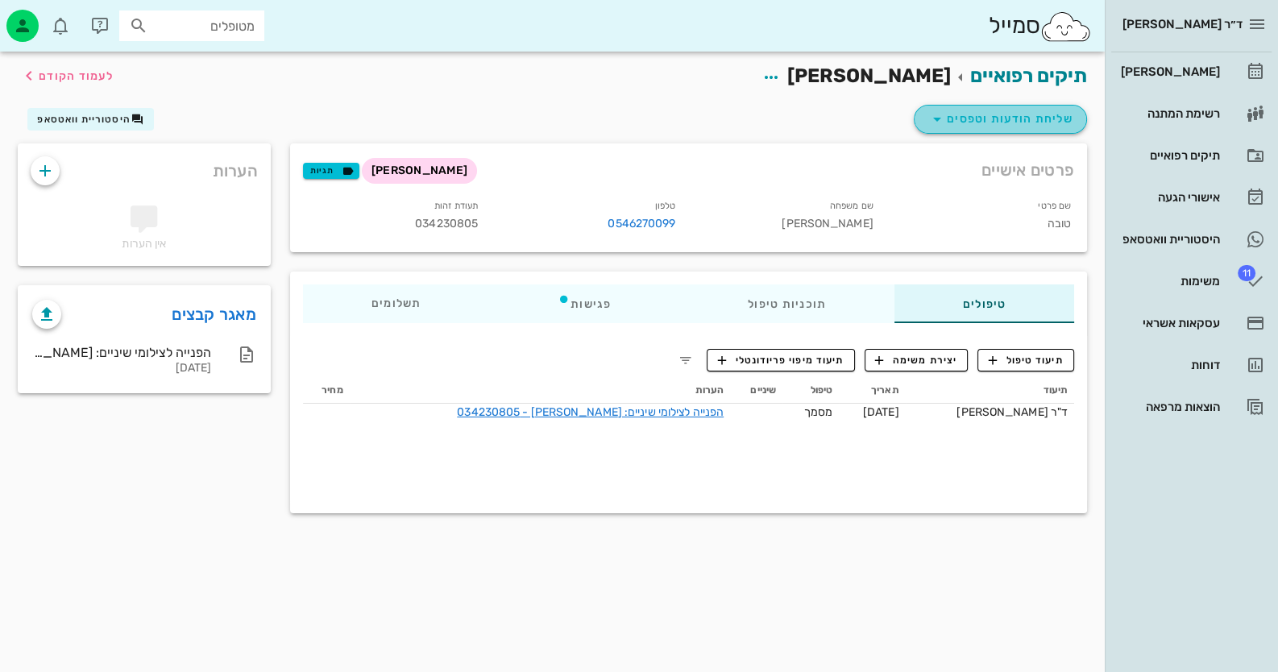
click at [1036, 126] on span "שליחת הודעות וטפסים" at bounding box center [1001, 119] width 146 height 19
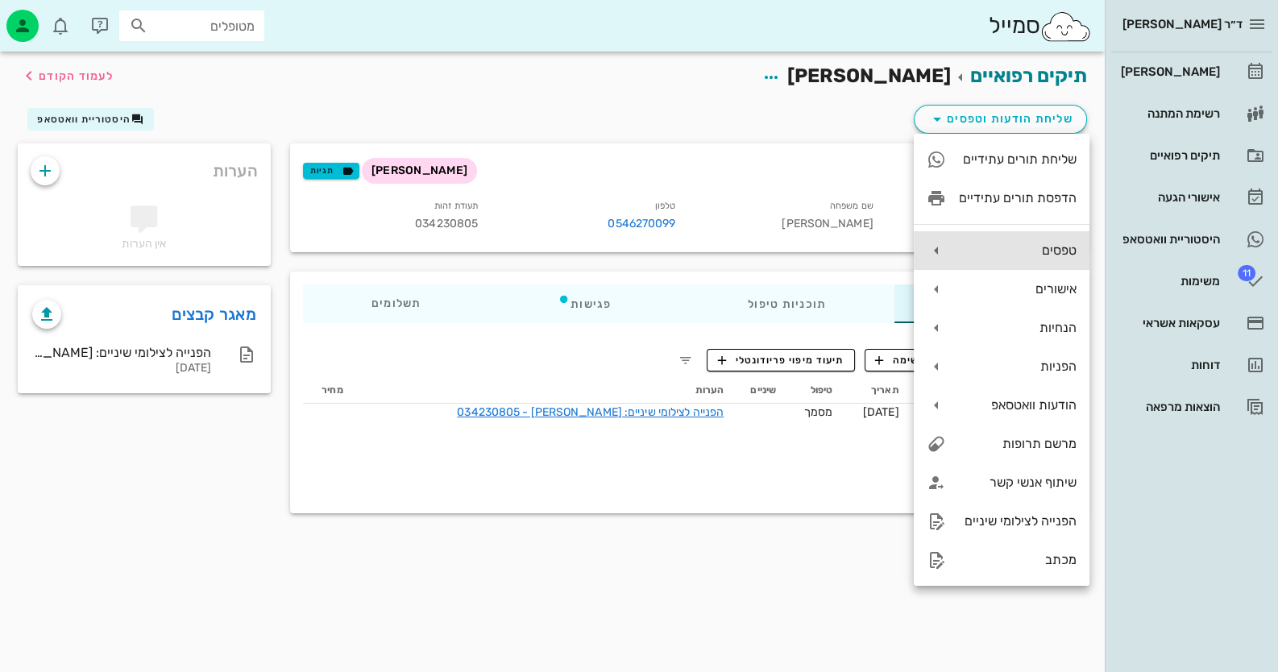
click at [1056, 251] on div "טפסים" at bounding box center [1018, 250] width 118 height 15
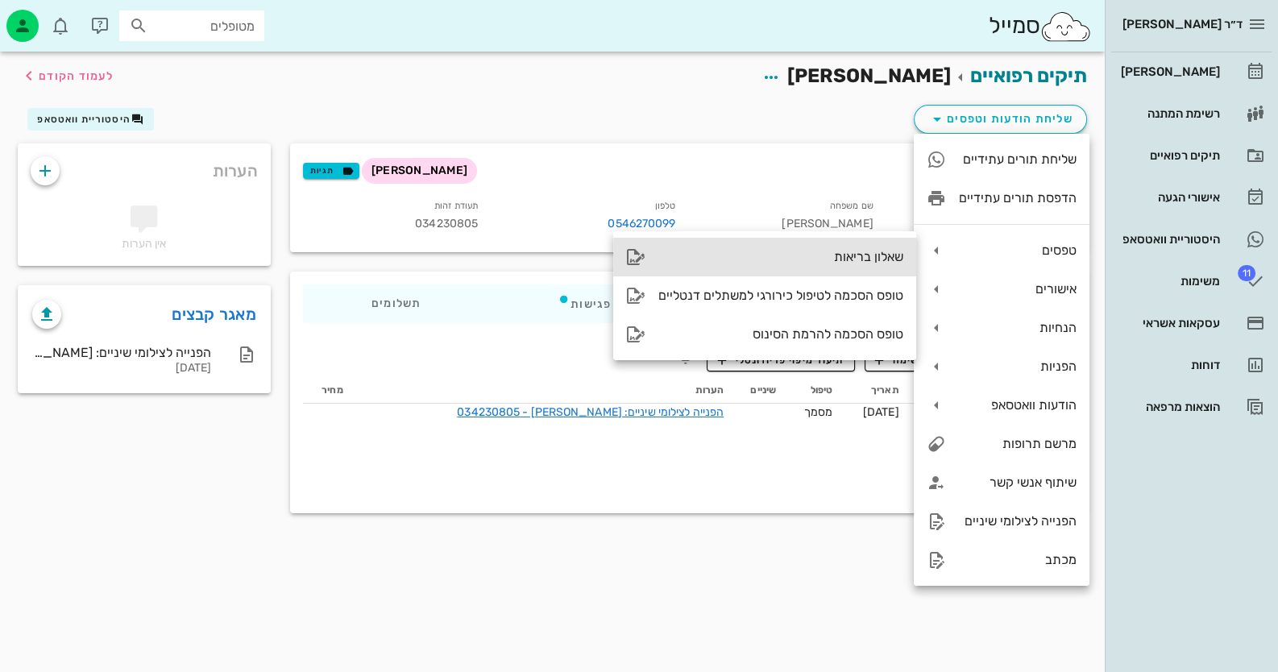
click at [900, 256] on div "שאלון בריאות" at bounding box center [780, 256] width 245 height 15
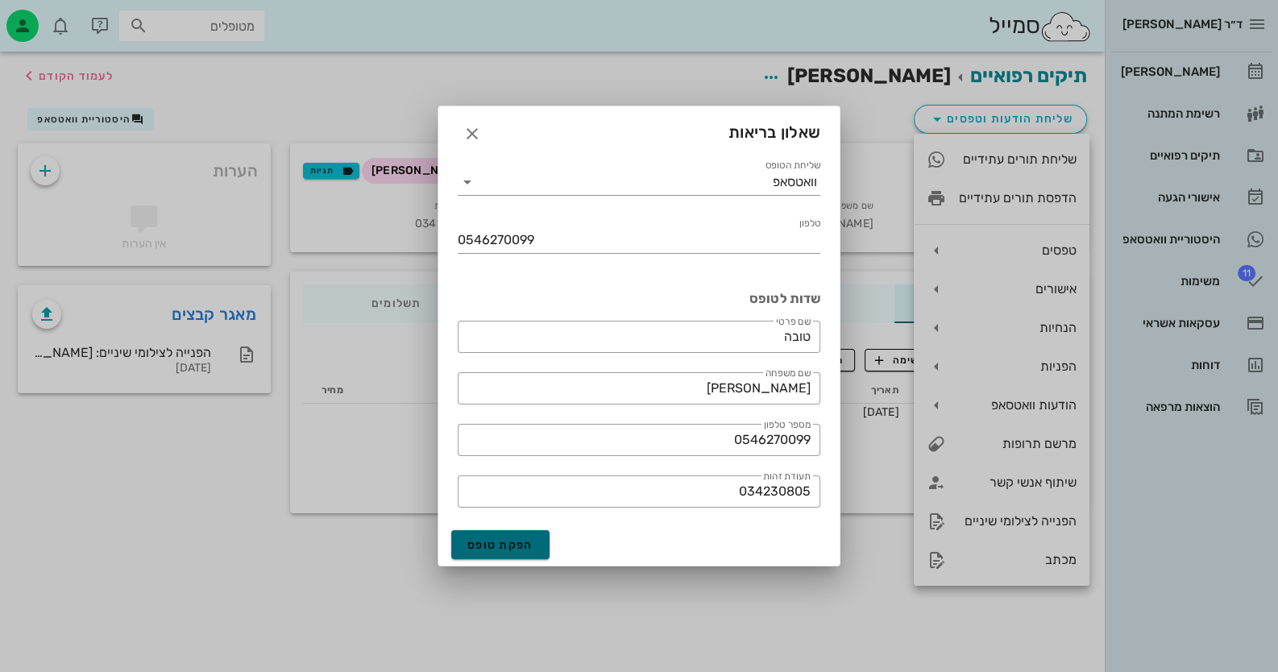
click at [521, 544] on span "הפקת טופס" at bounding box center [500, 545] width 66 height 14
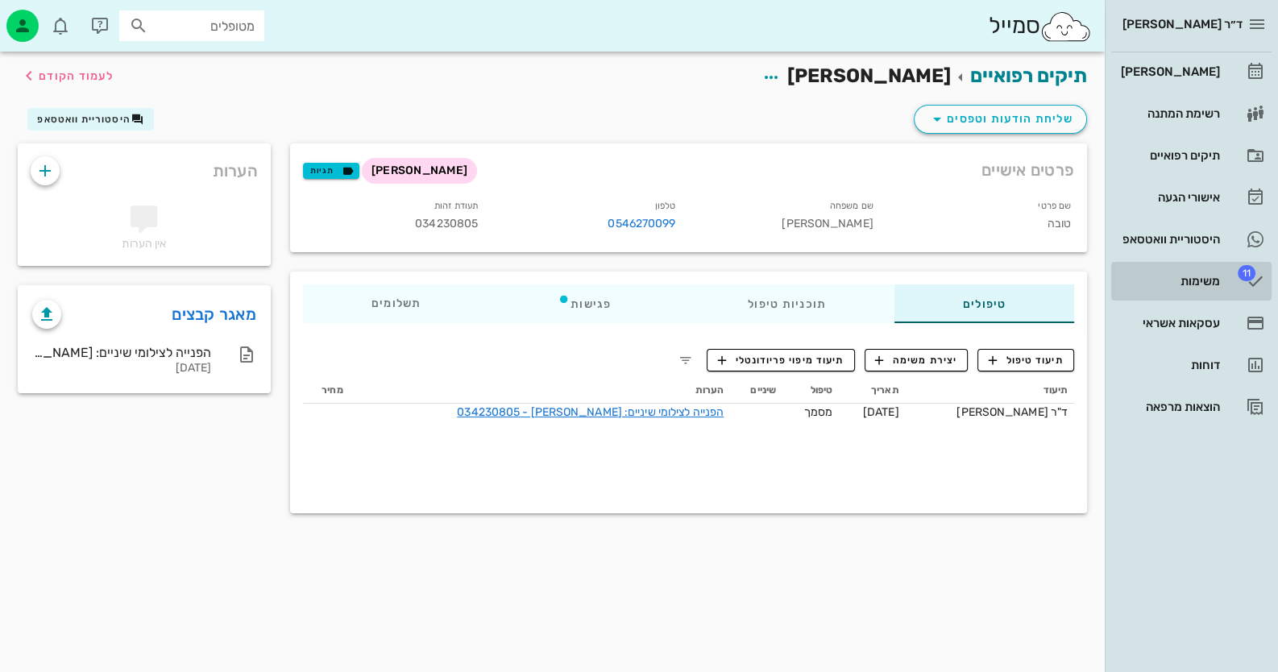
click at [1245, 271] on span "11" at bounding box center [1247, 273] width 18 height 16
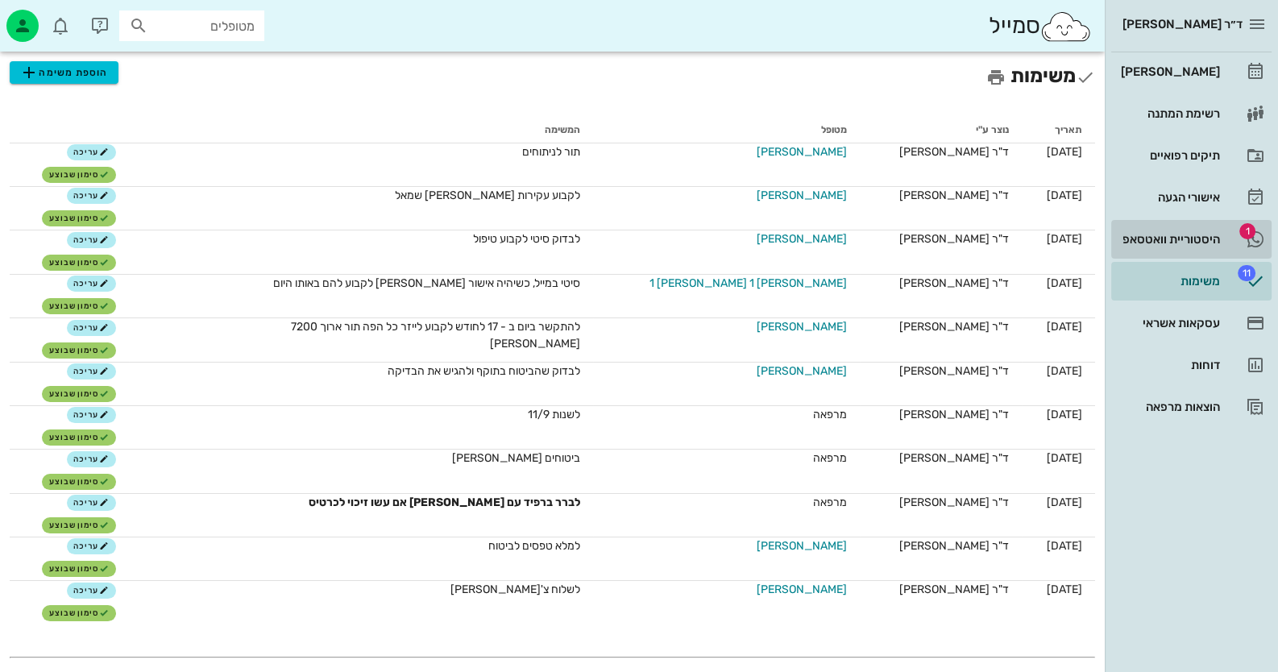
click at [1207, 231] on div "היסטוריית וואטסאפ" at bounding box center [1169, 239] width 102 height 26
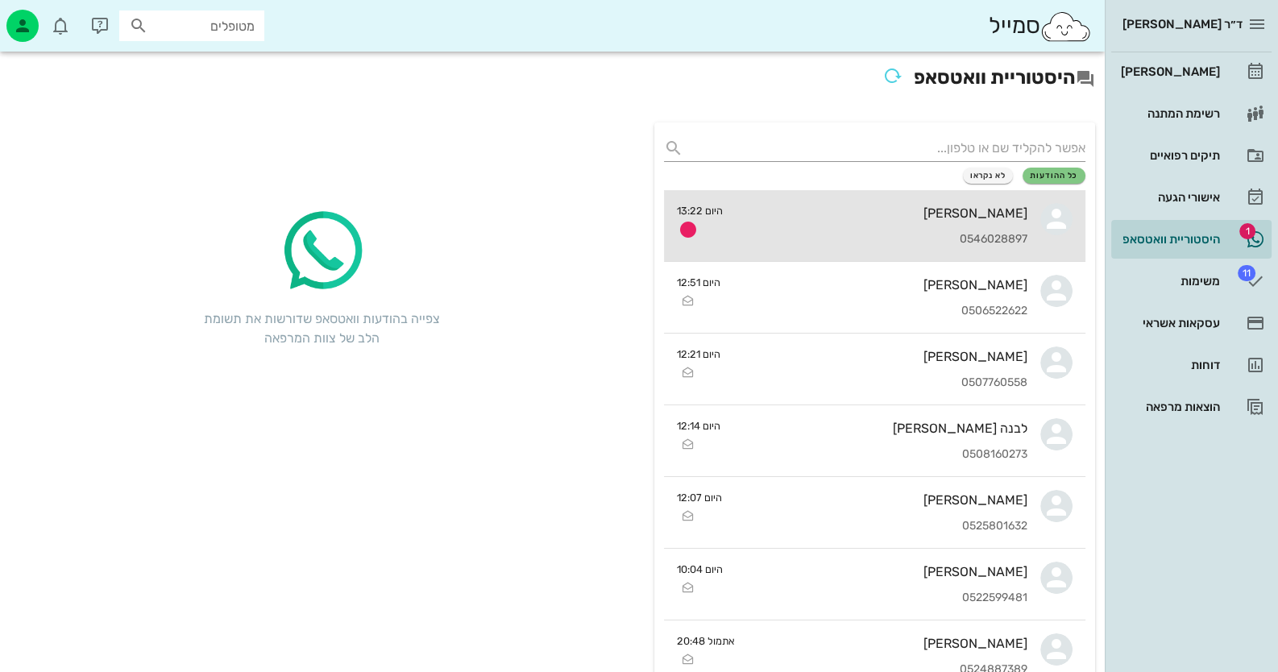
click at [985, 213] on div "[PERSON_NAME]" at bounding box center [882, 213] width 292 height 15
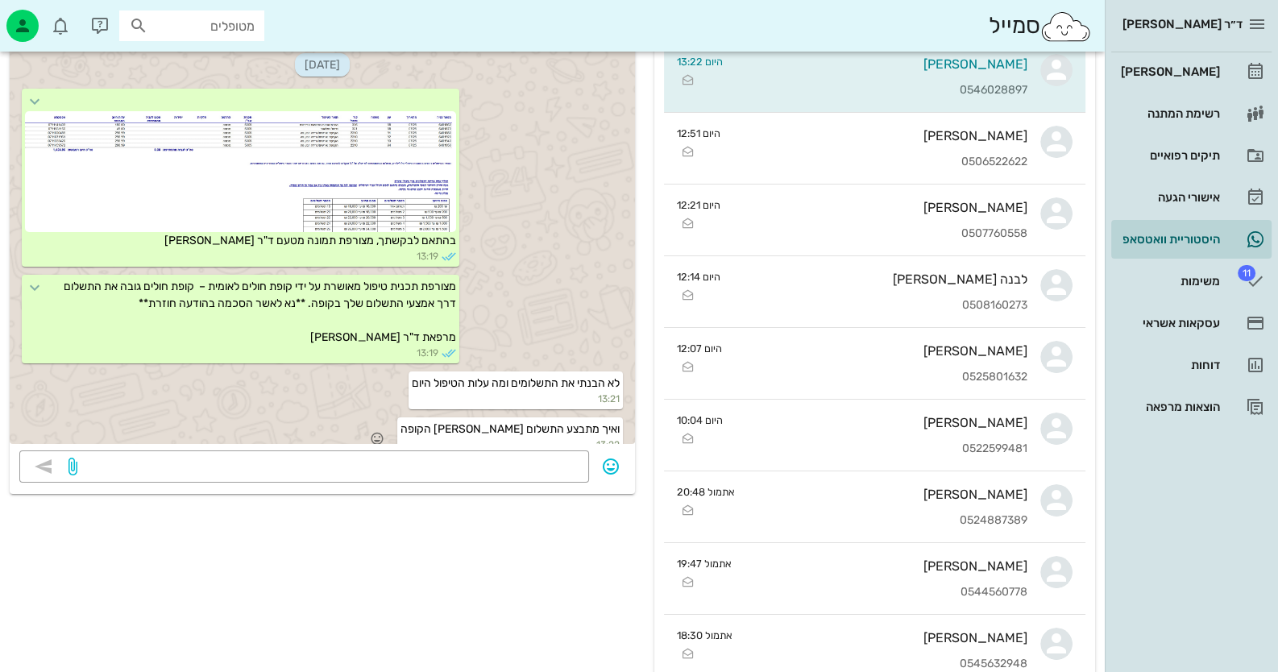
scroll to position [160, 0]
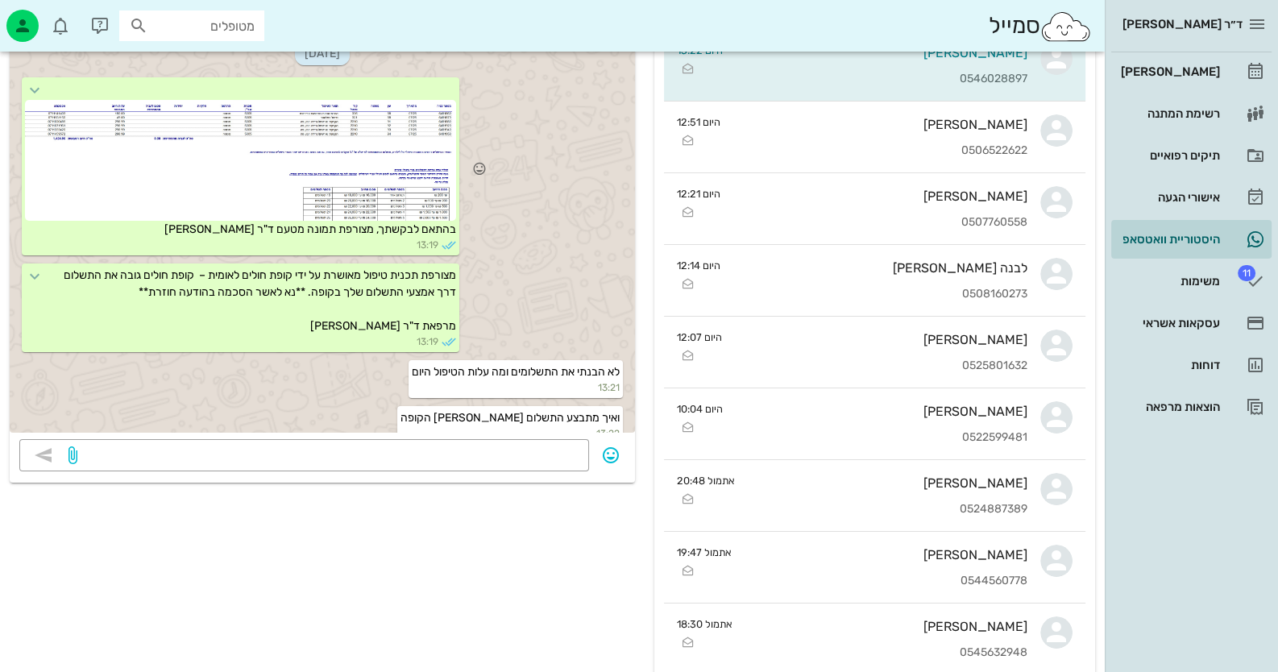
click at [302, 168] on div at bounding box center [240, 160] width 431 height 121
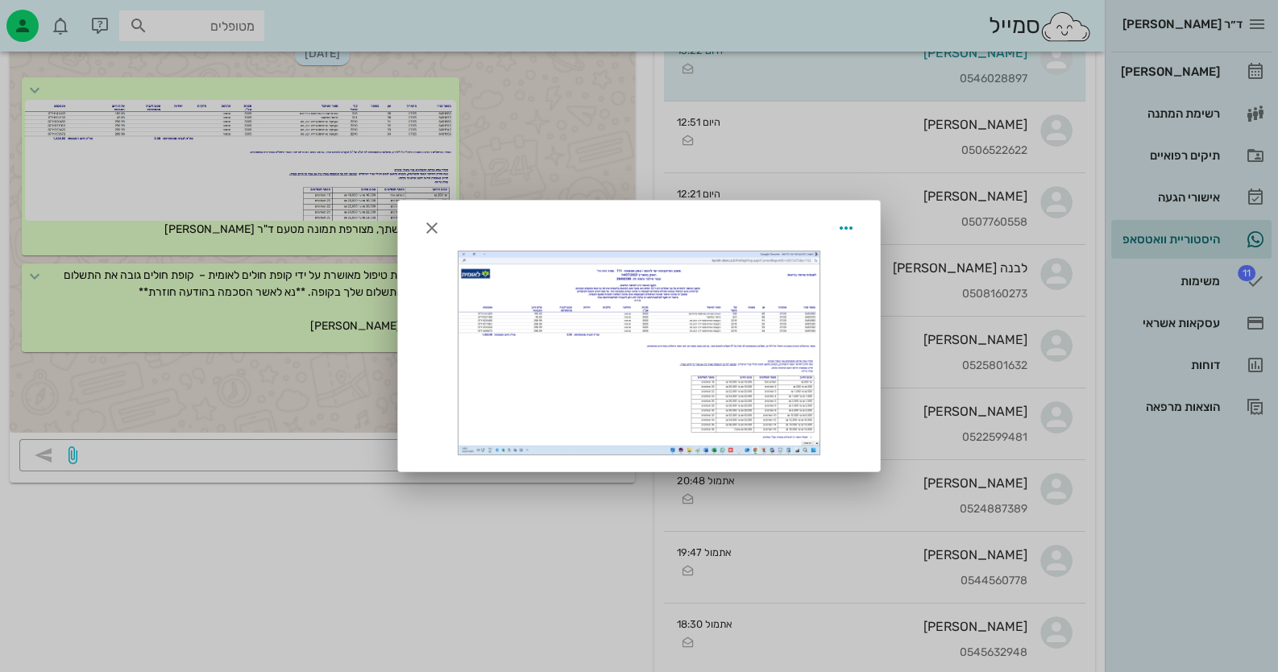
click at [166, 104] on div at bounding box center [639, 336] width 1278 height 672
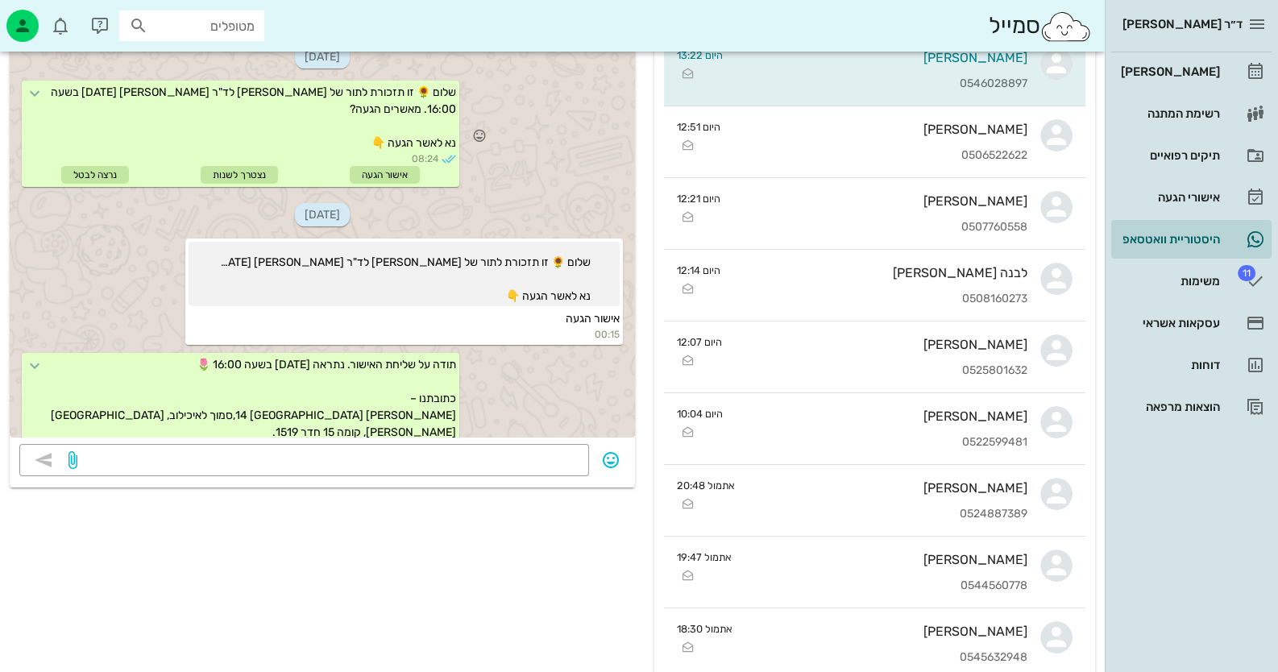
scroll to position [0, 0]
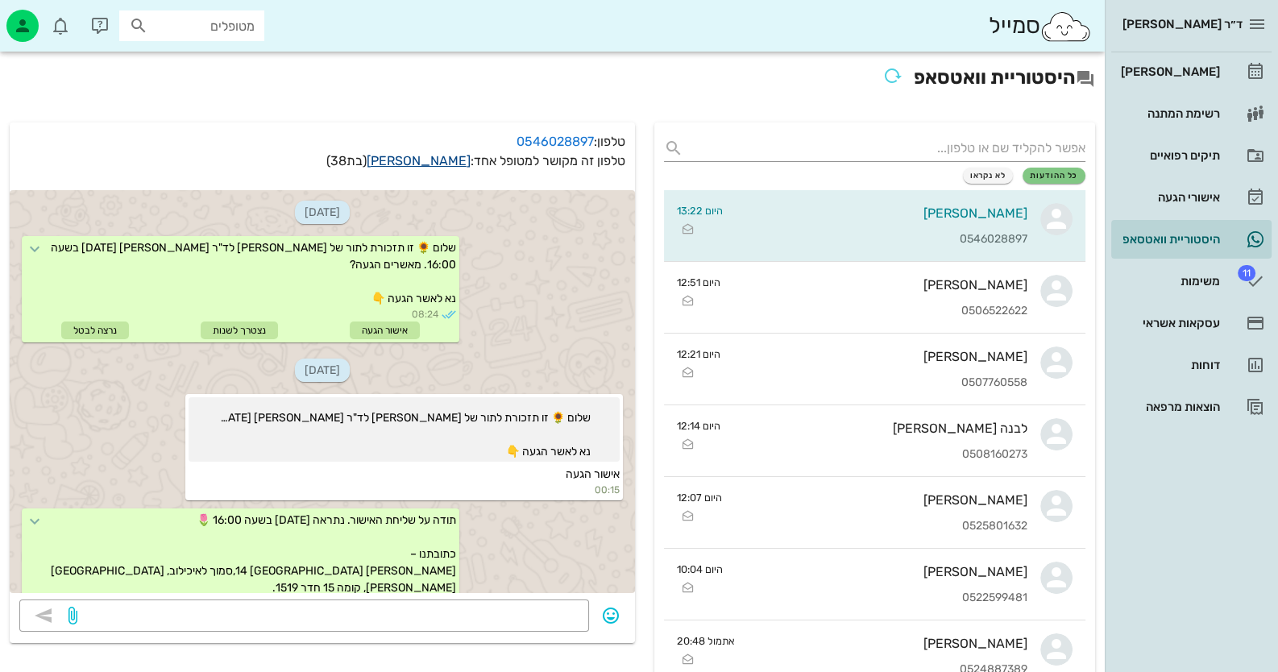
click at [444, 160] on link "[PERSON_NAME]" at bounding box center [419, 160] width 104 height 15
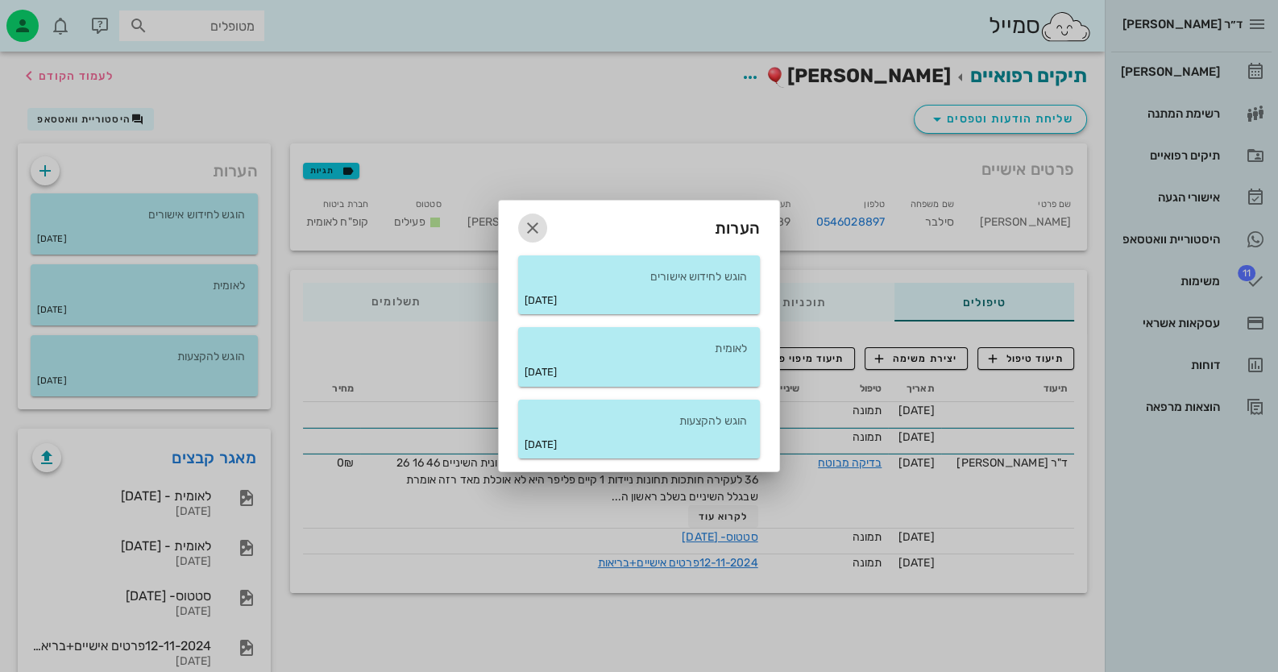
click at [537, 229] on icon "button" at bounding box center [532, 227] width 19 height 19
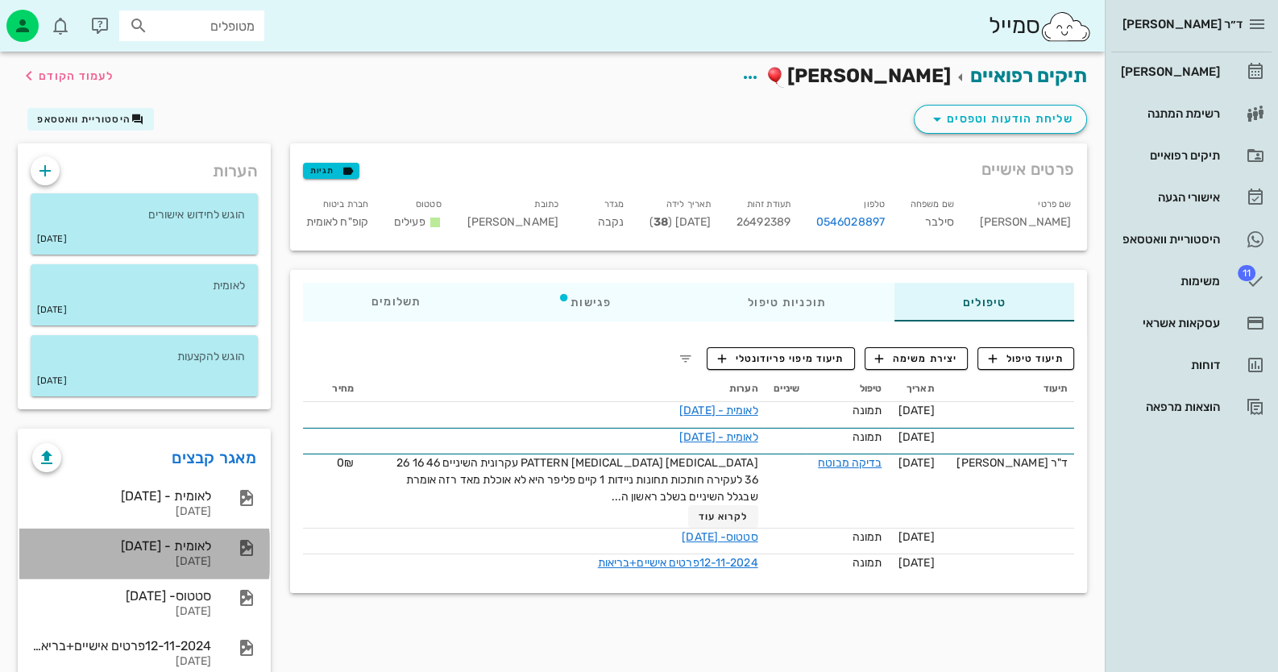
click at [193, 530] on div "לאומית - [DATE] [DATE]" at bounding box center [121, 554] width 179 height 50
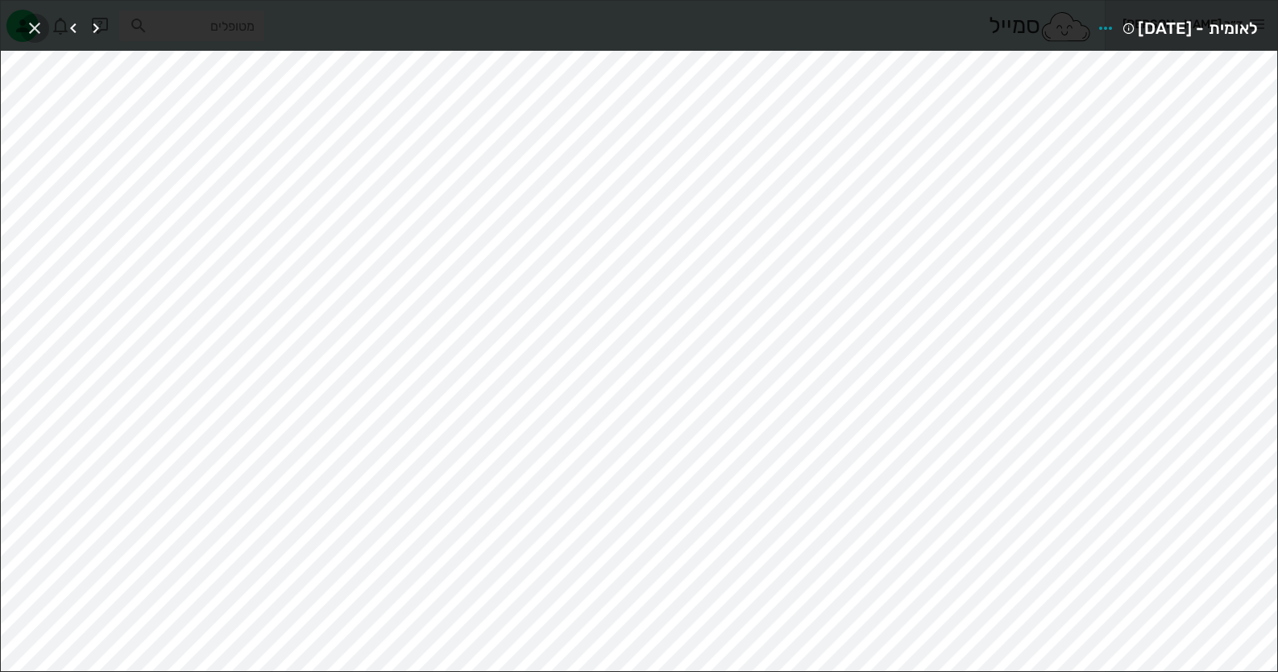
click at [31, 27] on icon "button" at bounding box center [34, 28] width 19 height 19
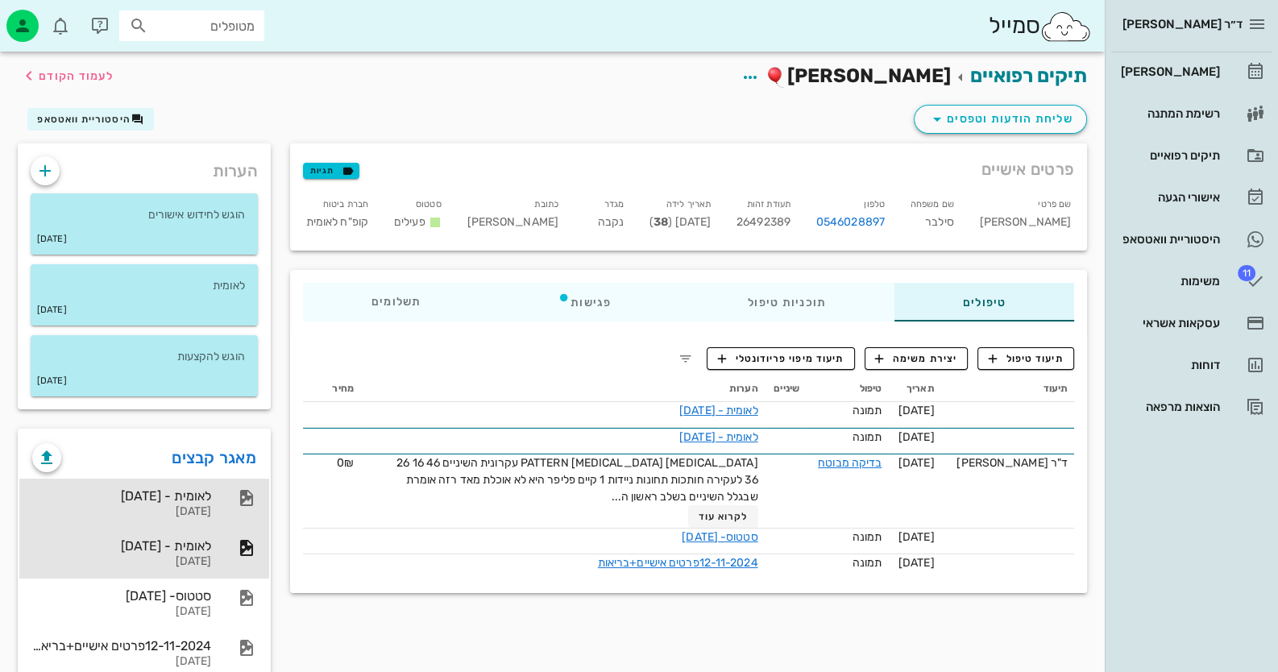
click at [193, 490] on div "לאומית - [DATE]" at bounding box center [121, 495] width 179 height 15
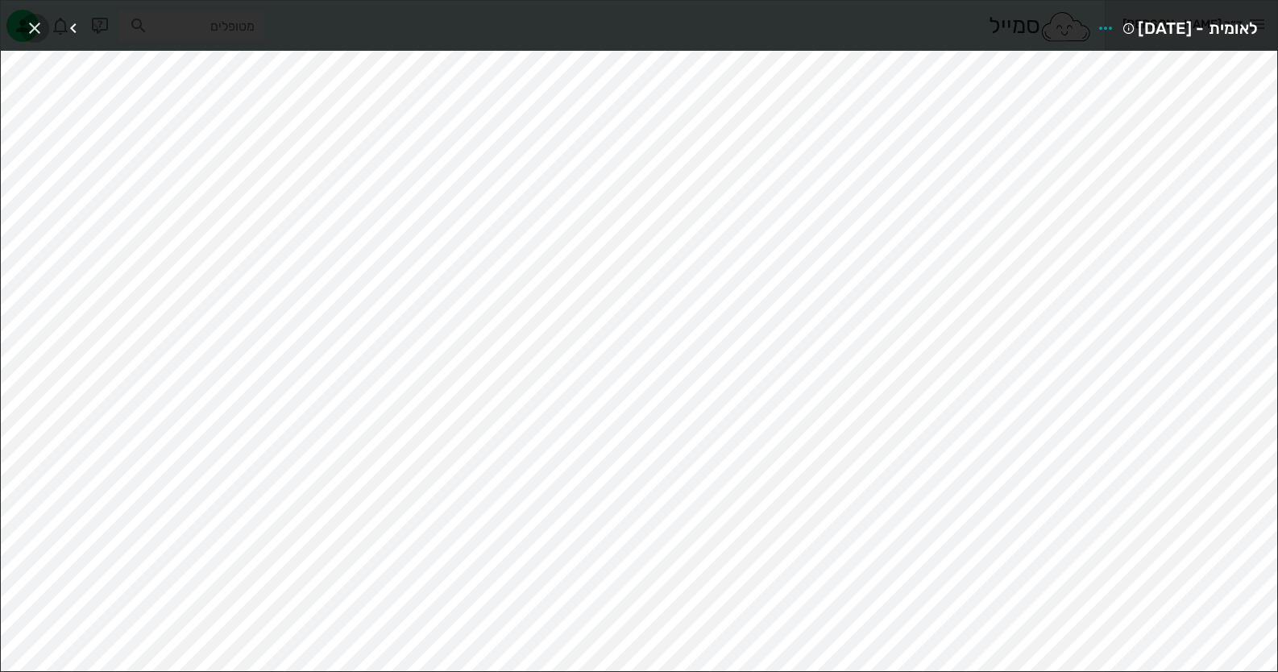
click at [39, 23] on icon "button" at bounding box center [34, 28] width 19 height 19
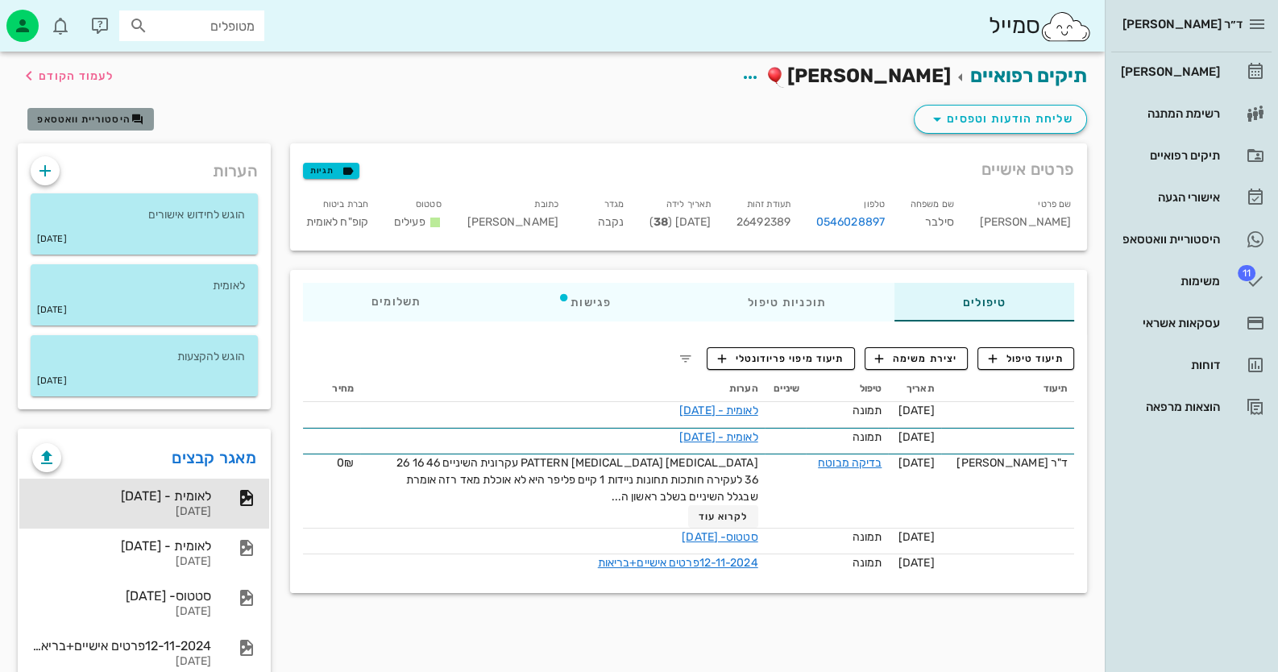
click at [100, 122] on span "היסטוריית וואטסאפ" at bounding box center [83, 119] width 93 height 11
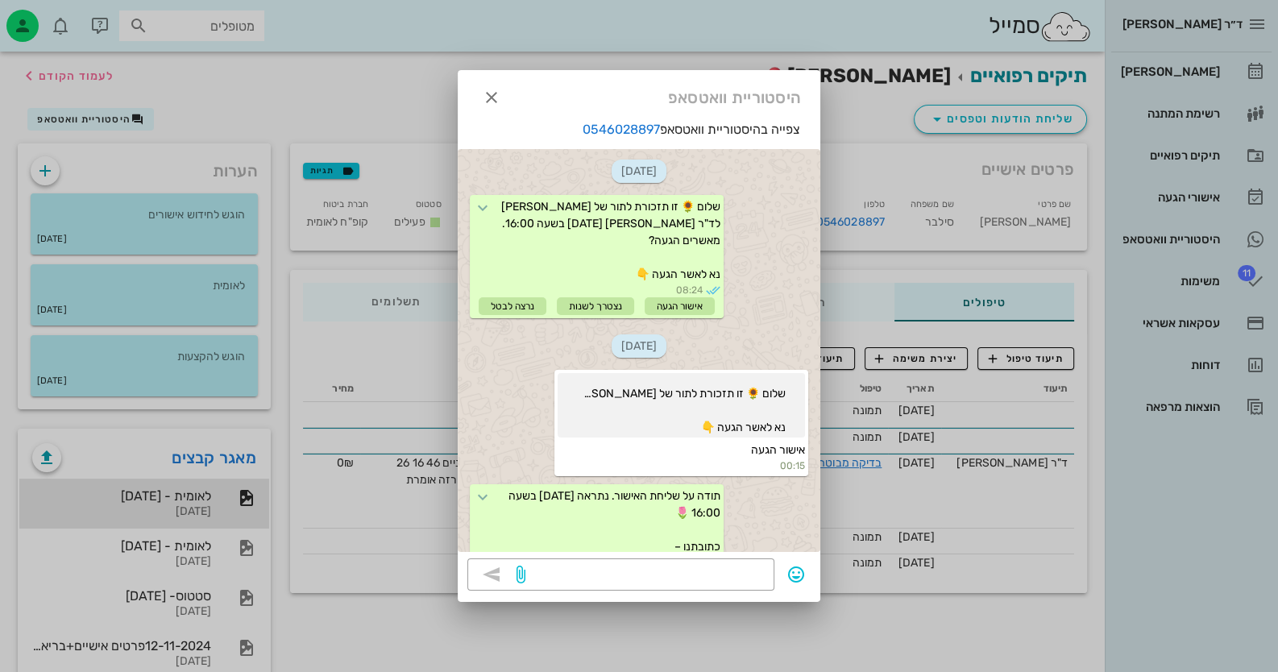
scroll to position [630, 0]
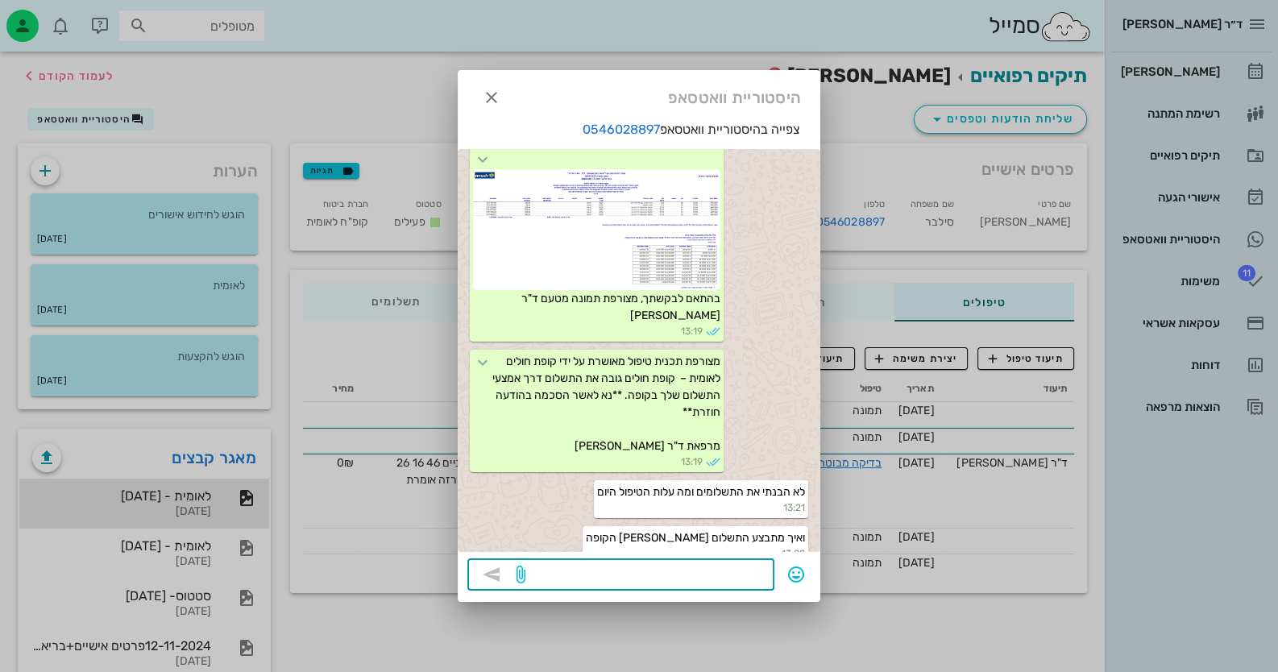
click at [741, 568] on textarea at bounding box center [647, 576] width 236 height 26
type textarea "תסתכלי בטופס ששלחתי"
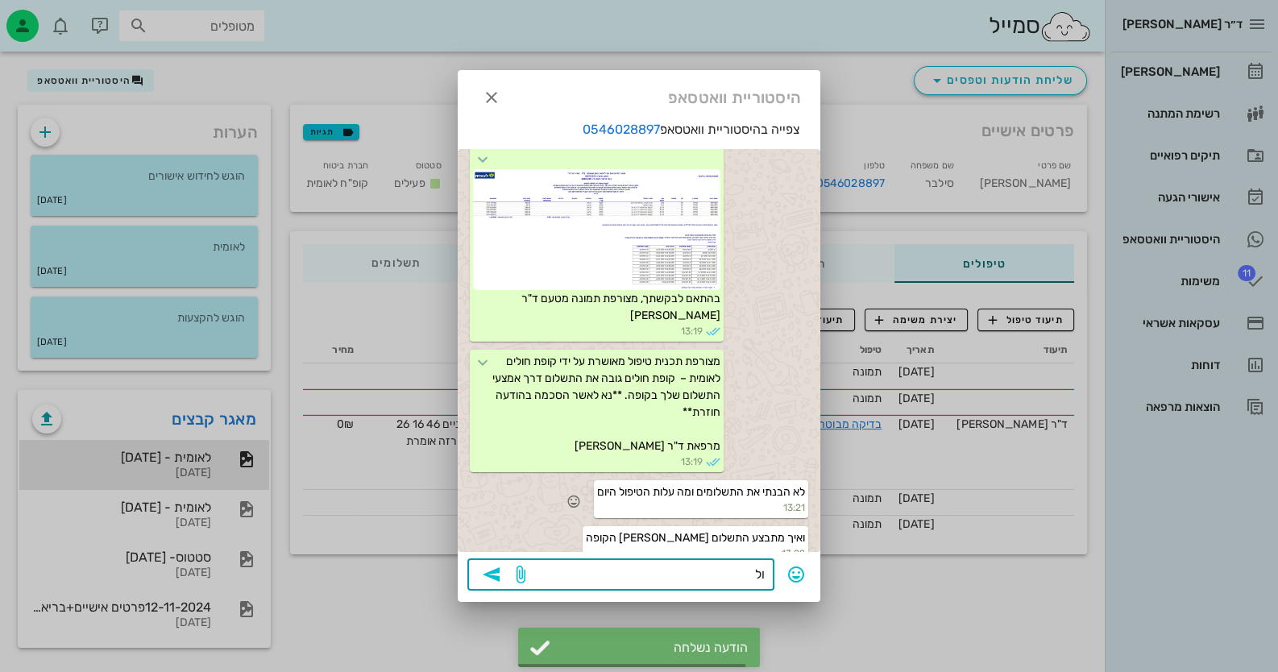
scroll to position [676, 0]
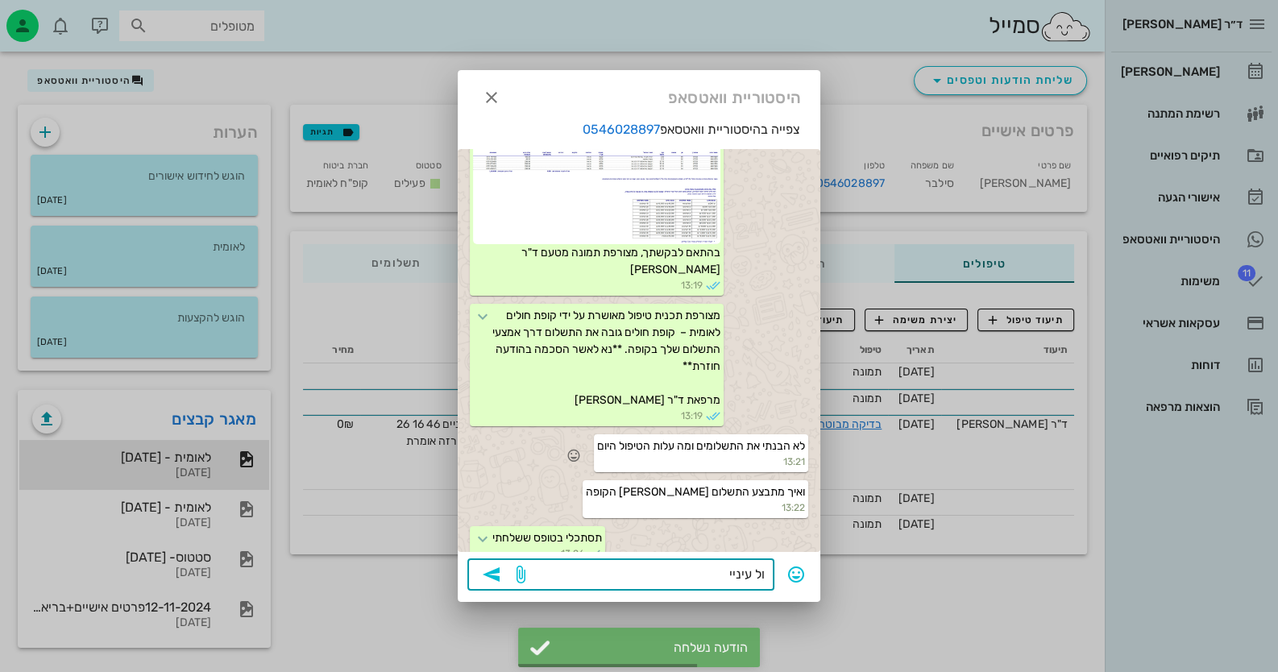
type textarea "ול עינייך"
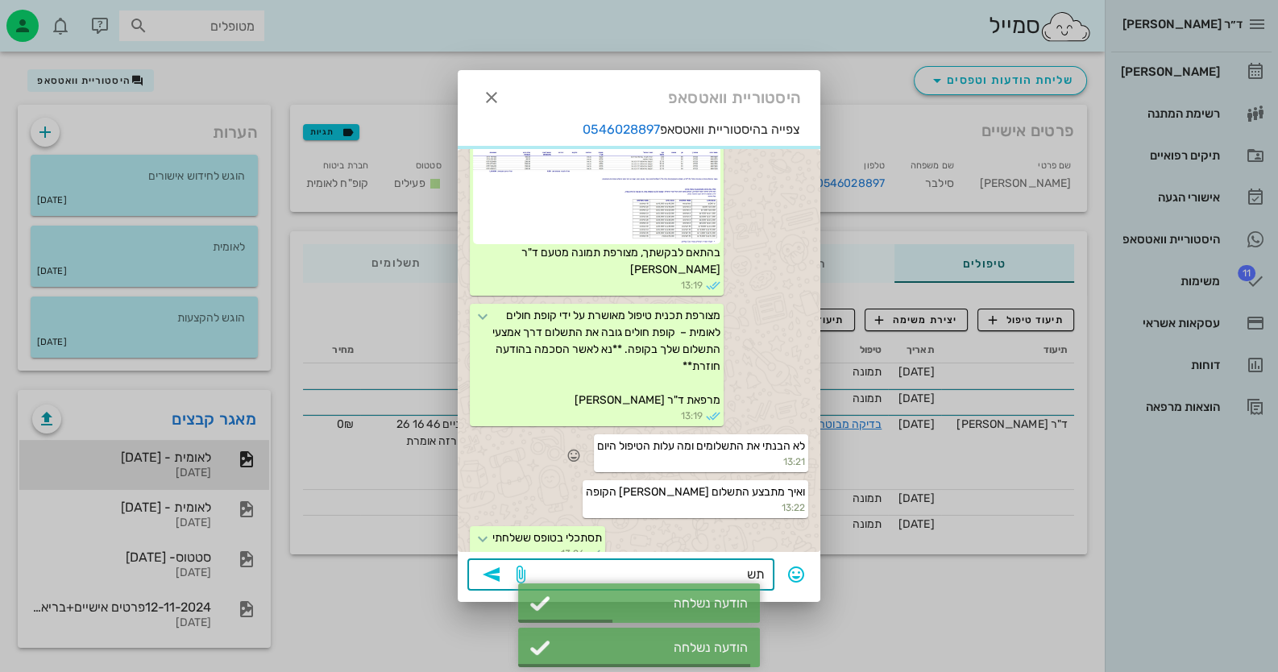
scroll to position [722, 0]
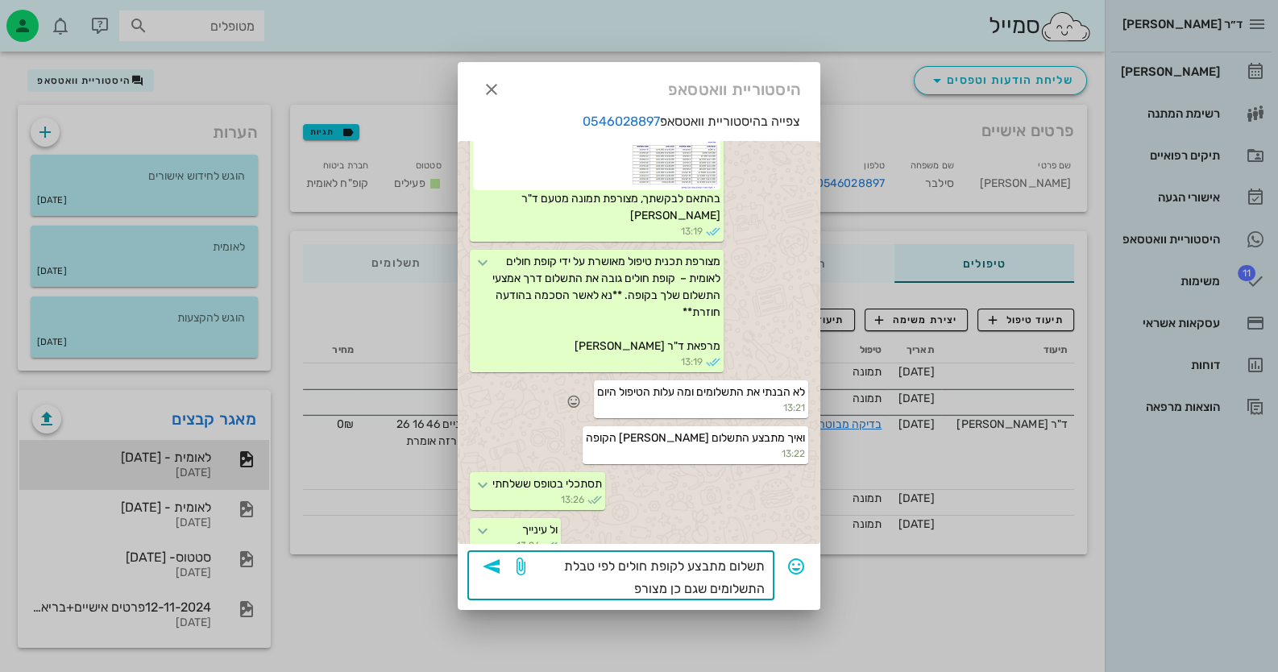
type textarea "תשלום מתבצע לקופת חולים לפי טבלת התשלומים שגם כן מצורפת"
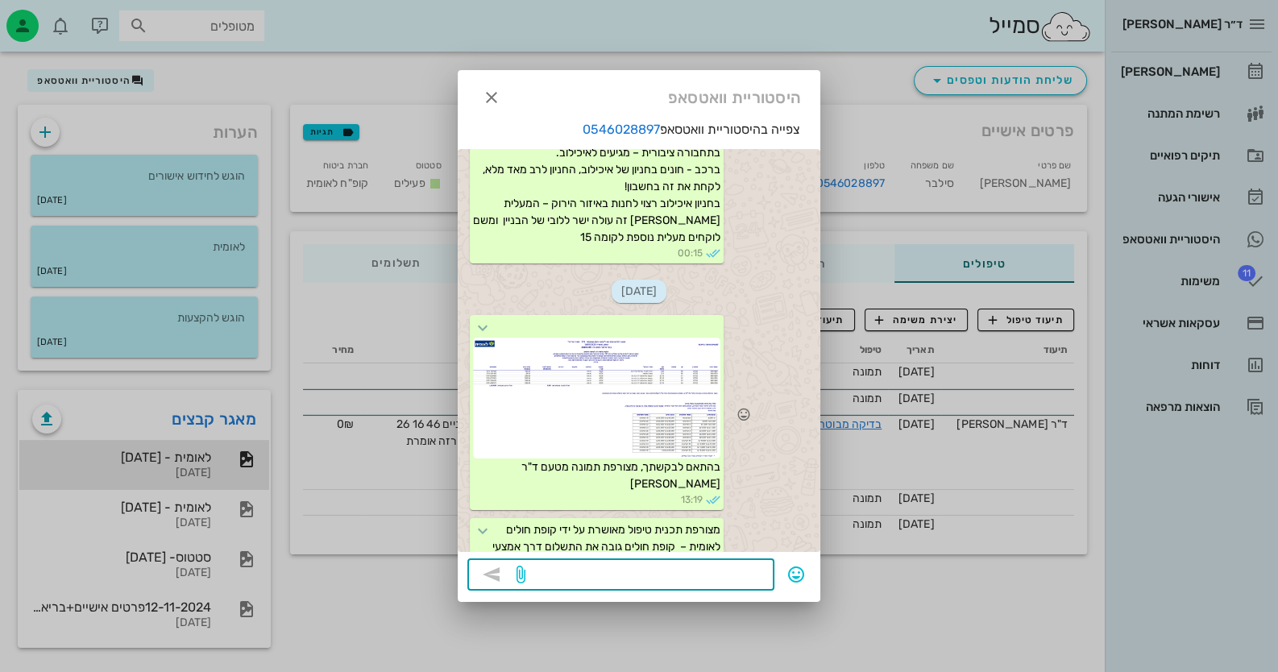
scroll to position [463, 0]
click at [687, 352] on div at bounding box center [596, 397] width 247 height 121
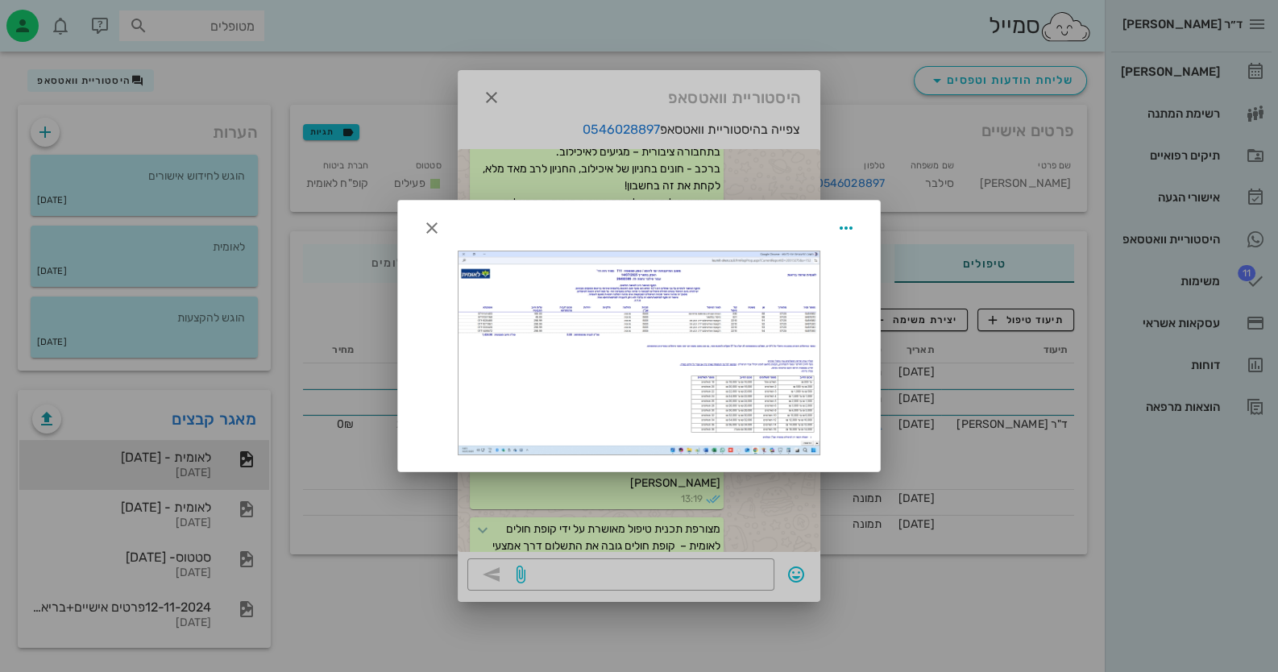
click at [632, 374] on div at bounding box center [639, 352] width 361 height 203
drag, startPoint x: 662, startPoint y: 262, endPoint x: 430, endPoint y: 226, distance: 234.8
click at [430, 226] on icon "button" at bounding box center [431, 227] width 19 height 19
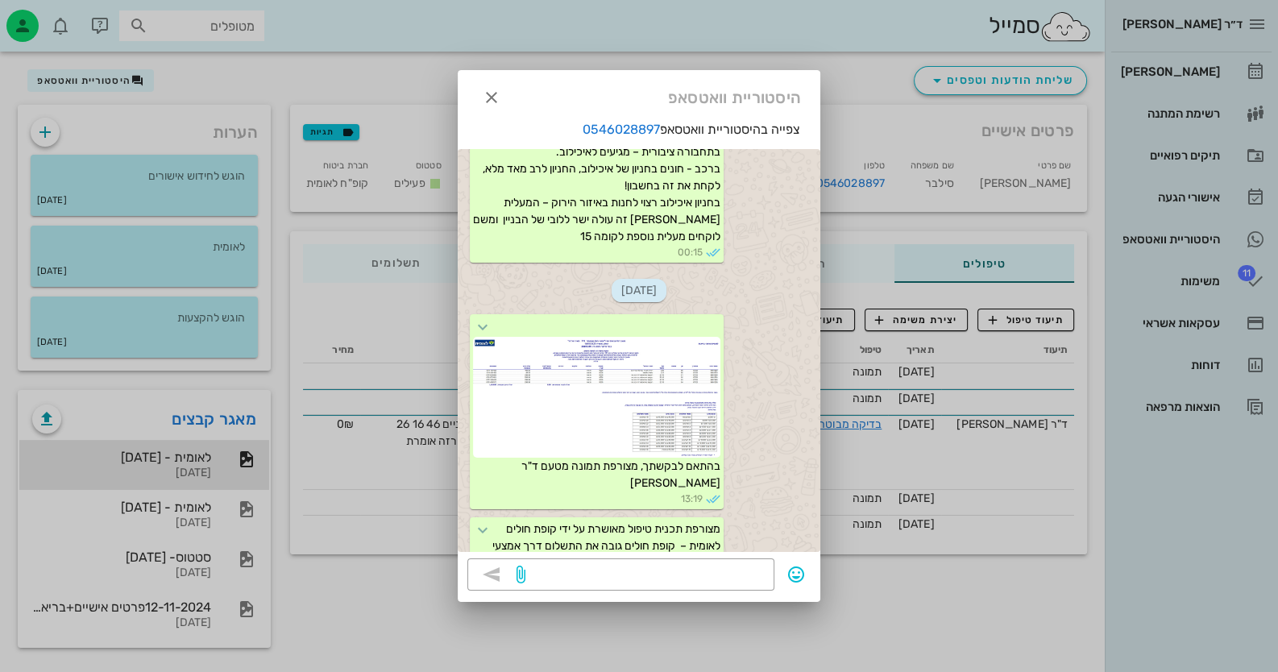
click at [171, 438] on div at bounding box center [639, 336] width 1278 height 672
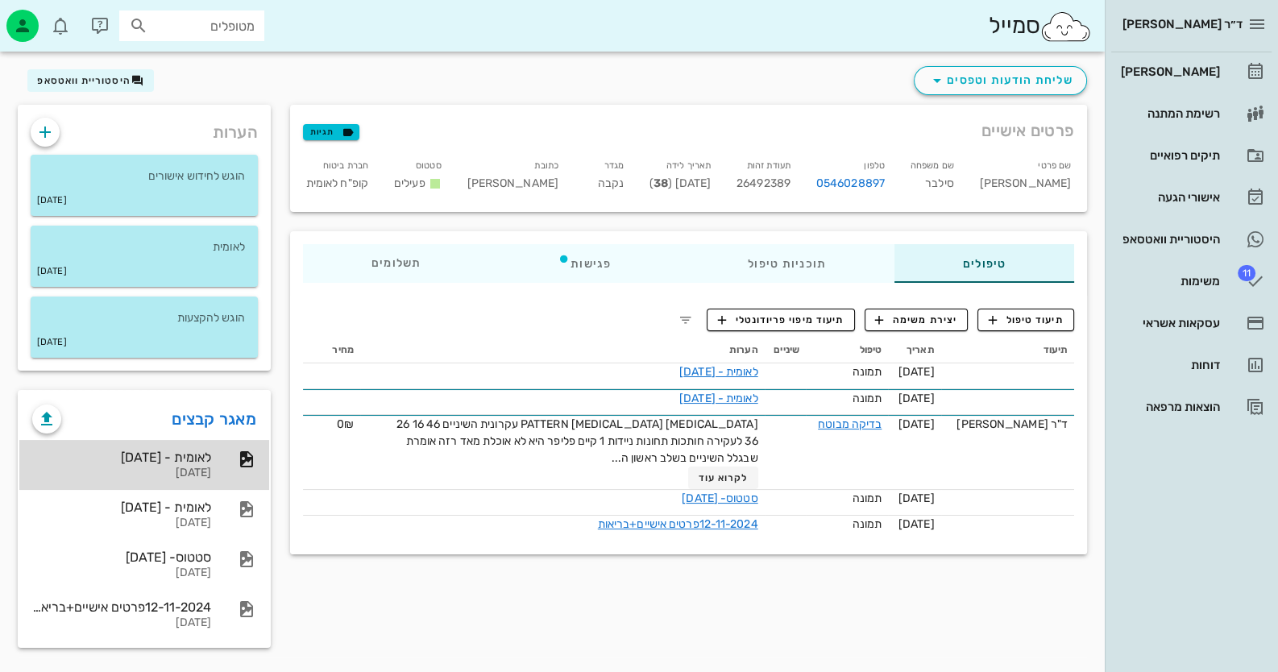
click at [177, 459] on div "לאומית - [DATE]" at bounding box center [121, 457] width 179 height 15
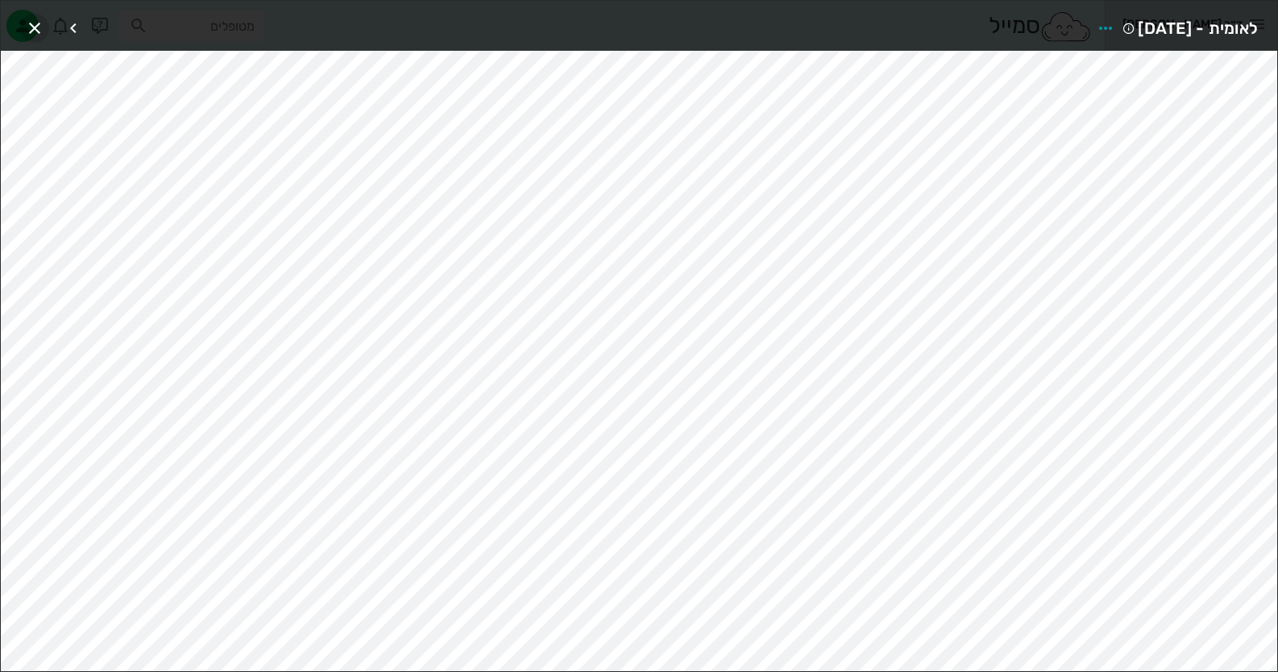
click at [20, 35] on span "button" at bounding box center [34, 28] width 29 height 19
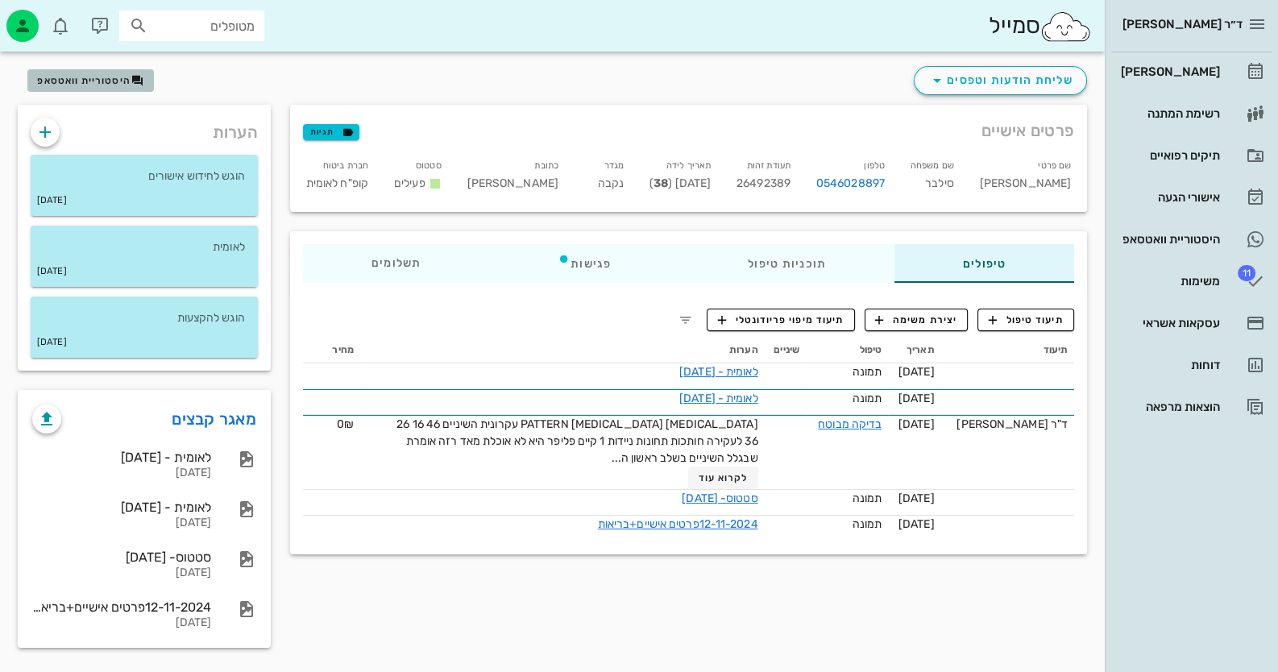
click at [89, 83] on span "היסטוריית וואטסאפ" at bounding box center [83, 80] width 93 height 11
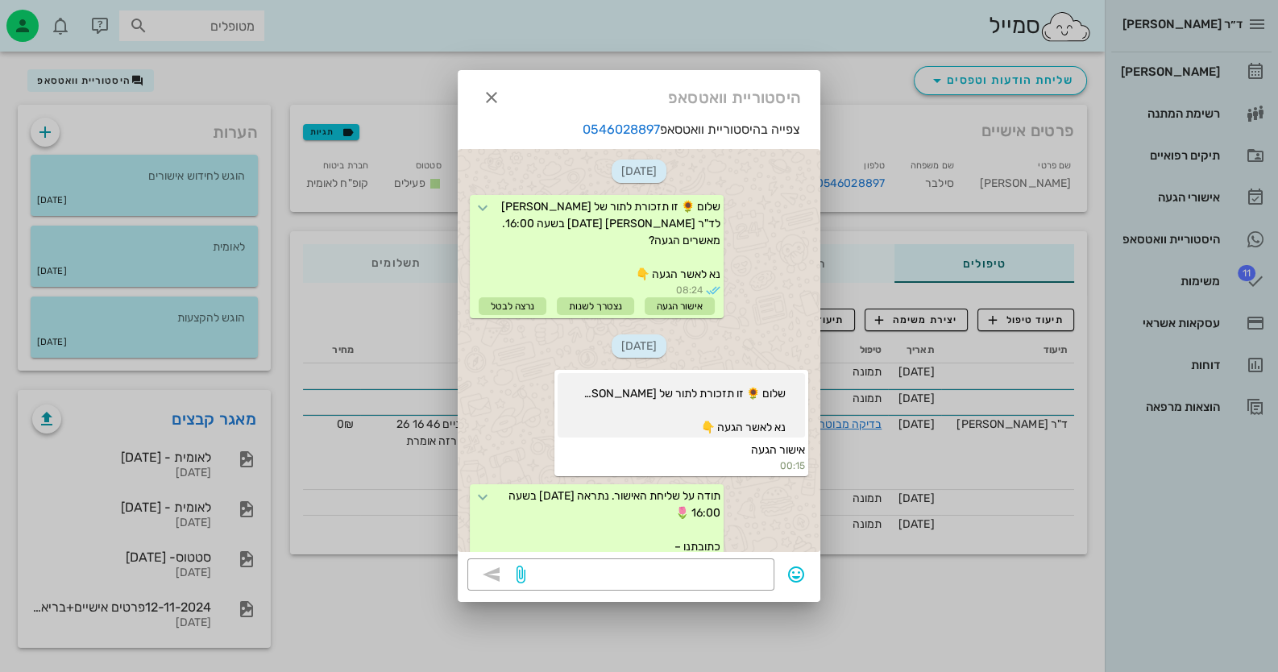
scroll to position [785, 0]
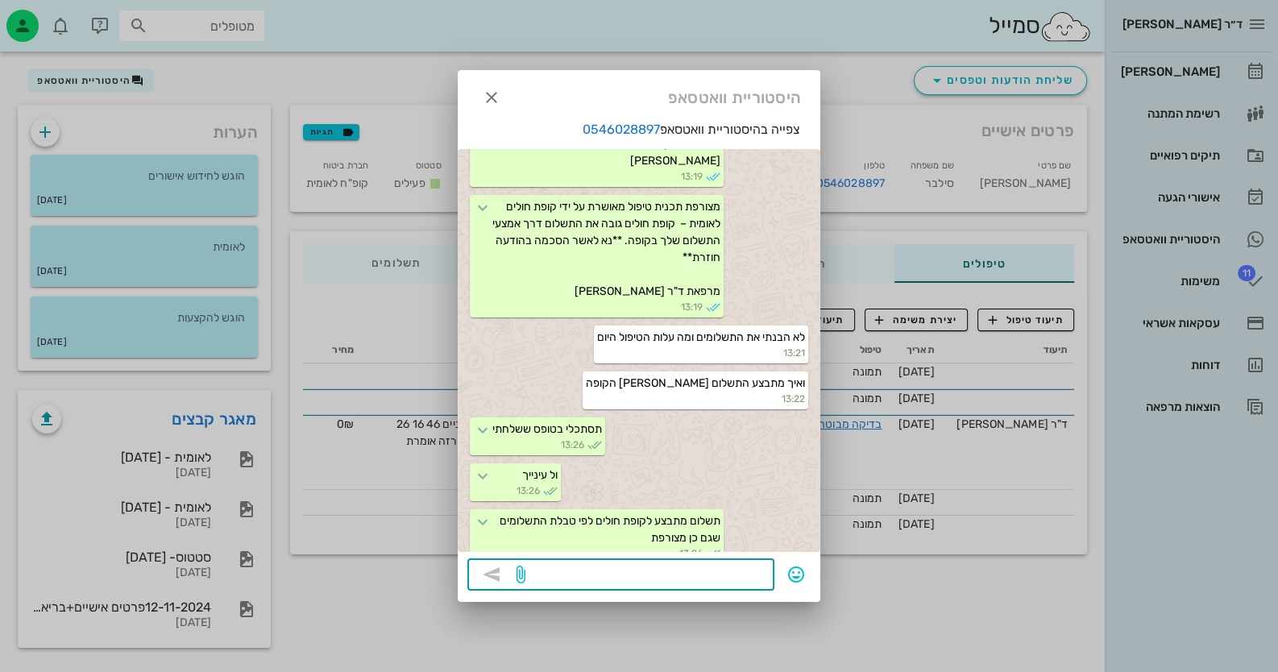
click at [696, 578] on textarea at bounding box center [647, 576] width 236 height 26
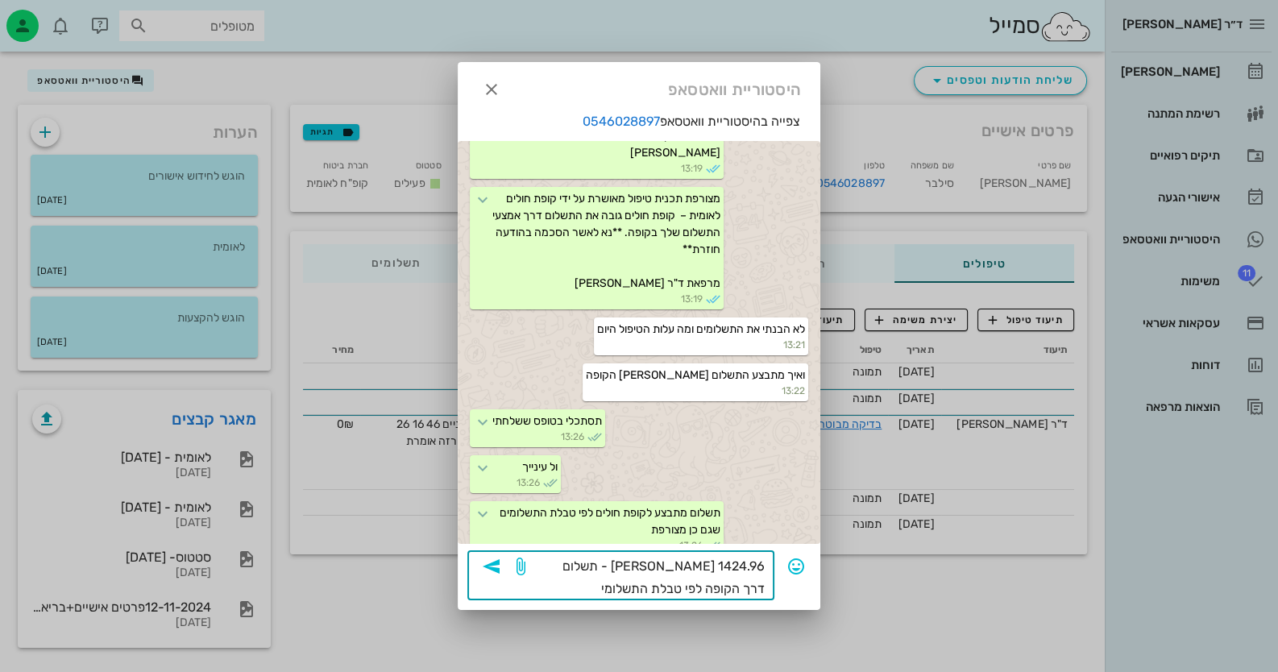
type textarea "1424.96 [PERSON_NAME] - תשלום דרך הקופה לפי טבלת התשלומים"
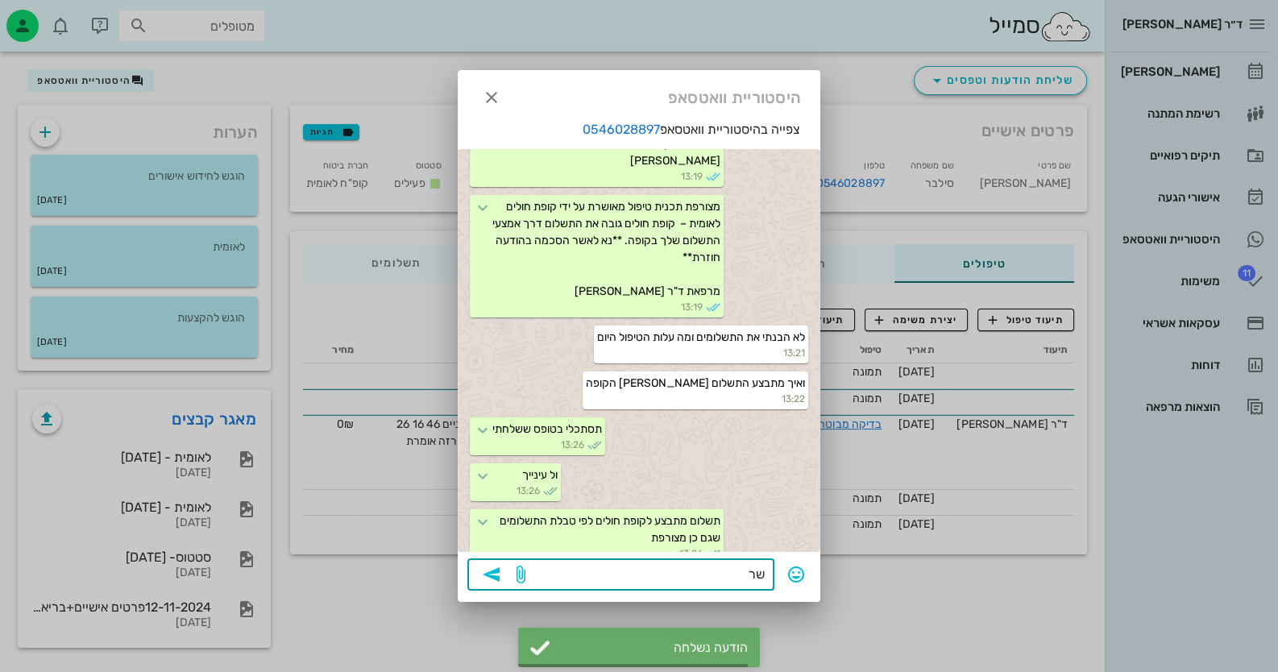
scroll to position [848, 0]
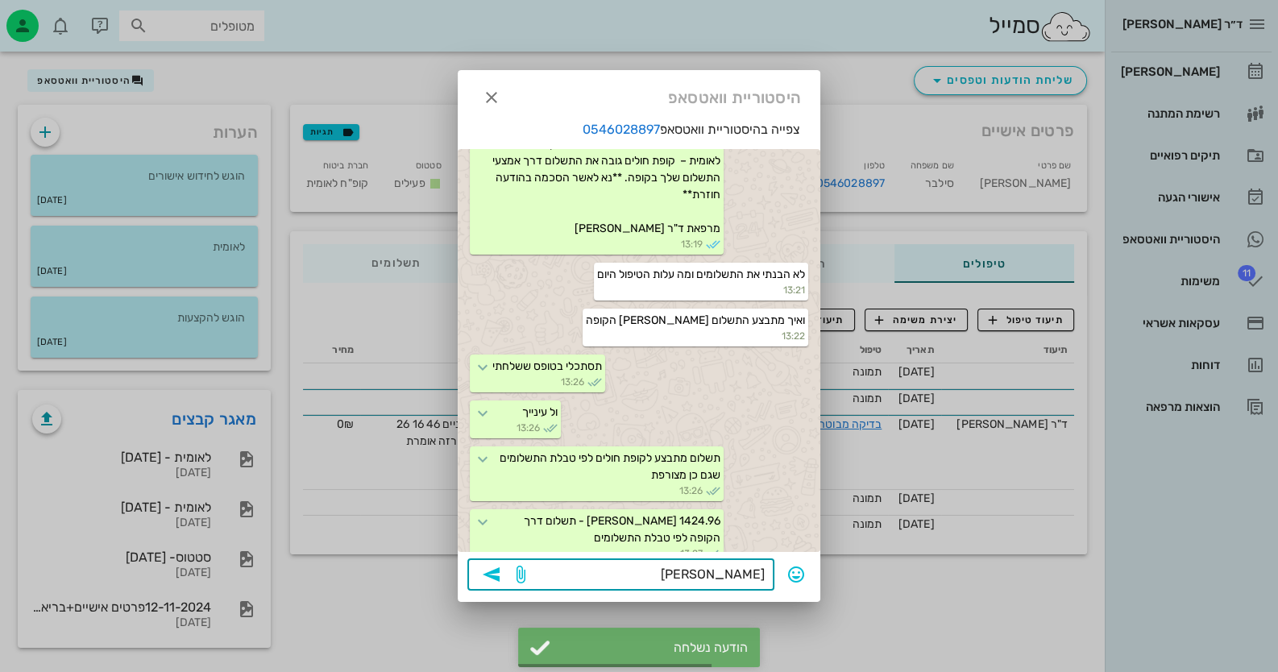
type textarea "[PERSON_NAME]?"
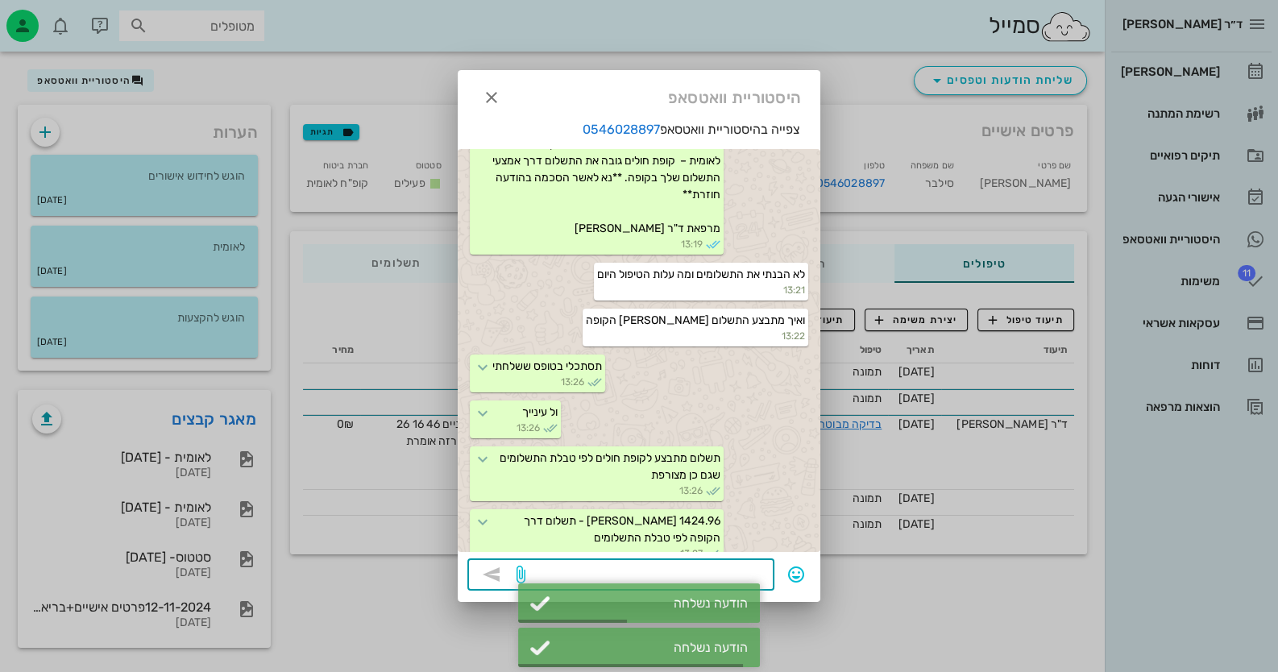
scroll to position [894, 0]
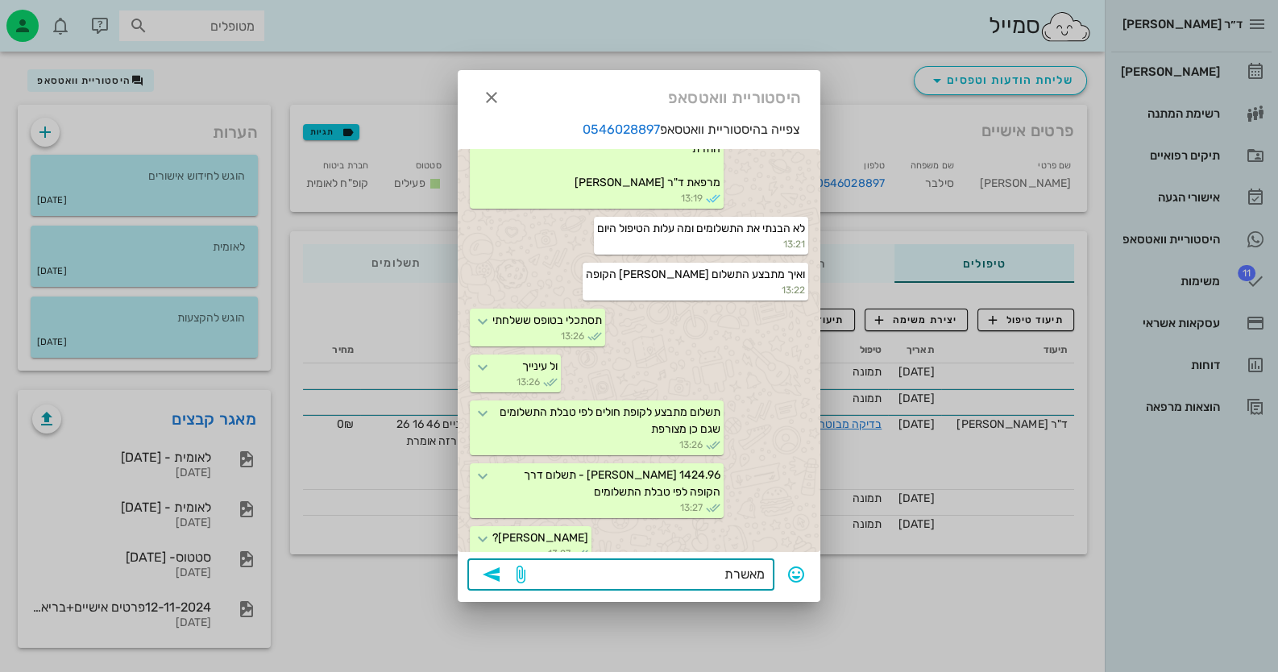
type textarea "מאשרת?"
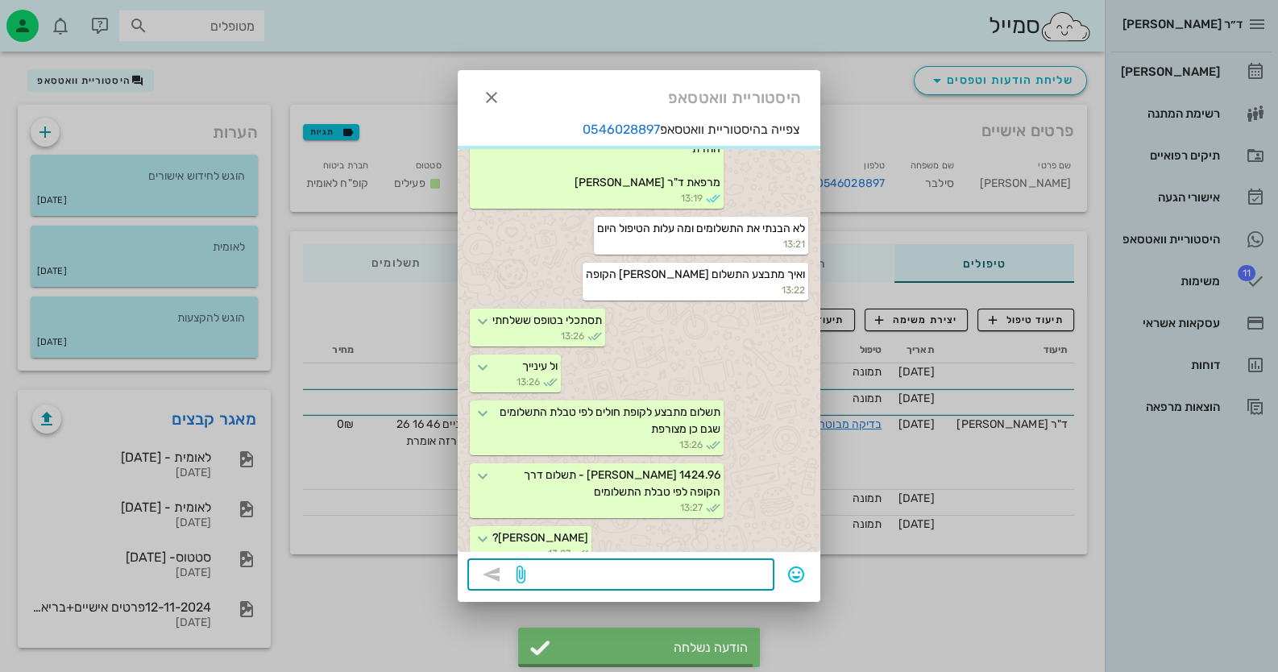
scroll to position [940, 0]
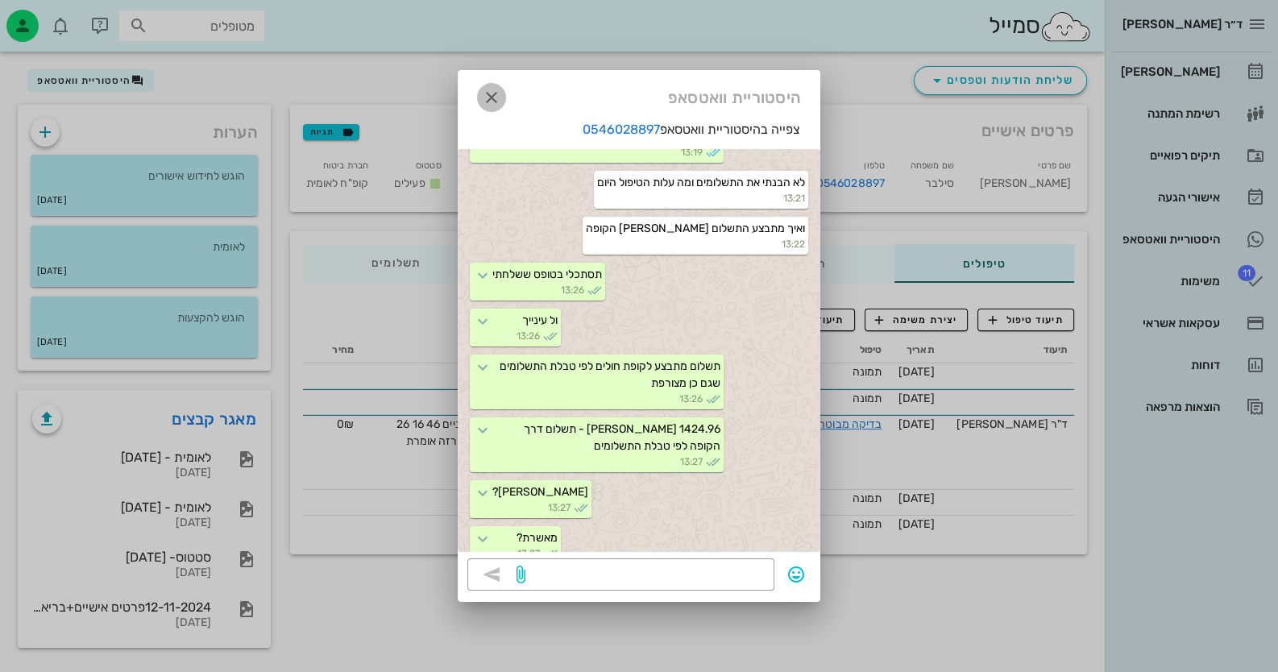
click at [488, 94] on icon "button" at bounding box center [491, 97] width 19 height 19
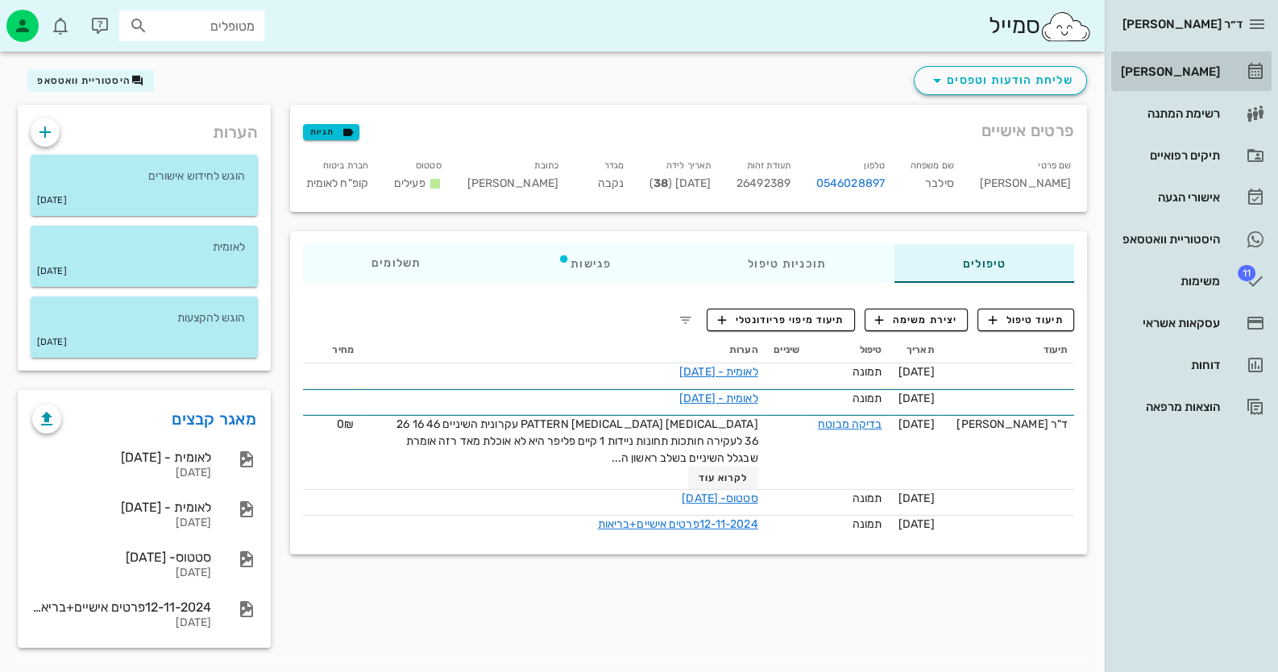
click at [1251, 58] on link "[PERSON_NAME]" at bounding box center [1191, 71] width 160 height 39
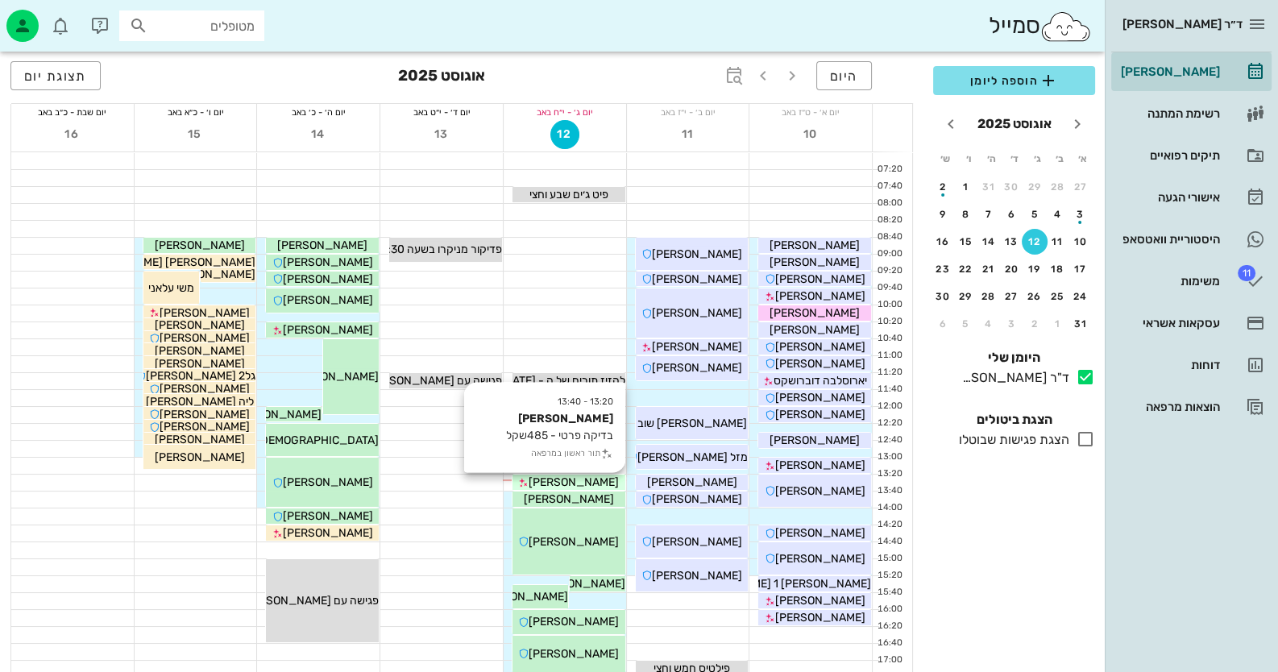
click at [589, 479] on span "[PERSON_NAME]" at bounding box center [574, 483] width 90 height 14
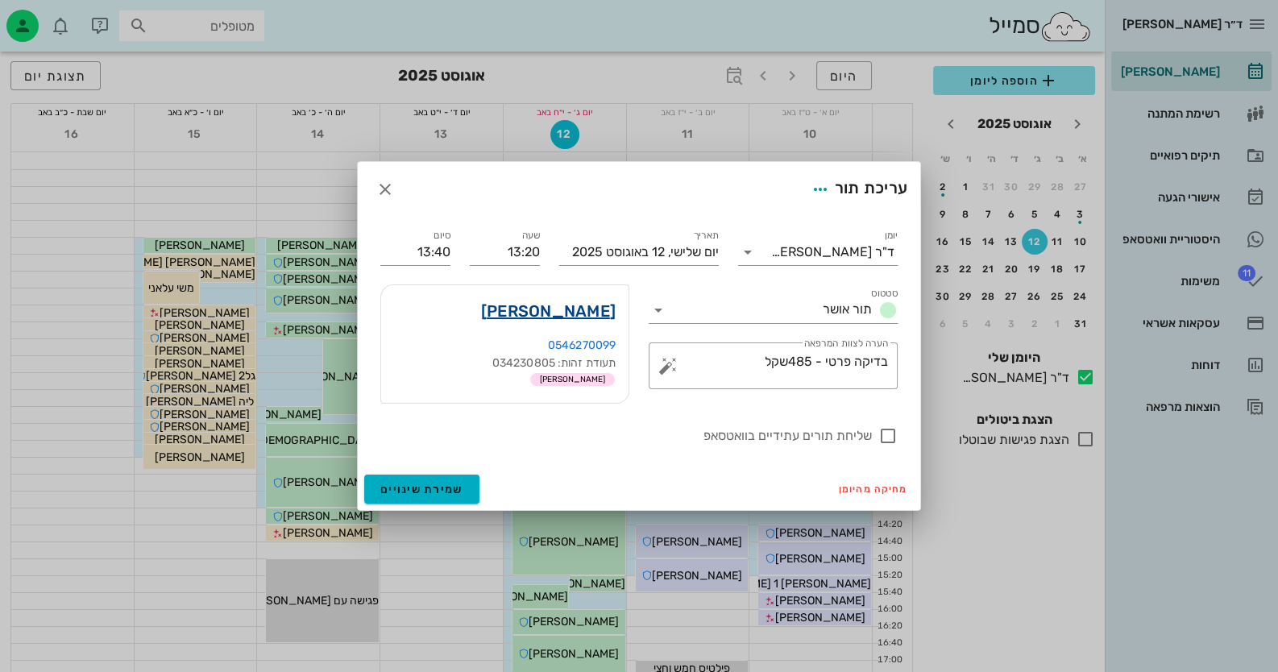
click at [592, 305] on link "[PERSON_NAME]" at bounding box center [548, 311] width 135 height 26
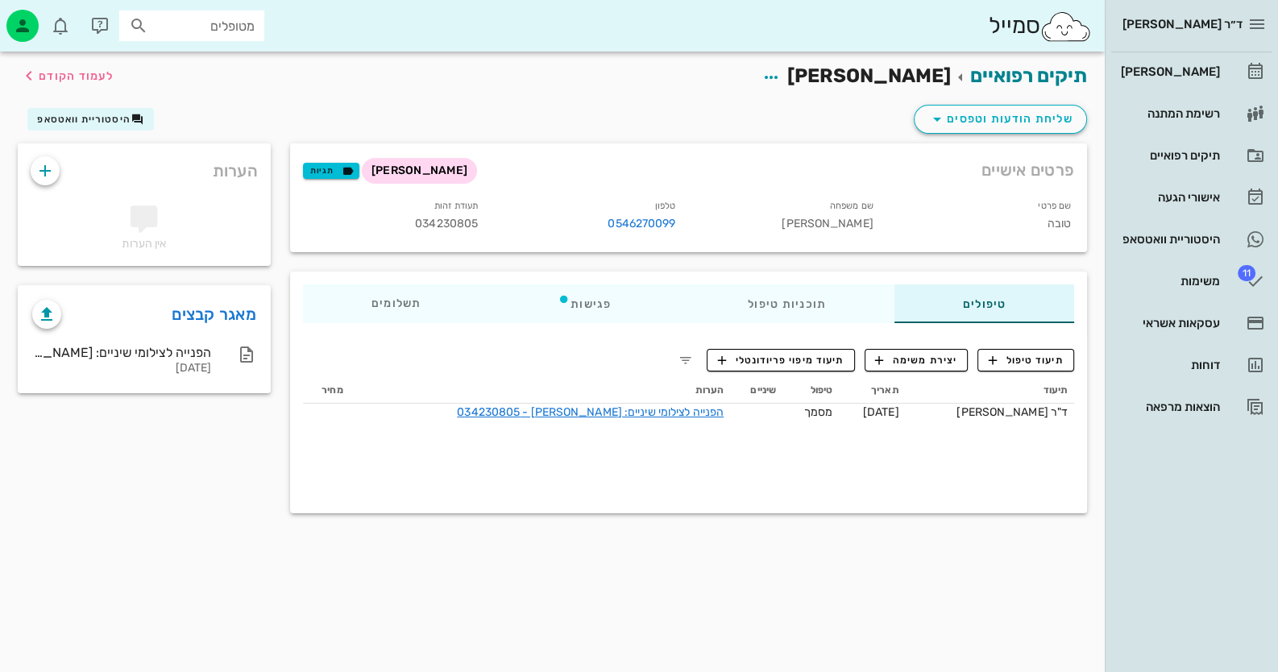
click at [696, 559] on div "תיקים רפואיים טובה [PERSON_NAME] לעמוד הקודם שליחת הודעות וטפסים היסטוריית וואט…" at bounding box center [552, 362] width 1105 height 621
click at [1226, 74] on link "[PERSON_NAME]" at bounding box center [1191, 71] width 160 height 39
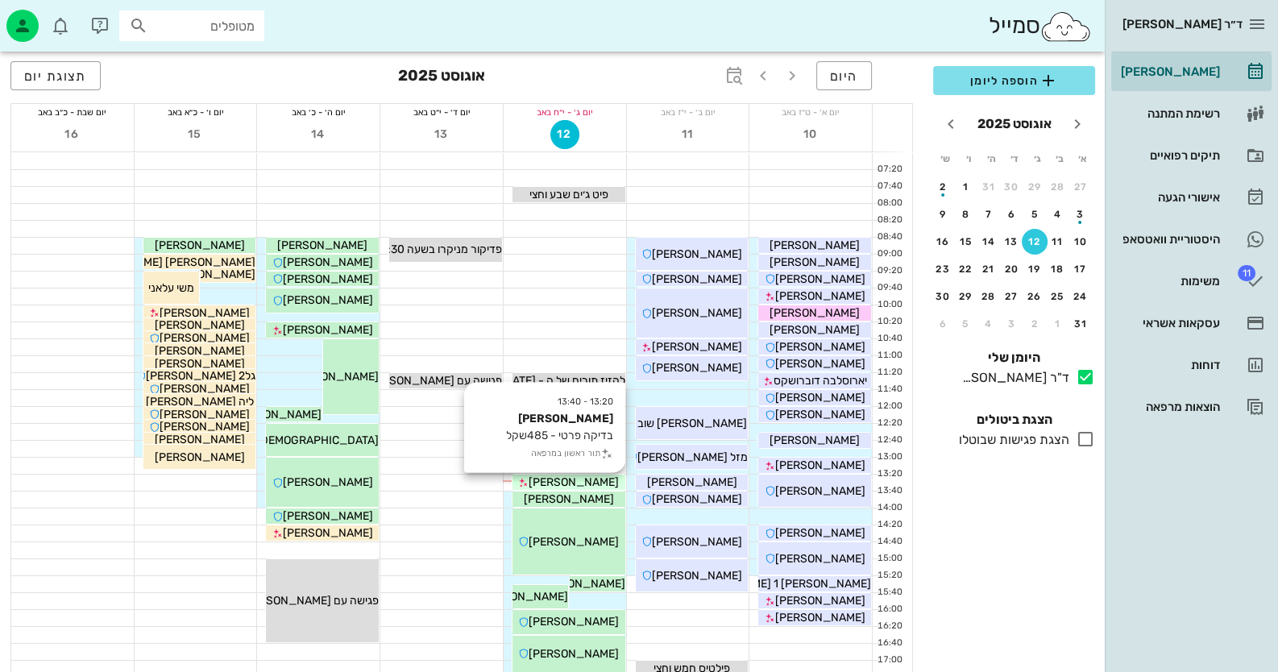
click at [582, 483] on span "[PERSON_NAME]" at bounding box center [574, 483] width 90 height 14
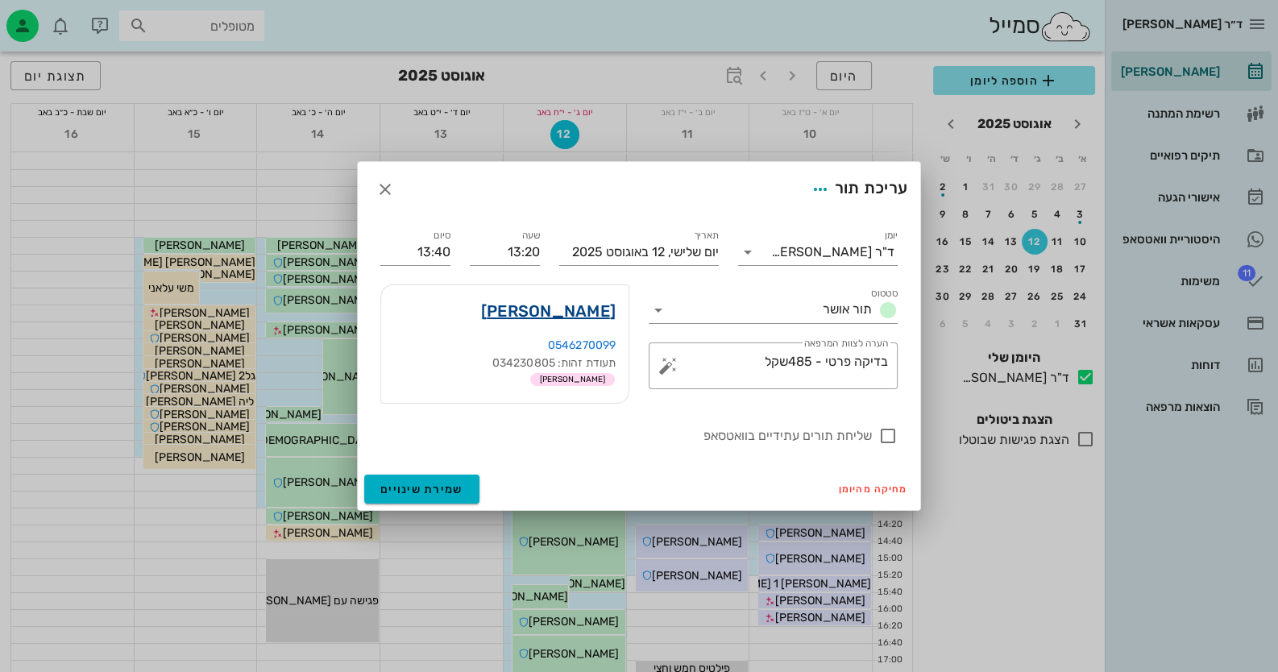
click at [556, 302] on link "[PERSON_NAME]" at bounding box center [548, 311] width 135 height 26
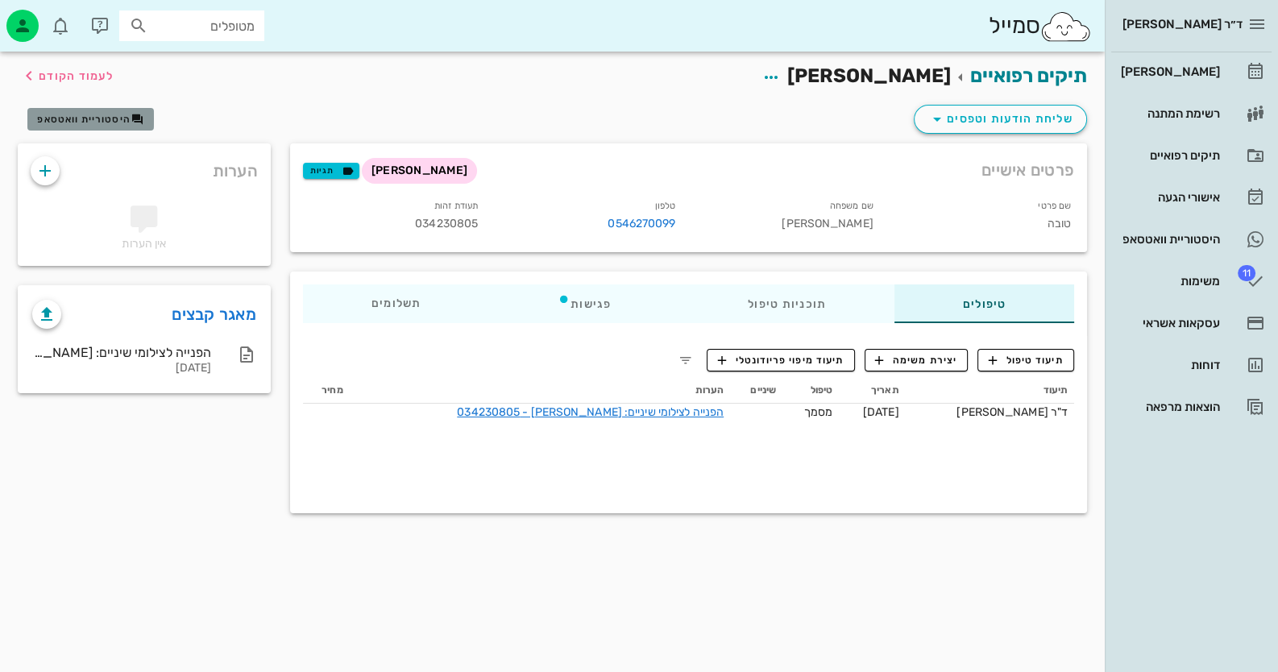
click at [85, 123] on span "היסטוריית וואטסאפ" at bounding box center [83, 119] width 93 height 11
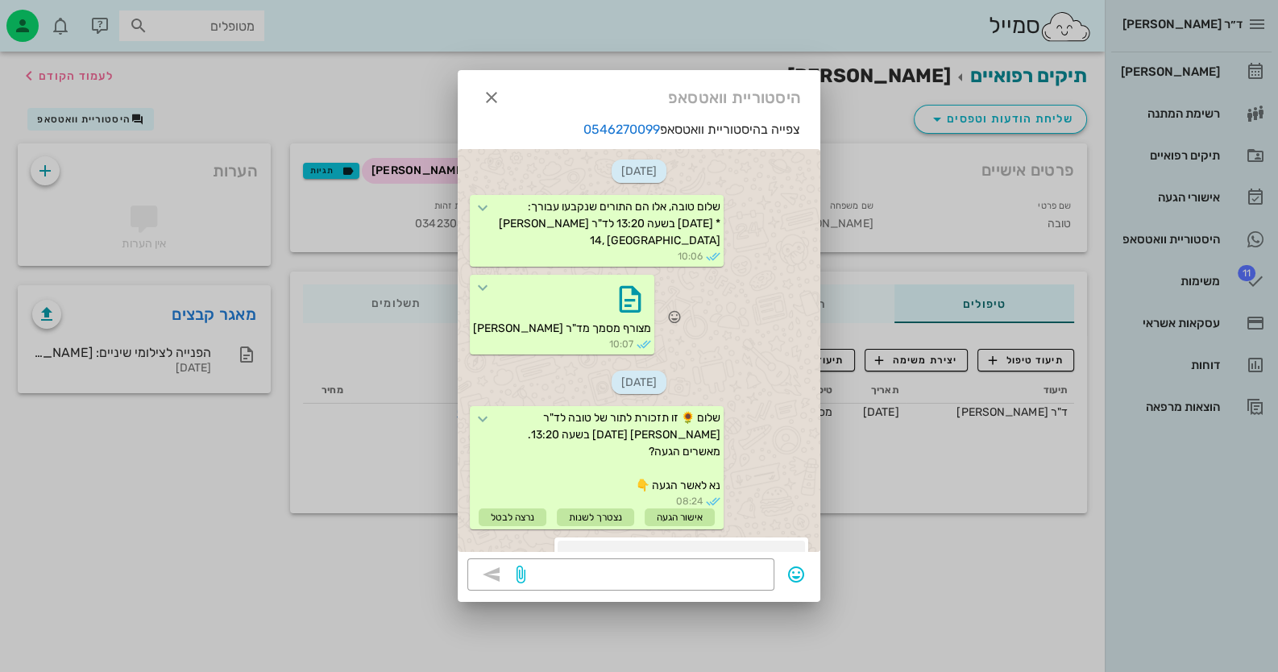
click at [553, 335] on span "מצורף מסמך מד"ר [PERSON_NAME]" at bounding box center [562, 329] width 178 height 14
click at [492, 297] on icon at bounding box center [482, 287] width 19 height 19
click at [555, 320] on div at bounding box center [562, 299] width 178 height 42
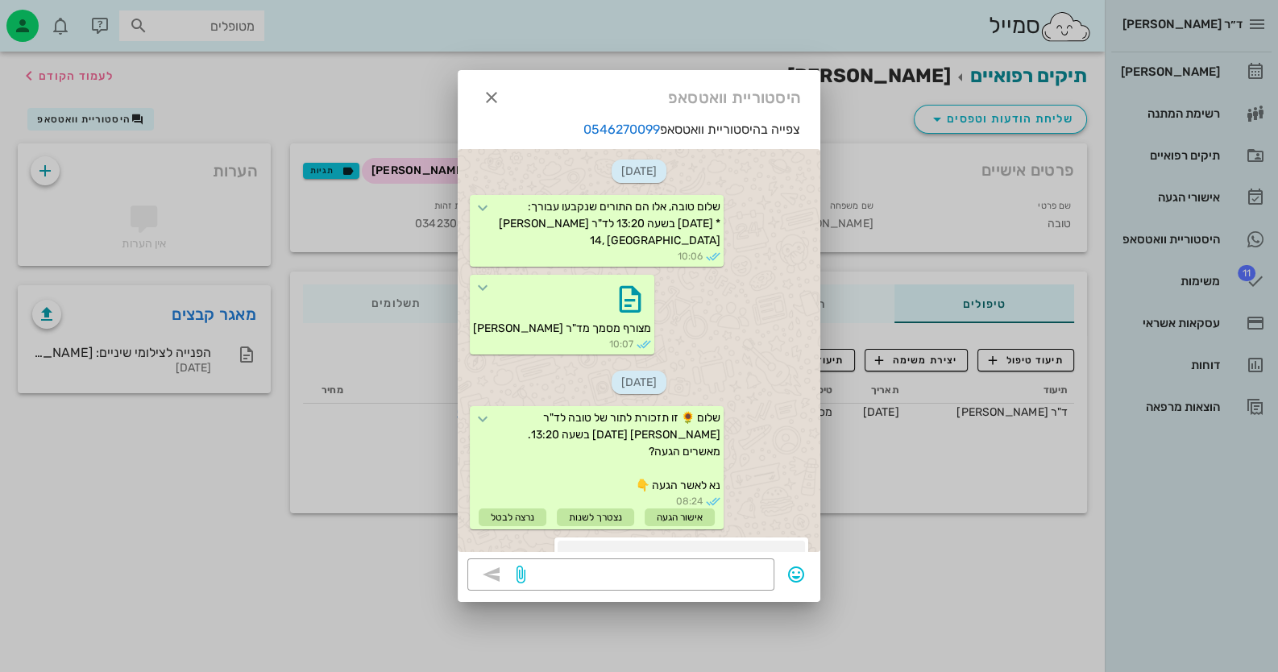
click at [506, 89] on div "היסטוריית וואטסאפ" at bounding box center [639, 95] width 363 height 50
click at [488, 102] on icon "button" at bounding box center [491, 97] width 19 height 19
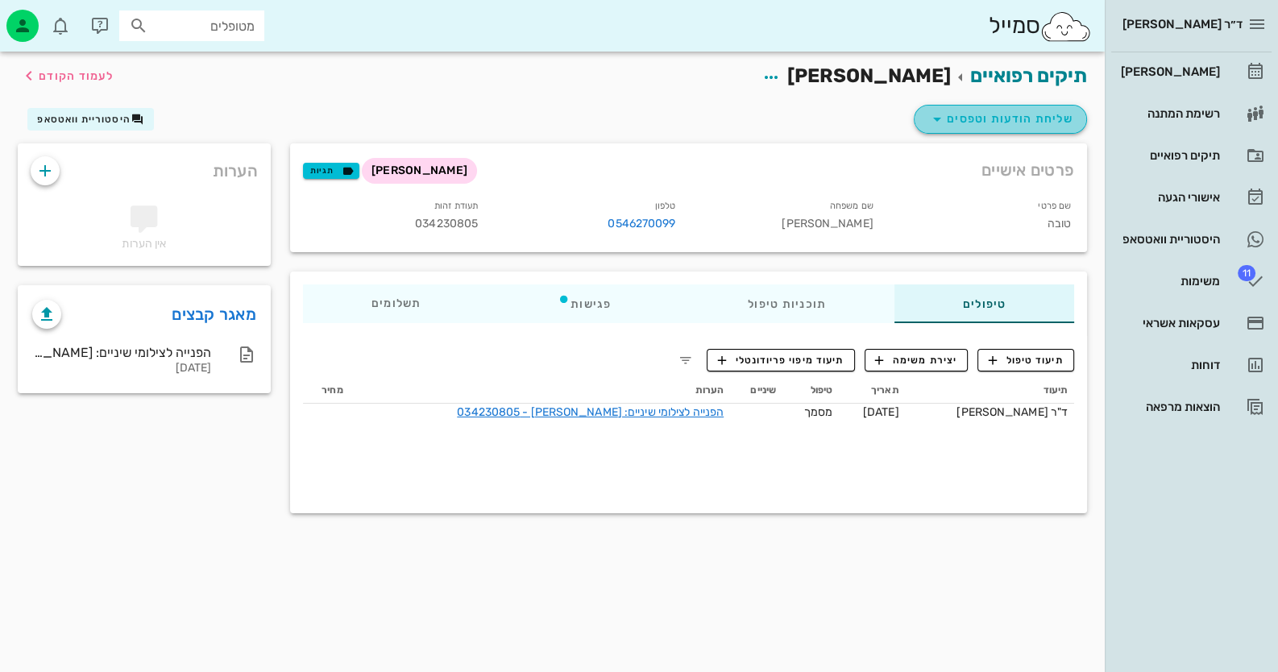
click at [1031, 115] on span "שליחת הודעות וטפסים" at bounding box center [1001, 119] width 146 height 19
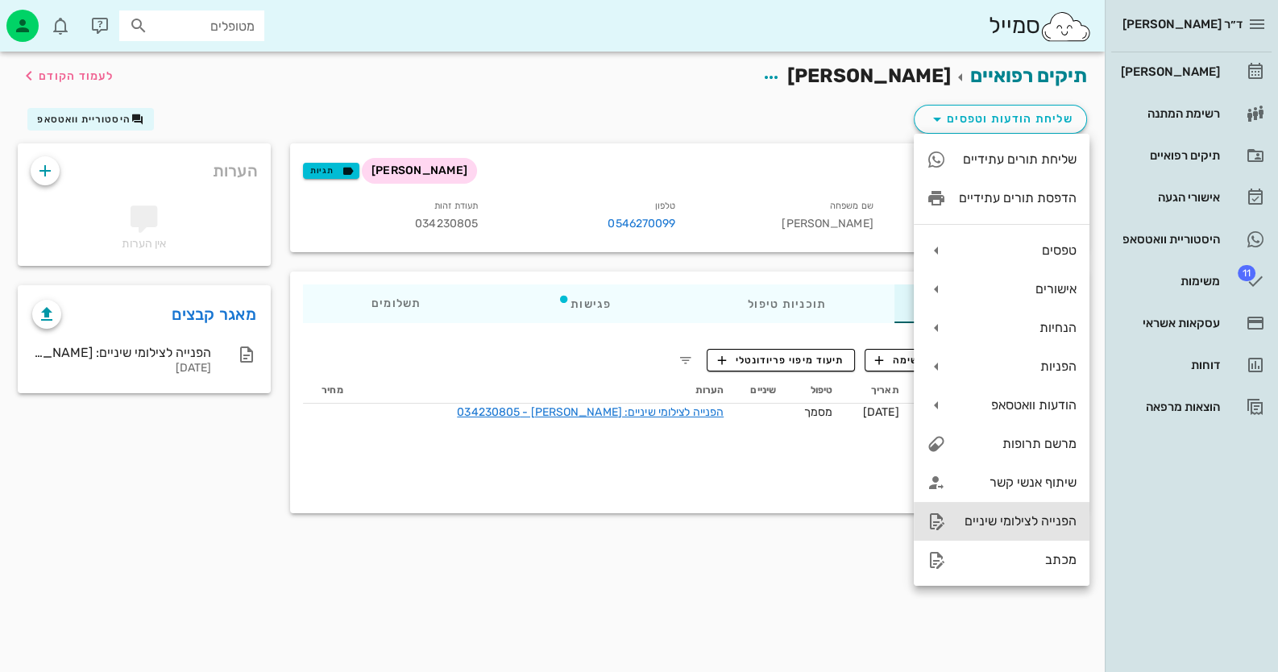
click at [1057, 531] on div "הפנייה לצילומי שיניים" at bounding box center [1002, 521] width 176 height 39
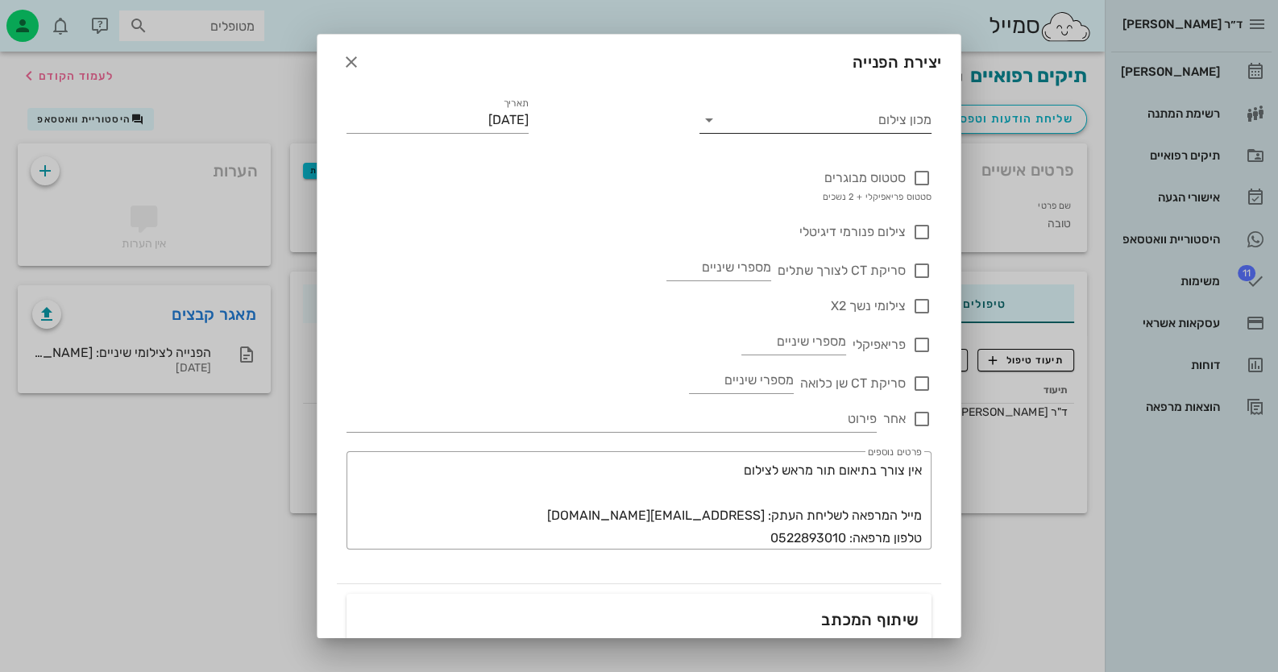
click at [903, 119] on input "מכון צילום" at bounding box center [828, 120] width 207 height 26
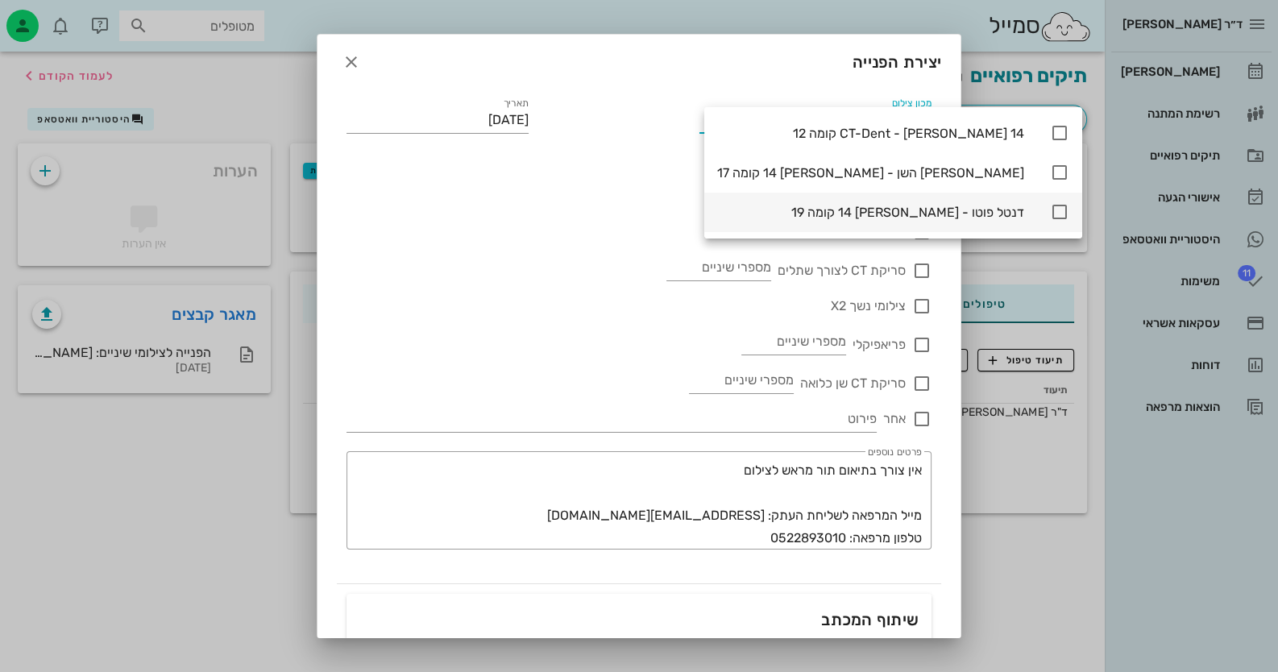
click at [1050, 214] on icon at bounding box center [1059, 211] width 19 height 19
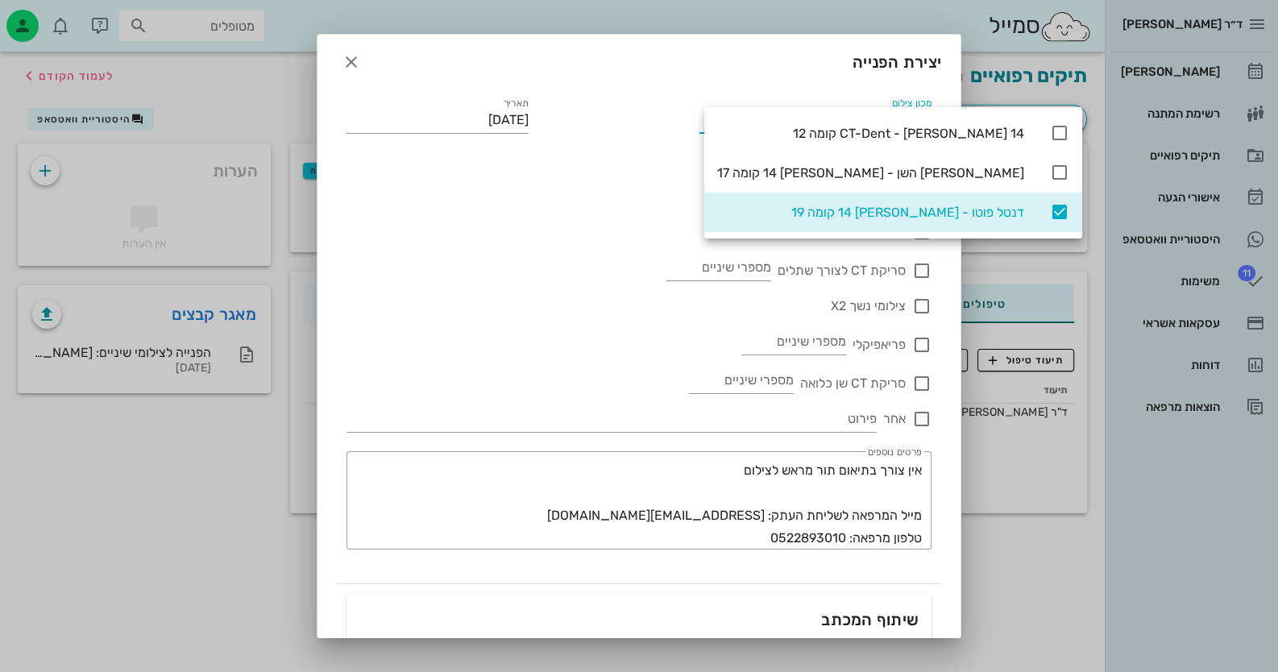
click at [910, 251] on div "סריקת CT לצורך שתלים" at bounding box center [855, 262] width 154 height 35
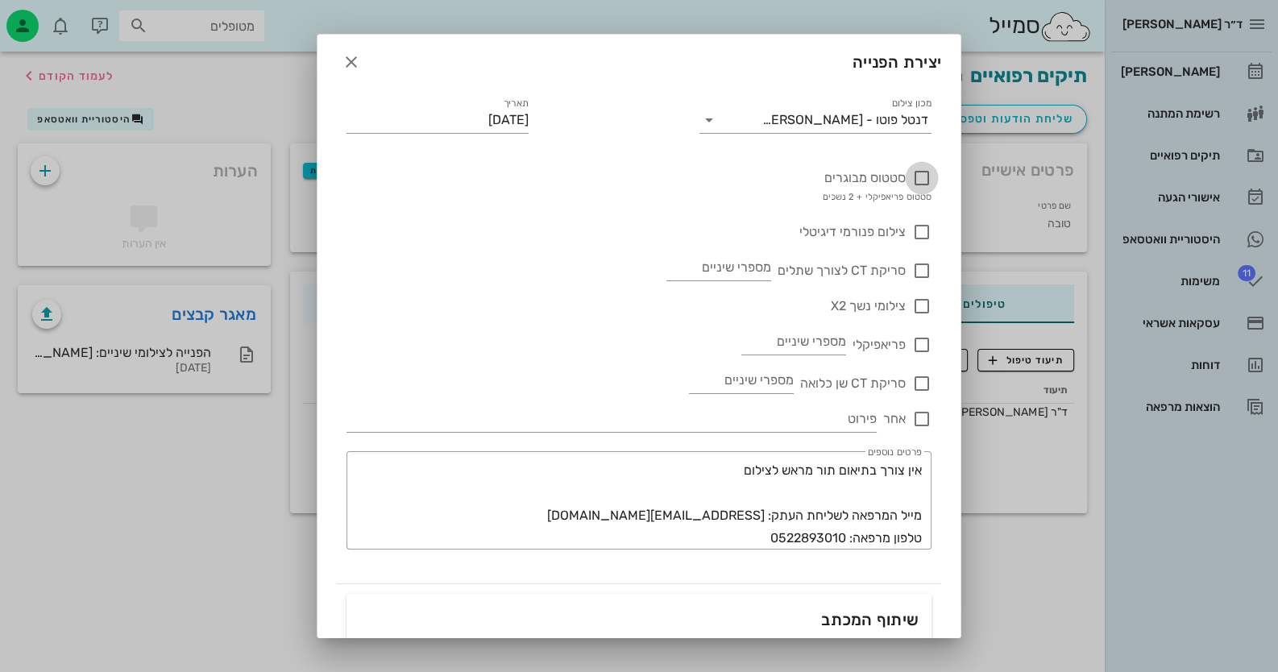
click at [923, 187] on div at bounding box center [921, 177] width 27 height 27
checkbox input "true"
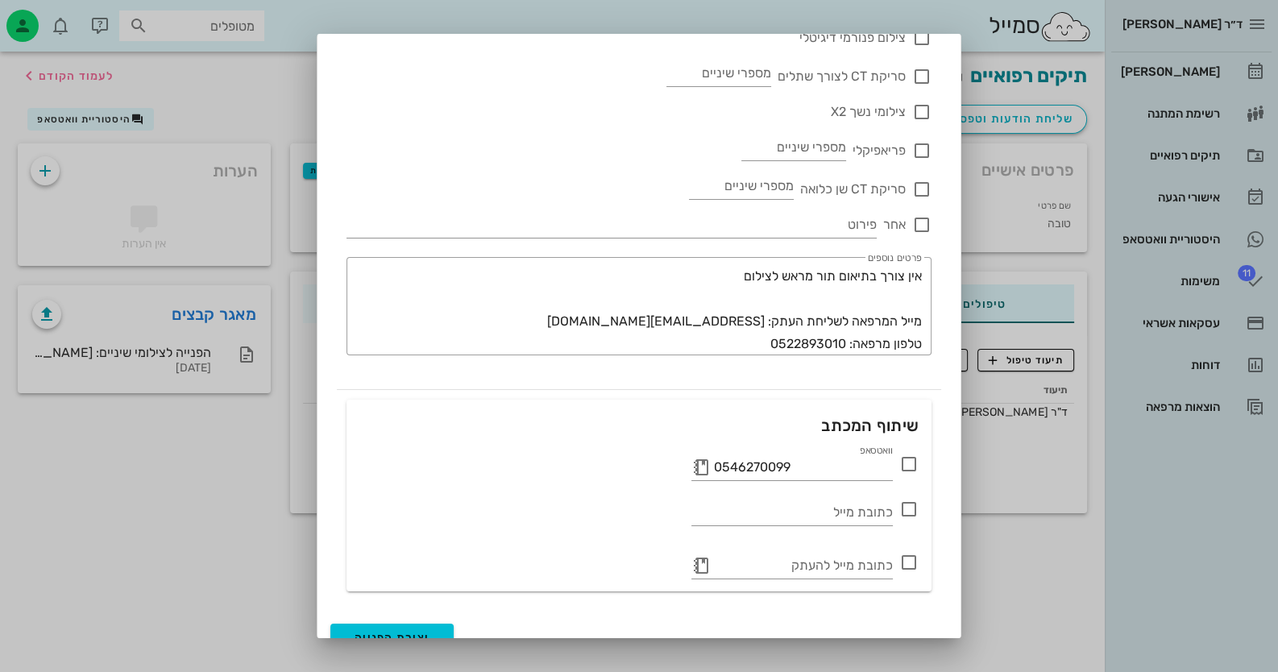
scroll to position [214, 0]
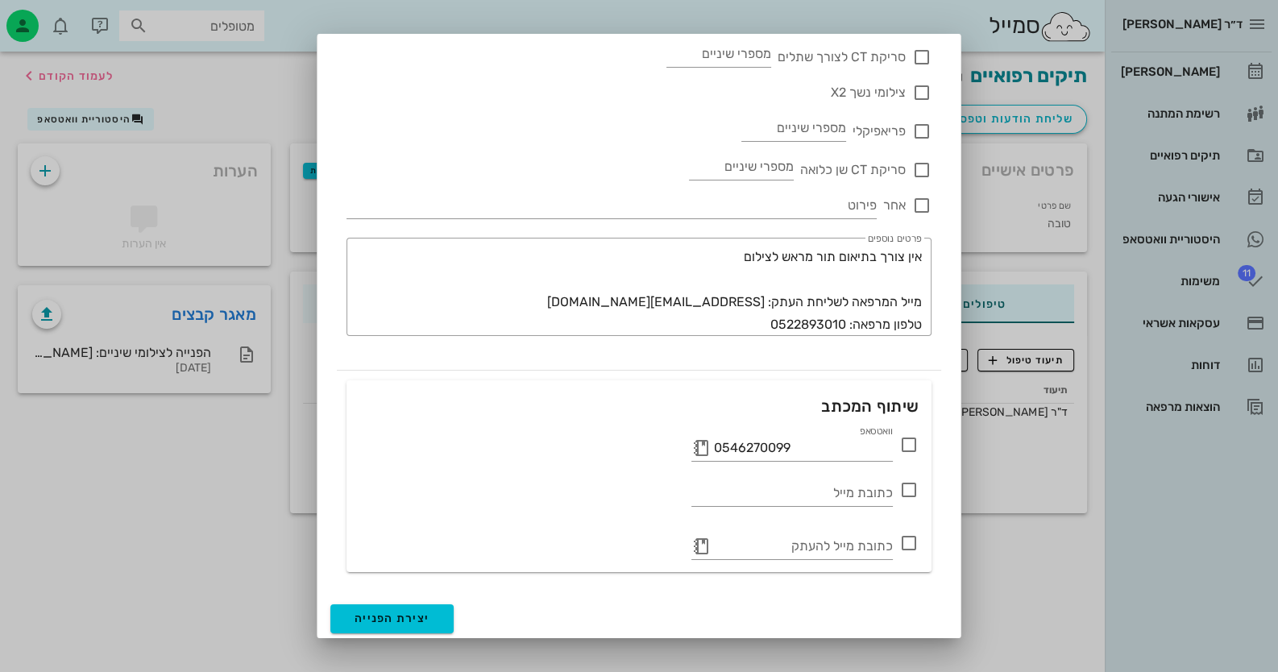
click at [906, 446] on icon at bounding box center [908, 444] width 19 height 19
click at [443, 605] on button "יצירת הפנייה" at bounding box center [391, 618] width 123 height 29
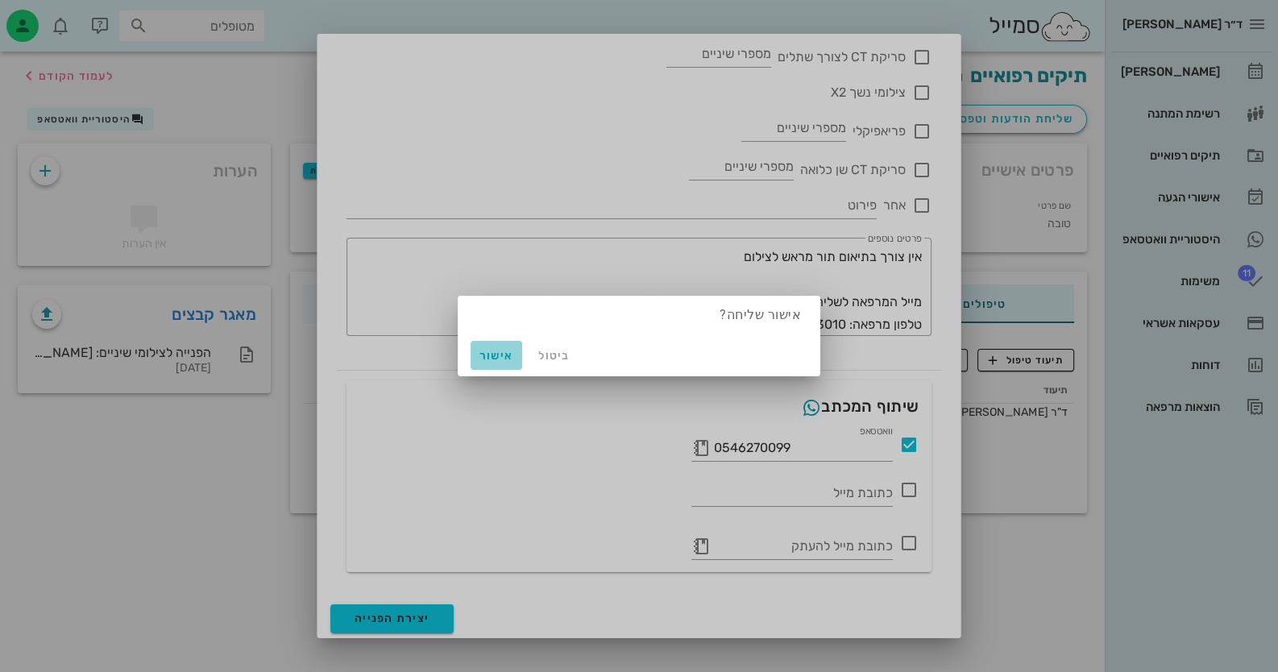
click at [497, 354] on span "אישור" at bounding box center [496, 356] width 39 height 14
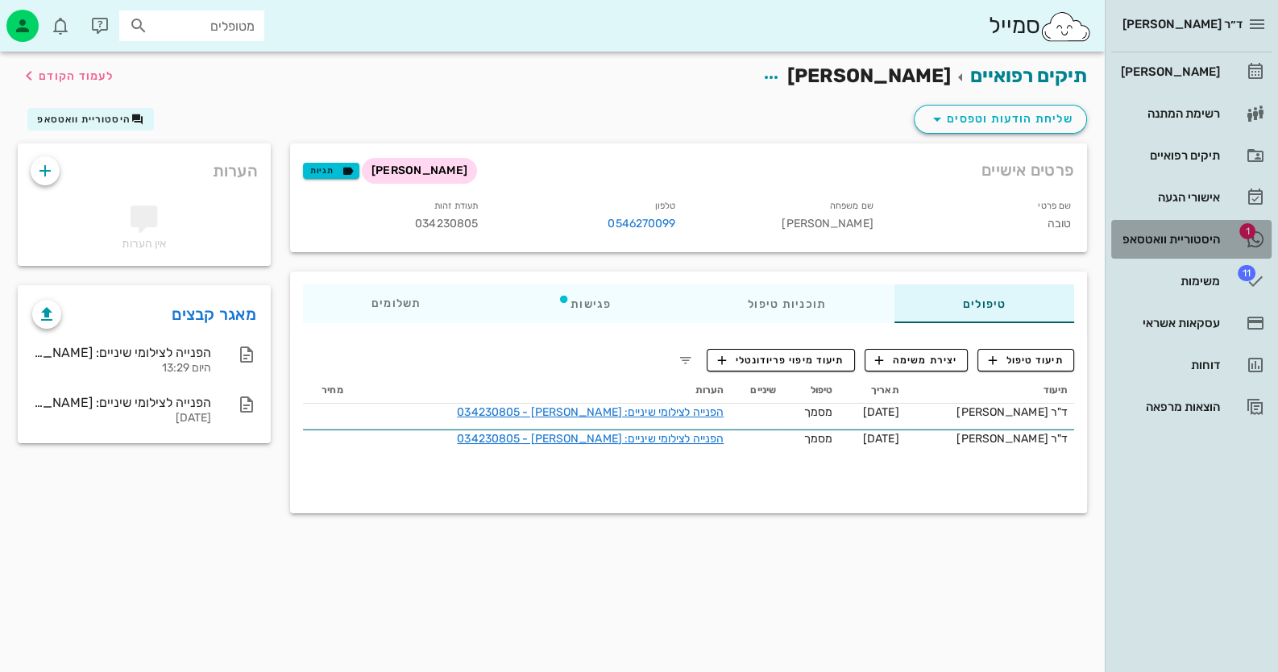
click at [1145, 239] on div "היסטוריית וואטסאפ" at bounding box center [1169, 239] width 102 height 13
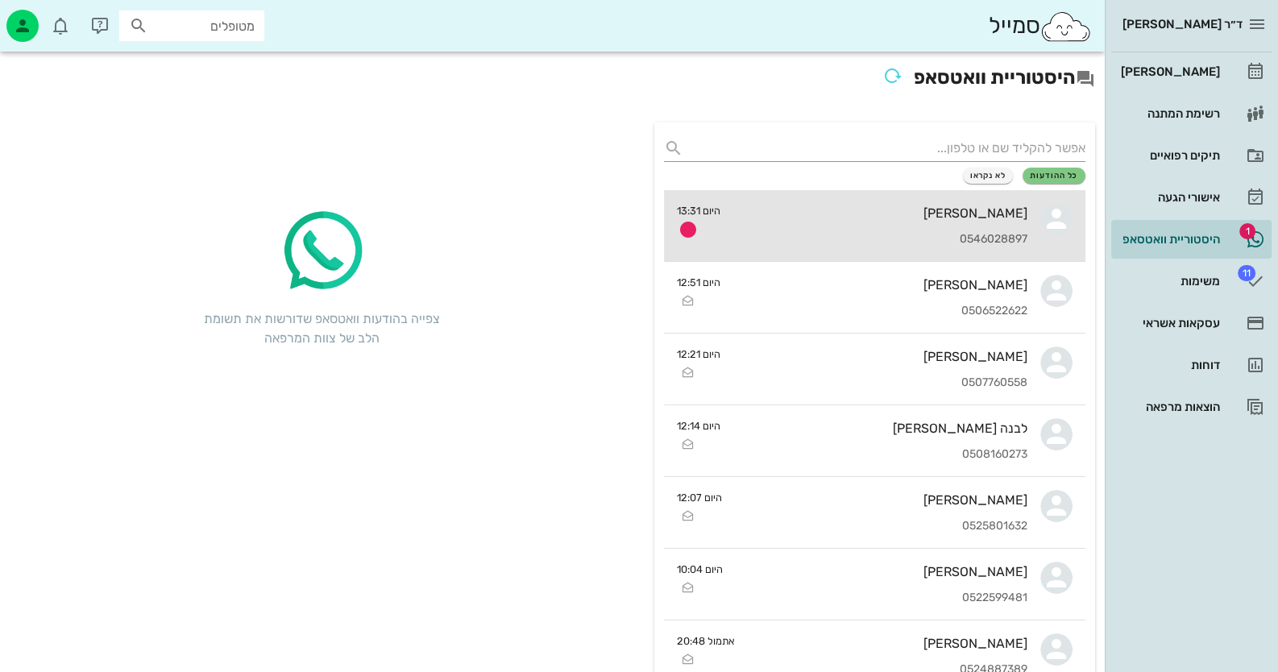
click at [984, 218] on div "[PERSON_NAME]" at bounding box center [880, 213] width 294 height 15
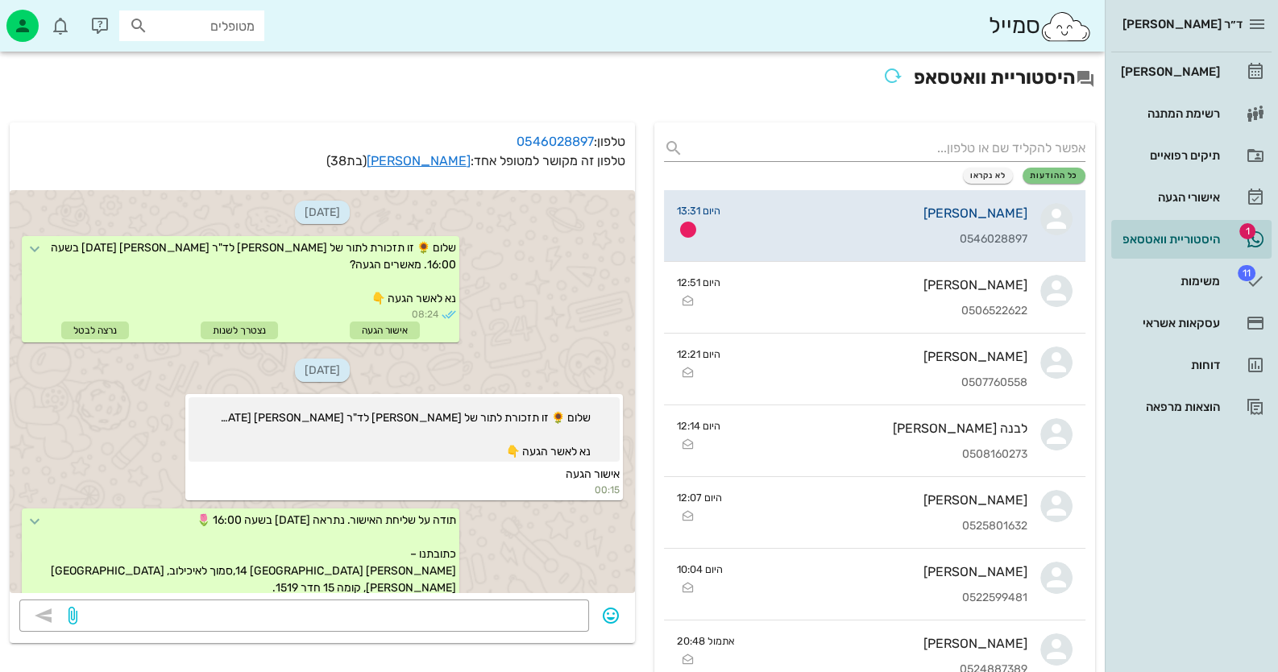
scroll to position [908, 0]
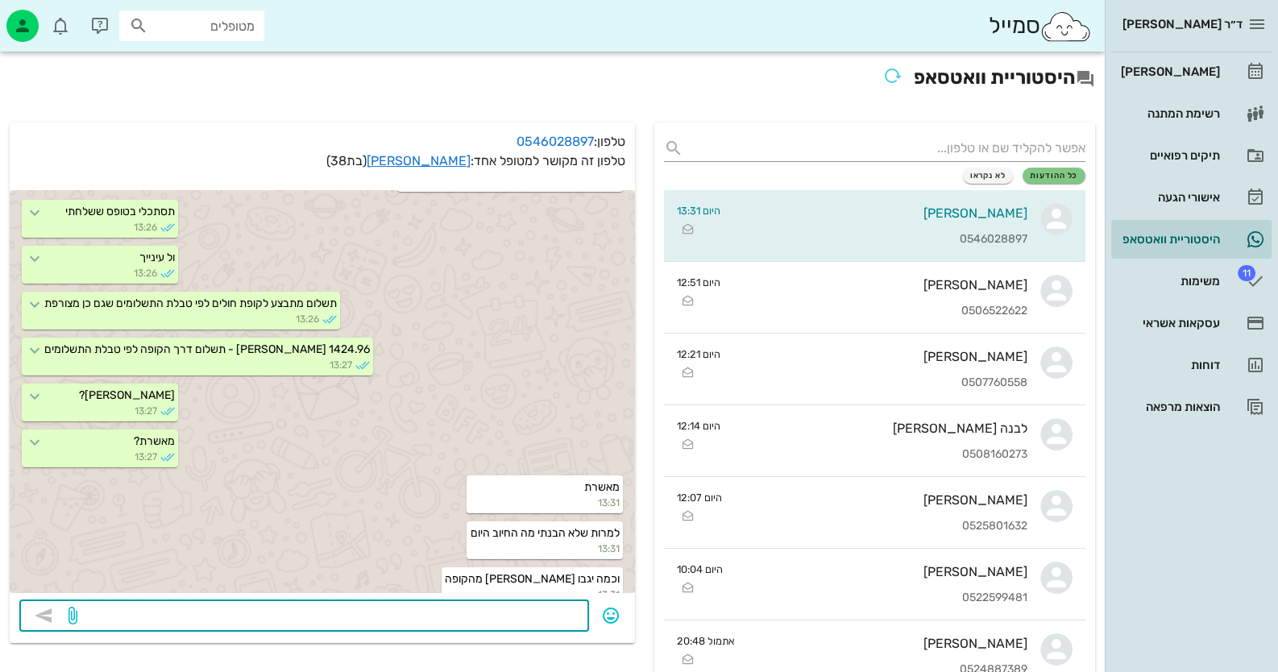
click at [458, 625] on textarea at bounding box center [330, 617] width 499 height 26
type textarea "כתבתי לך בדיוק"
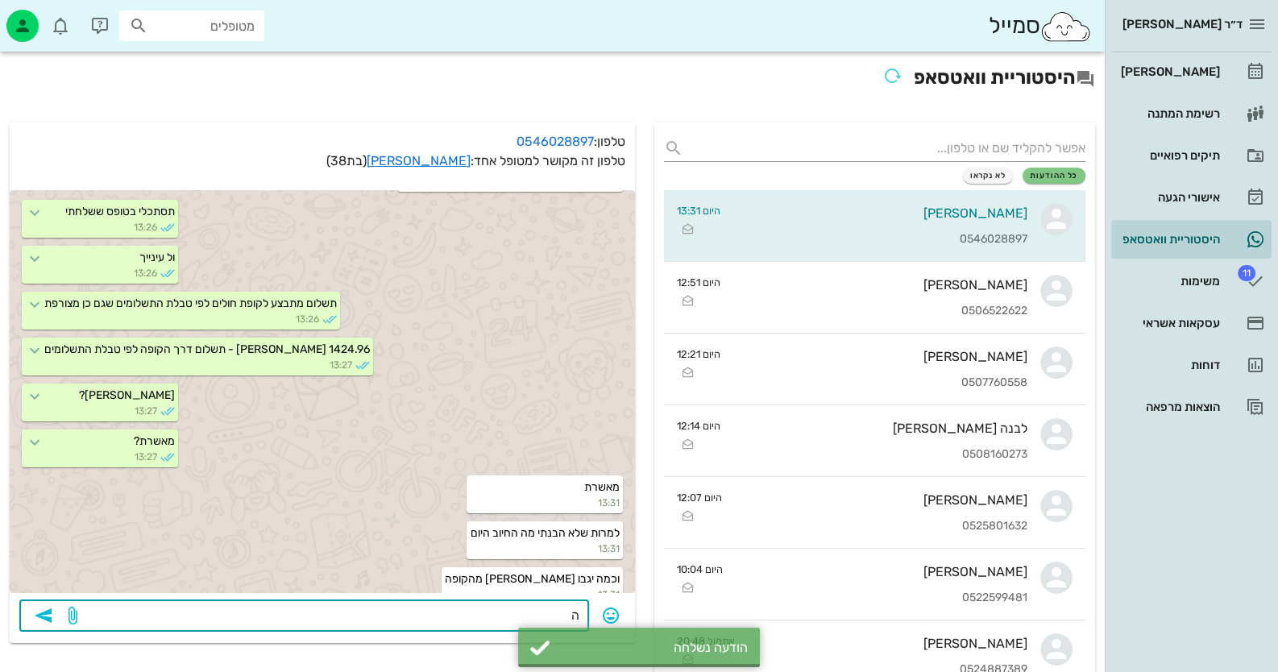
scroll to position [954, 0]
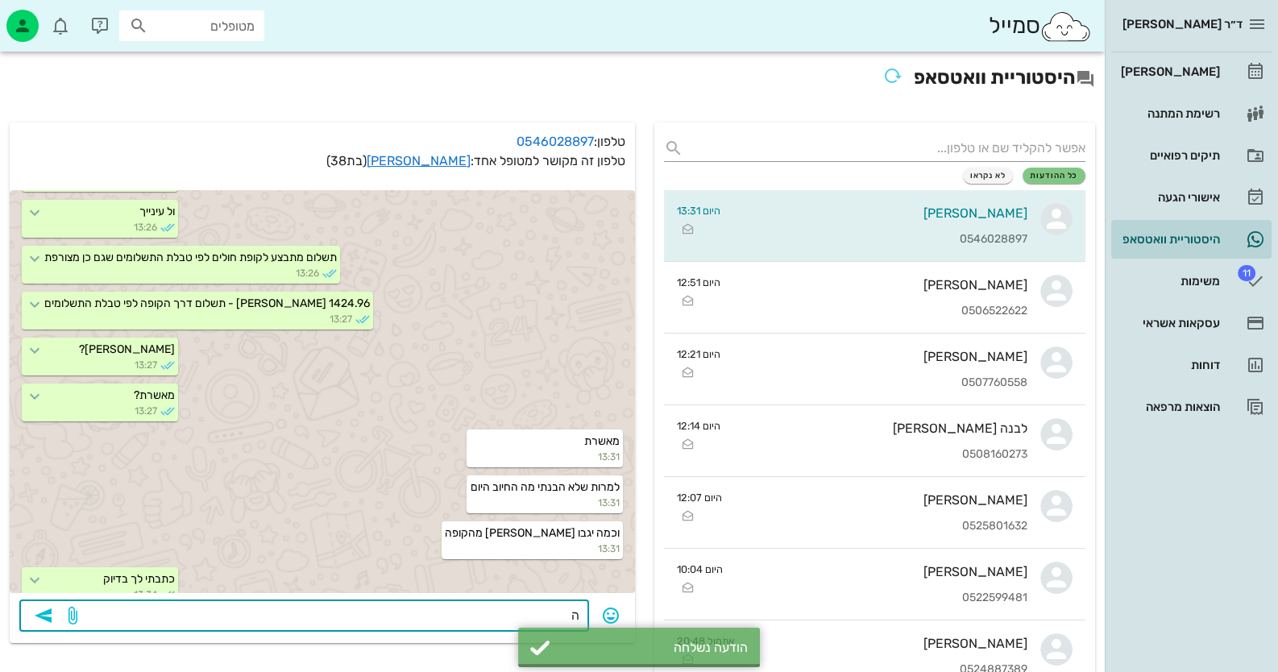
type textarea "ה"
type textarea "1"
type textarea "לא מובן [PERSON_NAME] מה לא ברור לך"
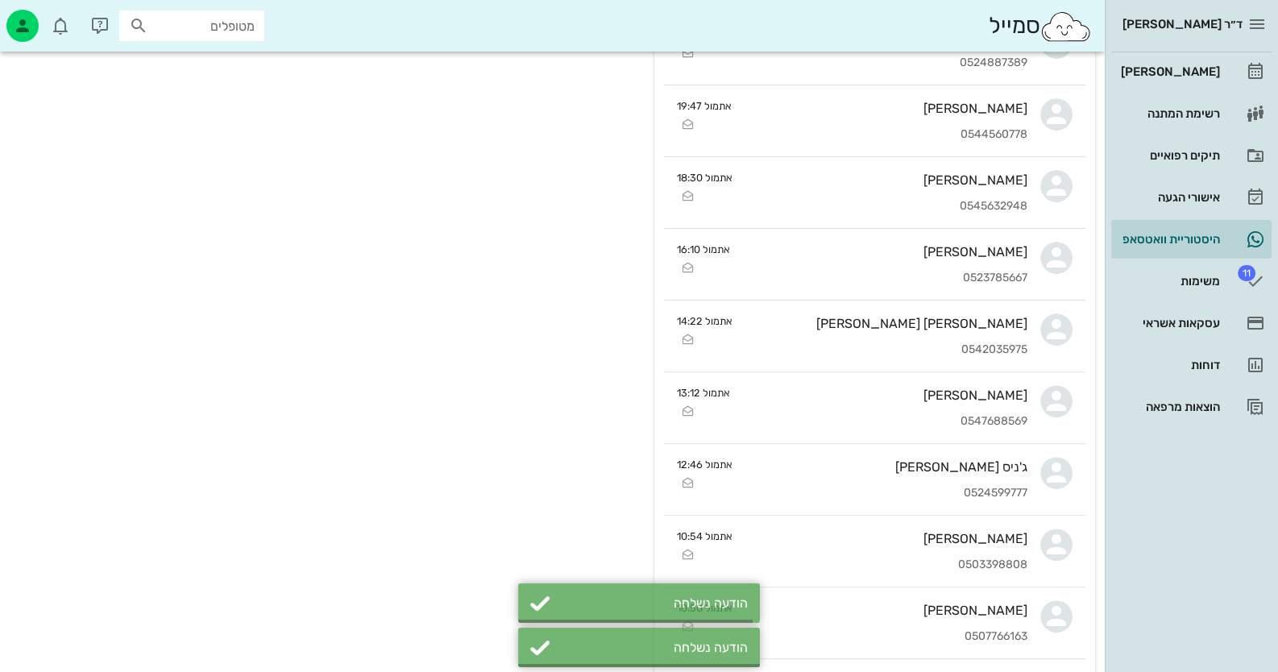
scroll to position [1000, 0]
type textarea "לא מבינה את לא חיכולה לאשר"
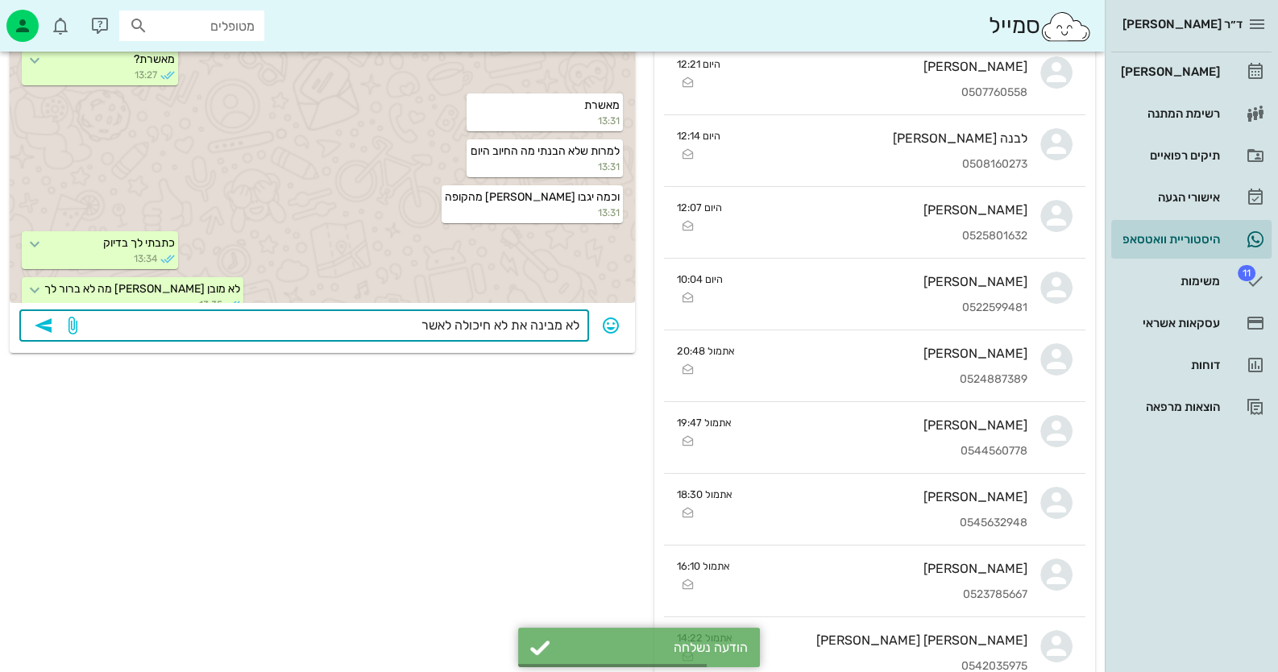
scroll to position [285, 0]
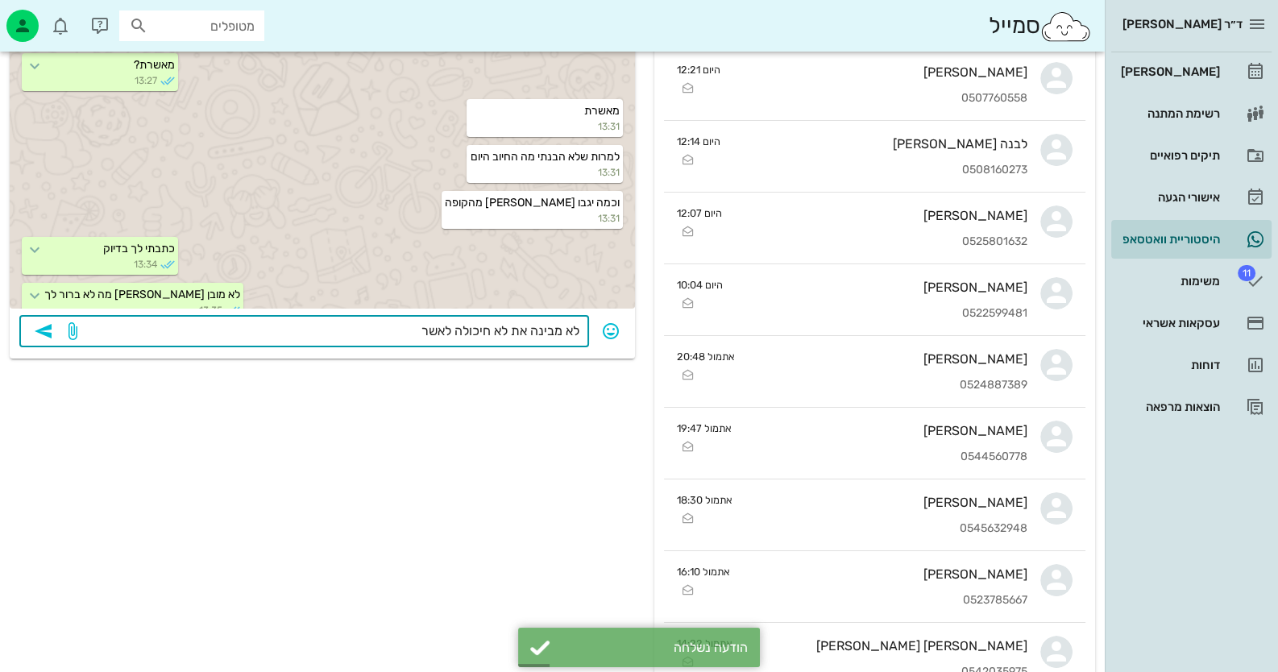
drag, startPoint x: 391, startPoint y: 330, endPoint x: 629, endPoint y: 334, distance: 238.6
click at [629, 334] on div "​ לא מבינה את לא חיכולה לאשר" at bounding box center [322, 337] width 625 height 44
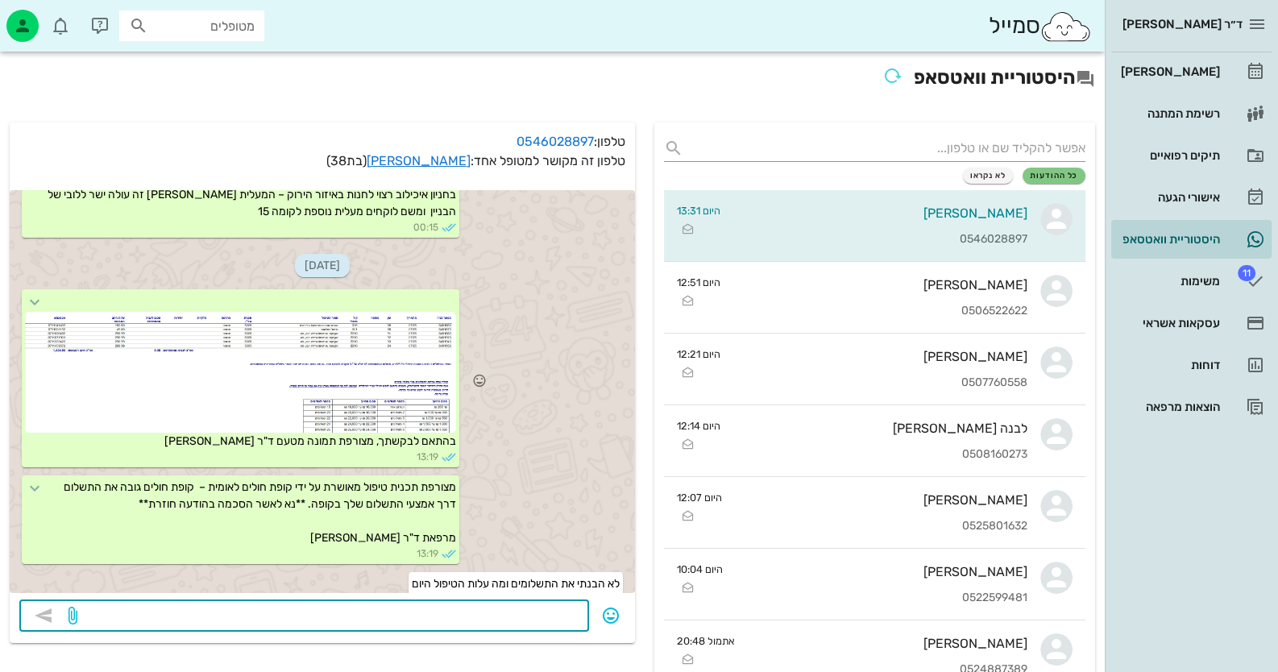
scroll to position [436, 0]
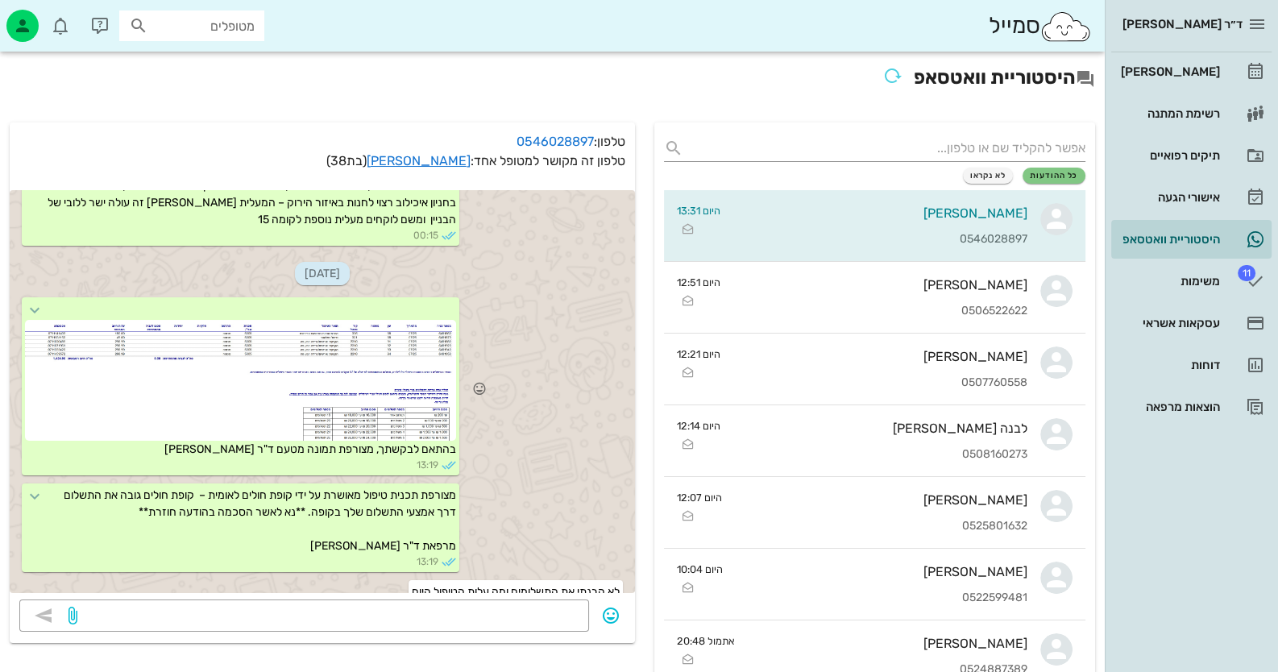
click at [238, 331] on div at bounding box center [240, 380] width 431 height 121
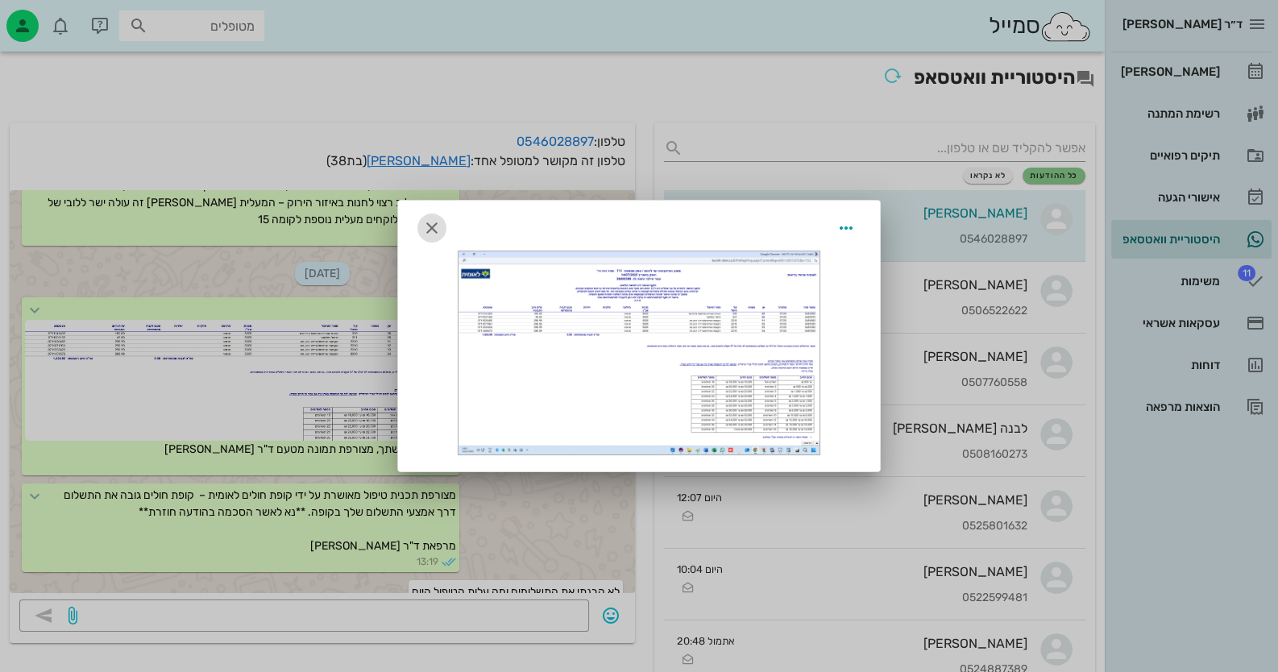
click at [438, 235] on icon "button" at bounding box center [431, 227] width 19 height 19
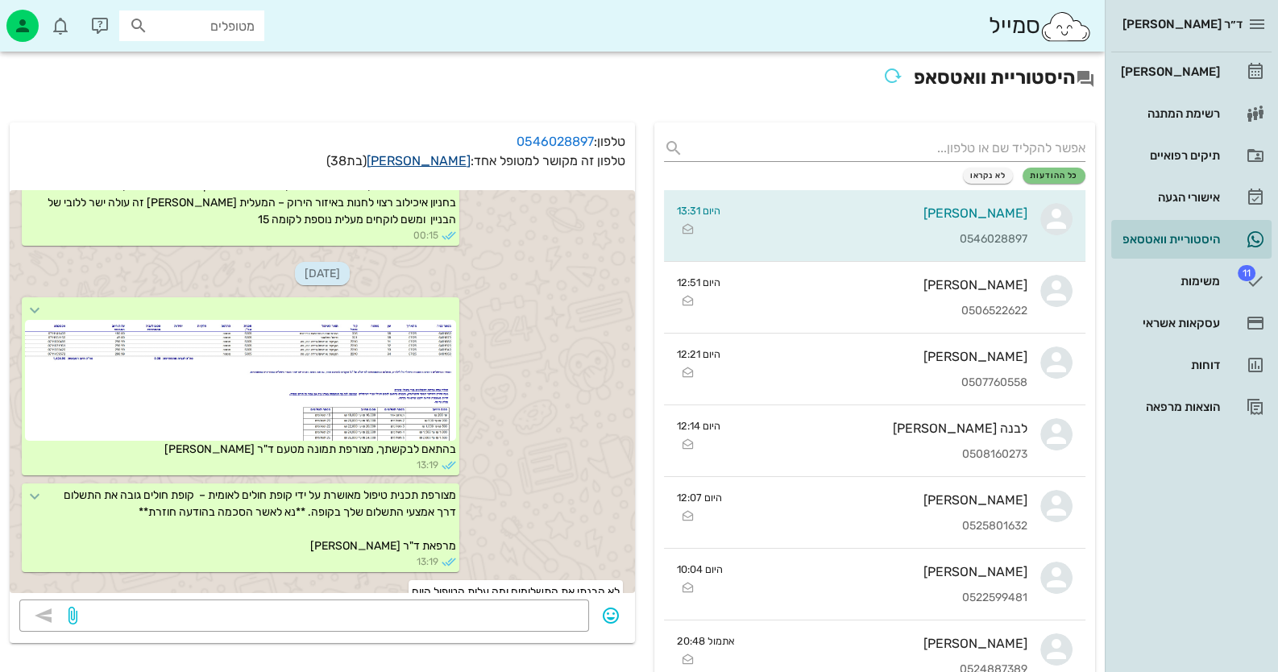
click at [435, 161] on link "[PERSON_NAME]" at bounding box center [419, 160] width 104 height 15
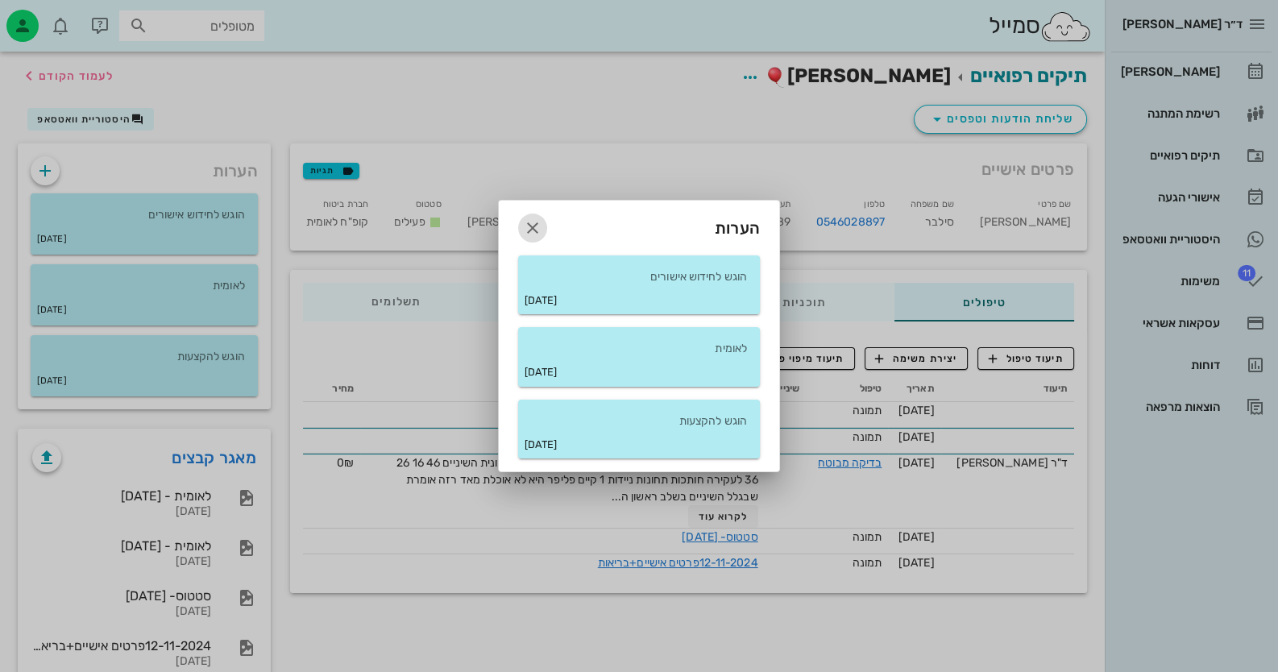
click at [528, 229] on icon "button" at bounding box center [532, 227] width 19 height 19
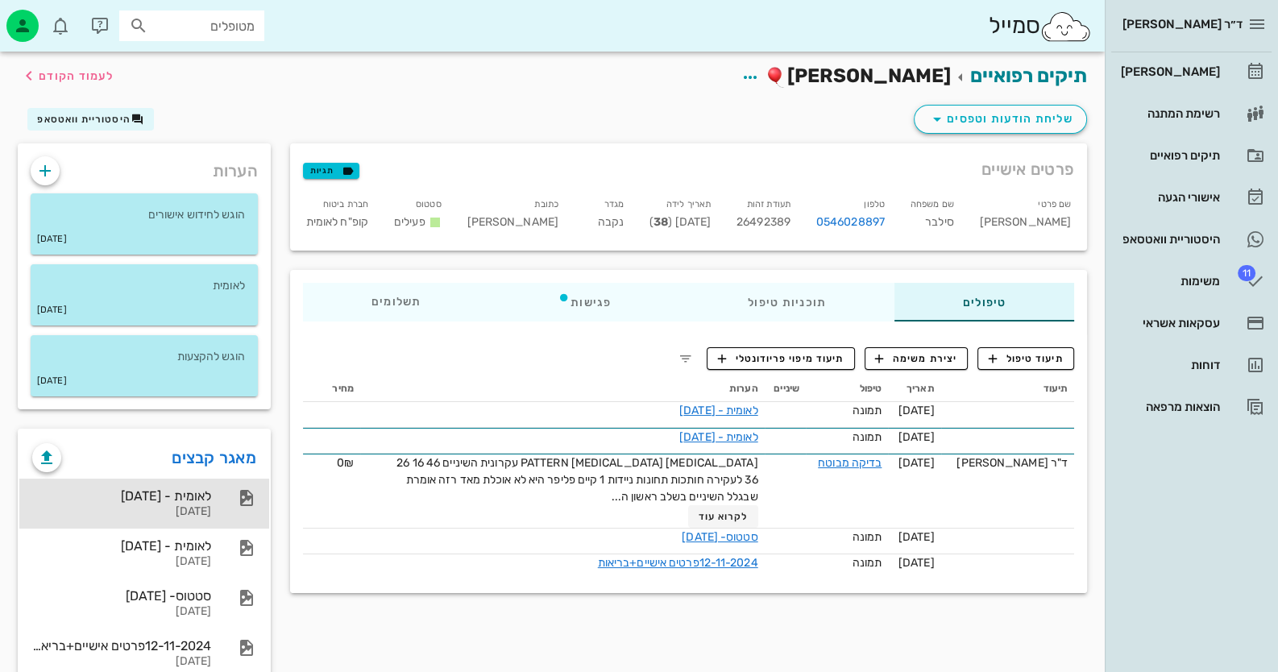
click at [197, 512] on div "[DATE]" at bounding box center [121, 512] width 179 height 14
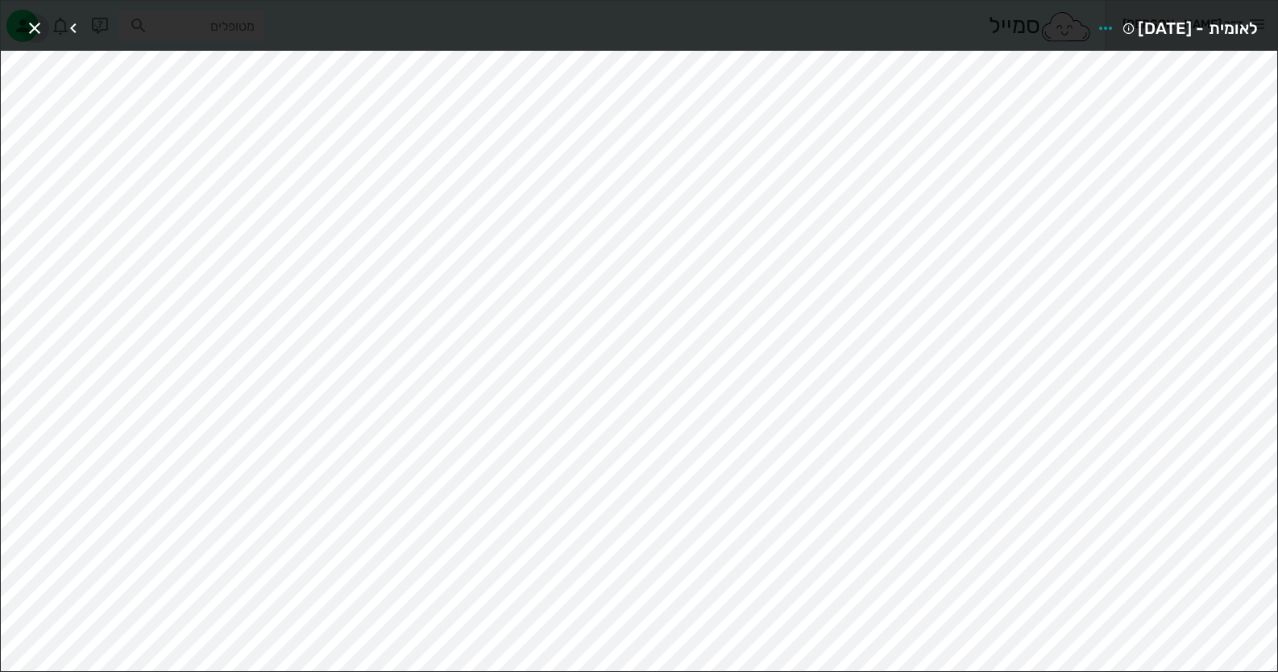
click at [40, 26] on icon "button" at bounding box center [34, 28] width 19 height 19
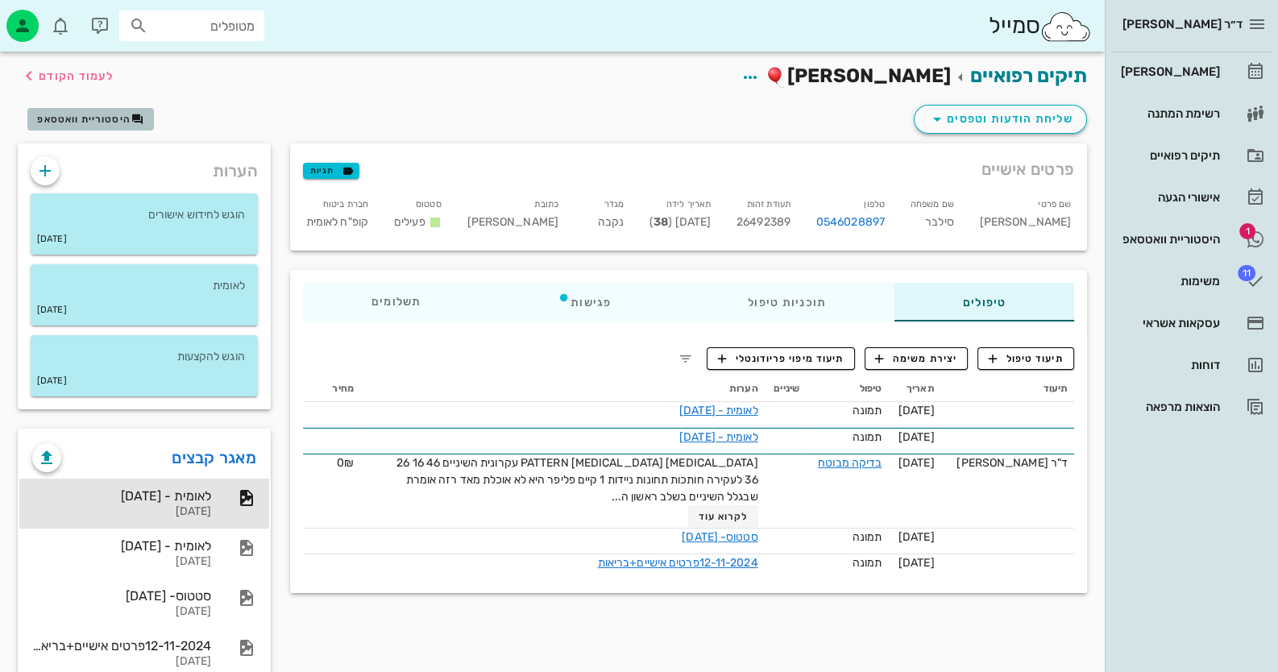
click at [110, 113] on span "היסטוריית וואטסאפ" at bounding box center [90, 119] width 106 height 13
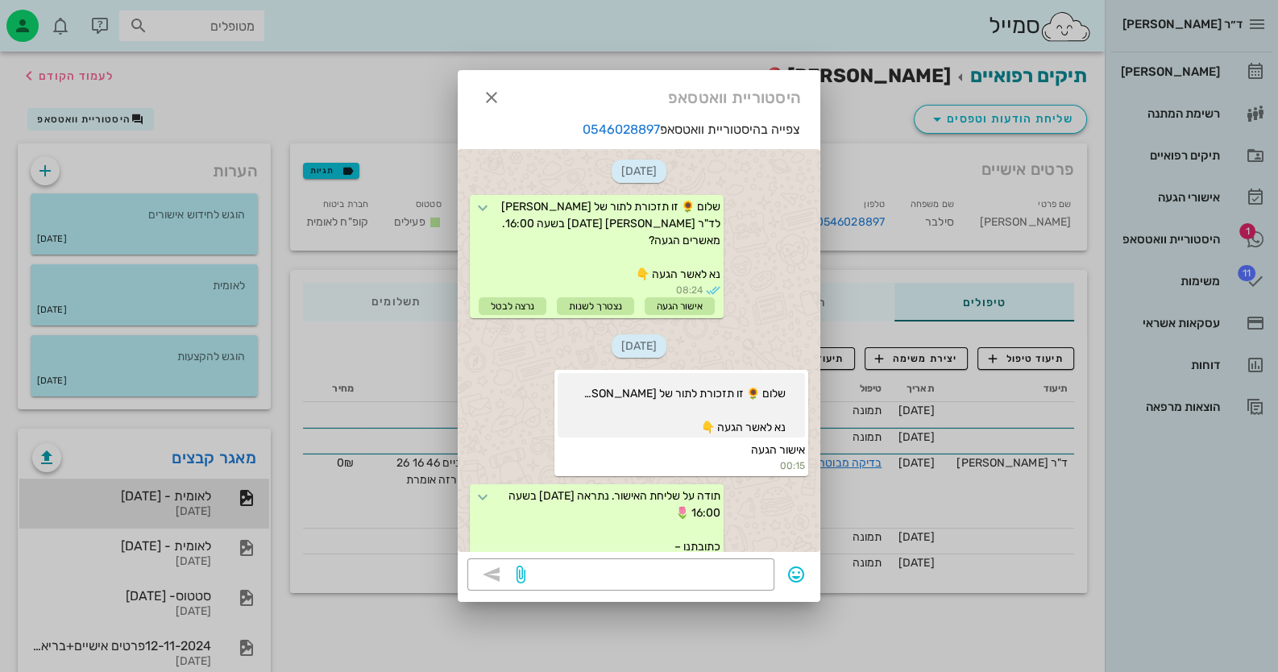
scroll to position [1301, 0]
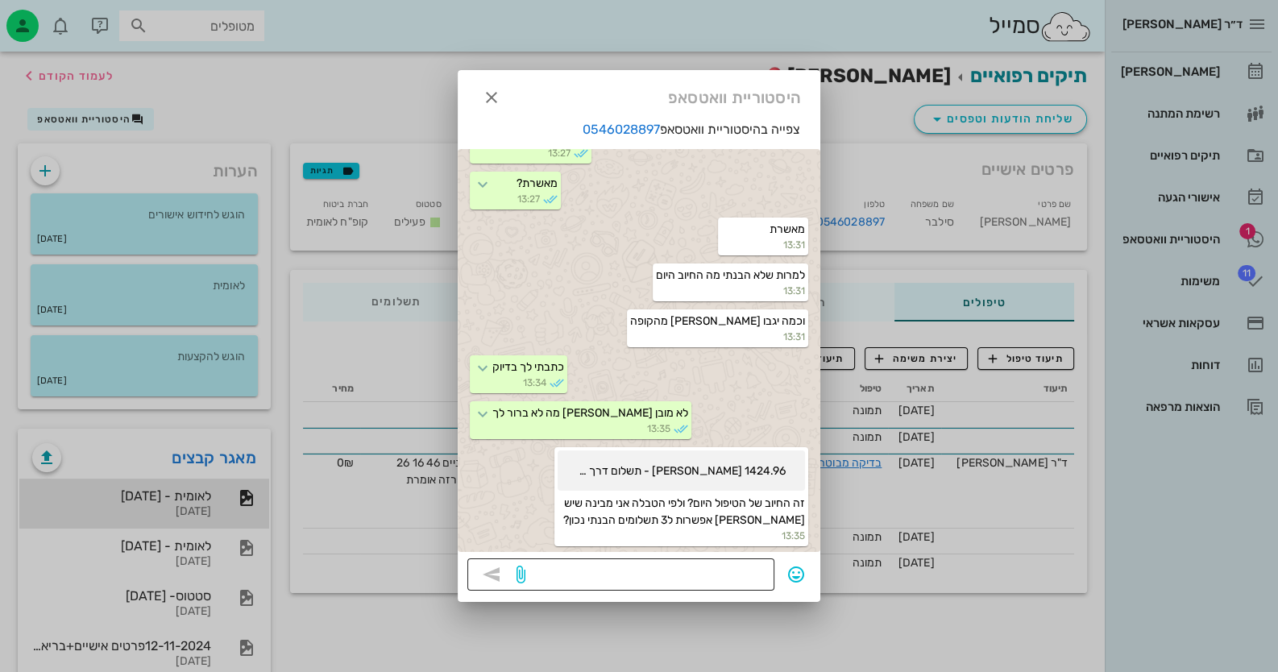
click at [722, 567] on textarea at bounding box center [647, 576] width 236 height 26
type textarea "זה החיוב של היום"
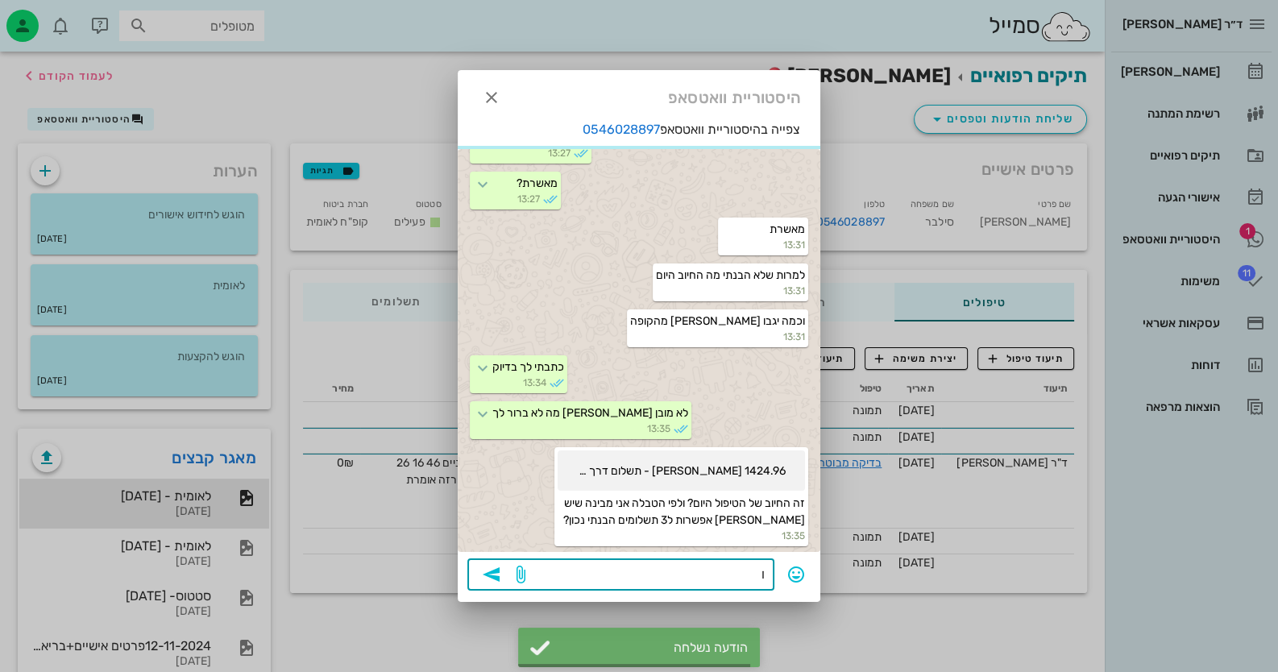
scroll to position [1347, 0]
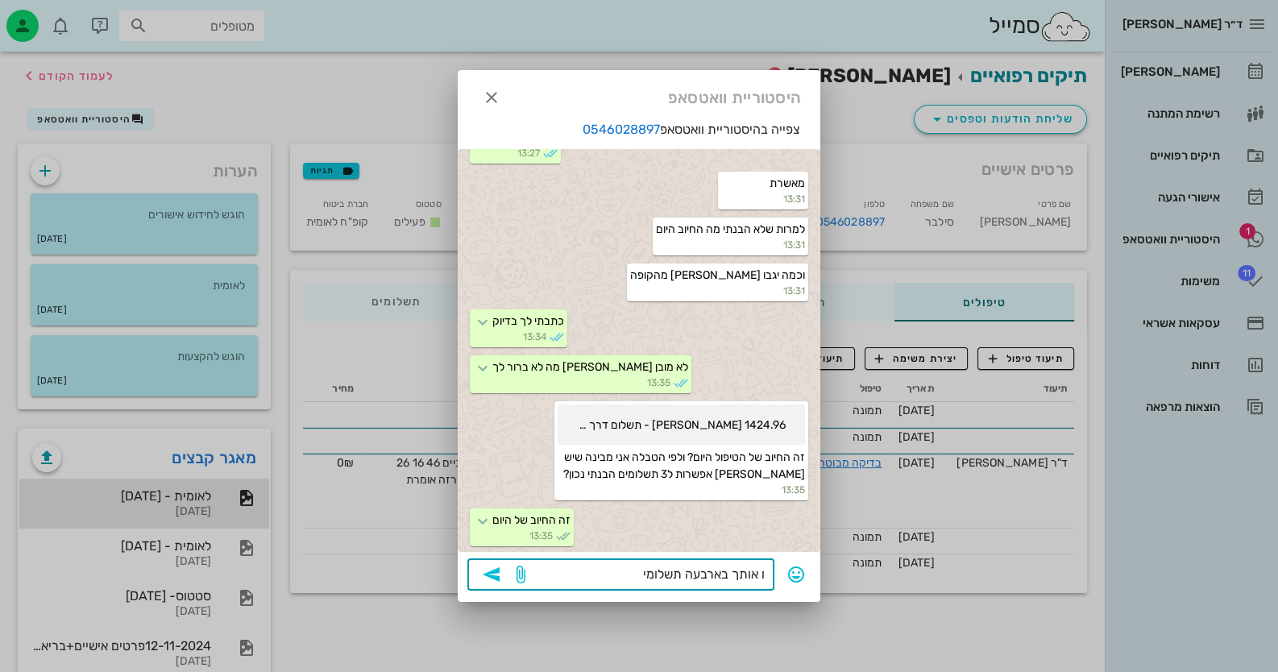
type textarea "ו אותך בארבעה תשלומים"
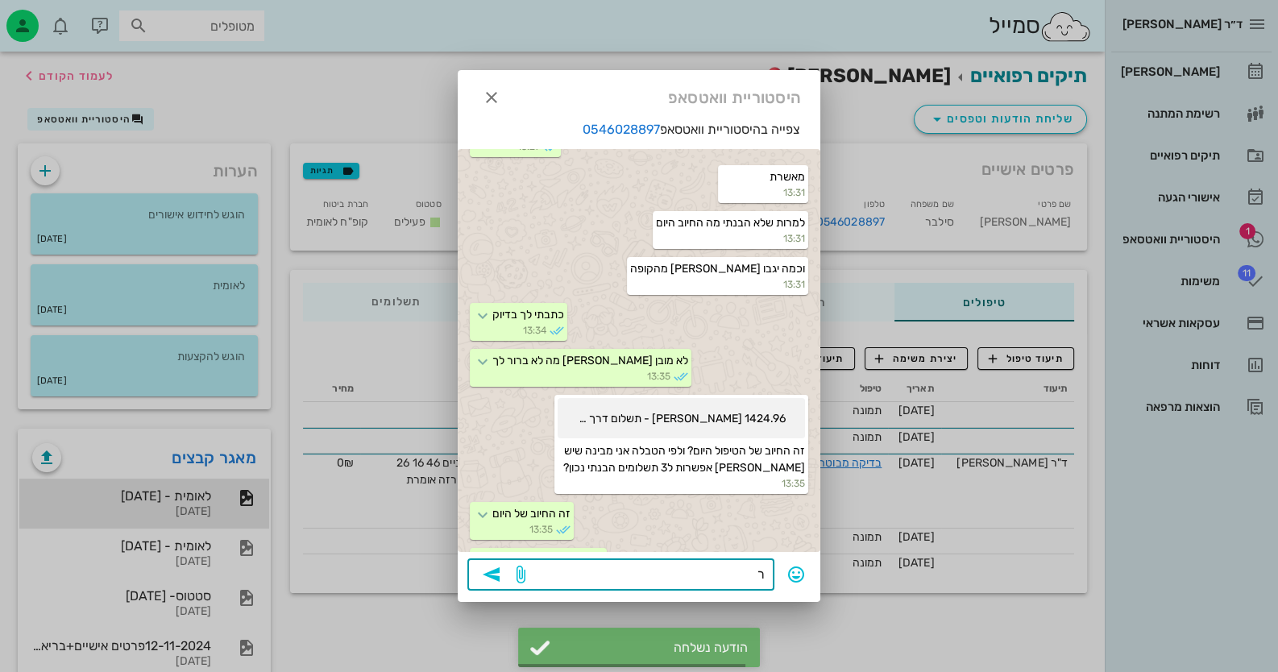
scroll to position [1393, 0]
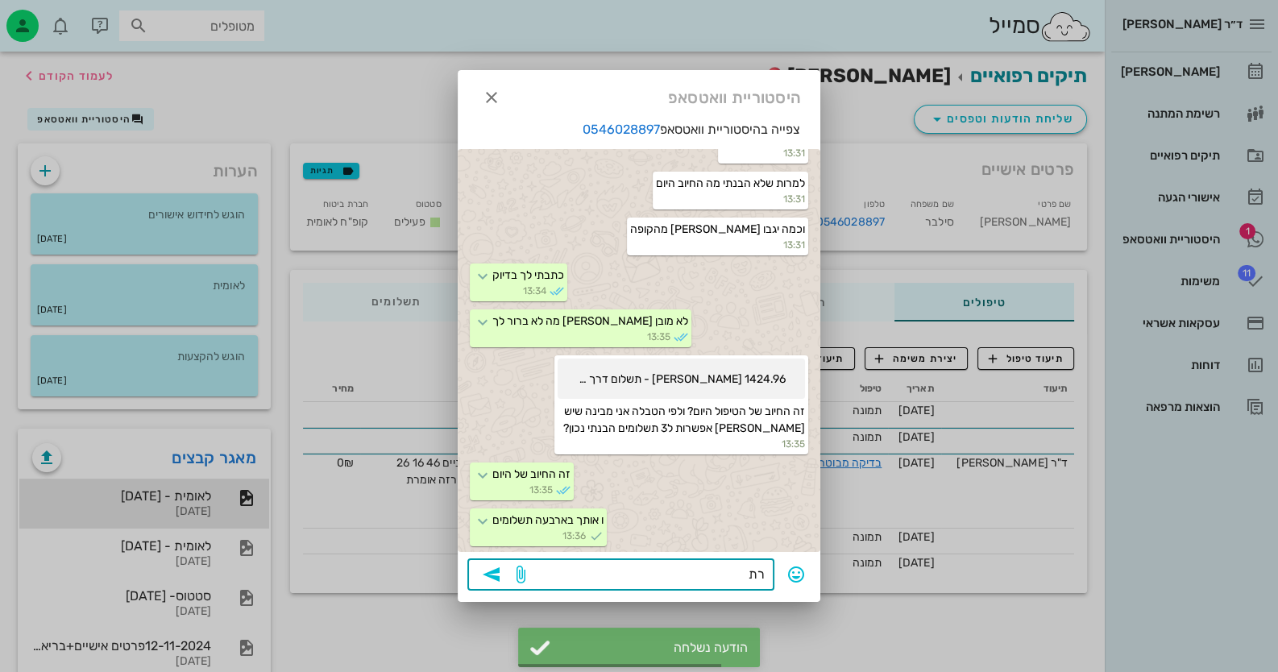
type textarea "רת?"
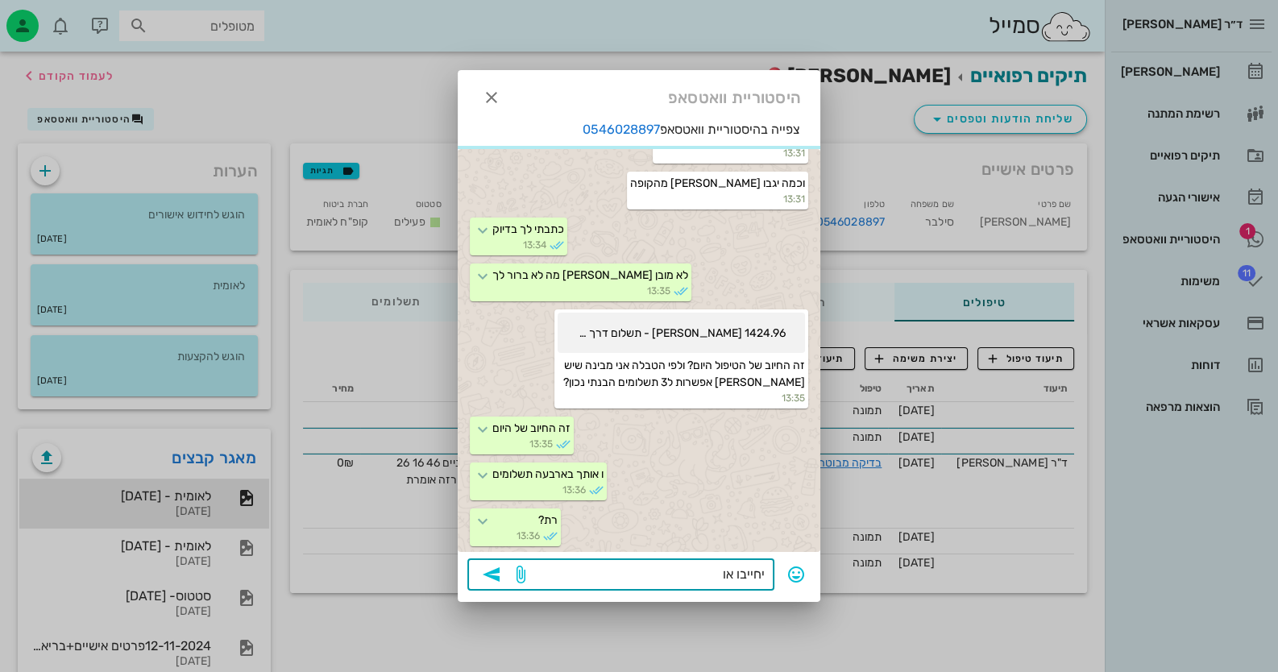
scroll to position [1485, 0]
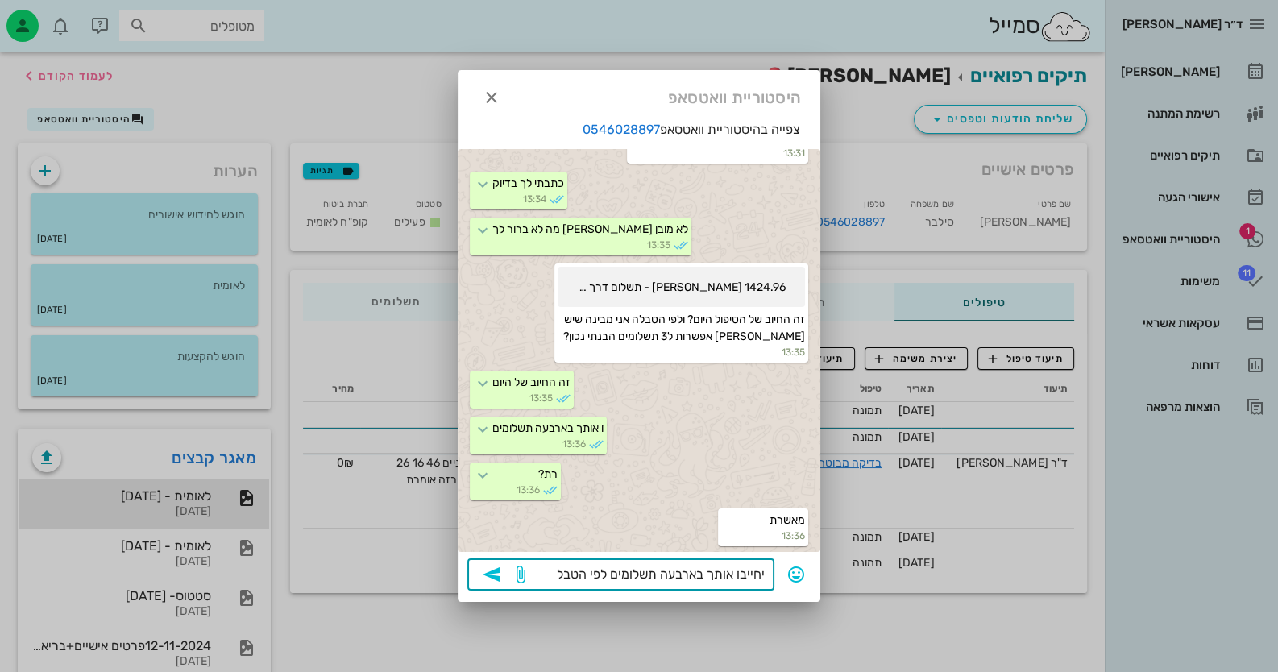
type textarea "יחייבו אותך בארבעה תשלומים לפי הטבלה"
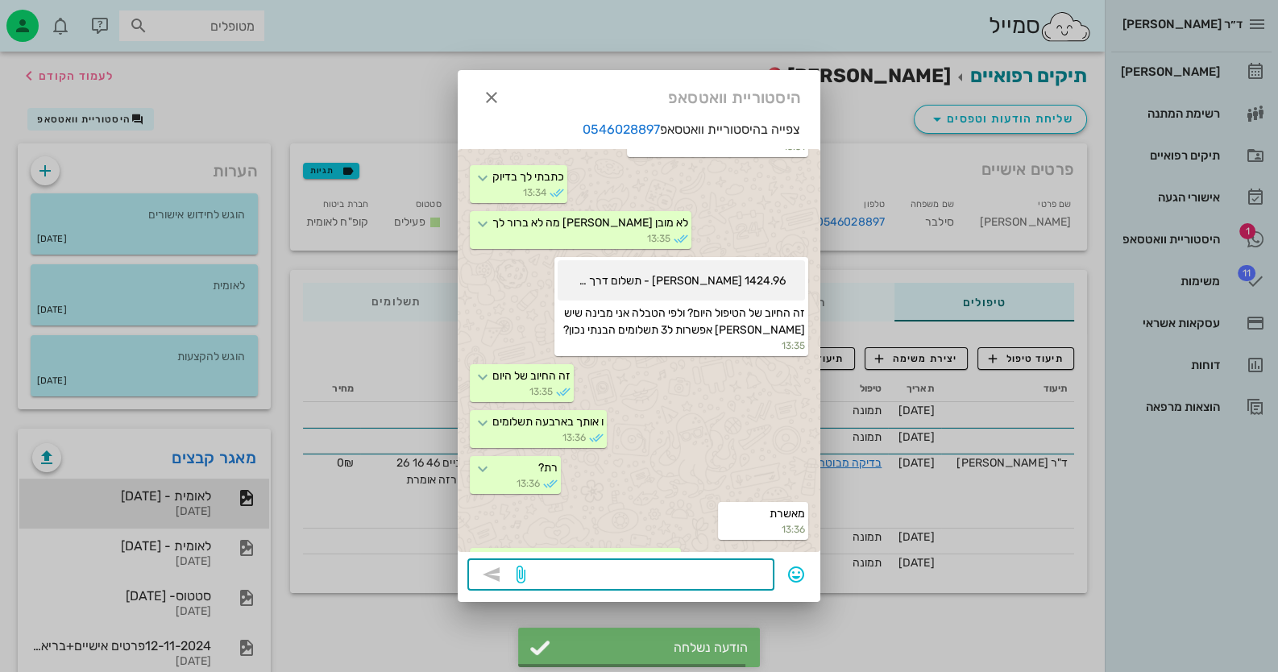
scroll to position [1531, 0]
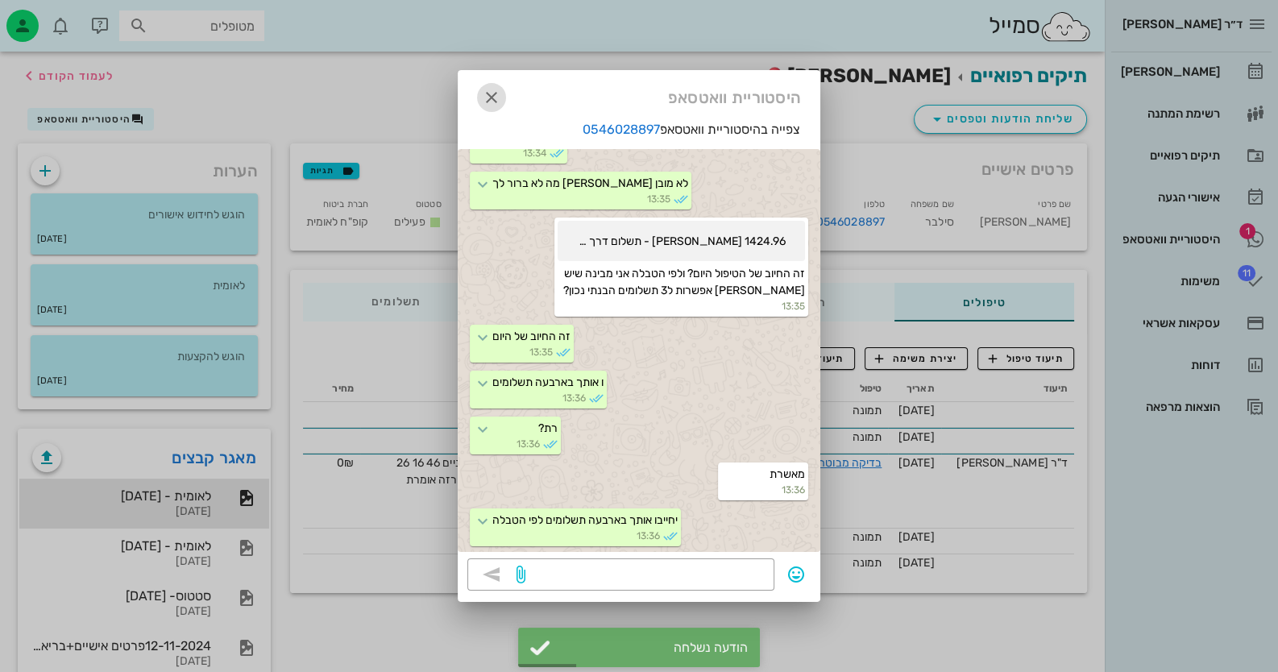
click at [496, 96] on icon "button" at bounding box center [491, 97] width 19 height 19
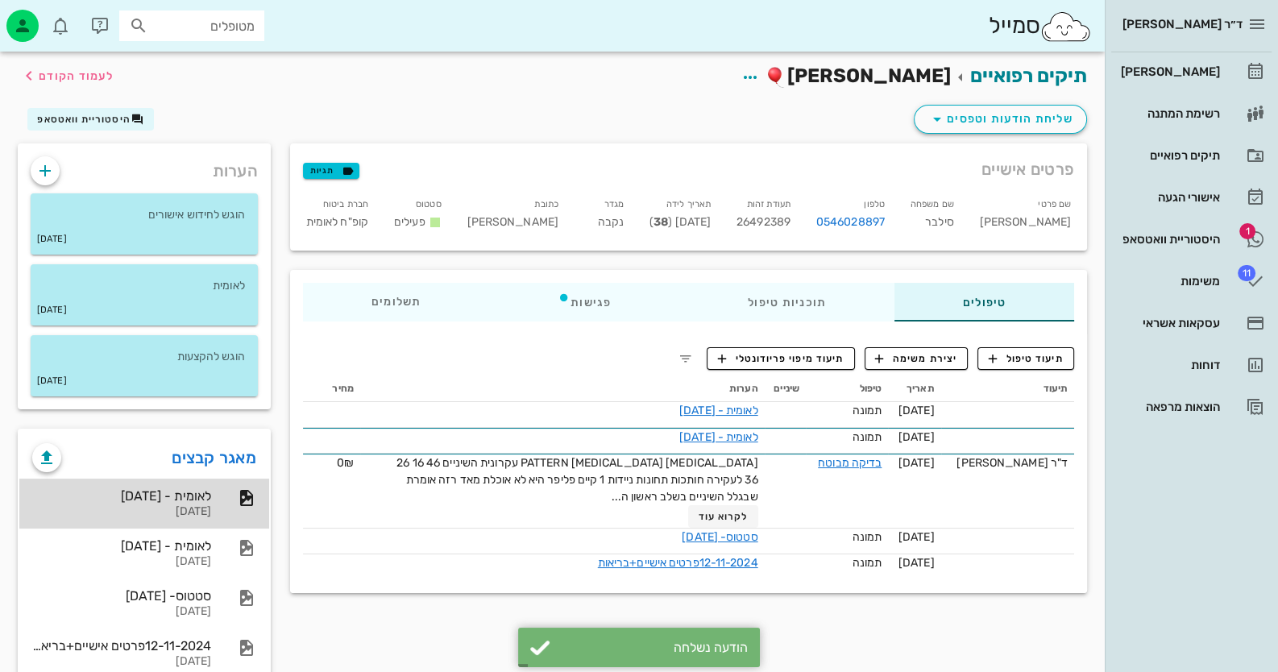
click at [222, 498] on div at bounding box center [238, 497] width 35 height 19
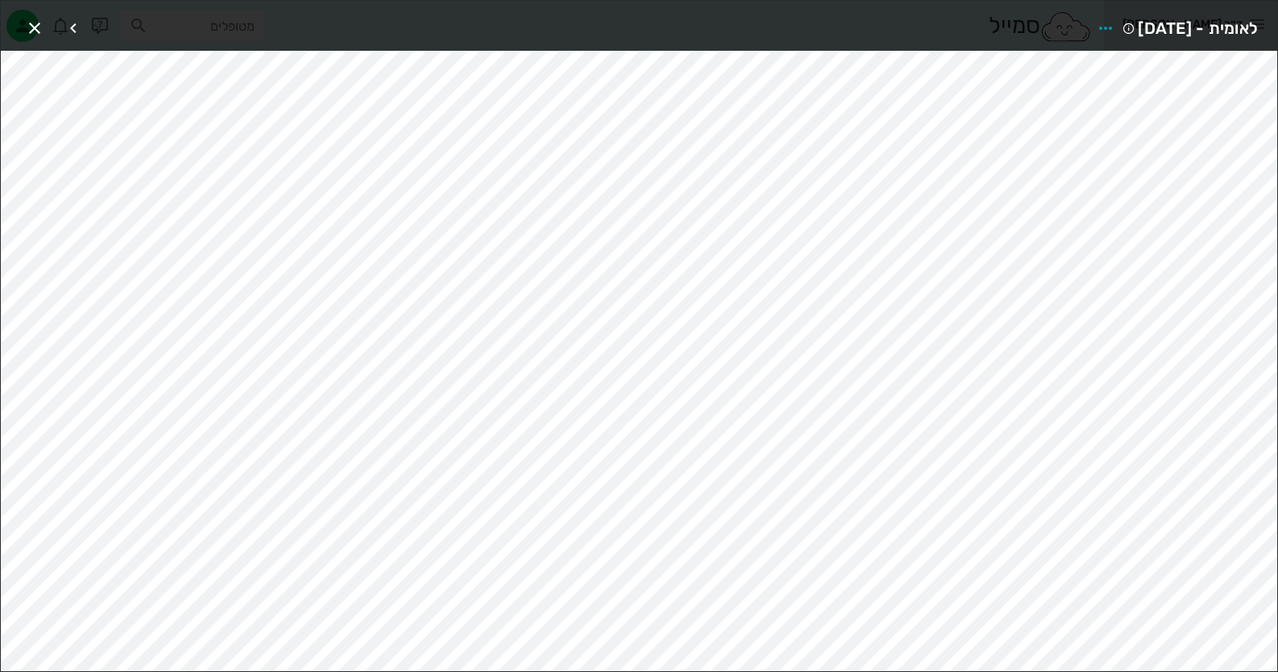
click at [1091, 17] on div "לאומית - [DATE]" at bounding box center [1174, 28] width 167 height 29
click at [1096, 26] on icon "button" at bounding box center [1105, 28] width 19 height 19
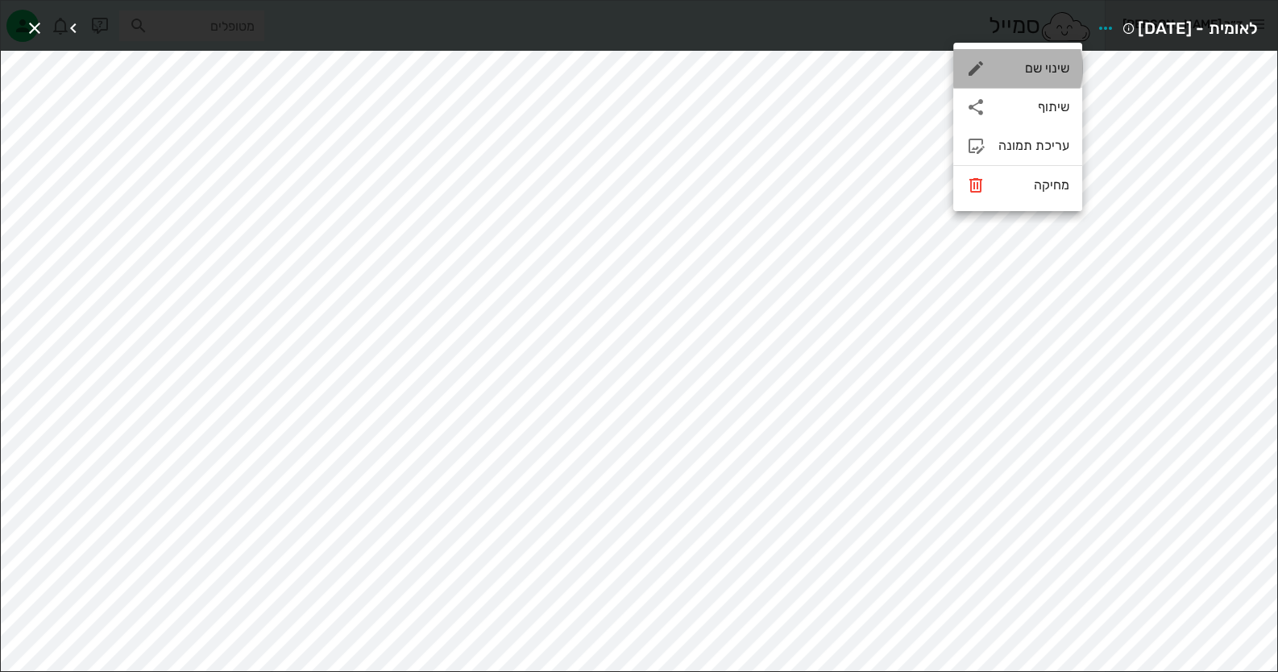
click at [1052, 60] on div "שינוי שם" at bounding box center [1034, 67] width 71 height 15
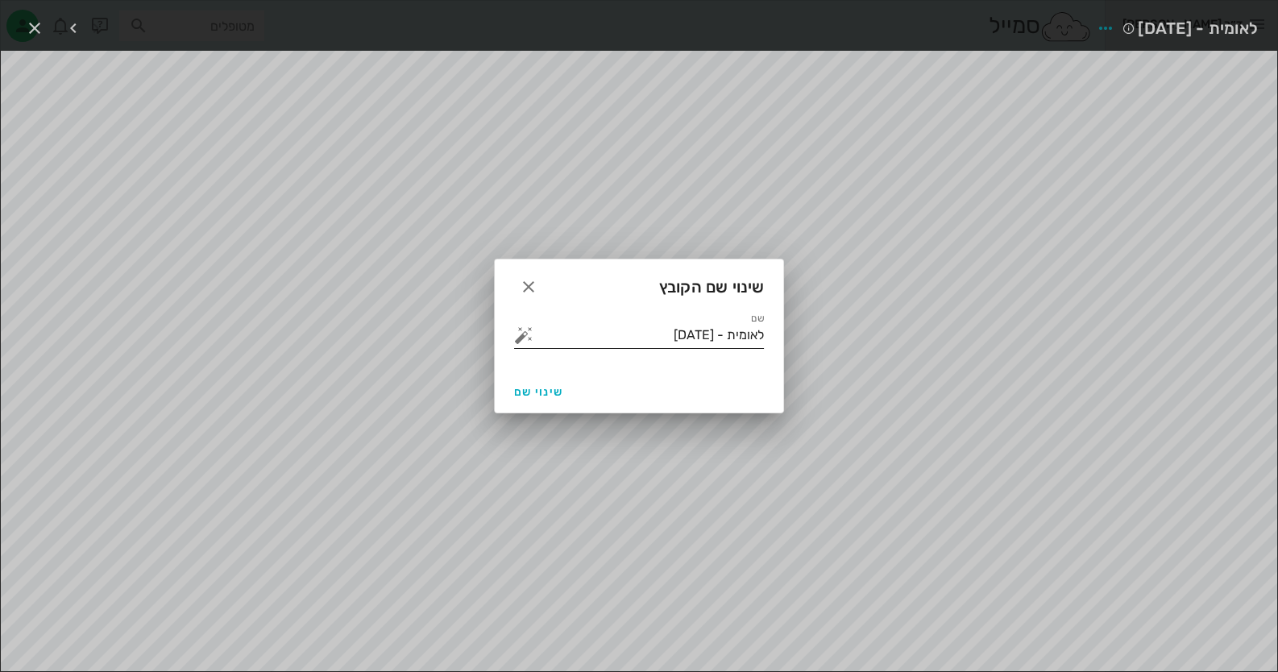
click at [530, 327] on button "button" at bounding box center [523, 335] width 19 height 19
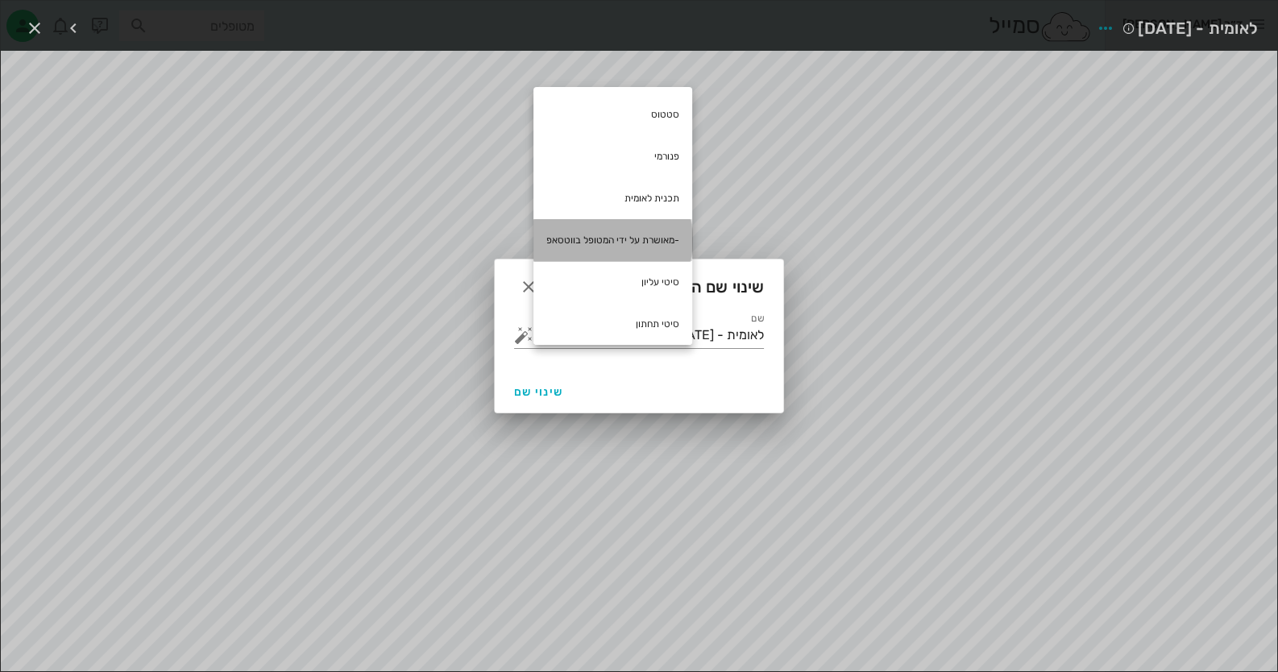
click at [640, 233] on div "-מאושרת על ידי המטופל בווטסאפ" at bounding box center [613, 240] width 159 height 42
type input "לאומית - [DATE] -מאושרת על ידי המטופל בווטסאפ"
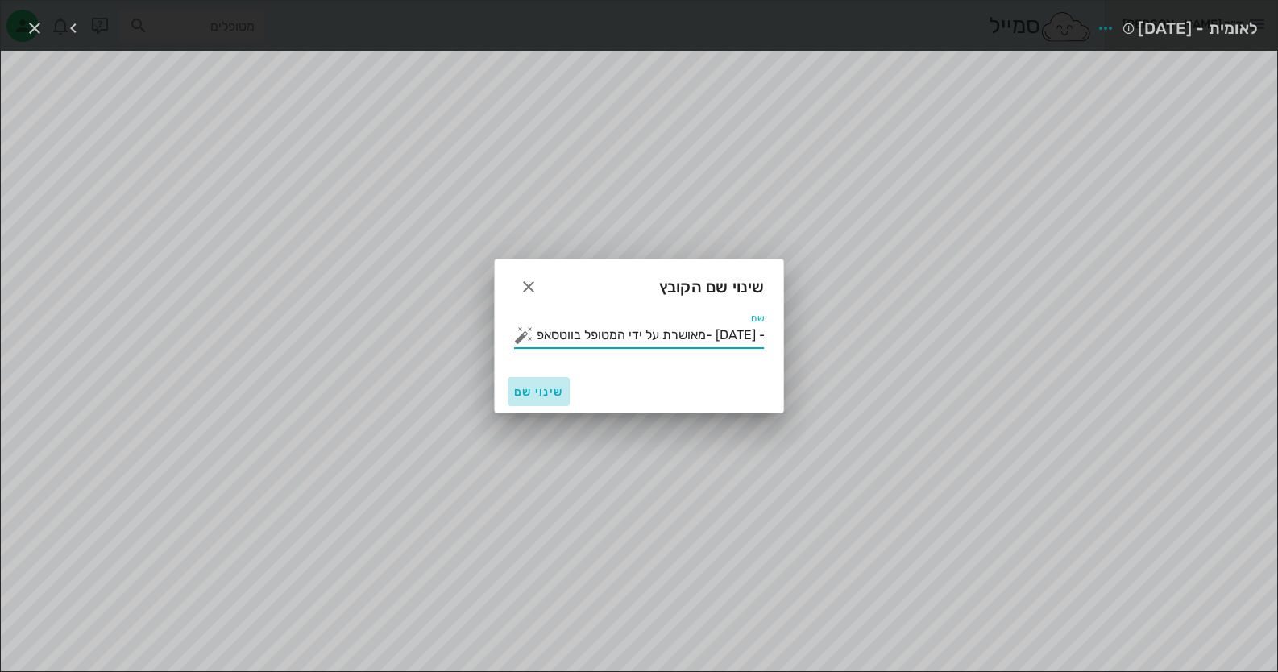
click at [529, 391] on span "שינוי שם" at bounding box center [538, 392] width 49 height 14
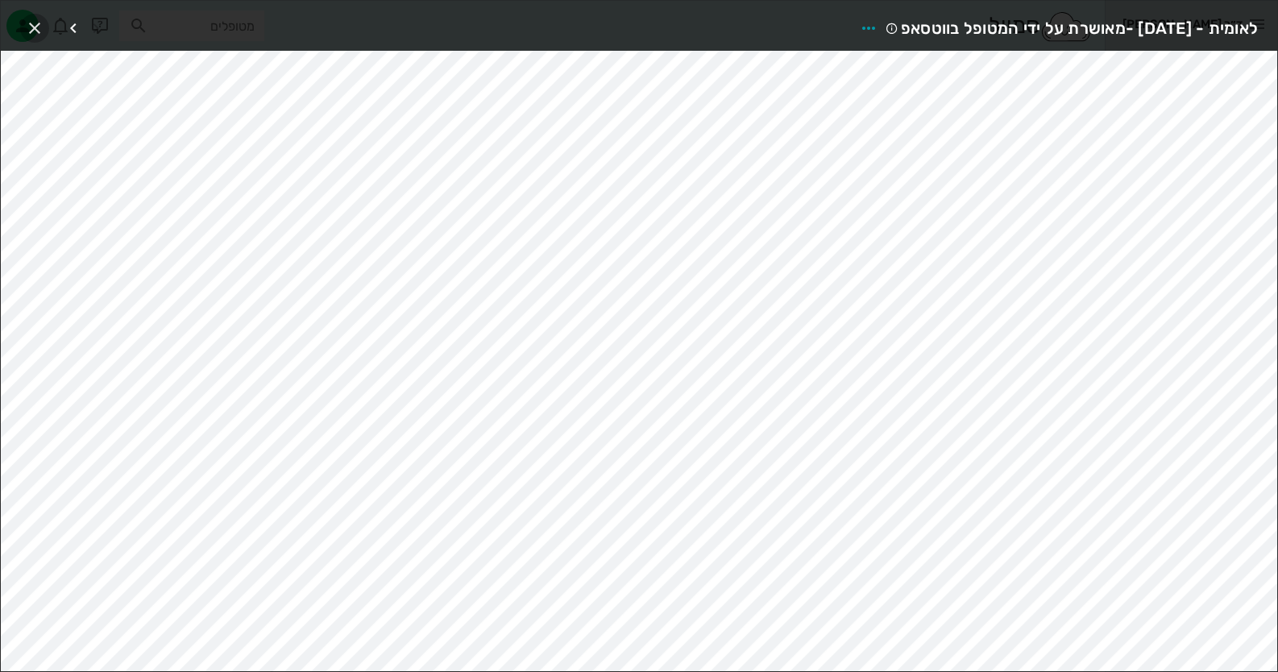
click at [34, 26] on icon "button" at bounding box center [34, 28] width 19 height 19
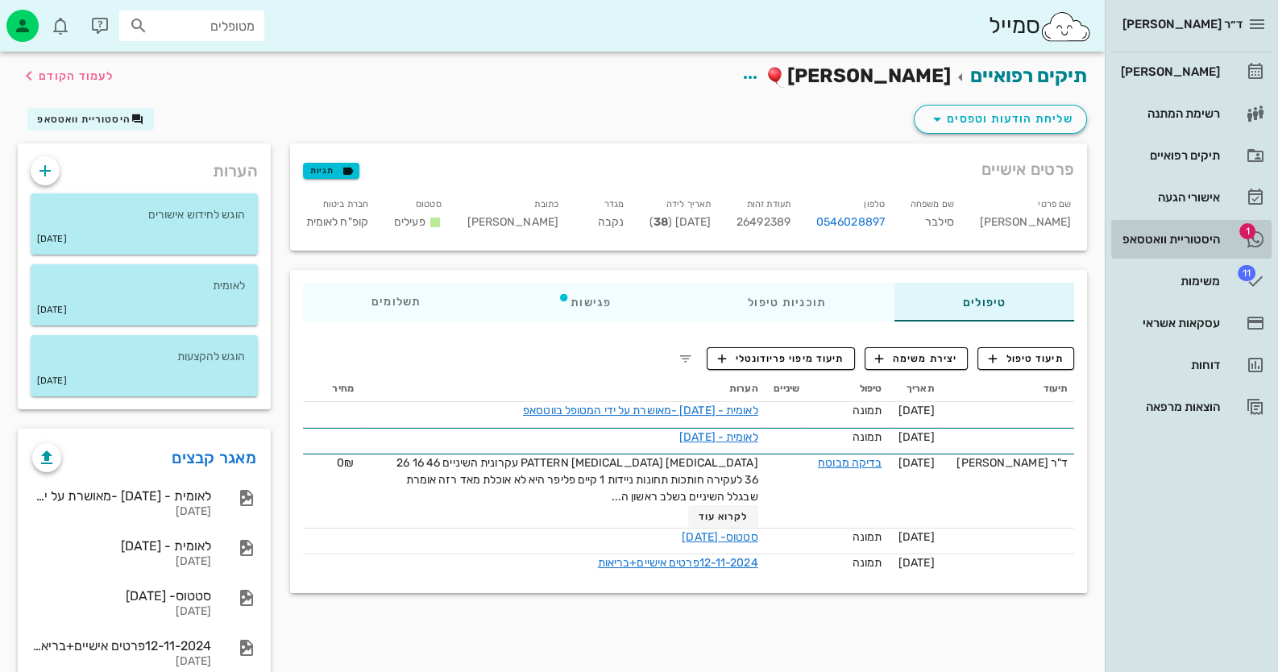
click at [1266, 255] on link "1 היסטוריית וואטסאפ" at bounding box center [1191, 239] width 160 height 39
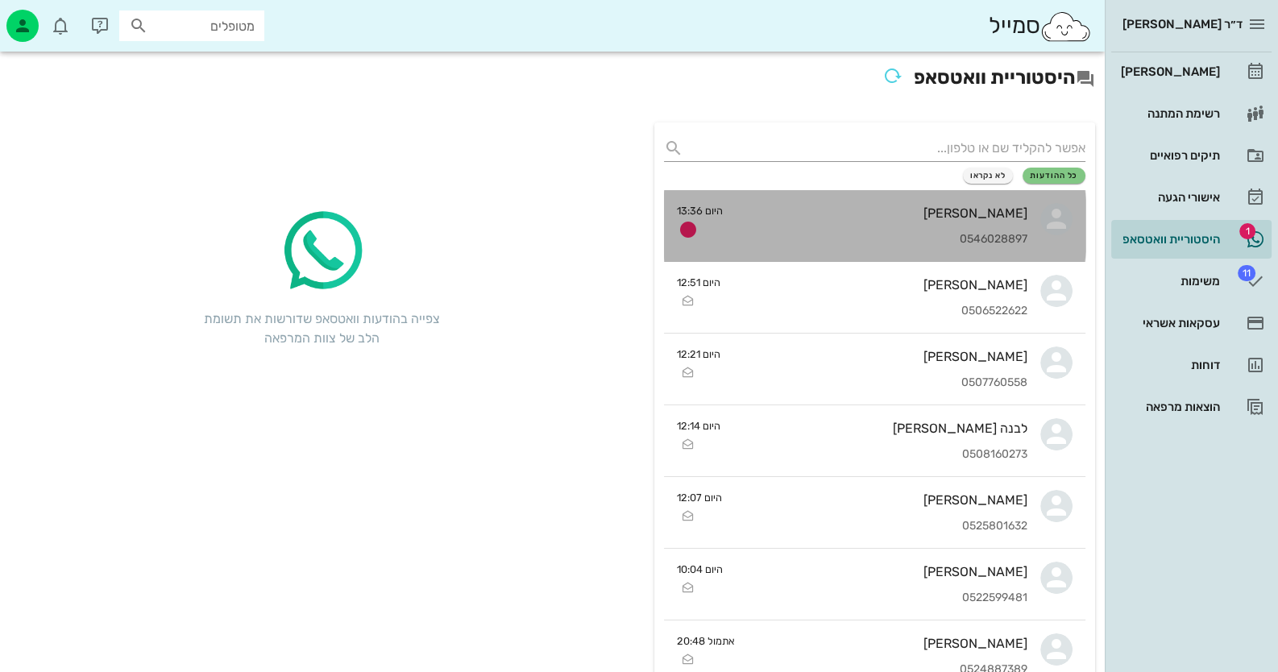
click at [1011, 231] on div "[PERSON_NAME] 0546028897" at bounding box center [882, 225] width 292 height 71
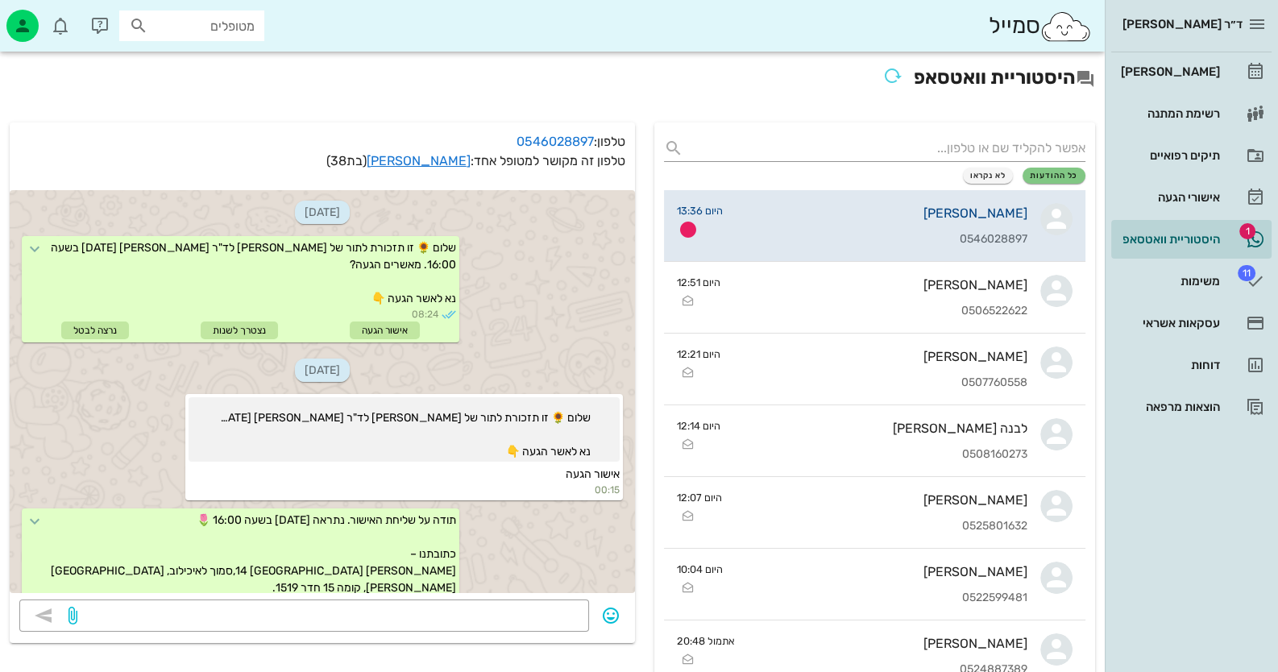
scroll to position [1345, 0]
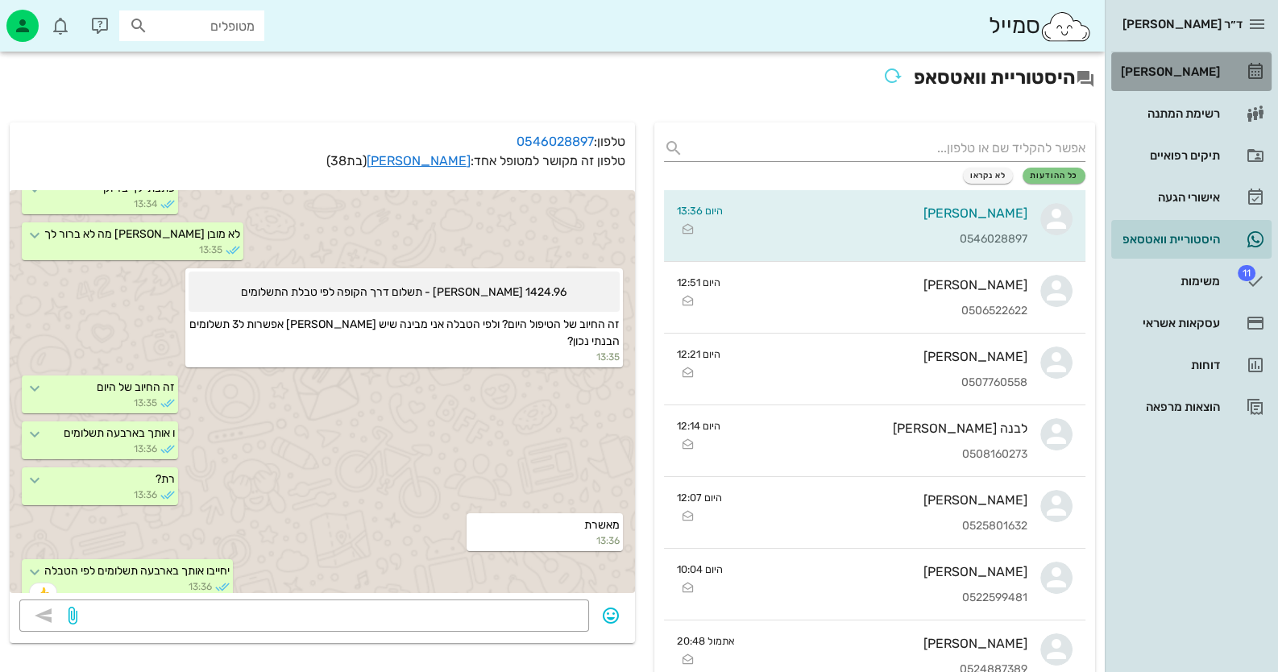
click at [1228, 64] on link "[PERSON_NAME]" at bounding box center [1191, 71] width 160 height 39
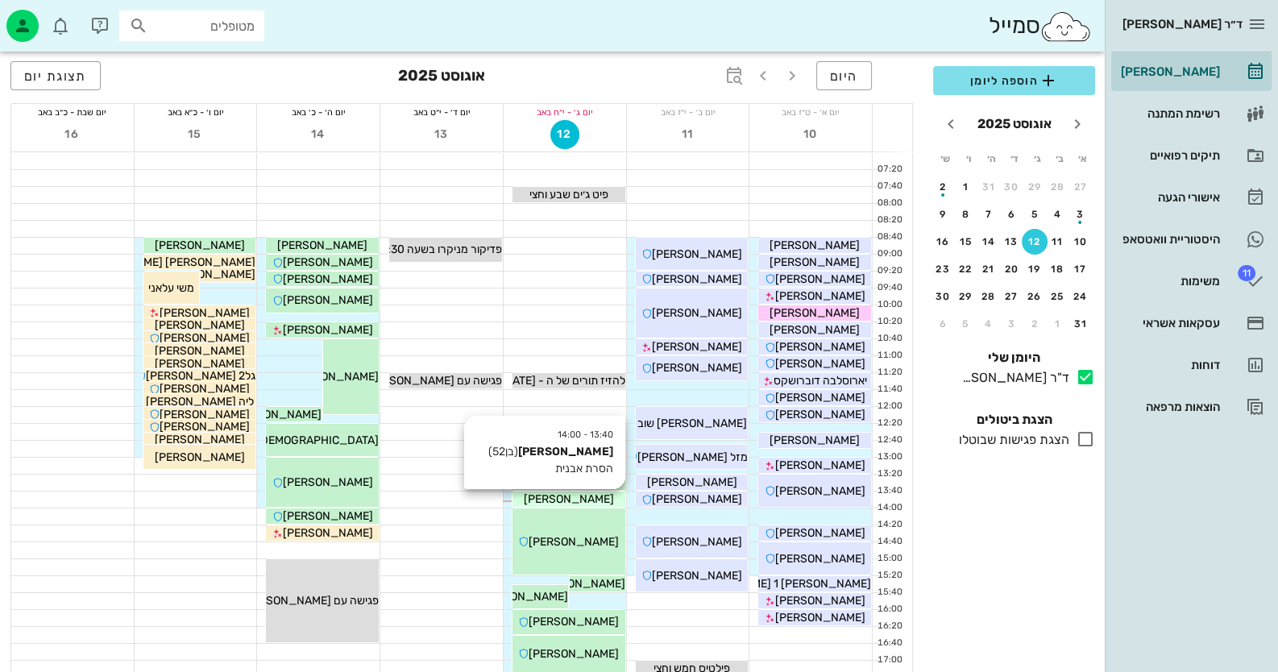
click at [593, 500] on div "[PERSON_NAME]" at bounding box center [569, 499] width 113 height 17
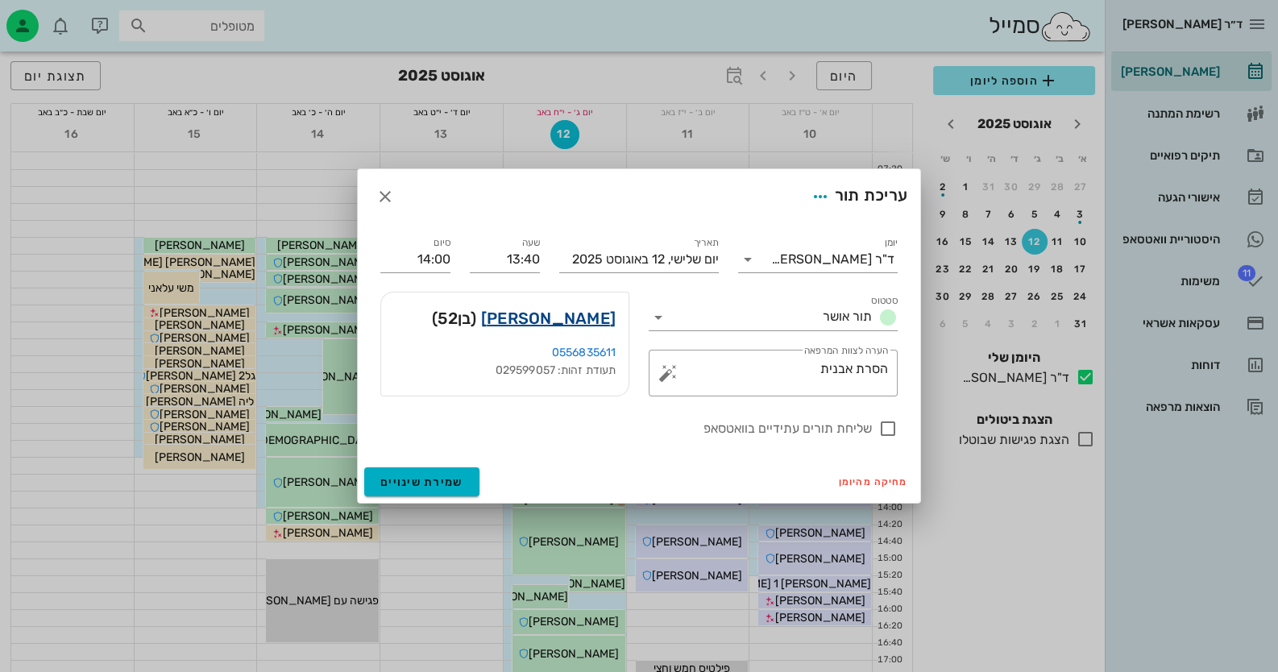
click at [605, 316] on link "[PERSON_NAME]" at bounding box center [548, 318] width 135 height 26
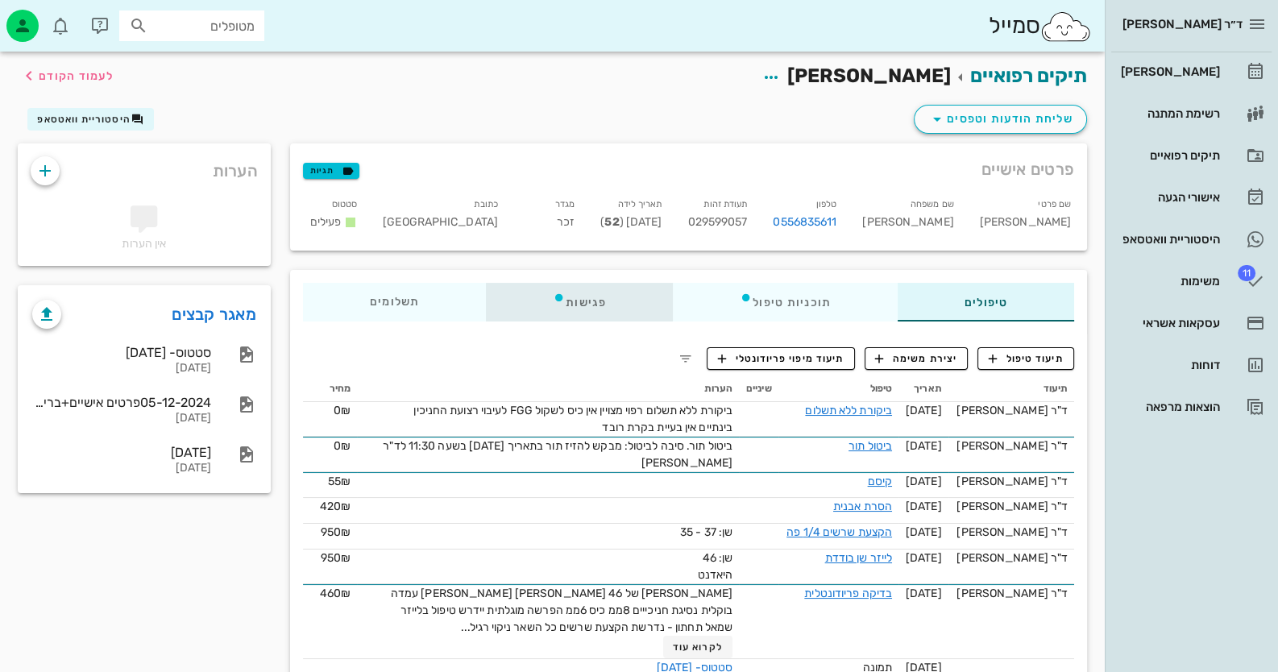
click at [604, 314] on div "פגישות" at bounding box center [579, 302] width 187 height 39
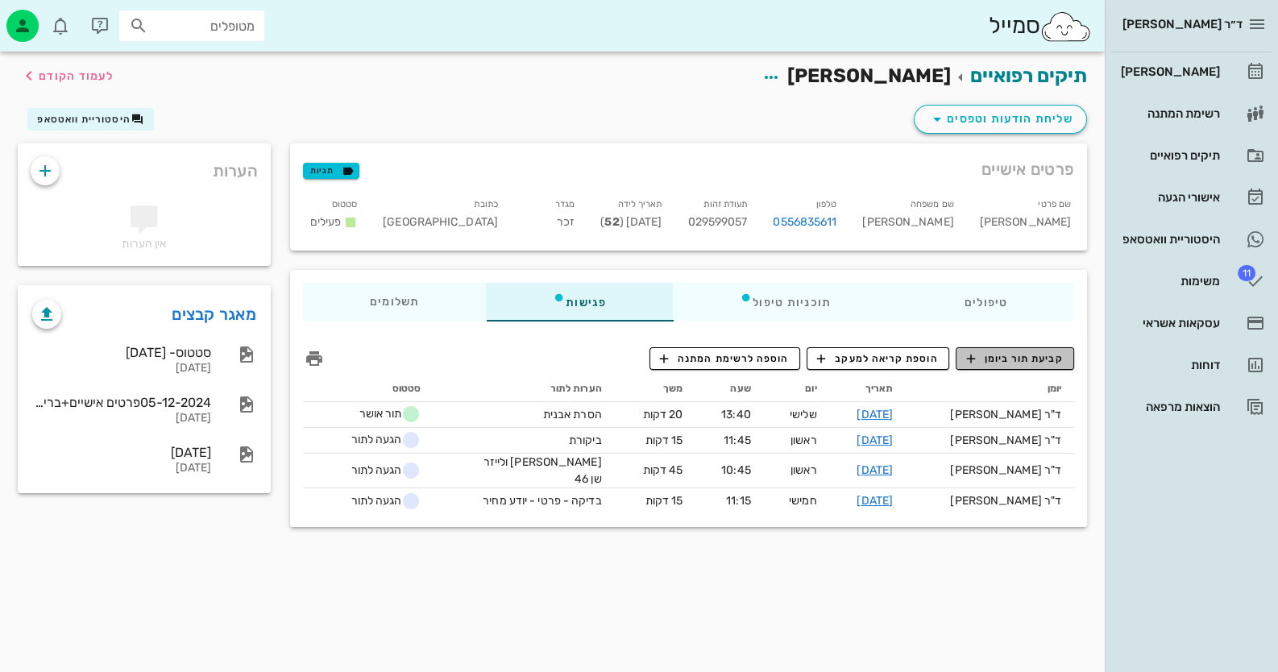
click at [1024, 361] on span "קביעת תור ביומן" at bounding box center [1014, 358] width 97 height 15
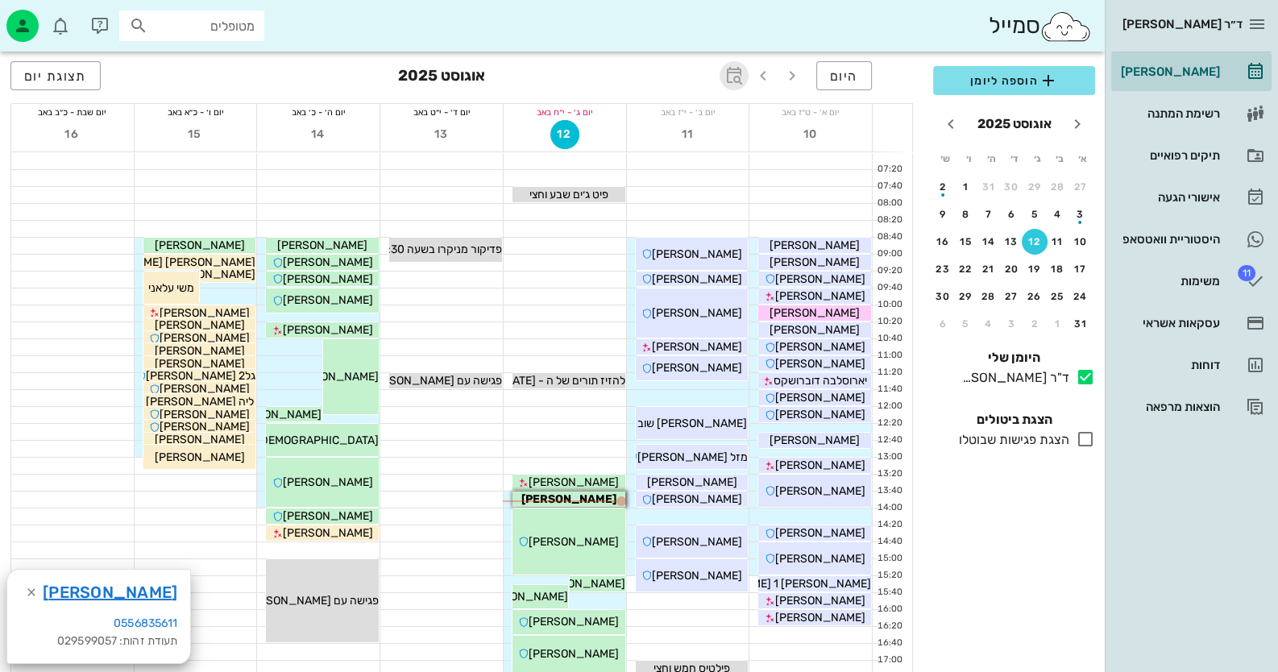
click at [733, 75] on icon "button" at bounding box center [734, 75] width 19 height 19
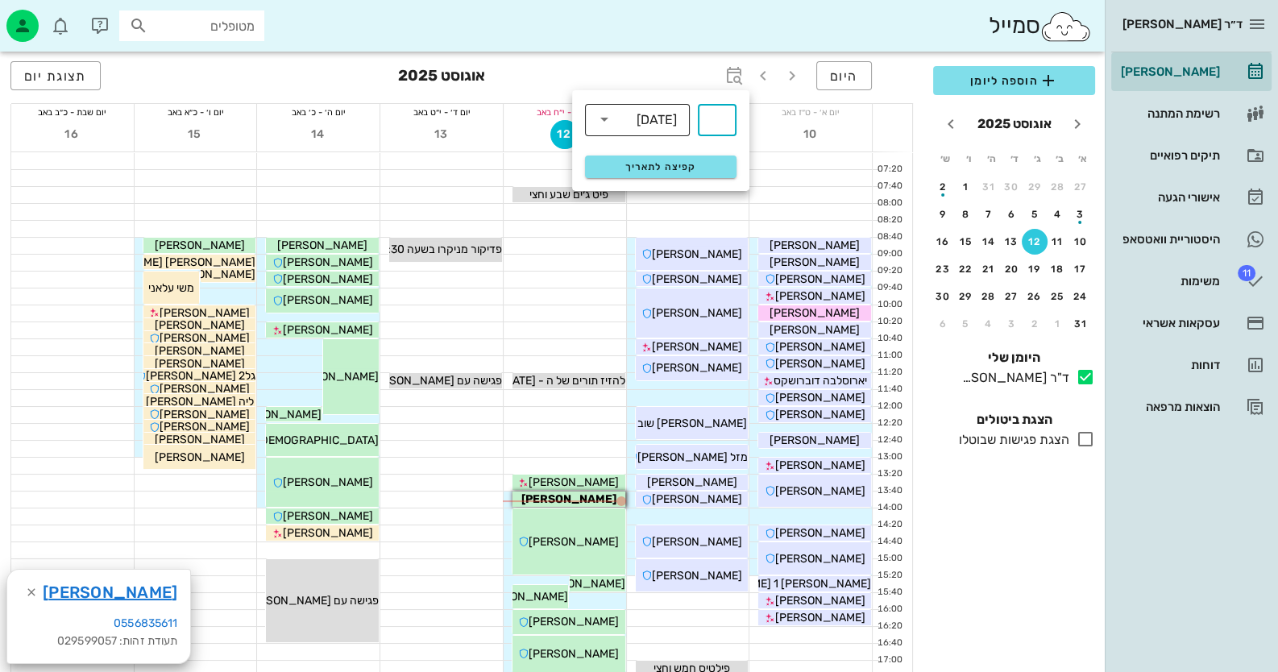
click at [604, 127] on icon at bounding box center [604, 119] width 19 height 19
click at [687, 52] on div "היום [DATE] תצוגת יום" at bounding box center [461, 78] width 903 height 52
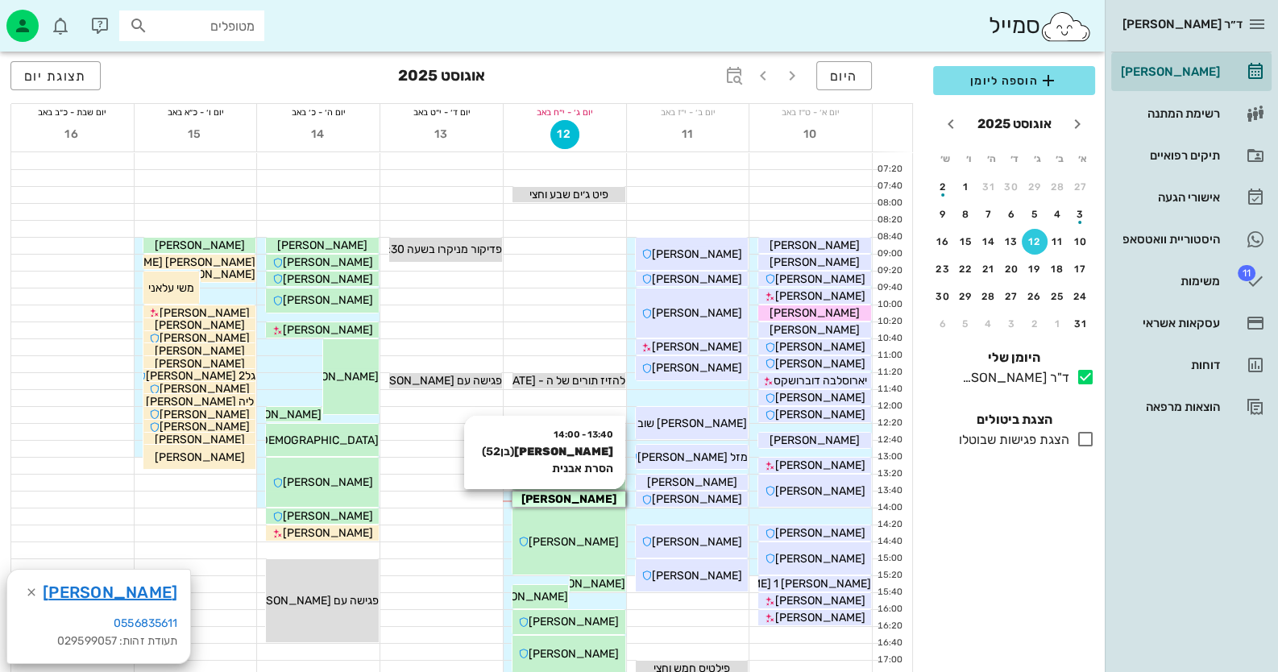
click at [584, 494] on div "[PERSON_NAME]" at bounding box center [569, 499] width 113 height 17
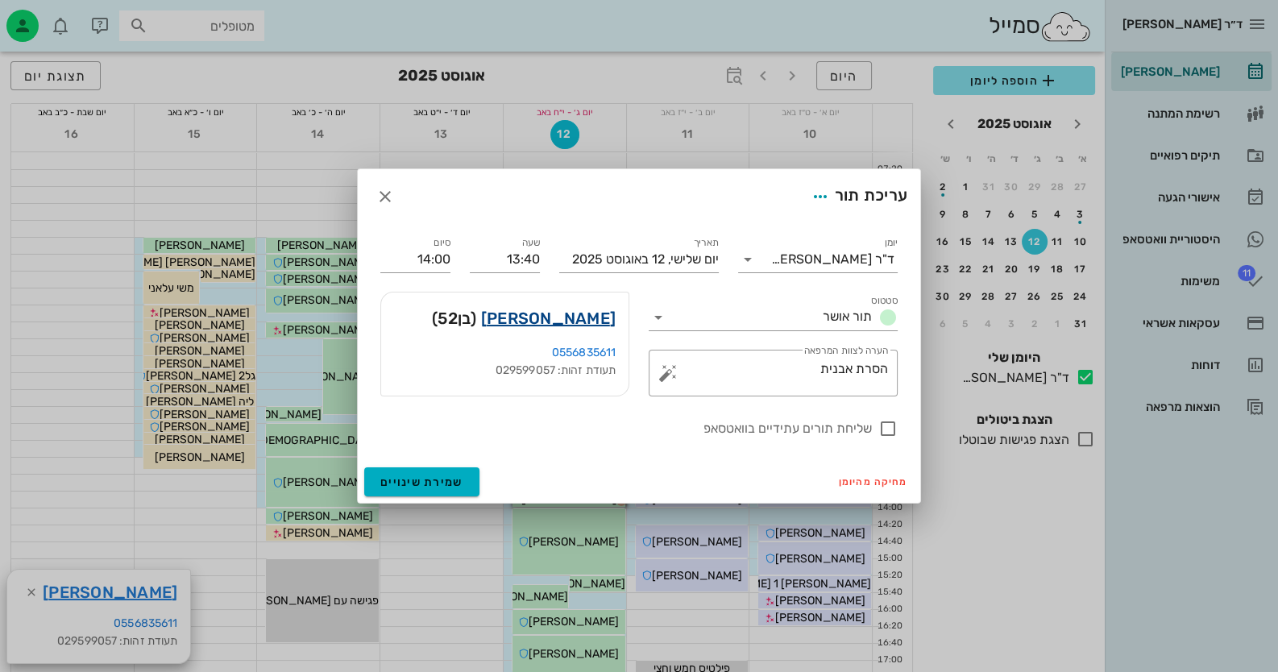
click at [599, 315] on link "[PERSON_NAME]" at bounding box center [548, 318] width 135 height 26
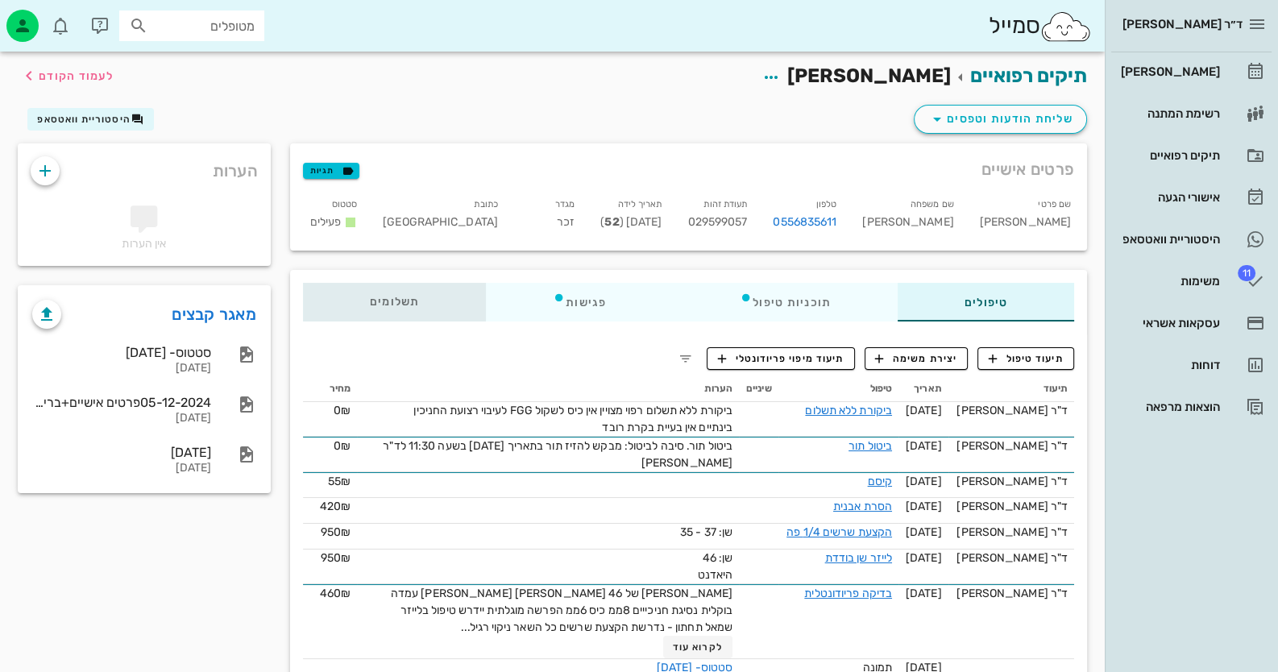
click at [439, 293] on div "תשלומים 0₪" at bounding box center [394, 302] width 183 height 39
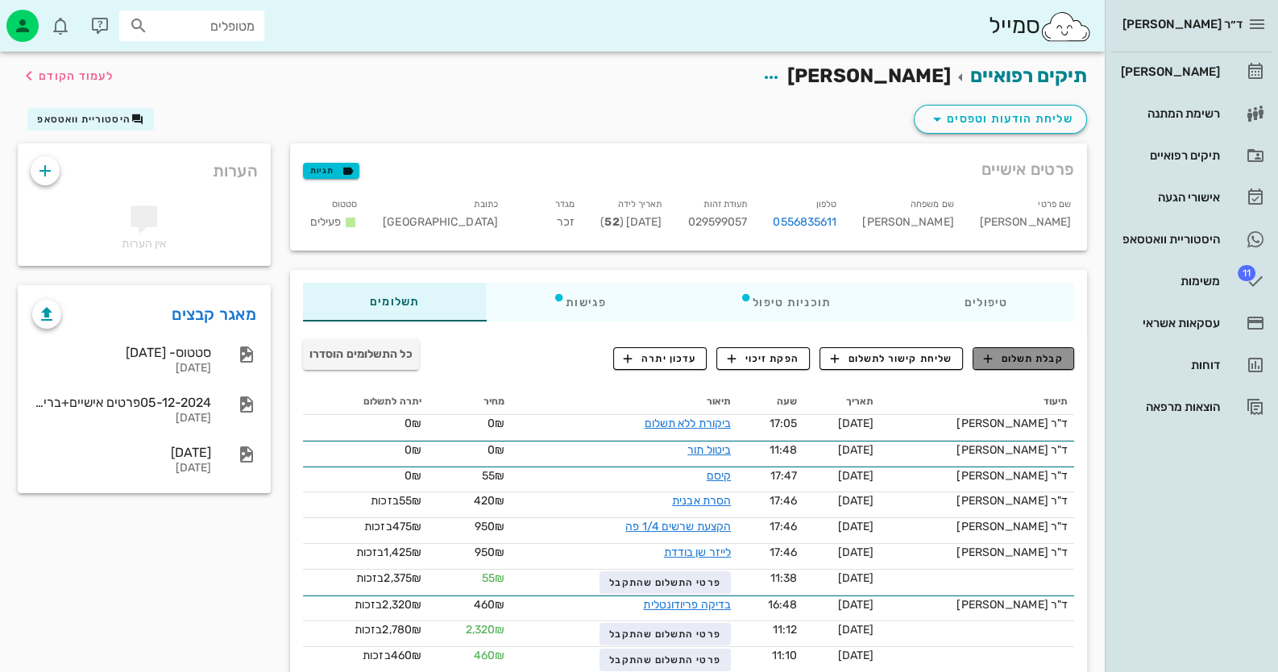
click at [1021, 355] on span "קבלת תשלום" at bounding box center [1024, 358] width 80 height 15
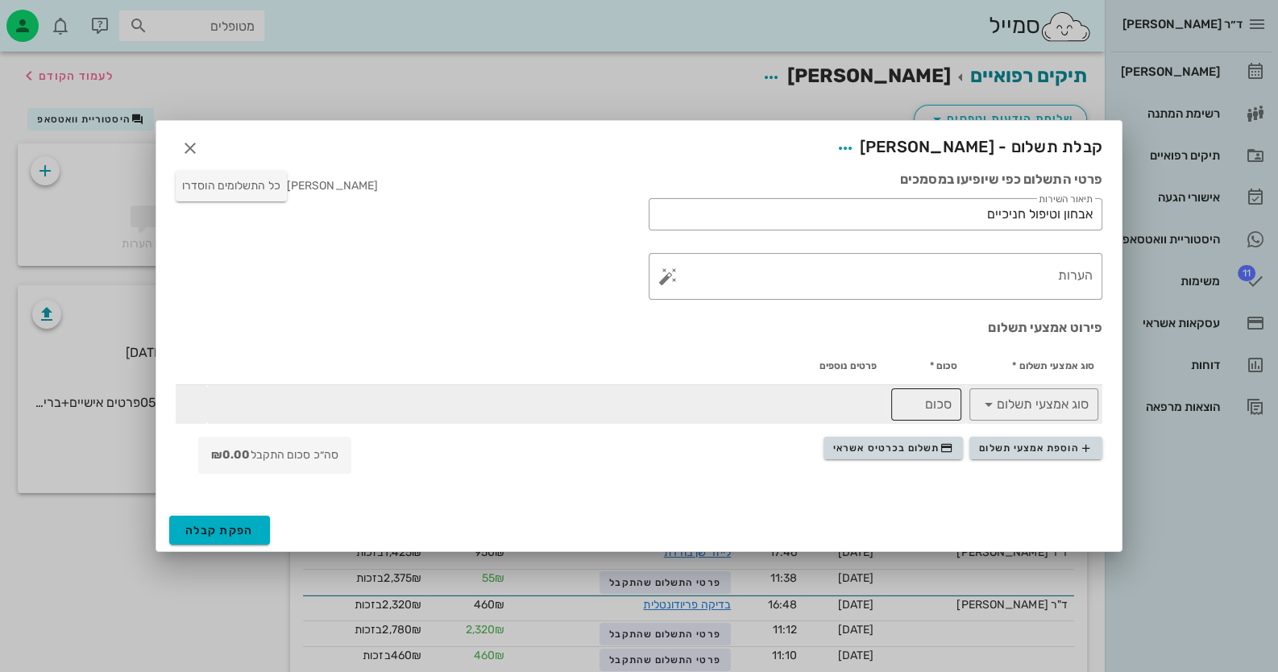
click at [926, 413] on input "סכום" at bounding box center [926, 405] width 51 height 26
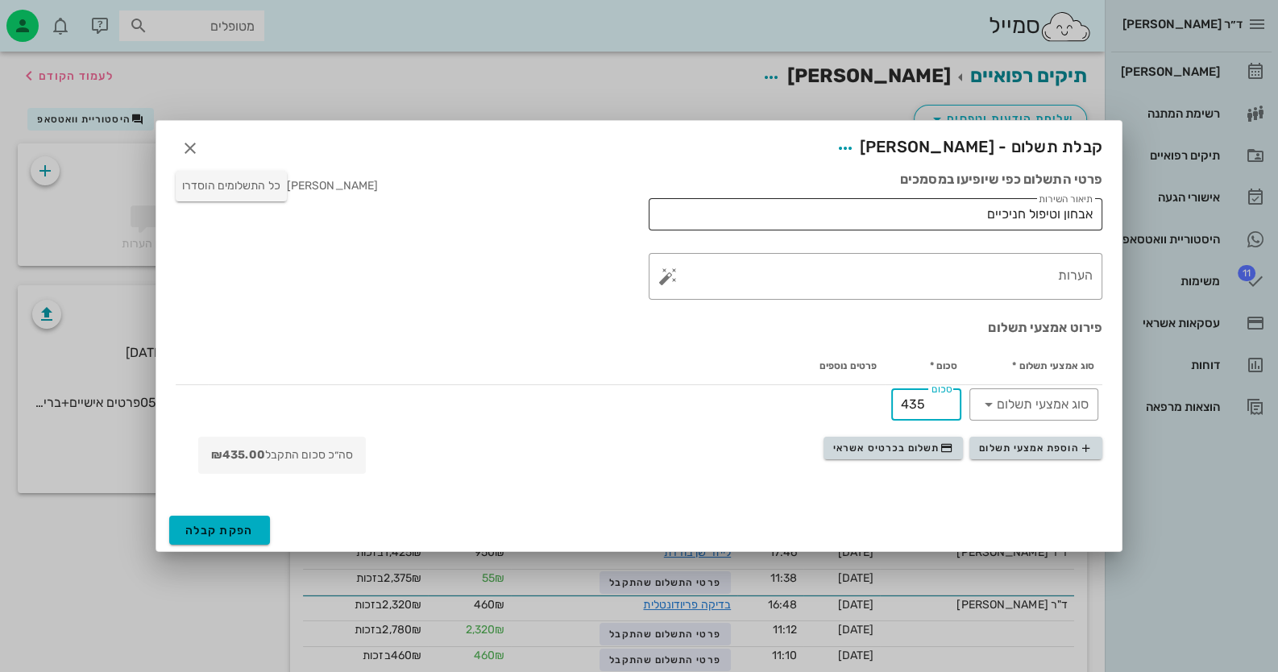
type input "435"
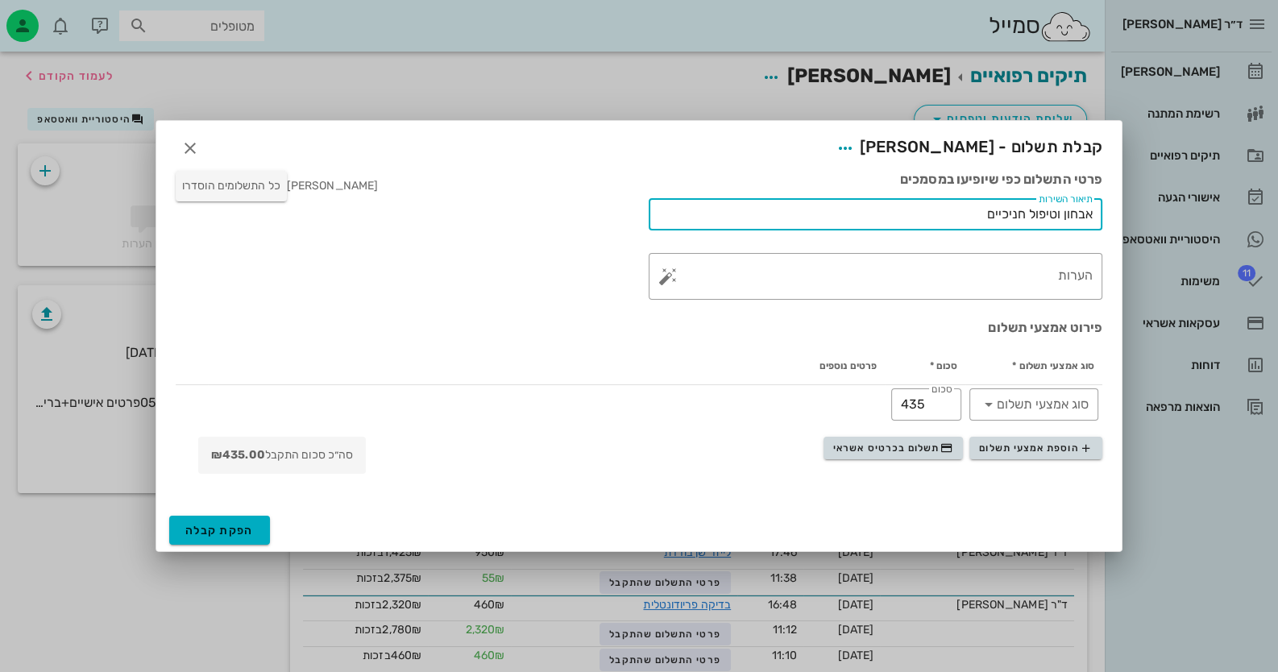
drag, startPoint x: 952, startPoint y: 224, endPoint x: 1089, endPoint y: 210, distance: 137.8
click at [1089, 210] on input "אבחון וטיפול חניכיים" at bounding box center [875, 214] width 434 height 26
click at [987, 265] on textarea "הערות" at bounding box center [882, 280] width 422 height 39
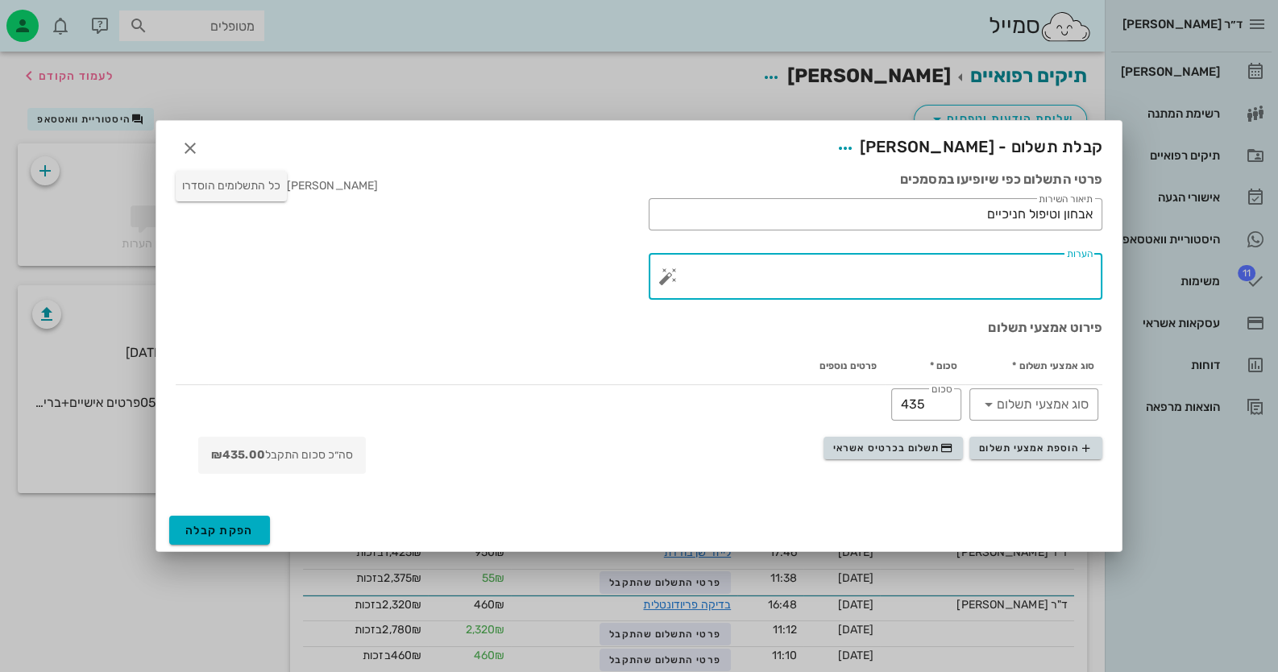
click at [671, 281] on button "button" at bounding box center [667, 276] width 19 height 19
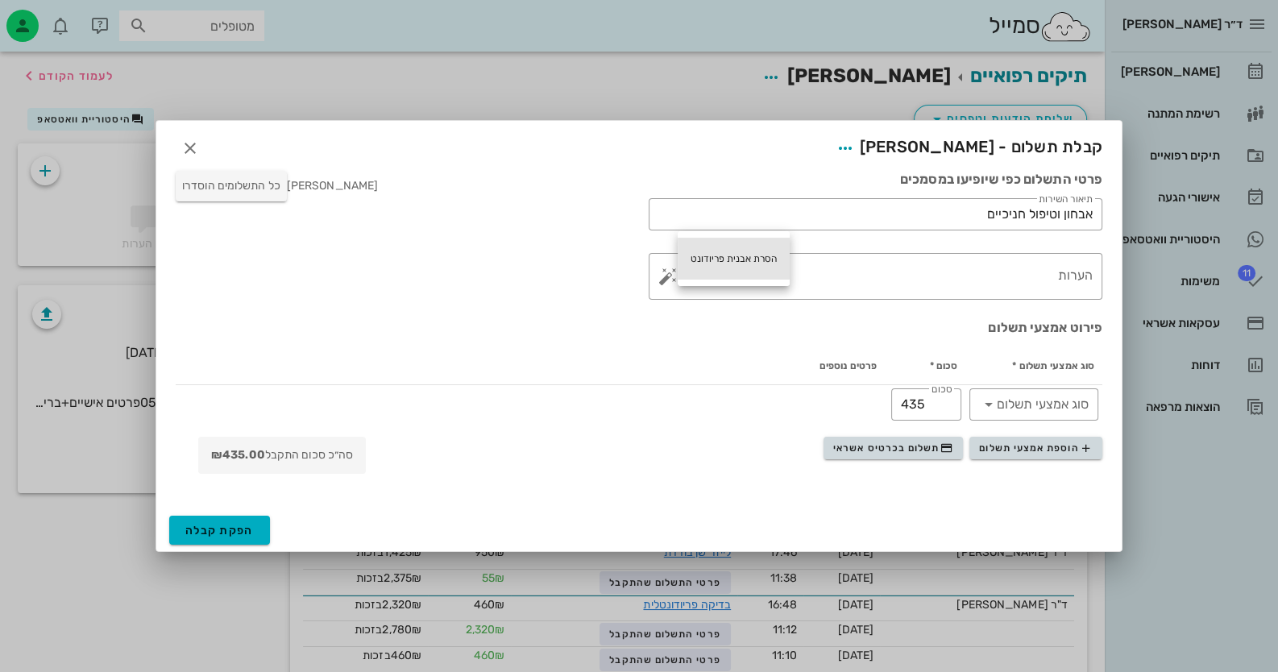
click at [721, 255] on div "הסרת אבנית פריודונט" at bounding box center [734, 259] width 112 height 42
type textarea "הסרת אבנית פריודונט"
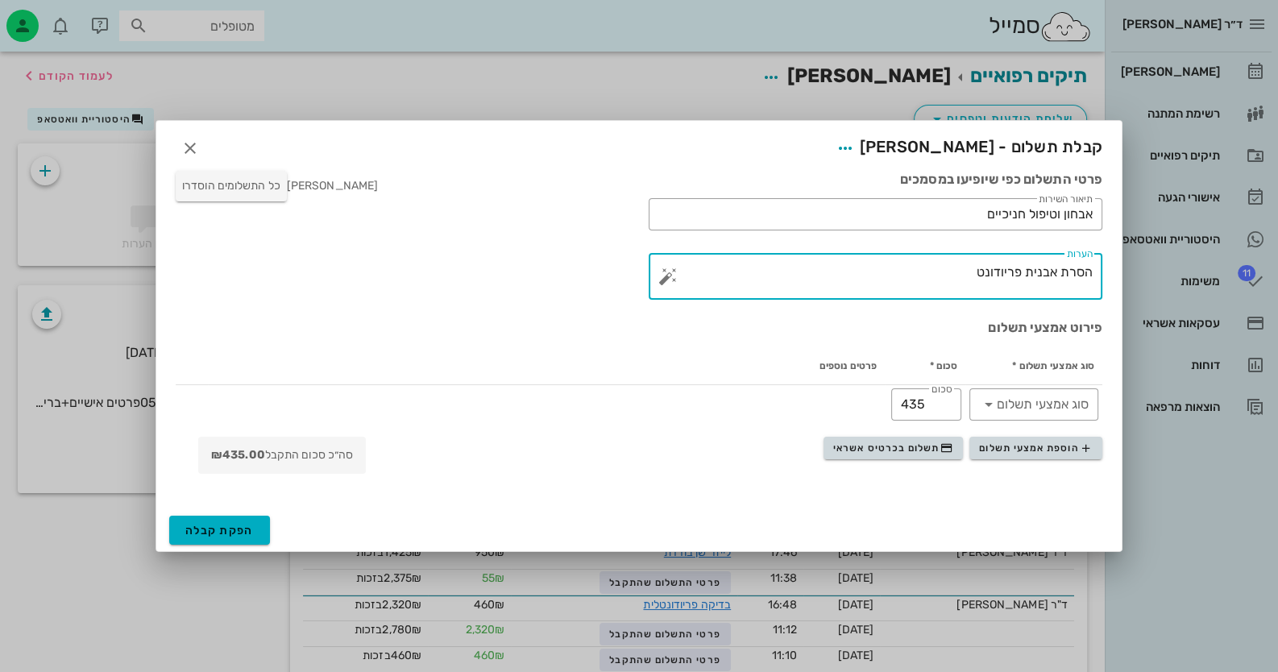
drag, startPoint x: 971, startPoint y: 278, endPoint x: 1114, endPoint y: 274, distance: 142.7
click at [1114, 274] on div "פרטי התשלום כפי שיופיעו במסמכים ​ תיאור השירות אבחון וטיפול חניכיים ​ הערות הסר…" at bounding box center [639, 335] width 966 height 348
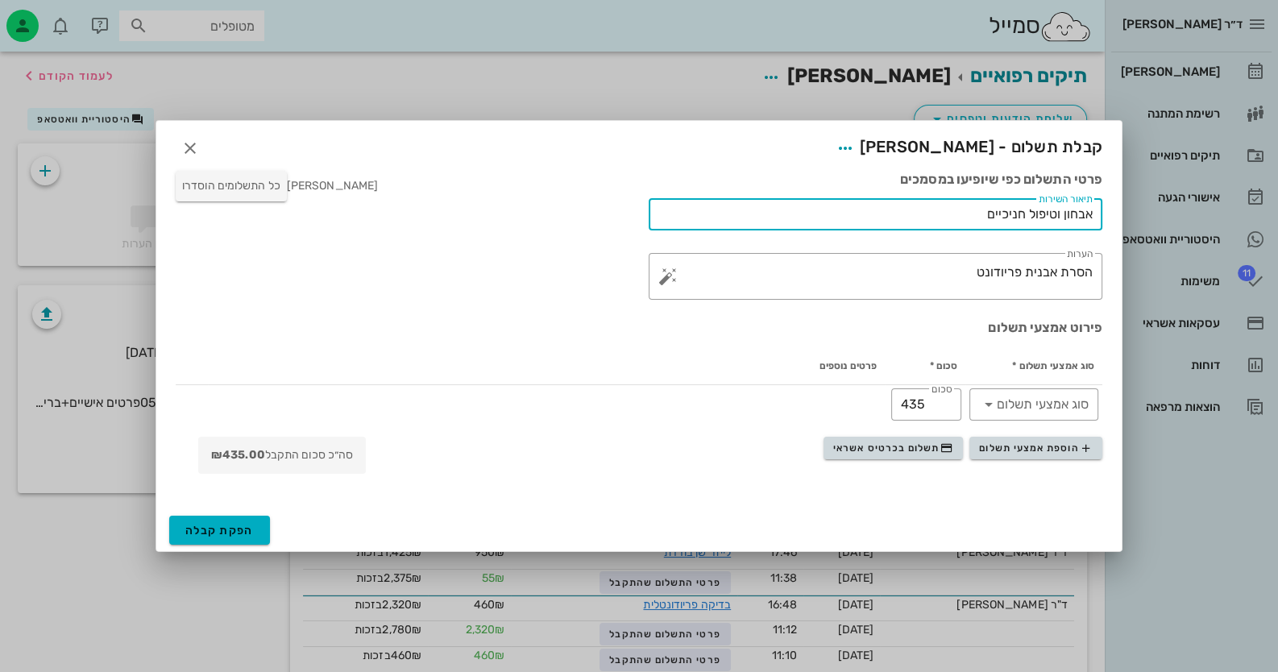
drag, startPoint x: 980, startPoint y: 211, endPoint x: 1149, endPoint y: 209, distance: 169.3
click at [1149, 209] on div "ד״ר [PERSON_NAME] רשימת המתנה תיקים רפואיים אישורי הגעה היסטוריית וואטסאפ 11 מש…" at bounding box center [639, 356] width 1278 height 712
paste input "סרת אבנית פריודונט"
type input "הסרת אבנית פריודונט"
click at [215, 519] on button "הפקת קבלה" at bounding box center [219, 530] width 101 height 29
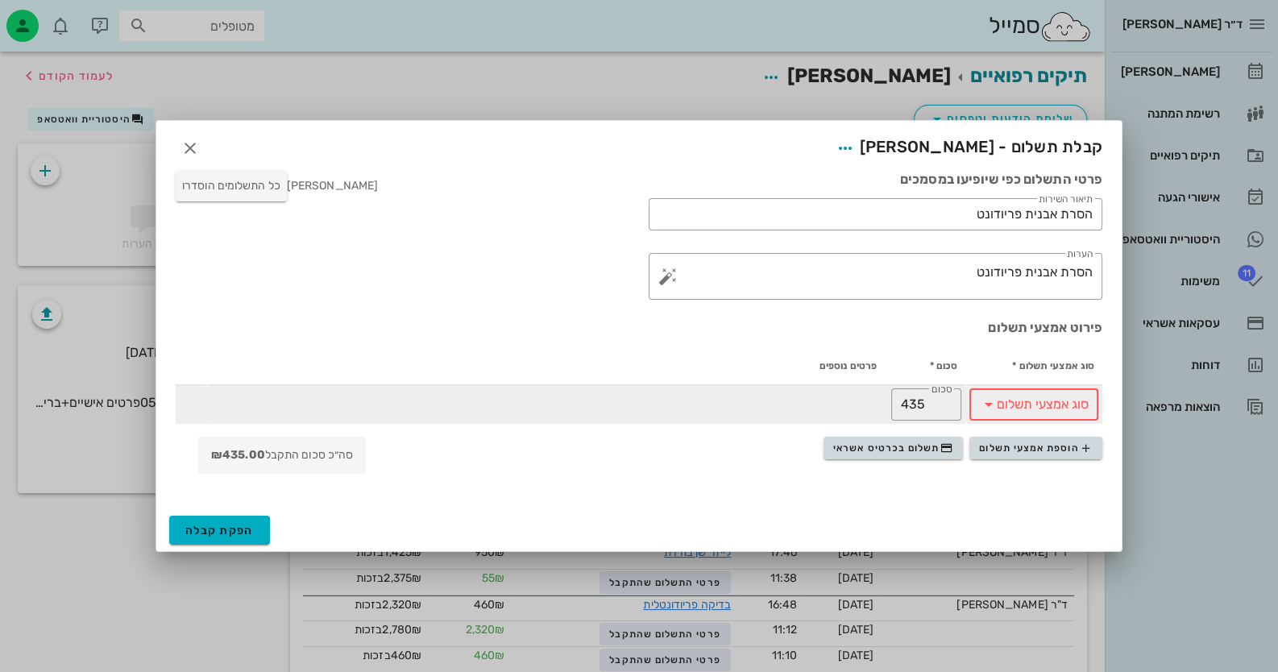
click at [987, 400] on icon at bounding box center [988, 404] width 19 height 19
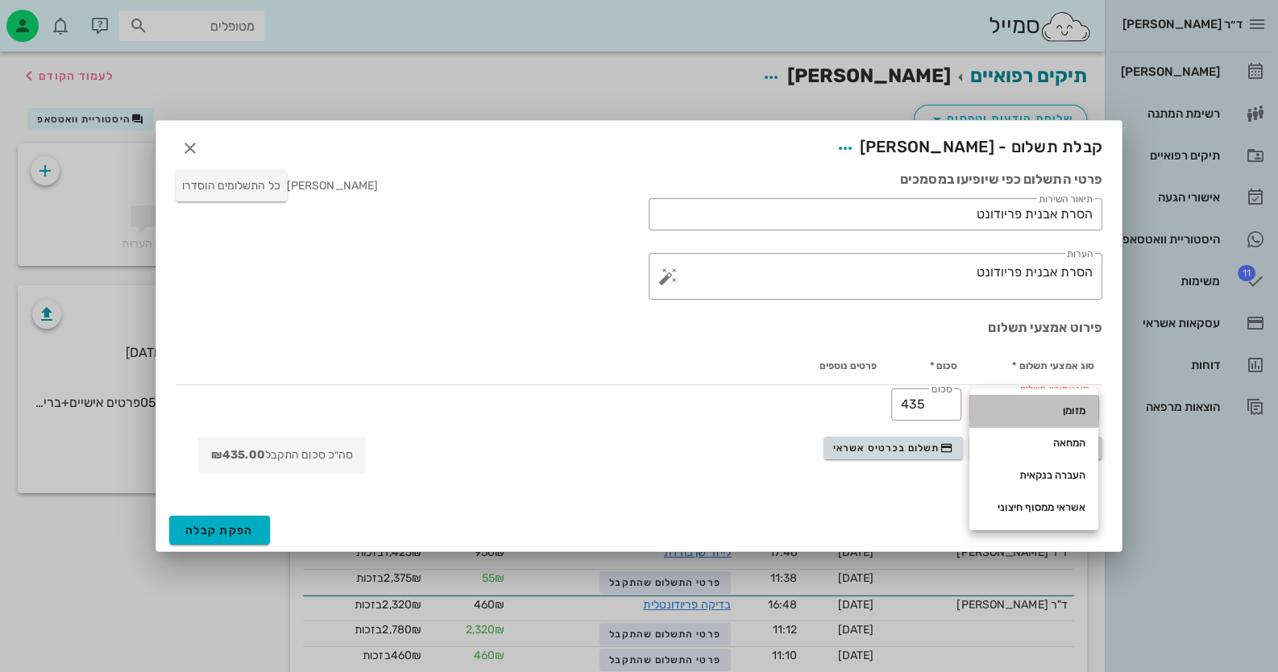
click at [1023, 414] on div "מזומן" at bounding box center [1033, 411] width 103 height 13
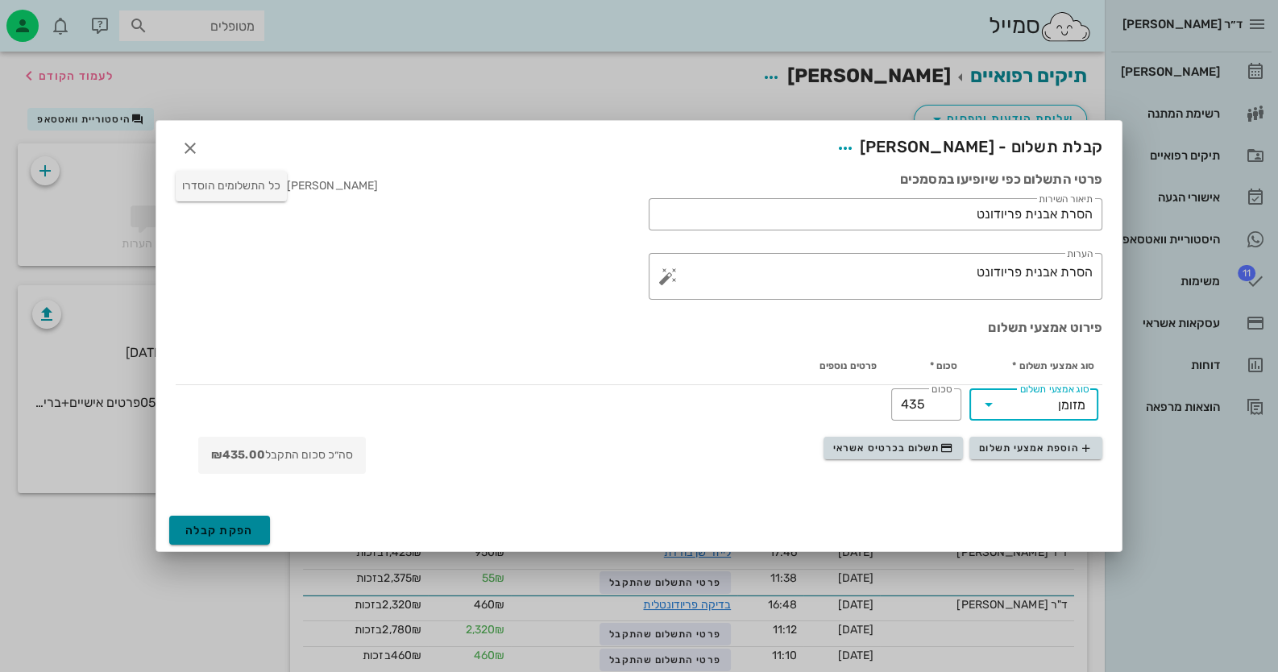
click at [224, 527] on span "הפקת קבלה" at bounding box center [219, 531] width 69 height 14
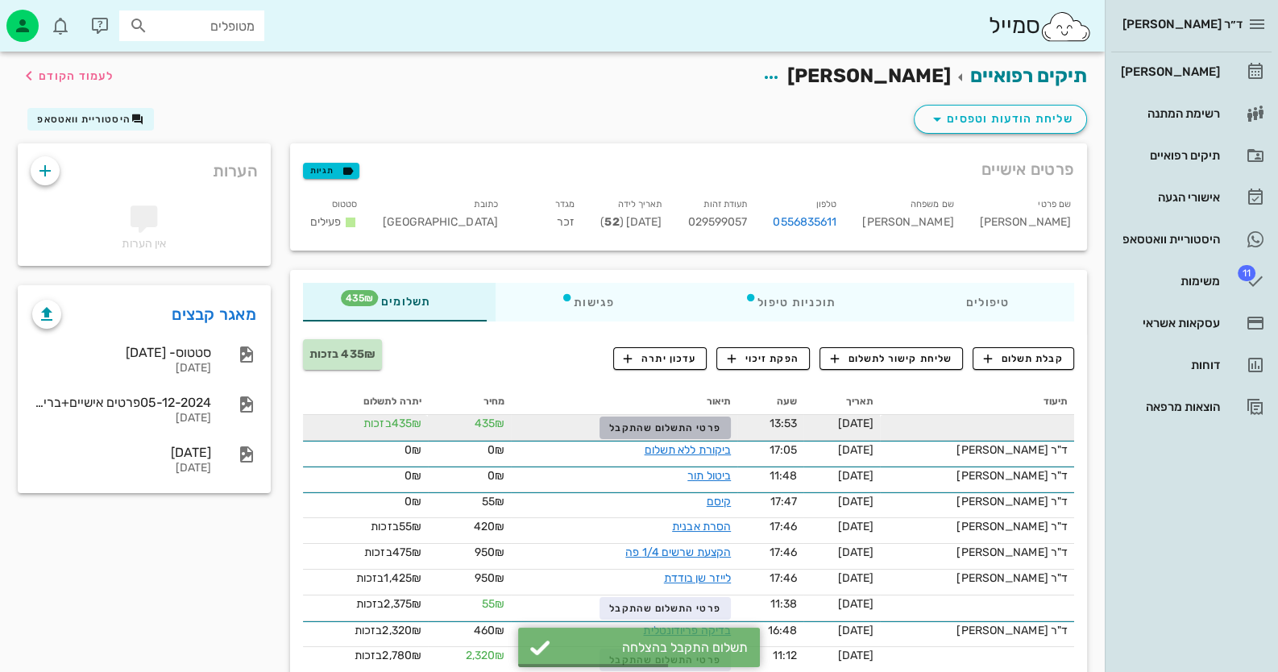
click at [709, 430] on span "פרטי התשלום שהתקבל" at bounding box center [664, 427] width 111 height 11
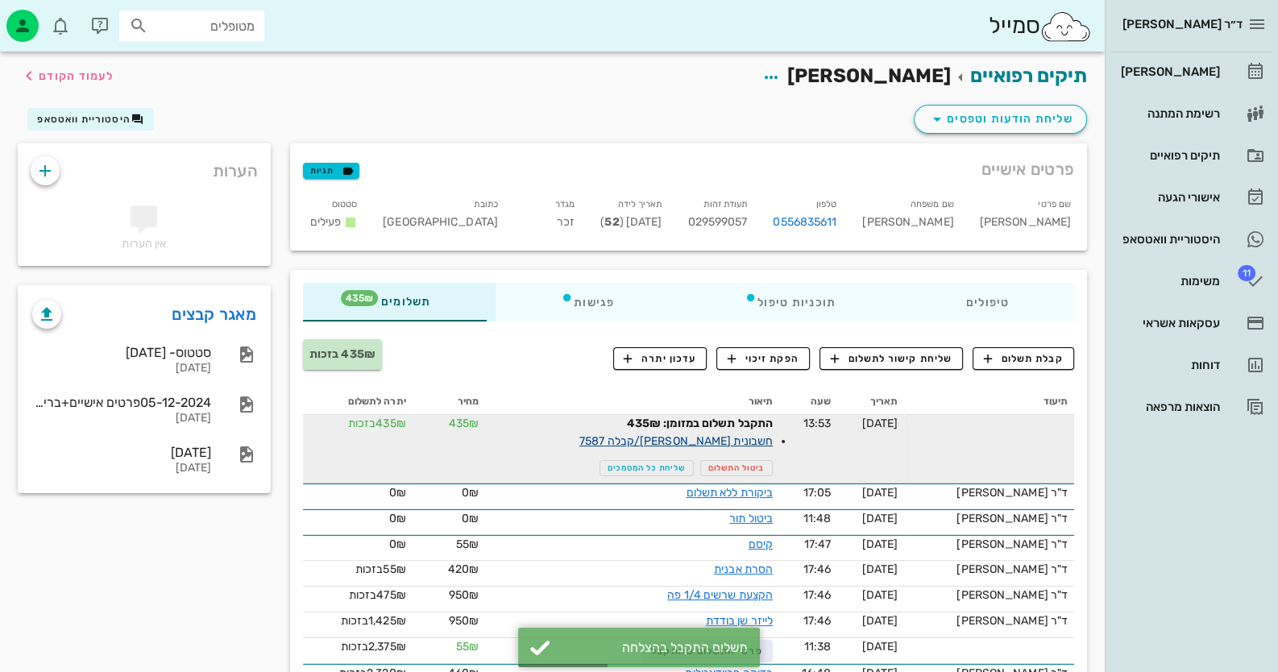
click at [765, 438] on link "חשבונית [PERSON_NAME]/קבלה 7587" at bounding box center [675, 441] width 193 height 14
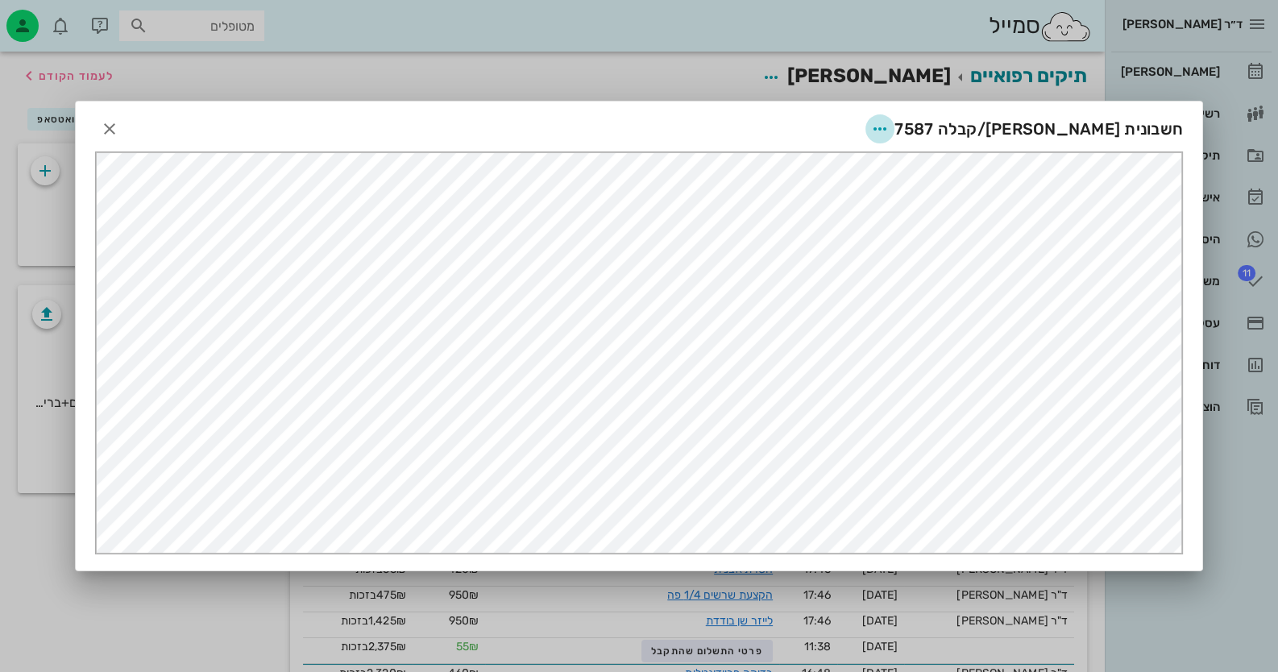
click at [890, 130] on icon "button" at bounding box center [879, 128] width 19 height 19
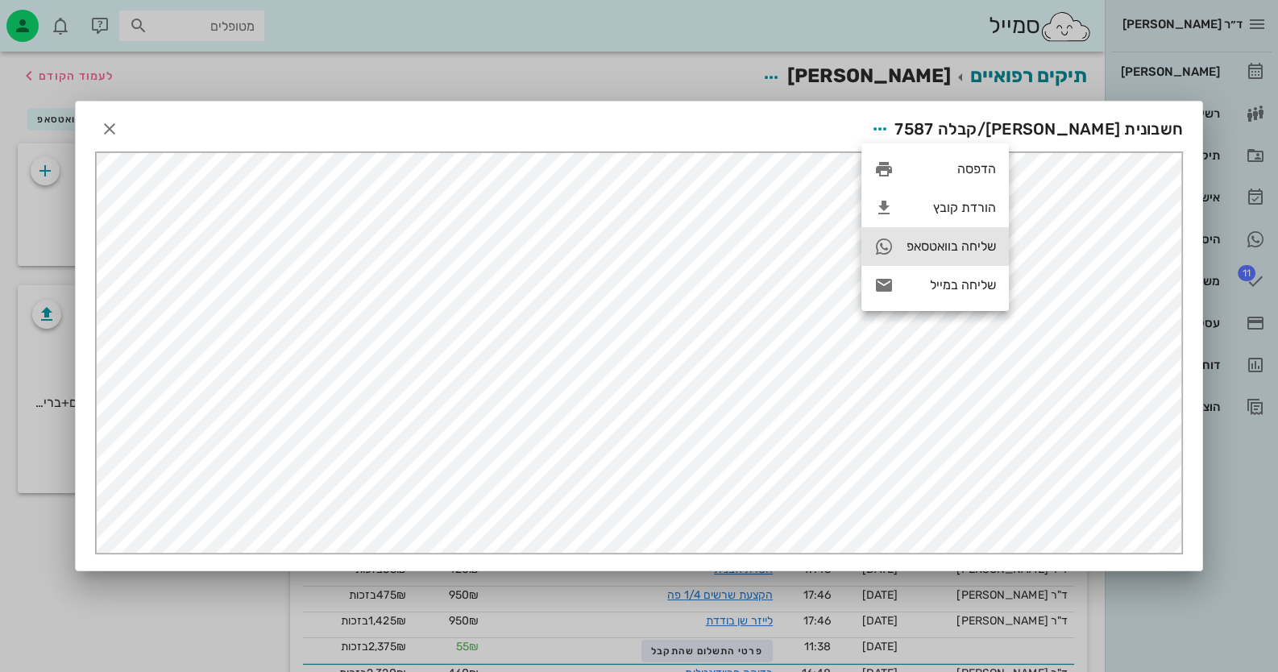
click at [963, 241] on div "שליחה בוואטסאפ" at bounding box center [951, 246] width 89 height 15
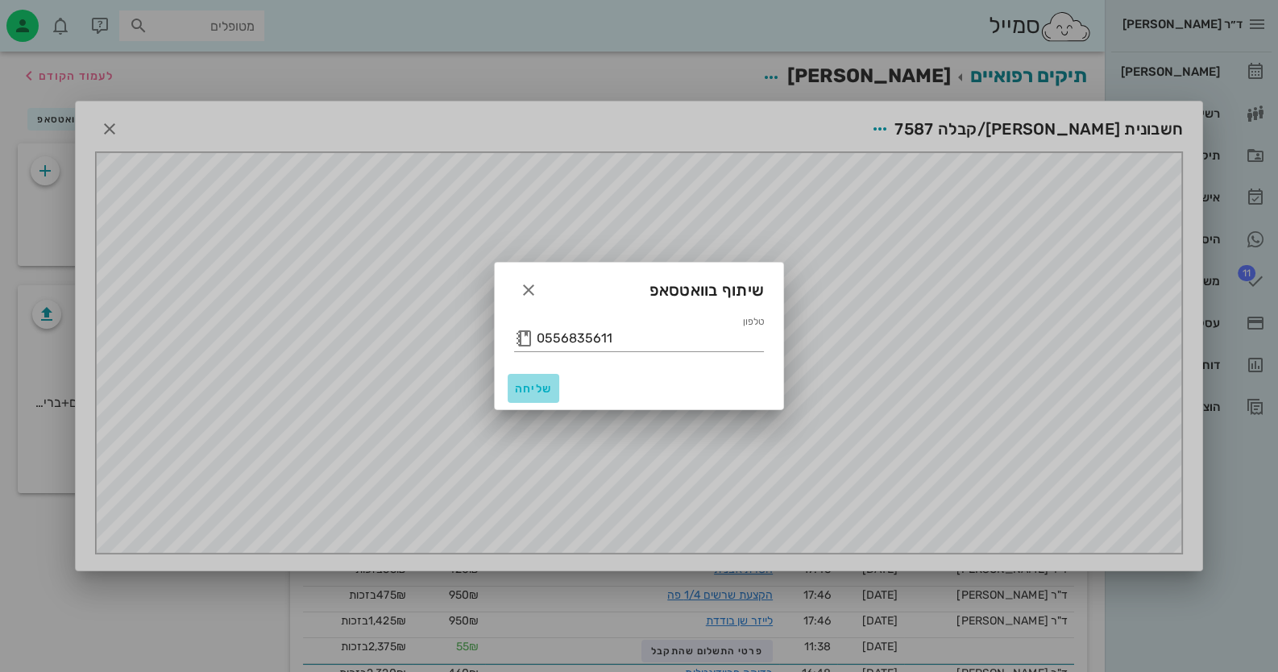
click at [547, 377] on button "שליחה" at bounding box center [534, 388] width 52 height 29
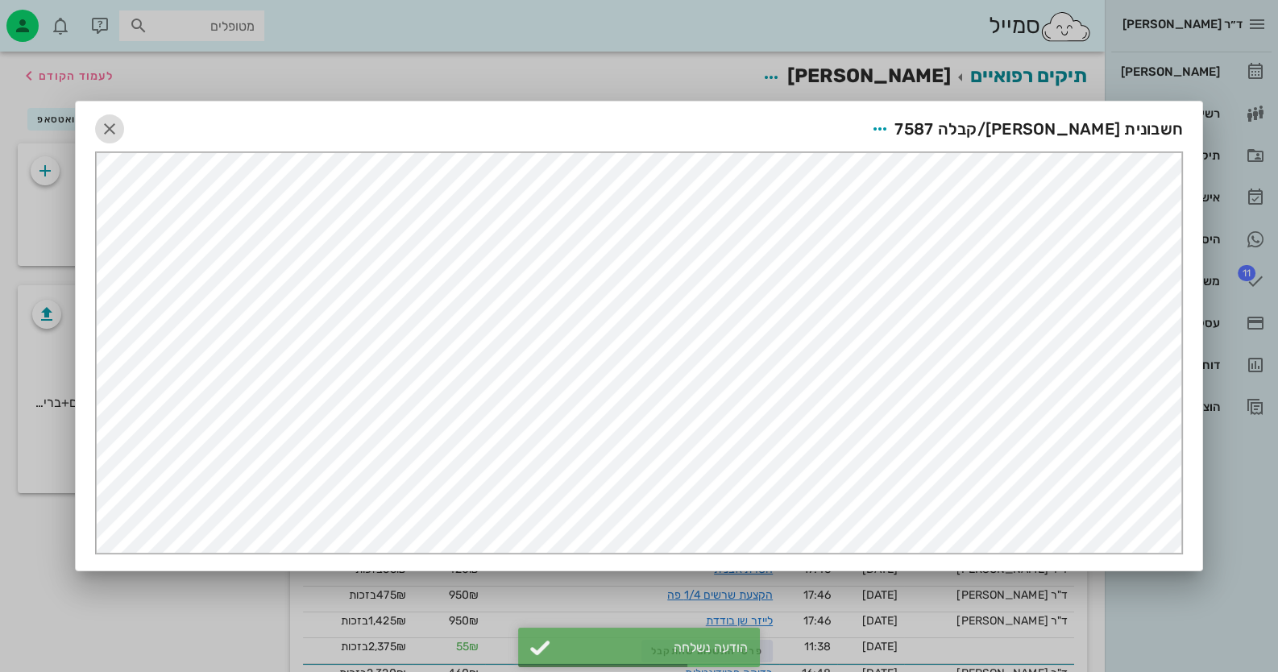
click at [106, 128] on icon "button" at bounding box center [109, 128] width 19 height 19
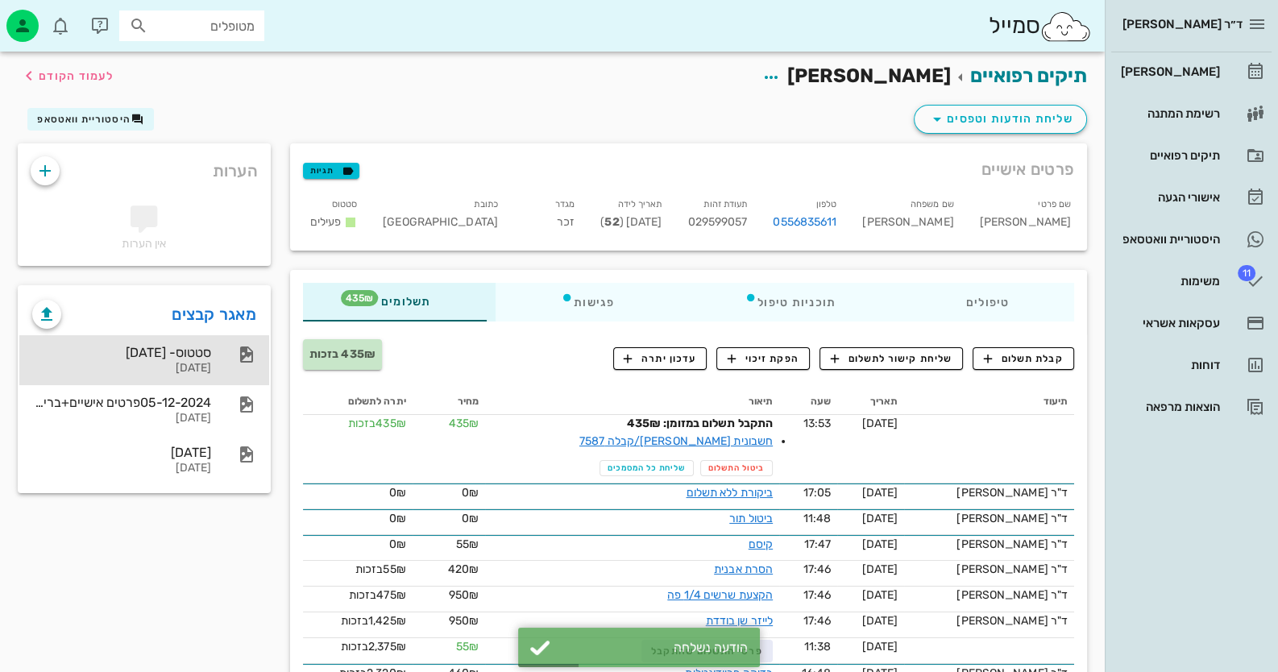
click at [193, 363] on div "[DATE]" at bounding box center [121, 369] width 179 height 14
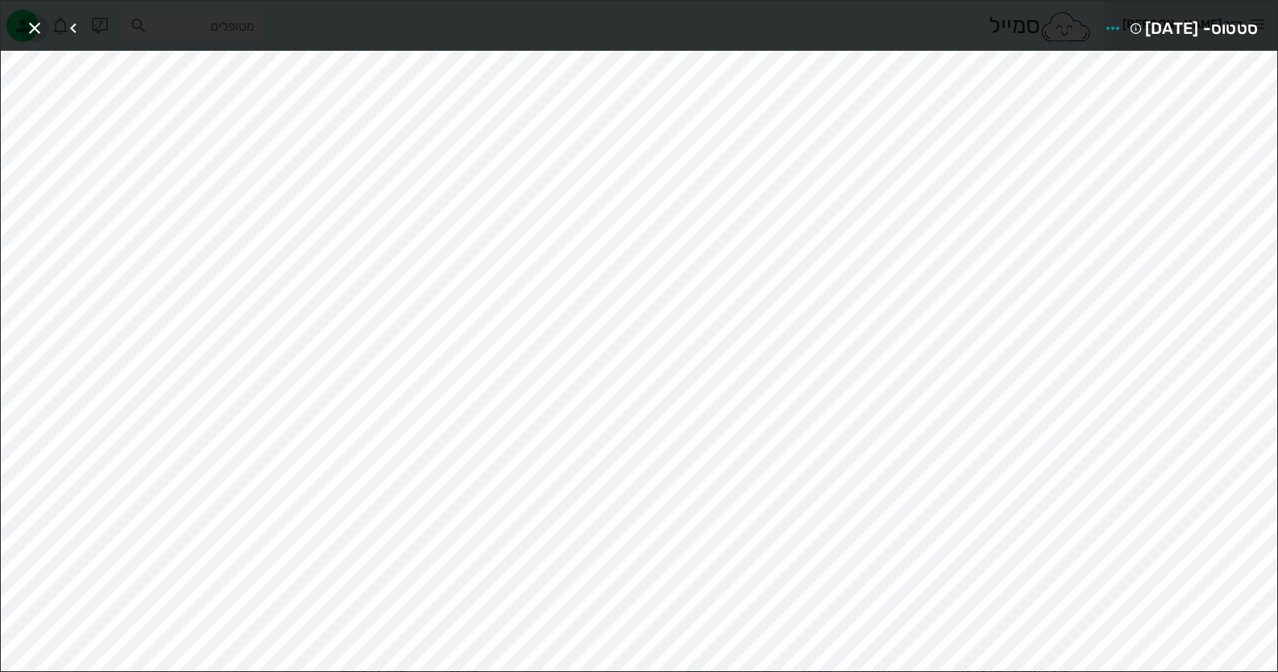
click at [36, 27] on icon "button" at bounding box center [34, 28] width 19 height 19
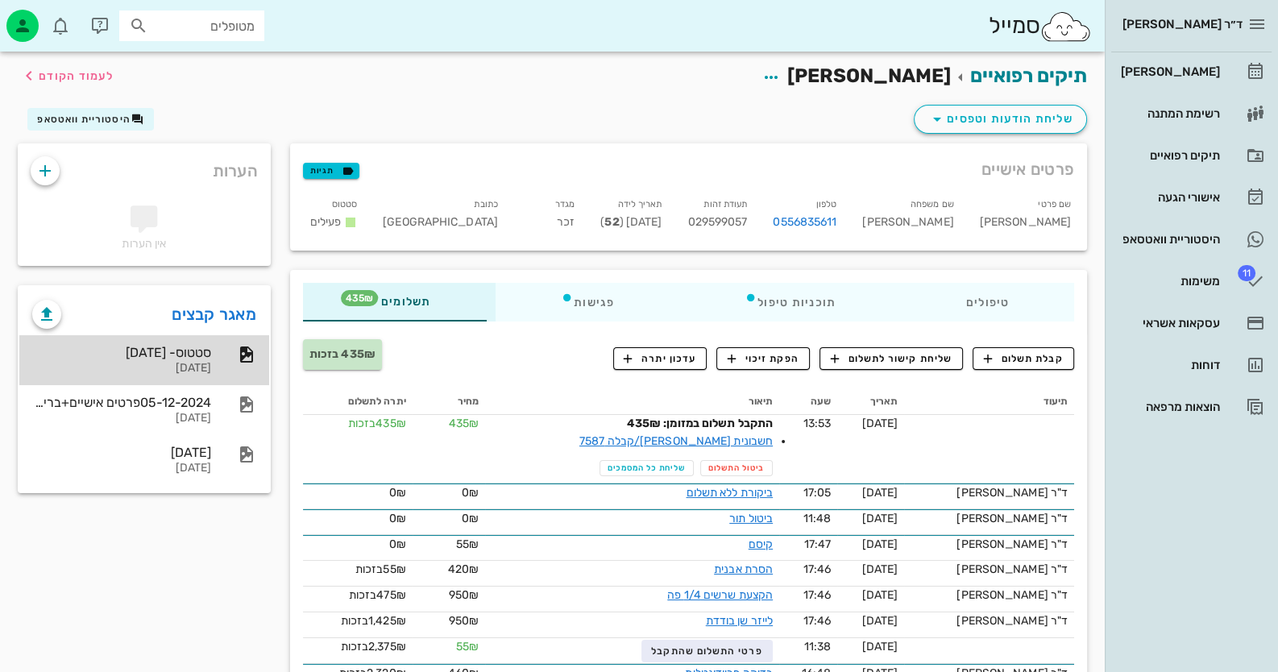
click at [89, 359] on div "סטטוס- [DATE]" at bounding box center [121, 352] width 179 height 15
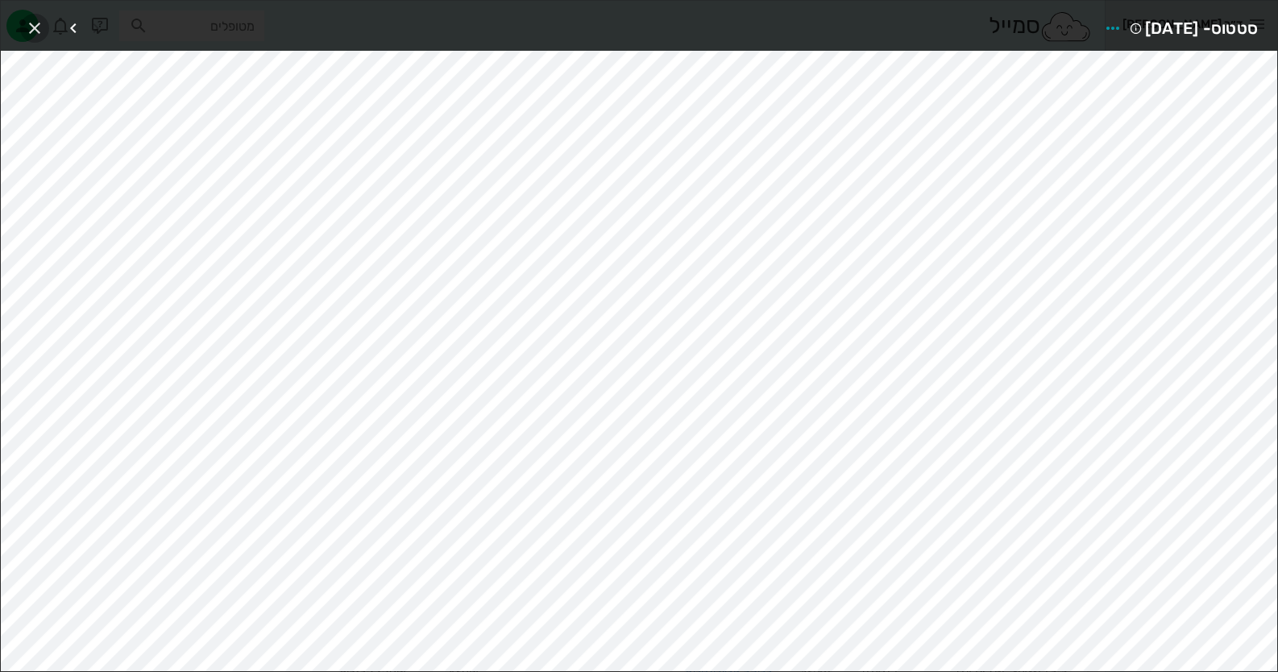
click at [37, 15] on button "button" at bounding box center [34, 28] width 29 height 29
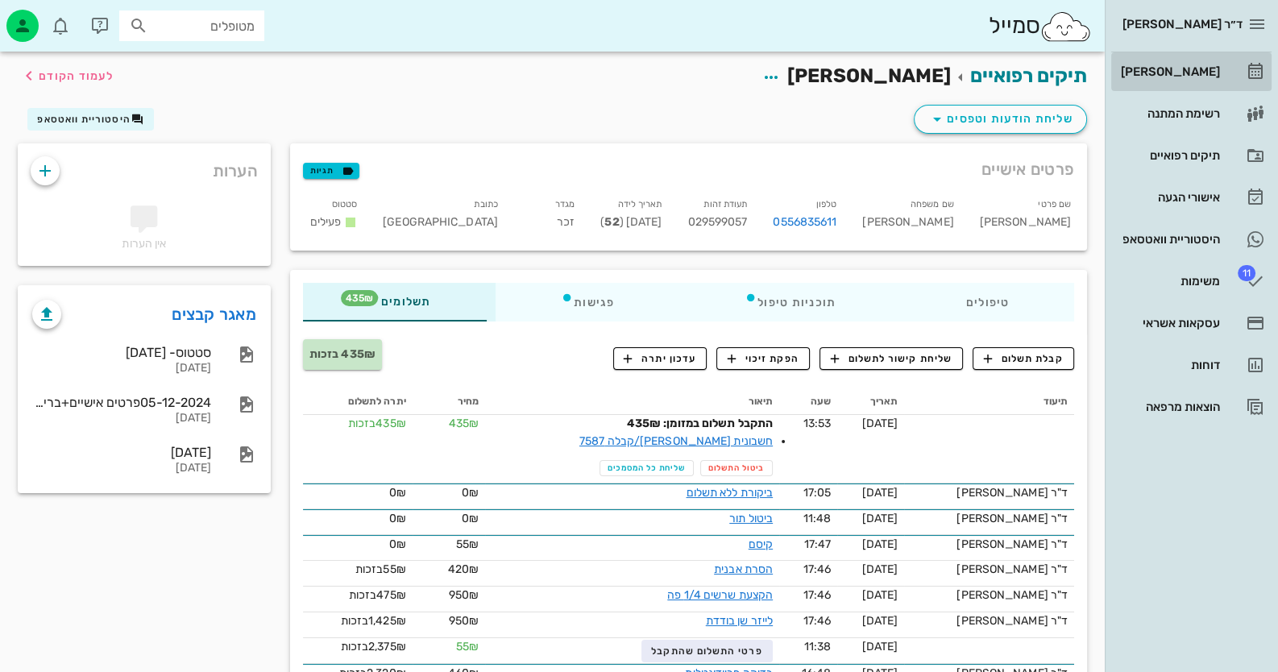
click at [1217, 77] on div "[PERSON_NAME]" at bounding box center [1169, 71] width 102 height 13
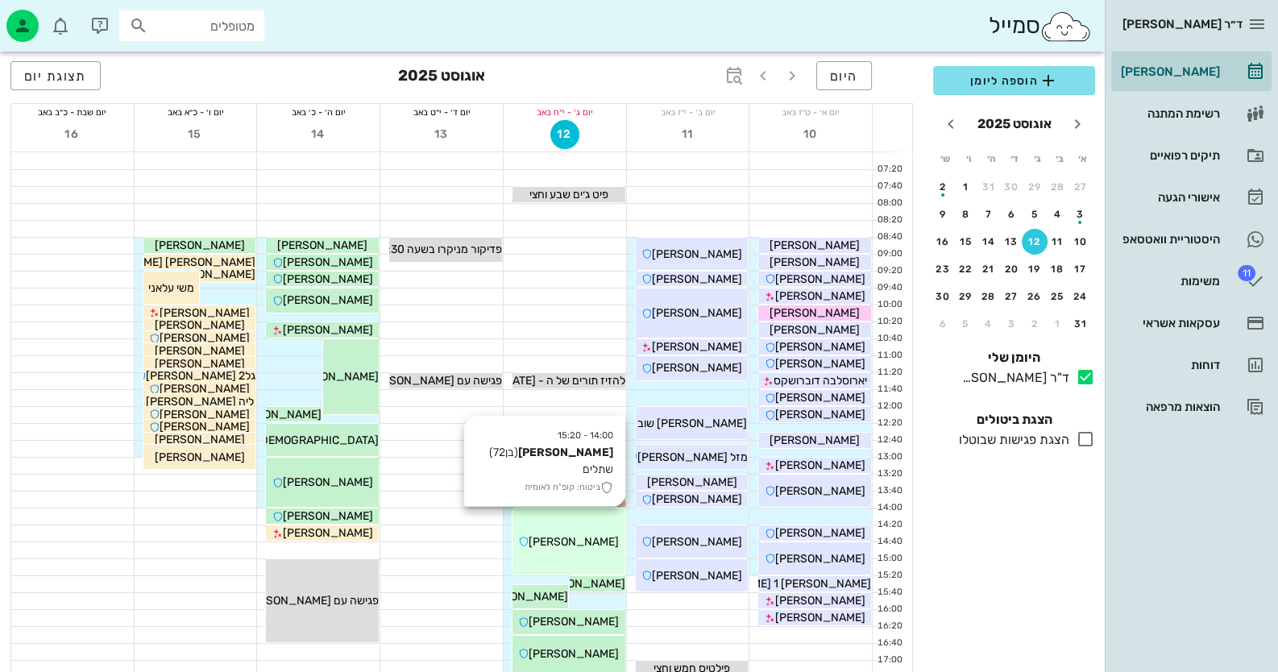
click at [529, 538] on icon at bounding box center [523, 542] width 10 height 10
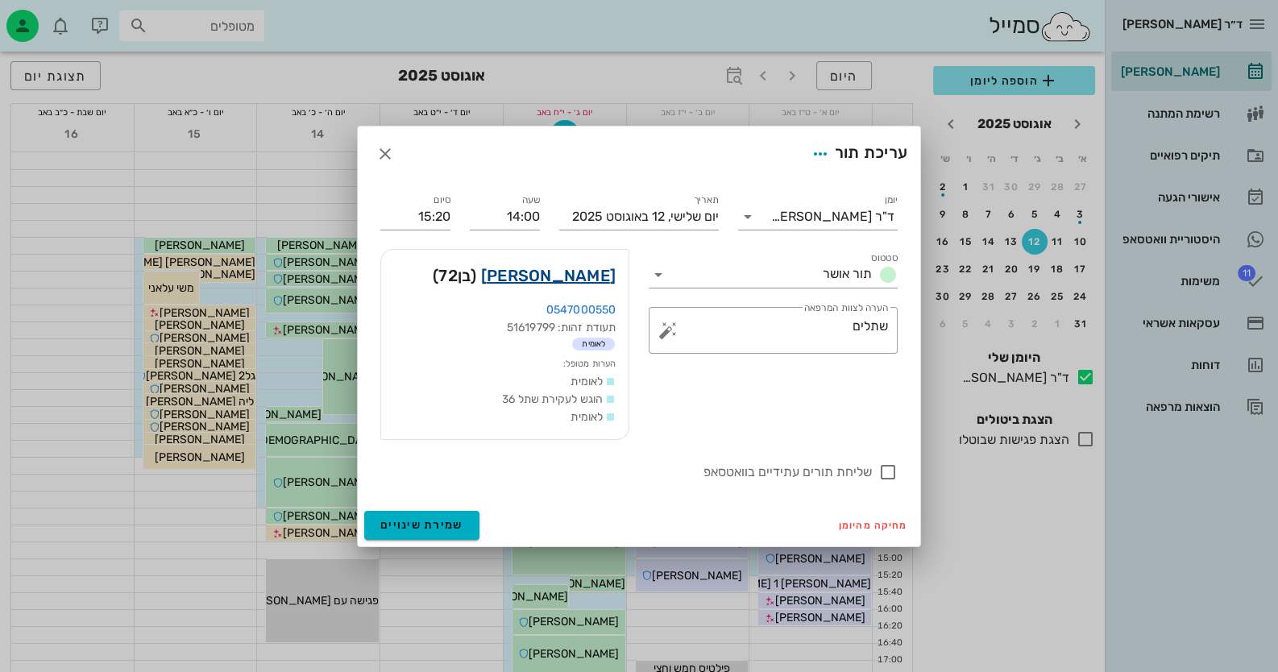
click at [592, 268] on link "[PERSON_NAME]" at bounding box center [548, 276] width 135 height 26
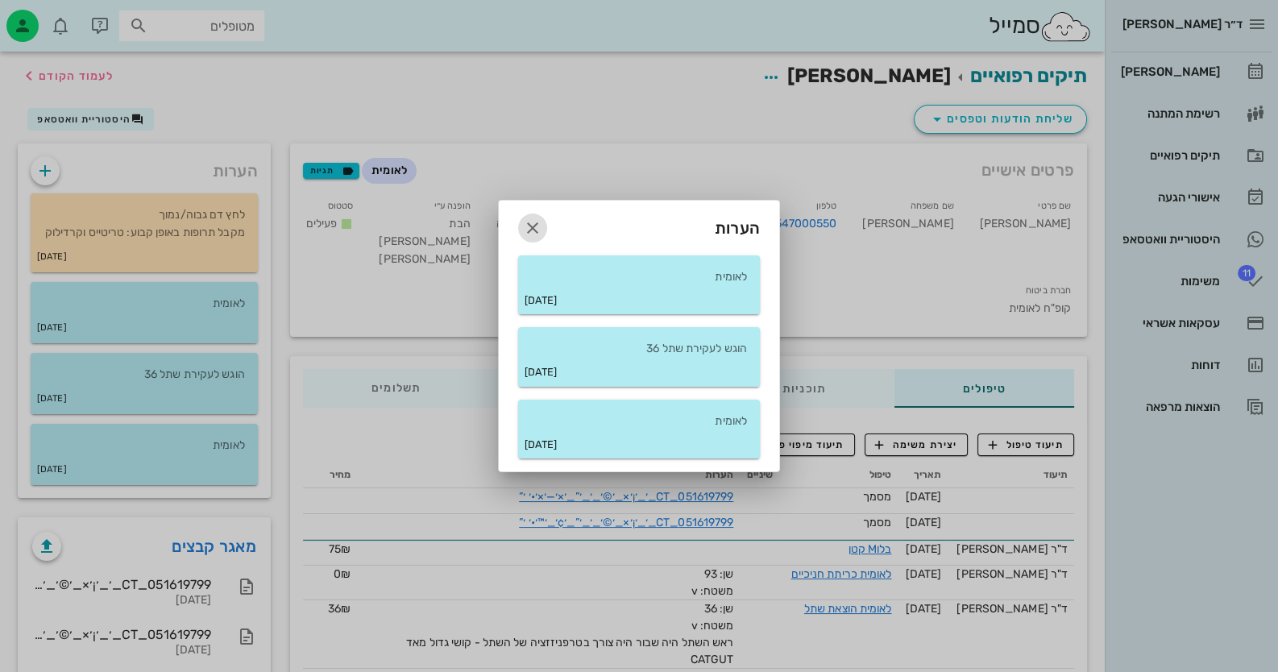
click at [530, 227] on icon "button" at bounding box center [532, 227] width 19 height 19
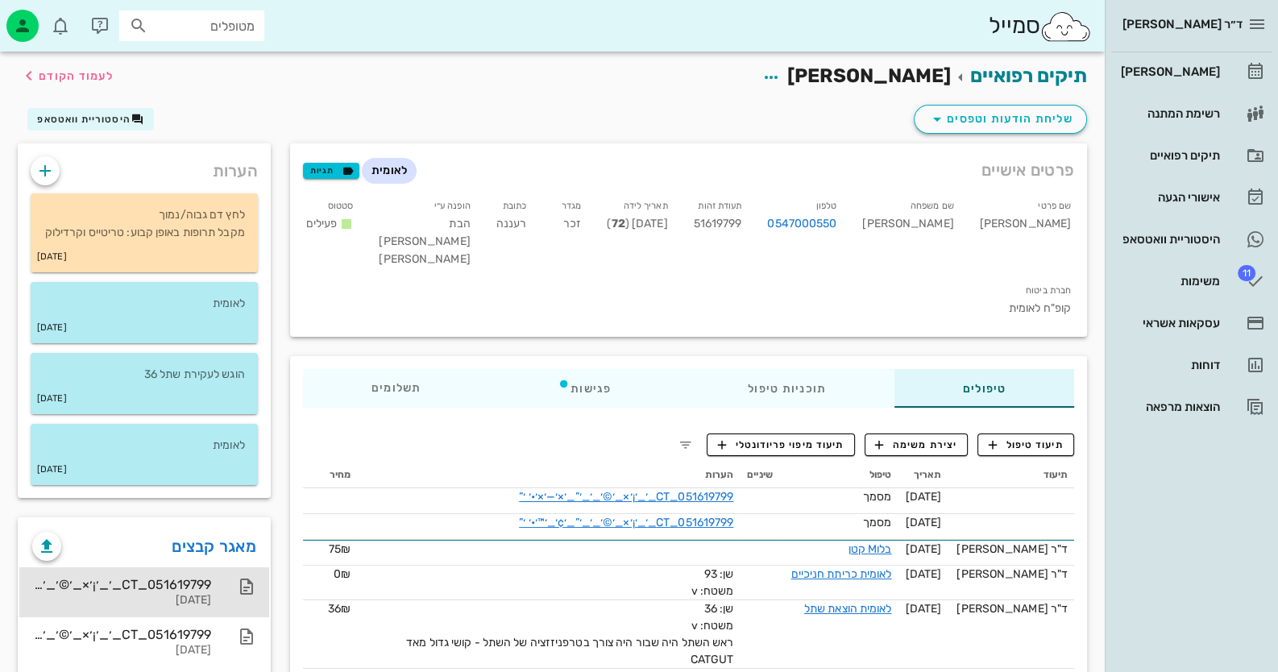
click at [201, 592] on div "051619799_CT_׳_׳¡׳×_׳©׳_׳_׳”_׳×׳—׳×׳•׳ ׳”" at bounding box center [121, 584] width 179 height 15
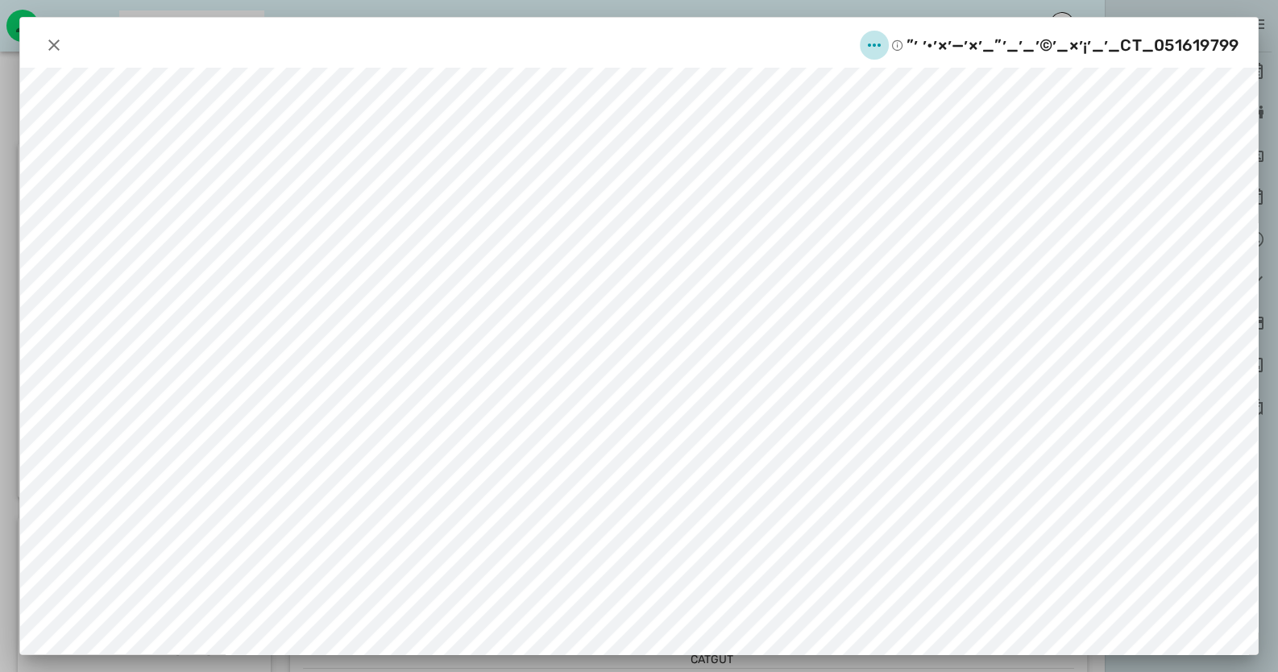
click at [883, 44] on icon "button" at bounding box center [874, 44] width 19 height 19
click at [866, 82] on div "שינוי שם" at bounding box center [863, 84] width 44 height 15
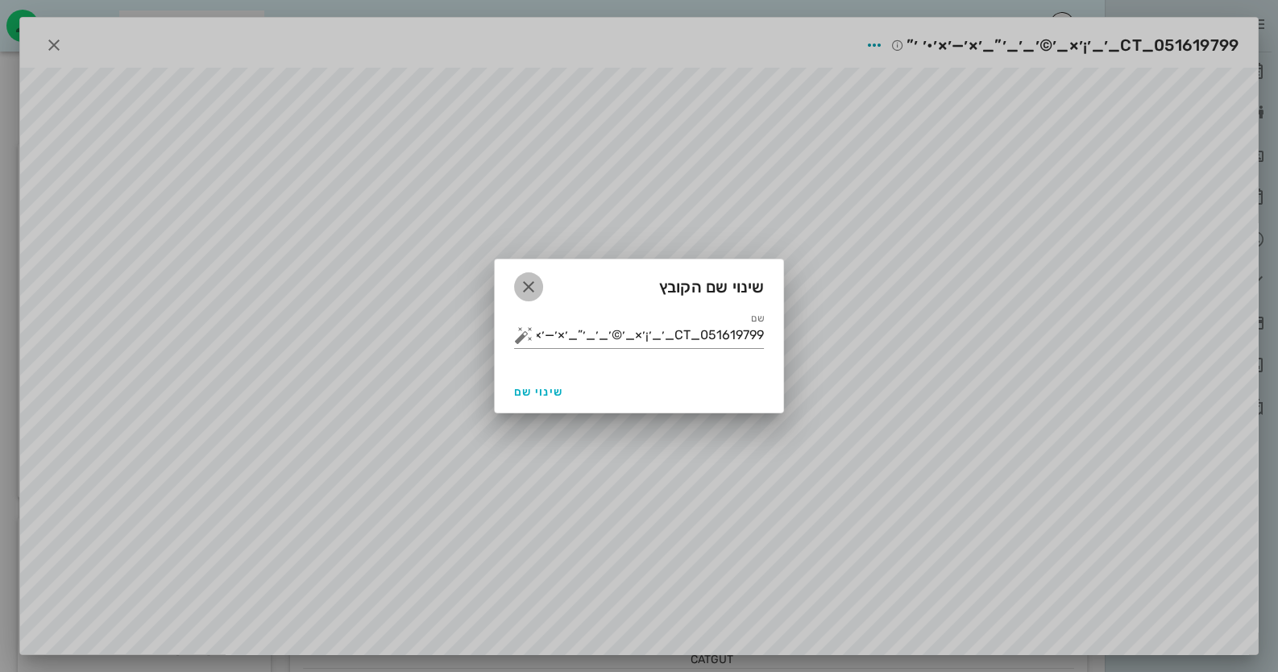
click at [534, 281] on icon "button" at bounding box center [528, 286] width 19 height 19
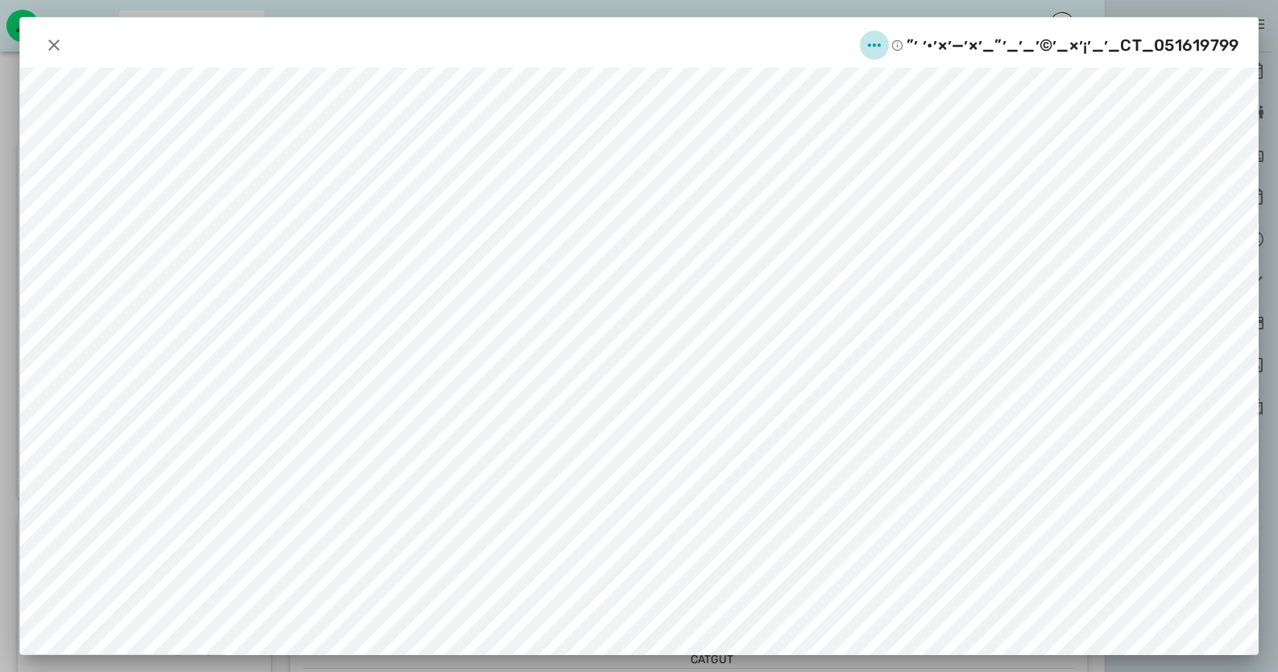
click at [879, 39] on icon "button" at bounding box center [874, 44] width 19 height 19
click at [857, 90] on div "שינוי שם" at bounding box center [863, 84] width 44 height 15
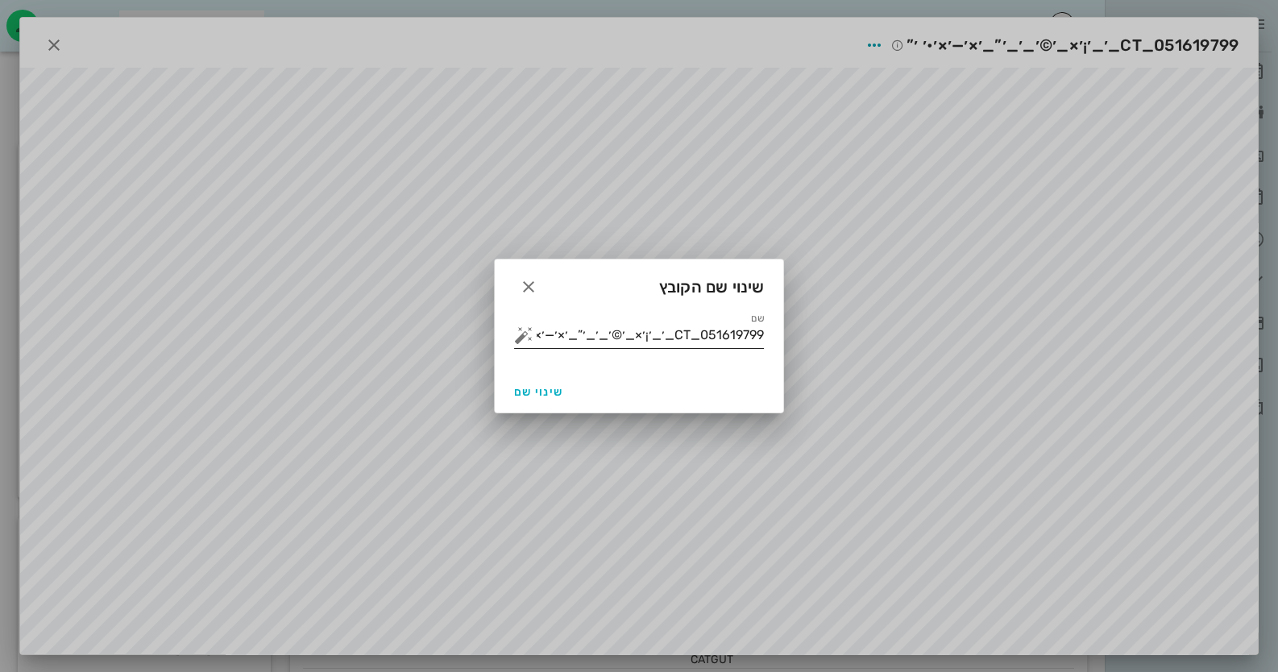
click at [658, 346] on input "051619799_CT_׳_׳¡׳×_׳©׳_׳_׳”_׳×׳—׳×׳•׳ ׳”" at bounding box center [650, 335] width 227 height 26
click at [517, 326] on button "button" at bounding box center [523, 335] width 19 height 19
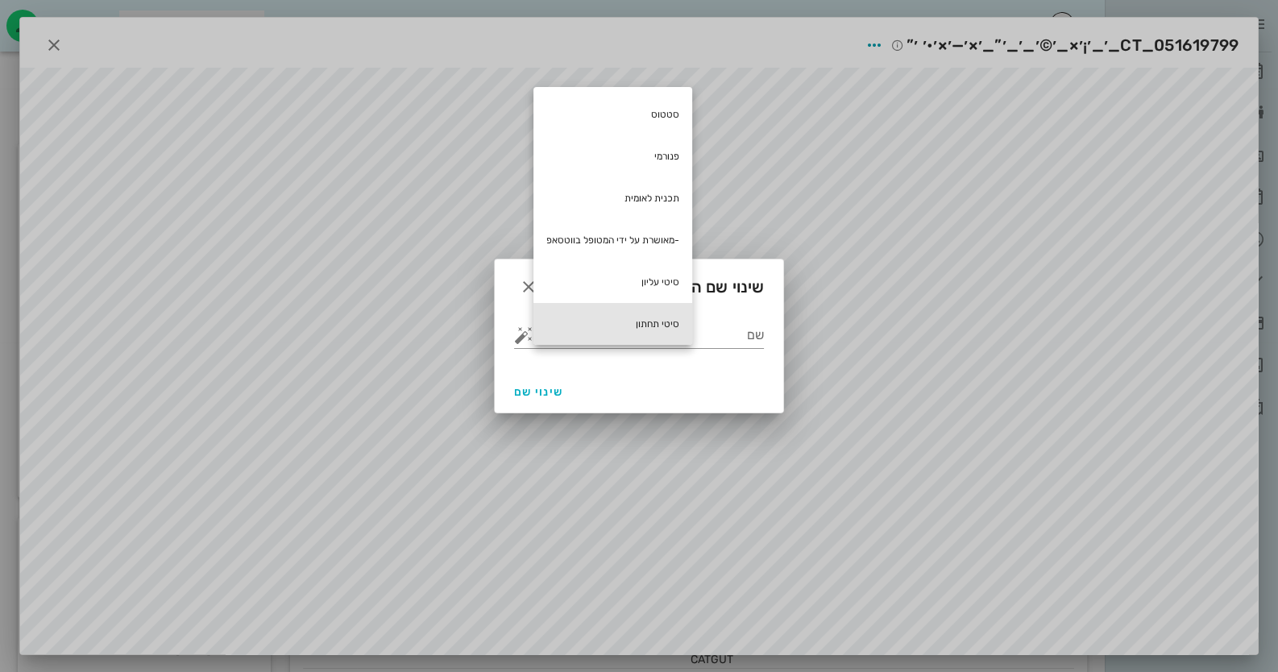
click at [673, 330] on div "סיטי תחתון" at bounding box center [613, 324] width 159 height 42
type input "סיטי תחתון"
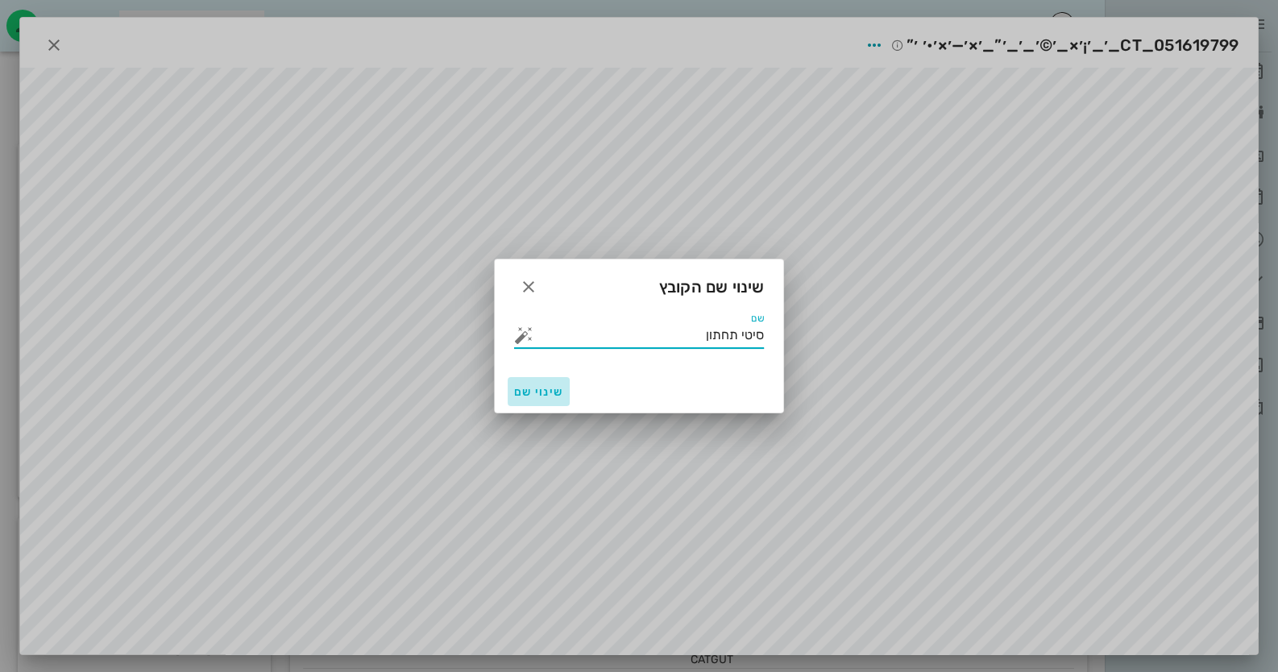
click at [546, 396] on span "שינוי שם" at bounding box center [538, 392] width 49 height 14
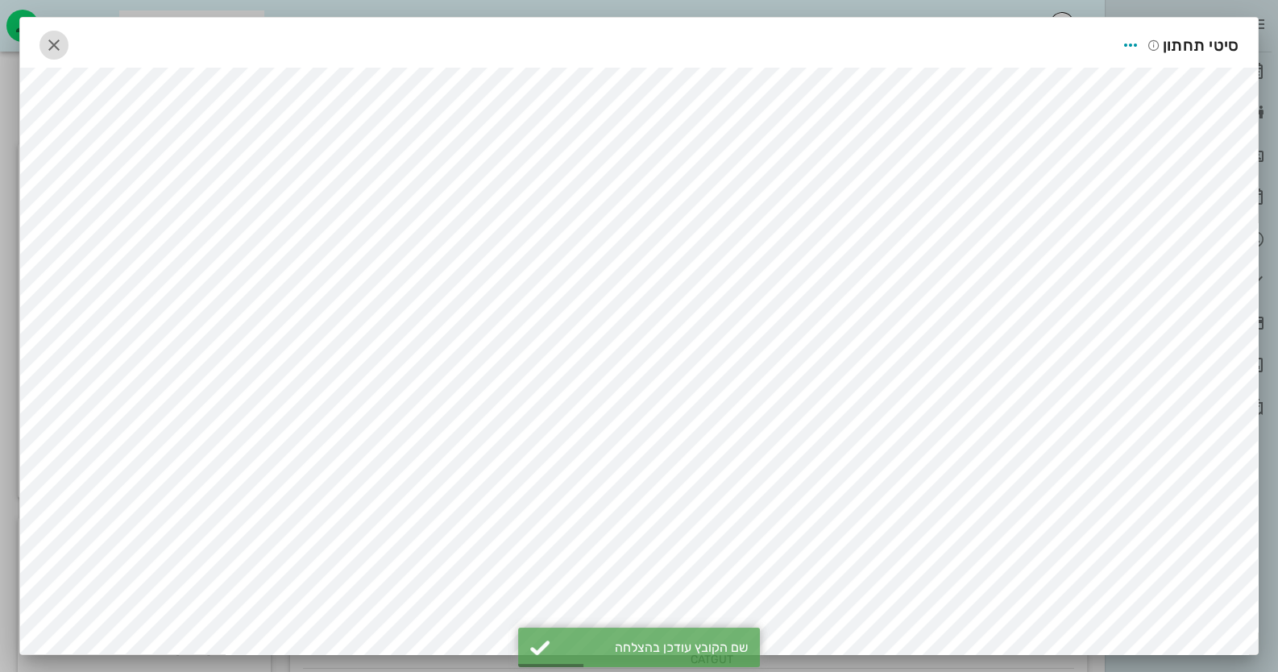
click at [60, 39] on icon "button" at bounding box center [53, 44] width 19 height 19
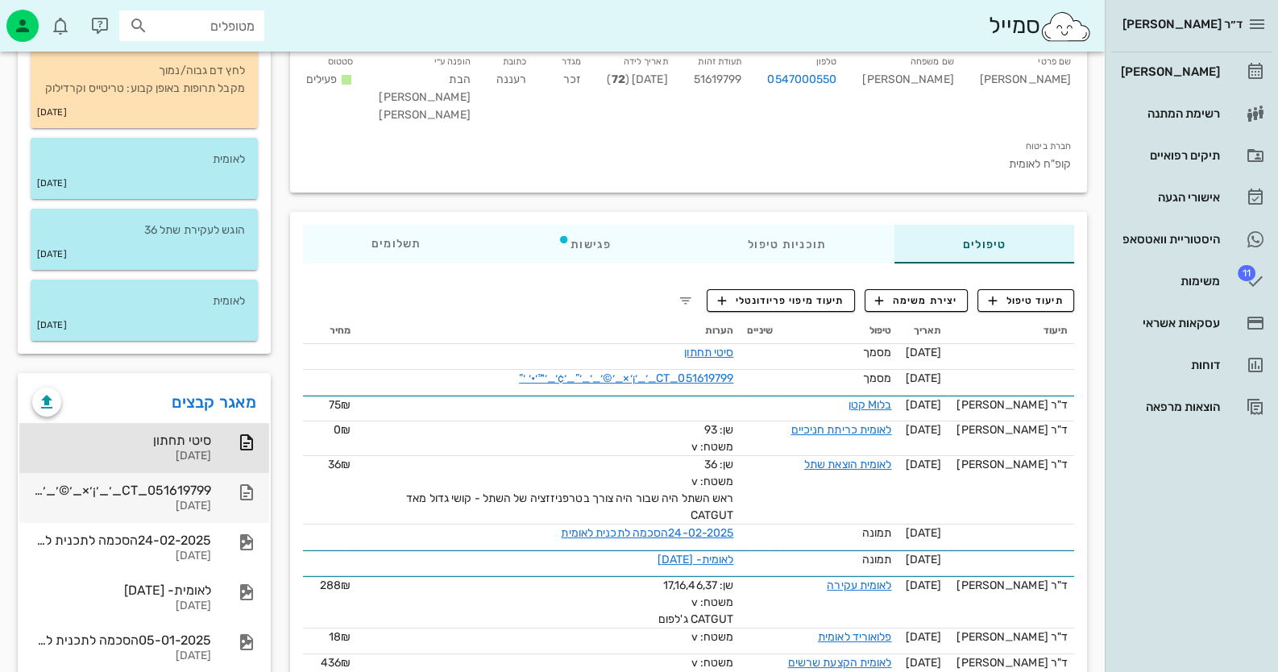
scroll to position [160, 0]
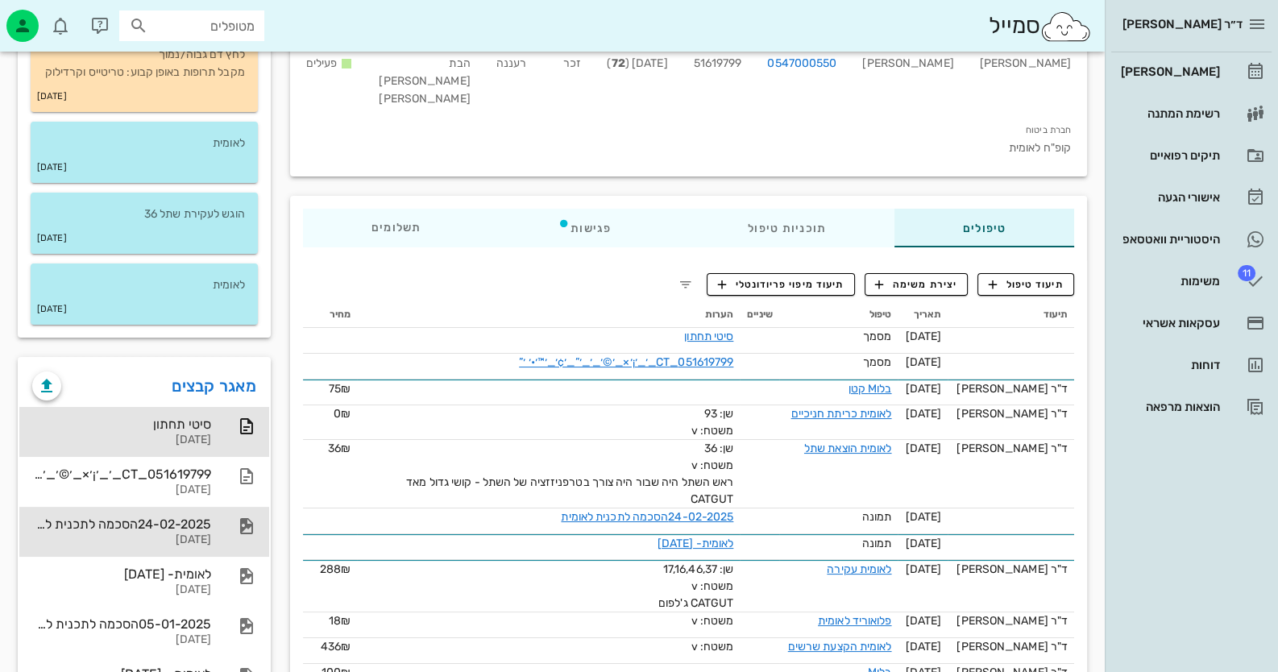
click at [210, 532] on div "24-02-2025הסכמה לתכנית לאומית" at bounding box center [121, 524] width 179 height 15
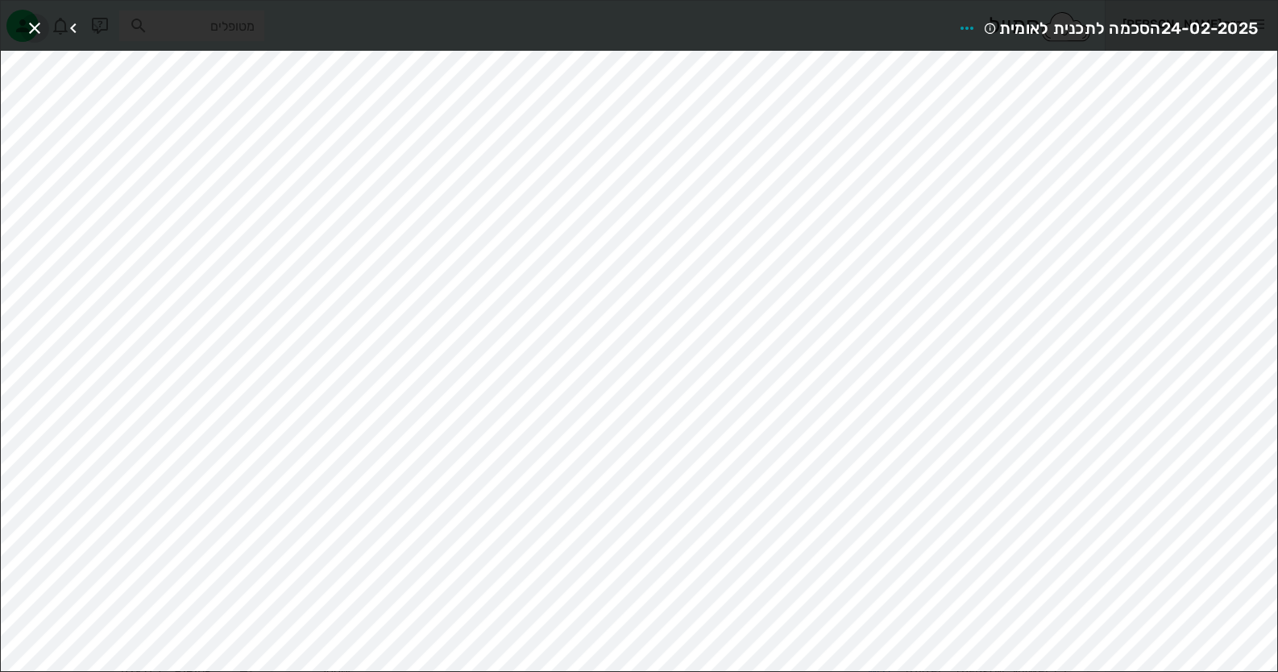
click at [39, 23] on icon "button" at bounding box center [34, 28] width 19 height 19
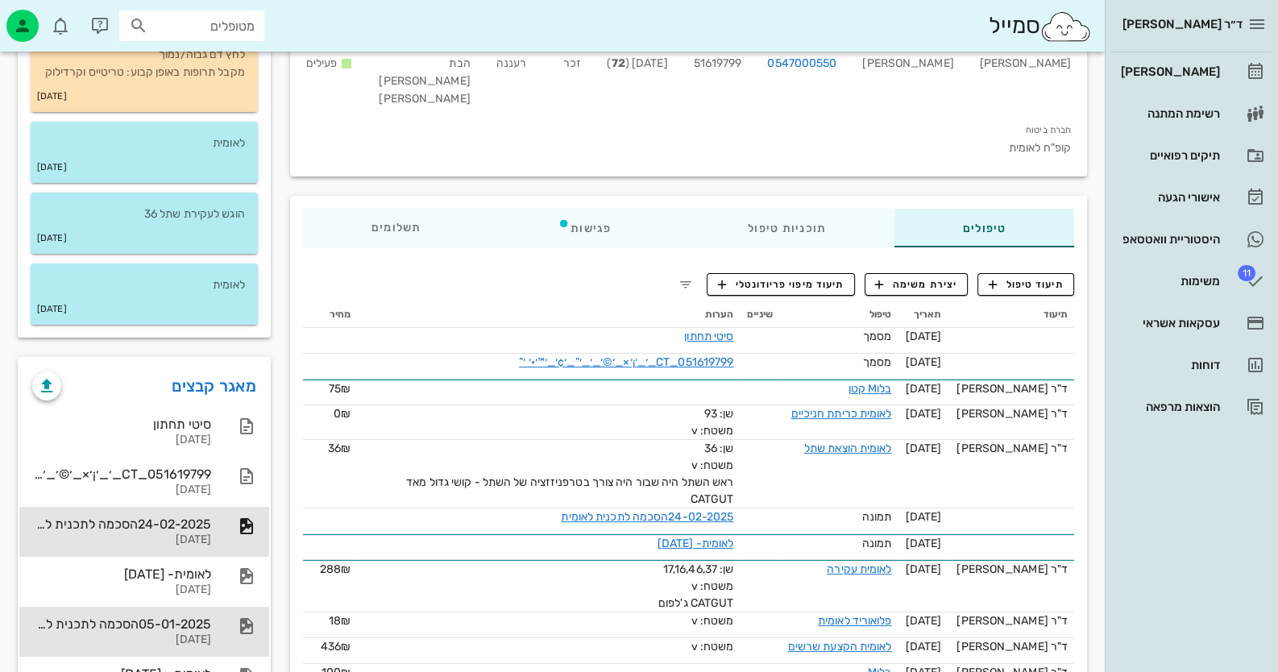
click at [193, 632] on div "05-01-2025הסכמה לתכנית לאומית" at bounding box center [121, 624] width 179 height 15
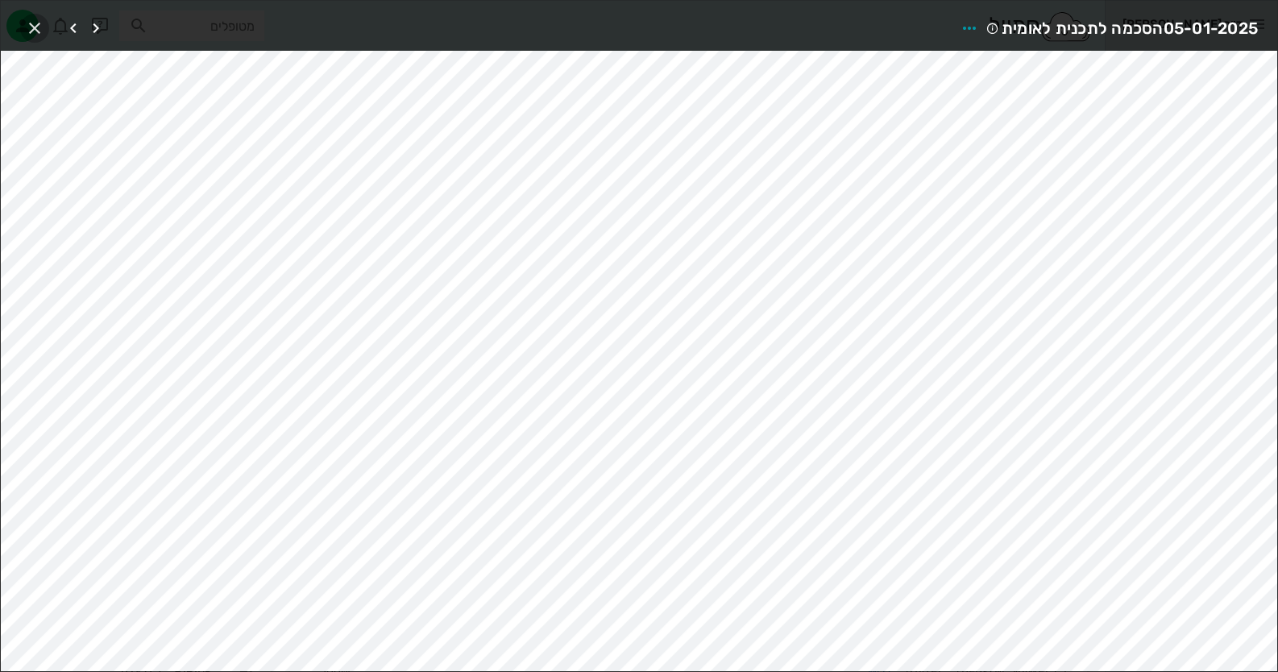
click at [35, 23] on icon "button" at bounding box center [34, 28] width 19 height 19
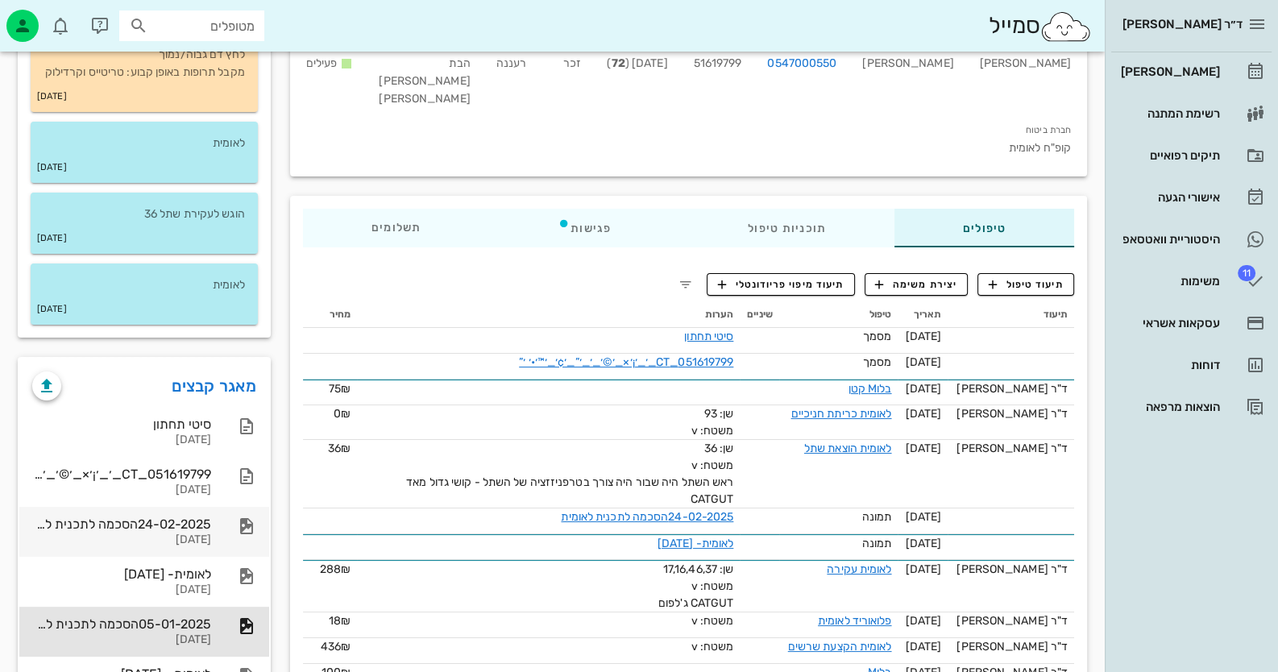
scroll to position [242, 0]
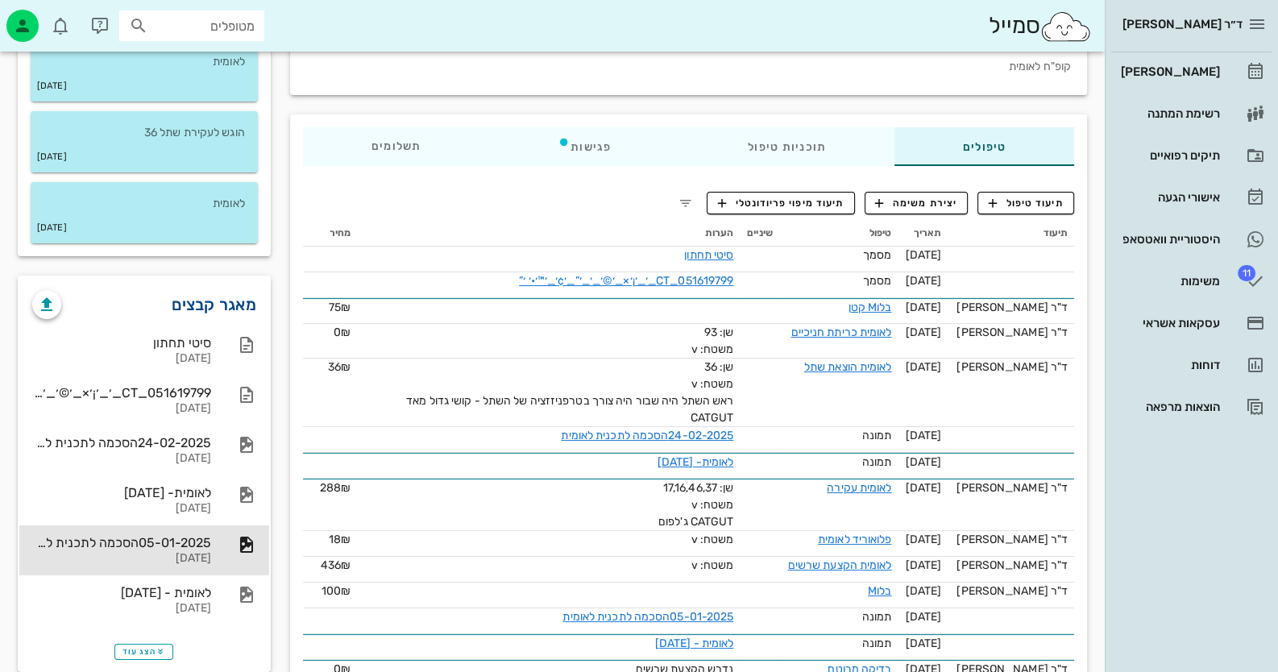
click at [222, 317] on link "מאגר קבצים" at bounding box center [214, 305] width 85 height 26
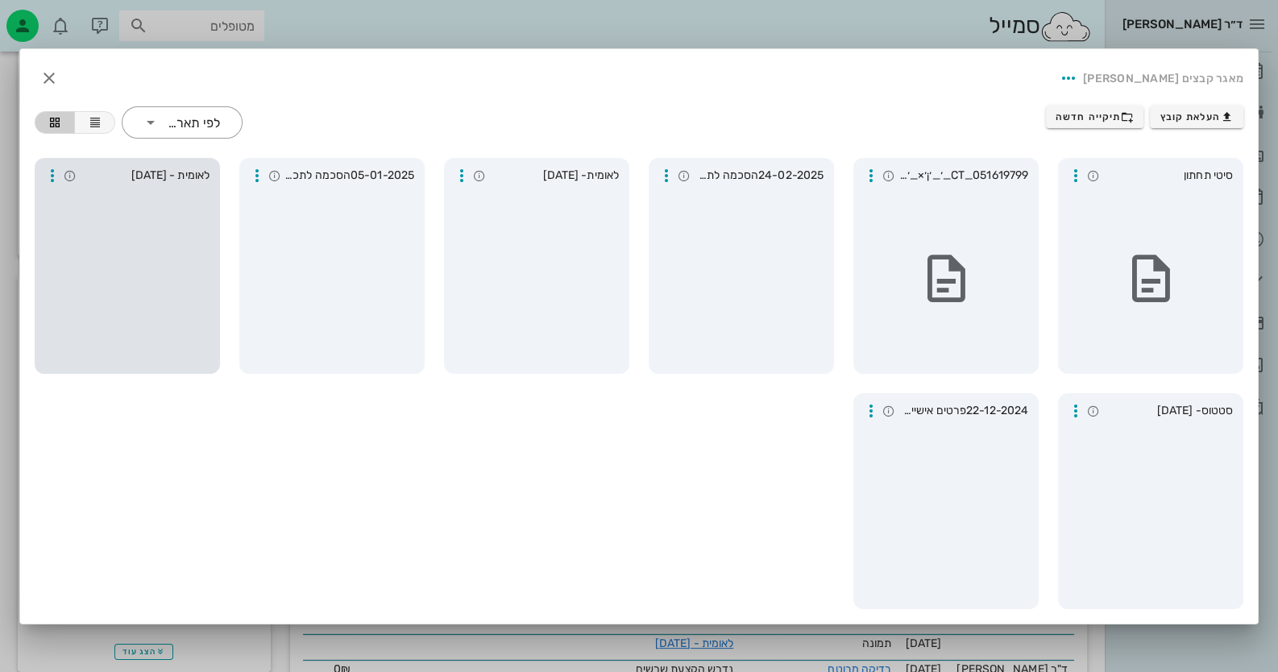
click at [164, 302] on div at bounding box center [127, 278] width 172 height 177
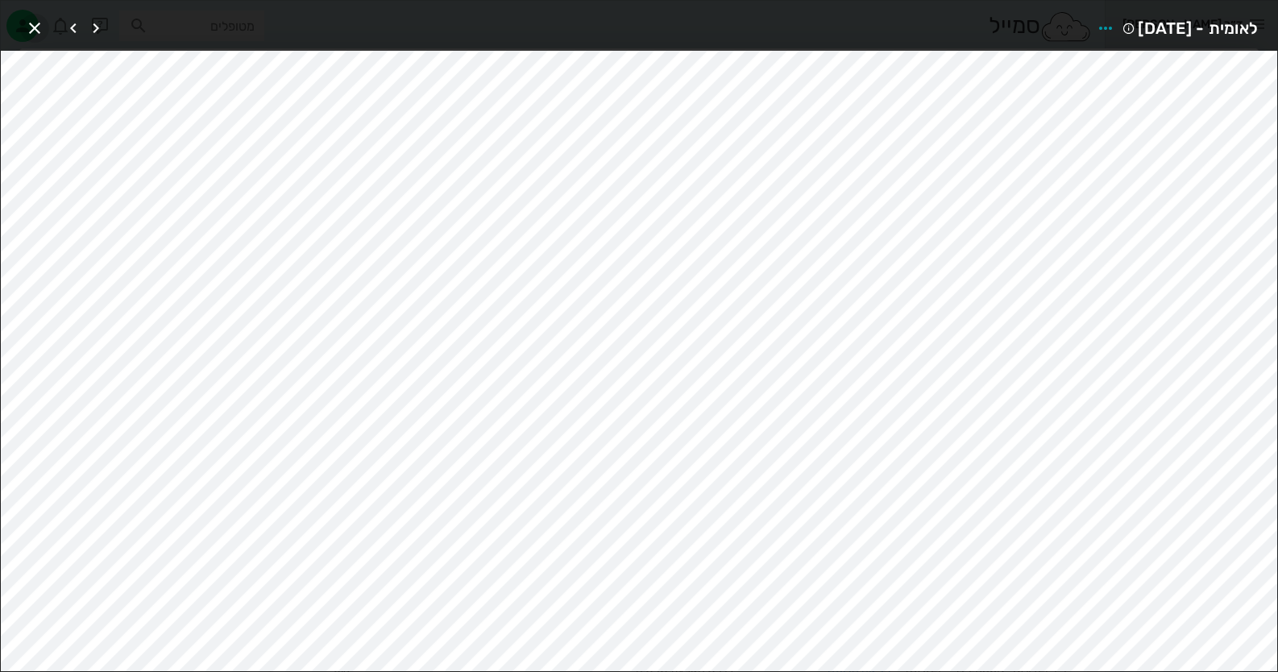
click at [31, 20] on icon "button" at bounding box center [34, 28] width 19 height 19
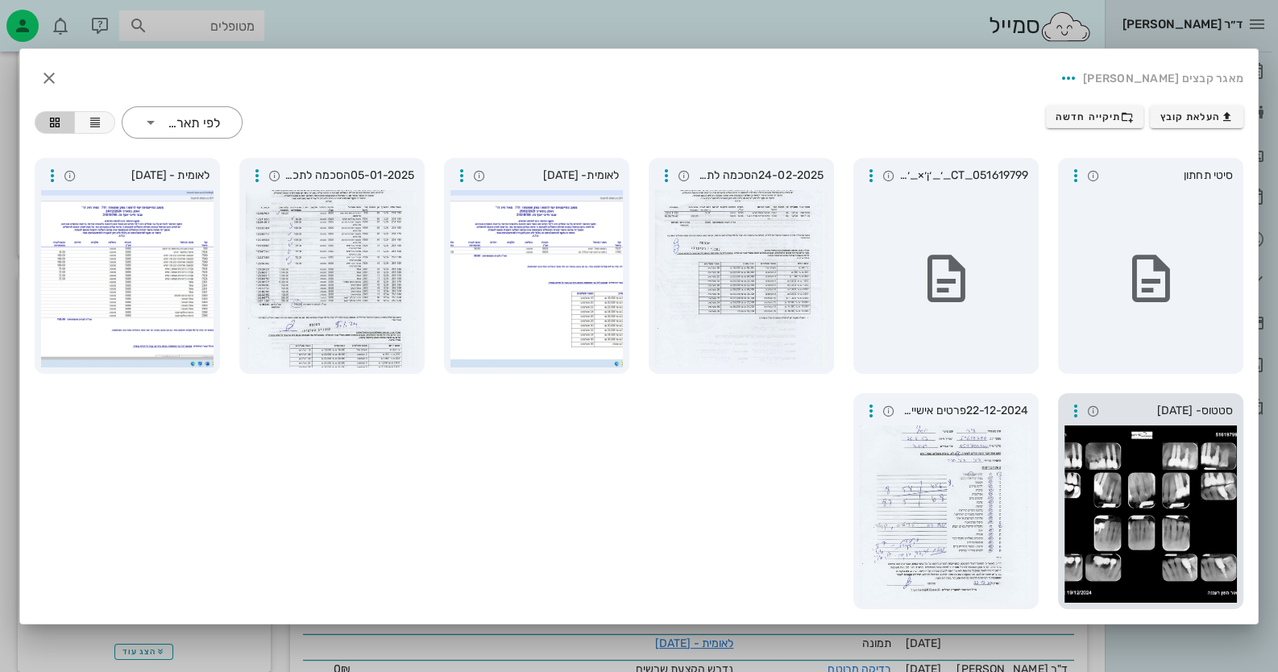
click at [1136, 517] on div at bounding box center [1151, 514] width 172 height 177
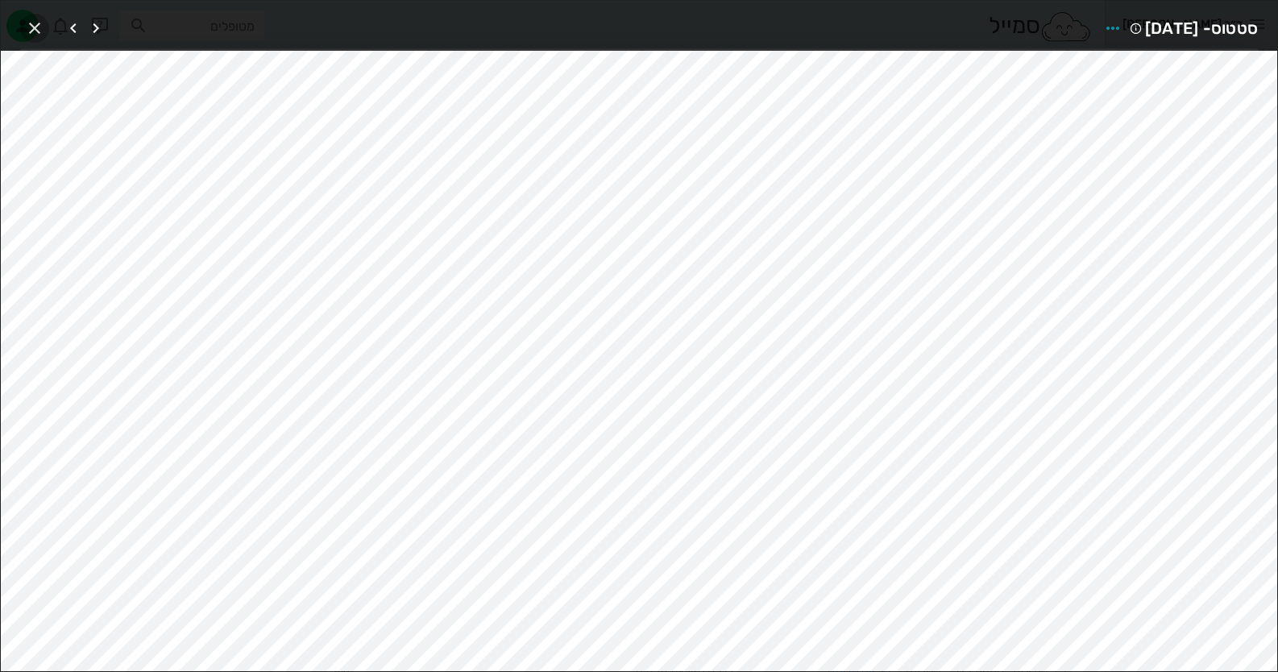
click at [31, 19] on icon "button" at bounding box center [34, 28] width 19 height 19
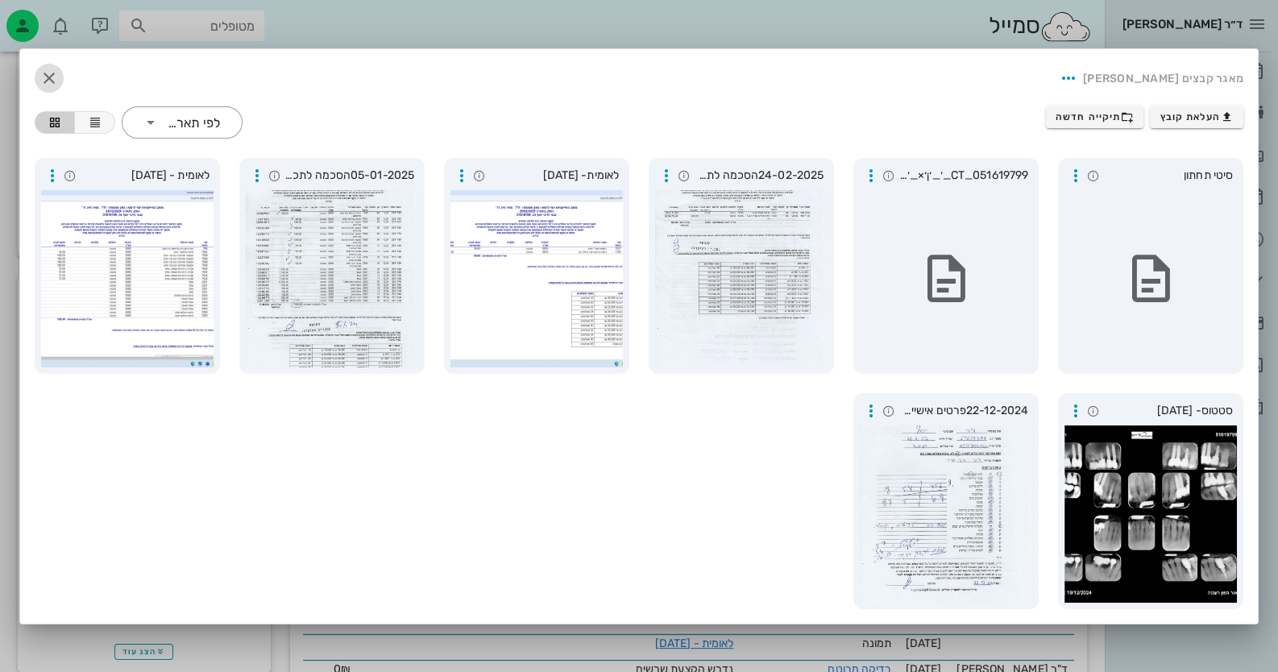
click at [55, 80] on icon "button" at bounding box center [48, 78] width 19 height 19
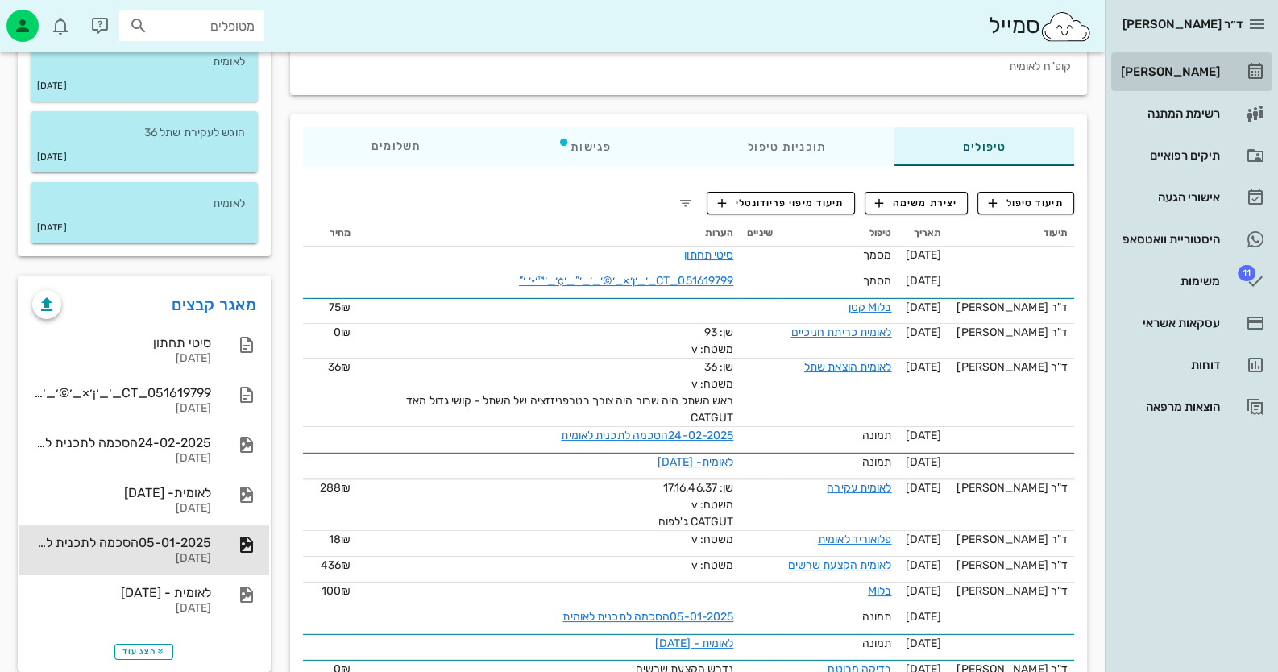
click at [1239, 58] on link "[PERSON_NAME]" at bounding box center [1191, 71] width 160 height 39
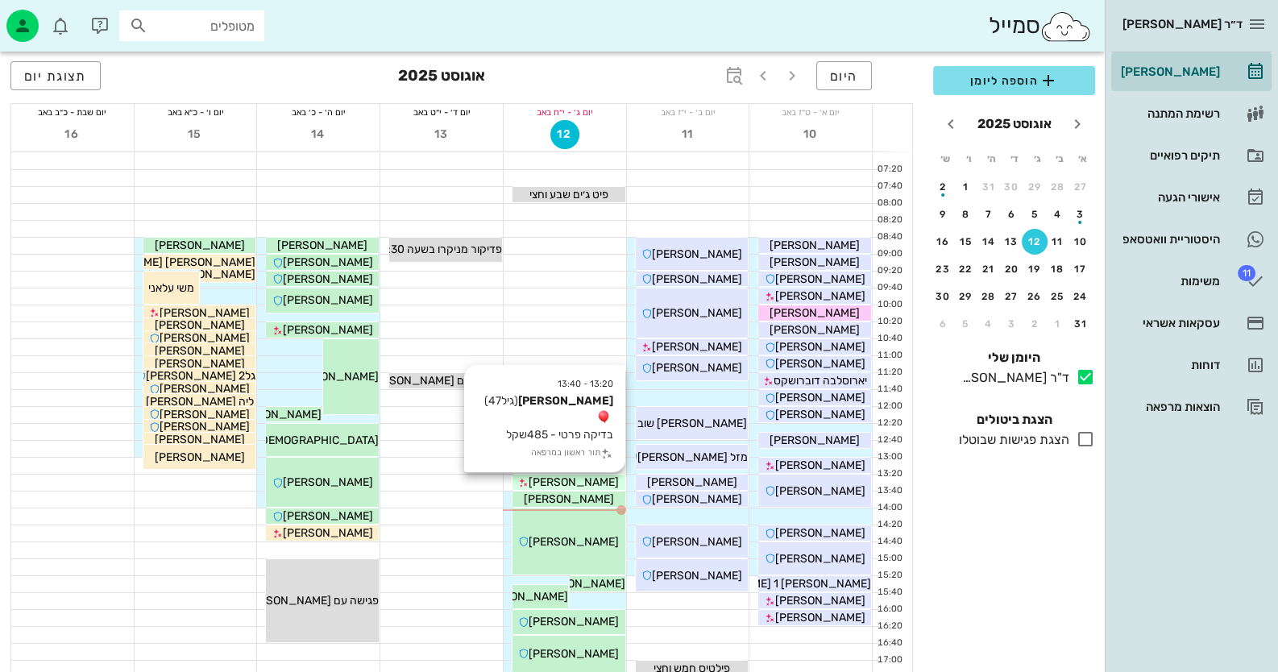
click at [568, 486] on span "[PERSON_NAME]" at bounding box center [574, 483] width 90 height 14
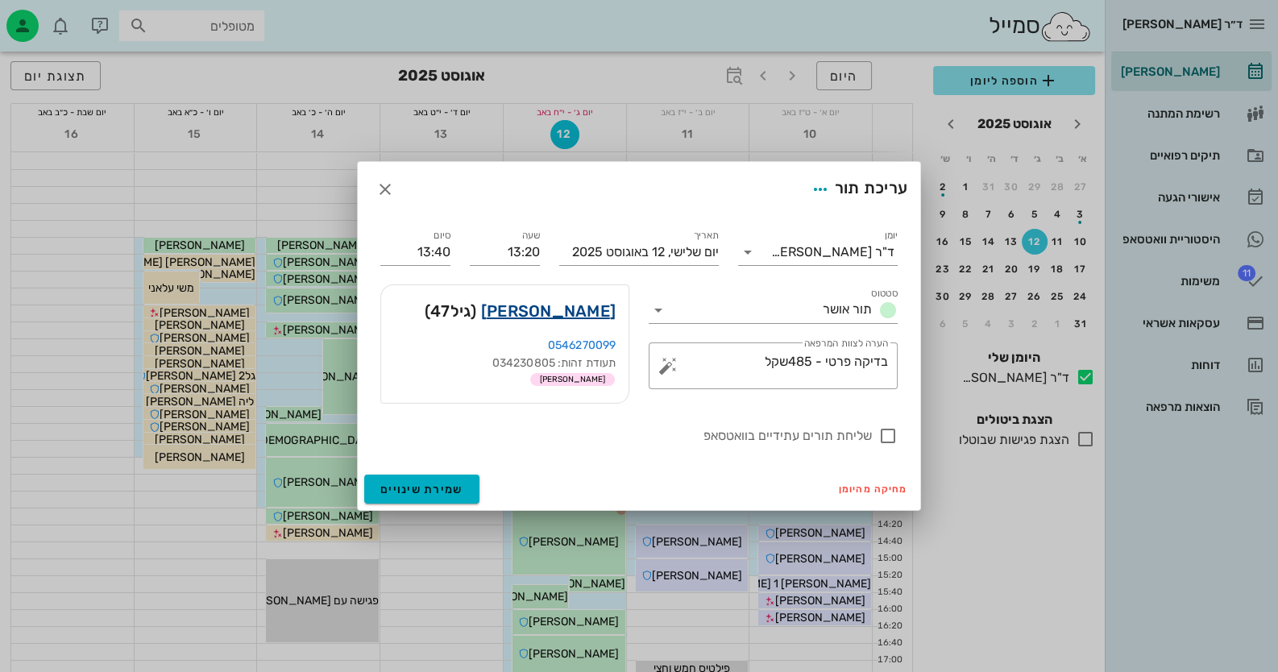
click at [566, 318] on link "[PERSON_NAME]" at bounding box center [548, 311] width 135 height 26
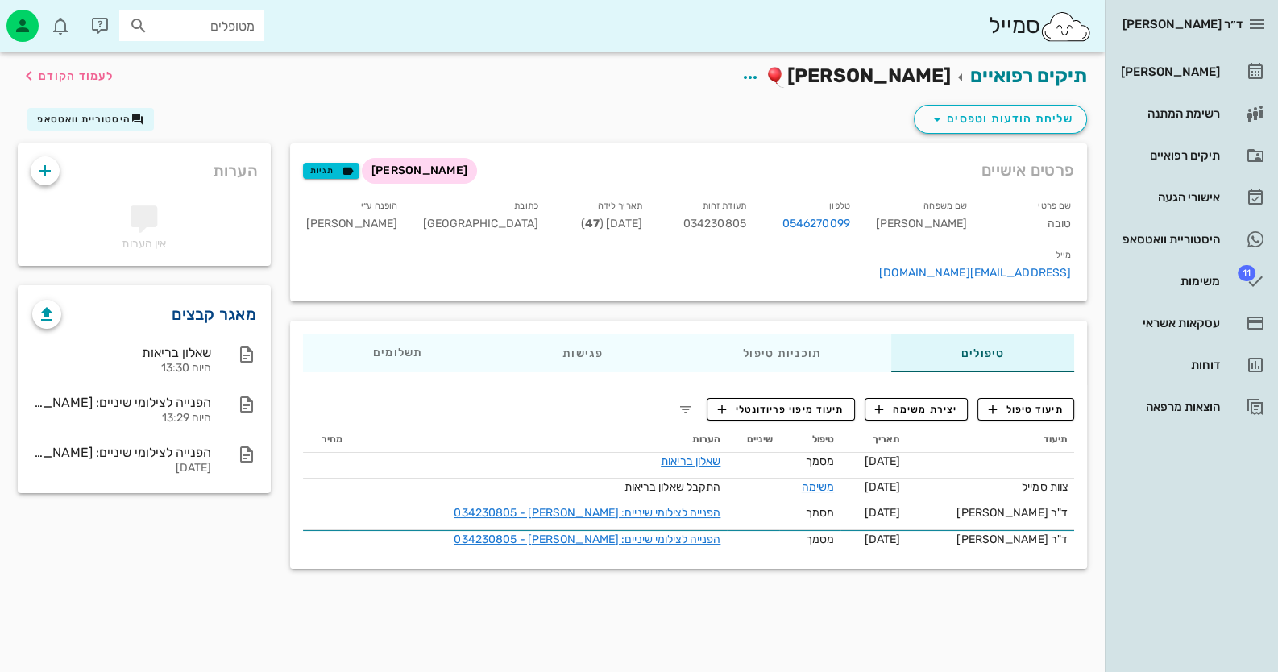
click at [218, 314] on link "מאגר קבצים" at bounding box center [214, 314] width 85 height 26
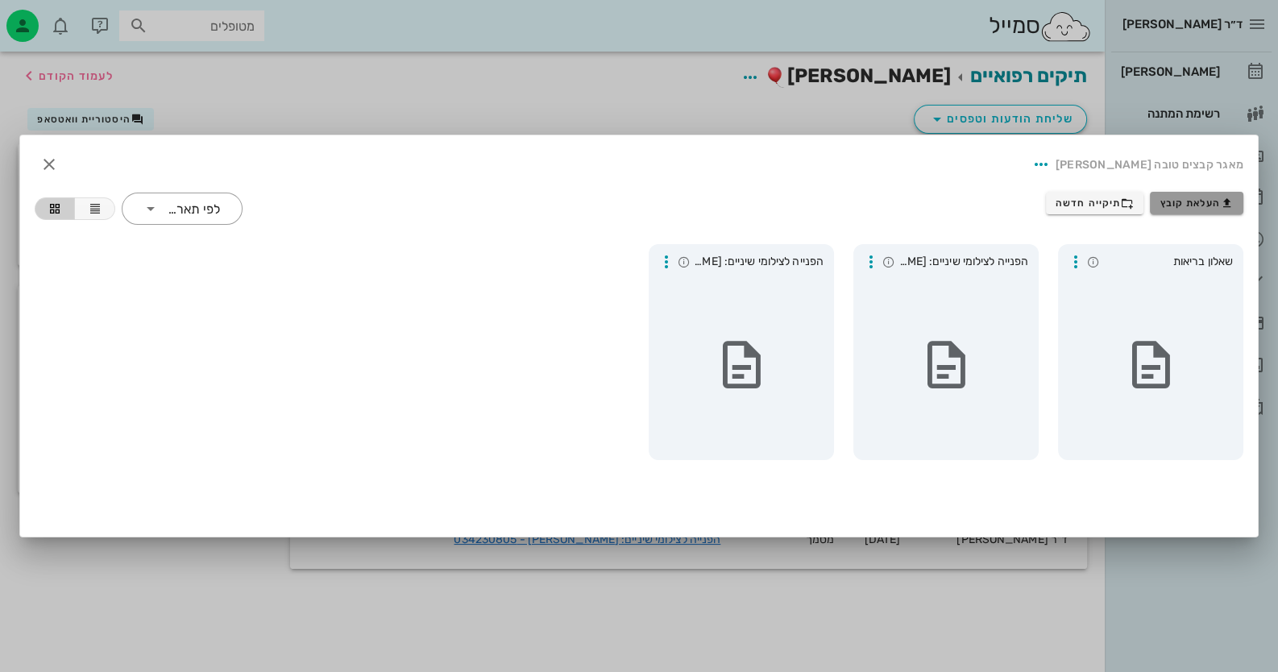
click at [1174, 209] on span "העלאת קובץ" at bounding box center [1197, 203] width 73 height 13
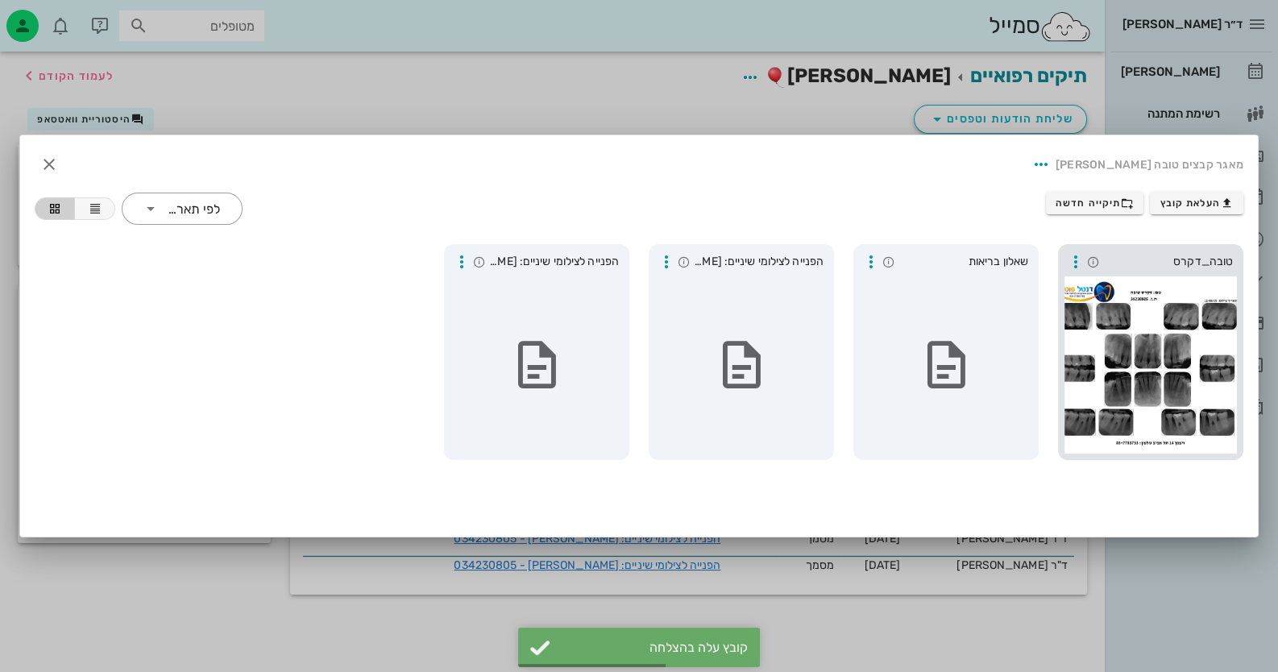
click at [1059, 366] on div "טובה_דקרס" at bounding box center [1150, 352] width 185 height 216
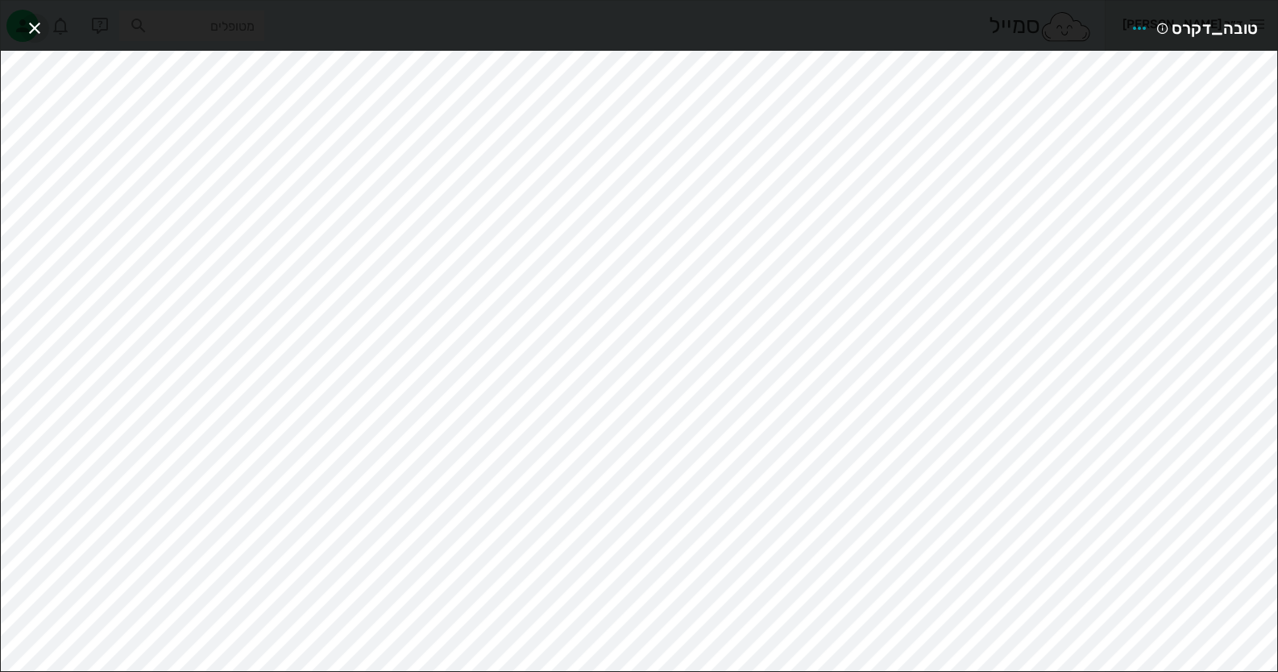
click at [48, 23] on span "button" at bounding box center [34, 28] width 29 height 19
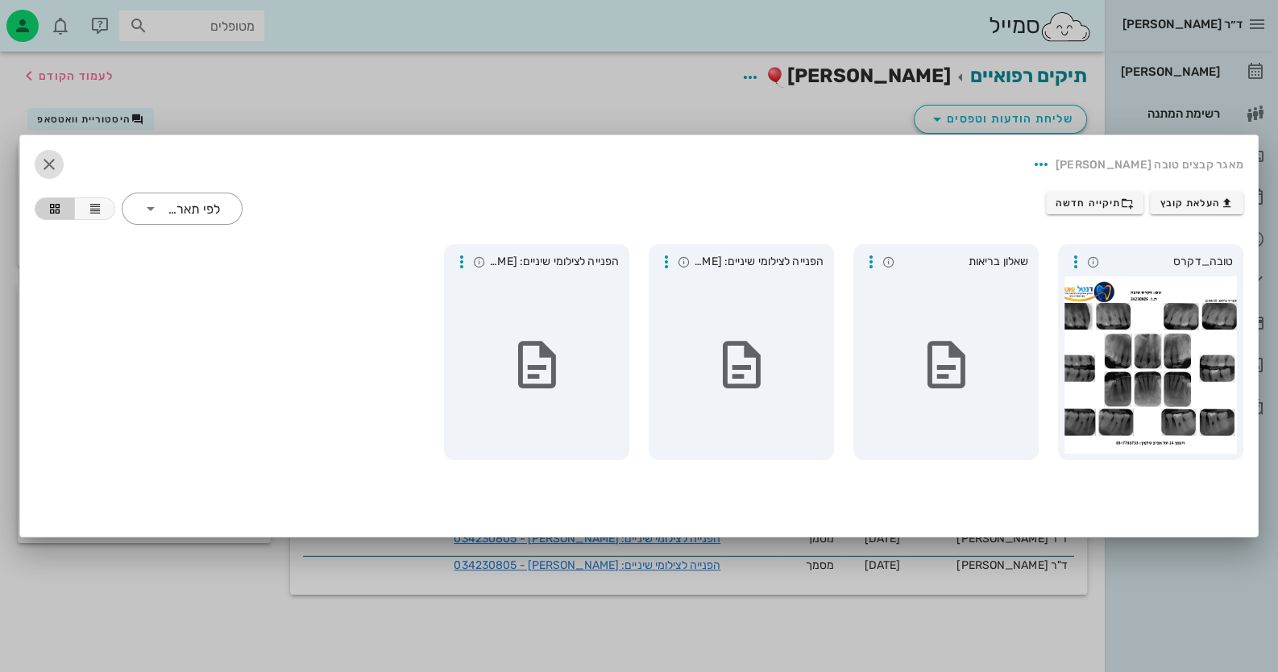
click at [36, 160] on span "button" at bounding box center [49, 164] width 29 height 19
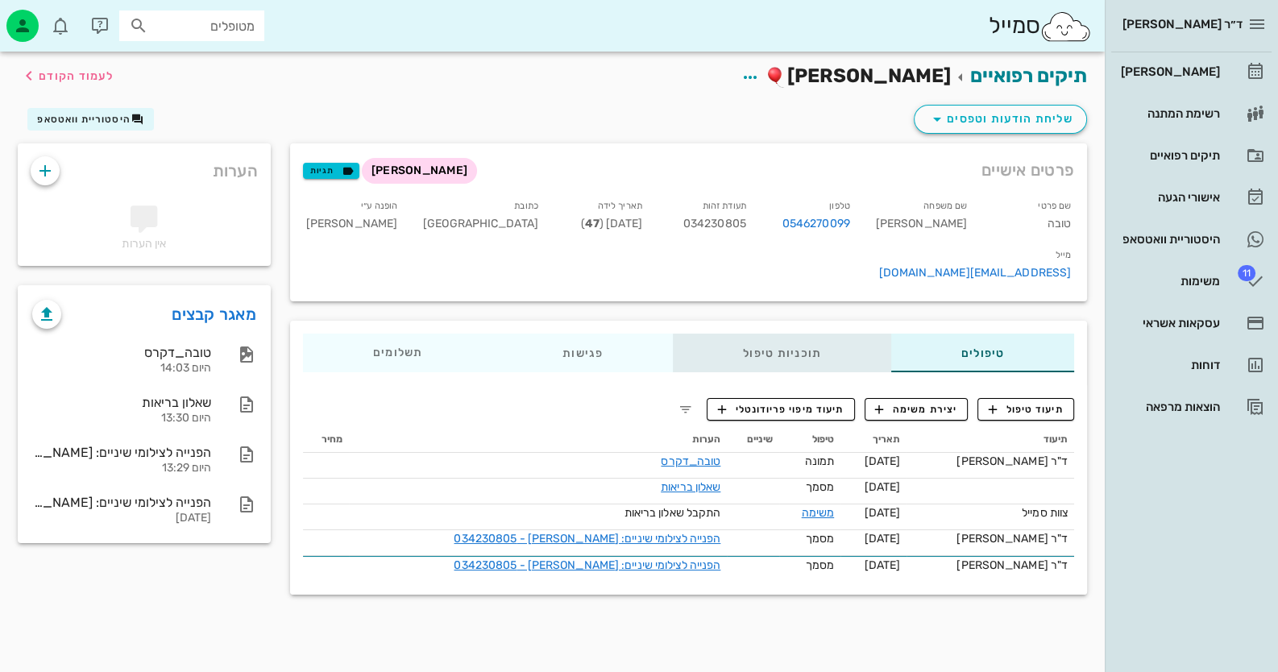
click at [735, 334] on div "תוכניות טיפול" at bounding box center [782, 353] width 218 height 39
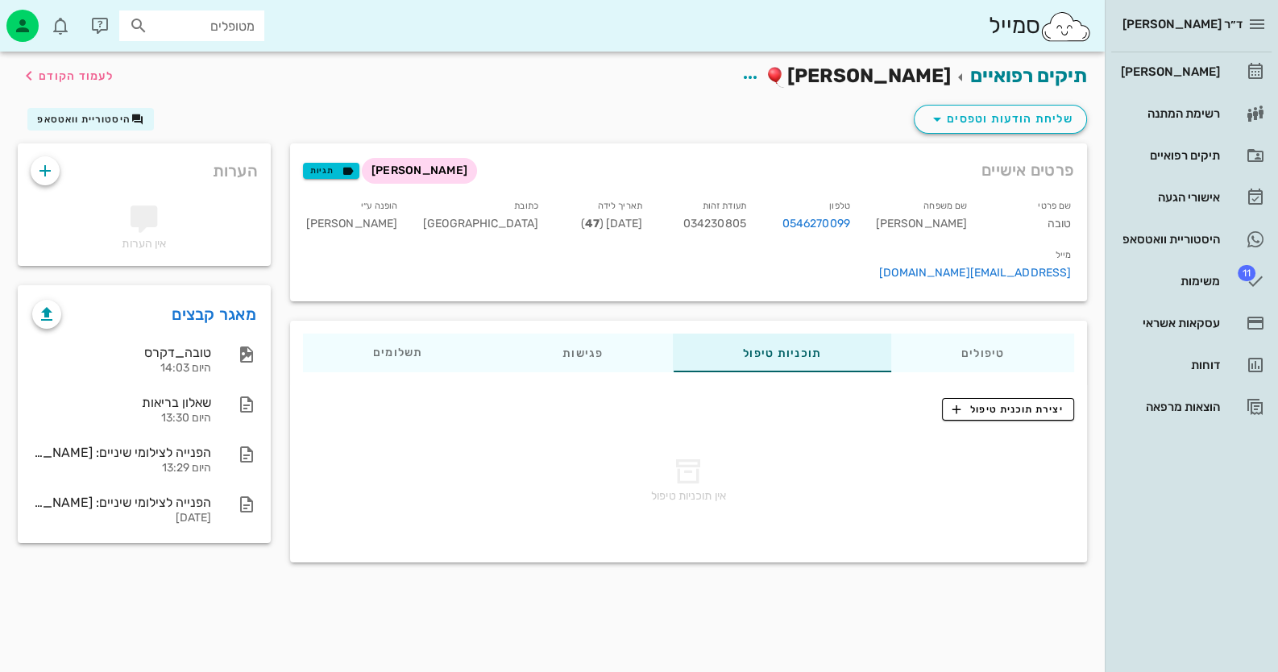
click at [997, 417] on div "אין תוכניות טיפול" at bounding box center [688, 483] width 791 height 132
click at [985, 402] on span "יצירת תוכנית טיפול" at bounding box center [1008, 409] width 110 height 15
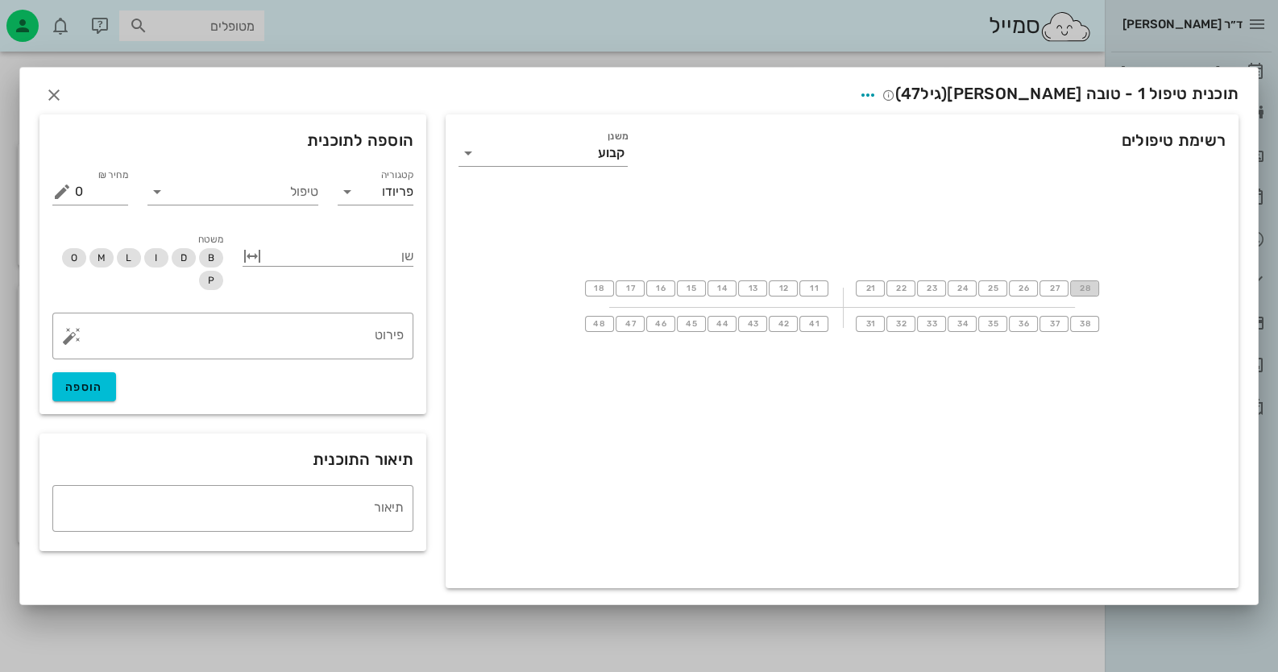
click at [1079, 293] on span "28" at bounding box center [1084, 289] width 13 height 10
click at [289, 197] on input "טיפול" at bounding box center [244, 192] width 148 height 26
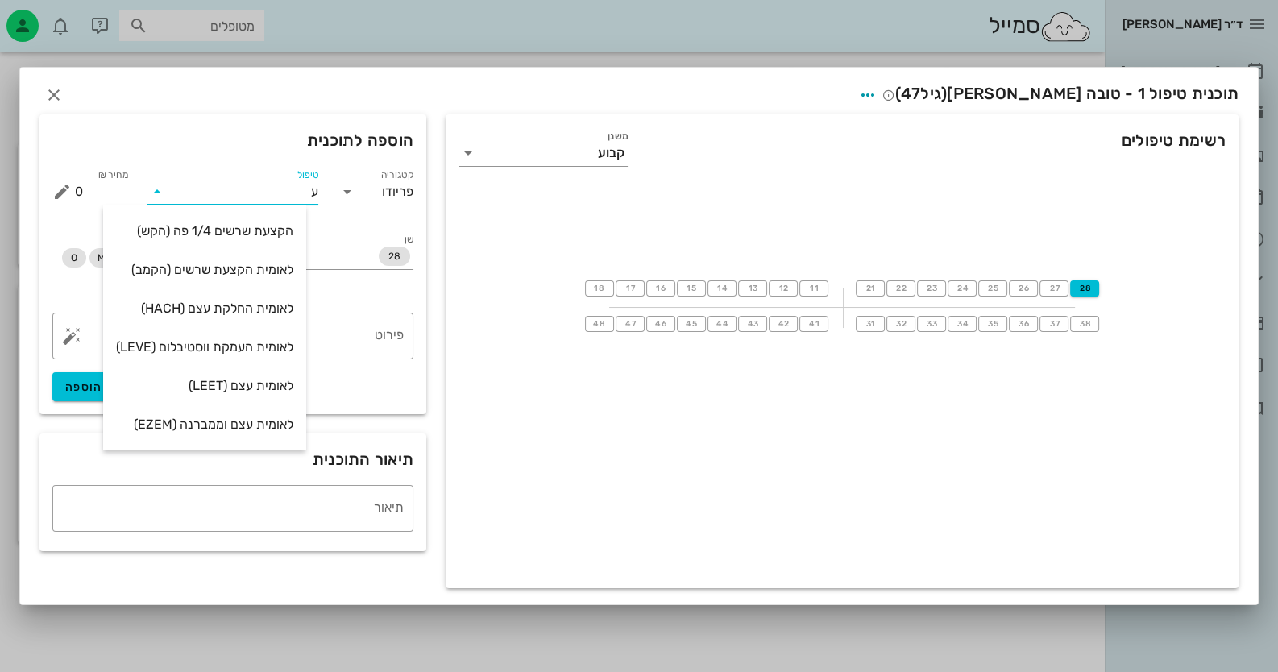
type input "עק"
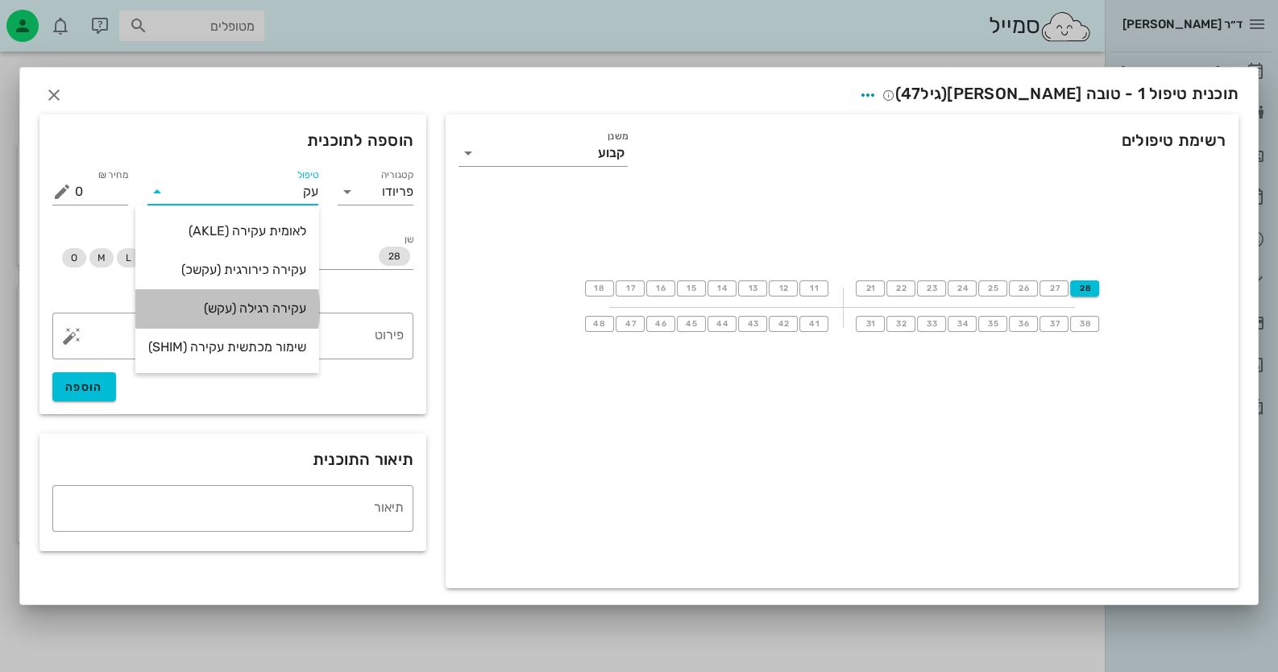
click at [276, 303] on div "עקירה רגילה (עקש)" at bounding box center [227, 308] width 158 height 15
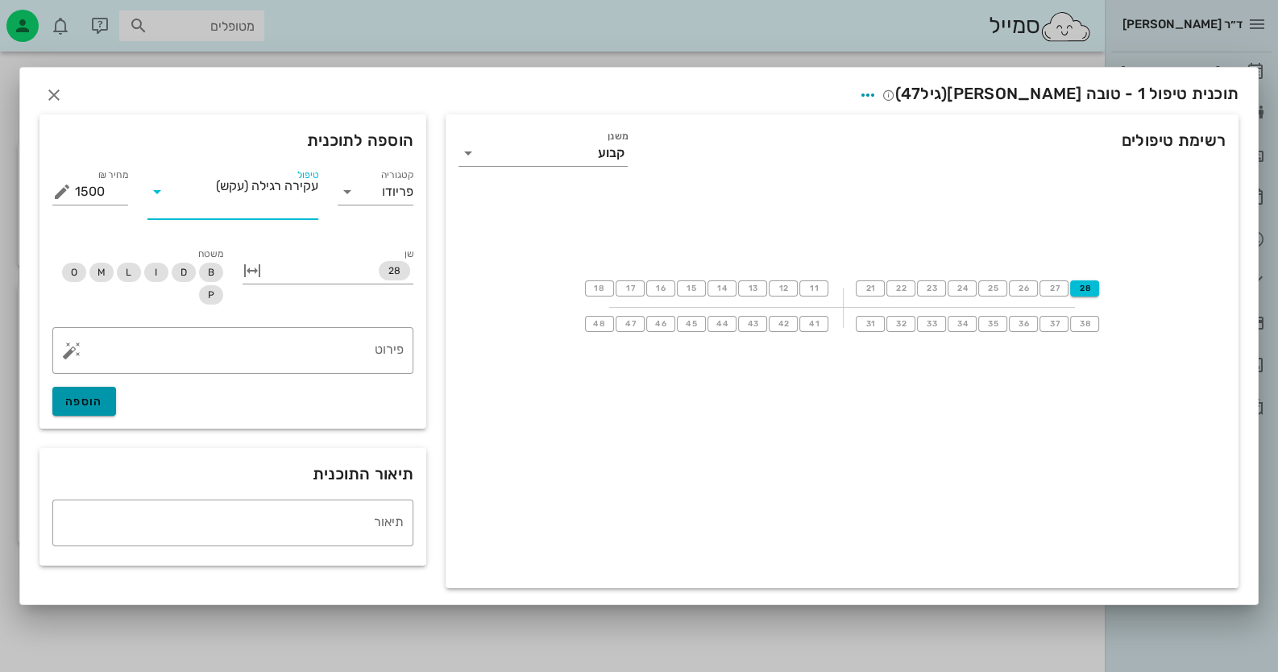
click at [101, 406] on span "הוספה" at bounding box center [84, 402] width 38 height 14
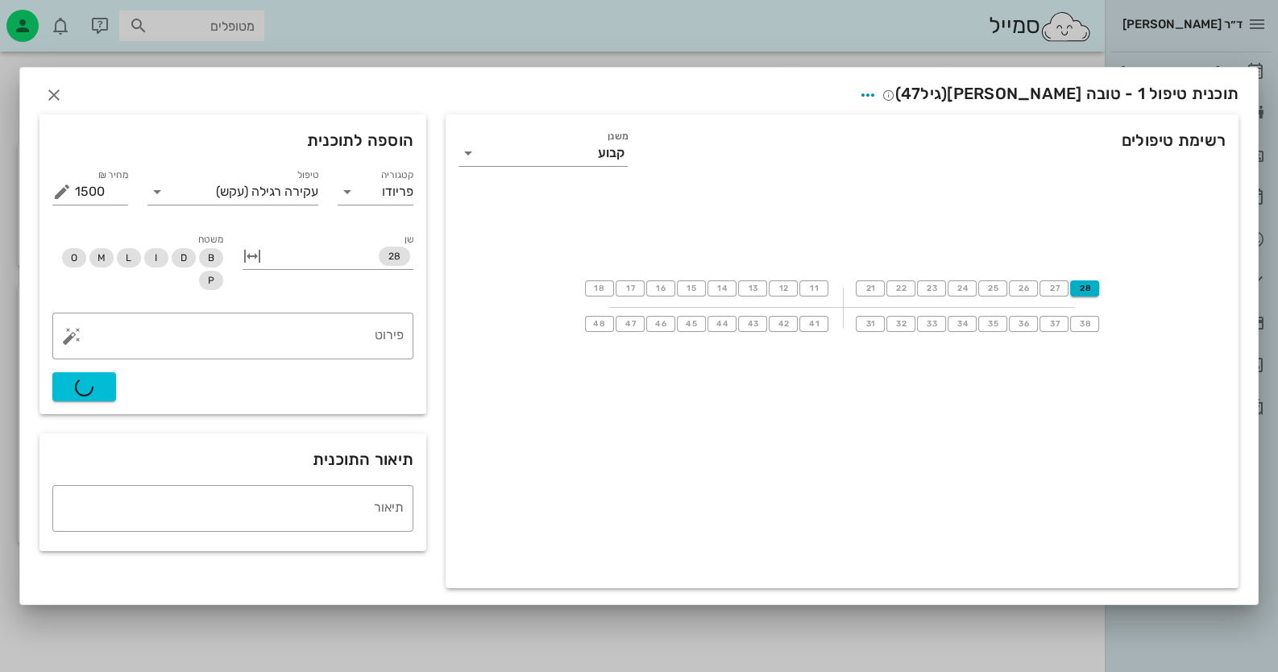
type input "0"
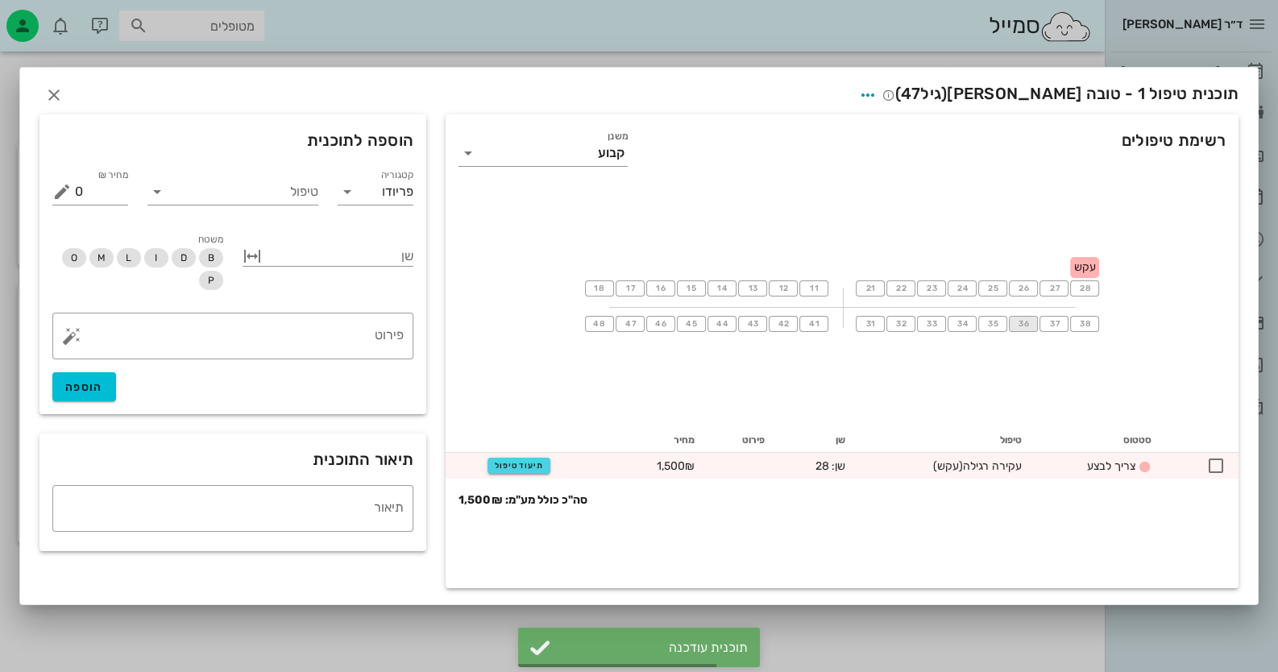
click at [1020, 326] on span "36" at bounding box center [1023, 324] width 13 height 10
click at [257, 193] on input "טיפול" at bounding box center [244, 192] width 148 height 26
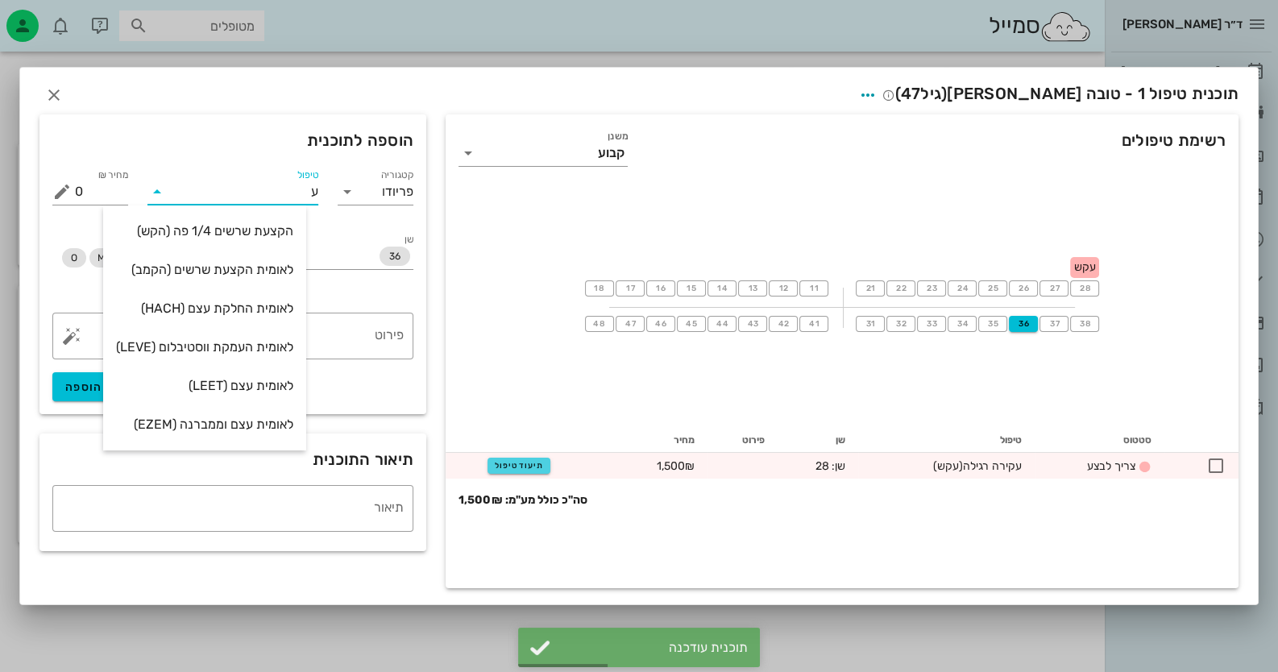
type input "עק"
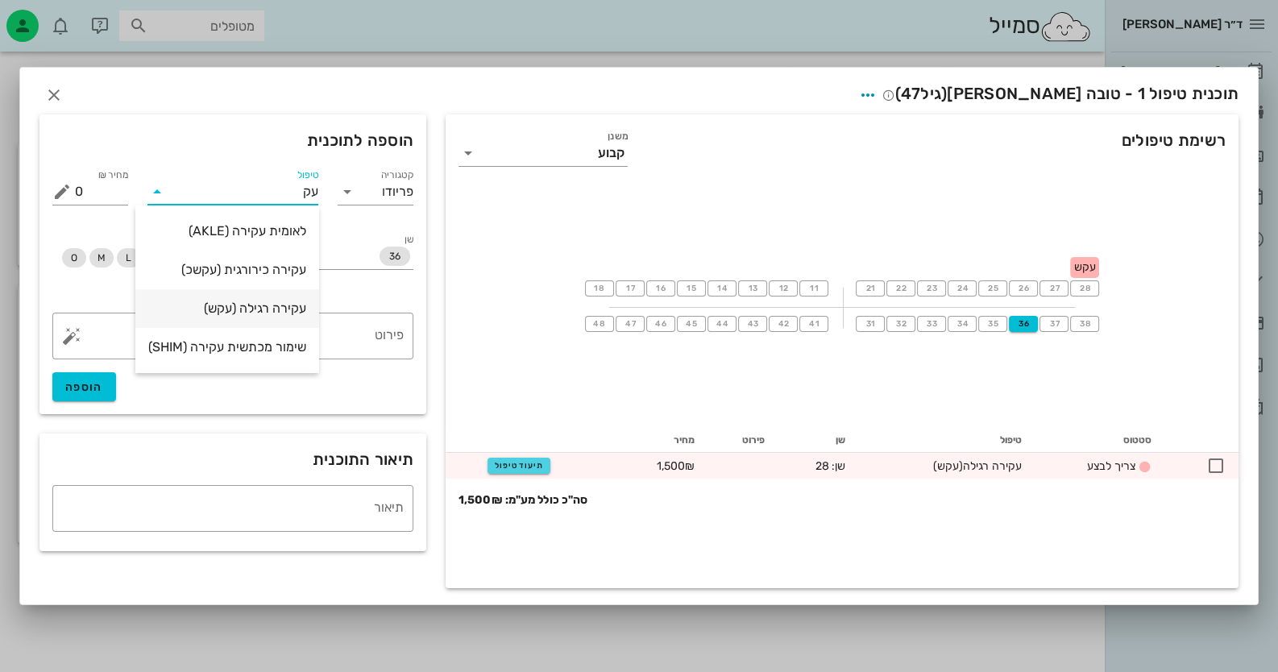
click at [270, 311] on div "עקירה רגילה (עקש)" at bounding box center [227, 308] width 158 height 15
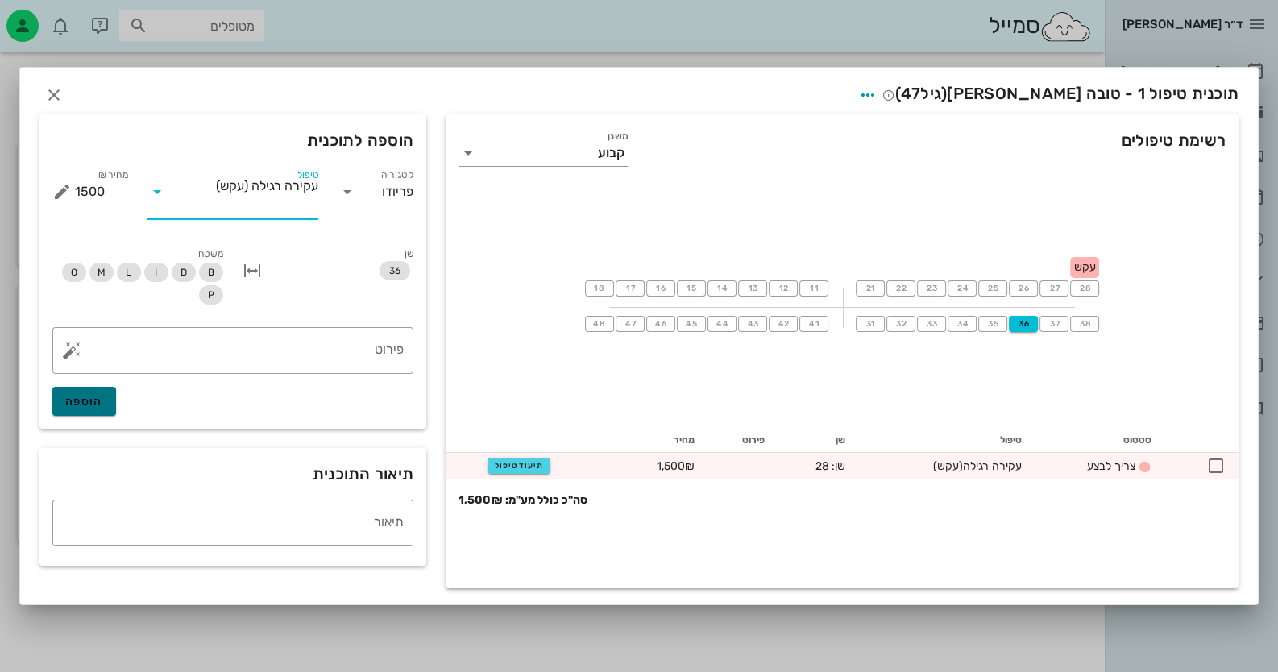
click at [92, 398] on span "הוספה" at bounding box center [84, 402] width 38 height 14
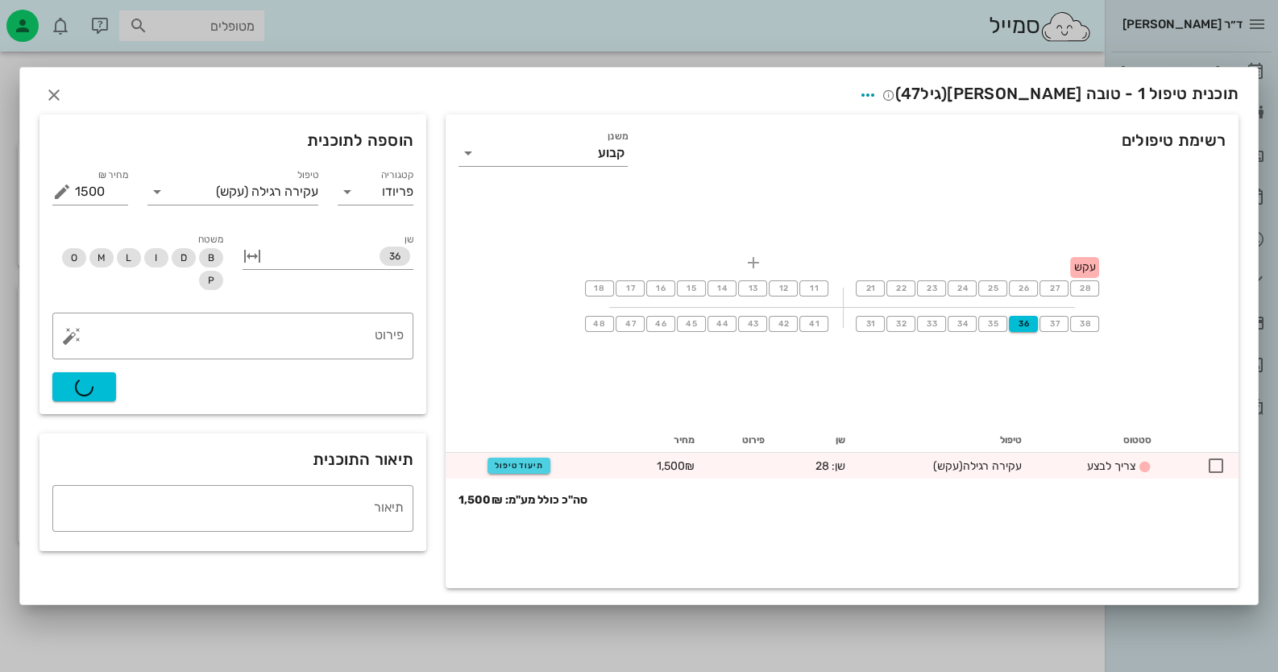
type input "0"
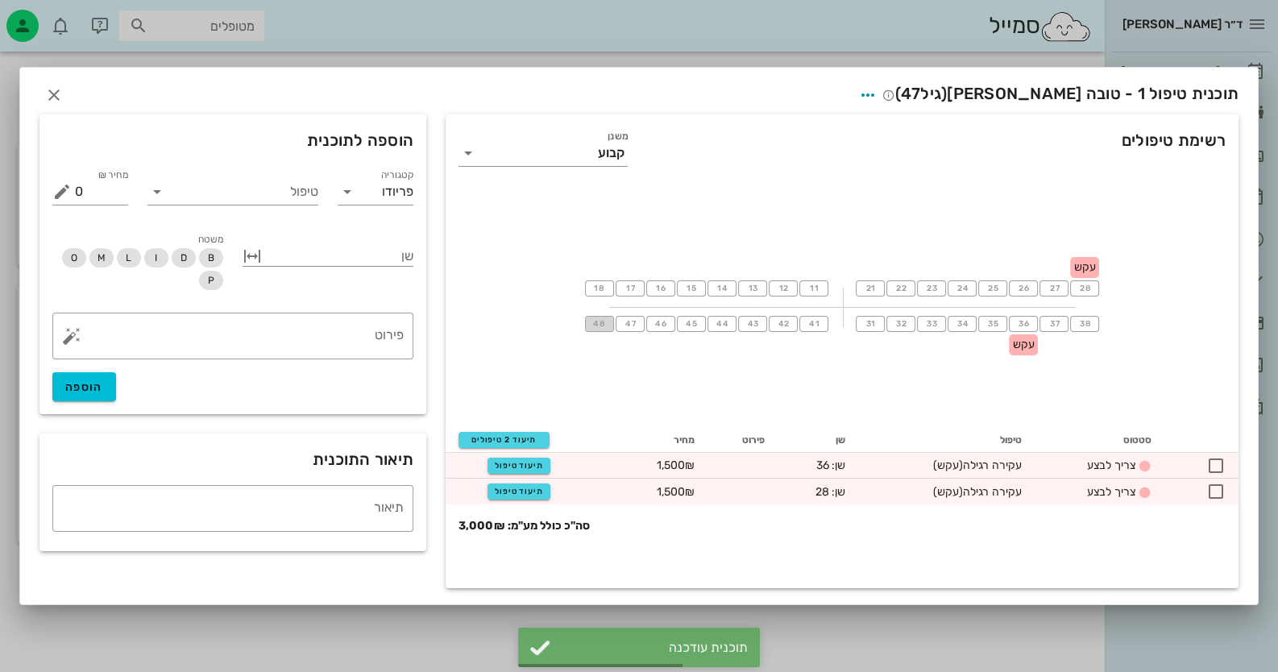
click at [601, 322] on span "48" at bounding box center [599, 324] width 14 height 10
click at [636, 324] on span "47" at bounding box center [630, 324] width 13 height 10
click at [637, 328] on span "47" at bounding box center [630, 324] width 15 height 10
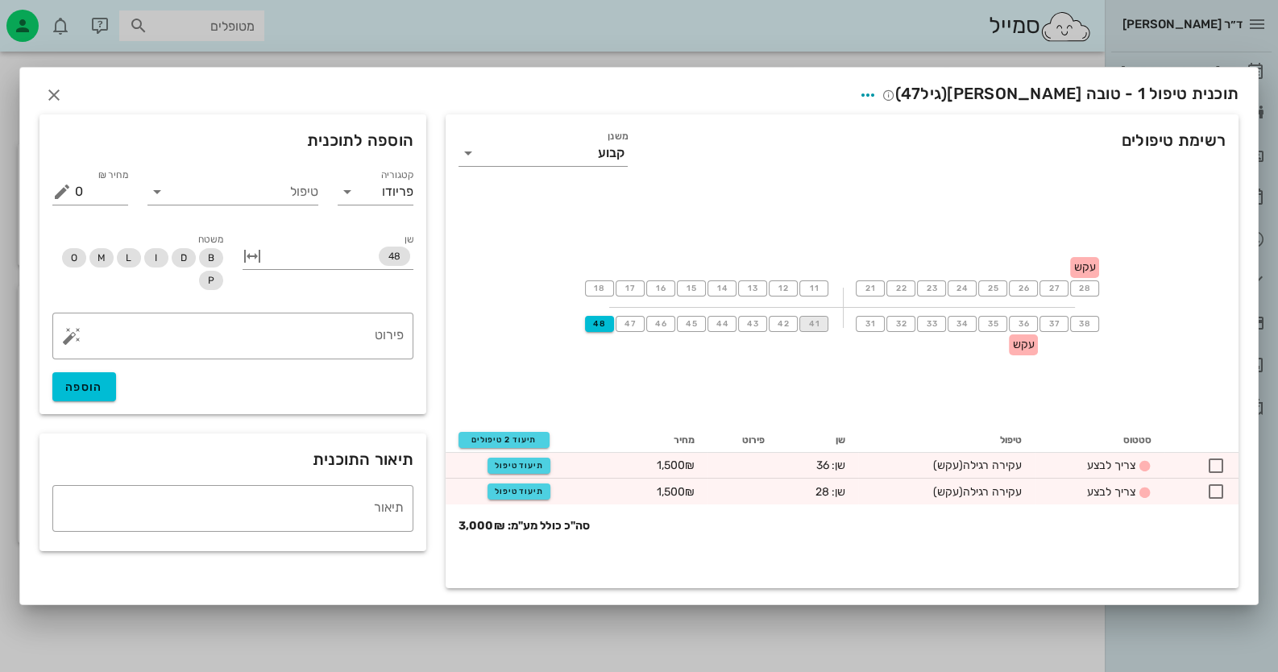
click at [817, 324] on span "41" at bounding box center [814, 324] width 13 height 10
click at [293, 197] on input "טיפול" at bounding box center [244, 192] width 148 height 26
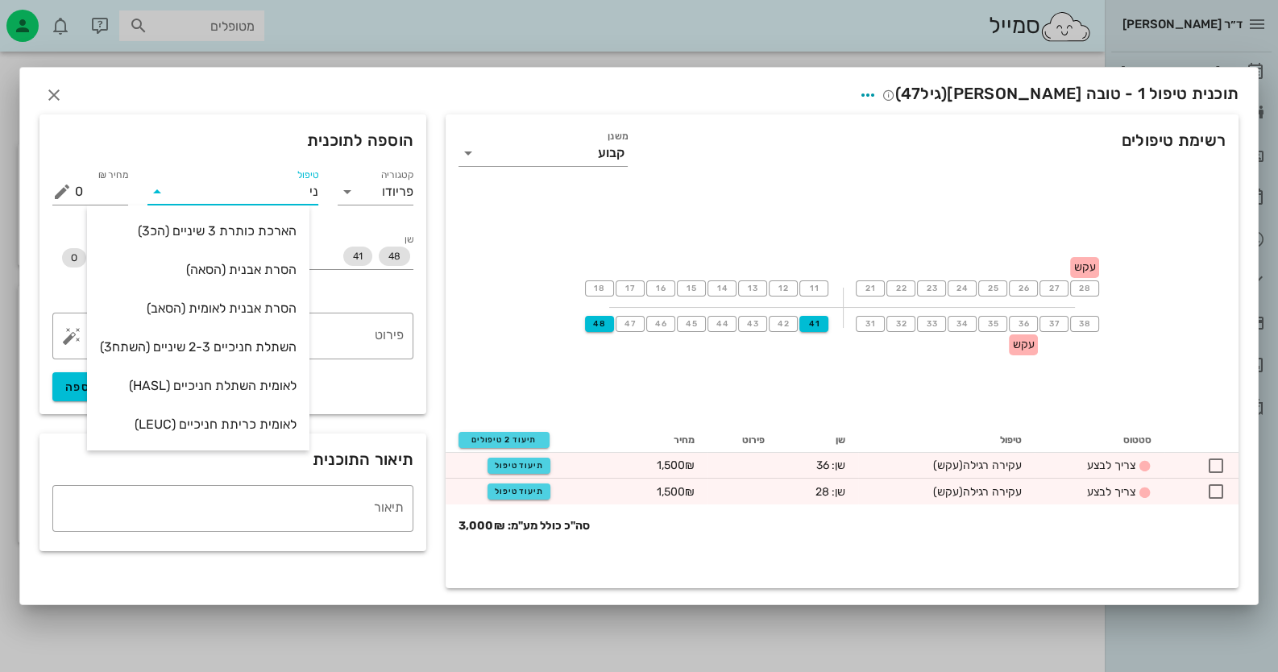
type input "נית"
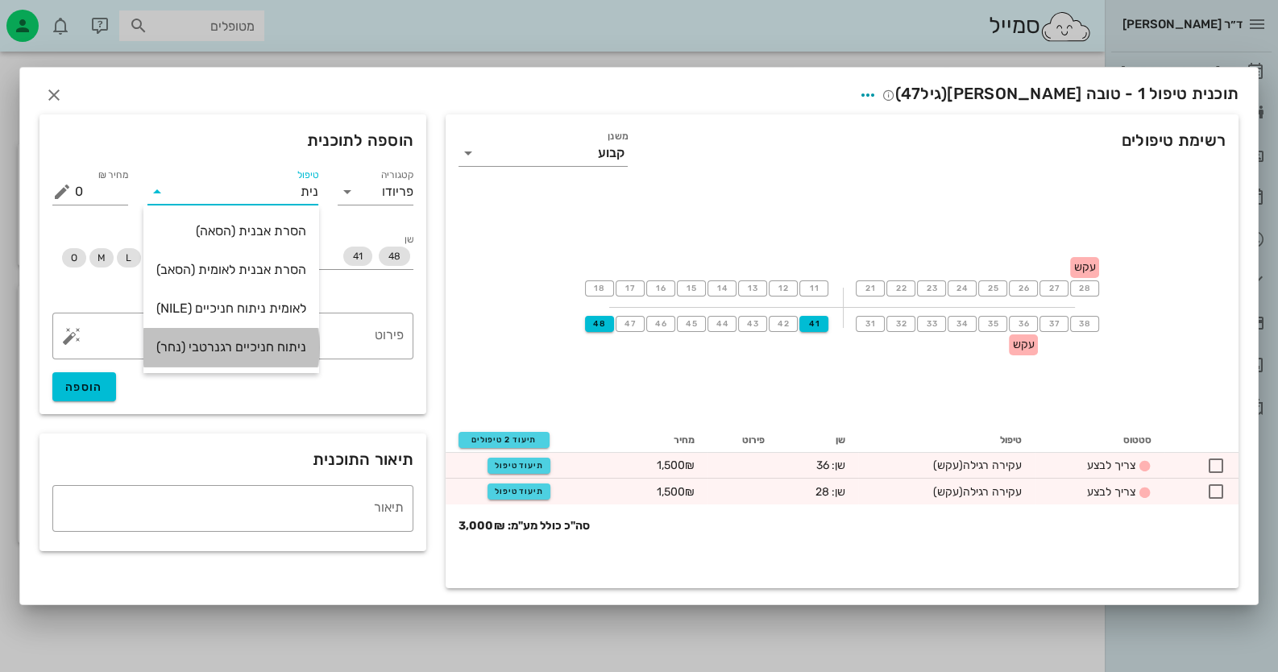
click at [273, 347] on div "ניתוח חניכיים רגנרטבי (נחר)" at bounding box center [231, 346] width 150 height 15
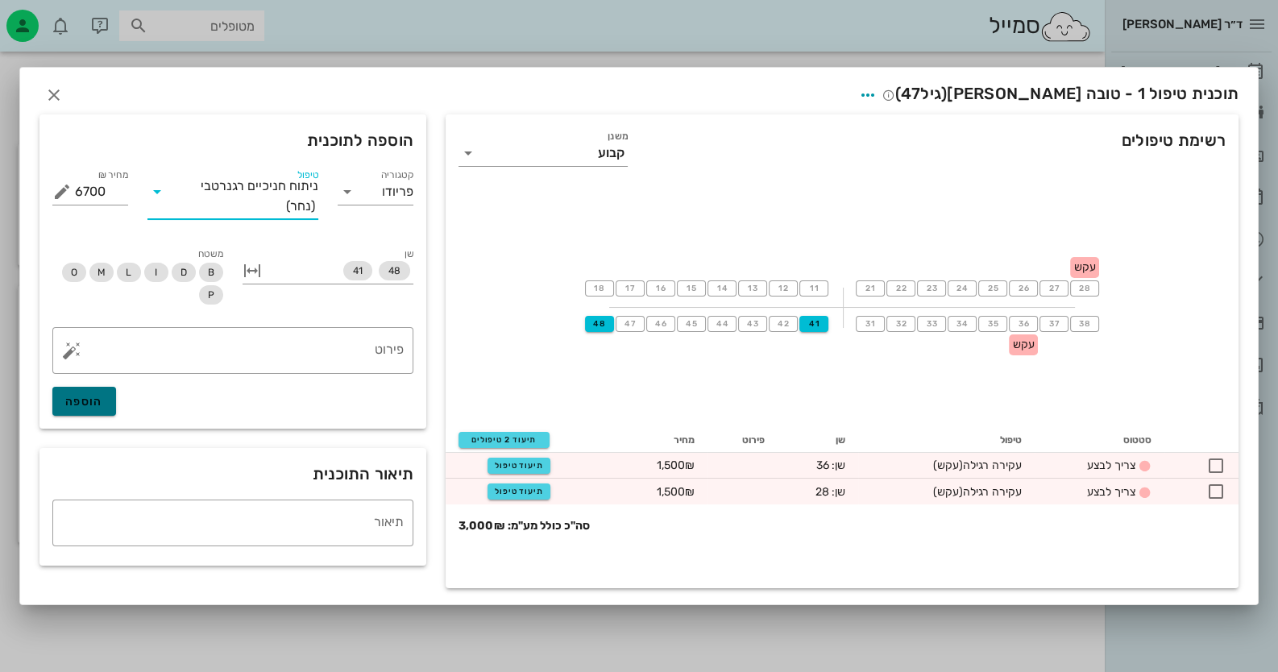
click at [69, 406] on span "הוספה" at bounding box center [84, 402] width 38 height 14
type input "0"
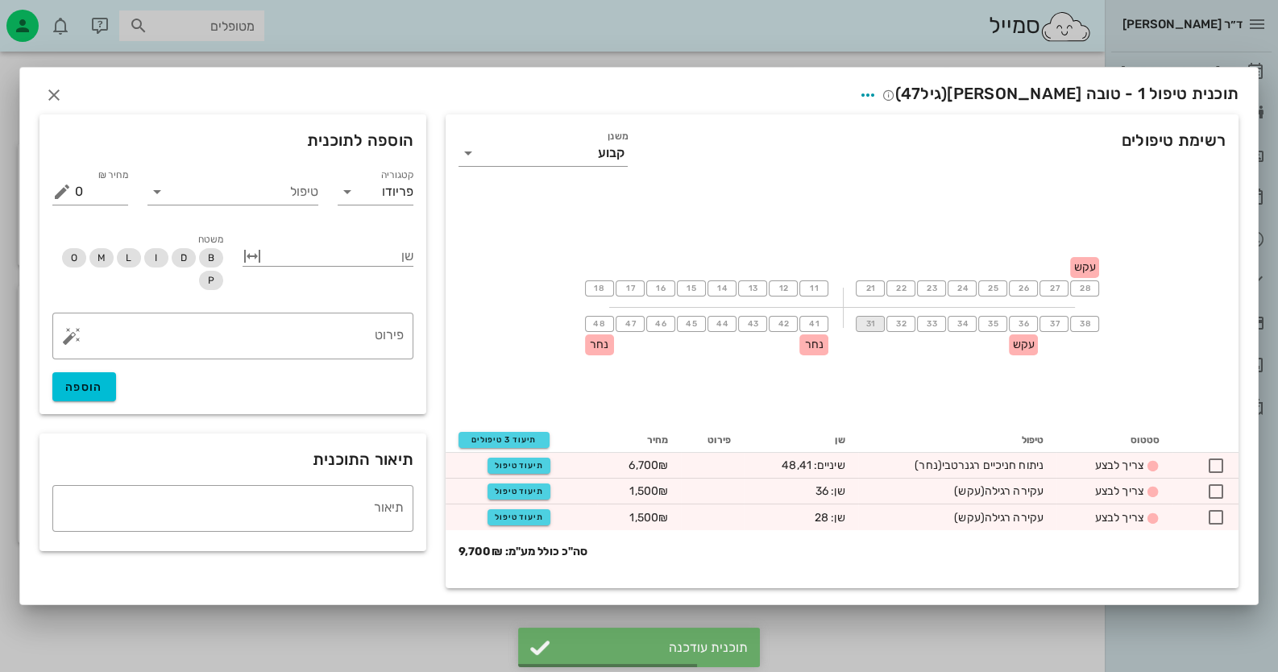
click at [876, 323] on span "31" at bounding box center [870, 324] width 13 height 10
click at [1082, 324] on span "38" at bounding box center [1084, 324] width 13 height 10
click at [315, 196] on input "טיפול" at bounding box center [244, 192] width 148 height 26
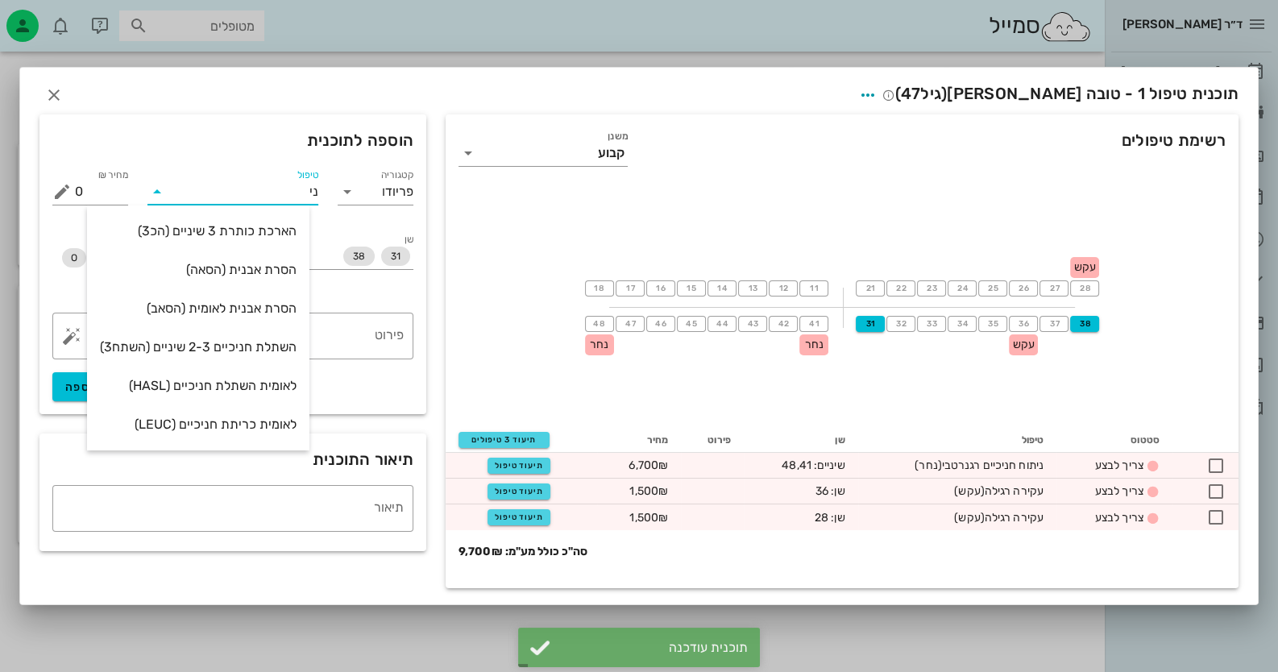
type input "נית"
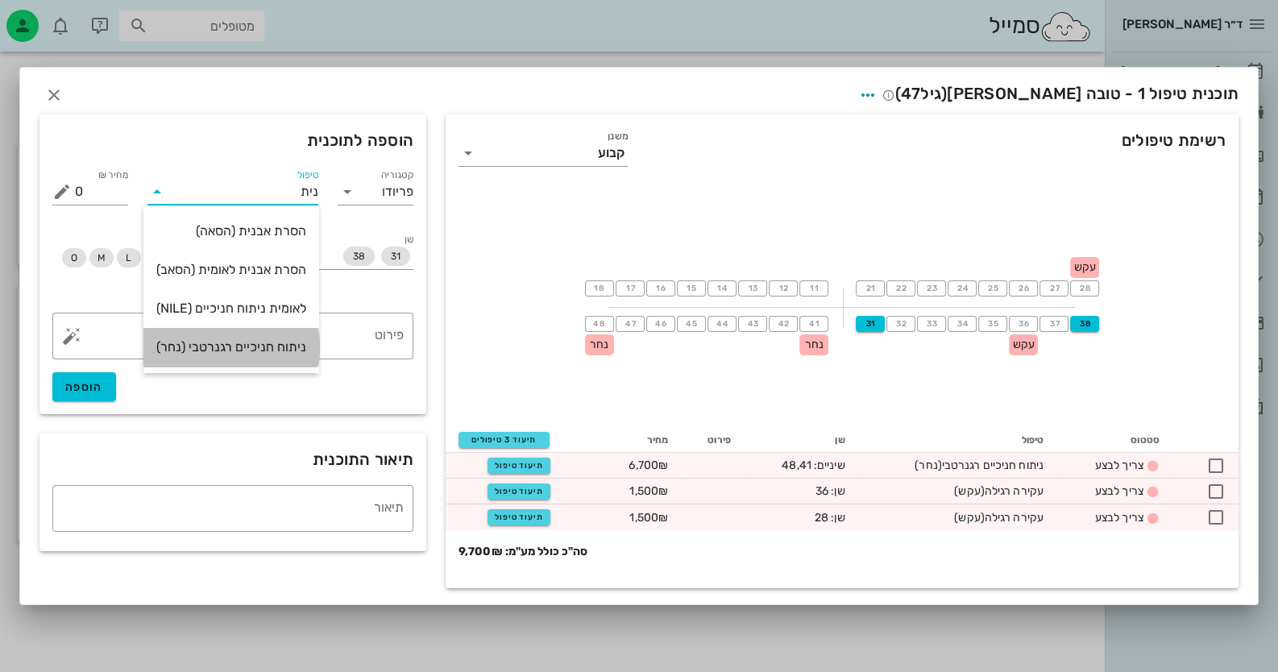
click at [277, 348] on div "ניתוח חניכיים רגנרטבי (נחר)" at bounding box center [231, 346] width 150 height 15
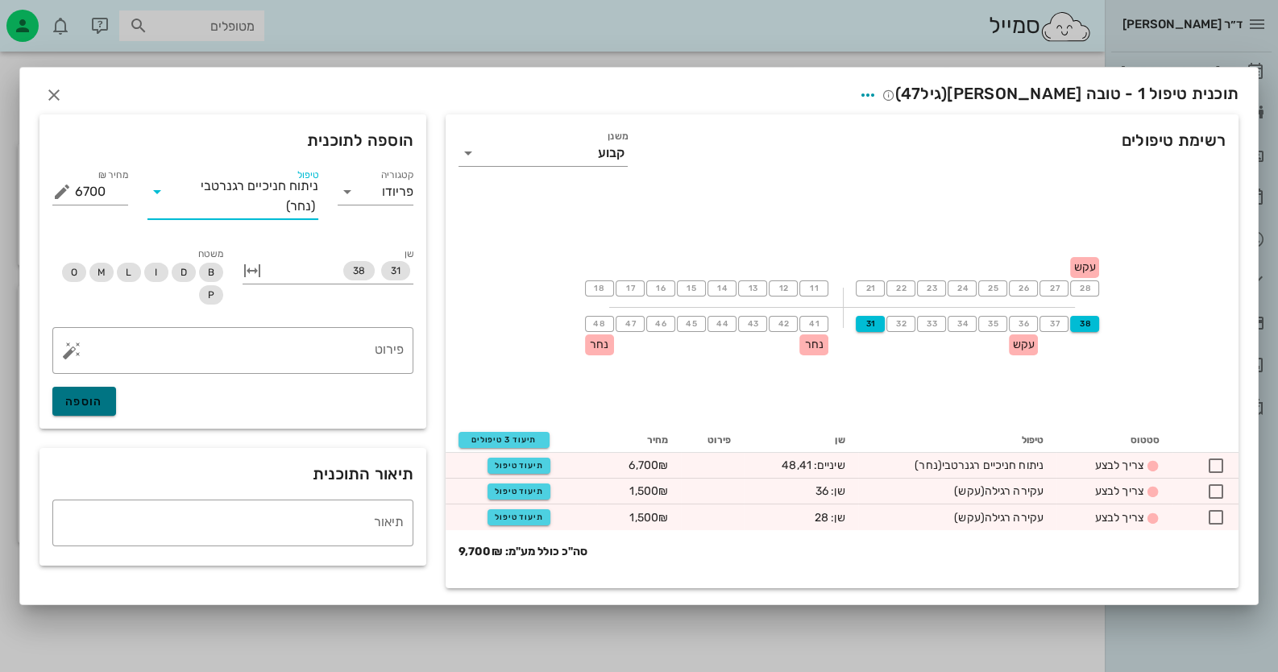
click at [84, 394] on button "הוספה" at bounding box center [84, 401] width 64 height 29
type input "0"
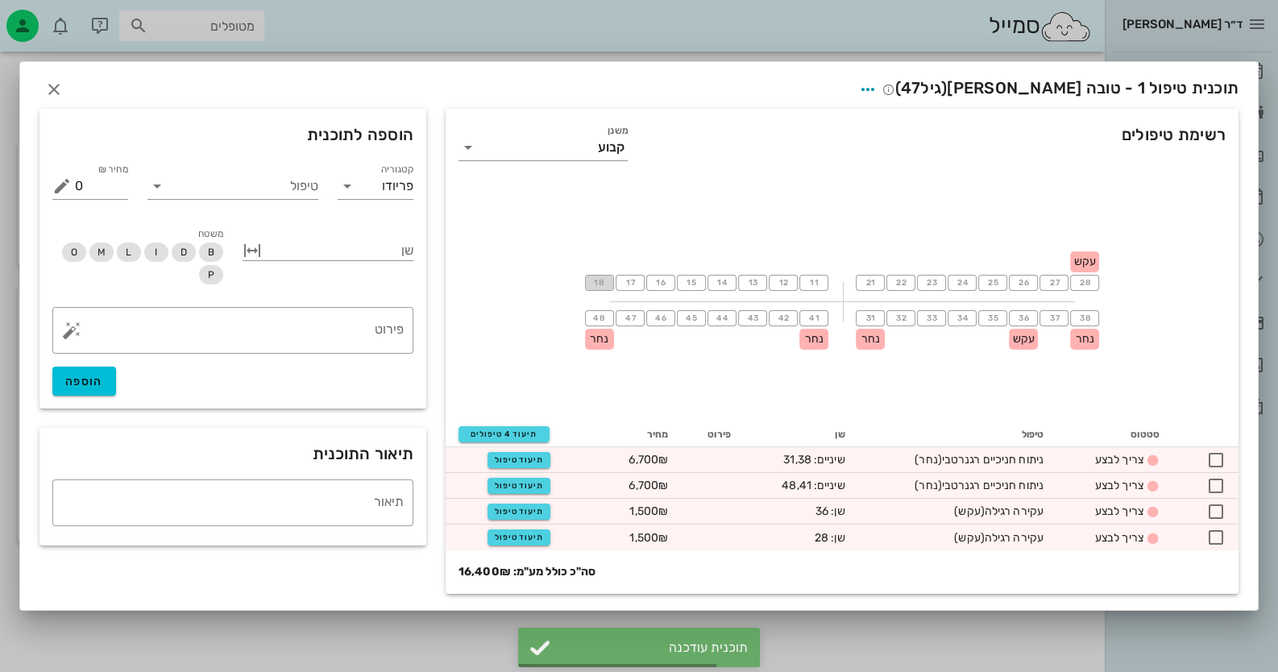
click at [597, 282] on span "18" at bounding box center [599, 283] width 13 height 10
click at [824, 277] on button "11" at bounding box center [814, 283] width 29 height 16
click at [302, 197] on input "טיפול" at bounding box center [244, 186] width 148 height 26
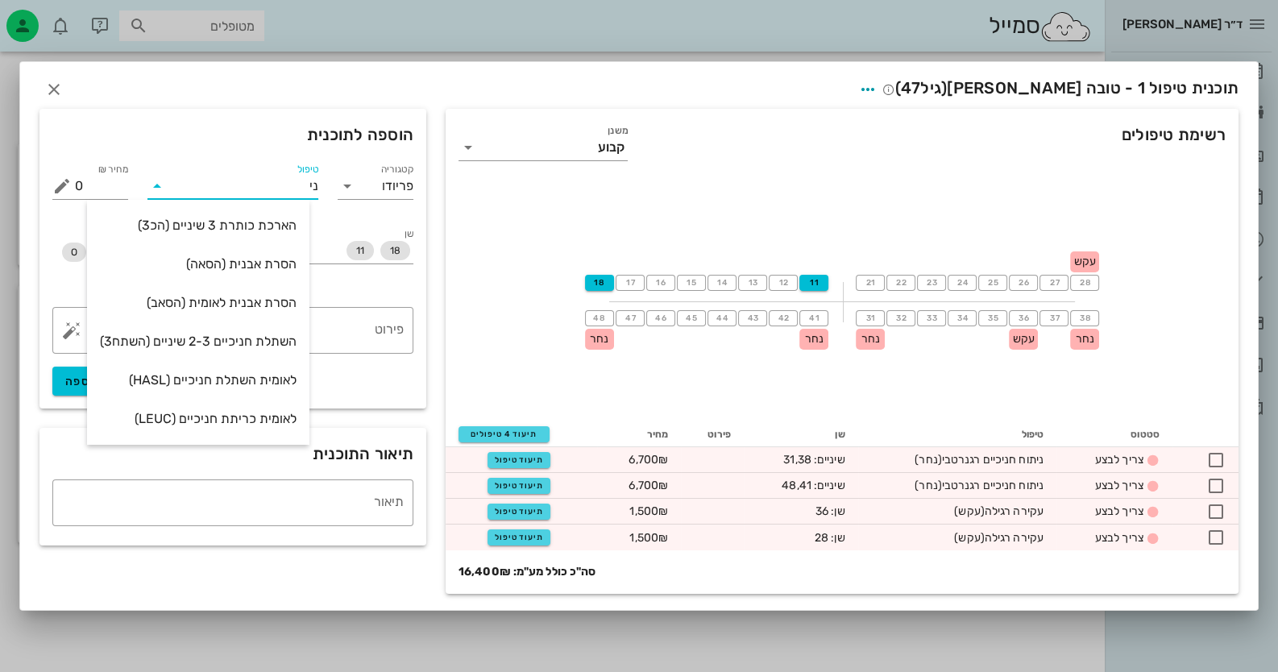
type input "נית"
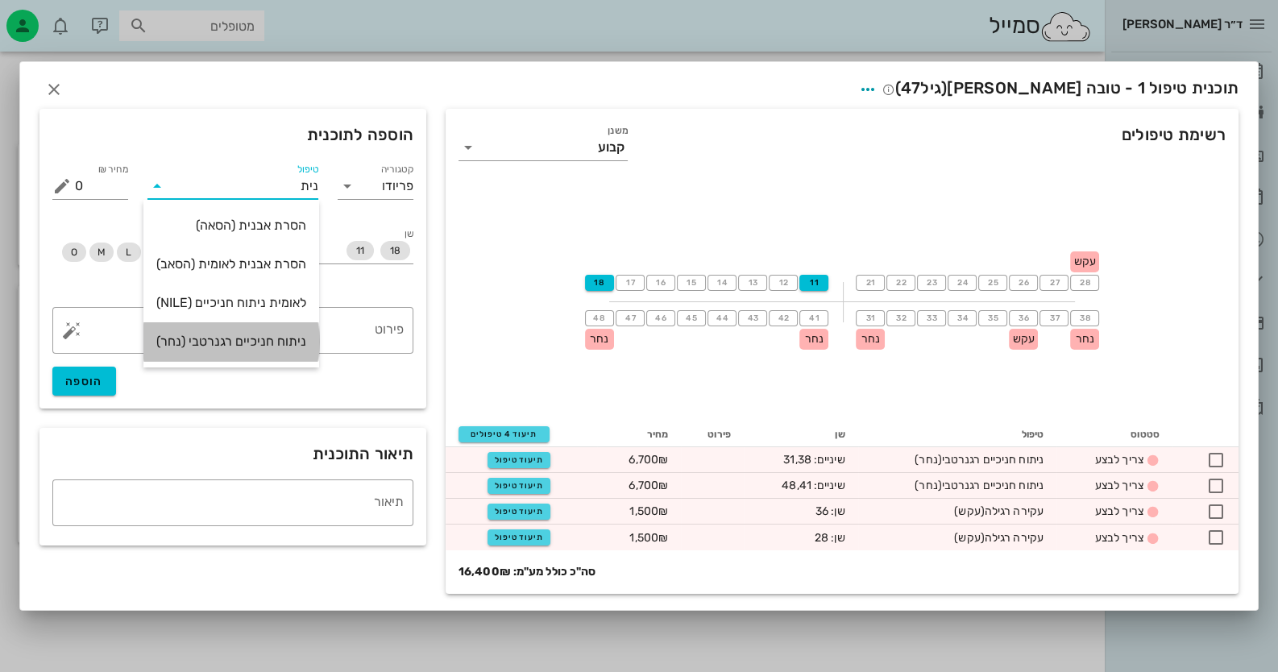
click at [255, 346] on div "ניתוח חניכיים רגנרטבי (נחר)" at bounding box center [231, 341] width 150 height 15
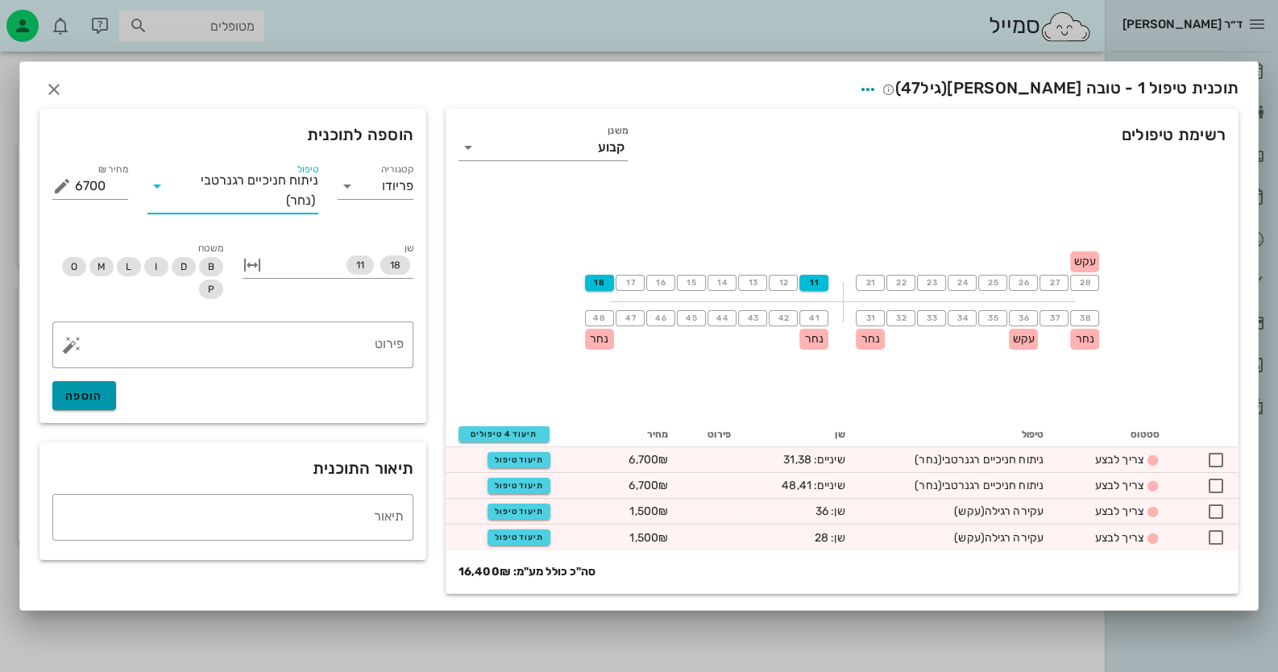
click at [109, 393] on button "הוספה" at bounding box center [84, 395] width 64 height 29
type input "0"
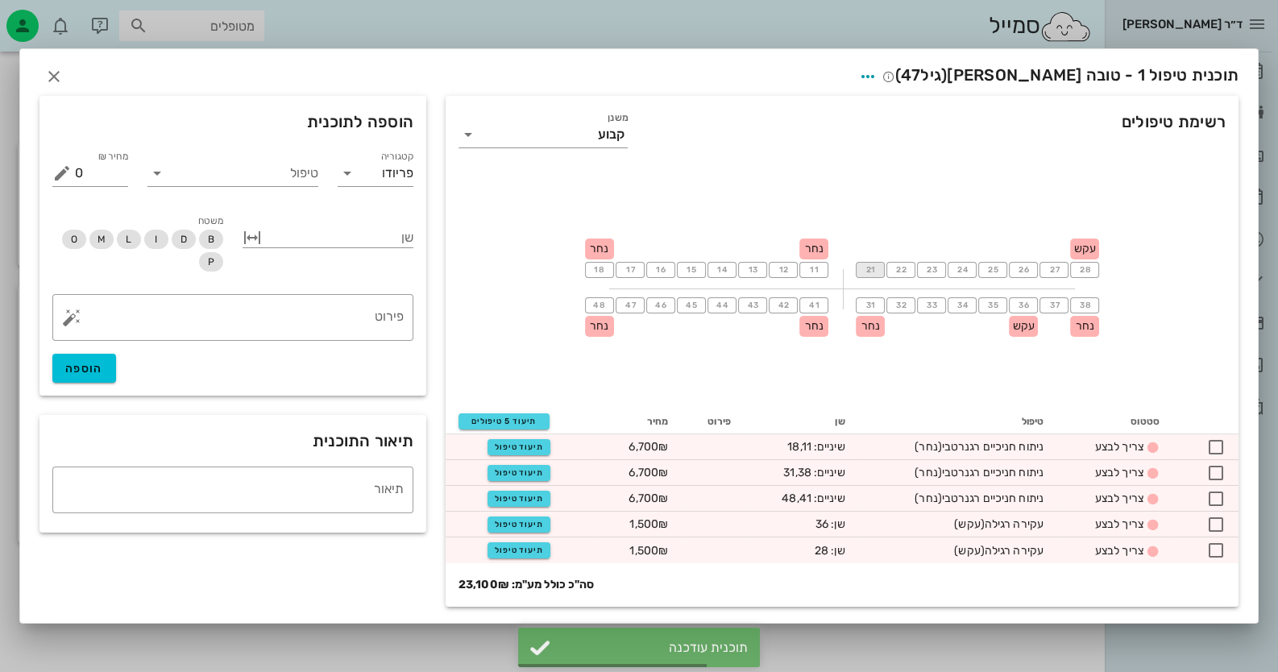
click at [866, 269] on span "21" at bounding box center [870, 270] width 13 height 10
click at [1081, 269] on span "28" at bounding box center [1084, 270] width 13 height 10
click at [276, 181] on input "טיפול" at bounding box center [244, 173] width 148 height 26
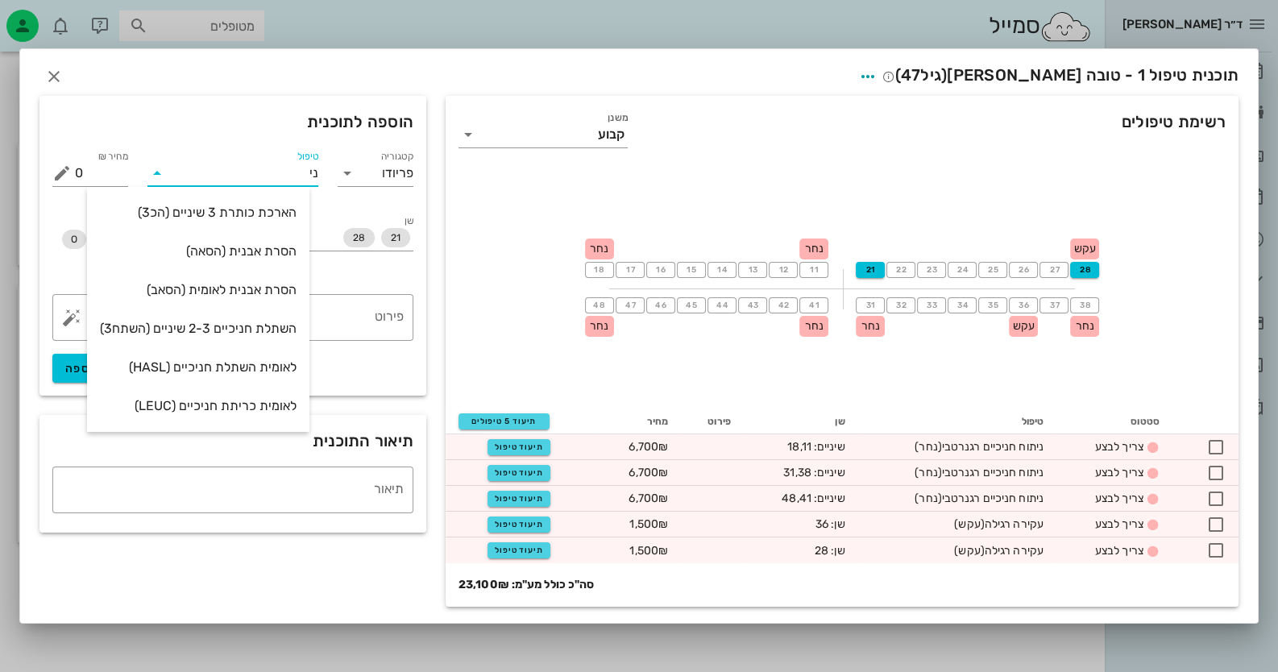
type input "נית"
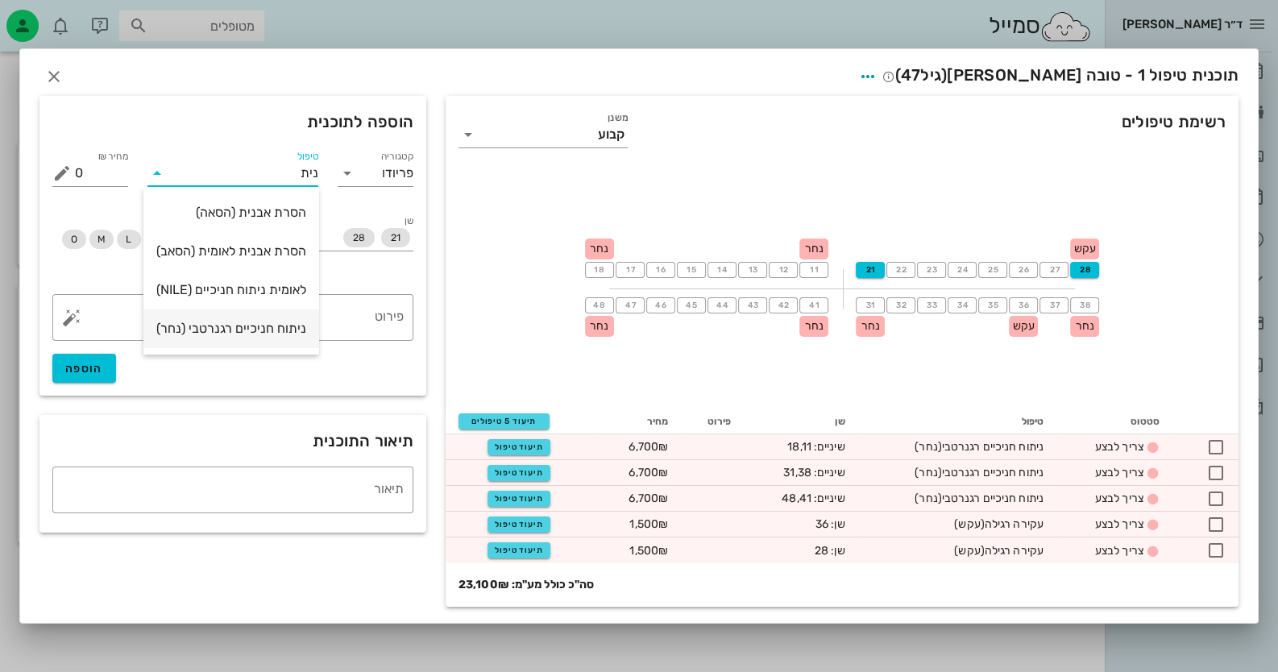
click at [256, 314] on div "ניתוח חניכיים רגנרטבי (נחר)" at bounding box center [231, 328] width 150 height 35
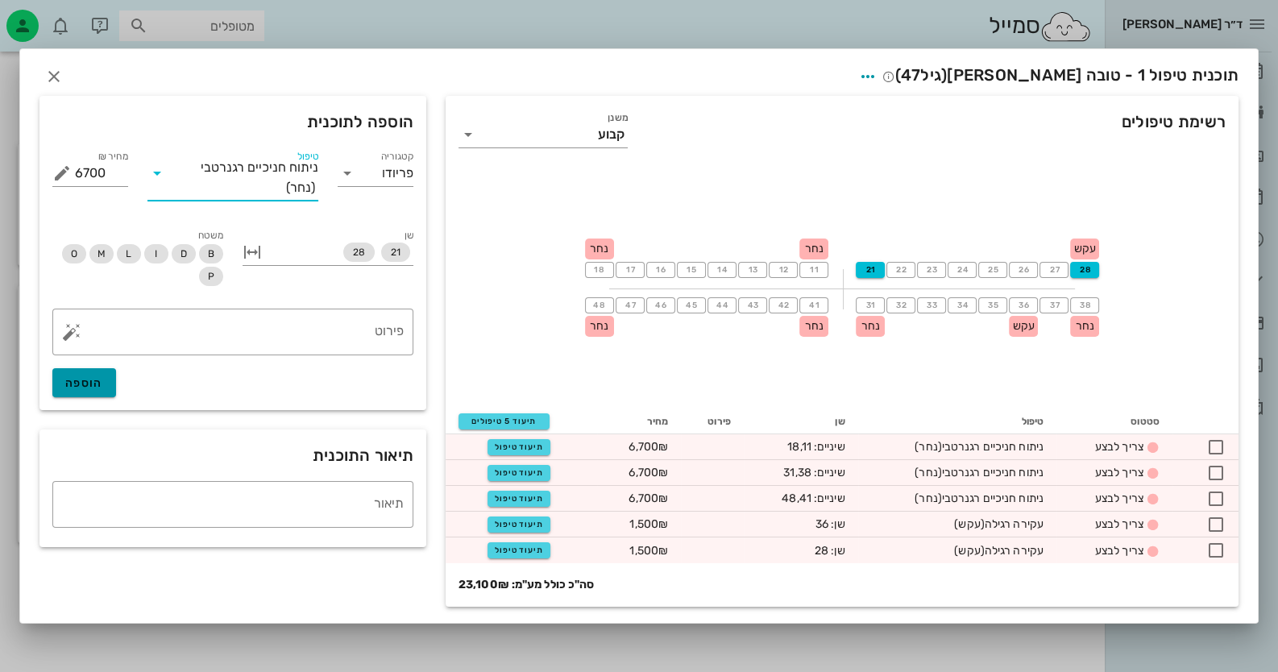
click at [85, 390] on span "הוספה" at bounding box center [84, 383] width 38 height 14
type input "0"
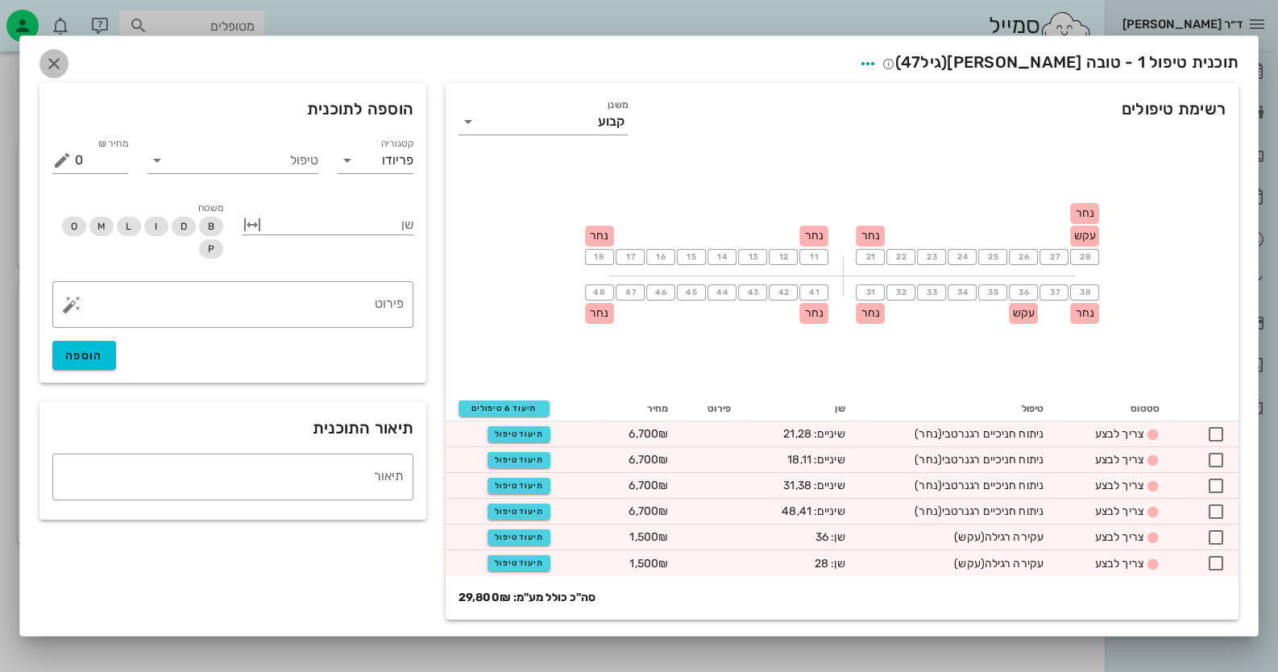
click at [48, 64] on icon "button" at bounding box center [53, 63] width 19 height 19
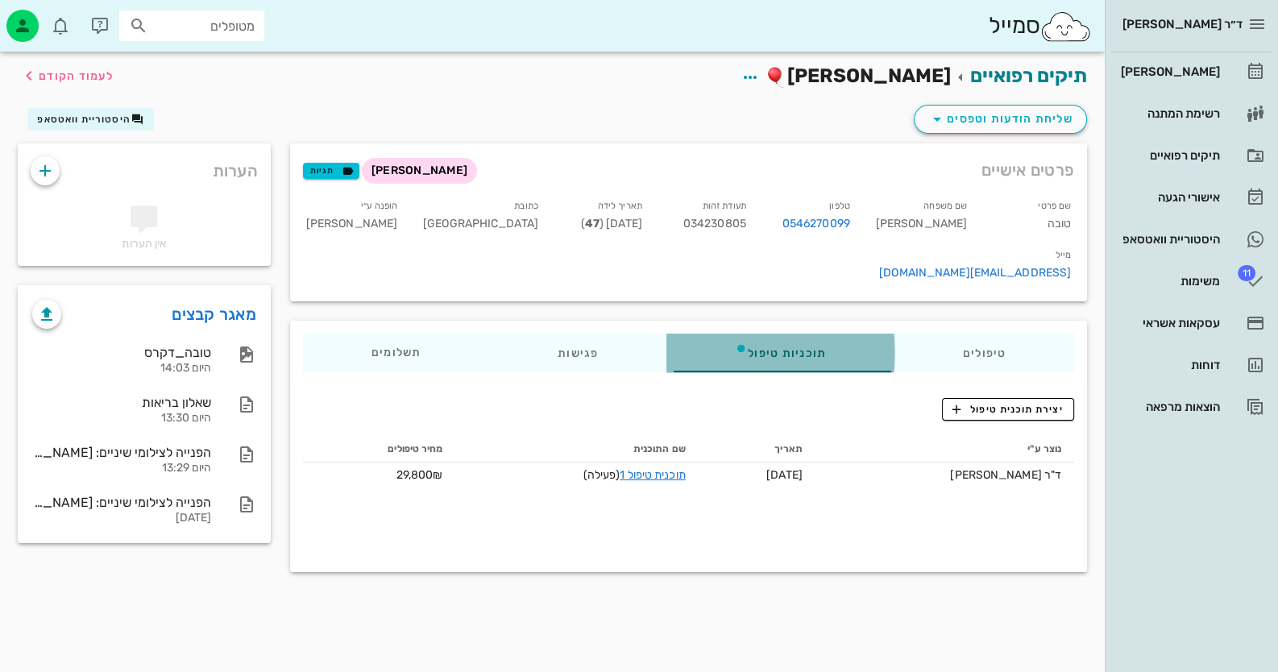
click at [733, 334] on div "תוכניות טיפול" at bounding box center [781, 353] width 228 height 39
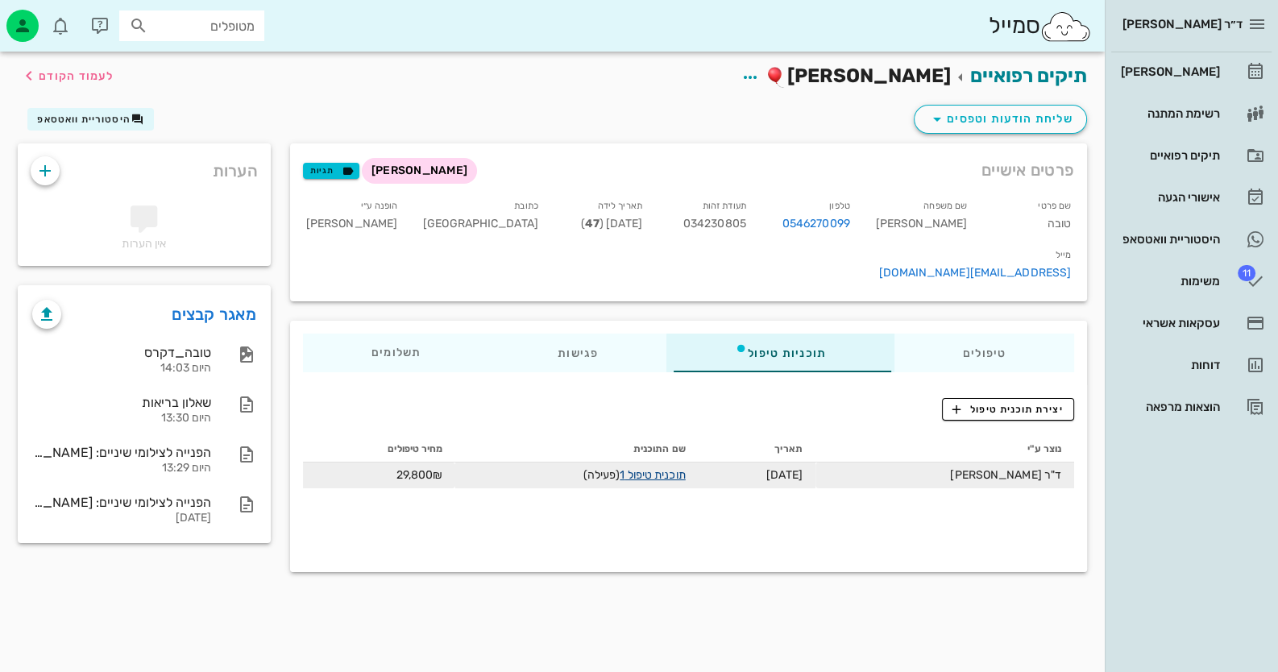
click at [685, 468] on link "תוכנית טיפול 1" at bounding box center [652, 475] width 65 height 14
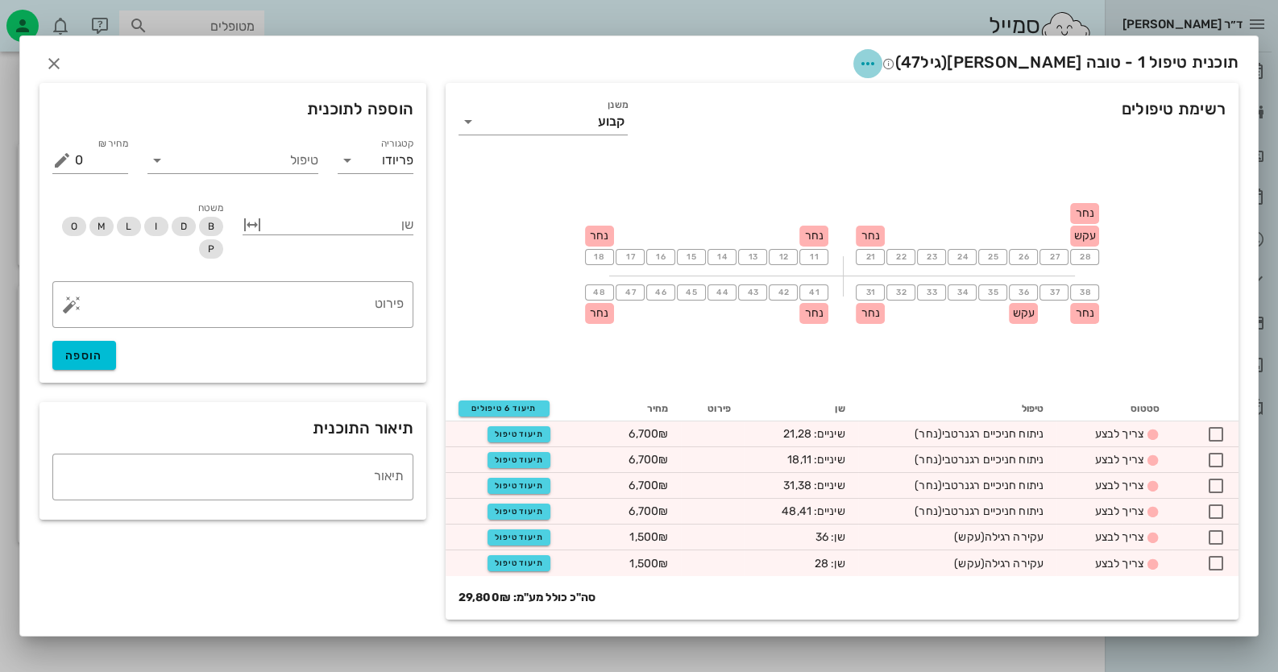
click at [878, 60] on icon "button" at bounding box center [867, 63] width 19 height 19
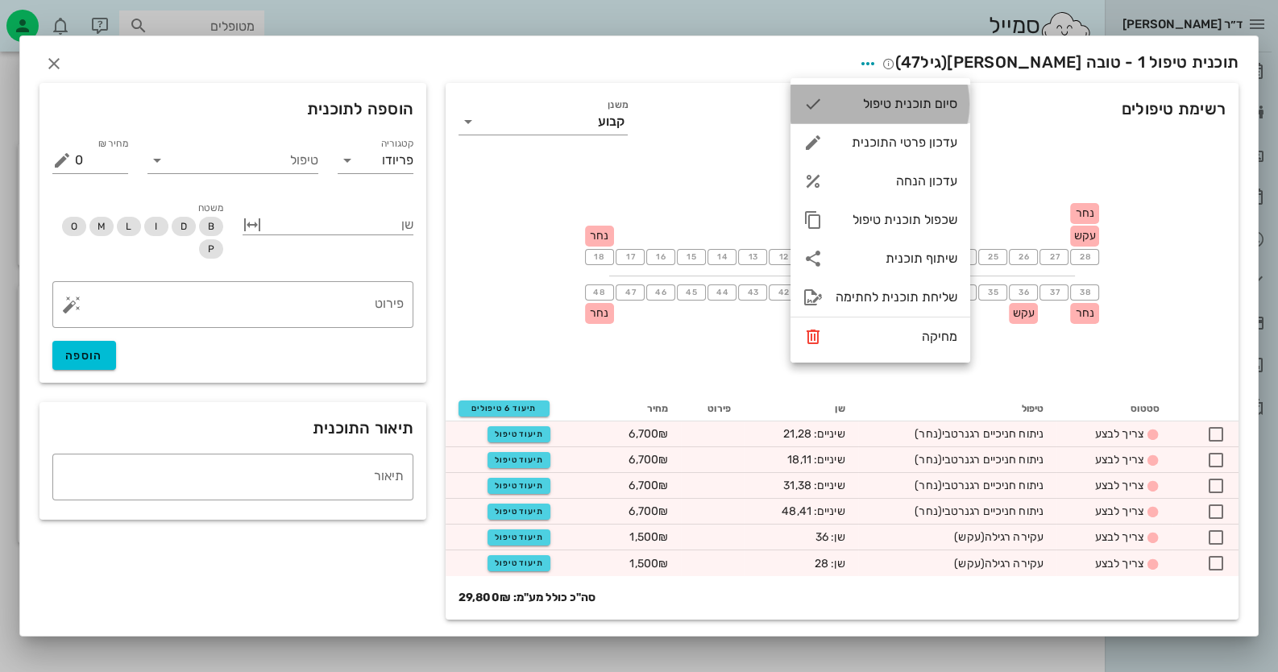
click at [943, 112] on div "סיום תוכנית טיפול" at bounding box center [881, 104] width 180 height 39
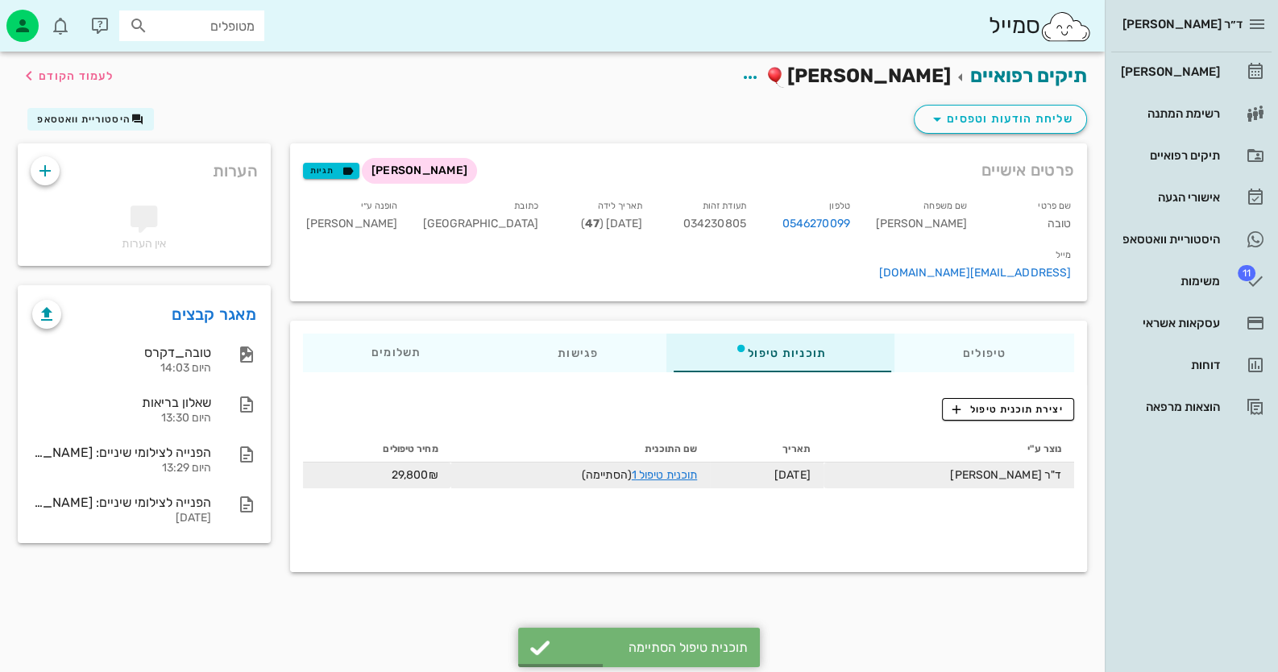
click at [697, 463] on td "תוכנית טיפול 1 (הסתיימה)" at bounding box center [581, 476] width 260 height 26
click at [697, 468] on link "תוכנית טיפול 1" at bounding box center [664, 475] width 65 height 14
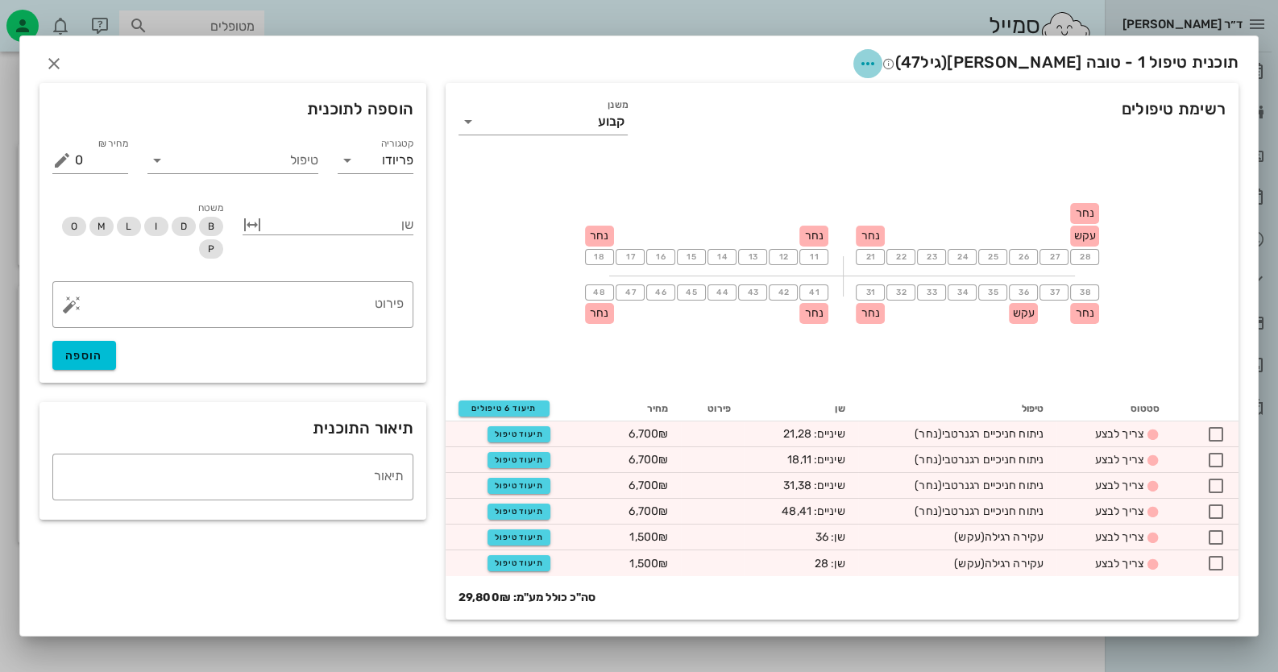
click at [878, 60] on icon "button" at bounding box center [867, 63] width 19 height 19
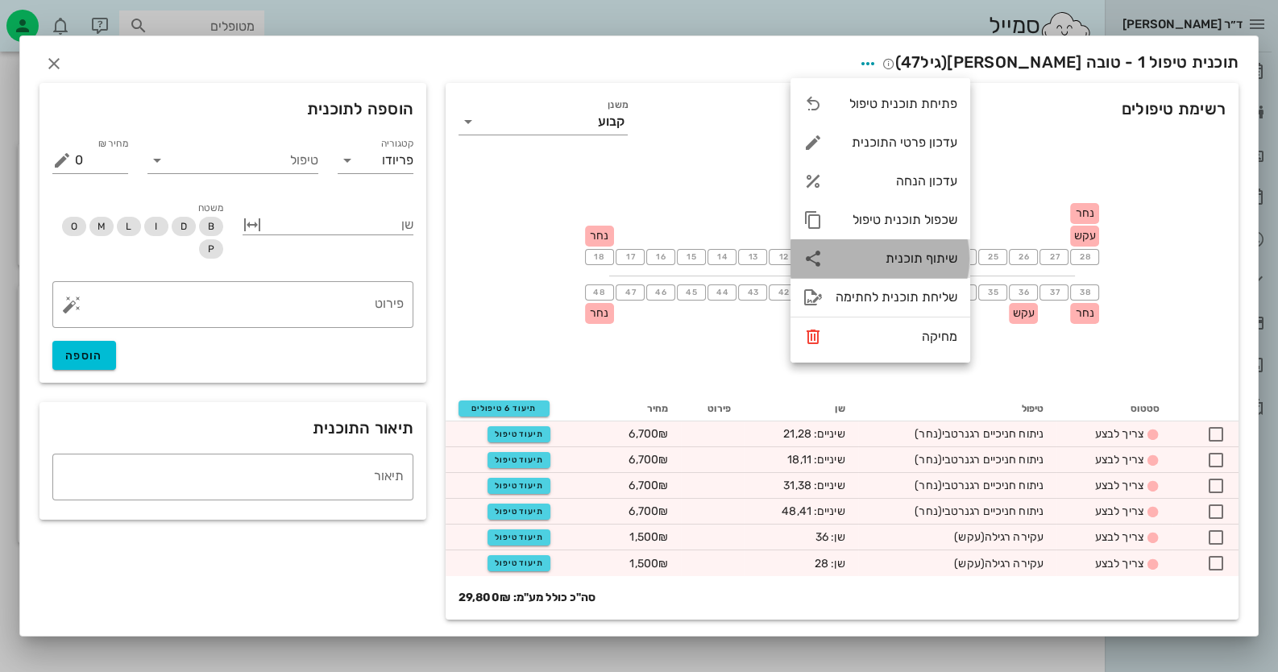
click at [940, 249] on div "שיתוף תוכנית" at bounding box center [881, 258] width 180 height 39
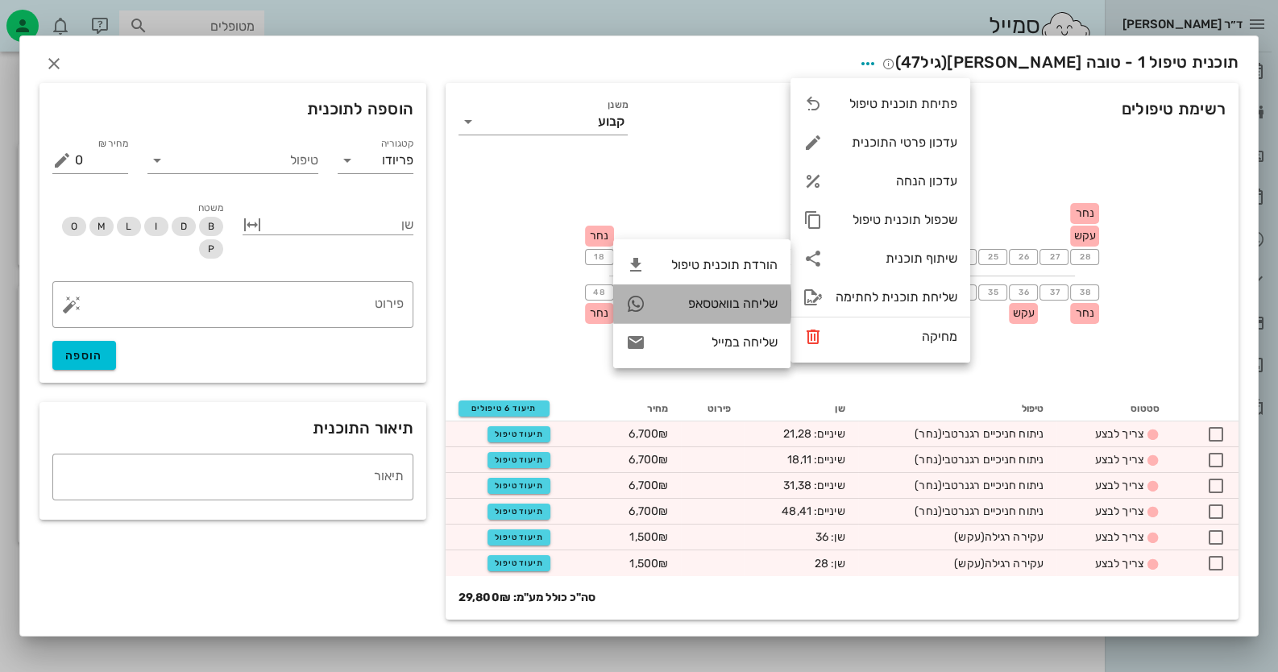
click at [718, 306] on div "שליחה בוואטסאפ" at bounding box center [717, 303] width 119 height 15
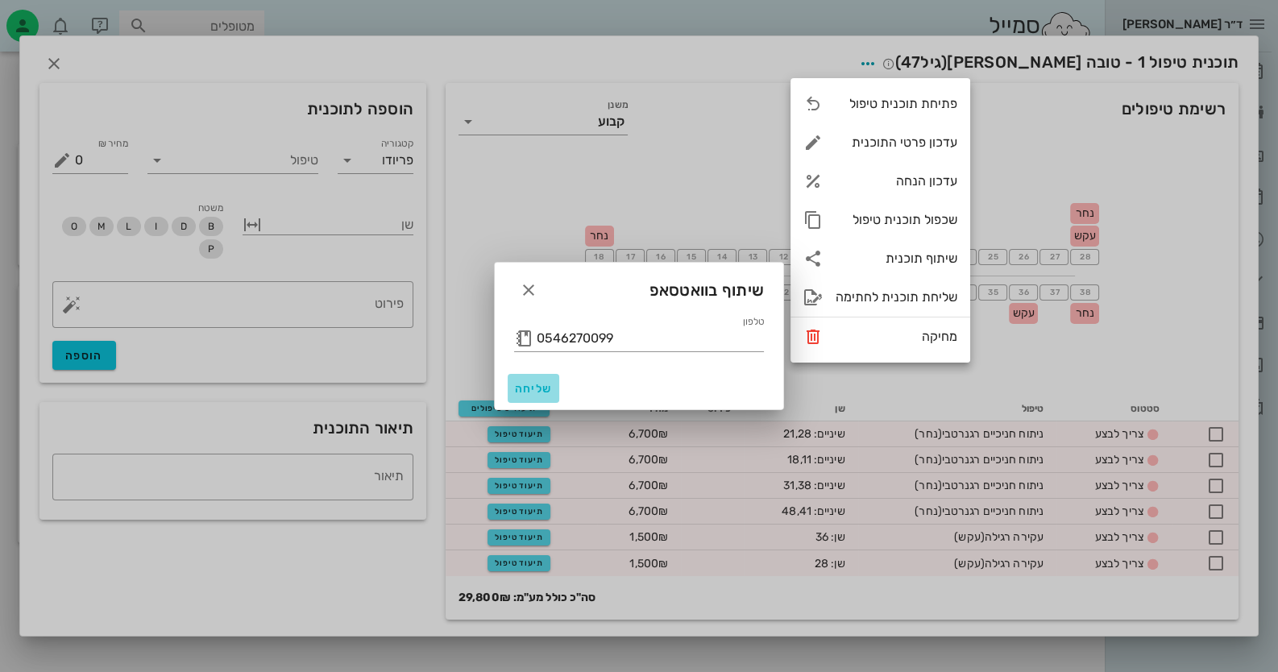
click at [520, 384] on span "שליחה" at bounding box center [533, 389] width 39 height 14
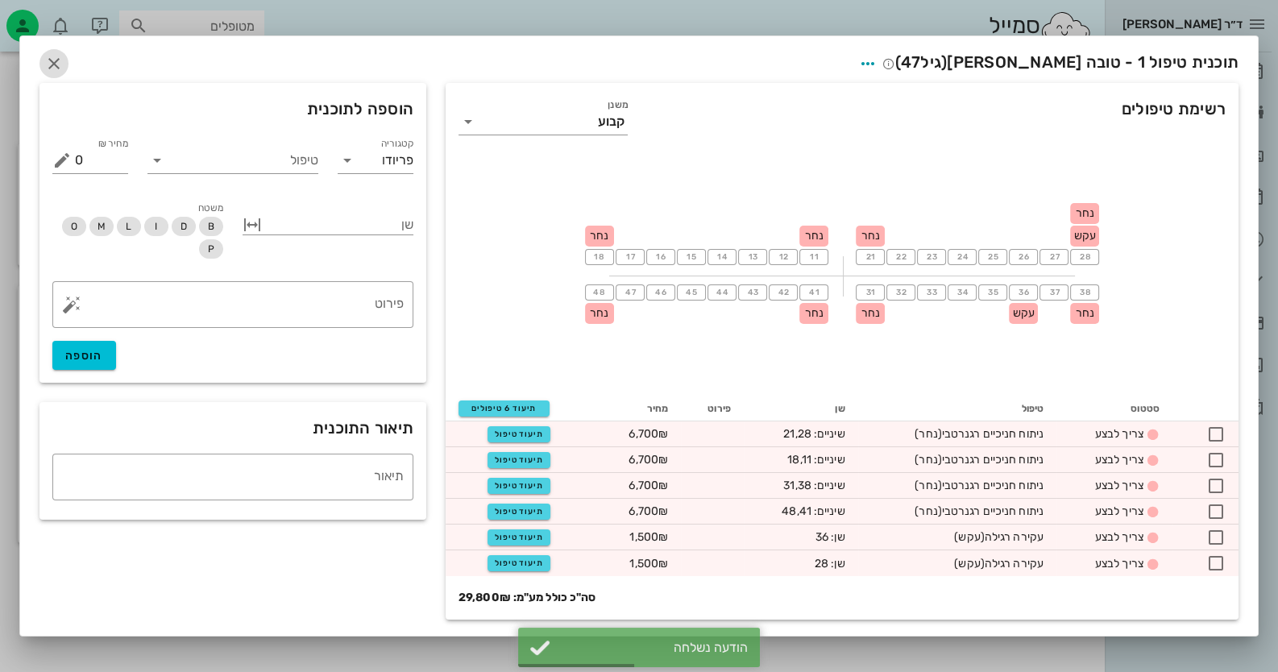
click at [60, 56] on icon "button" at bounding box center [53, 63] width 19 height 19
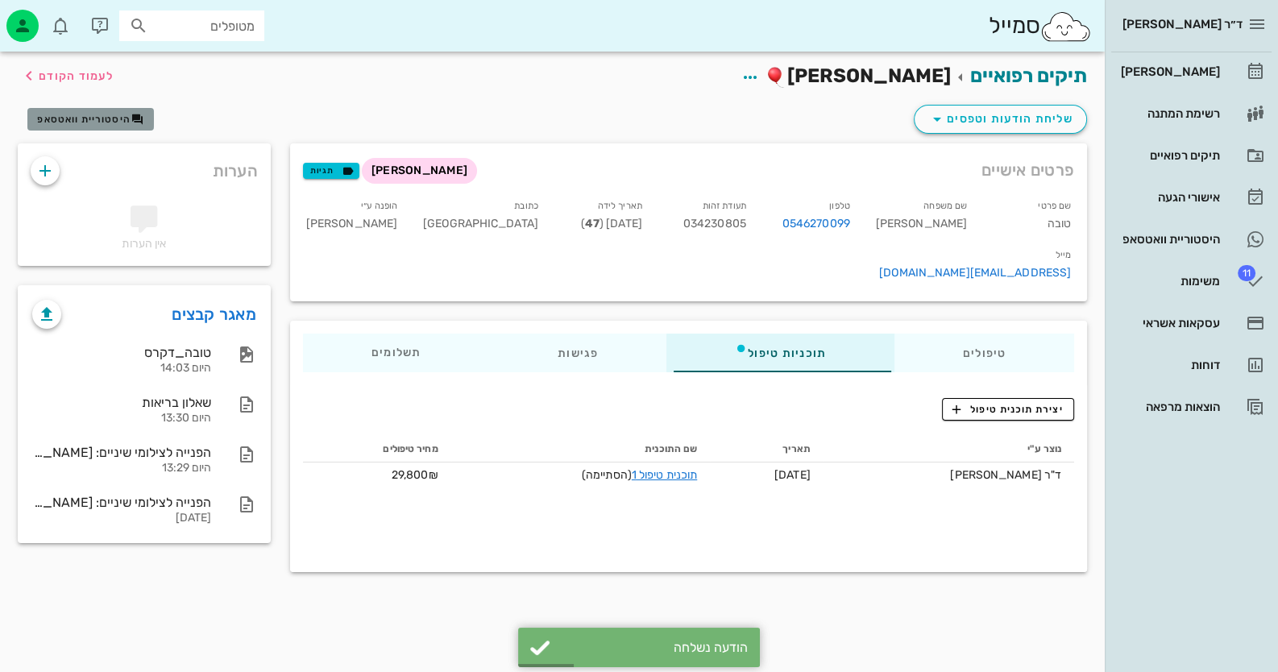
click at [113, 119] on span "היסטוריית וואטסאפ" at bounding box center [83, 119] width 93 height 11
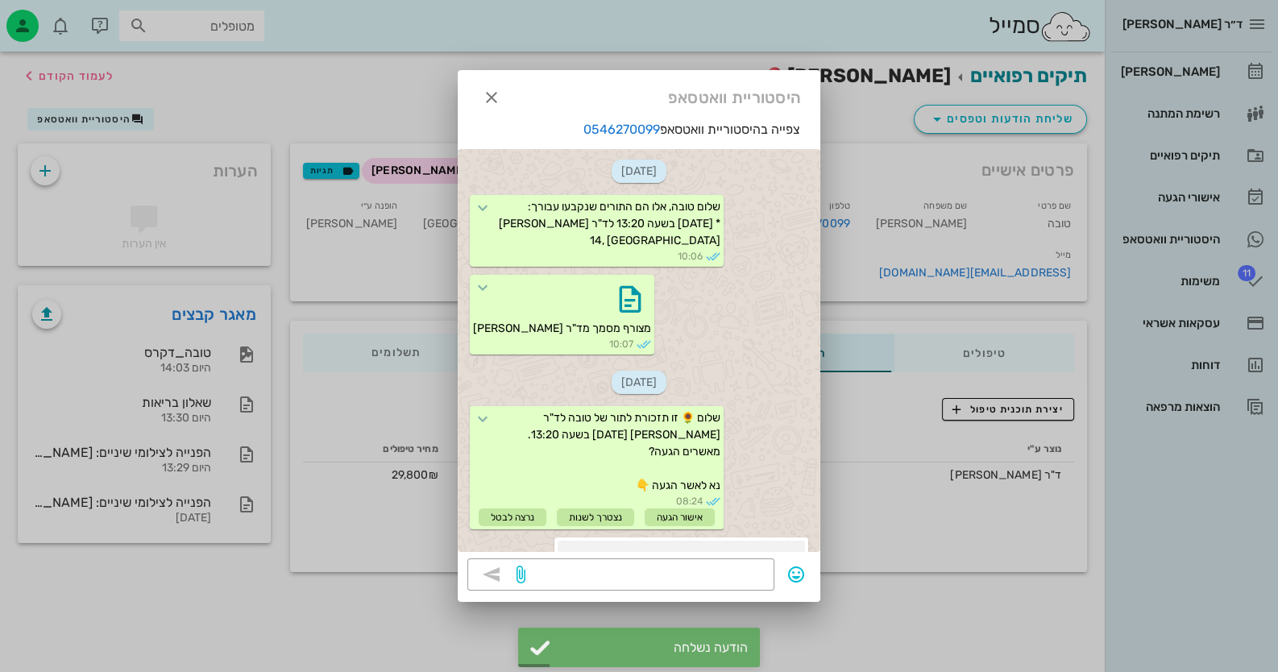
scroll to position [709, 0]
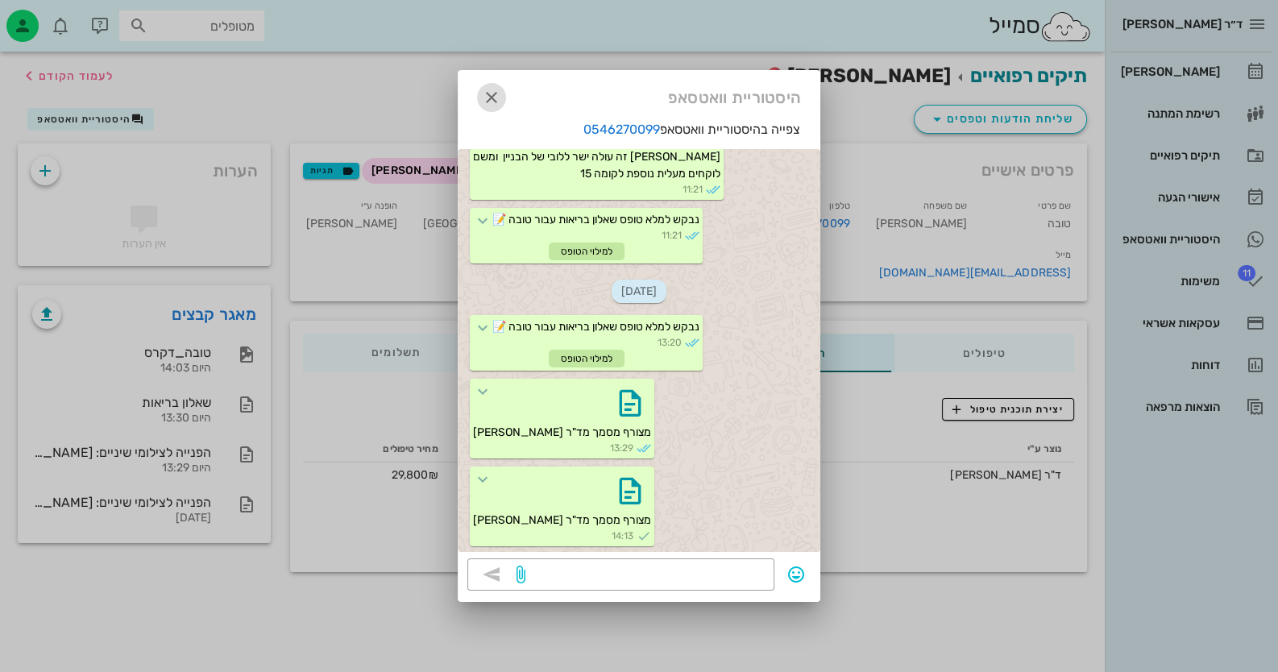
click at [488, 95] on icon "button" at bounding box center [491, 97] width 19 height 19
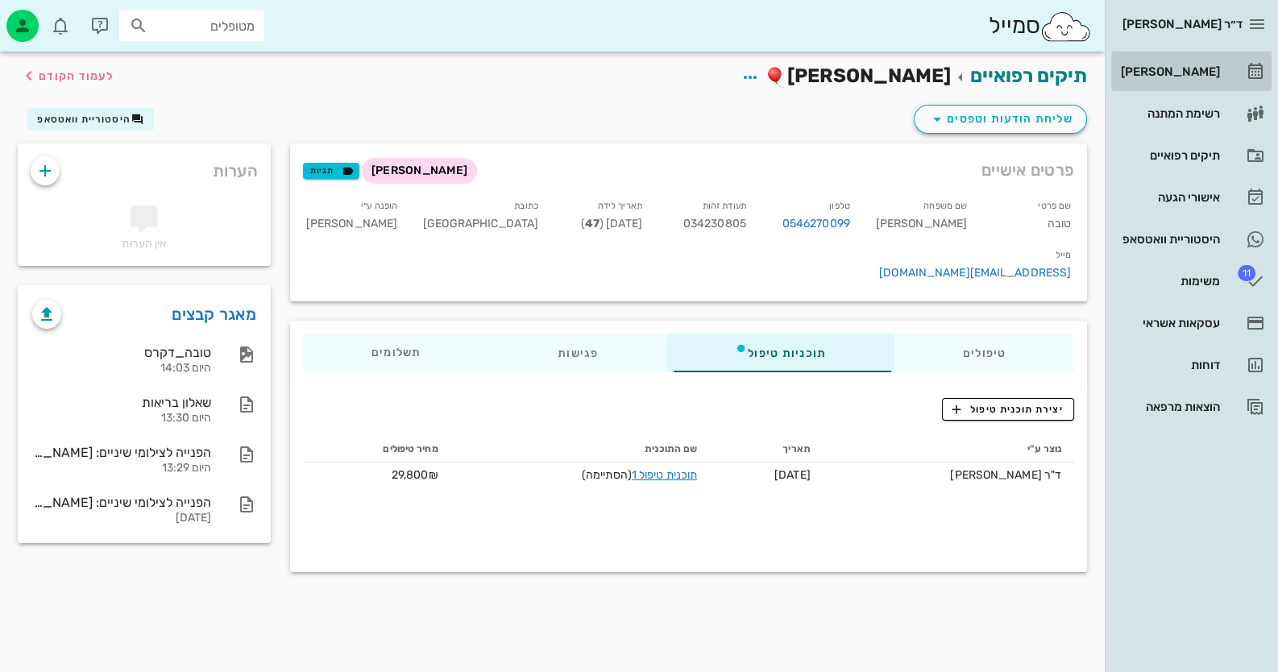
click at [1189, 70] on div "[PERSON_NAME]" at bounding box center [1169, 71] width 102 height 13
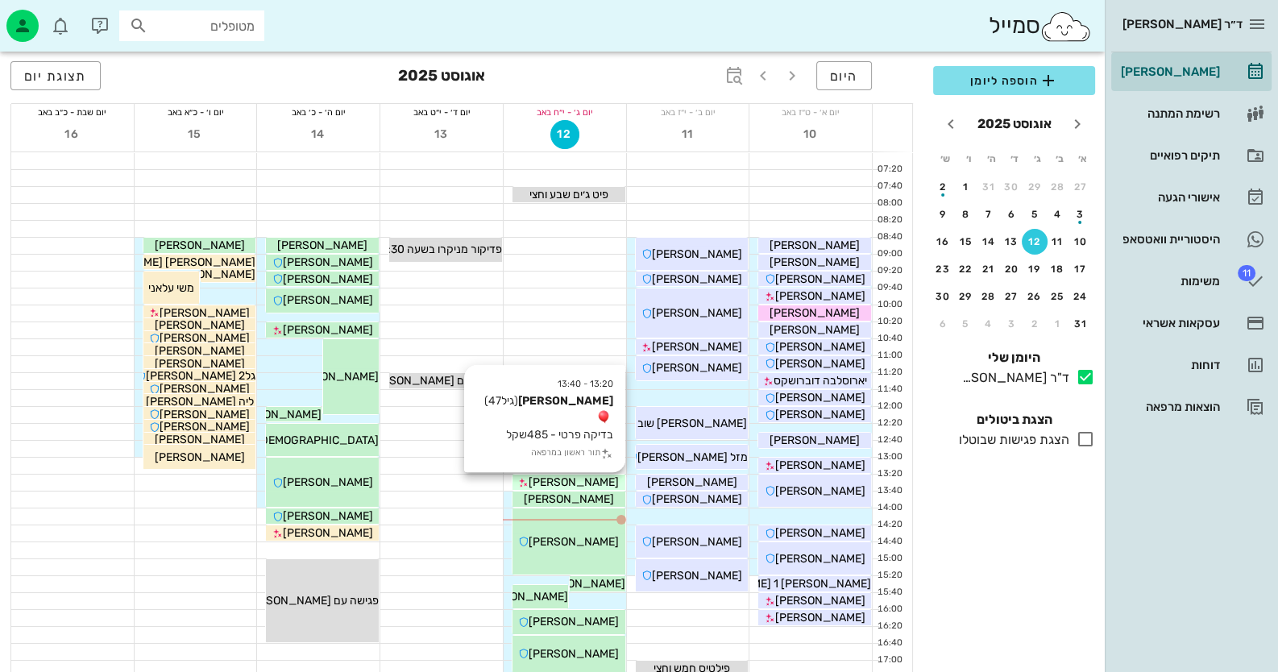
click at [603, 478] on div "[PERSON_NAME]" at bounding box center [569, 482] width 113 height 17
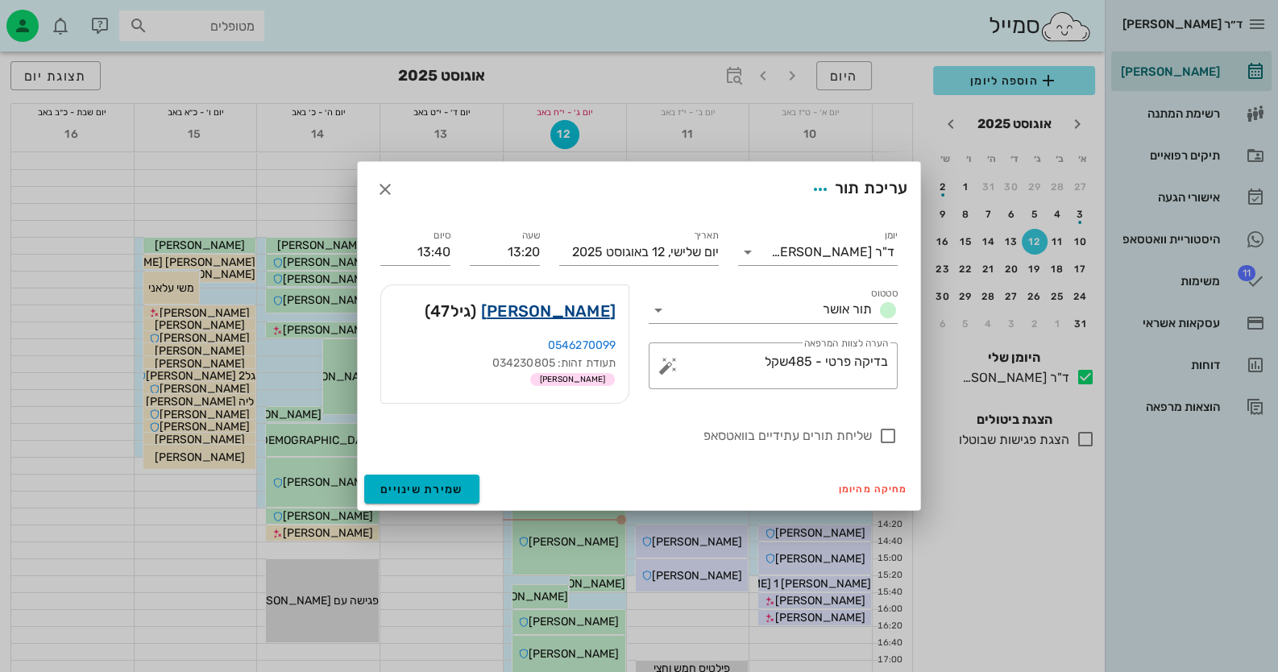
click at [588, 307] on link "[PERSON_NAME]" at bounding box center [548, 311] width 135 height 26
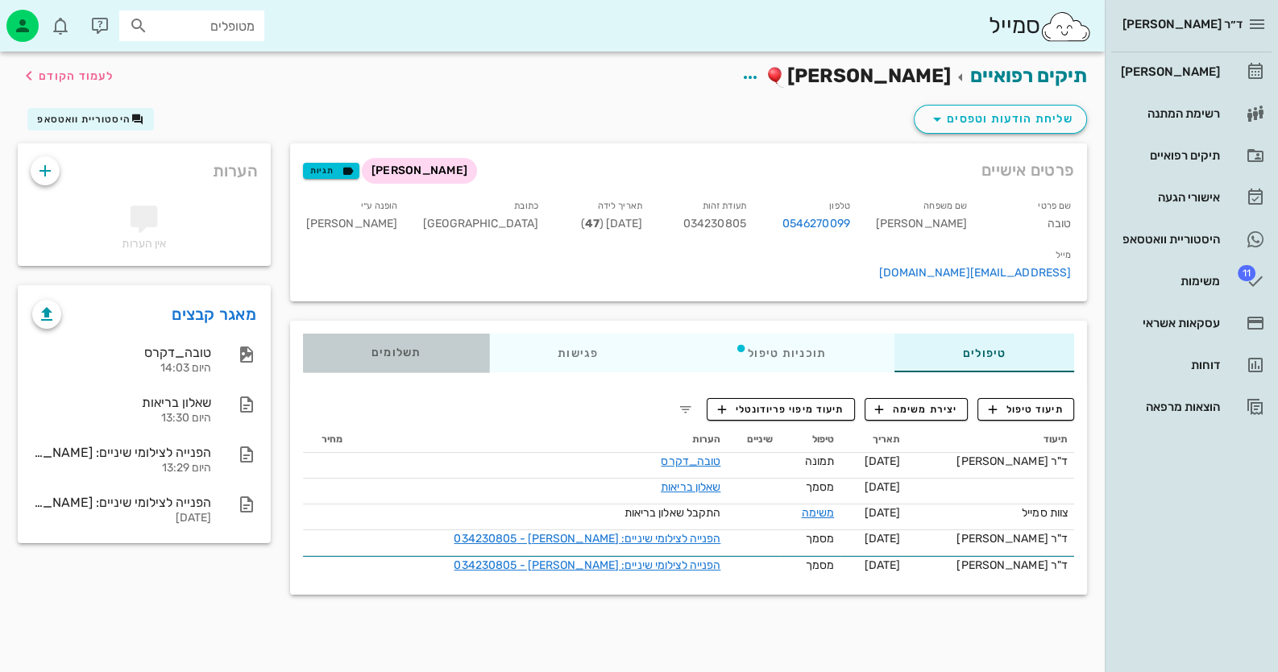
click at [402, 334] on div "תשלומים 0₪" at bounding box center [396, 353] width 186 height 39
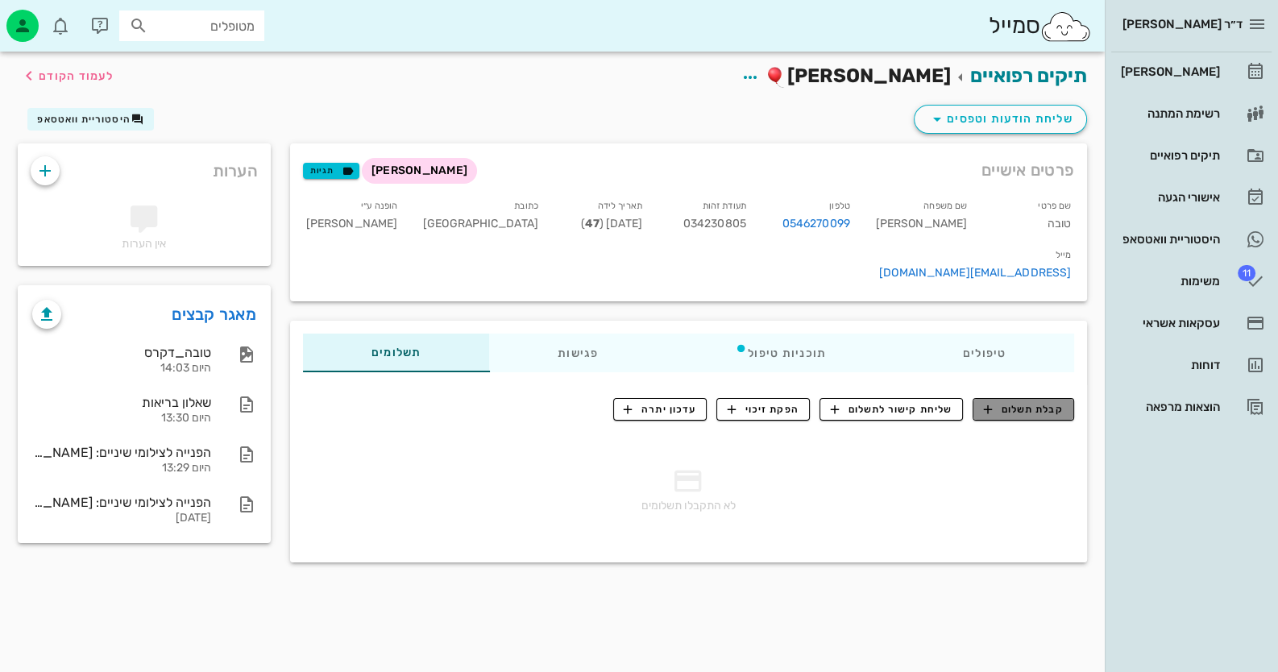
click at [1027, 402] on span "קבלת תשלום" at bounding box center [1024, 409] width 80 height 15
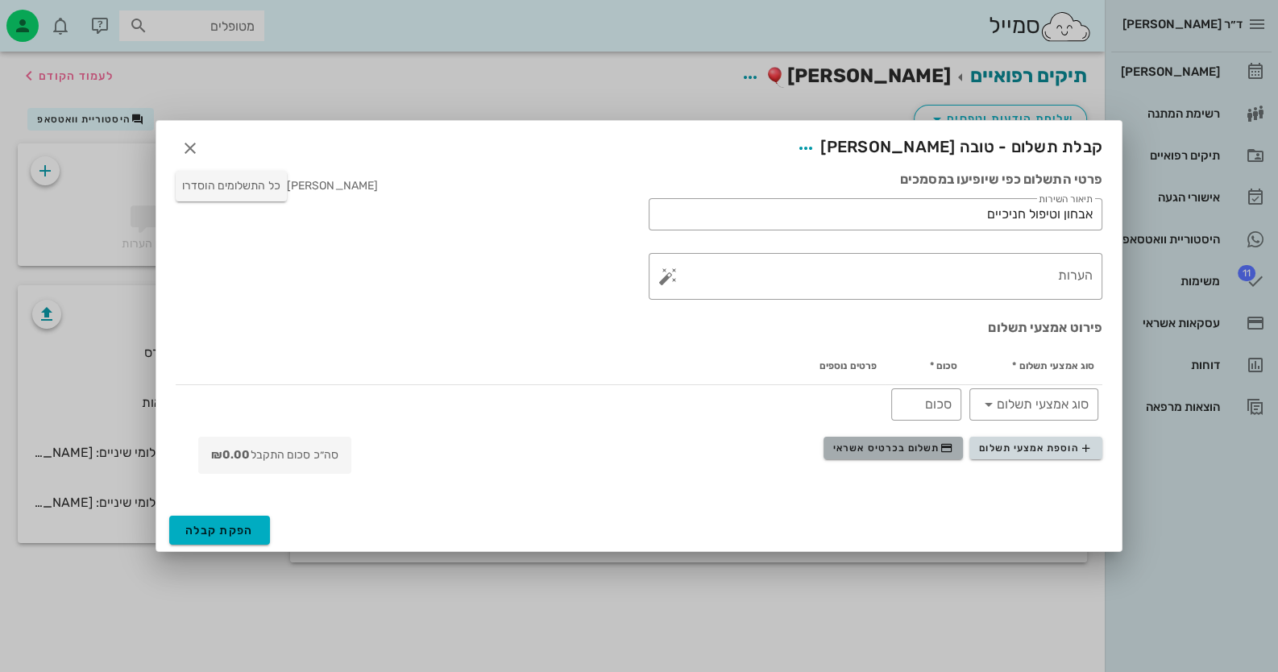
click at [915, 446] on span "תשלום בכרטיס אשראי" at bounding box center [892, 448] width 119 height 13
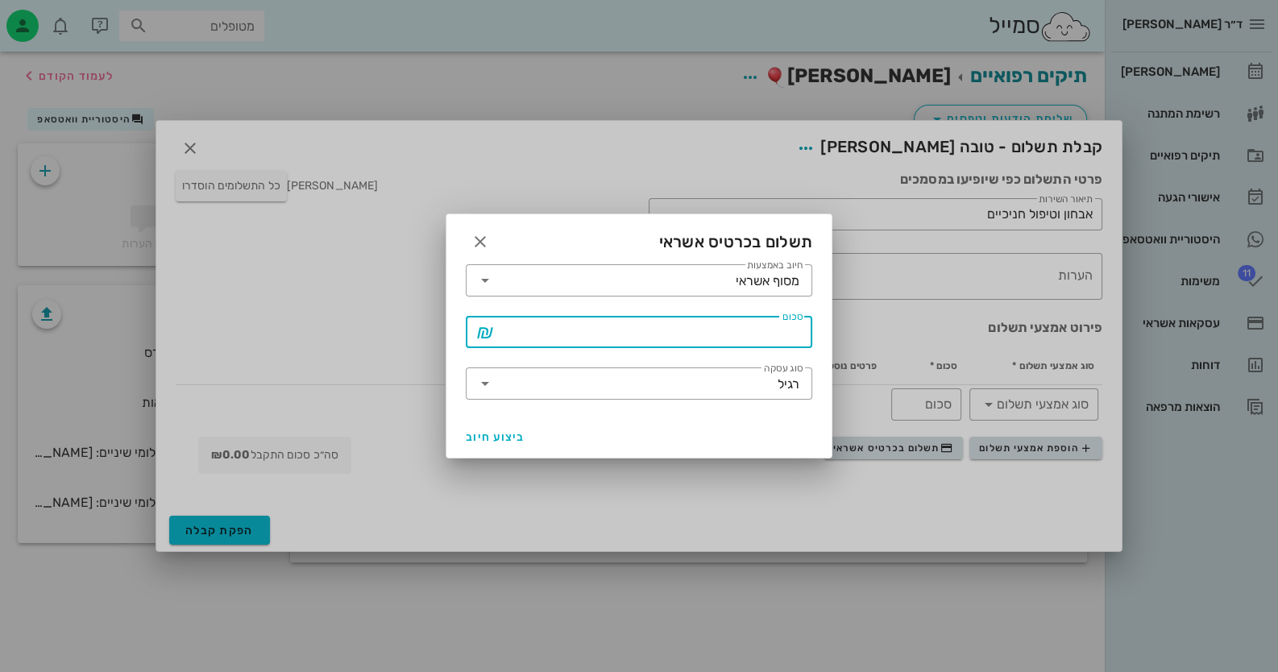
click at [726, 337] on input "סכום" at bounding box center [650, 332] width 305 height 26
type input "485"
click at [499, 430] on span "ביצוע חיוב" at bounding box center [496, 437] width 60 height 14
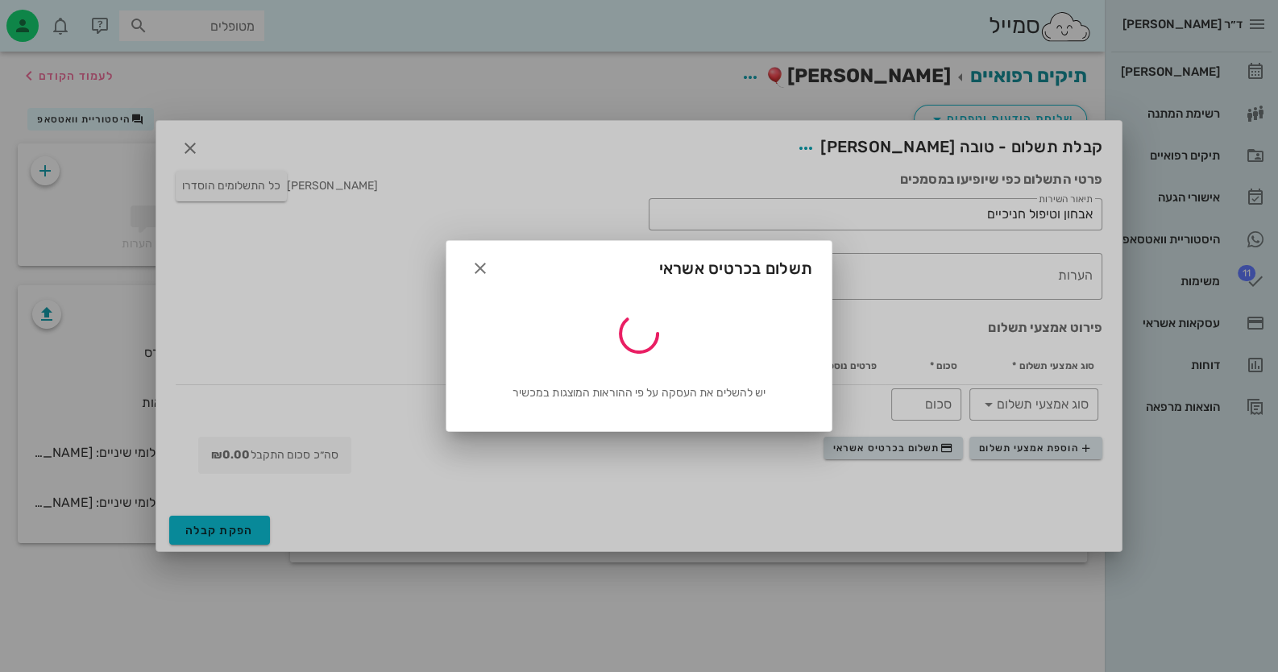
type input "485"
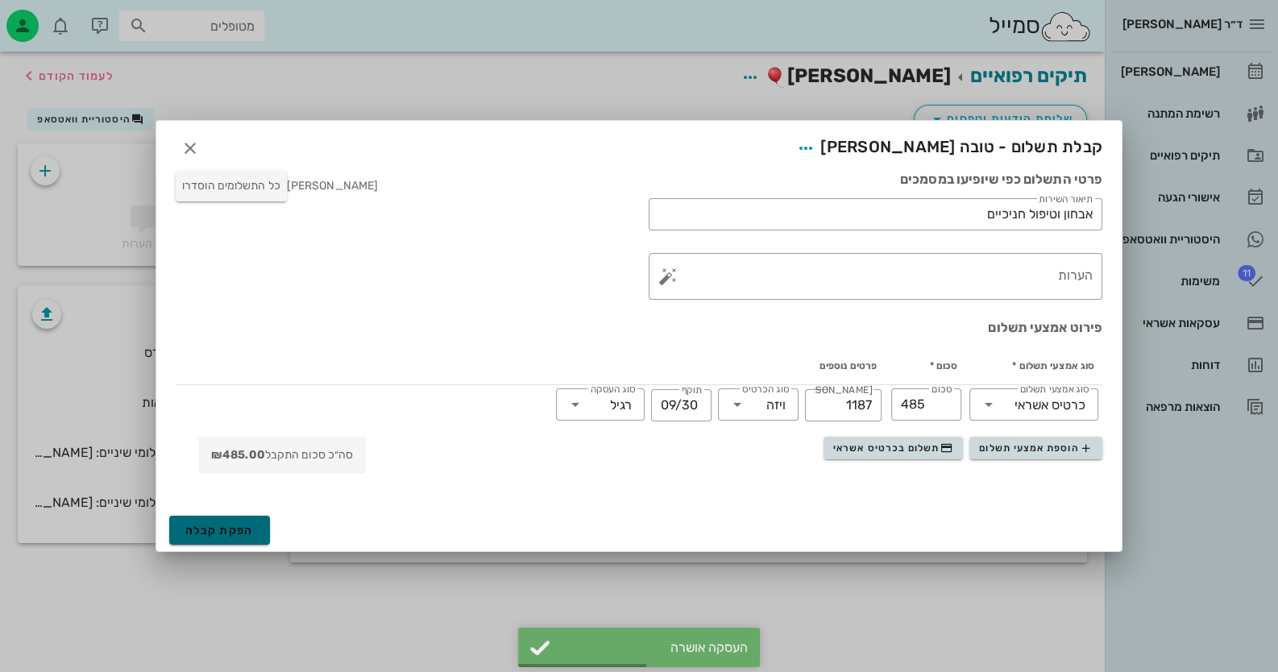
click at [233, 534] on span "הפקת קבלה" at bounding box center [219, 531] width 69 height 14
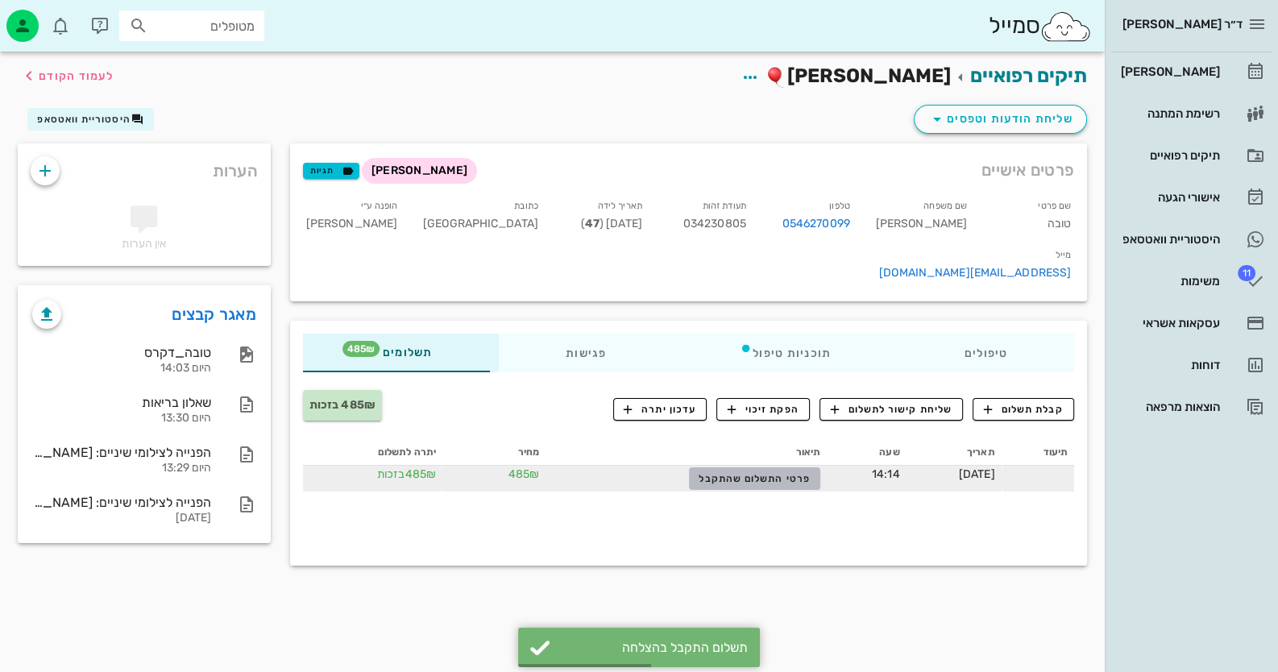
click at [747, 473] on span "פרטי התשלום שהתקבל" at bounding box center [754, 478] width 111 height 11
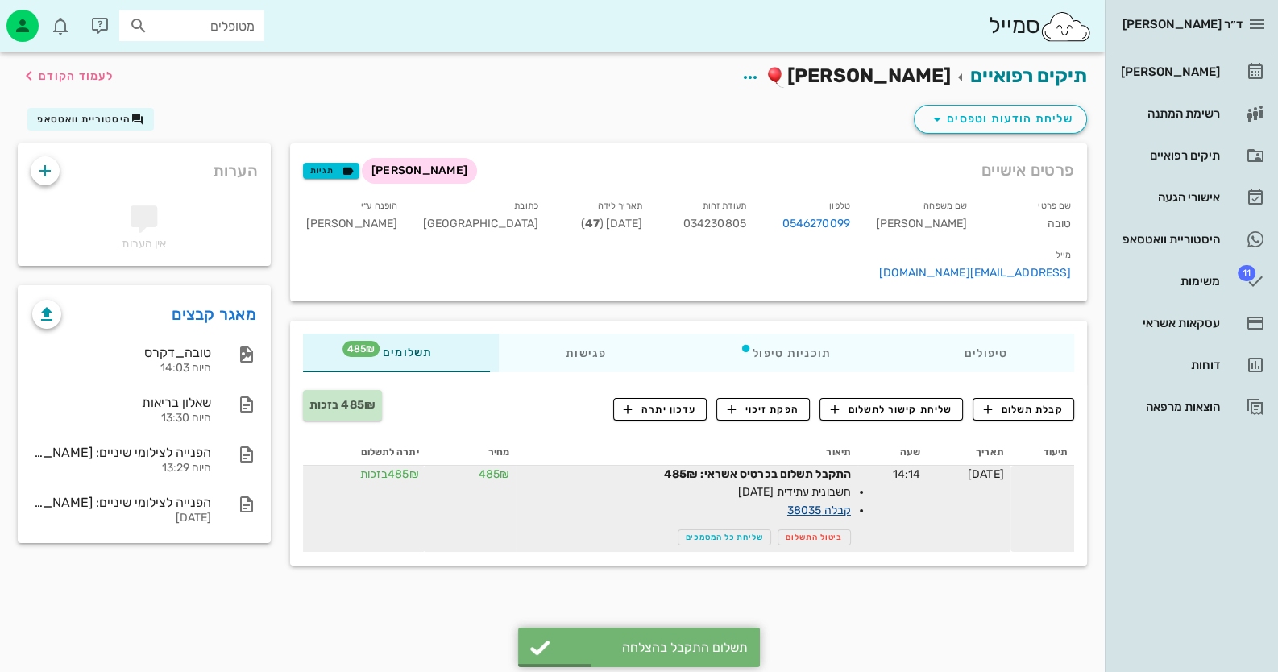
click at [791, 504] on link "קבלה 38035" at bounding box center [819, 511] width 64 height 14
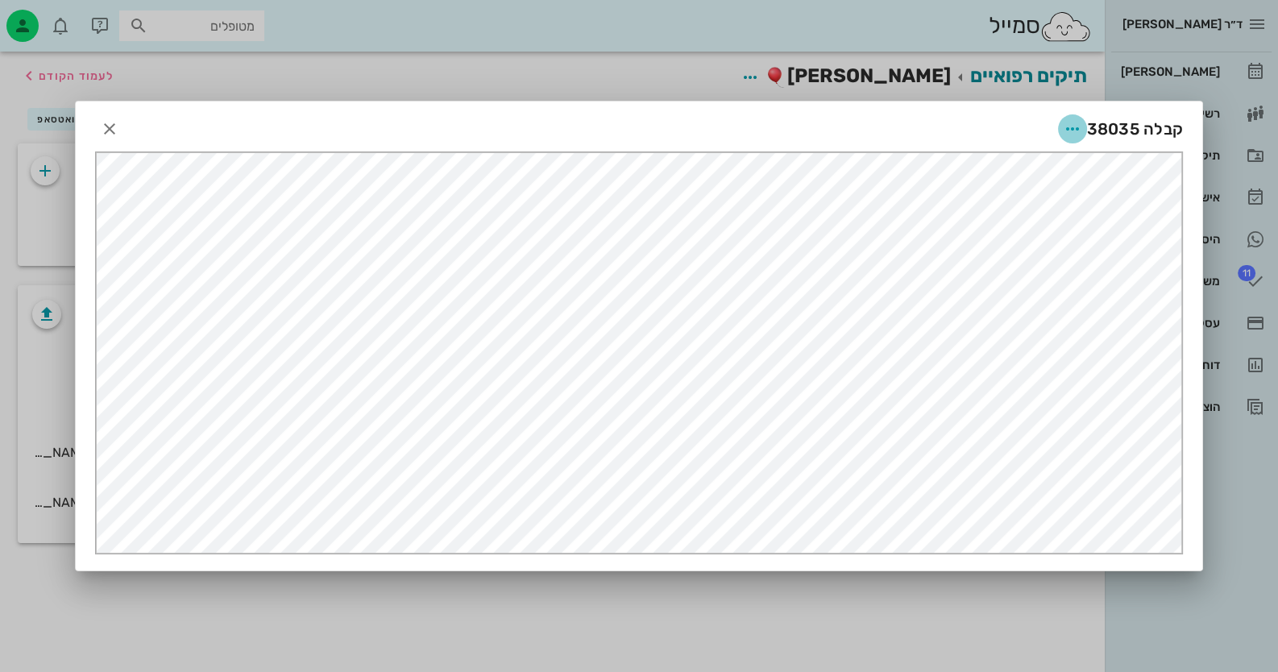
click at [1078, 124] on icon "button" at bounding box center [1072, 128] width 19 height 19
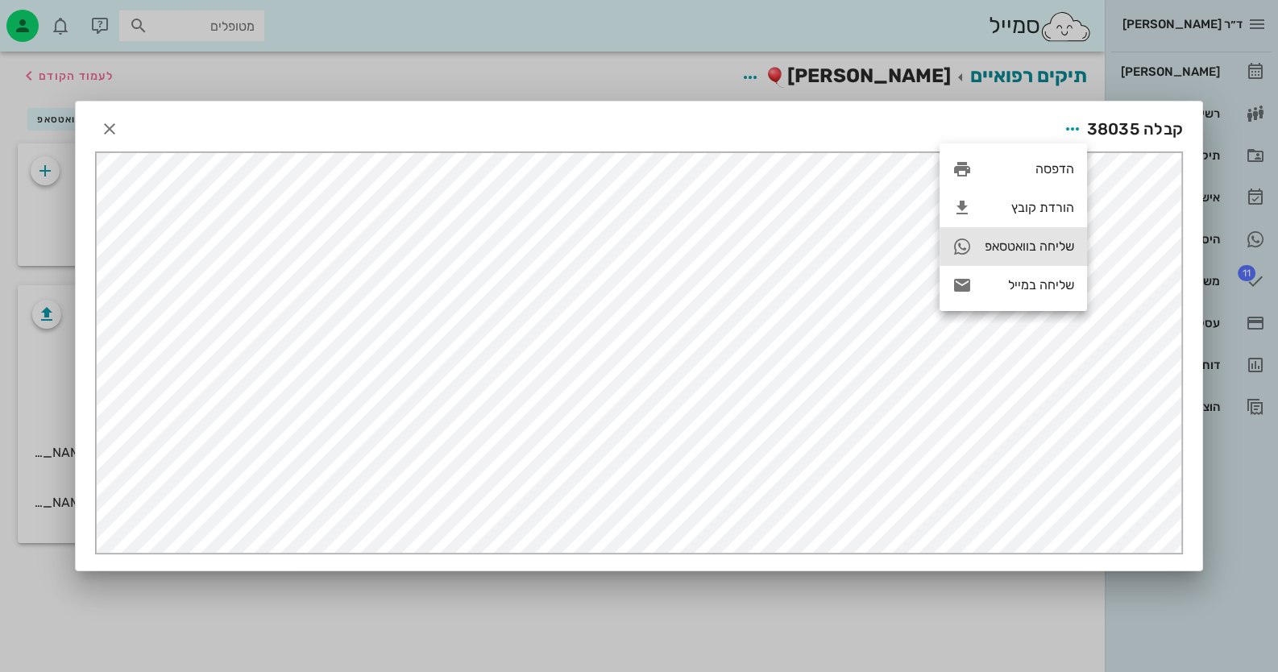
click at [1040, 244] on div "שליחה בוואטסאפ" at bounding box center [1029, 246] width 89 height 15
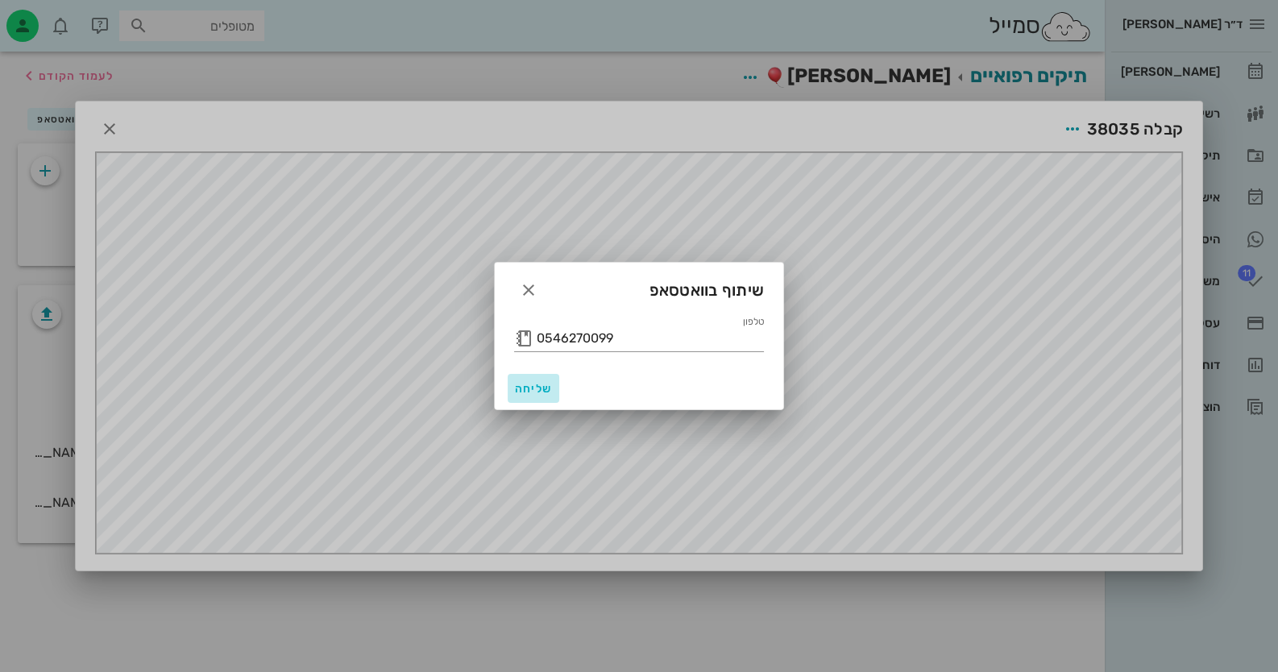
click at [516, 391] on span "שליחה" at bounding box center [533, 389] width 39 height 14
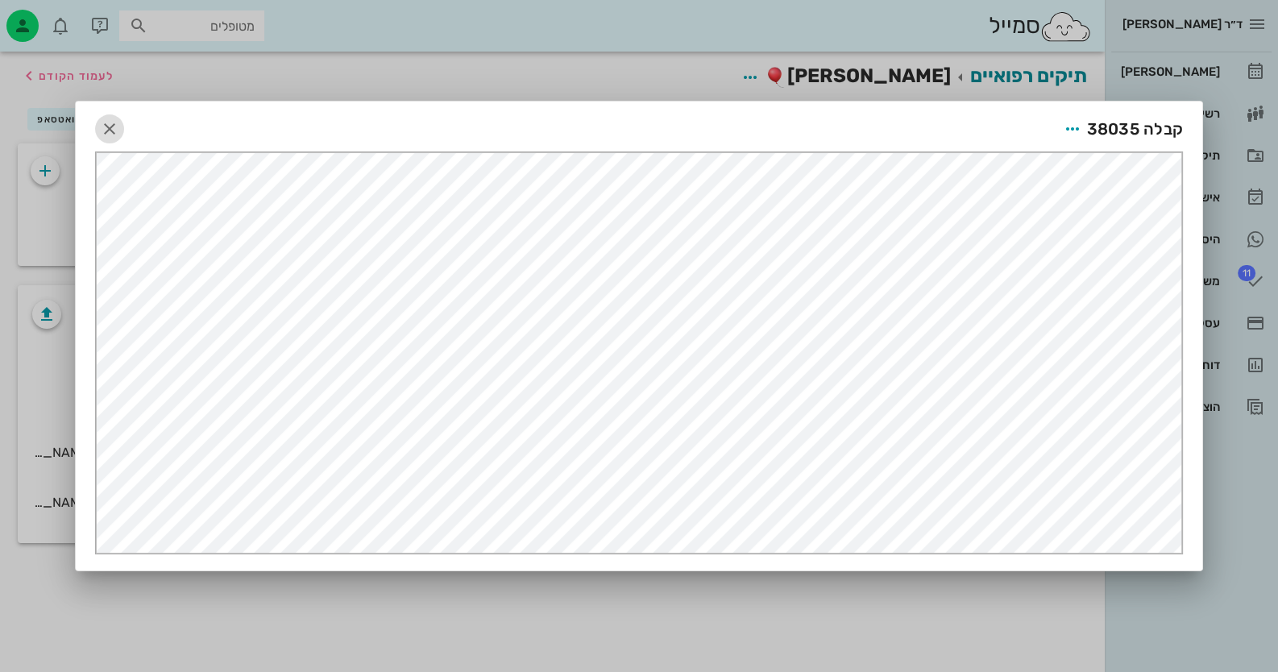
click at [113, 128] on icon "button" at bounding box center [109, 128] width 19 height 19
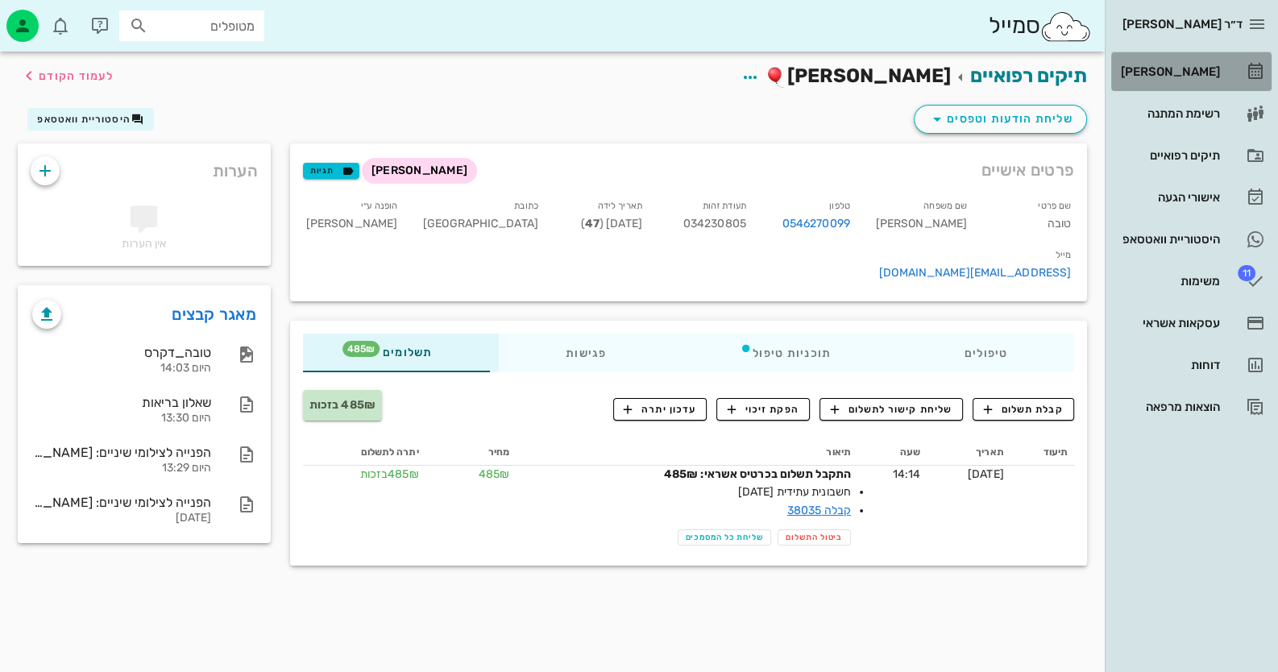
click at [1238, 60] on link "[PERSON_NAME]" at bounding box center [1191, 71] width 160 height 39
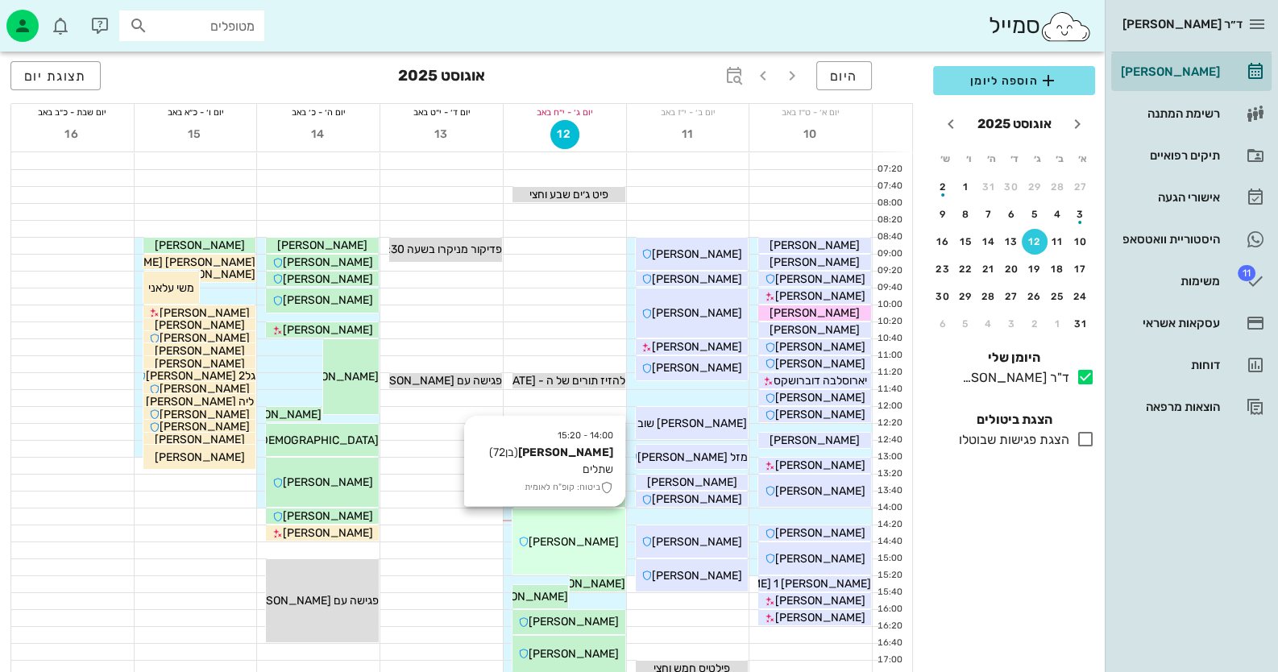
click at [597, 555] on div "14:00 - 15:20 [PERSON_NAME] (בן 72 ) שתלים ביטוח: קופ"ח לאומית [PERSON_NAME]" at bounding box center [569, 542] width 113 height 66
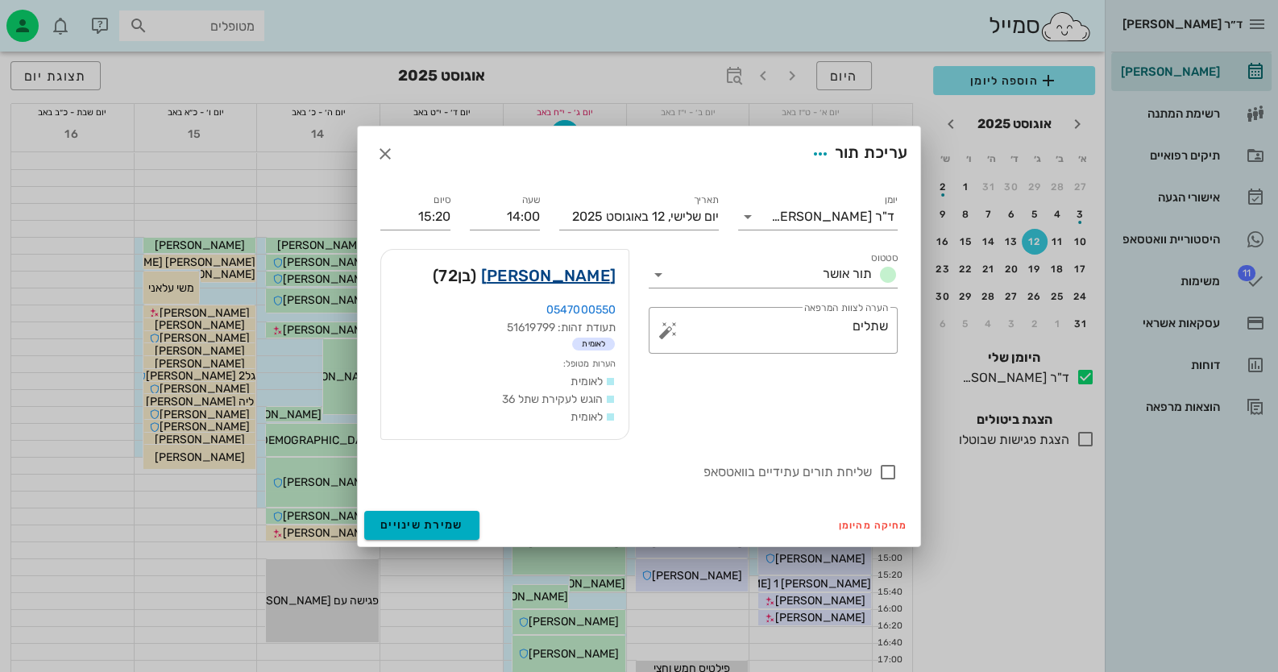
click at [571, 276] on link "[PERSON_NAME]" at bounding box center [548, 276] width 135 height 26
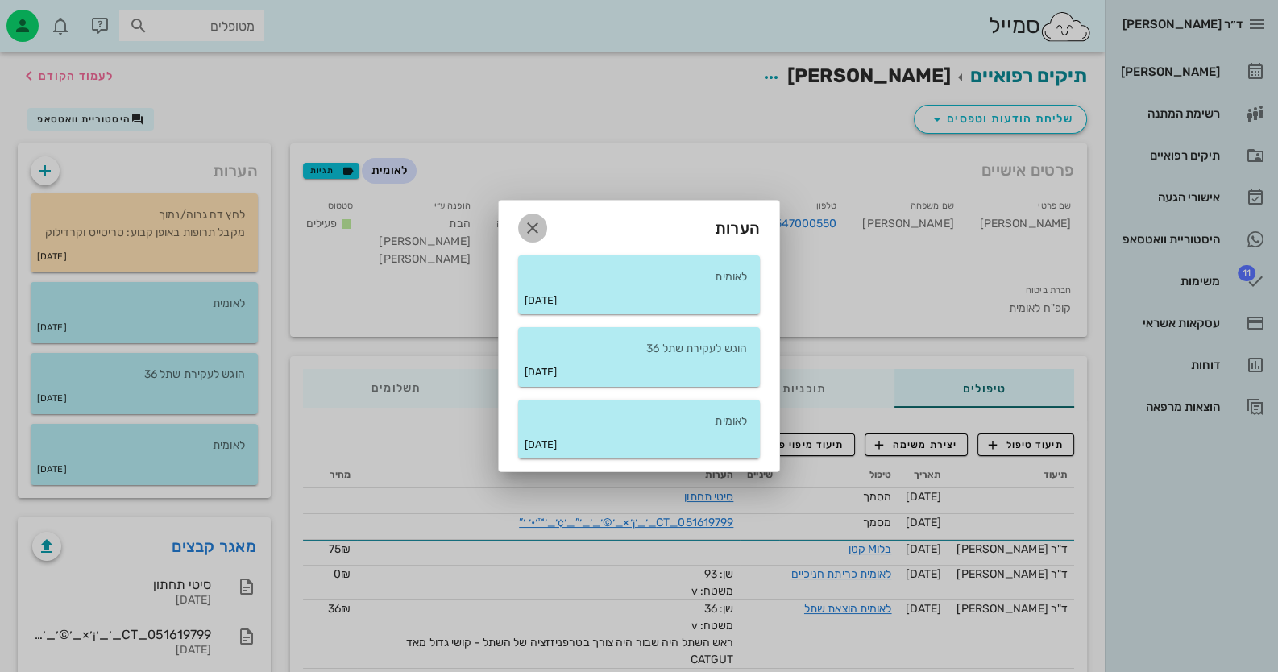
click at [530, 233] on icon "button" at bounding box center [532, 227] width 19 height 19
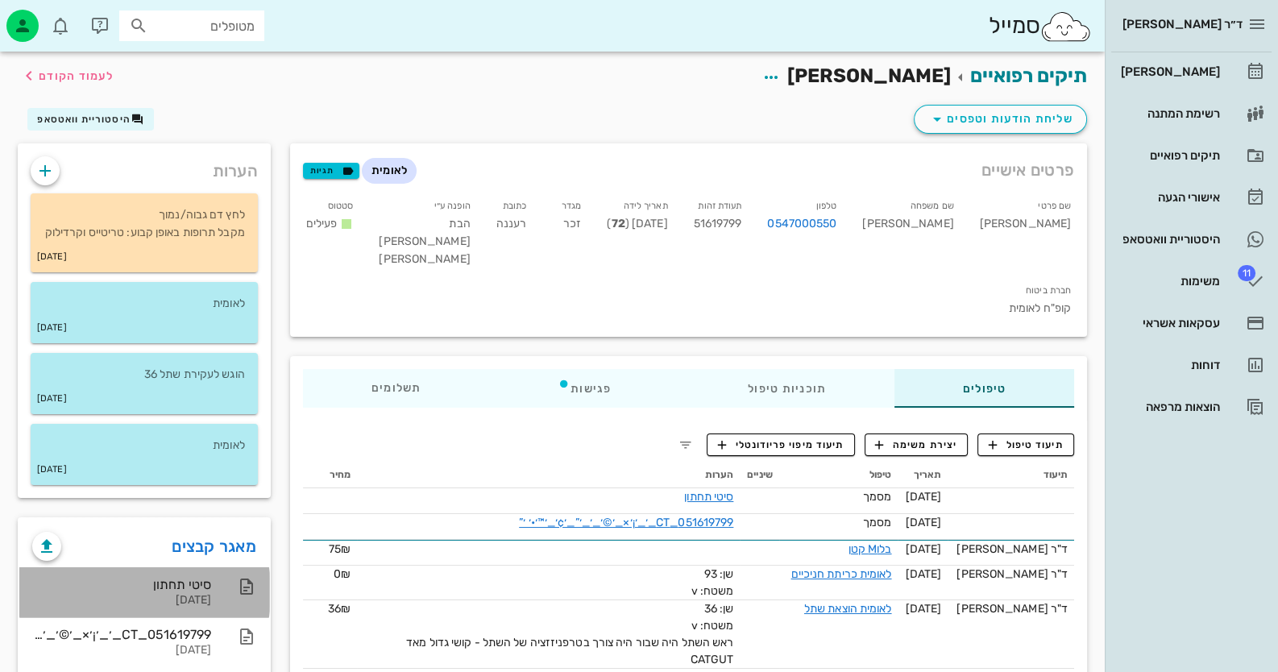
click at [229, 596] on div at bounding box center [238, 586] width 35 height 19
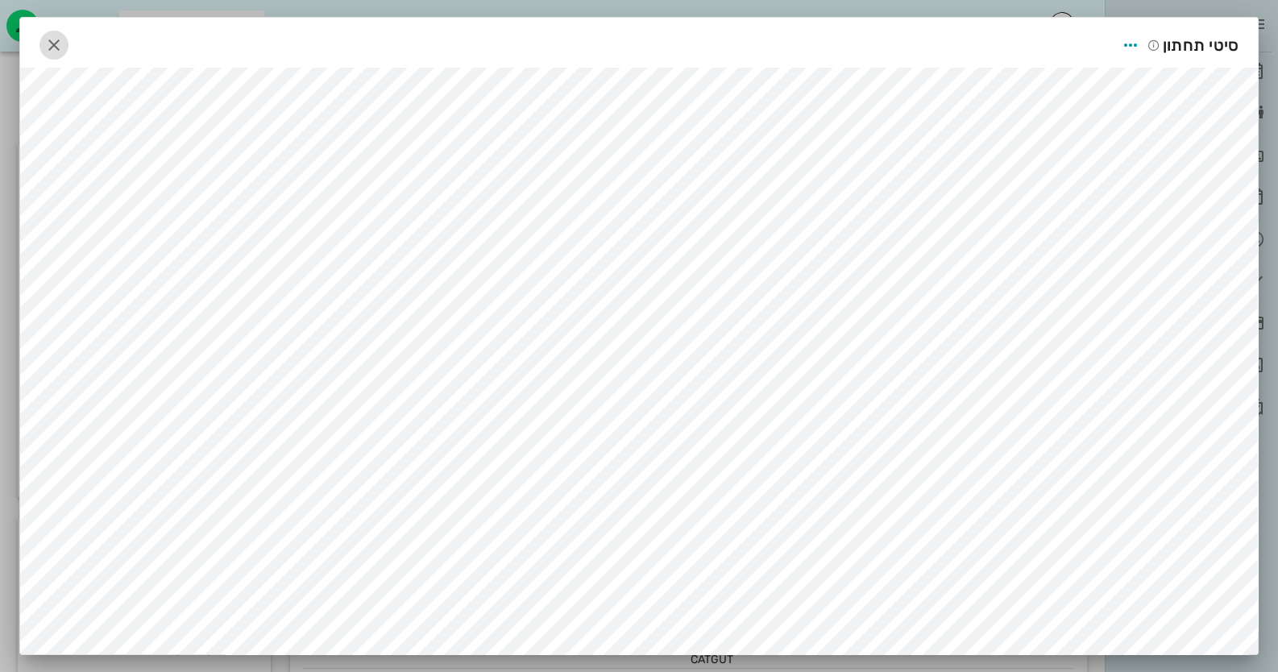
click at [51, 48] on icon "button" at bounding box center [53, 44] width 19 height 19
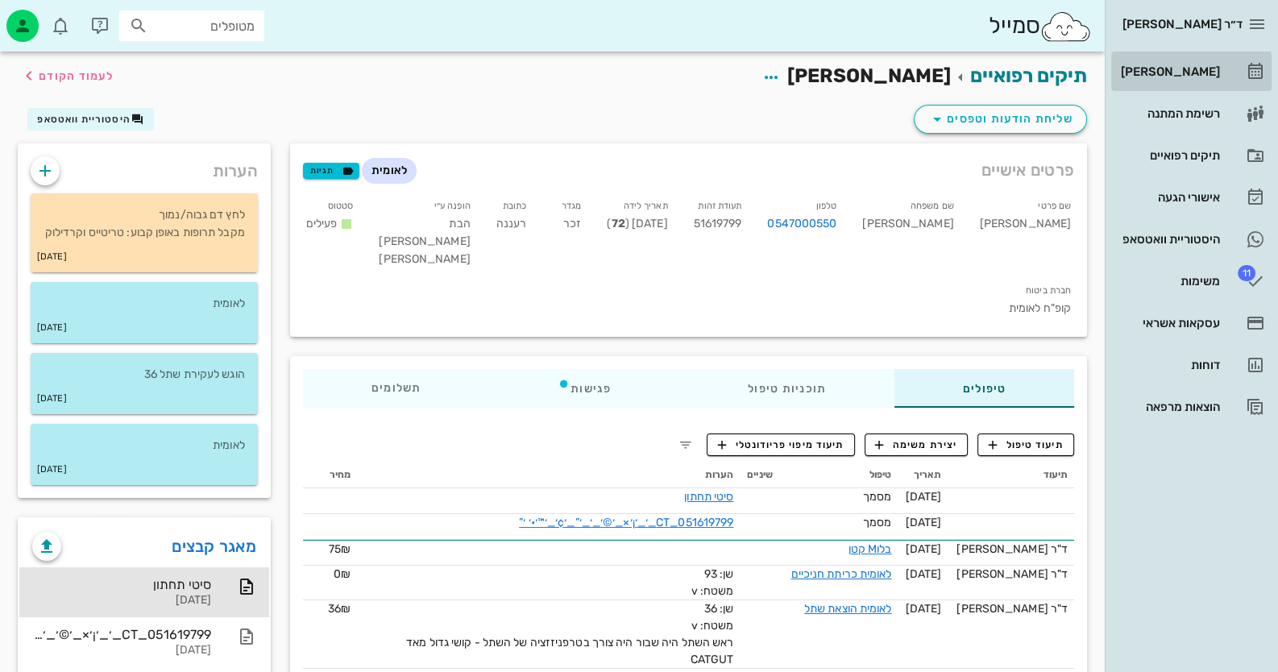
click at [1178, 84] on div "[PERSON_NAME]" at bounding box center [1169, 72] width 102 height 26
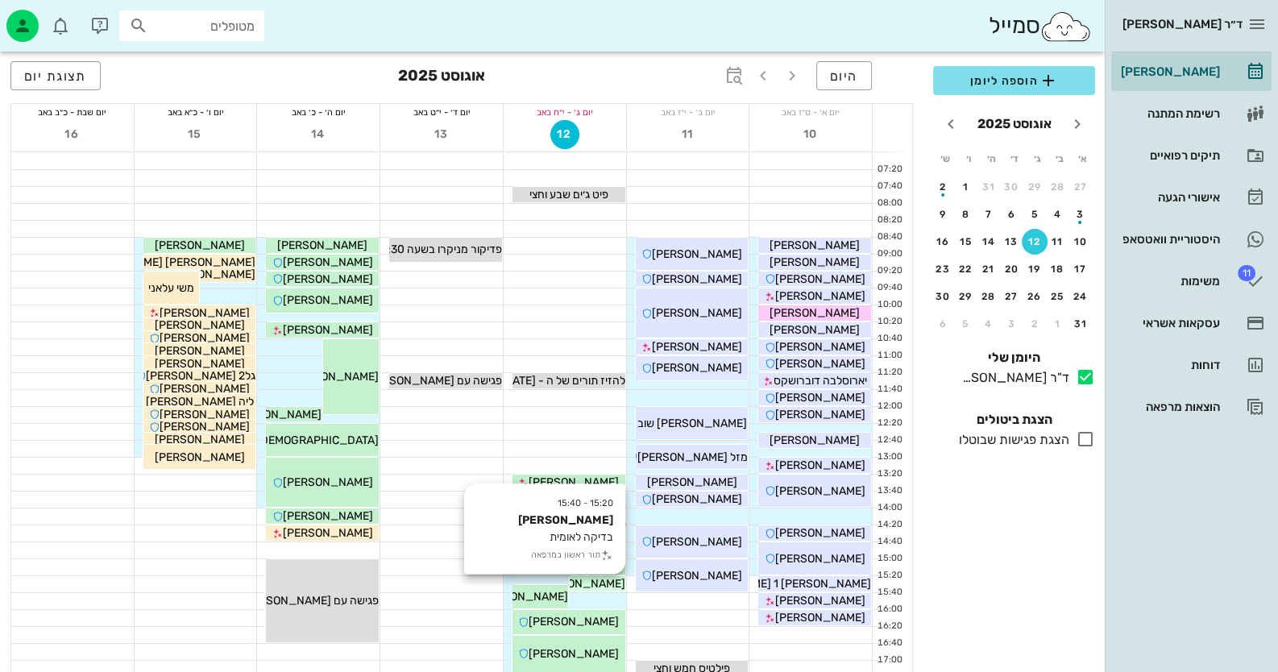
click at [606, 584] on span "[PERSON_NAME]" at bounding box center [580, 584] width 90 height 14
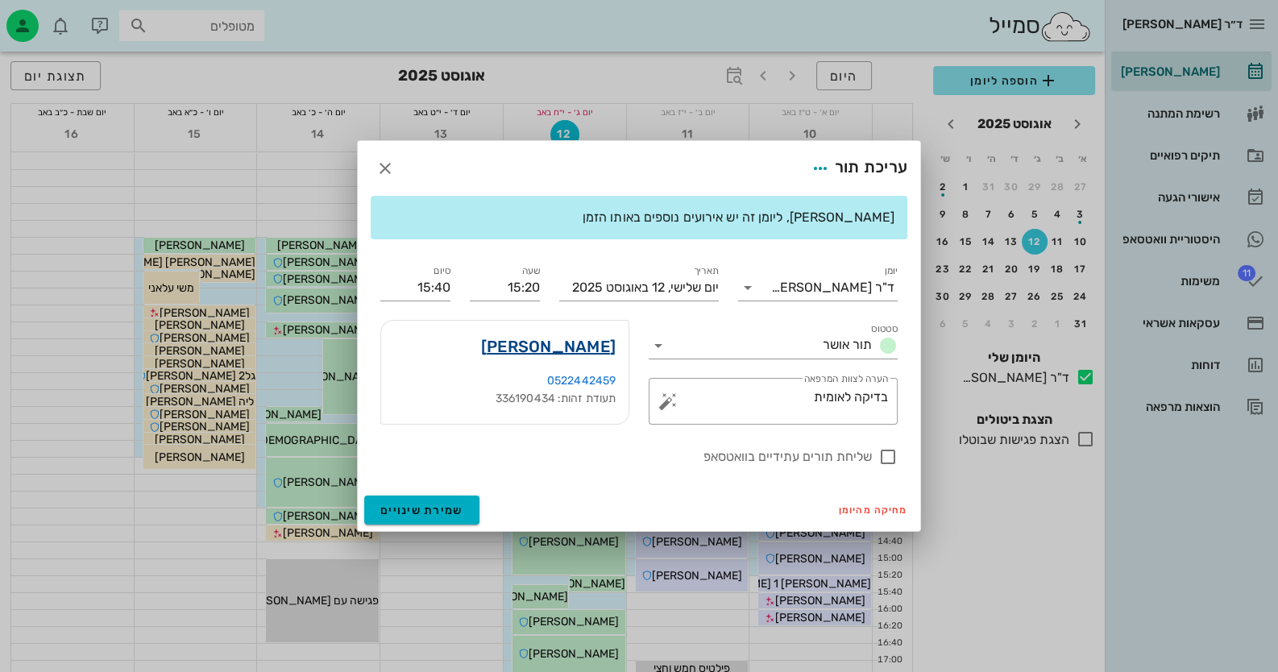
click at [599, 353] on link "[PERSON_NAME]" at bounding box center [548, 347] width 135 height 26
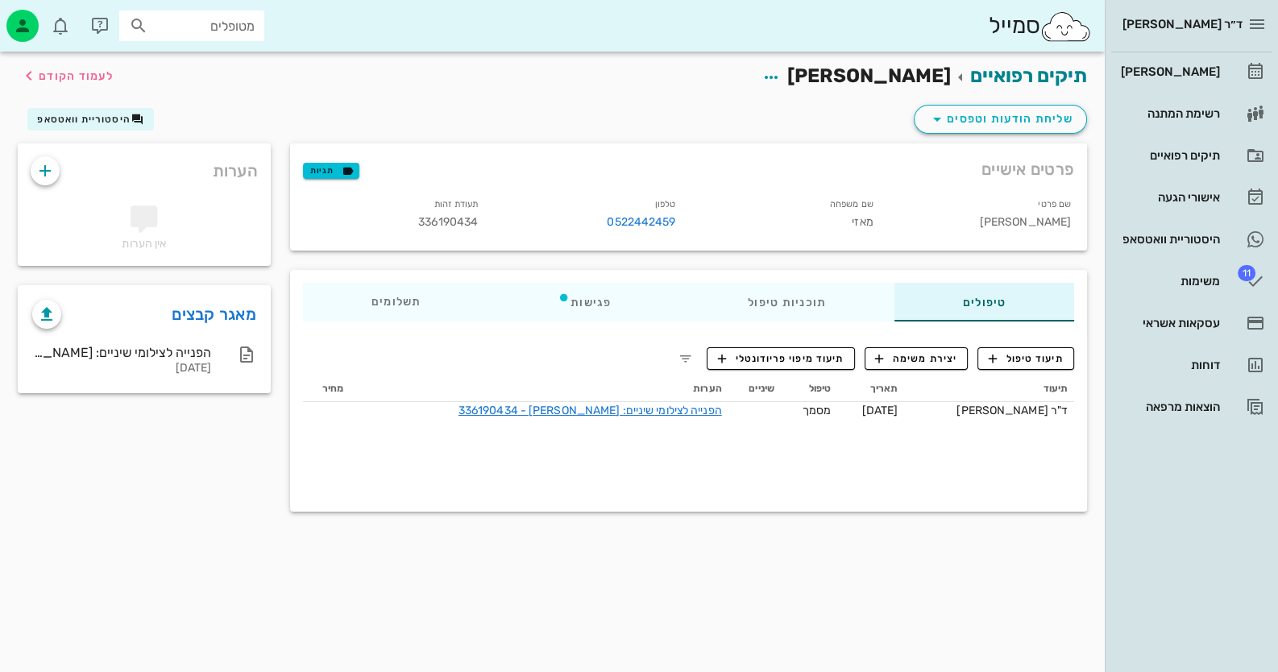
click at [446, 226] on span "336190434" at bounding box center [448, 222] width 60 height 14
copy span "336190434"
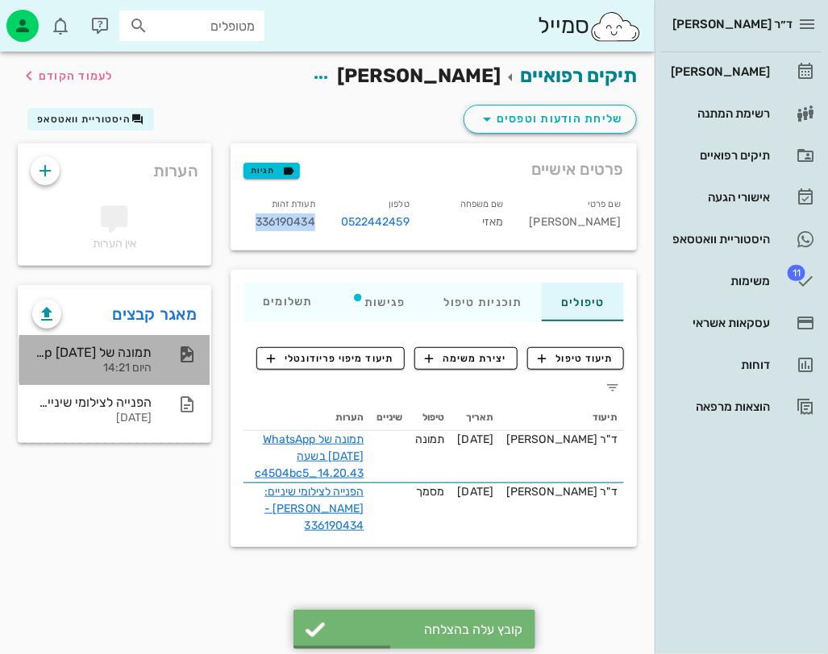
click at [176, 348] on div at bounding box center [178, 354] width 35 height 19
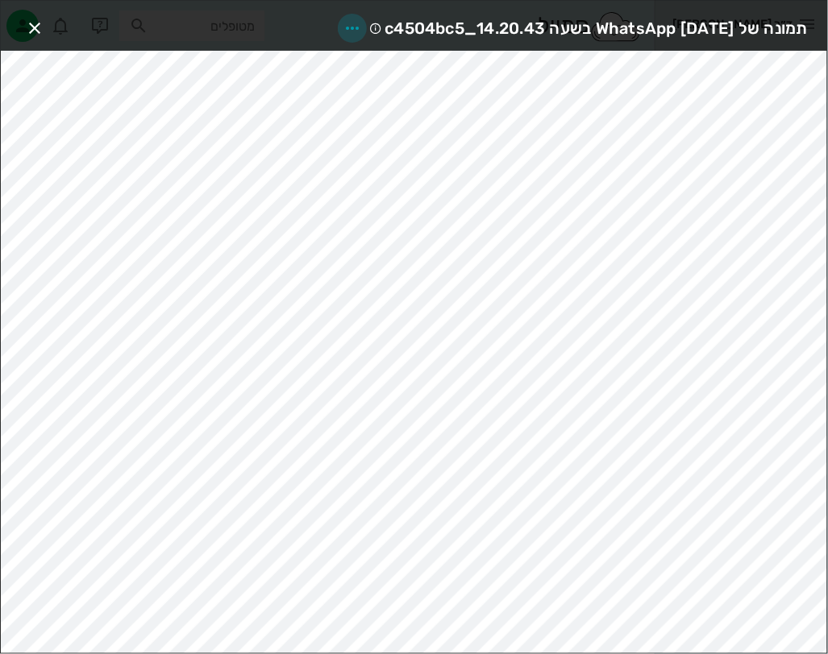
click at [343, 23] on icon "button" at bounding box center [352, 28] width 19 height 19
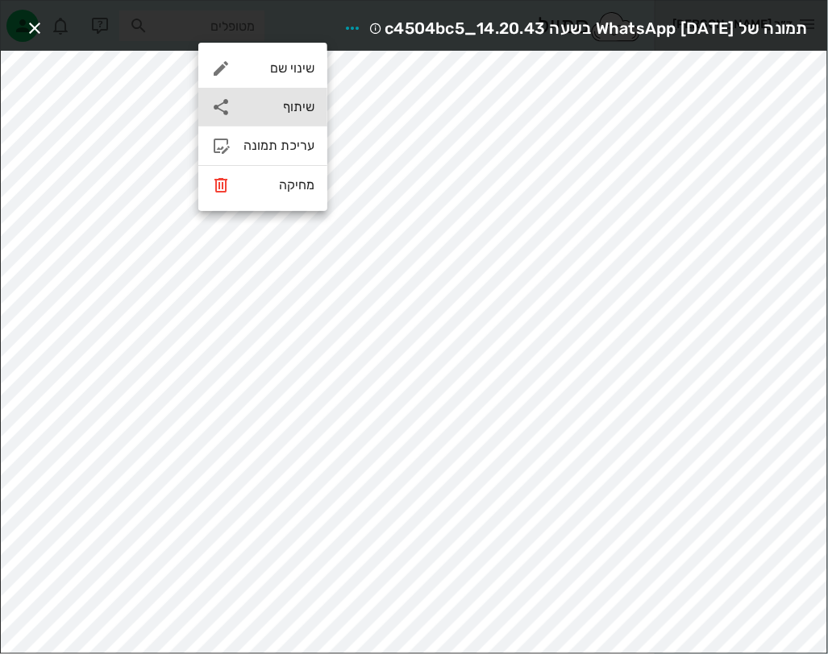
click at [294, 95] on div "שיתוף" at bounding box center [262, 107] width 129 height 39
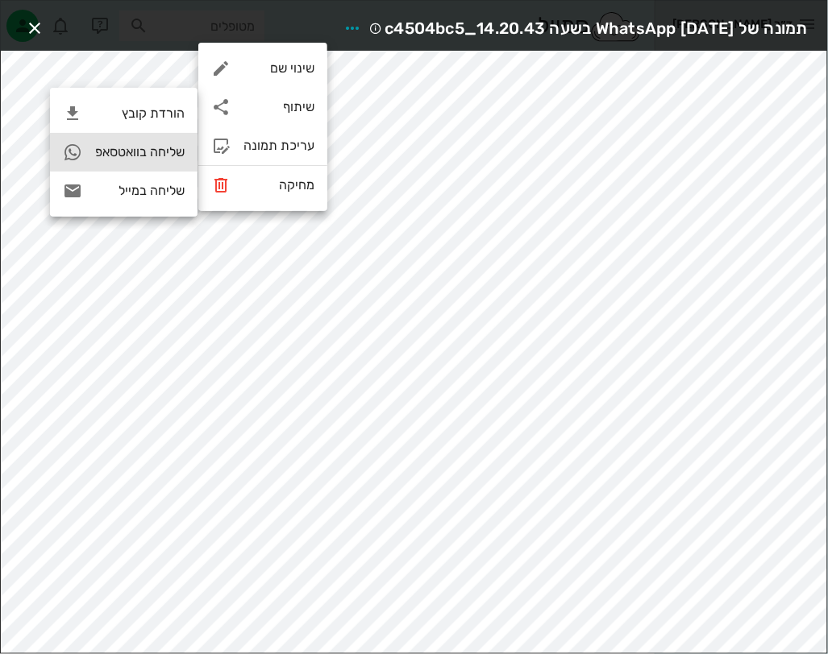
click at [145, 155] on div "שליחה בוואטסאפ" at bounding box center [139, 151] width 89 height 15
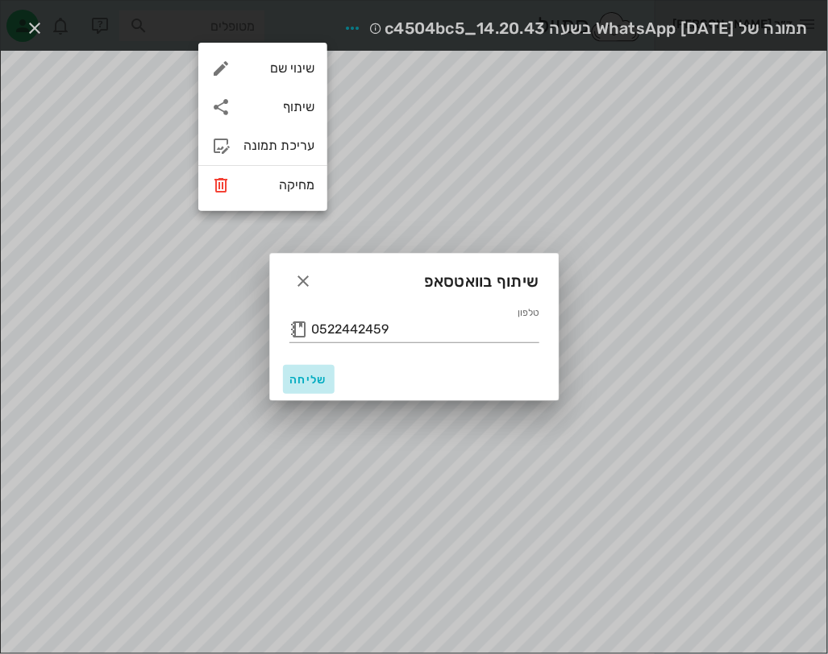
click at [304, 373] on span "שליחה" at bounding box center [308, 380] width 39 height 14
